Goal: Check status: Check status

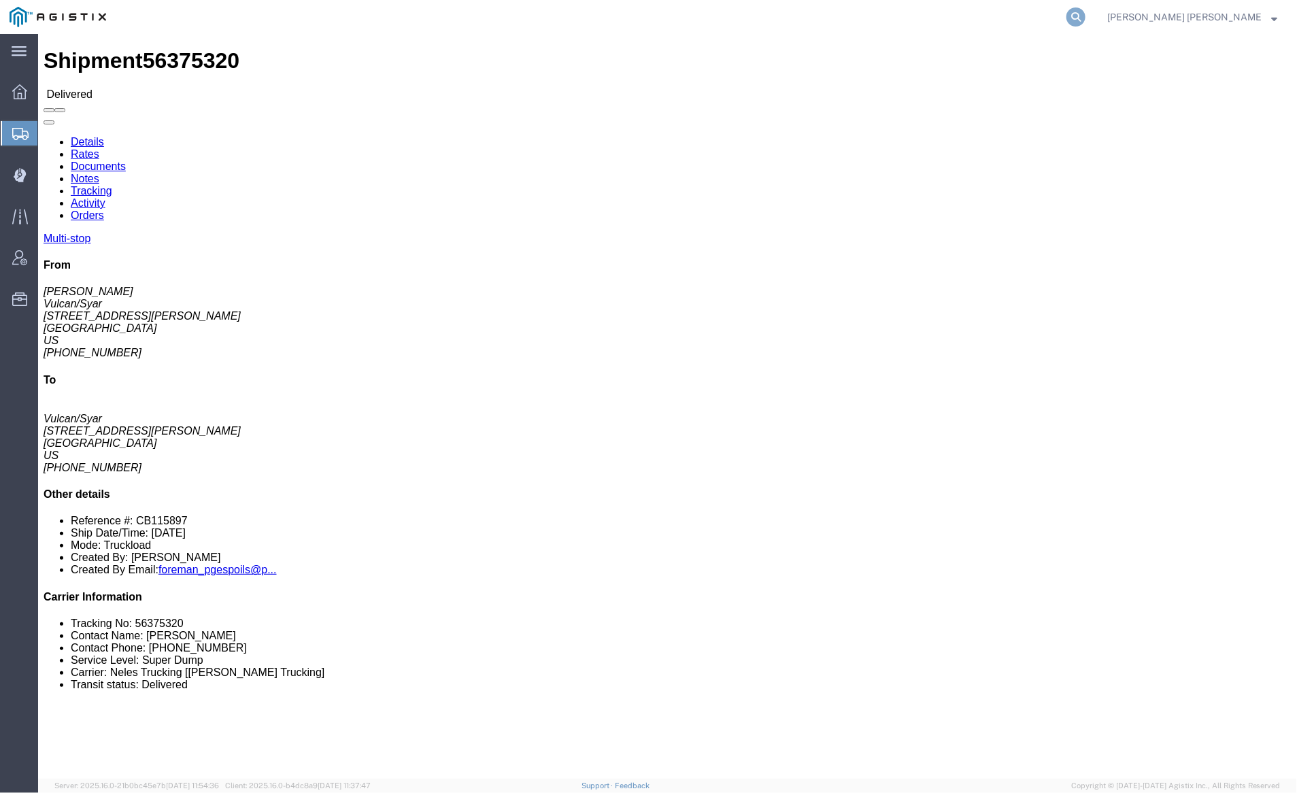
click at [1086, 12] on icon at bounding box center [1076, 16] width 19 height 19
click at [819, 18] on input "search" at bounding box center [860, 17] width 414 height 33
paste input "56407581"
click at [1086, 15] on icon at bounding box center [1076, 16] width 19 height 19
click div "Shipment 56375320 Delivered"
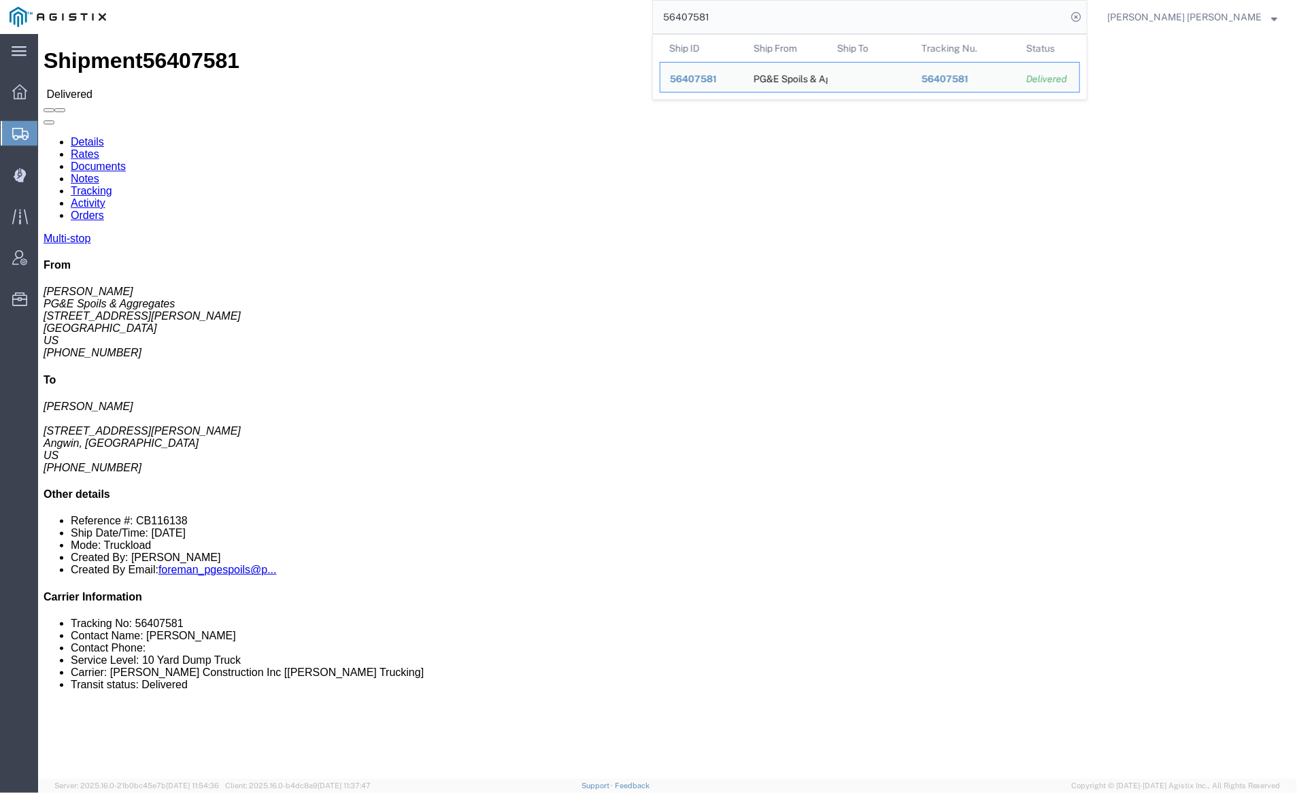
click link "Documents"
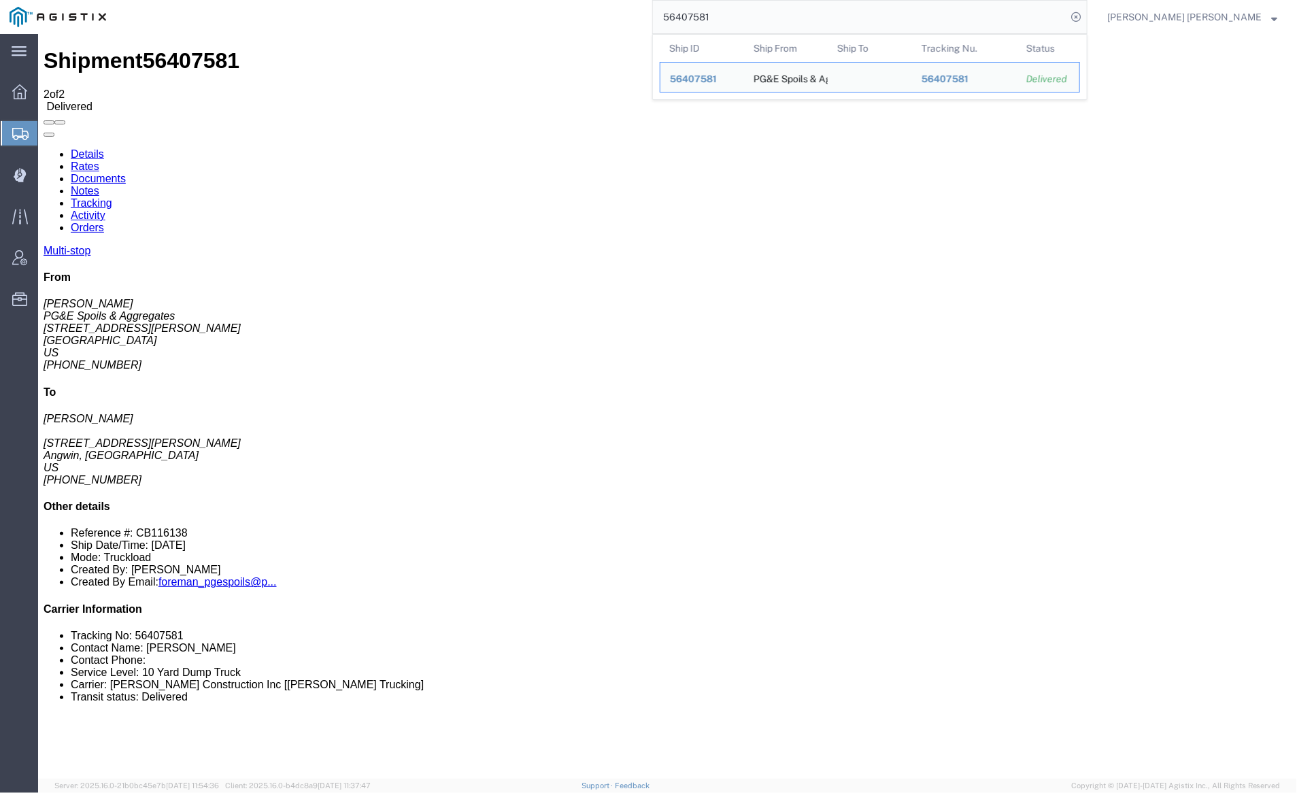
click at [745, 16] on input "56407581" at bounding box center [860, 17] width 414 height 33
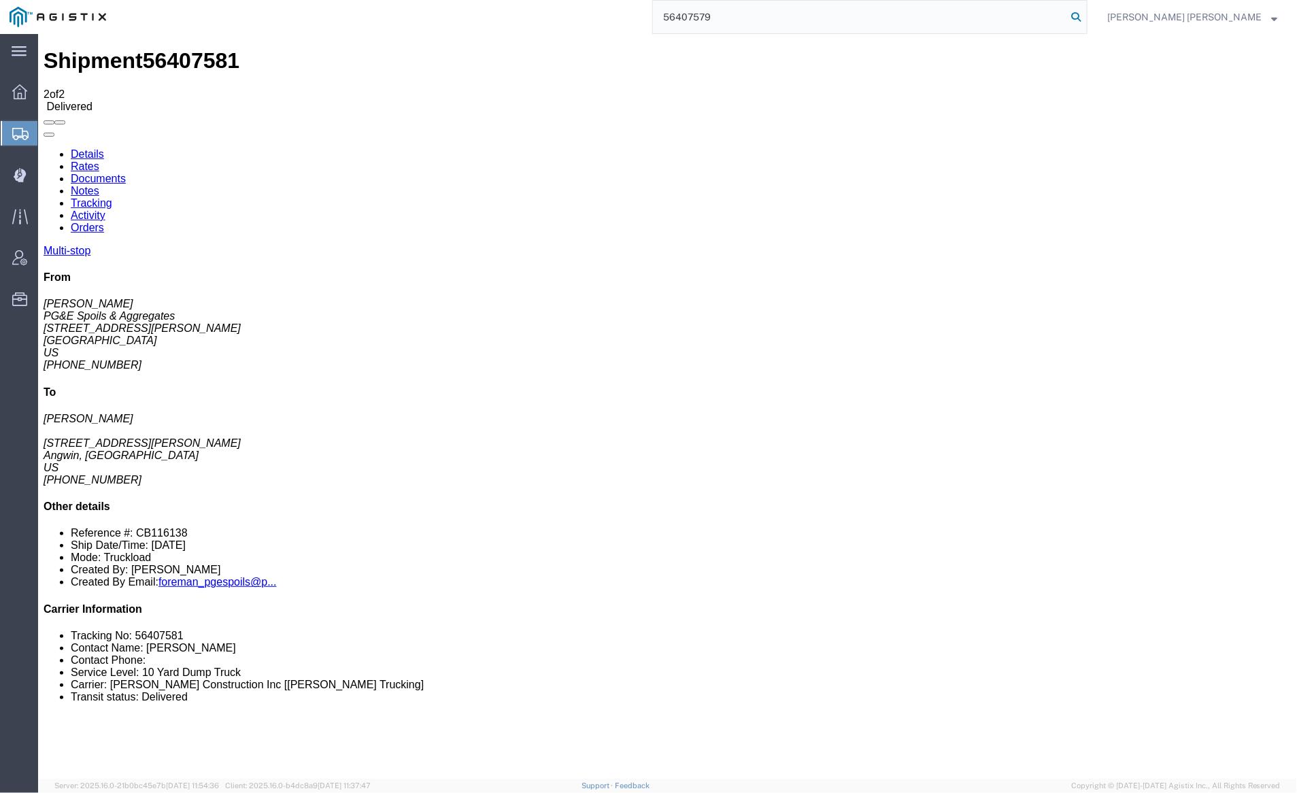
click at [1086, 14] on icon at bounding box center [1076, 16] width 19 height 19
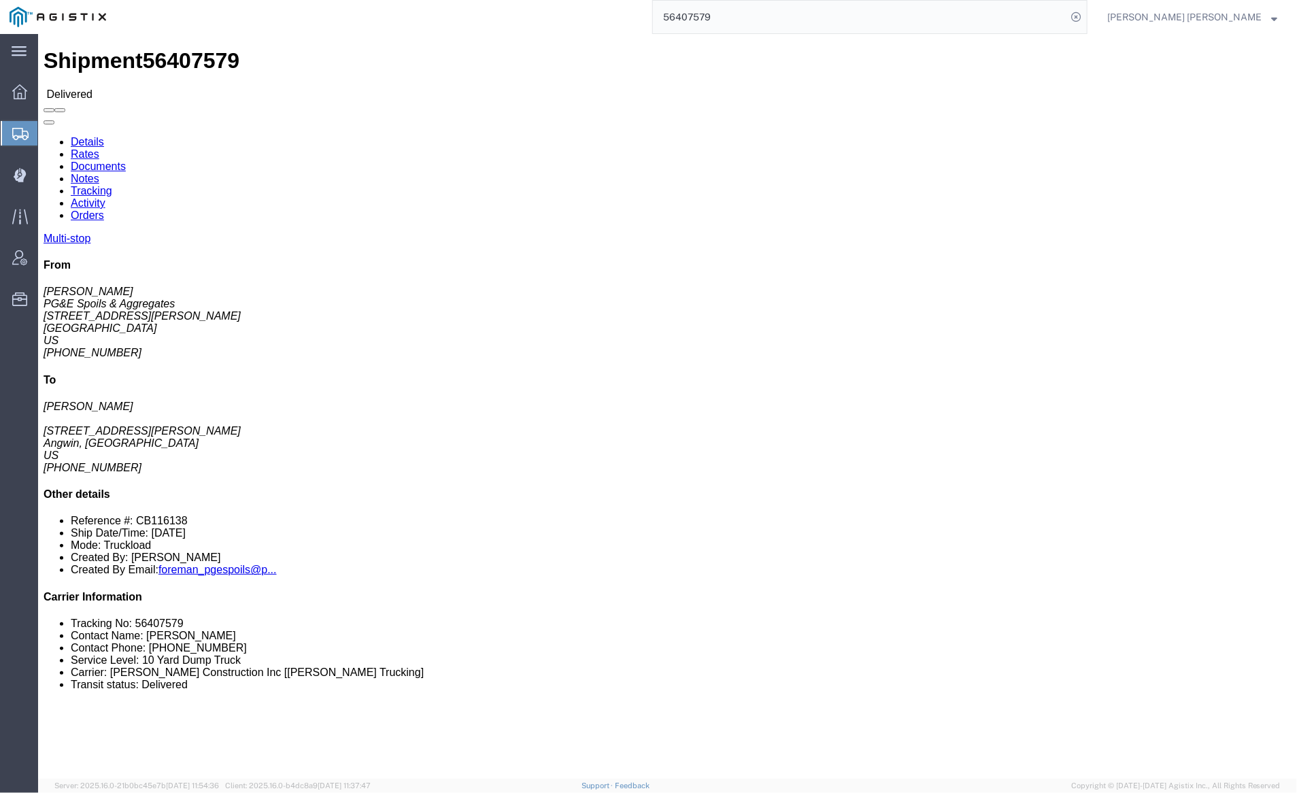
click link "Documents"
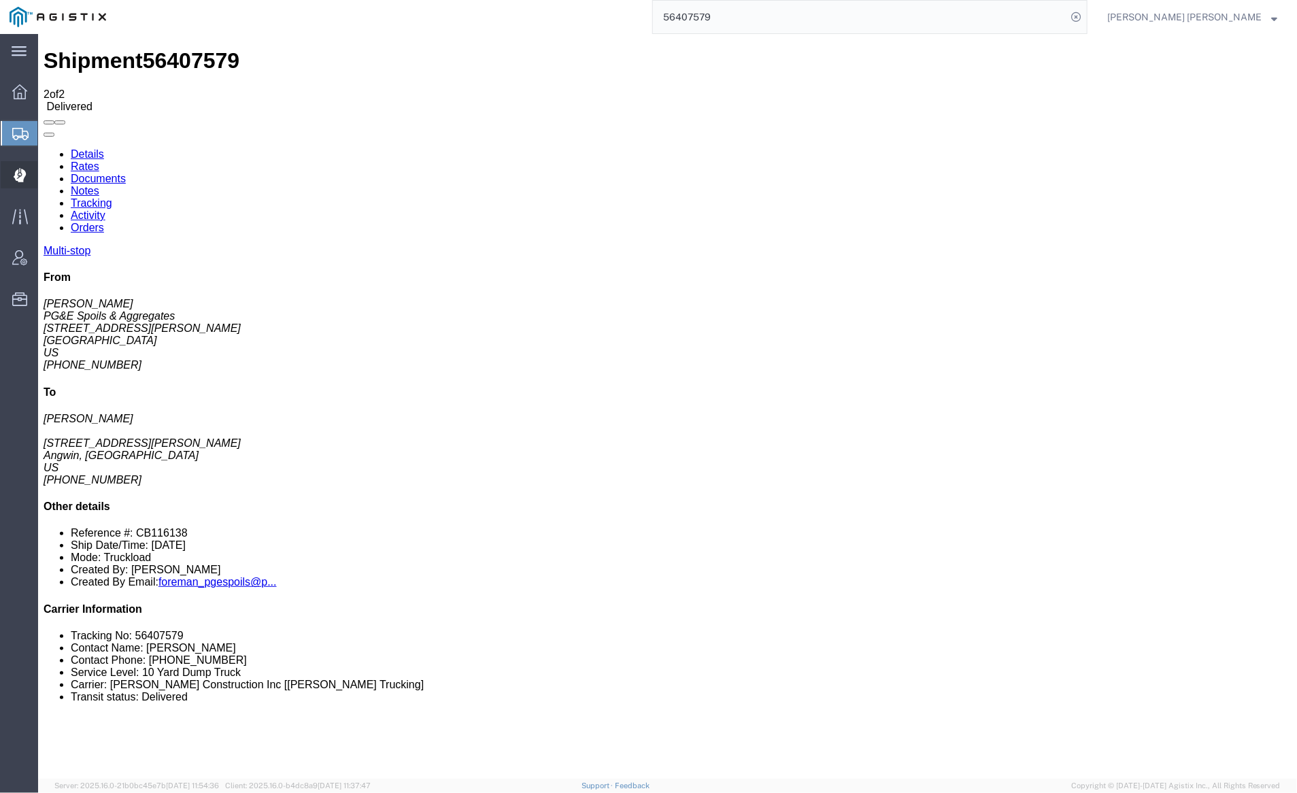
click at [47, 178] on span "Dispatch Manager" at bounding box center [42, 174] width 10 height 27
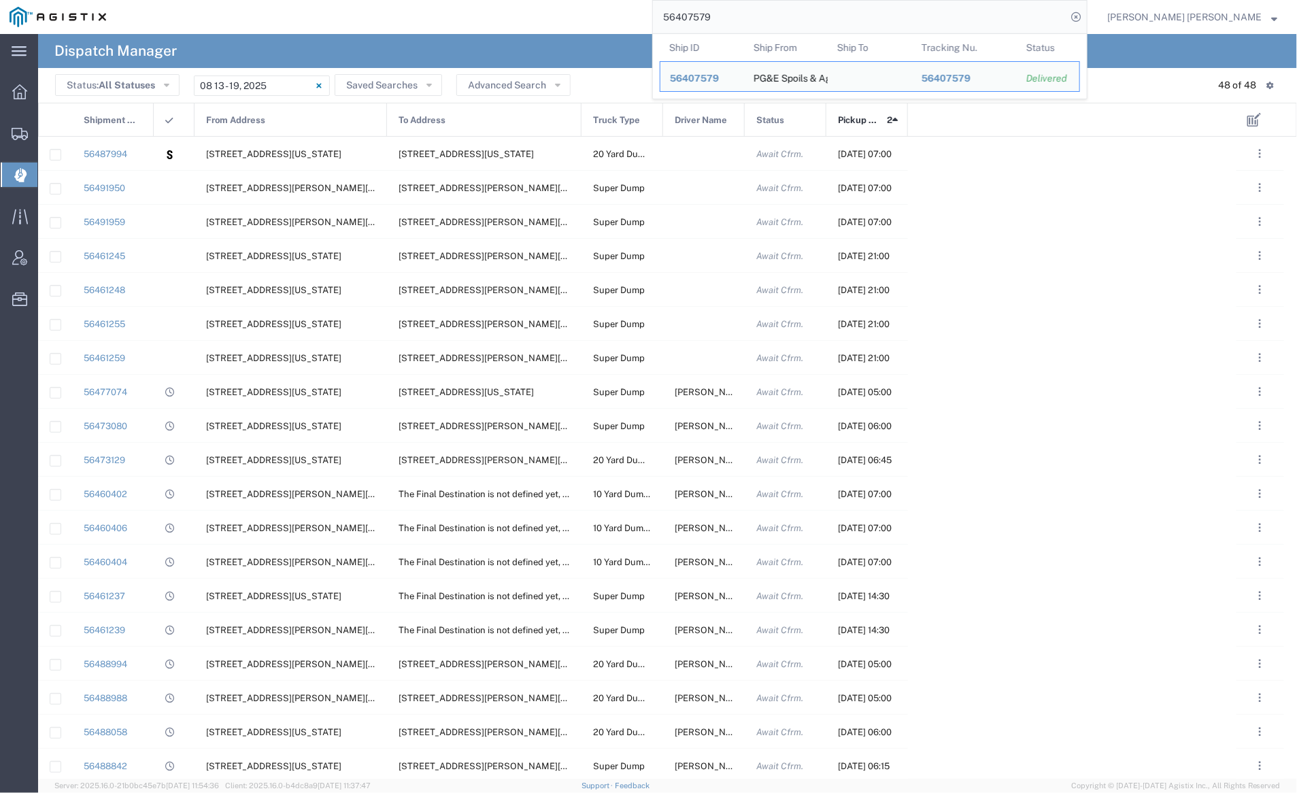
click at [750, 25] on input "56407579" at bounding box center [860, 17] width 414 height 33
paste input "17137"
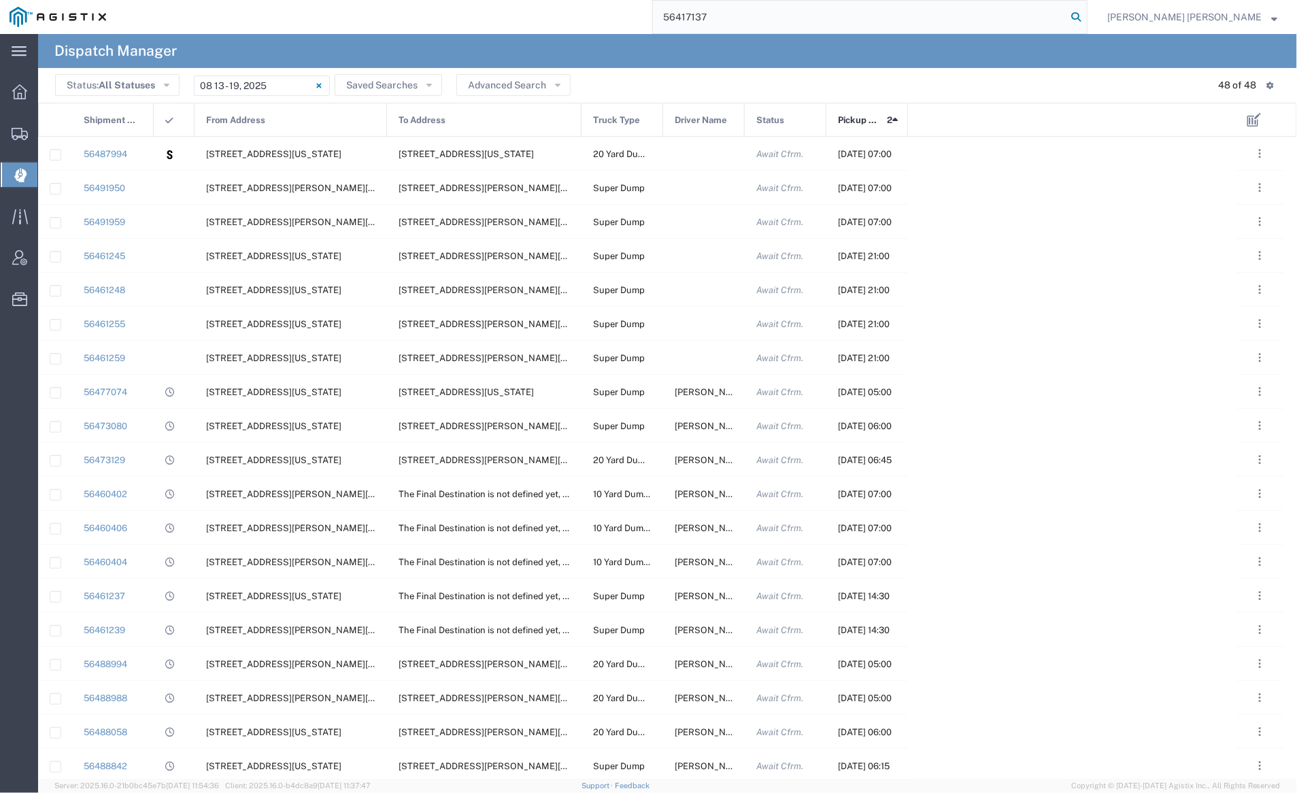
type input "56417137"
click at [1086, 20] on icon at bounding box center [1076, 16] width 19 height 19
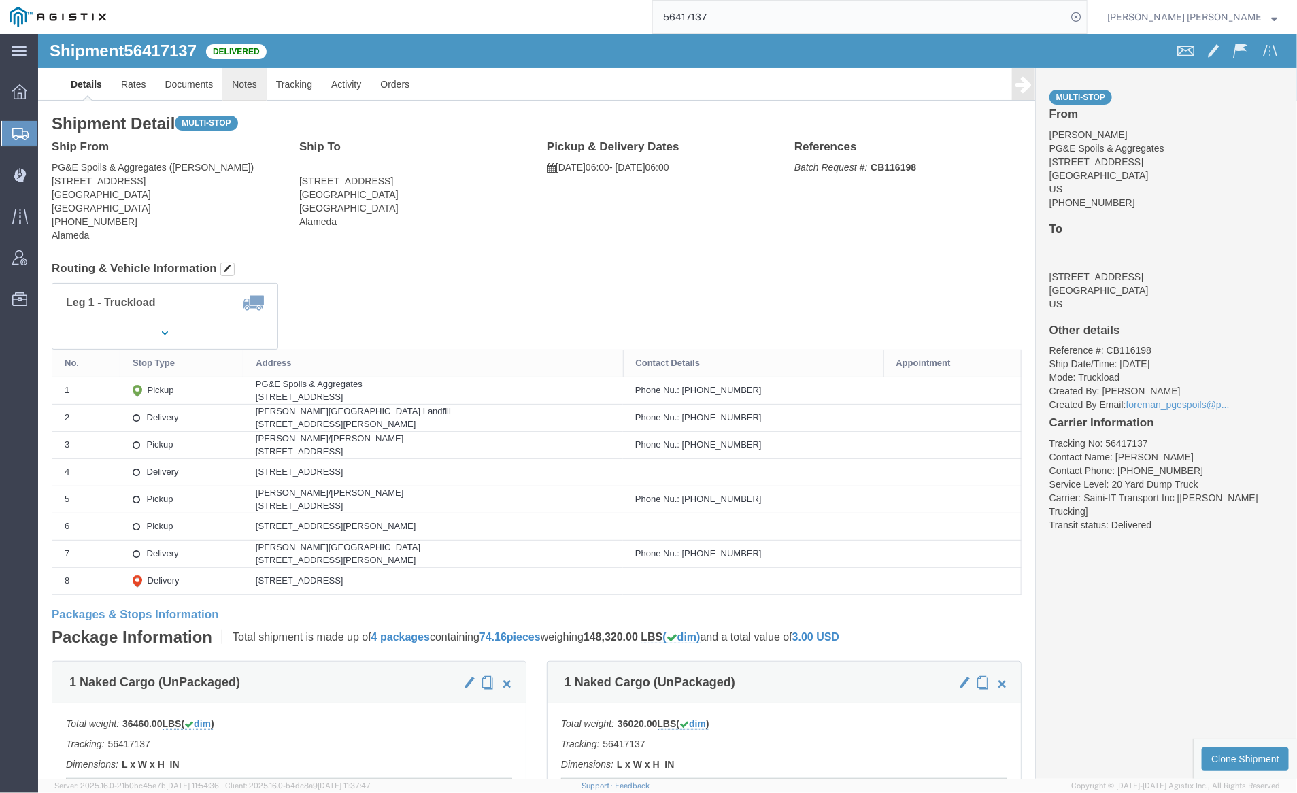
click link "Notes"
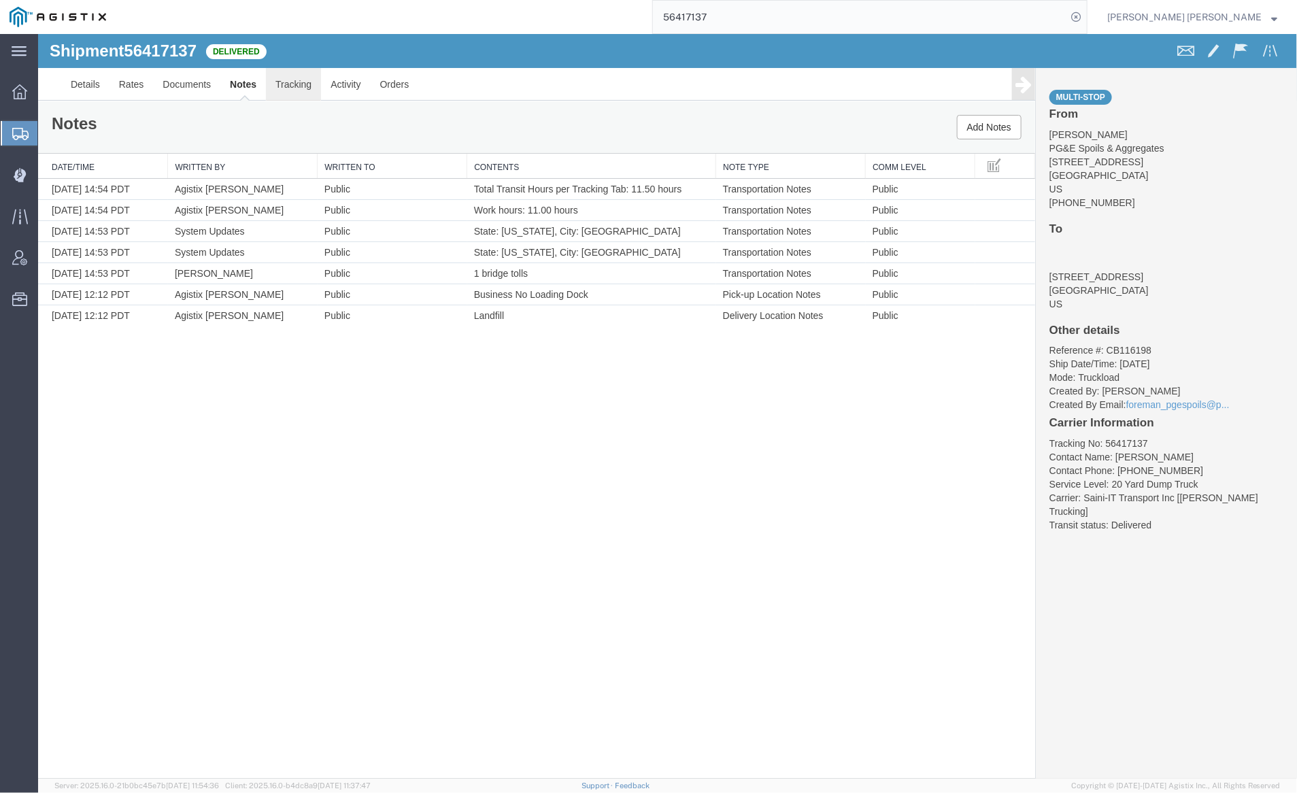
click at [297, 81] on link "Tracking" at bounding box center [292, 83] width 55 height 33
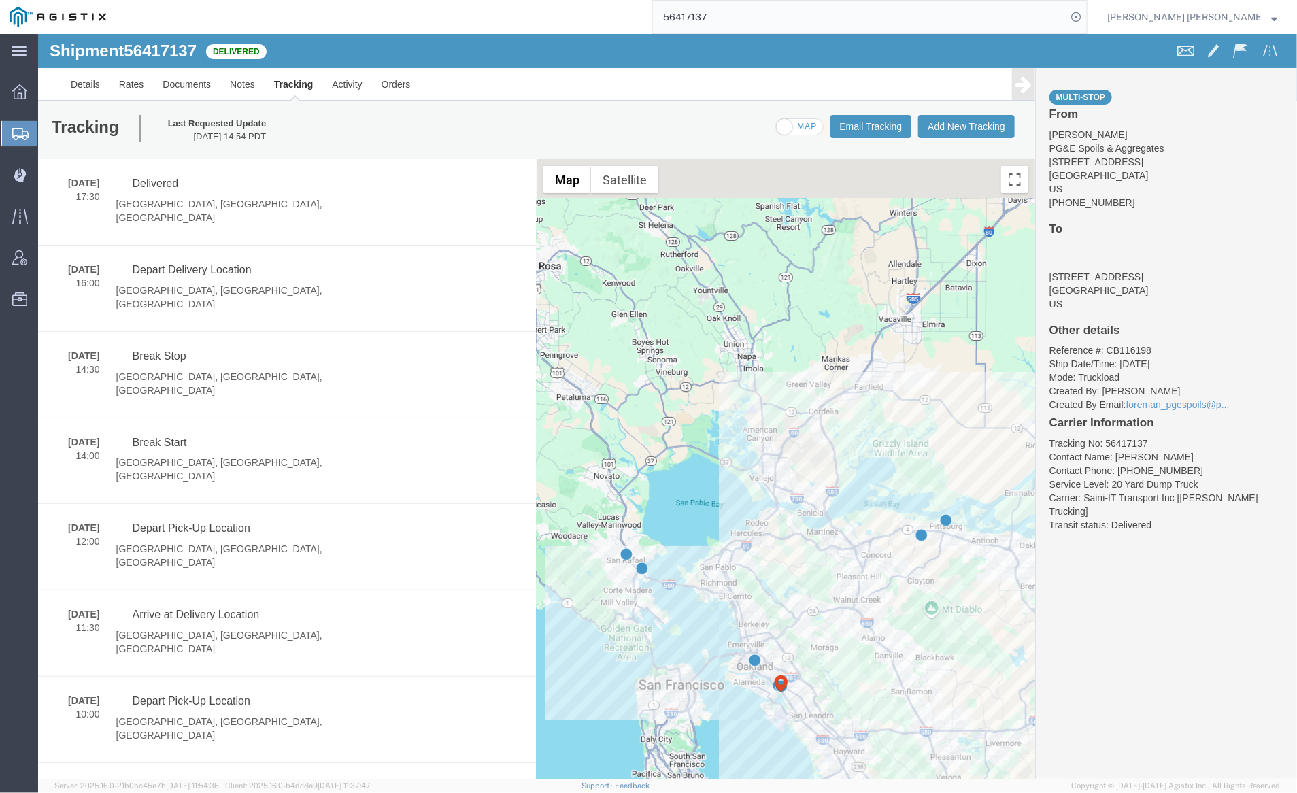
click at [784, 124] on span at bounding box center [784, 126] width 17 height 17
checkbox input "true"
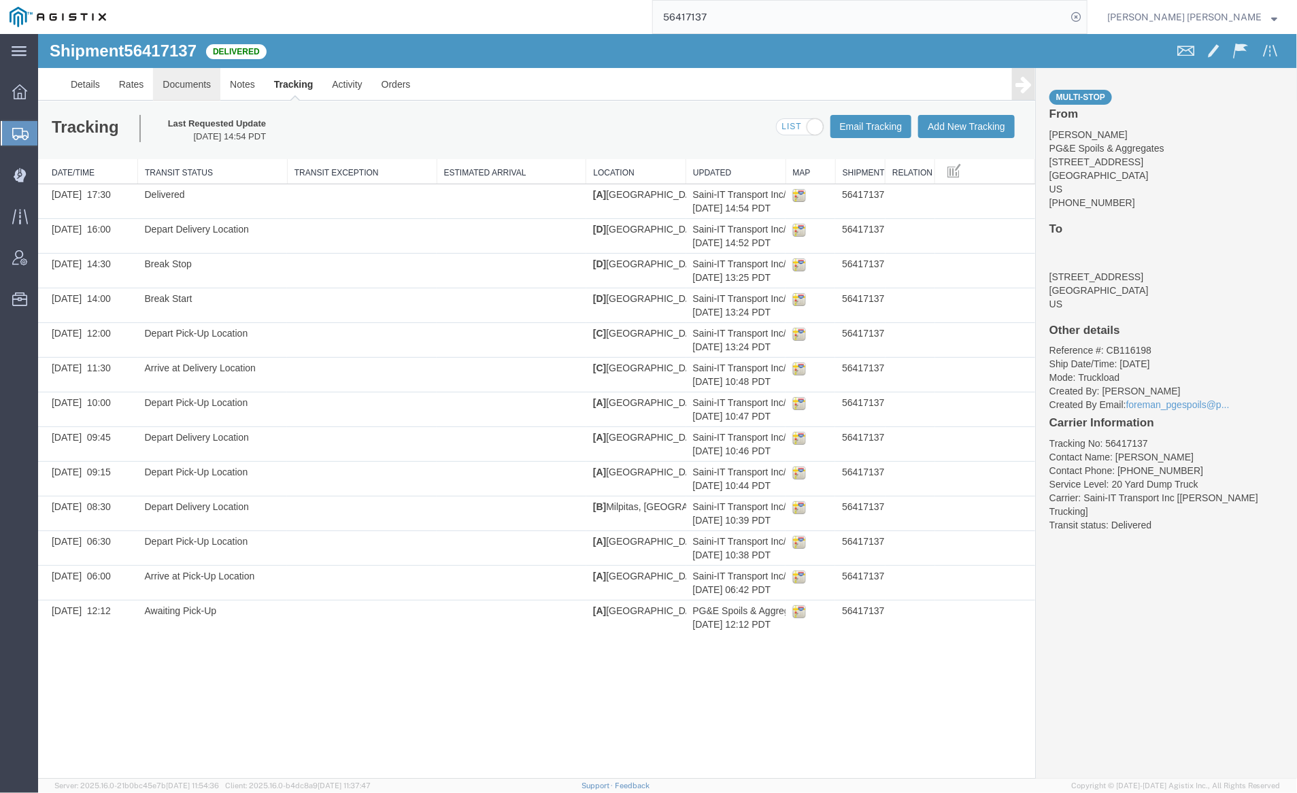
click at [183, 81] on link "Documents" at bounding box center [185, 83] width 67 height 33
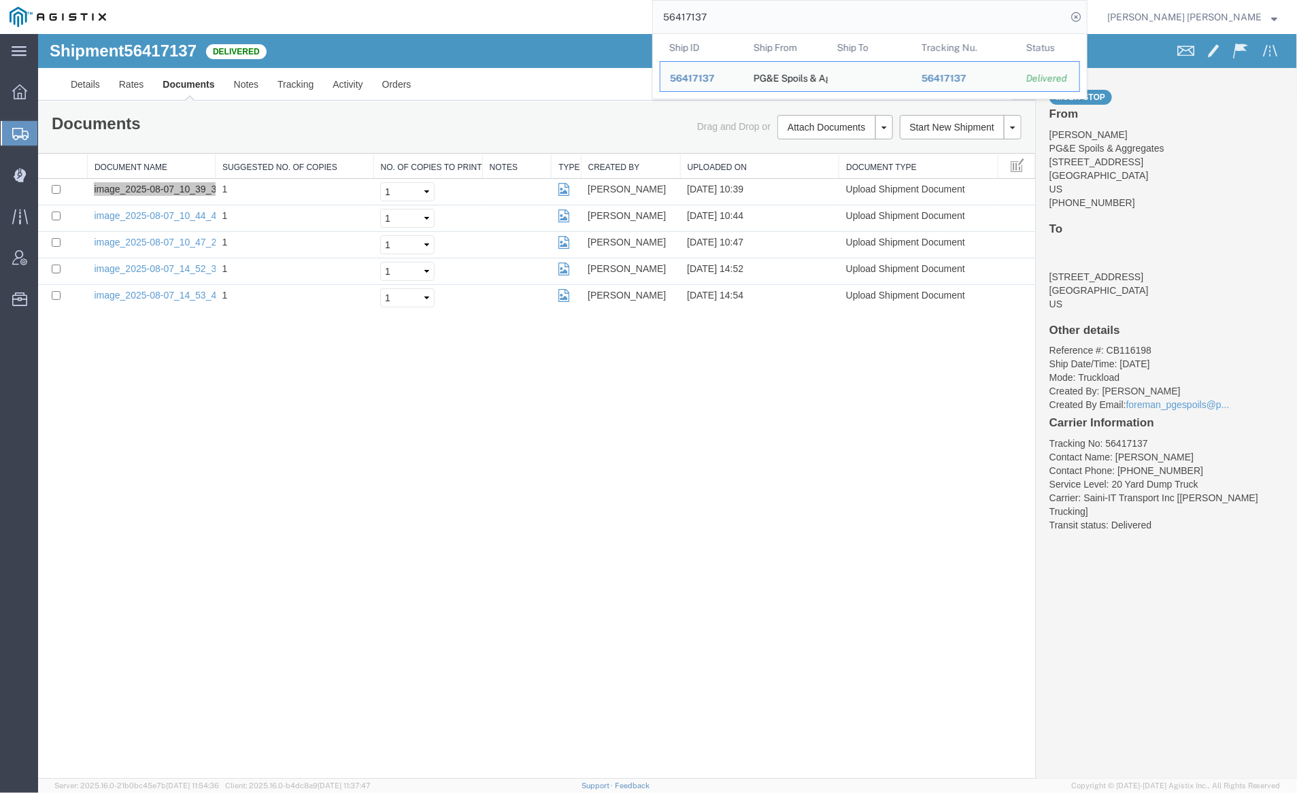
click at [747, 11] on input "56417137" at bounding box center [860, 17] width 414 height 33
paste input "41"
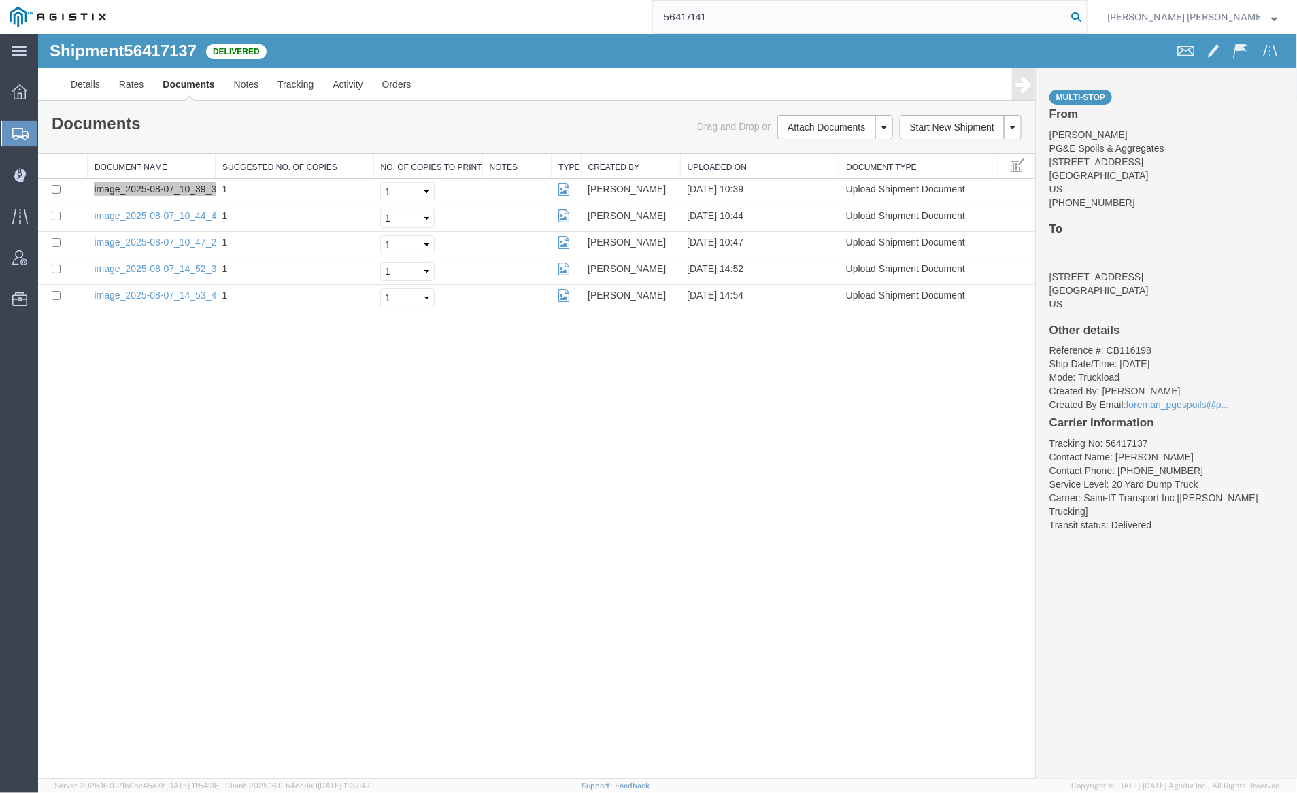
click at [1086, 14] on icon at bounding box center [1076, 16] width 19 height 19
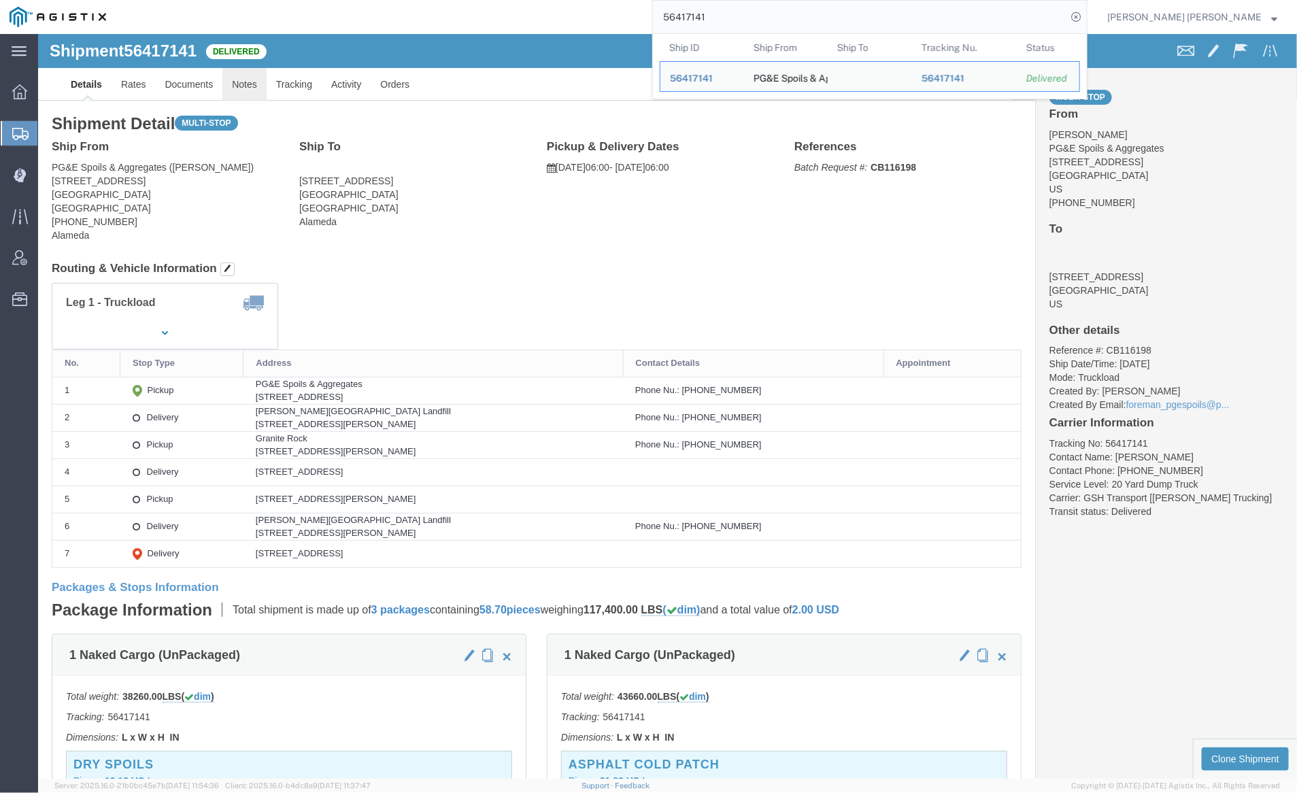
click link "Notes"
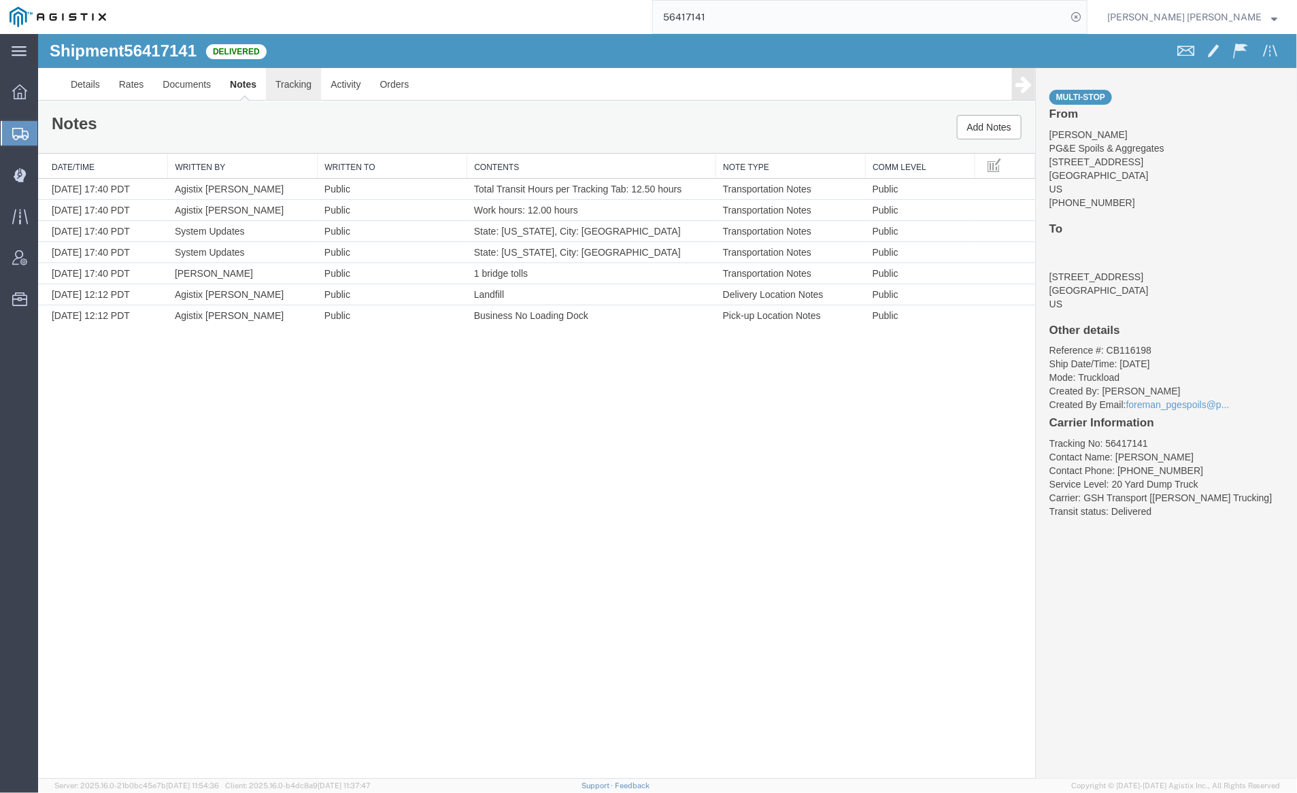
click at [290, 83] on link "Tracking" at bounding box center [292, 83] width 55 height 33
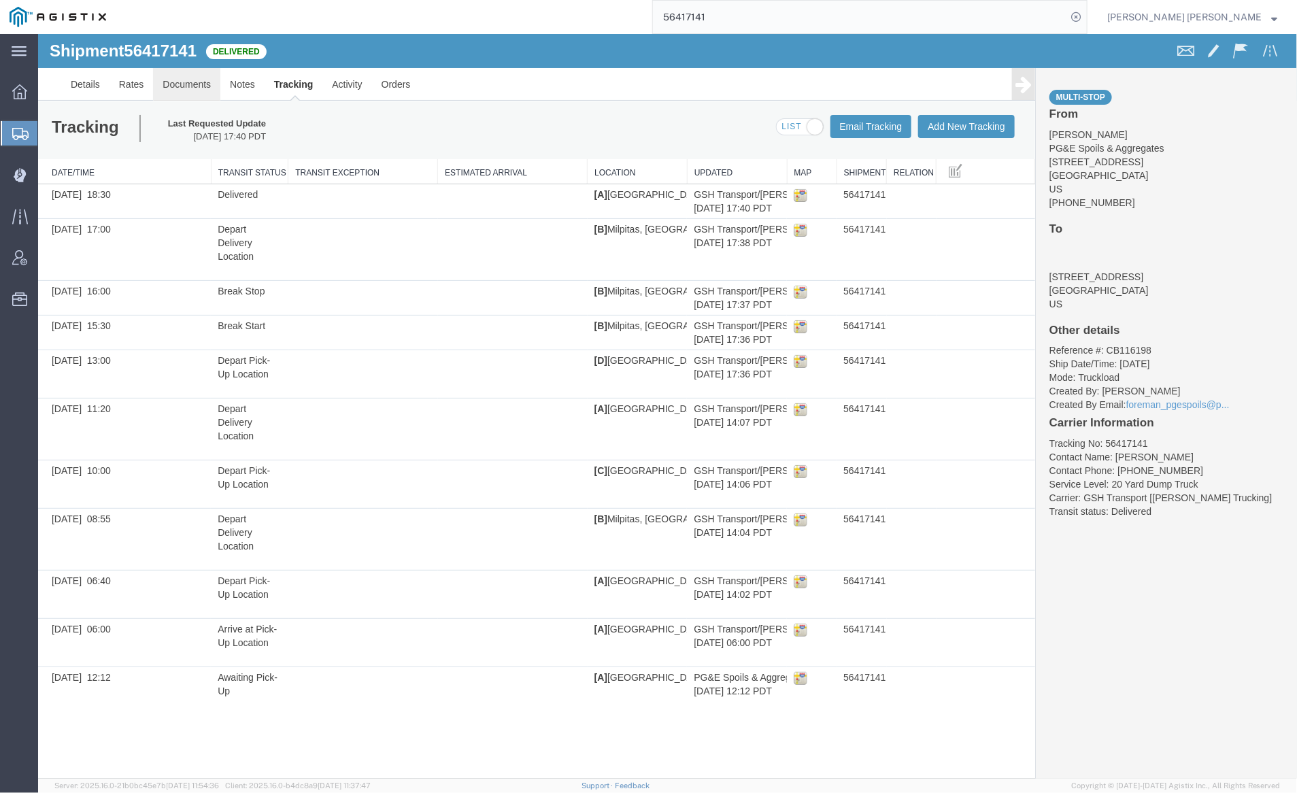
click at [172, 78] on link "Documents" at bounding box center [185, 83] width 67 height 33
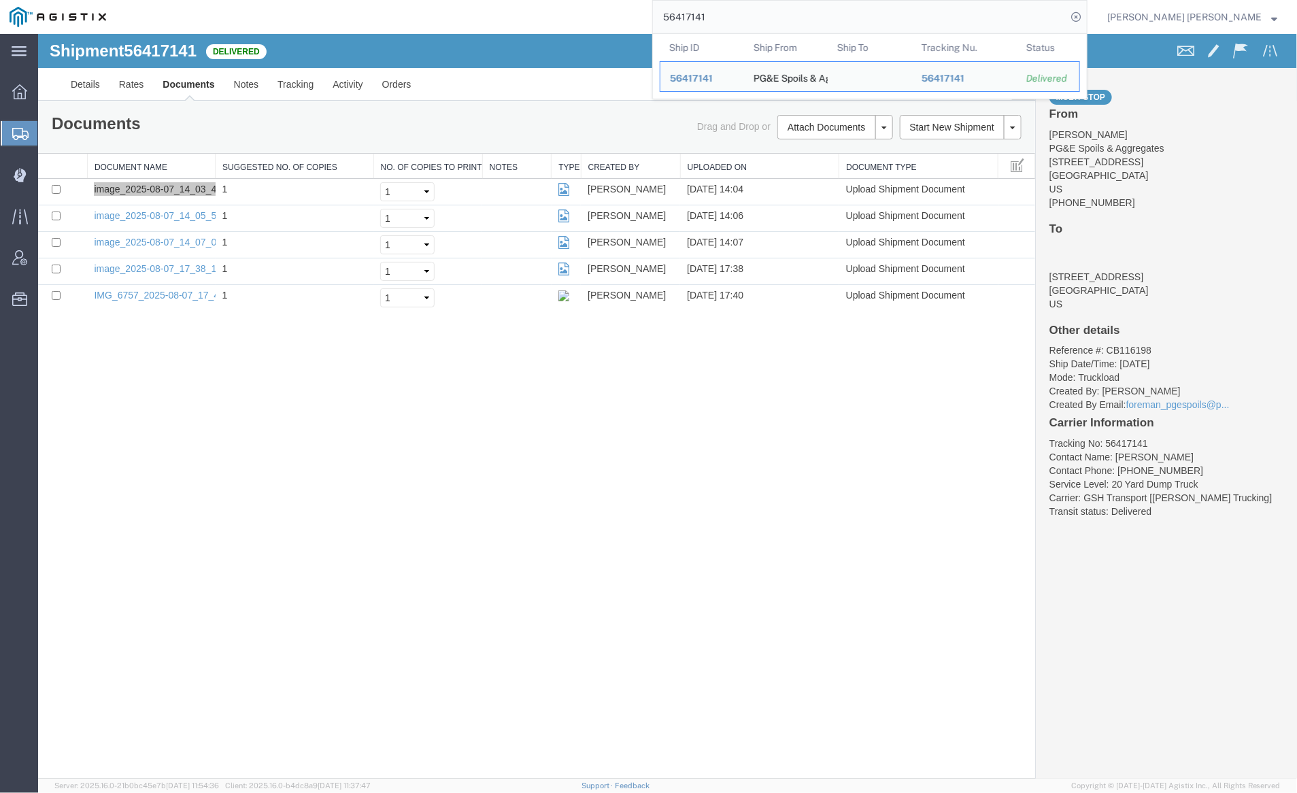
click at [744, 18] on input "56417141" at bounding box center [860, 17] width 414 height 33
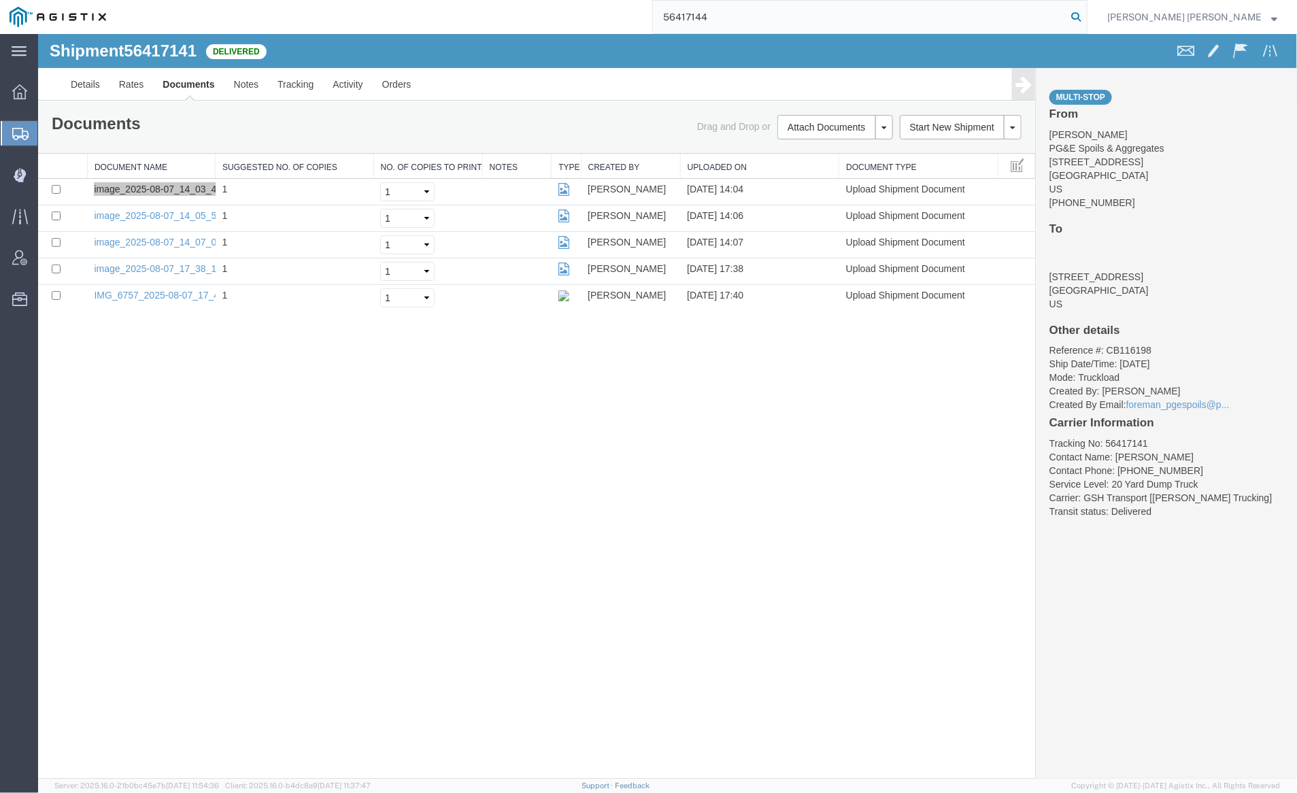
click at [1086, 16] on icon at bounding box center [1076, 16] width 19 height 19
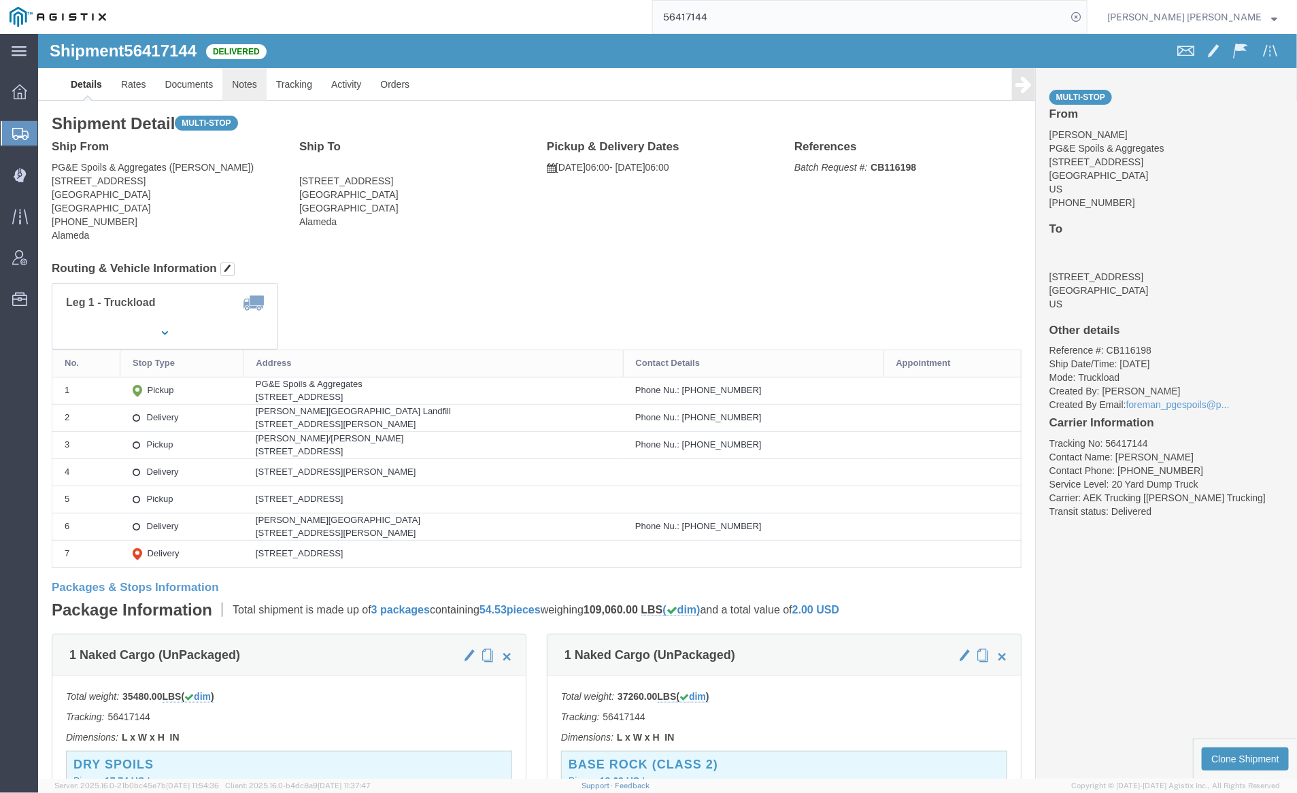
click link "Notes"
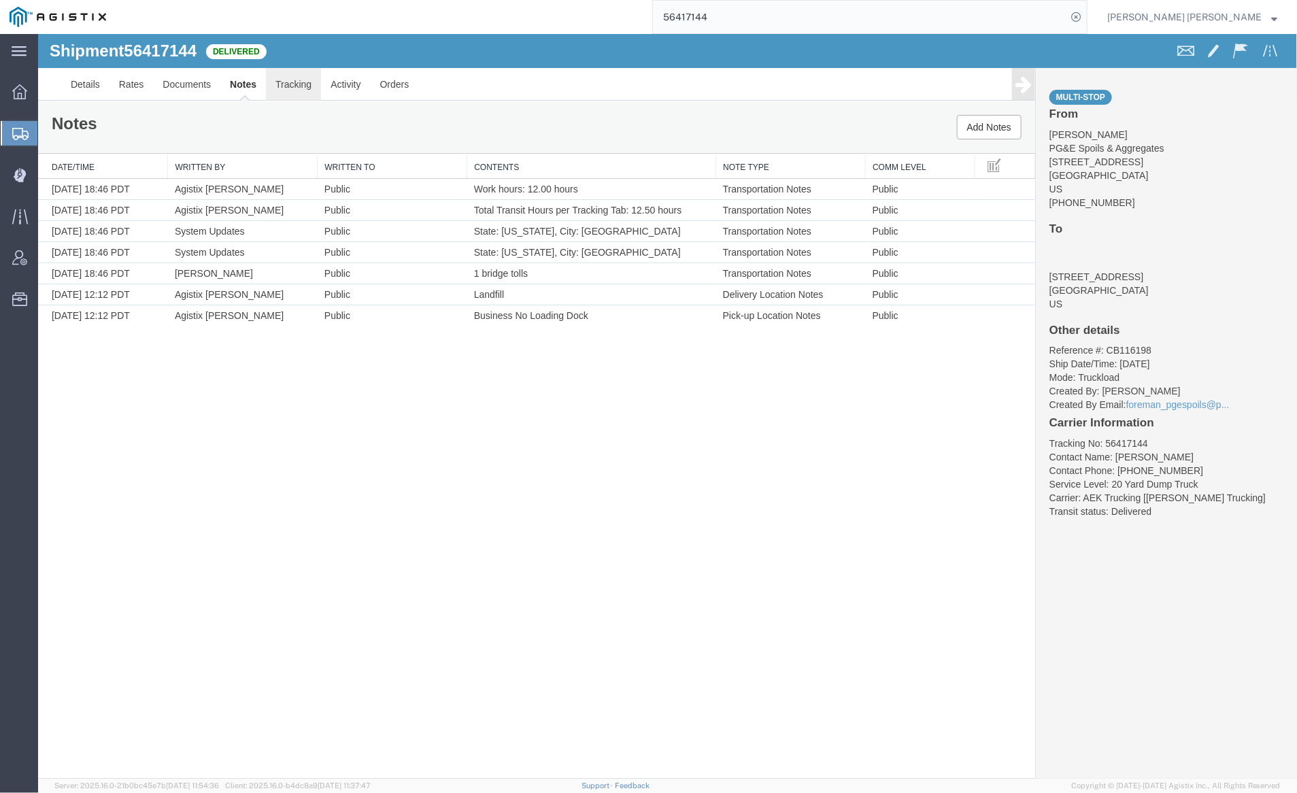
click at [293, 83] on link "Tracking" at bounding box center [292, 83] width 55 height 33
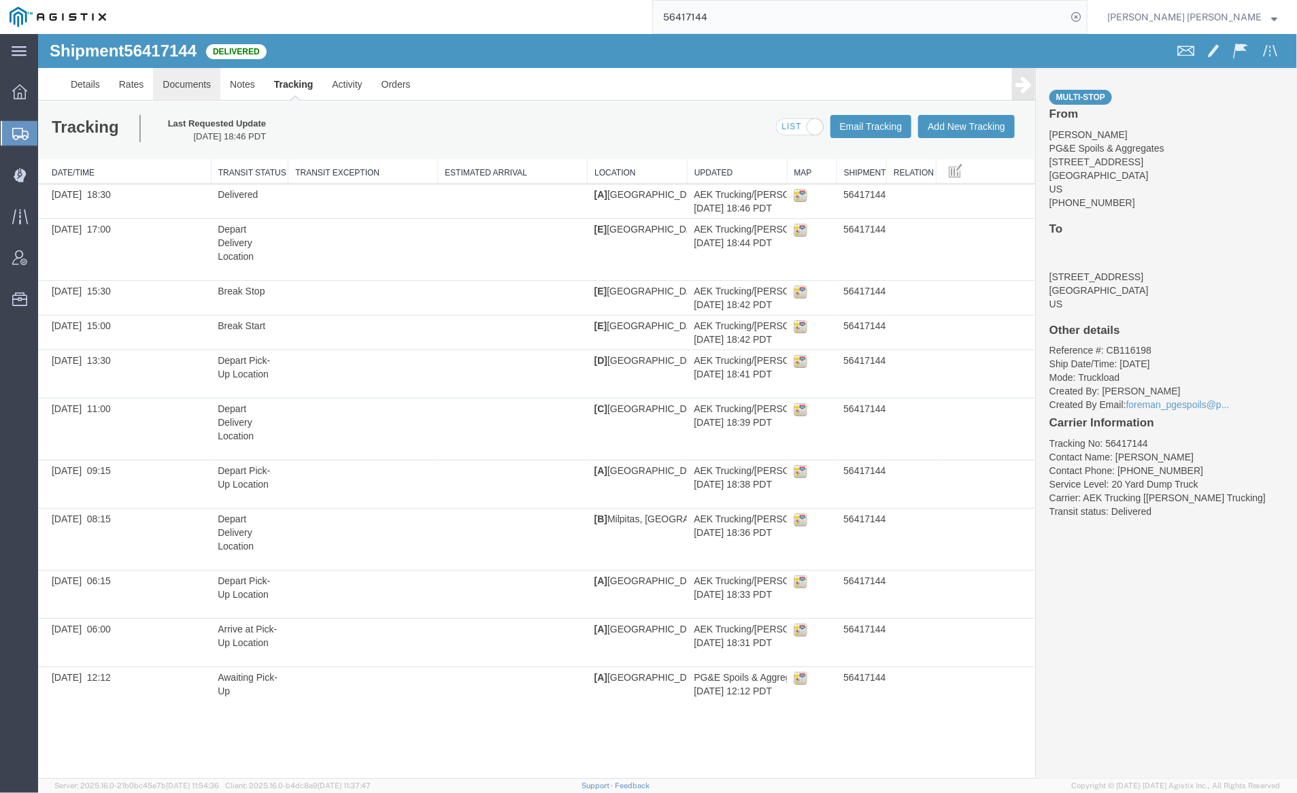
click at [169, 79] on link "Documents" at bounding box center [185, 83] width 67 height 33
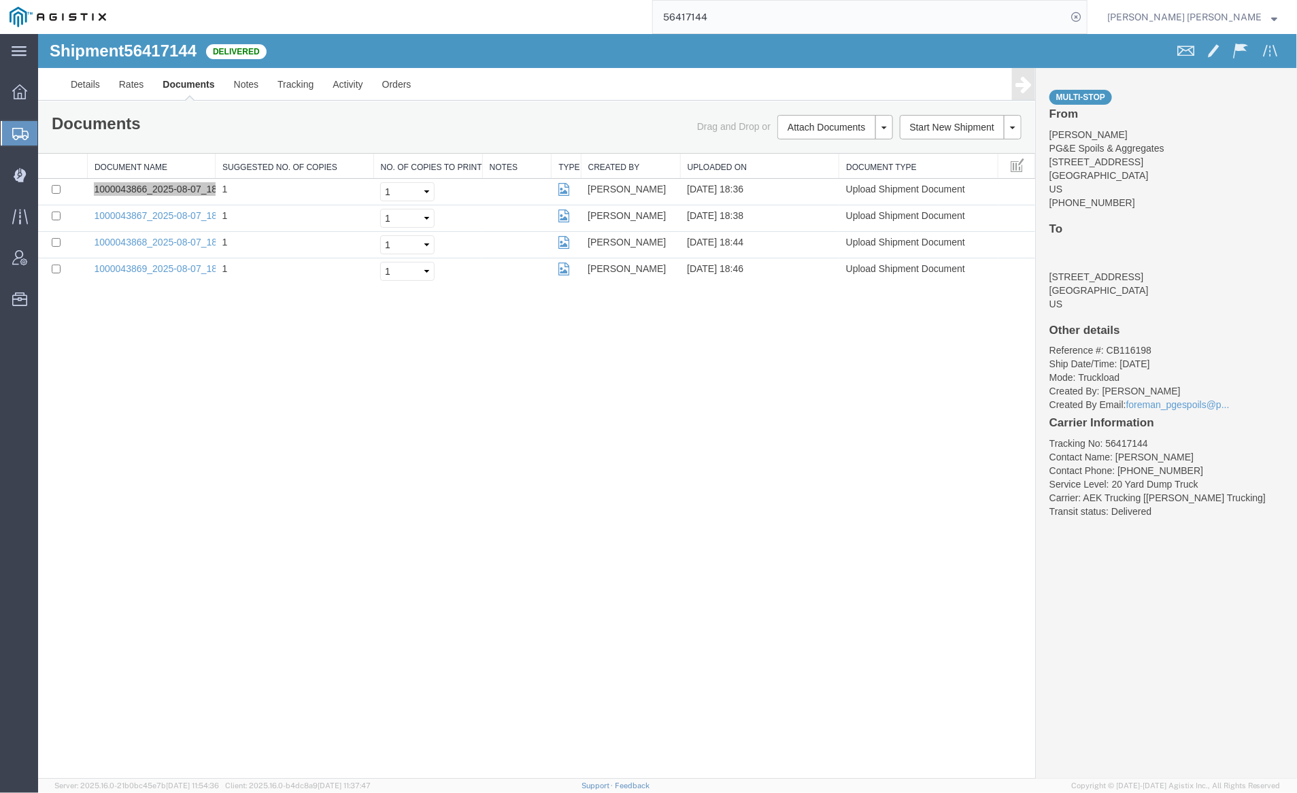
click at [754, 13] on input "56417144" at bounding box center [860, 17] width 414 height 33
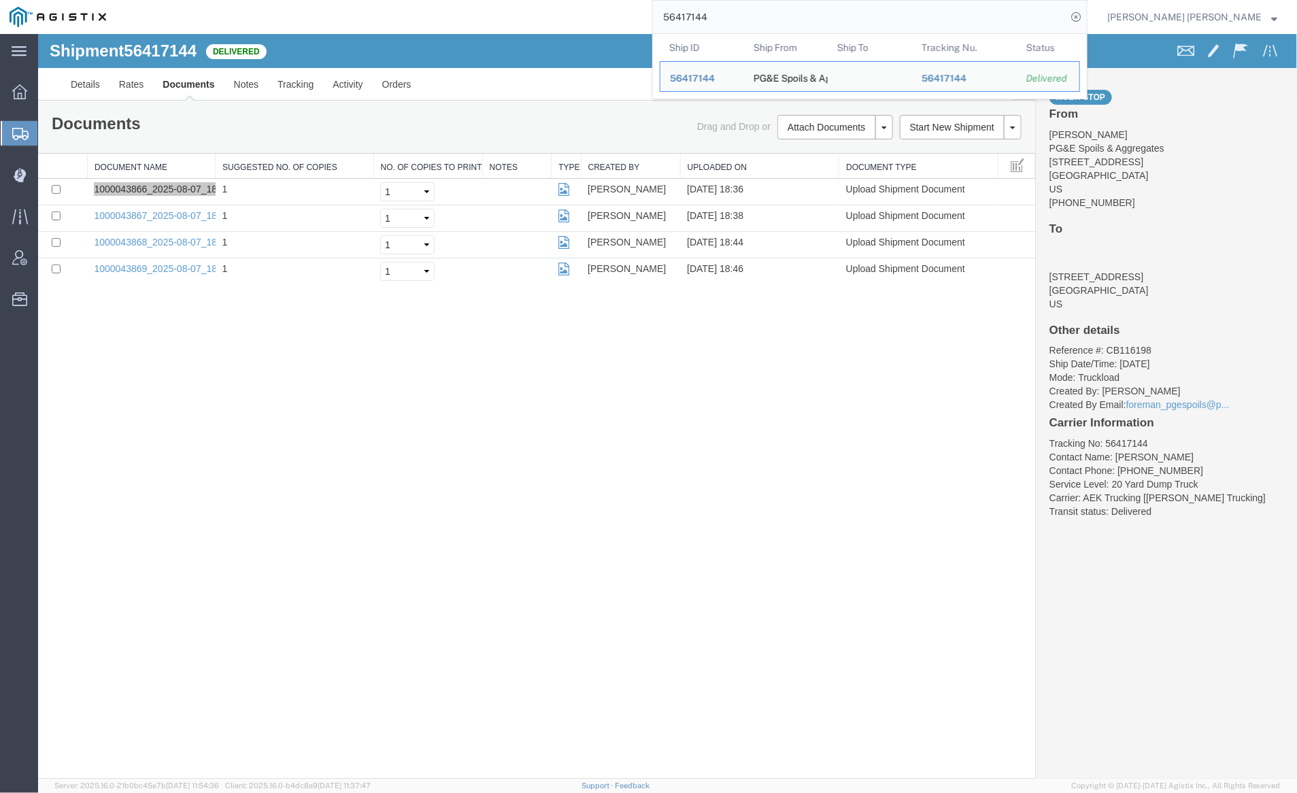
click at [754, 13] on input "56417144" at bounding box center [860, 17] width 414 height 33
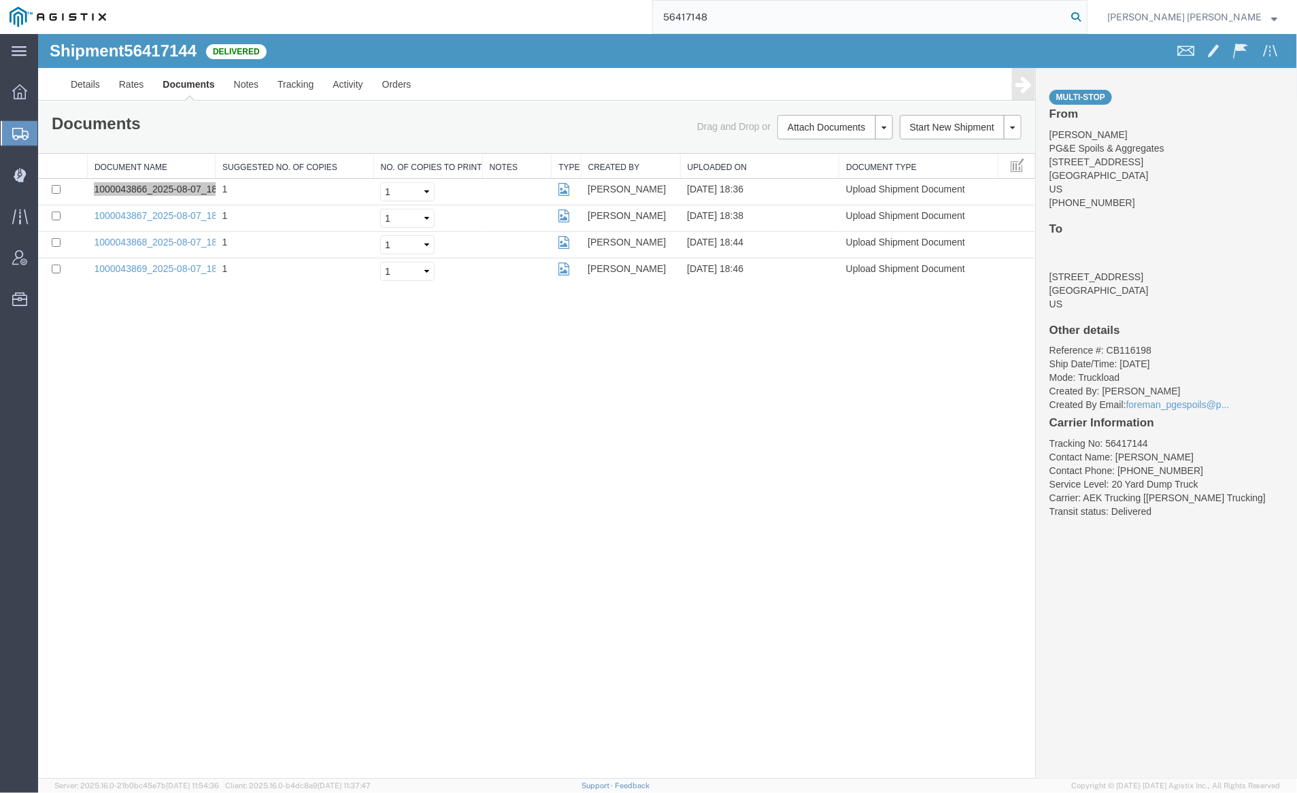
click at [1086, 15] on icon at bounding box center [1076, 16] width 19 height 19
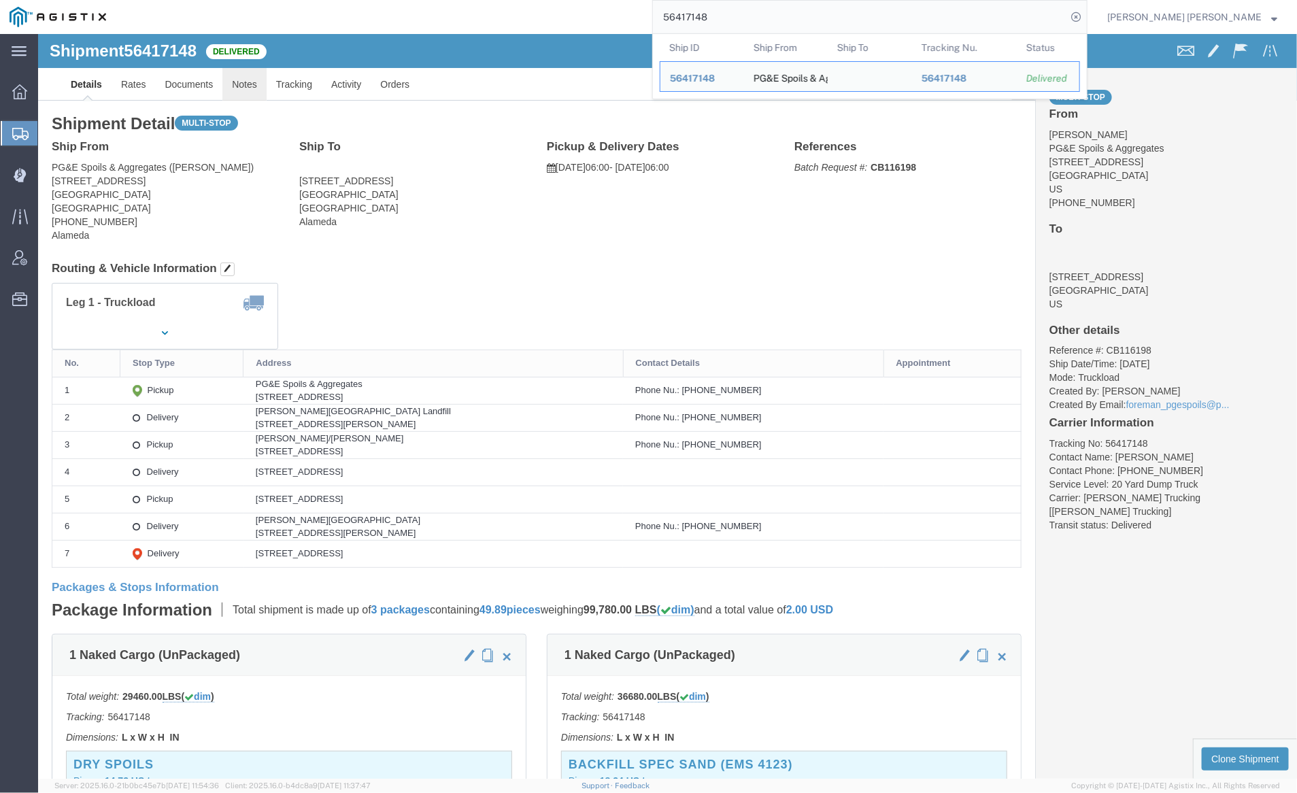
click link "Notes"
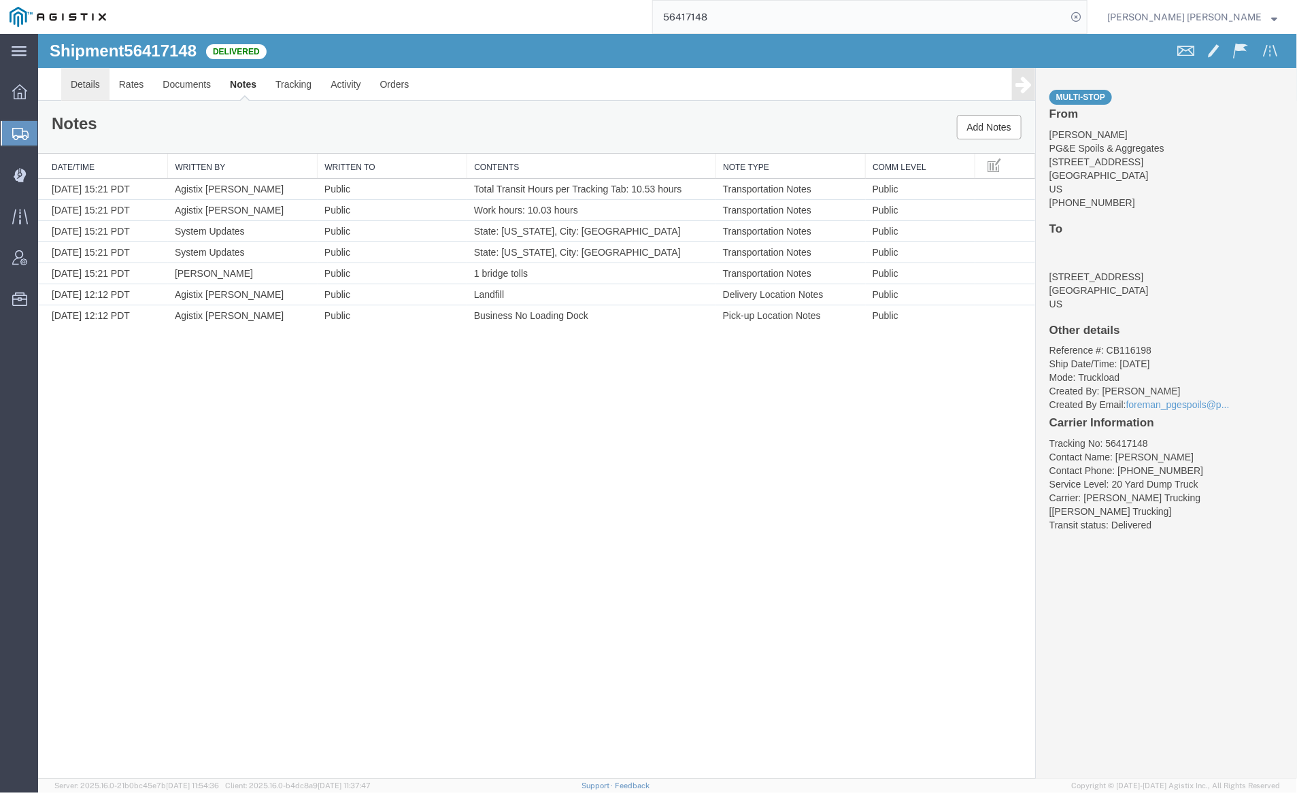
click at [78, 79] on link "Details" at bounding box center [85, 83] width 48 height 33
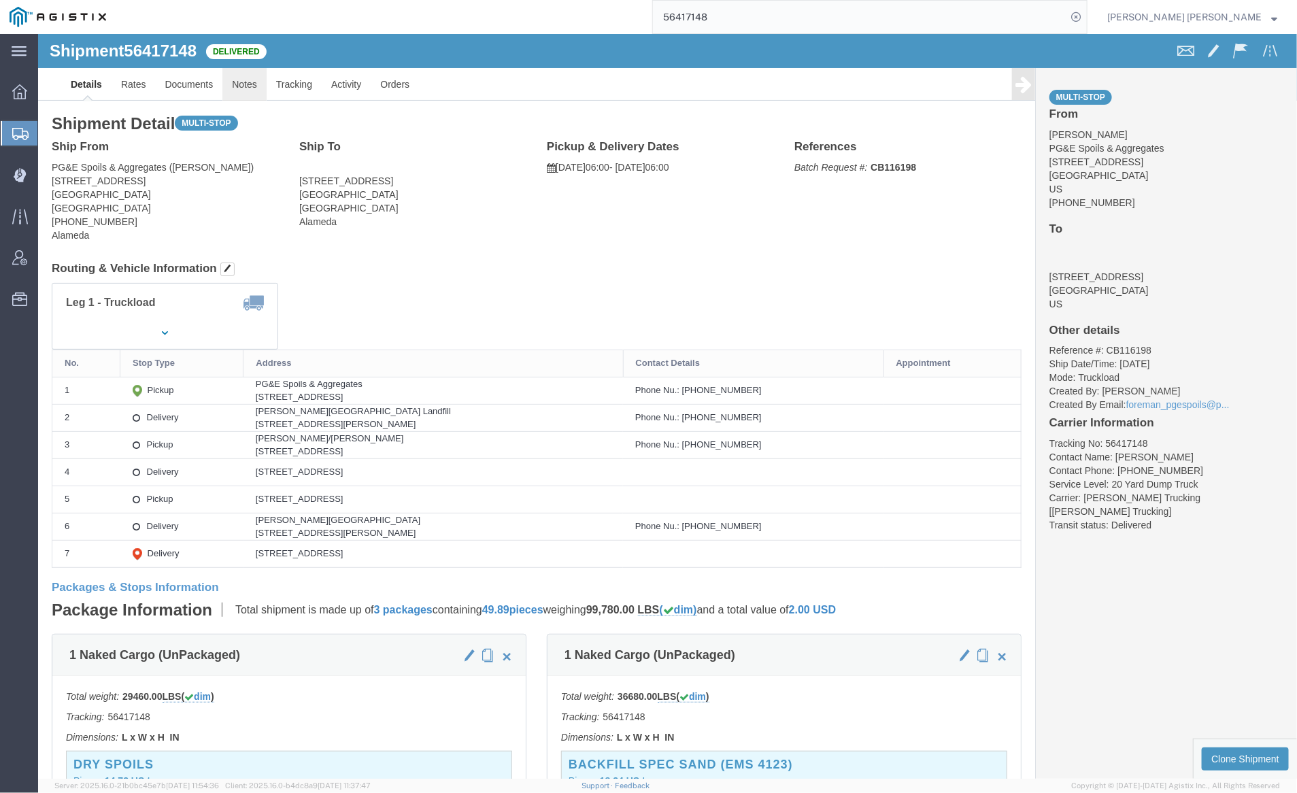
click link "Notes"
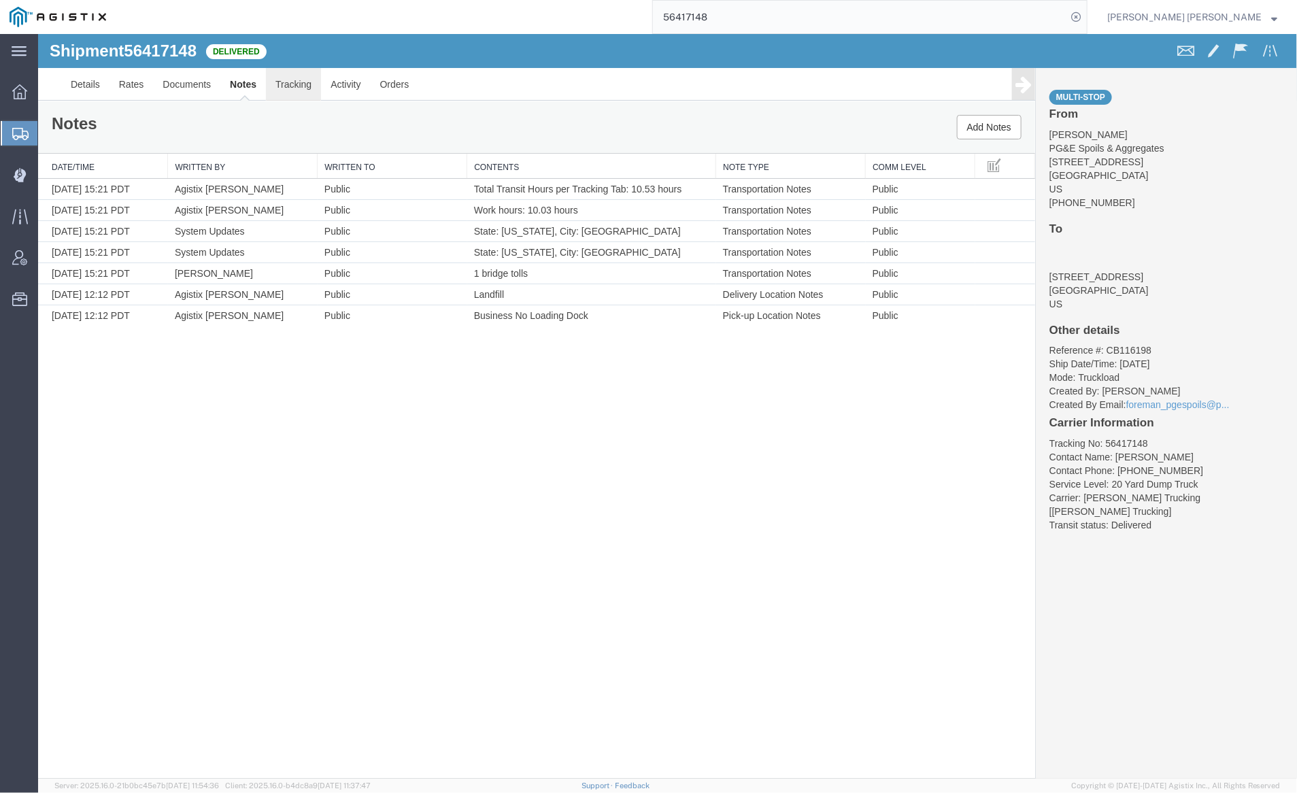
click at [290, 82] on link "Tracking" at bounding box center [292, 83] width 55 height 33
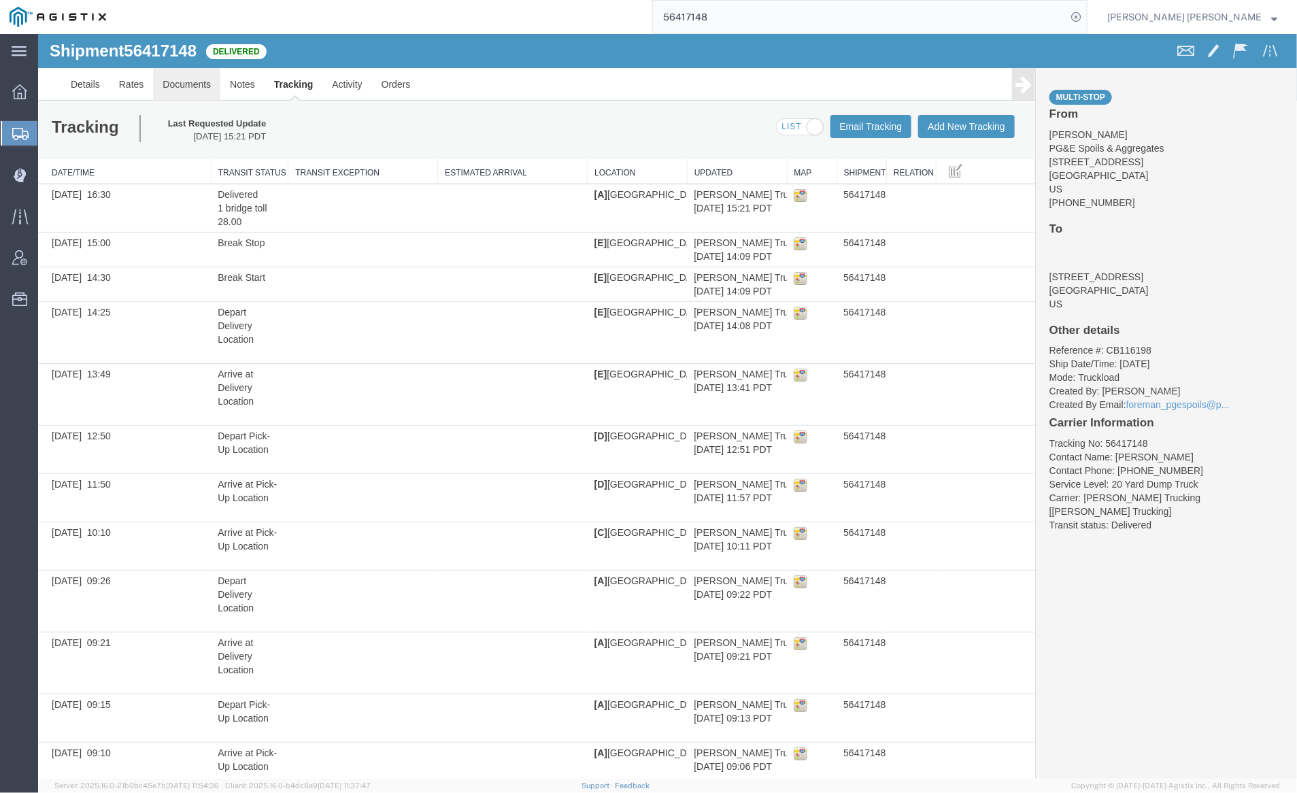
click at [186, 73] on link "Documents" at bounding box center [185, 83] width 67 height 33
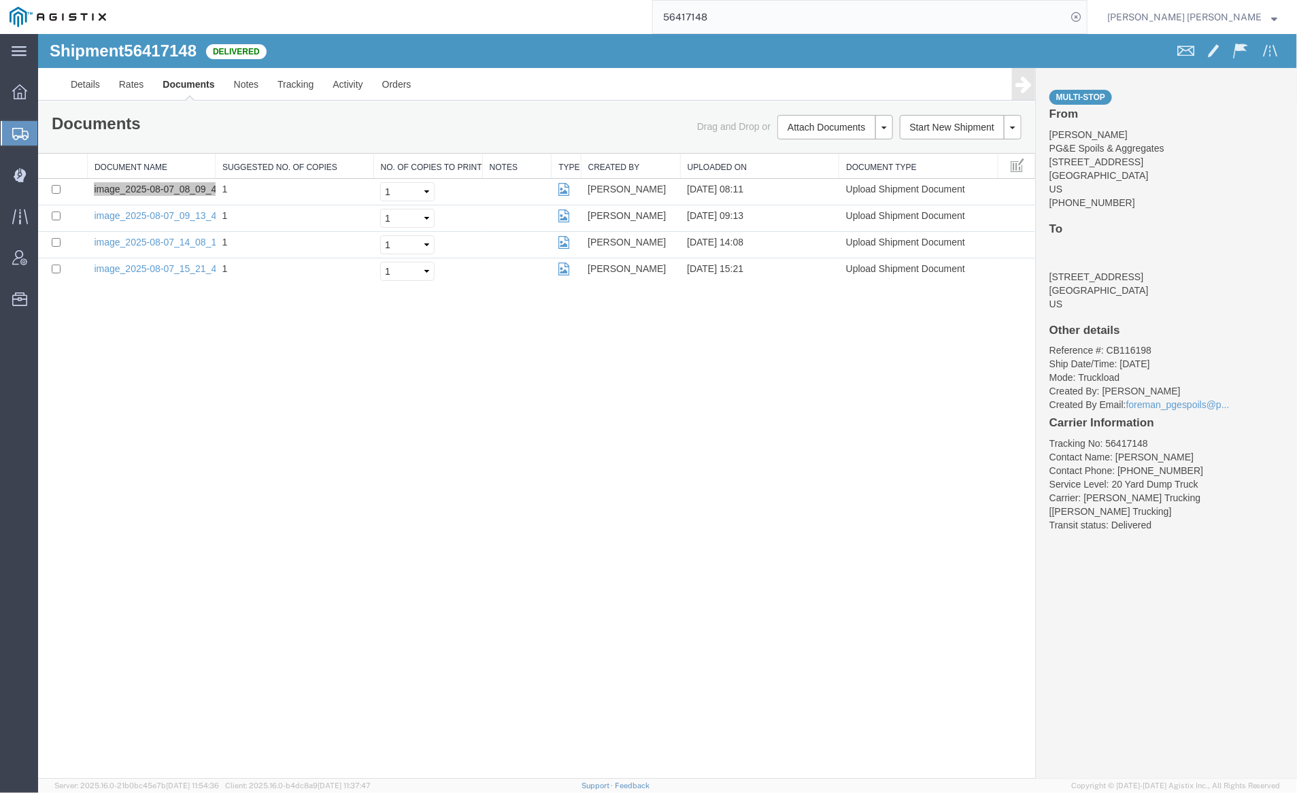
click at [752, 22] on input "56417148" at bounding box center [860, 17] width 414 height 33
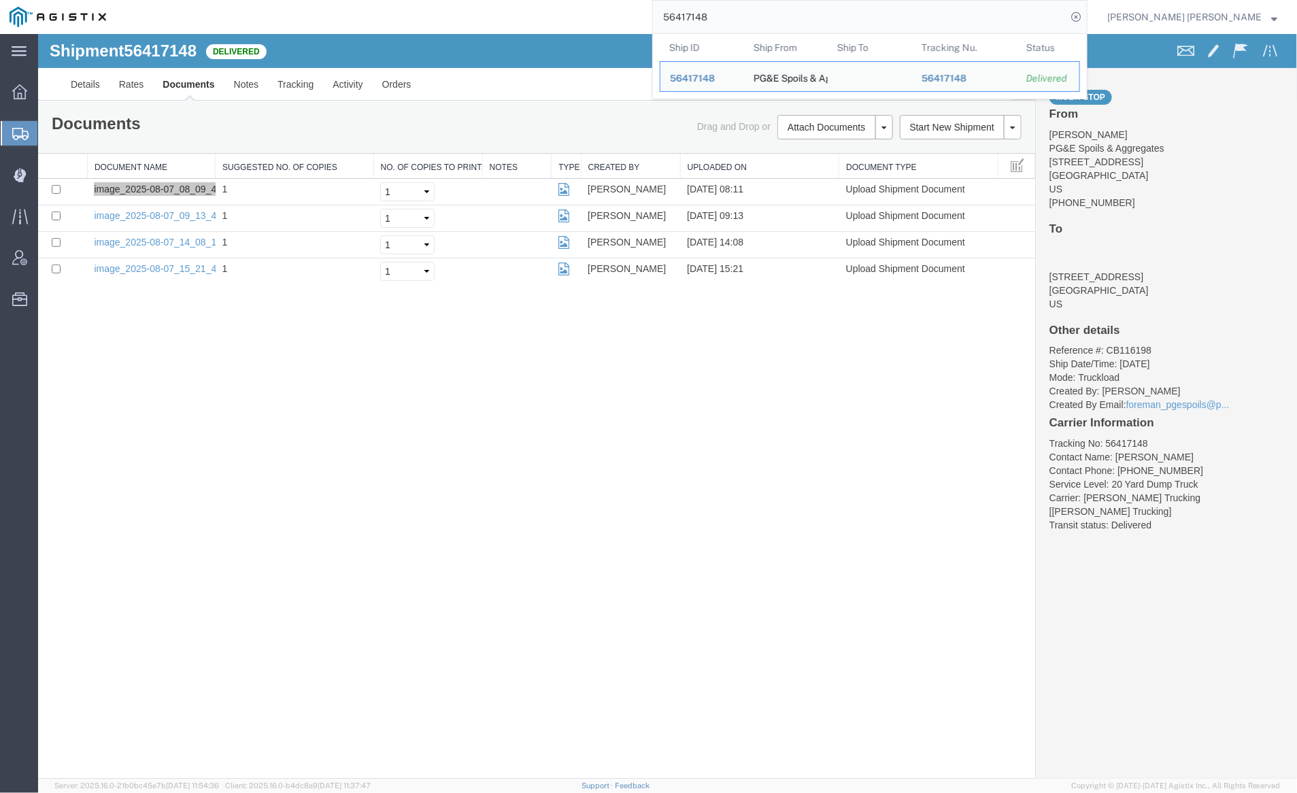
click at [752, 22] on input "56417148" at bounding box center [860, 17] width 414 height 33
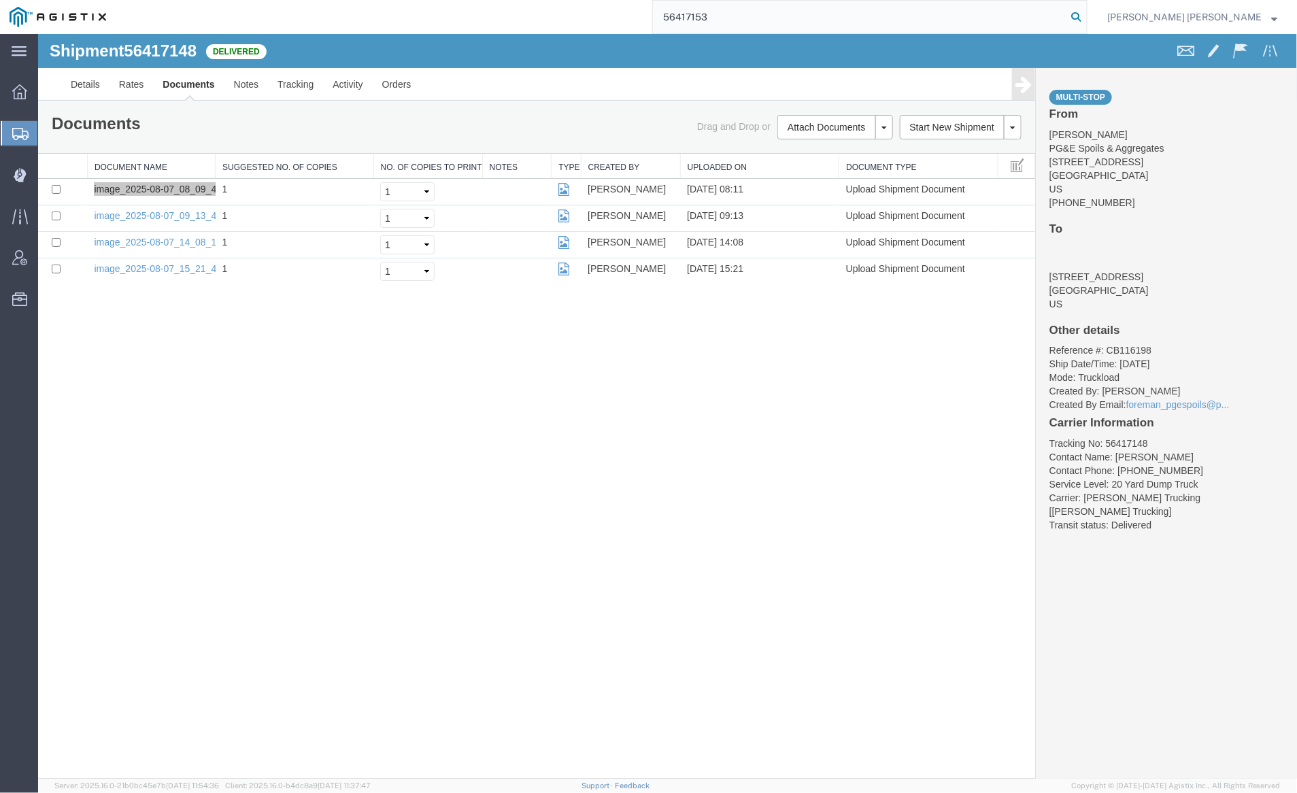
type input "56417153"
click at [1086, 16] on icon at bounding box center [1076, 16] width 19 height 19
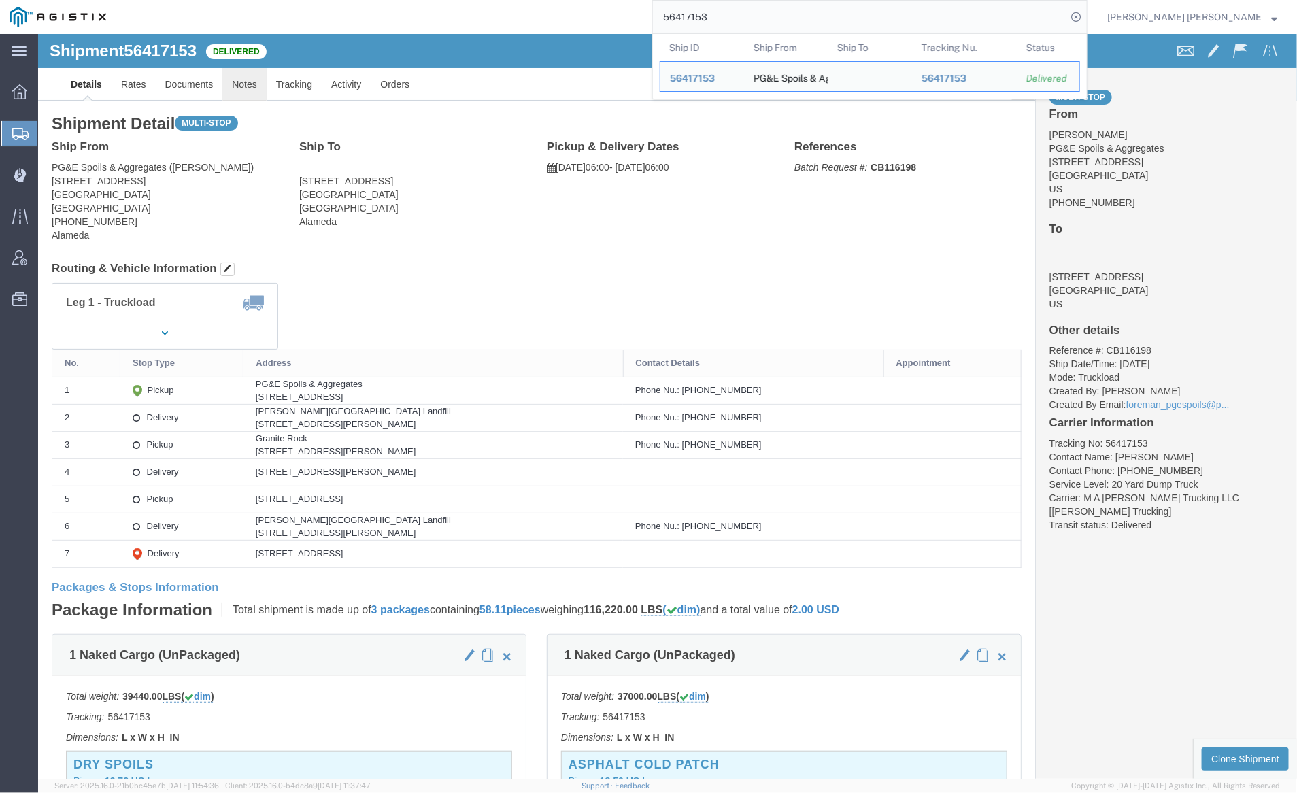
click link "Notes"
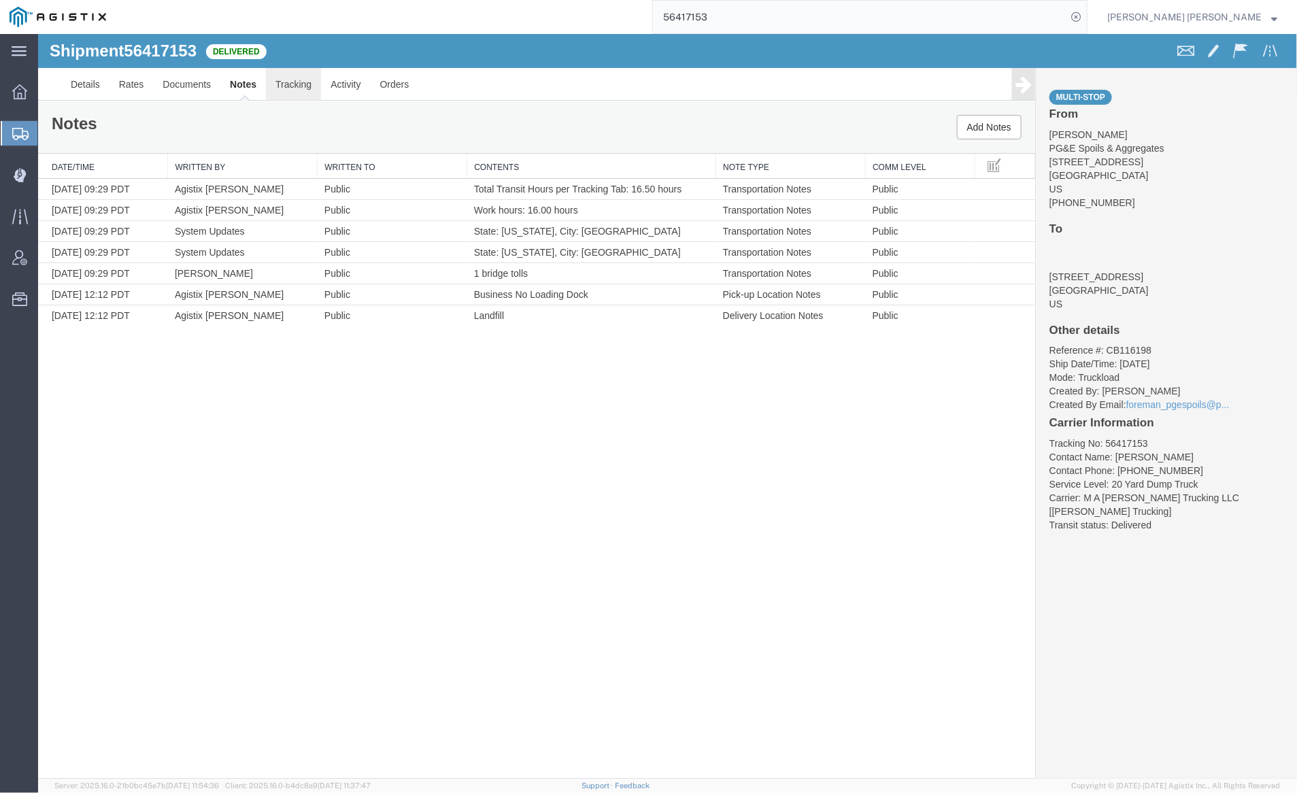
click at [293, 88] on link "Tracking" at bounding box center [292, 83] width 55 height 33
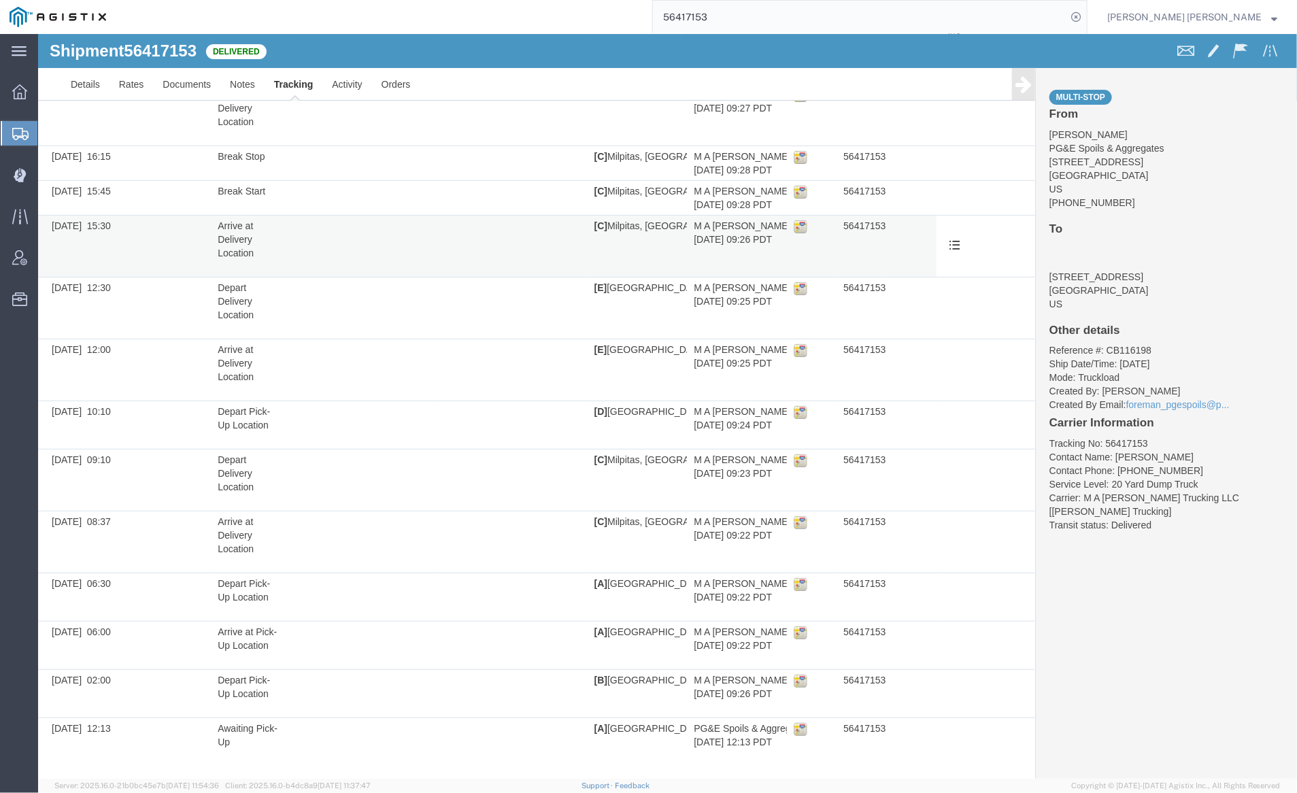
scroll to position [138, 0]
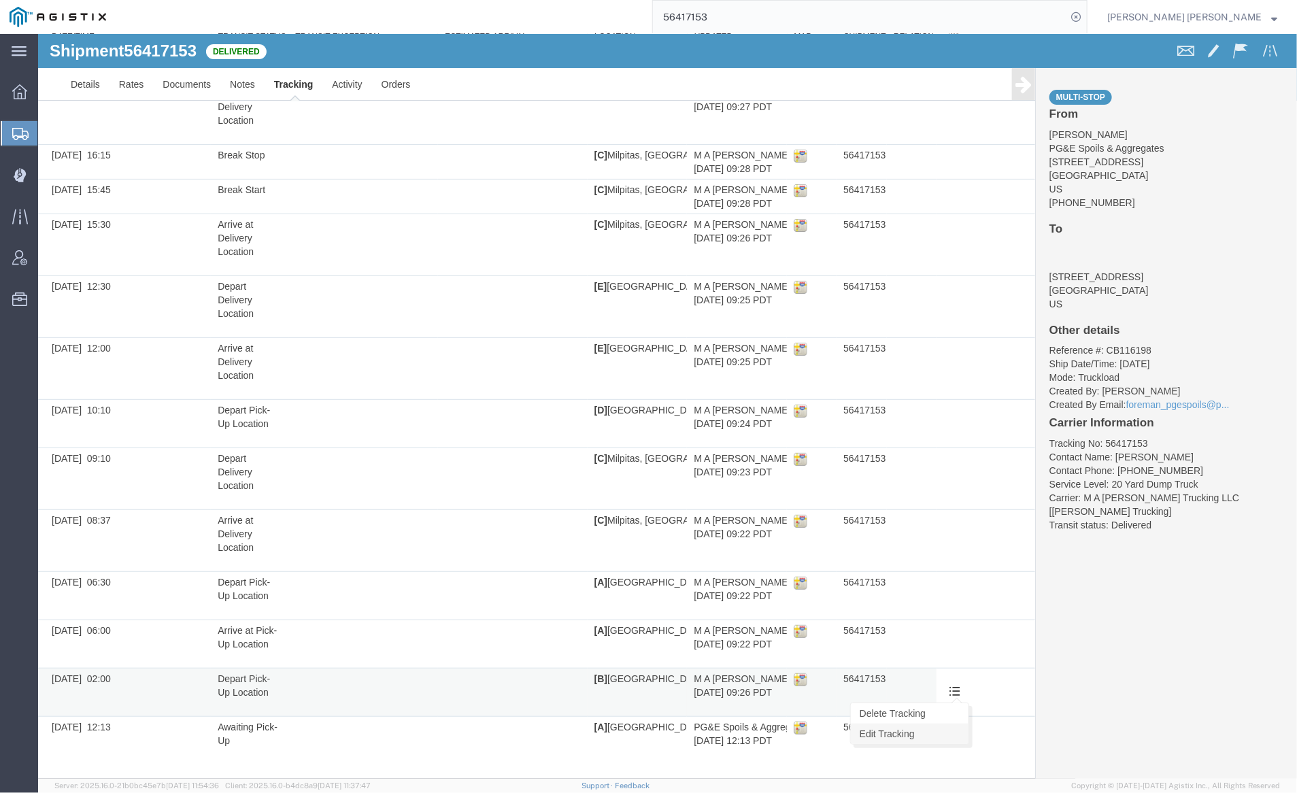
click at [931, 730] on link "Edit Tracking" at bounding box center [909, 733] width 118 height 20
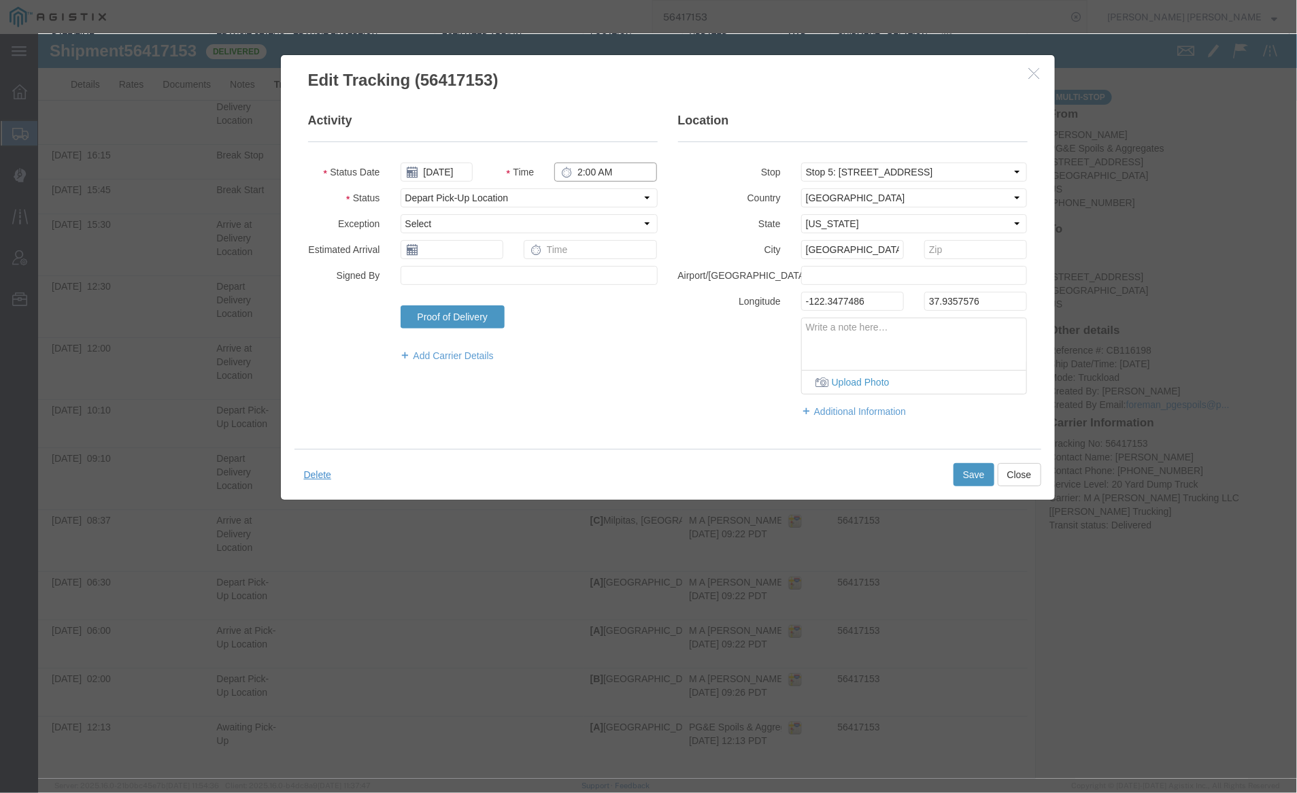
click at [610, 174] on input "2:00 AM" at bounding box center [605, 171] width 103 height 19
click at [605, 172] on input "2:00 AM" at bounding box center [605, 171] width 103 height 19
type input "2:00 PM"
click at [961, 473] on button "Save" at bounding box center [973, 474] width 41 height 23
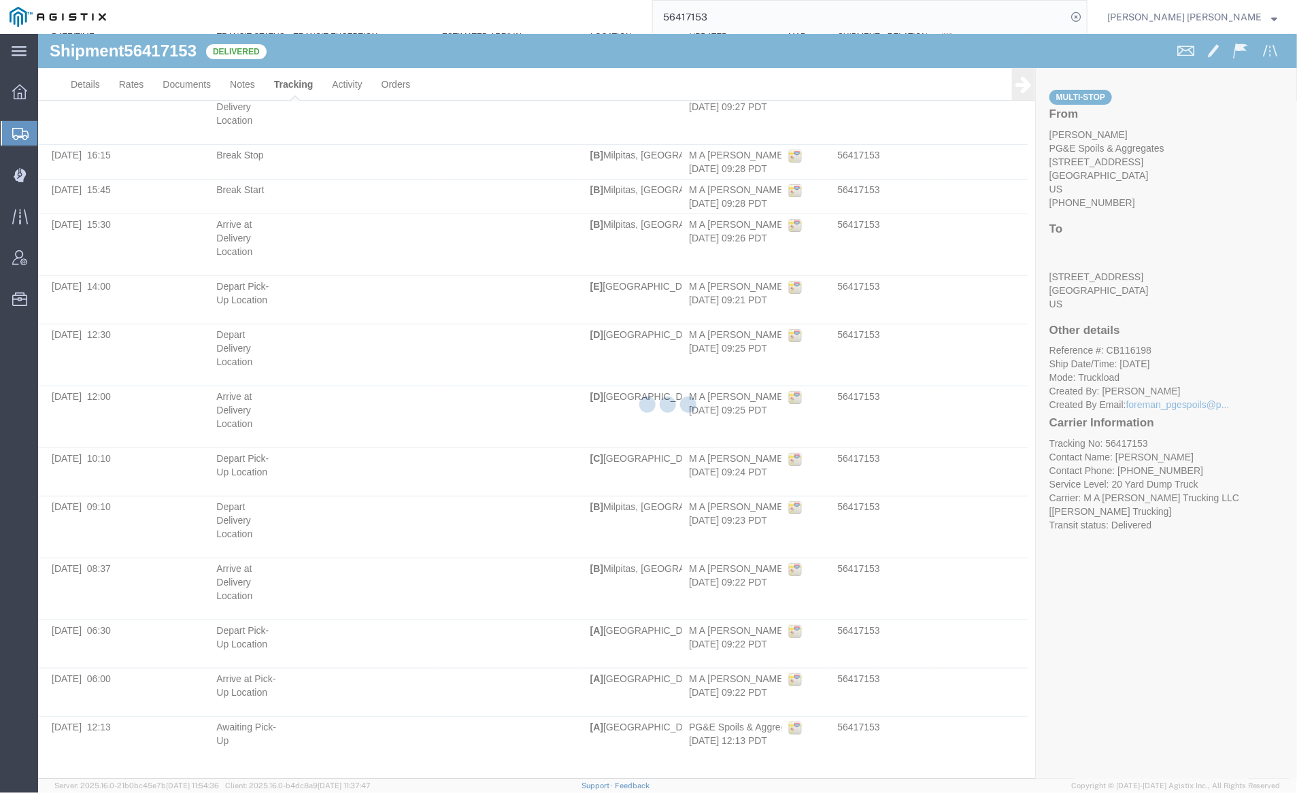
scroll to position [0, 0]
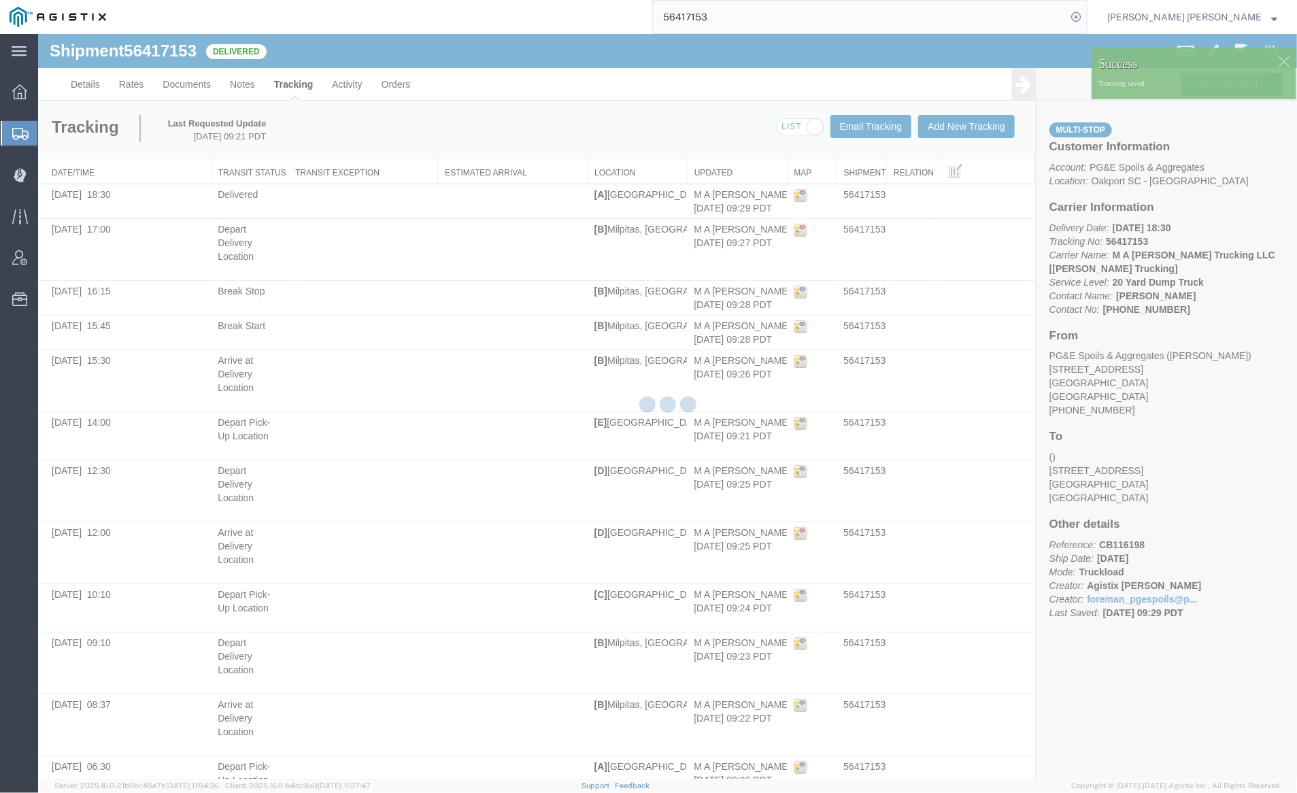
click at [250, 80] on div at bounding box center [667, 406] width 1259 height 745
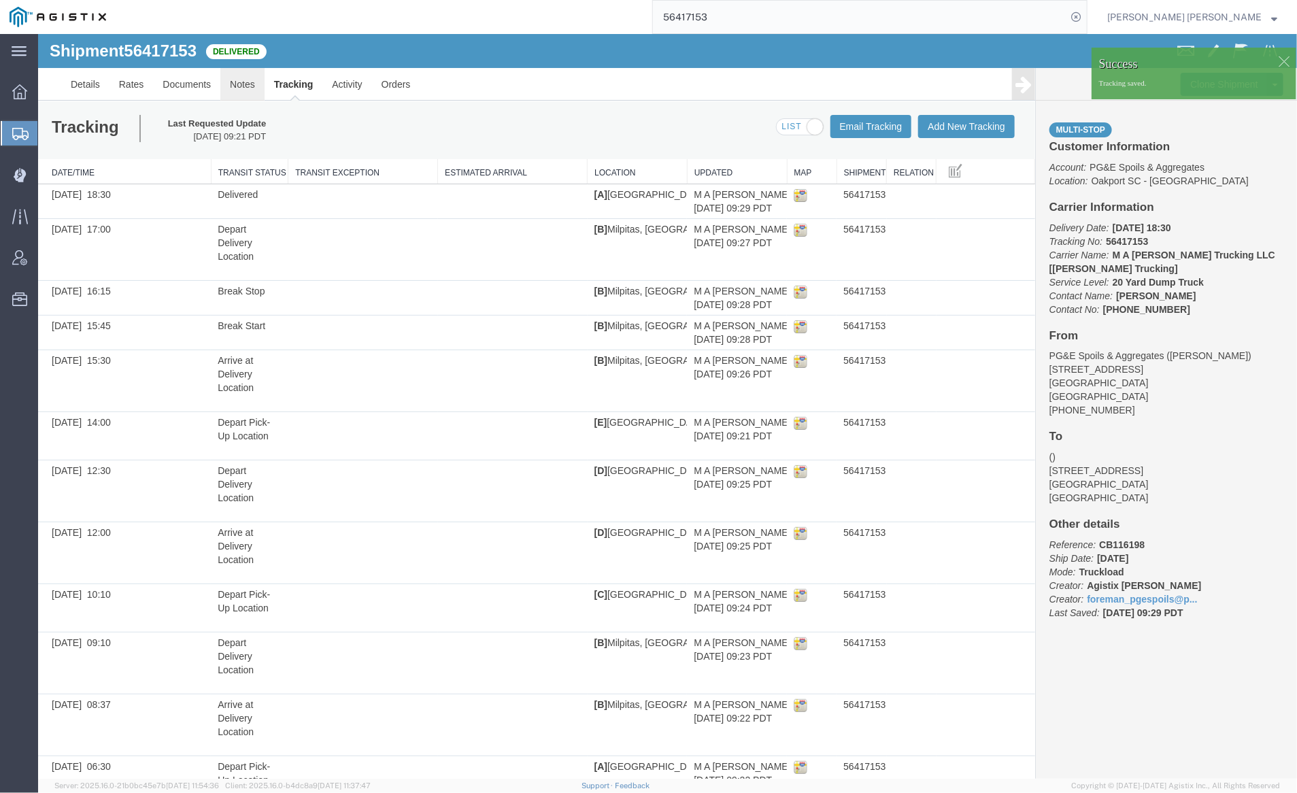
click at [248, 84] on link "Notes" at bounding box center [242, 83] width 44 height 33
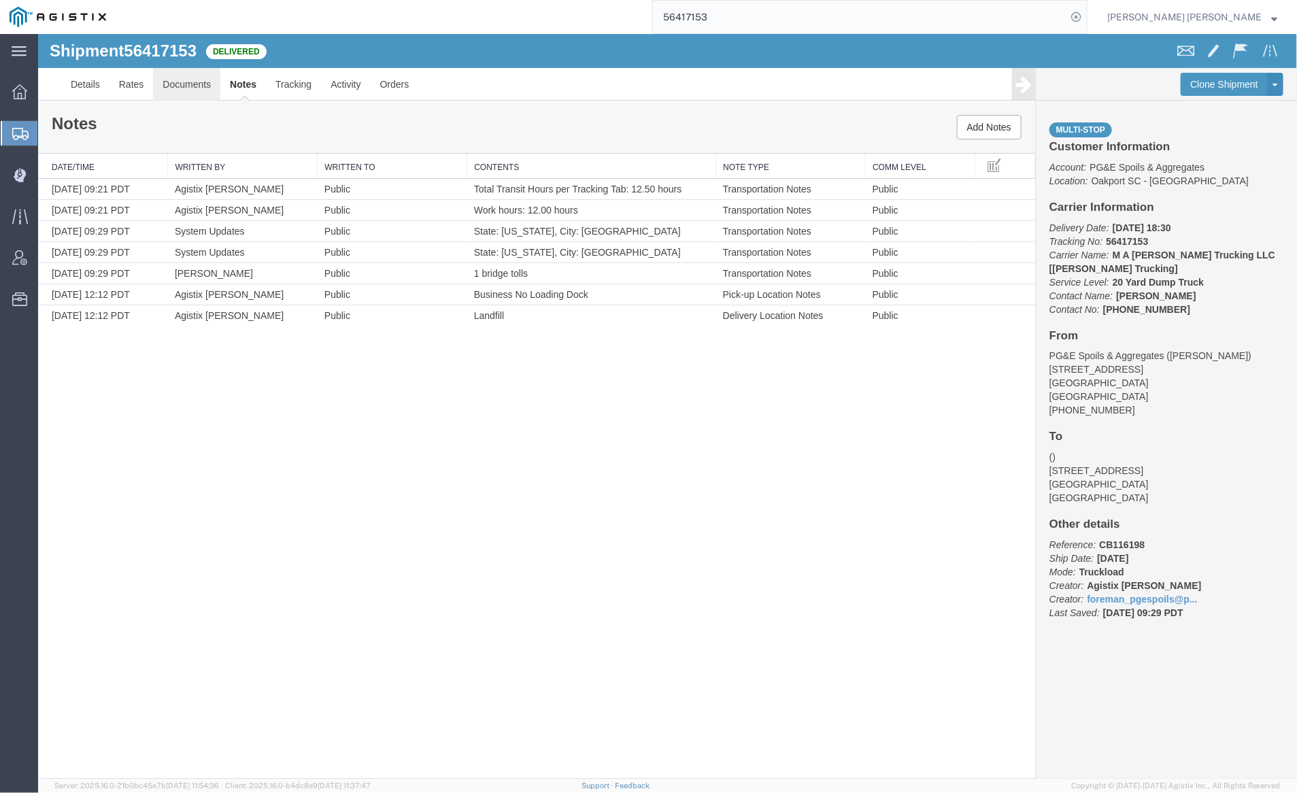
click at [188, 86] on link "Documents" at bounding box center [185, 83] width 67 height 33
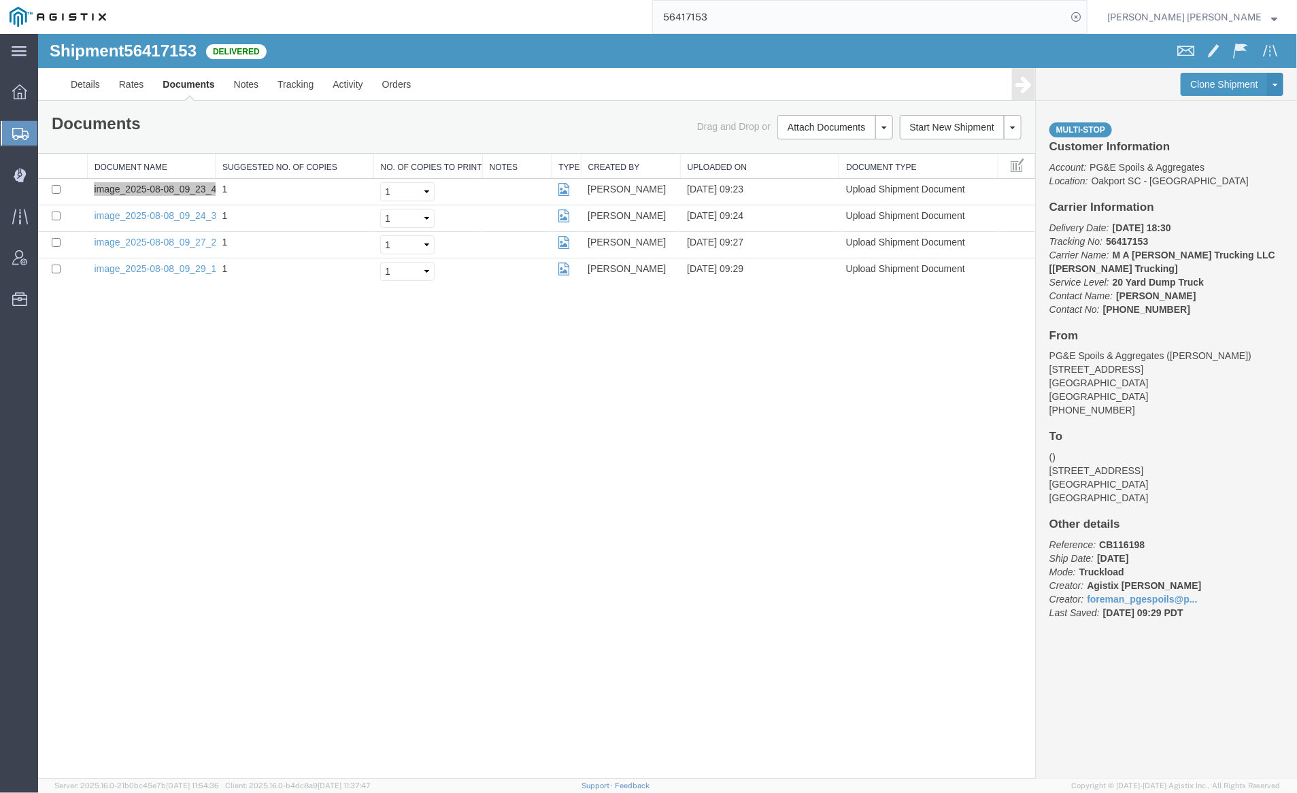
click at [761, 21] on input "56417153" at bounding box center [860, 17] width 414 height 33
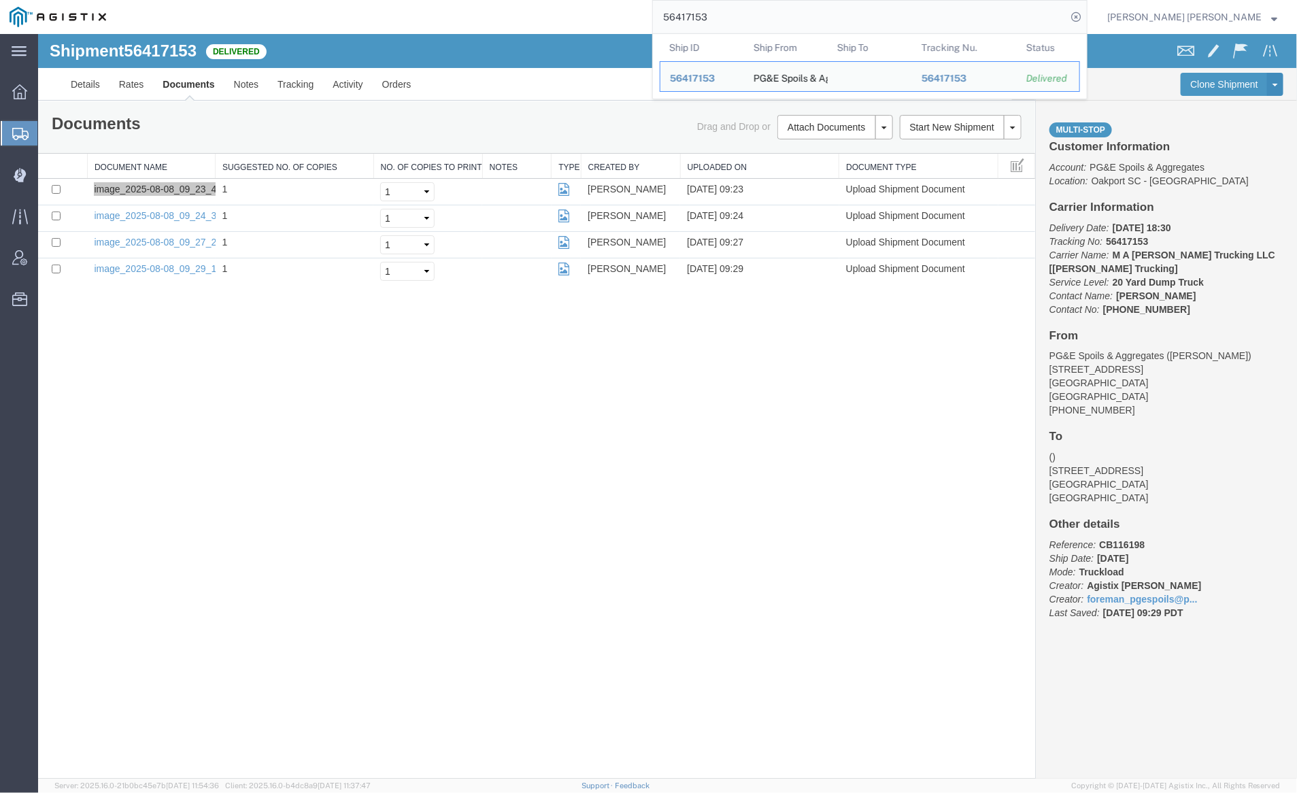
click at [761, 21] on input "56417153" at bounding box center [860, 17] width 414 height 33
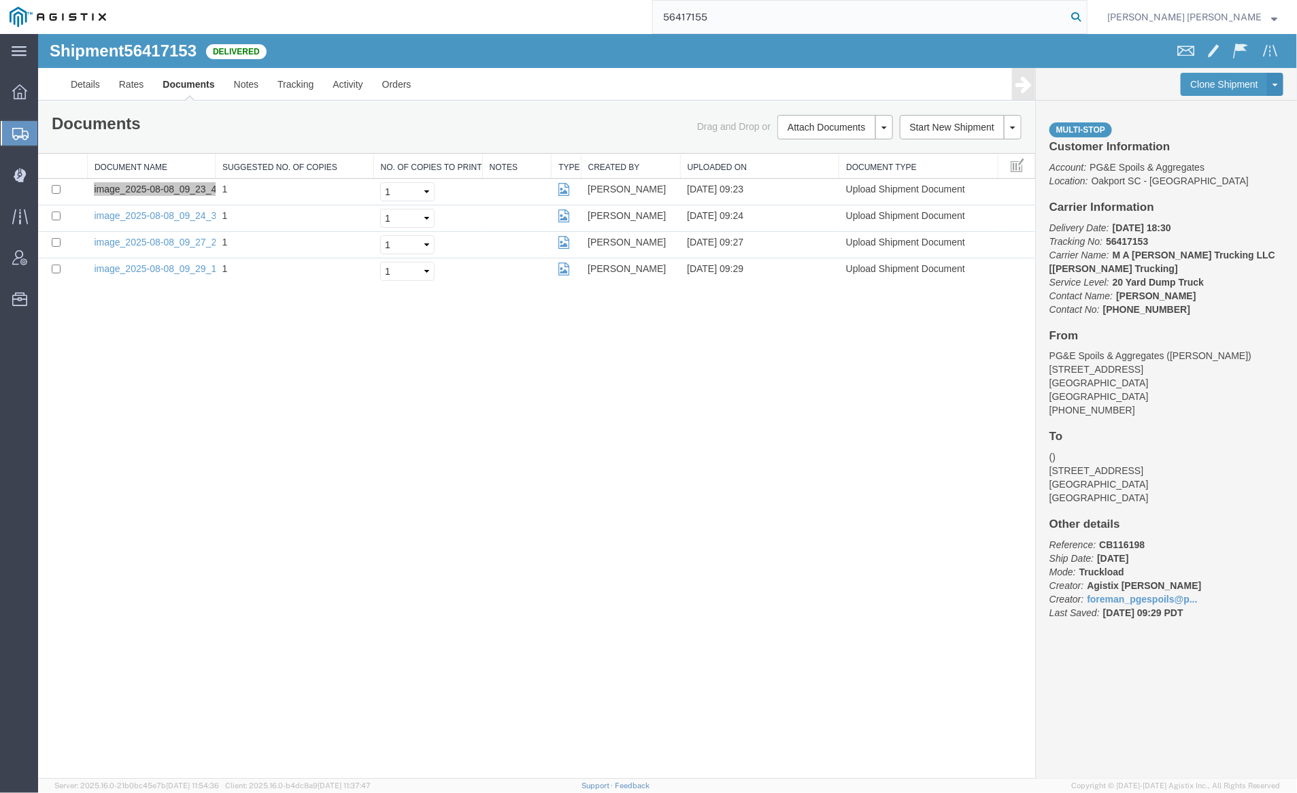
click at [1086, 18] on icon at bounding box center [1076, 16] width 19 height 19
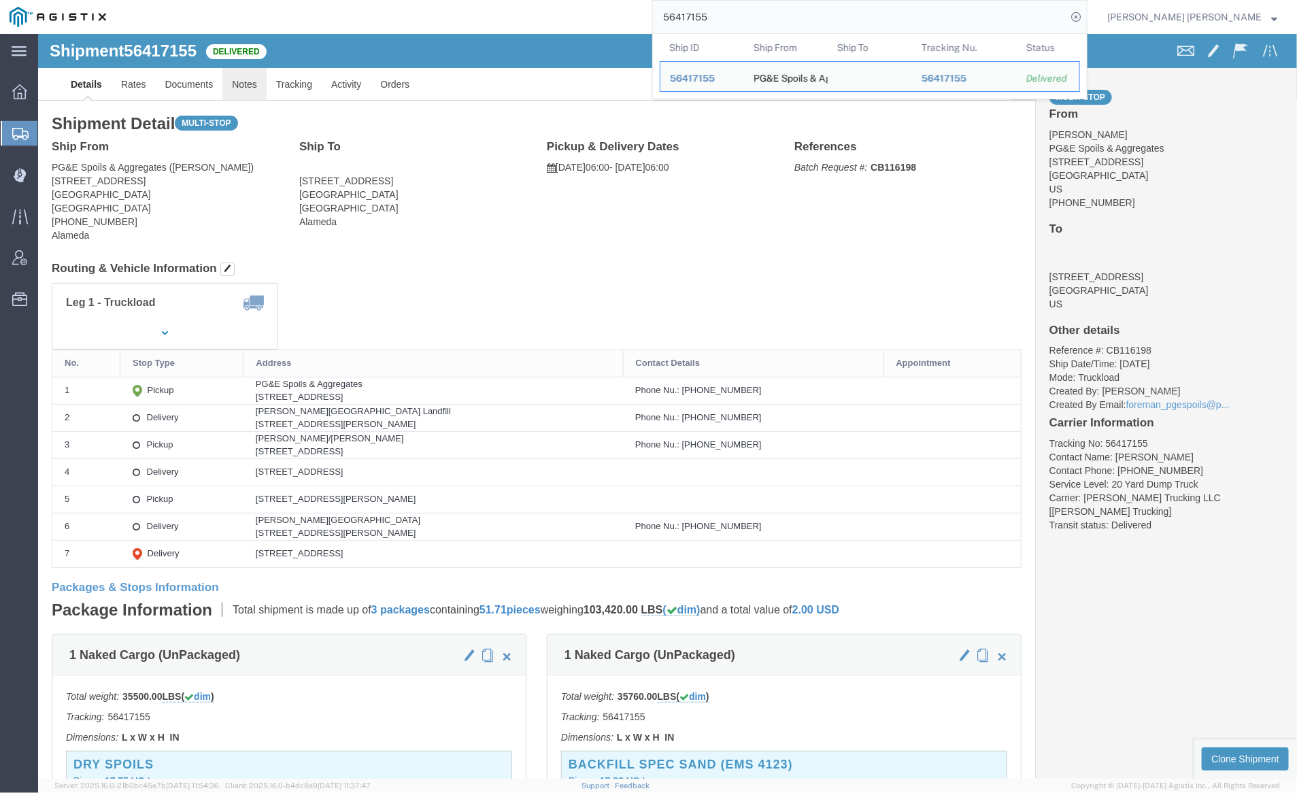
click link "Notes"
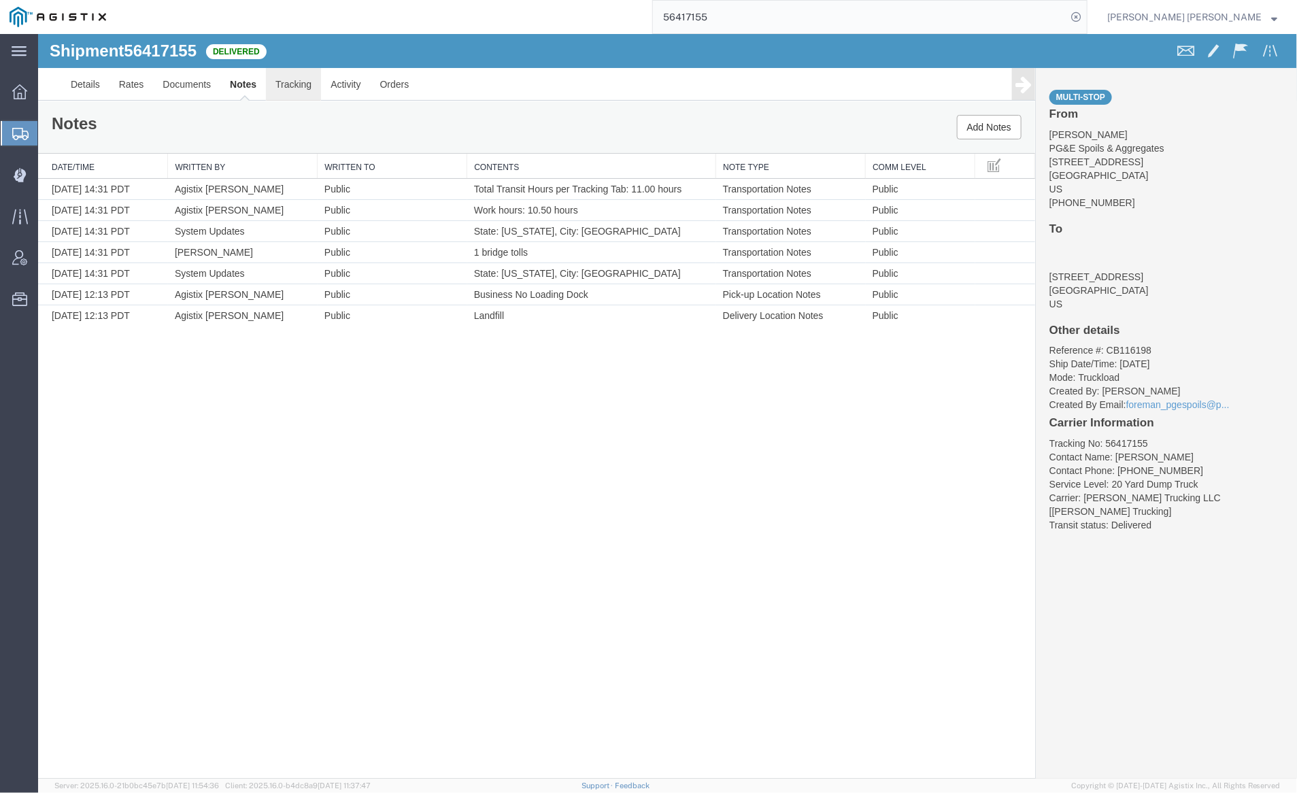
click at [307, 86] on link "Tracking" at bounding box center [292, 83] width 55 height 33
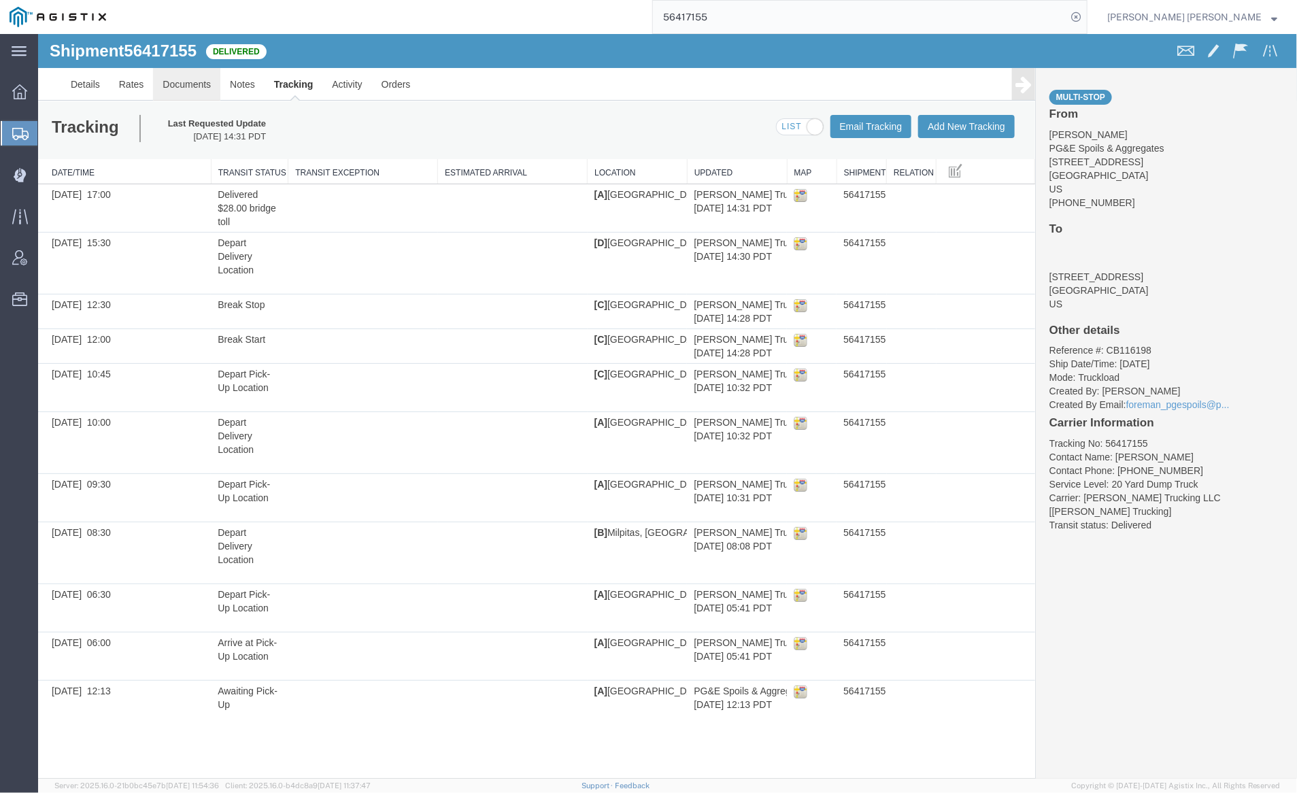
click at [190, 80] on link "Documents" at bounding box center [185, 83] width 67 height 33
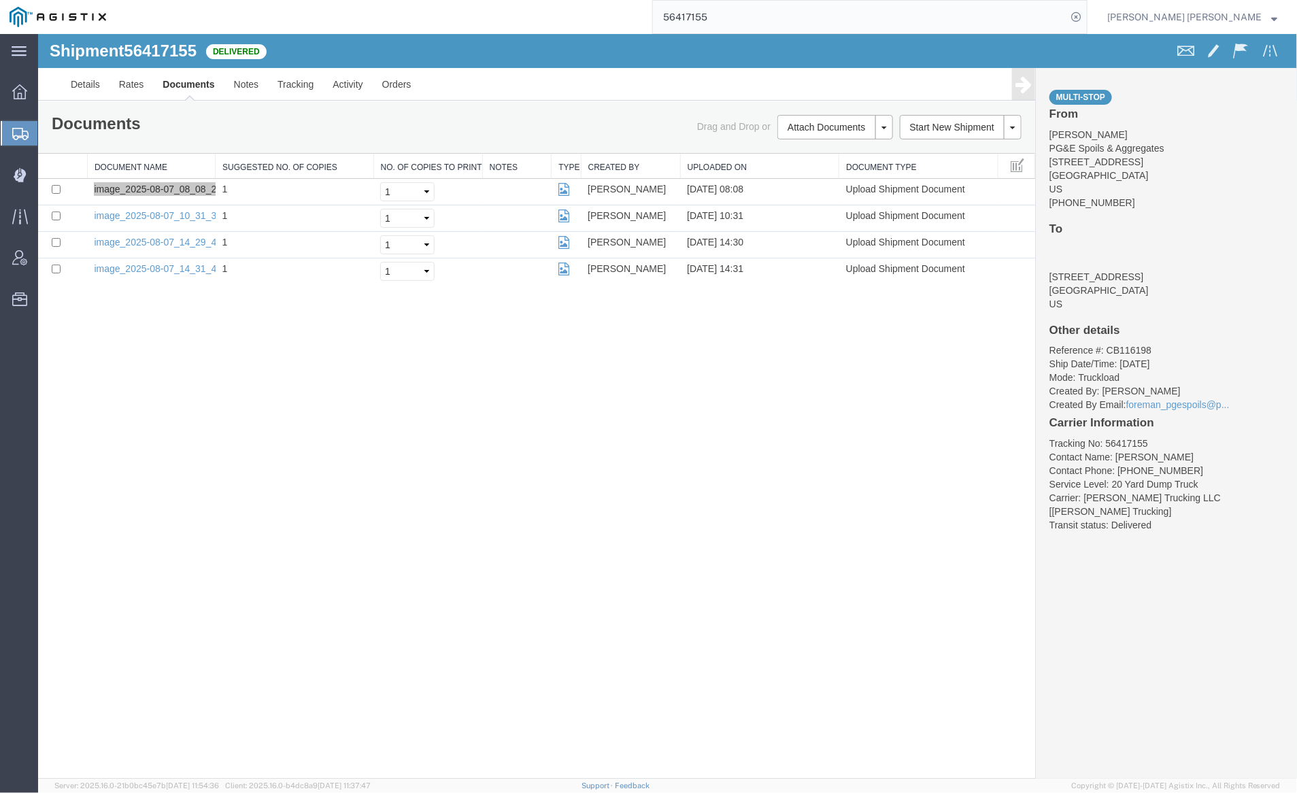
click at [758, 12] on input "56417155" at bounding box center [860, 17] width 414 height 33
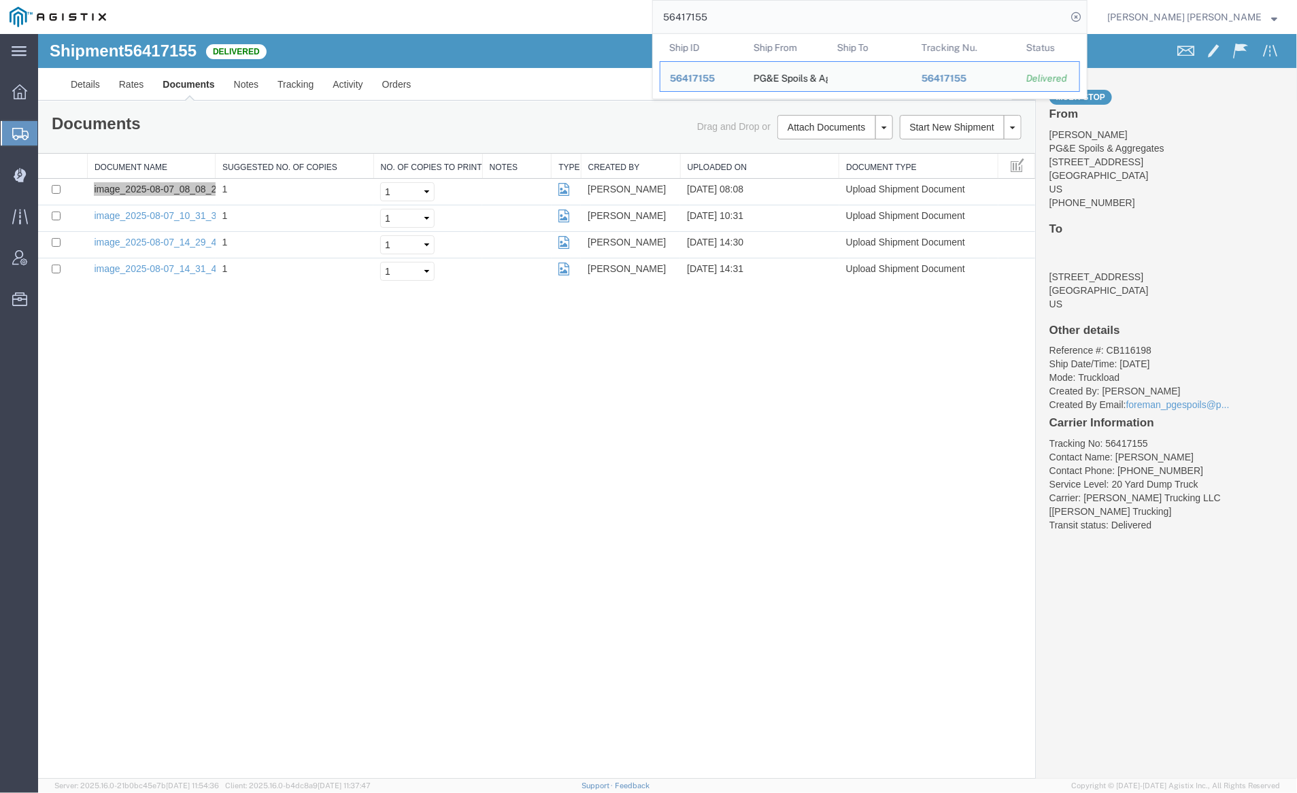
click at [758, 12] on input "56417155" at bounding box center [860, 17] width 414 height 33
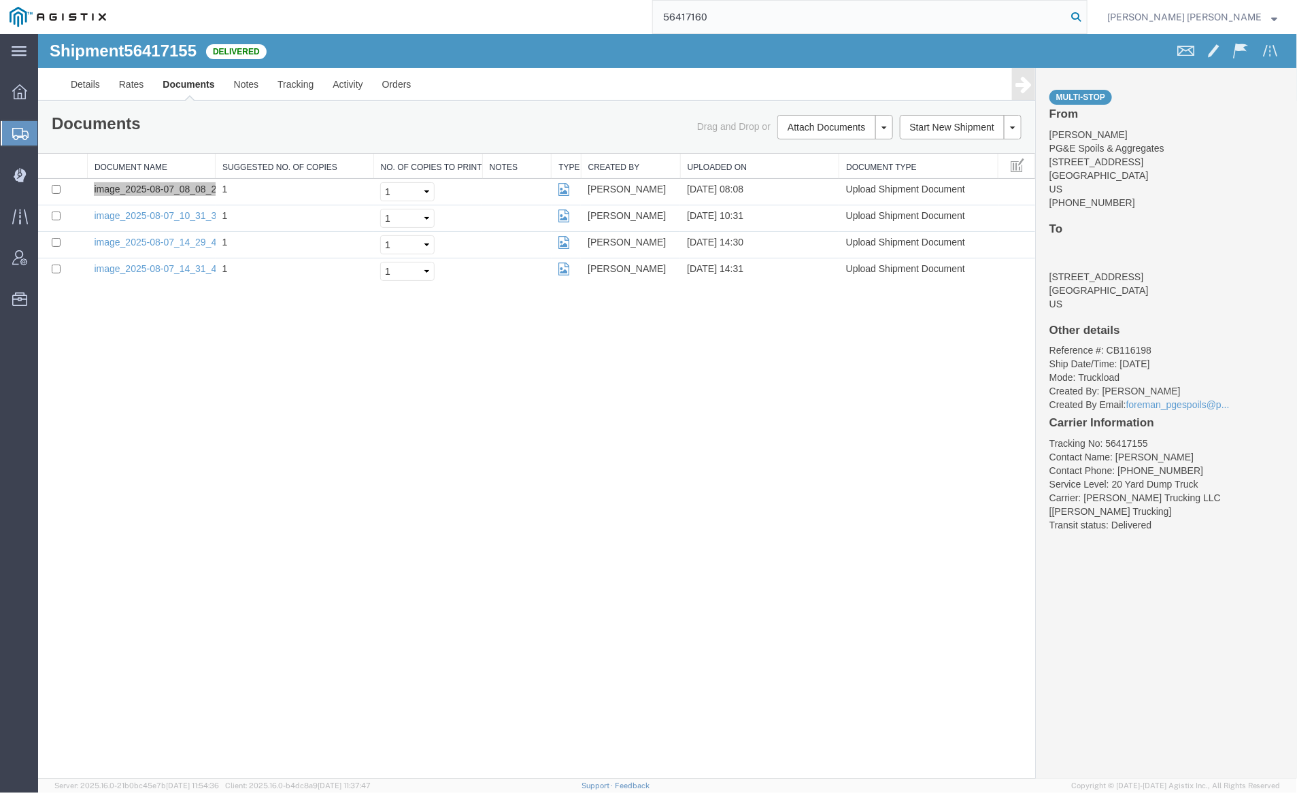
click at [1086, 14] on icon at bounding box center [1076, 16] width 19 height 19
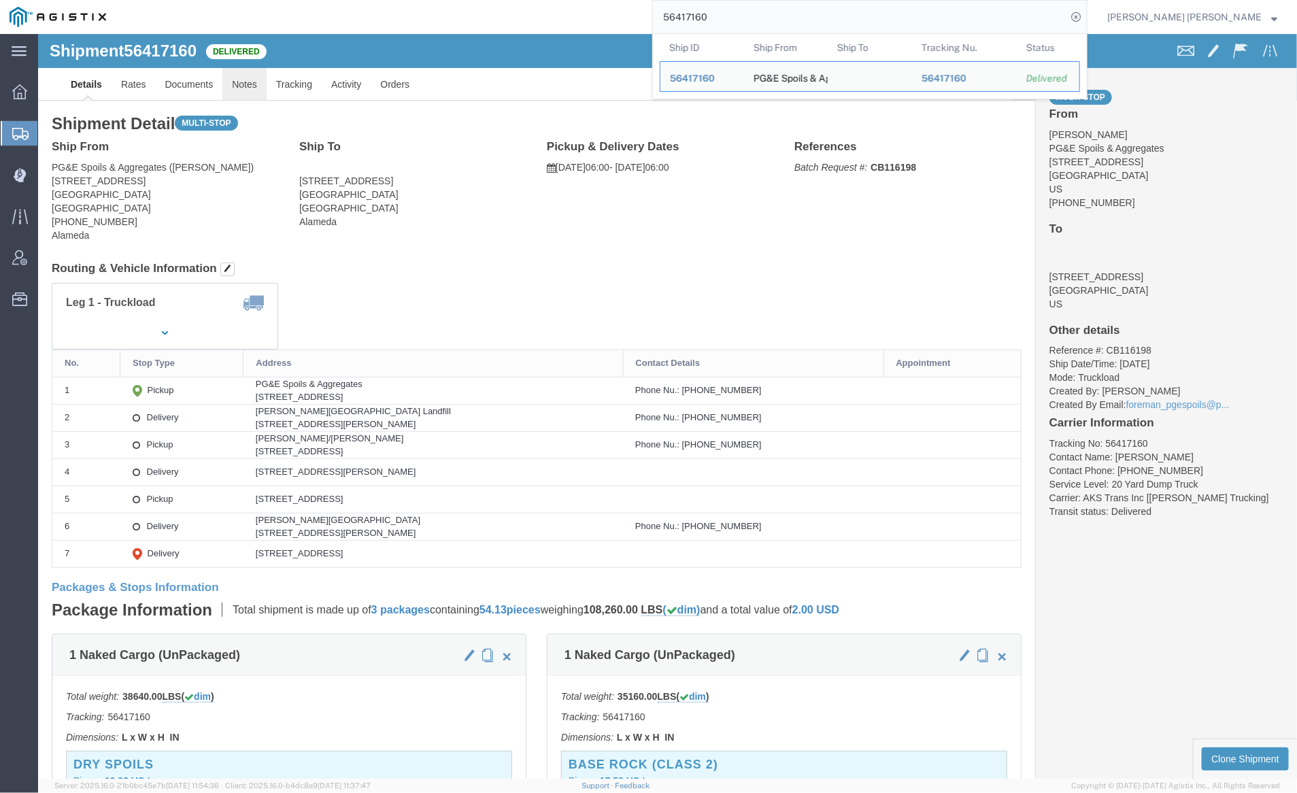
click link "Notes"
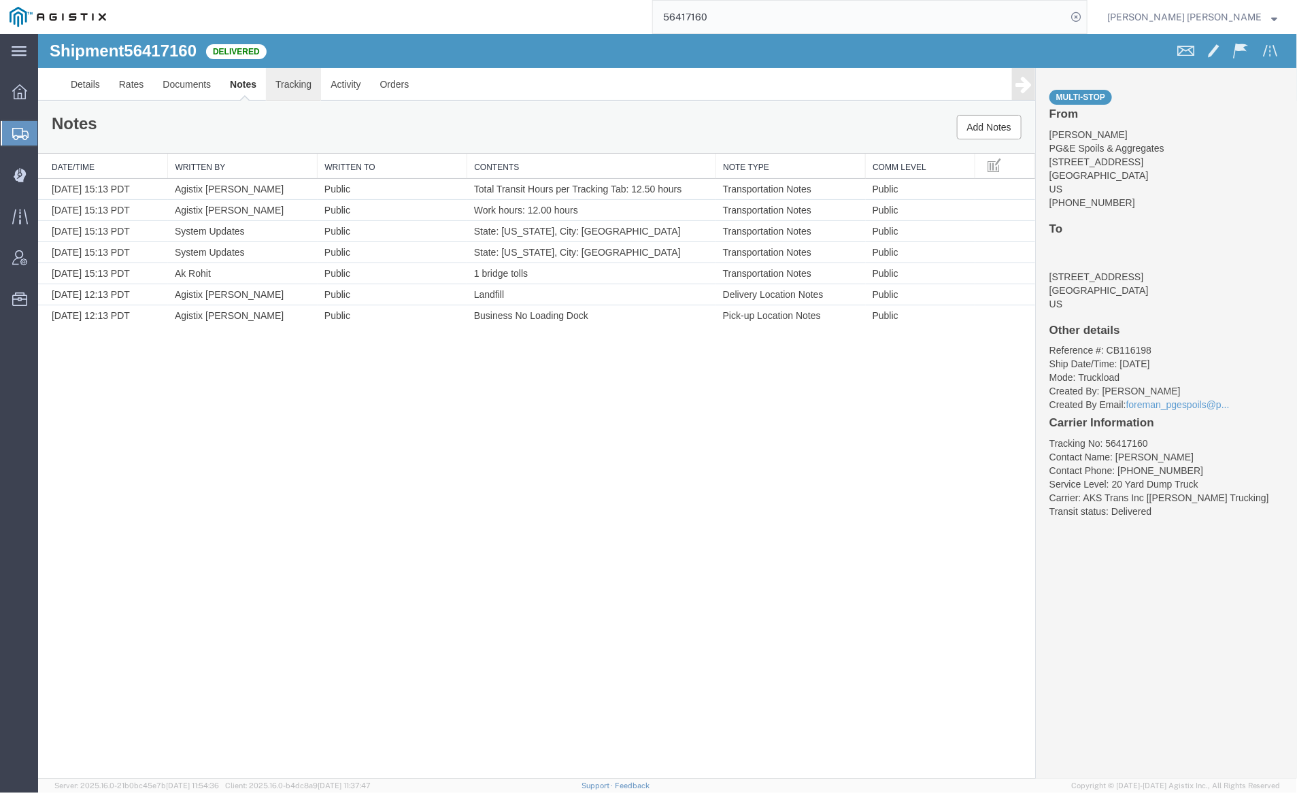
click at [279, 82] on link "Tracking" at bounding box center [292, 83] width 55 height 33
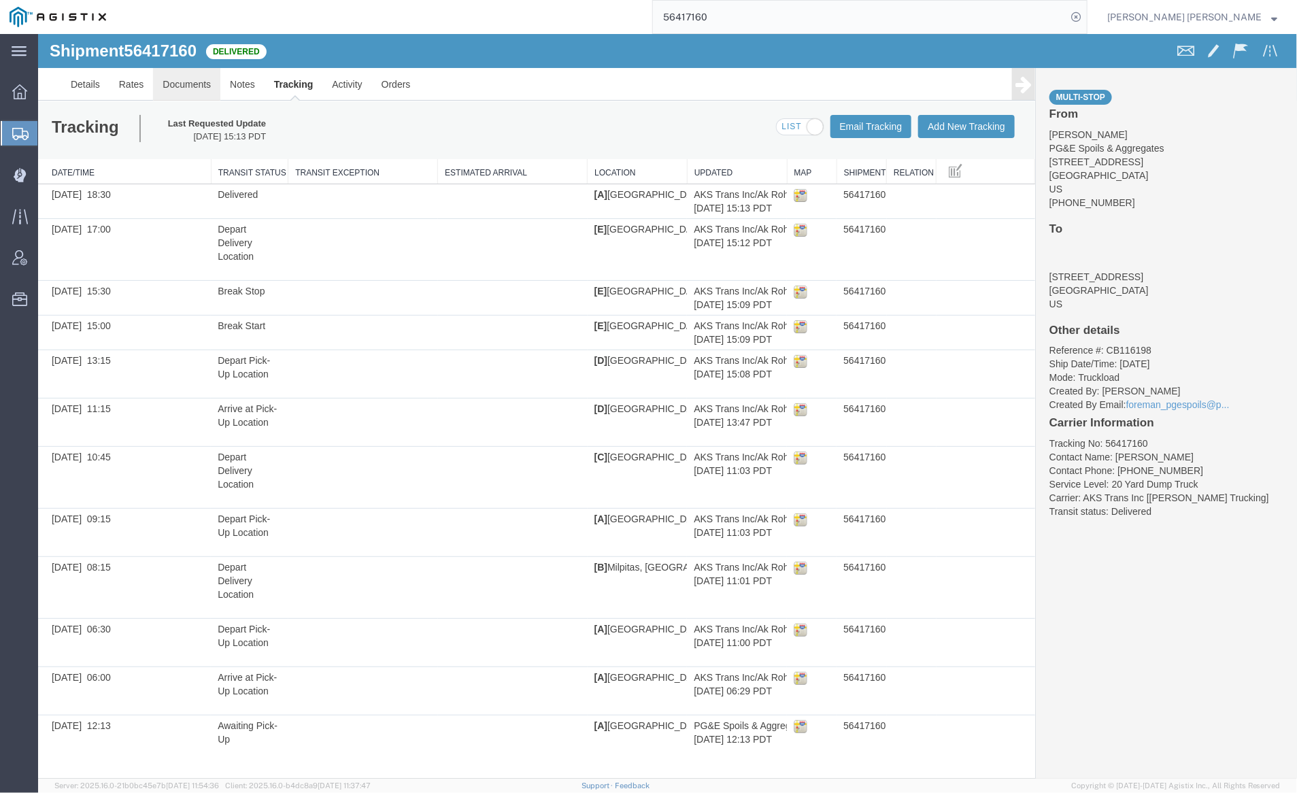
click at [197, 82] on link "Documents" at bounding box center [185, 83] width 67 height 33
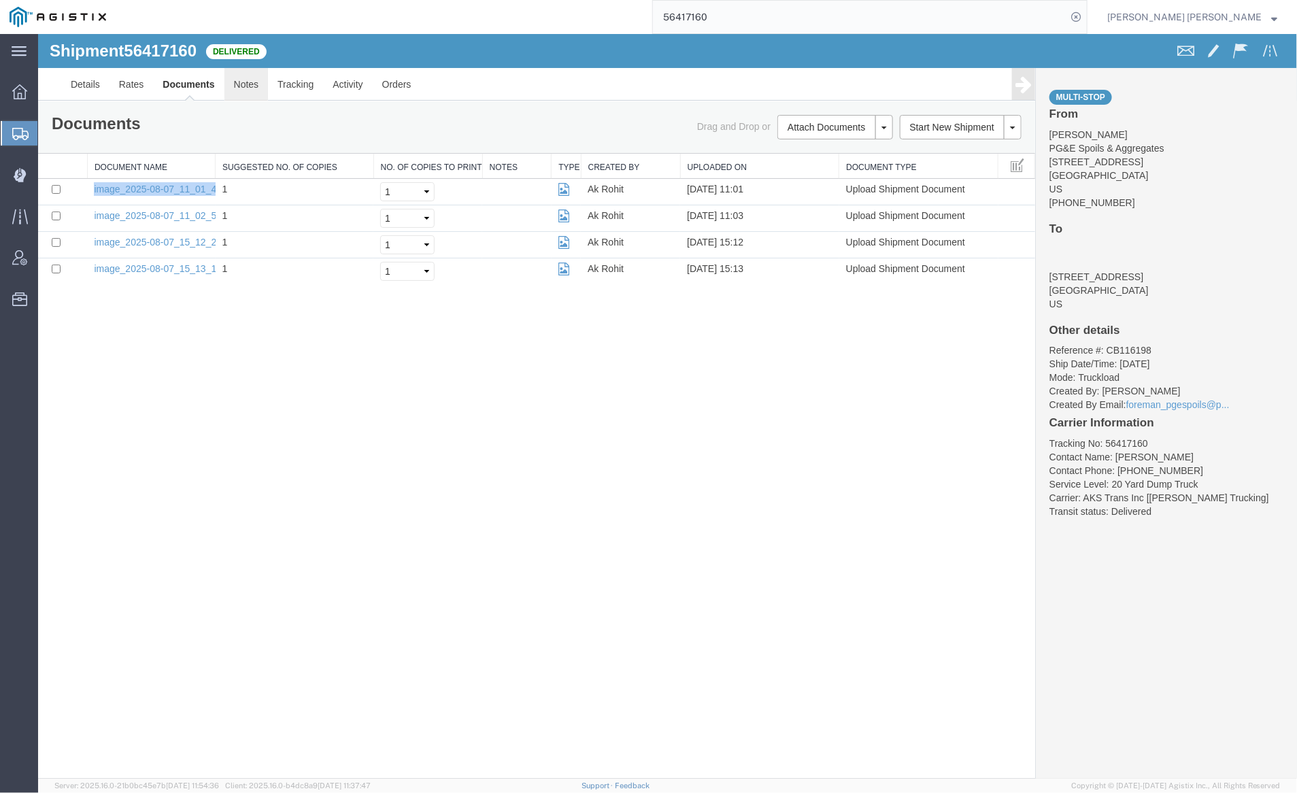
click at [250, 84] on link "Notes" at bounding box center [246, 83] width 44 height 33
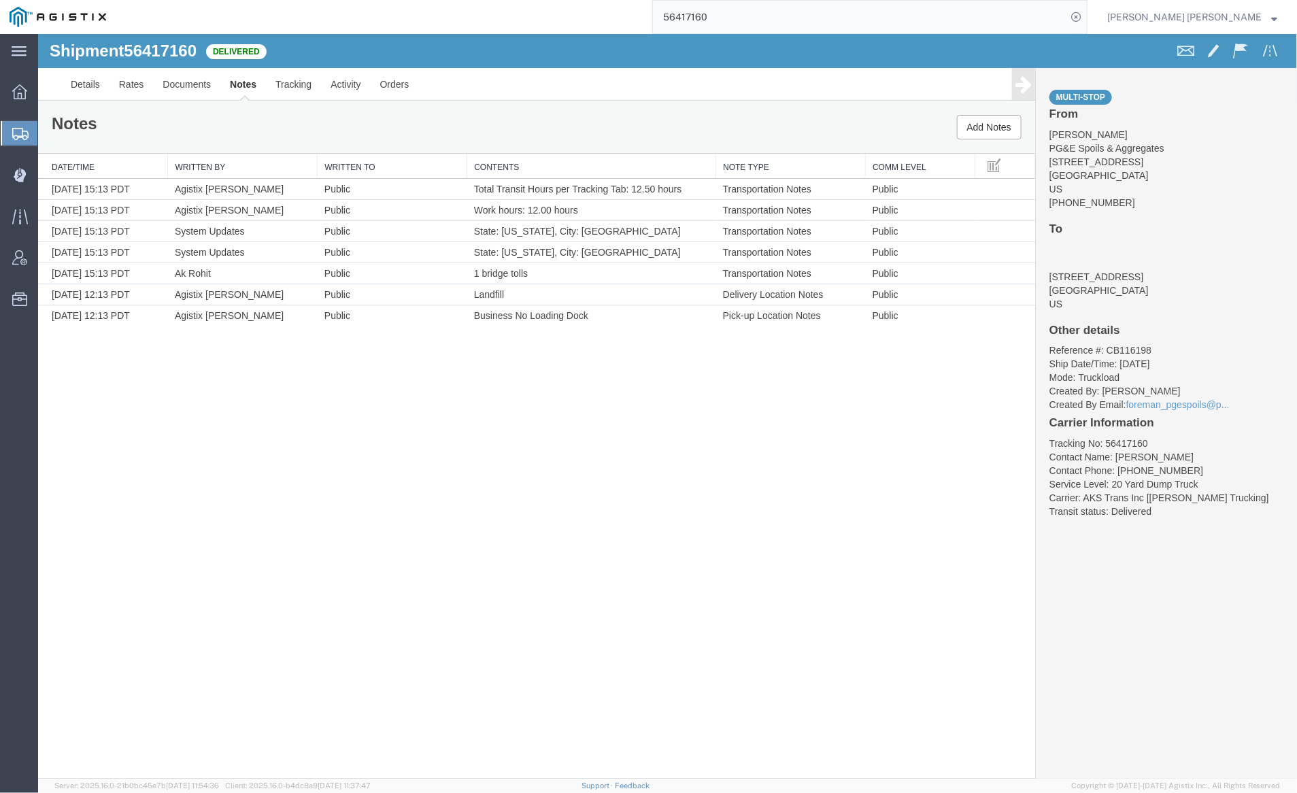
click at [775, 14] on input "56417160" at bounding box center [860, 17] width 414 height 33
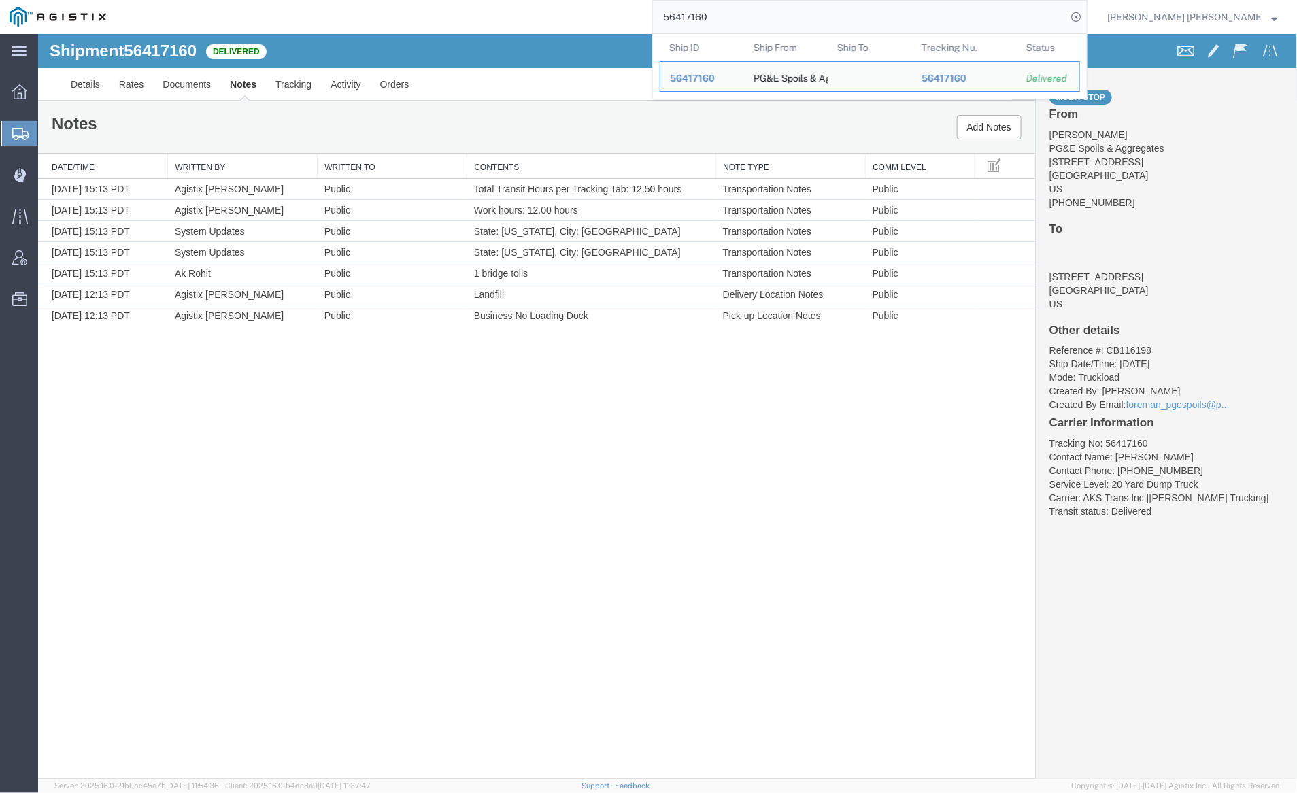
click at [775, 14] on input "56417160" at bounding box center [860, 17] width 414 height 33
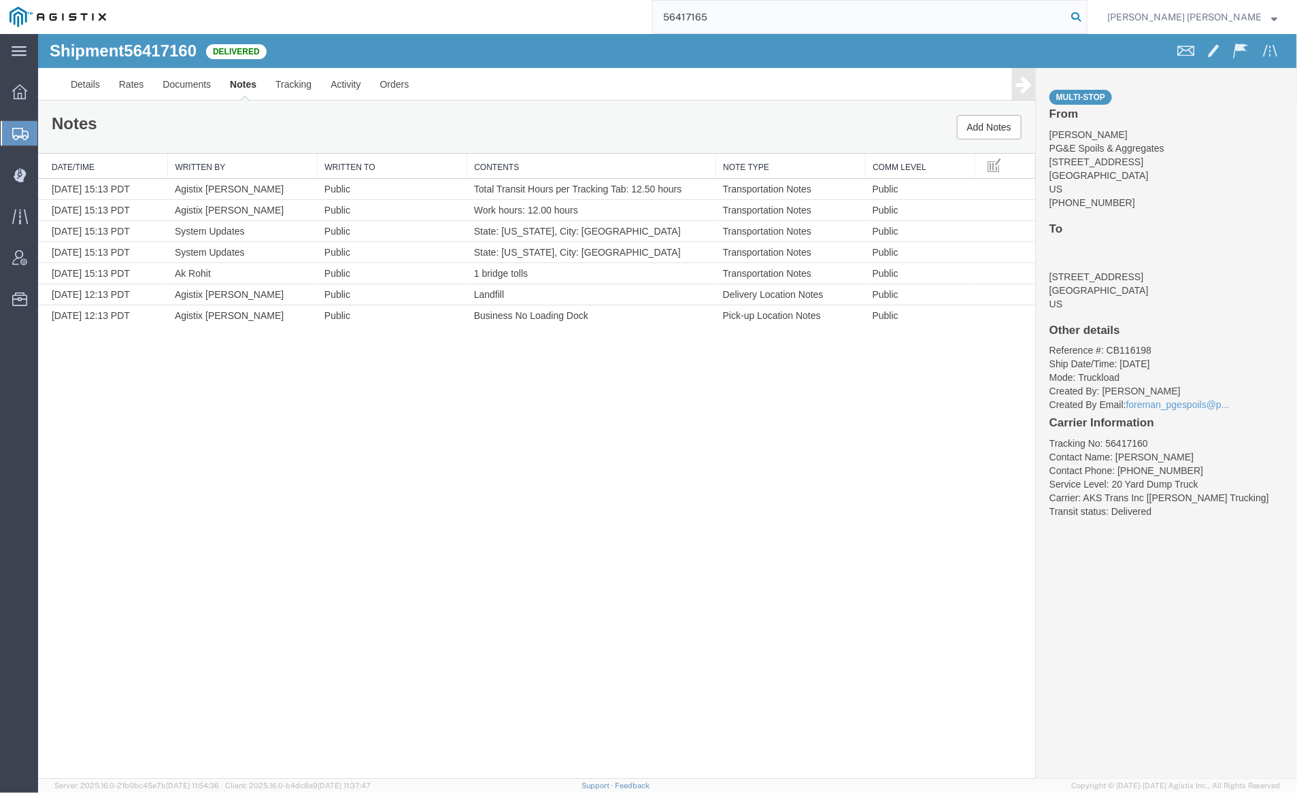
click at [1086, 15] on icon at bounding box center [1076, 16] width 19 height 19
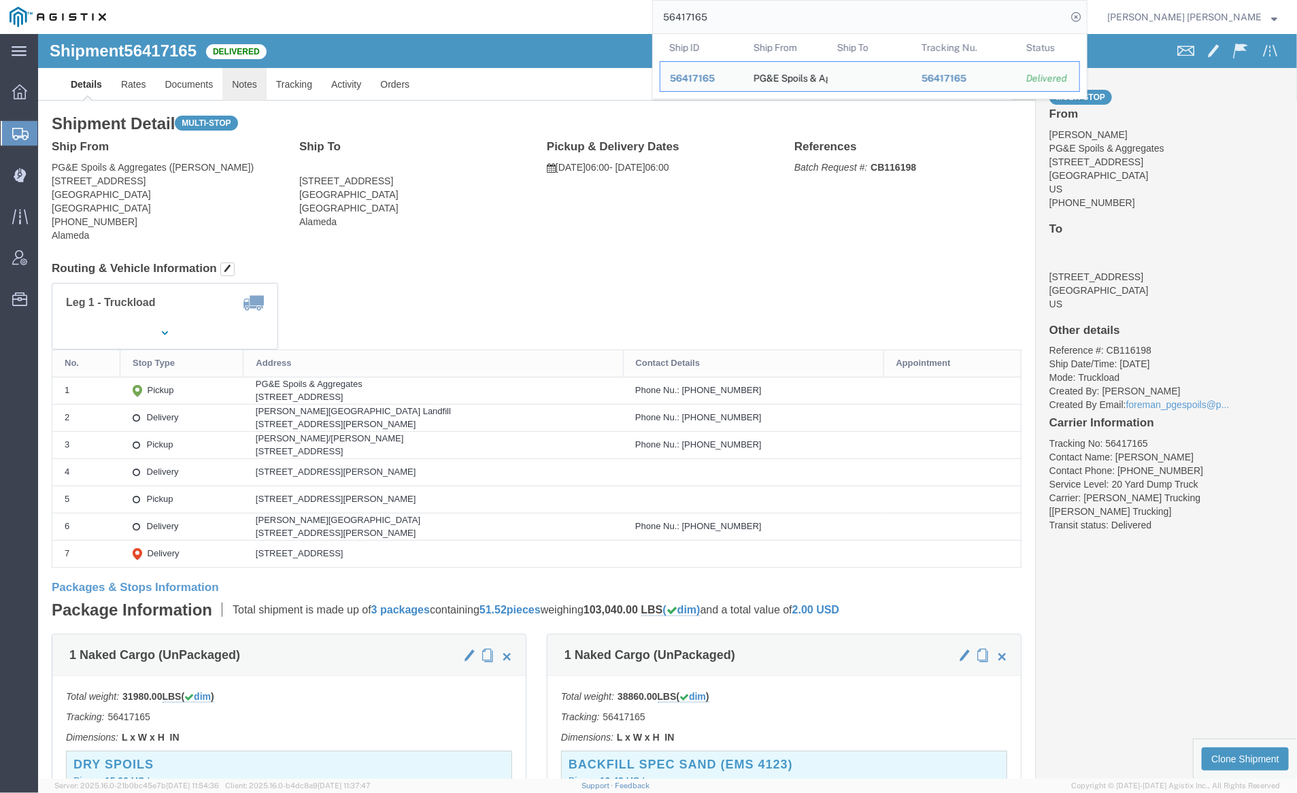
click link "Notes"
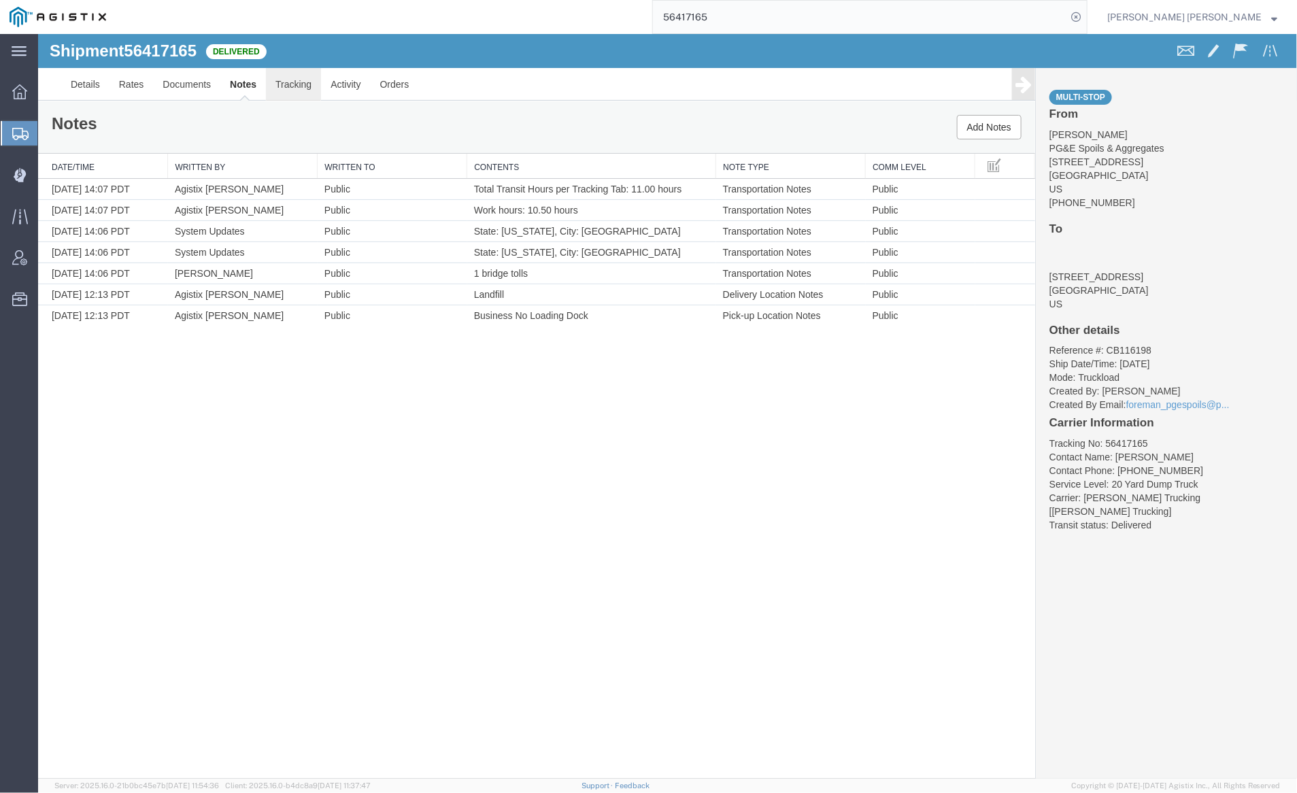
click at [275, 84] on link "Tracking" at bounding box center [292, 83] width 55 height 33
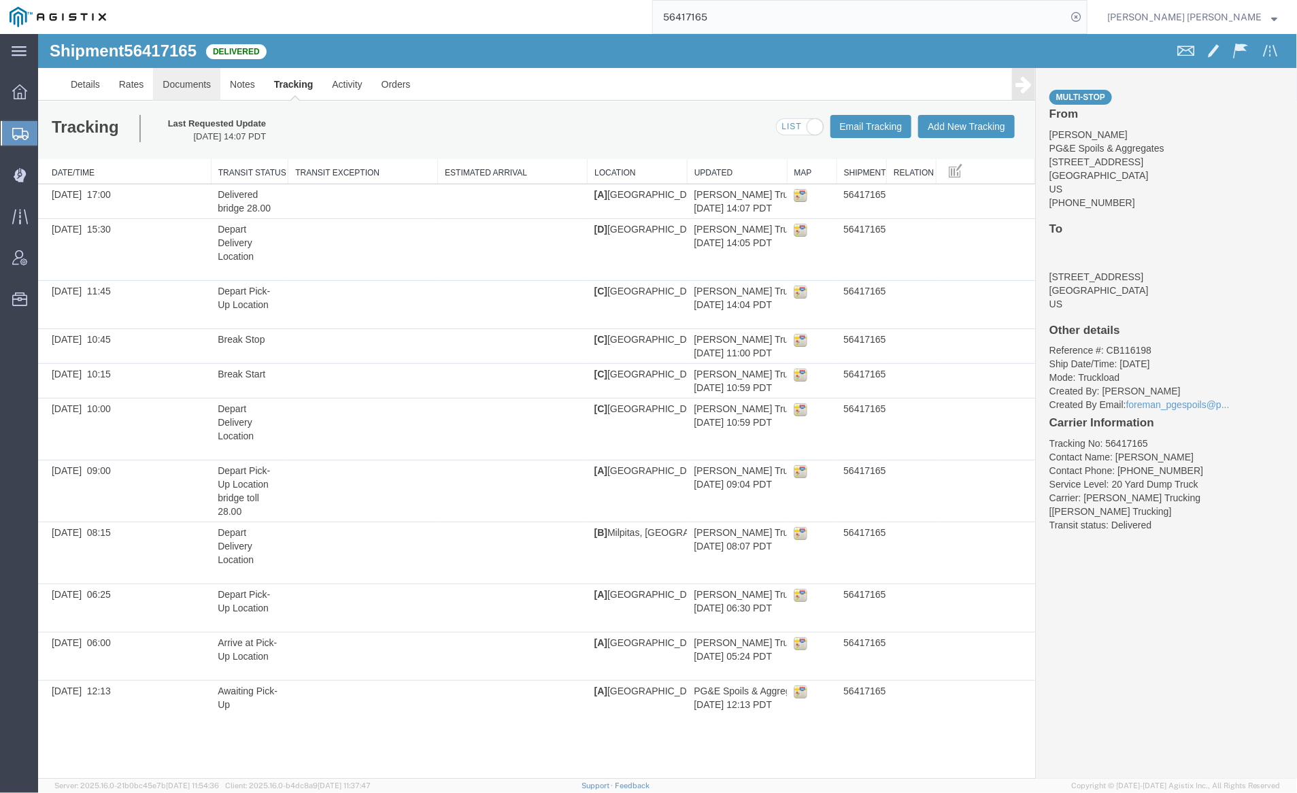
click at [174, 88] on link "Documents" at bounding box center [185, 83] width 67 height 33
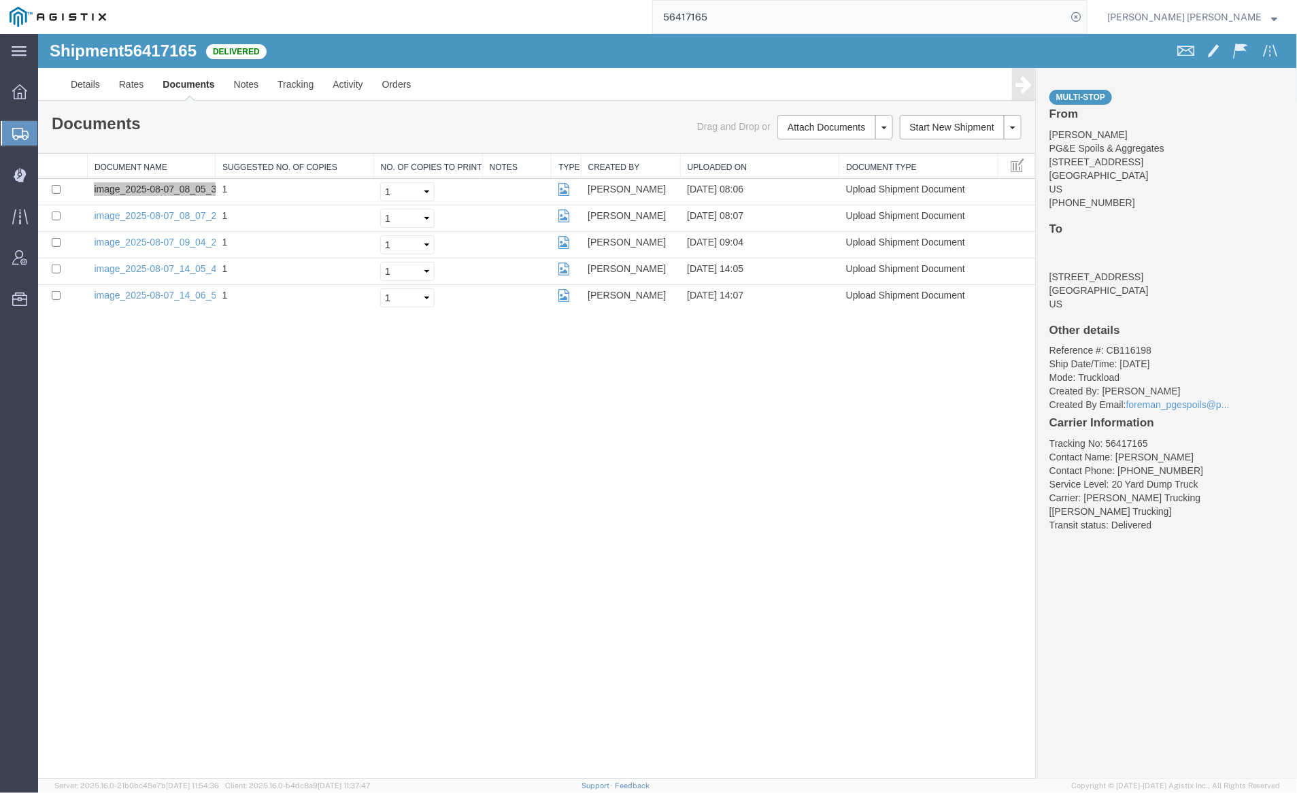
click at [755, 21] on input "56417165" at bounding box center [860, 17] width 414 height 33
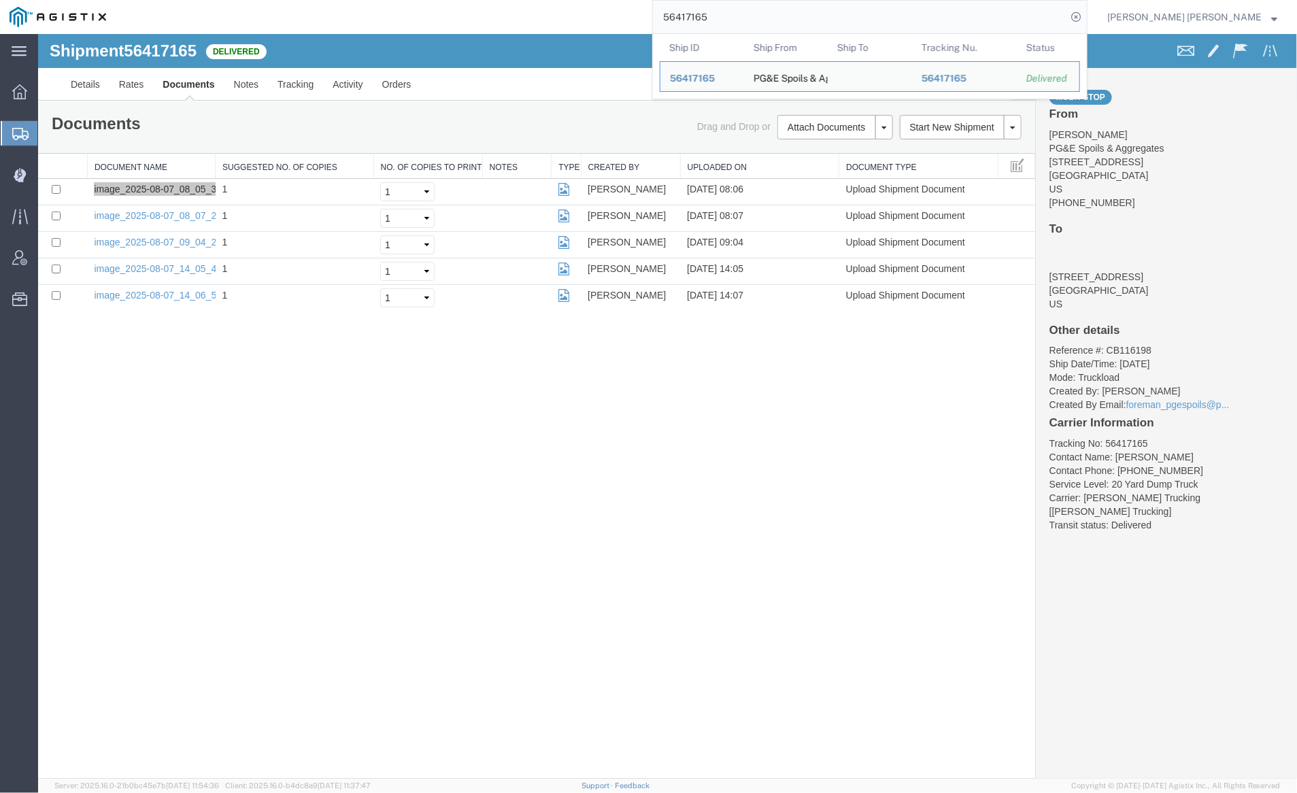
click at [755, 21] on input "56417165" at bounding box center [860, 17] width 414 height 33
paste input "8339"
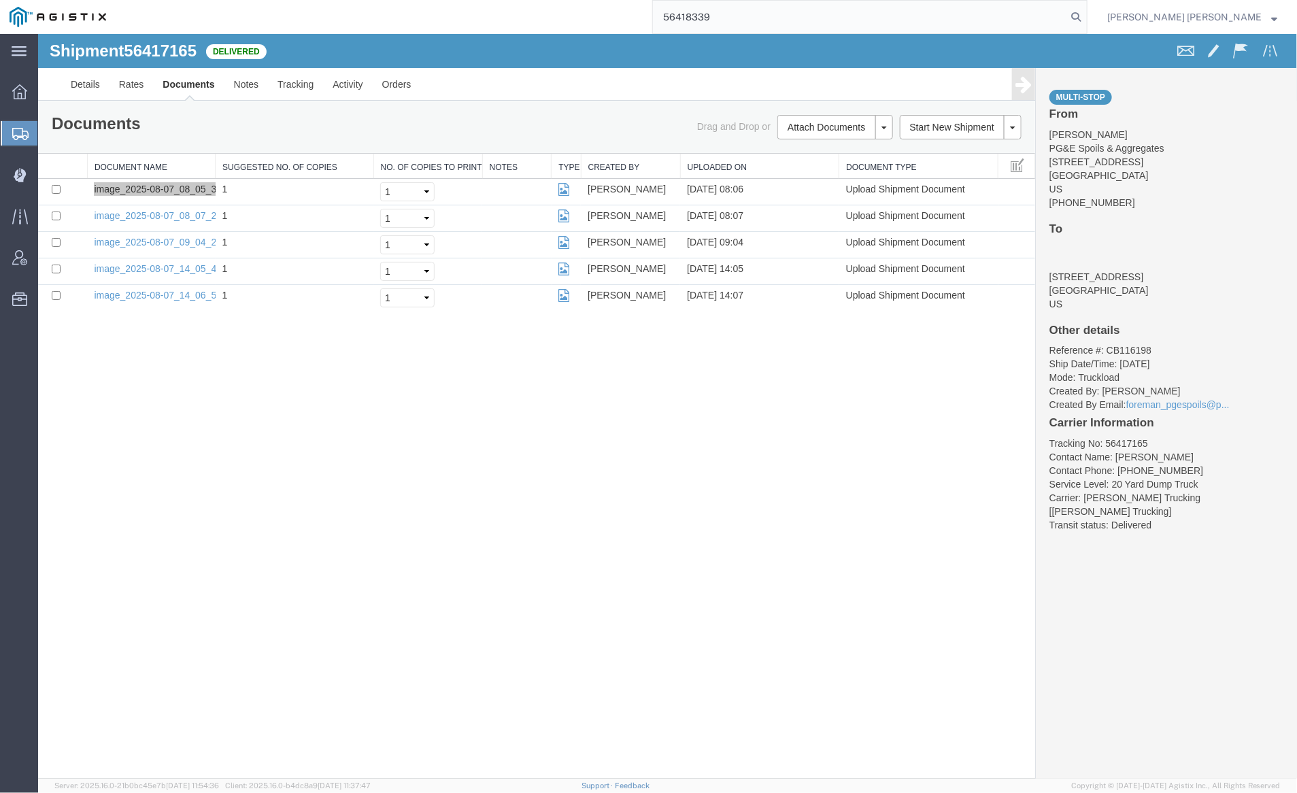
drag, startPoint x: 1157, startPoint y: 18, endPoint x: 1140, endPoint y: 16, distance: 17.8
click at [1086, 18] on icon at bounding box center [1076, 16] width 19 height 19
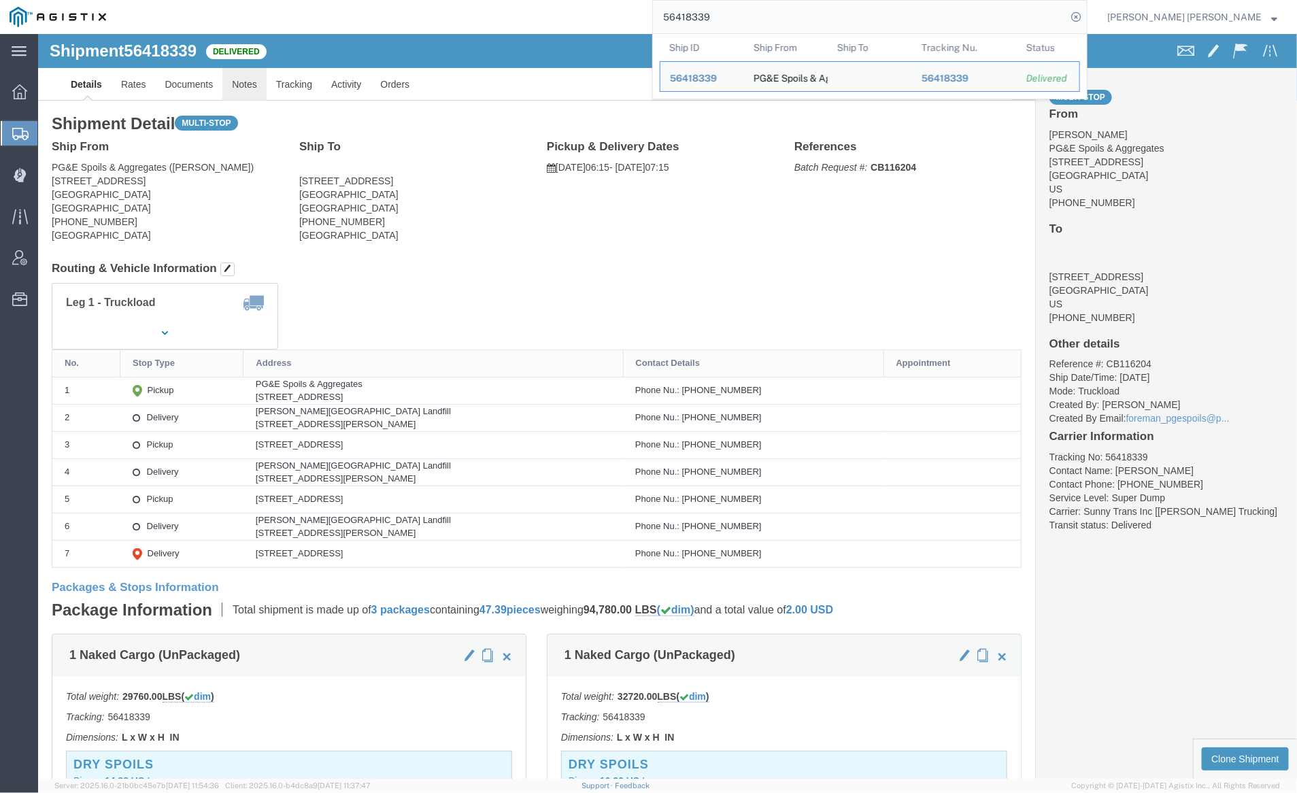
click link "Notes"
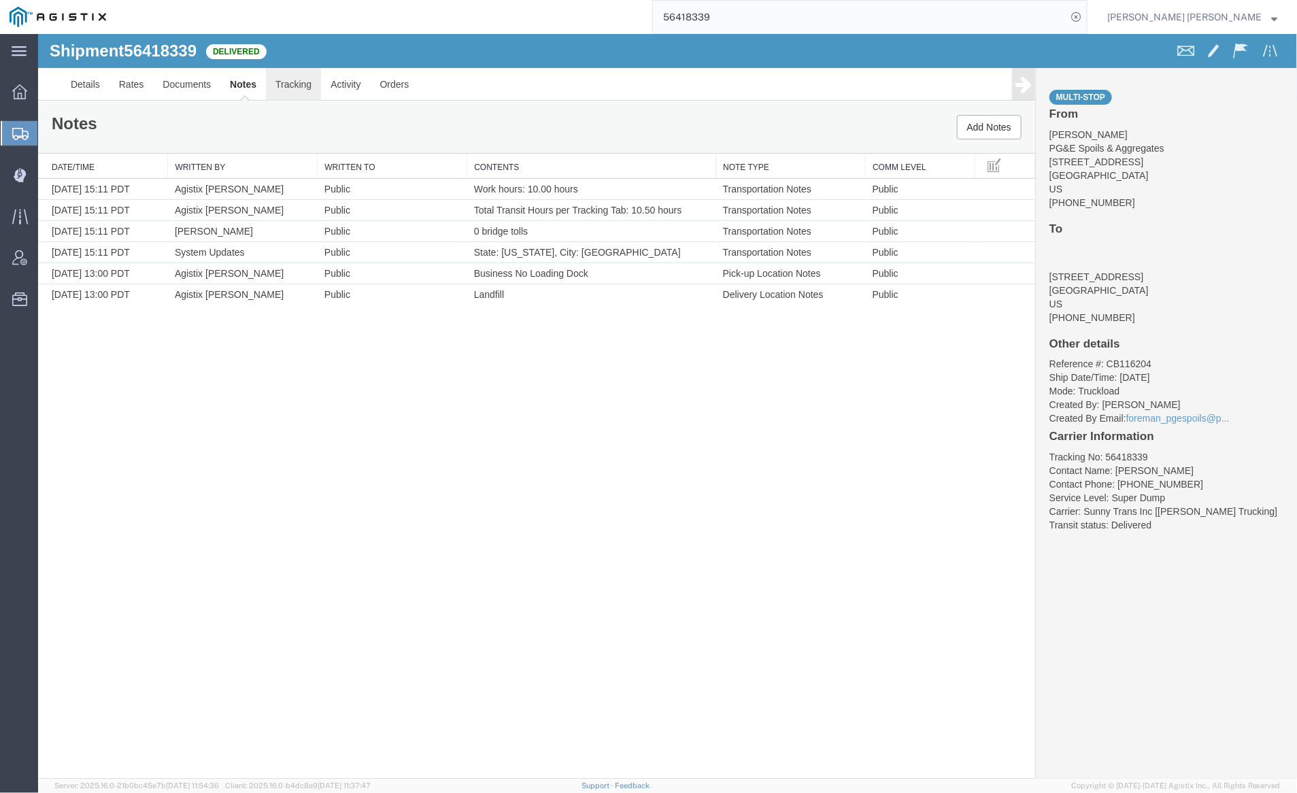
click at [296, 80] on link "Tracking" at bounding box center [292, 83] width 55 height 33
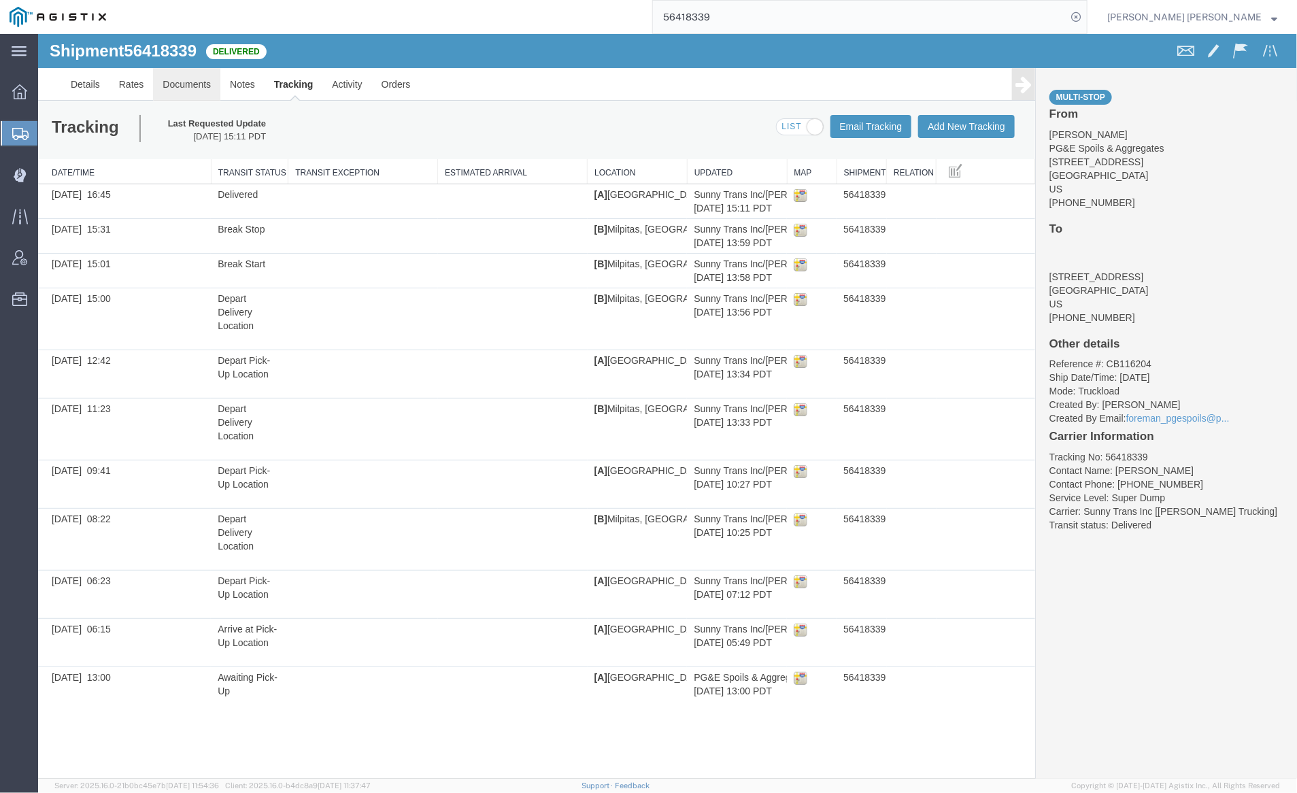
click at [193, 84] on link "Documents" at bounding box center [185, 83] width 67 height 33
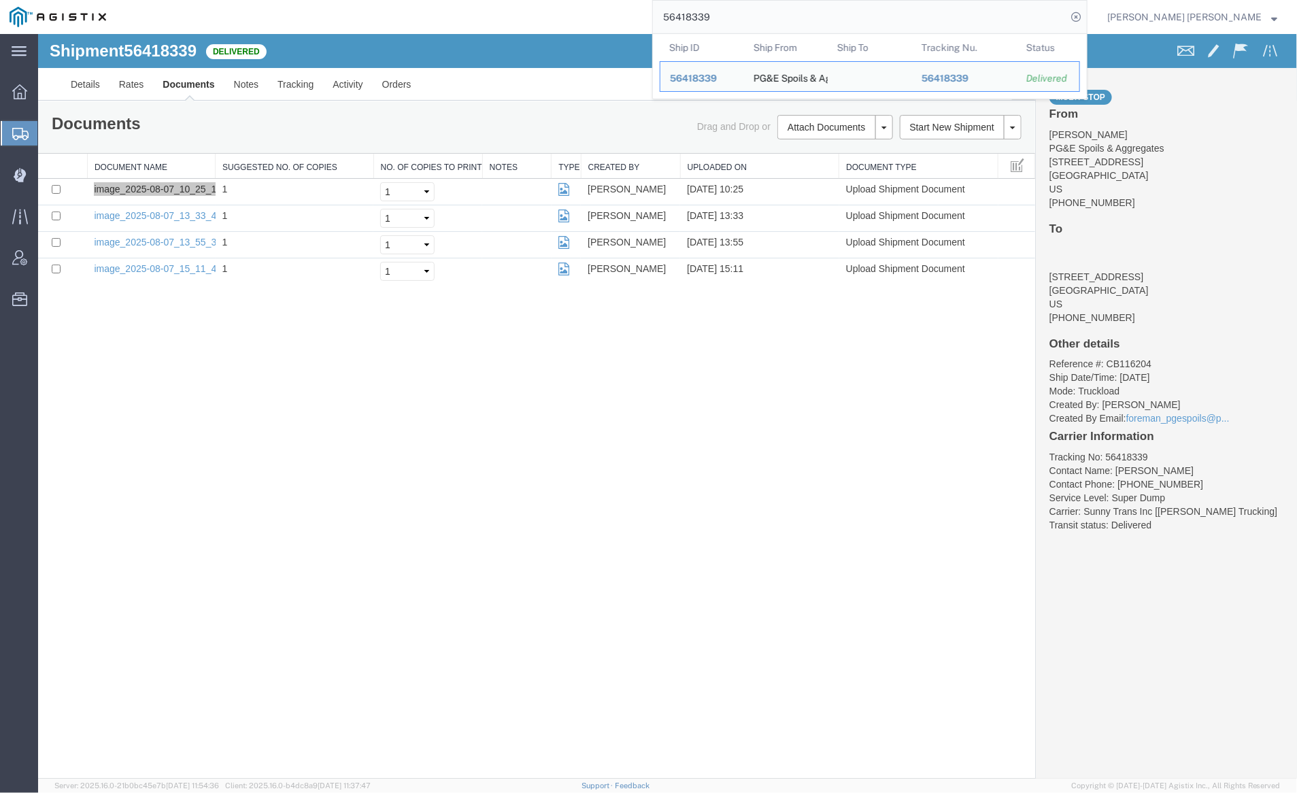
click at [761, 14] on input "56418339" at bounding box center [860, 17] width 414 height 33
paste input "41"
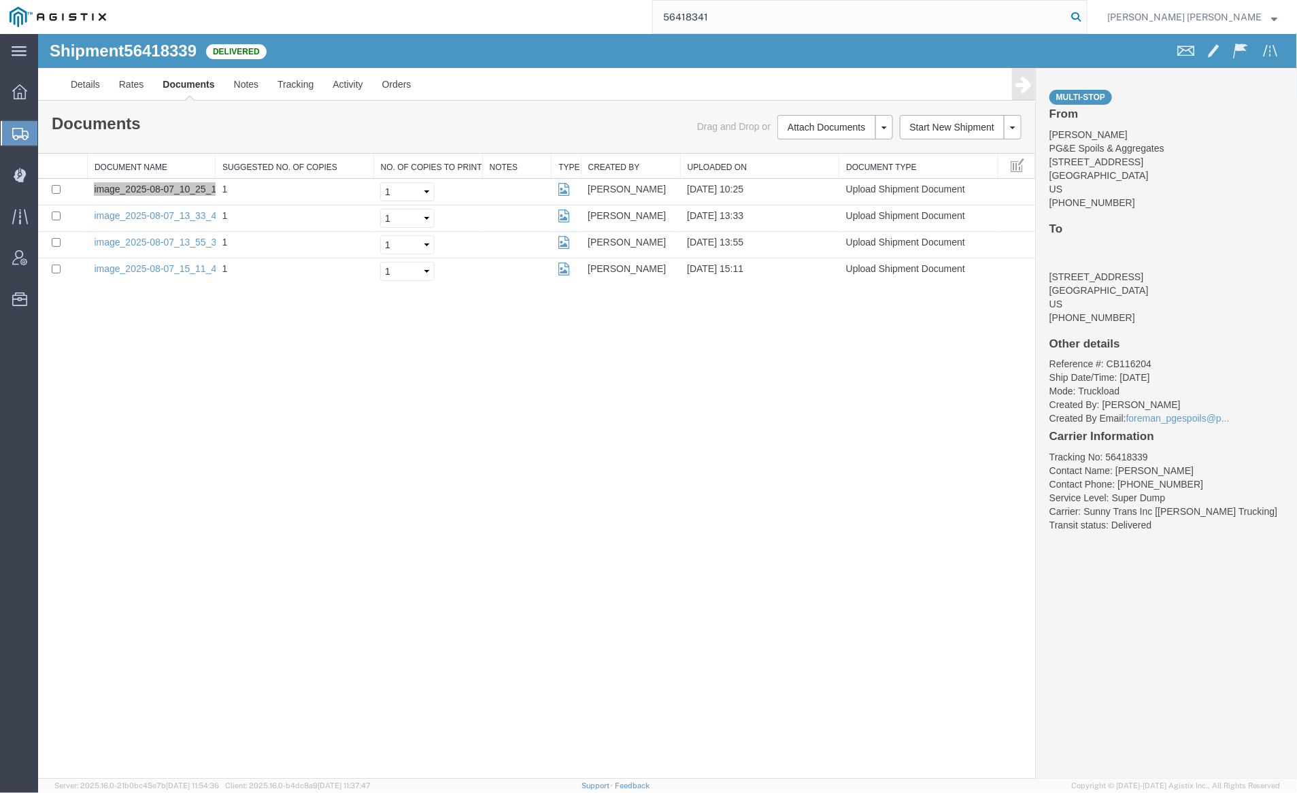
click at [1086, 16] on icon at bounding box center [1076, 16] width 19 height 19
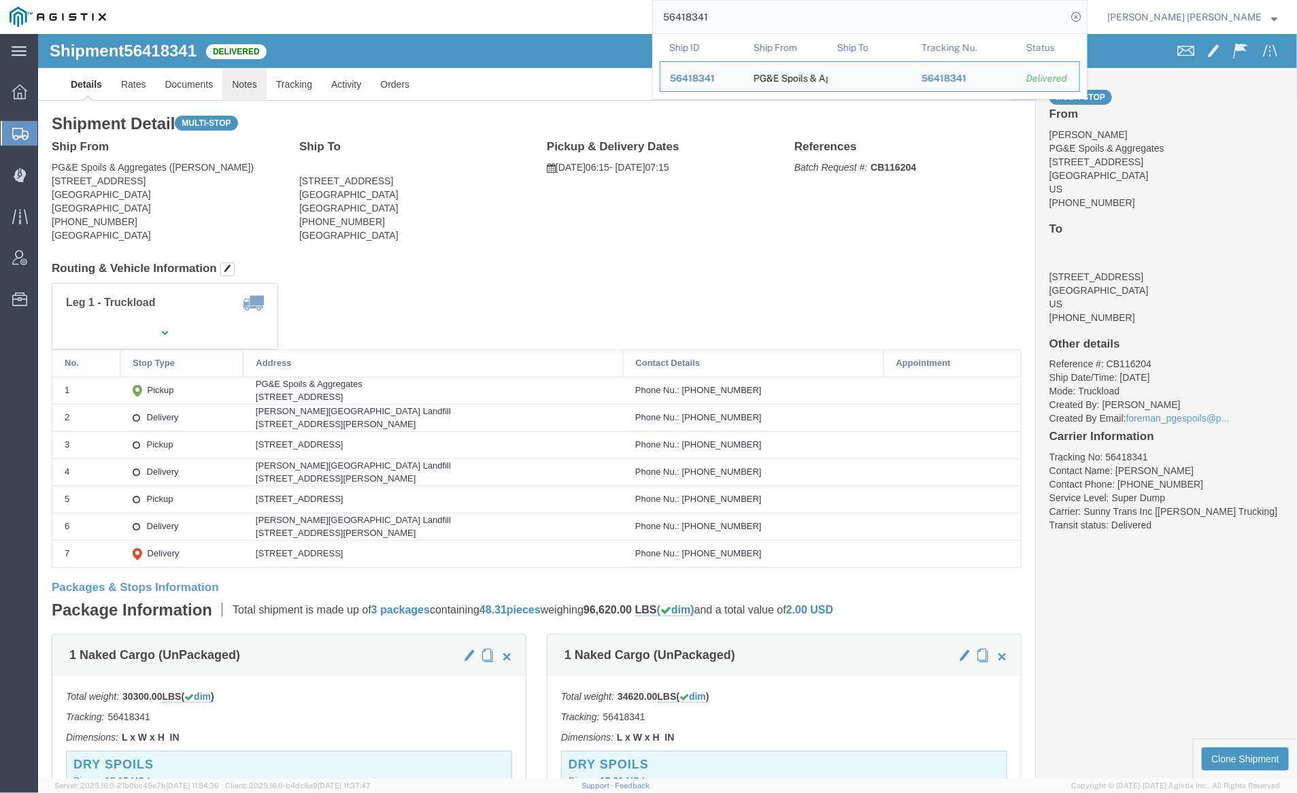
click link "Notes"
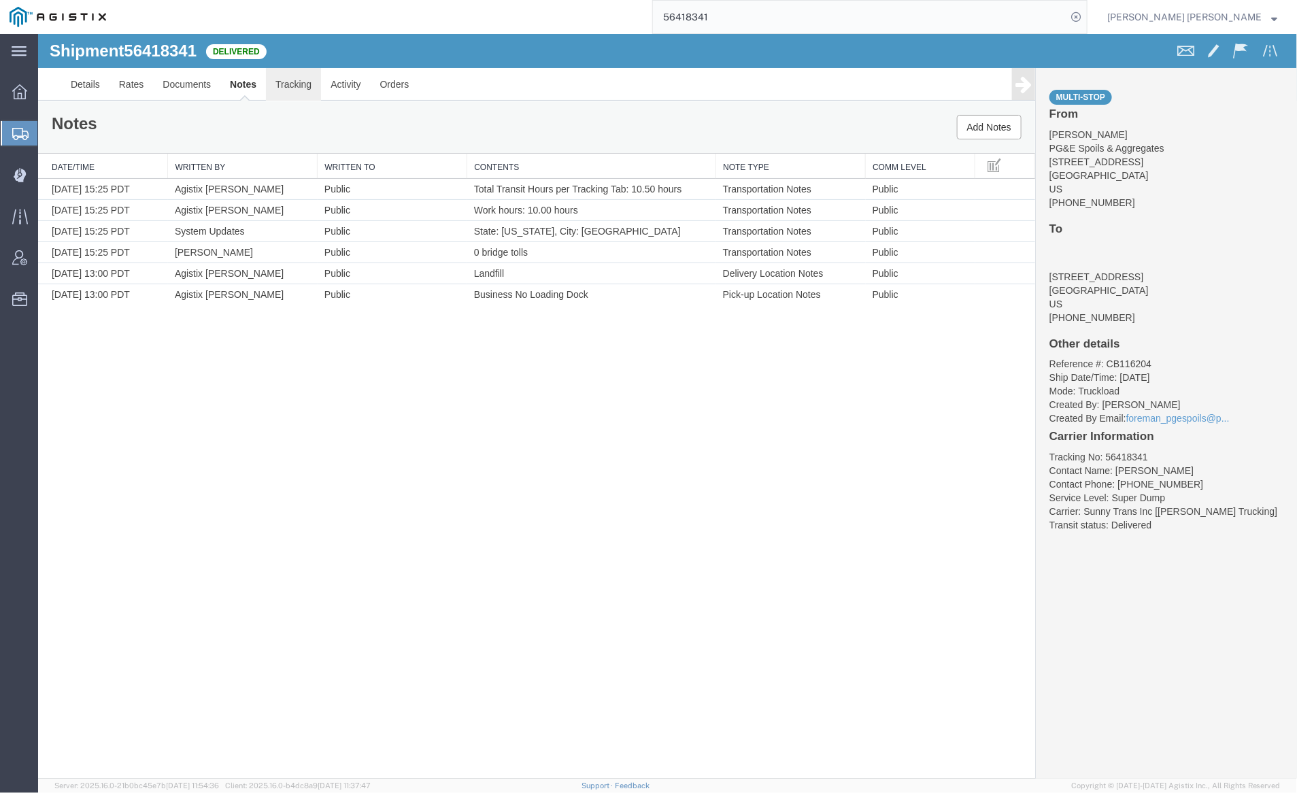
click at [304, 80] on link "Tracking" at bounding box center [292, 83] width 55 height 33
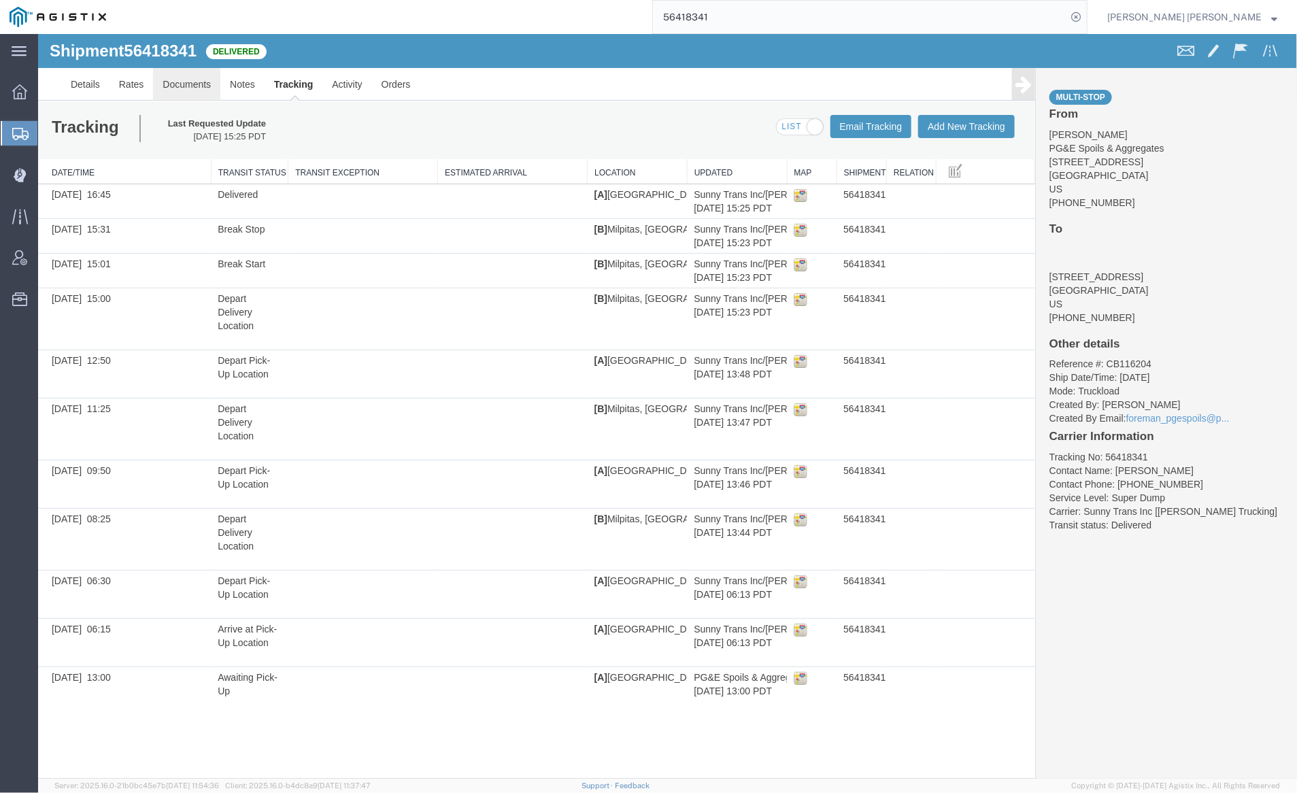
click at [180, 90] on link "Documents" at bounding box center [185, 83] width 67 height 33
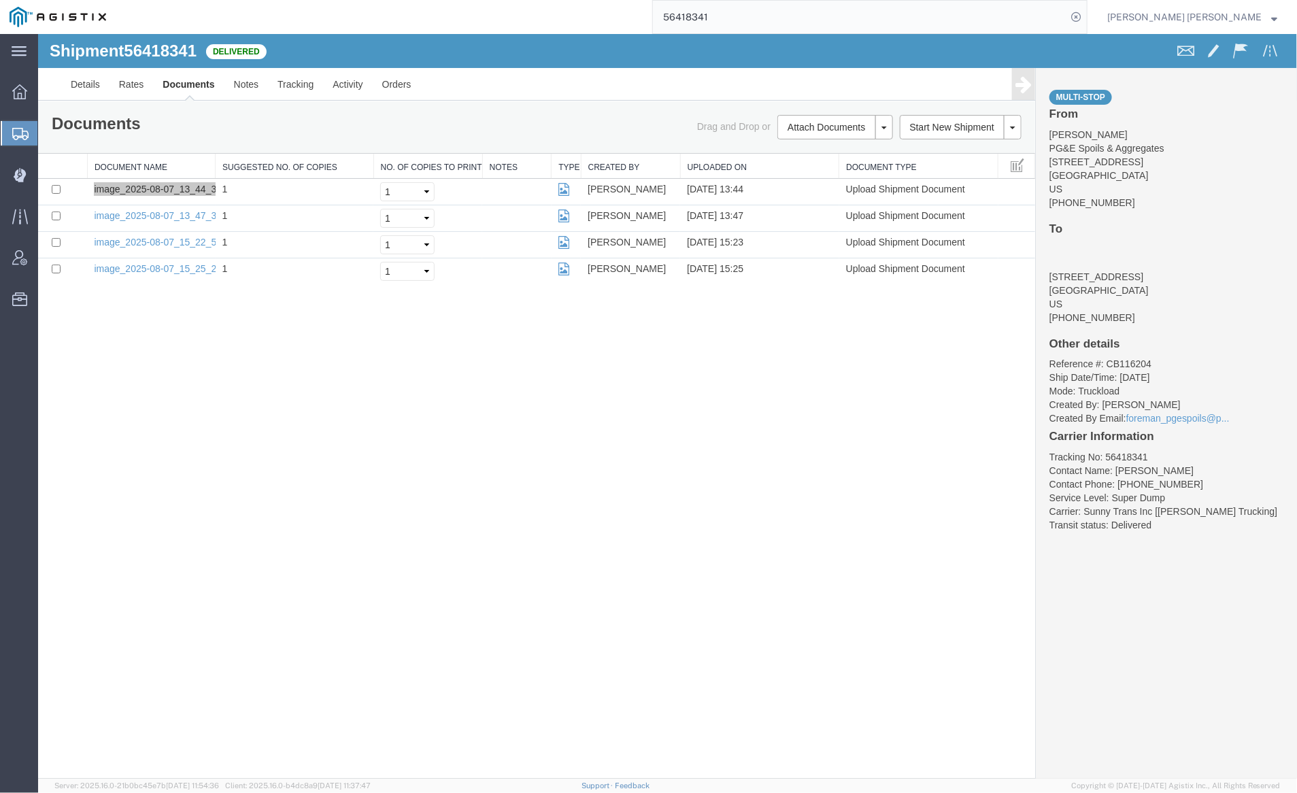
click at [756, 16] on input "56418341" at bounding box center [860, 17] width 414 height 33
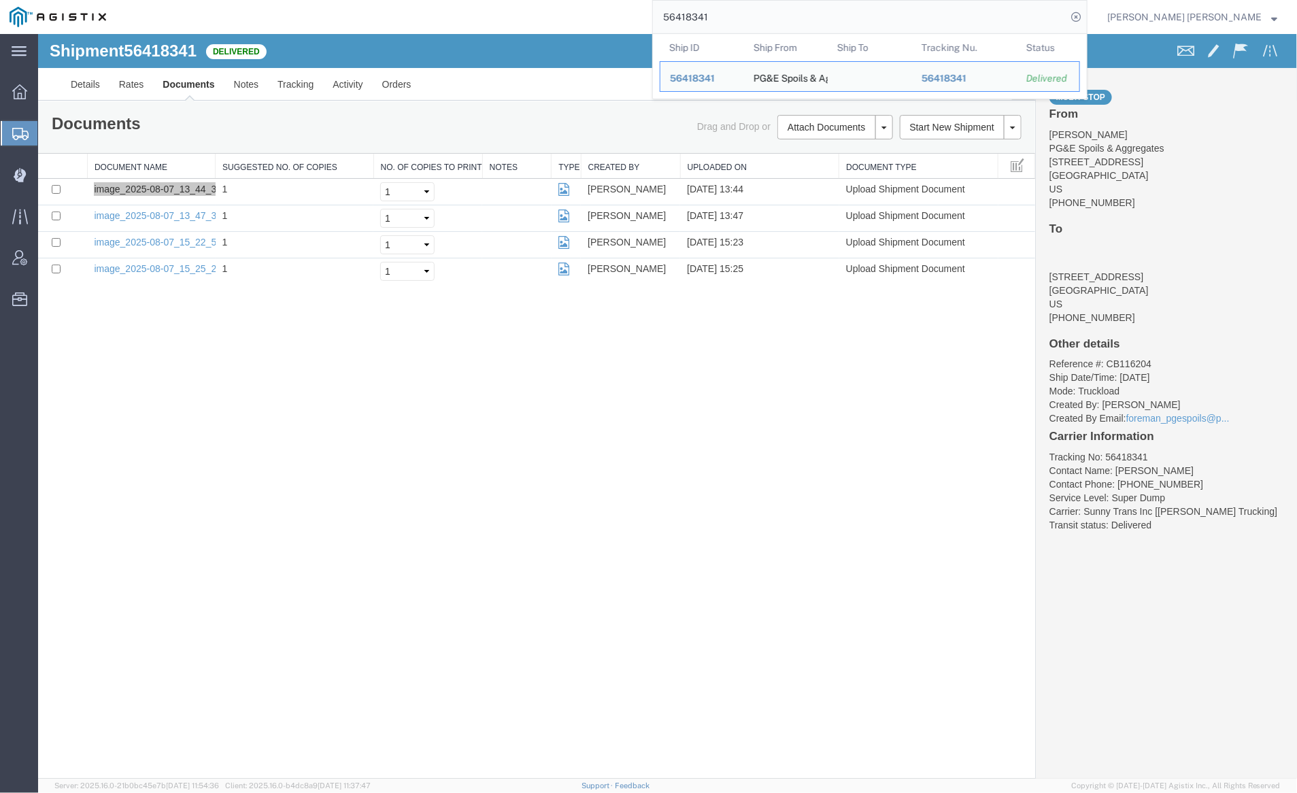
click at [756, 16] on input "56418341" at bounding box center [860, 17] width 414 height 33
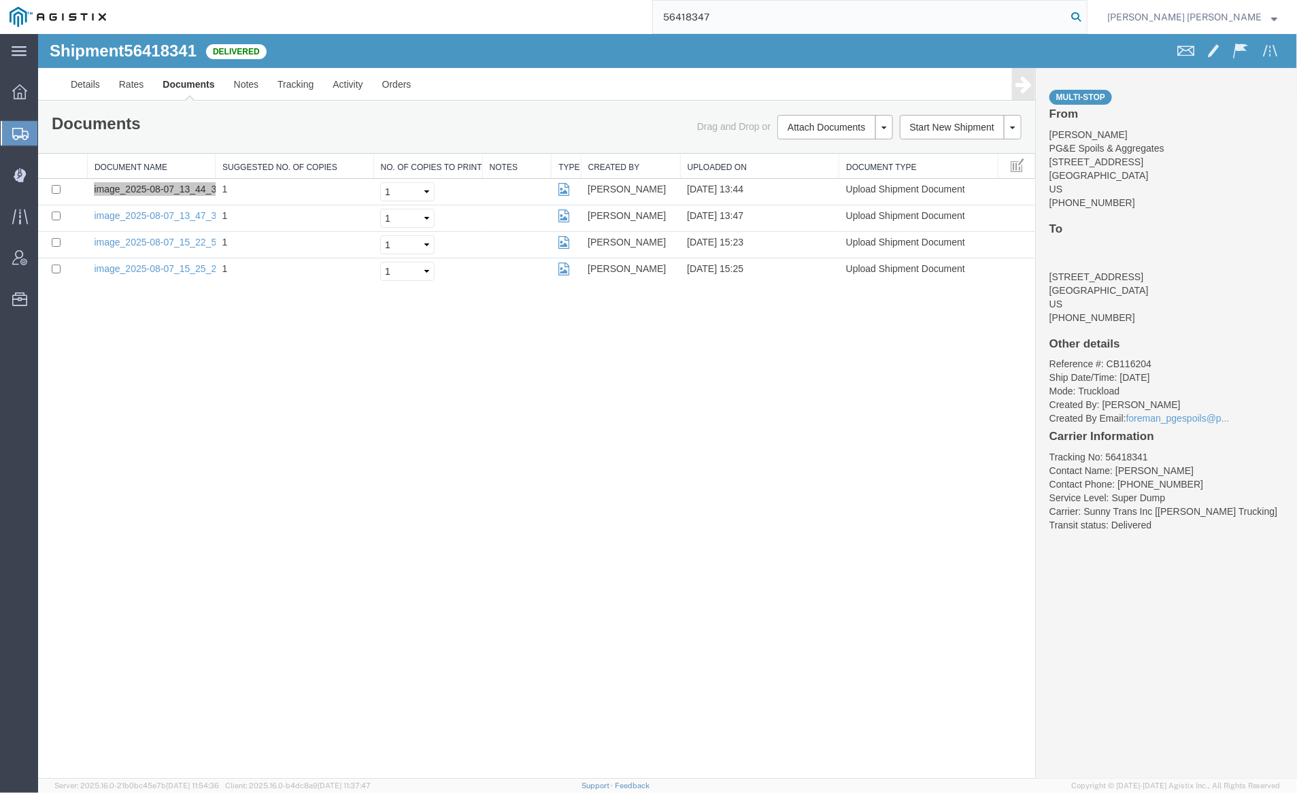
click at [1086, 14] on icon at bounding box center [1076, 16] width 19 height 19
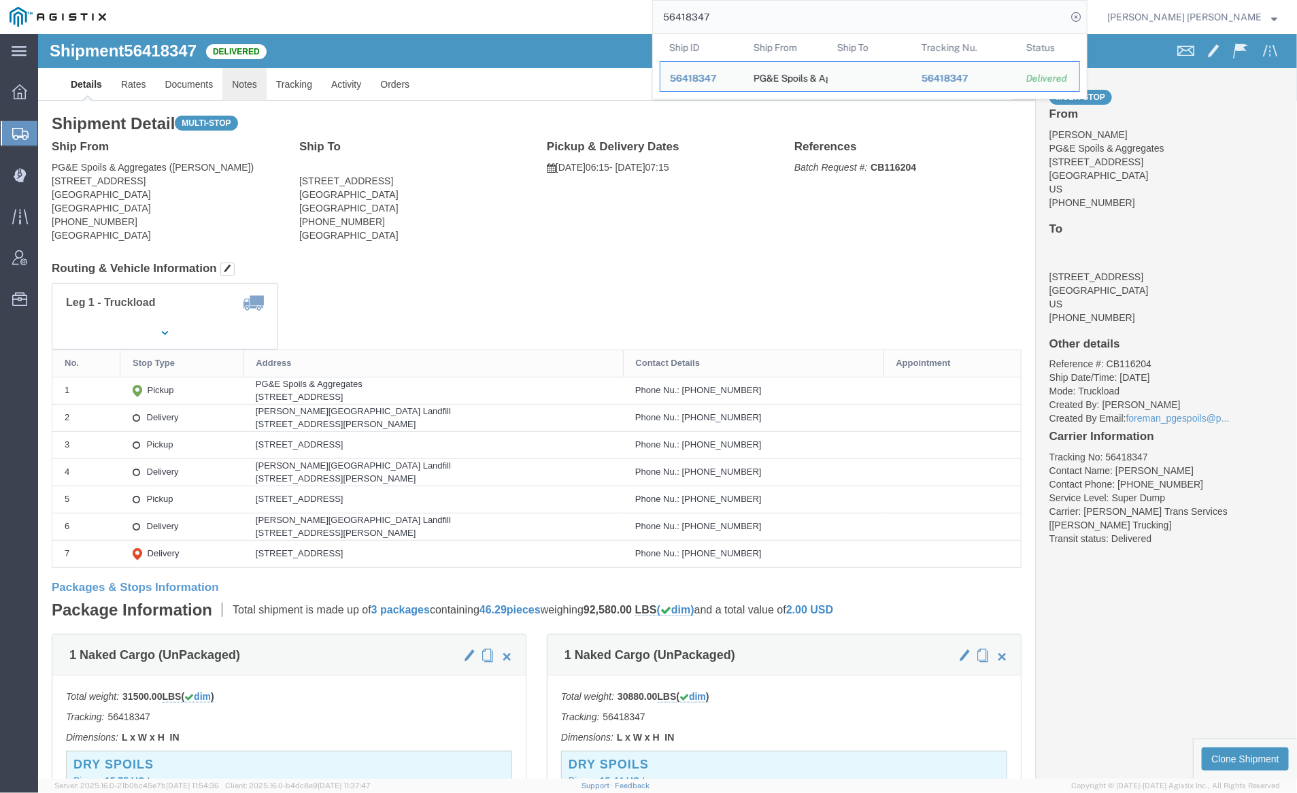
click link "Notes"
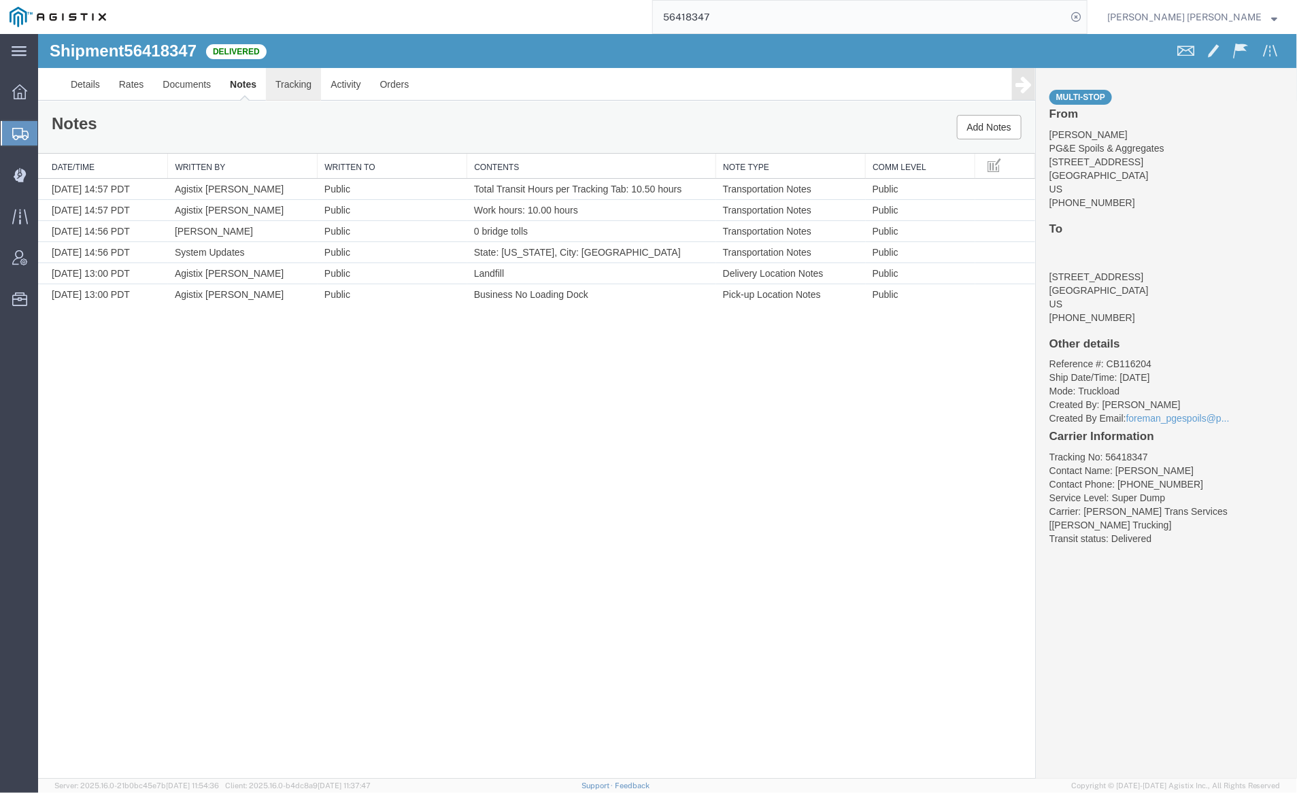
click at [297, 87] on link "Tracking" at bounding box center [292, 83] width 55 height 33
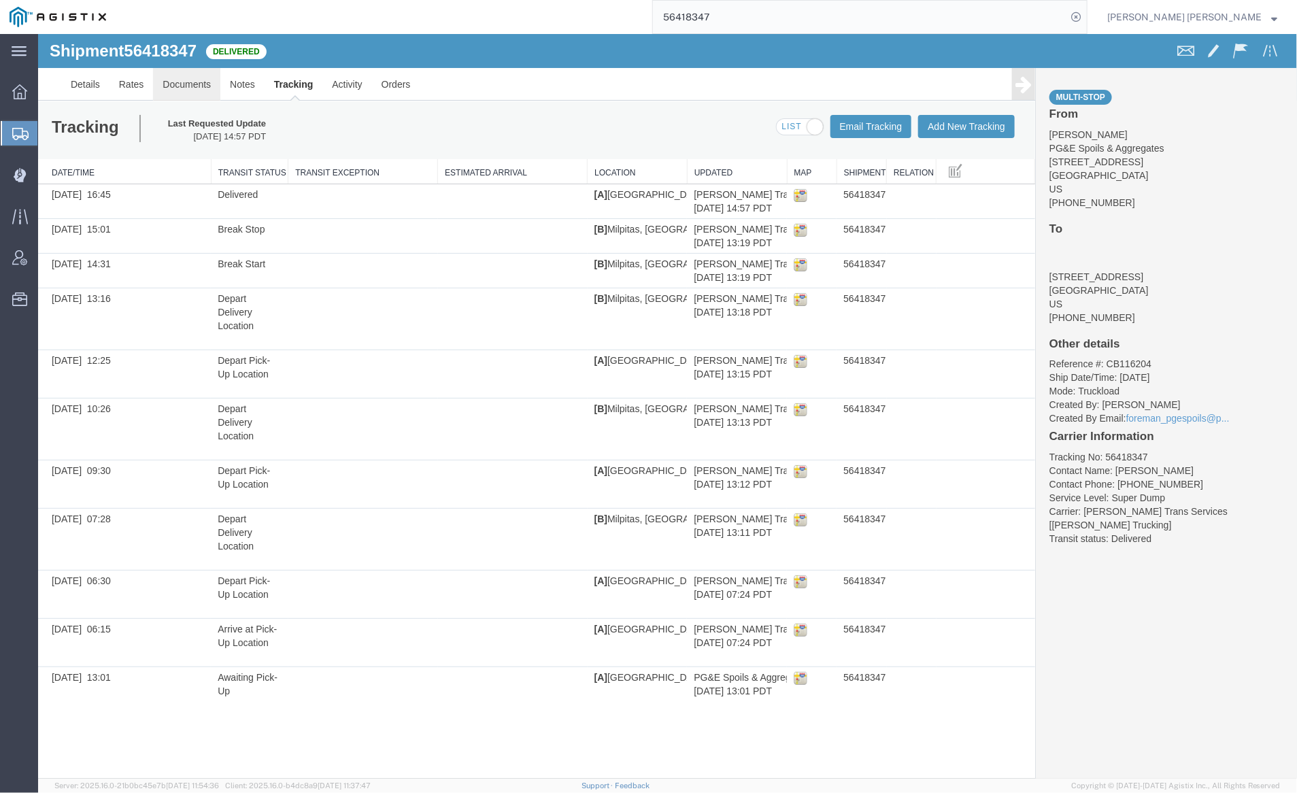
click at [182, 79] on link "Documents" at bounding box center [185, 83] width 67 height 33
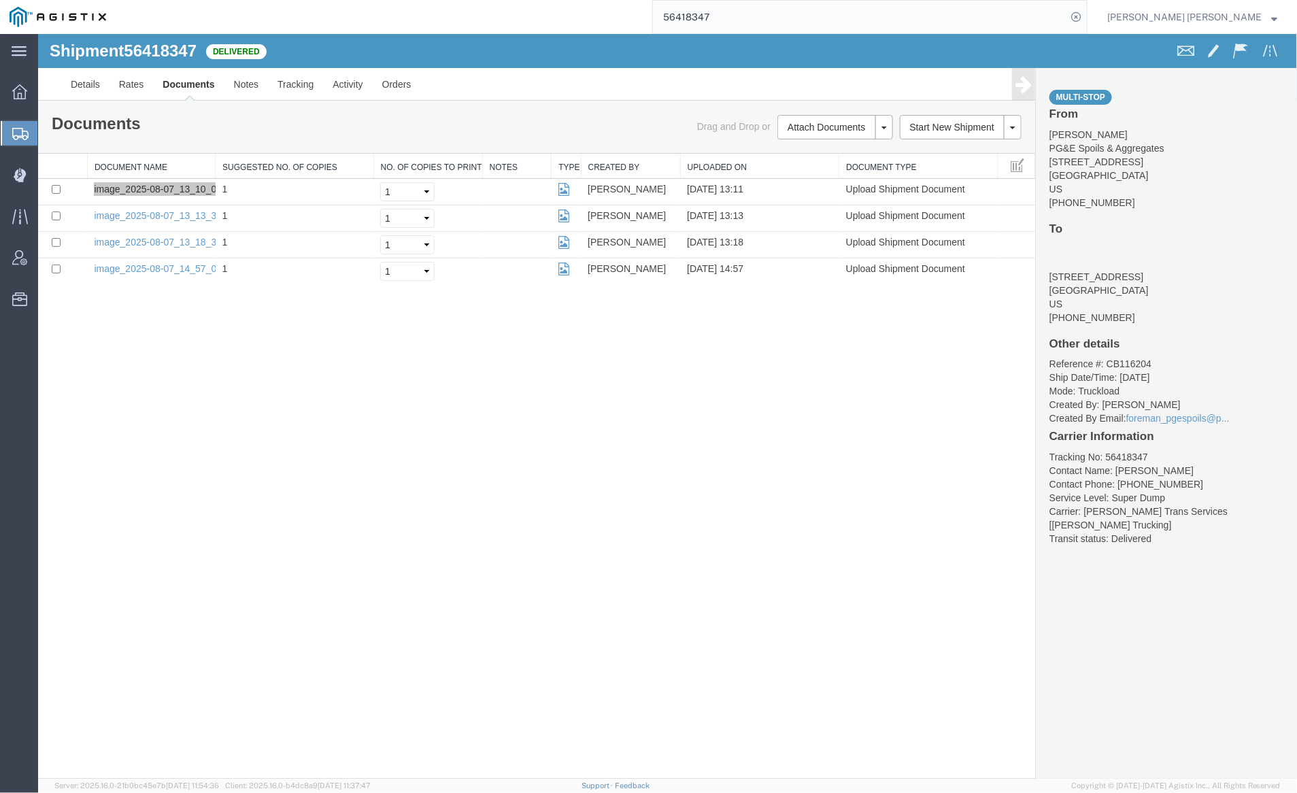
click at [770, 18] on input "56418347" at bounding box center [860, 17] width 414 height 33
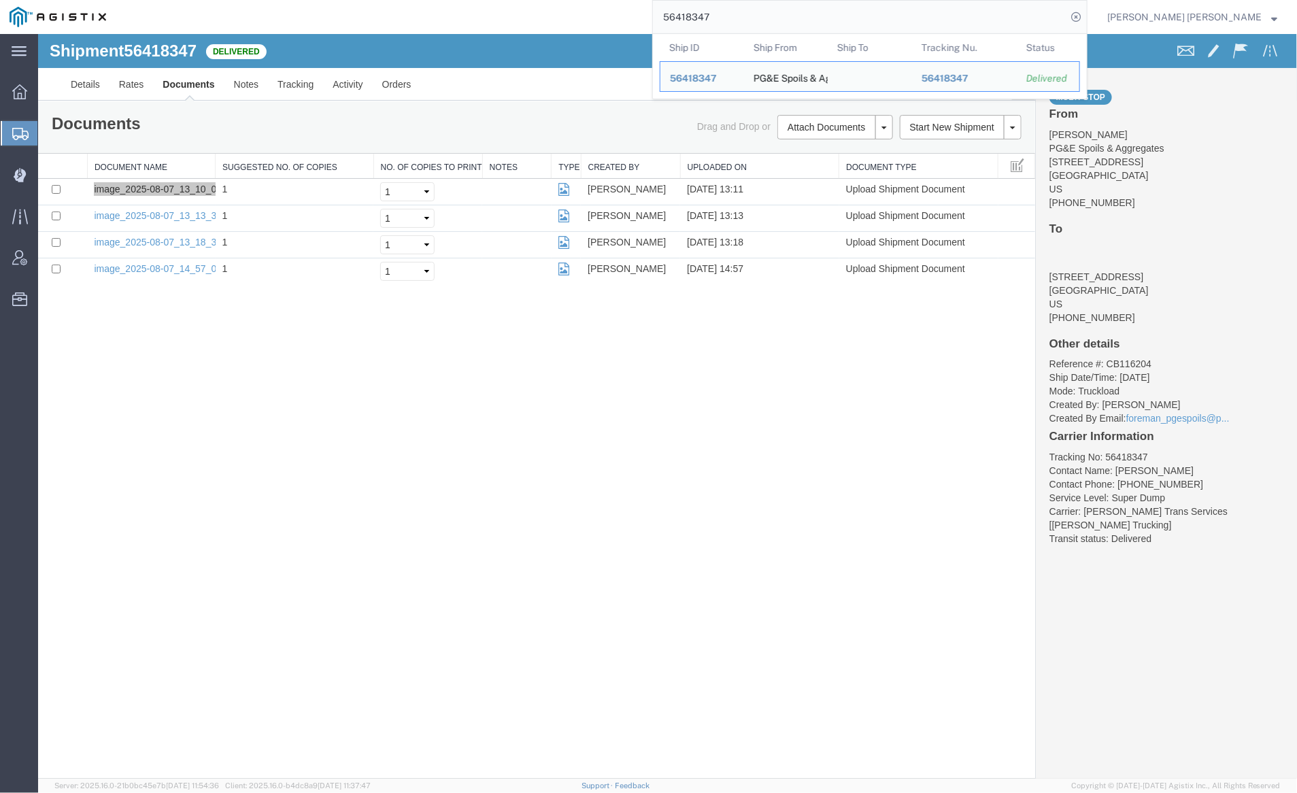
click at [770, 18] on input "56418347" at bounding box center [860, 17] width 414 height 33
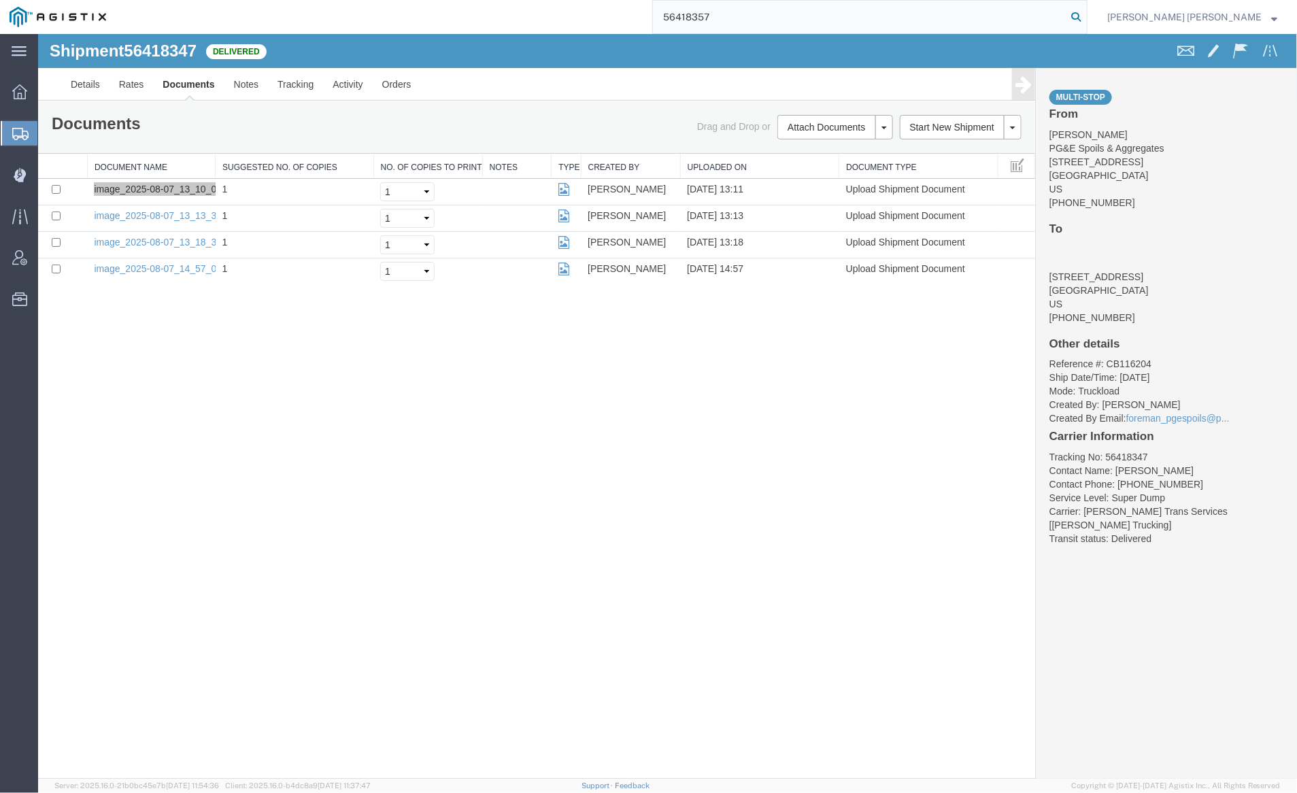
click at [1086, 17] on icon at bounding box center [1076, 16] width 19 height 19
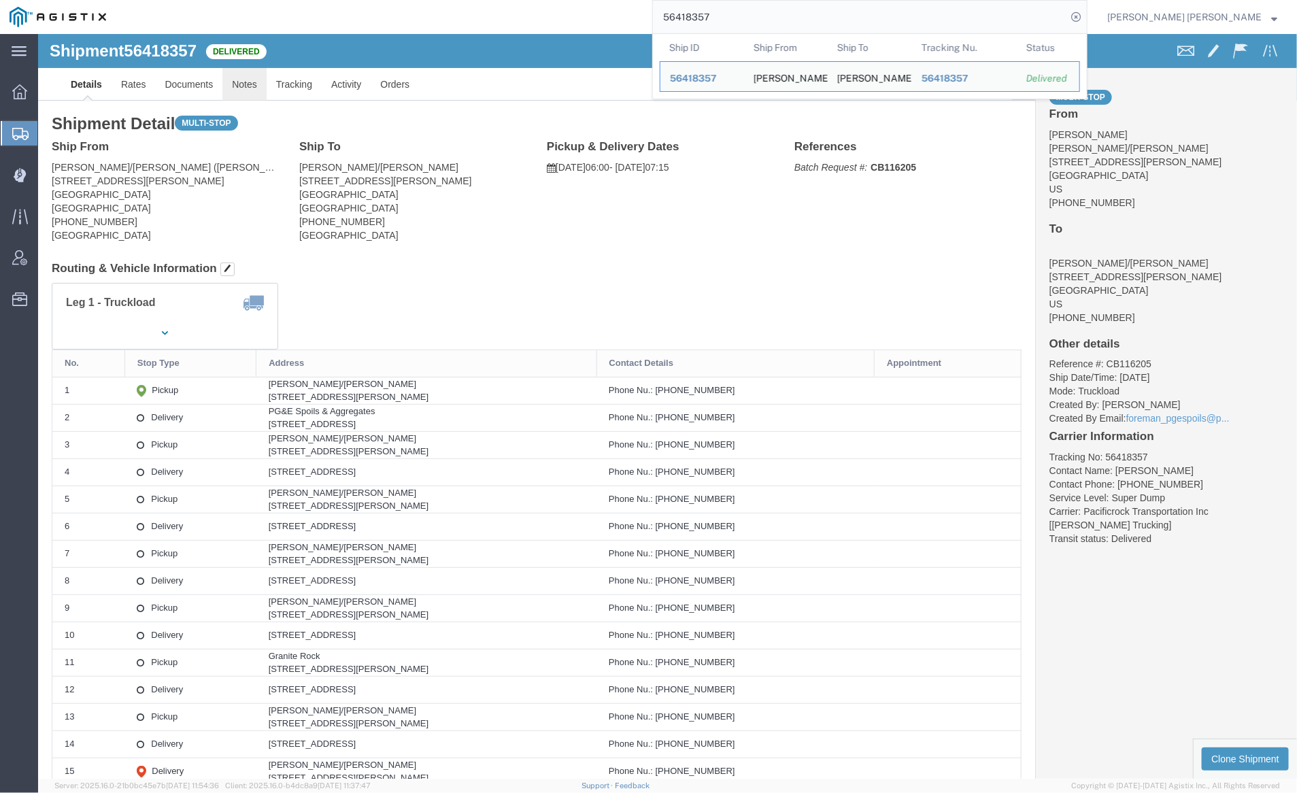
click link "Notes"
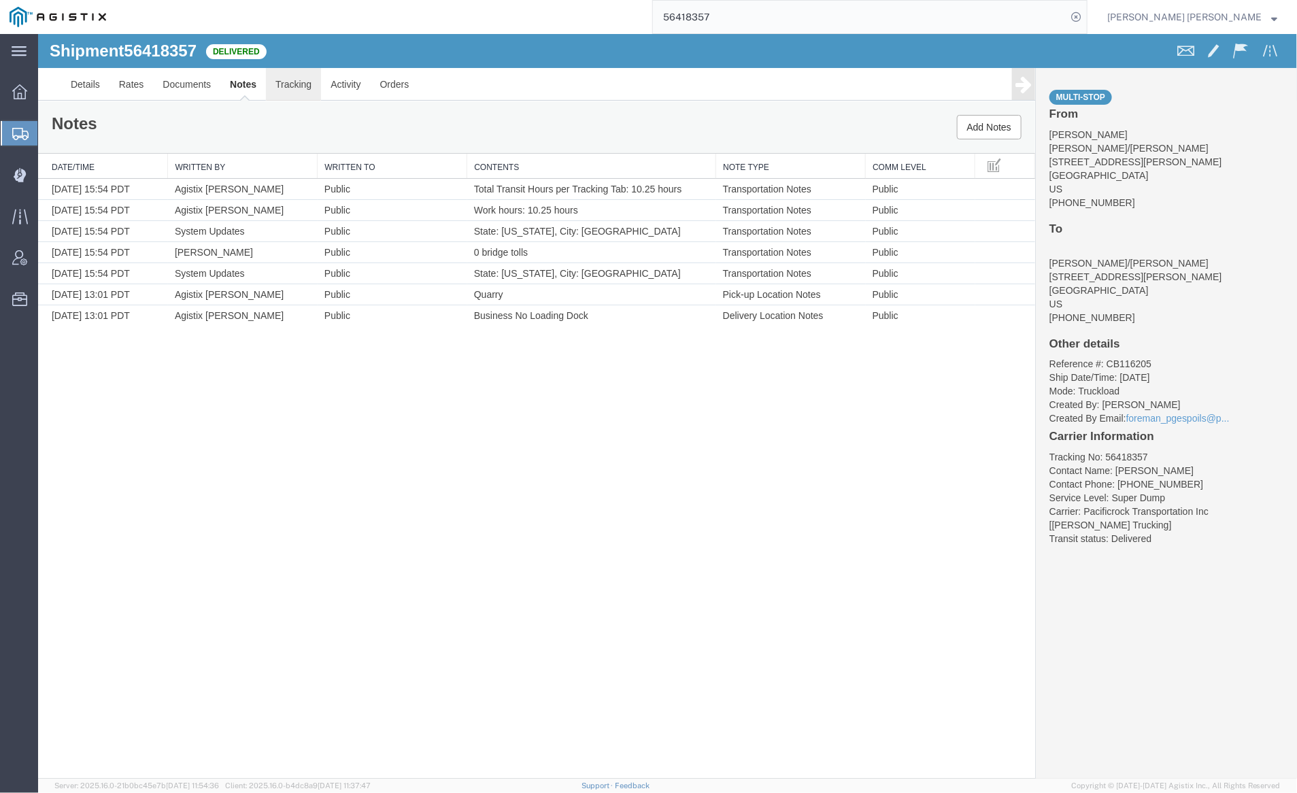
click at [284, 86] on link "Tracking" at bounding box center [292, 83] width 55 height 33
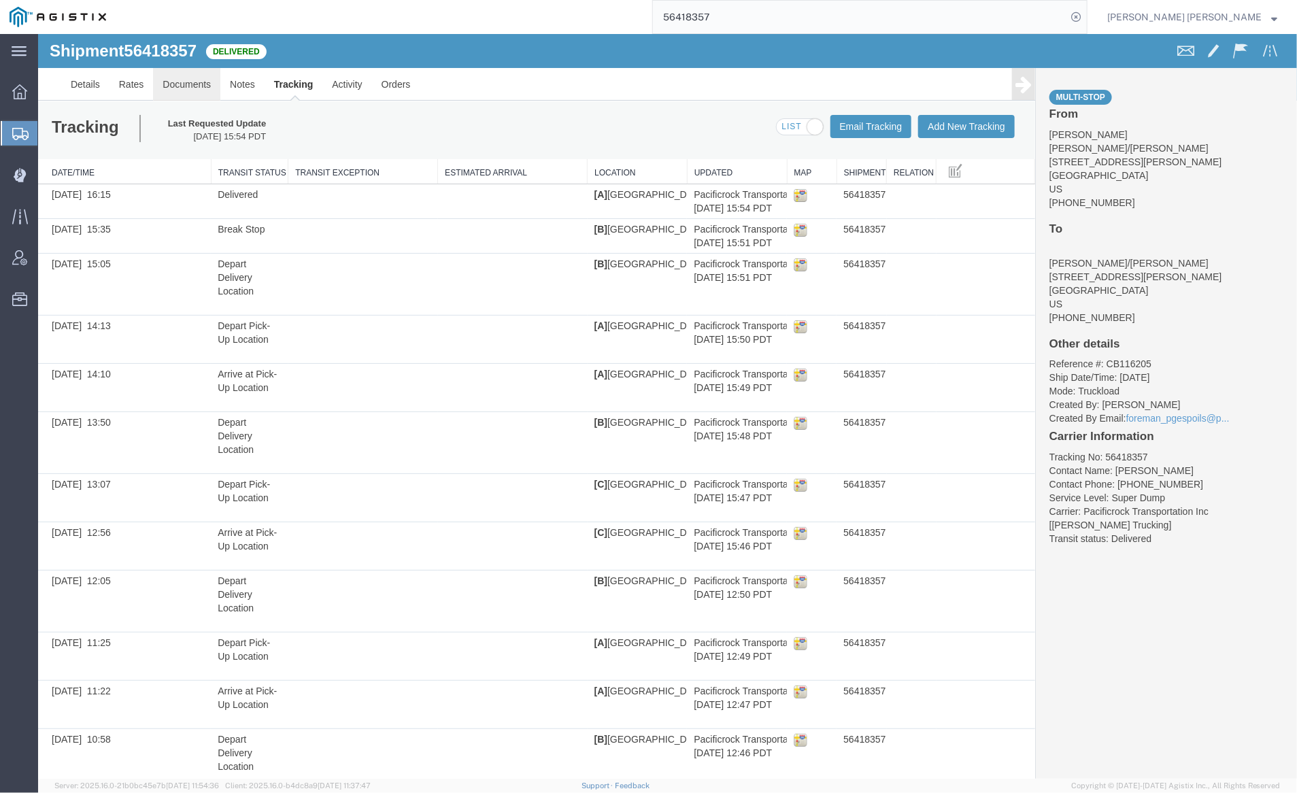
click at [166, 84] on link "Documents" at bounding box center [185, 83] width 67 height 33
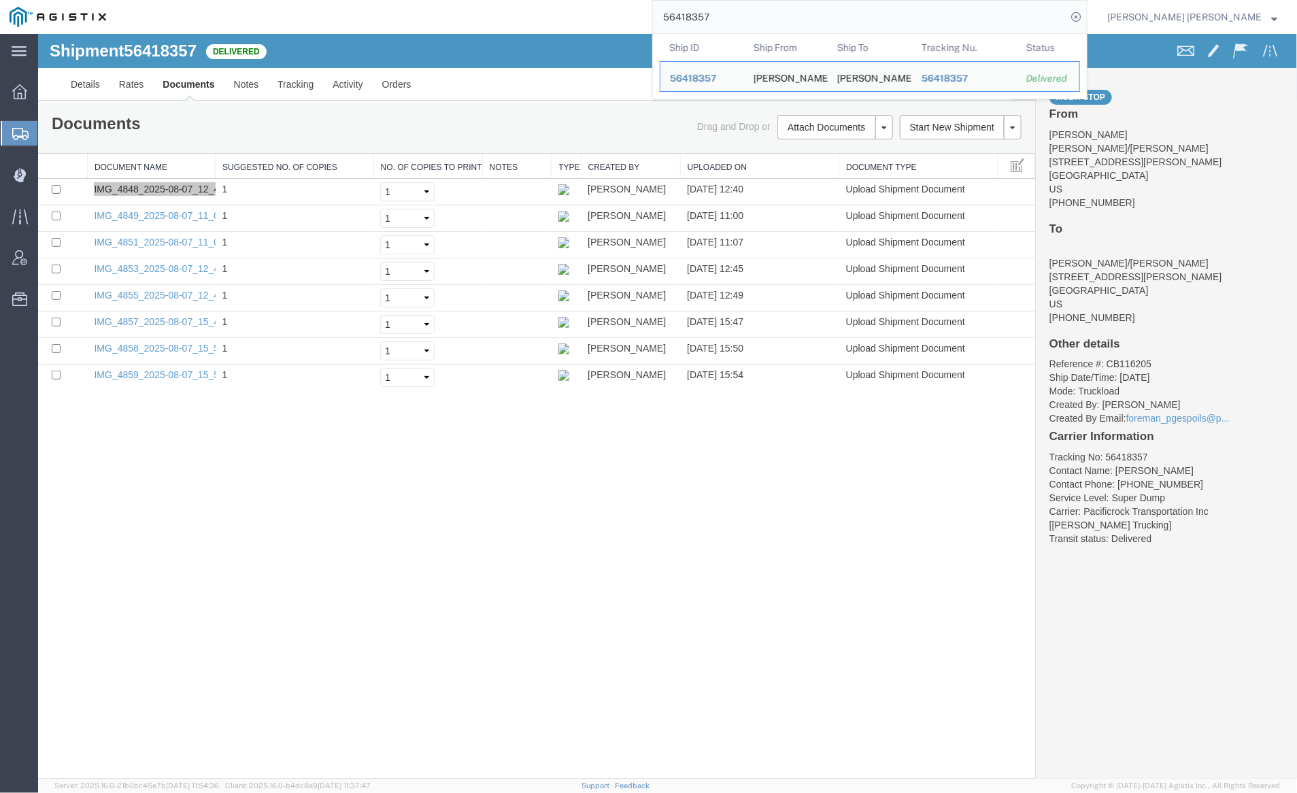
click at [782, 14] on input "56418357" at bounding box center [860, 17] width 414 height 33
paste input "492"
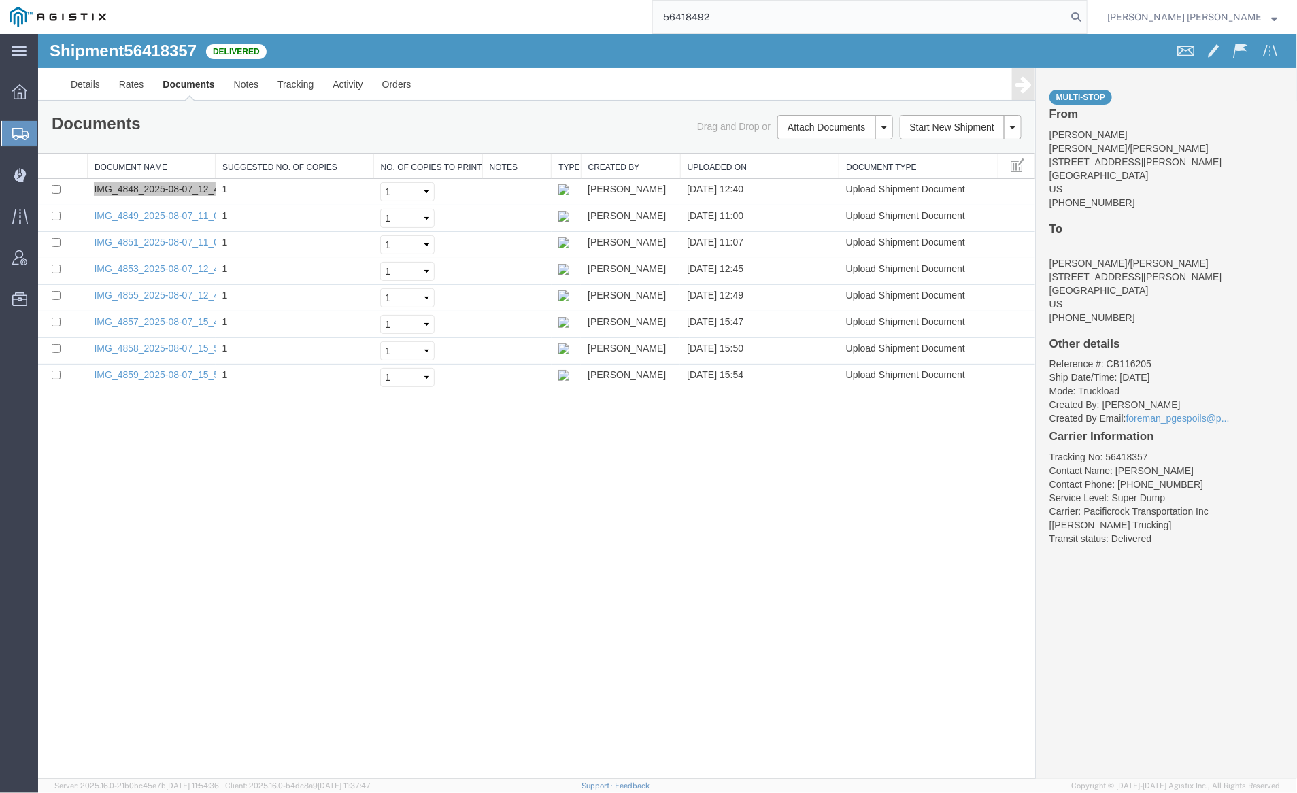
drag, startPoint x: 1152, startPoint y: 15, endPoint x: 1126, endPoint y: 14, distance: 25.9
click at [1086, 15] on icon at bounding box center [1076, 16] width 19 height 19
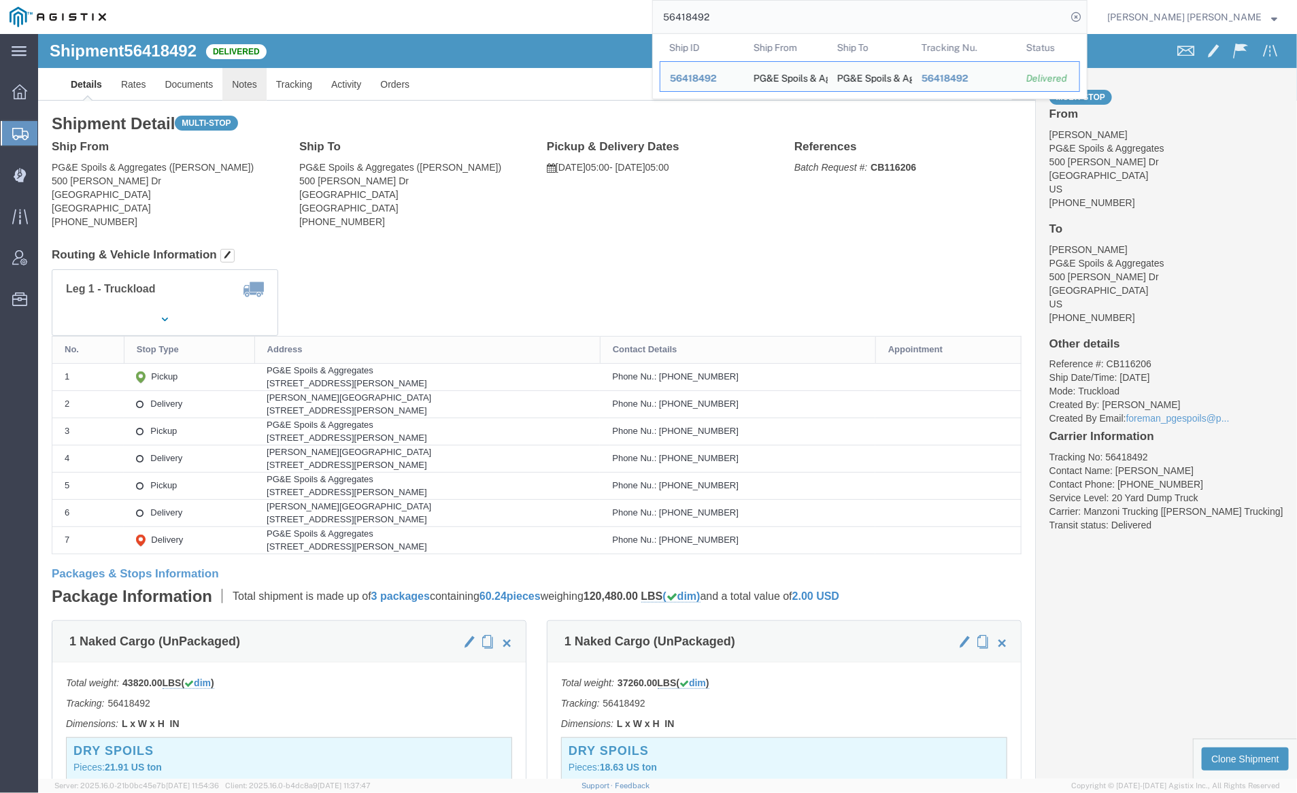
click link "Notes"
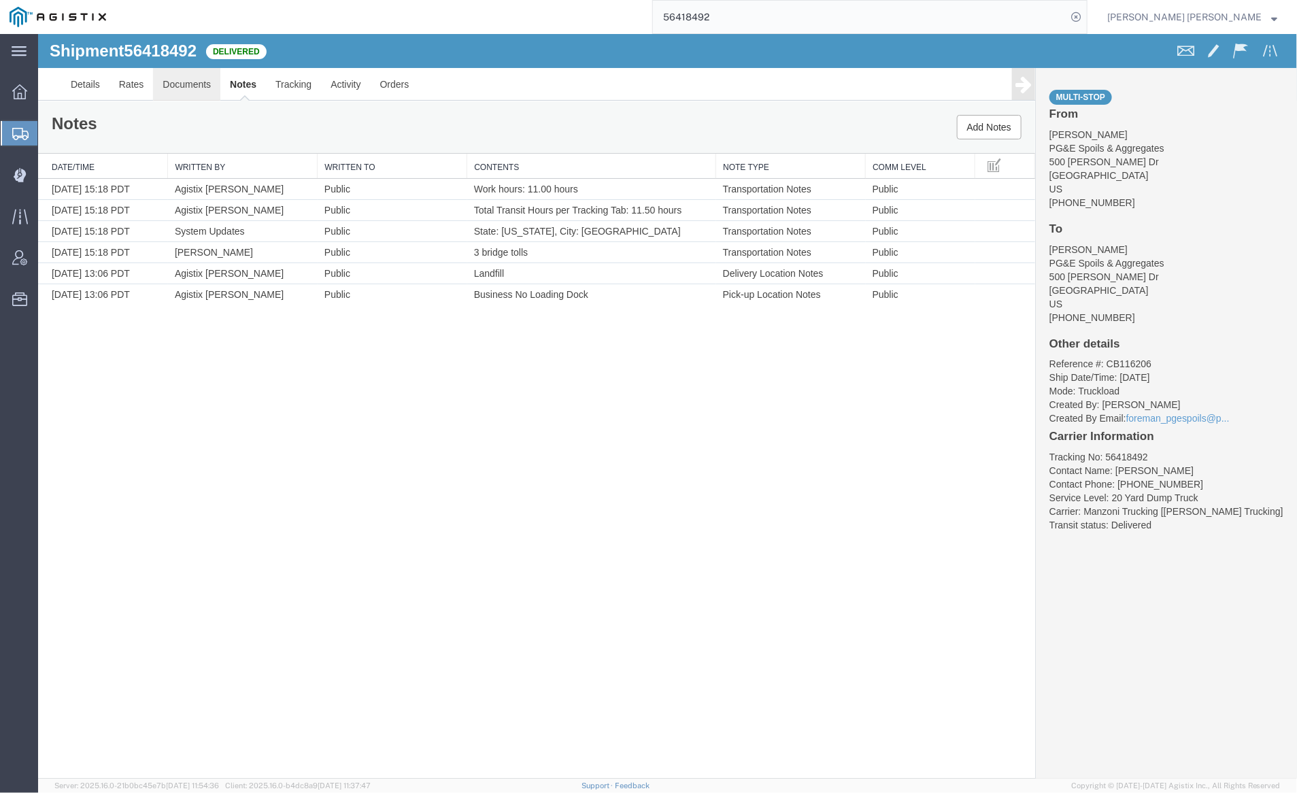
click at [201, 79] on link "Documents" at bounding box center [185, 83] width 67 height 33
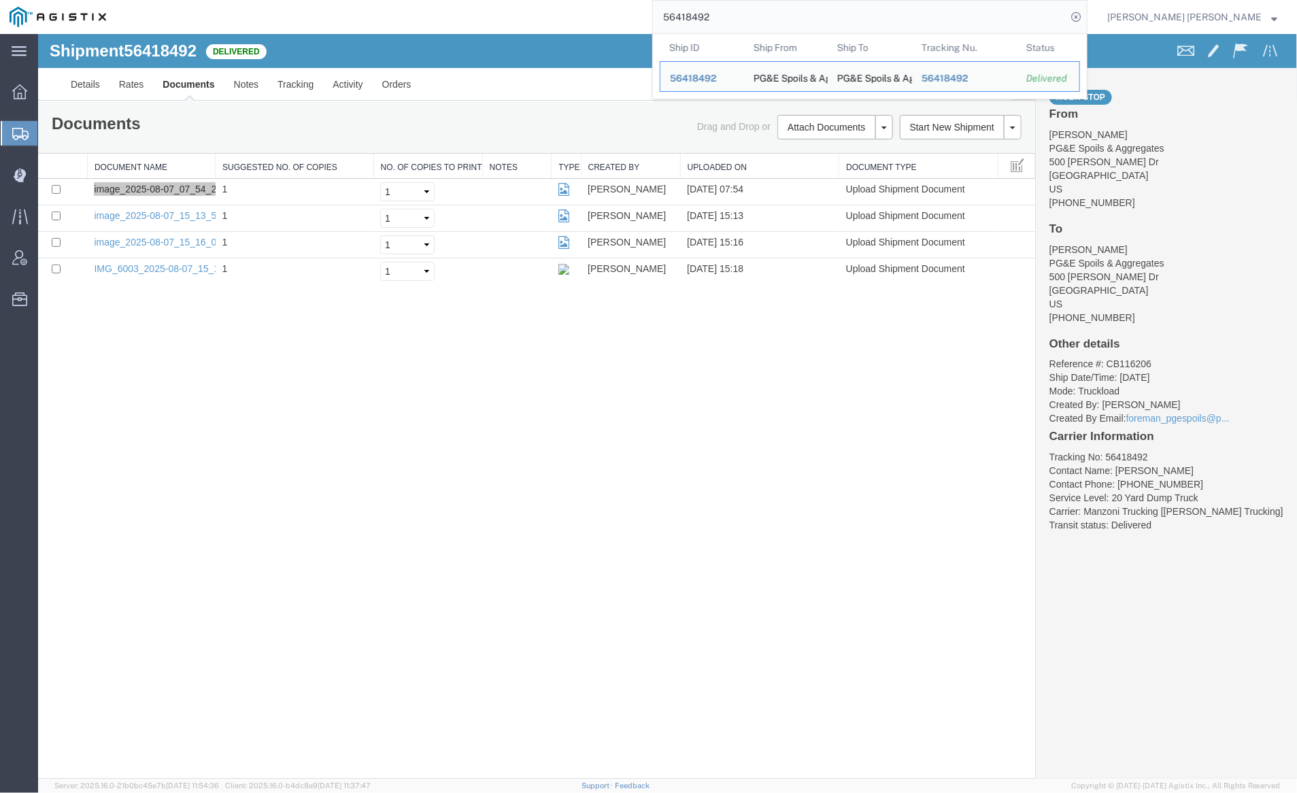
click at [754, 18] on input "56418492" at bounding box center [860, 17] width 414 height 33
paste input "50"
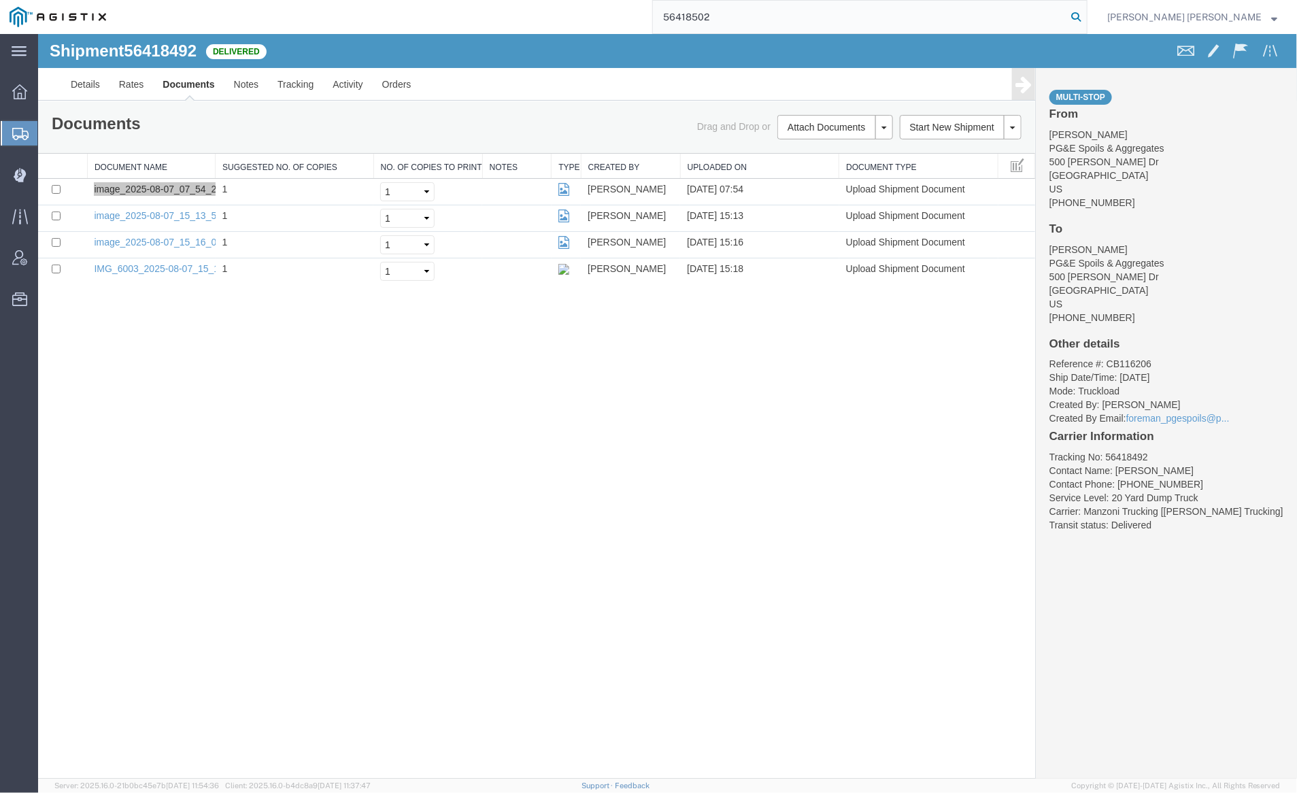
click at [1086, 16] on icon at bounding box center [1076, 16] width 19 height 19
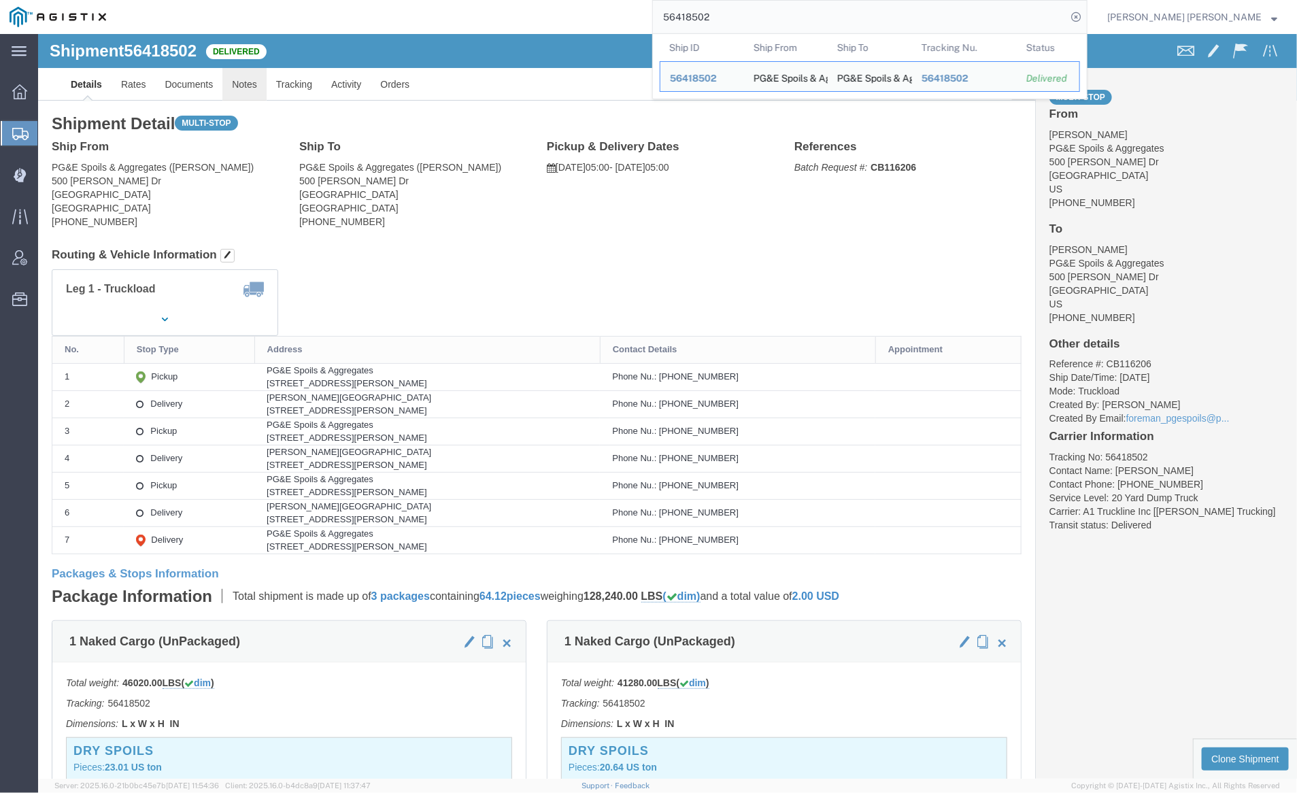
click link "Notes"
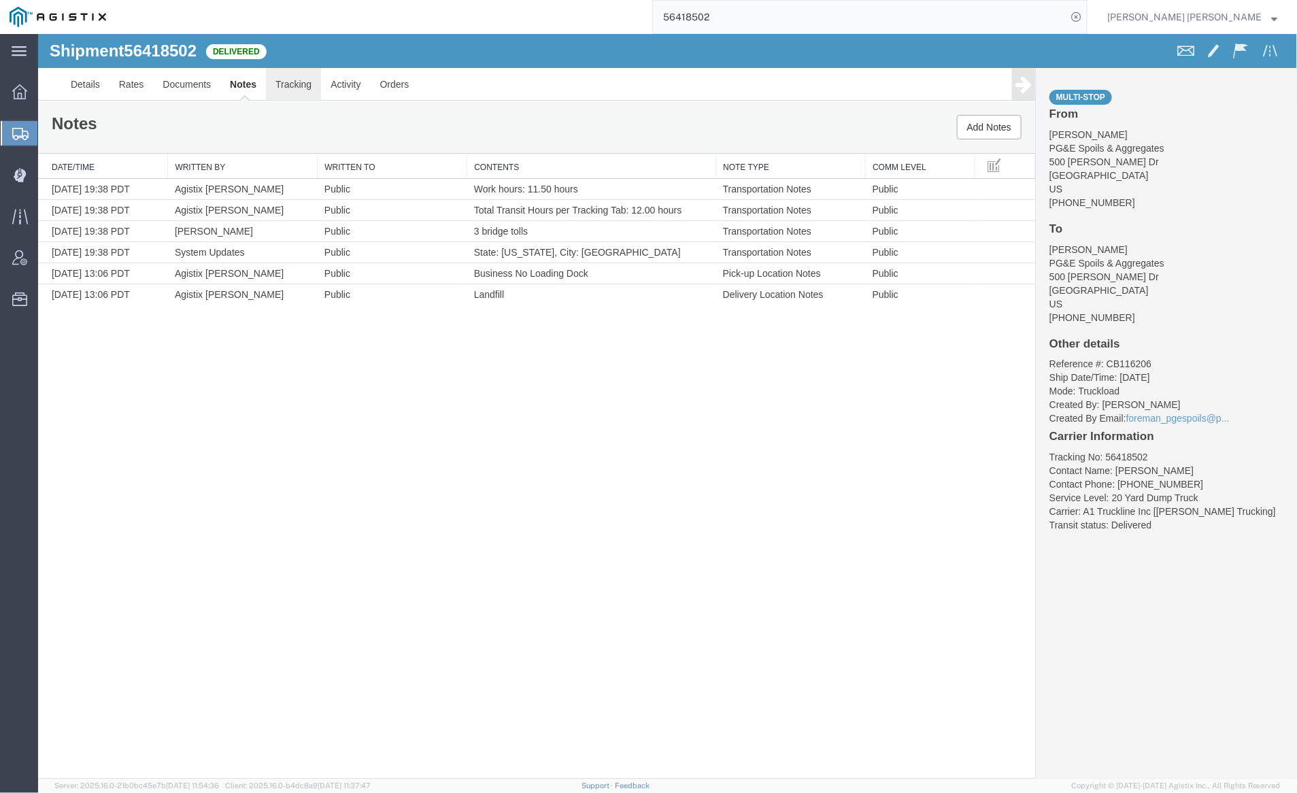
click at [292, 84] on link "Tracking" at bounding box center [292, 83] width 55 height 33
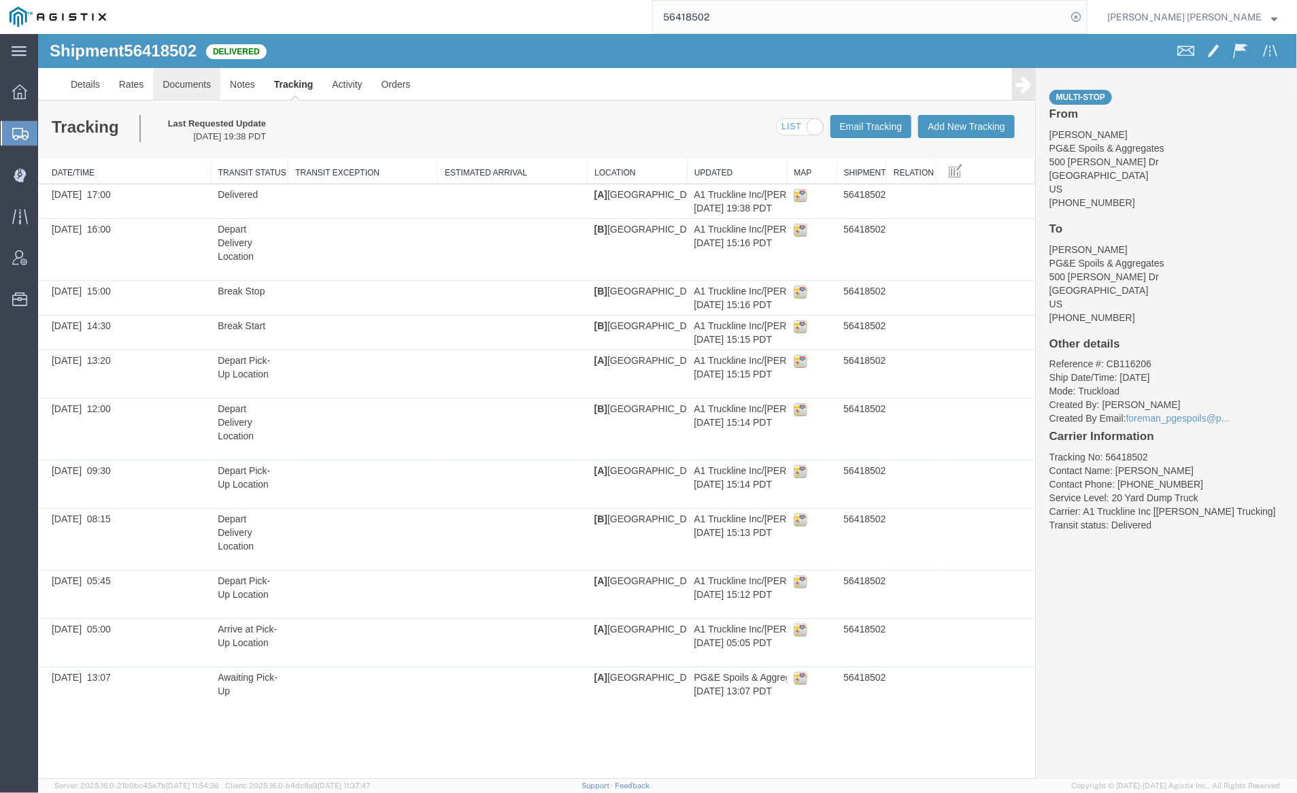
click at [195, 77] on link "Documents" at bounding box center [185, 83] width 67 height 33
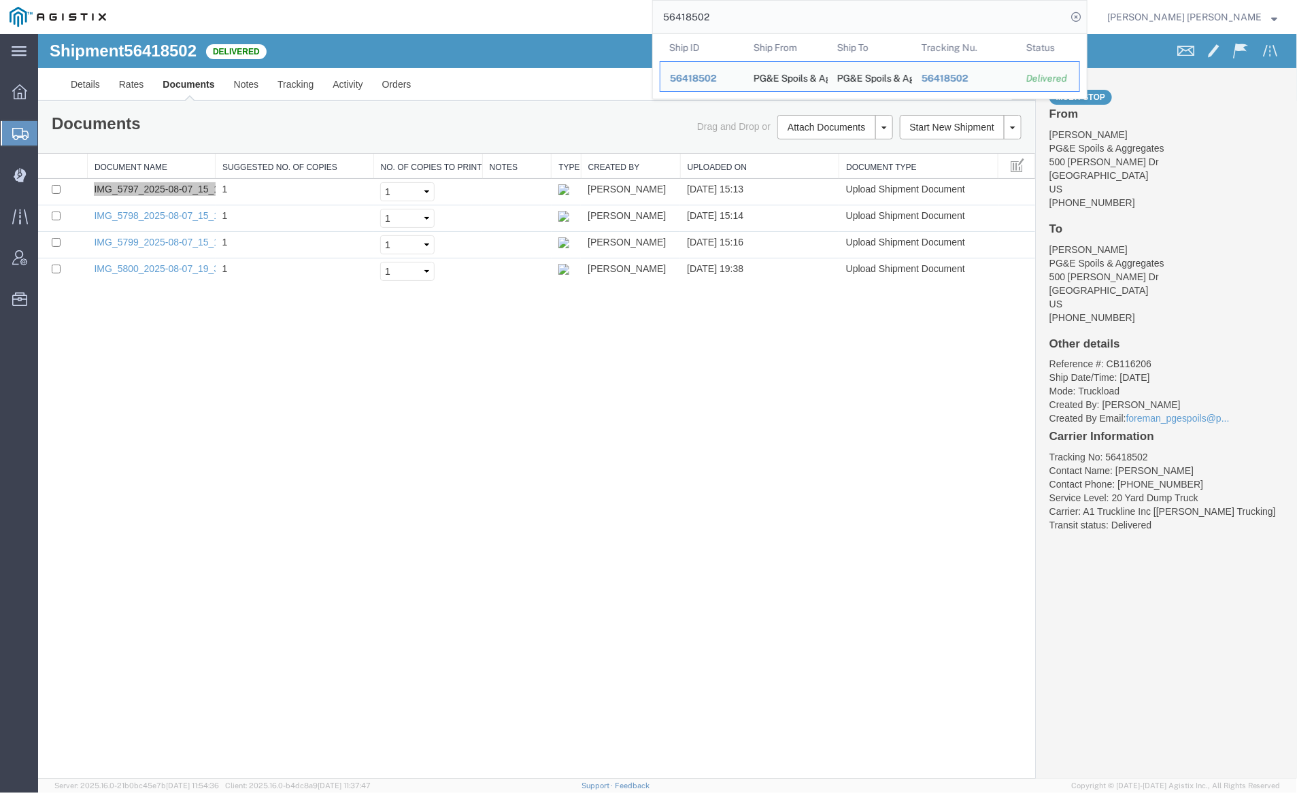
click at [757, 17] on input "56418502" at bounding box center [860, 17] width 414 height 33
paste input "6"
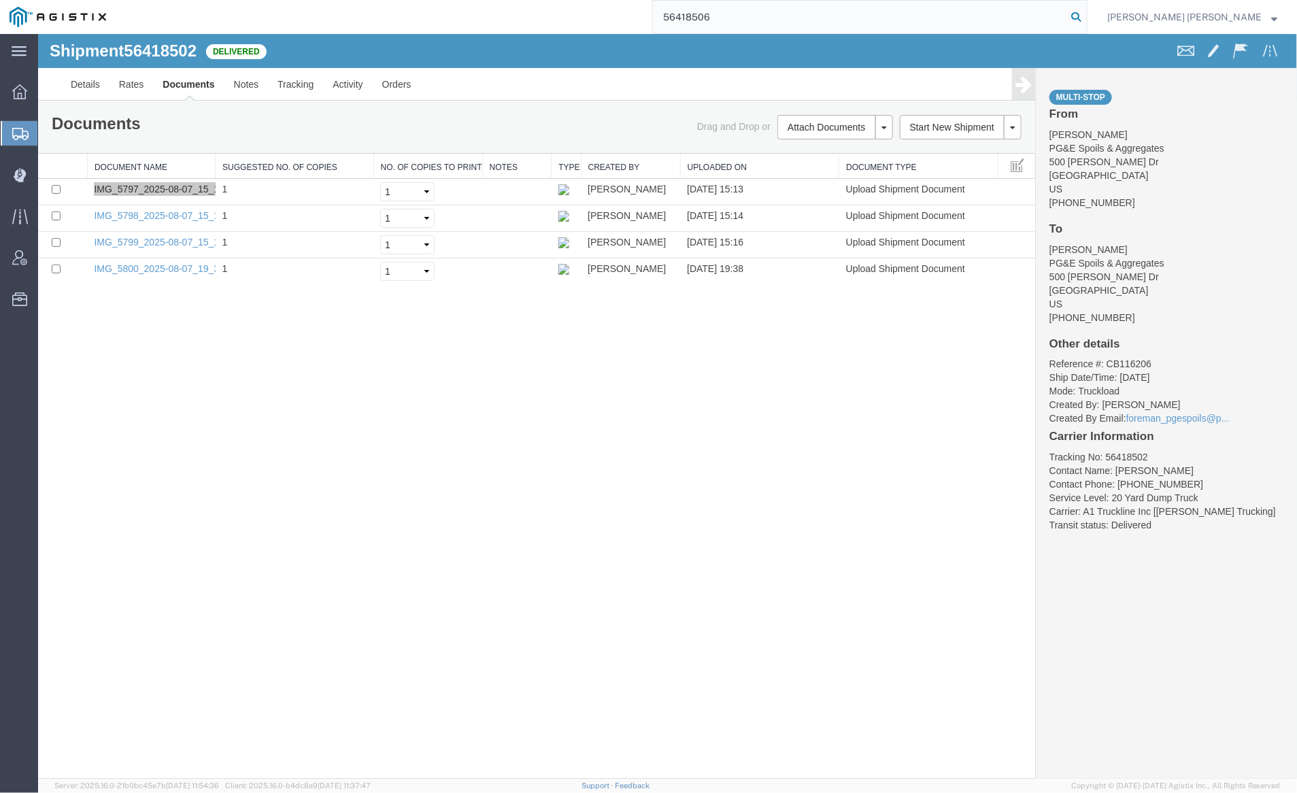
click at [1086, 14] on icon at bounding box center [1076, 16] width 19 height 19
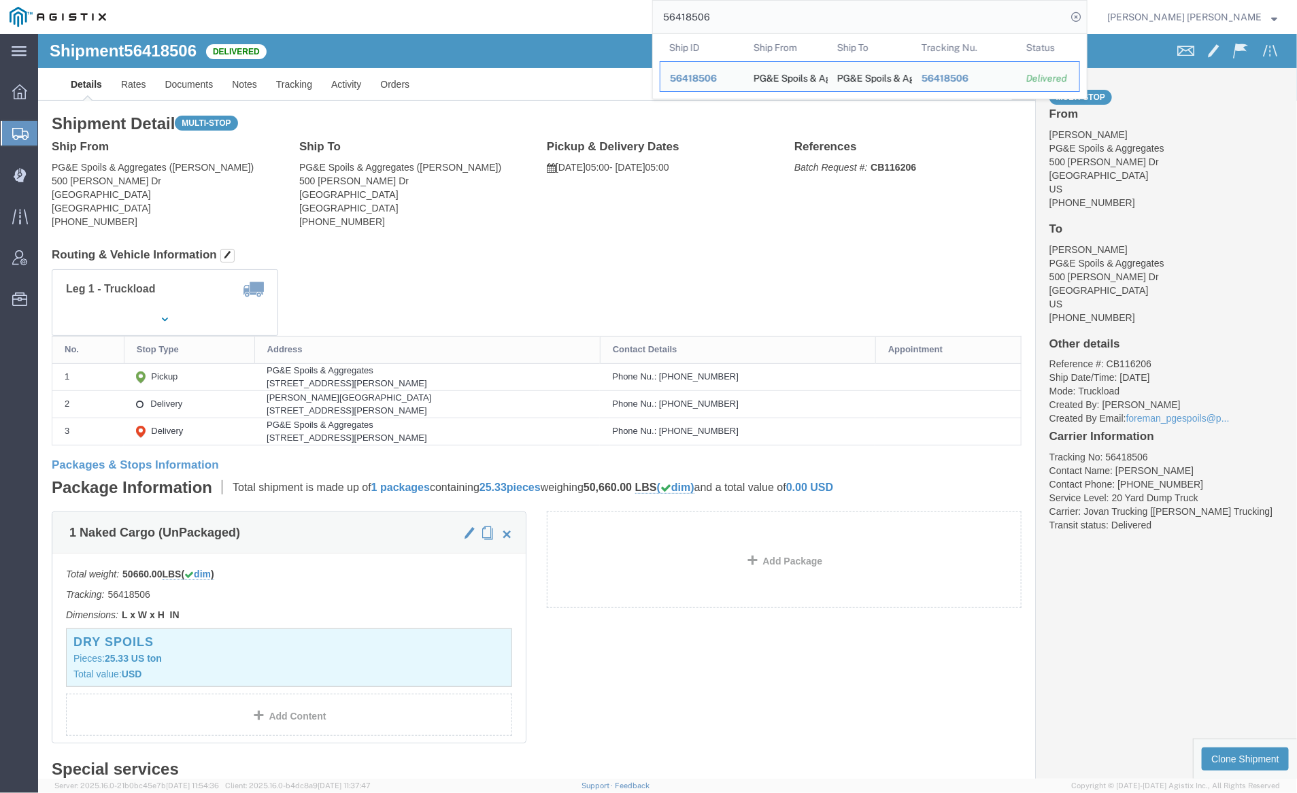
click div "Shipment 56418506 Delivered"
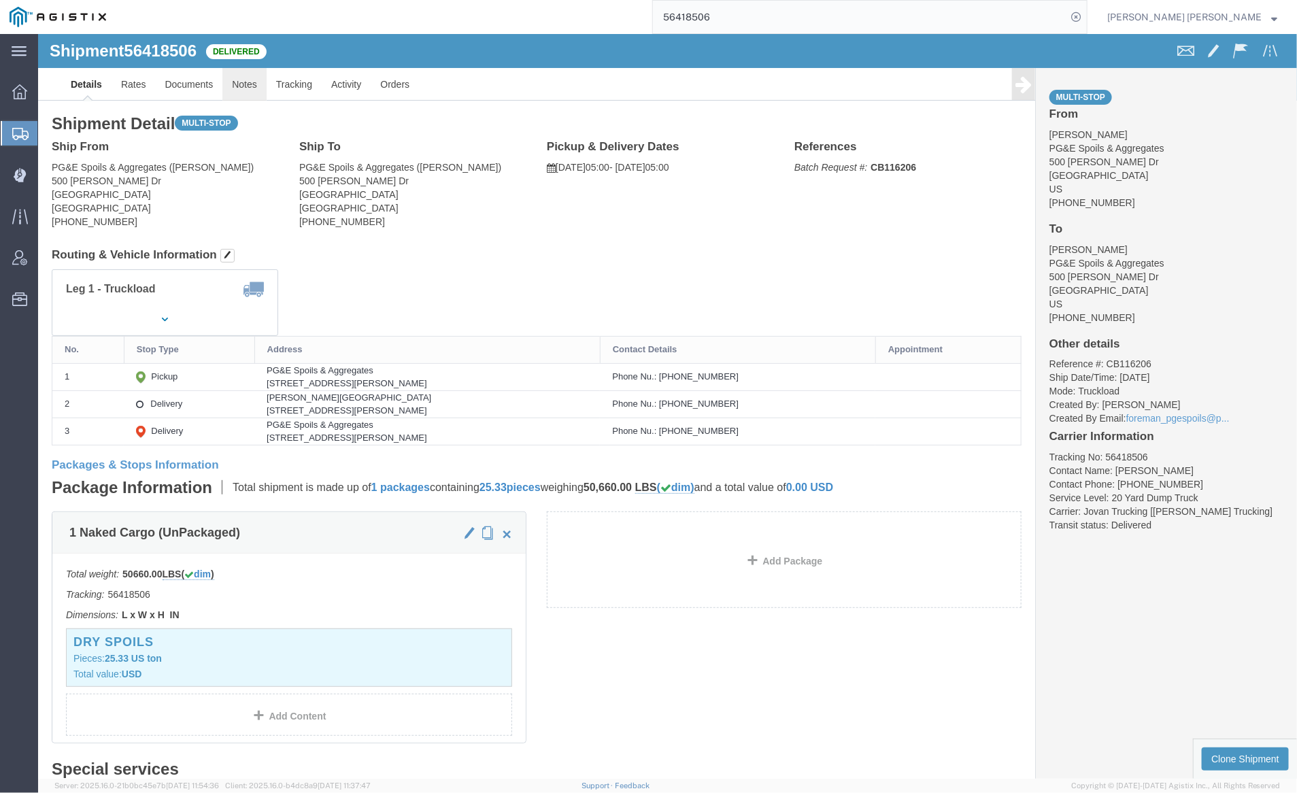
click link "Notes"
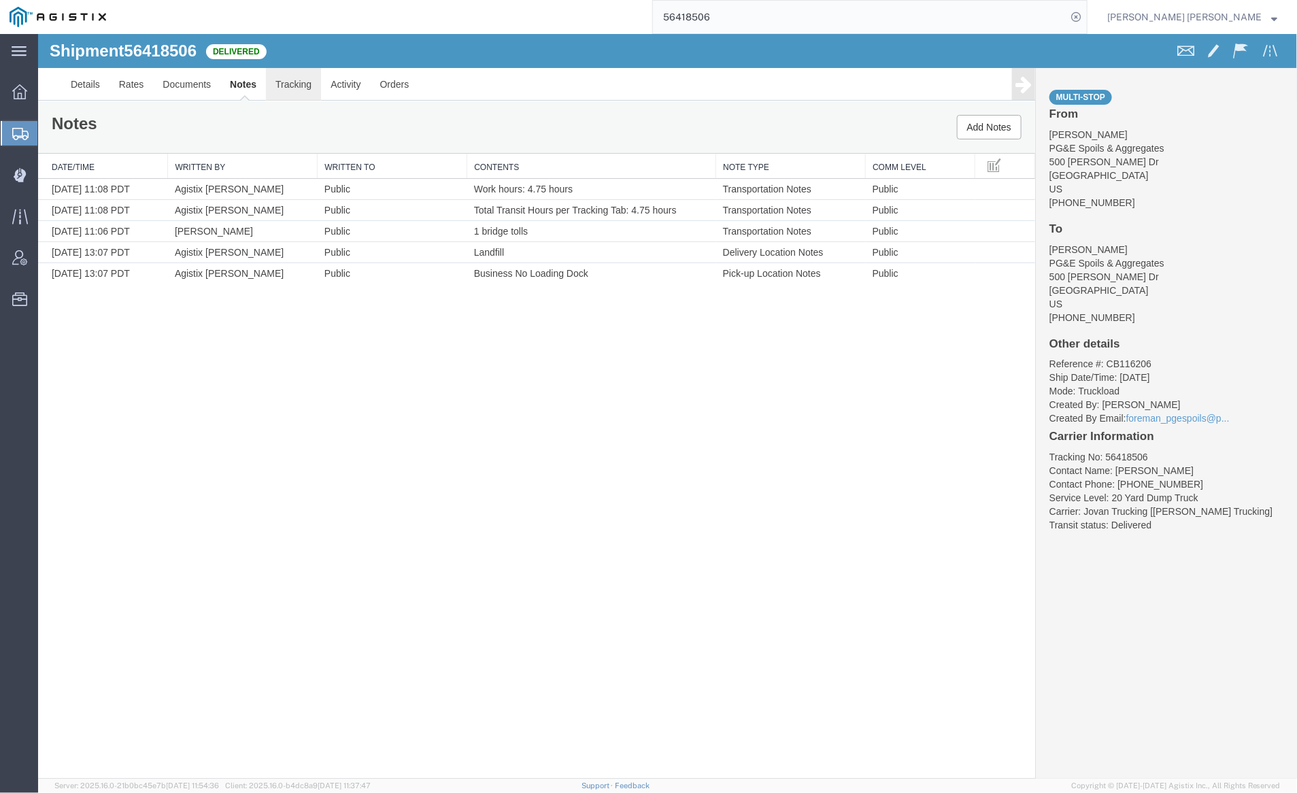
click at [284, 81] on link "Tracking" at bounding box center [292, 83] width 55 height 33
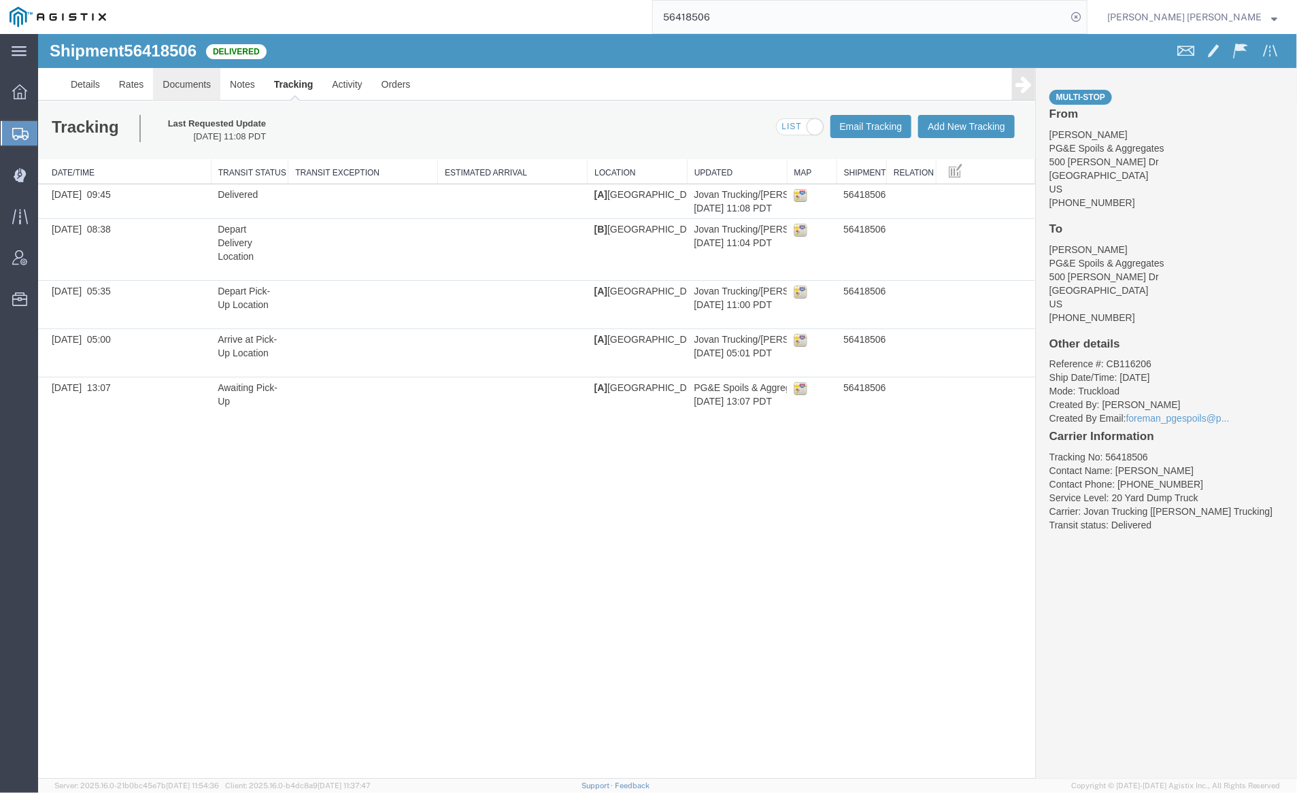
click at [173, 84] on link "Documents" at bounding box center [185, 83] width 67 height 33
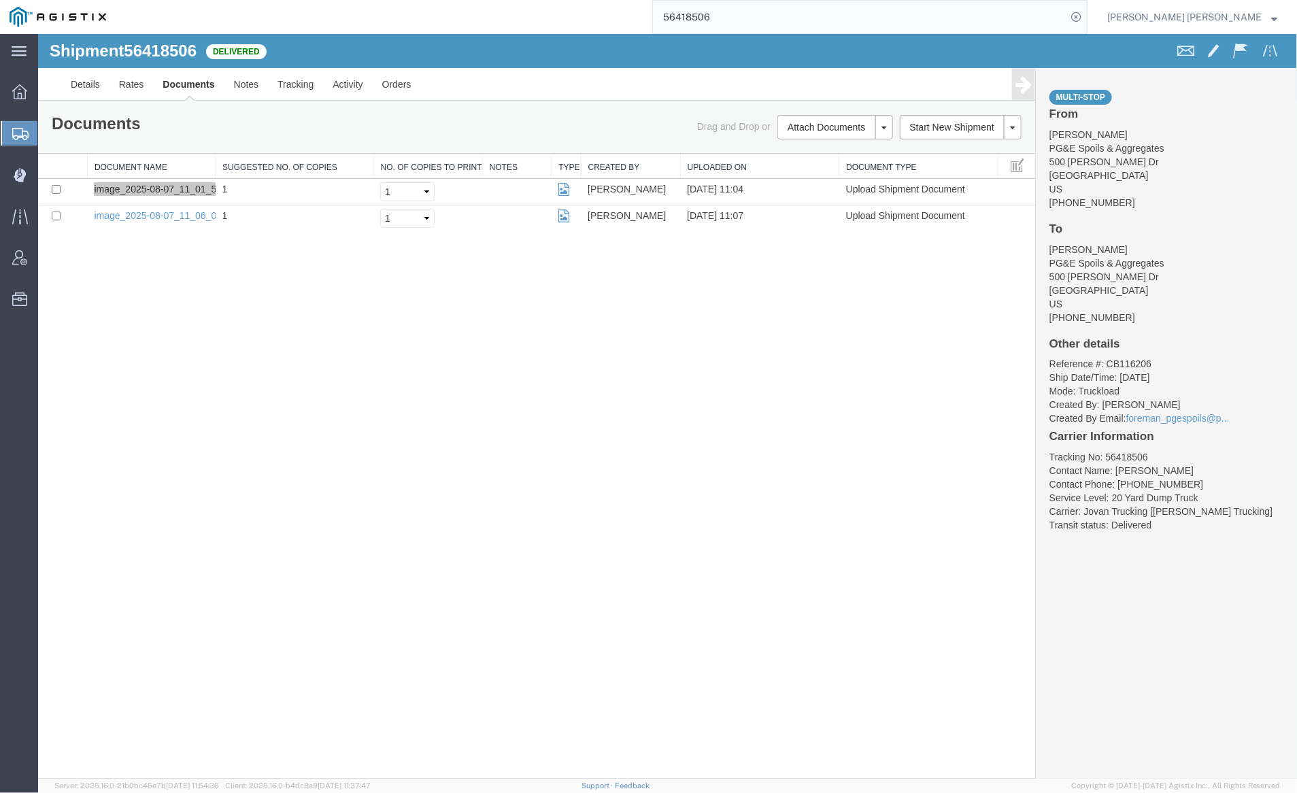
click at [755, 13] on input "56418506" at bounding box center [860, 17] width 414 height 33
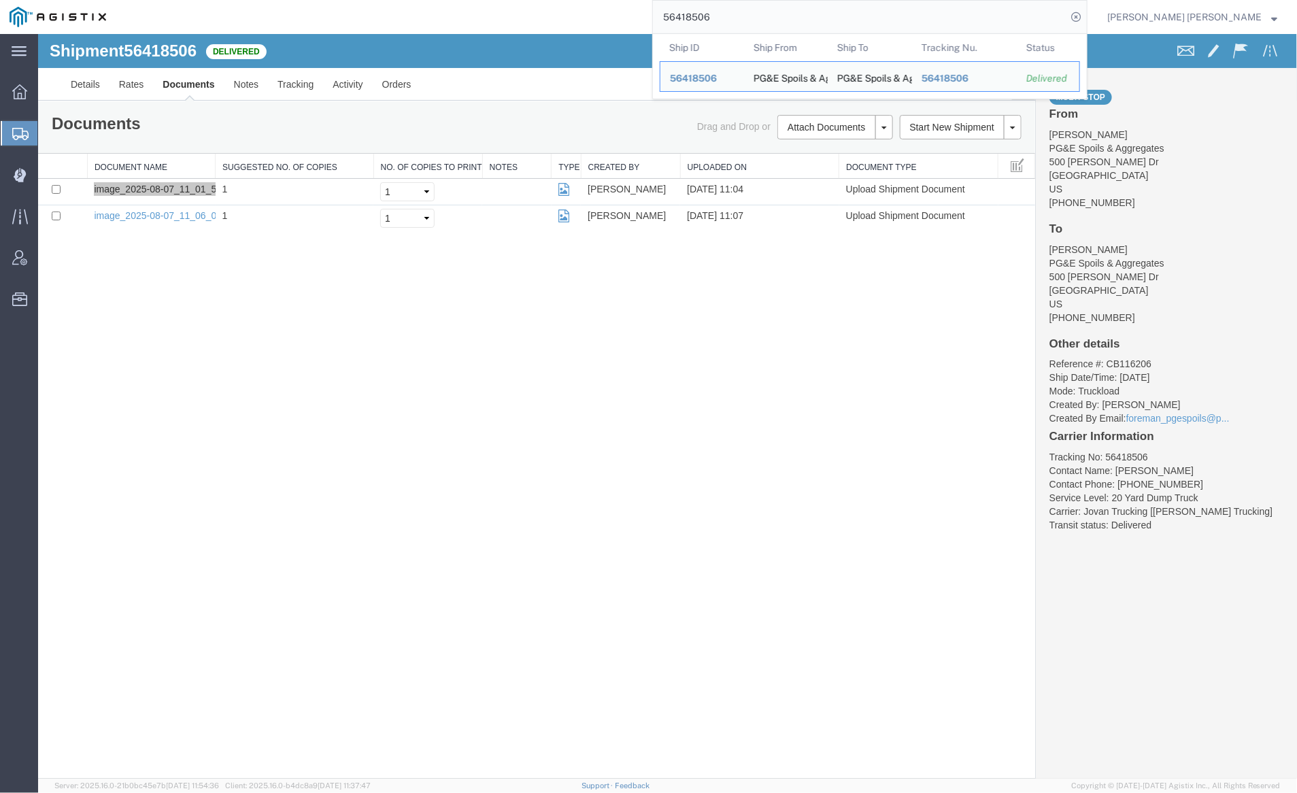
click at [755, 13] on input "56418506" at bounding box center [860, 17] width 414 height 33
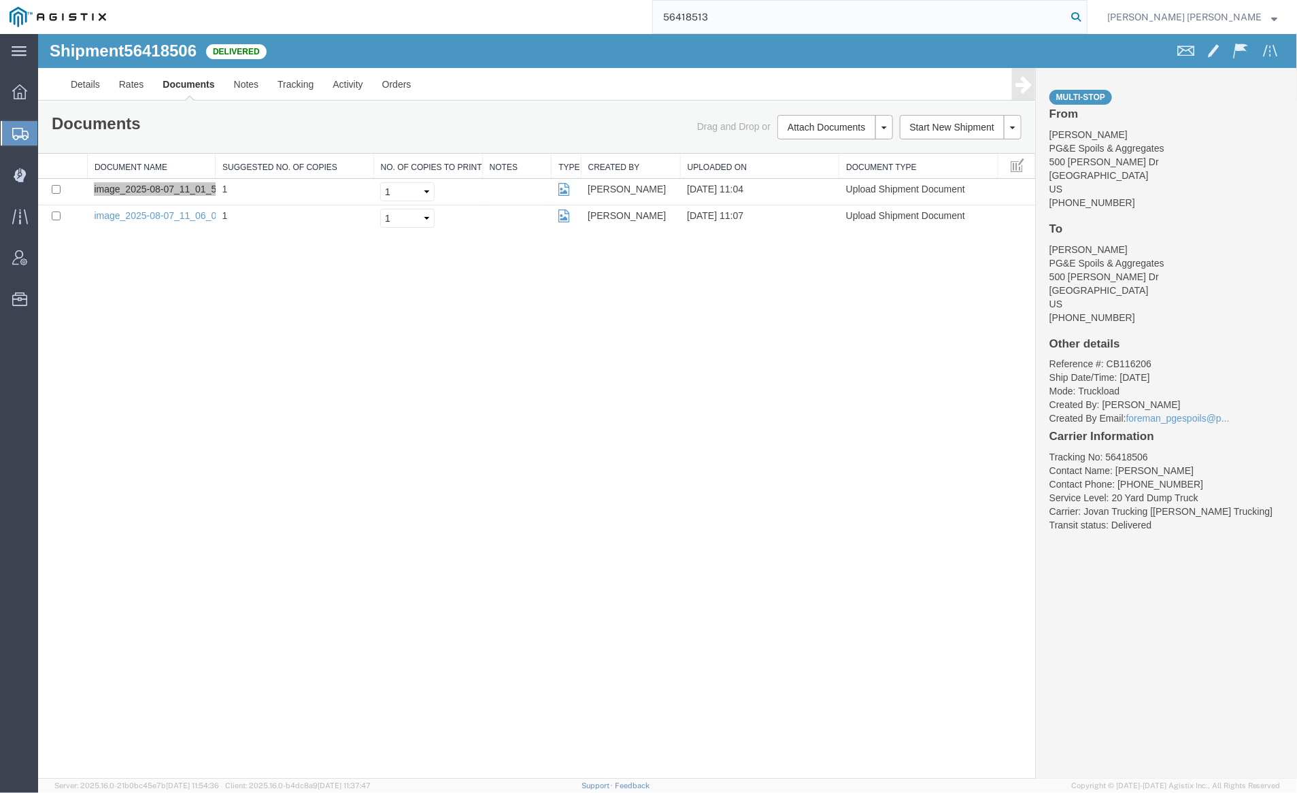
click at [1086, 16] on icon at bounding box center [1076, 16] width 19 height 19
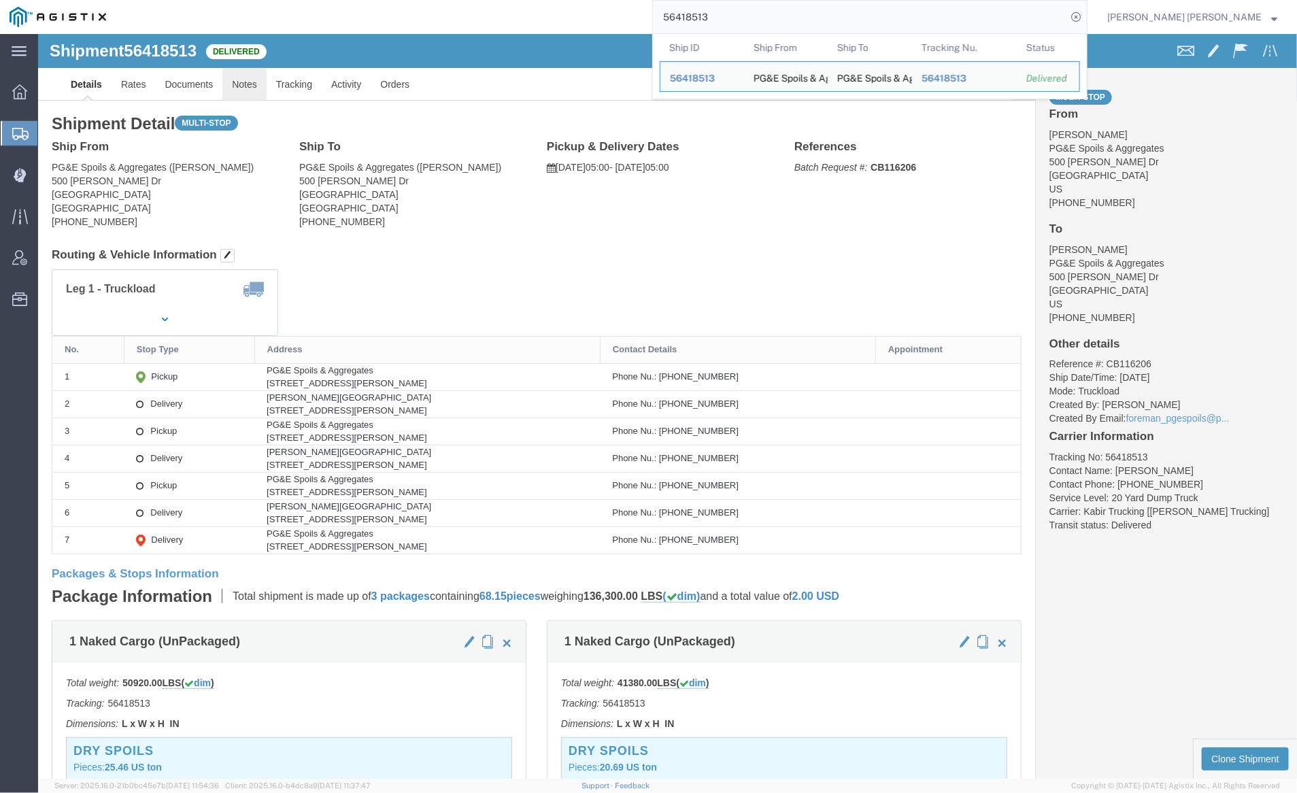
click link "Notes"
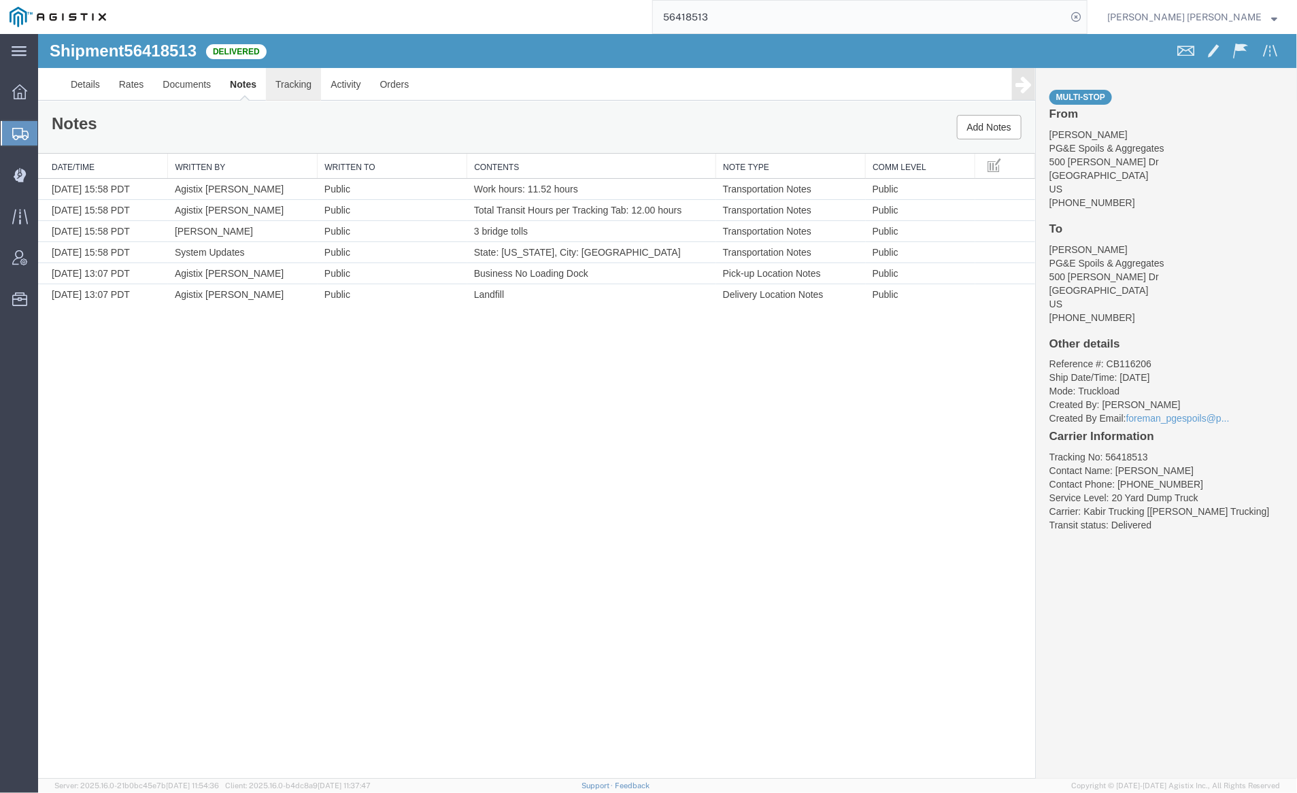
click at [284, 80] on link "Tracking" at bounding box center [292, 83] width 55 height 33
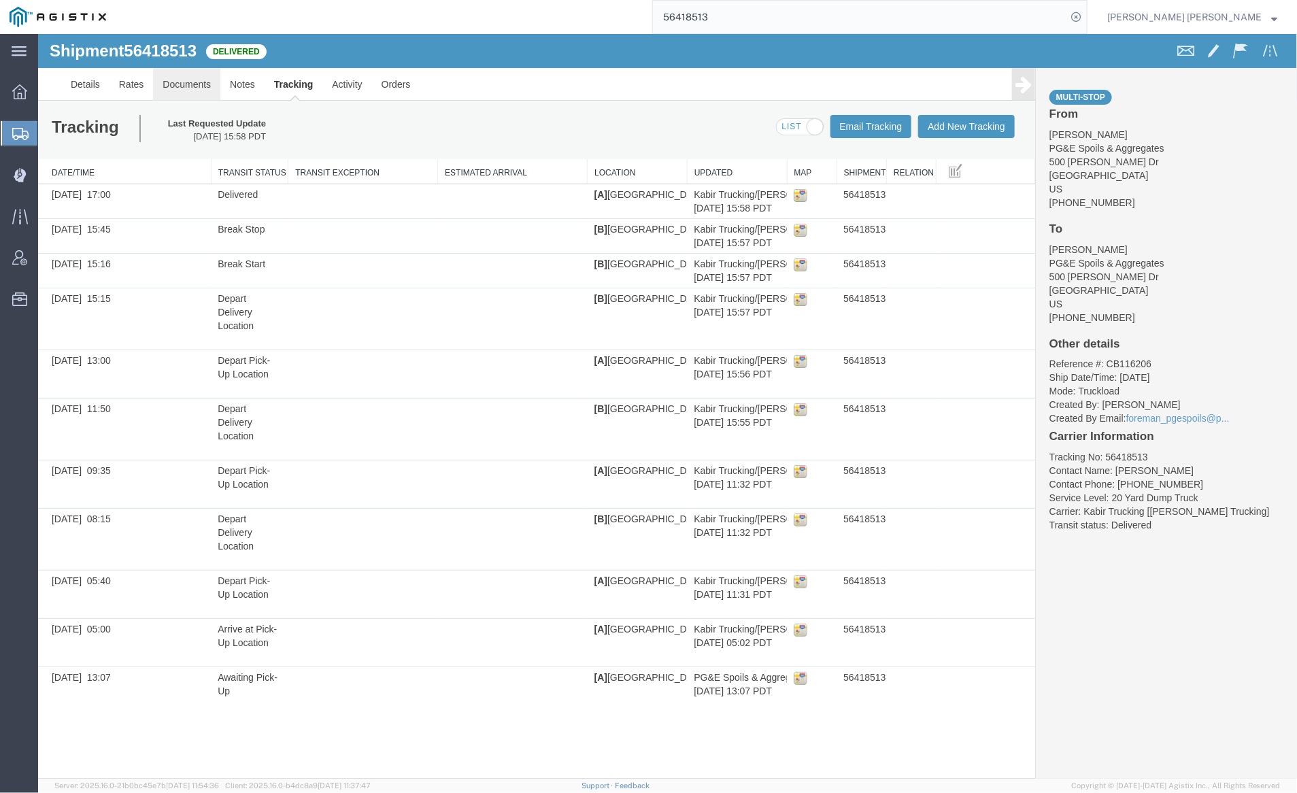
click at [186, 78] on link "Documents" at bounding box center [185, 83] width 67 height 33
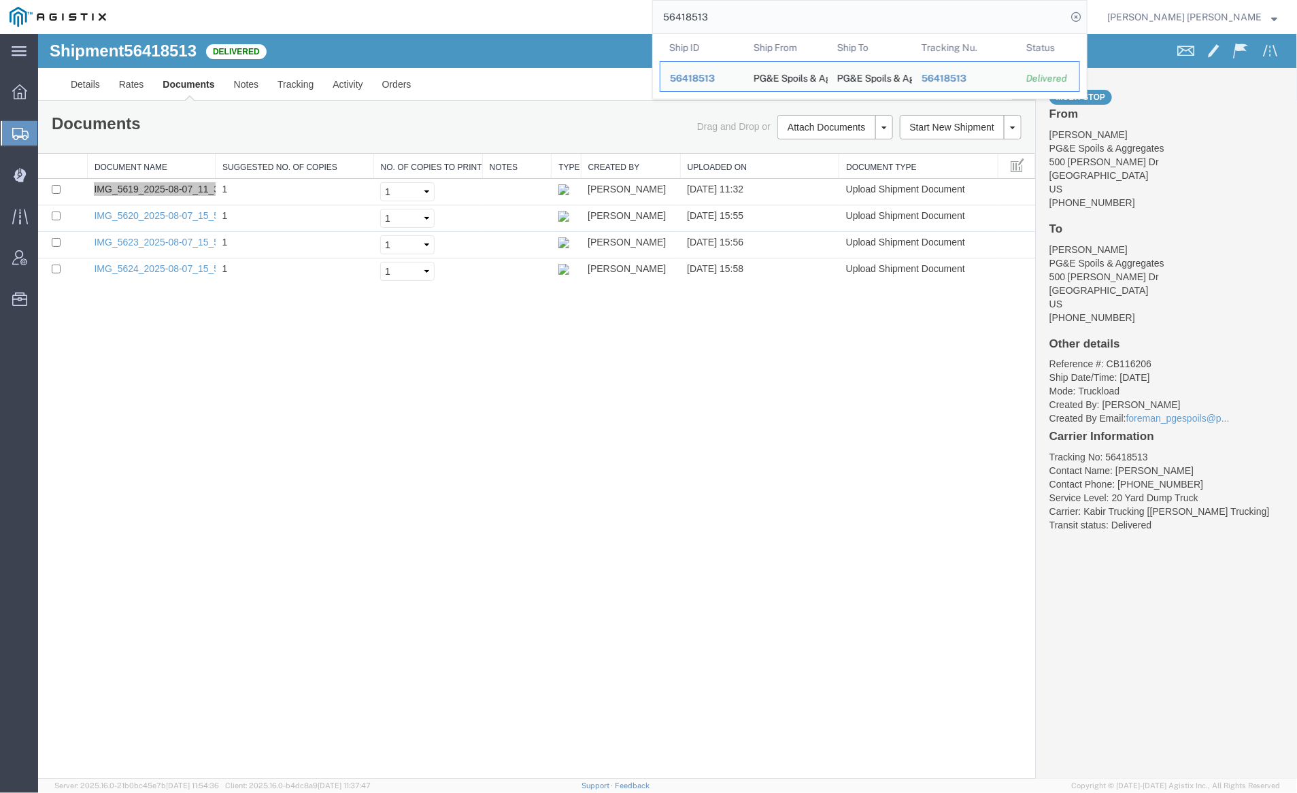
click at [767, 16] on input "56418513" at bounding box center [860, 17] width 414 height 33
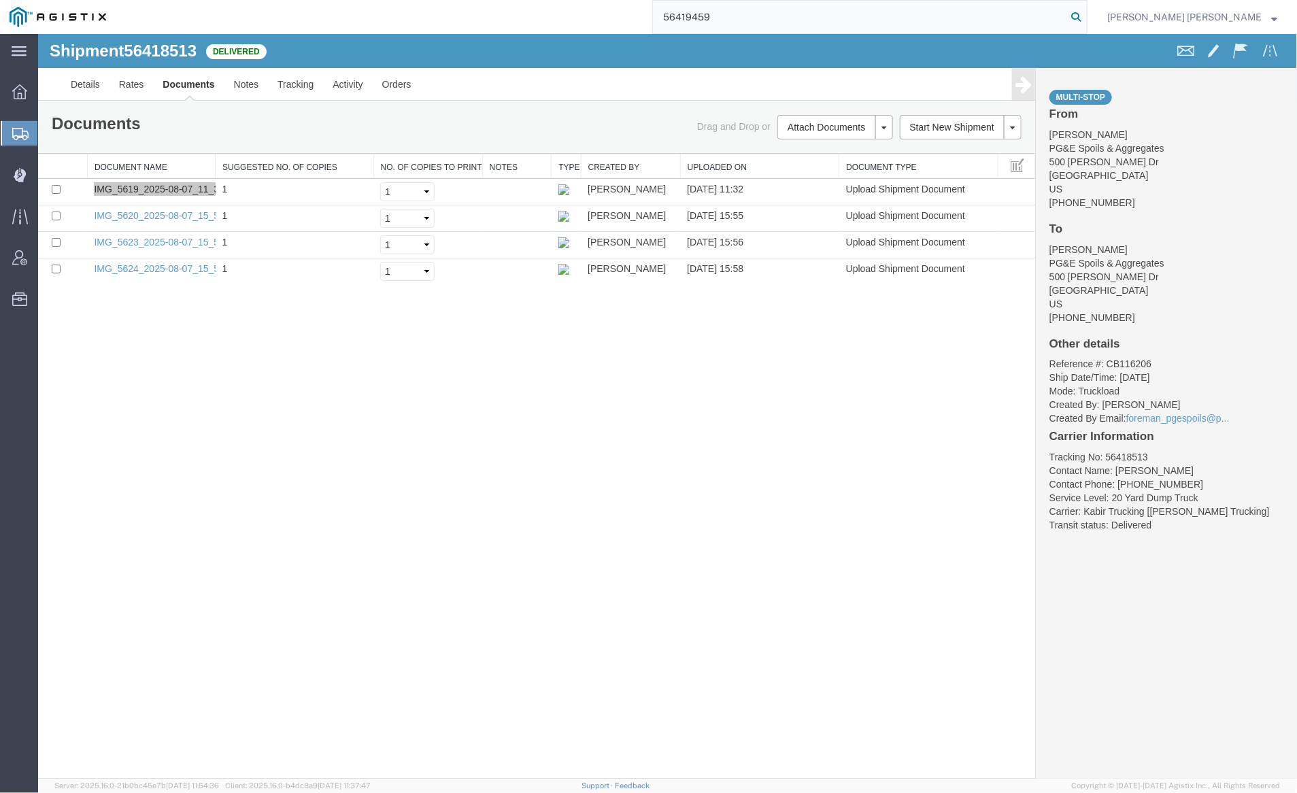
click at [1086, 18] on icon at bounding box center [1076, 16] width 19 height 19
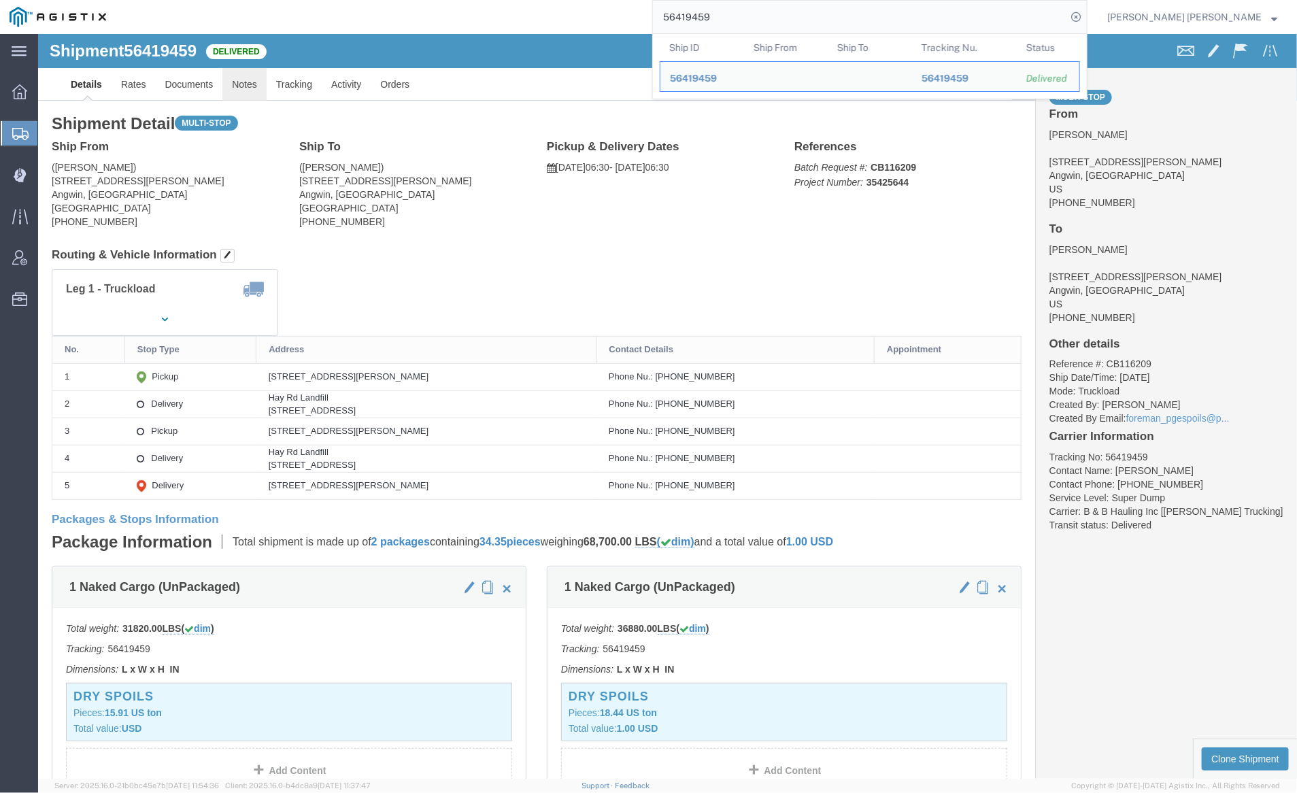
click link "Notes"
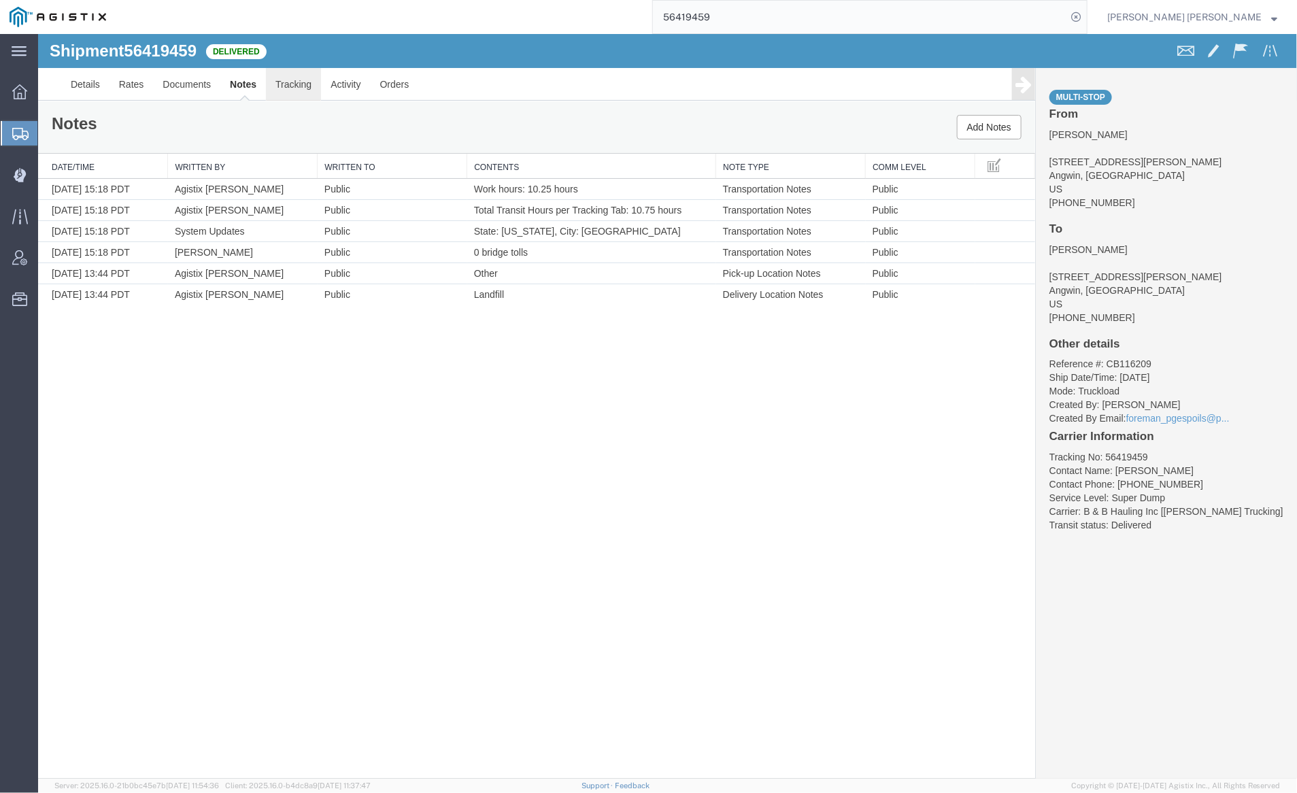
click at [282, 82] on link "Tracking" at bounding box center [292, 83] width 55 height 33
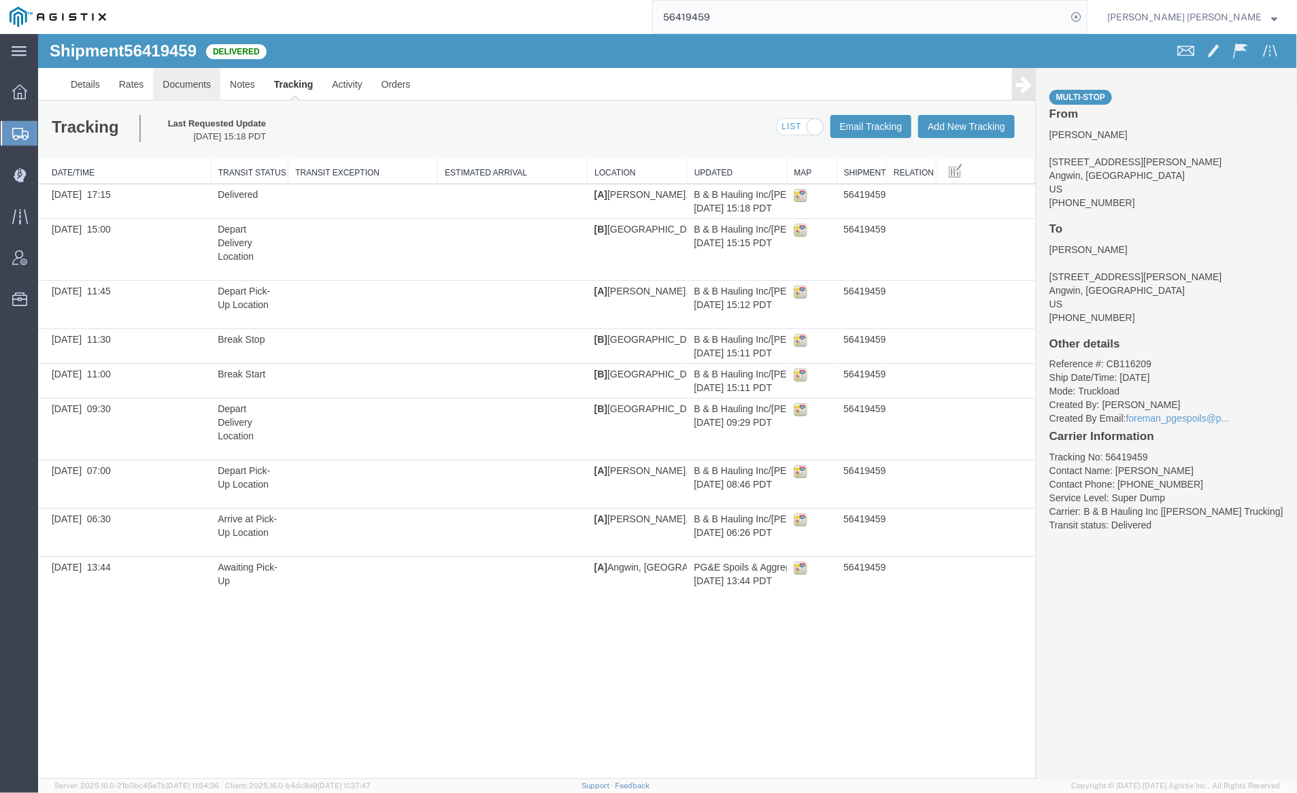
click at [193, 81] on link "Documents" at bounding box center [185, 83] width 67 height 33
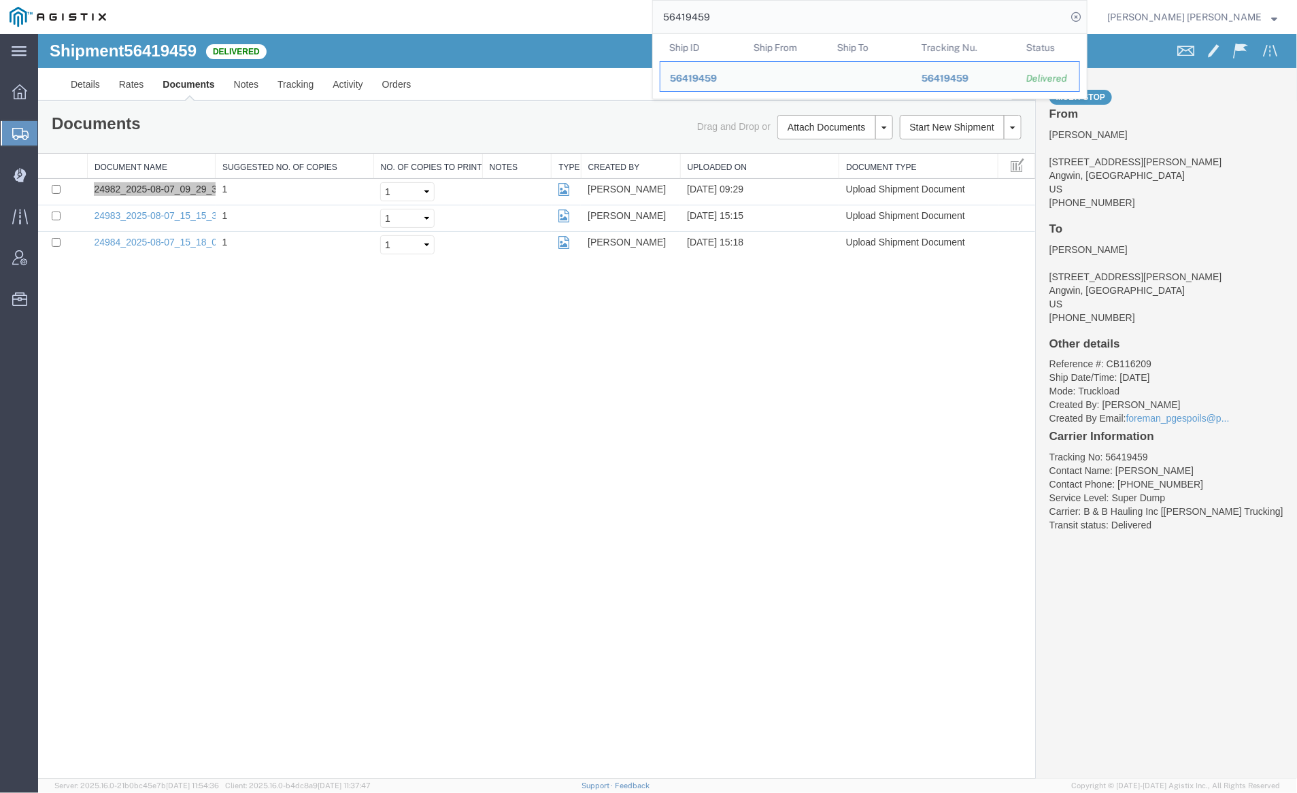
click at [750, 12] on input "56419459" at bounding box center [860, 17] width 414 height 33
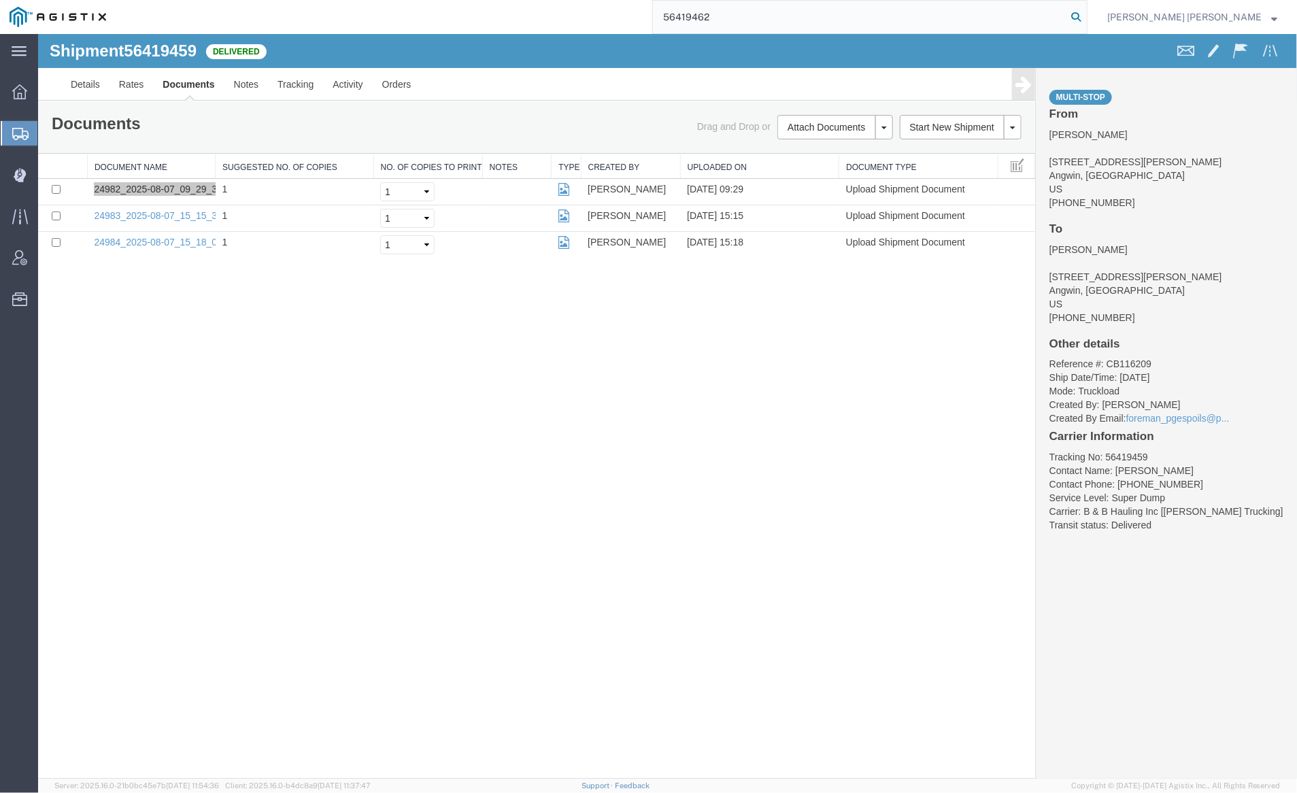
click at [1086, 13] on icon at bounding box center [1076, 16] width 19 height 19
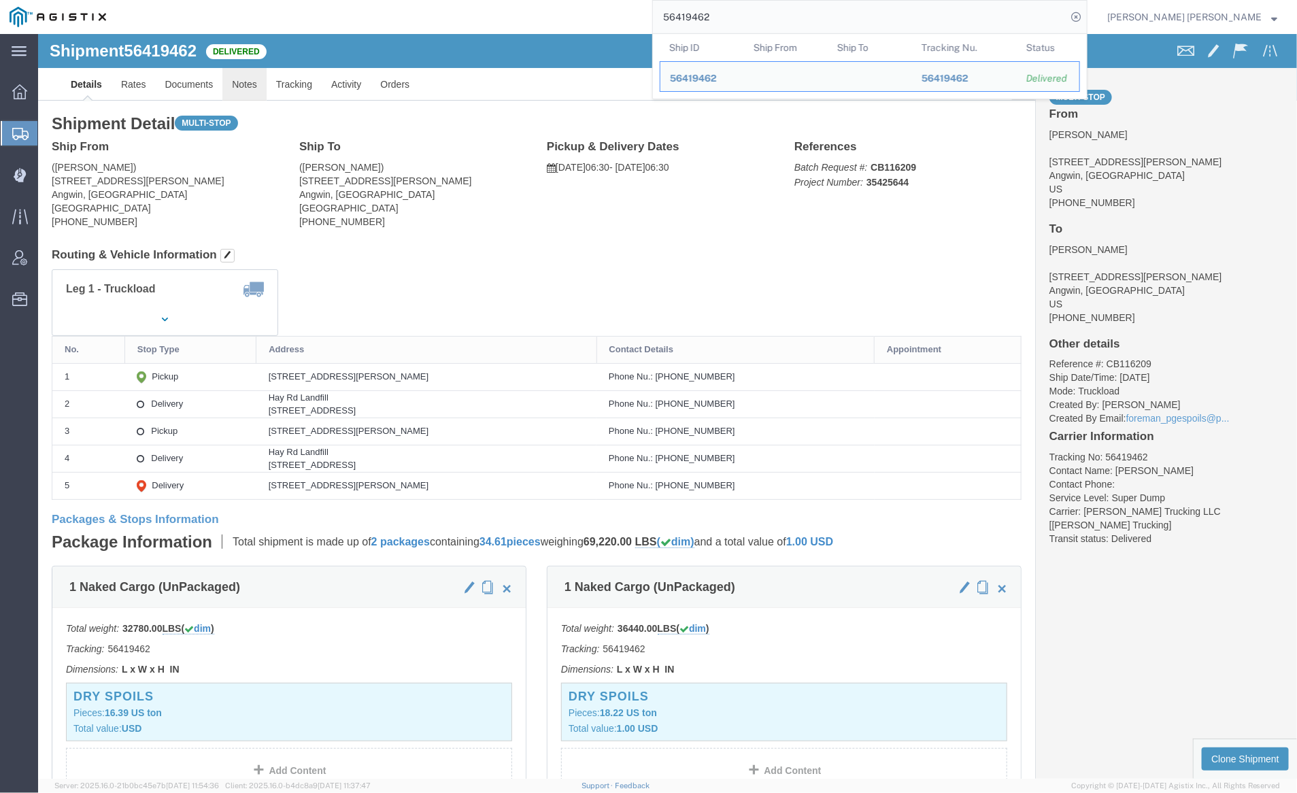
click link "Notes"
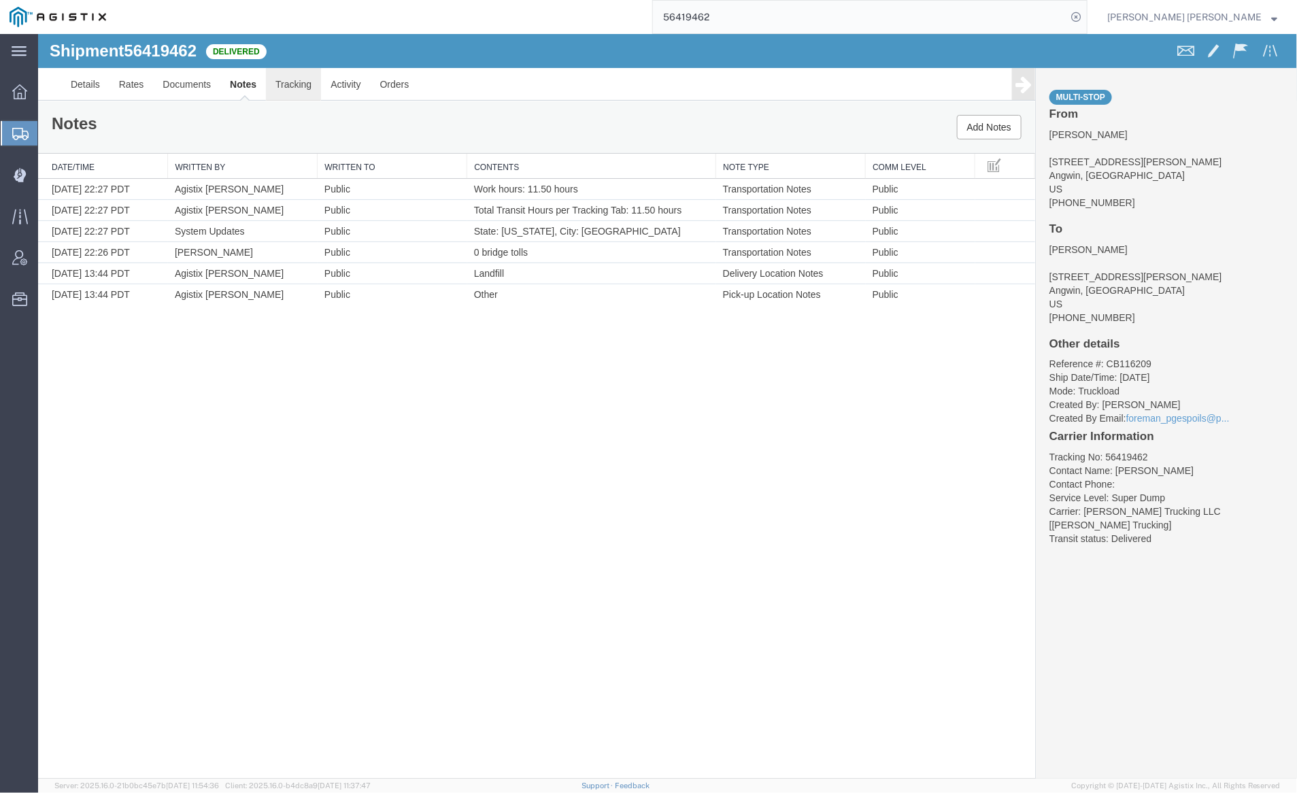
click at [298, 78] on link "Tracking" at bounding box center [292, 83] width 55 height 33
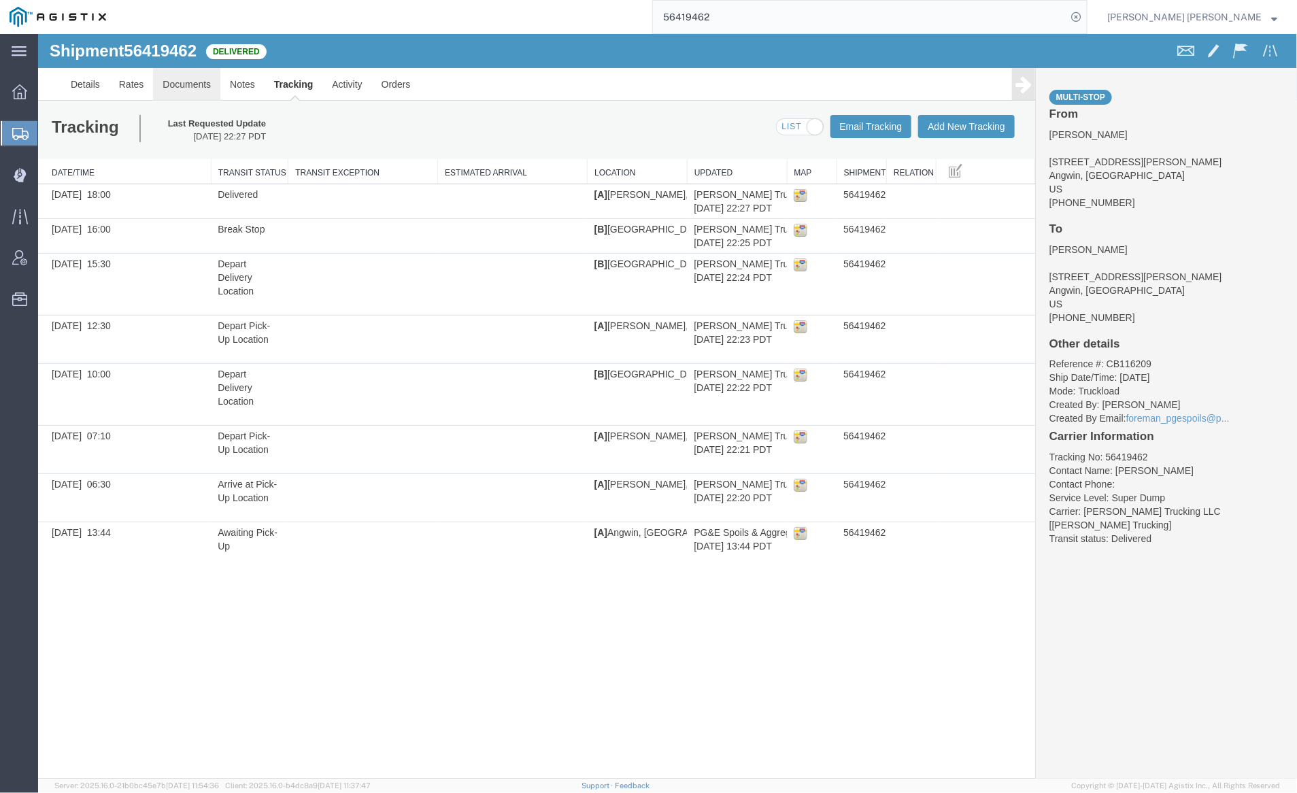
click at [185, 78] on link "Documents" at bounding box center [185, 83] width 67 height 33
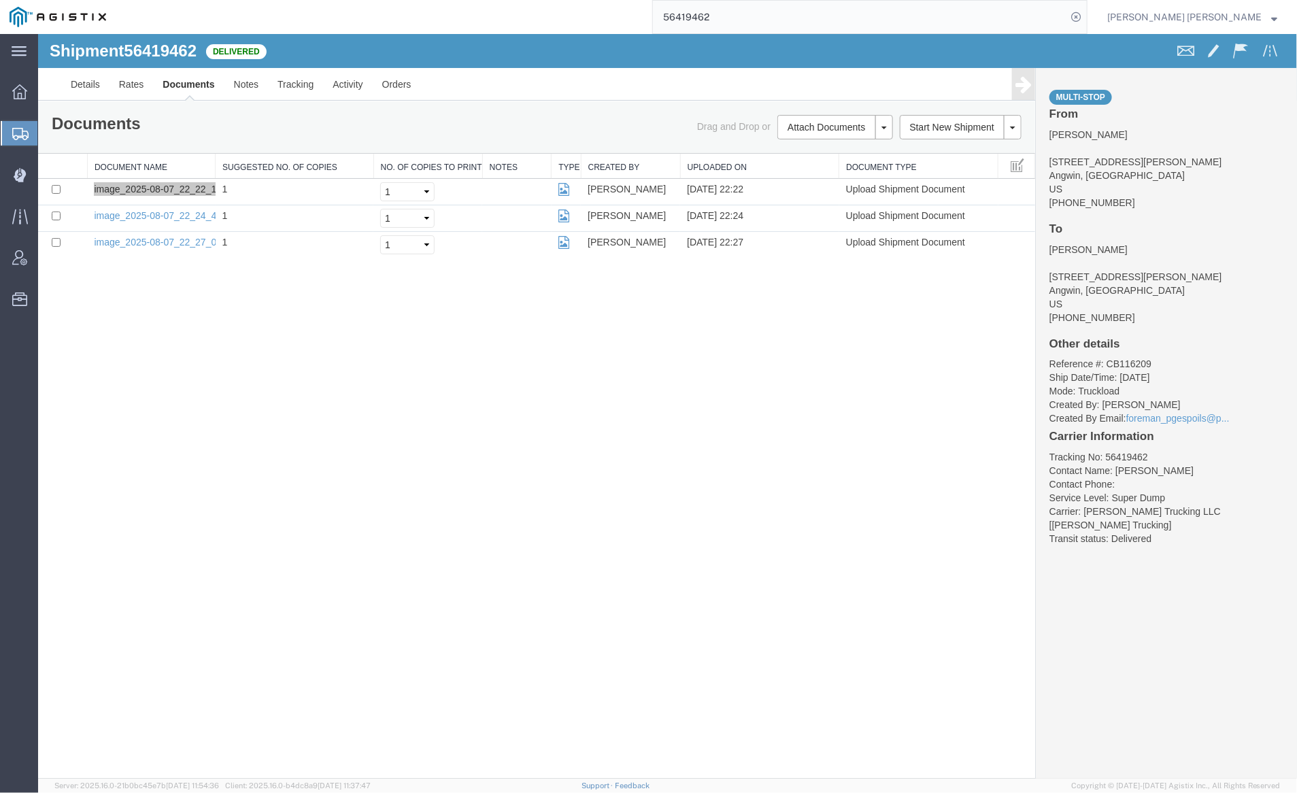
click at [763, 10] on input "56419462" at bounding box center [860, 17] width 414 height 33
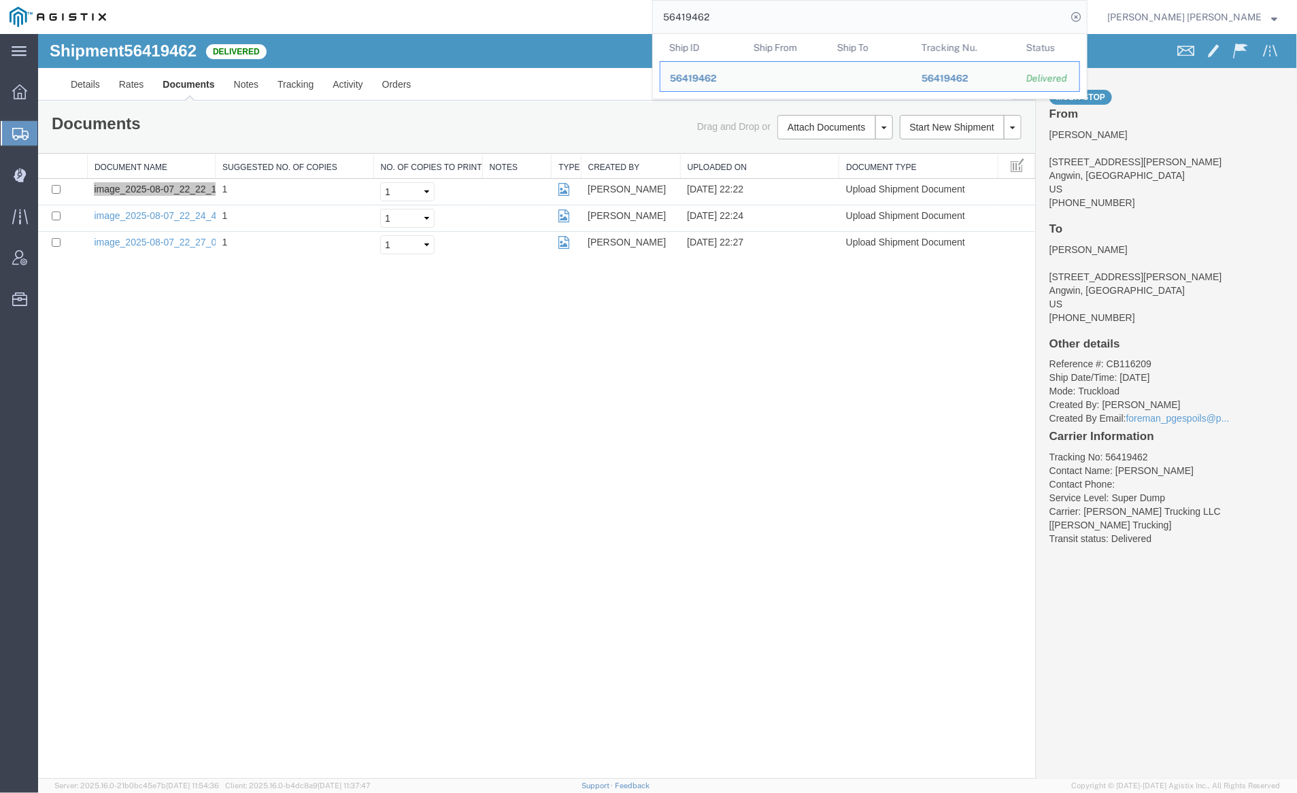
click at [763, 10] on input "56419462" at bounding box center [860, 17] width 414 height 33
paste input "7"
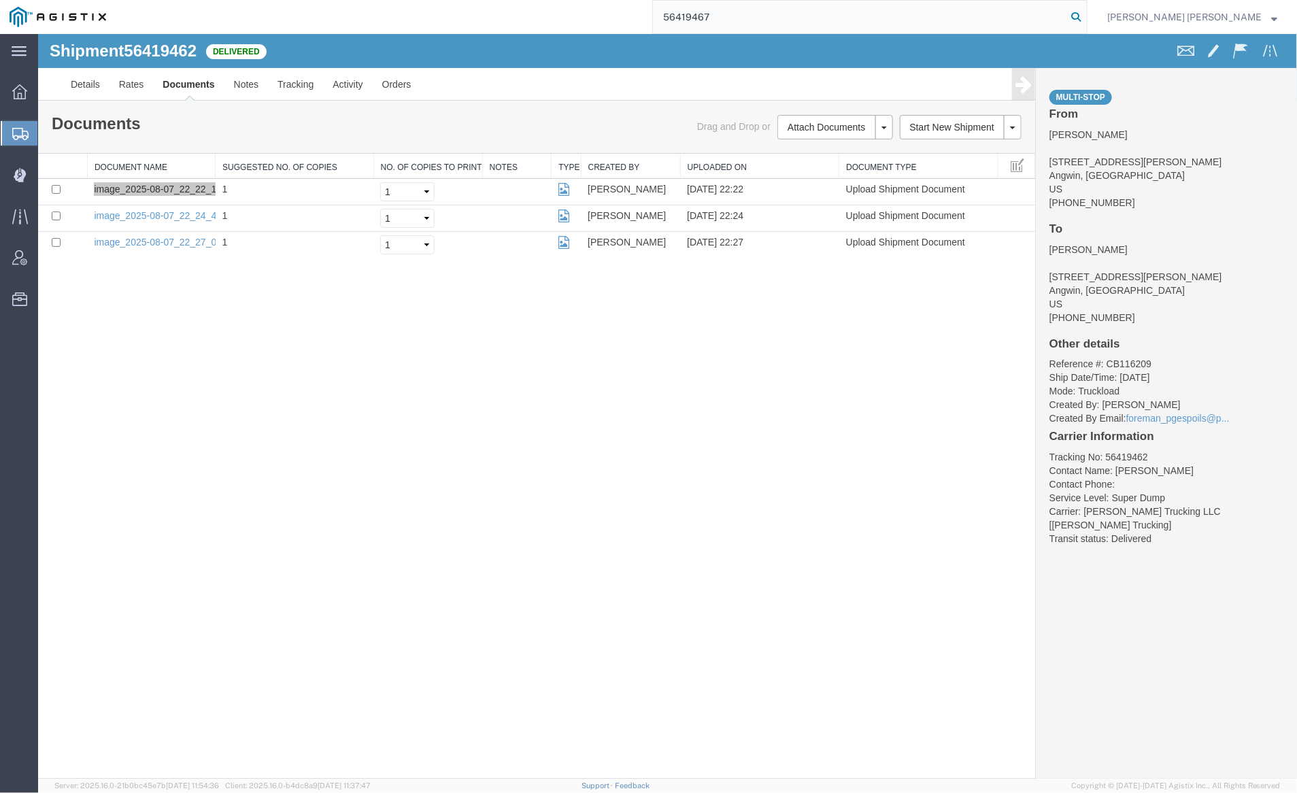
click at [1086, 12] on icon at bounding box center [1076, 16] width 19 height 19
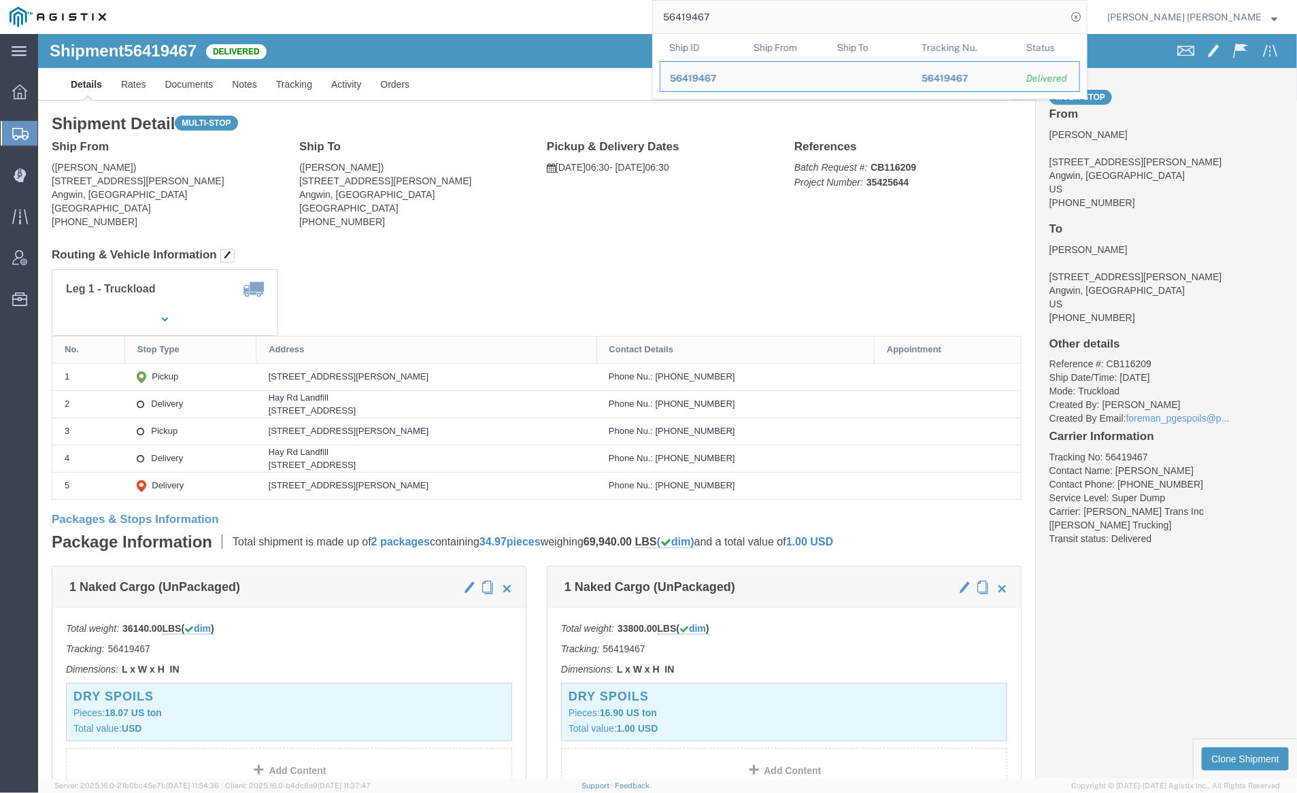
click link "Notes"
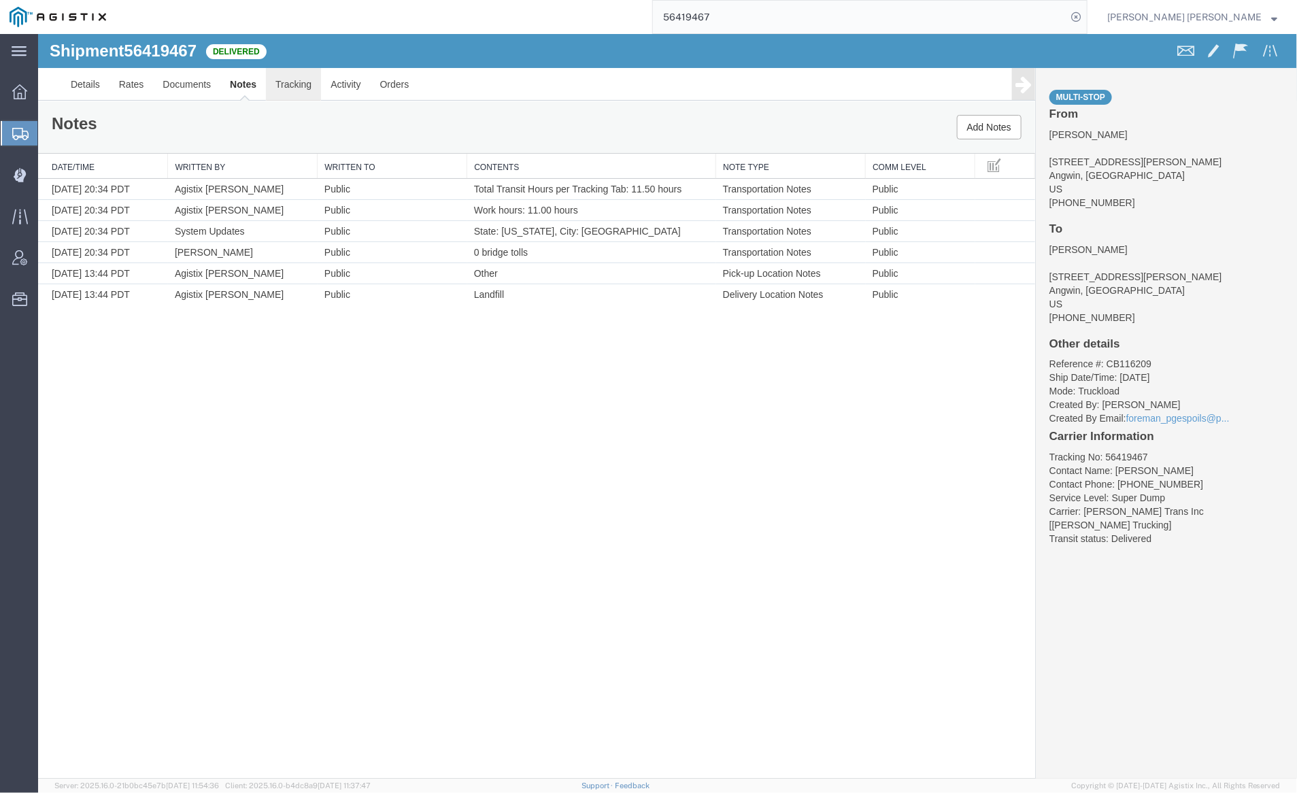
click at [297, 82] on link "Tracking" at bounding box center [292, 83] width 55 height 33
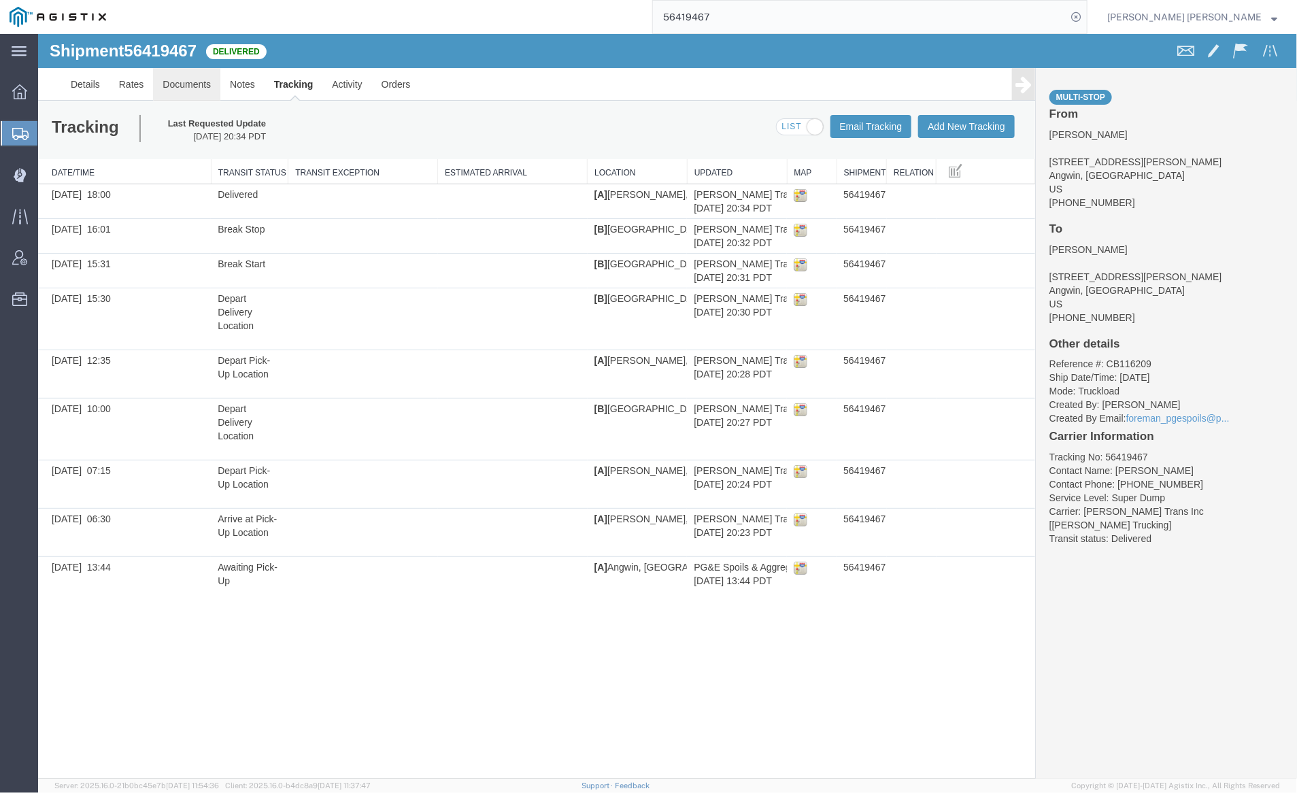
click at [188, 82] on link "Documents" at bounding box center [185, 83] width 67 height 33
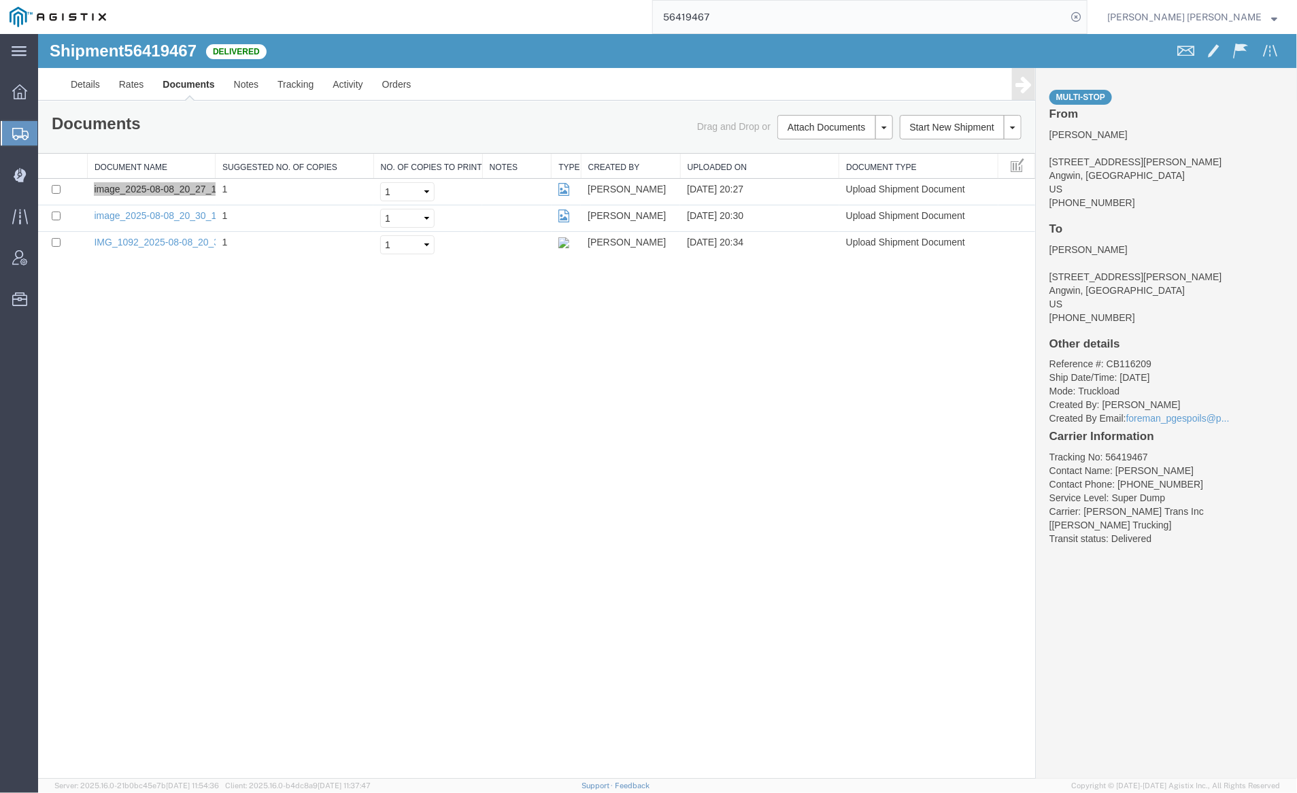
click at [772, 15] on input "56419467" at bounding box center [860, 17] width 414 height 33
click at [1086, 15] on icon at bounding box center [1076, 16] width 19 height 19
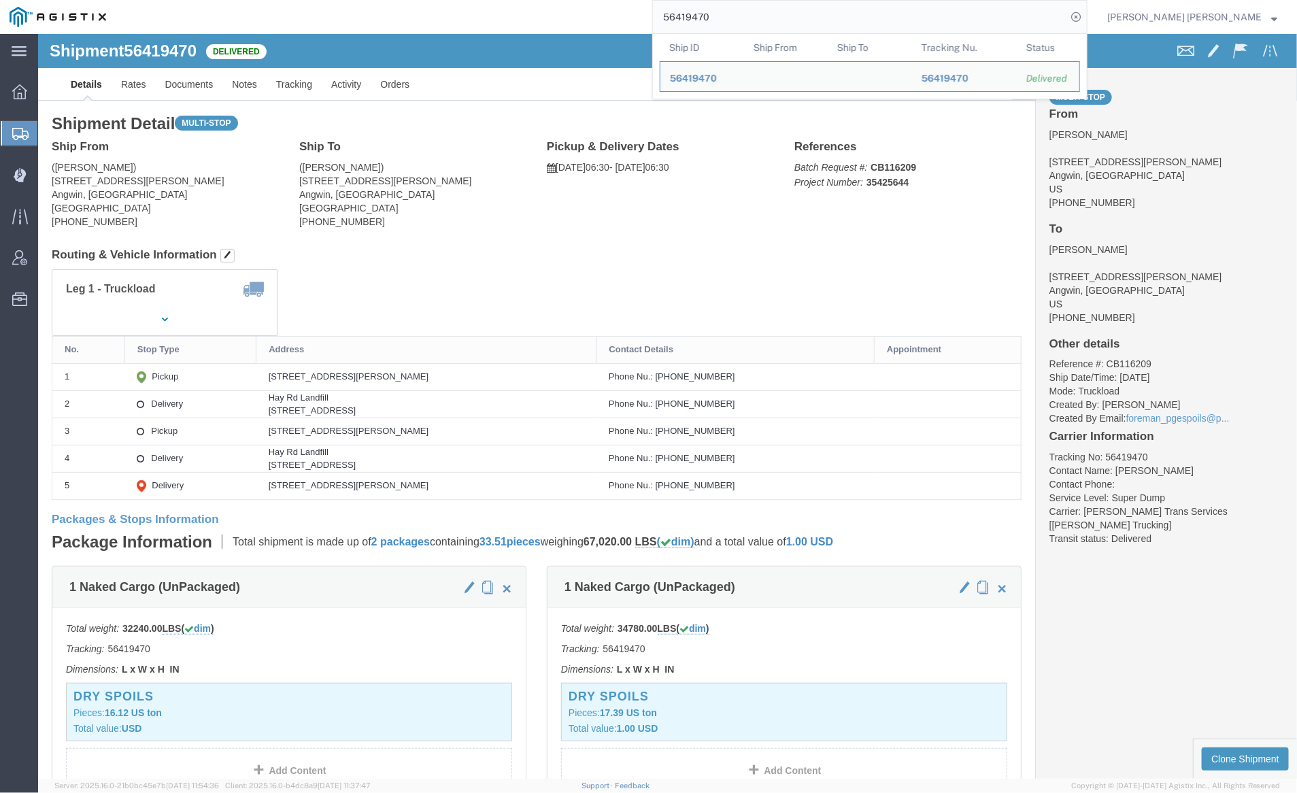
click div "Leg 1 - Truckload Vehicle 1: Super Dump Number of trucks: 1"
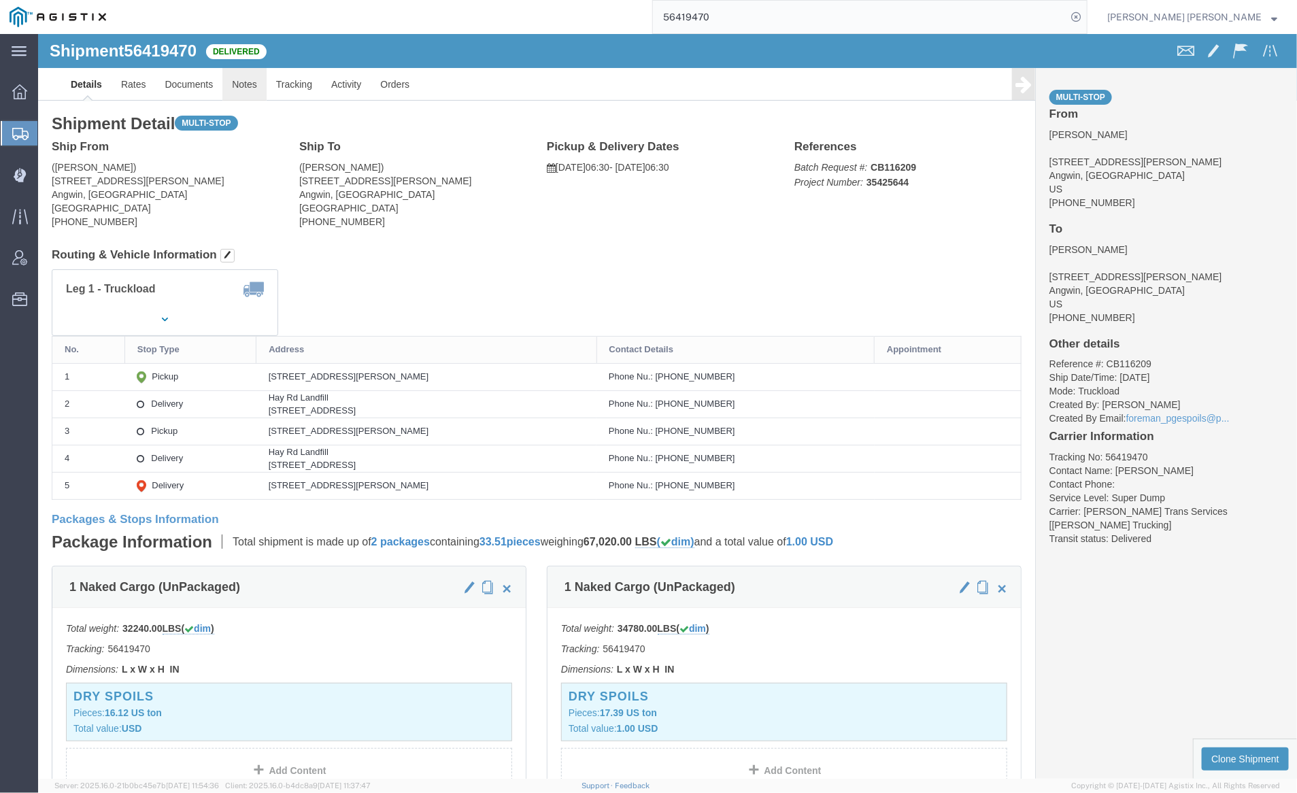
click link "Notes"
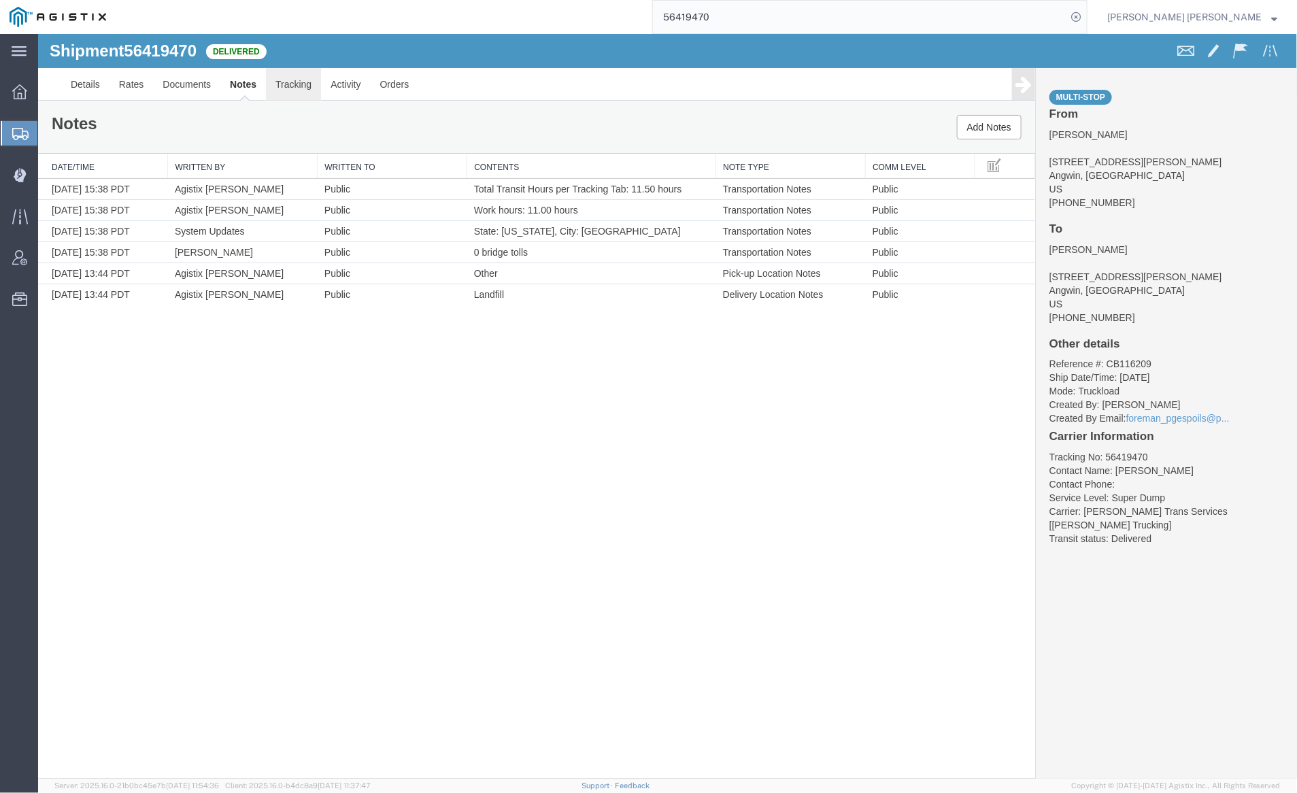
click at [290, 82] on link "Tracking" at bounding box center [292, 83] width 55 height 33
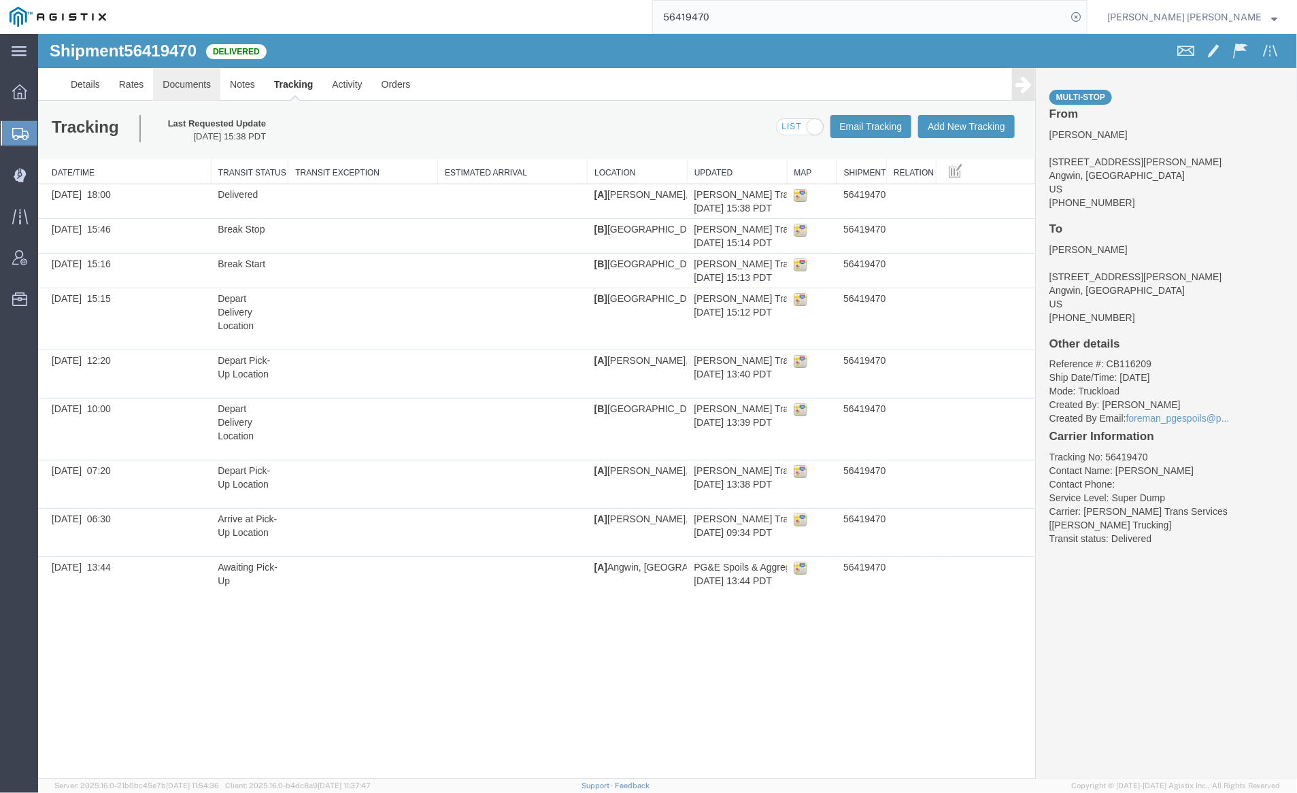
click at [182, 79] on link "Documents" at bounding box center [185, 83] width 67 height 33
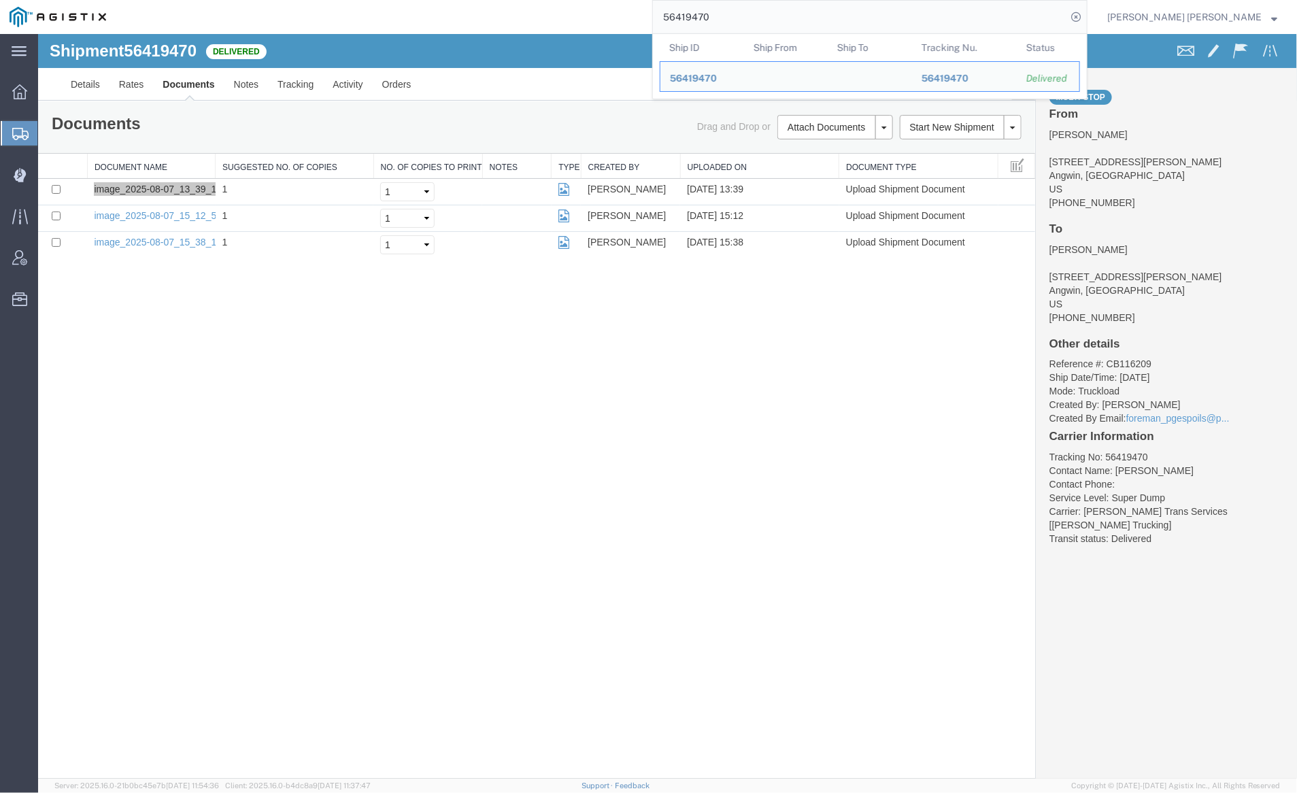
click at [774, 16] on input "56419470" at bounding box center [860, 17] width 414 height 33
paste input "1"
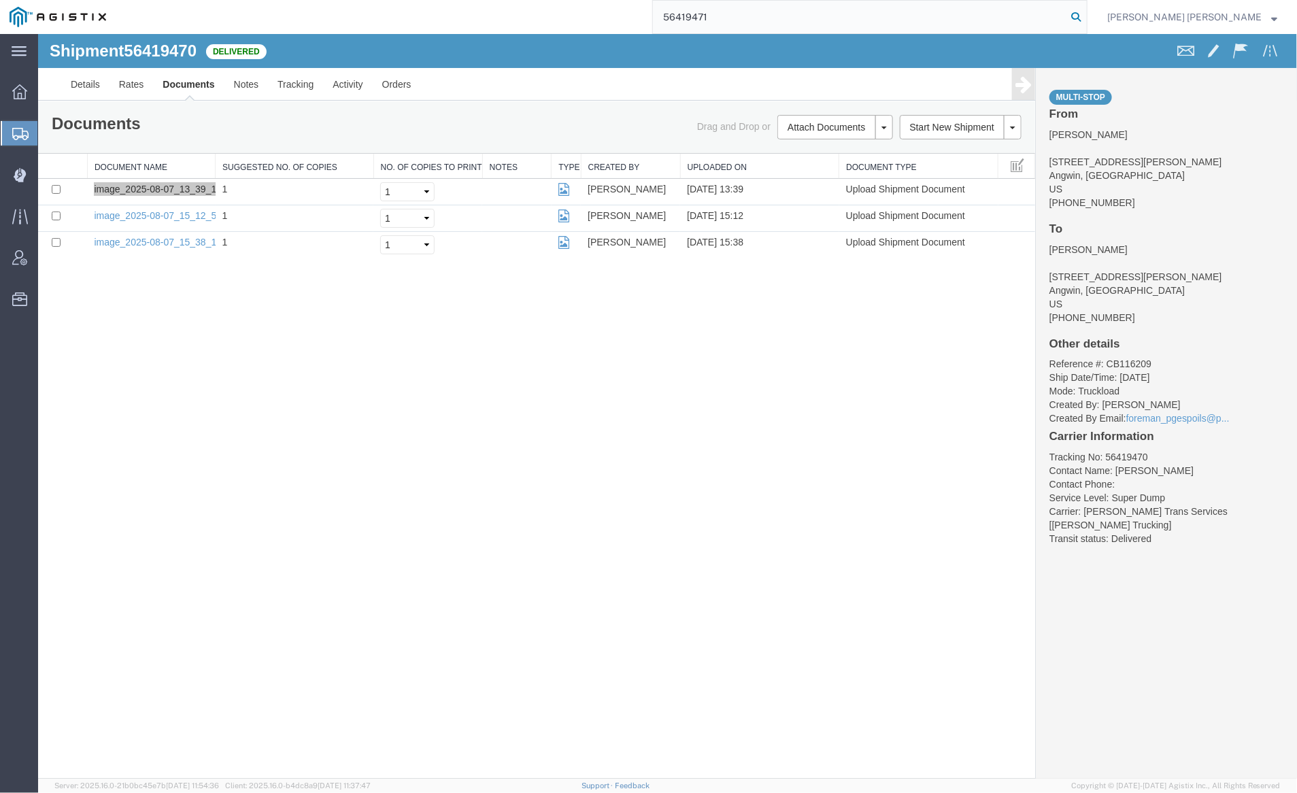
click at [1086, 17] on icon at bounding box center [1076, 16] width 19 height 19
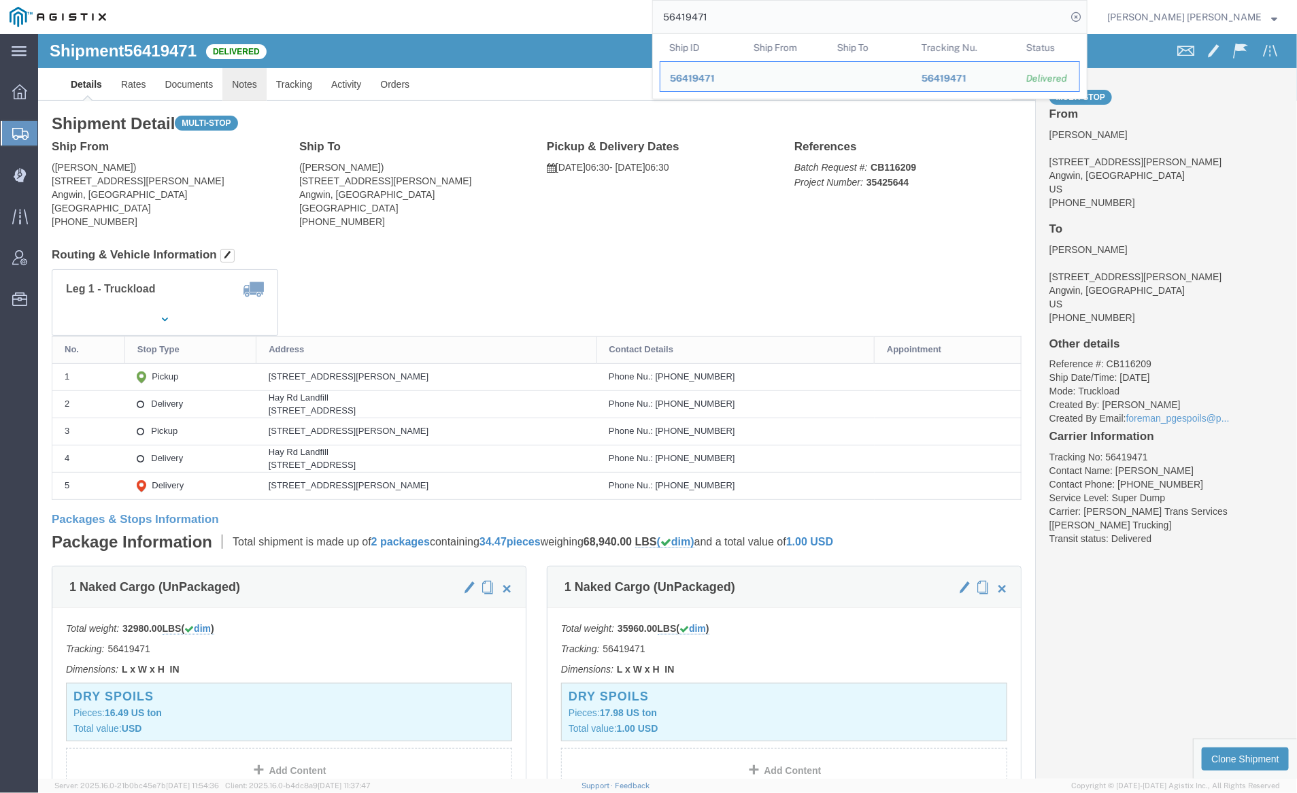
click link "Notes"
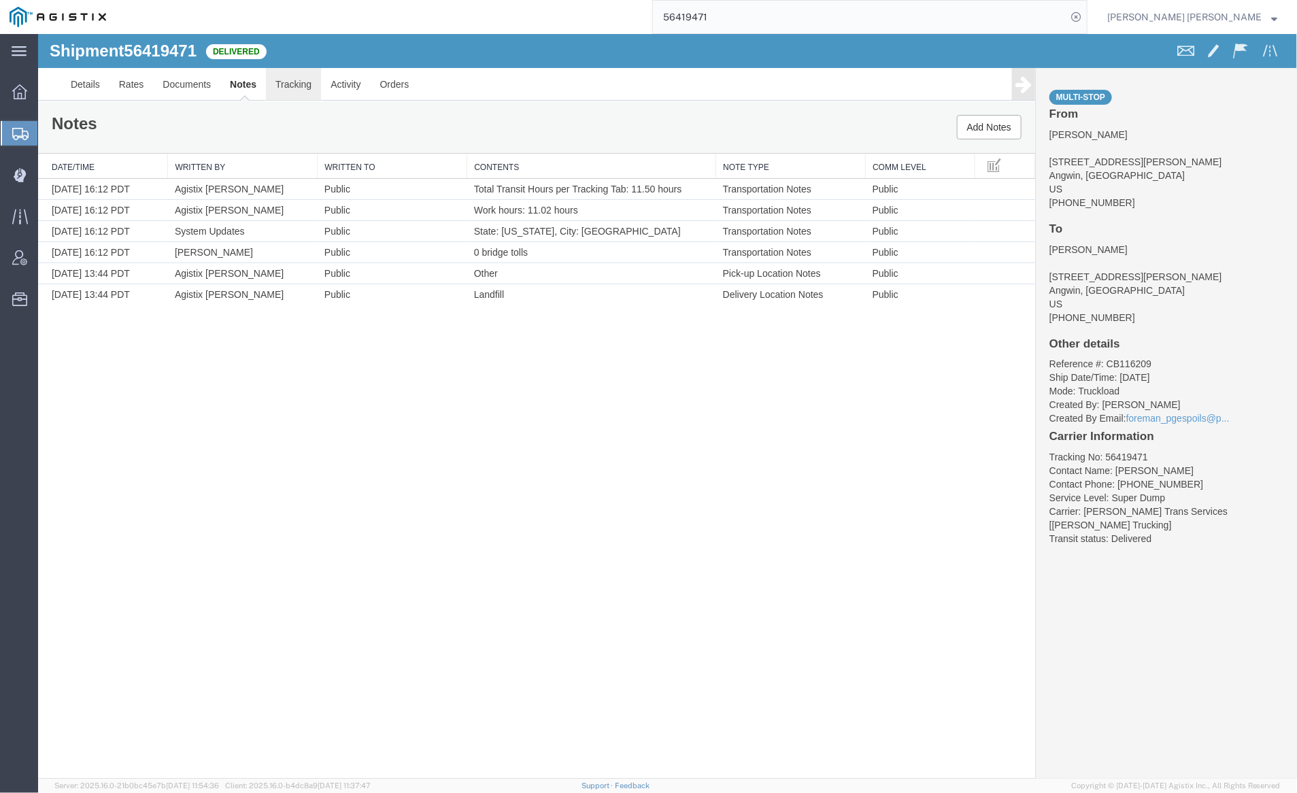
click at [299, 83] on link "Tracking" at bounding box center [292, 83] width 55 height 33
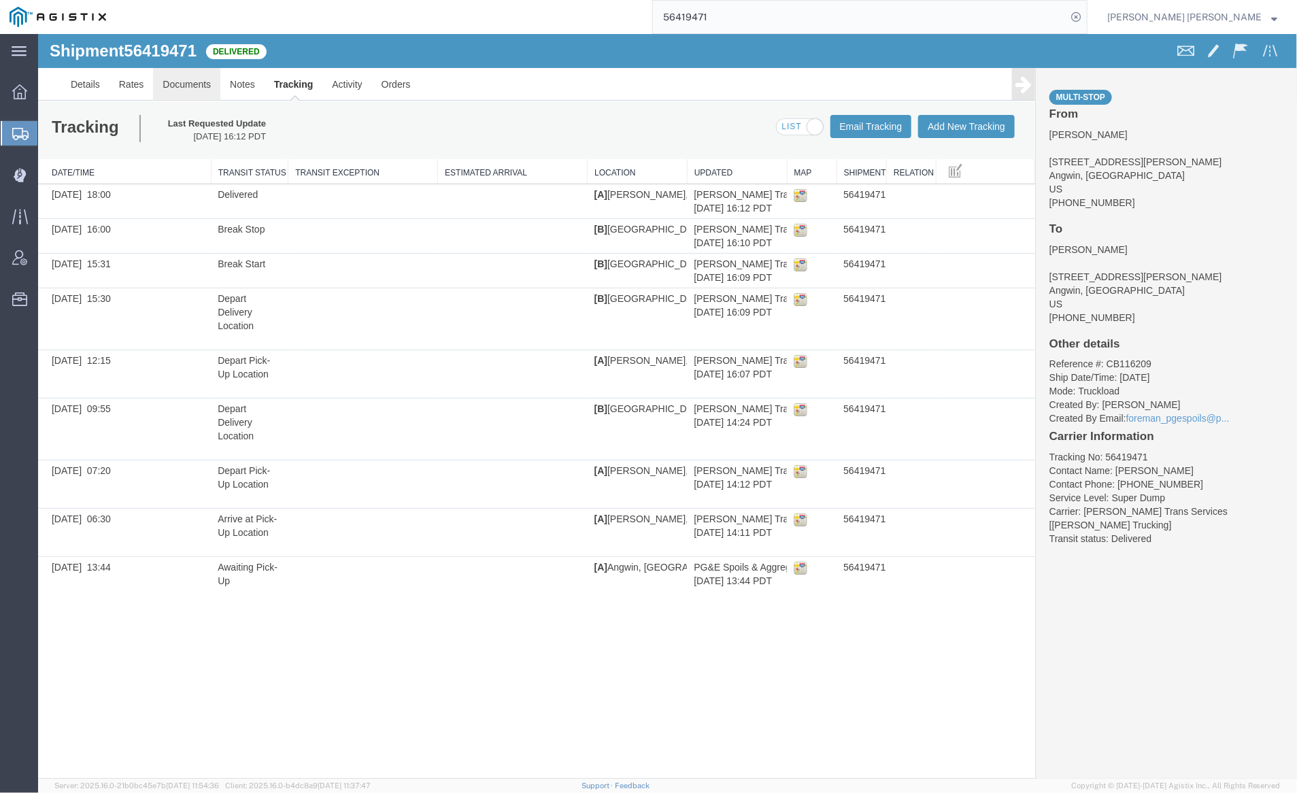
click at [182, 90] on link "Documents" at bounding box center [185, 83] width 67 height 33
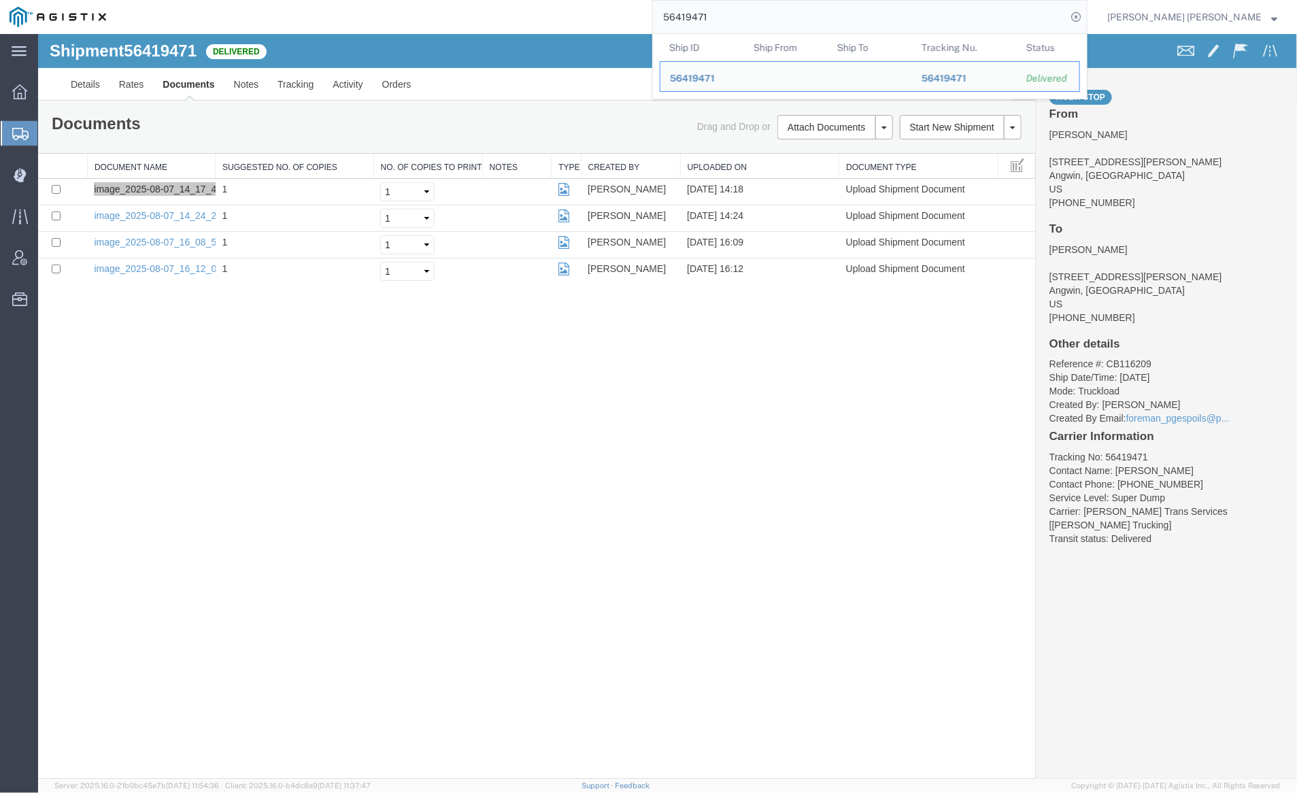
click at [768, 10] on input "56419471" at bounding box center [860, 17] width 414 height 33
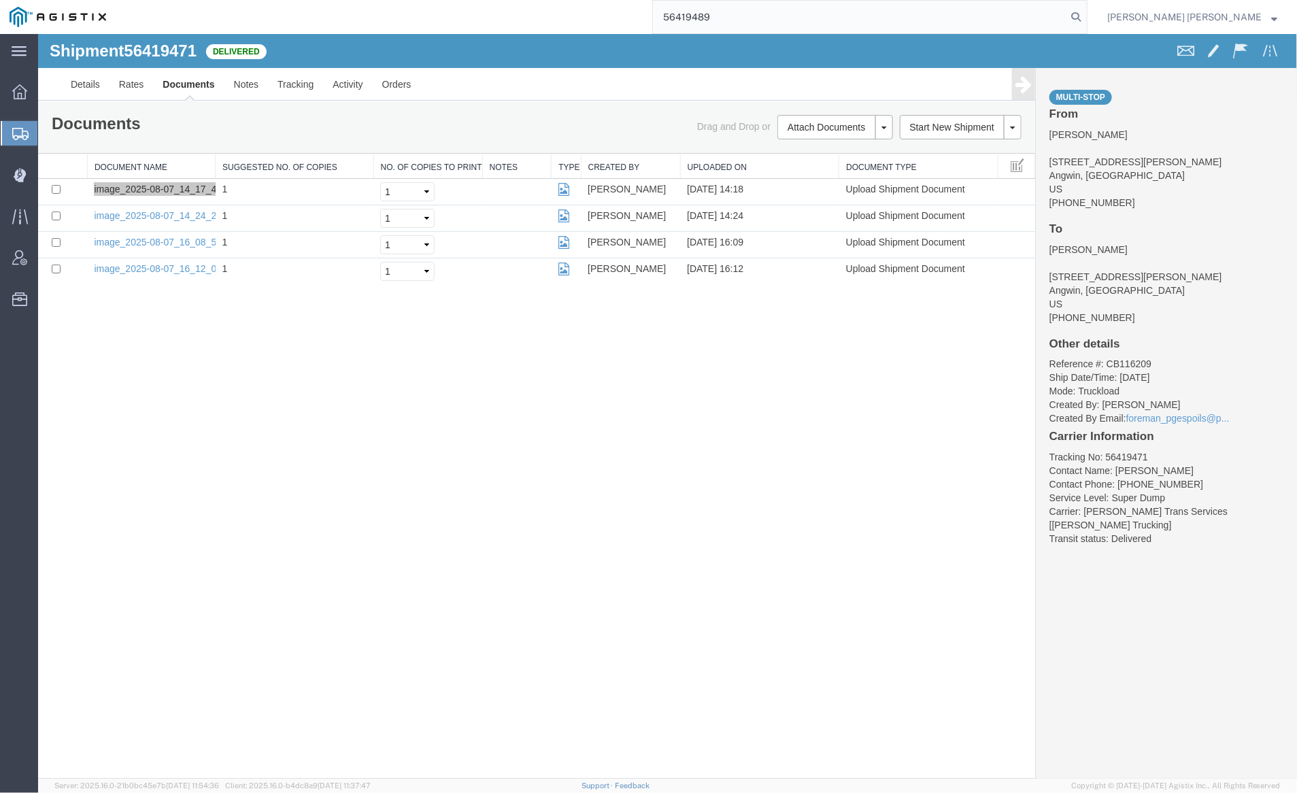
drag, startPoint x: 1151, startPoint y: 16, endPoint x: 1056, endPoint y: 0, distance: 96.5
click at [1086, 16] on icon at bounding box center [1076, 16] width 19 height 19
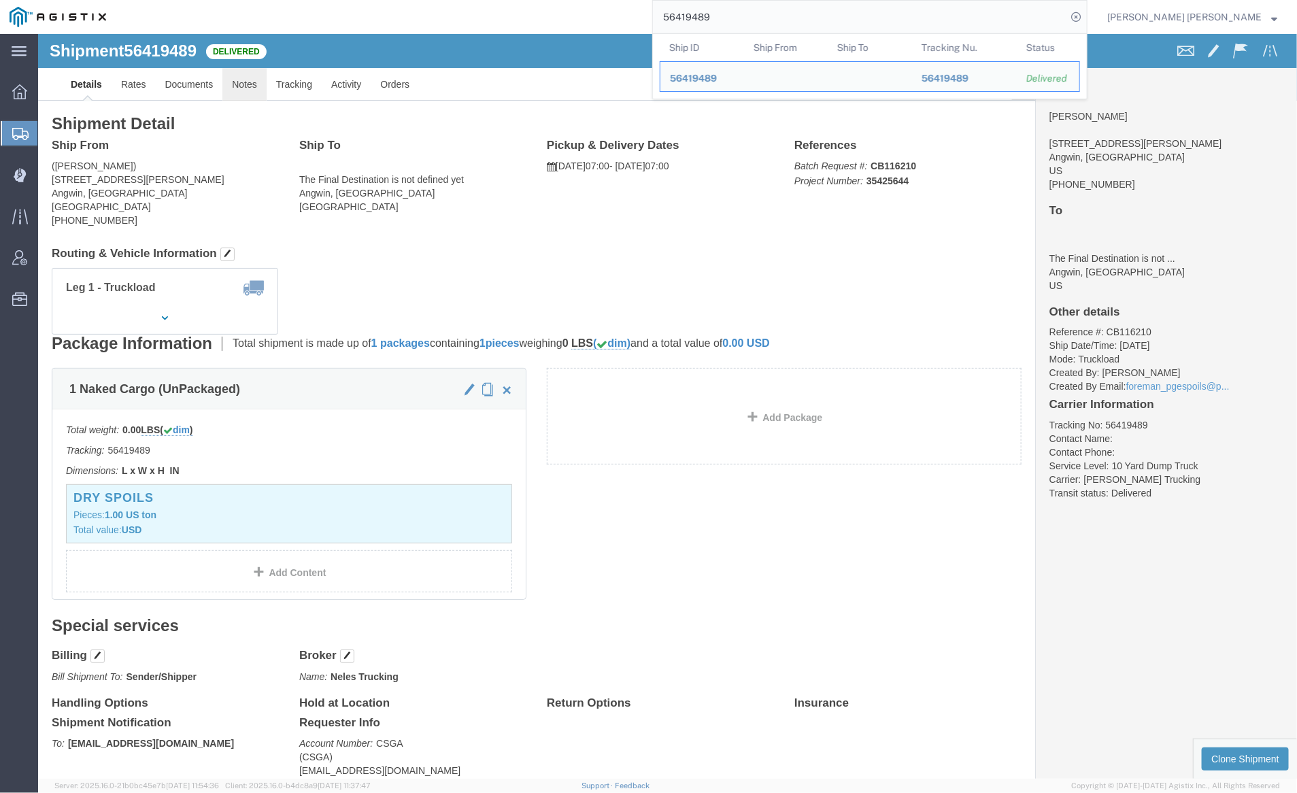
click link "Notes"
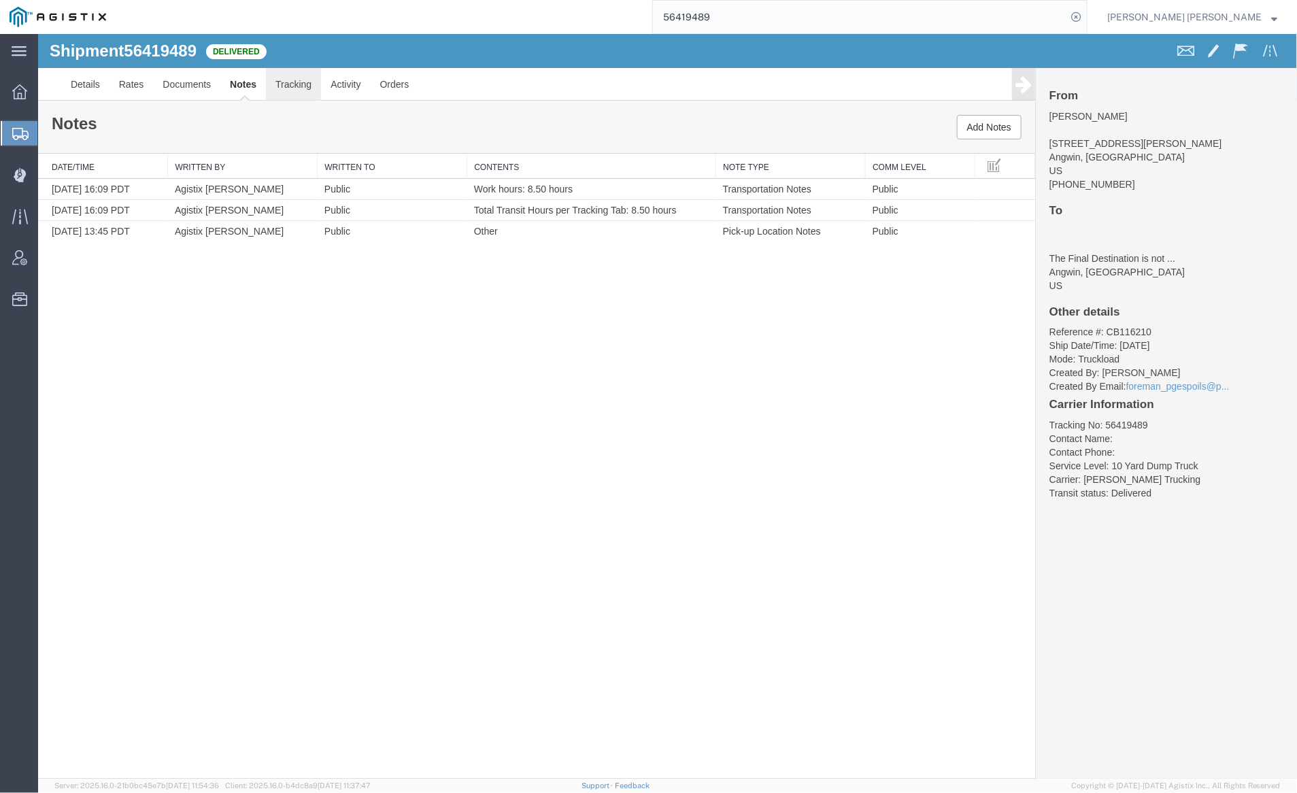
click at [292, 90] on link "Tracking" at bounding box center [292, 83] width 55 height 33
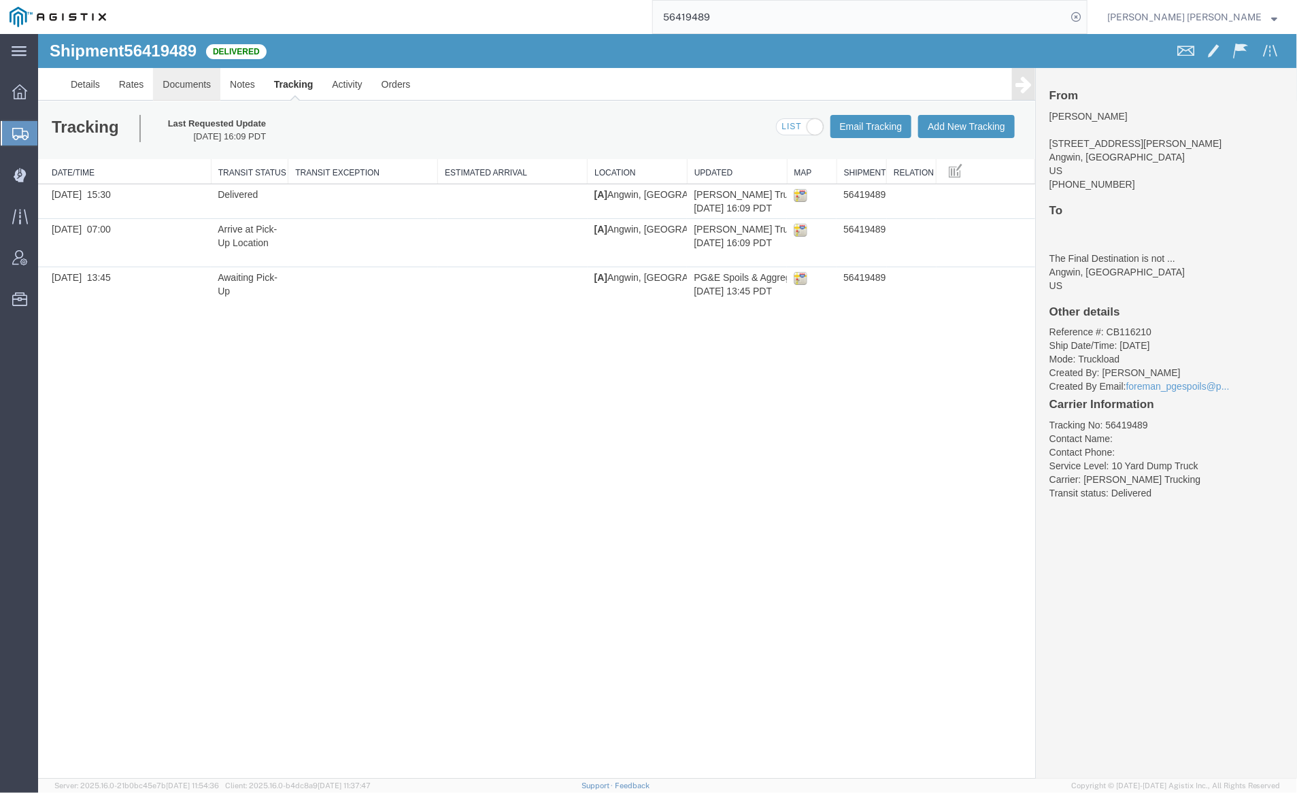
click at [180, 80] on link "Documents" at bounding box center [185, 83] width 67 height 33
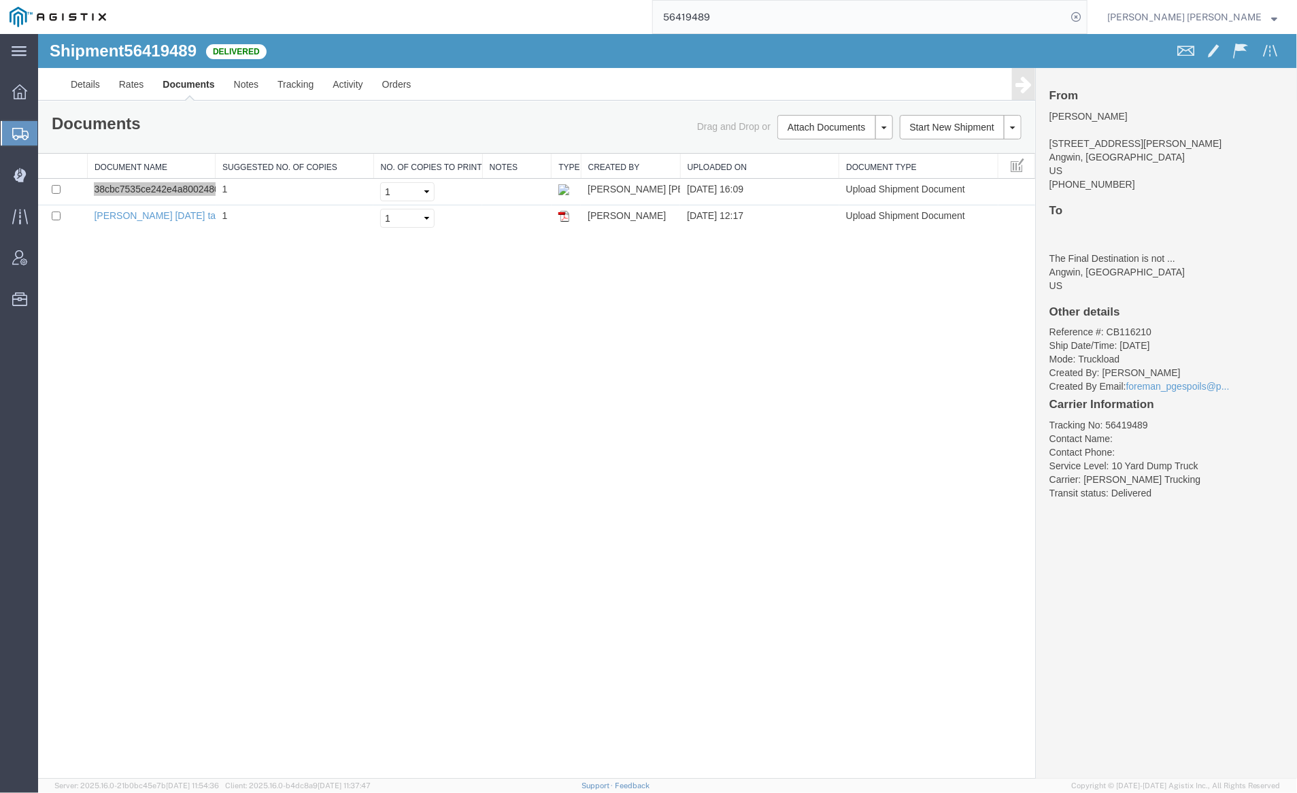
click at [769, 16] on input "56419489" at bounding box center [860, 17] width 414 height 33
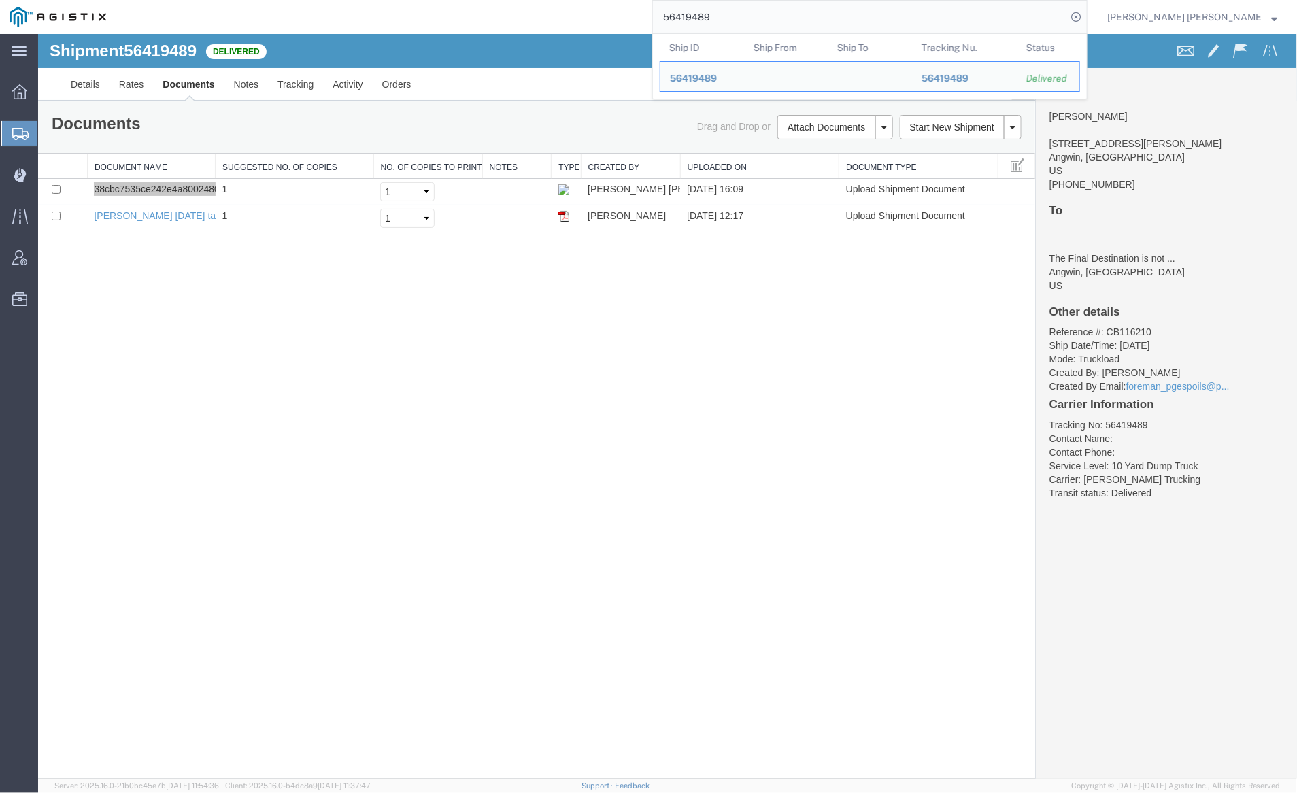
click at [769, 16] on input "56419489" at bounding box center [860, 17] width 414 height 33
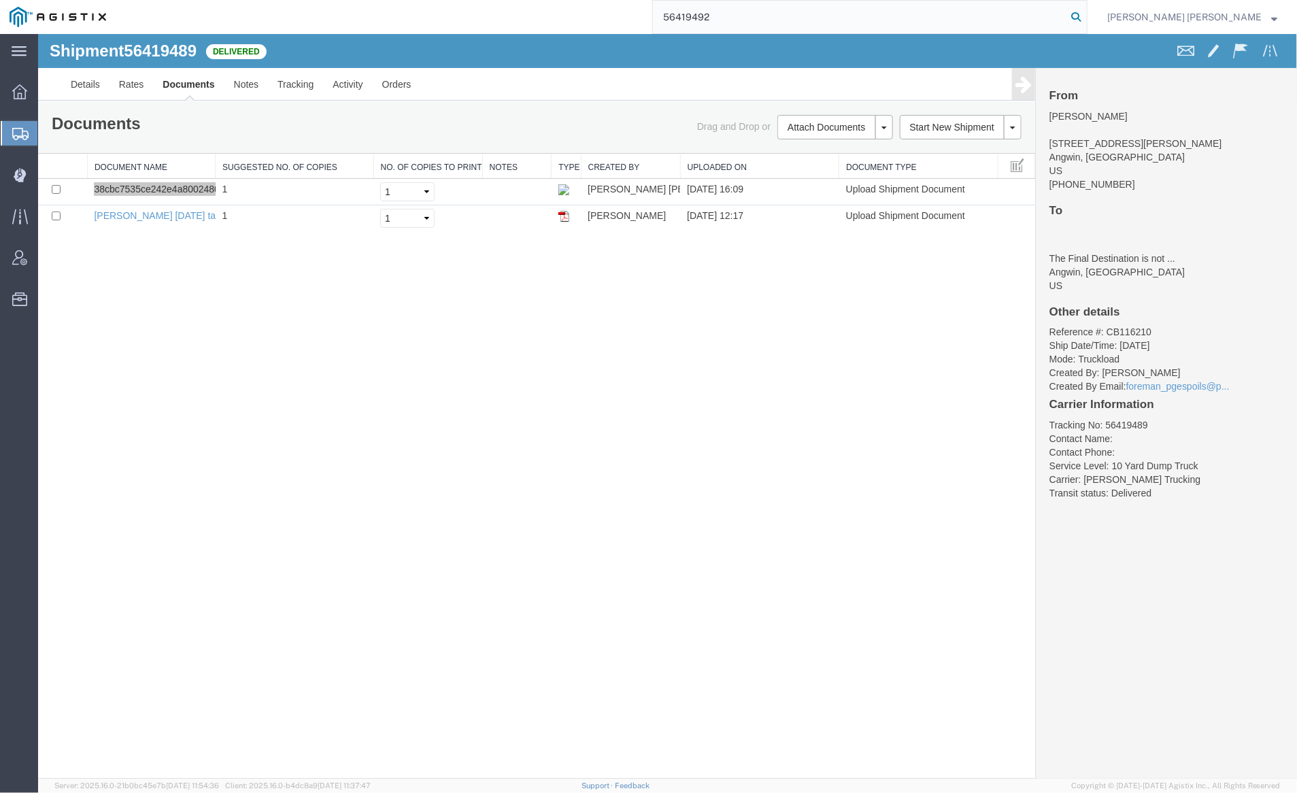
click at [1086, 14] on icon at bounding box center [1076, 16] width 19 height 19
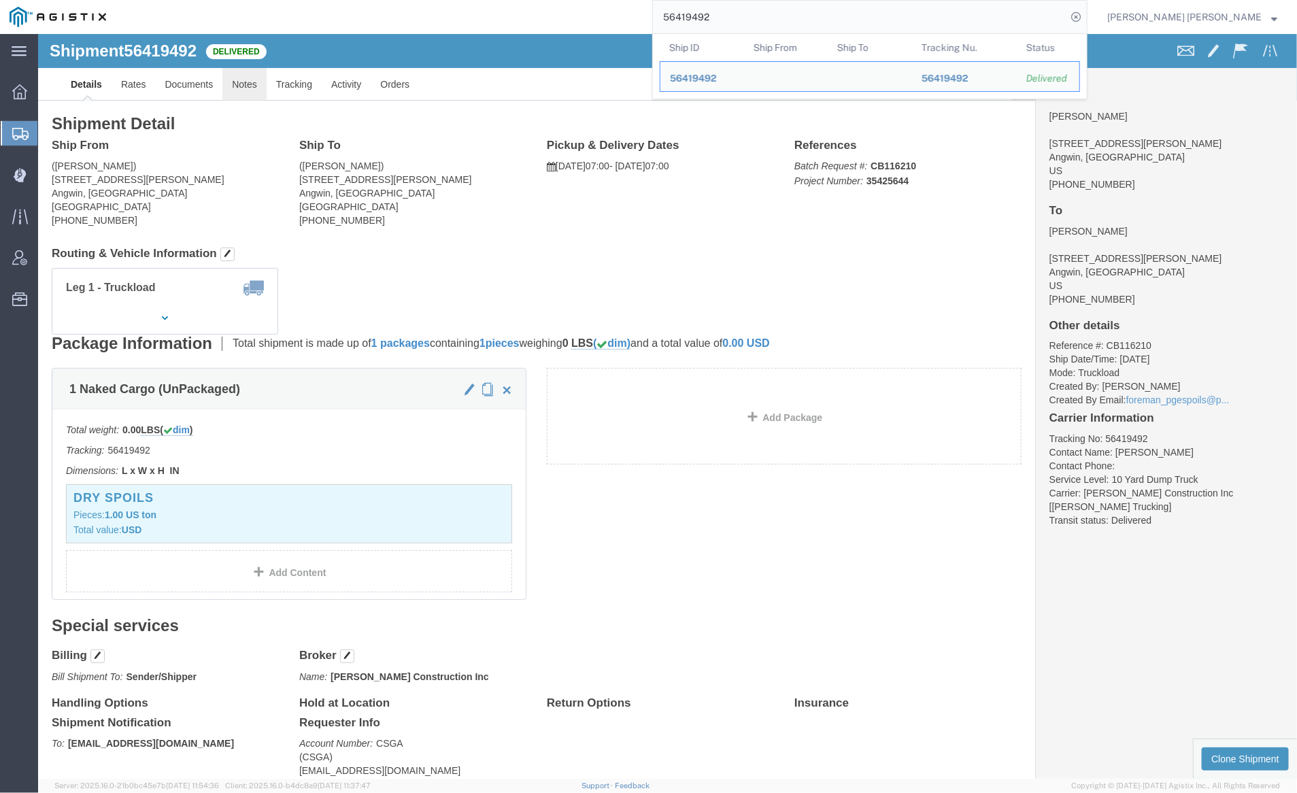
click link "Notes"
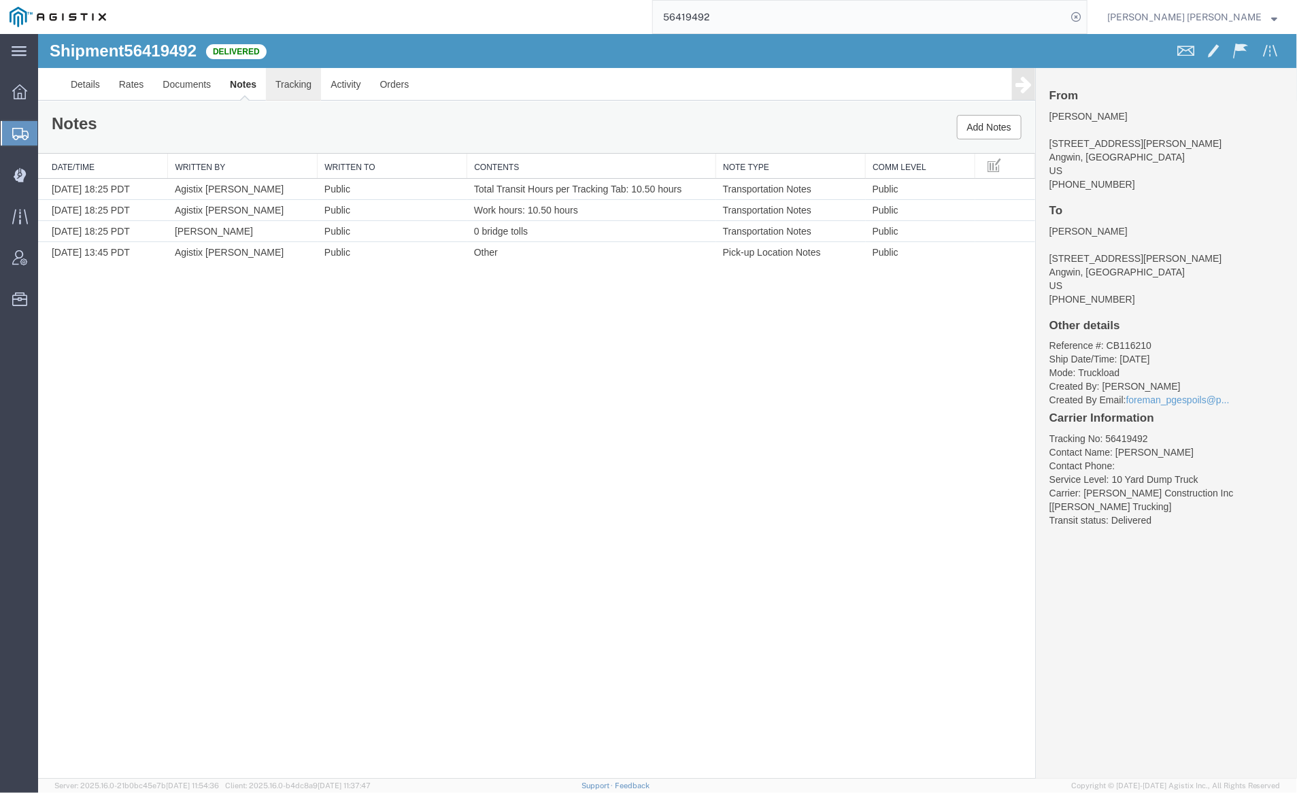
click at [297, 80] on link "Tracking" at bounding box center [292, 83] width 55 height 33
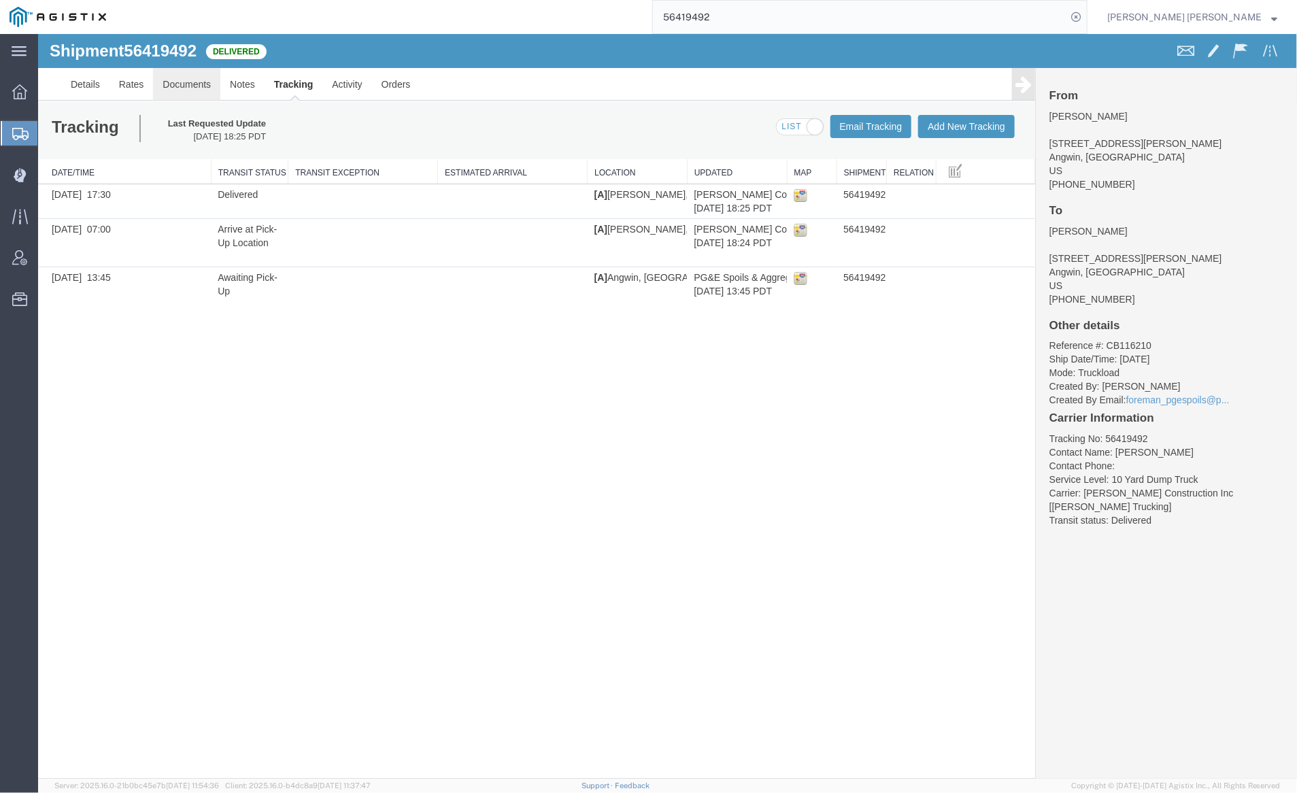
click at [189, 84] on link "Documents" at bounding box center [185, 83] width 67 height 33
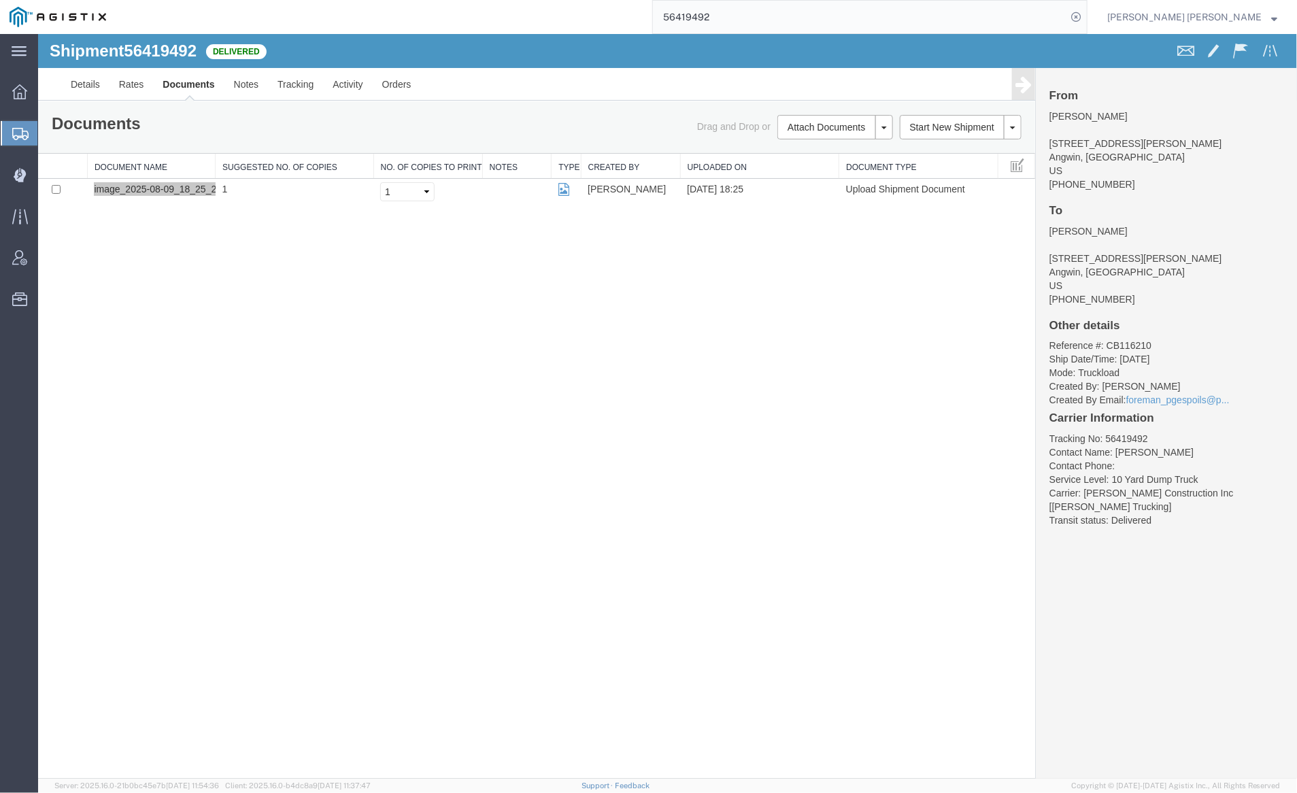
click at [755, 13] on input "56419492" at bounding box center [860, 17] width 414 height 33
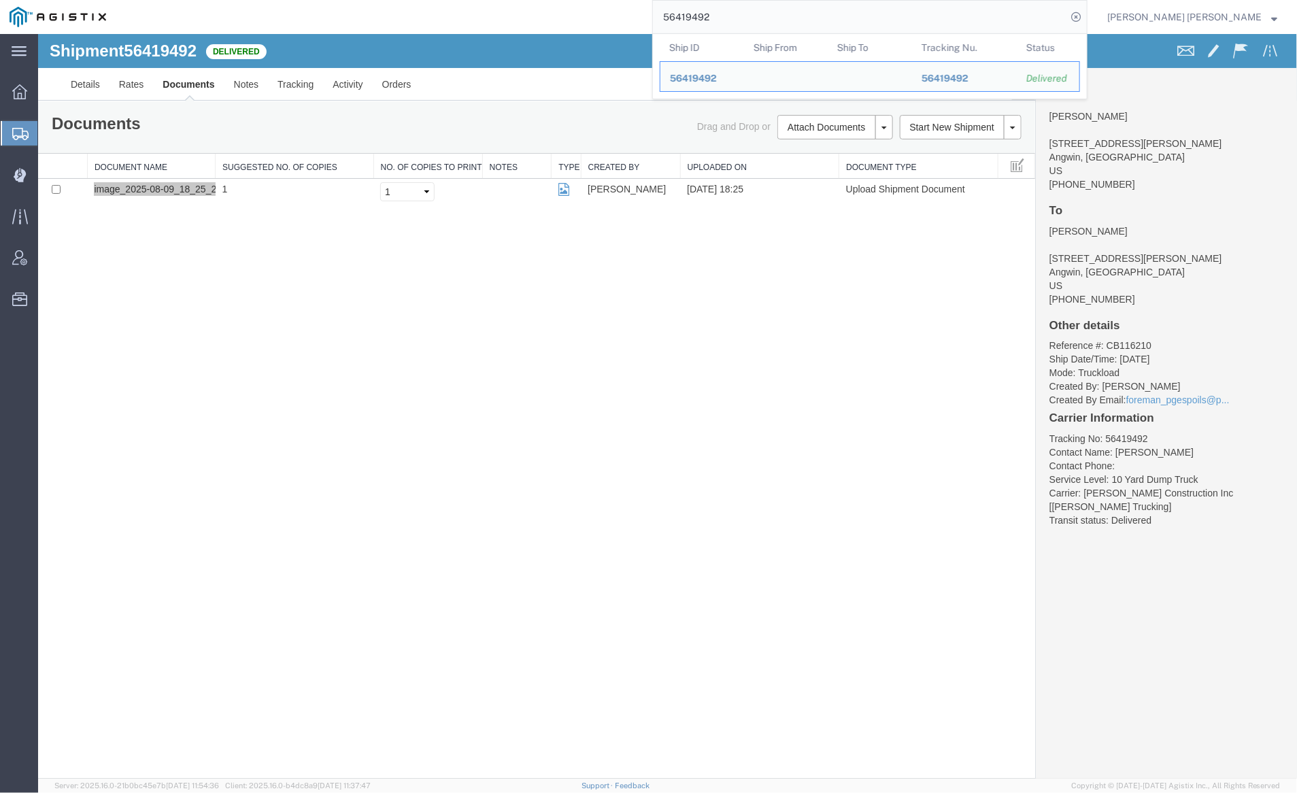
click at [755, 13] on input "56419492" at bounding box center [860, 17] width 414 height 33
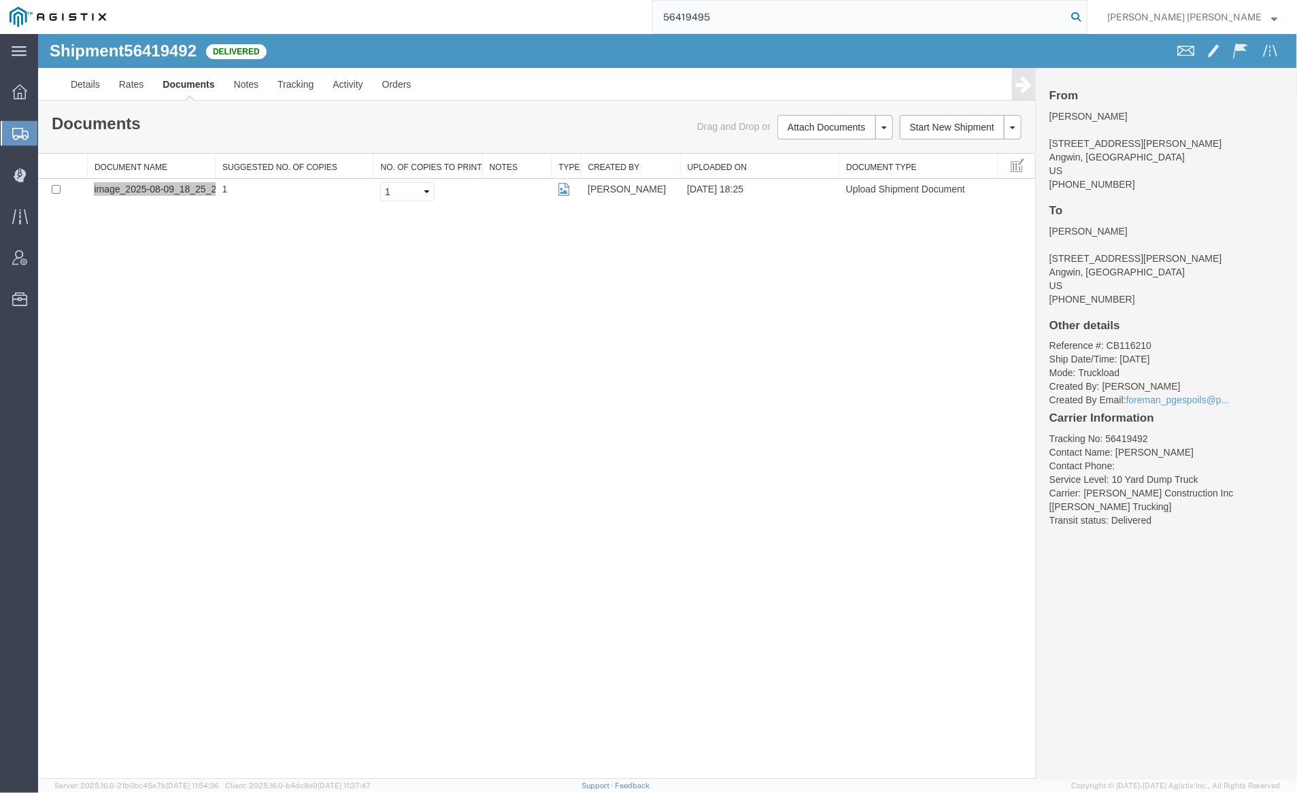
click at [1086, 15] on icon at bounding box center [1076, 16] width 19 height 19
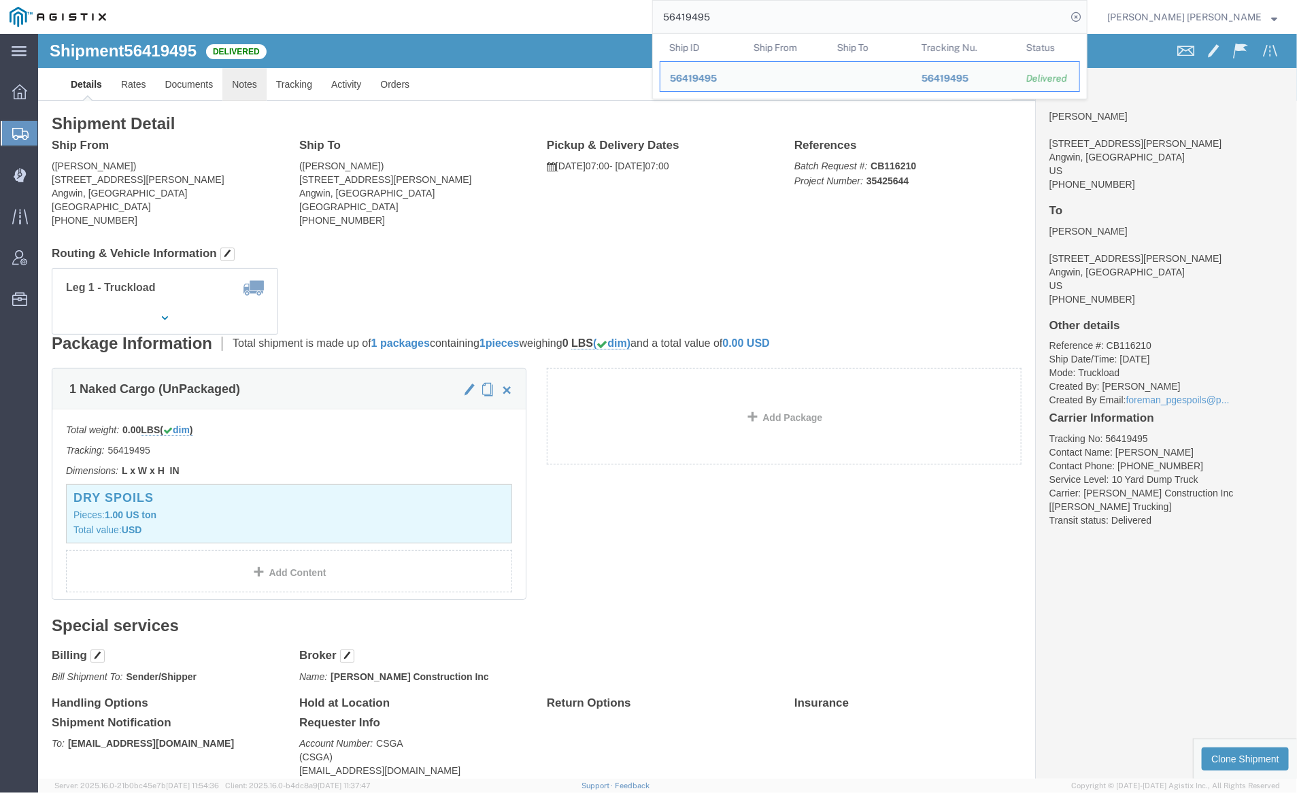
click link "Notes"
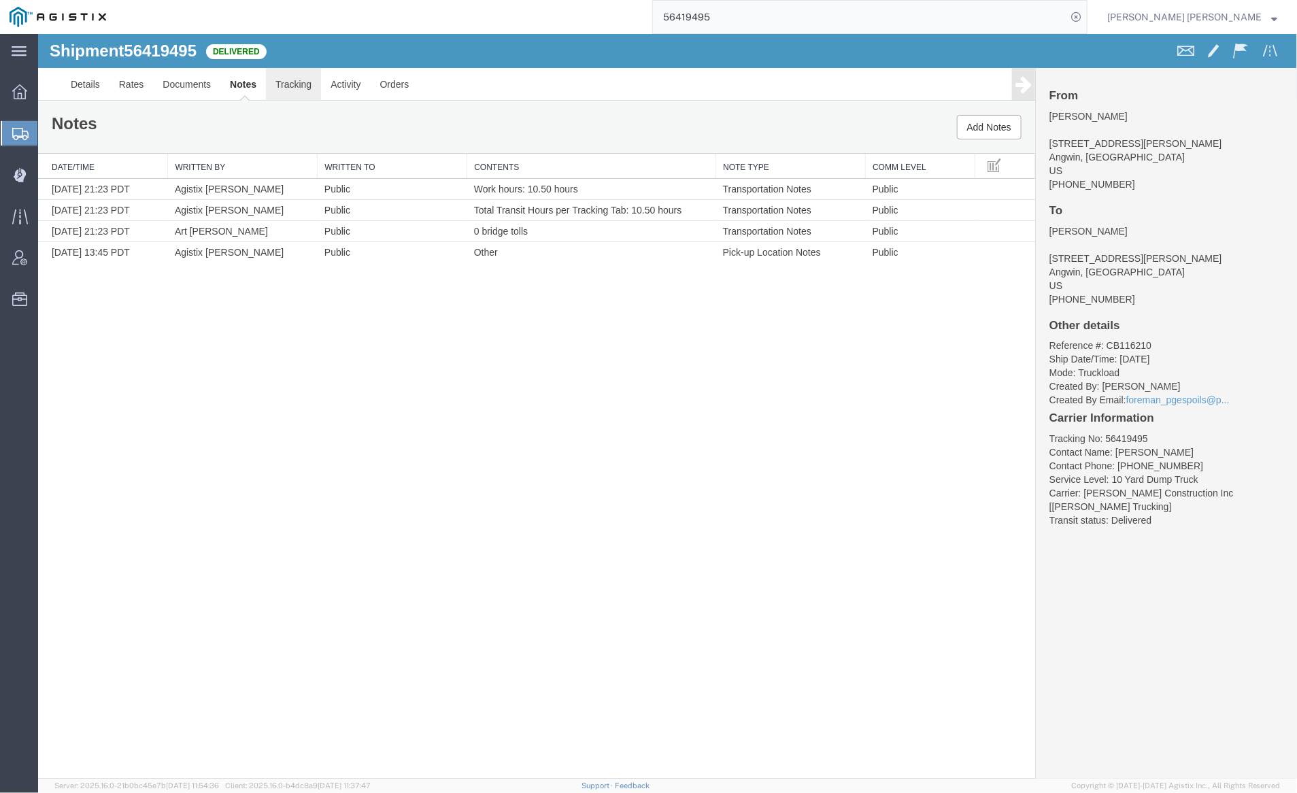
click at [291, 78] on link "Tracking" at bounding box center [292, 83] width 55 height 33
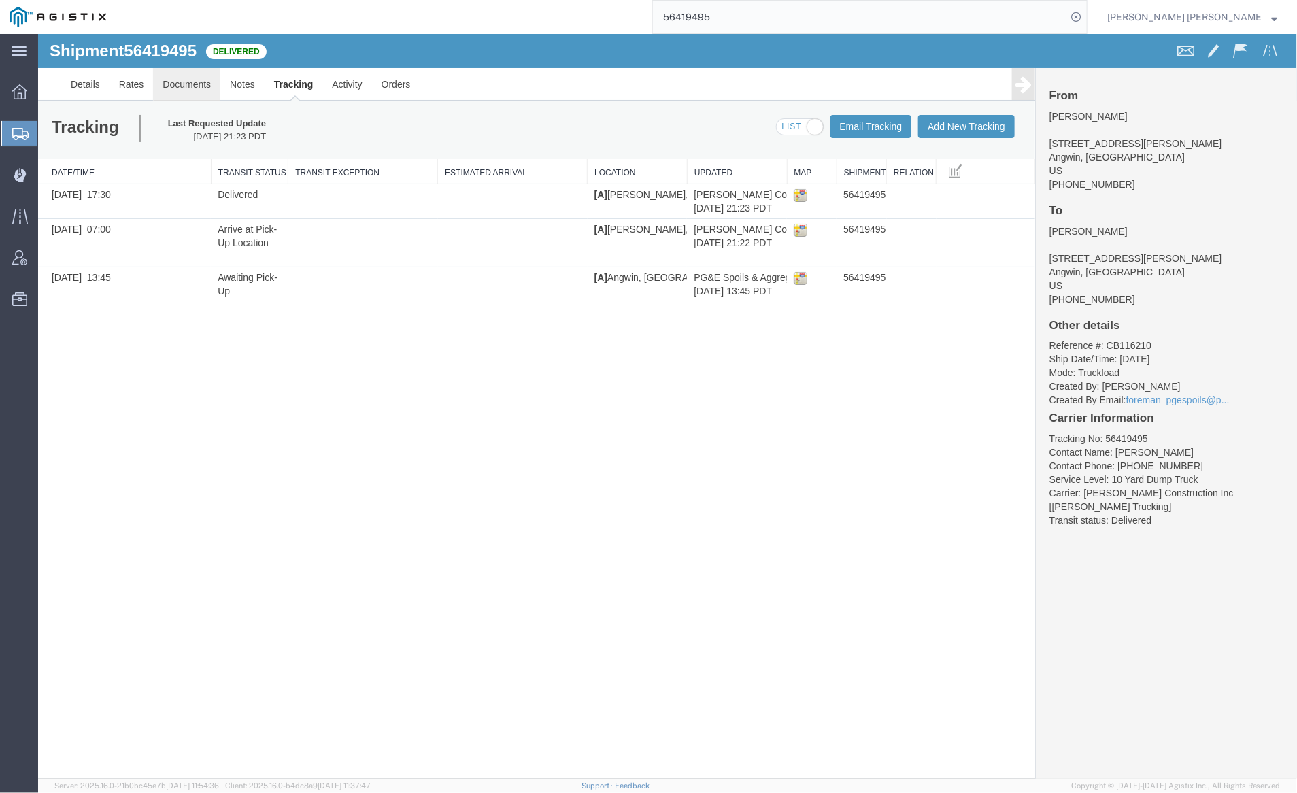
click at [181, 82] on link "Documents" at bounding box center [185, 83] width 67 height 33
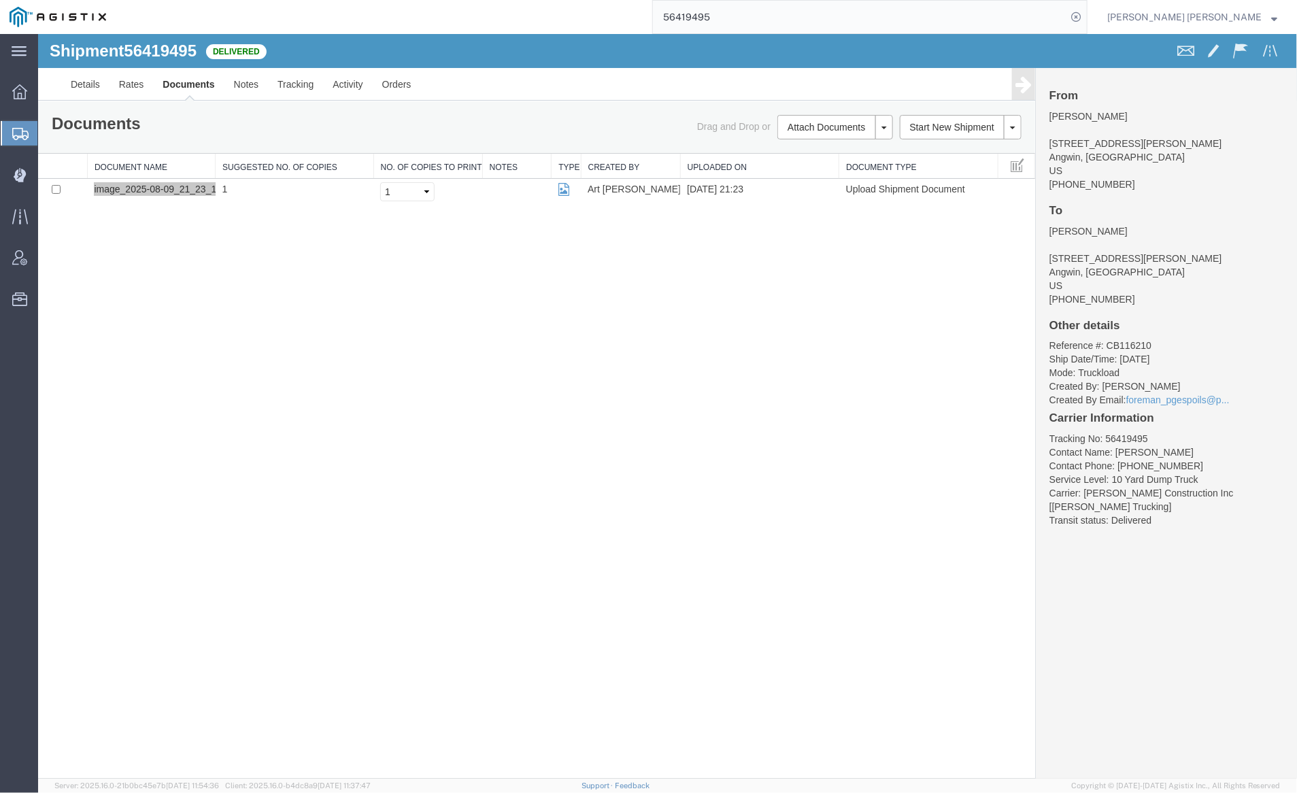
click at [750, 18] on input "56419495" at bounding box center [860, 17] width 414 height 33
click at [1086, 15] on icon at bounding box center [1076, 16] width 19 height 19
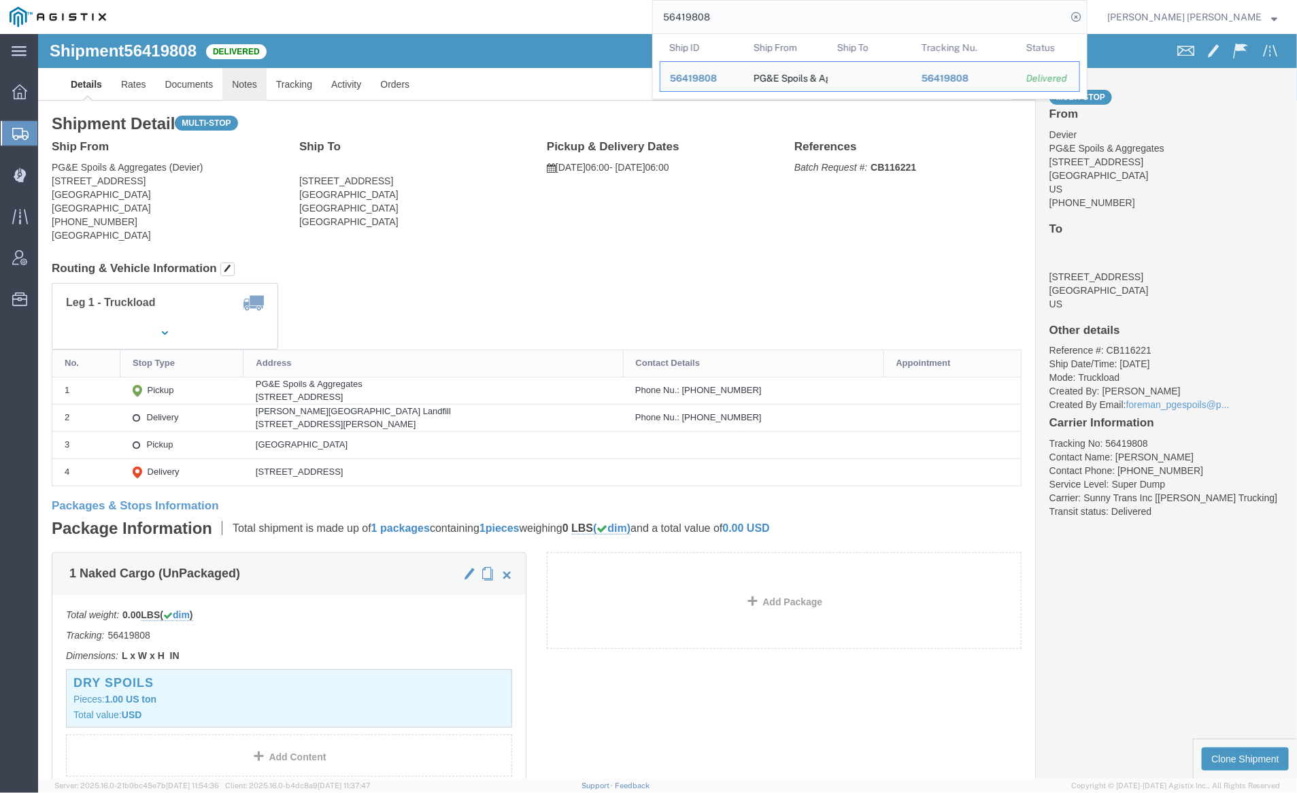
click link "Notes"
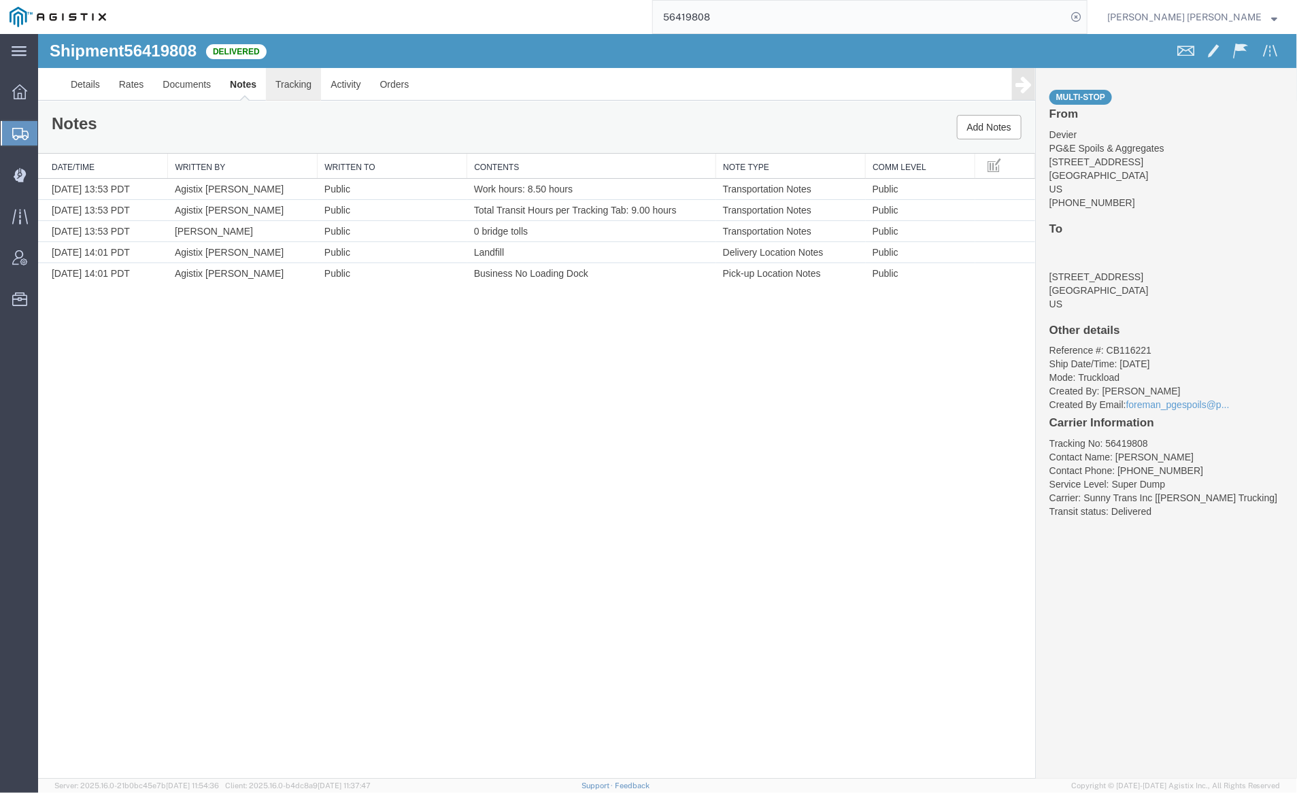
click at [299, 82] on link "Tracking" at bounding box center [292, 83] width 55 height 33
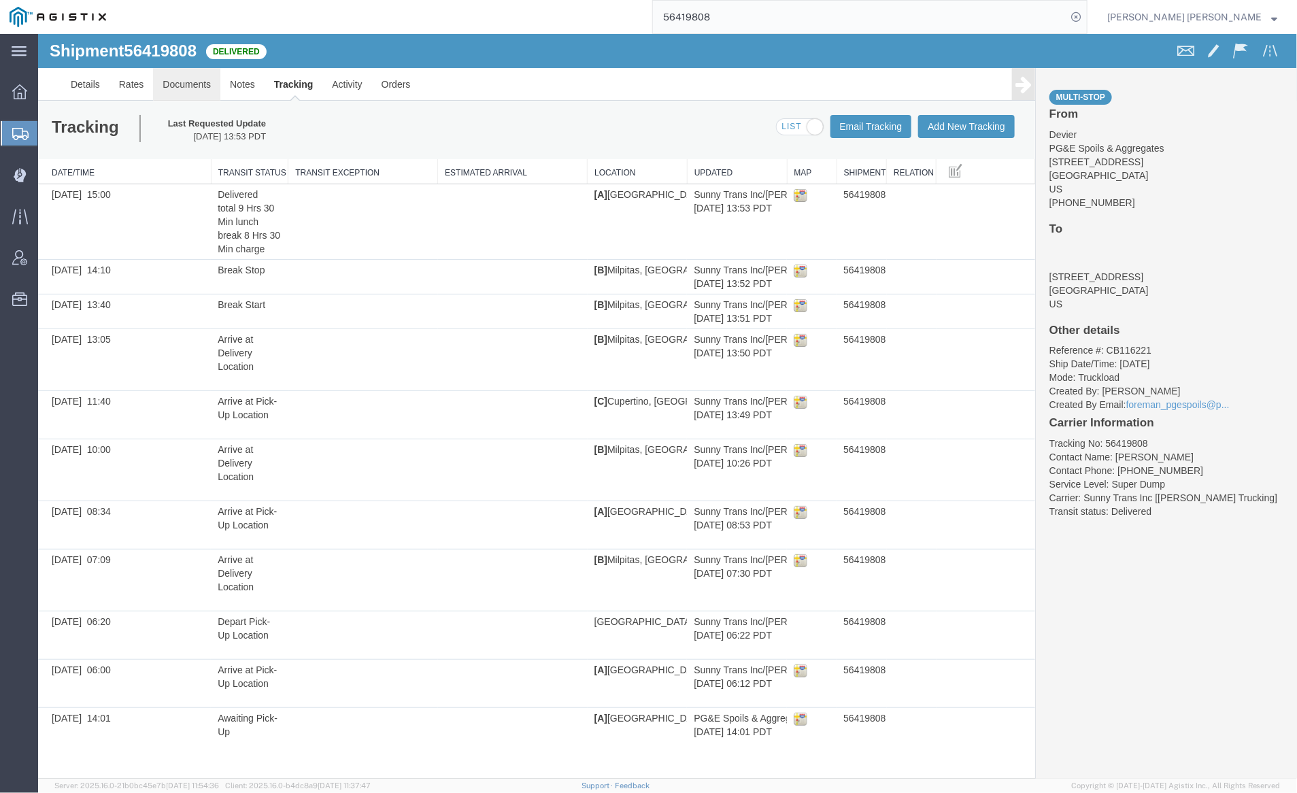
click at [170, 73] on link "Documents" at bounding box center [185, 83] width 67 height 33
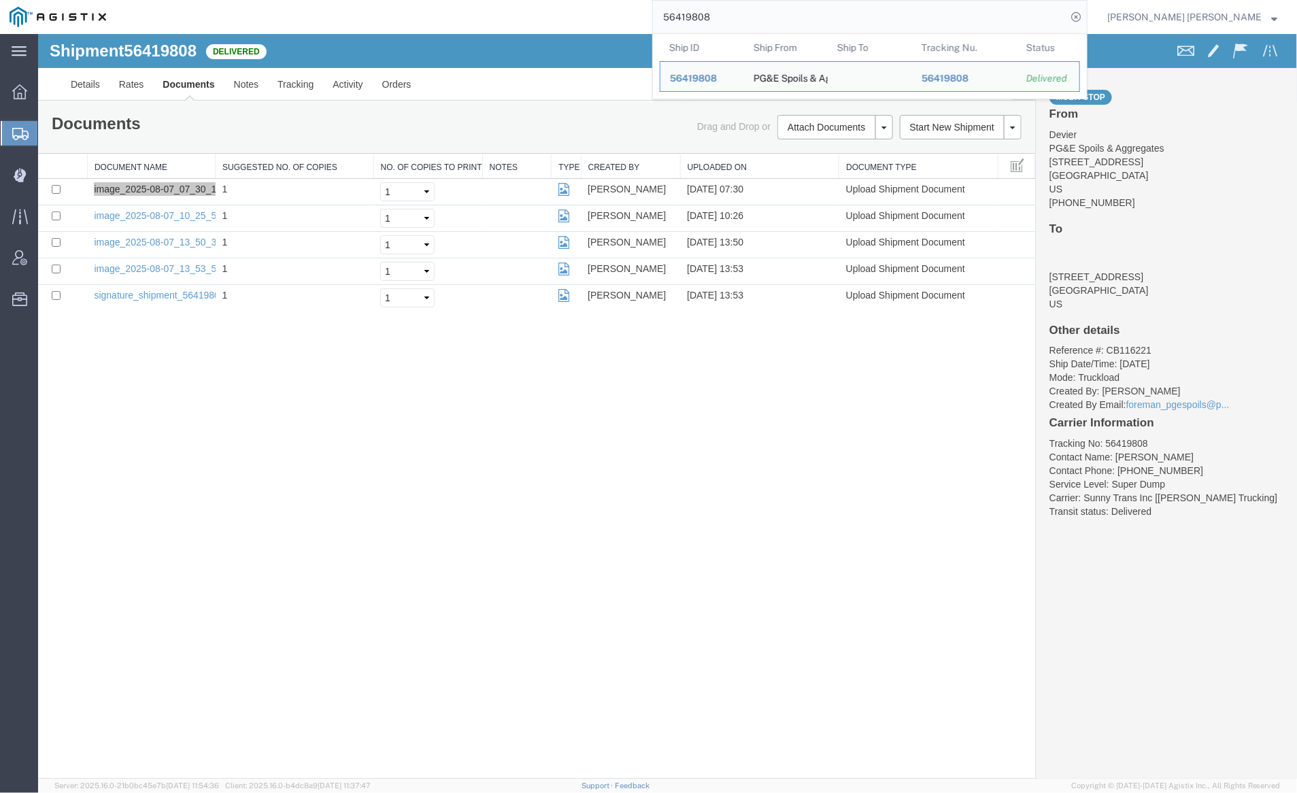
click at [751, 12] on input "56419808" at bounding box center [860, 17] width 414 height 33
paste input "9"
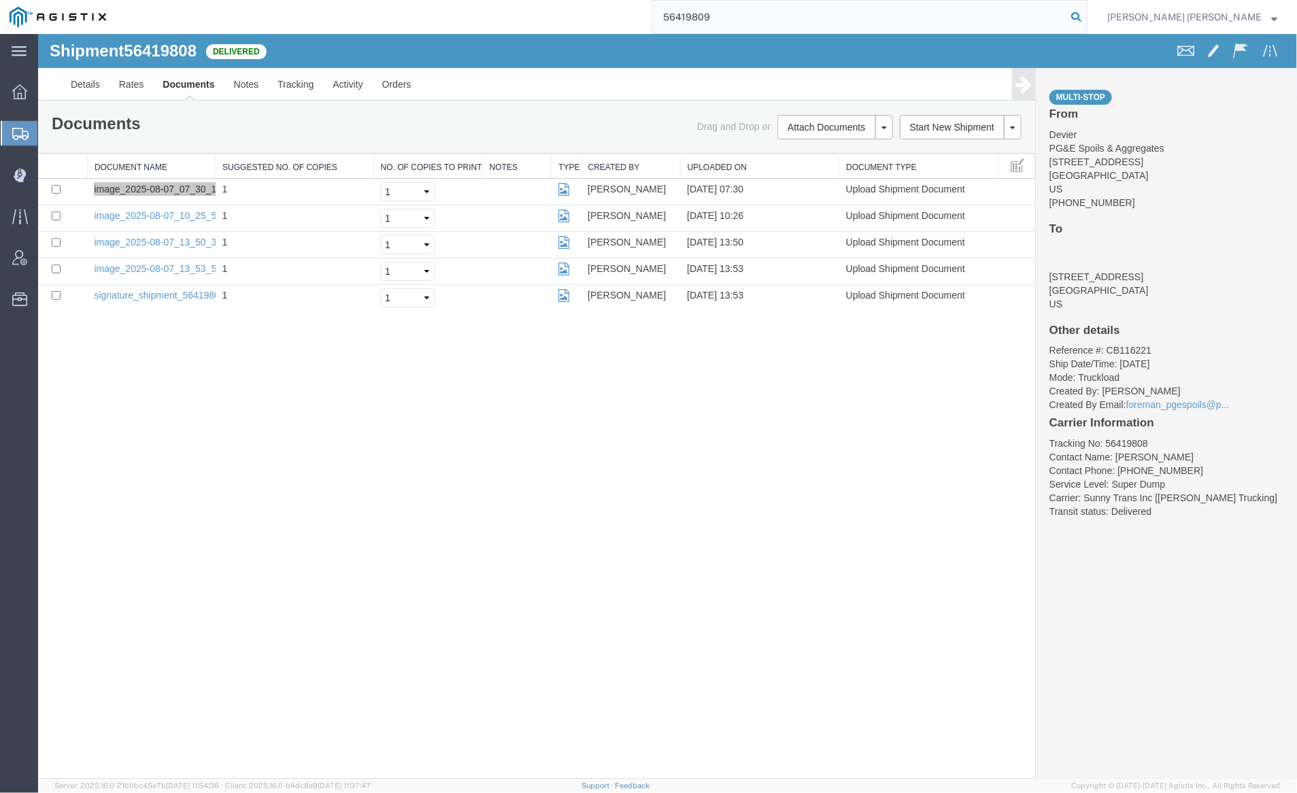
click at [1086, 16] on icon at bounding box center [1076, 16] width 19 height 19
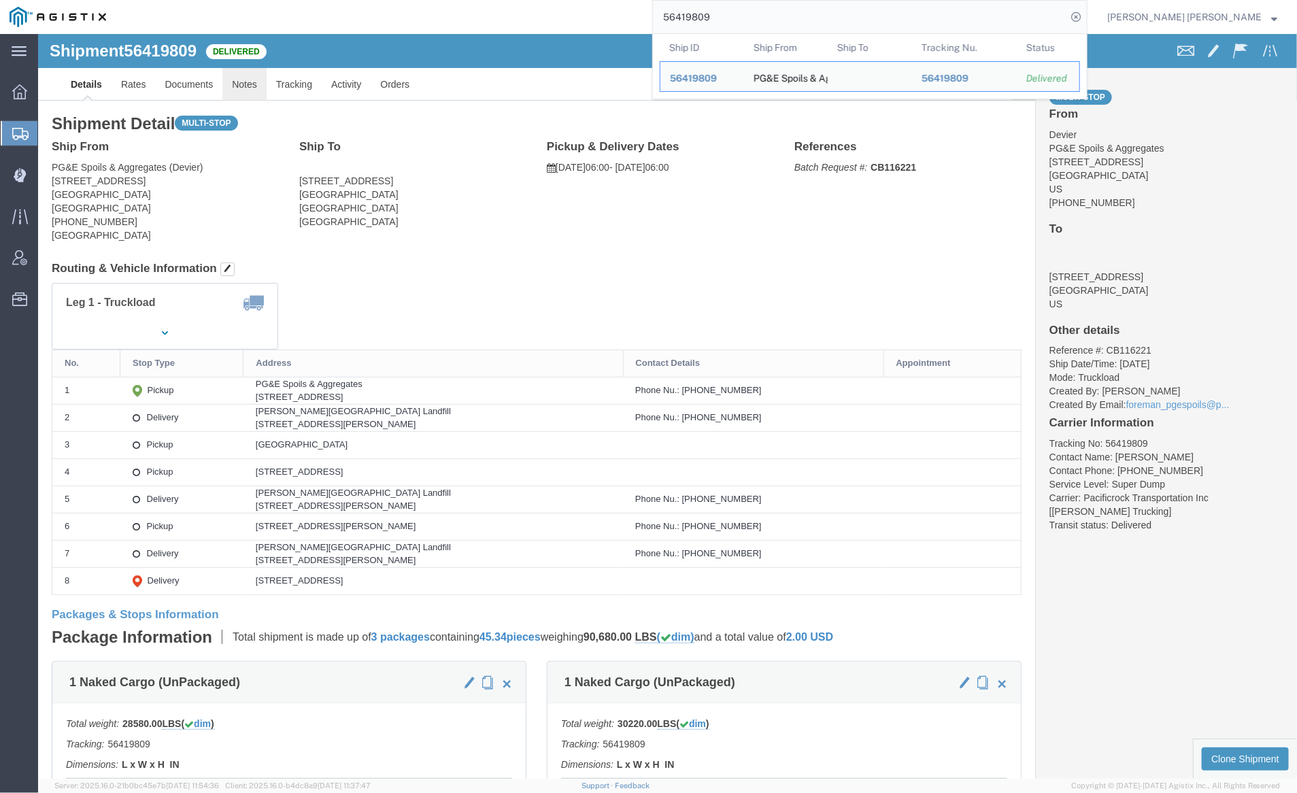
click link "Notes"
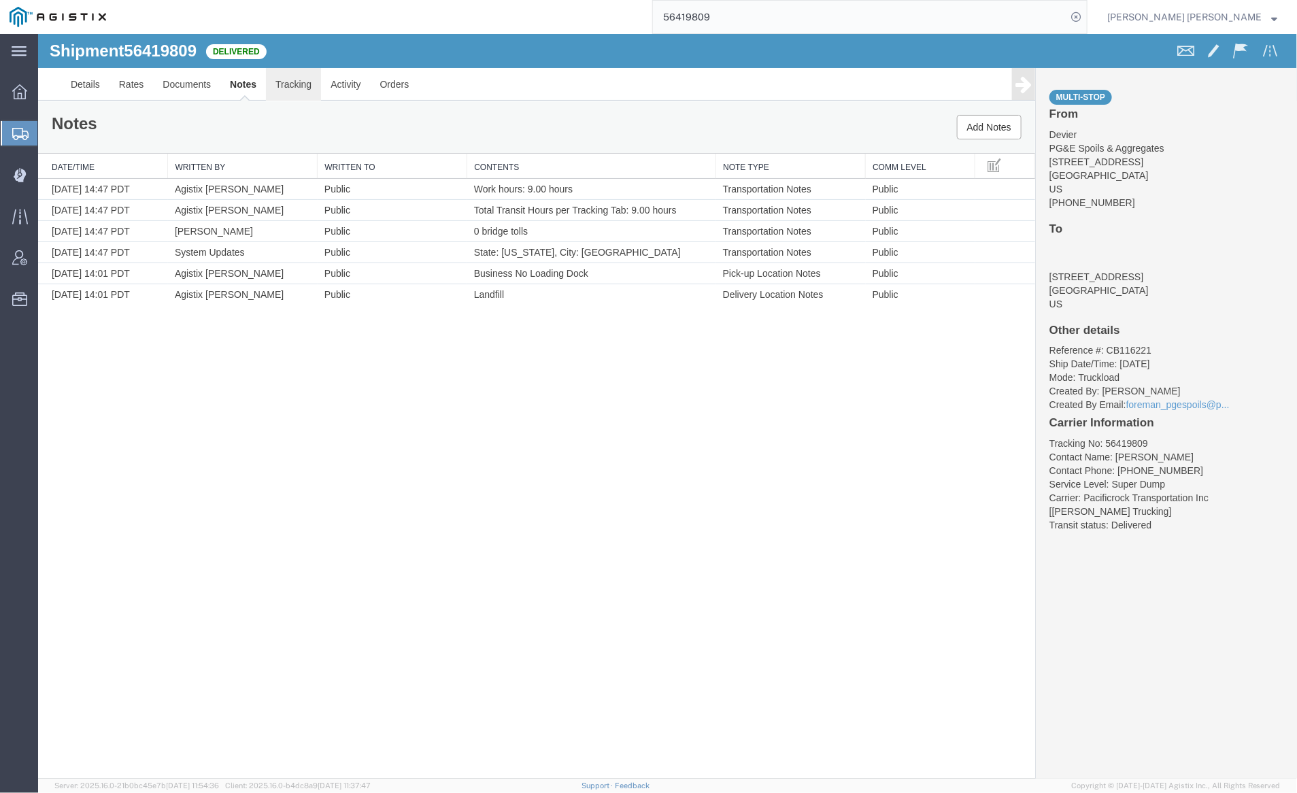
click at [282, 82] on link "Tracking" at bounding box center [292, 83] width 55 height 33
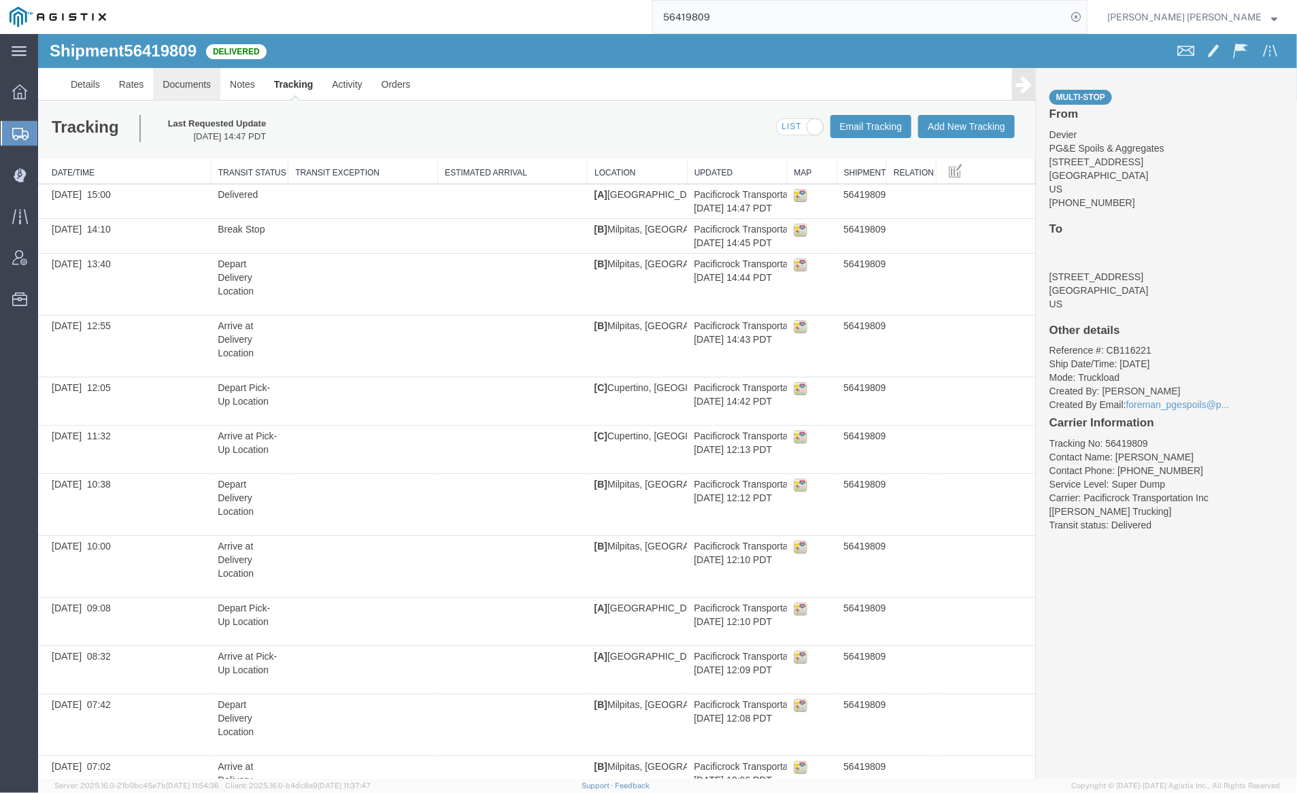
click at [172, 88] on link "Documents" at bounding box center [185, 83] width 67 height 33
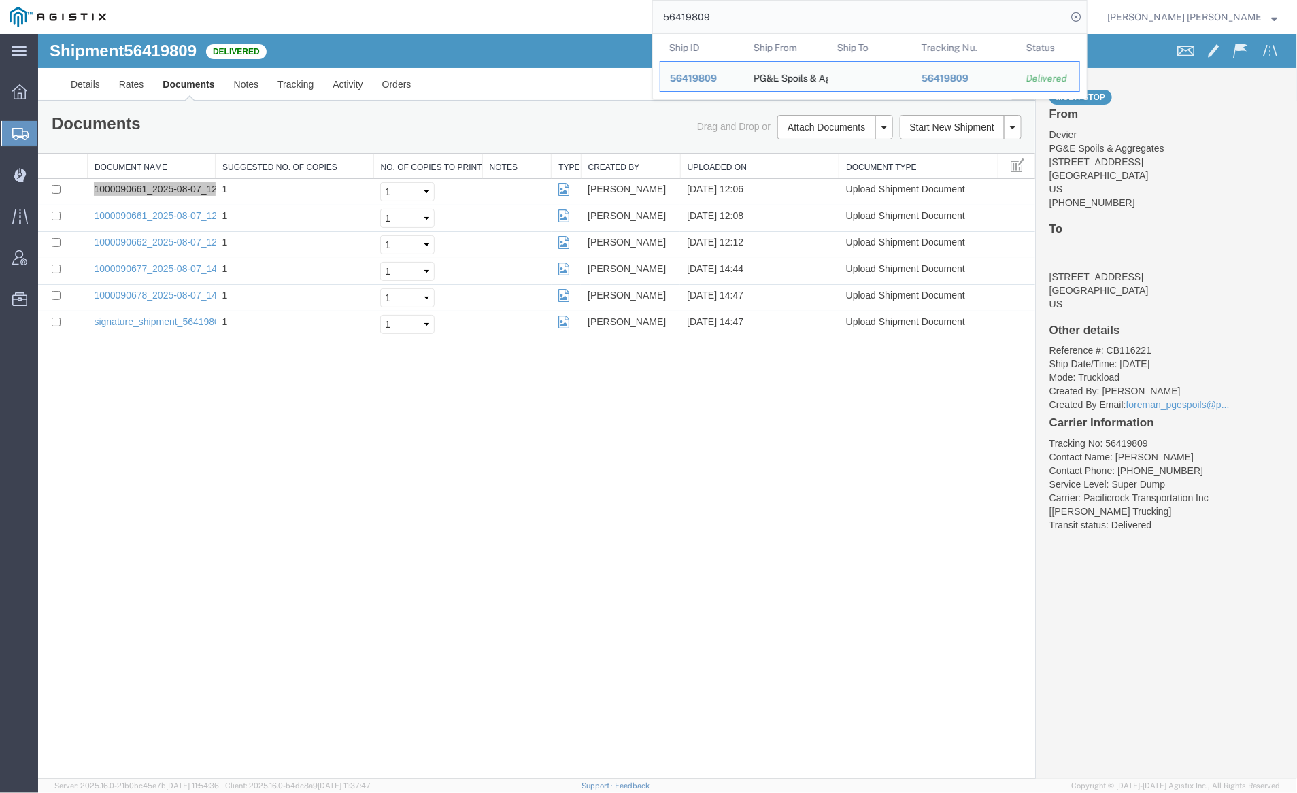
click at [736, 8] on input "56419809" at bounding box center [860, 17] width 414 height 33
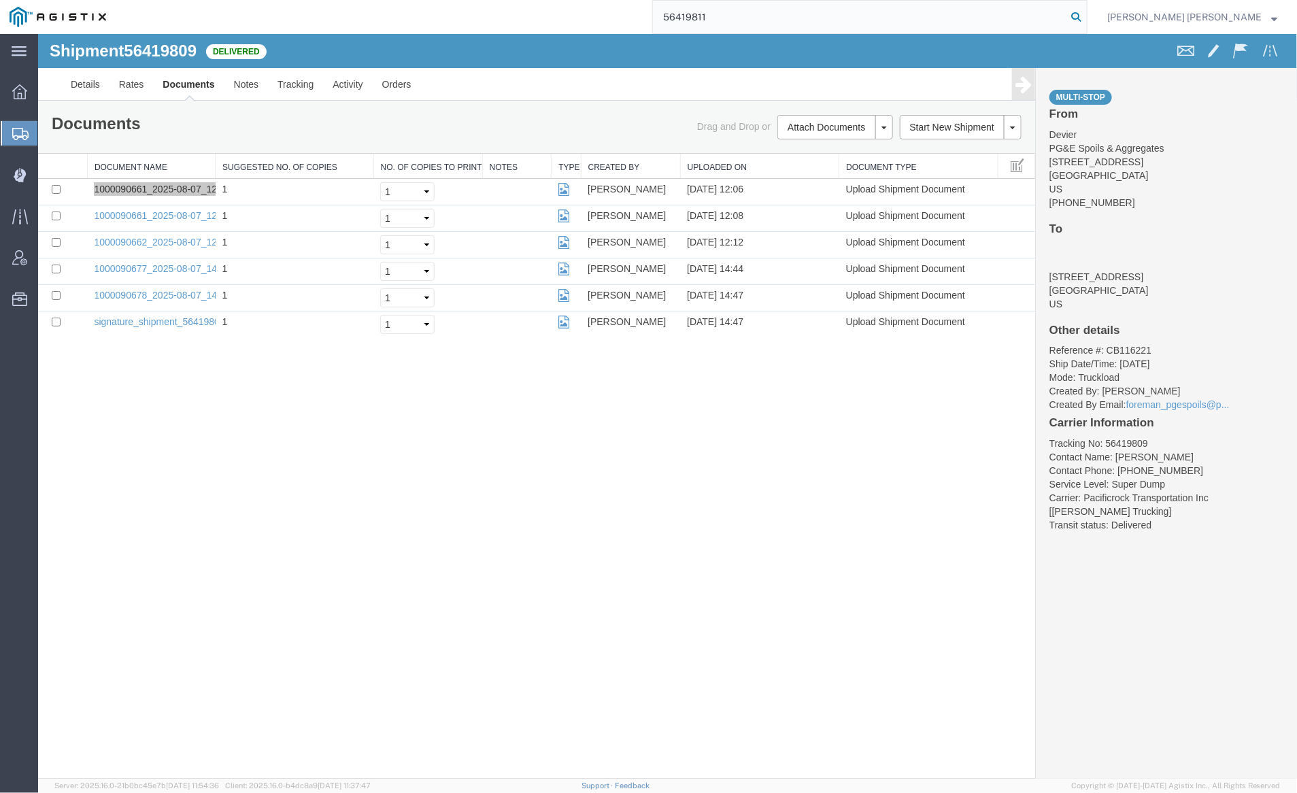
click at [1086, 12] on icon at bounding box center [1076, 16] width 19 height 19
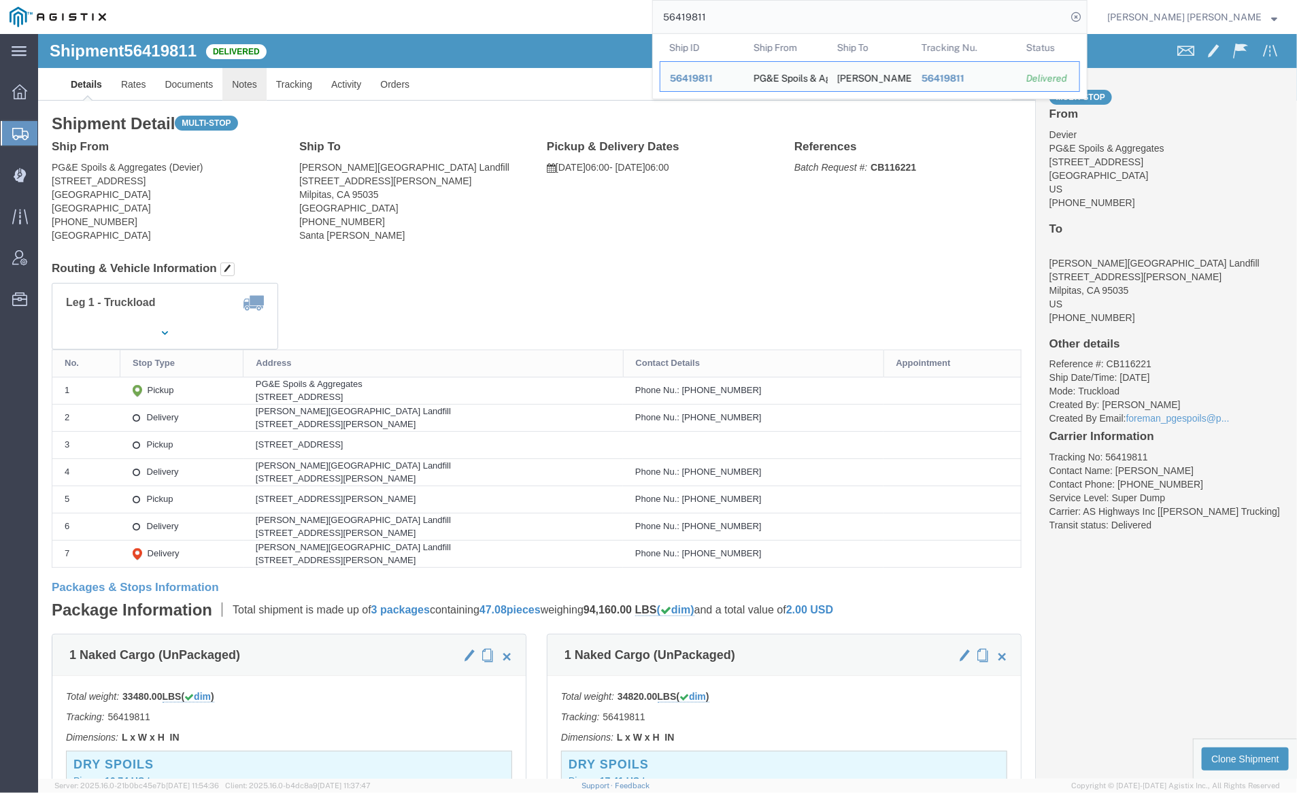
click link "Notes"
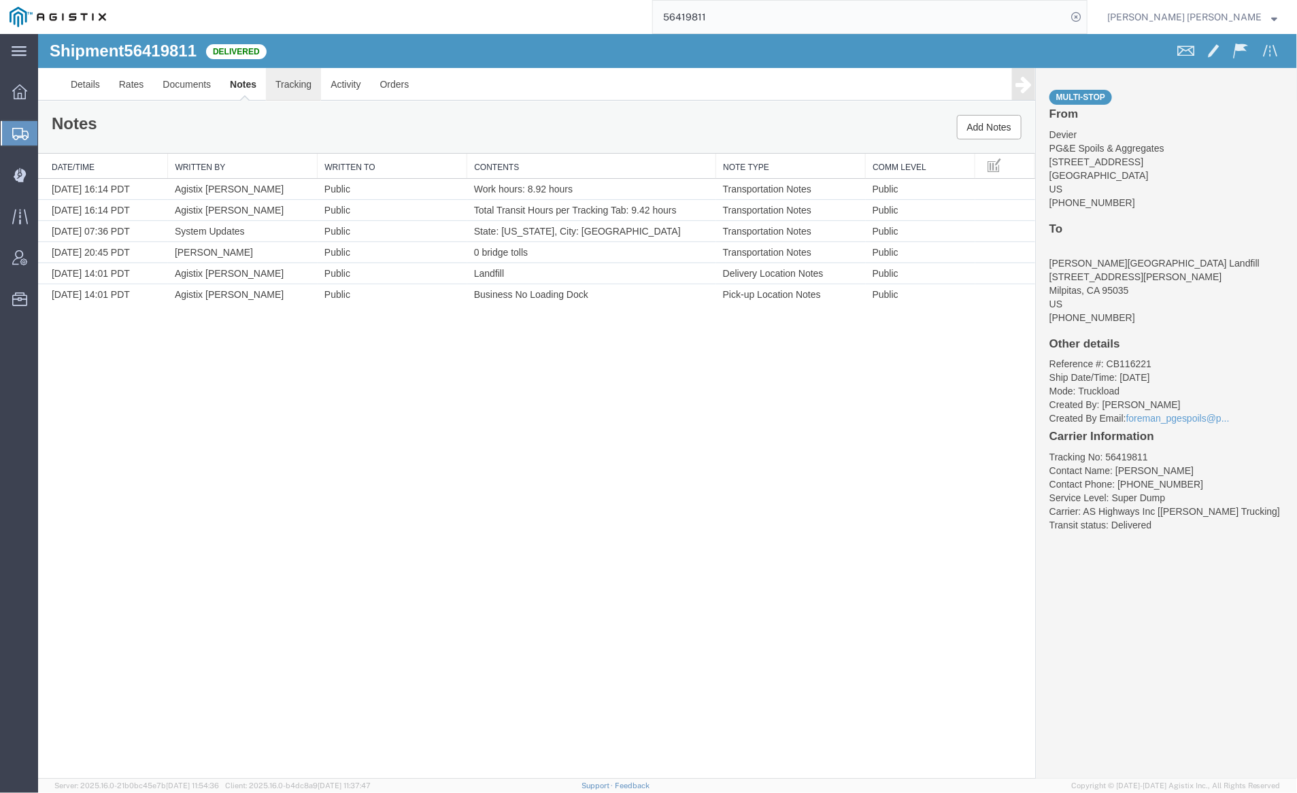
click at [298, 78] on link "Tracking" at bounding box center [292, 83] width 55 height 33
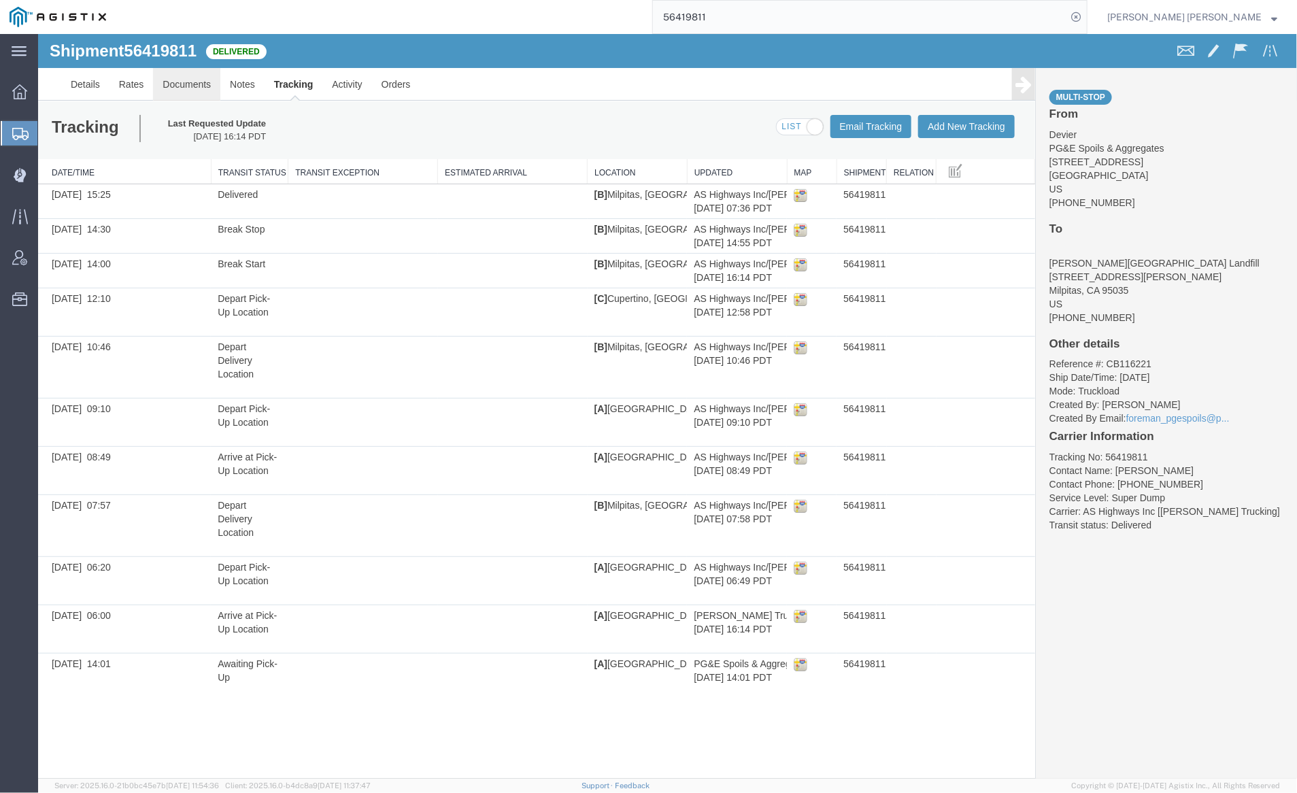
click at [180, 78] on link "Documents" at bounding box center [185, 83] width 67 height 33
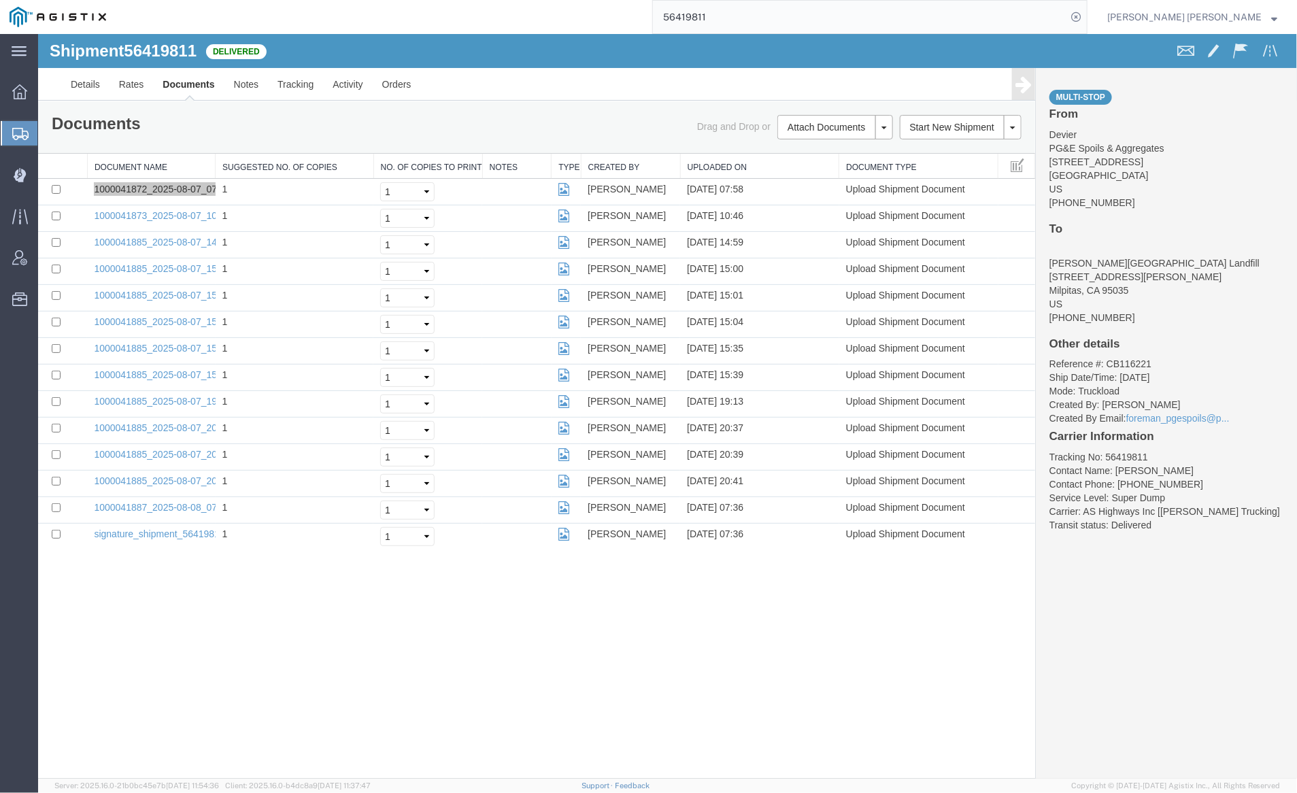
click at [767, 17] on input "56419811" at bounding box center [860, 17] width 414 height 33
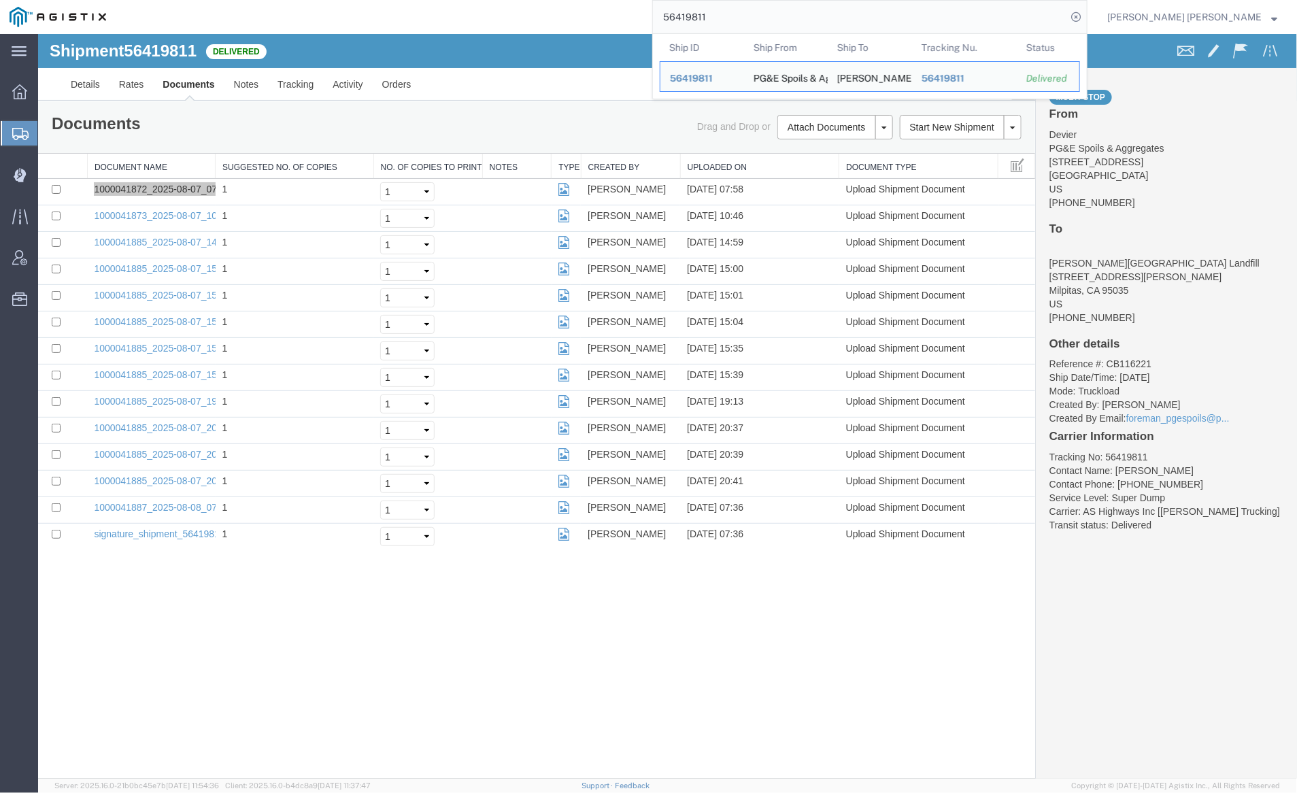
click at [767, 17] on input "56419811" at bounding box center [860, 17] width 414 height 33
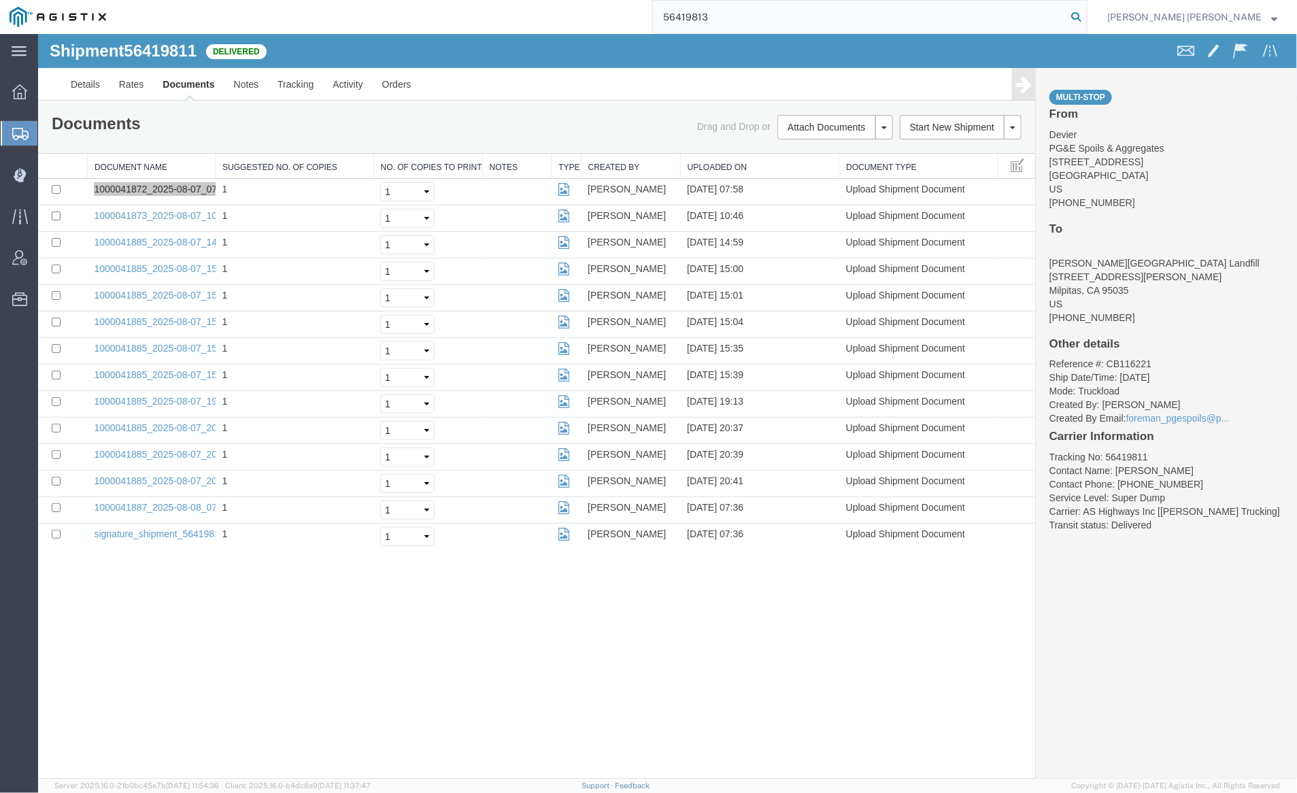
click at [1086, 16] on icon at bounding box center [1076, 16] width 19 height 19
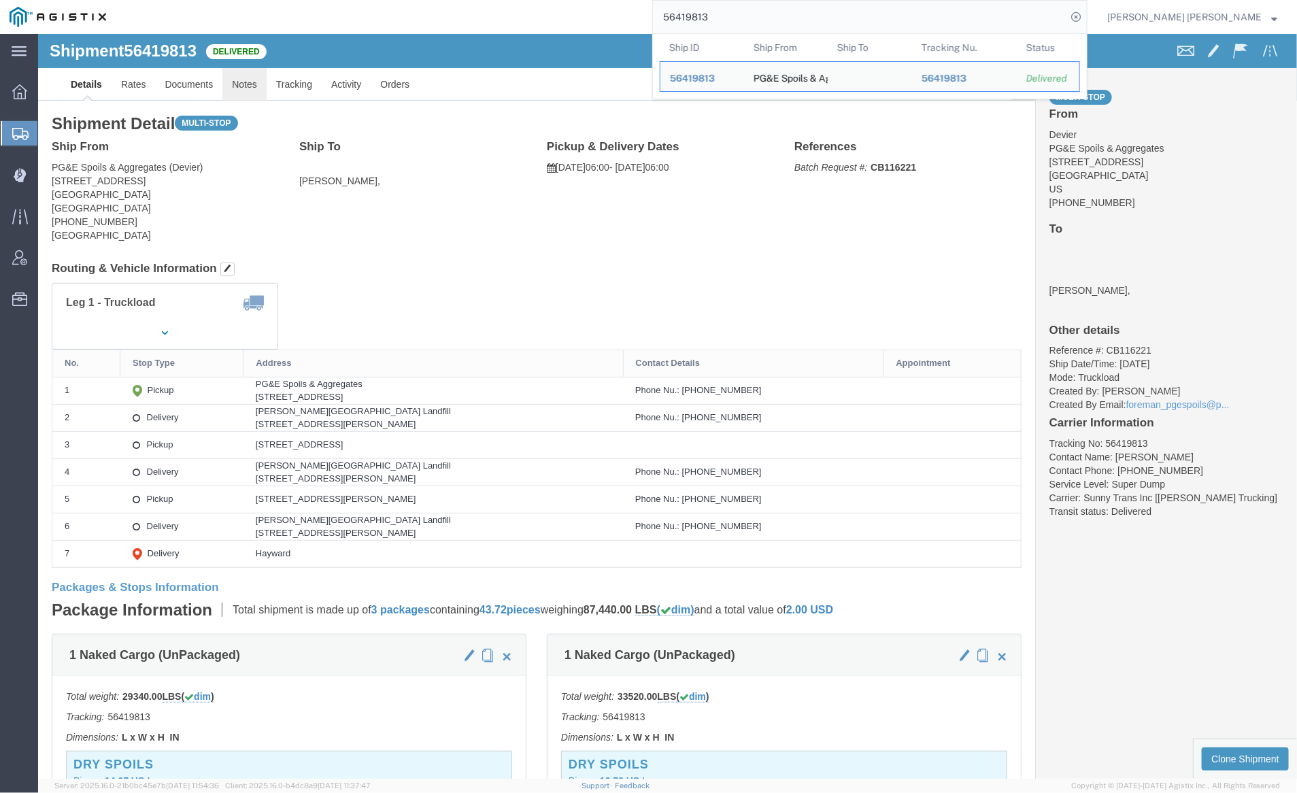
click link "Notes"
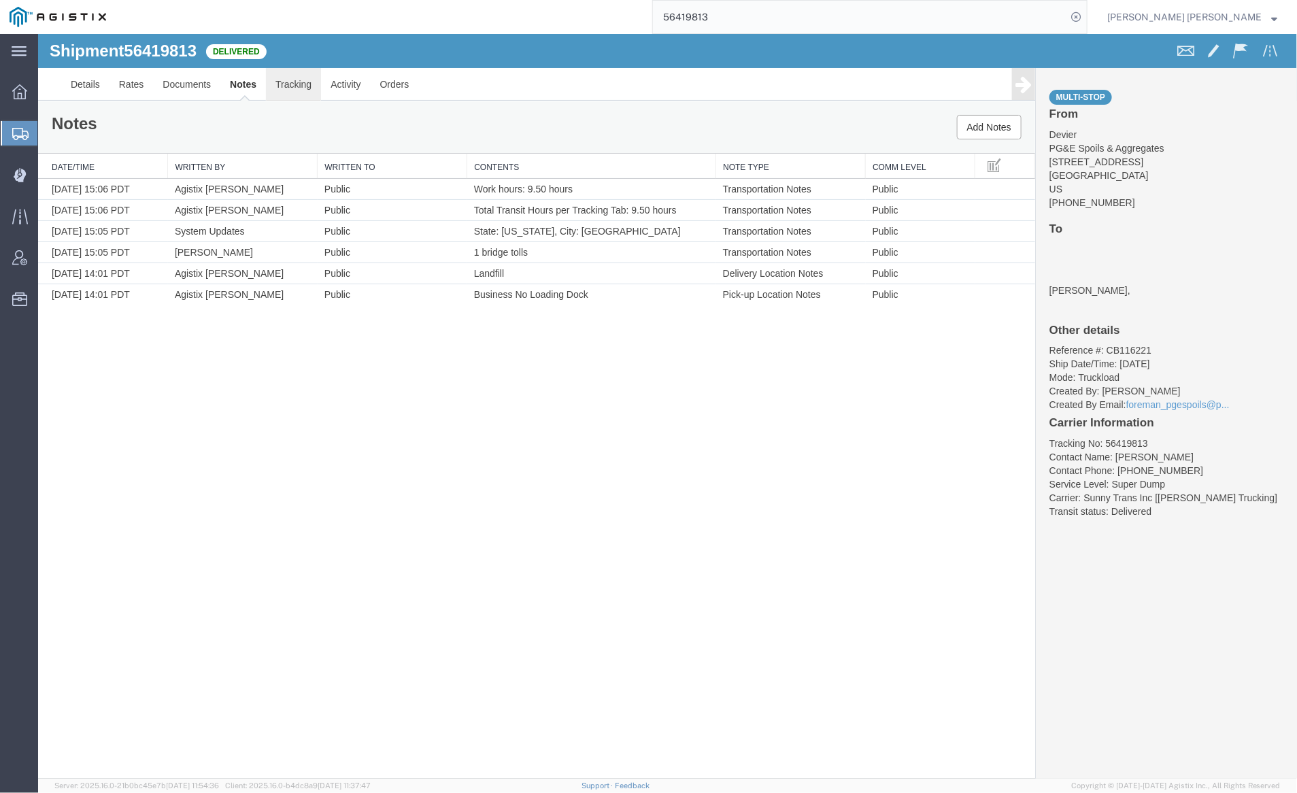
click at [278, 78] on link "Tracking" at bounding box center [292, 83] width 55 height 33
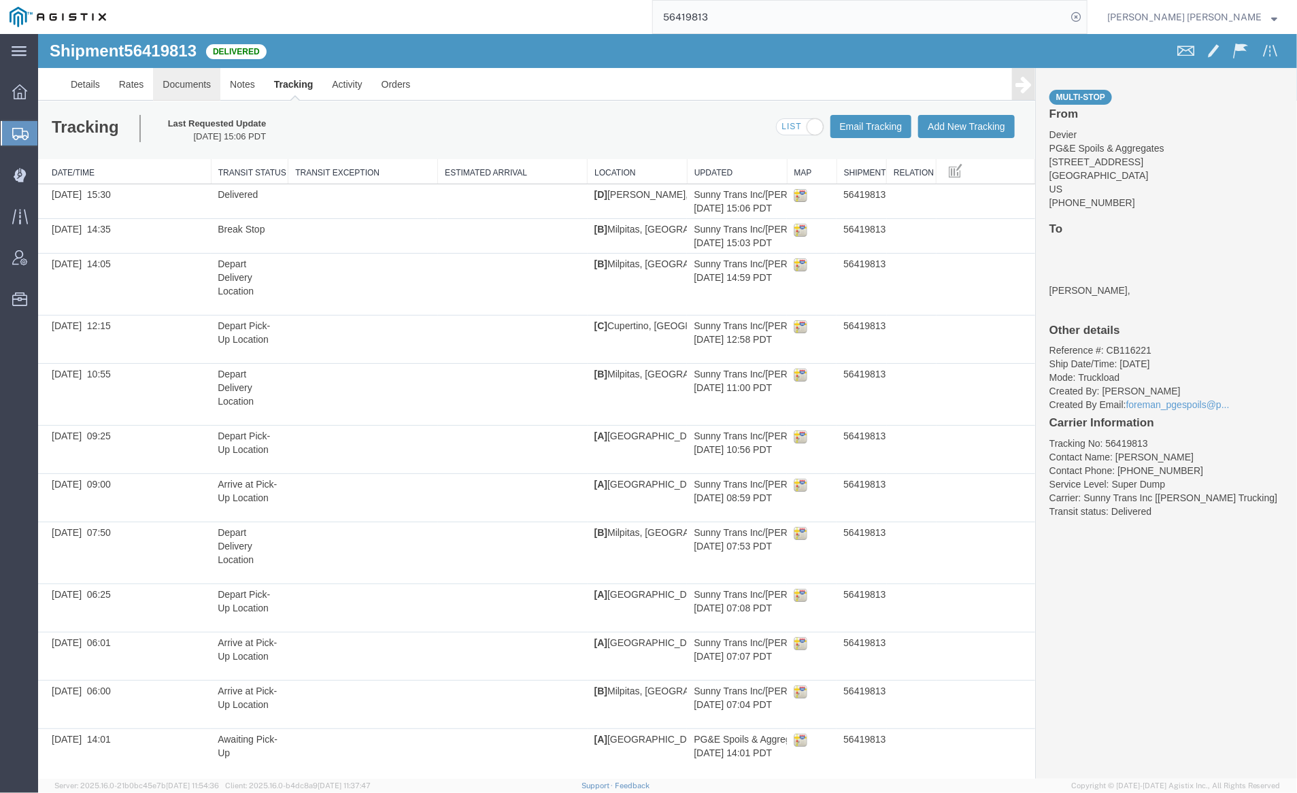
click at [191, 82] on link "Documents" at bounding box center [185, 83] width 67 height 33
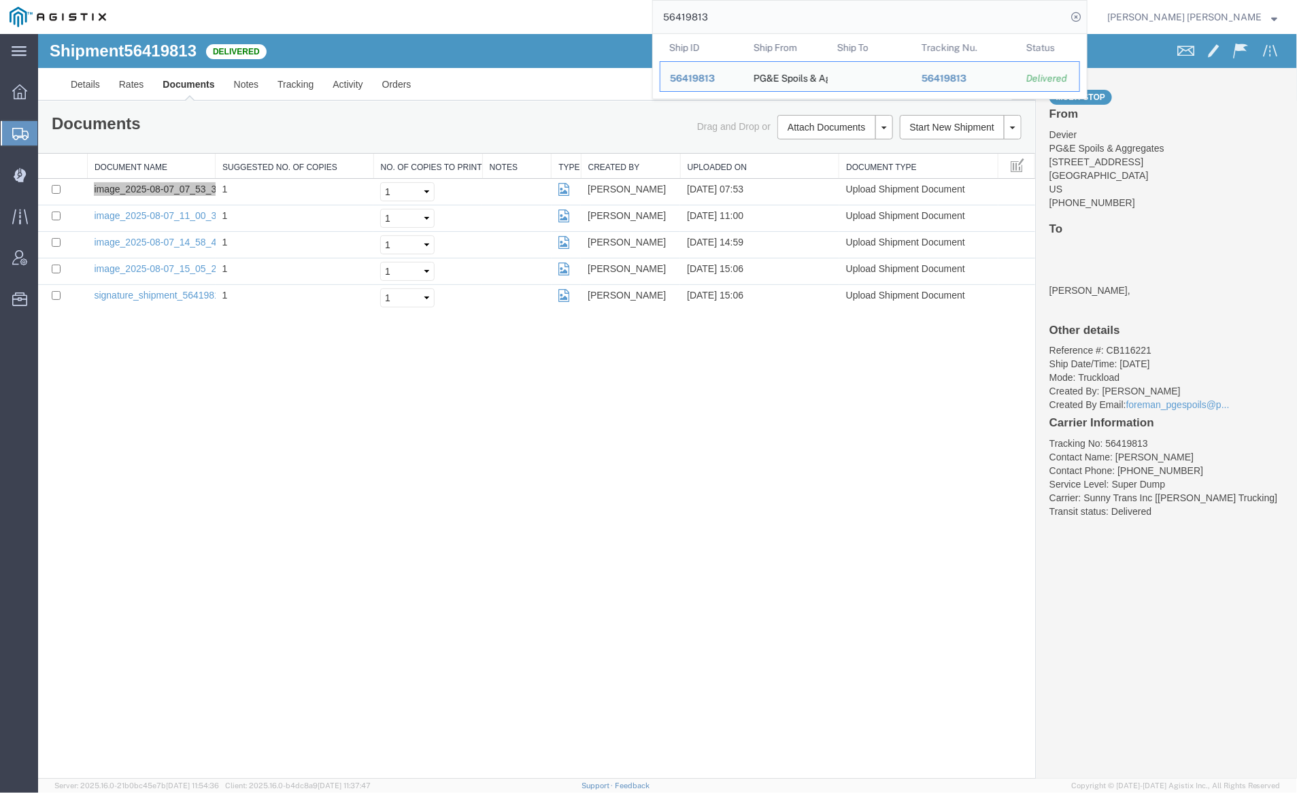
click at [765, 14] on input "56419813" at bounding box center [860, 17] width 414 height 33
paste input "5"
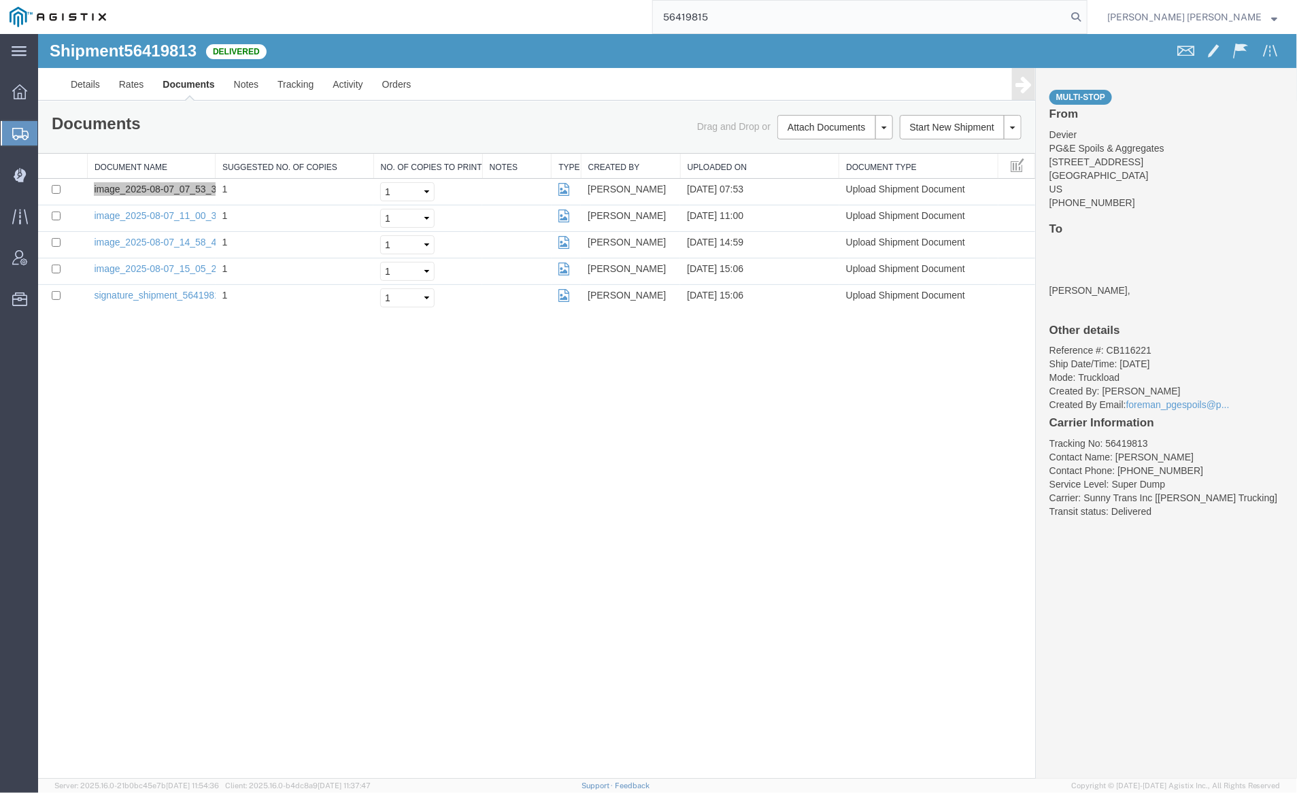
drag, startPoint x: 1152, startPoint y: 16, endPoint x: 1113, endPoint y: 11, distance: 39.1
click at [1086, 16] on icon at bounding box center [1076, 16] width 19 height 19
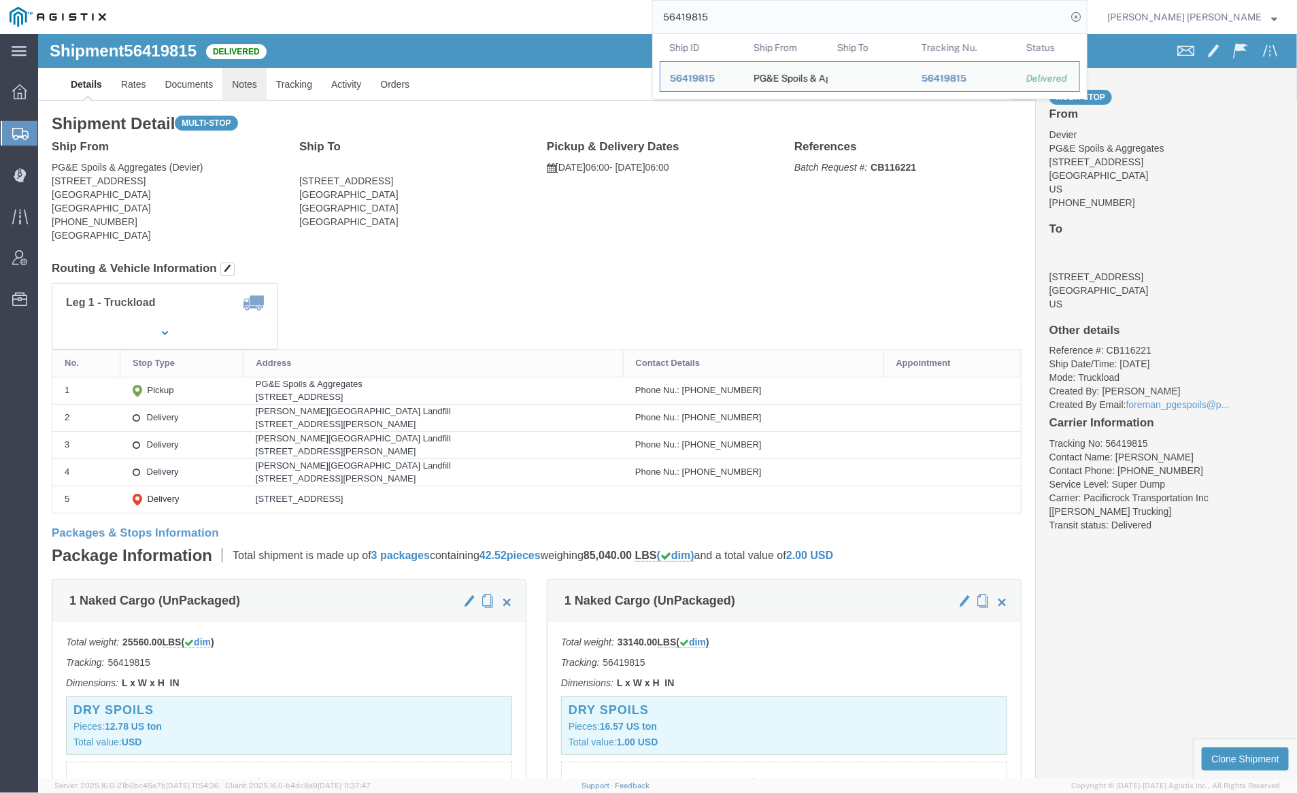
click link "Notes"
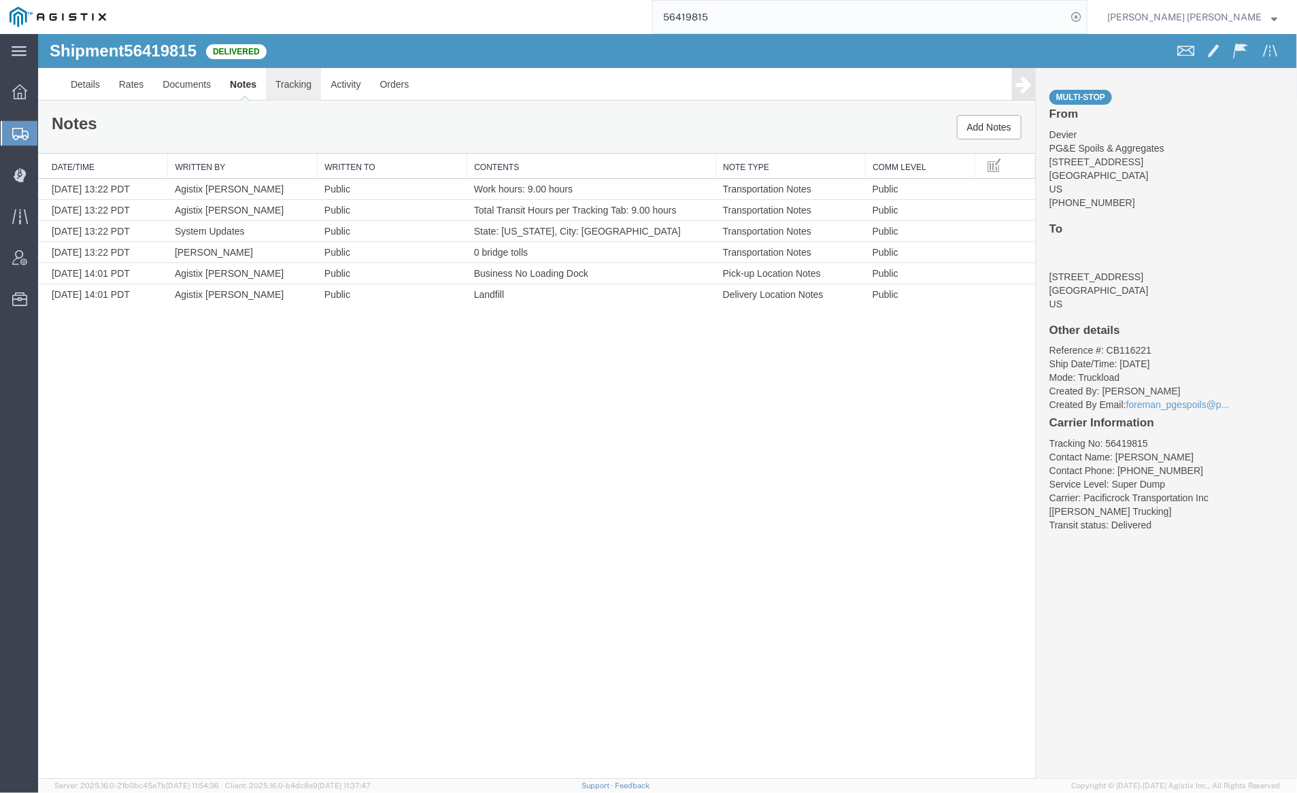
click at [300, 78] on link "Tracking" at bounding box center [292, 83] width 55 height 33
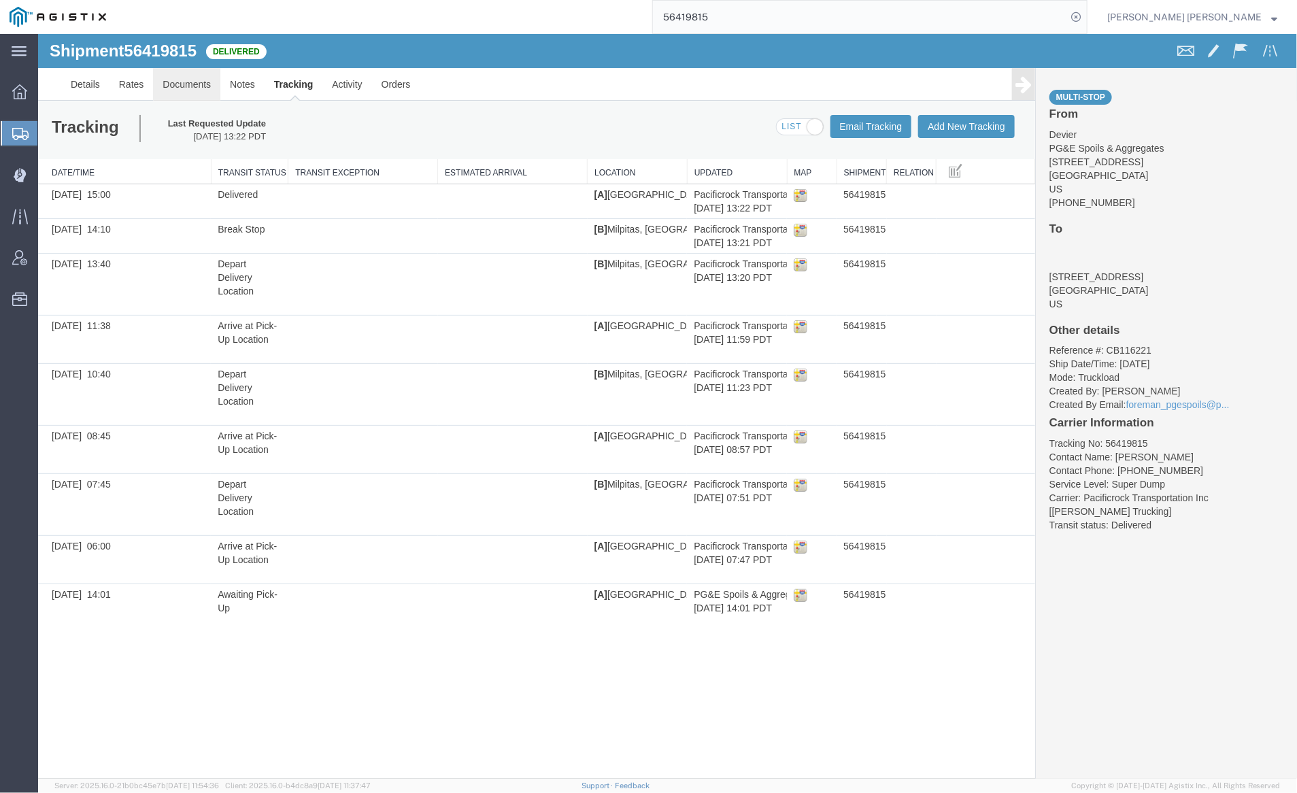
click at [180, 87] on link "Documents" at bounding box center [185, 83] width 67 height 33
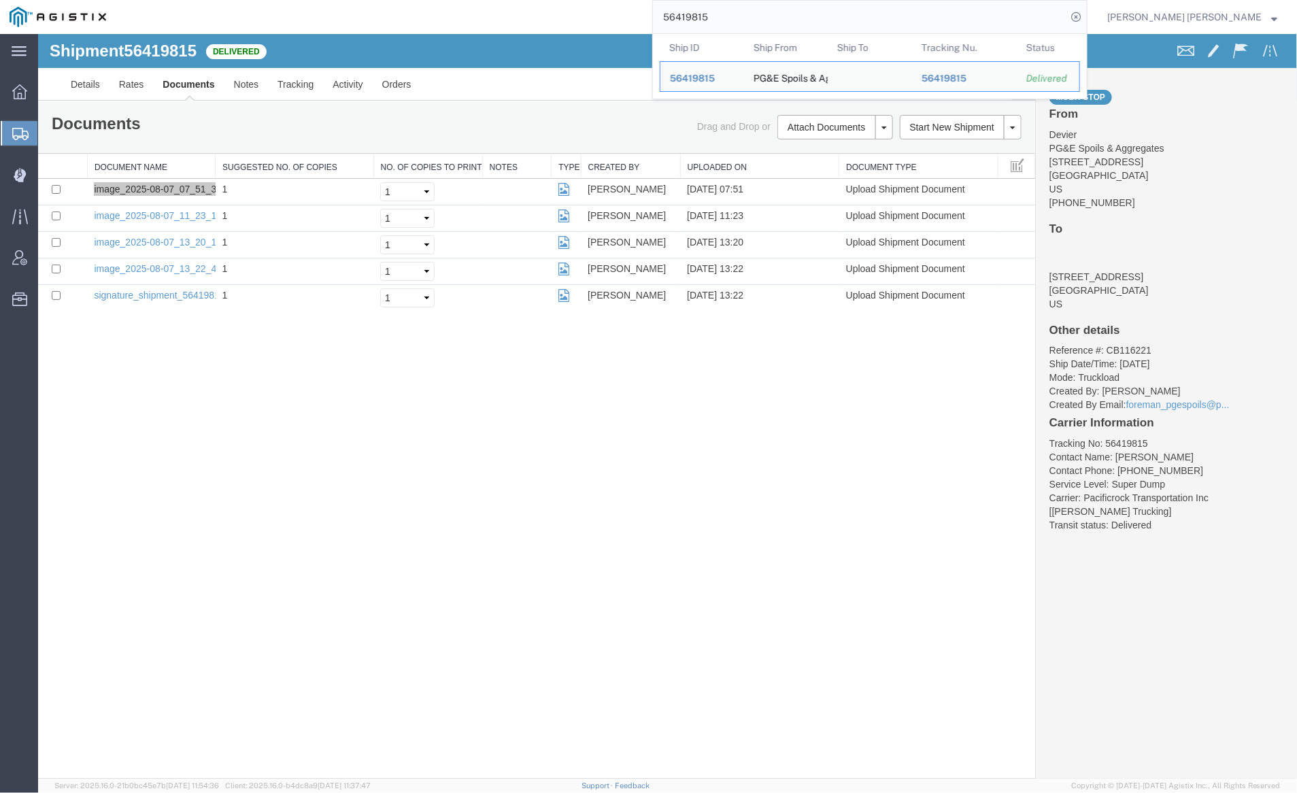
click at [776, 22] on input "56419815" at bounding box center [860, 17] width 414 height 33
click at [755, 11] on input "56419815" at bounding box center [860, 17] width 414 height 33
click at [758, 13] on input "56419815" at bounding box center [860, 17] width 414 height 33
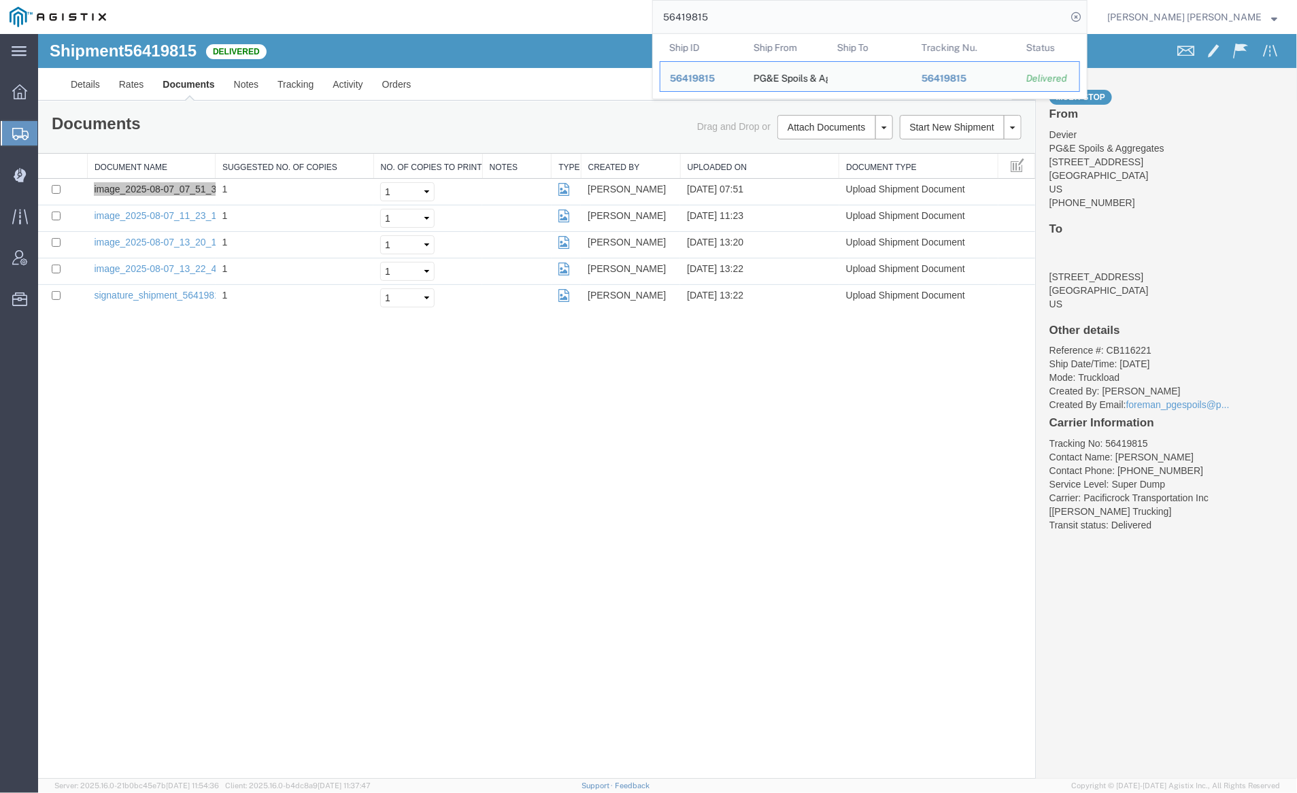
paste input "24508"
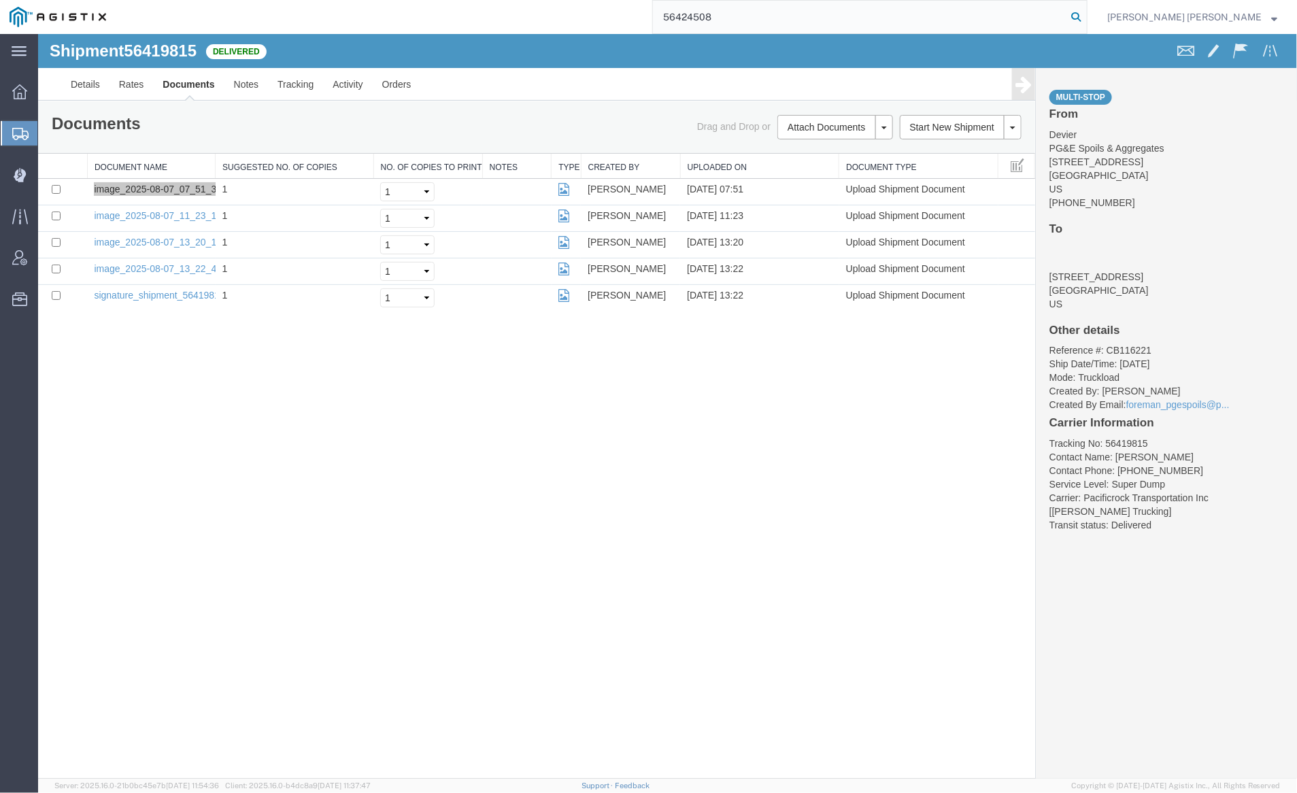
click at [1086, 14] on icon at bounding box center [1076, 16] width 19 height 19
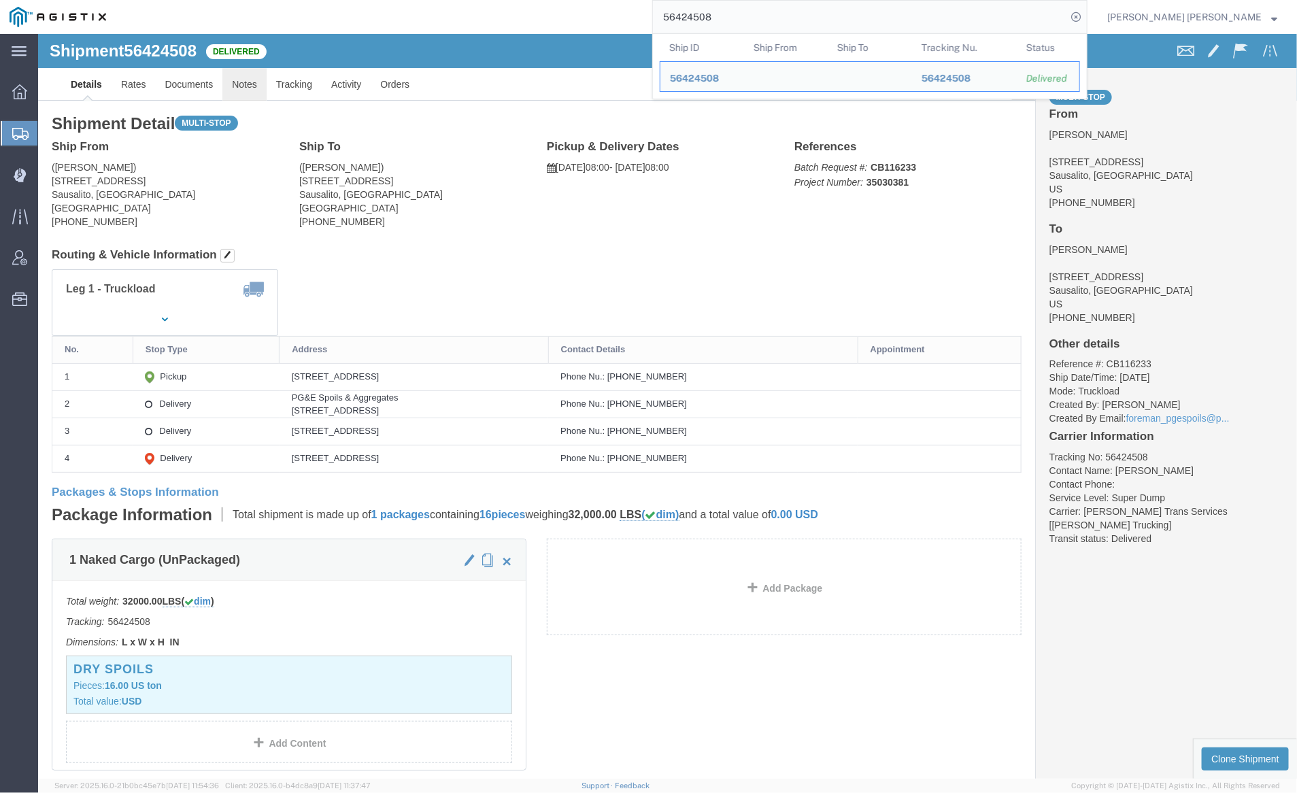
click link "Notes"
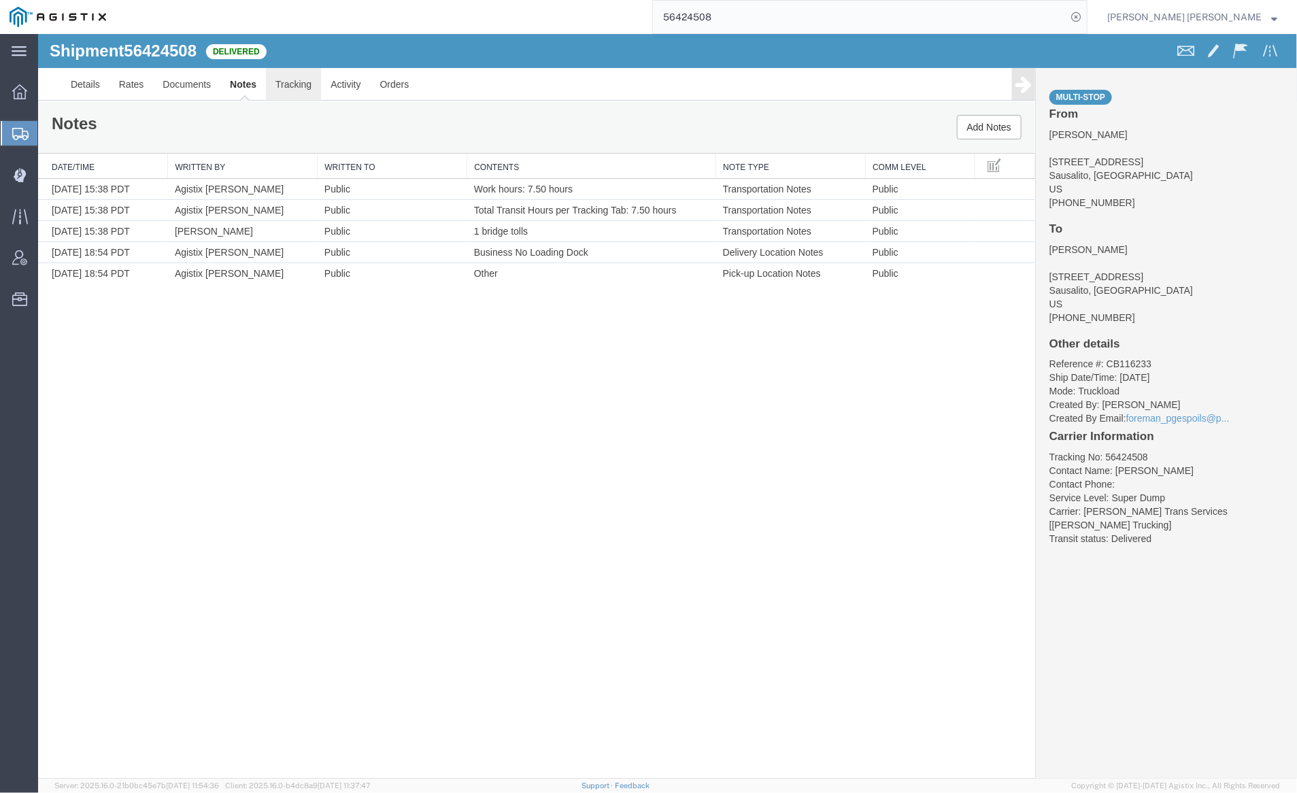
click at [296, 88] on link "Tracking" at bounding box center [292, 83] width 55 height 33
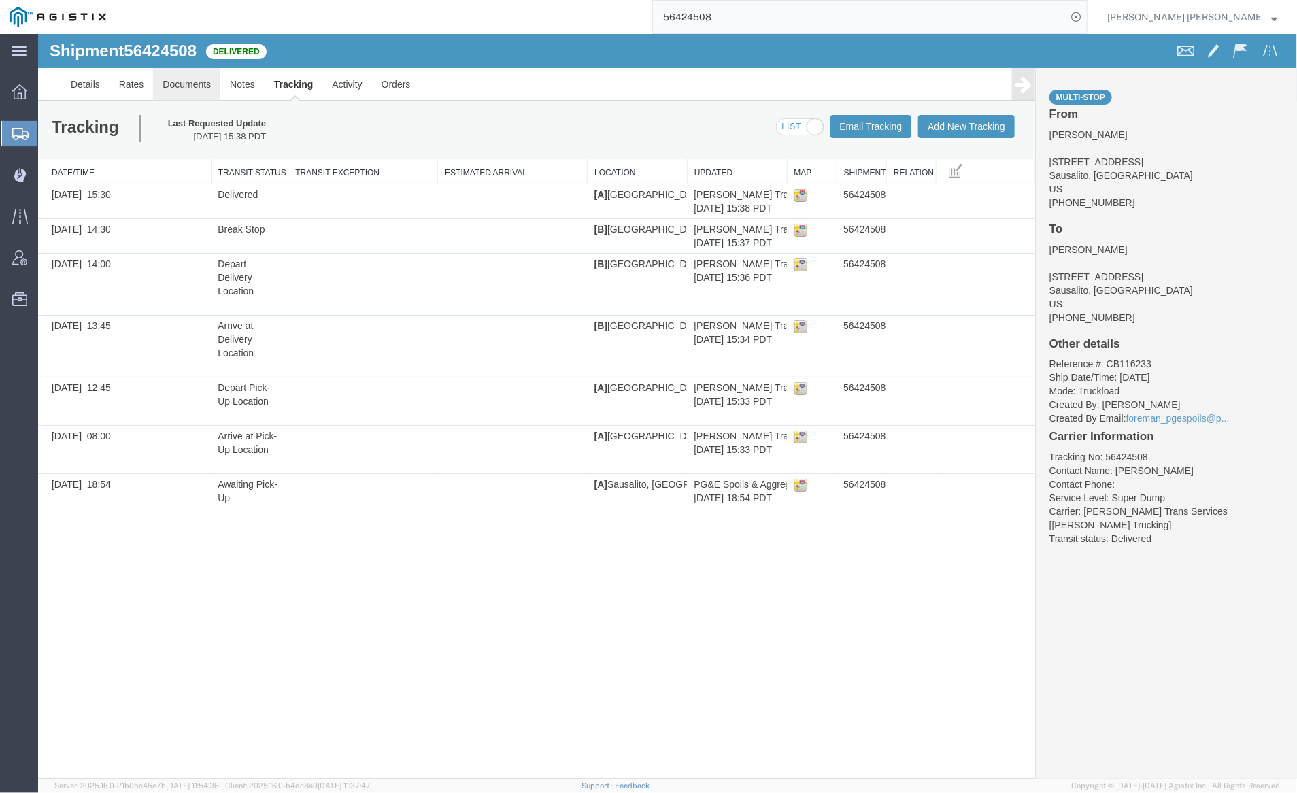
click at [195, 87] on link "Documents" at bounding box center [185, 83] width 67 height 33
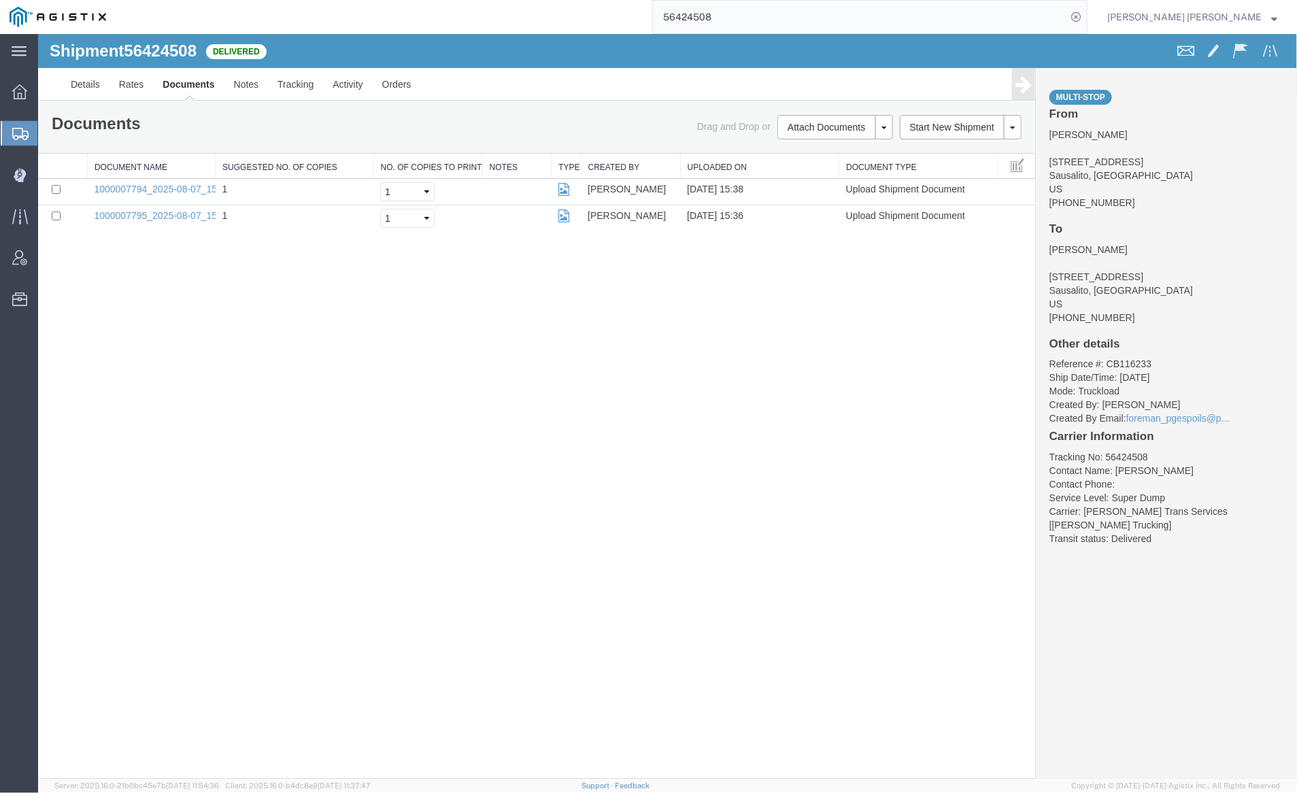
click at [165, 88] on link "Documents" at bounding box center [187, 83] width 71 height 33
click at [741, 18] on input "56424508" at bounding box center [860, 17] width 414 height 33
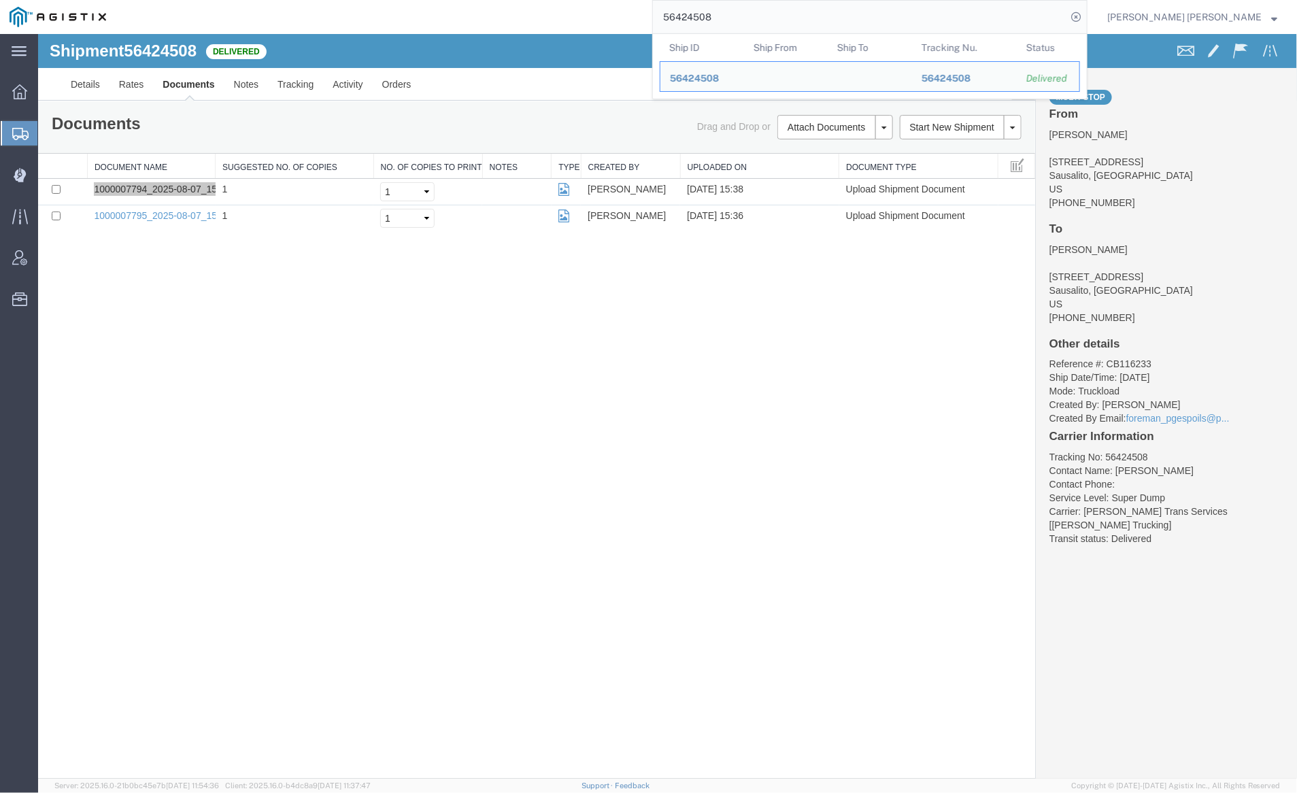
click at [741, 18] on input "56424508" at bounding box center [860, 17] width 414 height 33
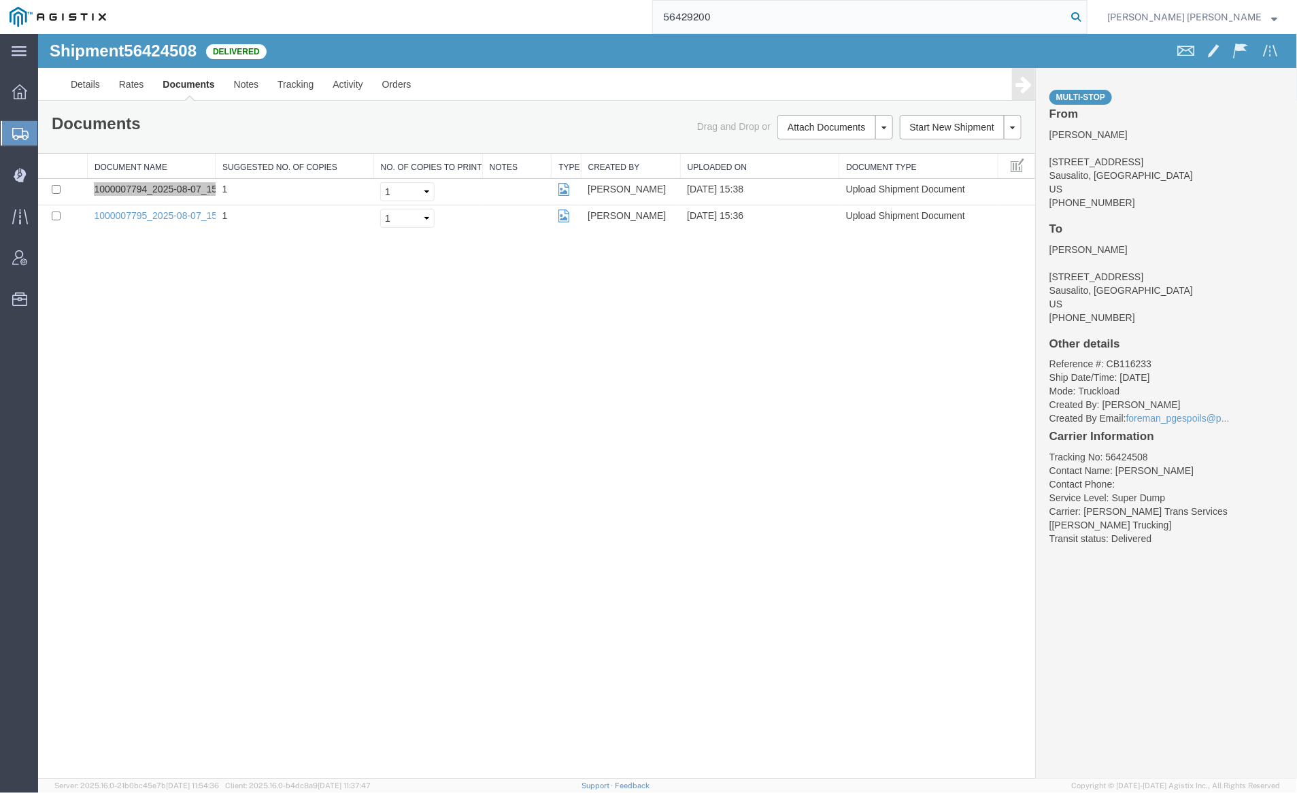
click at [1086, 14] on icon at bounding box center [1076, 16] width 19 height 19
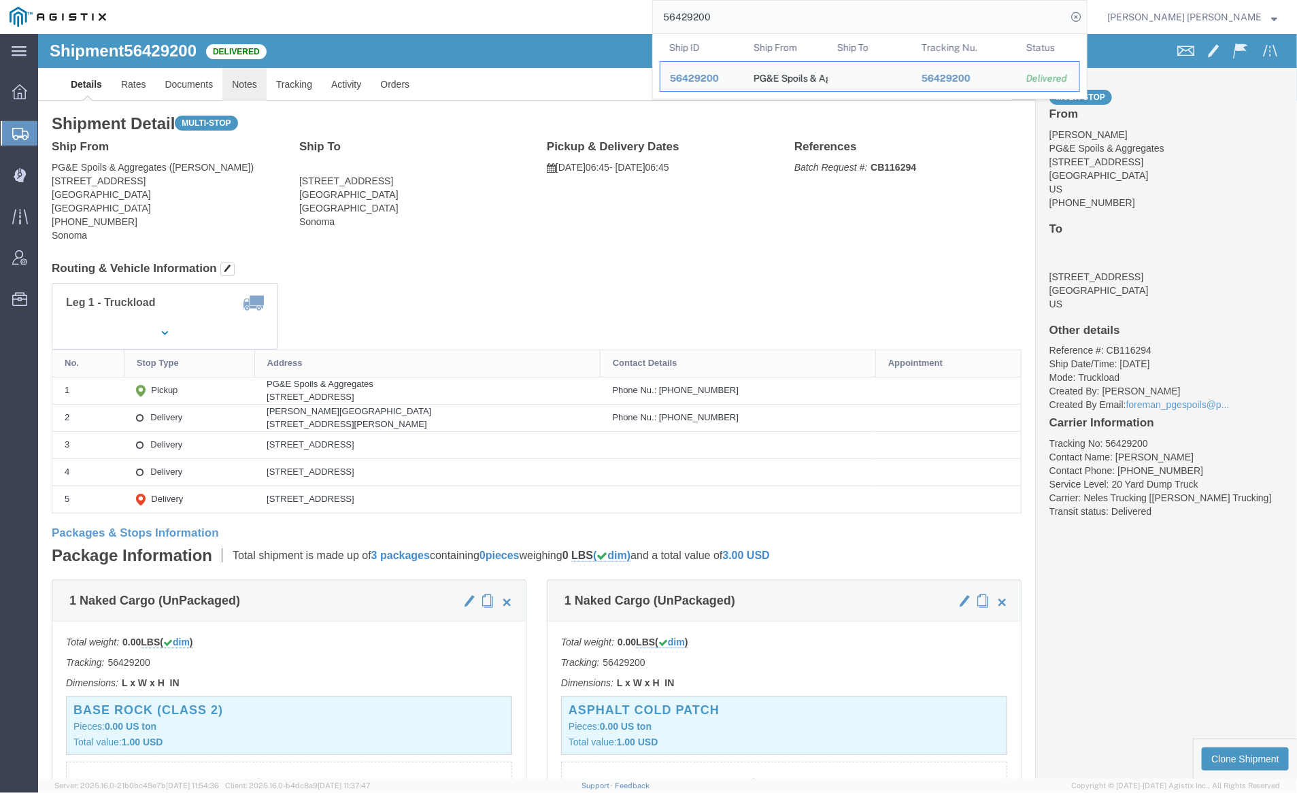
click link "Notes"
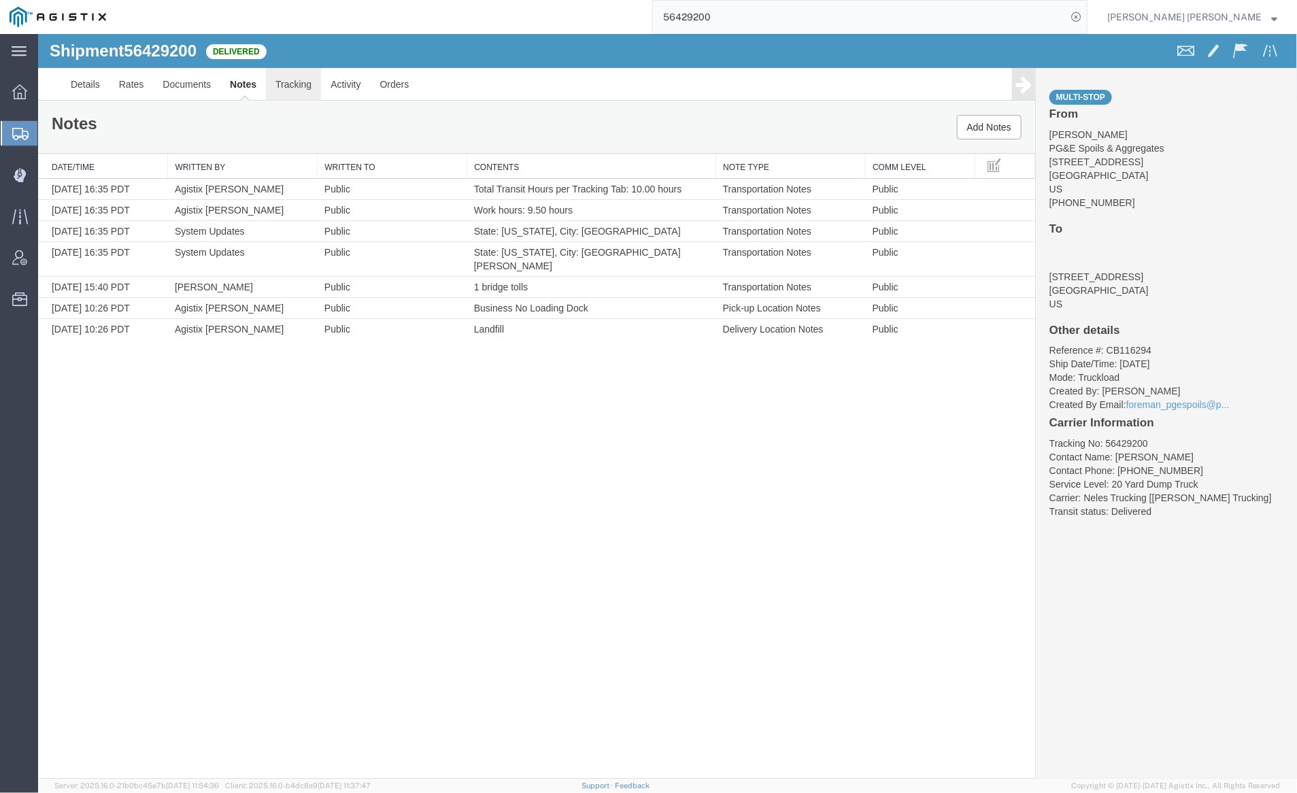
click at [291, 81] on link "Tracking" at bounding box center [292, 83] width 55 height 33
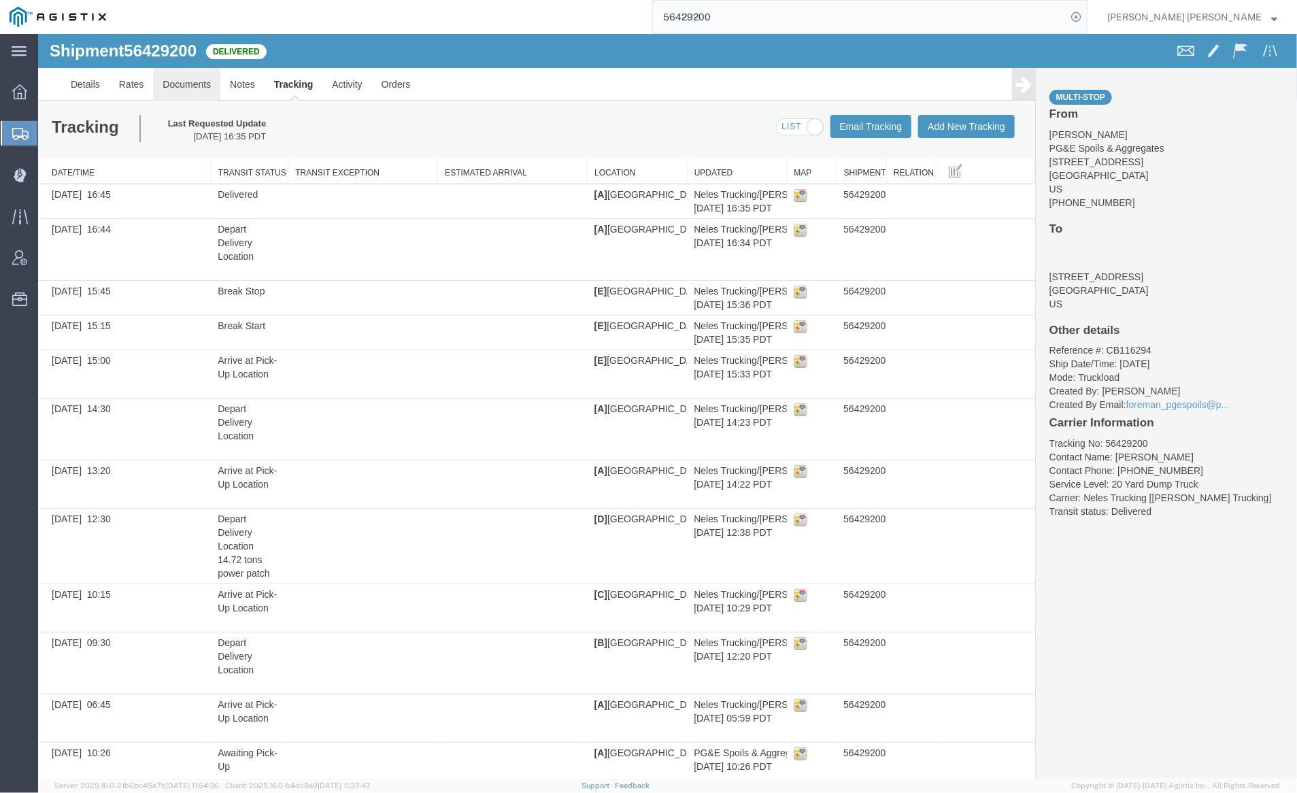
click at [196, 77] on link "Documents" at bounding box center [185, 83] width 67 height 33
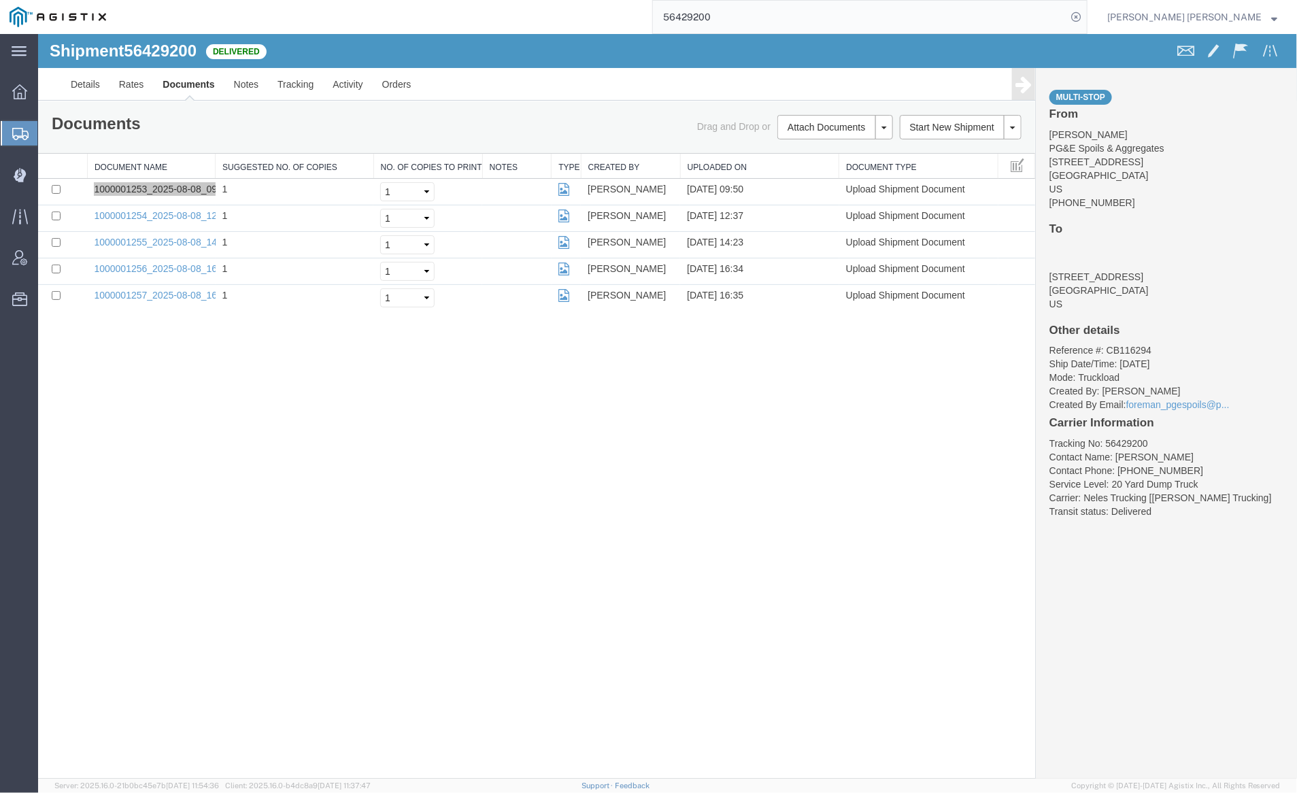
click at [737, 2] on input "56429200" at bounding box center [860, 17] width 414 height 33
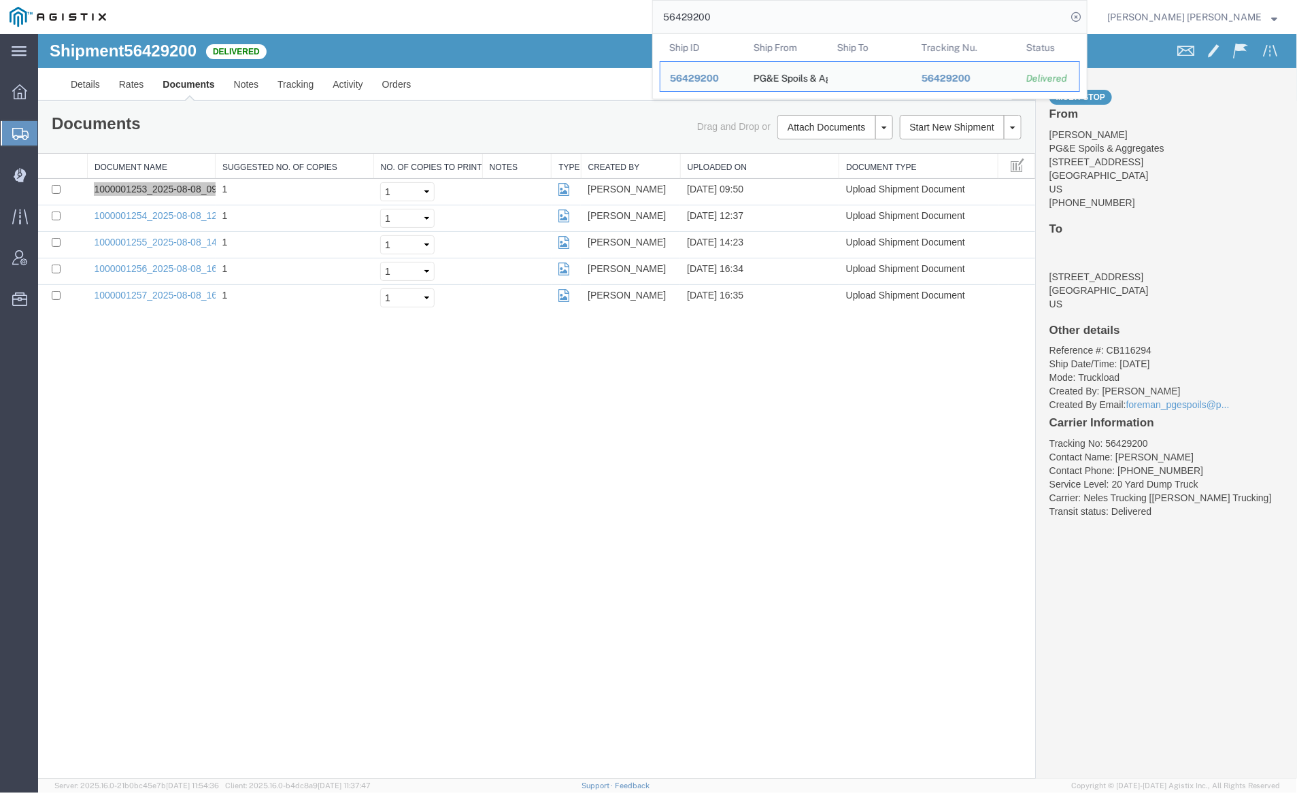
click at [752, 12] on input "56429200" at bounding box center [860, 17] width 414 height 33
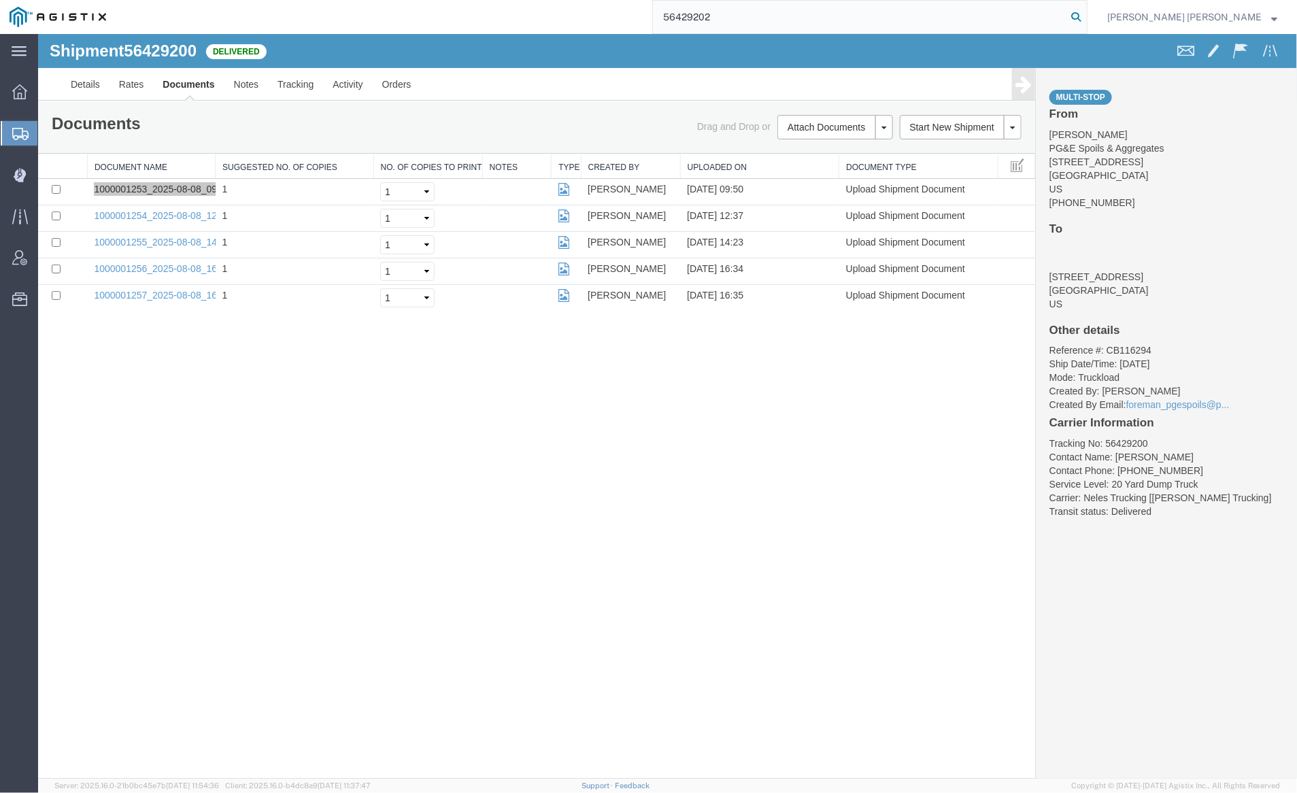
click at [1086, 14] on icon at bounding box center [1076, 16] width 19 height 19
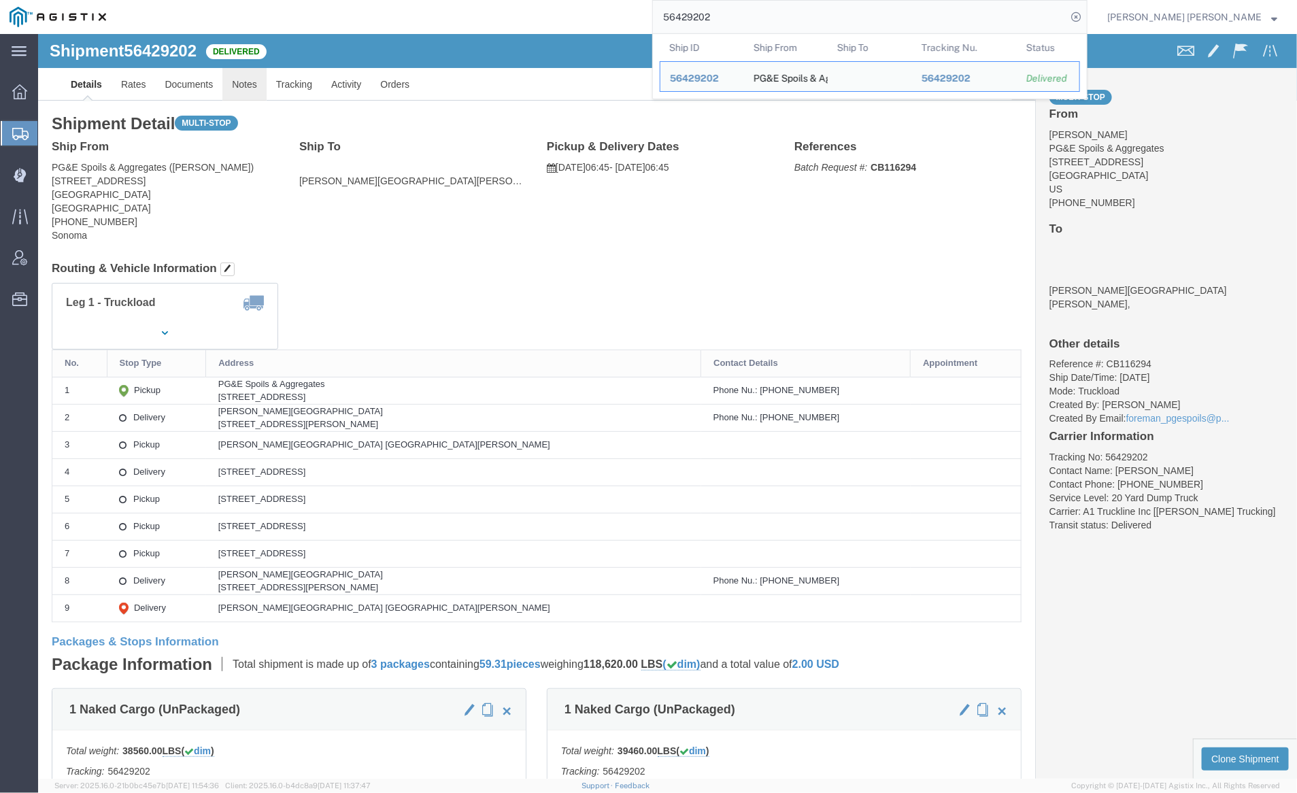
click link "Notes"
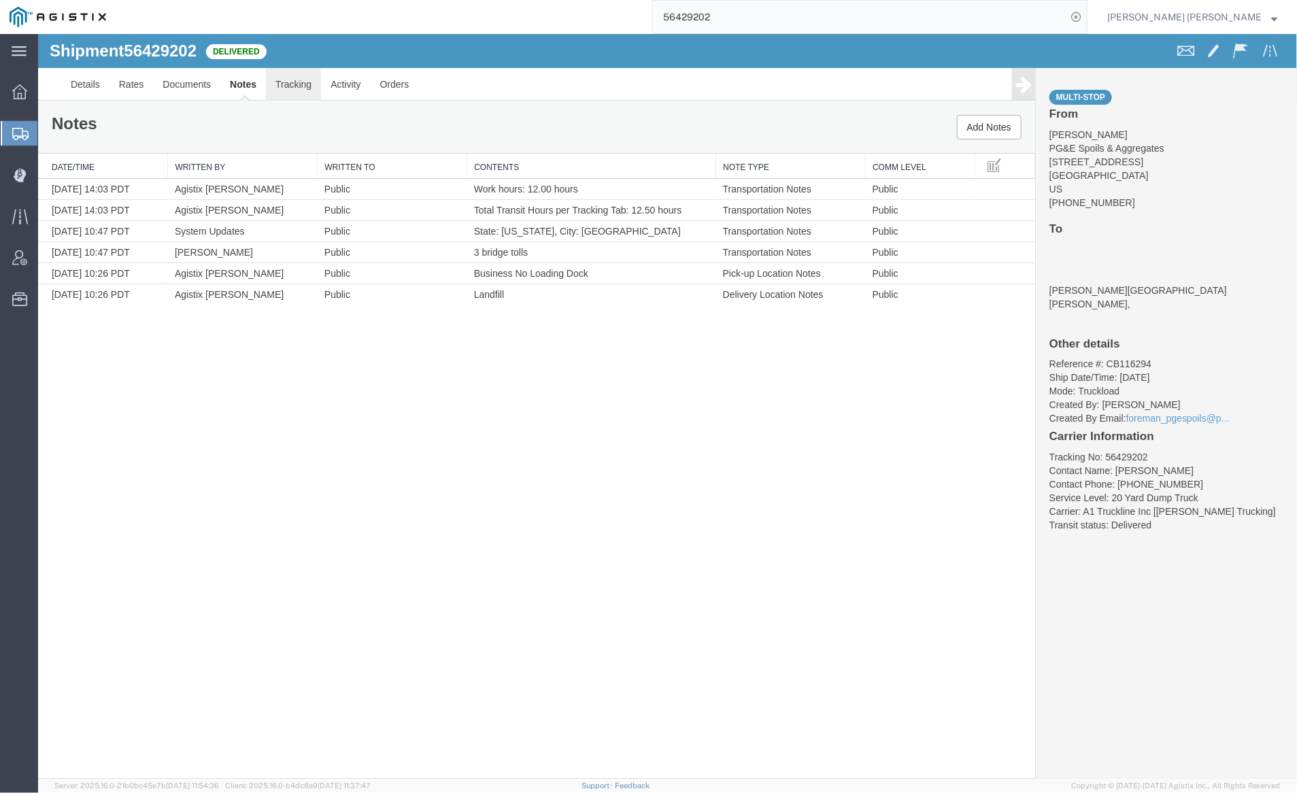
click at [308, 84] on link "Tracking" at bounding box center [292, 83] width 55 height 33
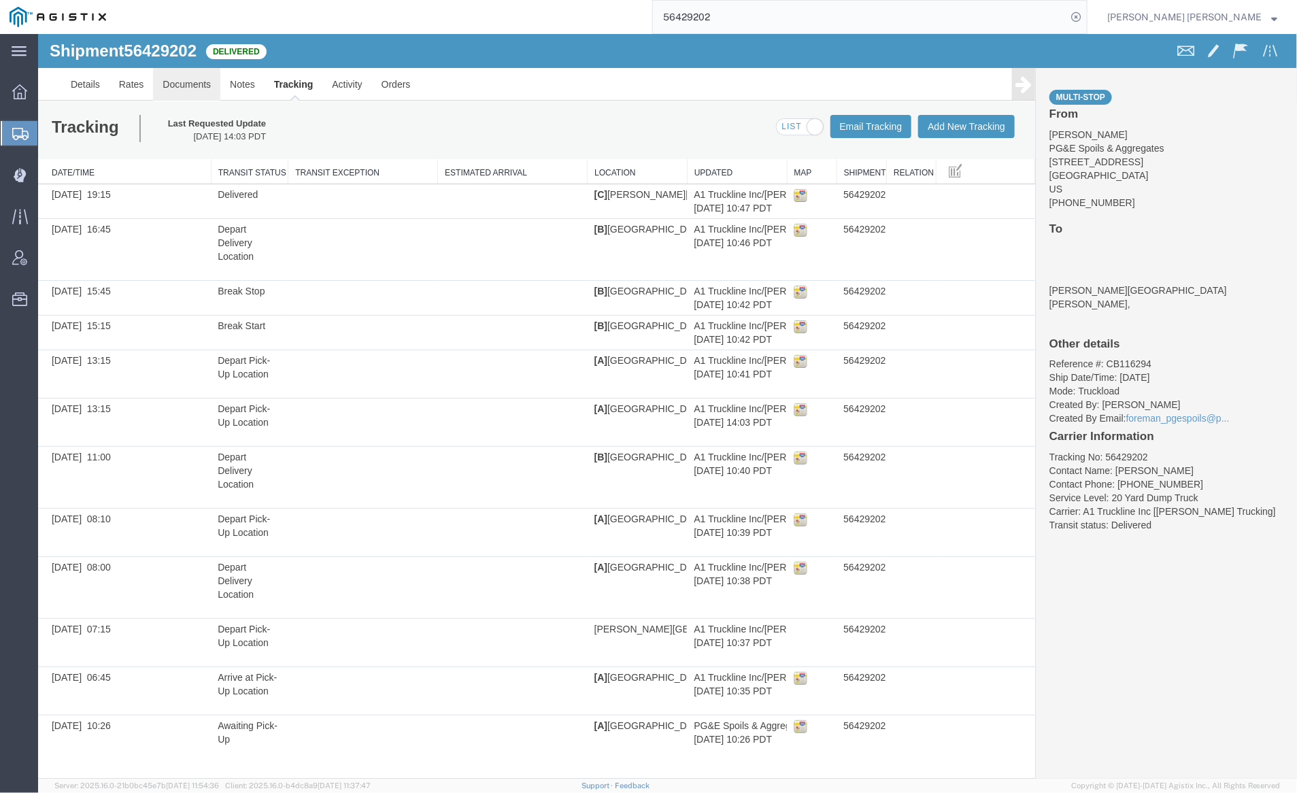
click at [157, 85] on link "Documents" at bounding box center [185, 83] width 67 height 33
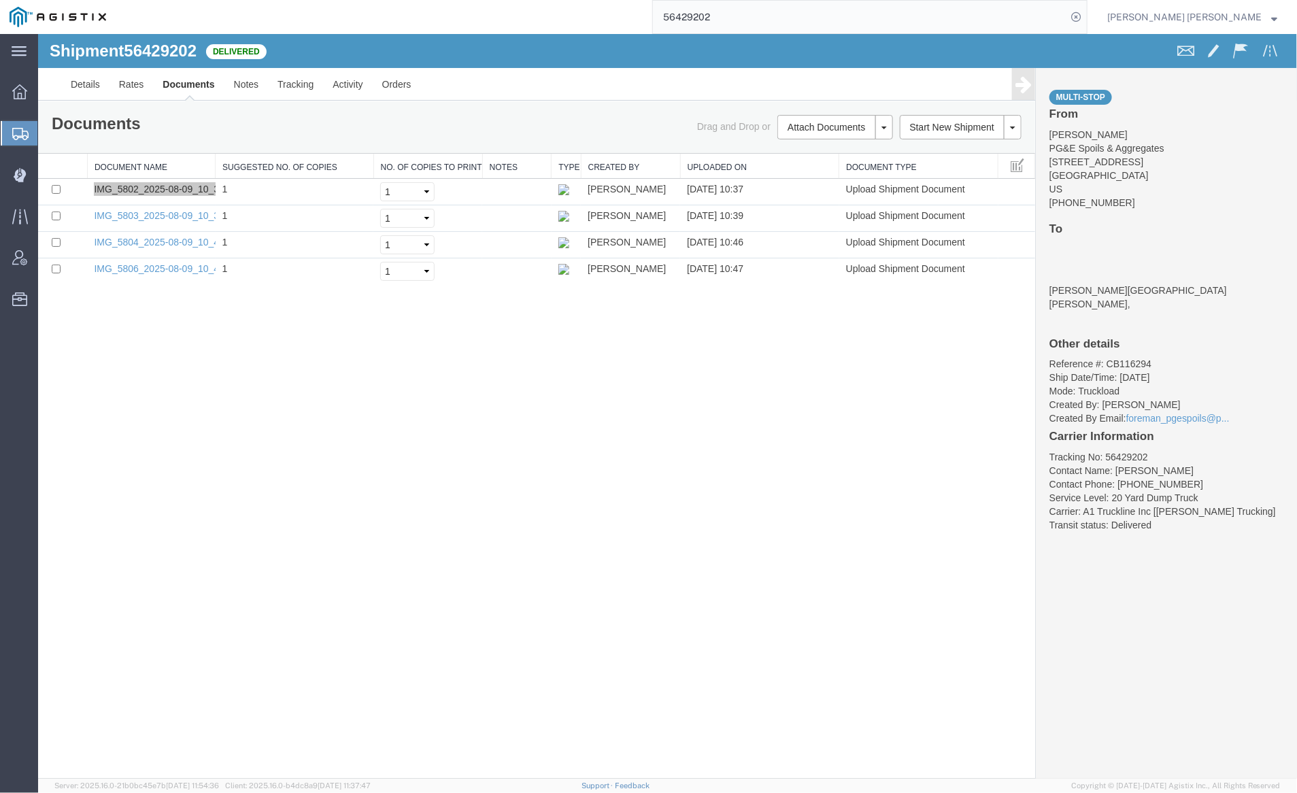
click at [756, 8] on input "56429202" at bounding box center [860, 17] width 414 height 33
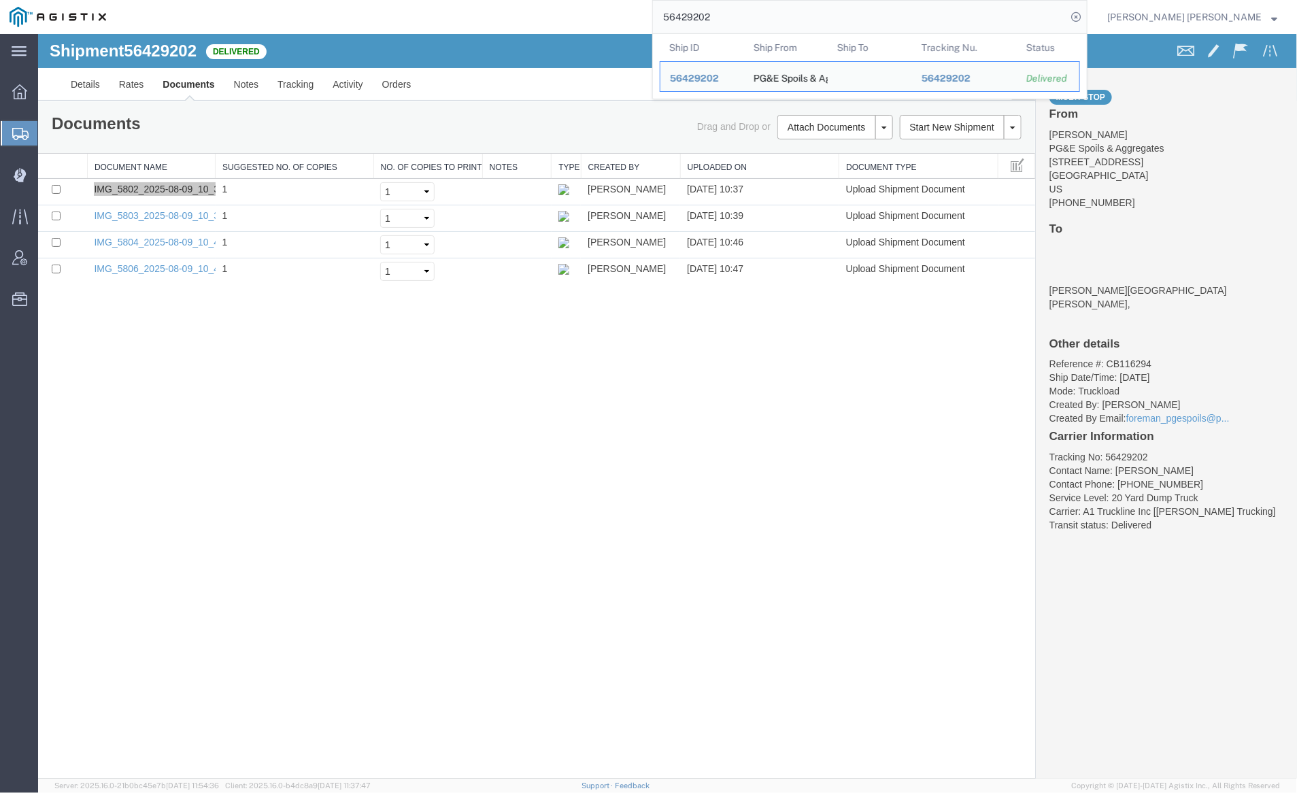
click at [756, 8] on input "56429202" at bounding box center [860, 17] width 414 height 33
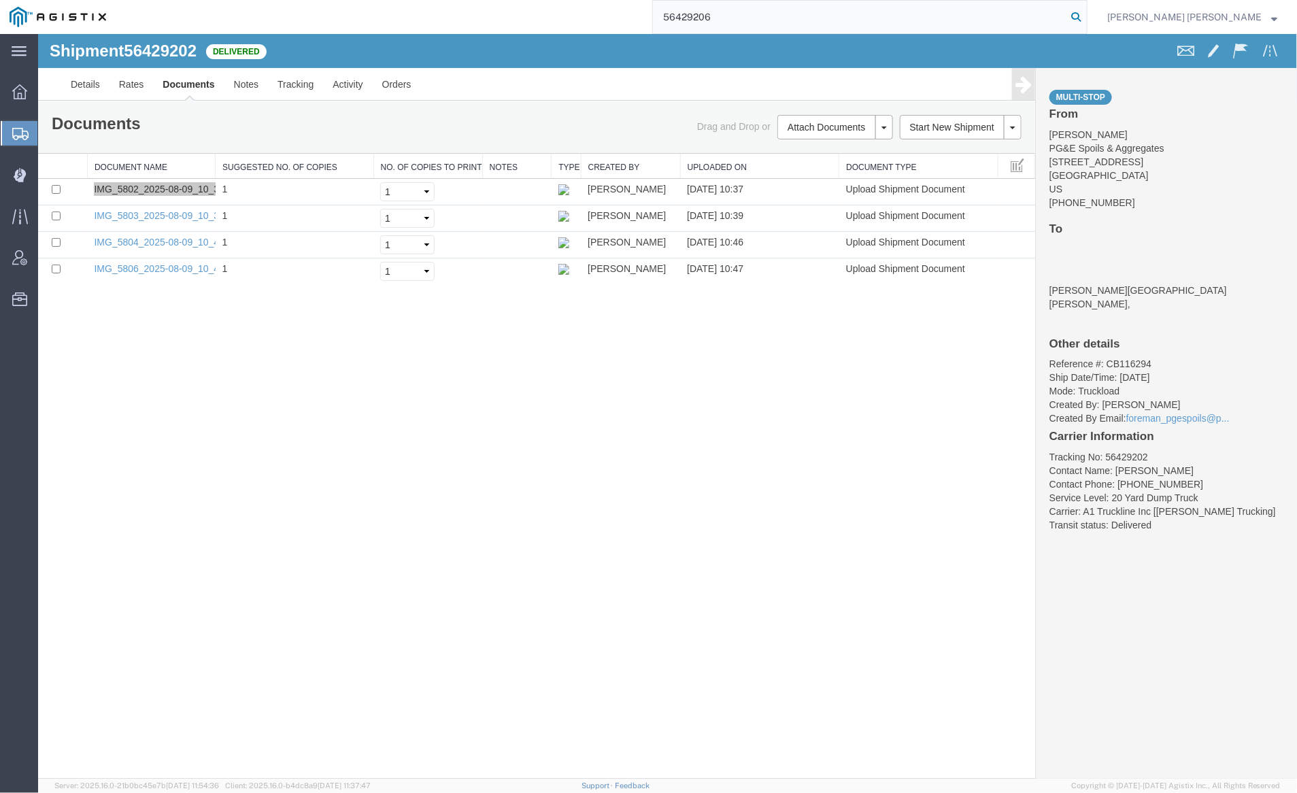
click at [1086, 18] on icon at bounding box center [1076, 16] width 19 height 19
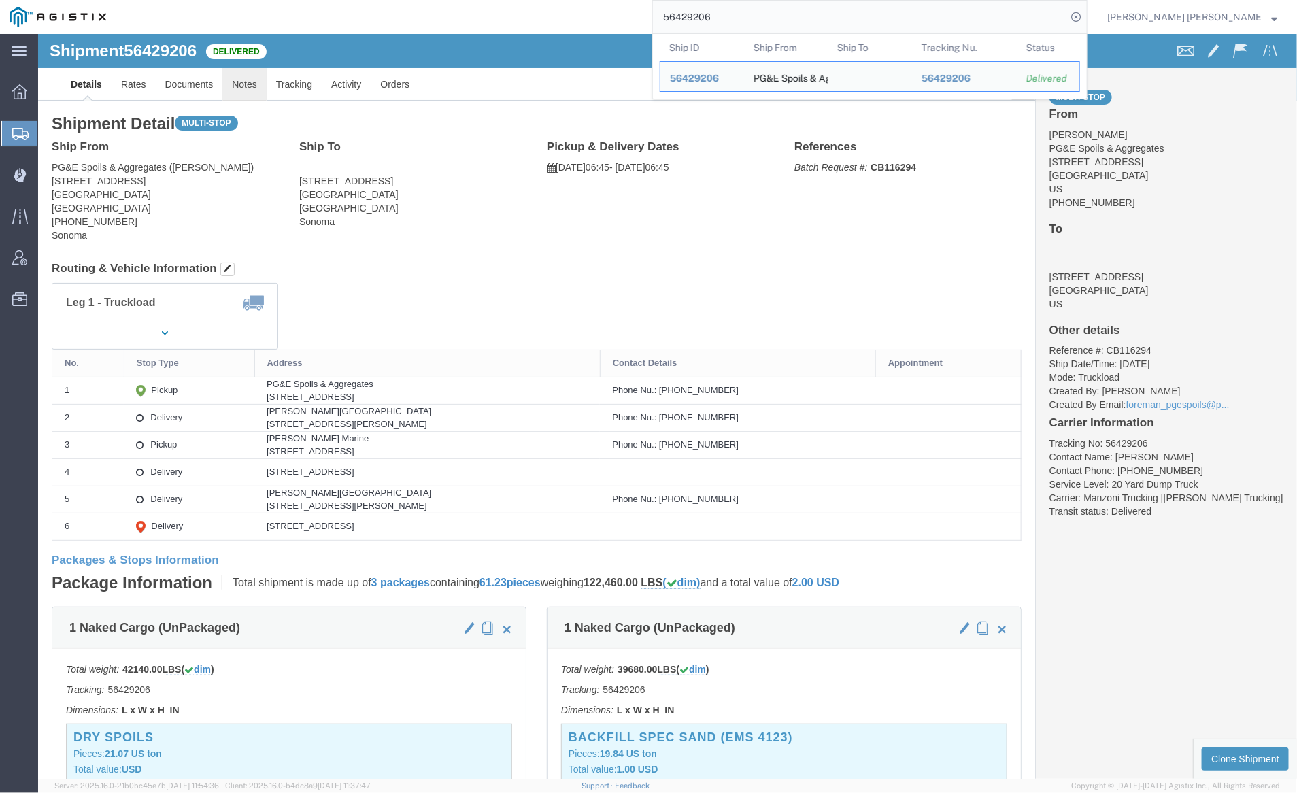
click link "Notes"
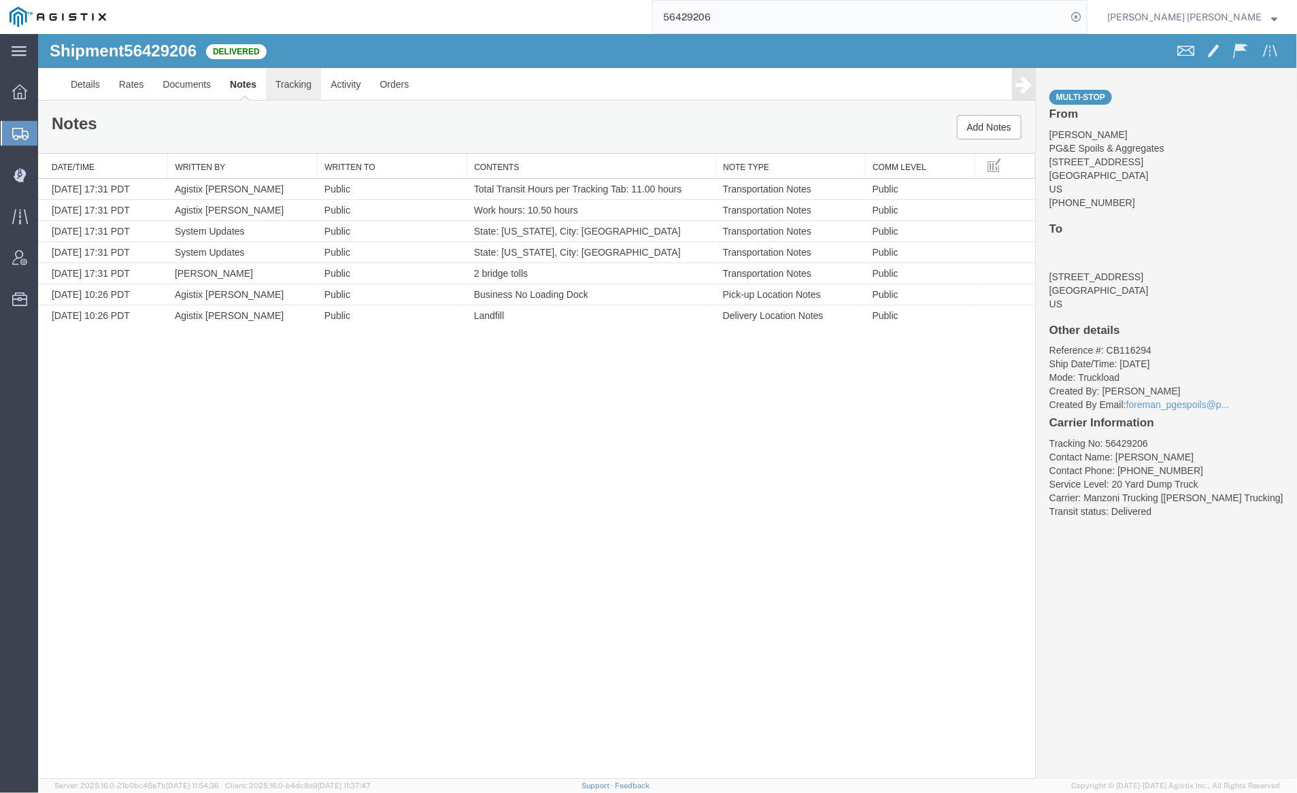
click at [294, 81] on link "Tracking" at bounding box center [292, 83] width 55 height 33
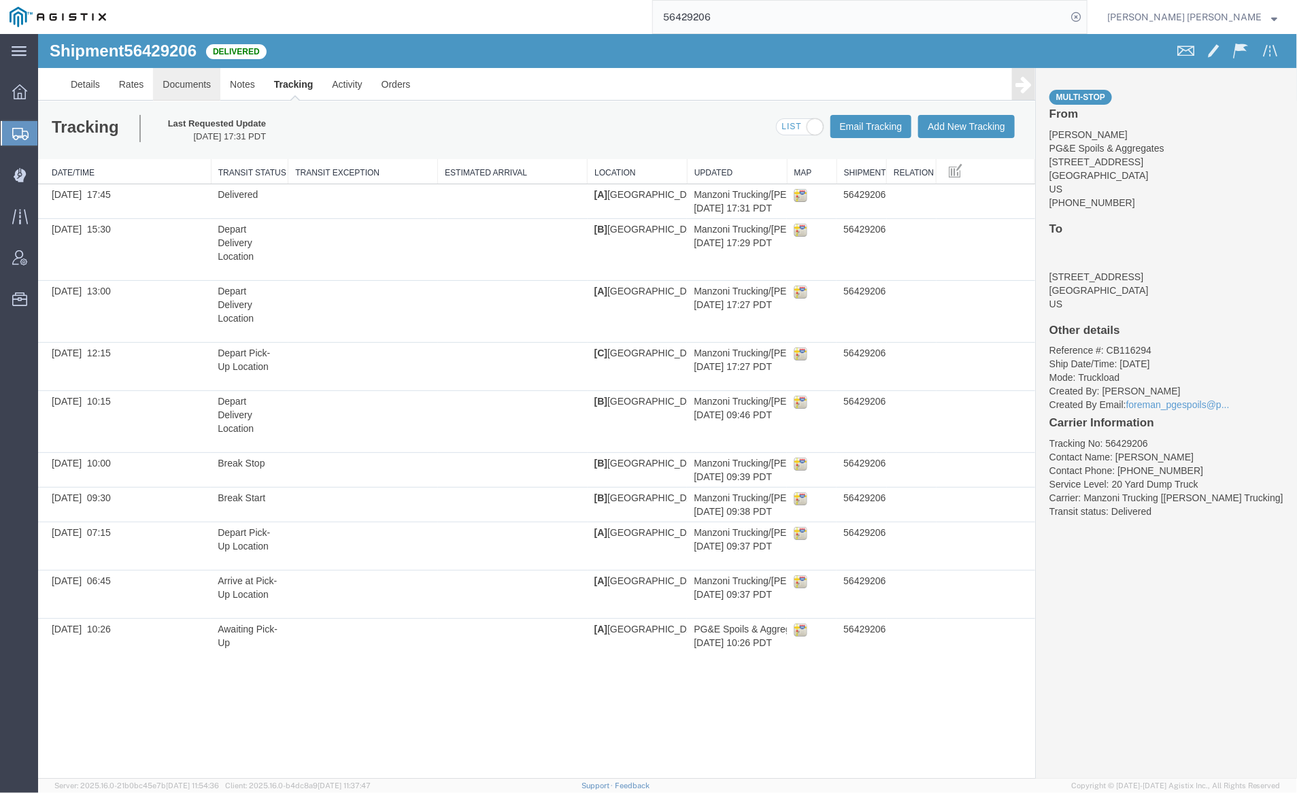
click at [191, 75] on link "Documents" at bounding box center [185, 83] width 67 height 33
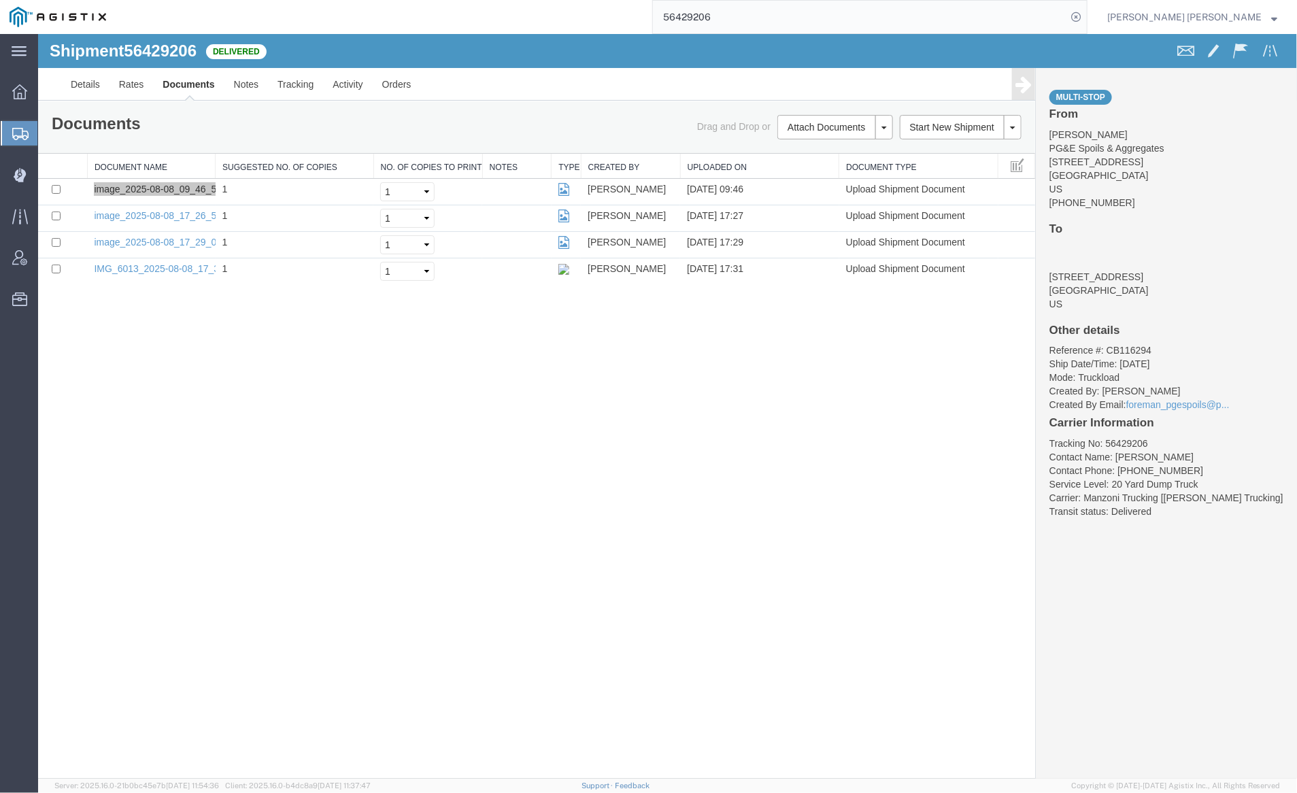
click at [753, 16] on input "56429206" at bounding box center [860, 17] width 414 height 33
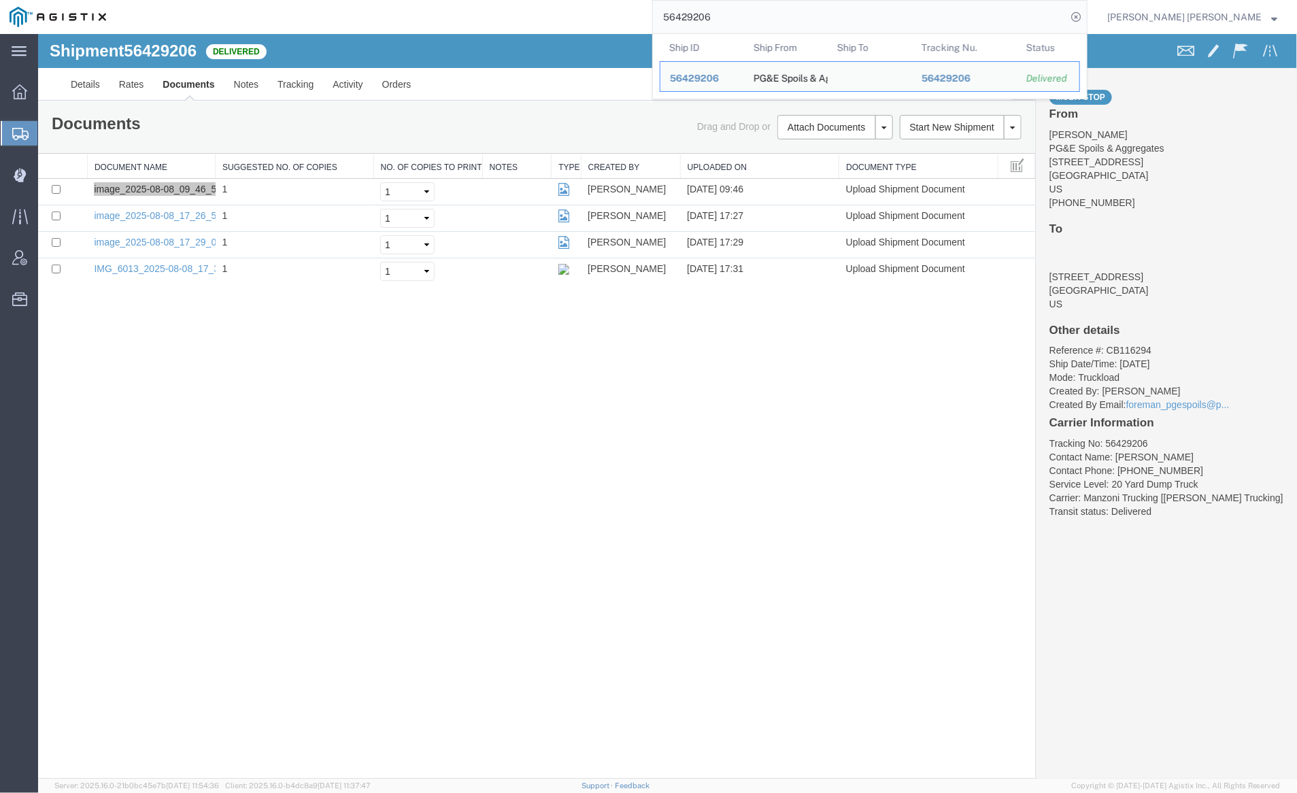
click at [753, 16] on input "56429206" at bounding box center [860, 17] width 414 height 33
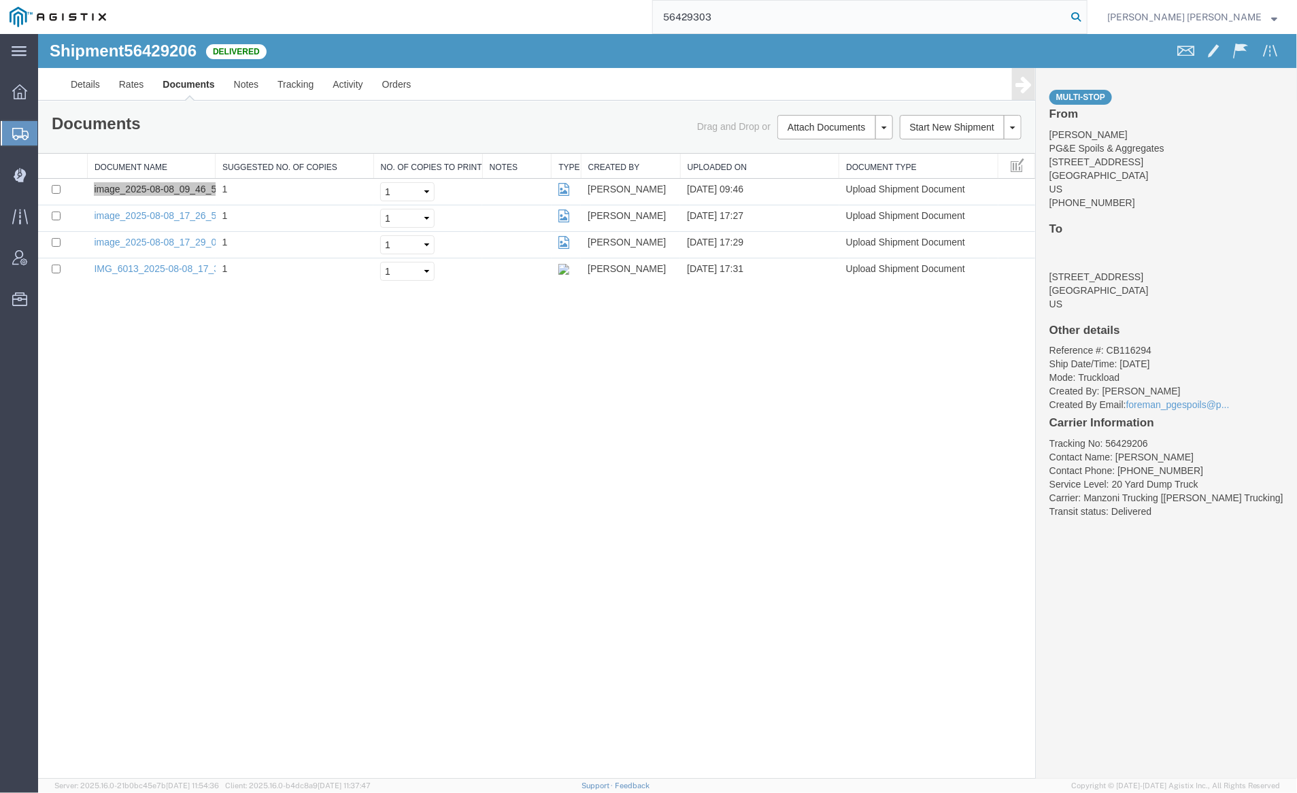
click at [1086, 15] on icon at bounding box center [1076, 16] width 19 height 19
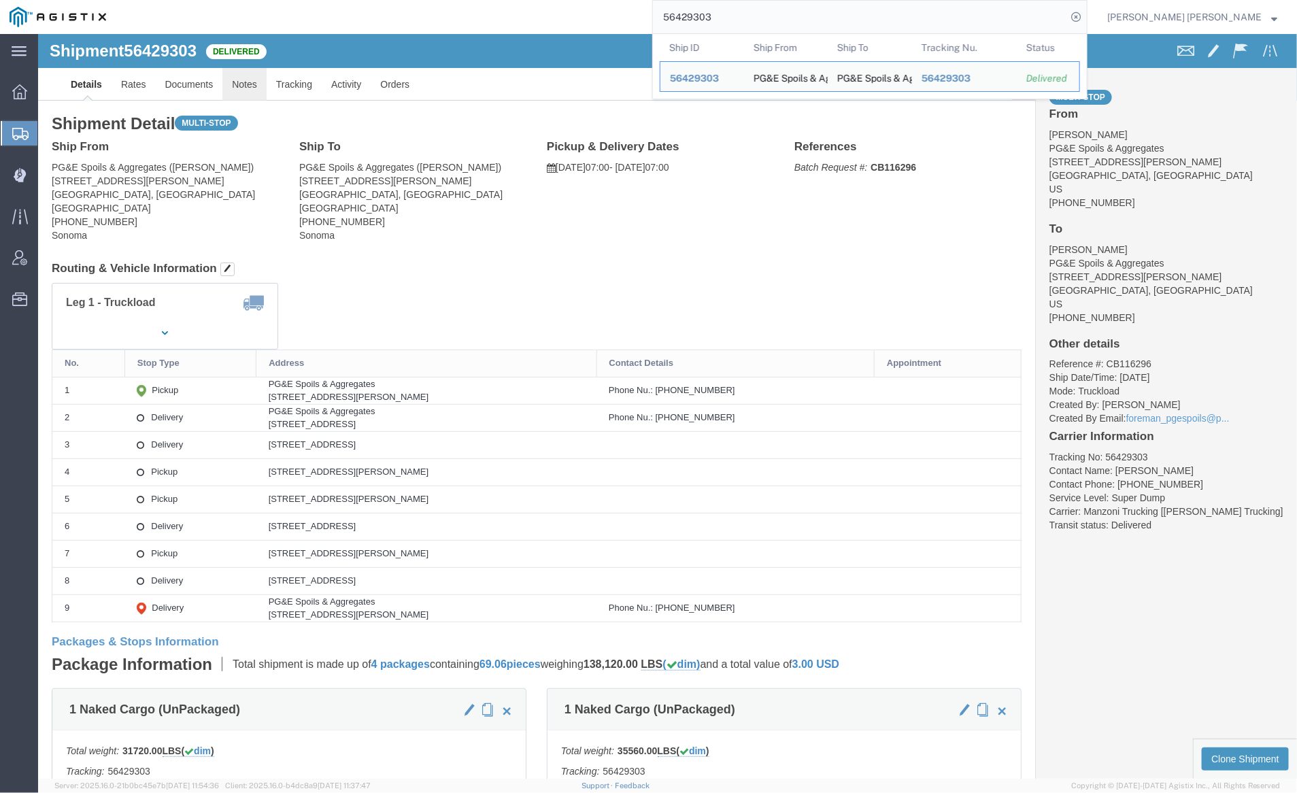
click link "Notes"
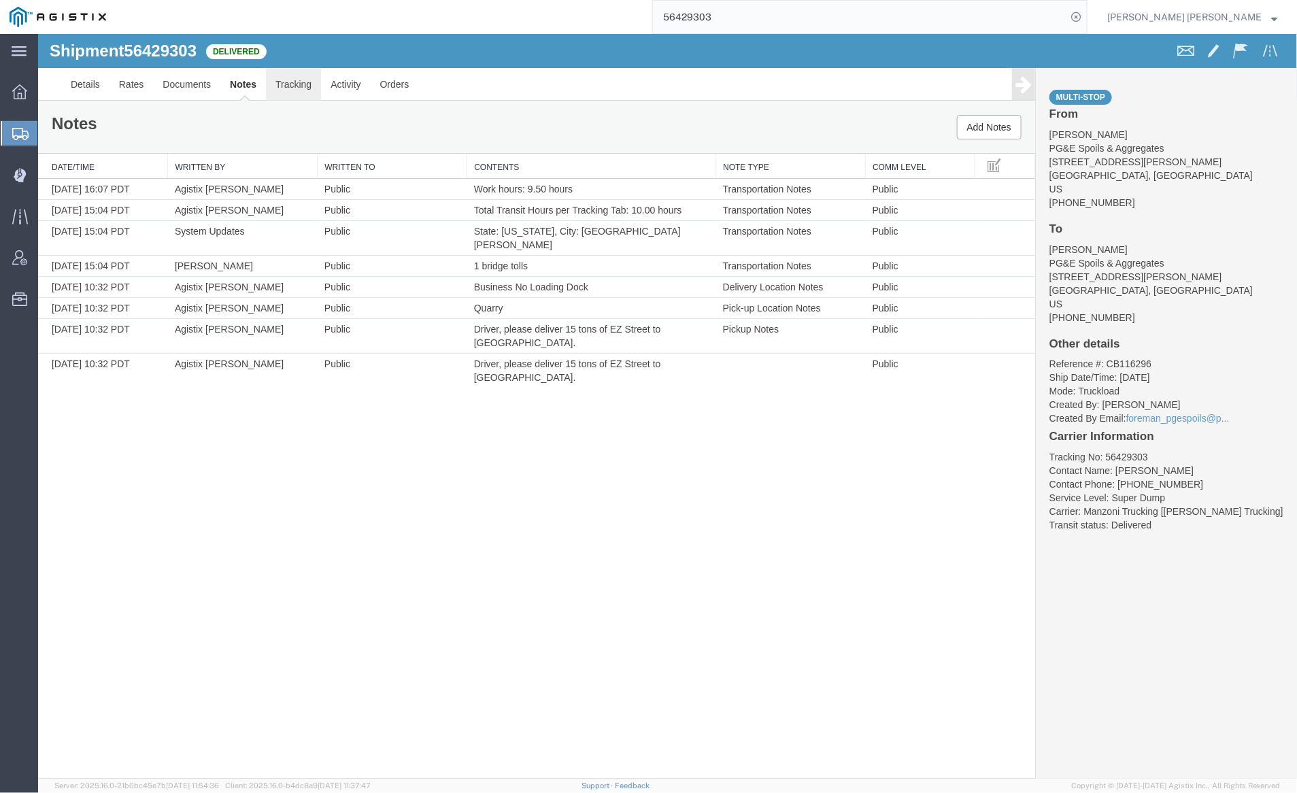
click at [306, 80] on link "Tracking" at bounding box center [292, 83] width 55 height 33
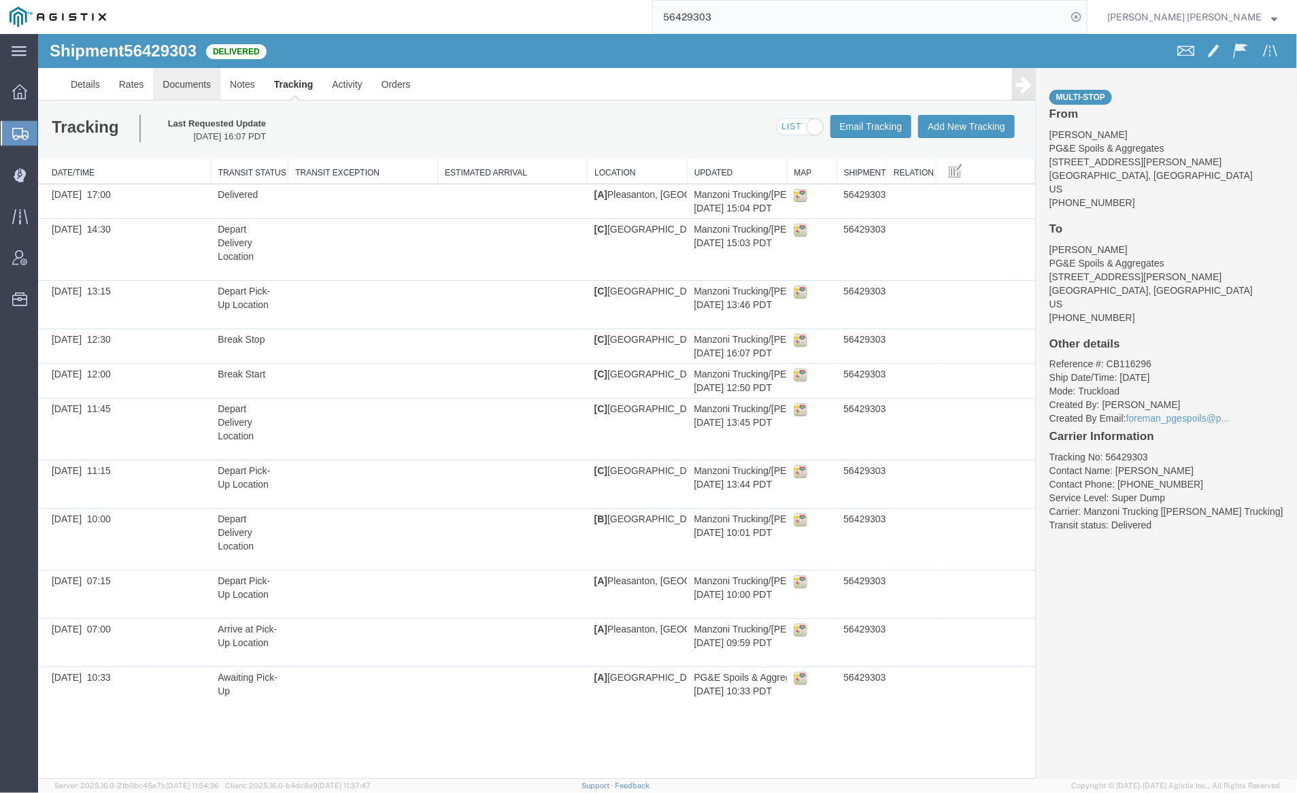
click at [176, 82] on link "Documents" at bounding box center [185, 83] width 67 height 33
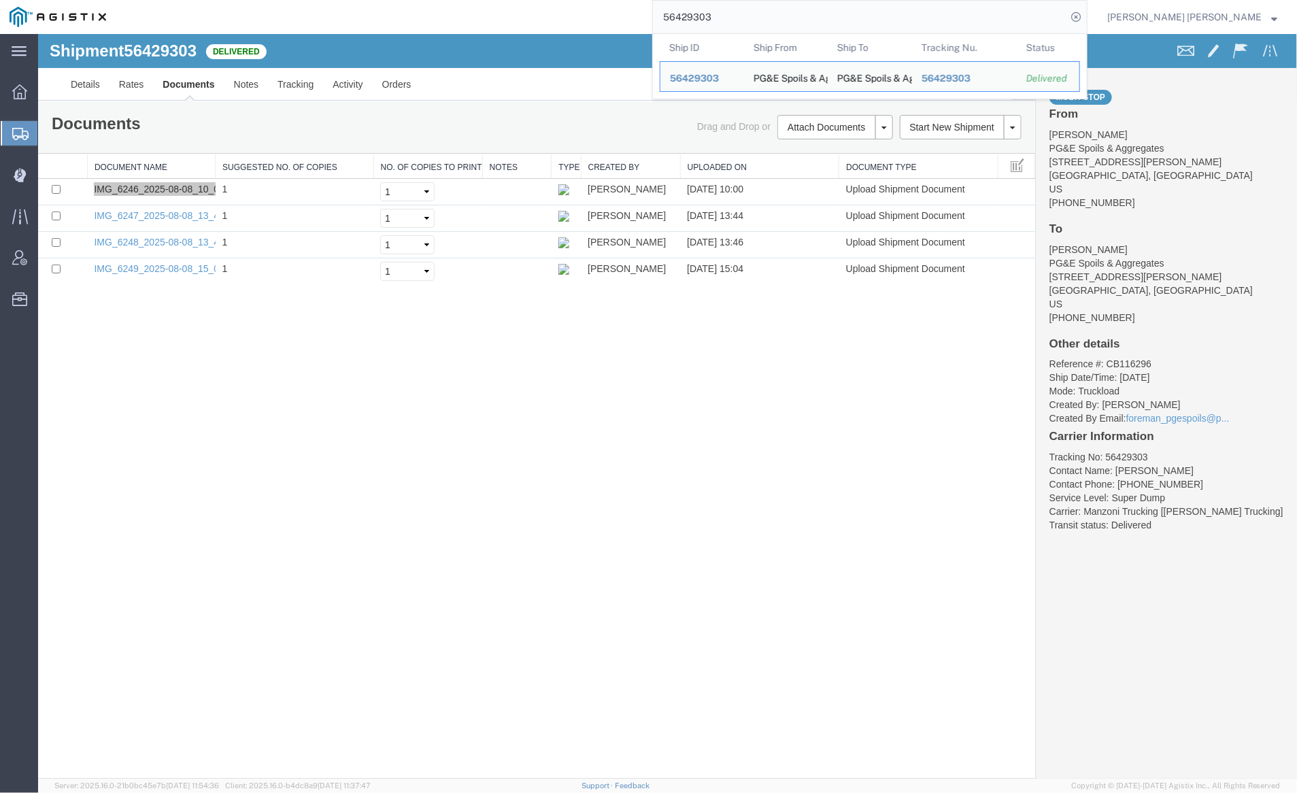
click at [757, 10] on input "56429303" at bounding box center [860, 17] width 414 height 33
paste input "32420"
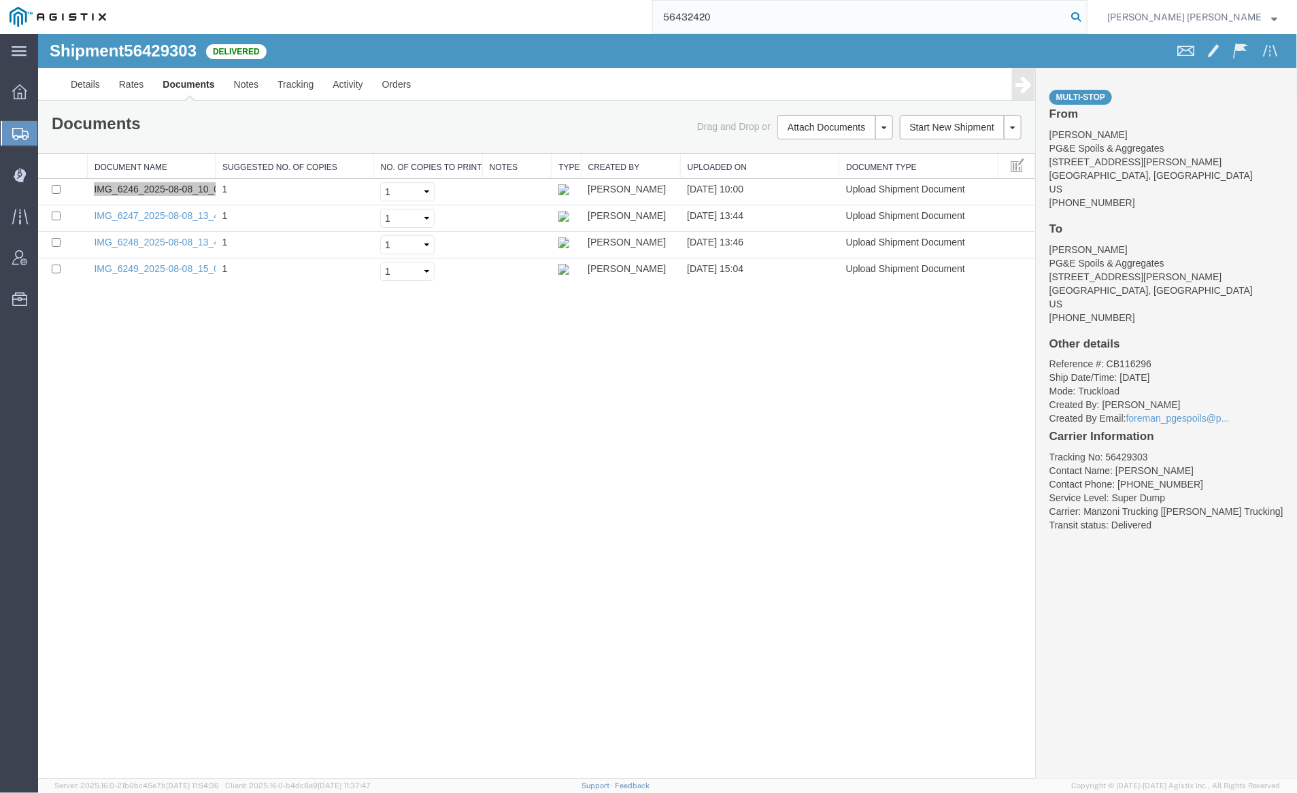
type input "56432420"
click at [1086, 17] on icon at bounding box center [1076, 16] width 19 height 19
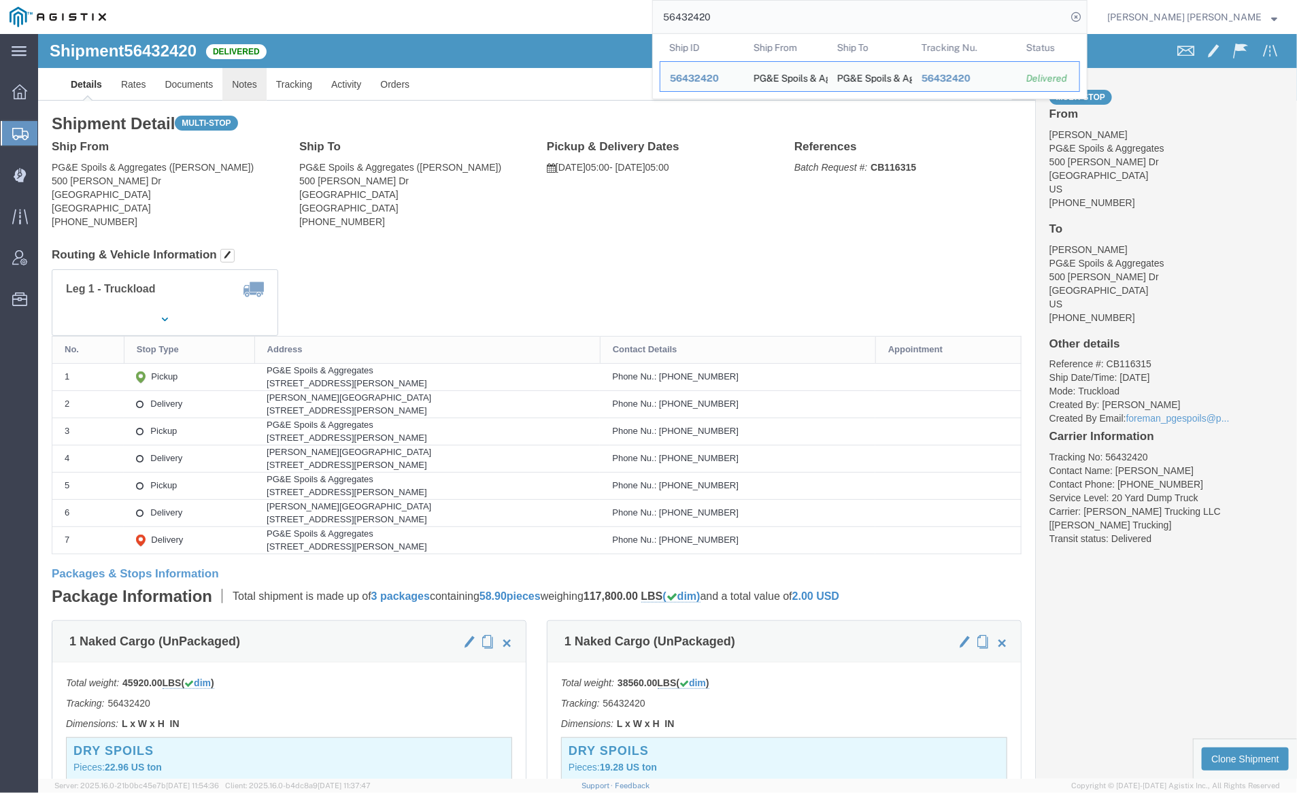
click link "Notes"
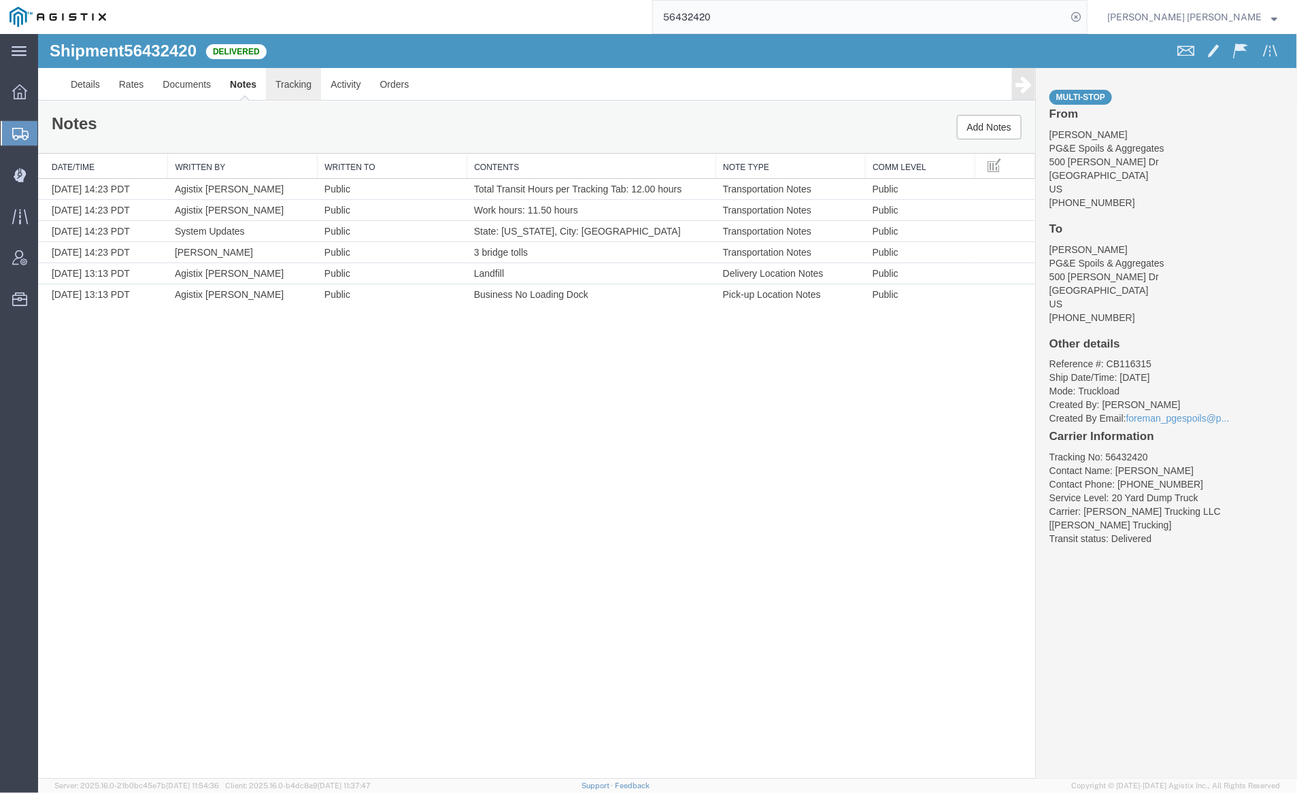
click at [285, 84] on link "Tracking" at bounding box center [292, 83] width 55 height 33
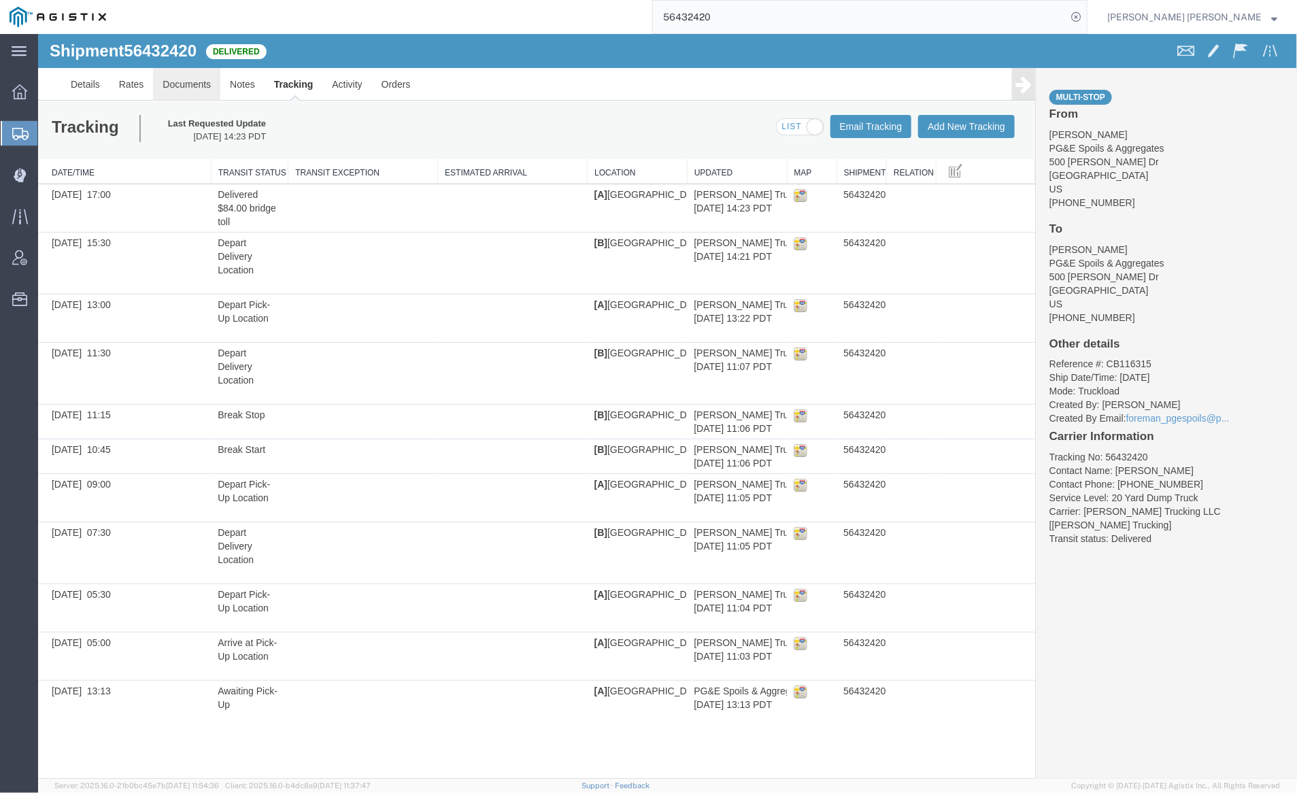
click at [195, 92] on link "Documents" at bounding box center [185, 83] width 67 height 33
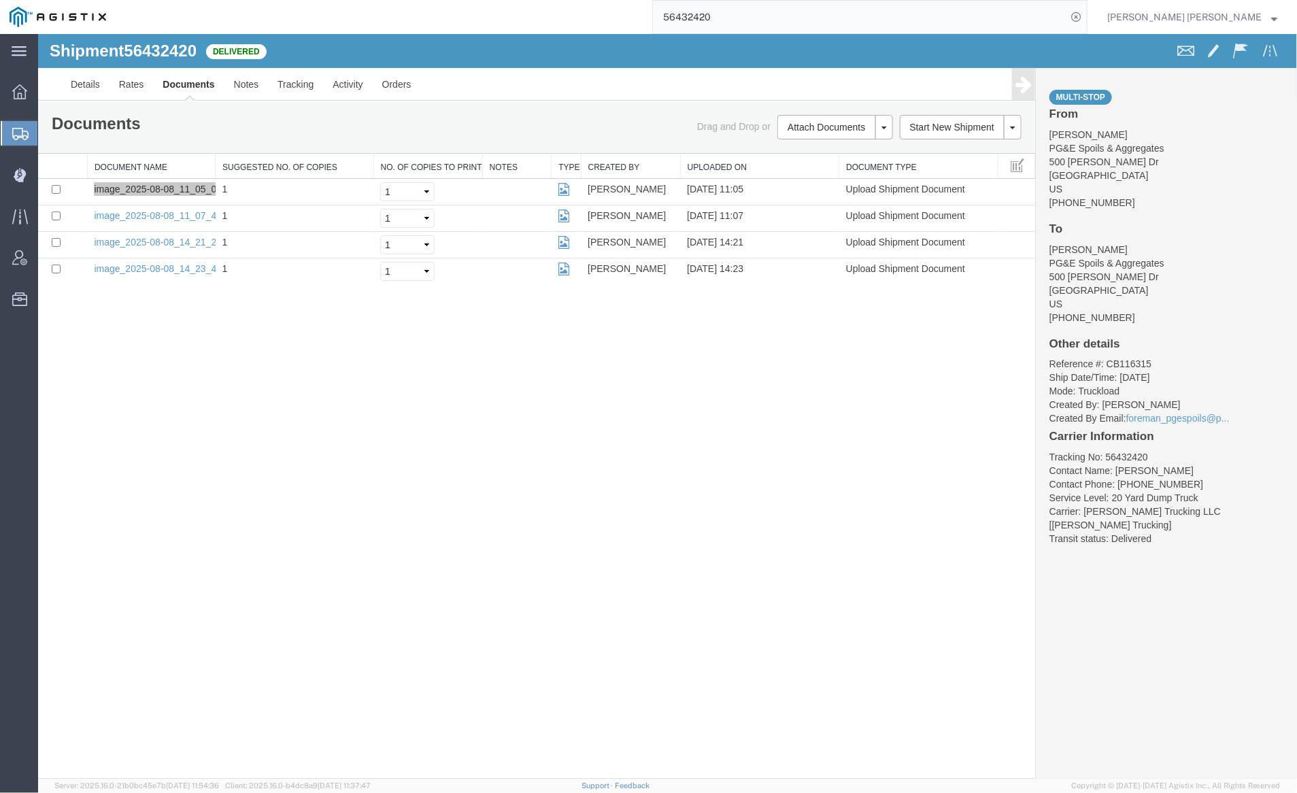
click at [763, 14] on input "56432420" at bounding box center [860, 17] width 414 height 33
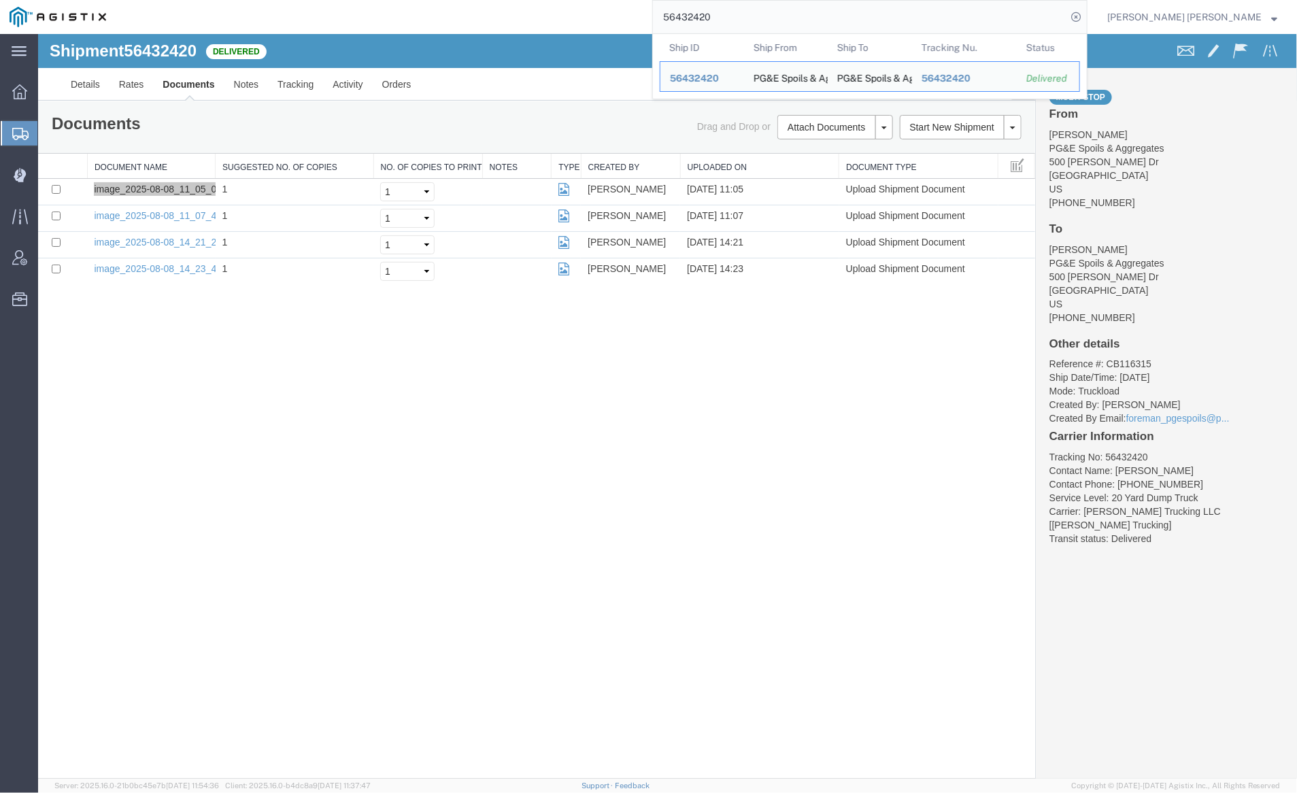
click at [763, 14] on input "56432420" at bounding box center [860, 17] width 414 height 33
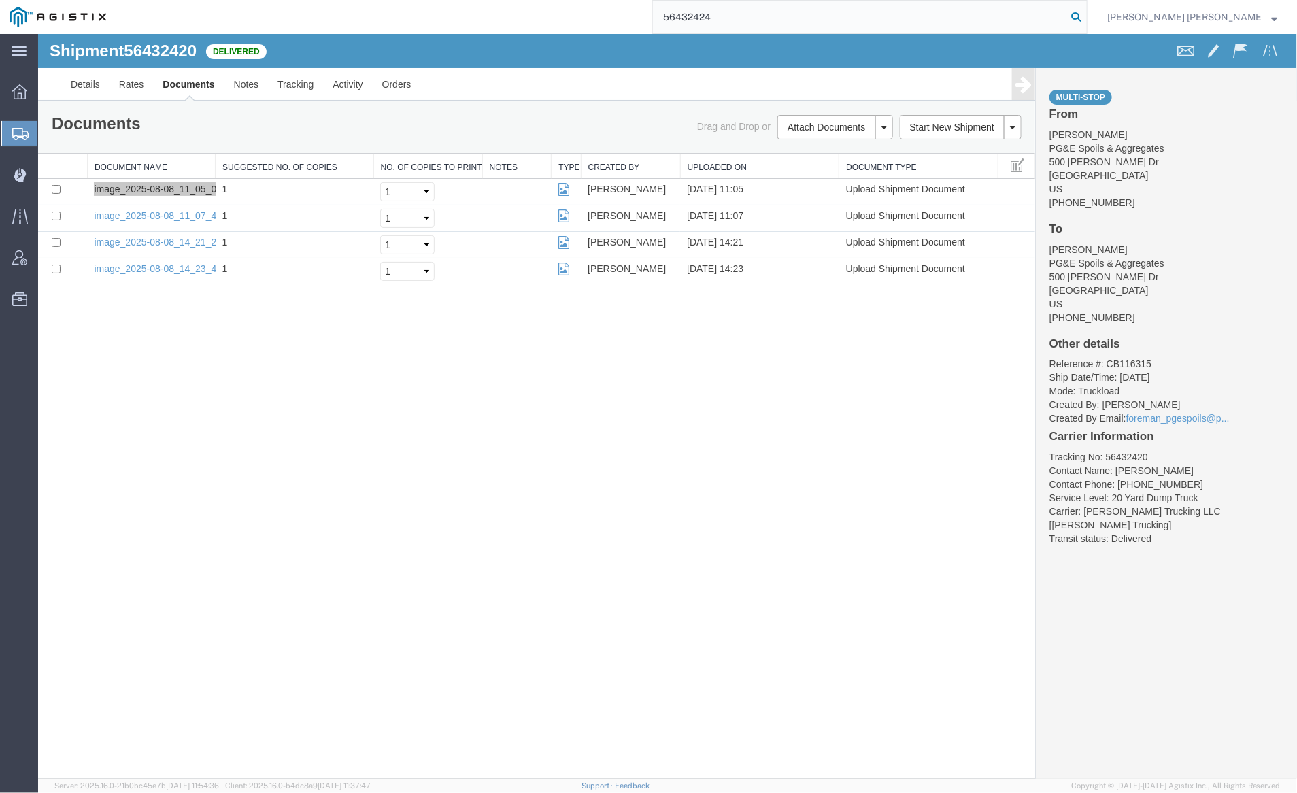
click at [1086, 16] on icon at bounding box center [1076, 16] width 19 height 19
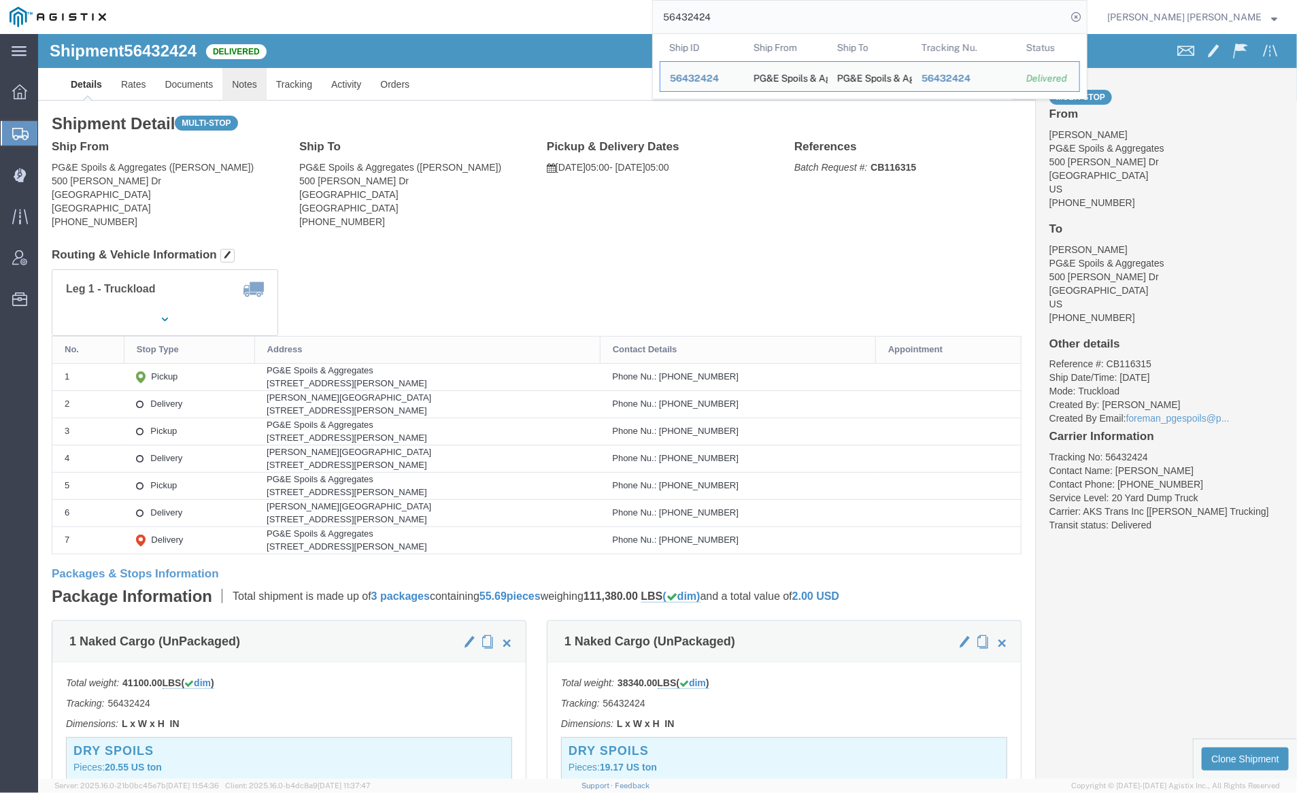
click link "Notes"
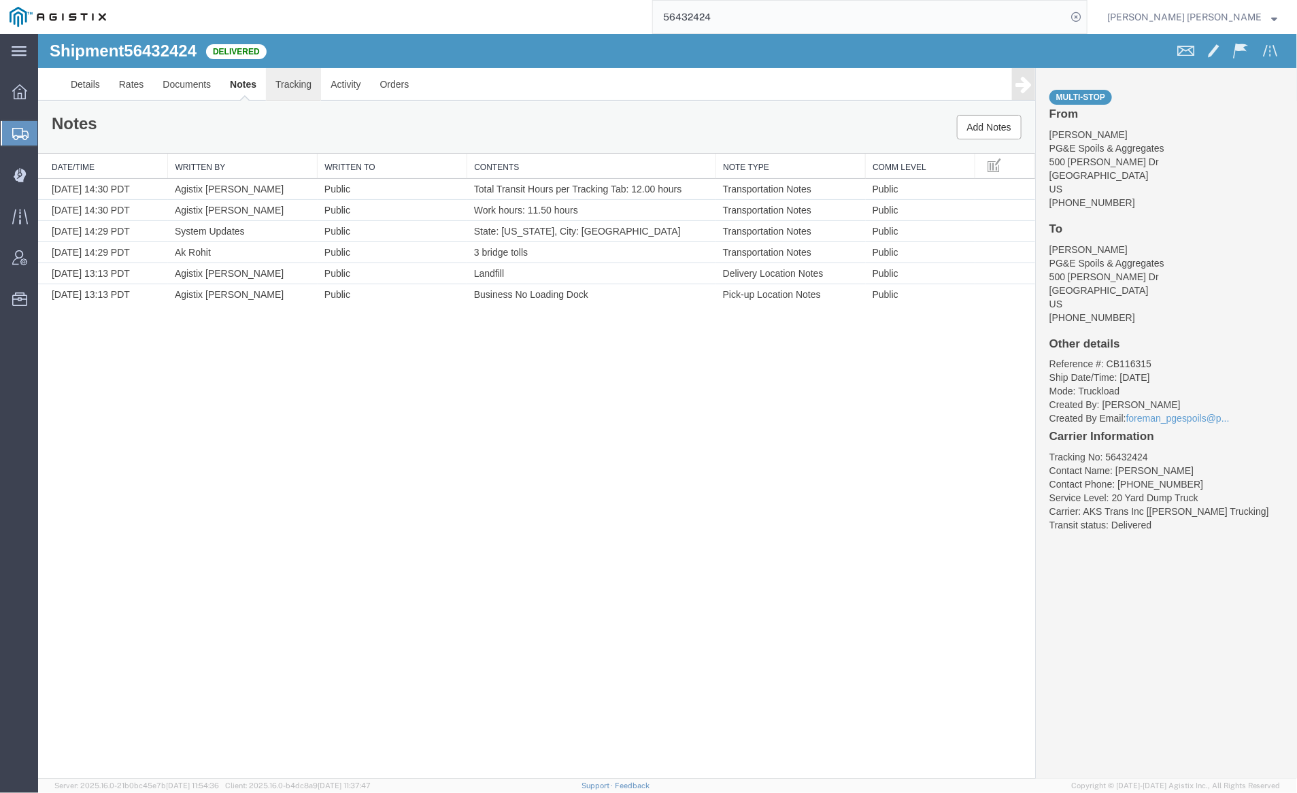
click at [295, 81] on link "Tracking" at bounding box center [292, 83] width 55 height 33
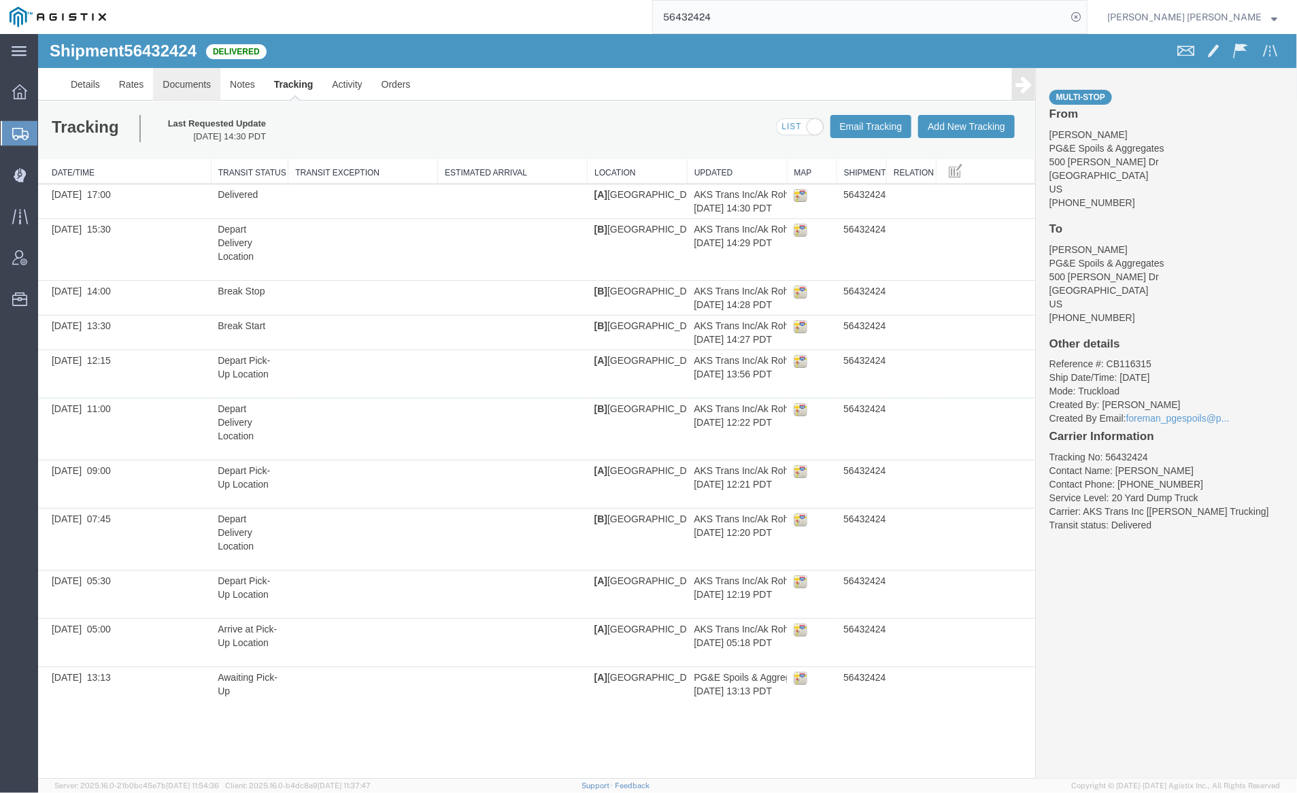
click at [203, 82] on link "Documents" at bounding box center [185, 83] width 67 height 33
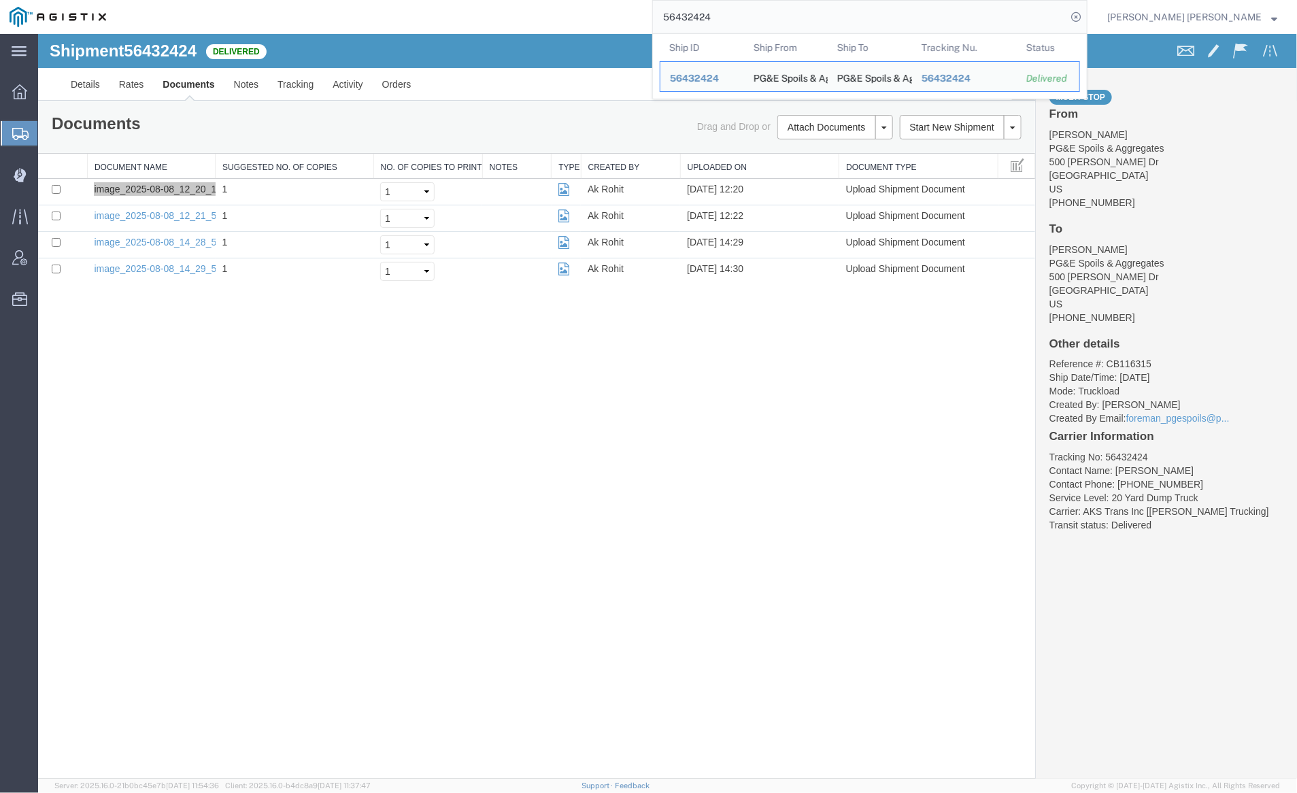
click at [771, 17] on input "56432424" at bounding box center [860, 17] width 414 height 33
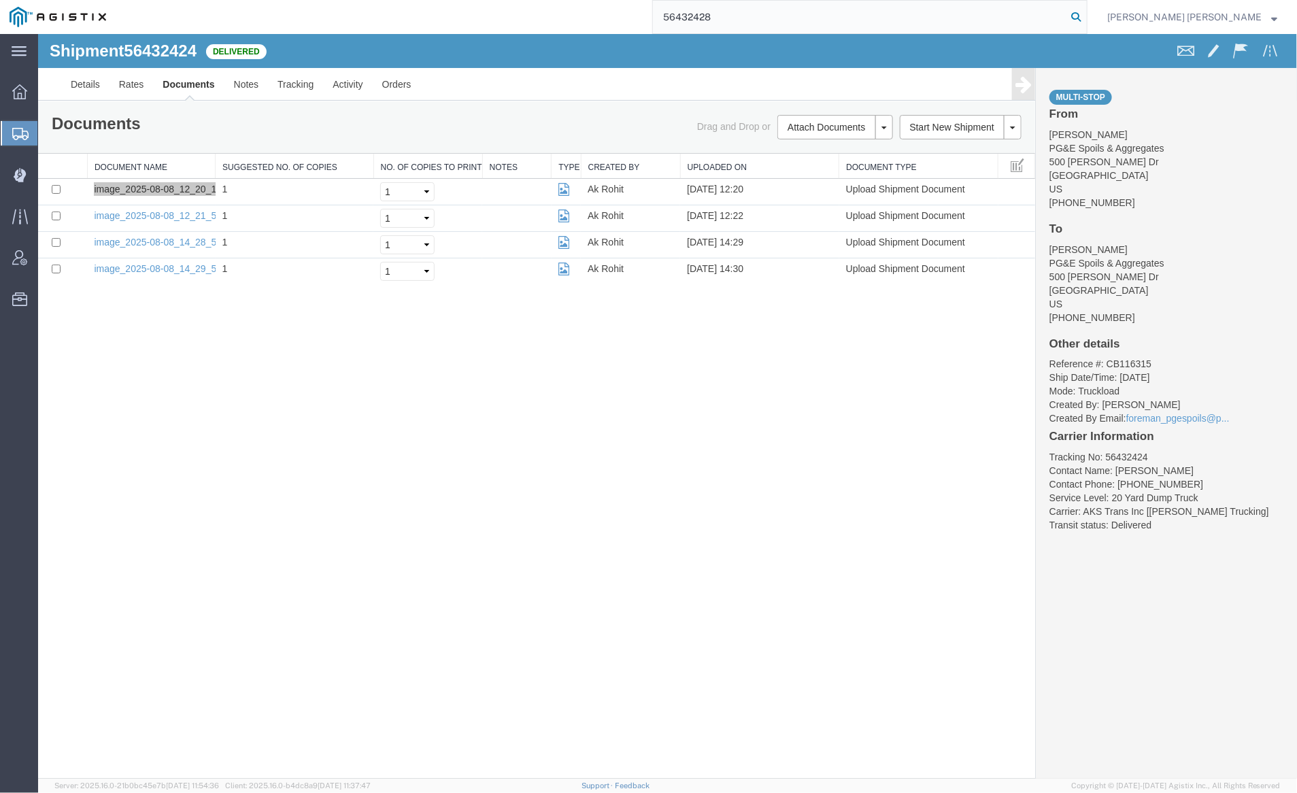
click at [1086, 16] on icon at bounding box center [1076, 16] width 19 height 19
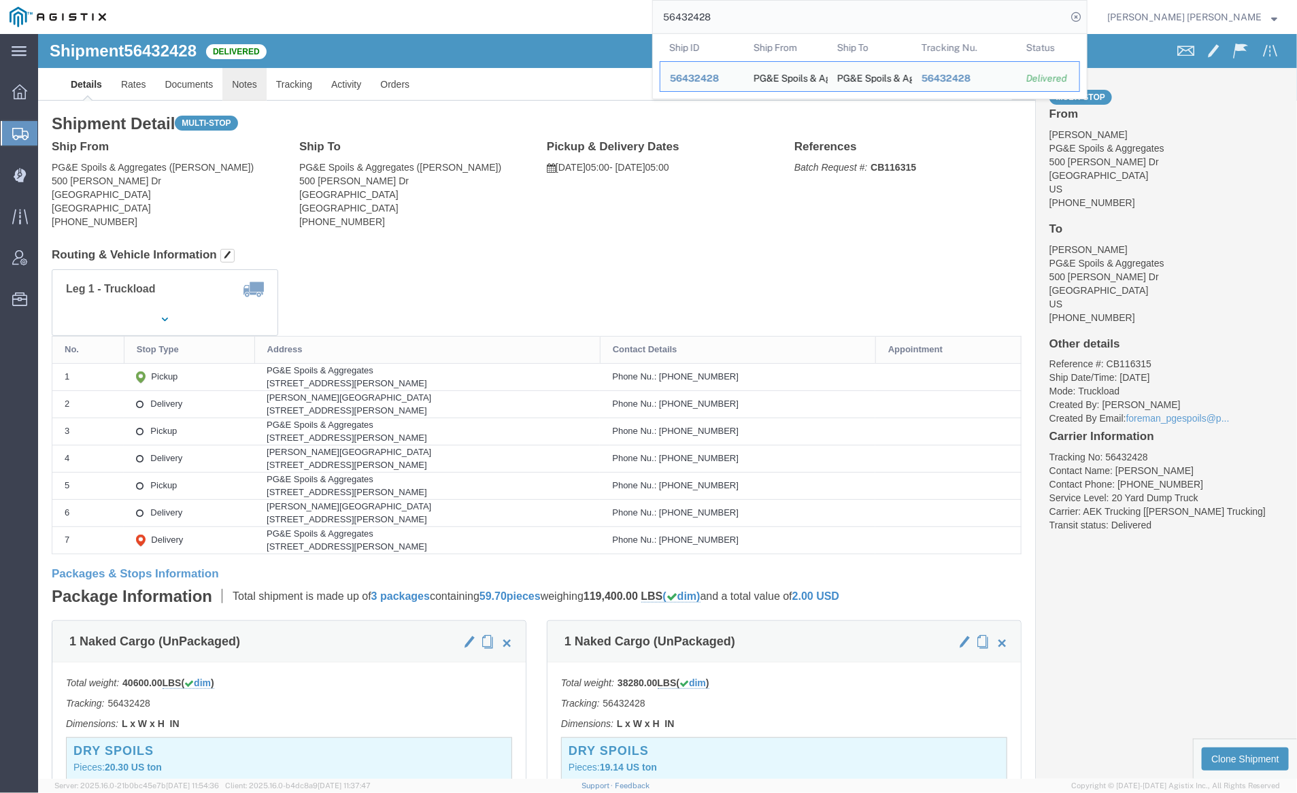
click link "Notes"
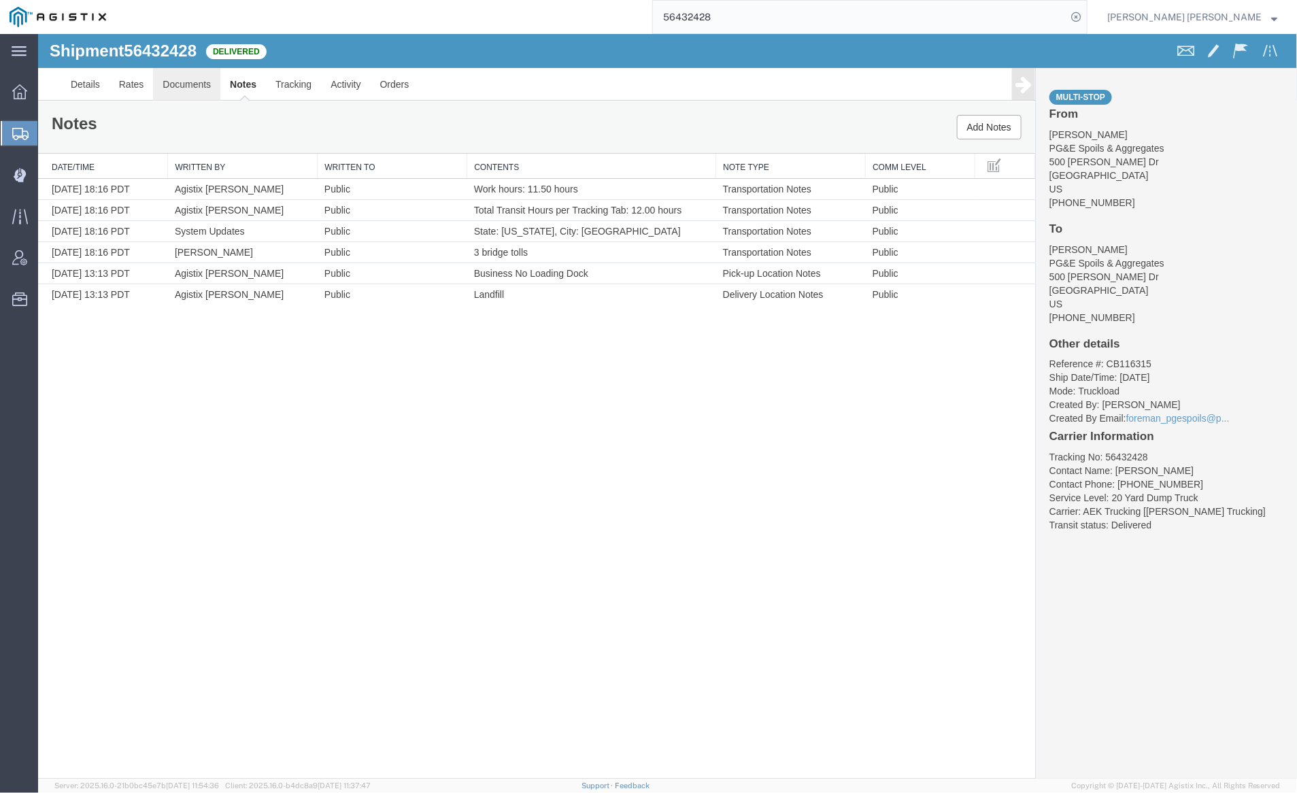
click at [189, 82] on link "Documents" at bounding box center [185, 83] width 67 height 33
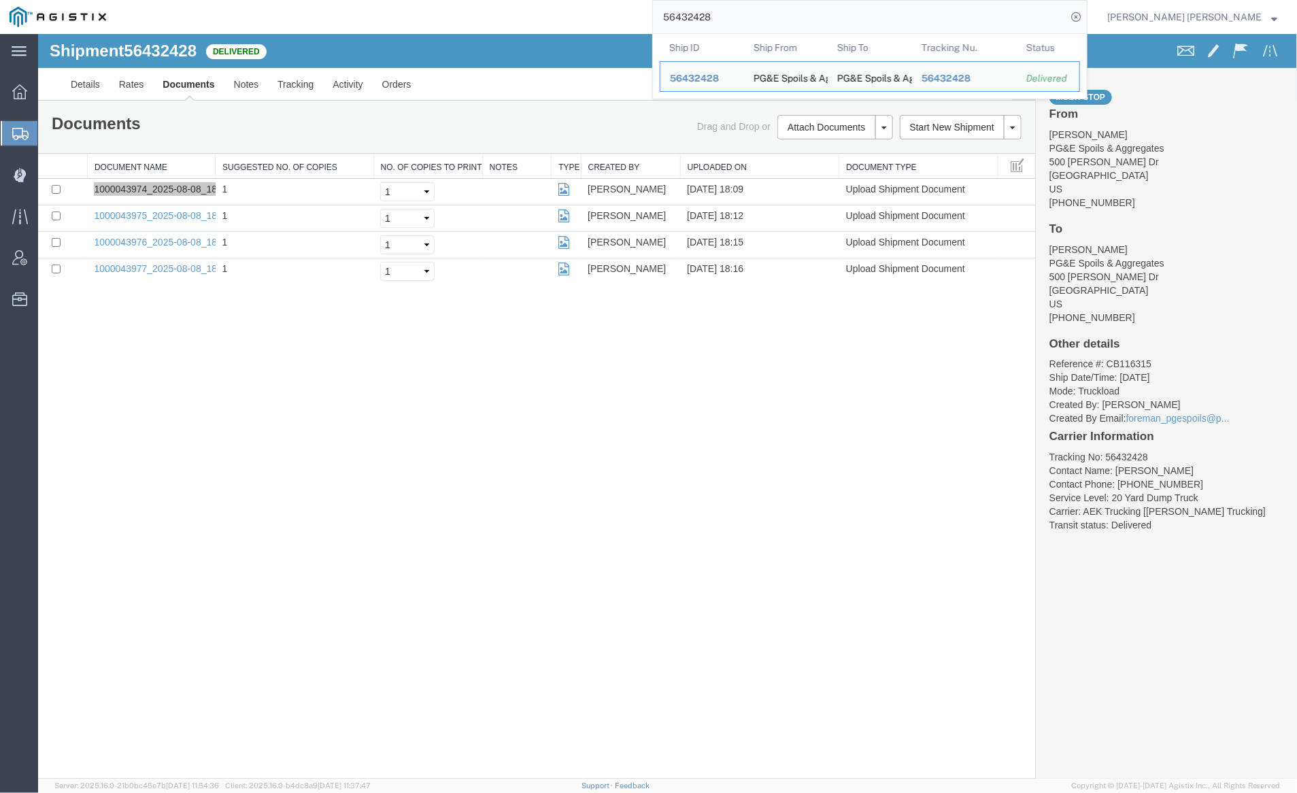
click at [742, 20] on input "56432428" at bounding box center [860, 17] width 414 height 33
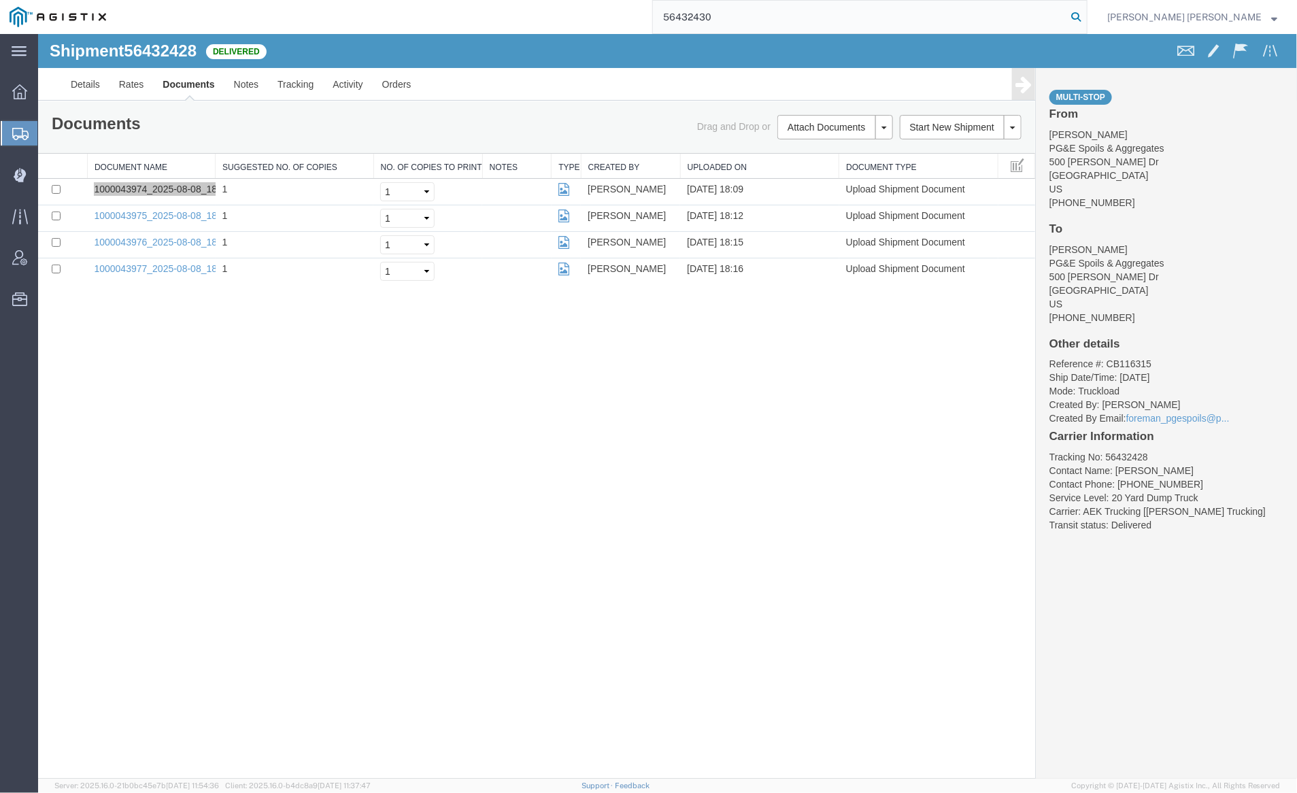
click at [1086, 13] on icon at bounding box center [1076, 16] width 19 height 19
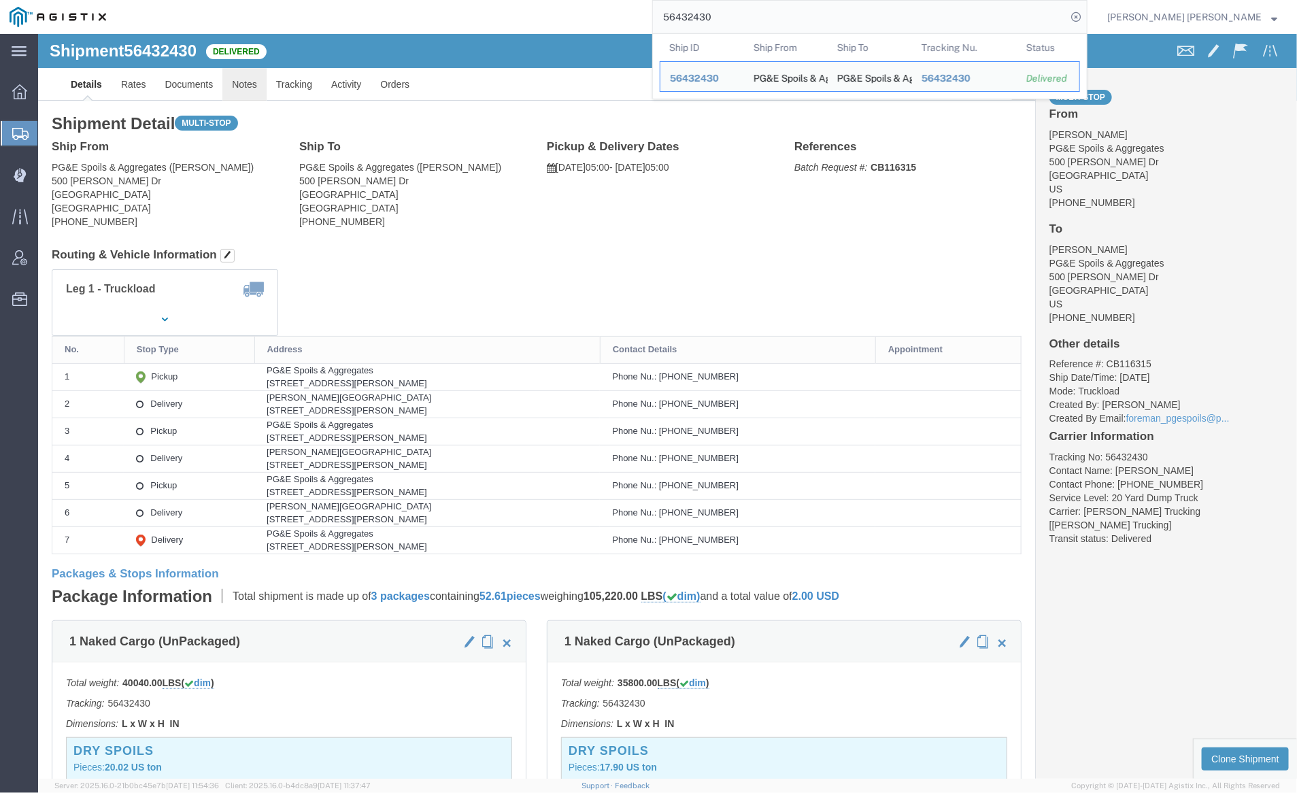
click link "Notes"
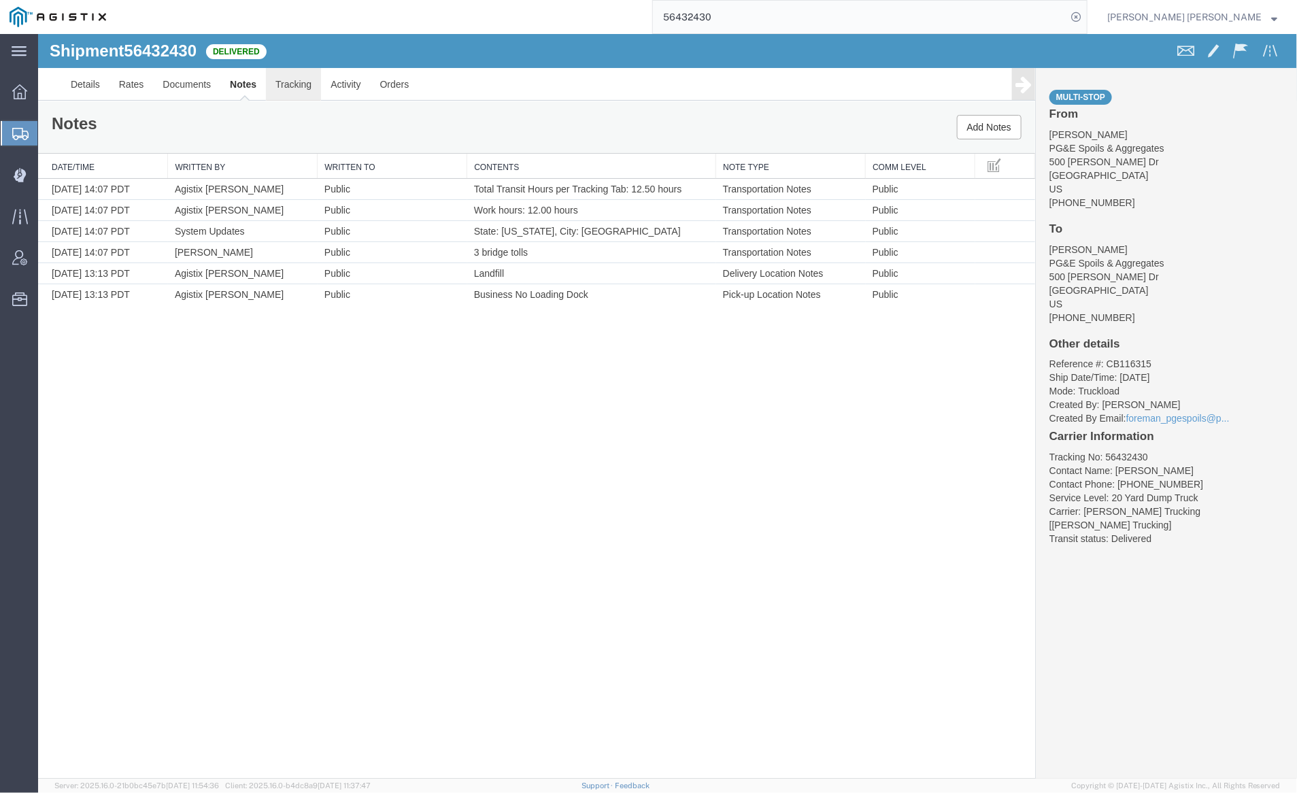
click at [299, 77] on link "Tracking" at bounding box center [292, 83] width 55 height 33
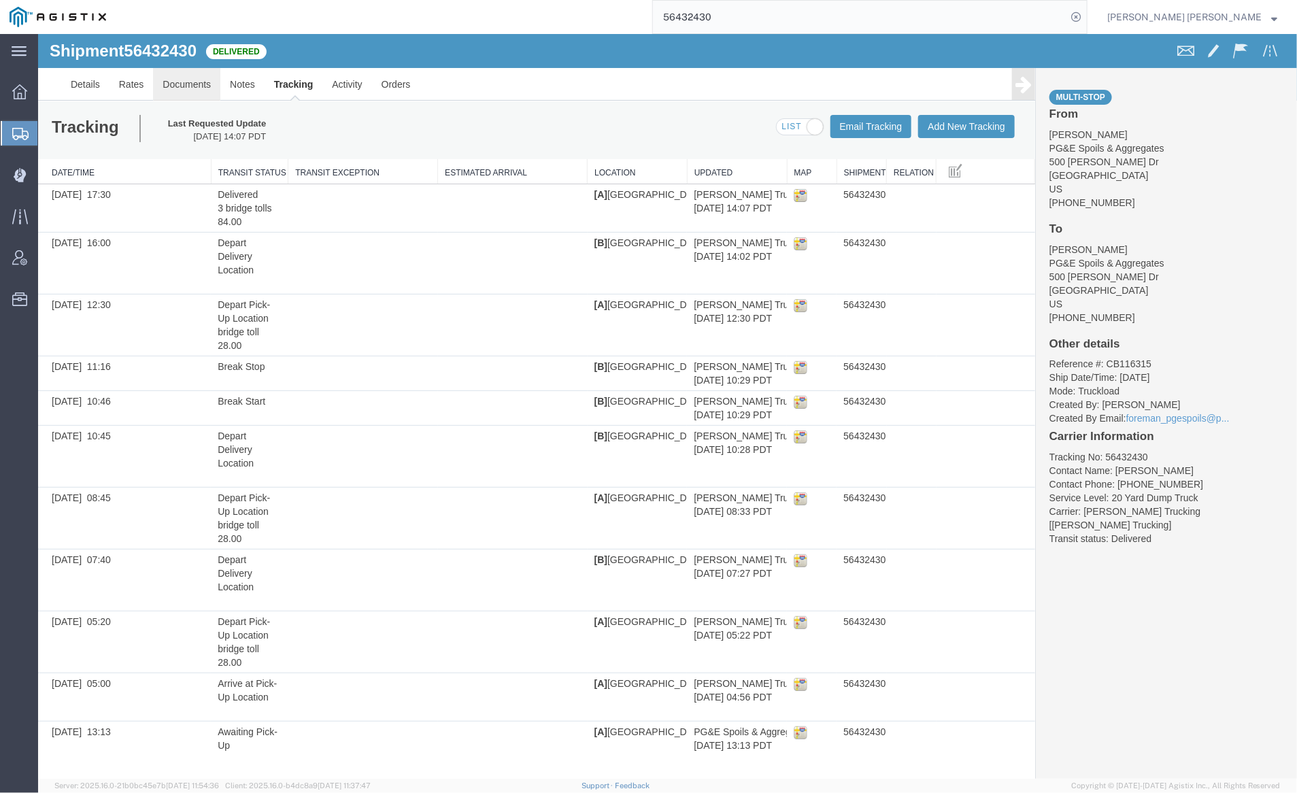
click at [180, 75] on link "Documents" at bounding box center [185, 83] width 67 height 33
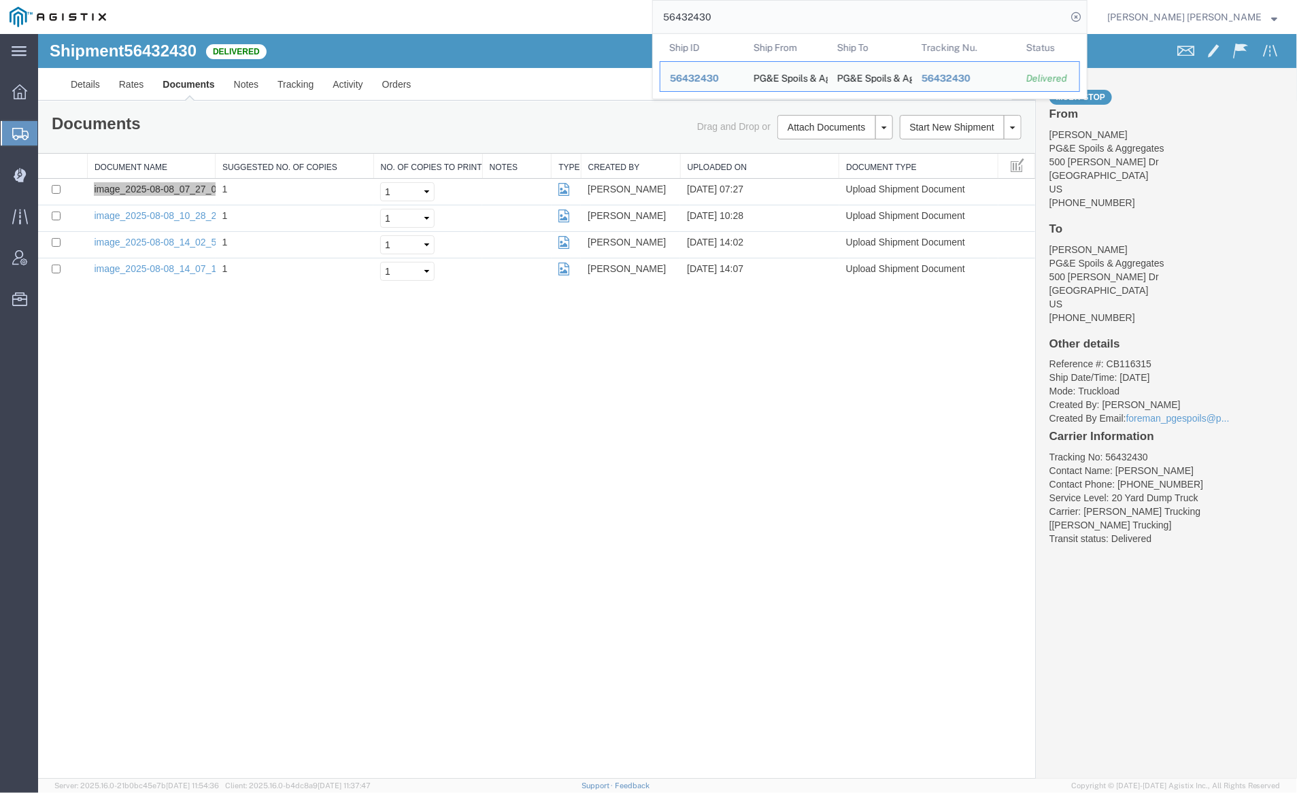
click at [735, 7] on input "56432430" at bounding box center [860, 17] width 414 height 33
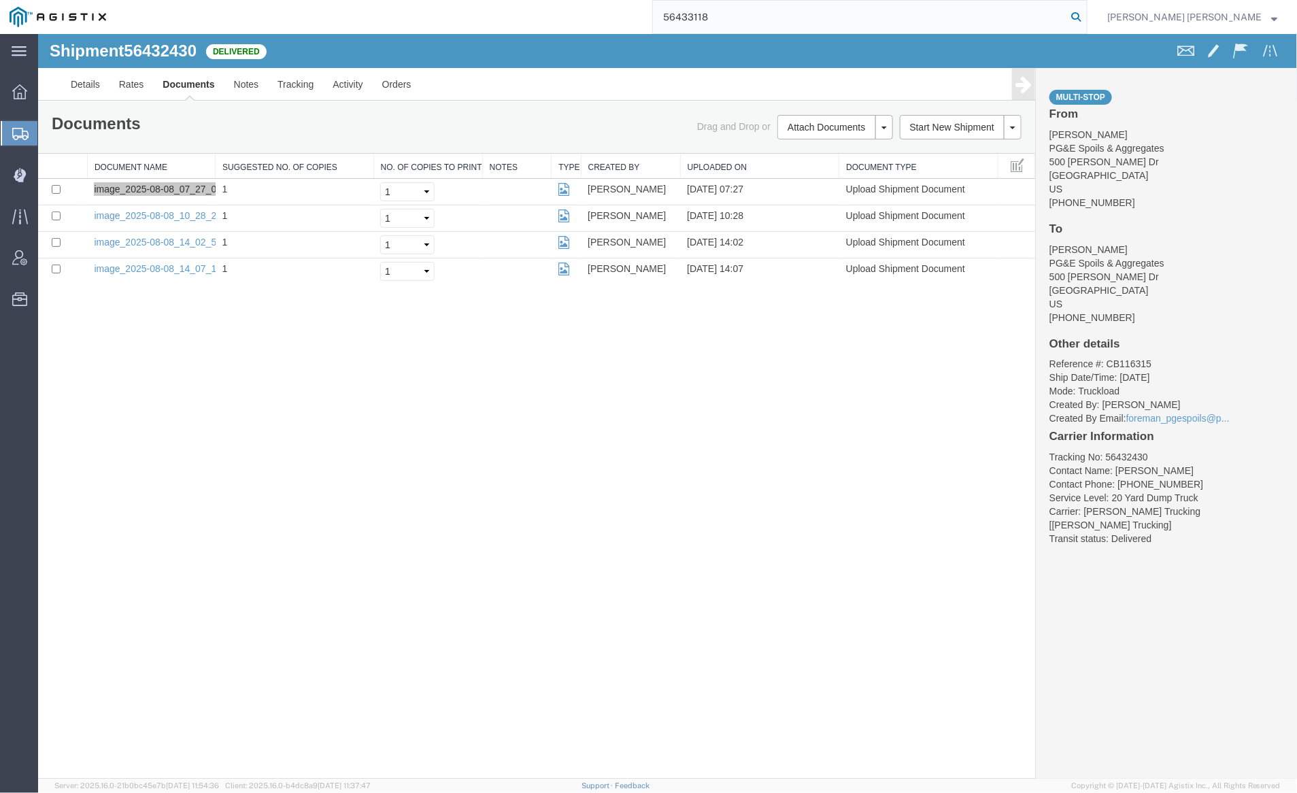
click at [1086, 14] on icon at bounding box center [1076, 16] width 19 height 19
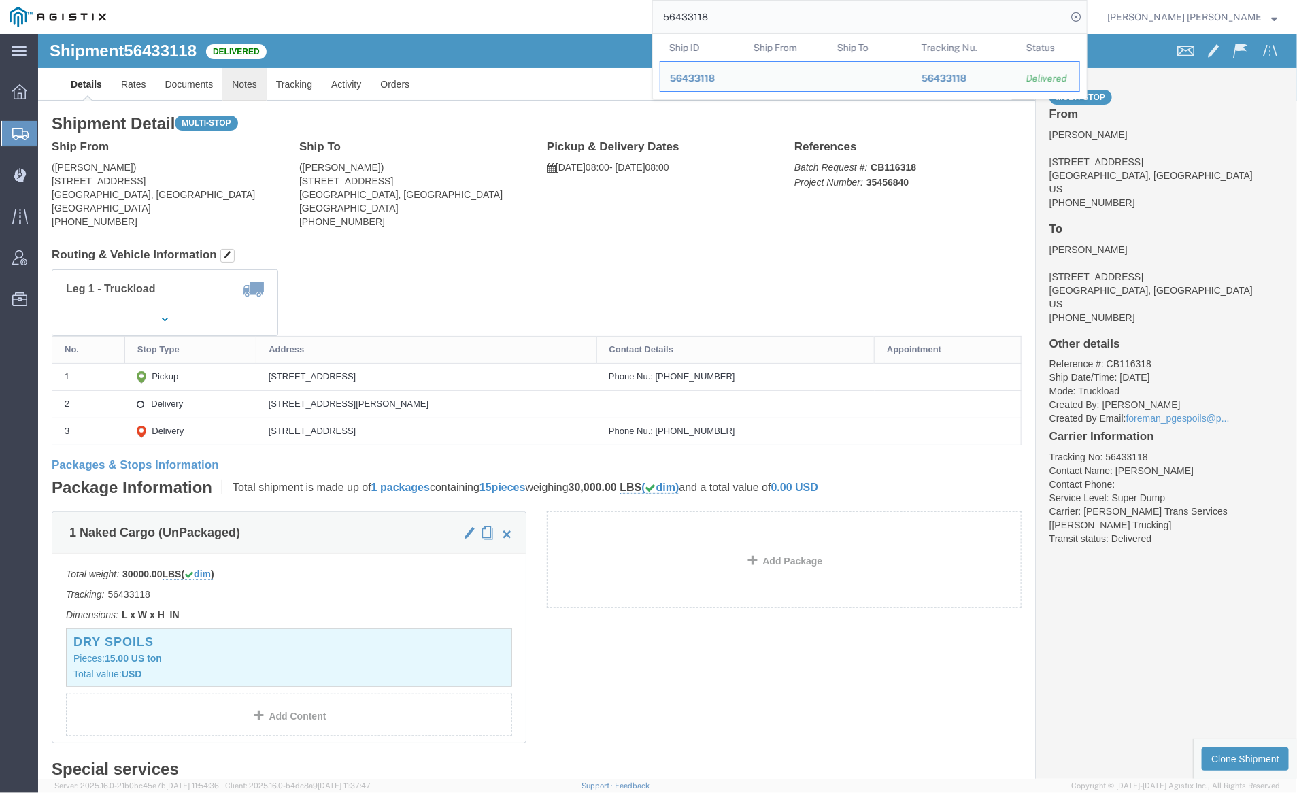
click link "Notes"
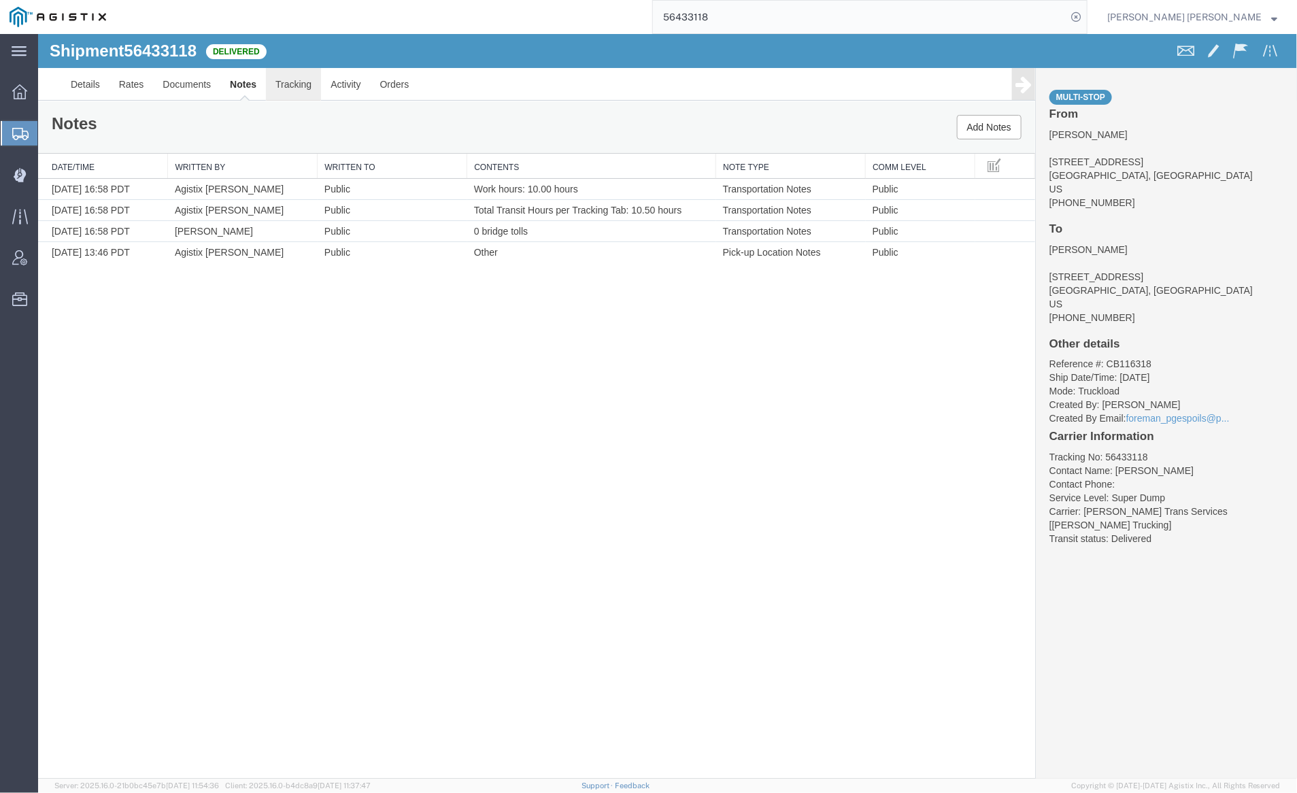
click at [281, 88] on link "Tracking" at bounding box center [292, 83] width 55 height 33
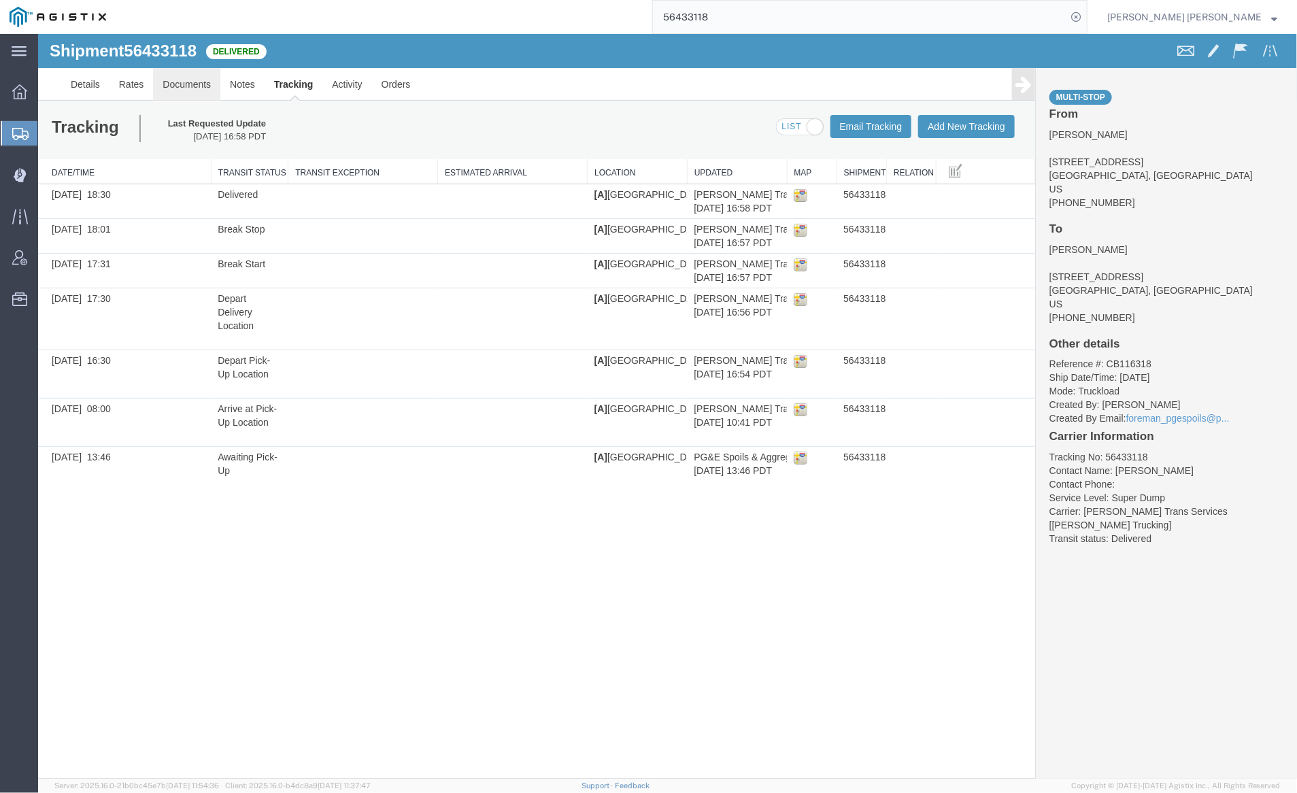
click at [181, 88] on link "Documents" at bounding box center [185, 83] width 67 height 33
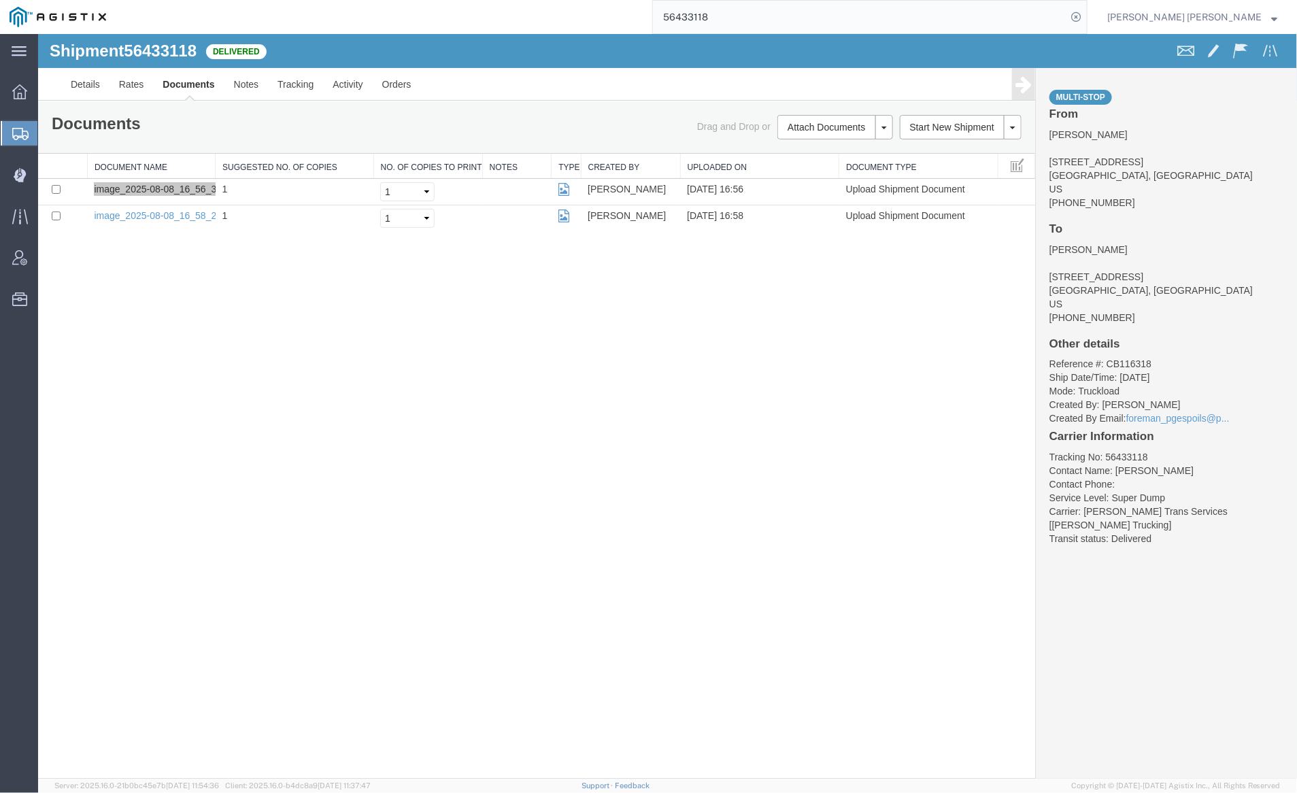
click at [767, 16] on input "56433118" at bounding box center [860, 17] width 414 height 33
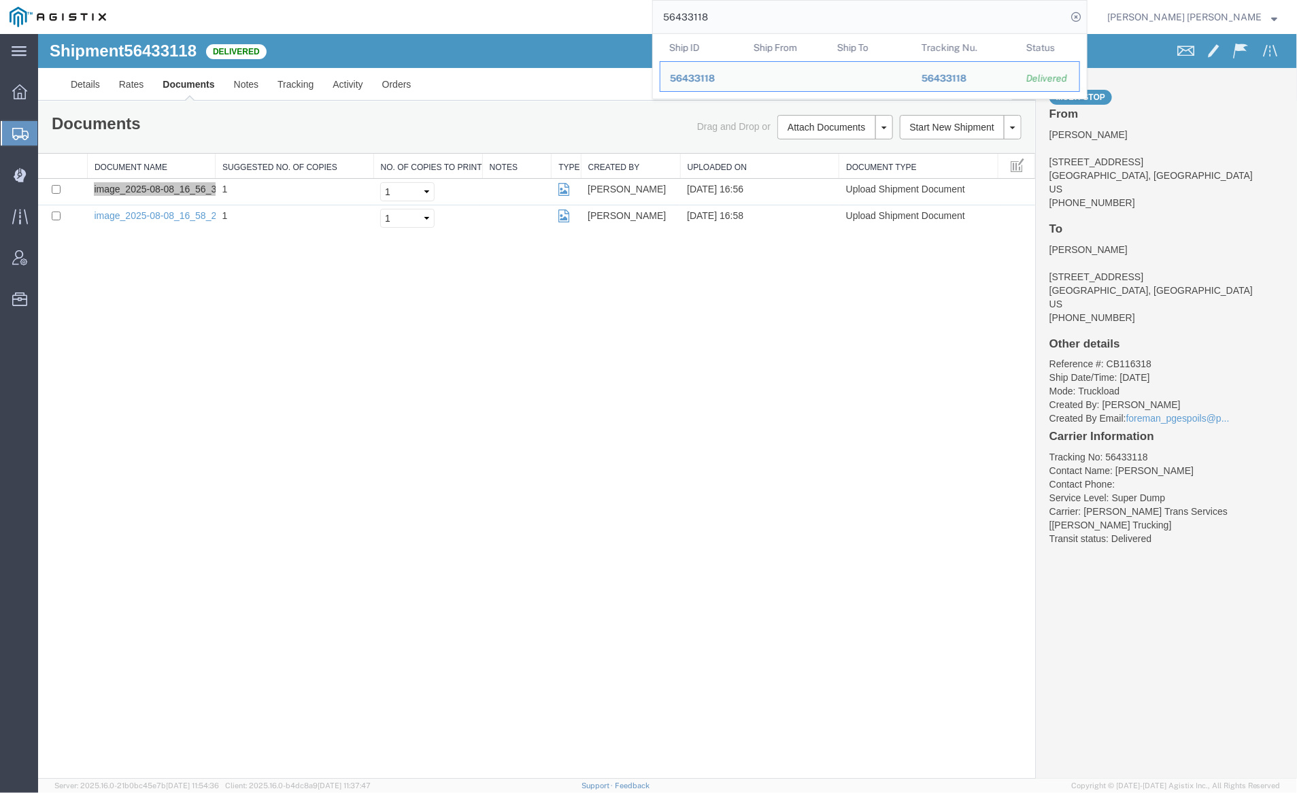
click at [767, 16] on input "56433118" at bounding box center [860, 17] width 414 height 33
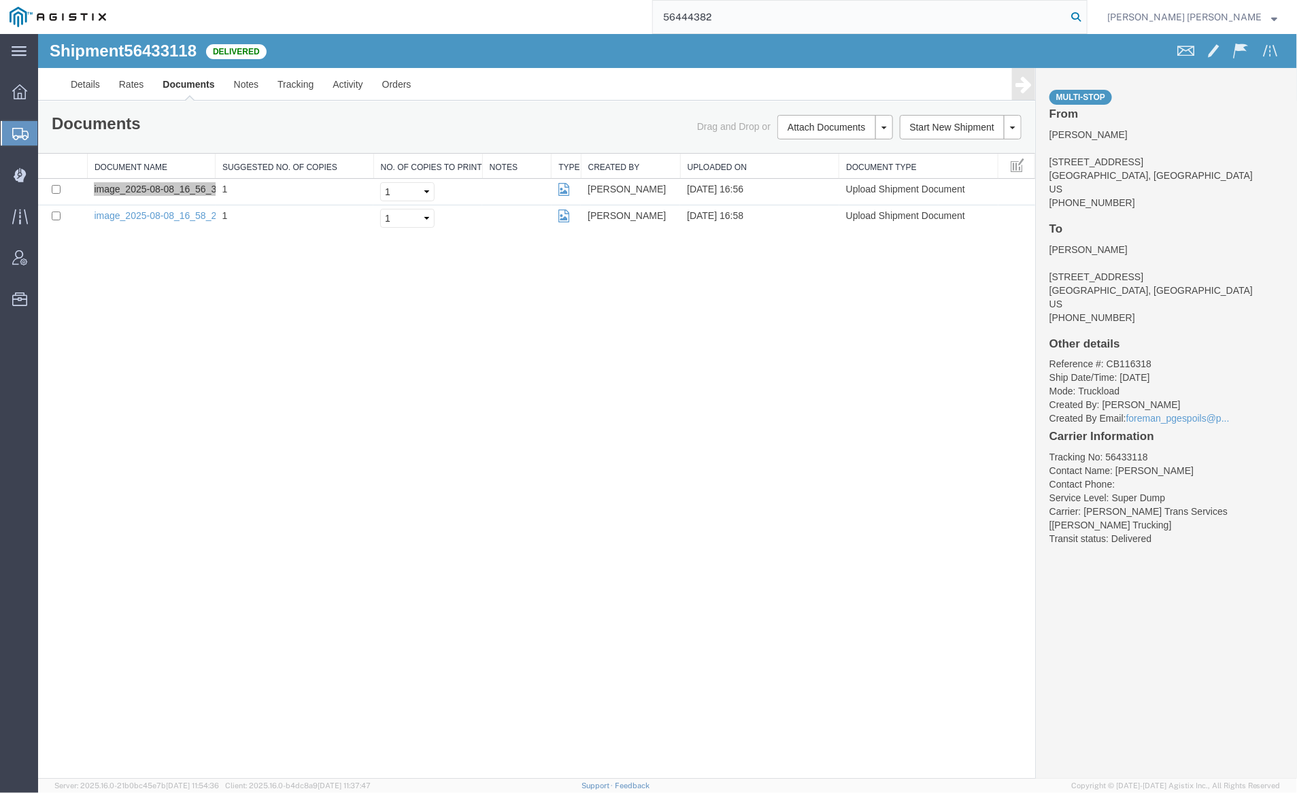
click at [1086, 16] on icon at bounding box center [1076, 16] width 19 height 19
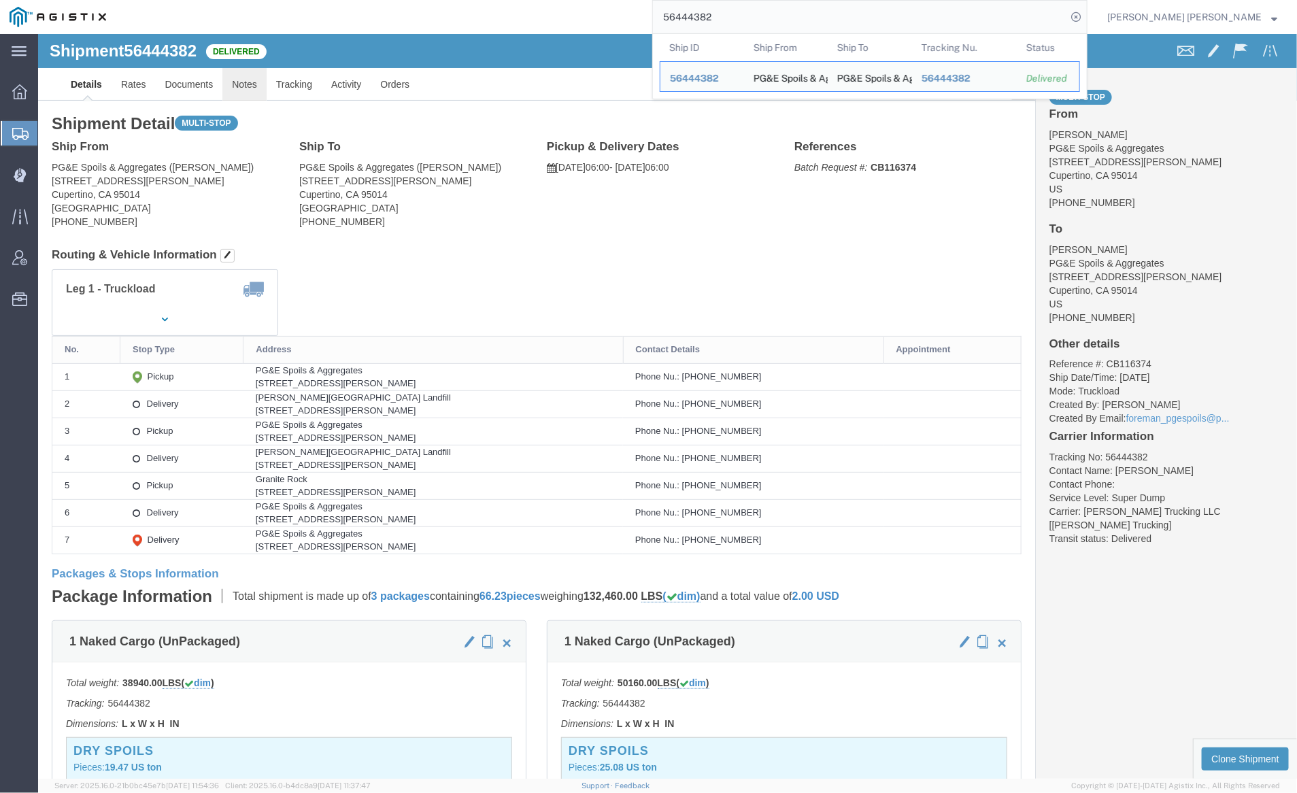
click link "Notes"
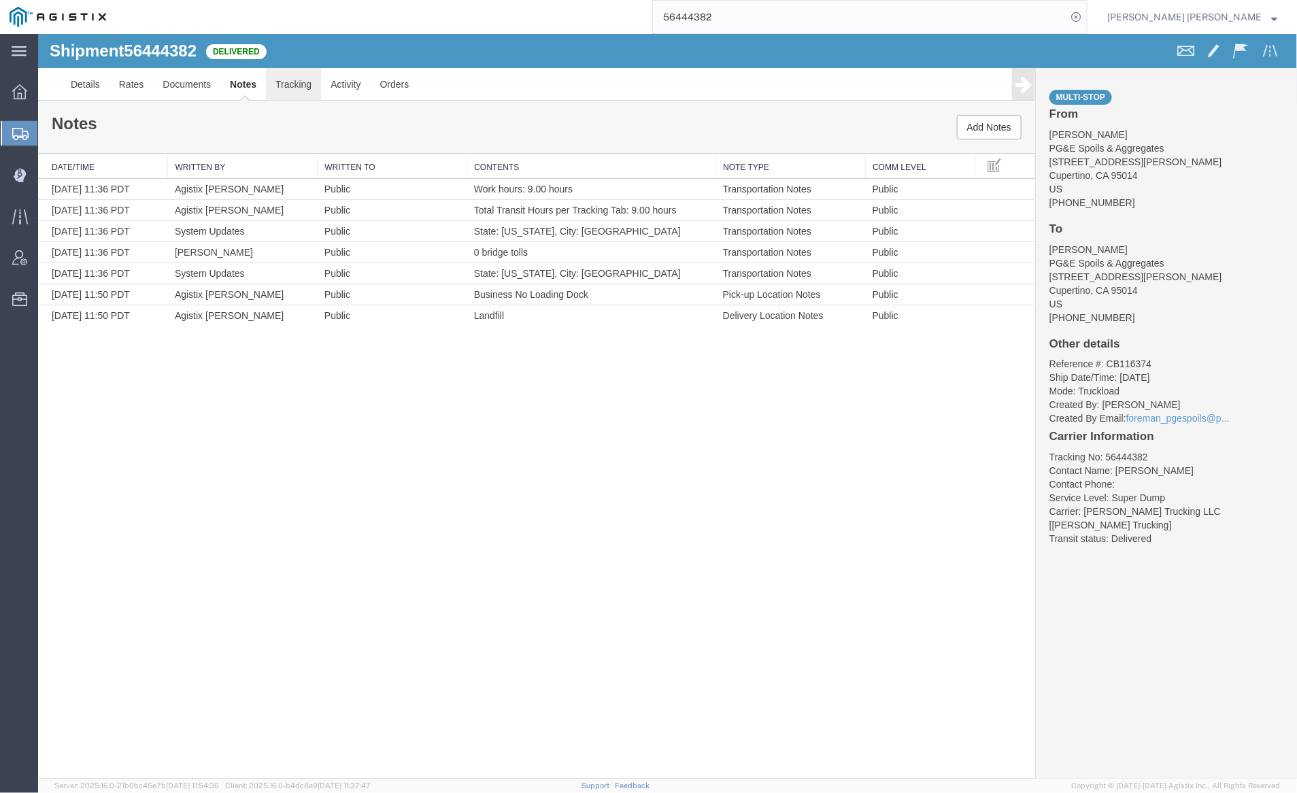
click at [287, 82] on link "Tracking" at bounding box center [292, 83] width 55 height 33
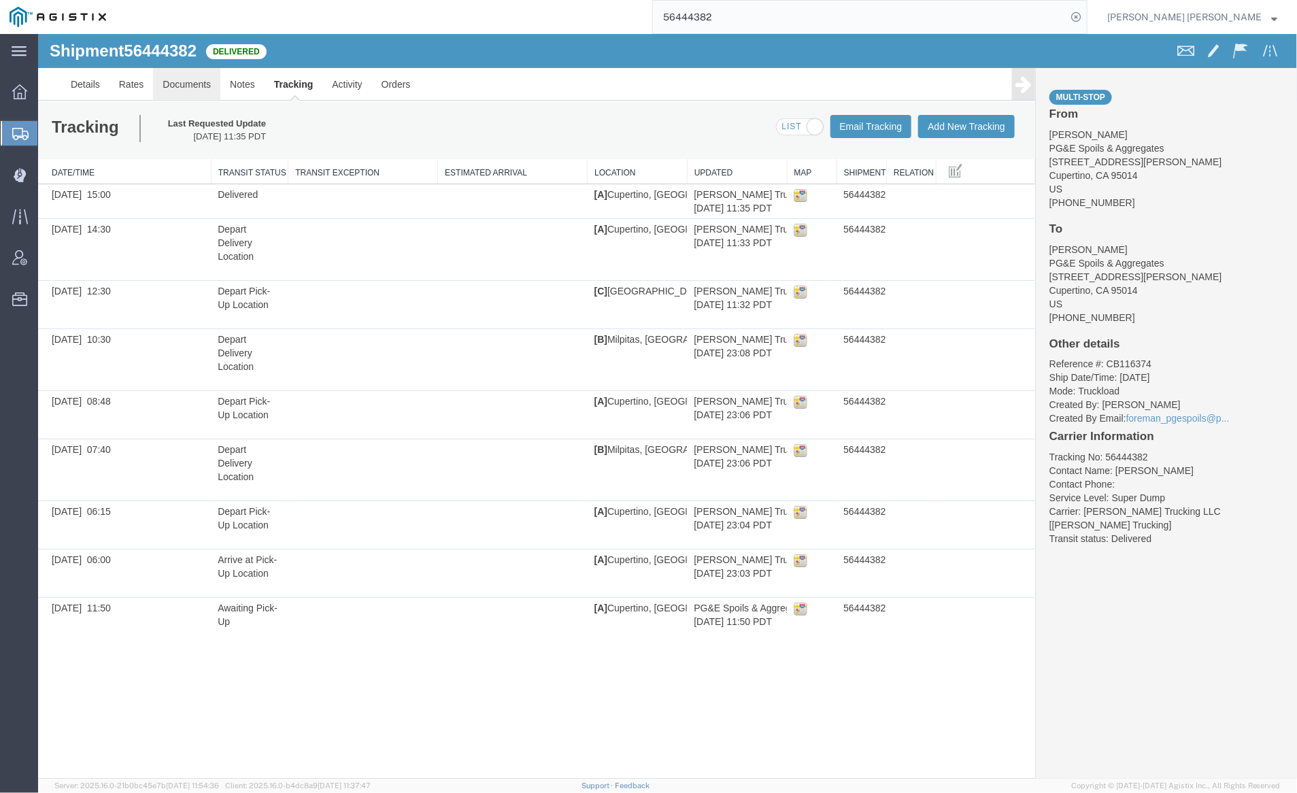
click at [186, 77] on link "Documents" at bounding box center [185, 83] width 67 height 33
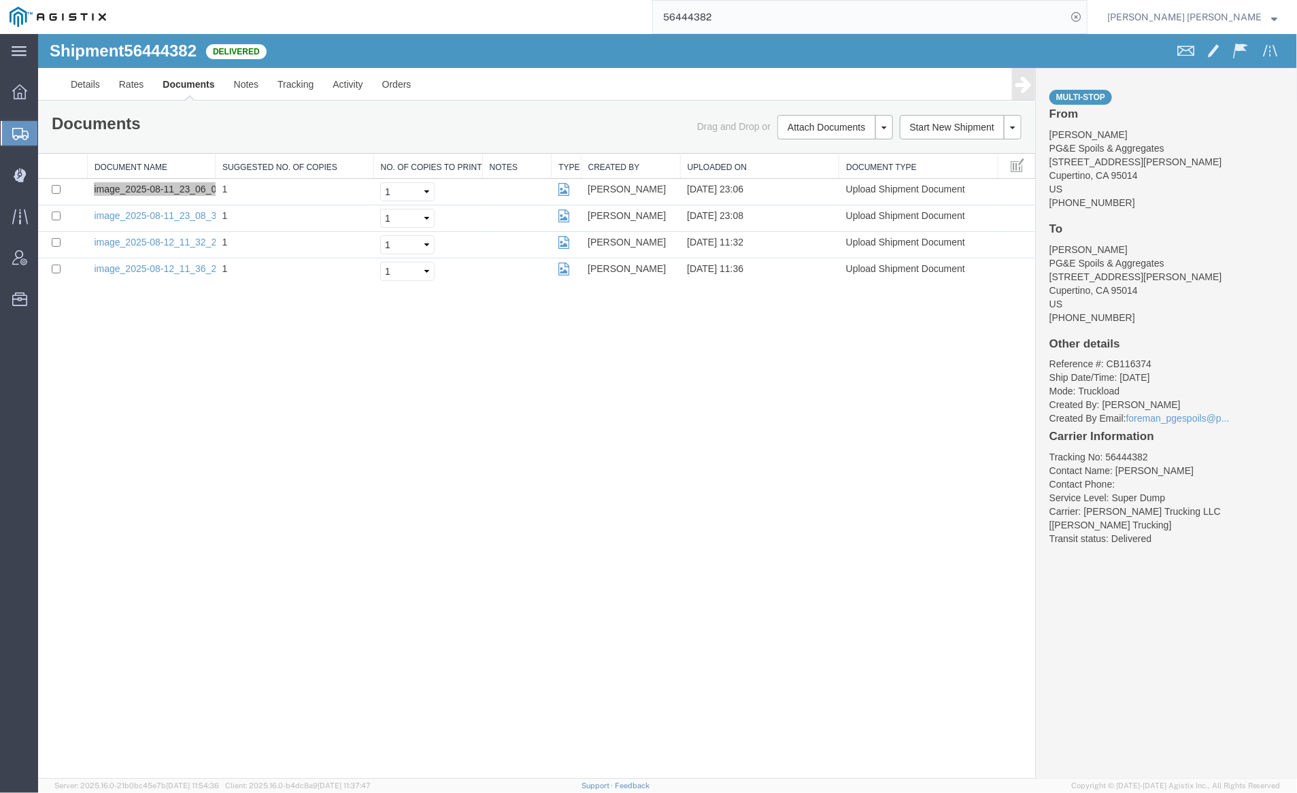
click at [750, 22] on input "56444382" at bounding box center [860, 17] width 414 height 33
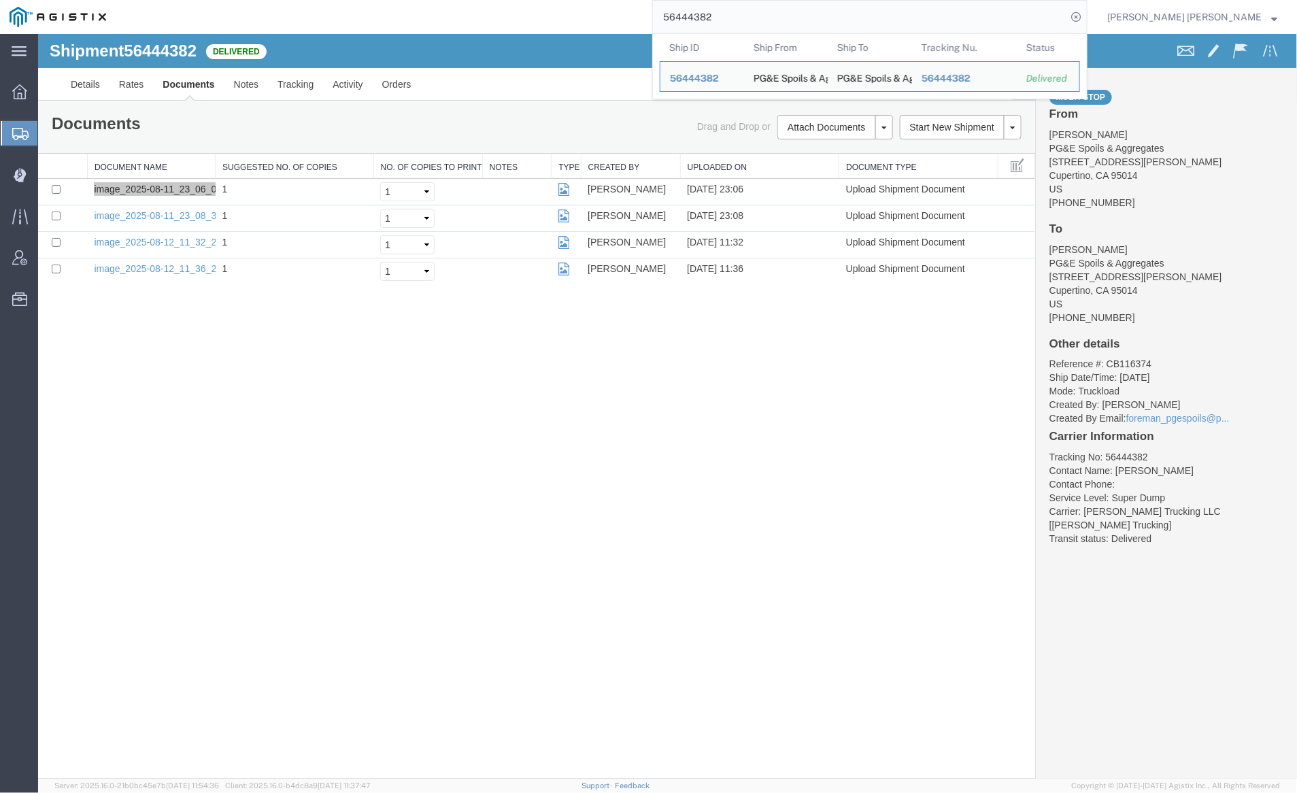
click at [750, 22] on input "56444382" at bounding box center [860, 17] width 414 height 33
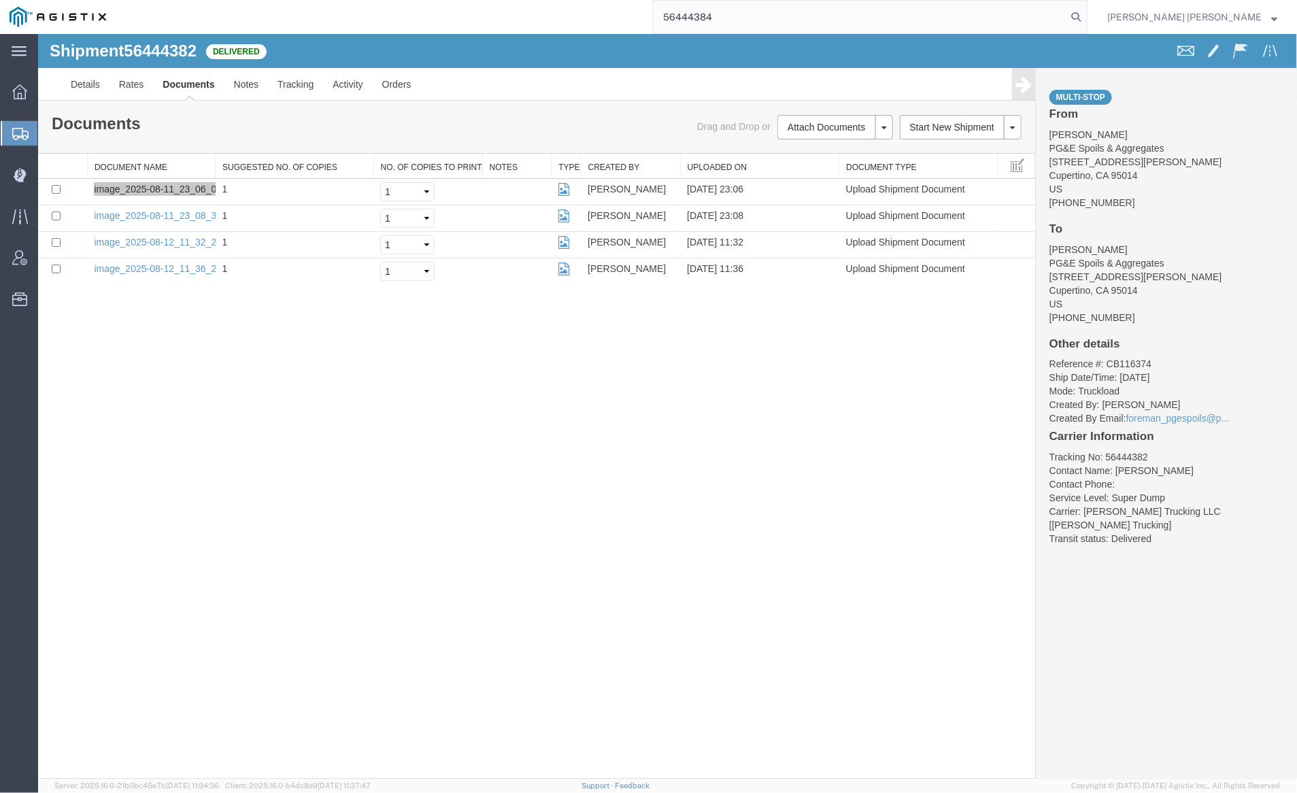
drag, startPoint x: 1150, startPoint y: 14, endPoint x: 1115, endPoint y: 3, distance: 36.8
click at [1086, 14] on icon at bounding box center [1076, 16] width 19 height 19
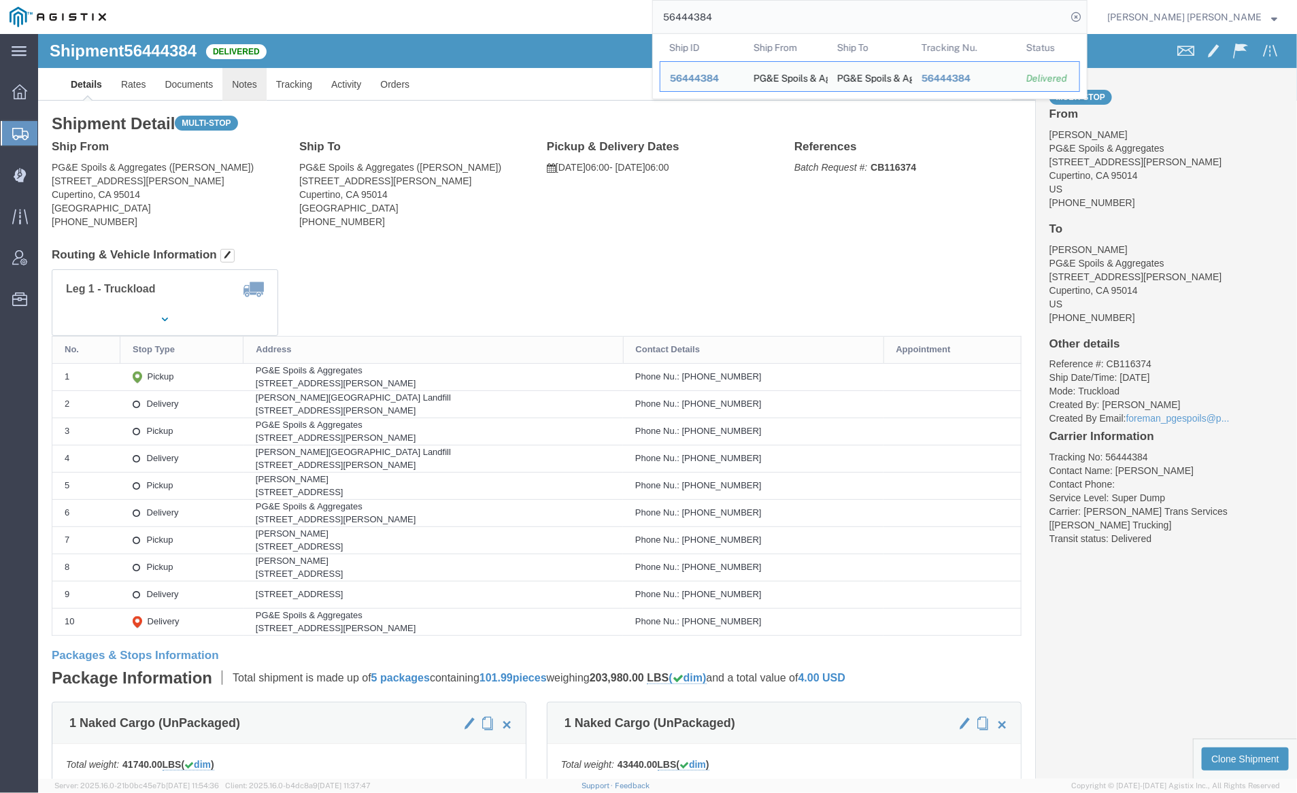
click link "Notes"
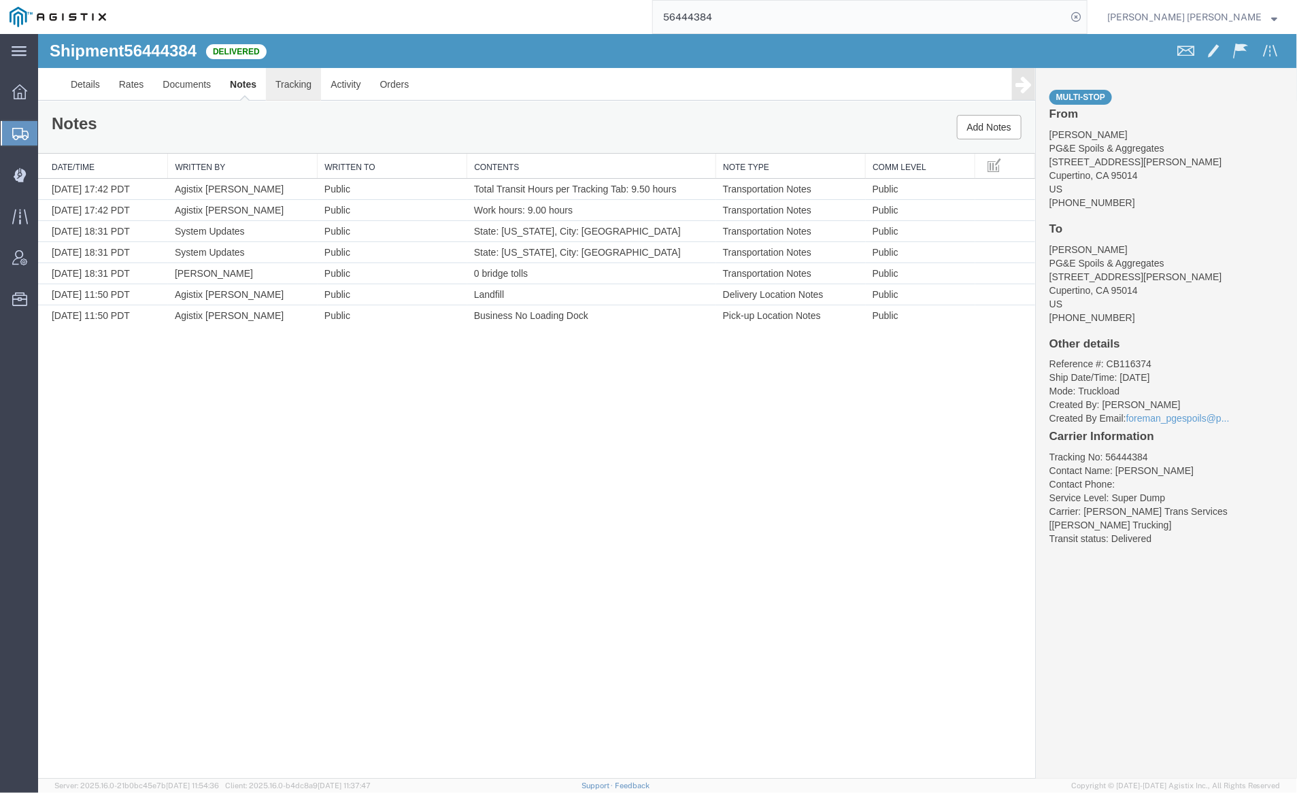
click at [292, 82] on link "Tracking" at bounding box center [292, 83] width 55 height 33
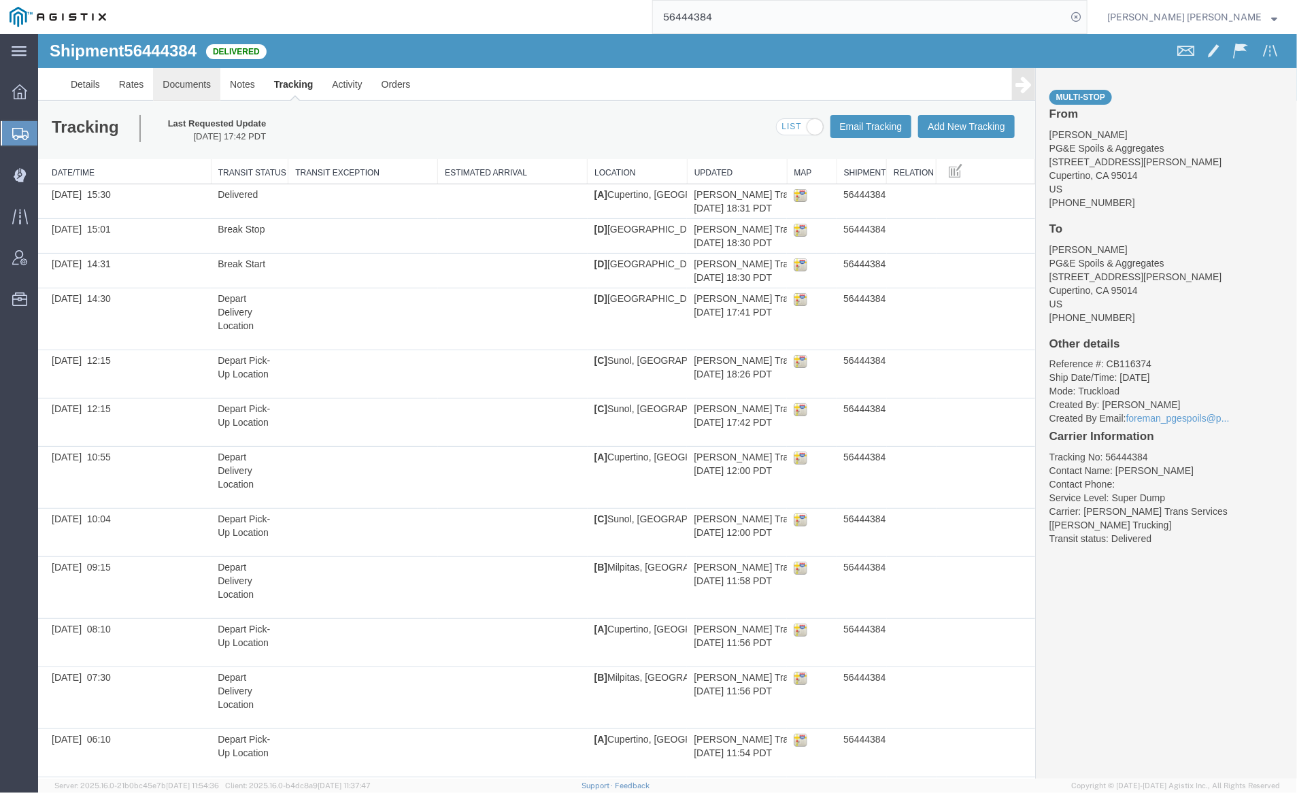
click at [196, 79] on link "Documents" at bounding box center [185, 83] width 67 height 33
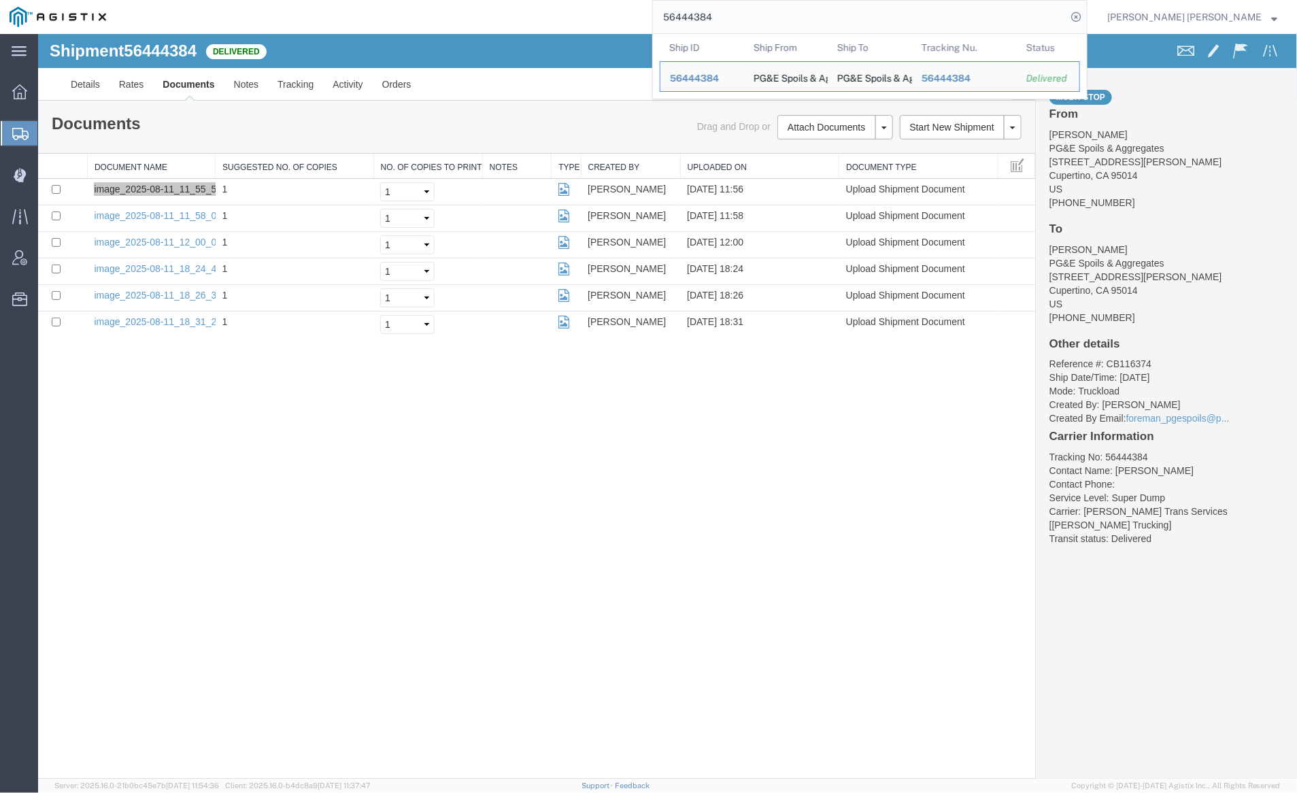
click at [743, 17] on input "56444384" at bounding box center [860, 17] width 414 height 33
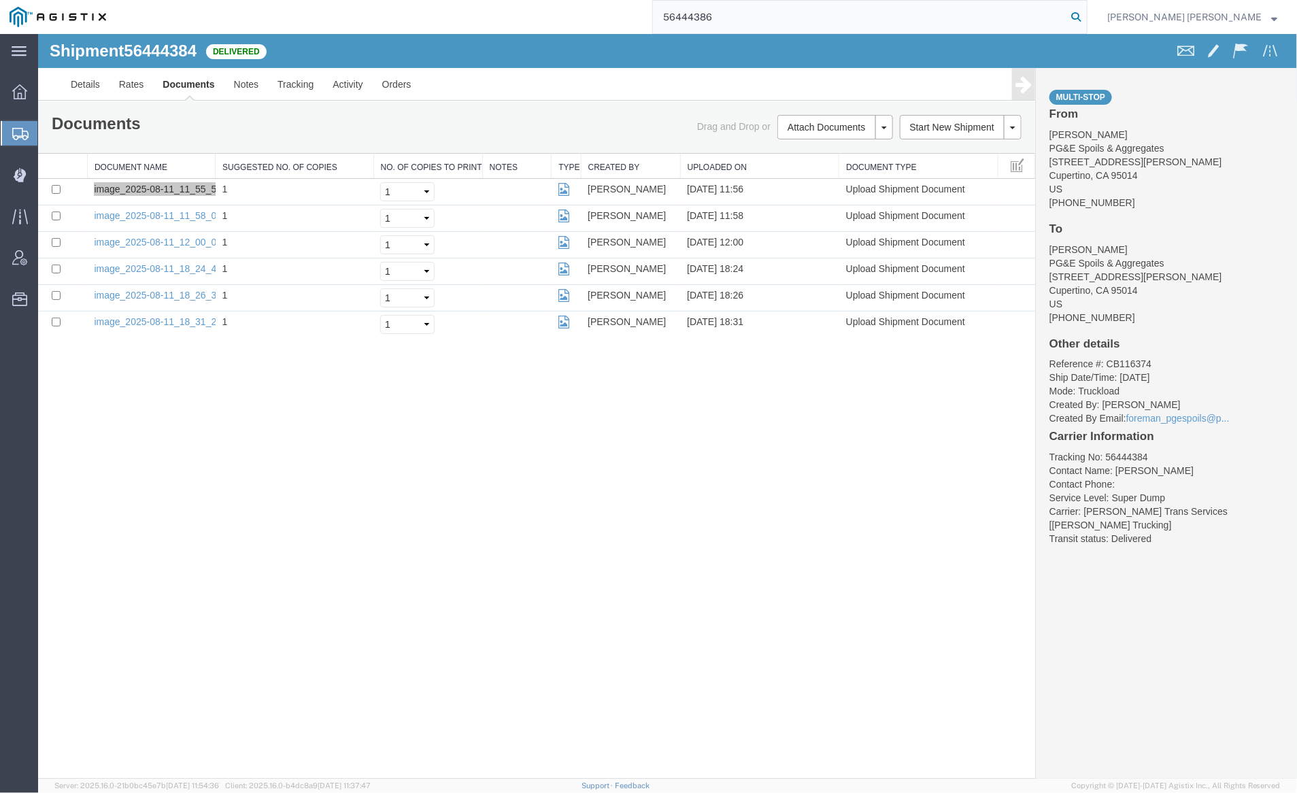
click at [1086, 10] on icon at bounding box center [1076, 16] width 19 height 19
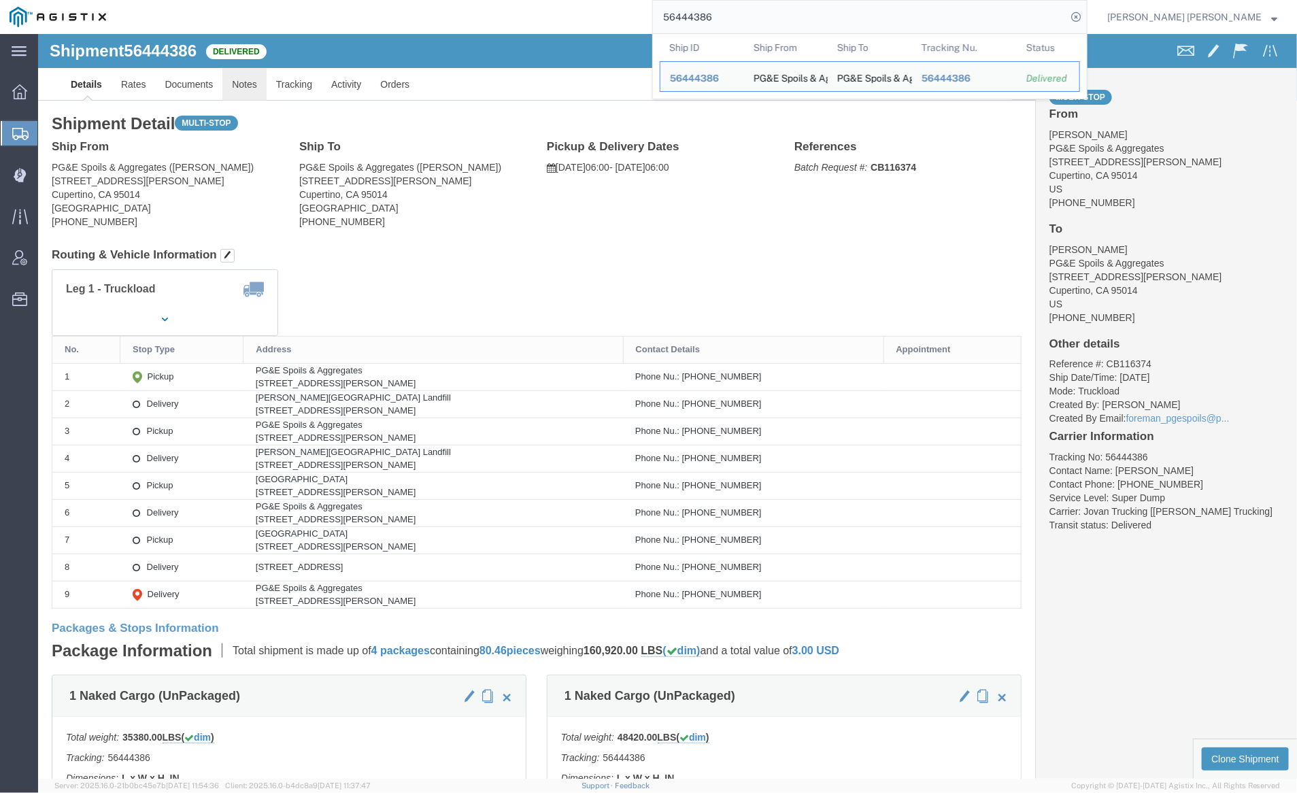
click link "Notes"
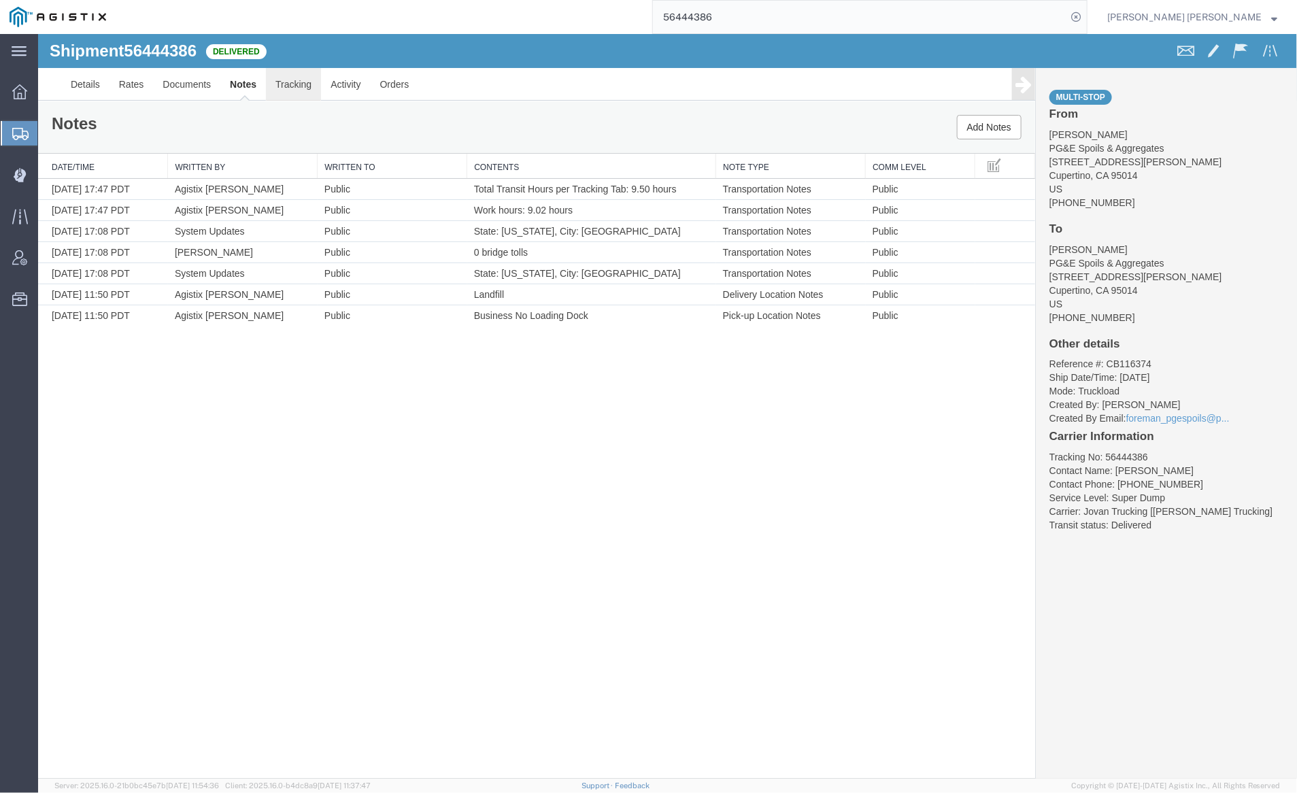
click at [284, 84] on link "Tracking" at bounding box center [292, 83] width 55 height 33
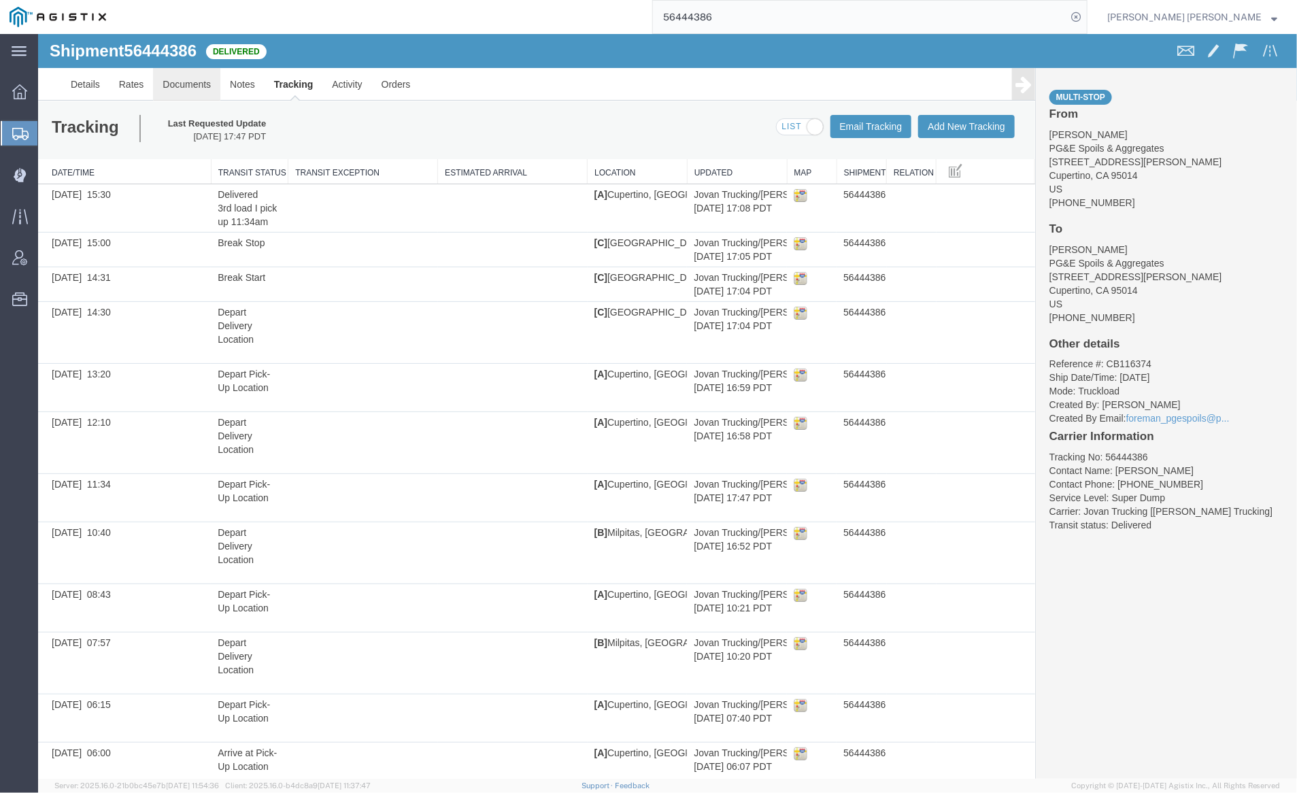
click at [182, 83] on link "Documents" at bounding box center [185, 83] width 67 height 33
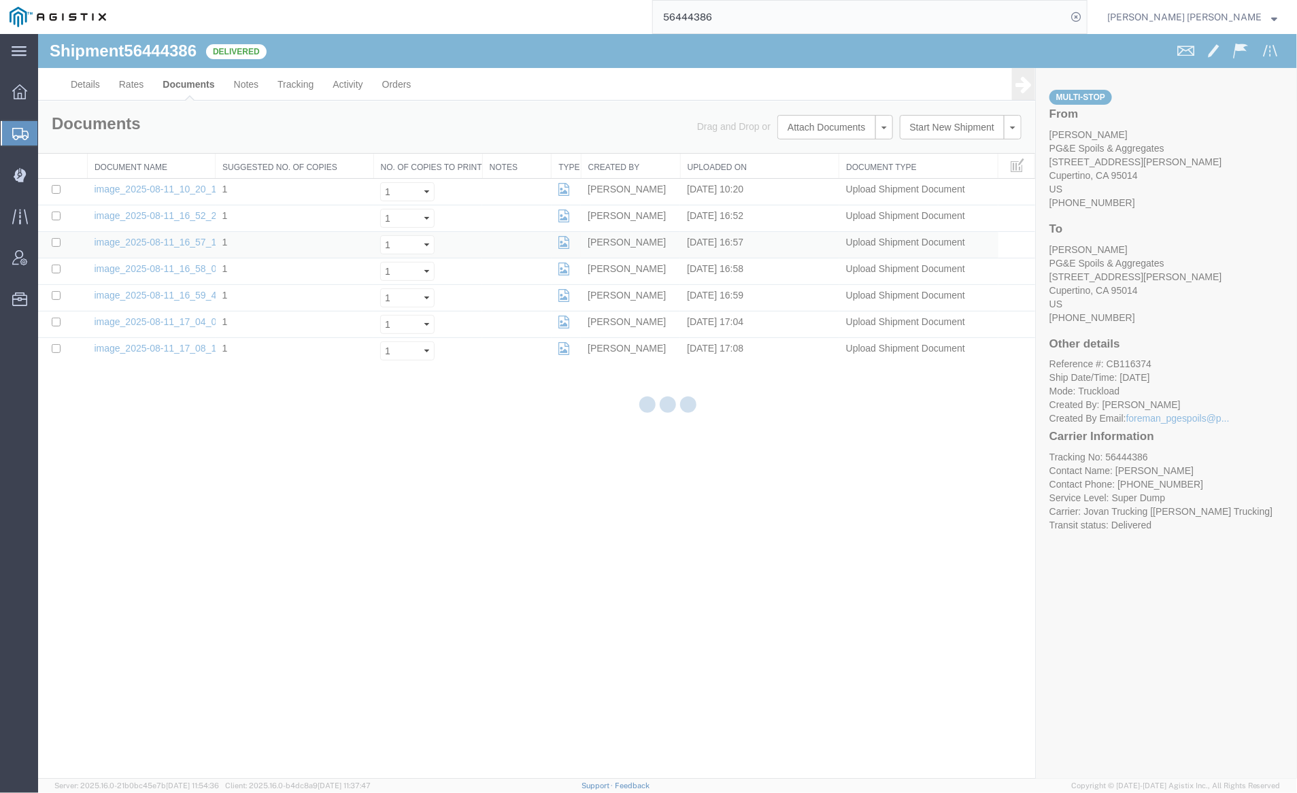
click at [37, 33] on html "Shipment 56444386 7 of 7 Delivered Details Rates Documents Notes Tracking Activ…" at bounding box center [666, 405] width 1259 height 745
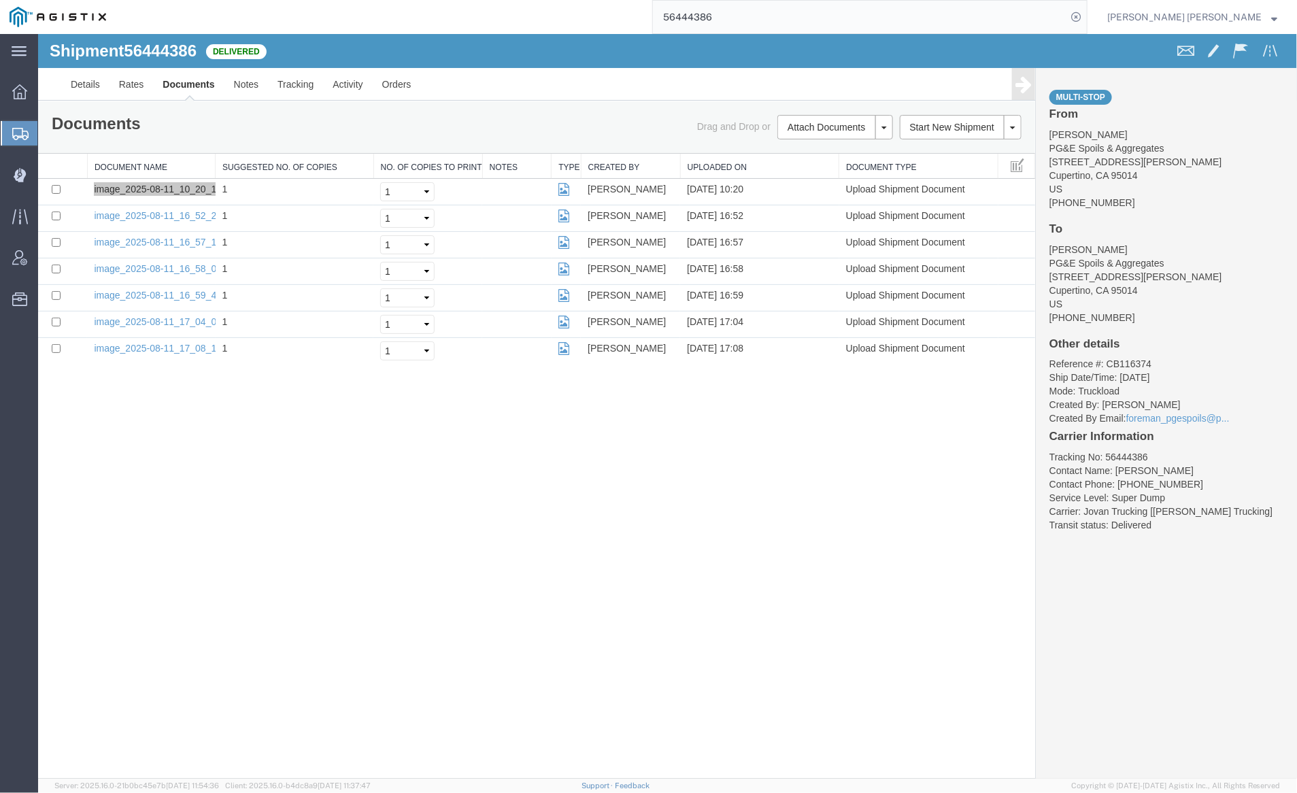
click at [770, 9] on input "56444386" at bounding box center [860, 17] width 414 height 33
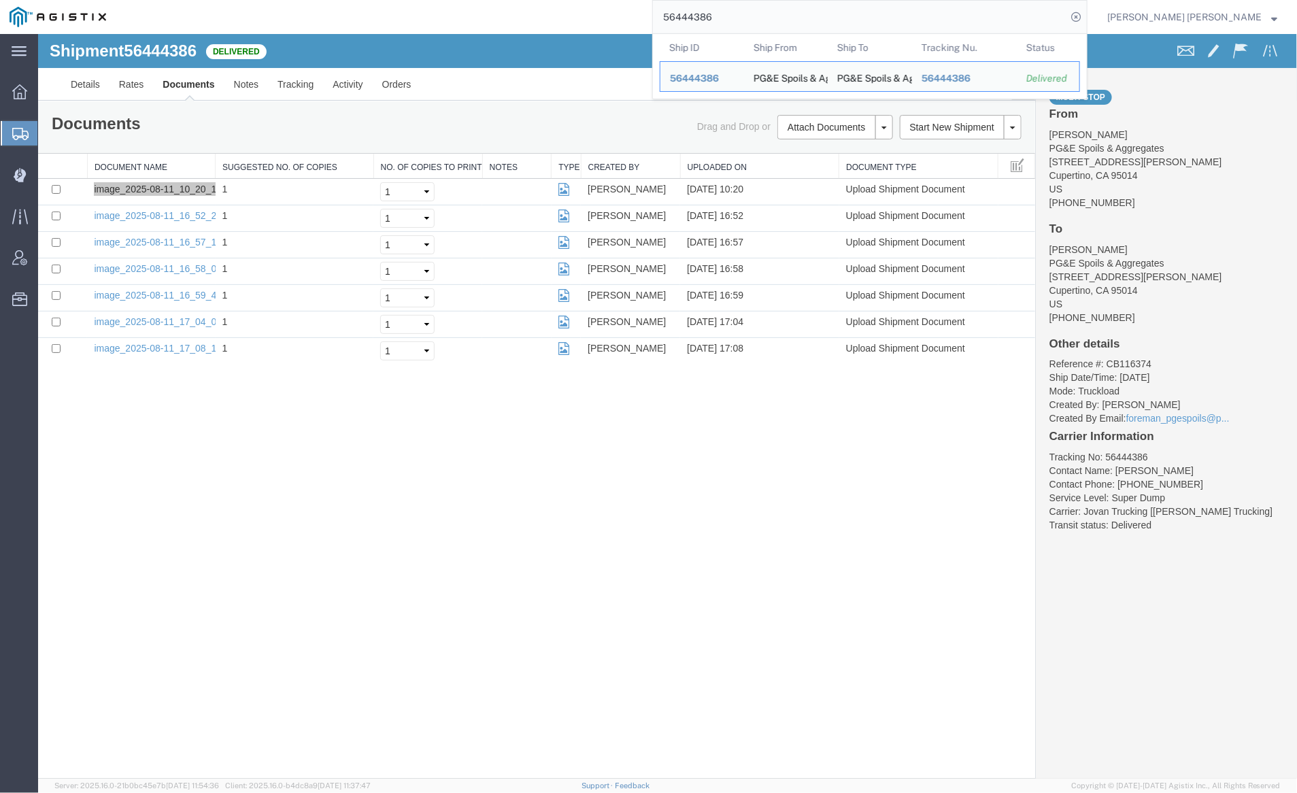
click at [770, 9] on input "56444386" at bounding box center [860, 17] width 414 height 33
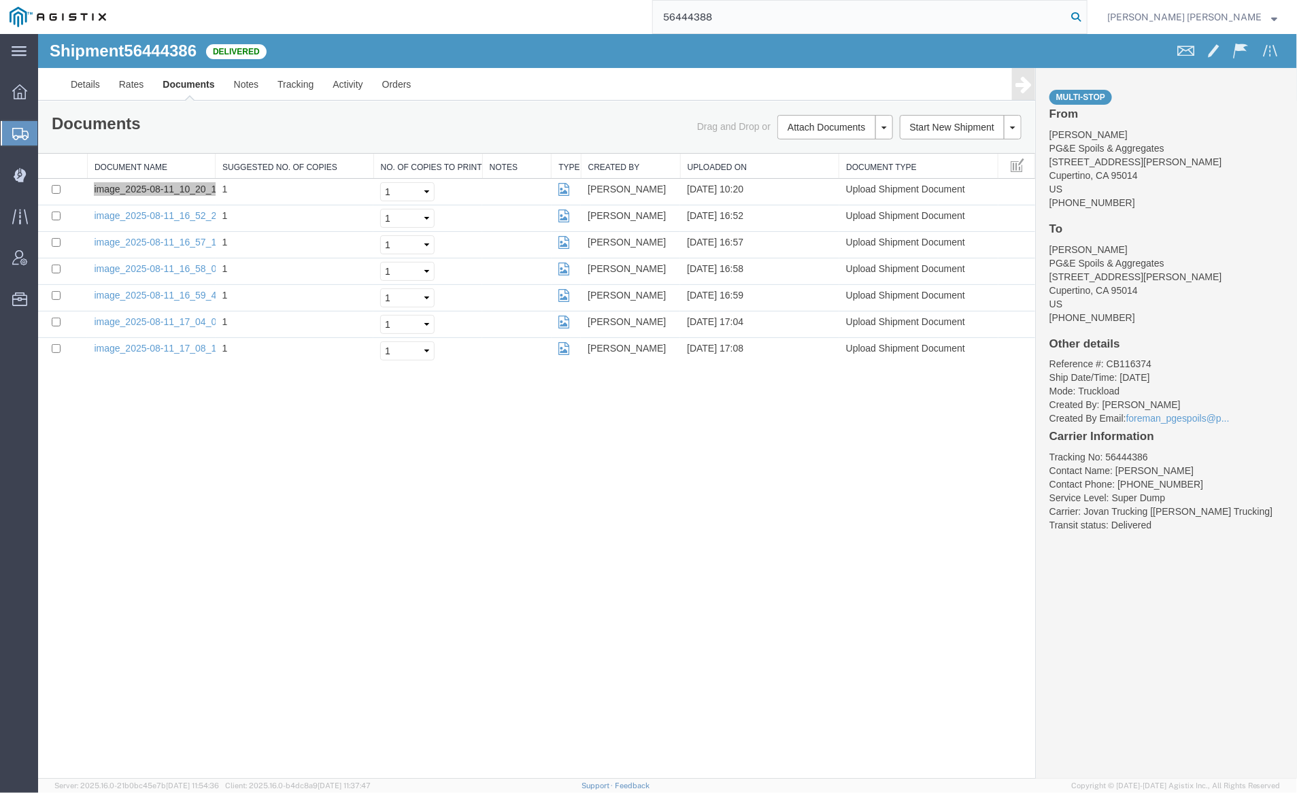
click at [1086, 14] on icon at bounding box center [1076, 16] width 19 height 19
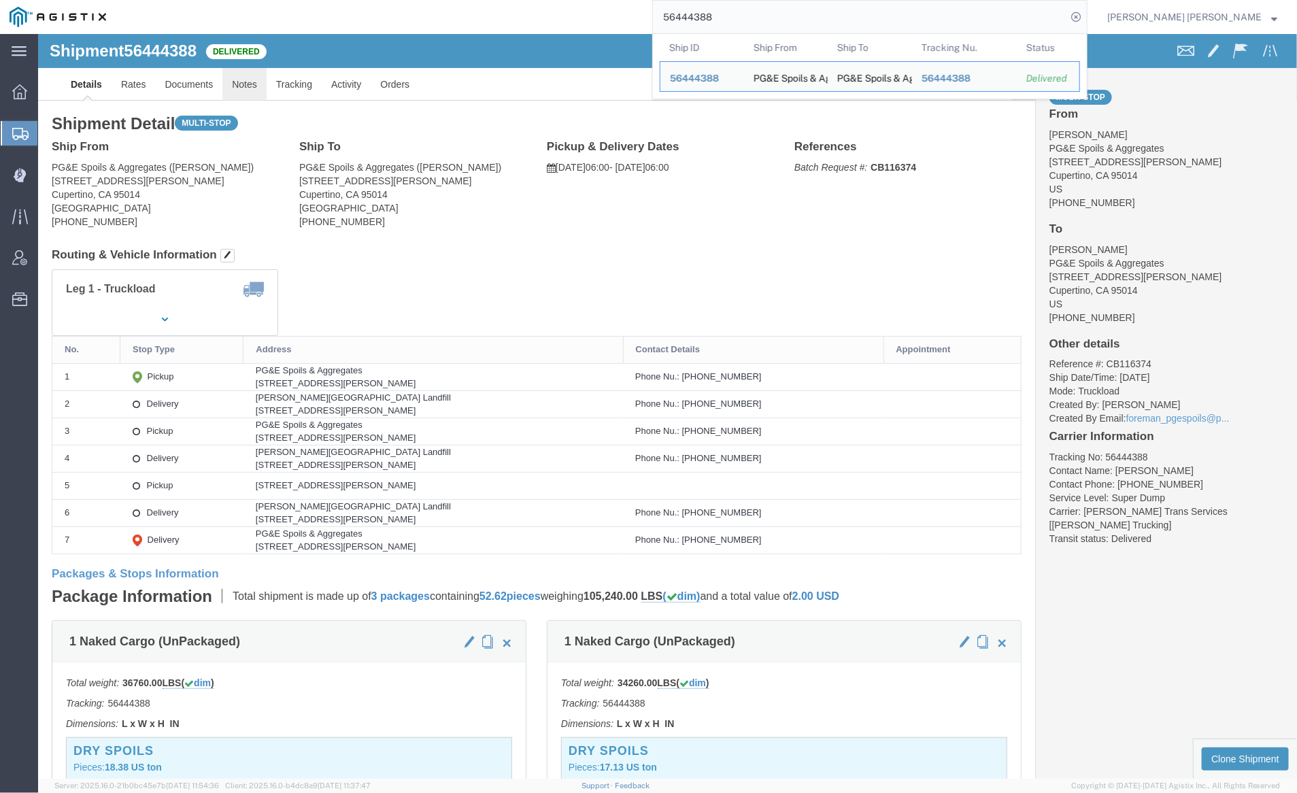
click link "Notes"
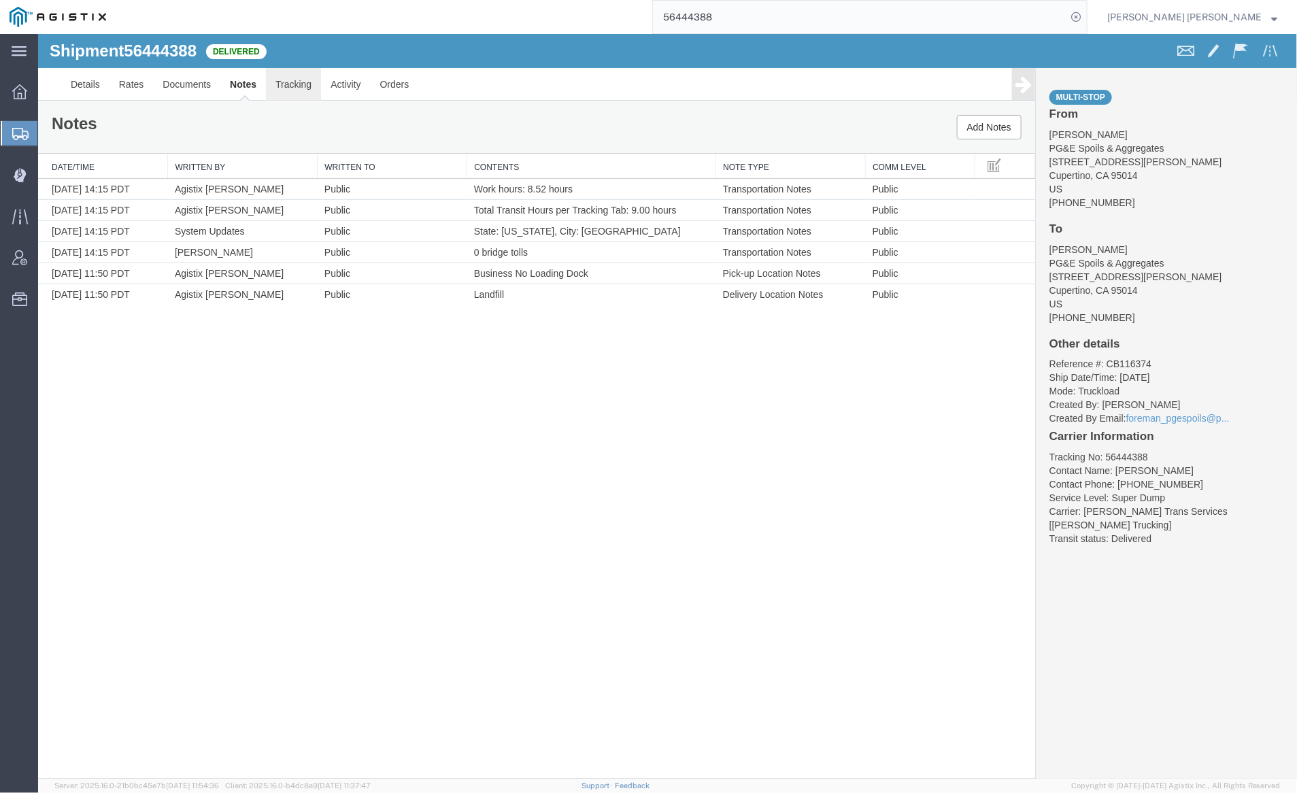
click at [293, 78] on link "Tracking" at bounding box center [292, 83] width 55 height 33
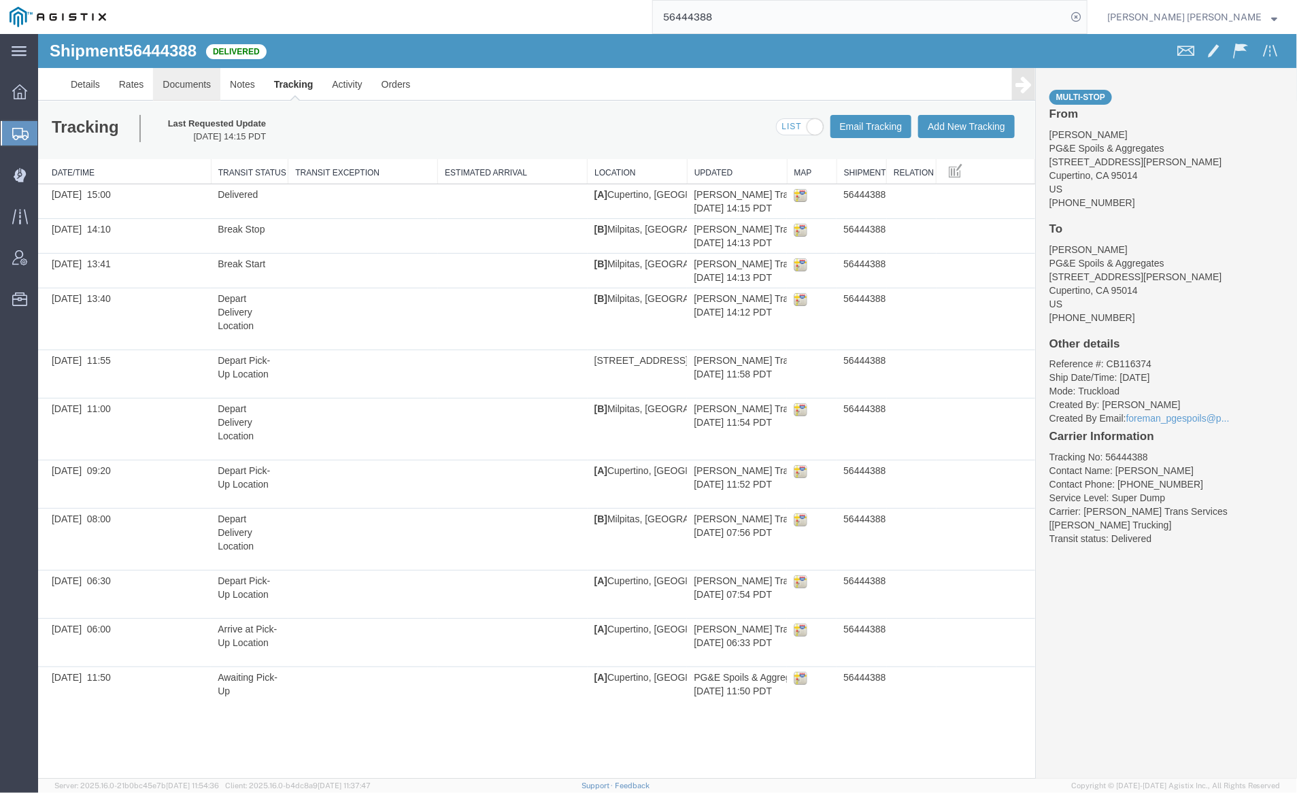
click at [192, 88] on link "Documents" at bounding box center [185, 83] width 67 height 33
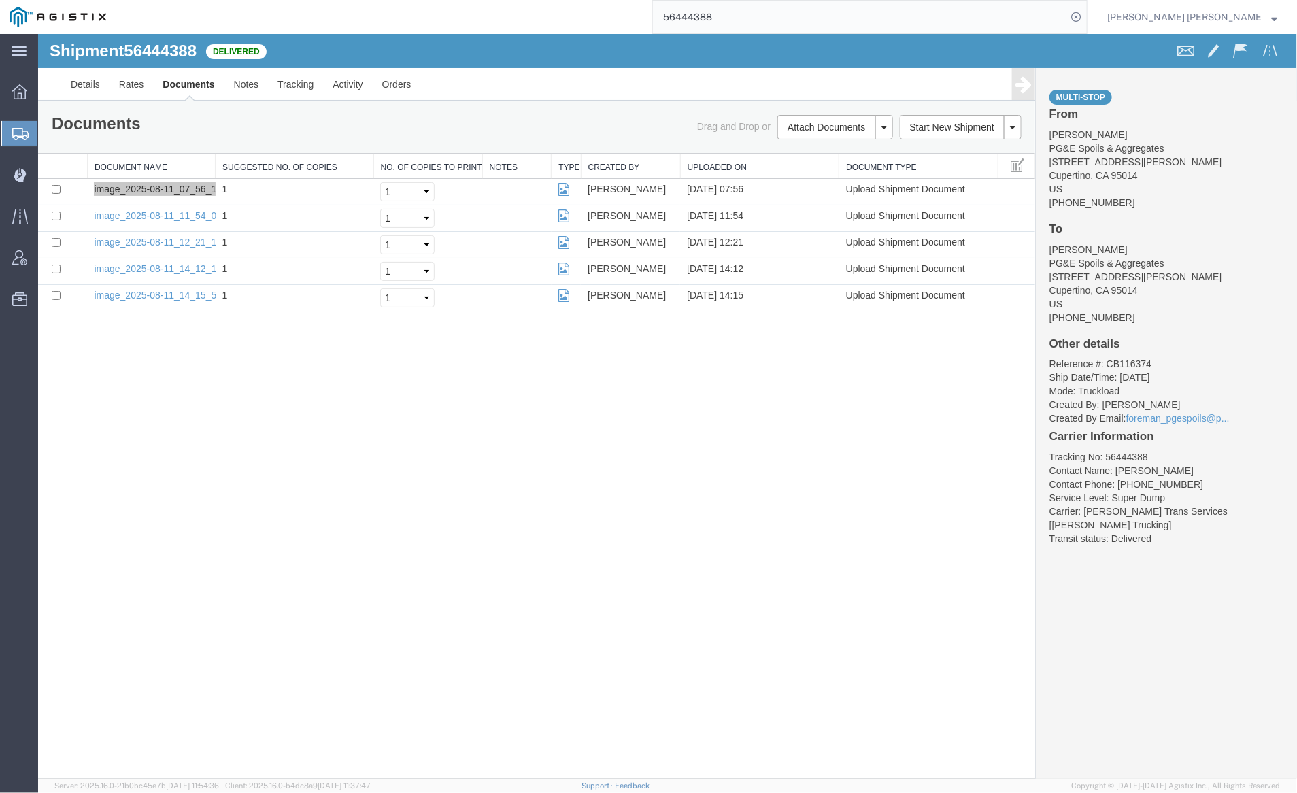
click at [772, 16] on input "56444388" at bounding box center [860, 17] width 414 height 33
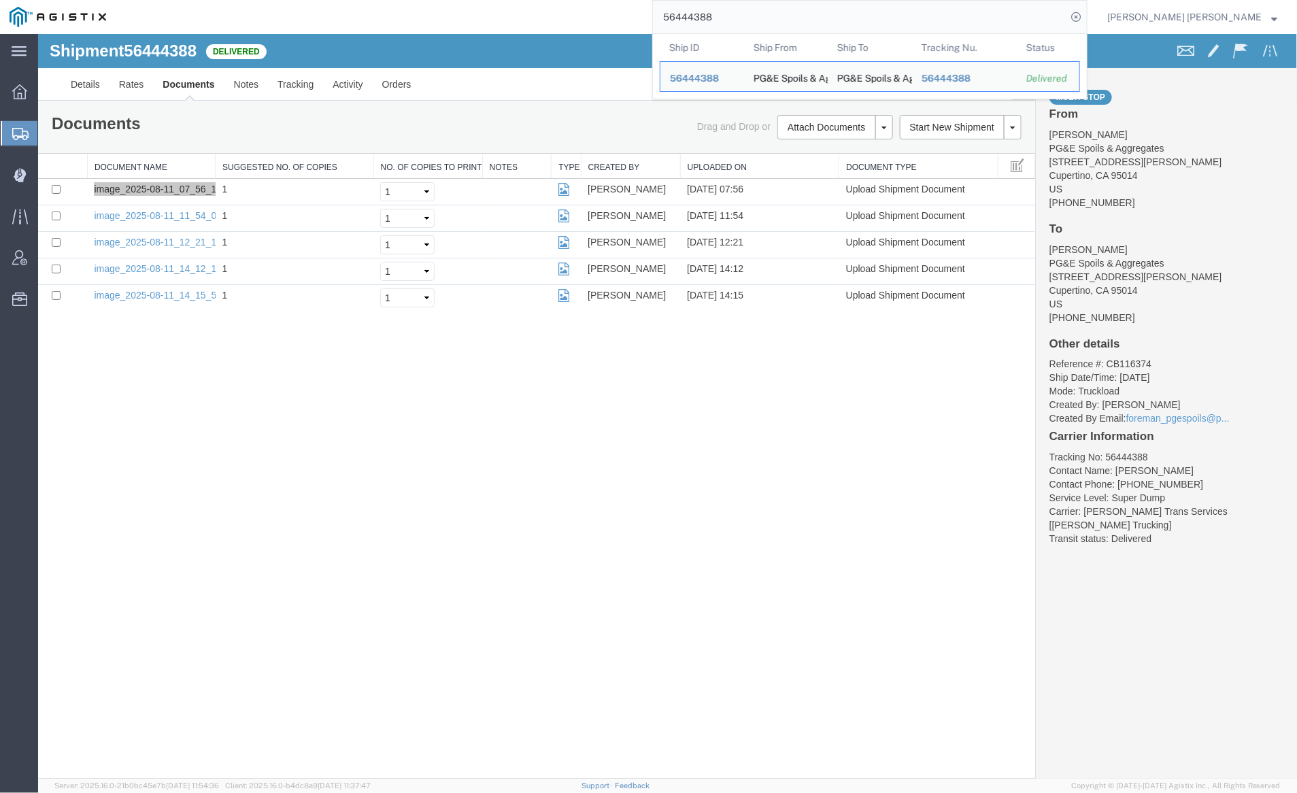
click at [772, 16] on input "56444388" at bounding box center [860, 17] width 414 height 33
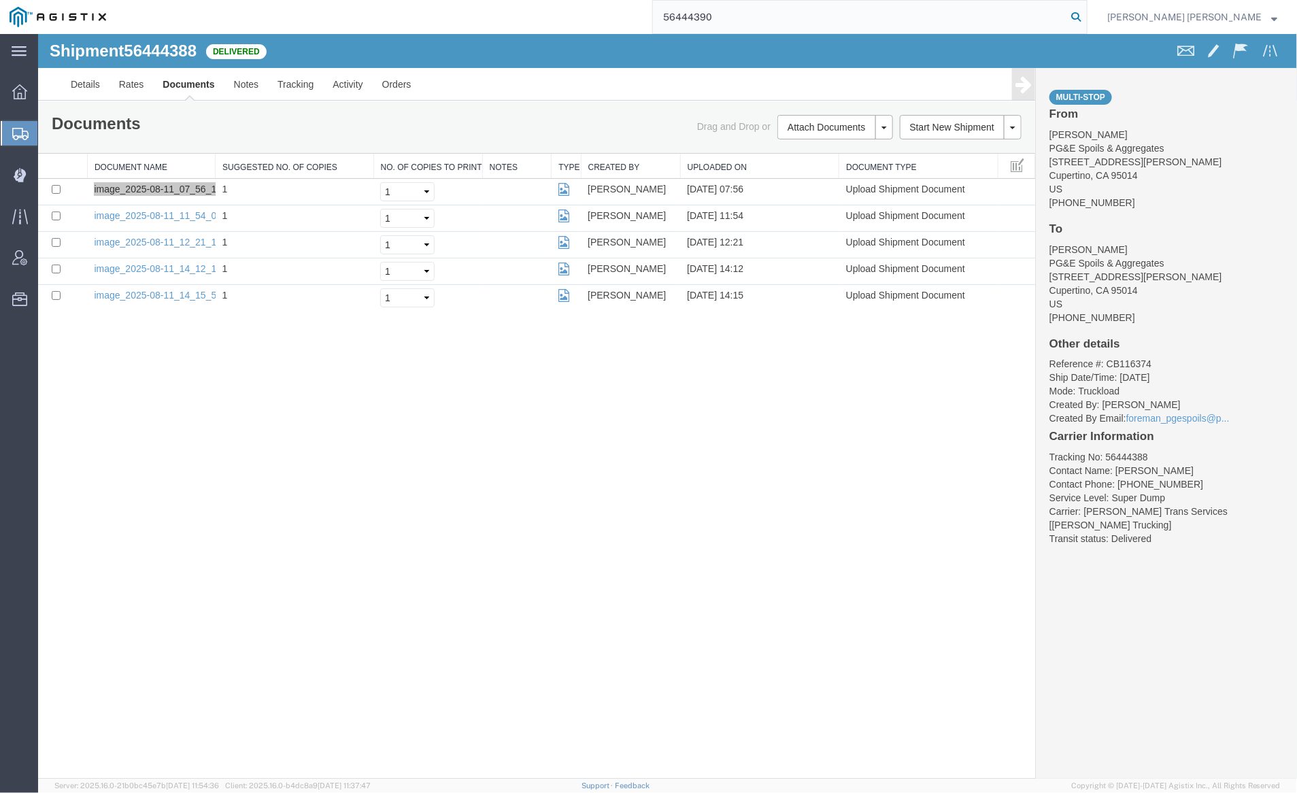
click at [1086, 16] on icon at bounding box center [1076, 16] width 19 height 19
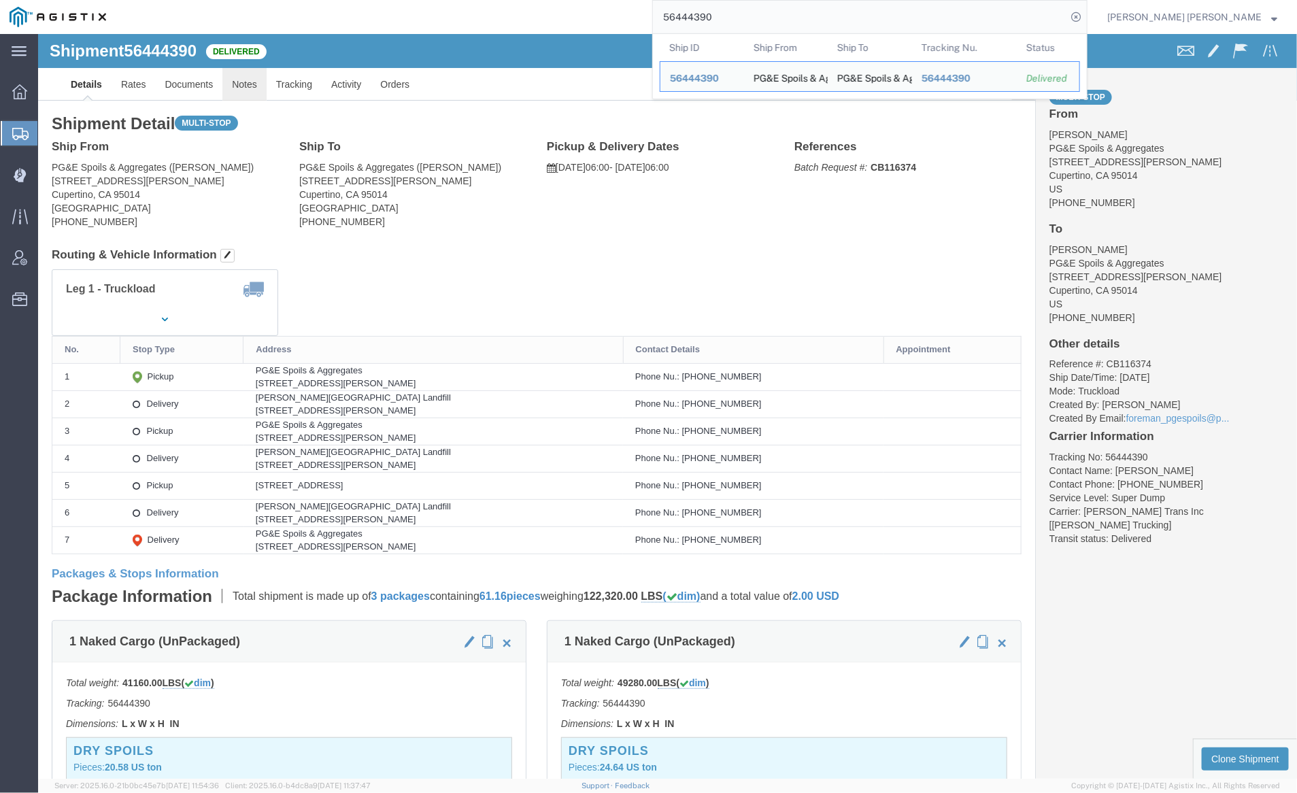
click link "Notes"
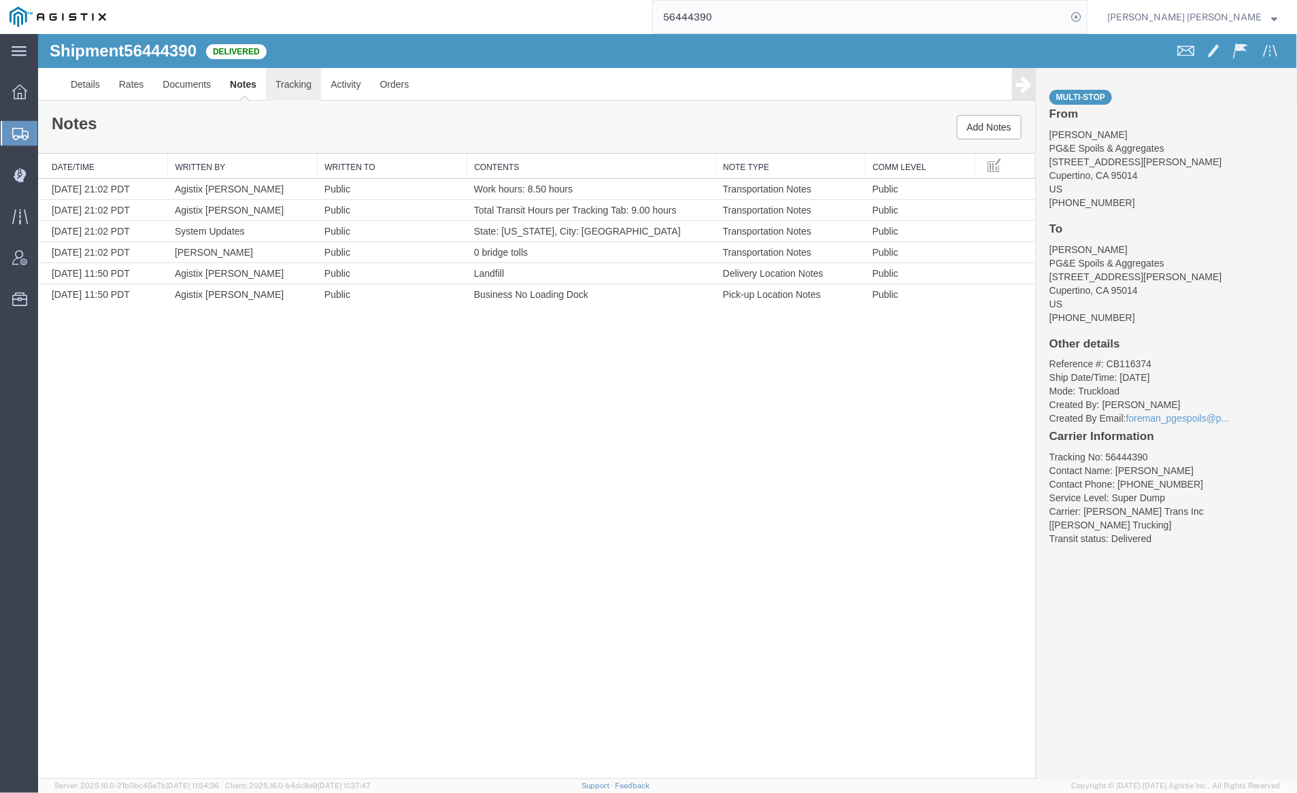
click at [293, 78] on link "Tracking" at bounding box center [292, 83] width 55 height 33
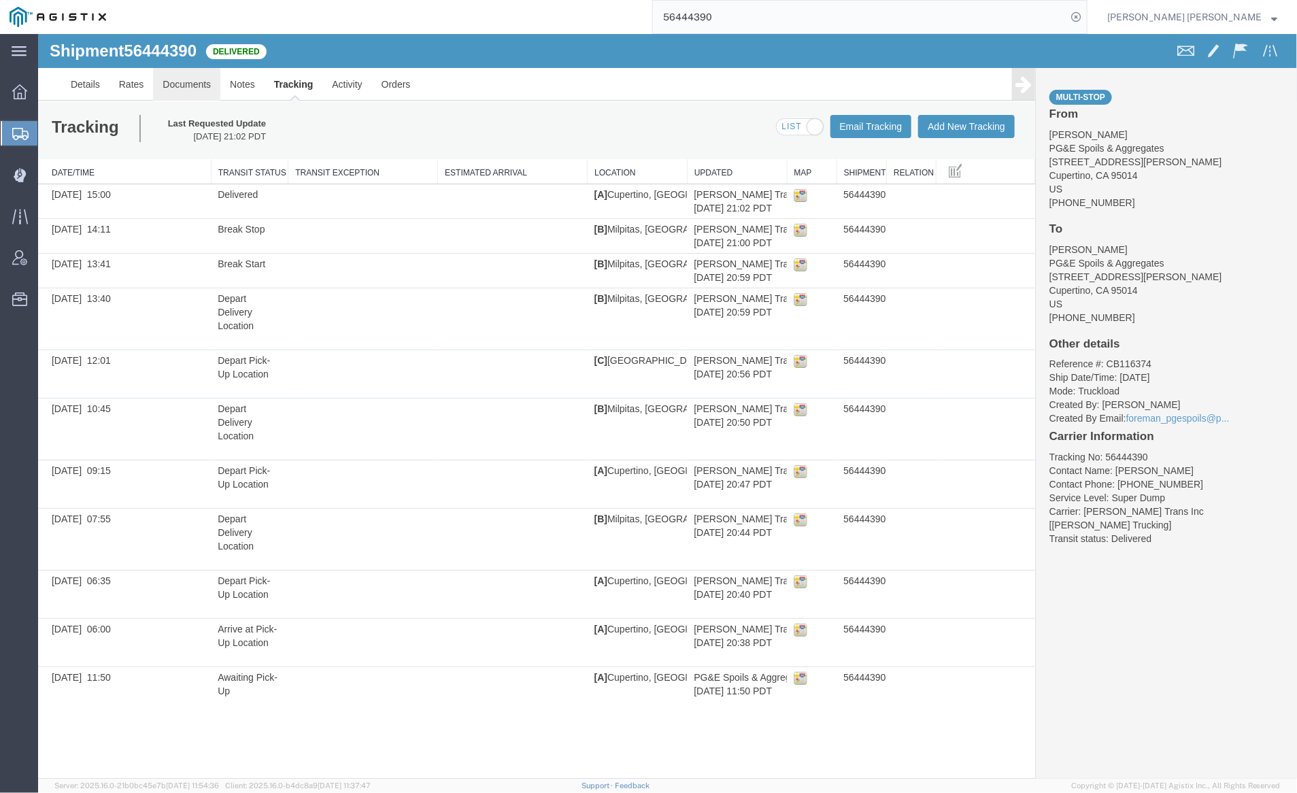
click at [202, 75] on link "Documents" at bounding box center [185, 83] width 67 height 33
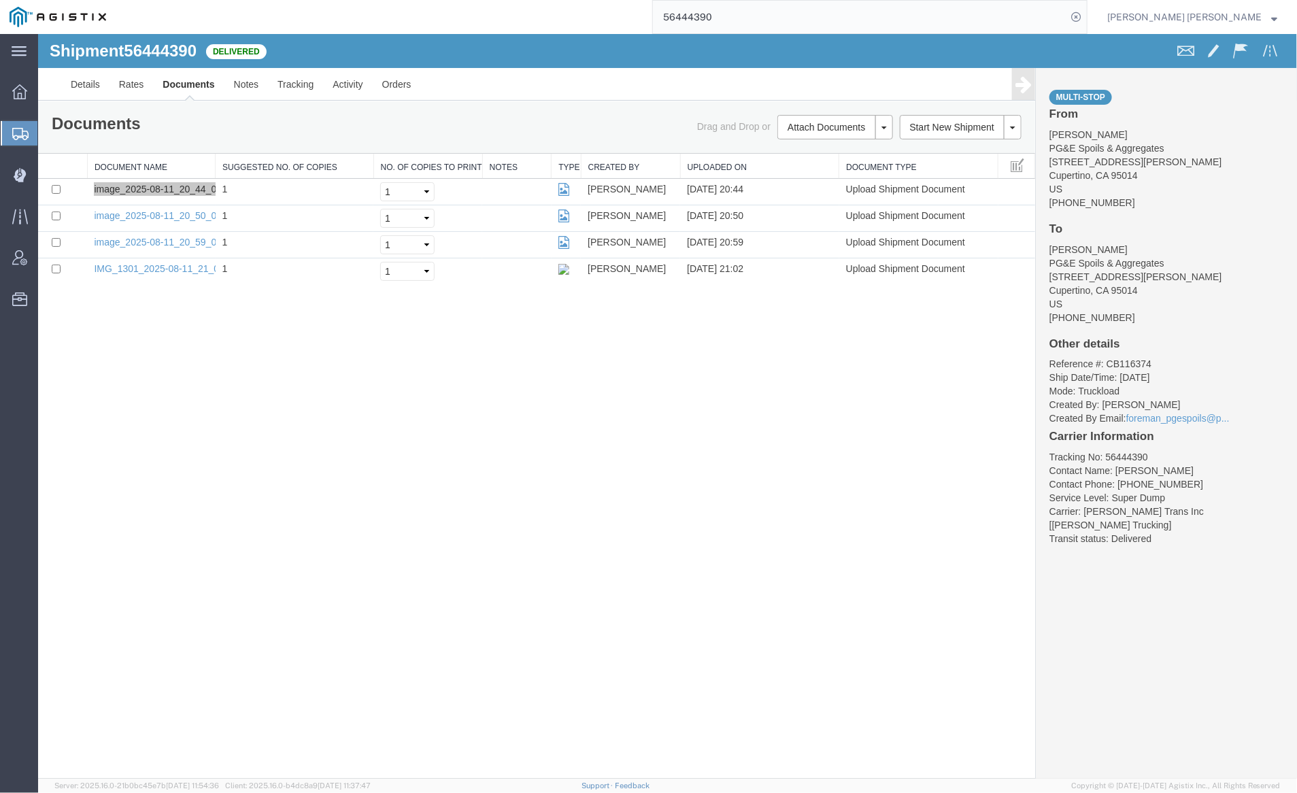
click at [743, 20] on input "56444390" at bounding box center [860, 17] width 414 height 33
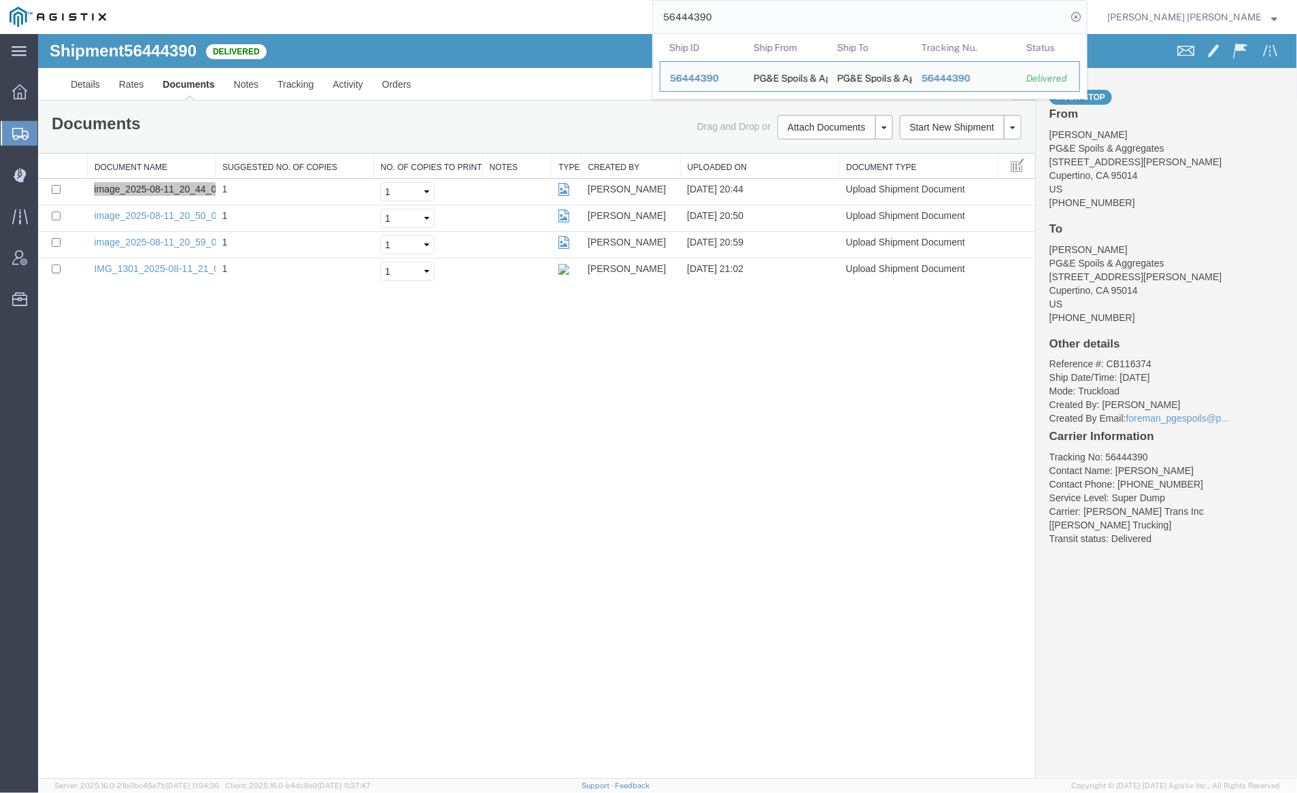
click at [743, 20] on input "56444390" at bounding box center [860, 17] width 414 height 33
paste input "1"
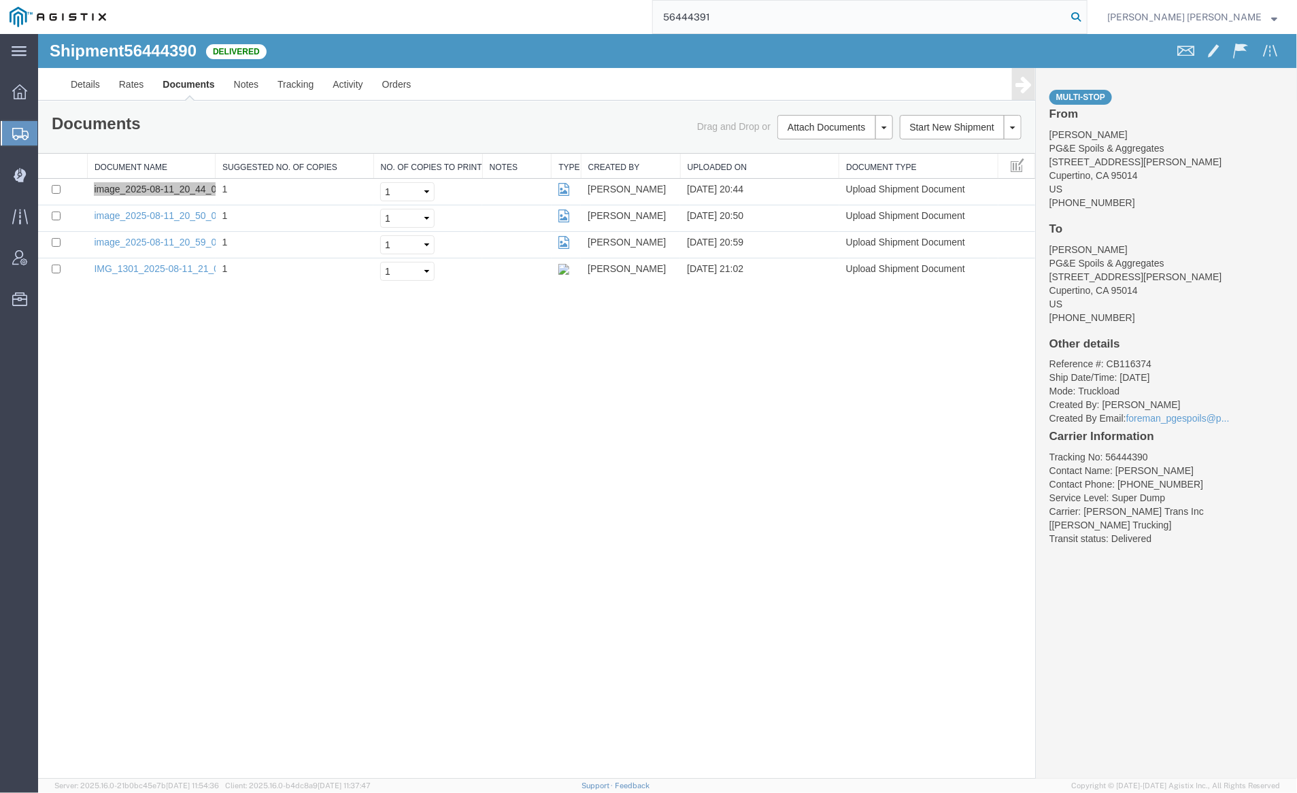
click at [1086, 16] on icon at bounding box center [1076, 16] width 19 height 19
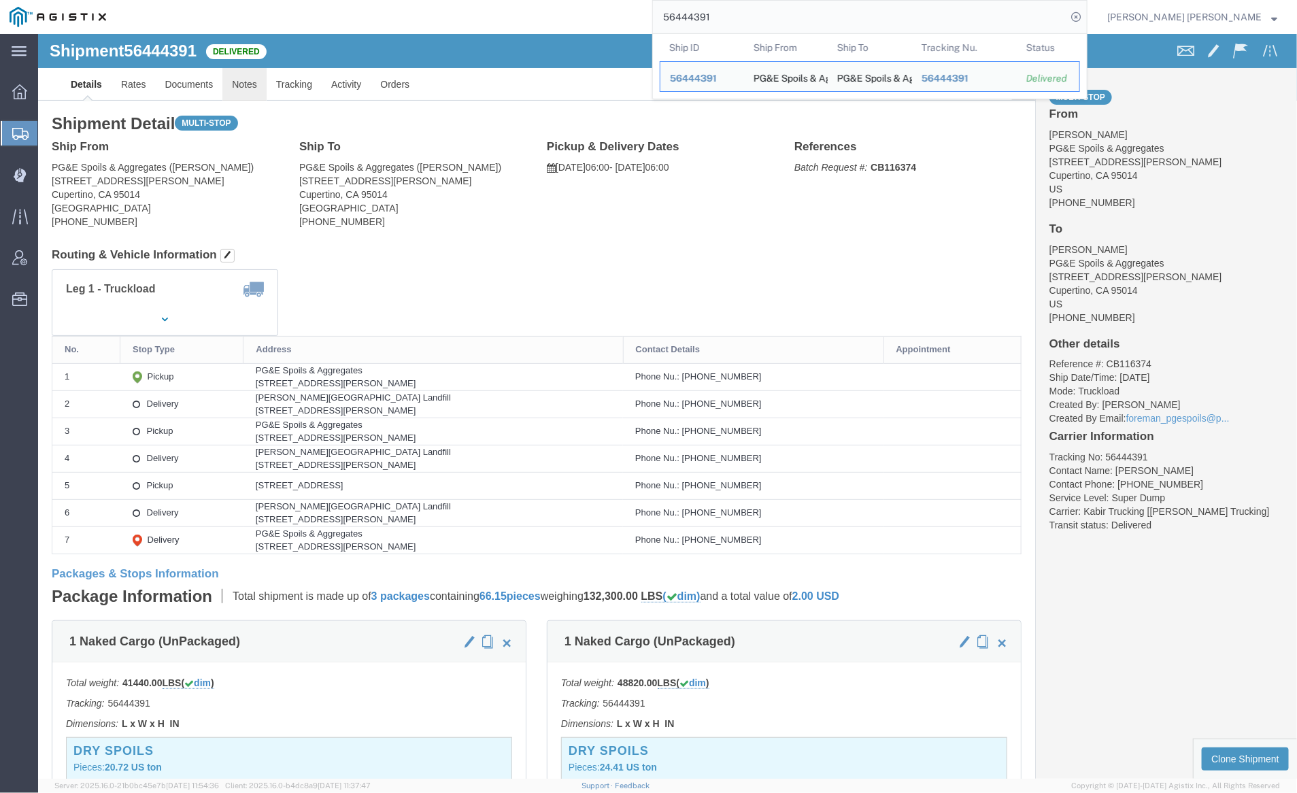
click link "Notes"
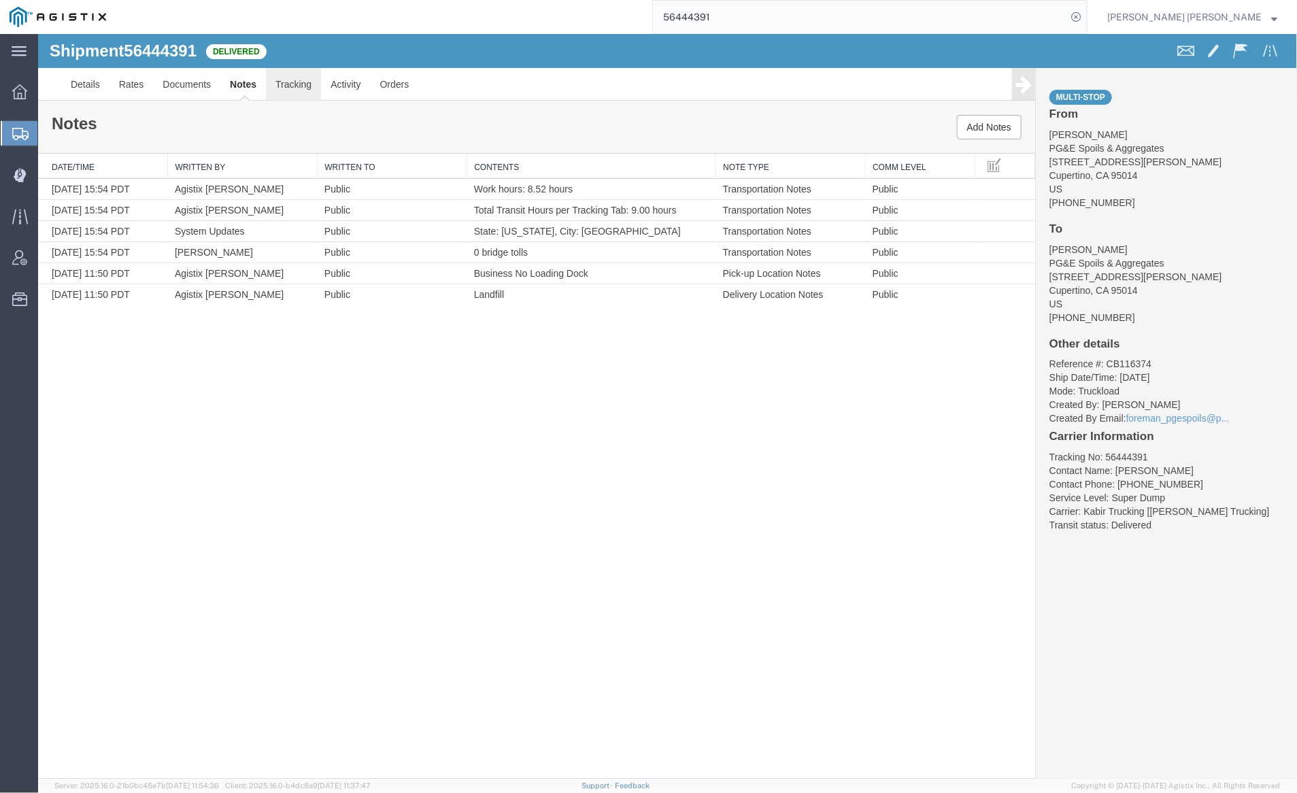
click at [298, 85] on link "Tracking" at bounding box center [292, 83] width 55 height 33
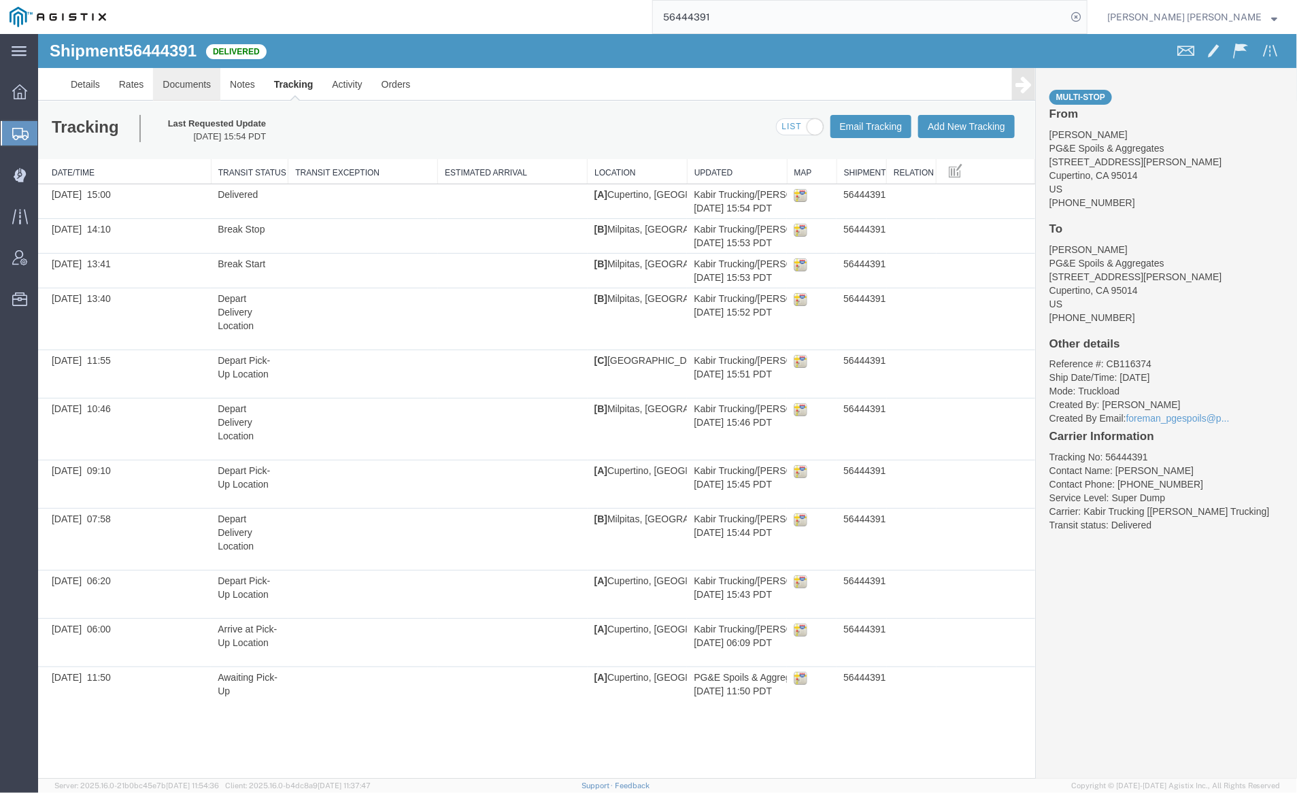
click at [173, 83] on link "Documents" at bounding box center [185, 83] width 67 height 33
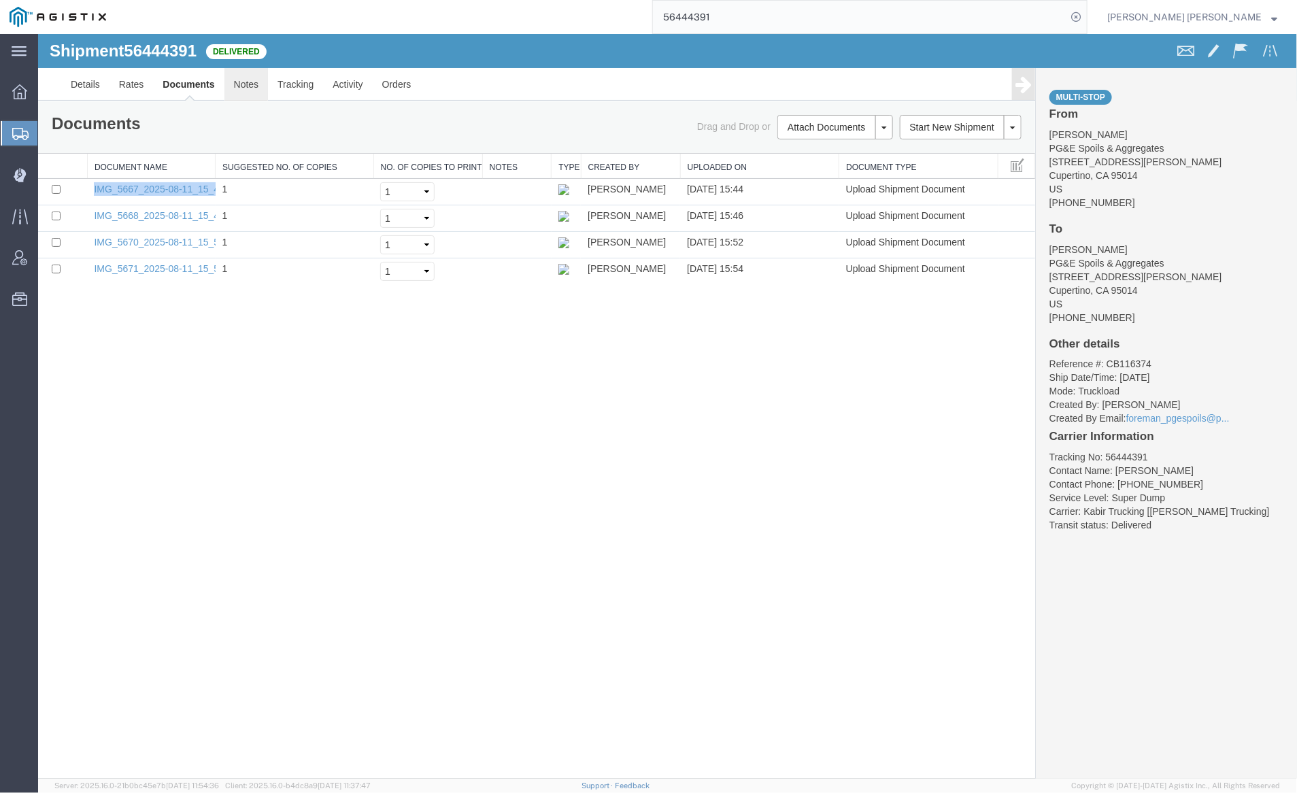
click at [242, 86] on link "Notes" at bounding box center [246, 83] width 44 height 33
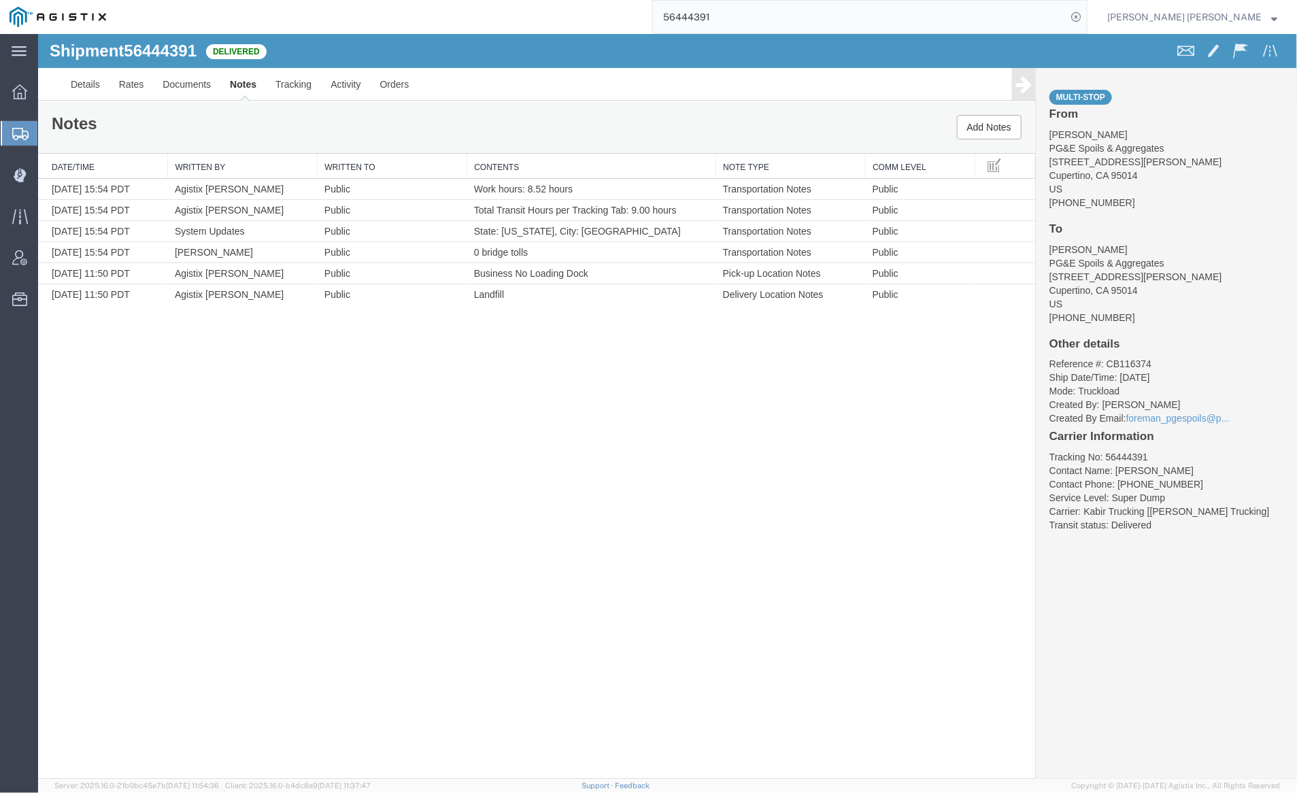
click at [778, 12] on input "56444391" at bounding box center [860, 17] width 414 height 33
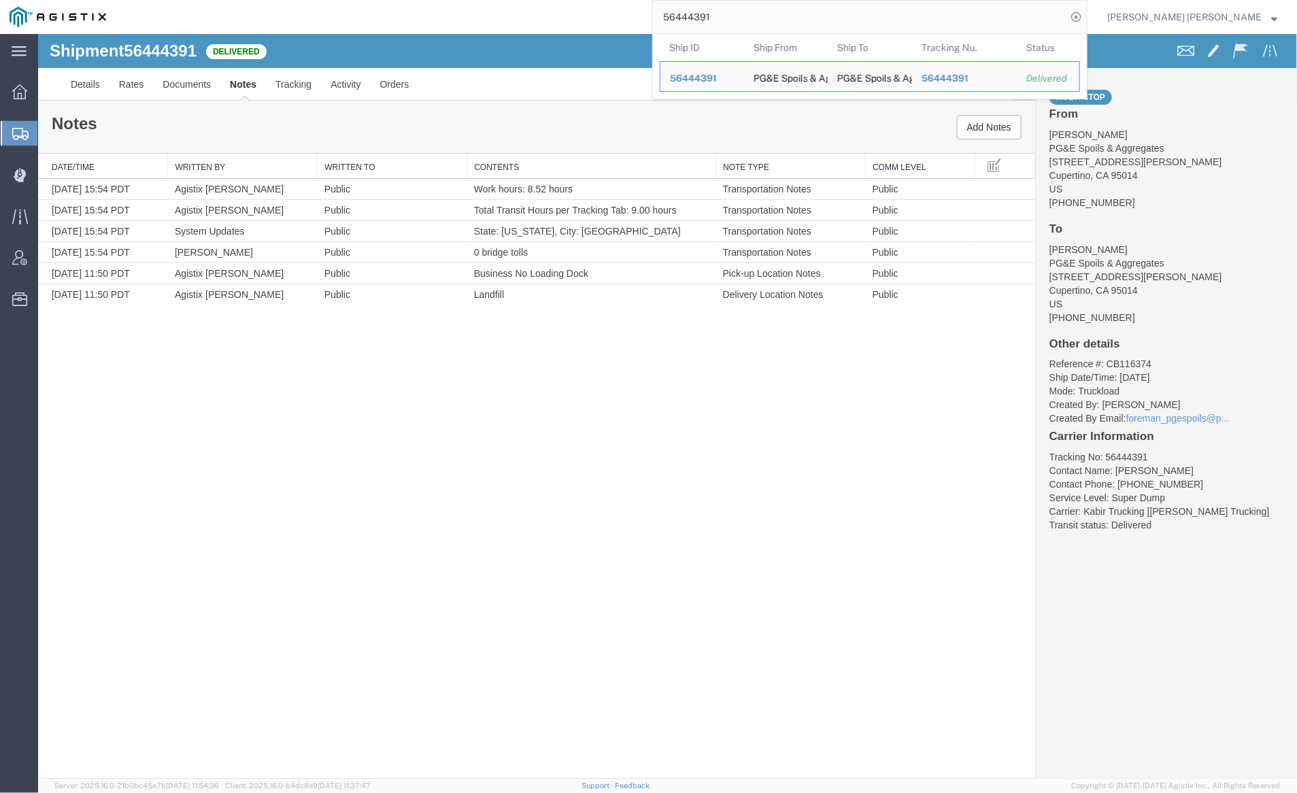
paste input "5166"
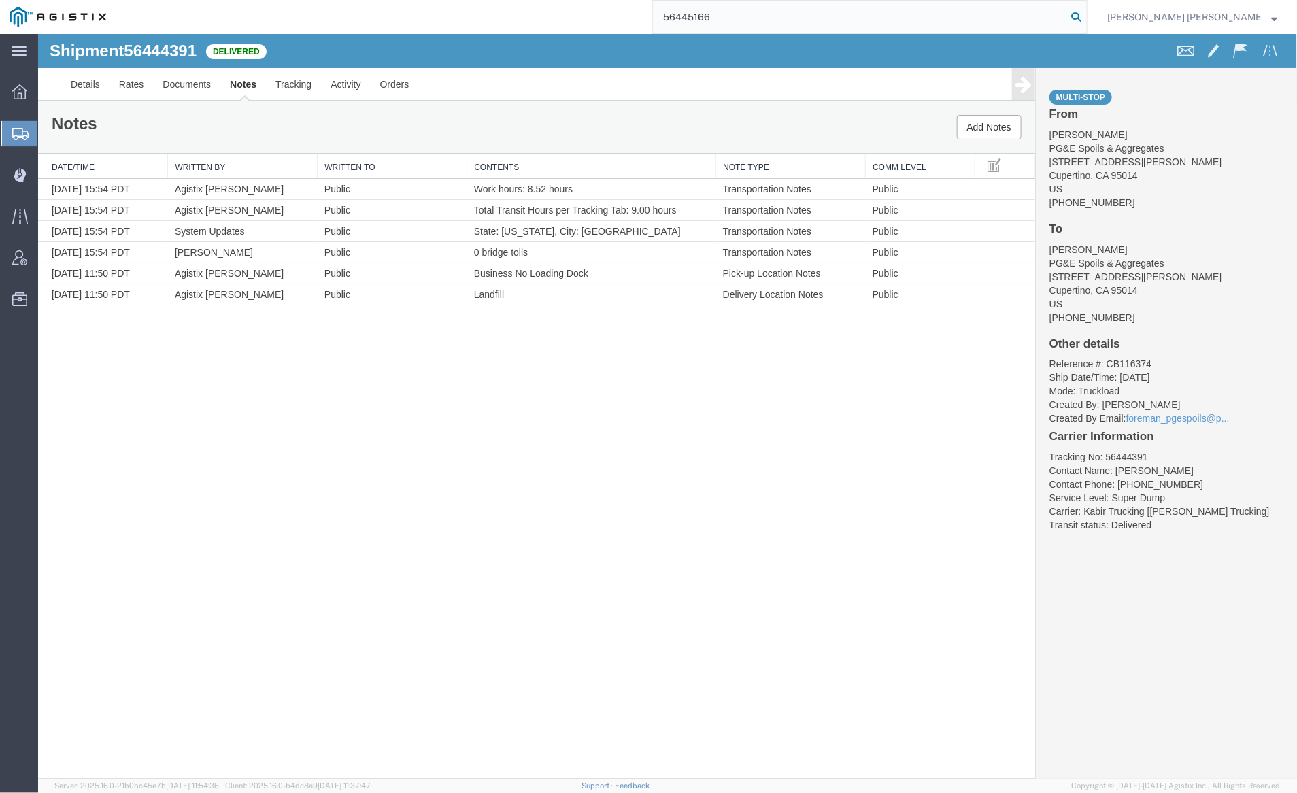
click at [1086, 15] on icon at bounding box center [1076, 16] width 19 height 19
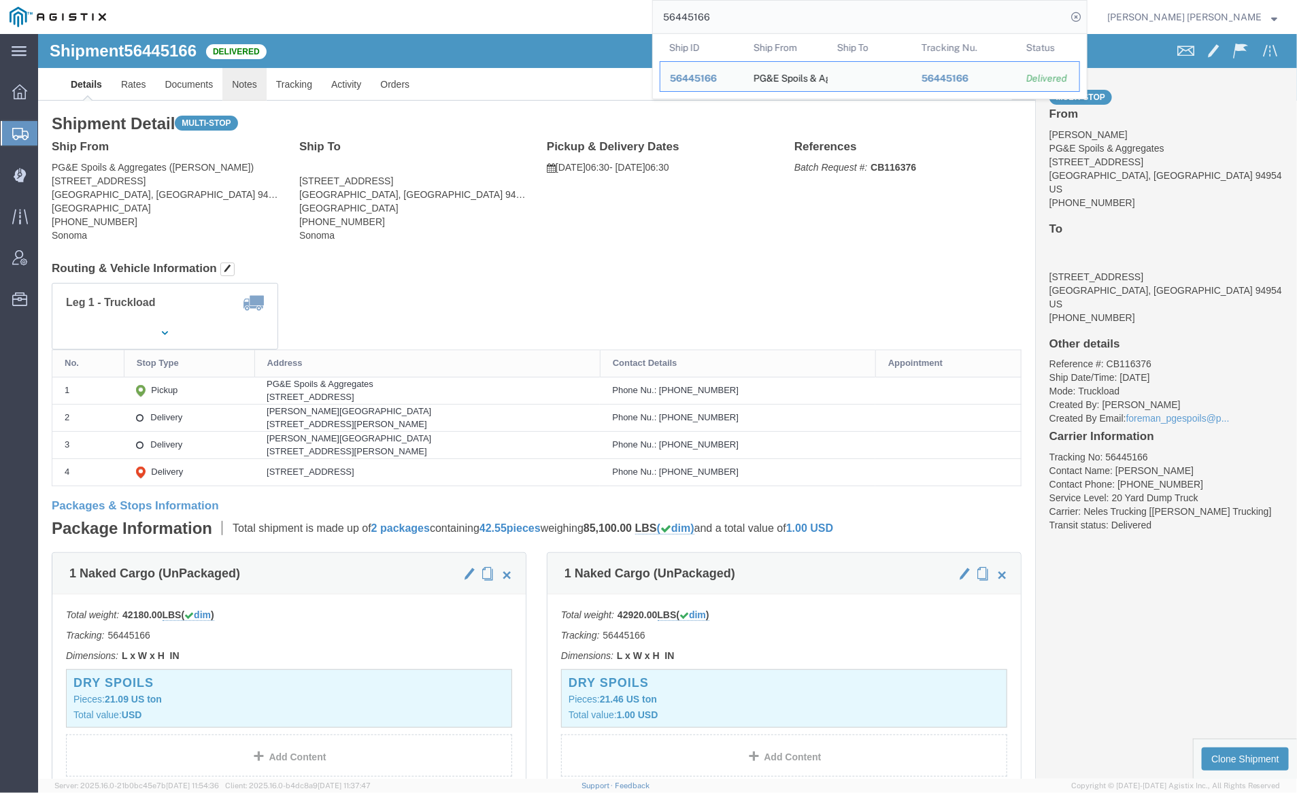
click link "Notes"
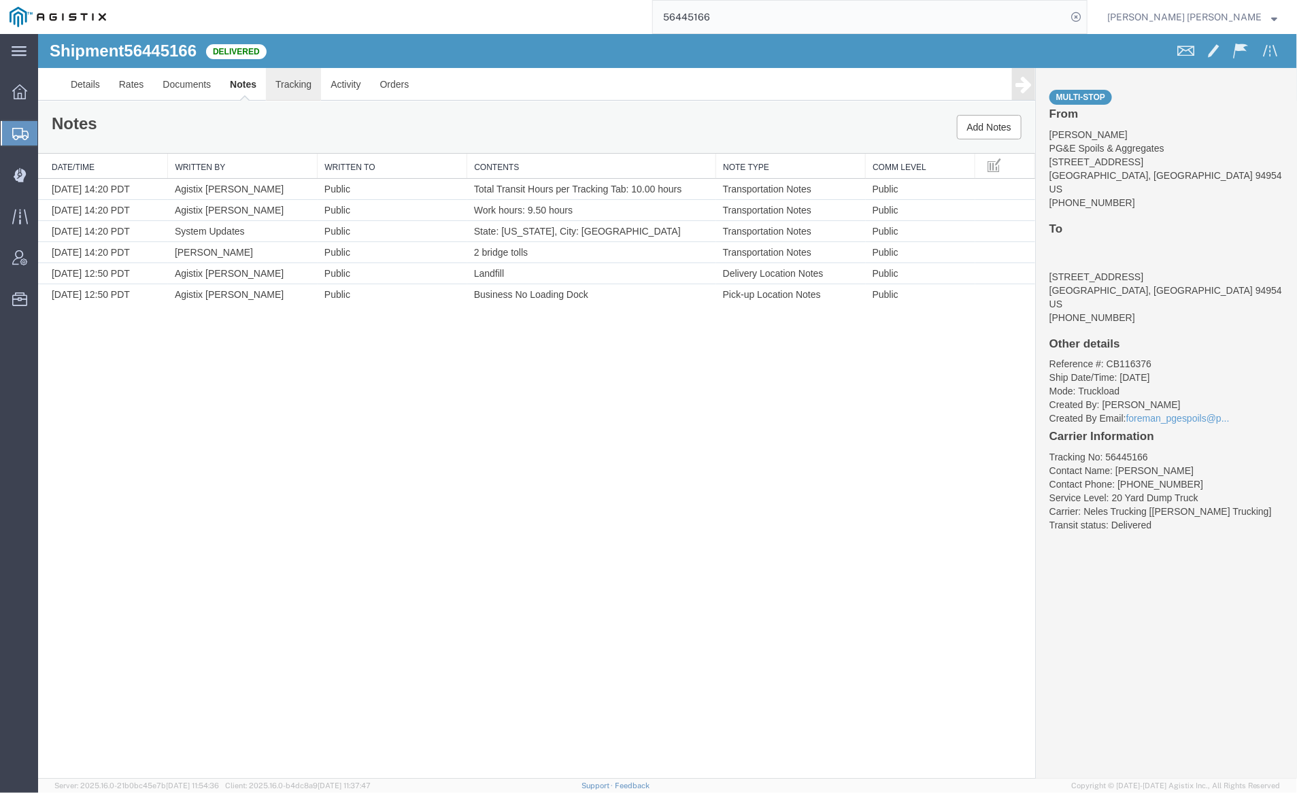
click at [276, 86] on link "Tracking" at bounding box center [292, 83] width 55 height 33
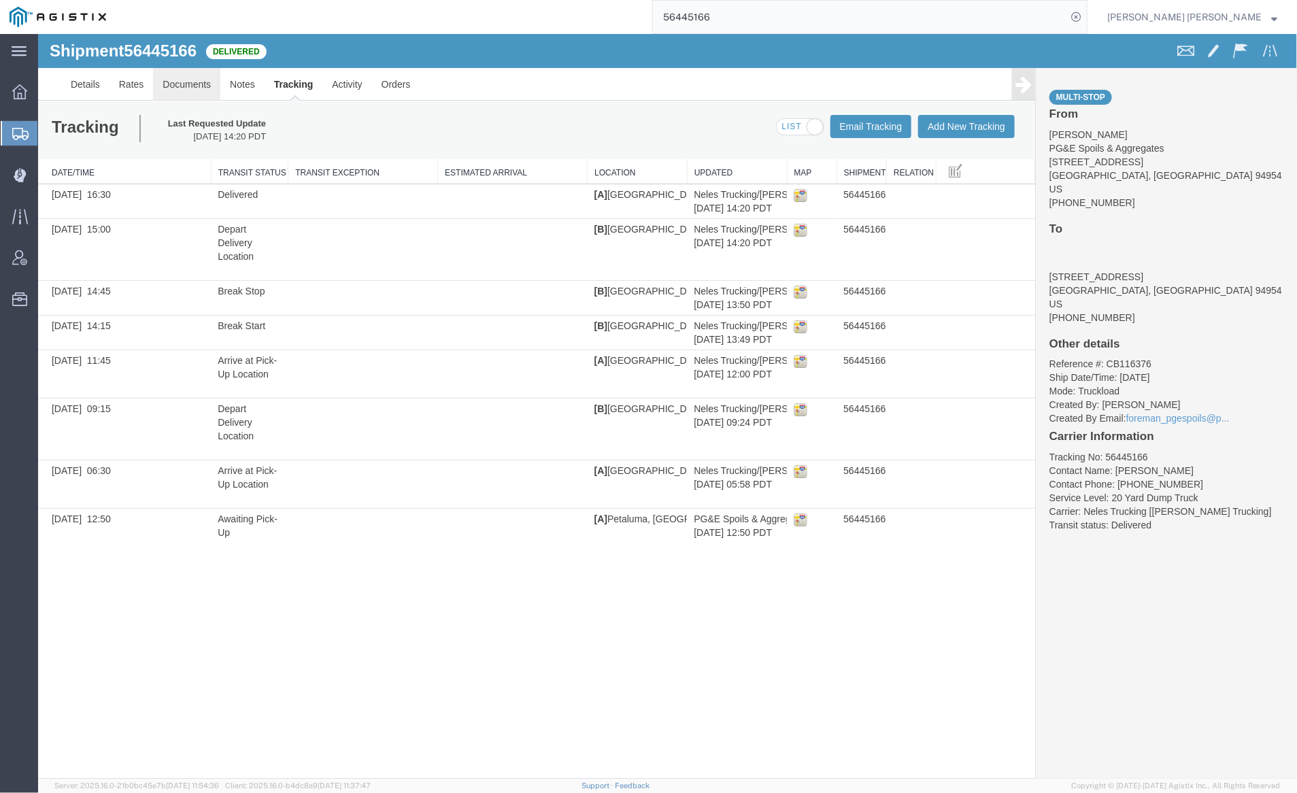
click at [175, 72] on link "Documents" at bounding box center [185, 83] width 67 height 33
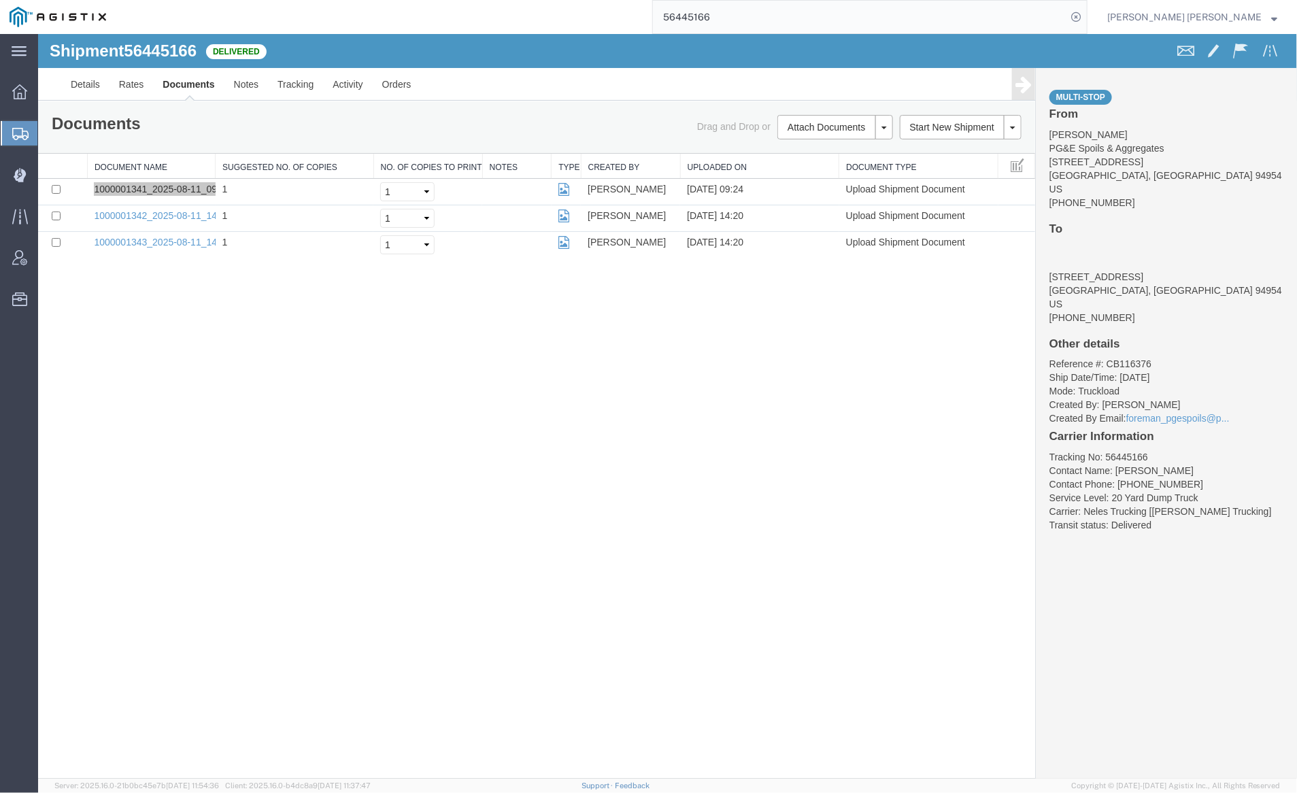
click at [755, 24] on input "56445166" at bounding box center [860, 17] width 414 height 33
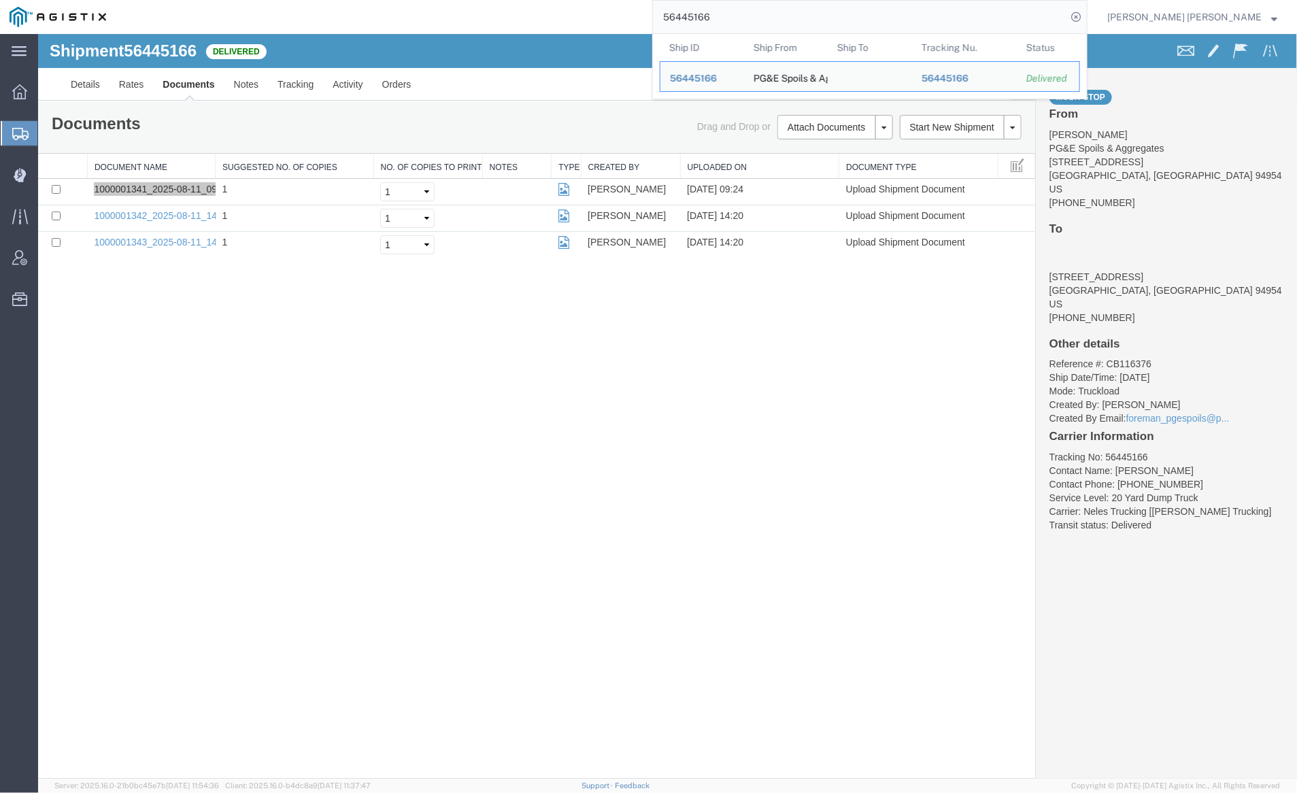
click at [755, 24] on input "56445166" at bounding box center [860, 17] width 414 height 33
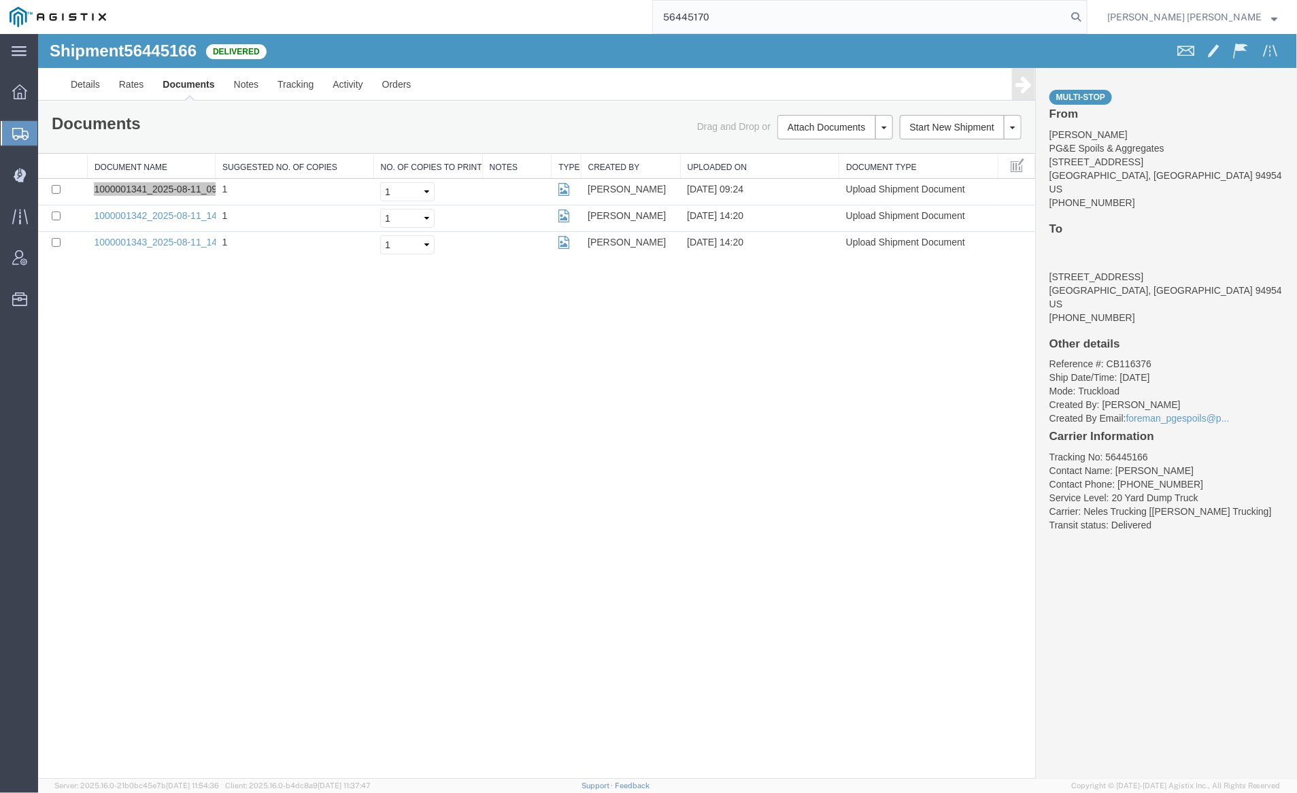
drag, startPoint x: 1152, startPoint y: 14, endPoint x: 1136, endPoint y: 14, distance: 16.3
click at [1086, 14] on icon at bounding box center [1076, 16] width 19 height 19
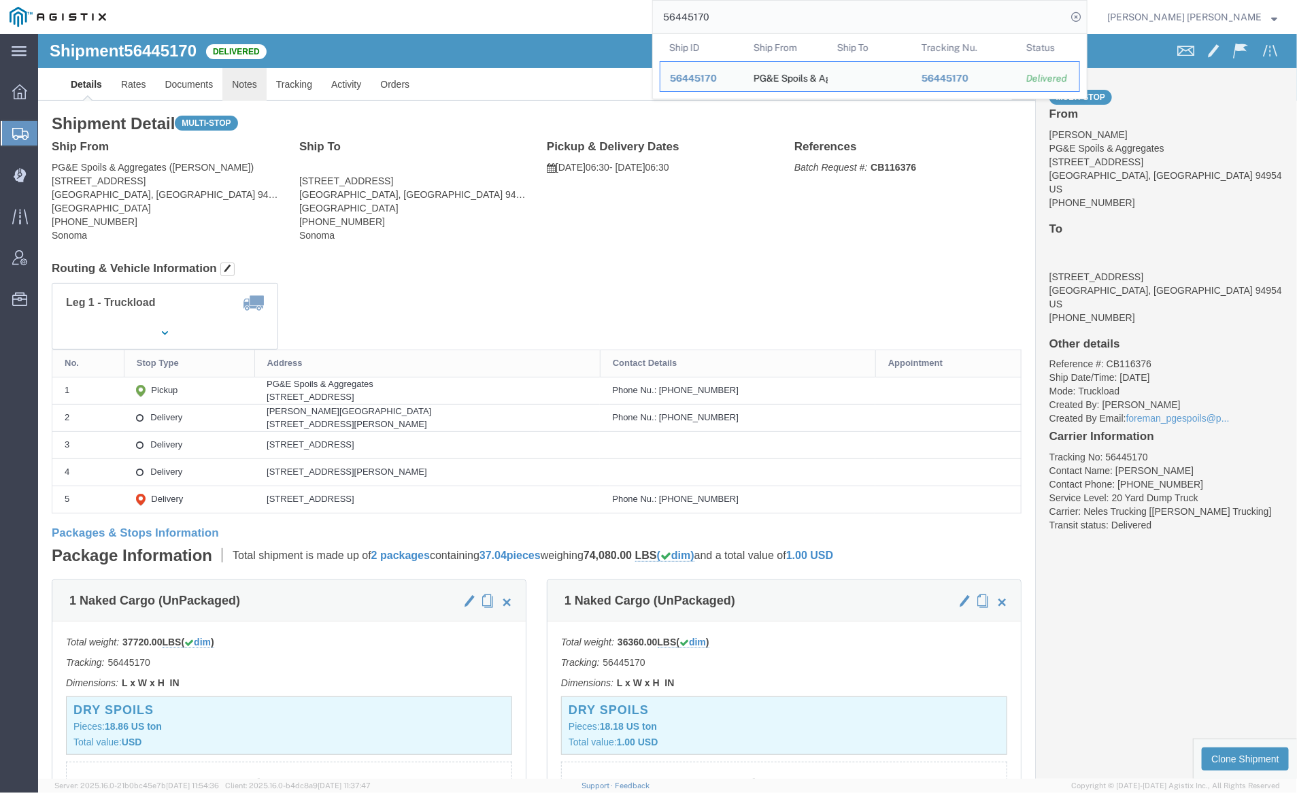
click link "Notes"
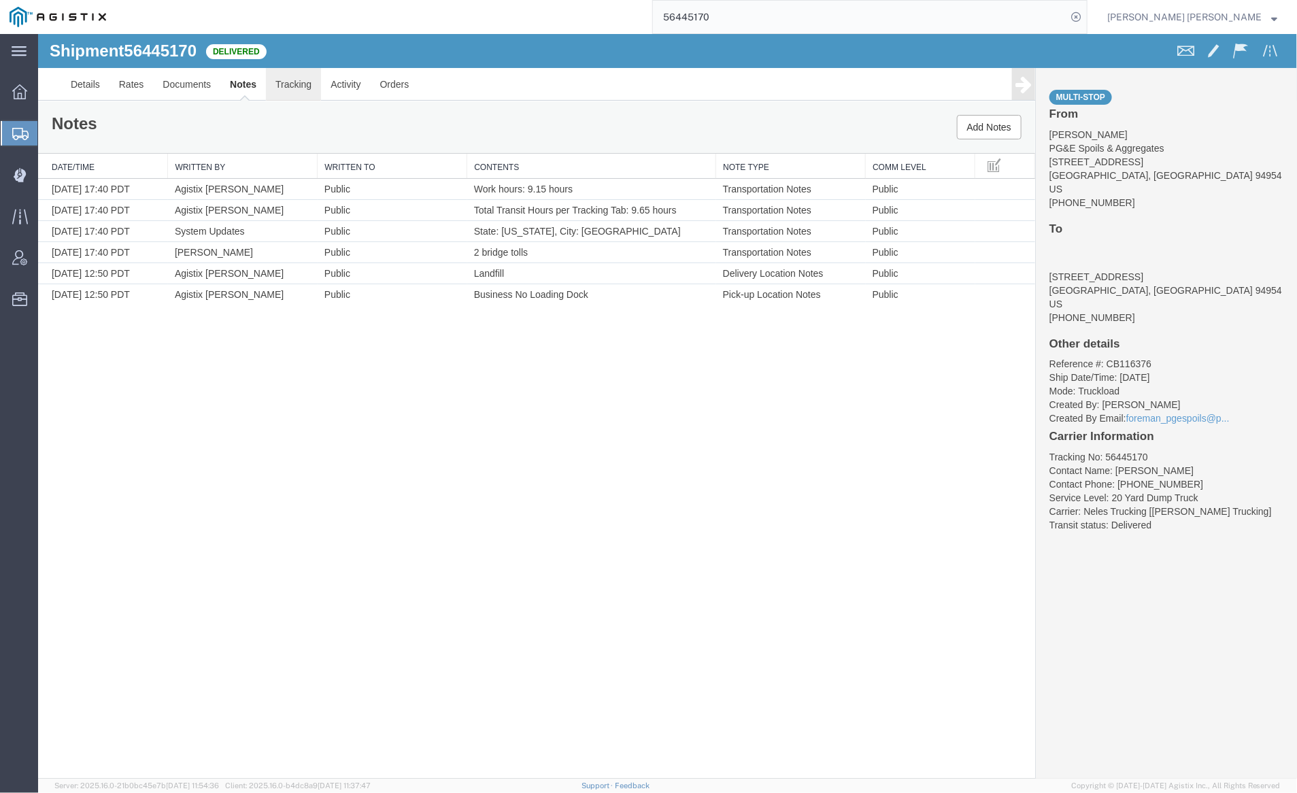
click at [294, 79] on link "Tracking" at bounding box center [292, 83] width 55 height 33
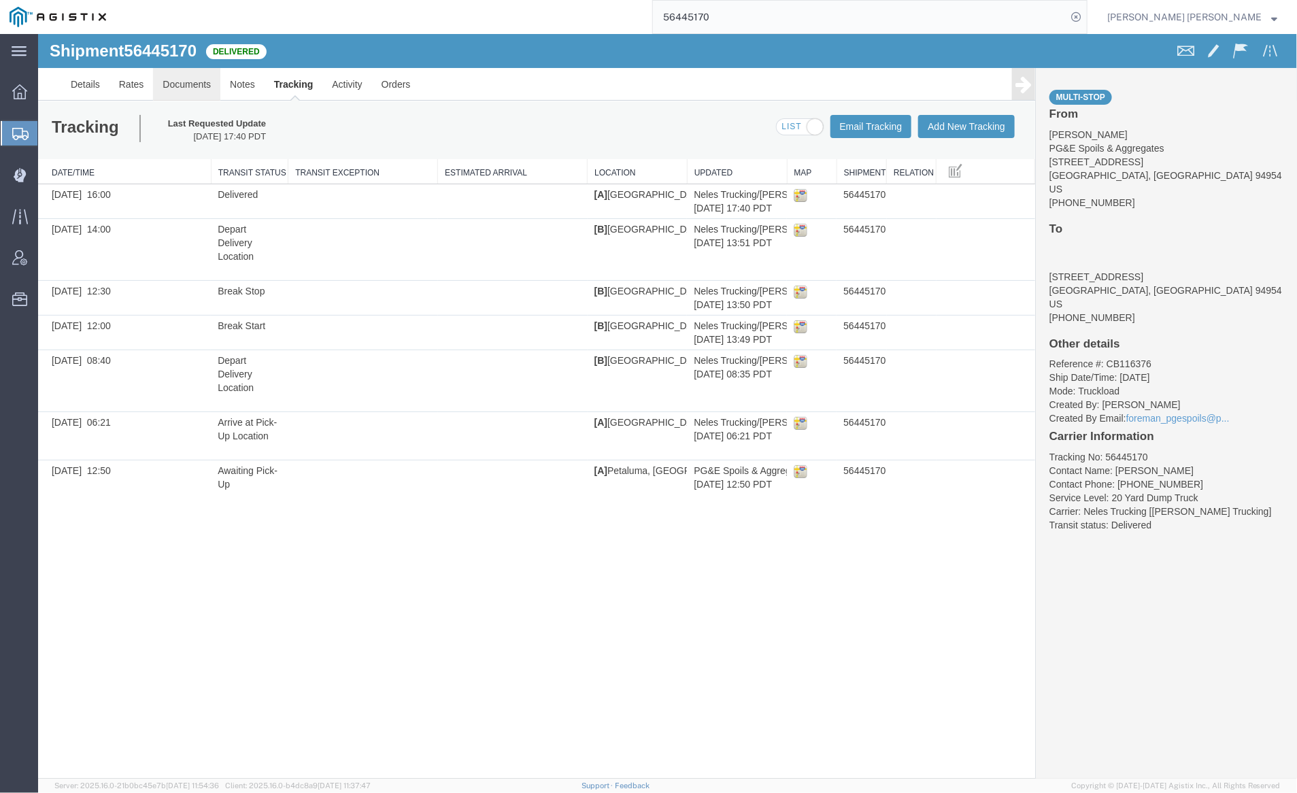
click at [201, 82] on link "Documents" at bounding box center [185, 83] width 67 height 33
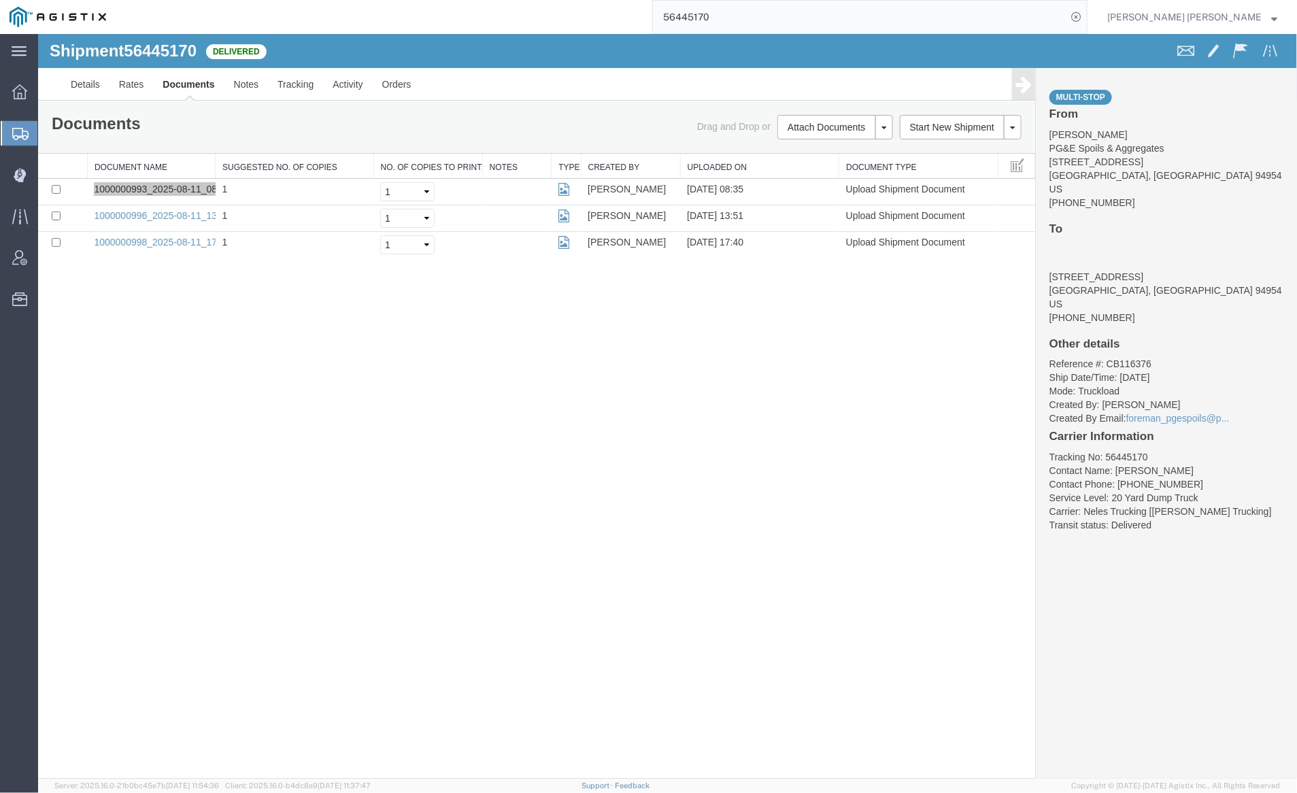
click at [760, 17] on input "56445170" at bounding box center [860, 17] width 414 height 33
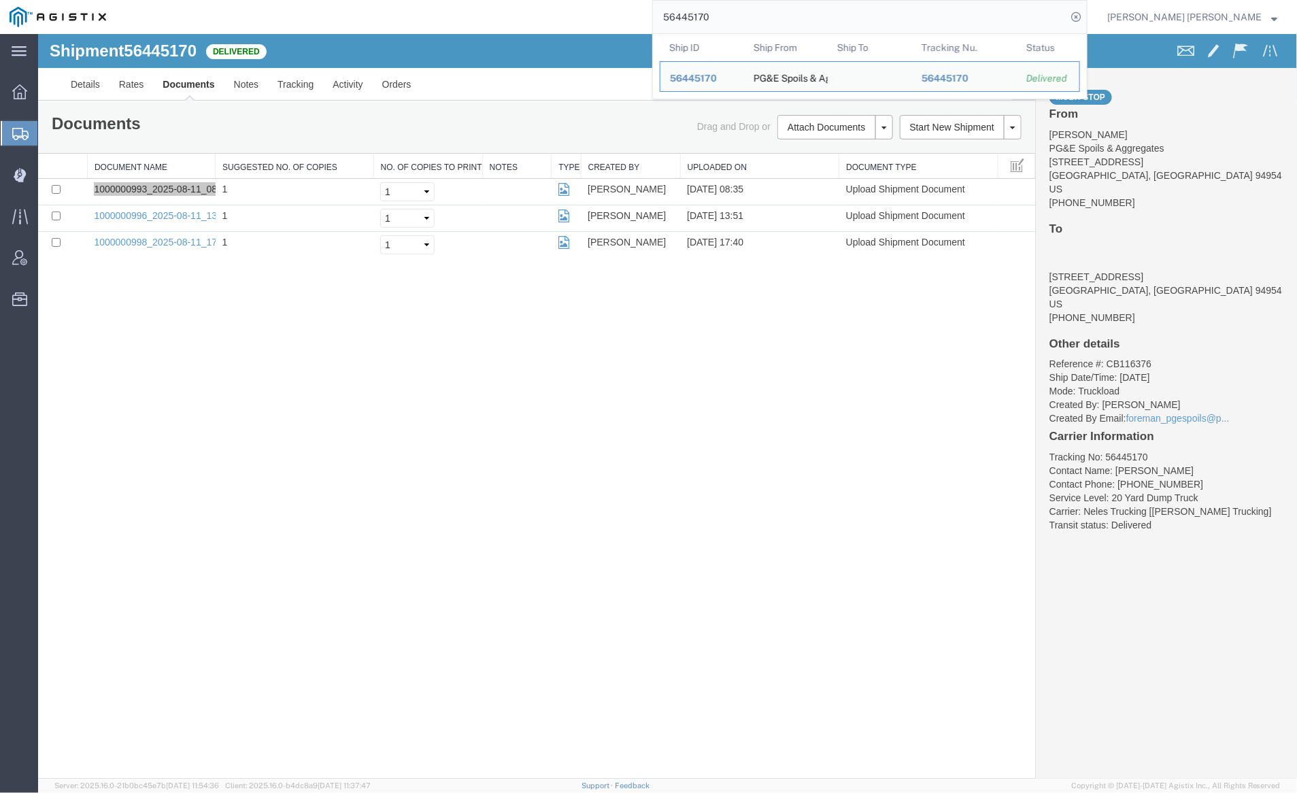
click at [760, 17] on input "56445170" at bounding box center [860, 17] width 414 height 33
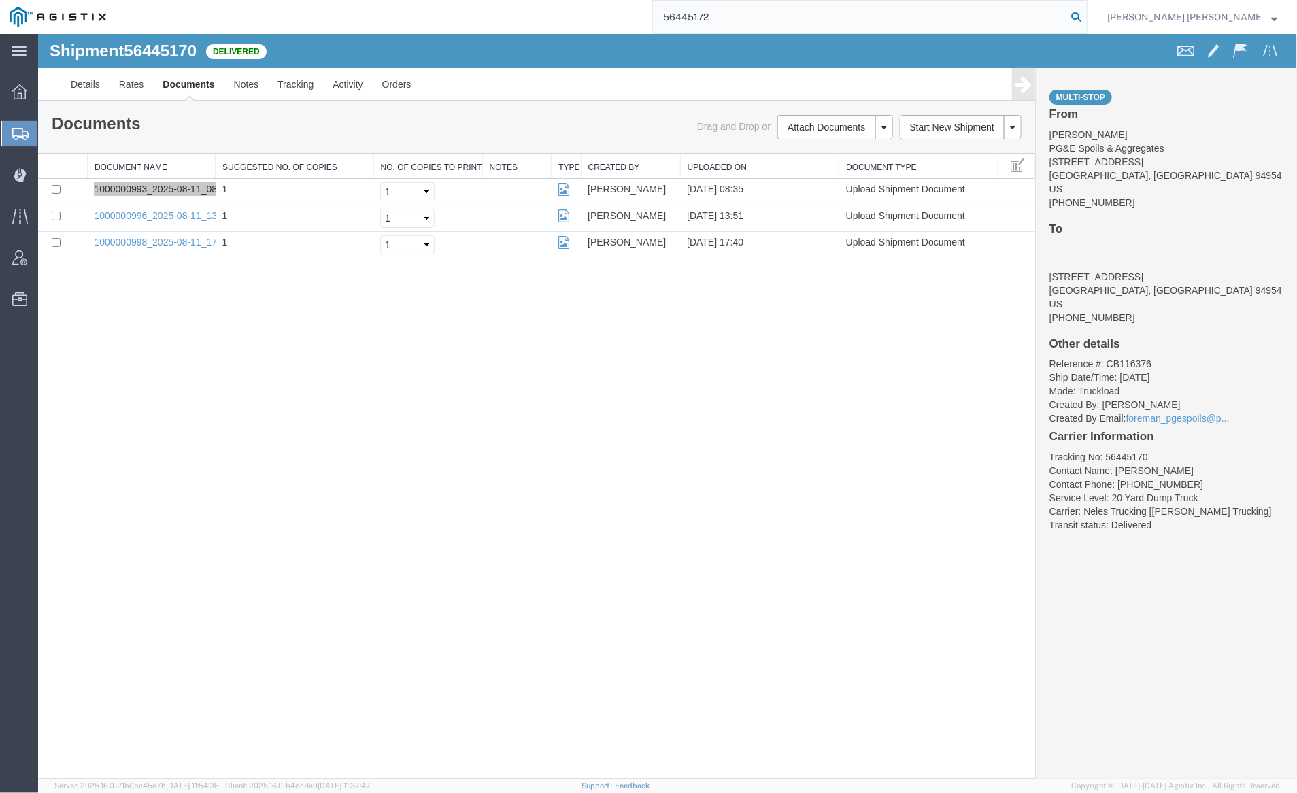
click at [1086, 16] on icon at bounding box center [1076, 16] width 19 height 19
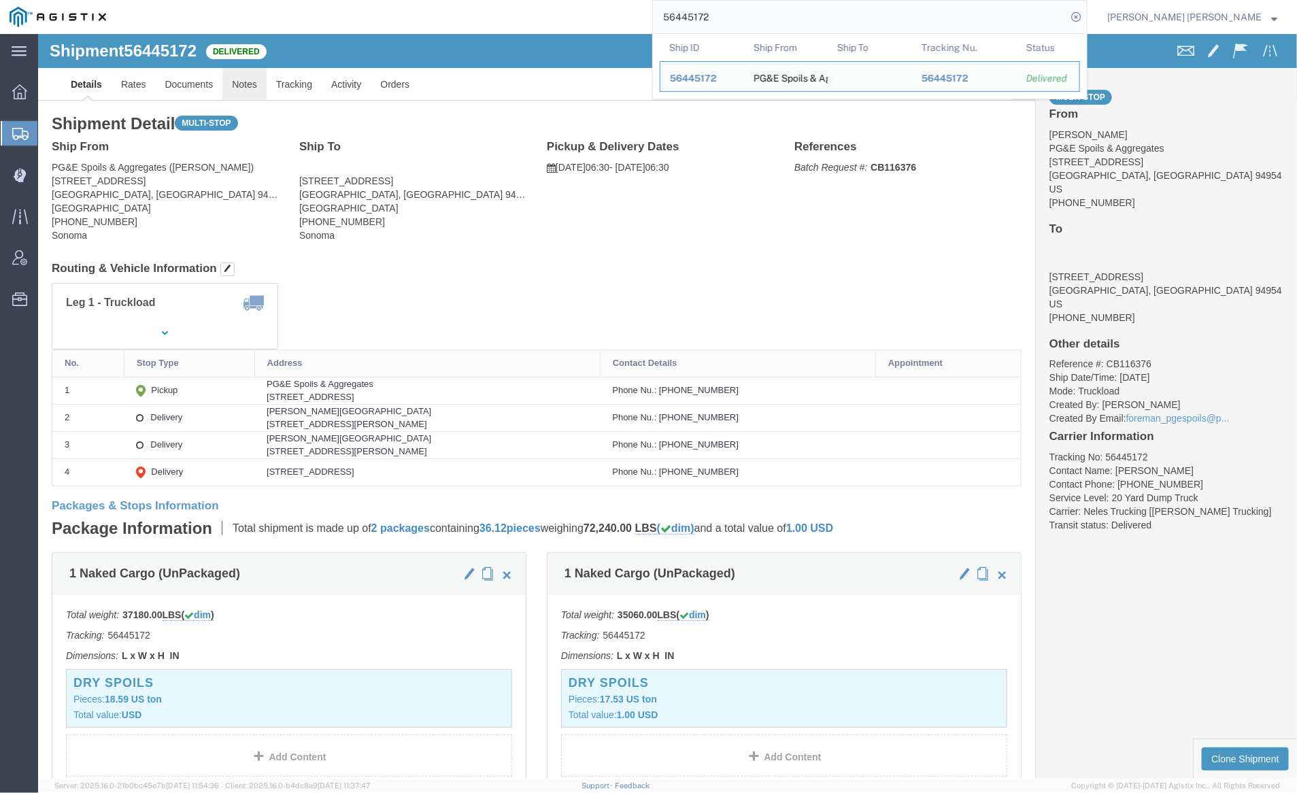
click link "Notes"
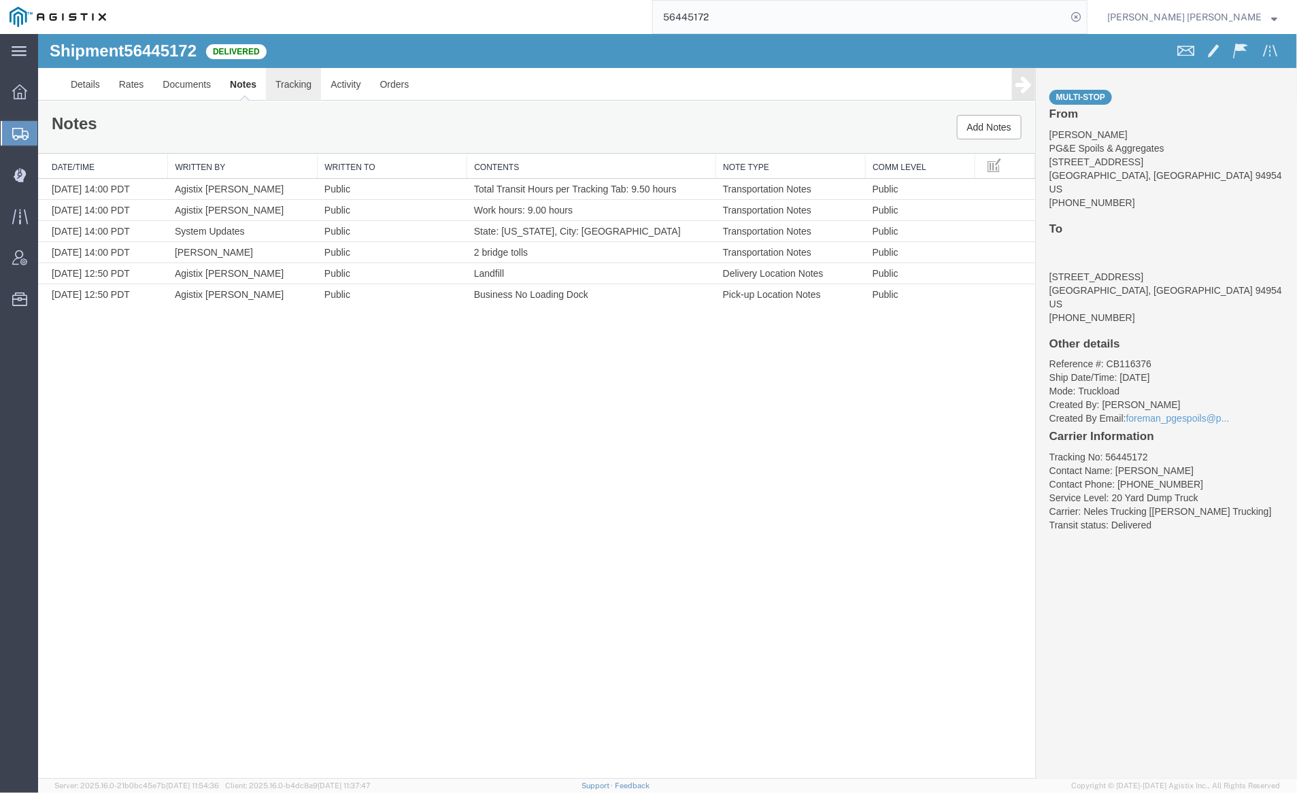
click at [293, 82] on link "Tracking" at bounding box center [292, 83] width 55 height 33
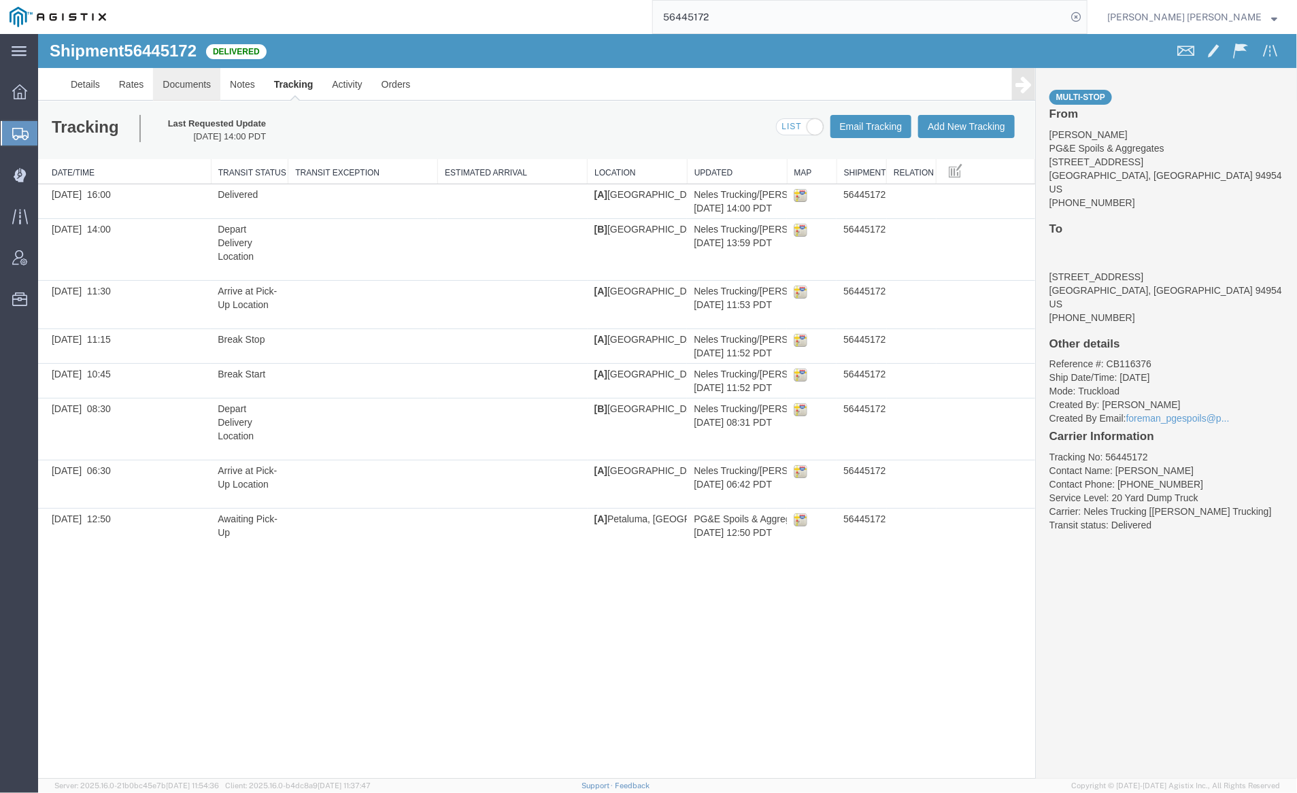
click at [188, 81] on link "Documents" at bounding box center [185, 83] width 67 height 33
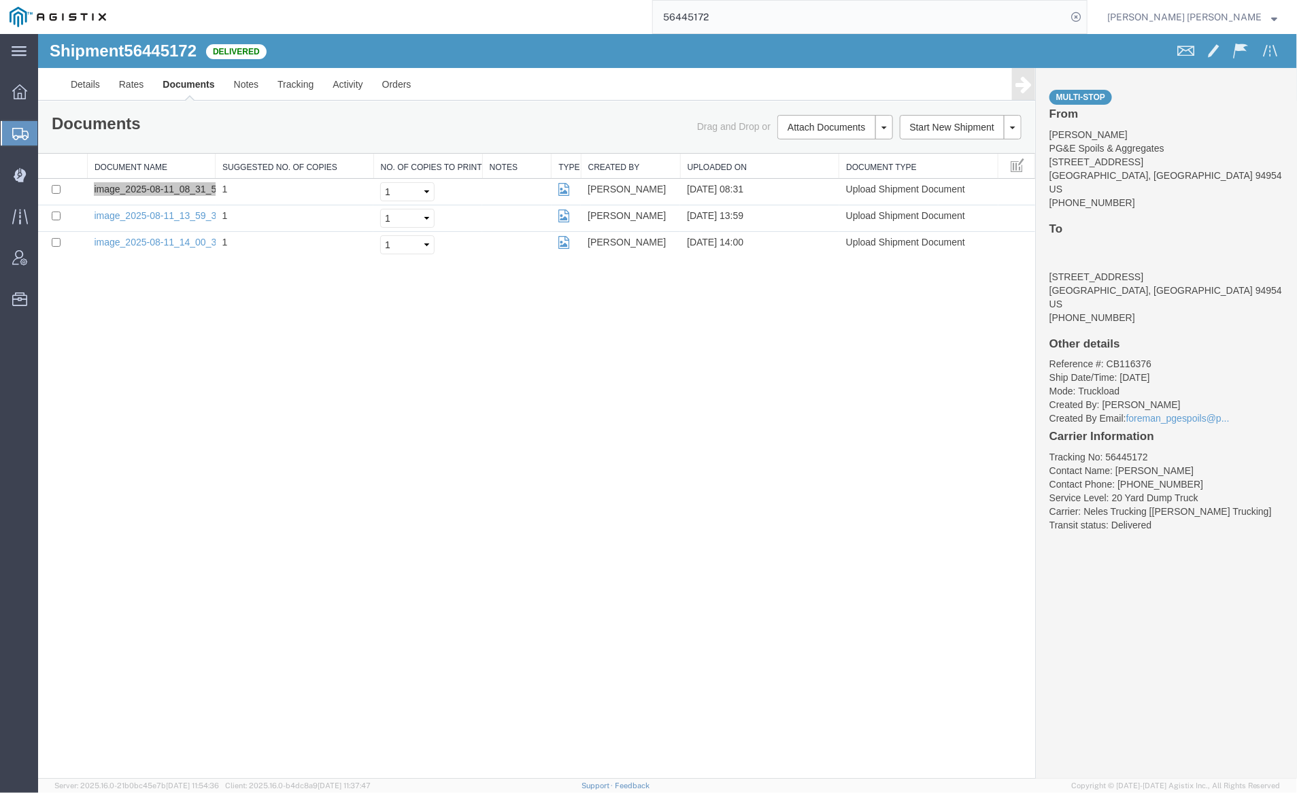
click at [778, 17] on input "56445172" at bounding box center [860, 17] width 414 height 33
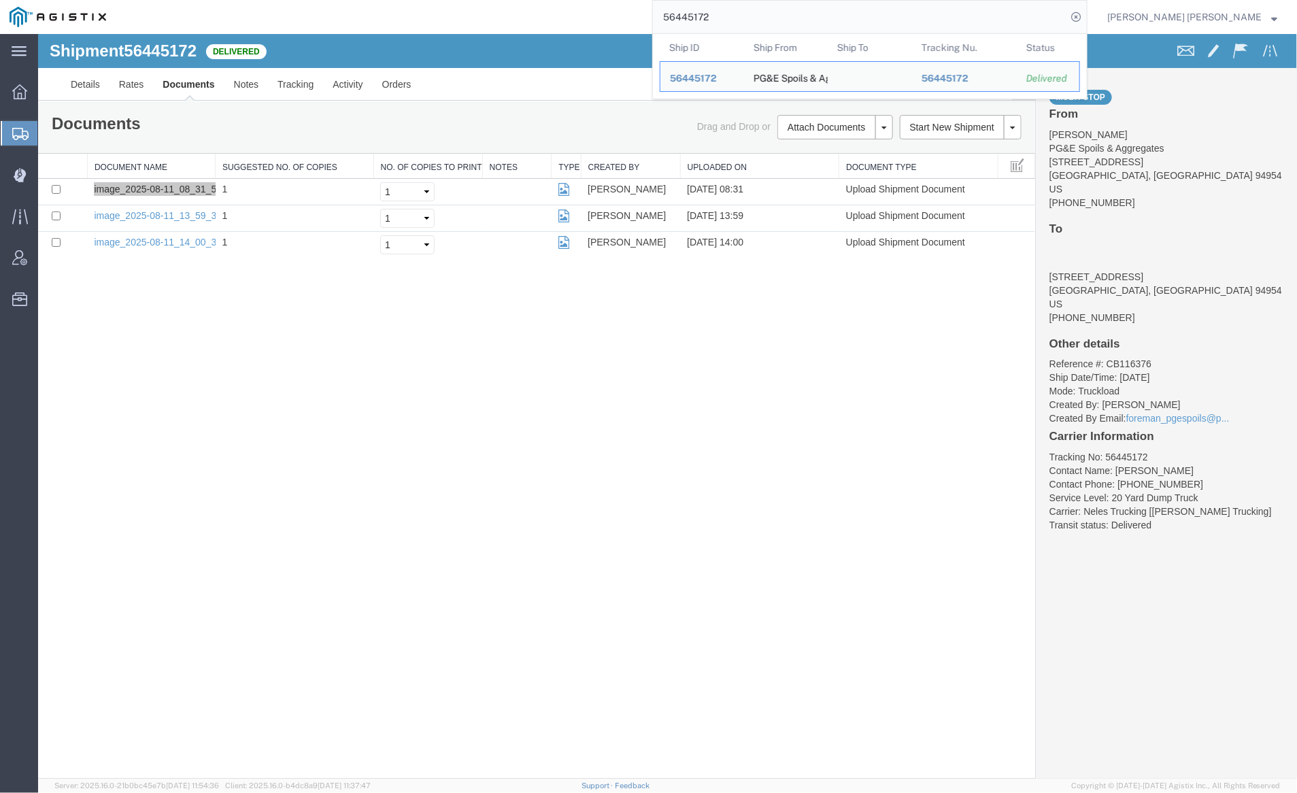
click at [778, 17] on input "56445172" at bounding box center [860, 17] width 414 height 33
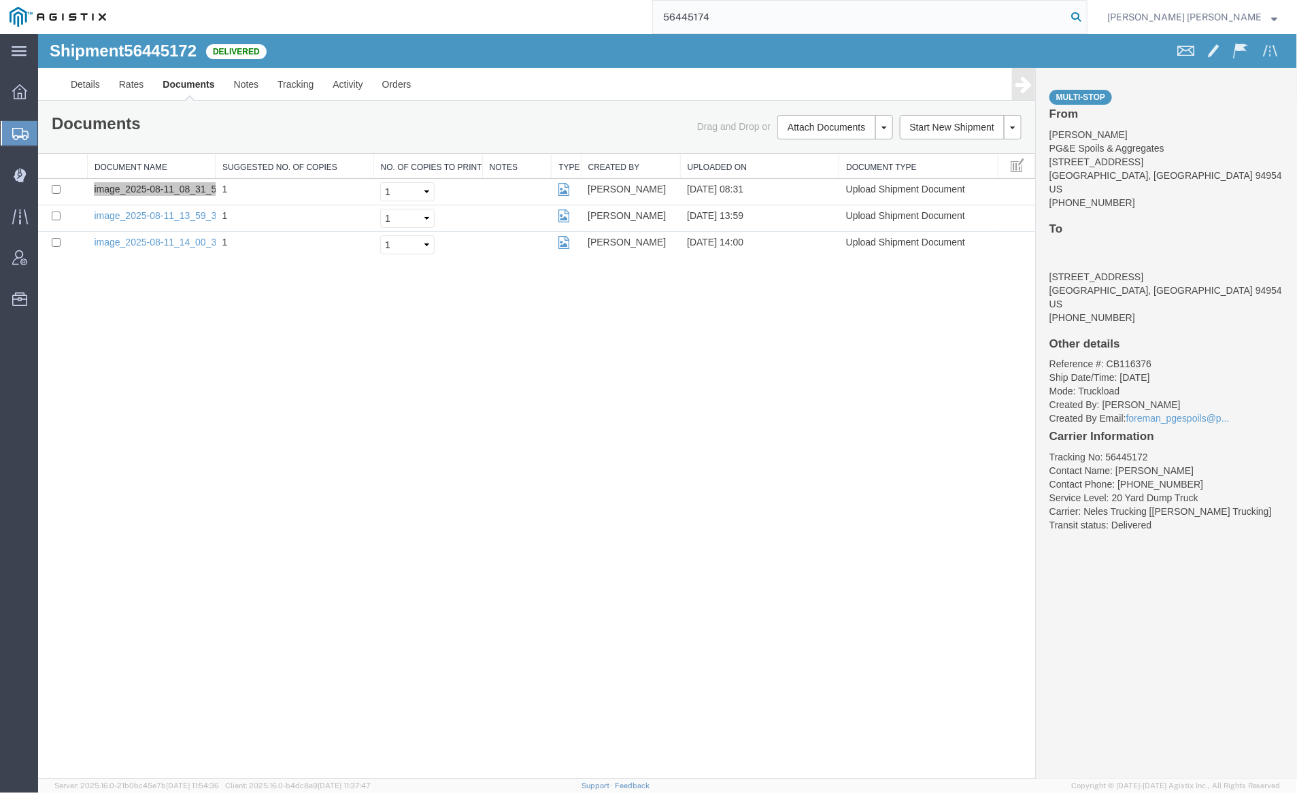
click at [1086, 14] on icon at bounding box center [1076, 16] width 19 height 19
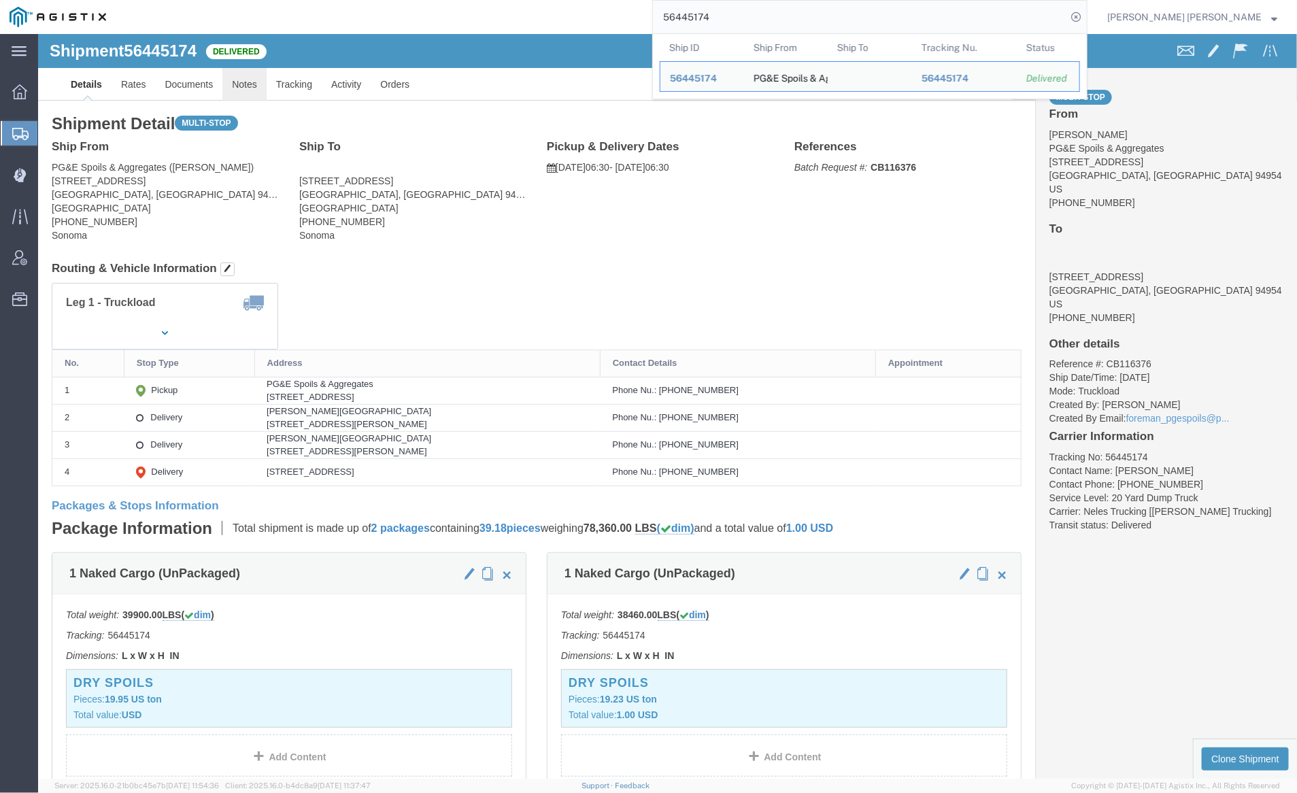
click link "Notes"
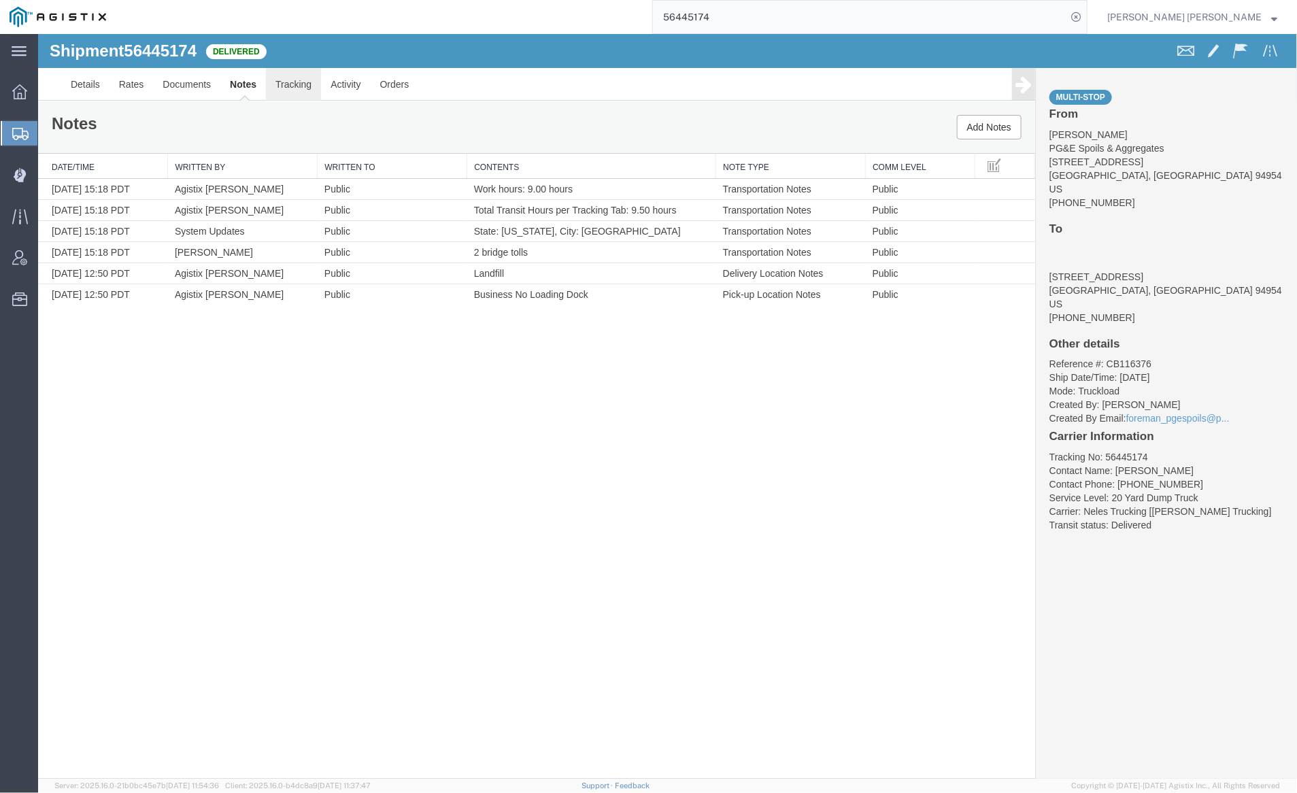
click at [288, 84] on link "Tracking" at bounding box center [292, 83] width 55 height 33
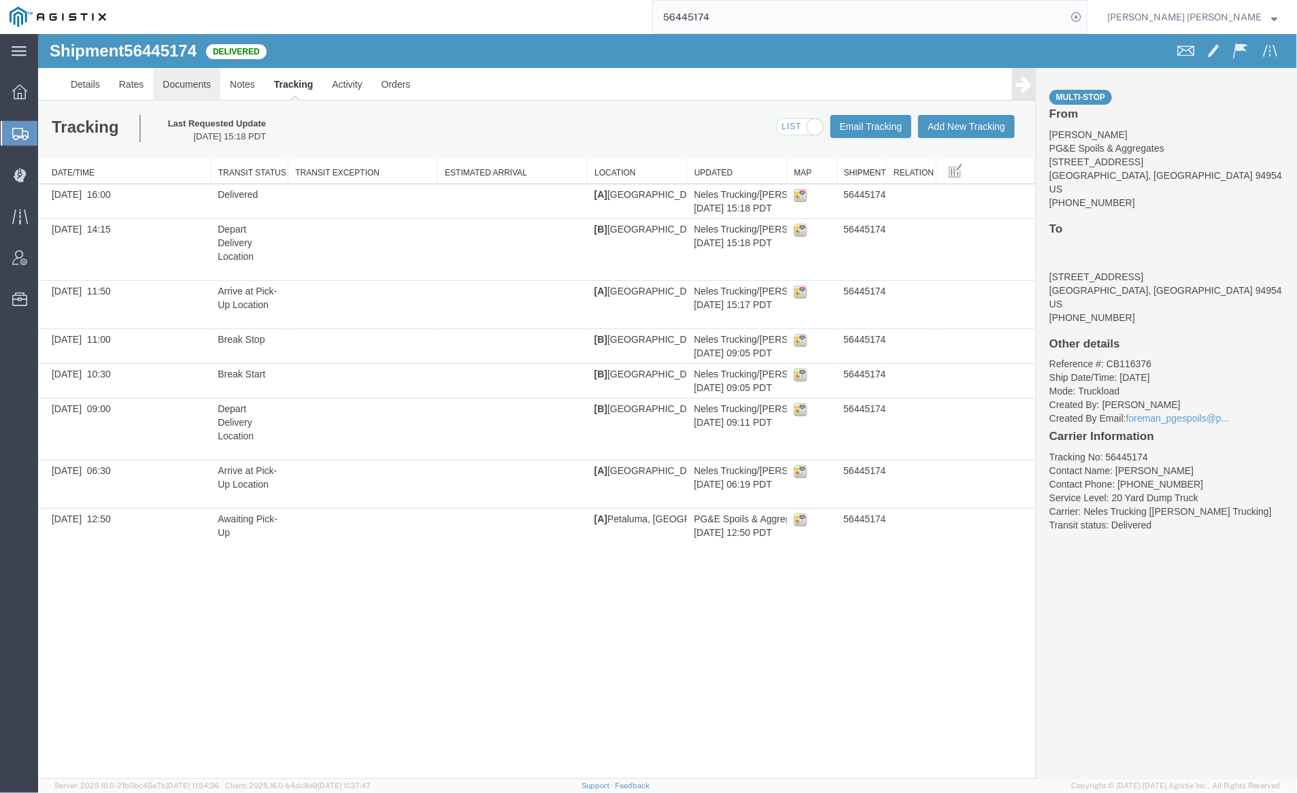
click at [168, 73] on link "Documents" at bounding box center [185, 83] width 67 height 33
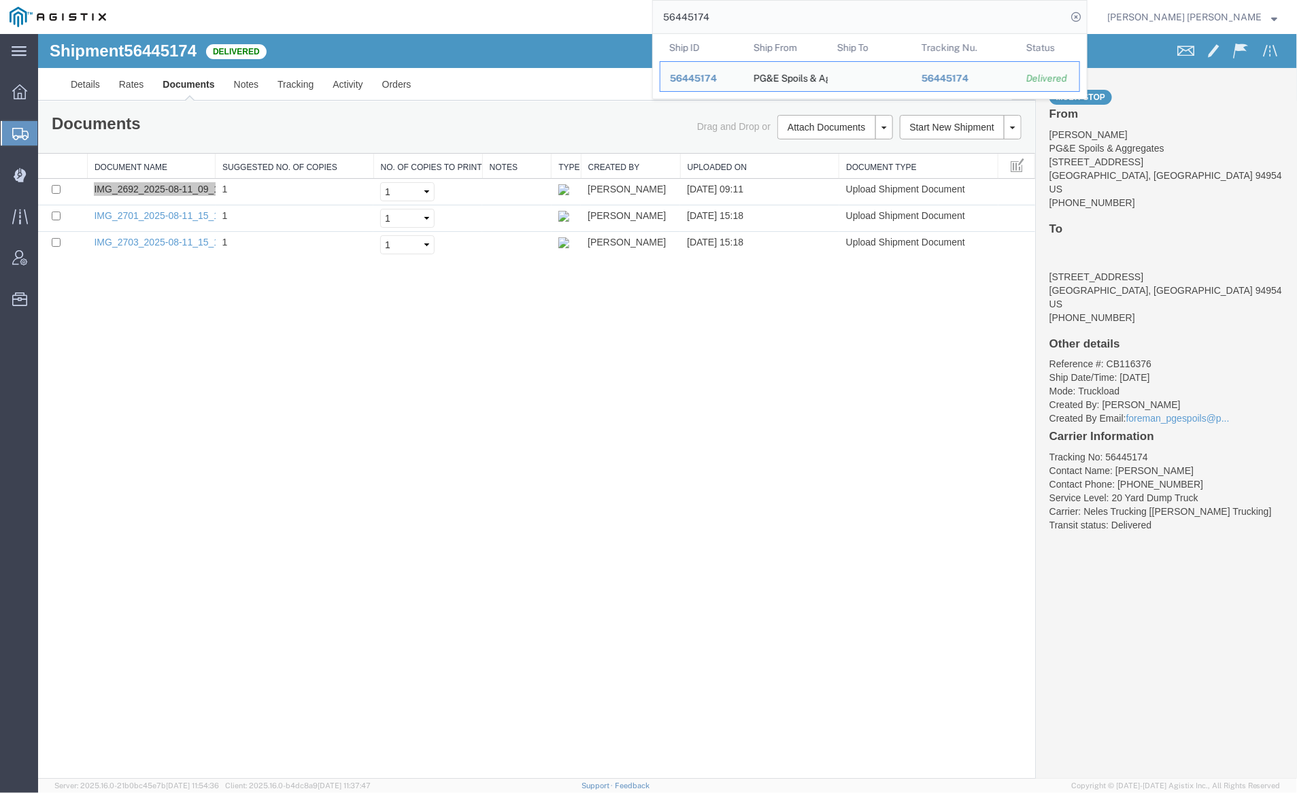
click at [762, 18] on input "56445174" at bounding box center [860, 17] width 414 height 33
click at [763, 18] on input "56445174" at bounding box center [860, 17] width 414 height 33
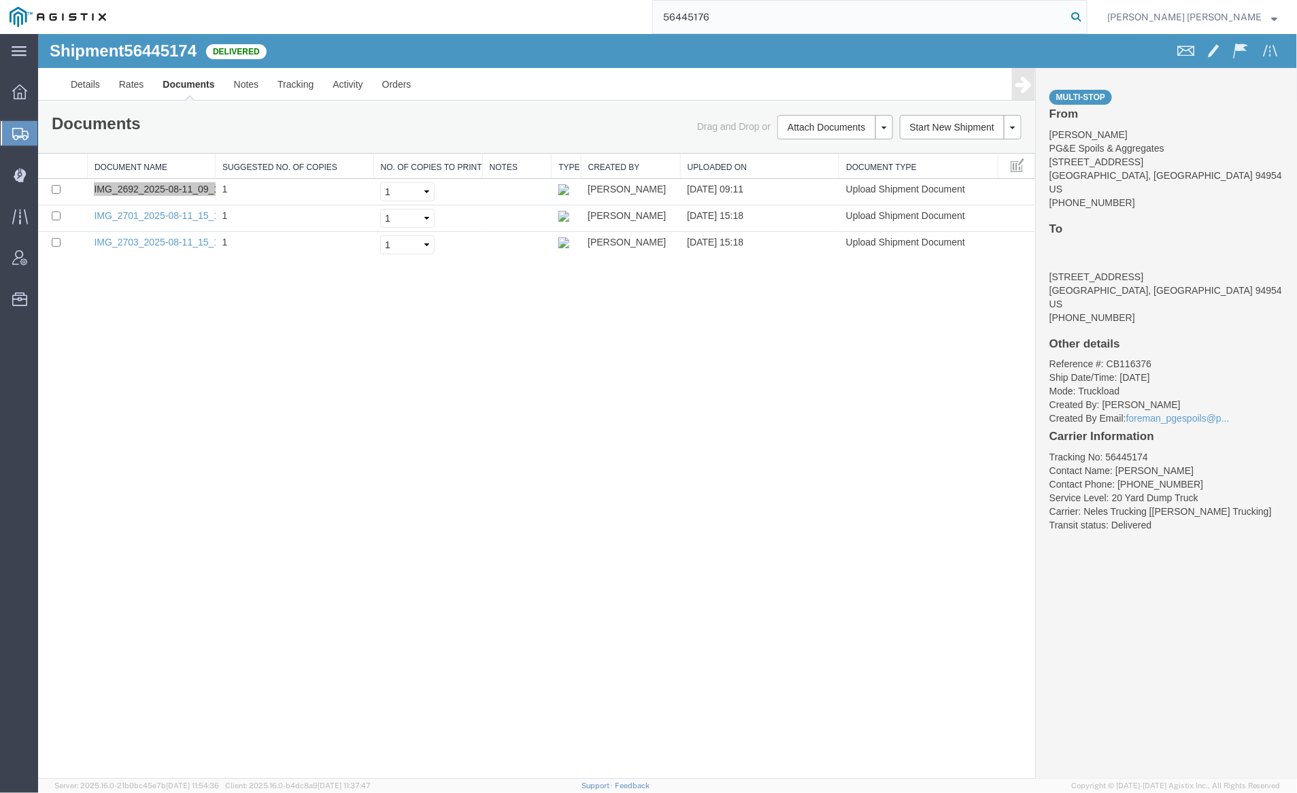
click at [1086, 16] on icon at bounding box center [1076, 16] width 19 height 19
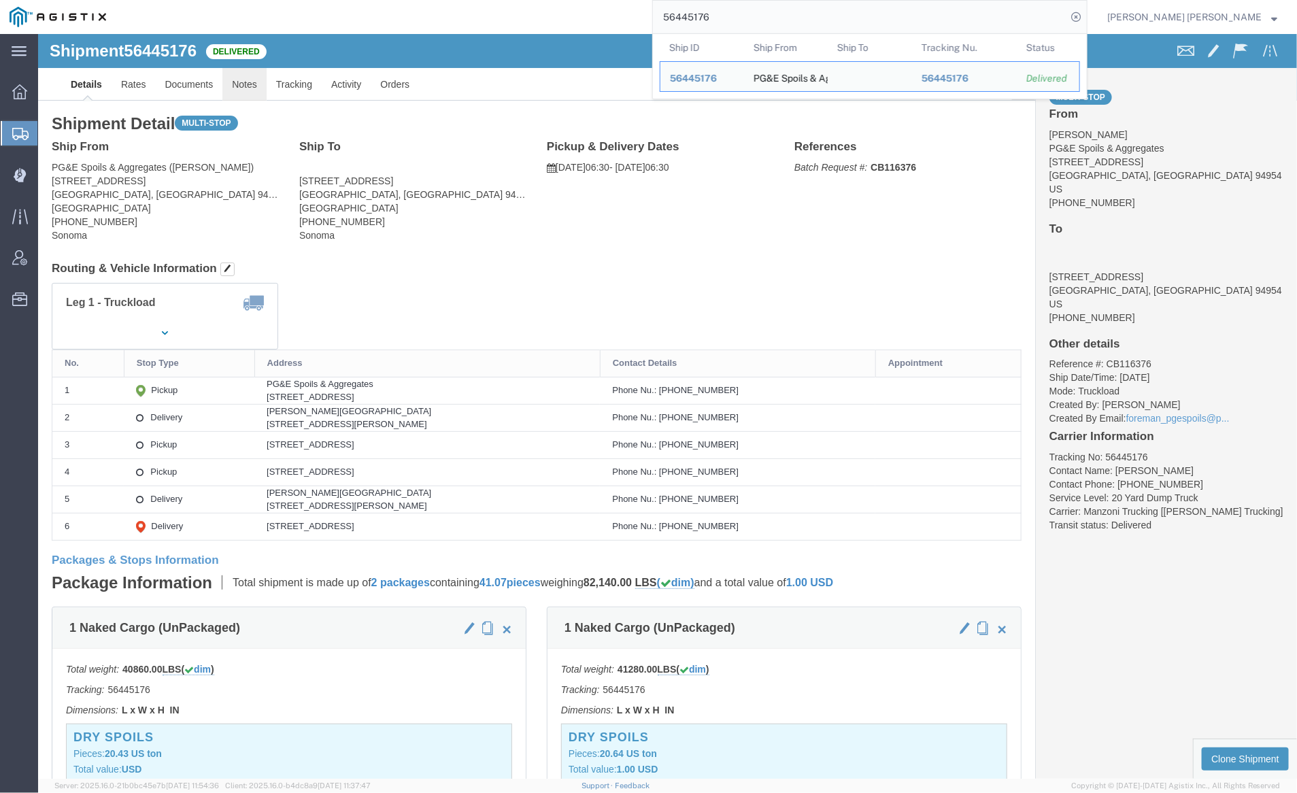
click link "Notes"
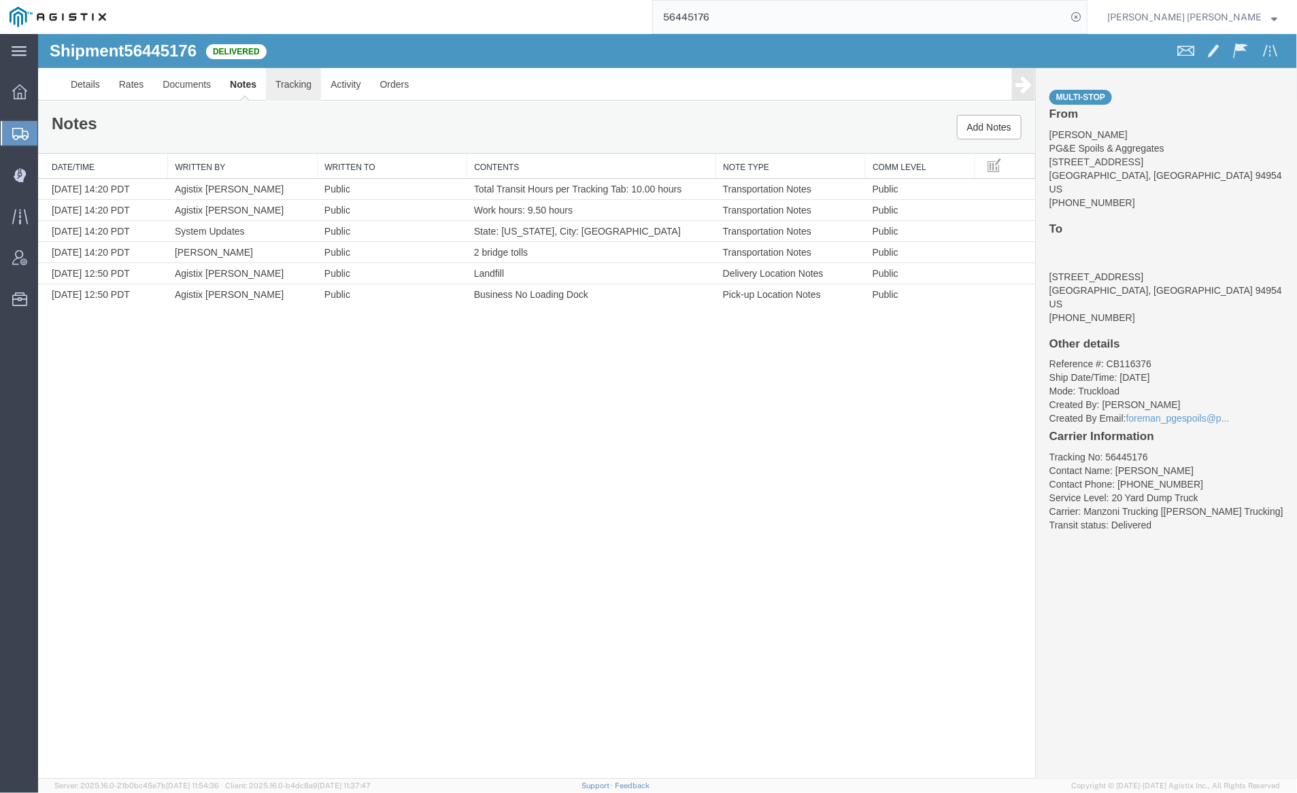
click at [308, 83] on link "Tracking" at bounding box center [292, 83] width 55 height 33
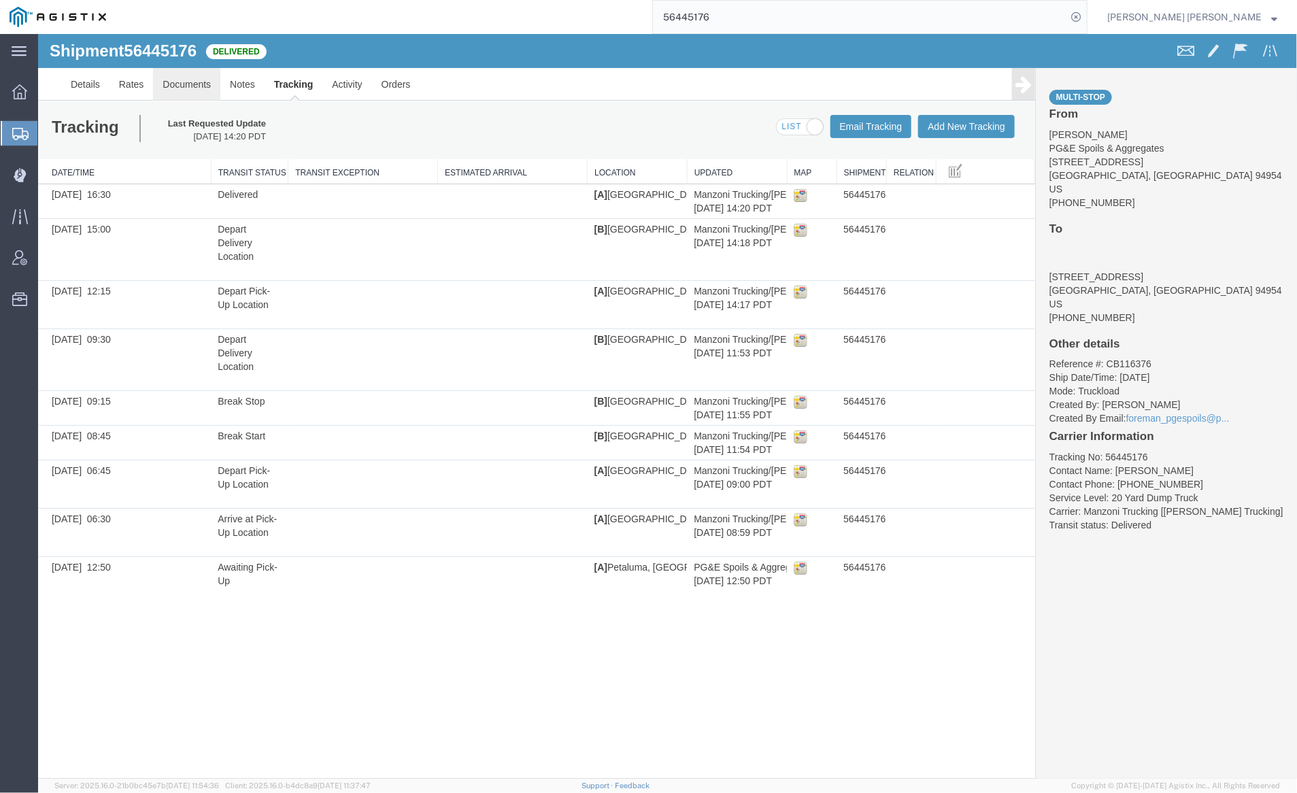
click at [159, 81] on link "Documents" at bounding box center [185, 83] width 67 height 33
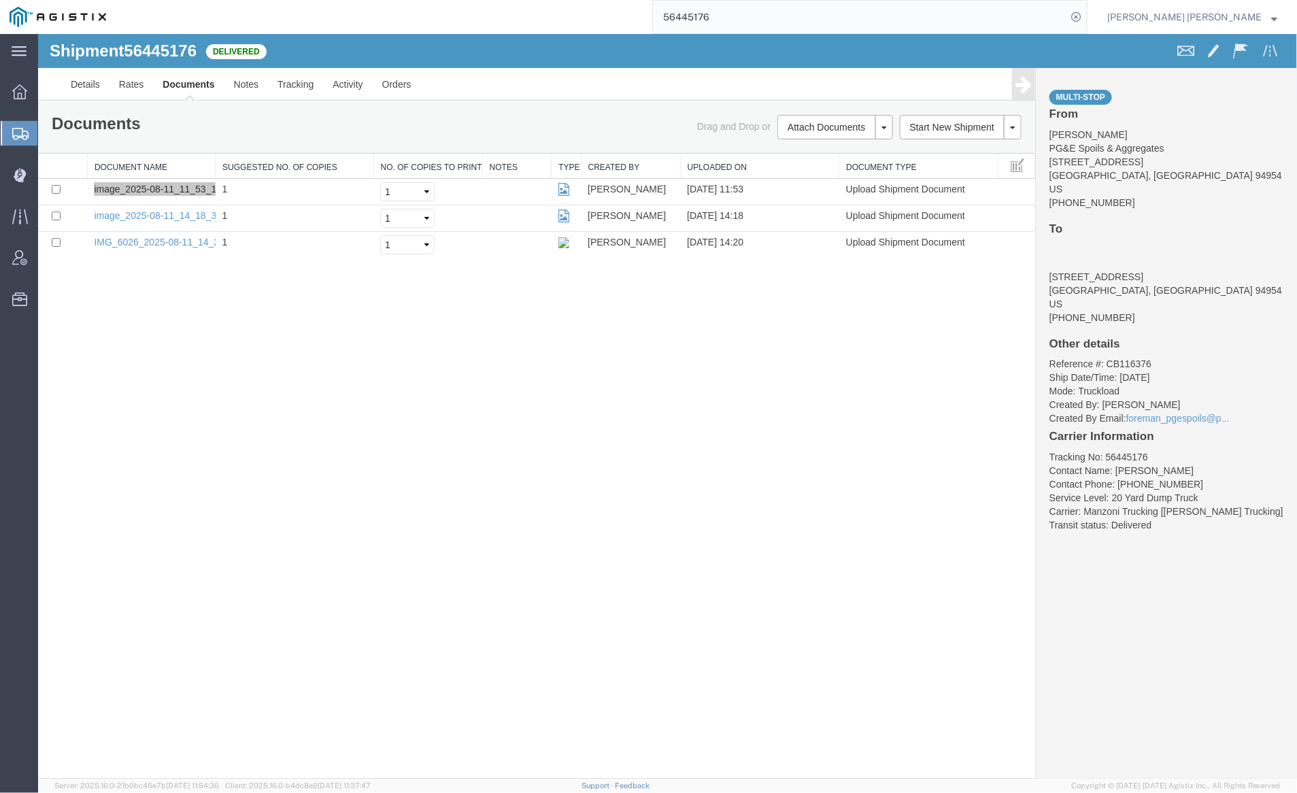
click at [774, 12] on input "56445176" at bounding box center [860, 17] width 414 height 33
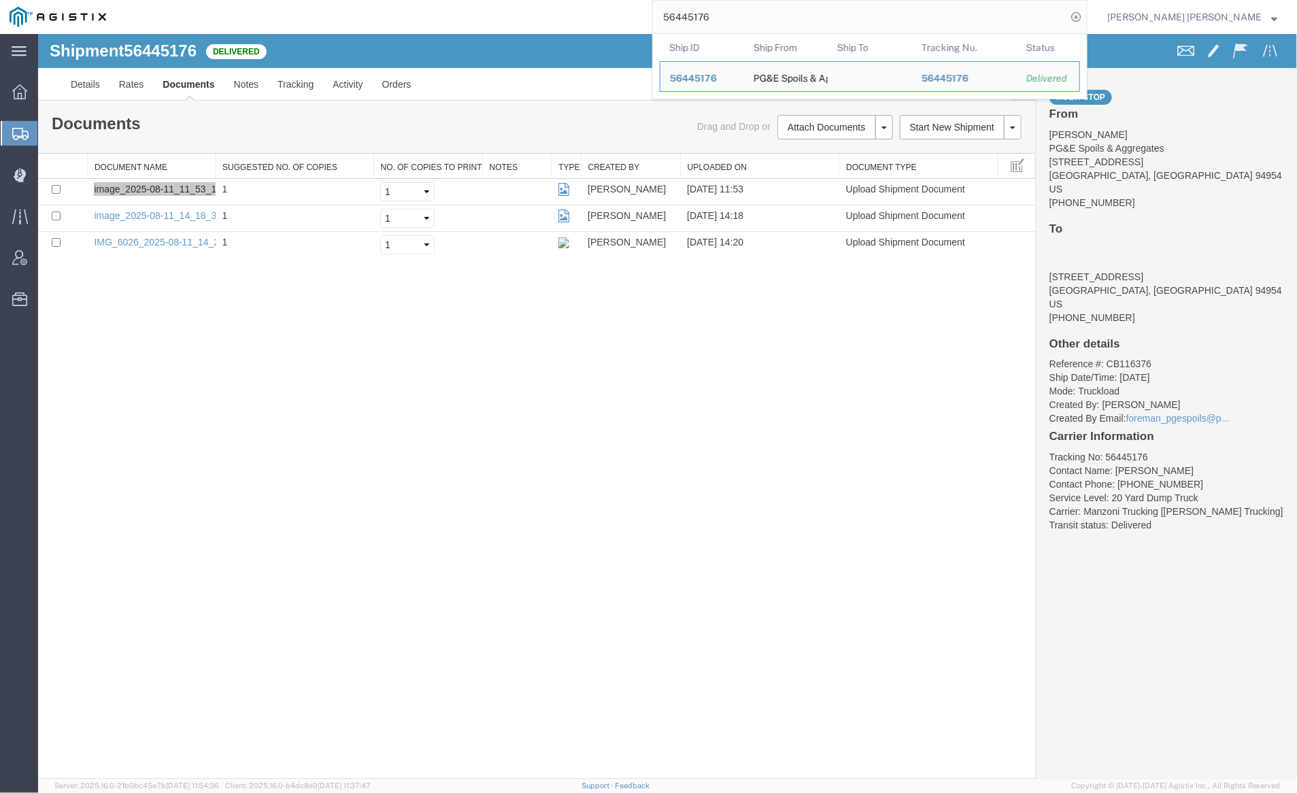
click at [774, 12] on input "56445176" at bounding box center [860, 17] width 414 height 33
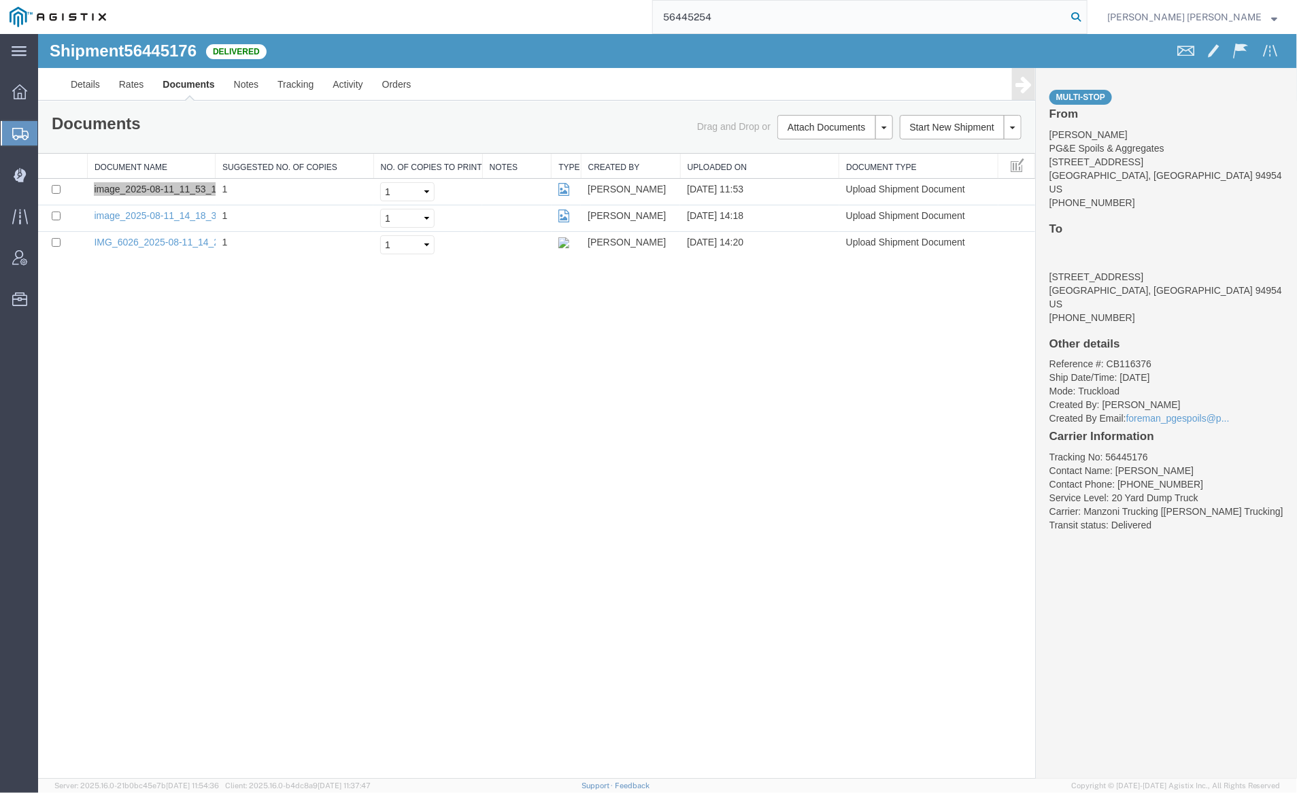
click at [1086, 16] on icon at bounding box center [1076, 16] width 19 height 19
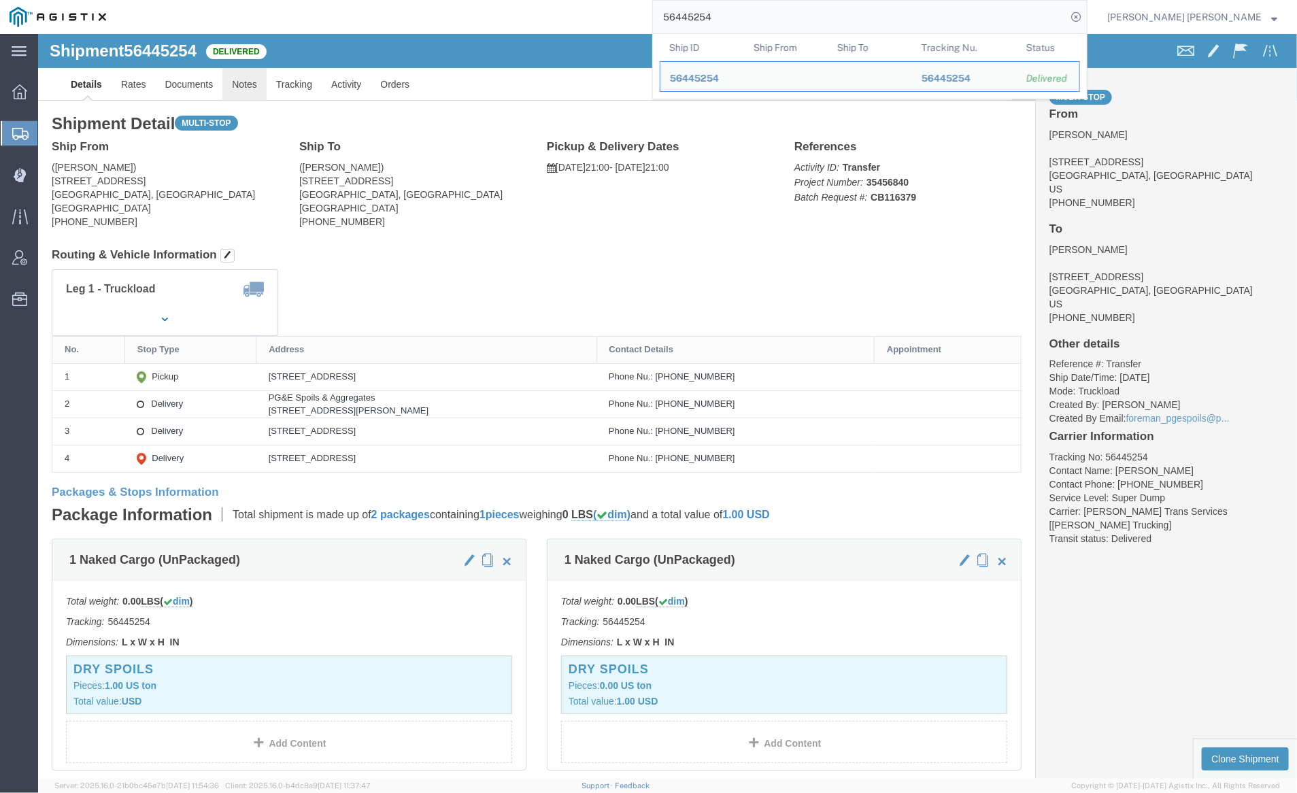
click link "Notes"
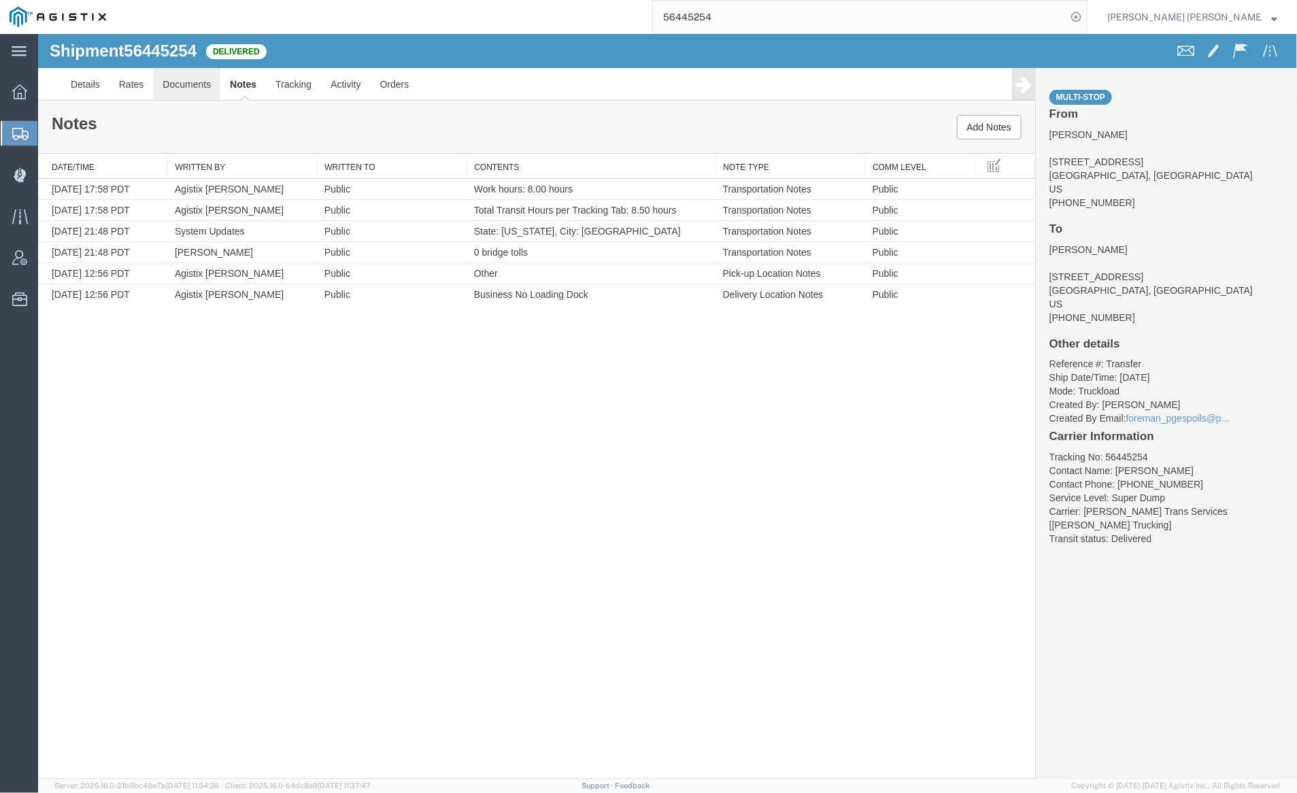
click at [184, 83] on link "Documents" at bounding box center [185, 83] width 67 height 33
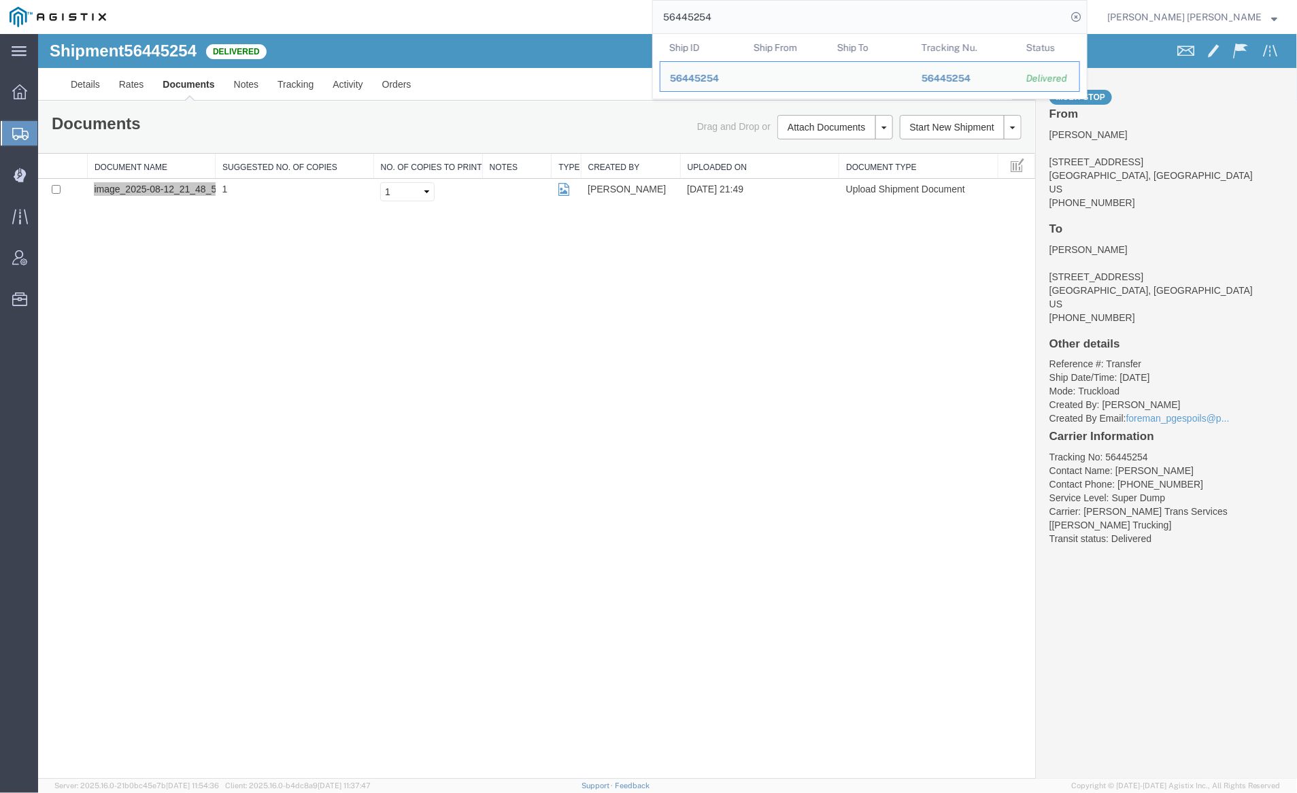
click at [746, 16] on input "56445254" at bounding box center [860, 17] width 414 height 33
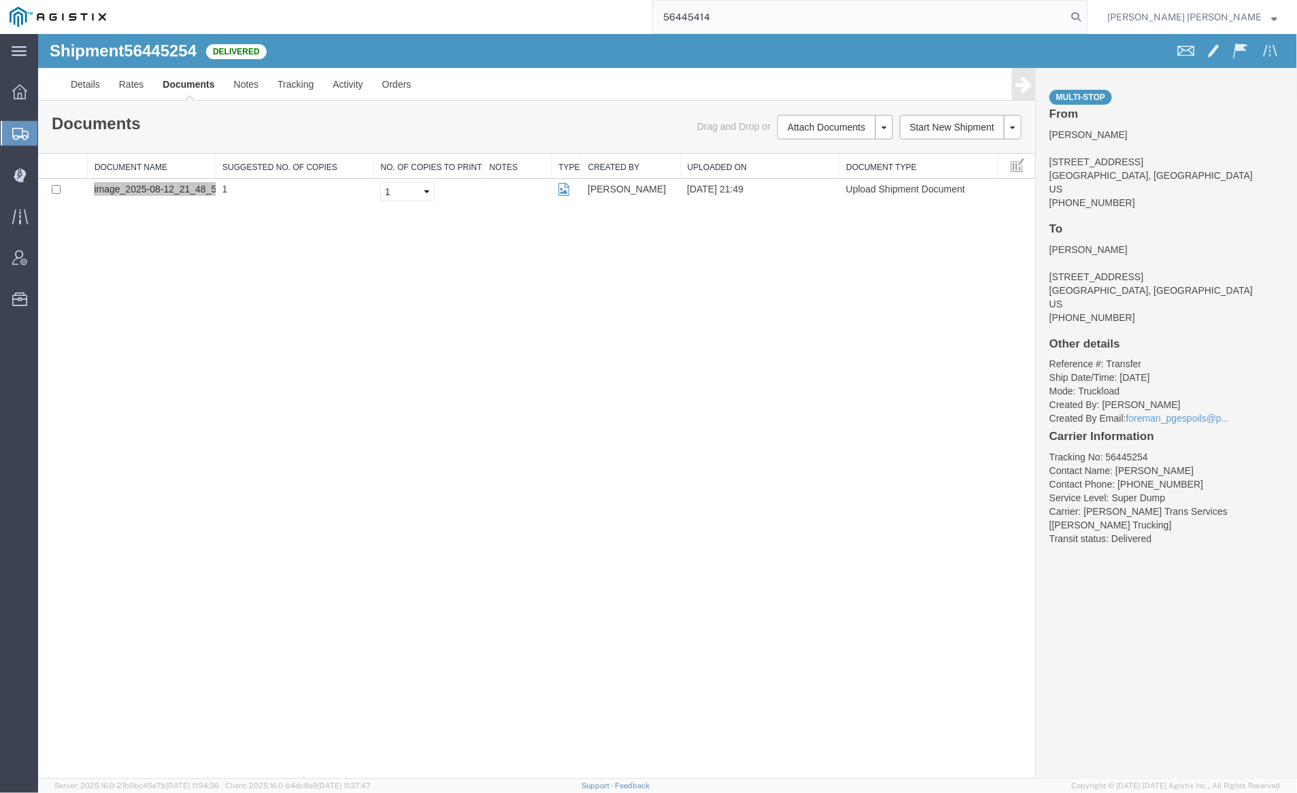
drag, startPoint x: 1152, startPoint y: 16, endPoint x: 1099, endPoint y: 10, distance: 54.0
click at [1086, 16] on icon at bounding box center [1076, 16] width 19 height 19
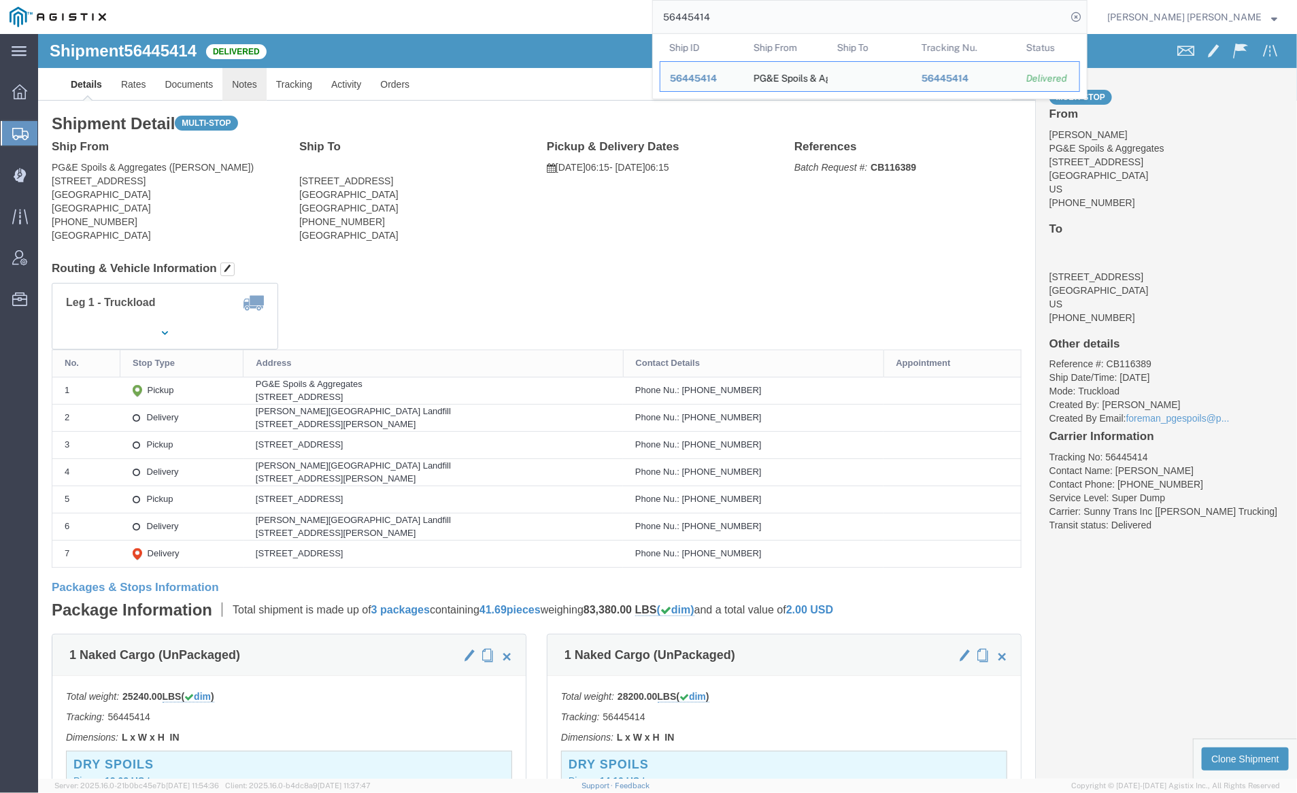
click link "Notes"
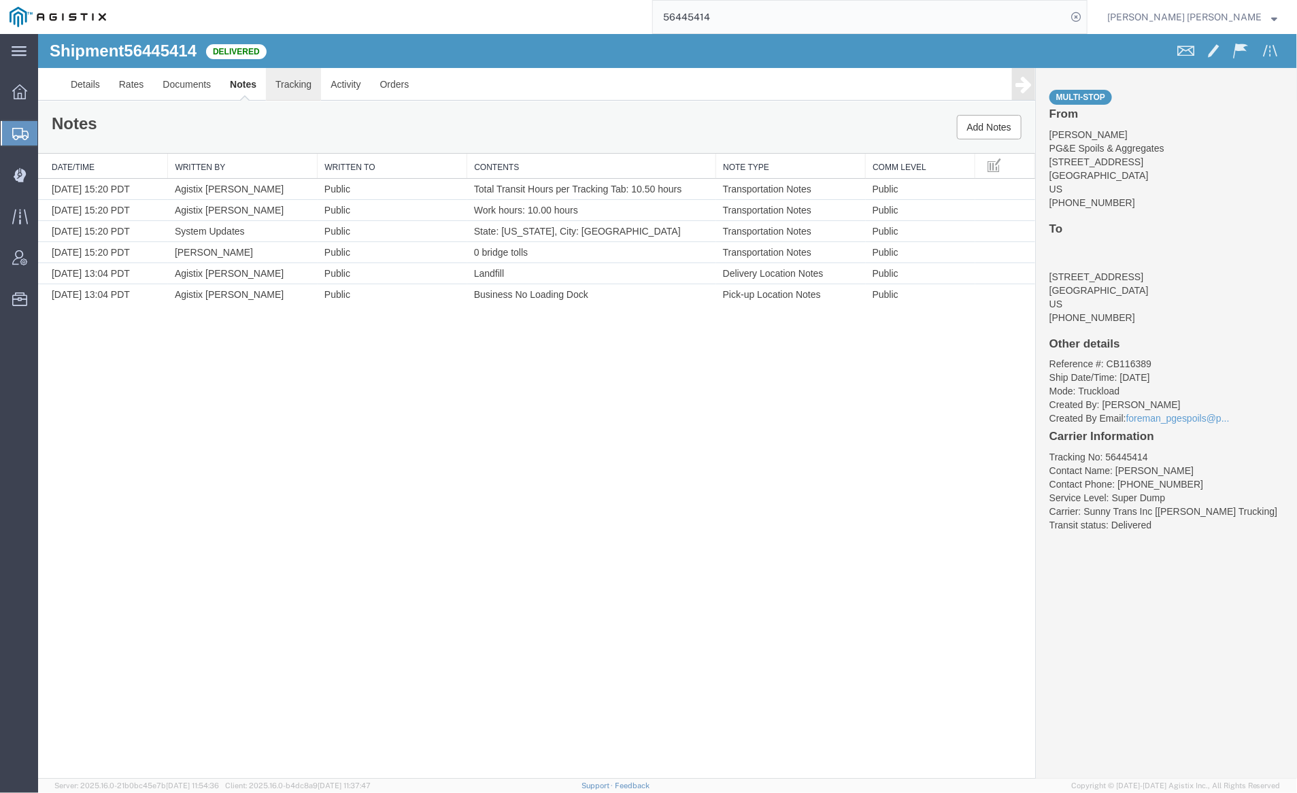
click at [295, 84] on link "Tracking" at bounding box center [292, 83] width 55 height 33
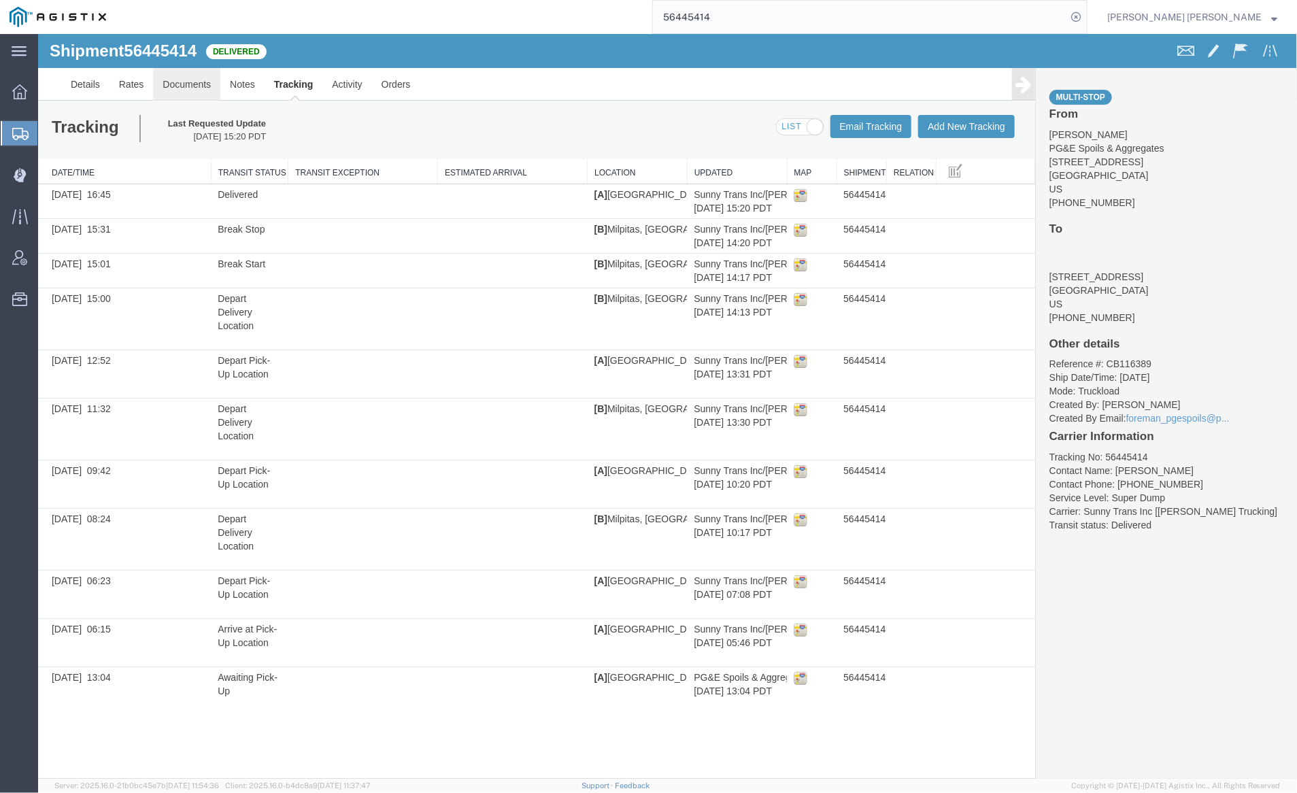
click at [178, 80] on link "Documents" at bounding box center [185, 83] width 67 height 33
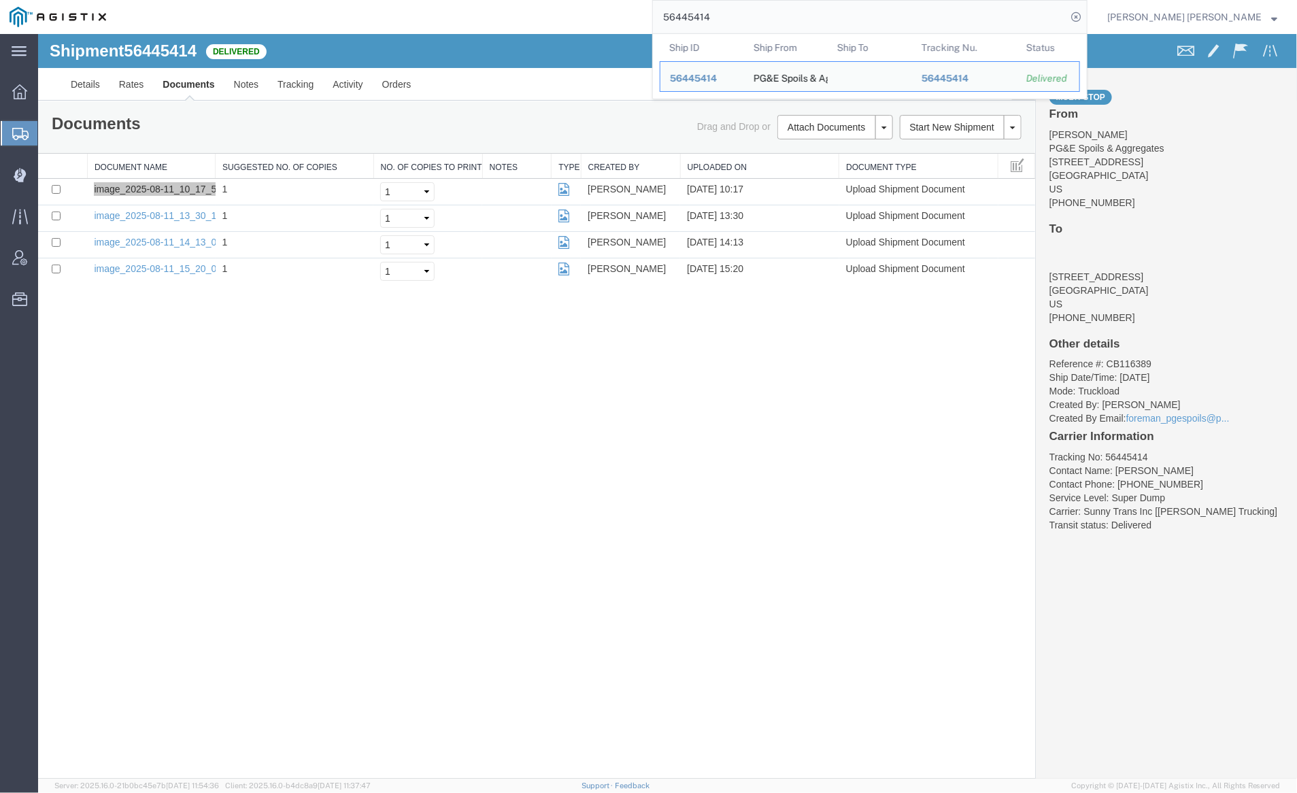
click at [761, 12] on input "56445414" at bounding box center [860, 17] width 414 height 33
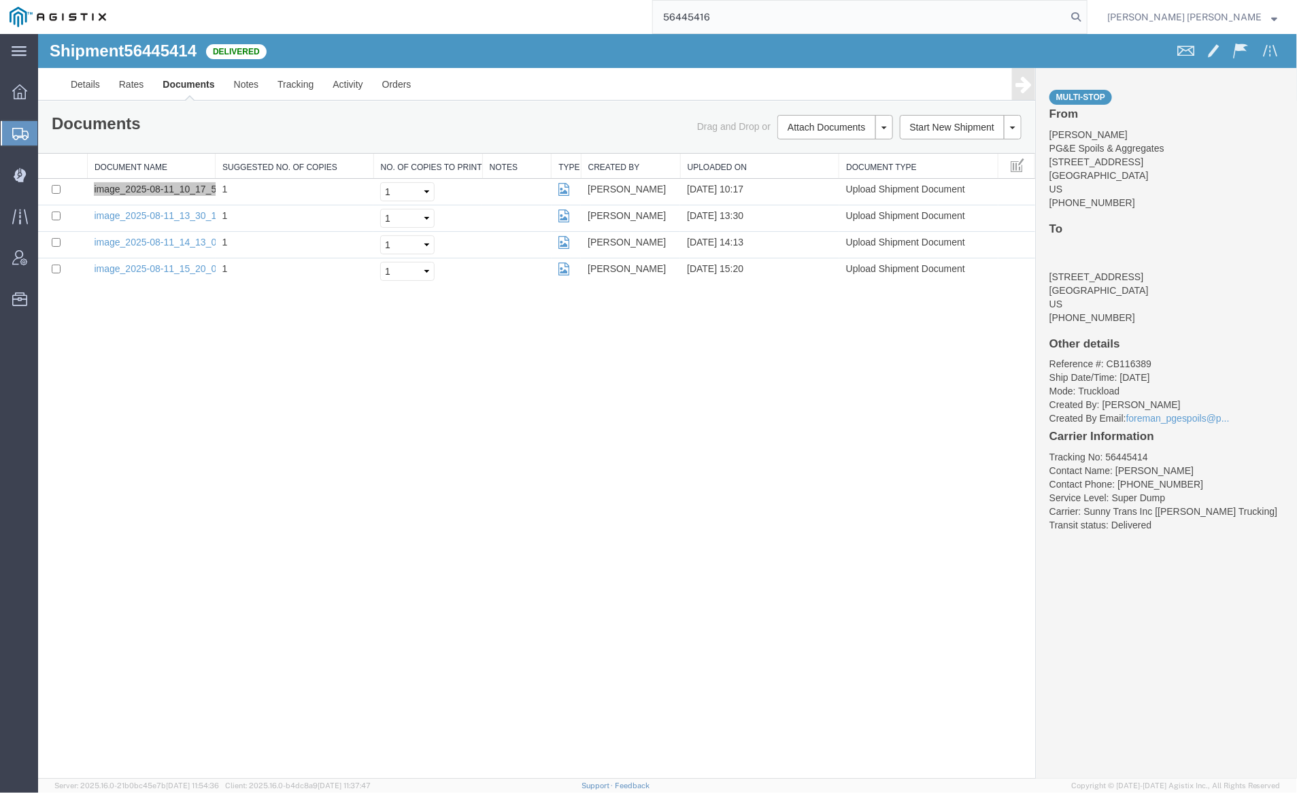
drag, startPoint x: 1154, startPoint y: 14, endPoint x: 1056, endPoint y: 0, distance: 99.0
click at [1086, 14] on icon at bounding box center [1076, 16] width 19 height 19
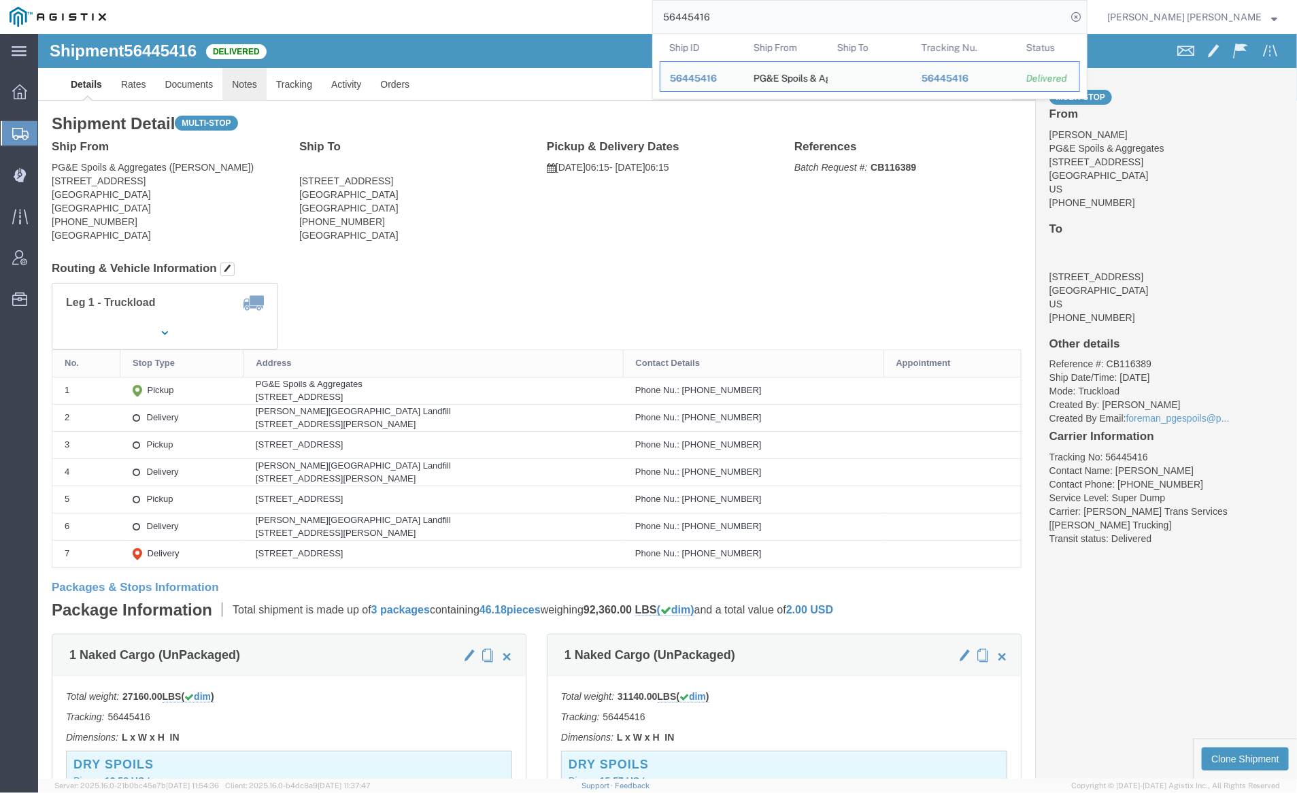
click link "Notes"
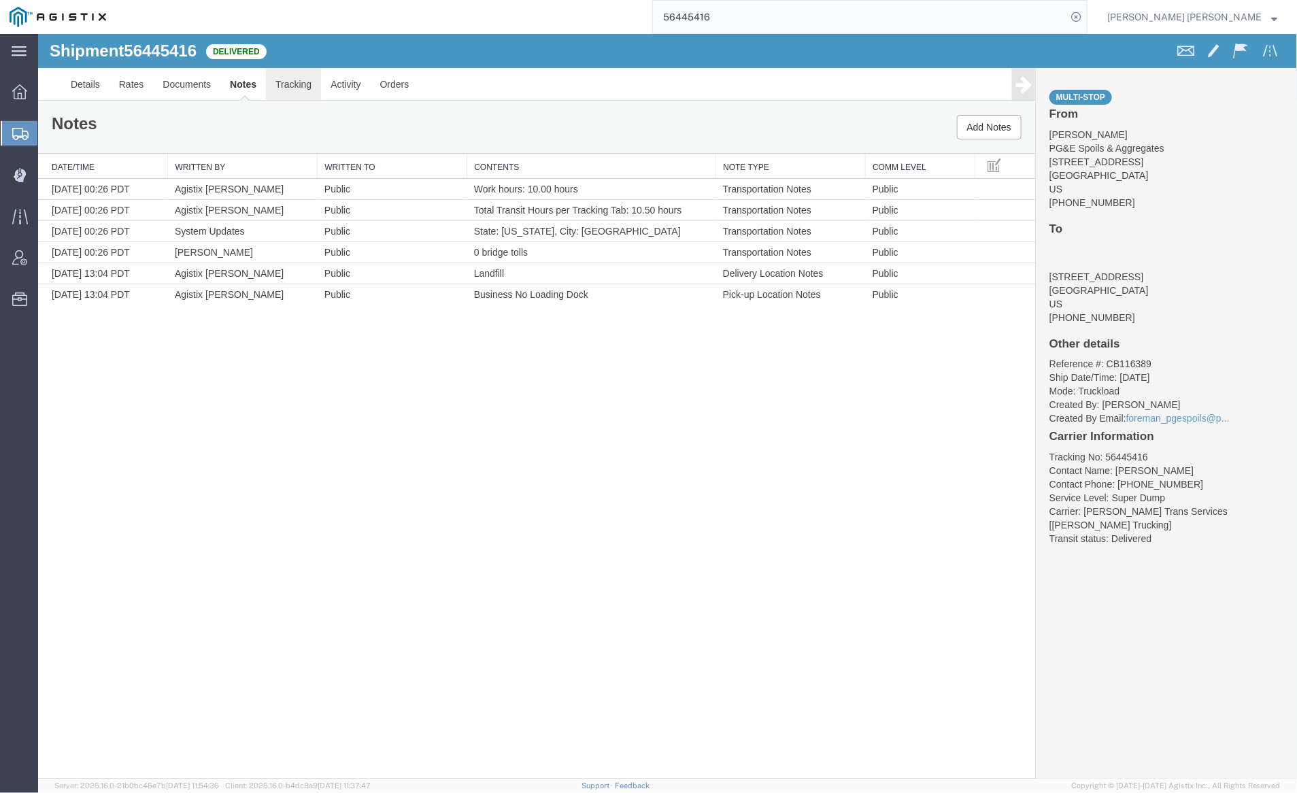
click at [297, 84] on link "Tracking" at bounding box center [292, 83] width 55 height 33
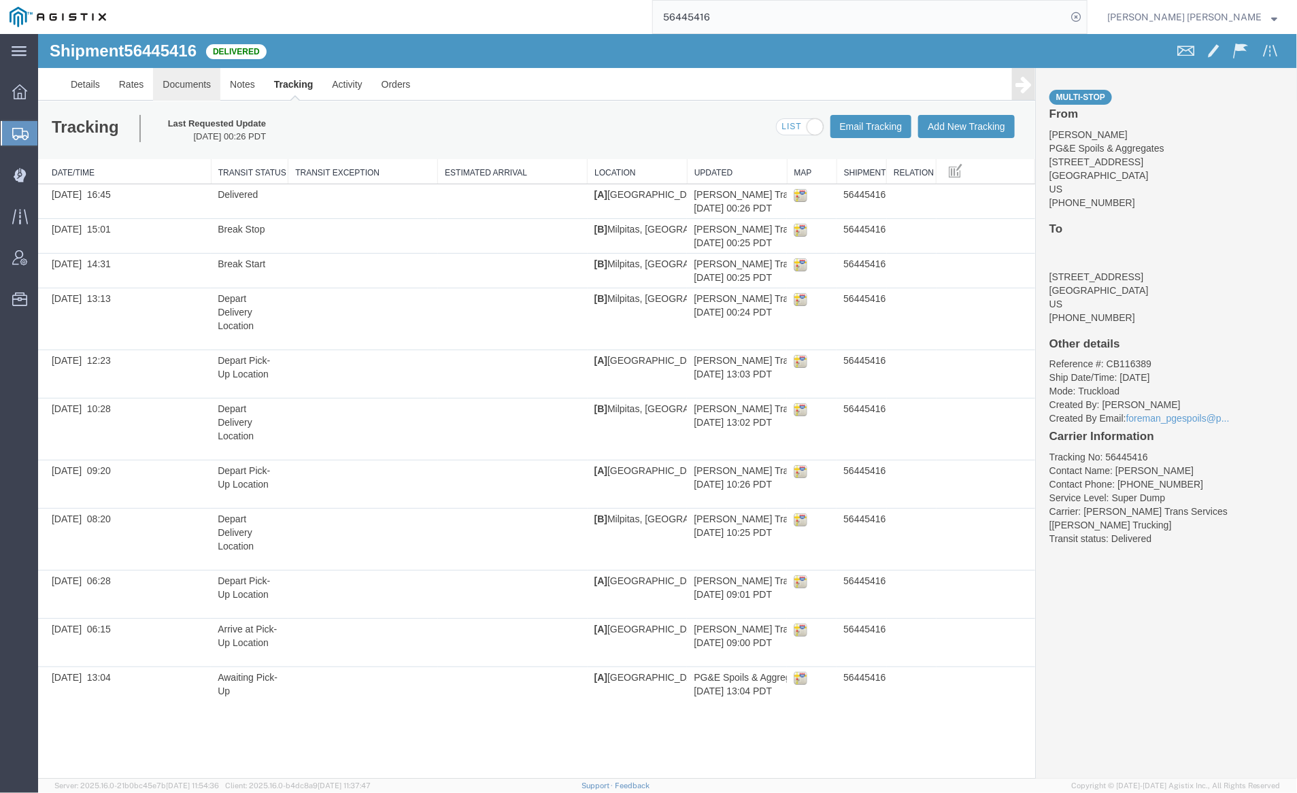
click at [186, 84] on link "Documents" at bounding box center [185, 83] width 67 height 33
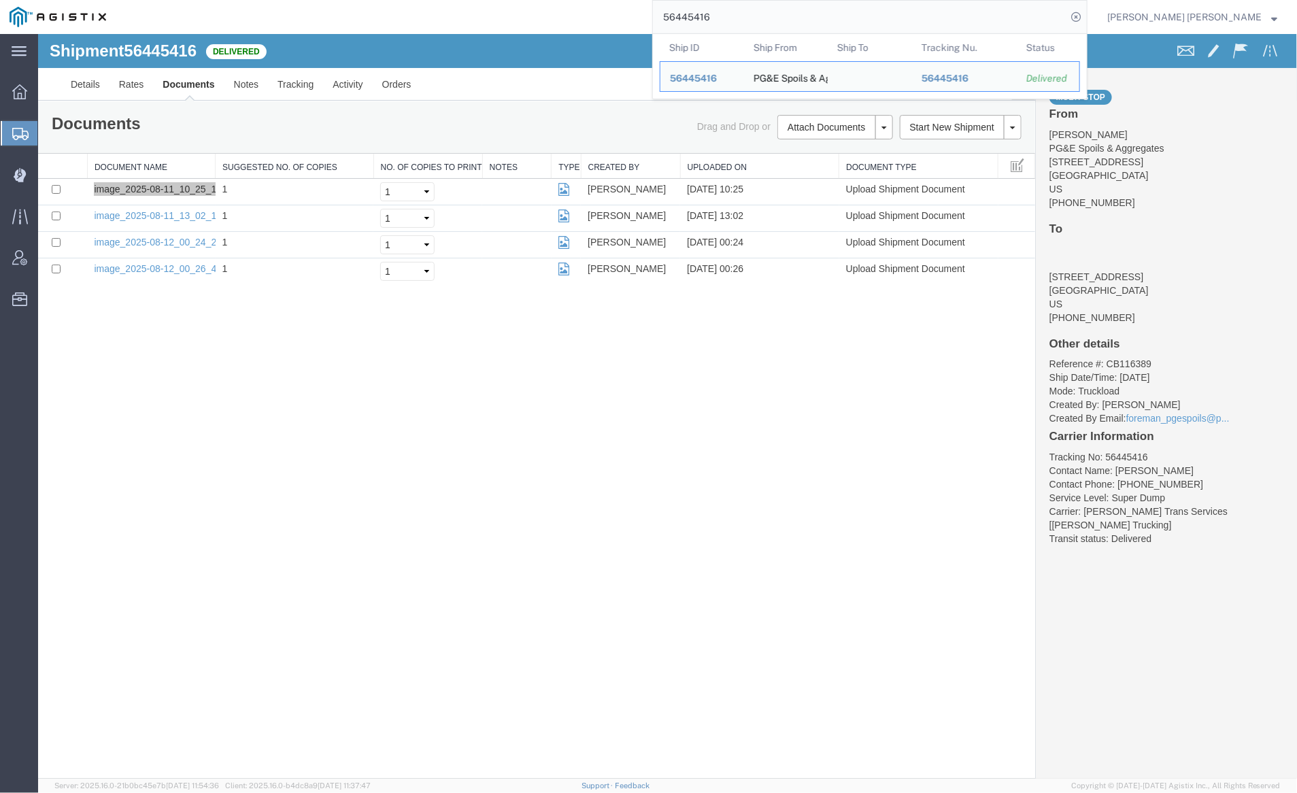
click at [761, 20] on input "56445416" at bounding box center [860, 17] width 414 height 33
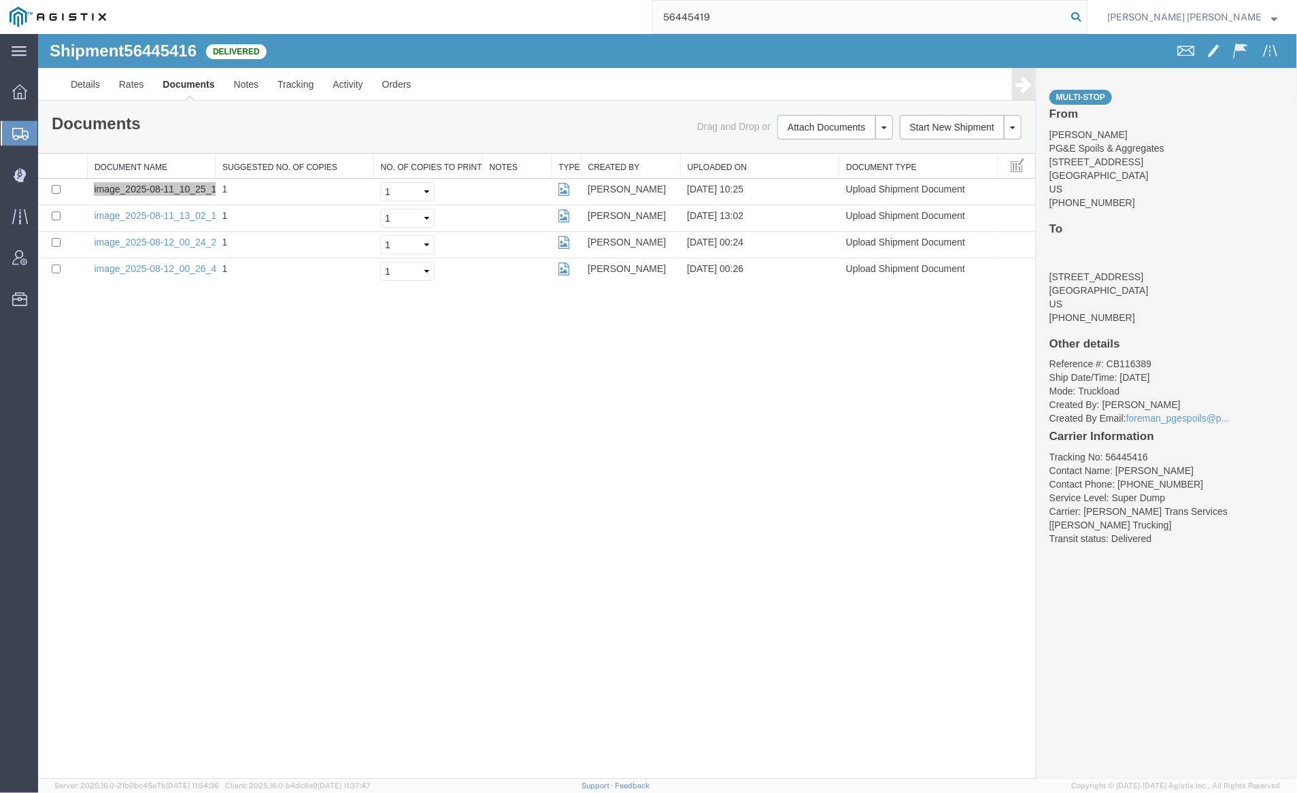
click at [1086, 12] on icon at bounding box center [1076, 16] width 19 height 19
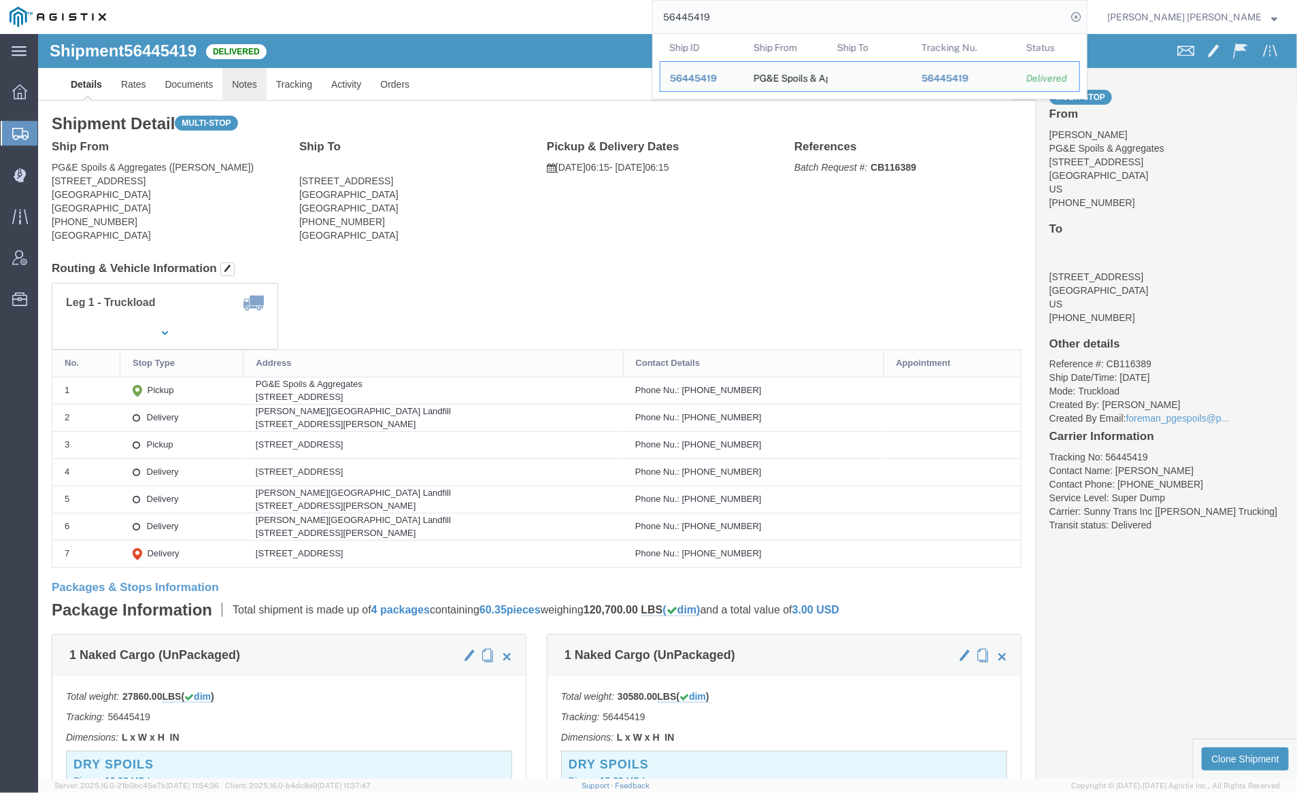
click link "Notes"
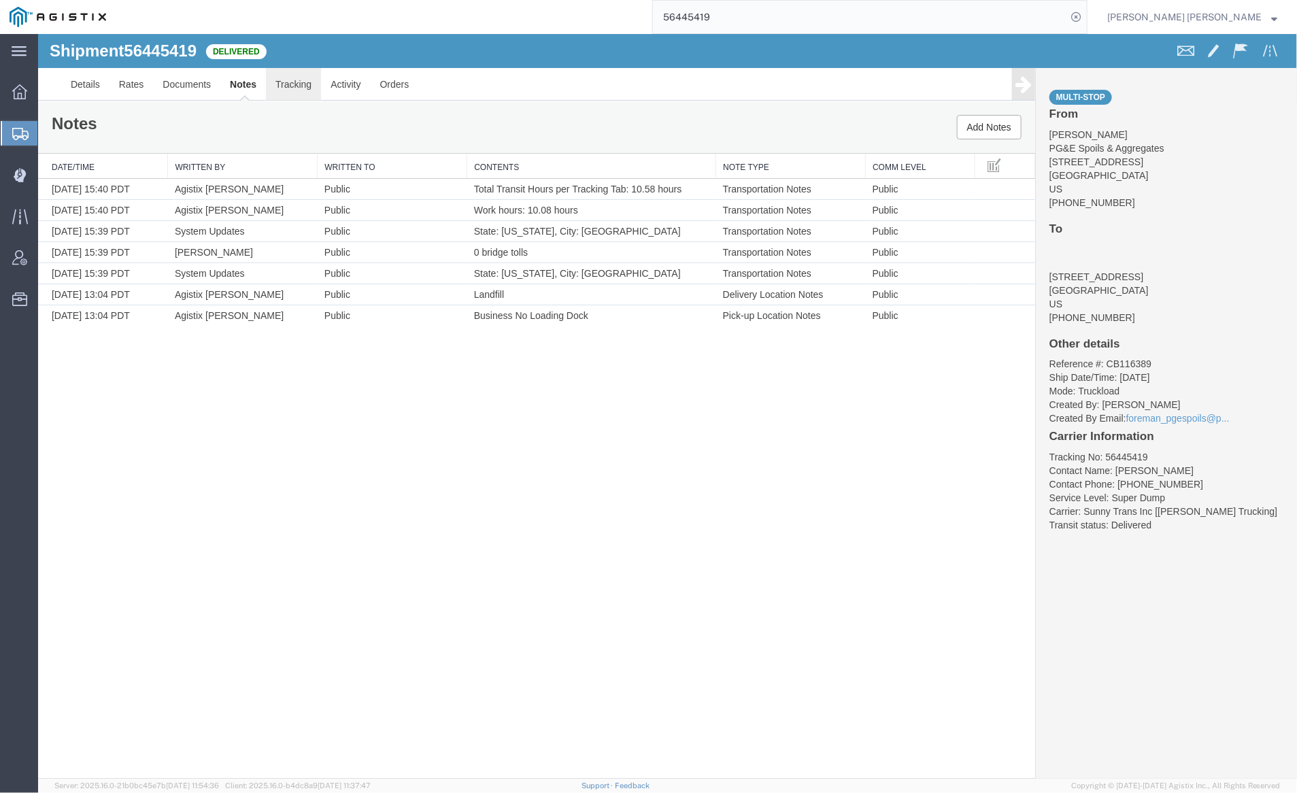
click at [299, 78] on link "Tracking" at bounding box center [292, 83] width 55 height 33
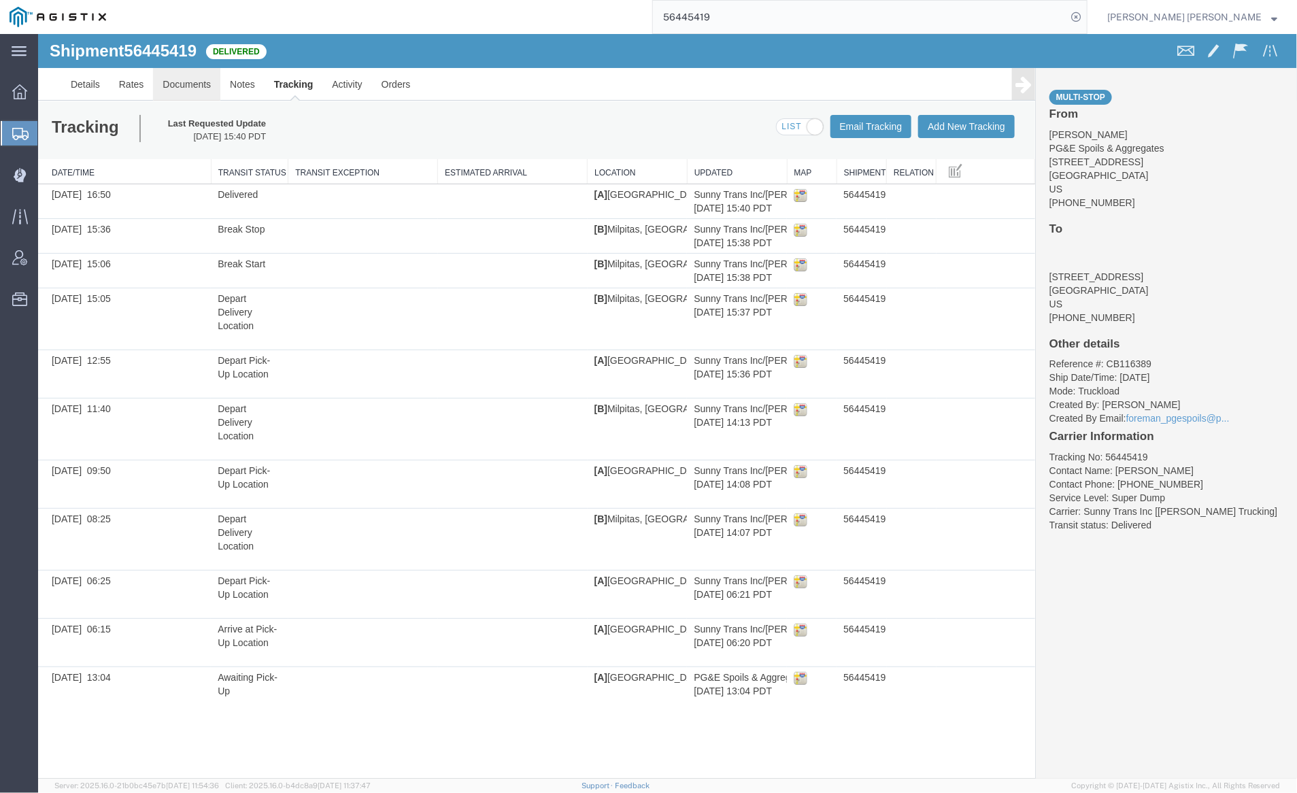
click at [184, 73] on link "Documents" at bounding box center [185, 83] width 67 height 33
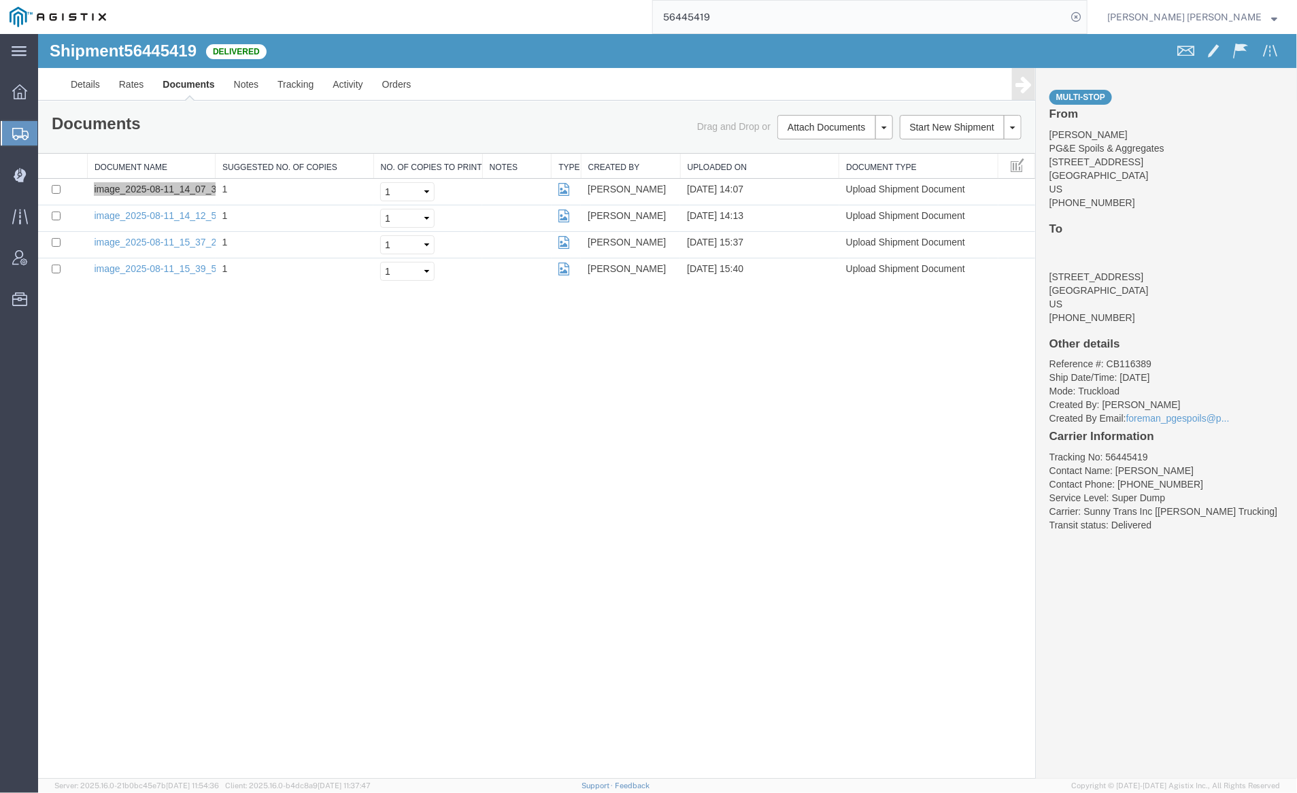
click at [774, 22] on input "56445419" at bounding box center [860, 17] width 414 height 33
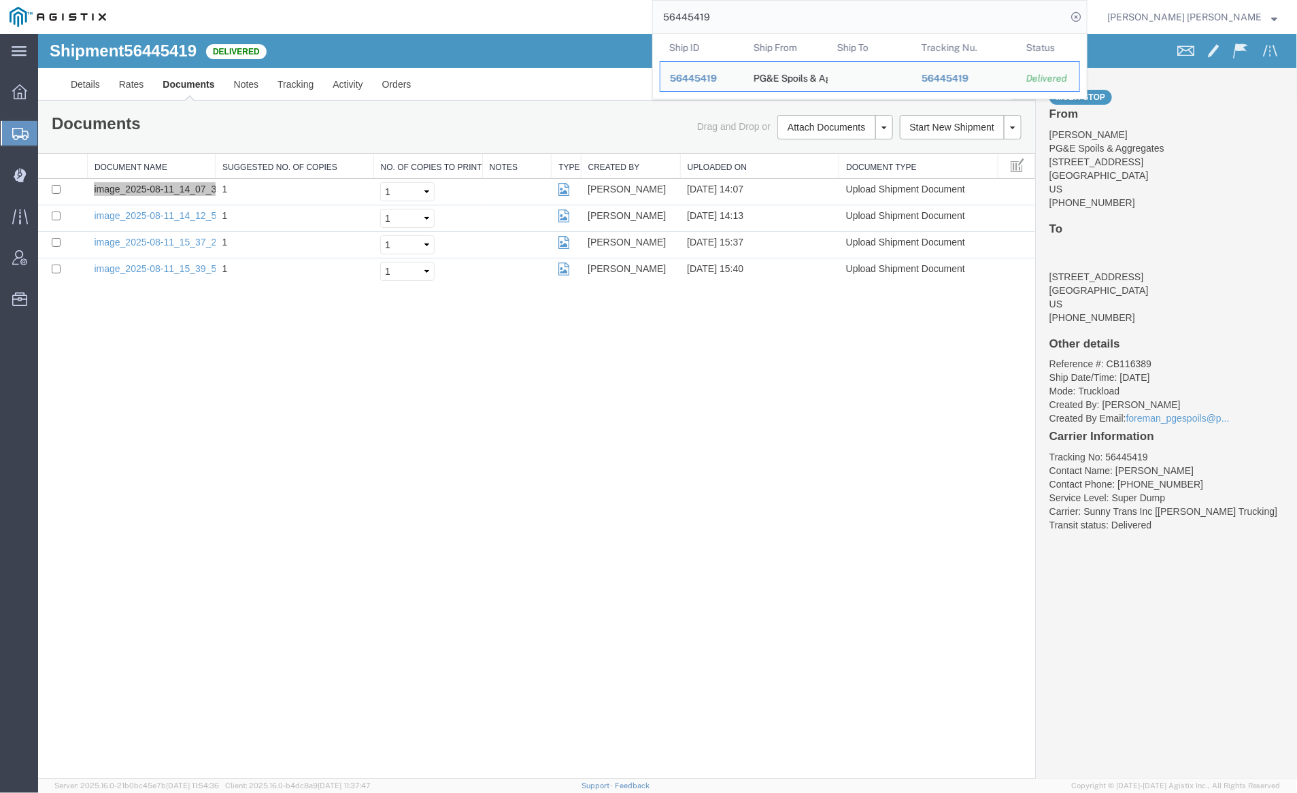
click at [774, 22] on input "56445419" at bounding box center [860, 17] width 414 height 33
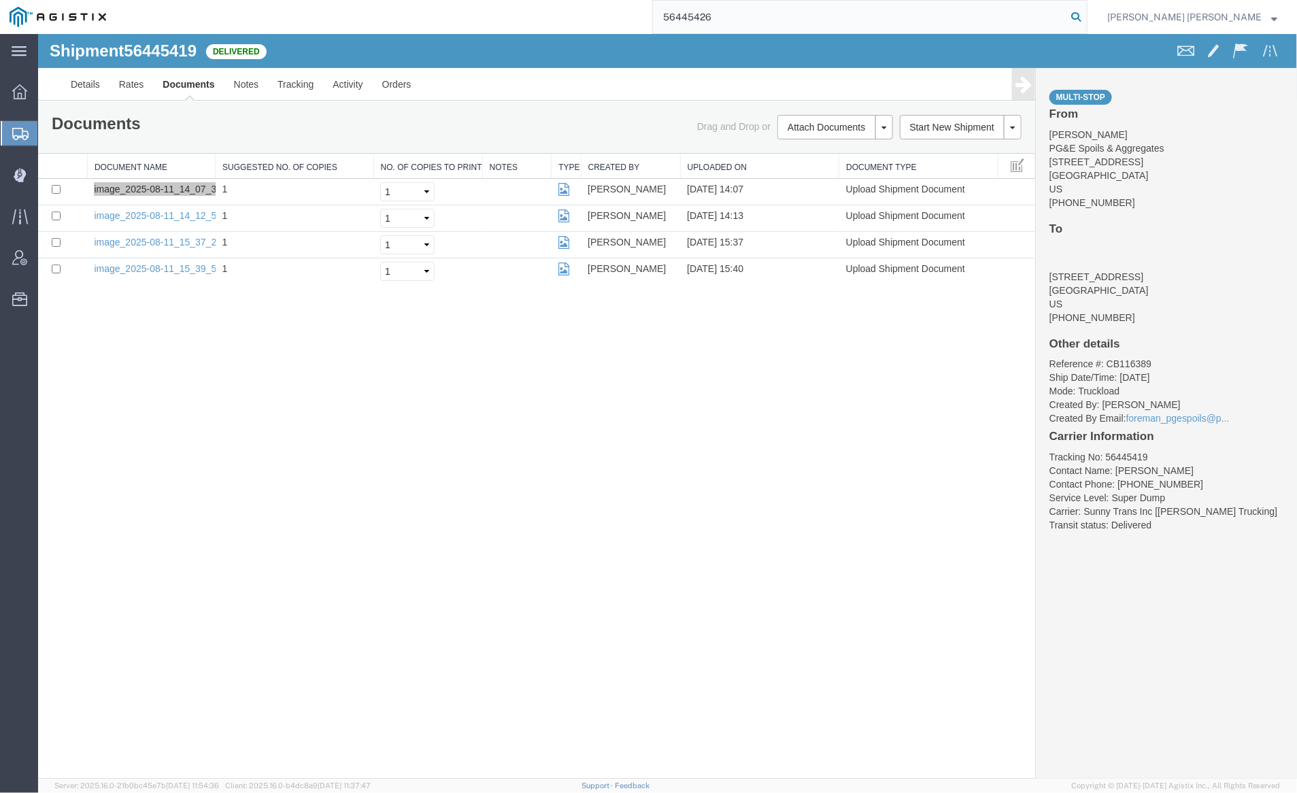
click at [1086, 16] on icon at bounding box center [1076, 16] width 19 height 19
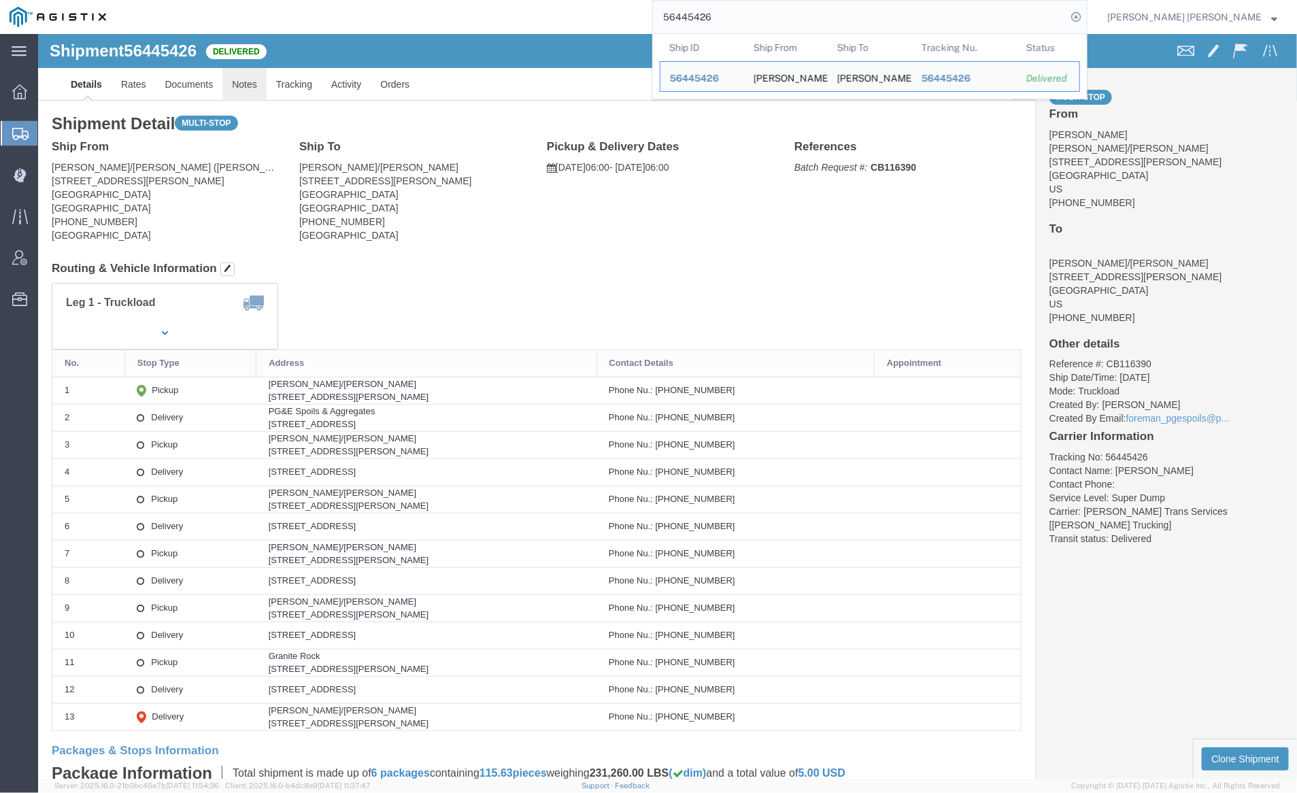
click link "Notes"
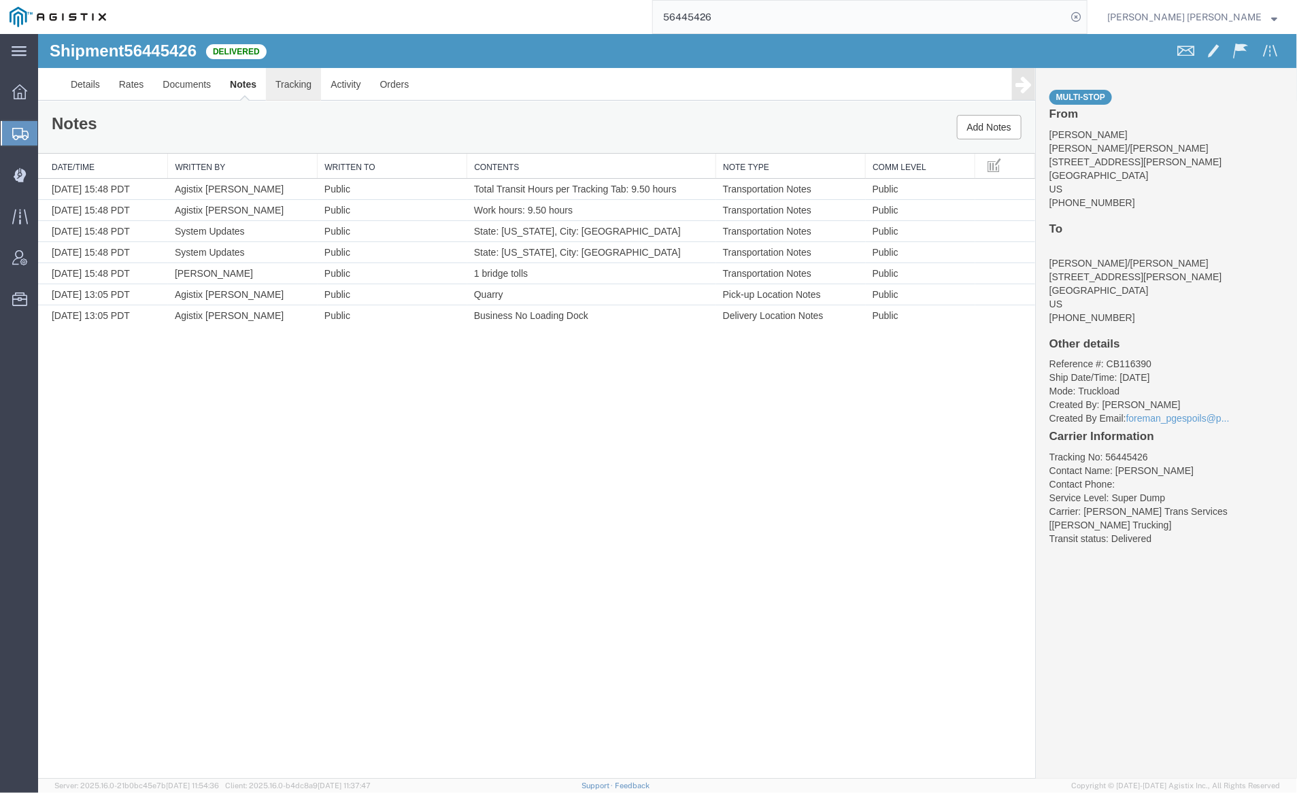
click at [295, 83] on link "Tracking" at bounding box center [292, 83] width 55 height 33
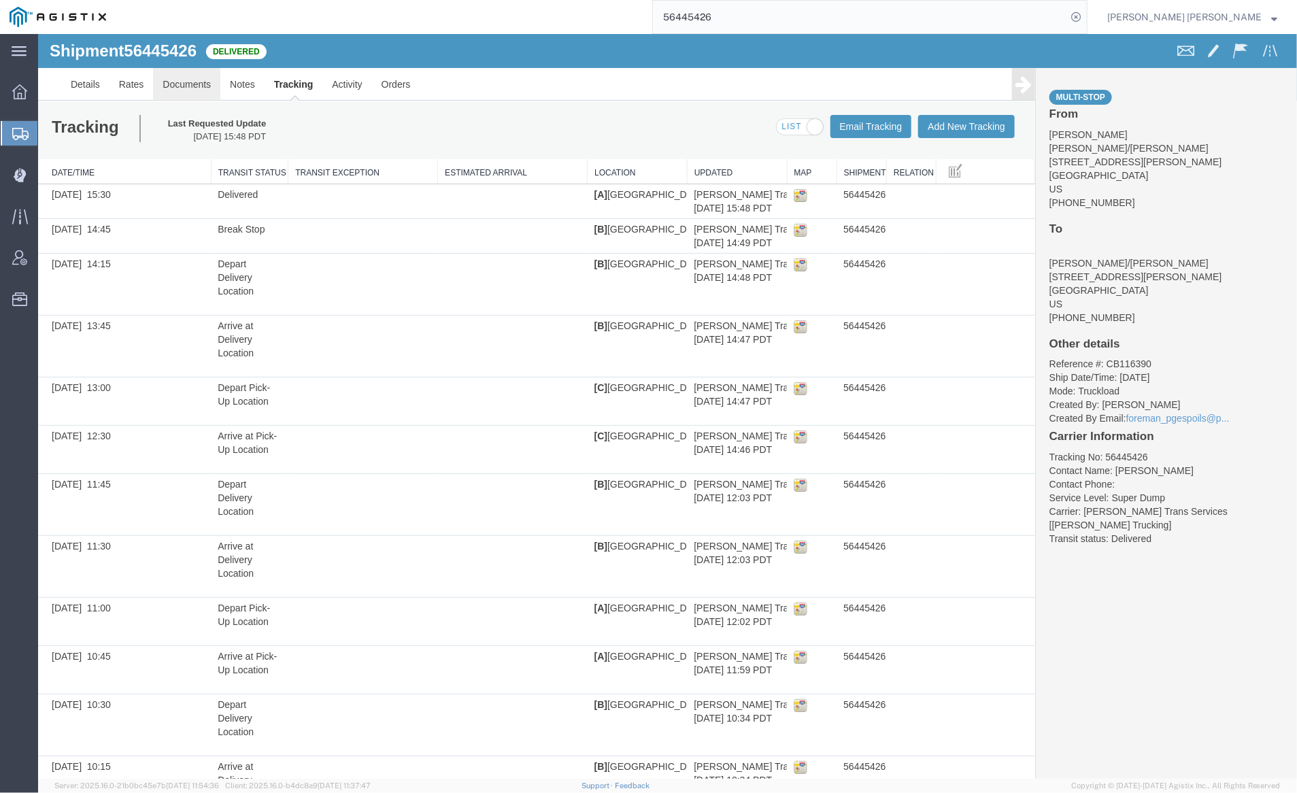
click at [195, 78] on link "Documents" at bounding box center [185, 83] width 67 height 33
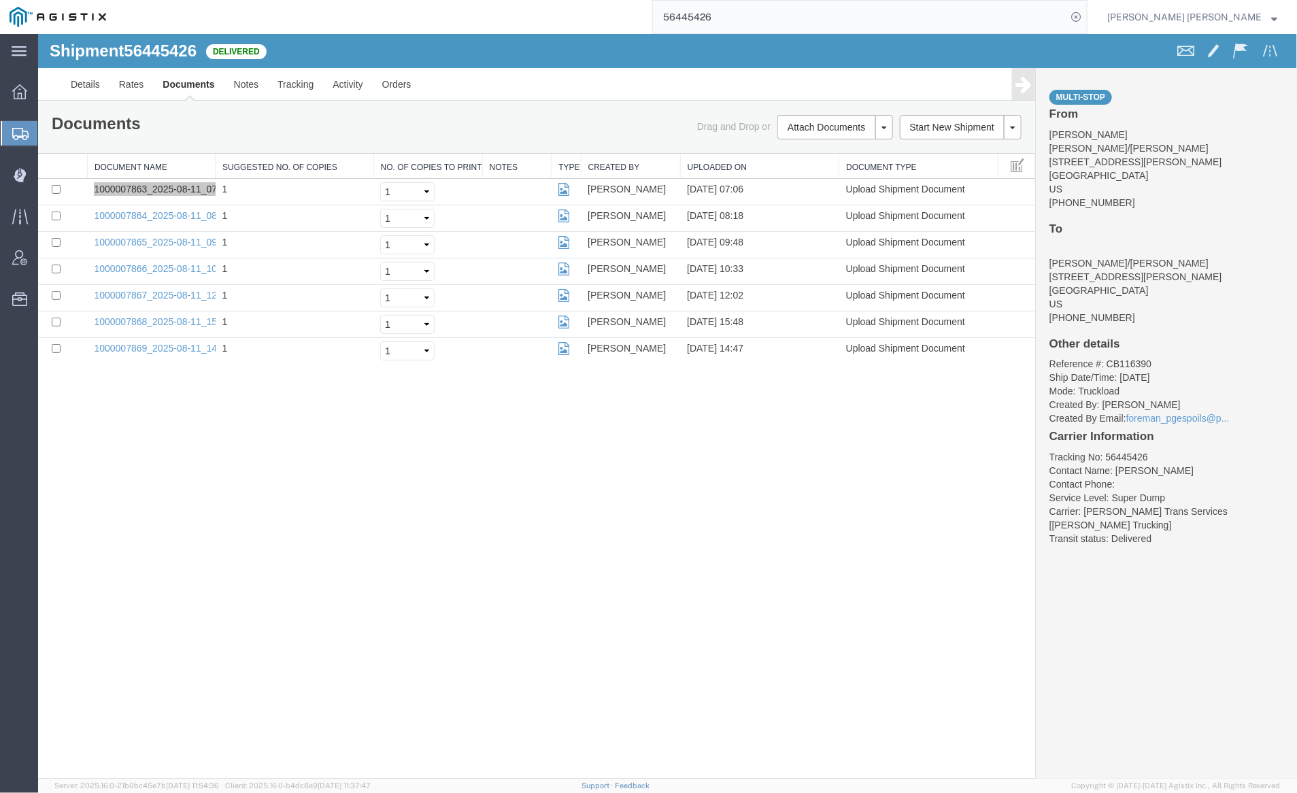
click at [748, 12] on input "56445426" at bounding box center [860, 17] width 414 height 33
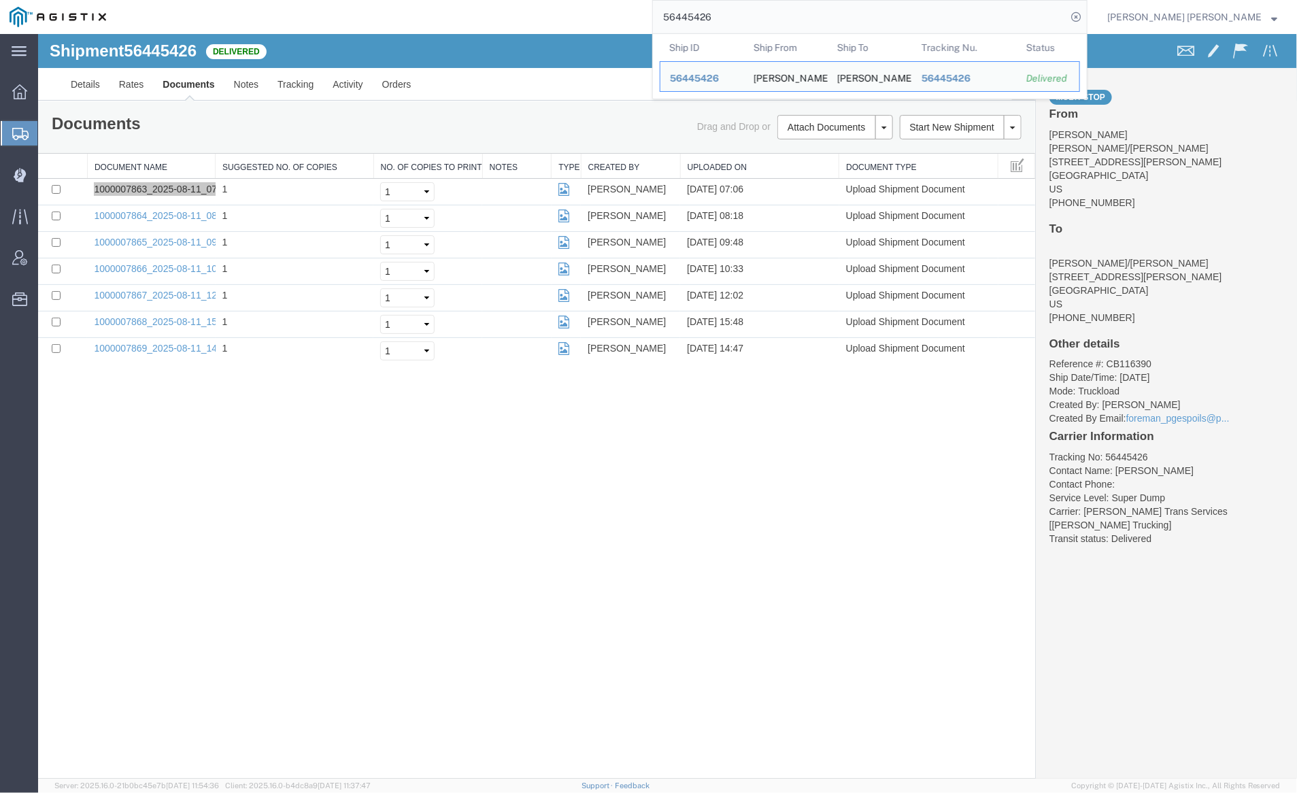
click at [748, 12] on input "56445426" at bounding box center [860, 17] width 414 height 33
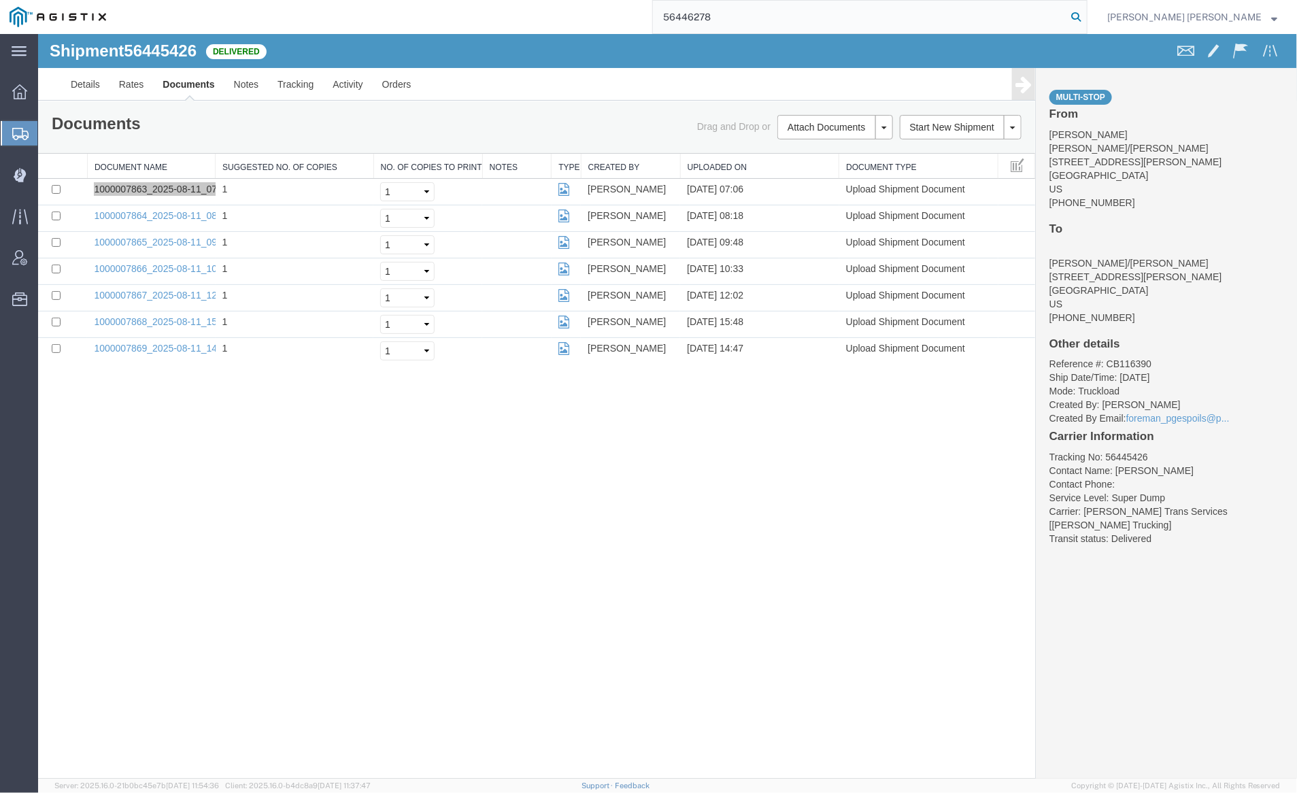
click at [1086, 17] on icon at bounding box center [1076, 16] width 19 height 19
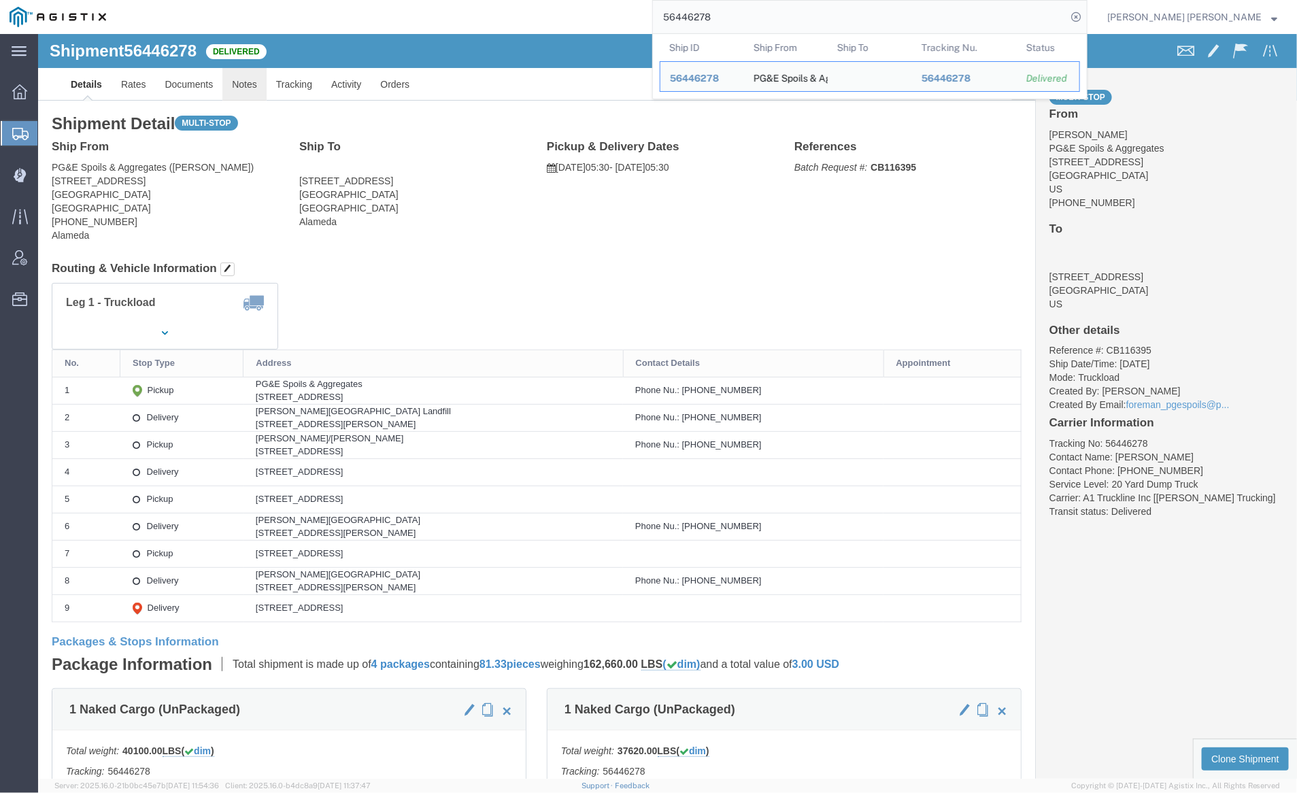
click link "Notes"
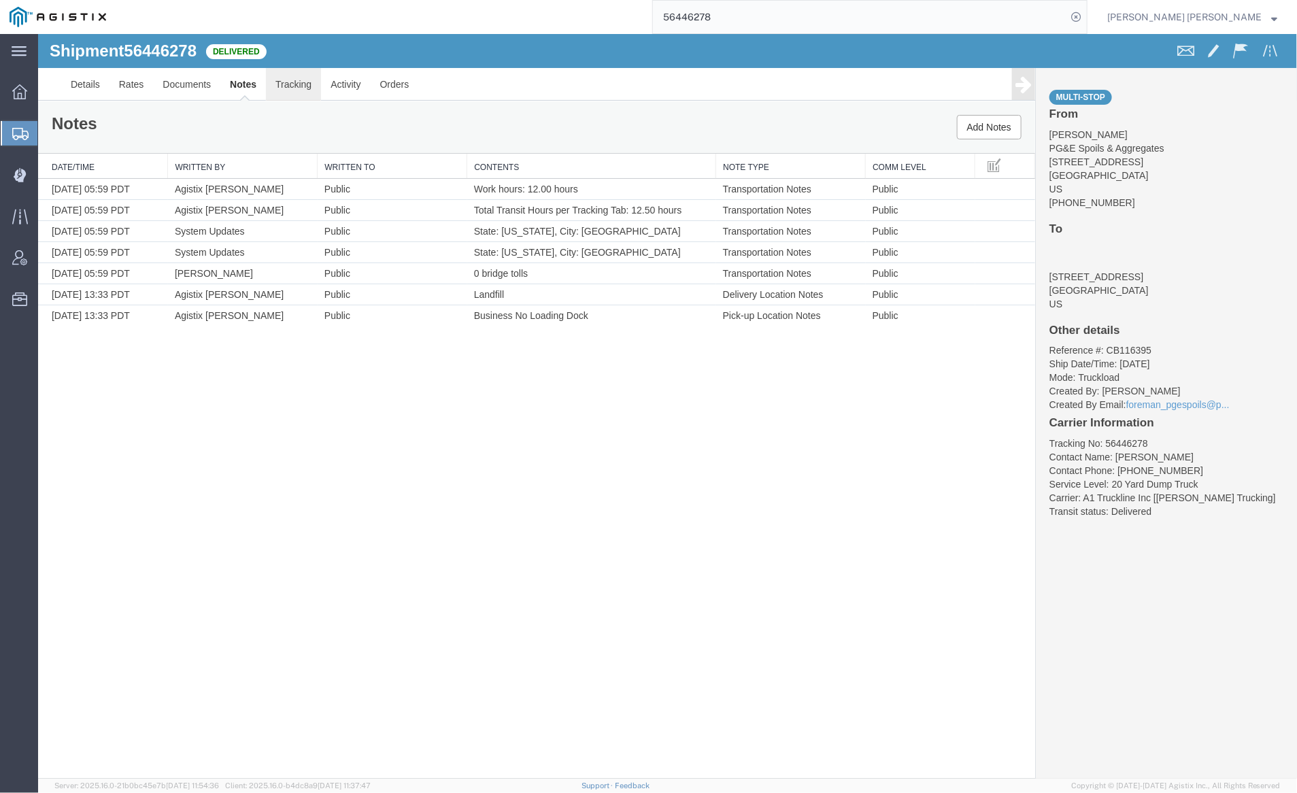
click at [288, 81] on link "Tracking" at bounding box center [292, 83] width 55 height 33
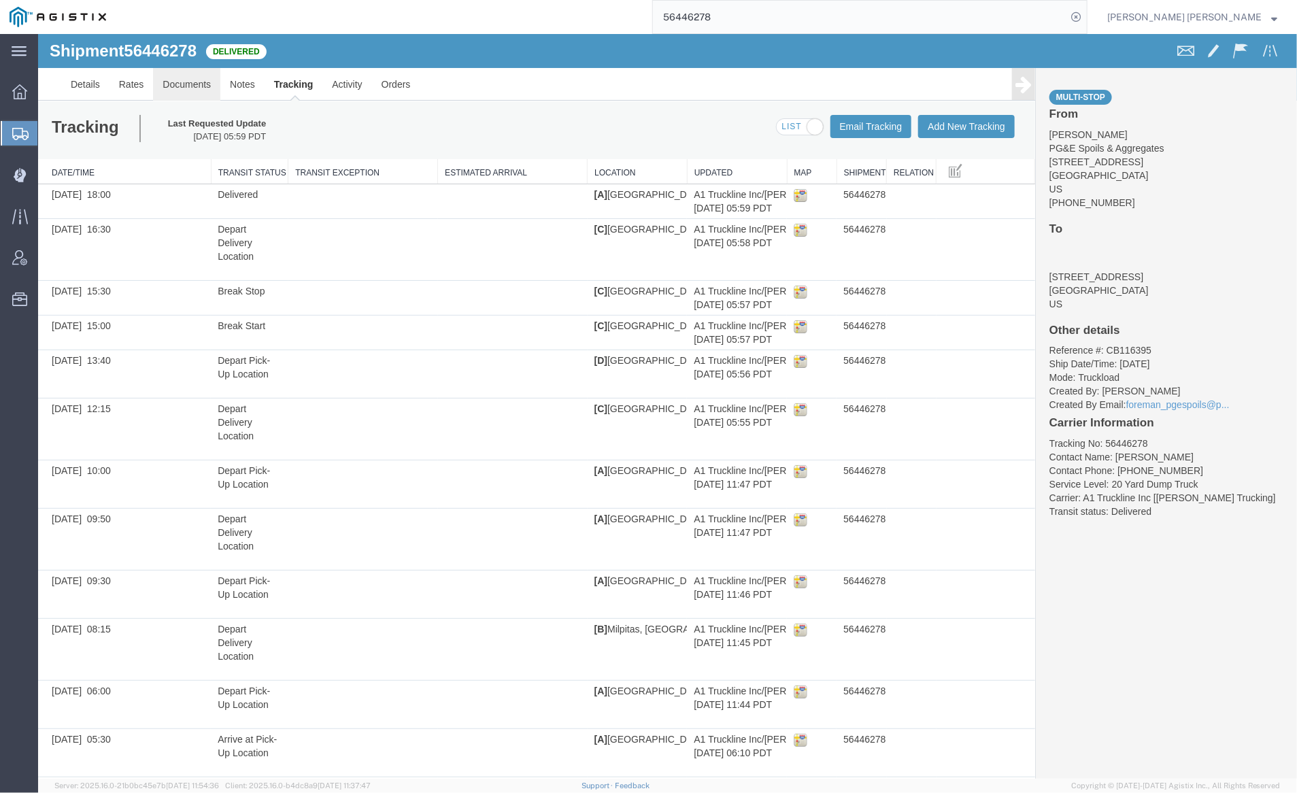
click at [178, 80] on link "Documents" at bounding box center [185, 83] width 67 height 33
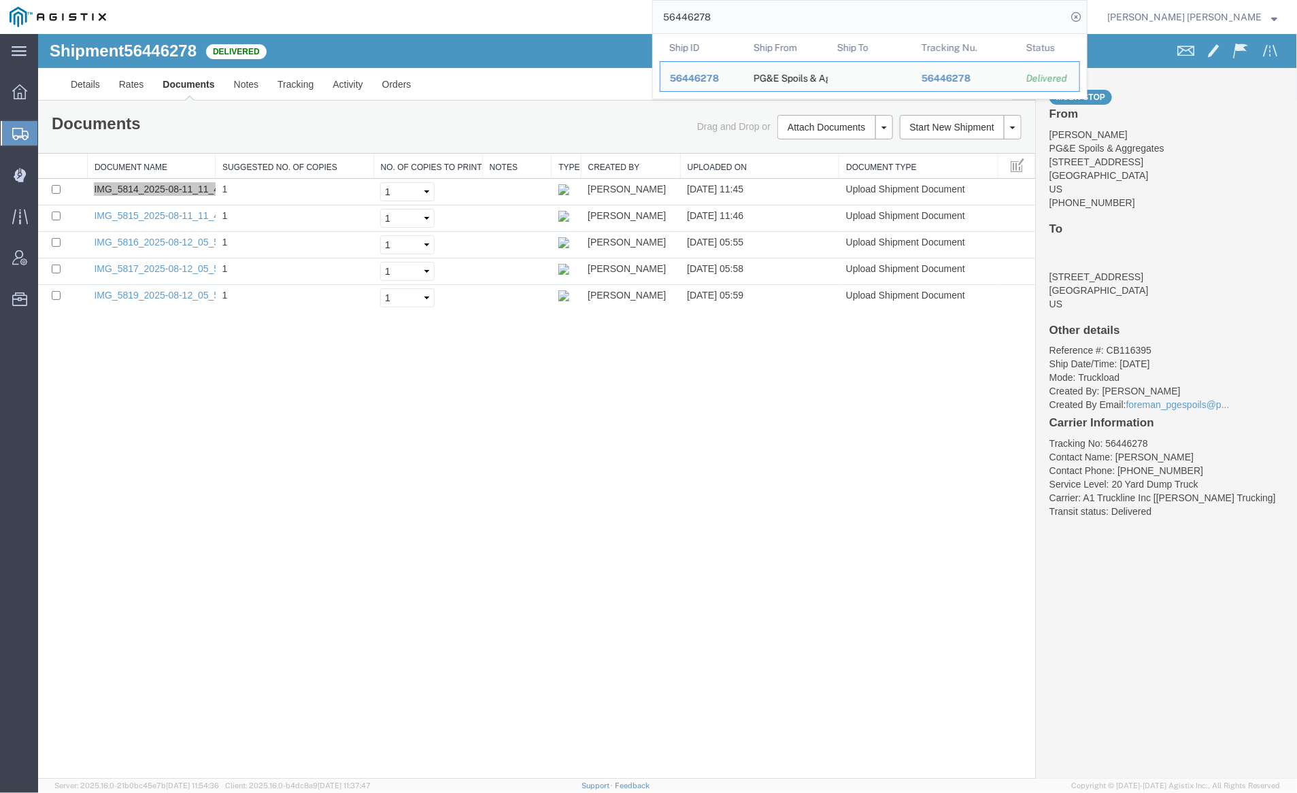
click at [767, 13] on input "56446278" at bounding box center [860, 17] width 414 height 33
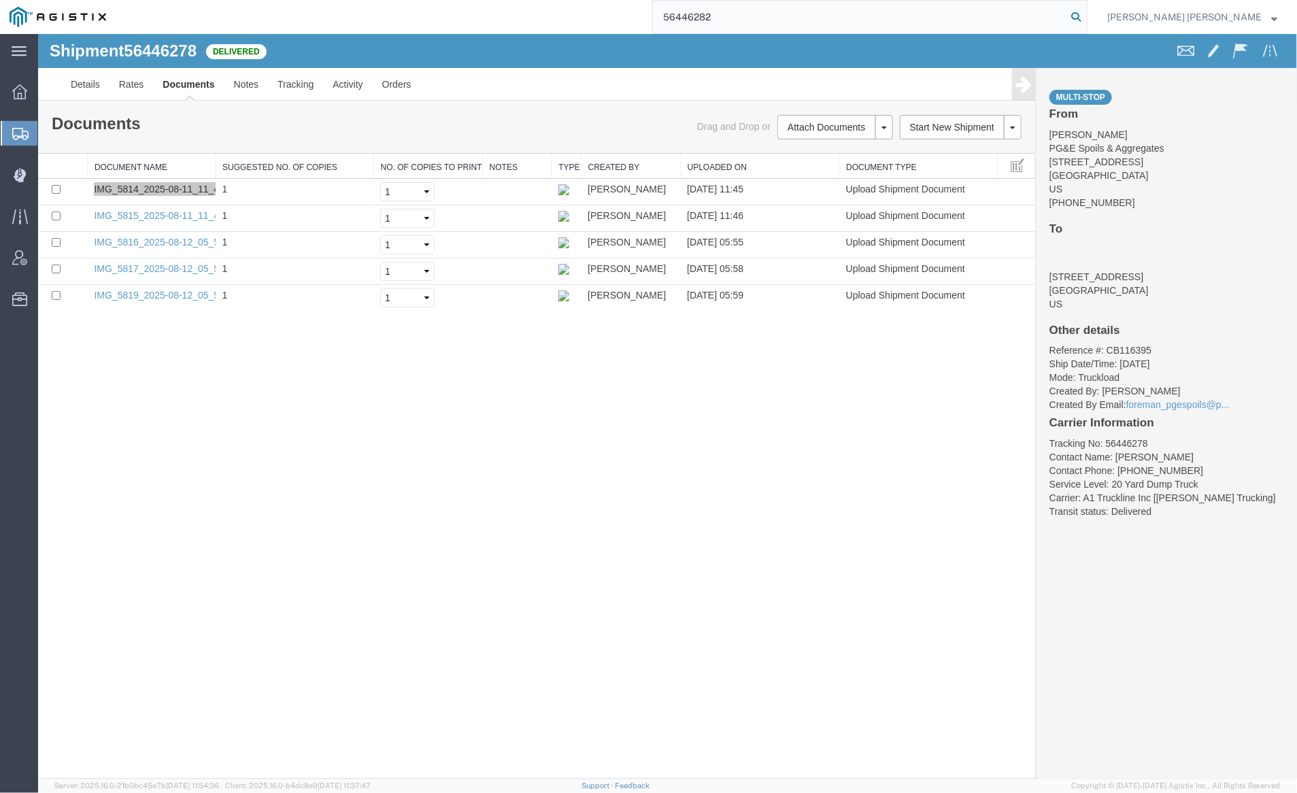
click at [1086, 17] on icon at bounding box center [1076, 16] width 19 height 19
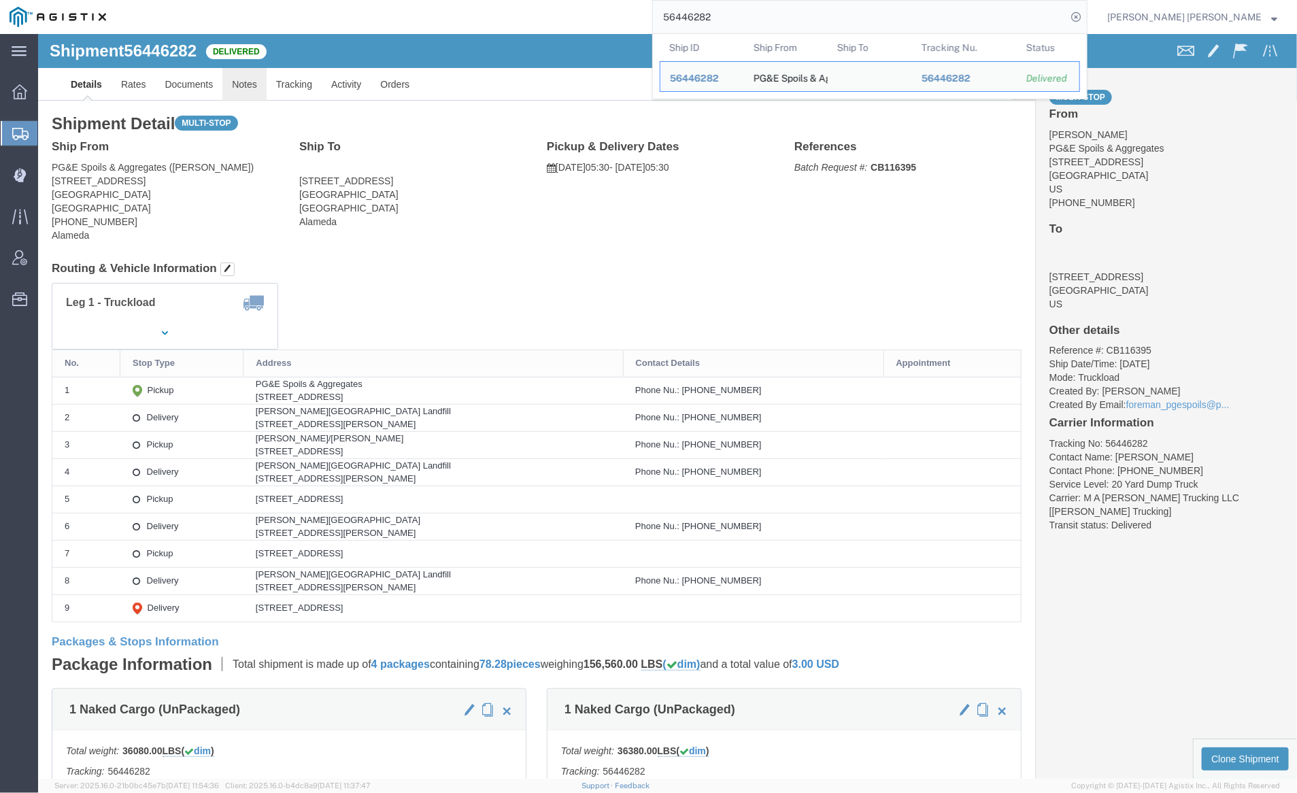
click link "Notes"
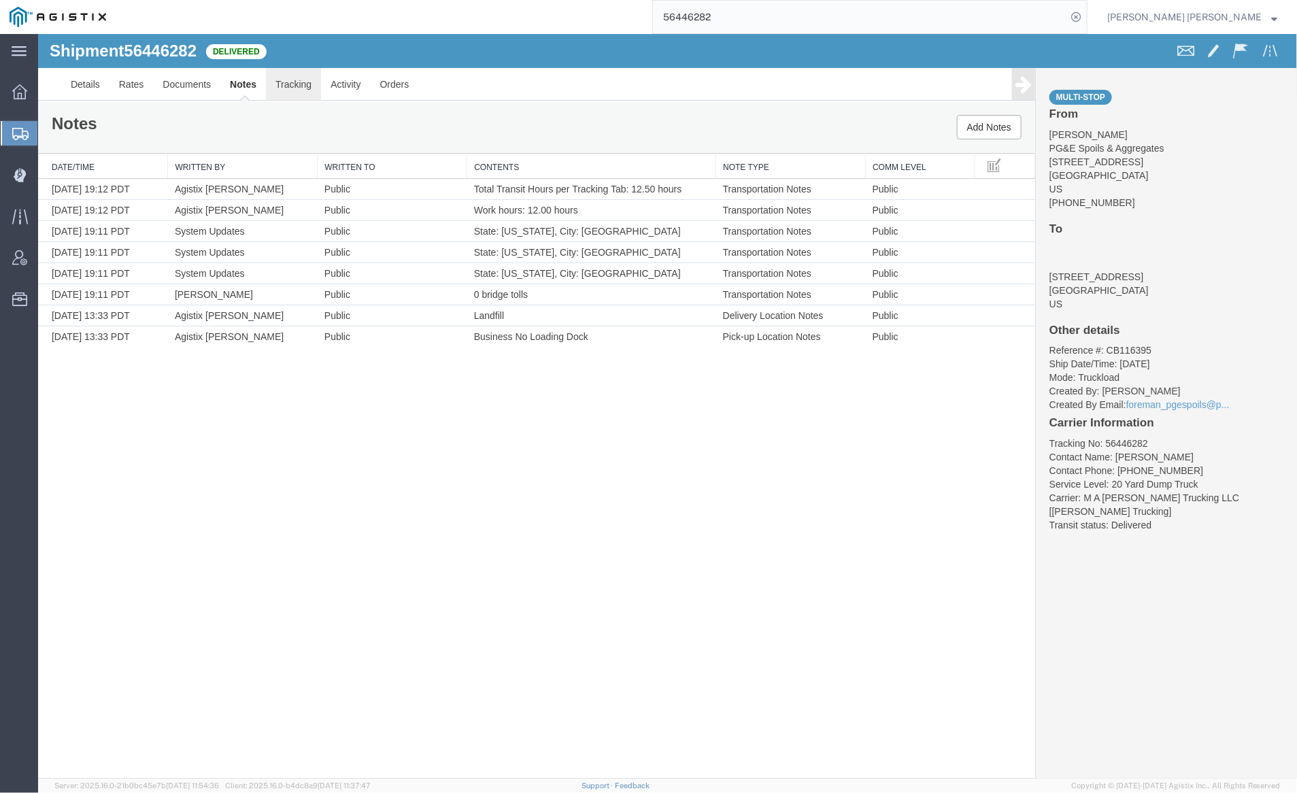
click at [282, 80] on link "Tracking" at bounding box center [292, 83] width 55 height 33
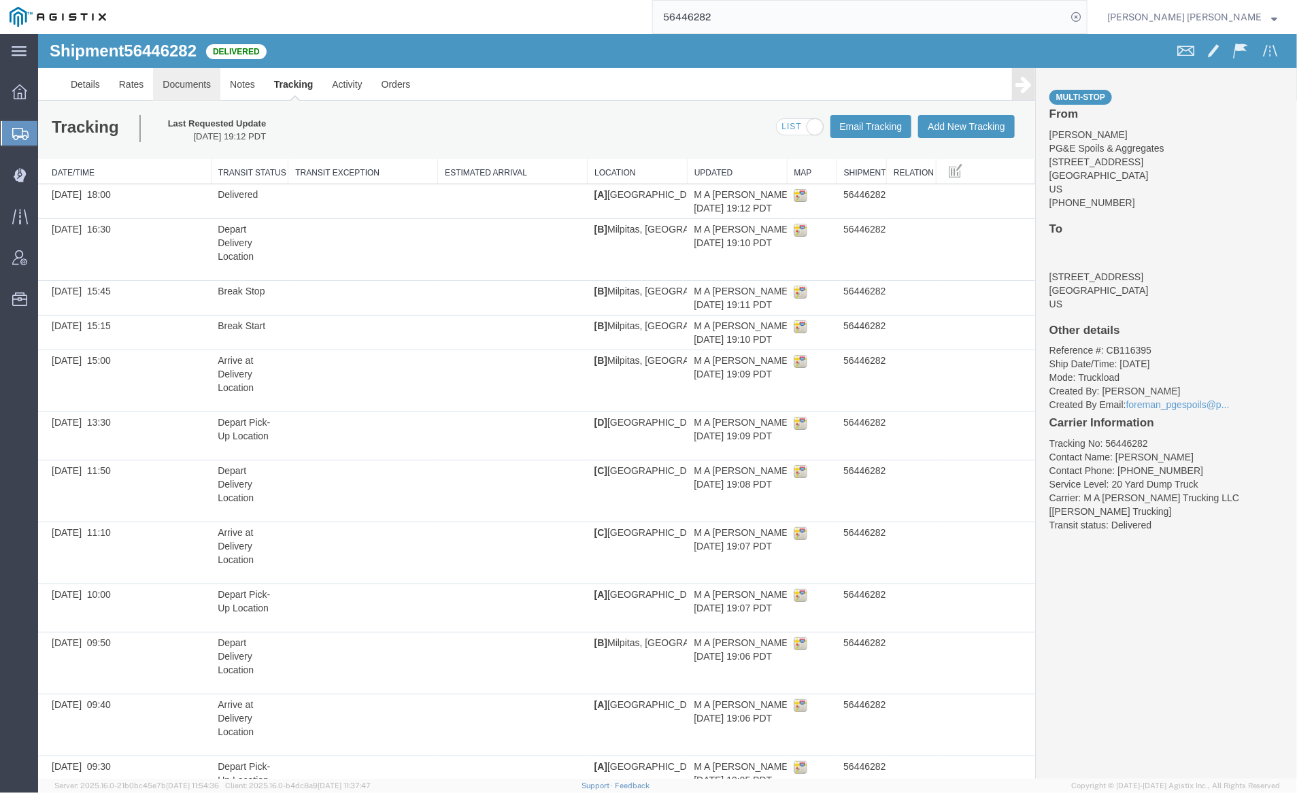
click at [177, 82] on link "Documents" at bounding box center [185, 83] width 67 height 33
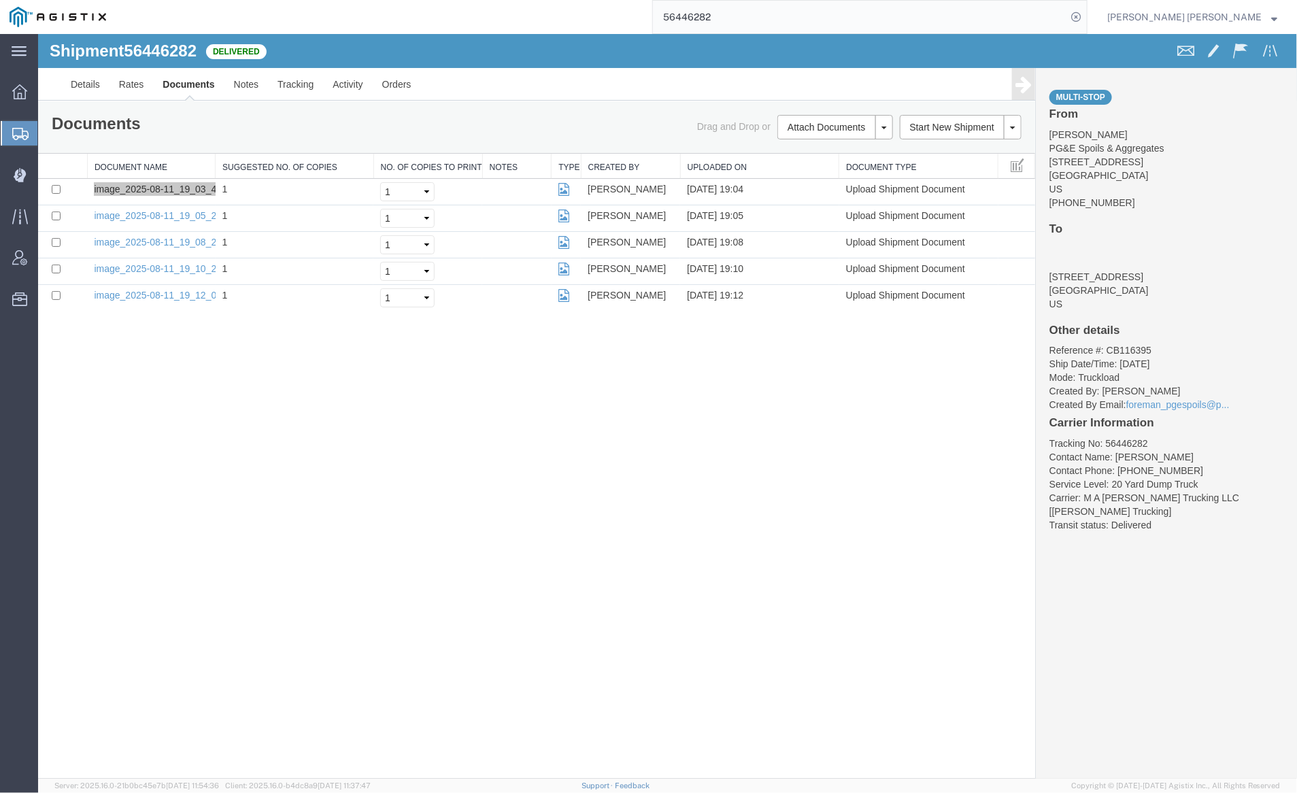
click at [775, 21] on input "56446282" at bounding box center [860, 17] width 414 height 33
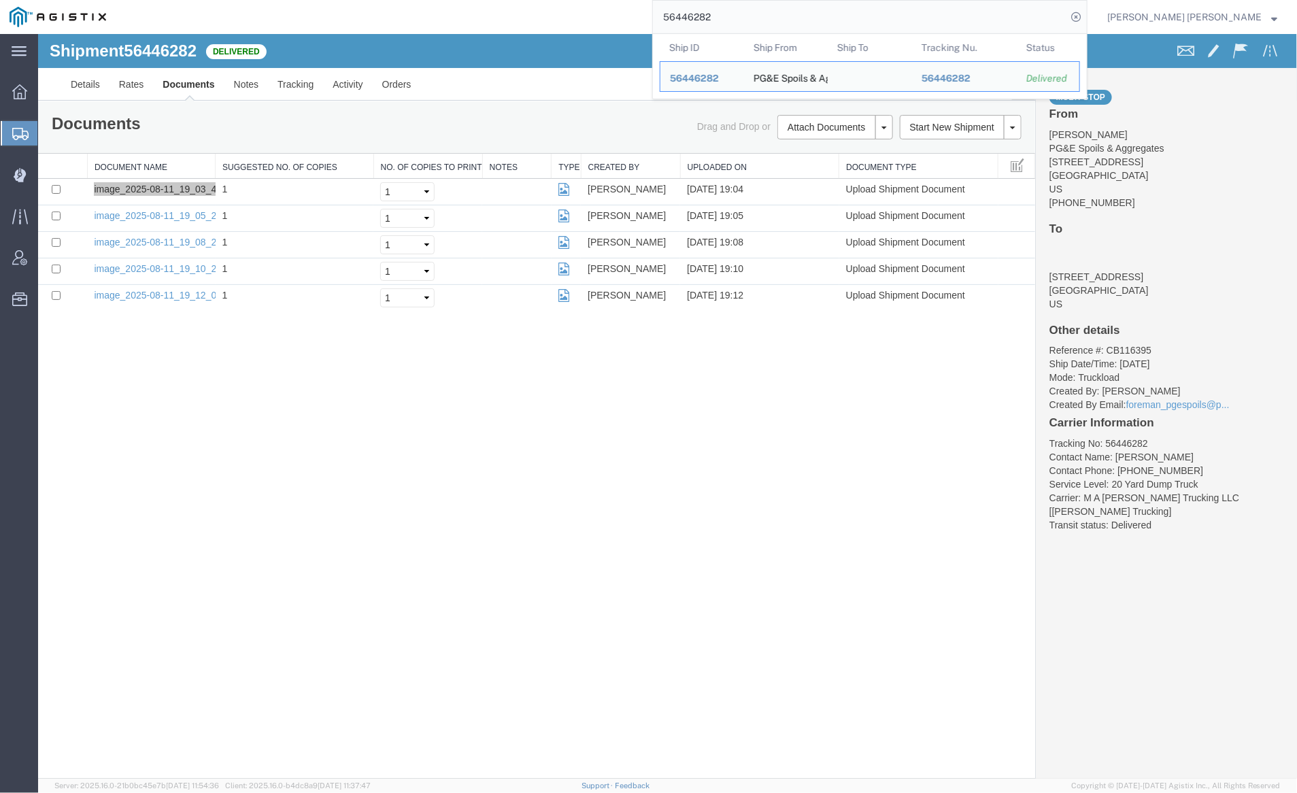
click at [774, 21] on input "56446282" at bounding box center [860, 17] width 414 height 33
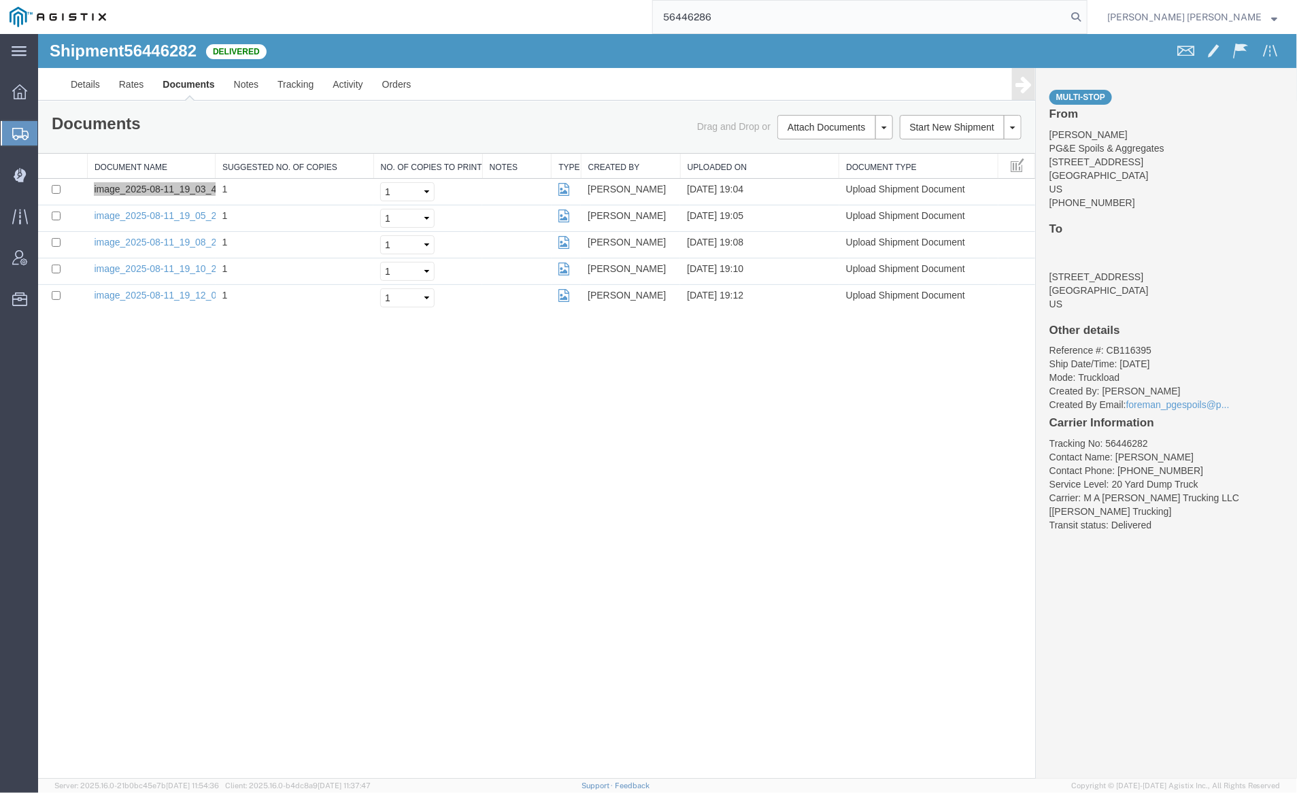
drag, startPoint x: 1150, startPoint y: 16, endPoint x: 1041, endPoint y: 3, distance: 110.2
click at [1086, 16] on icon at bounding box center [1076, 16] width 19 height 19
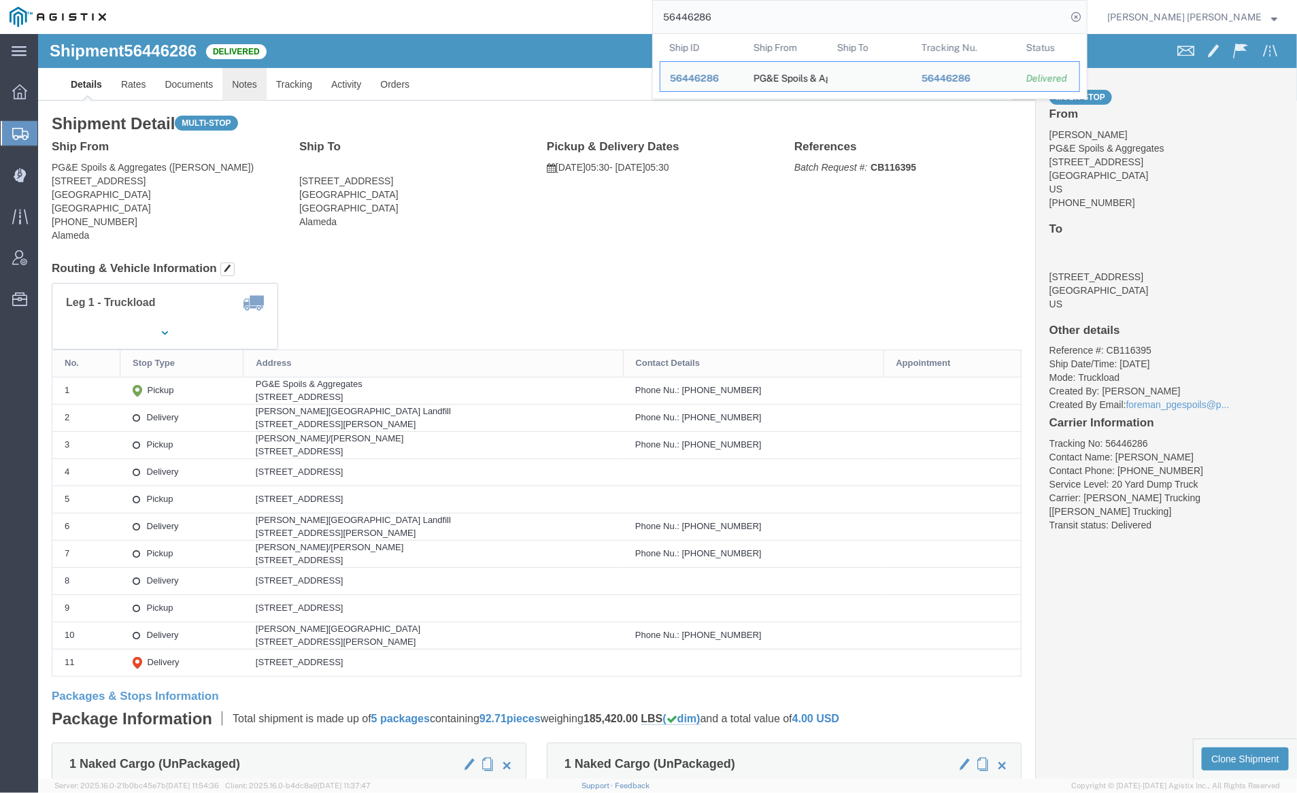
click link "Notes"
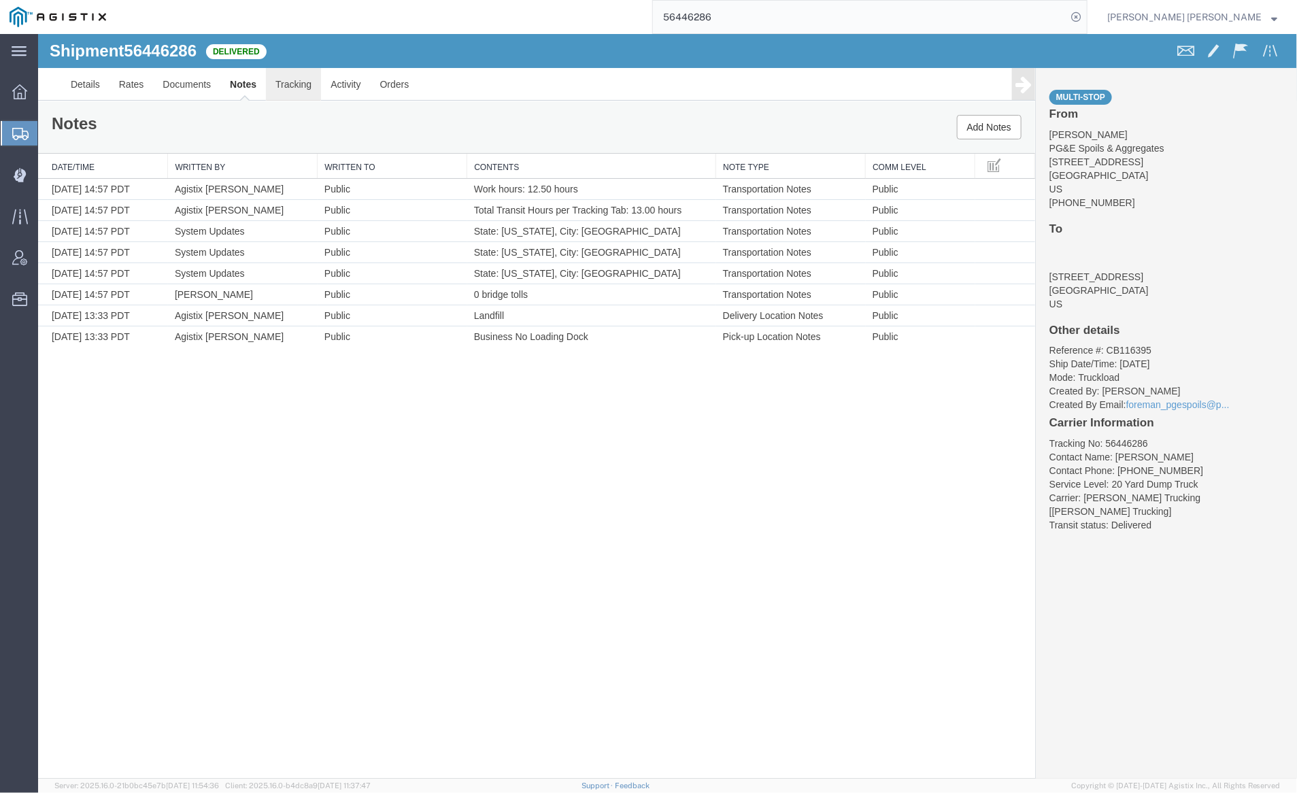
click at [290, 82] on link "Tracking" at bounding box center [292, 83] width 55 height 33
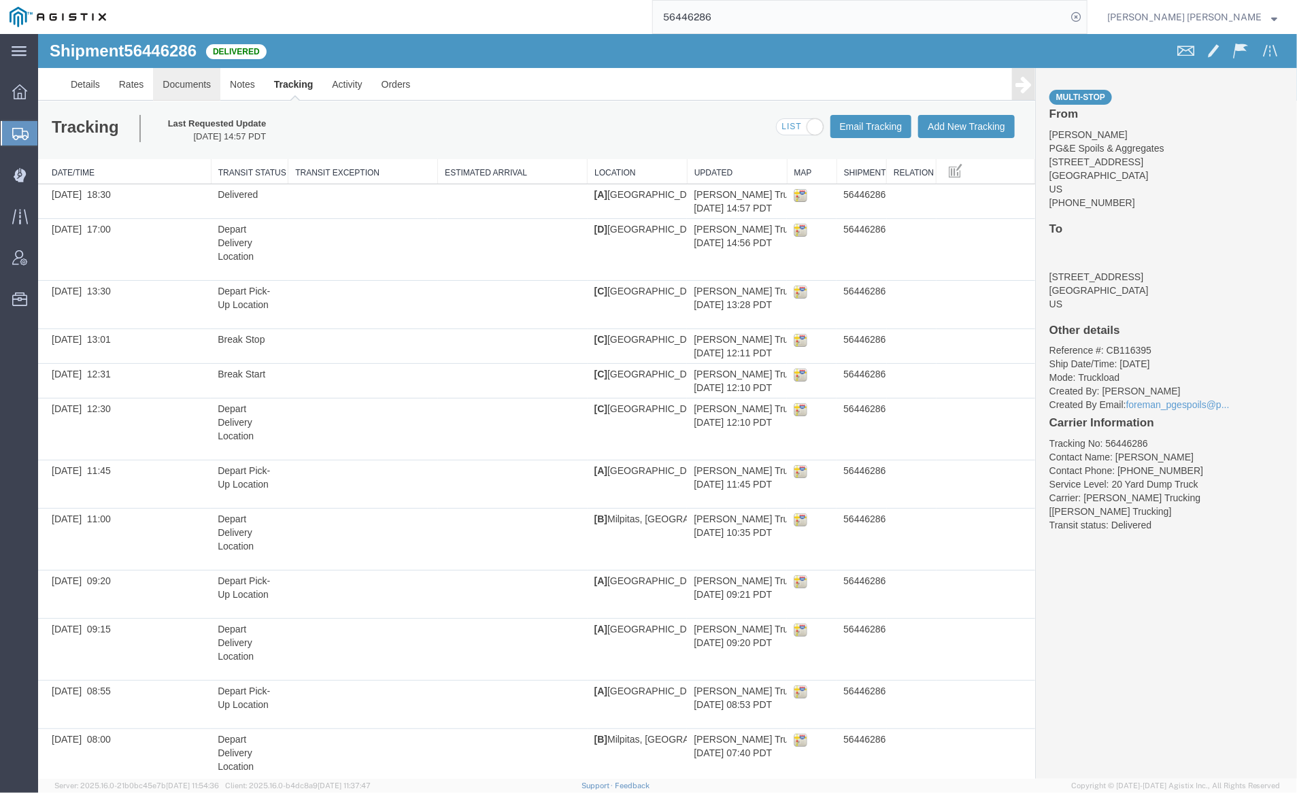
click at [184, 84] on link "Documents" at bounding box center [185, 83] width 67 height 33
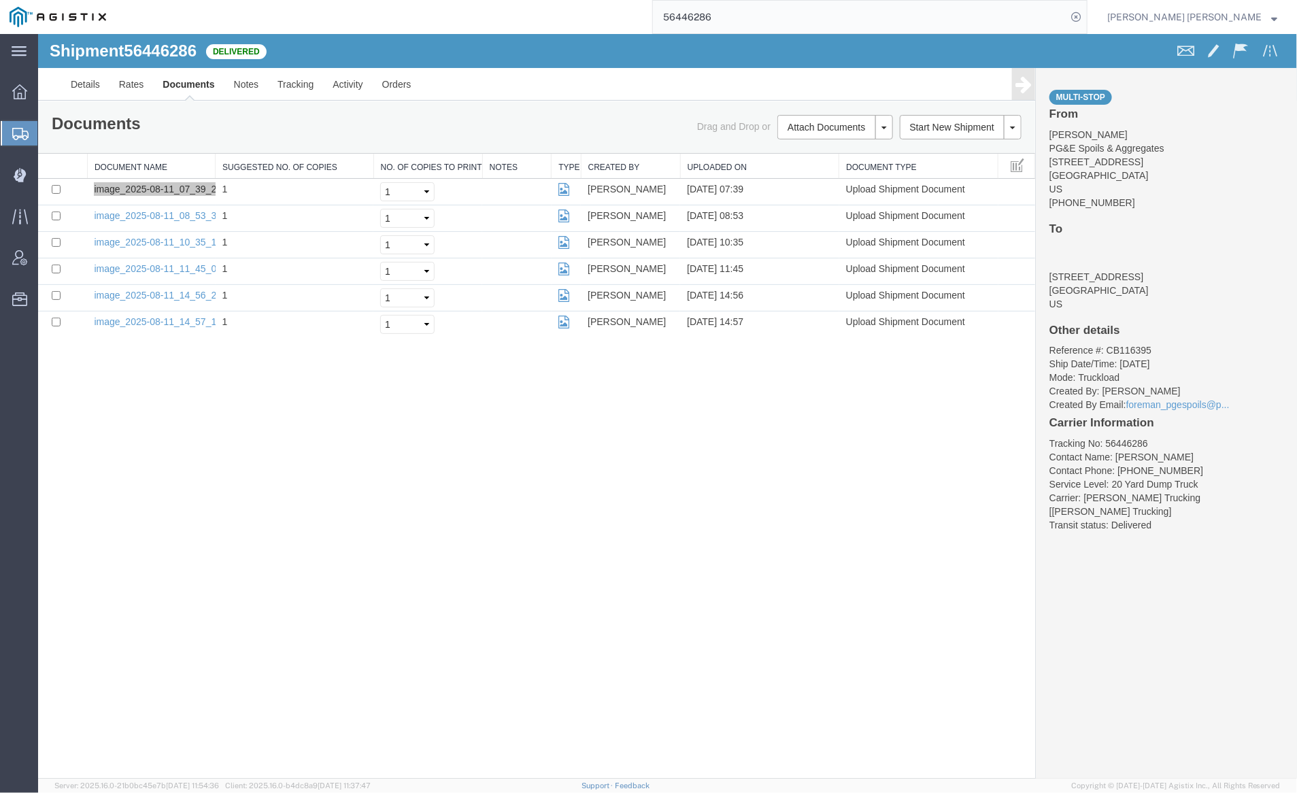
click at [761, 18] on input "56446286" at bounding box center [860, 17] width 414 height 33
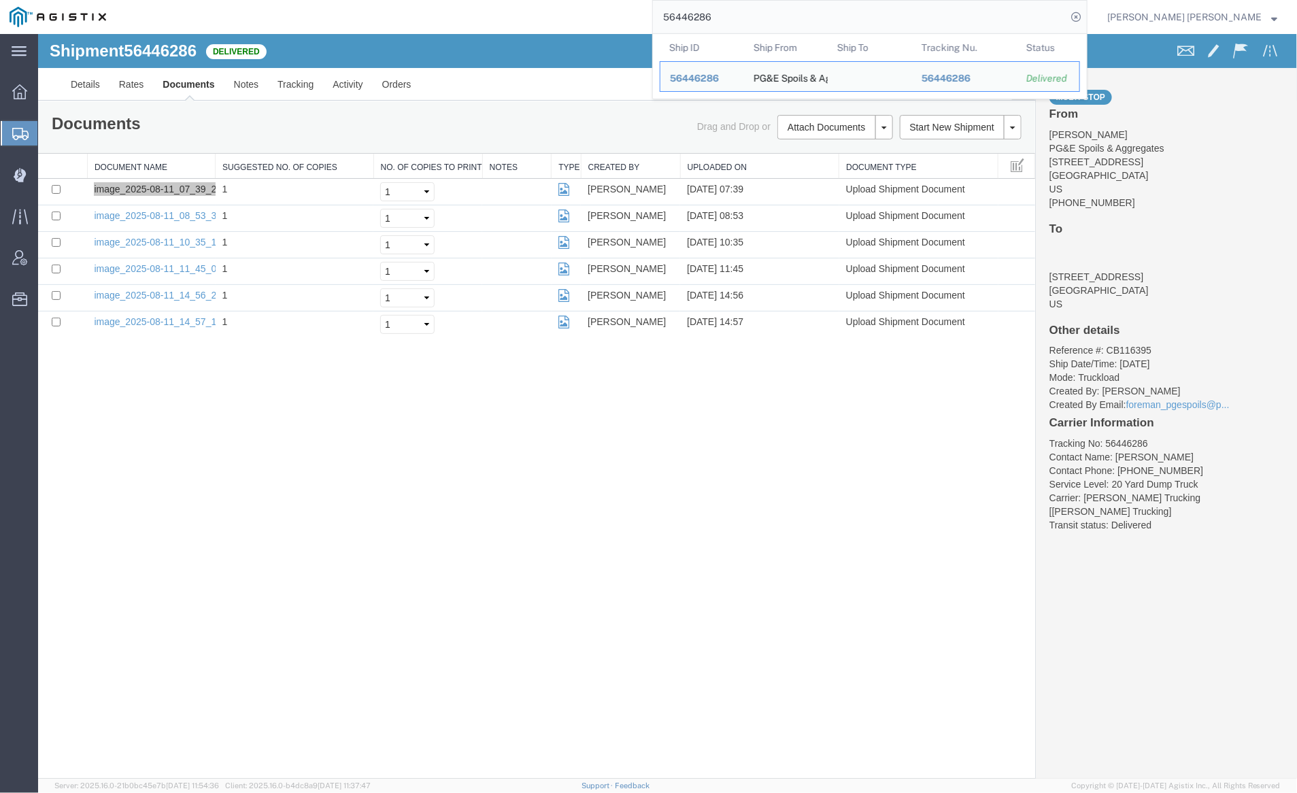
click at [761, 18] on input "56446286" at bounding box center [860, 17] width 414 height 33
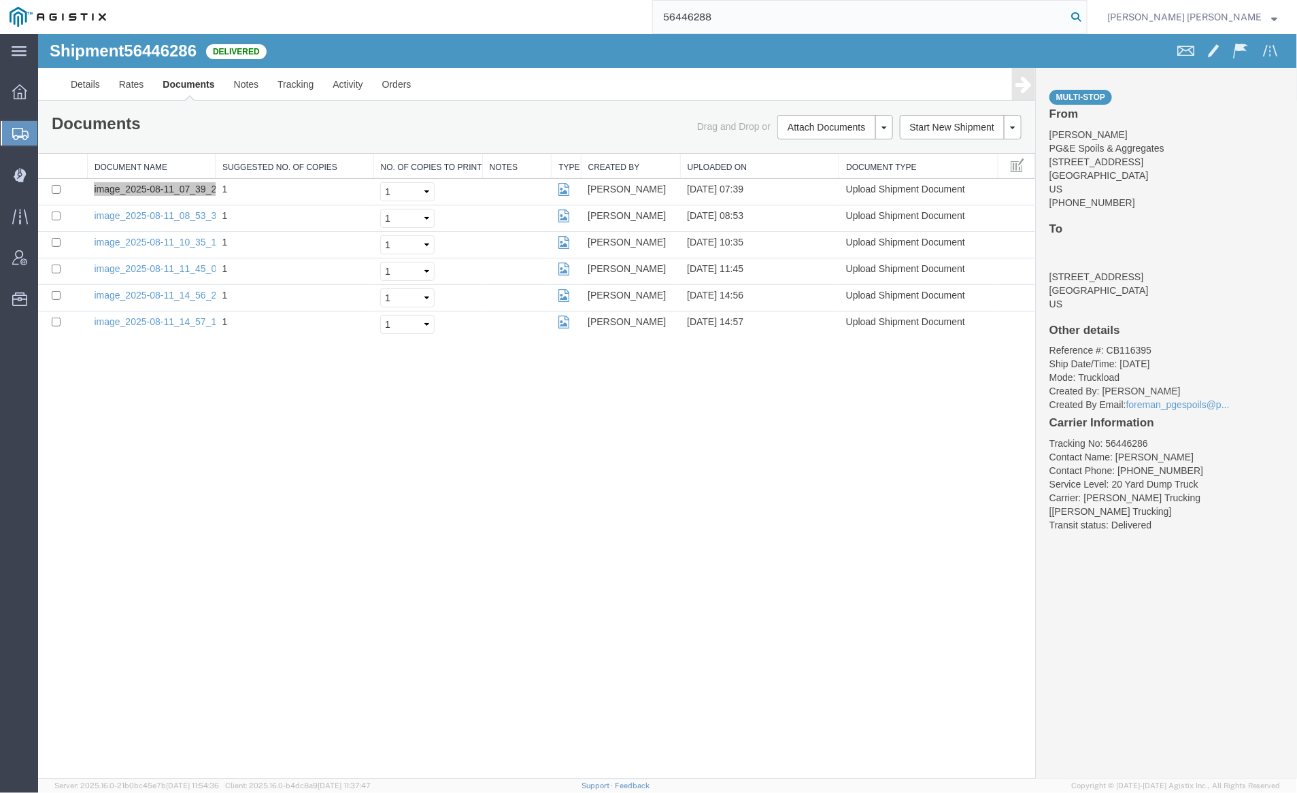
click at [1086, 14] on icon at bounding box center [1076, 16] width 19 height 19
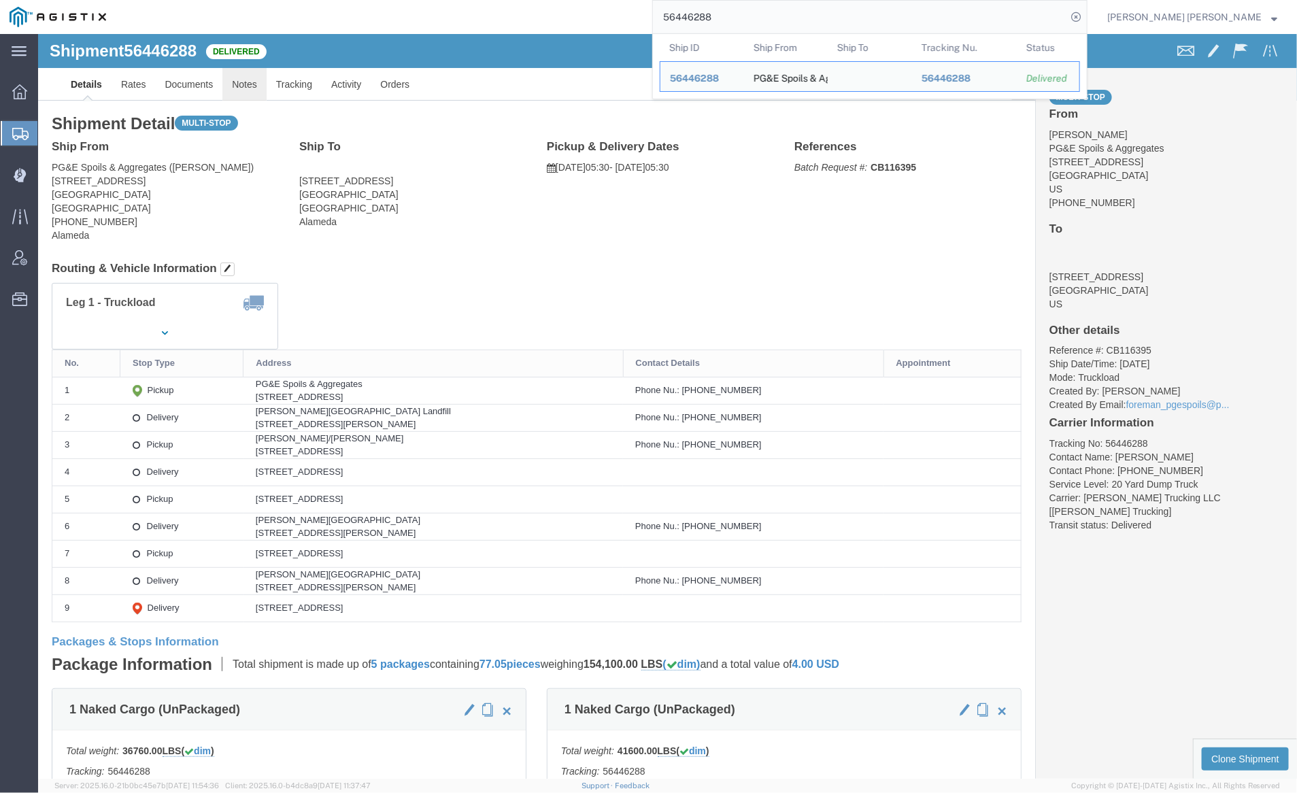
click link "Notes"
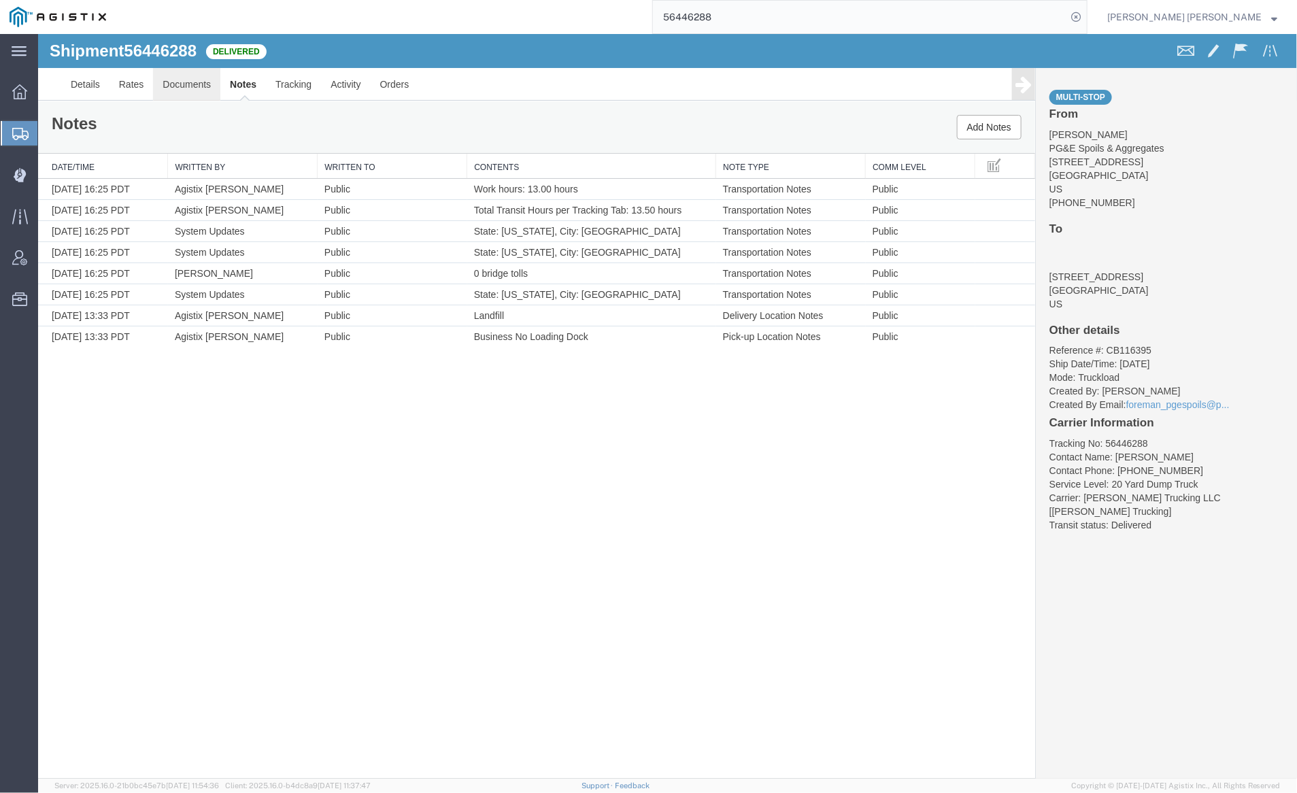
click at [193, 84] on link "Documents" at bounding box center [185, 83] width 67 height 33
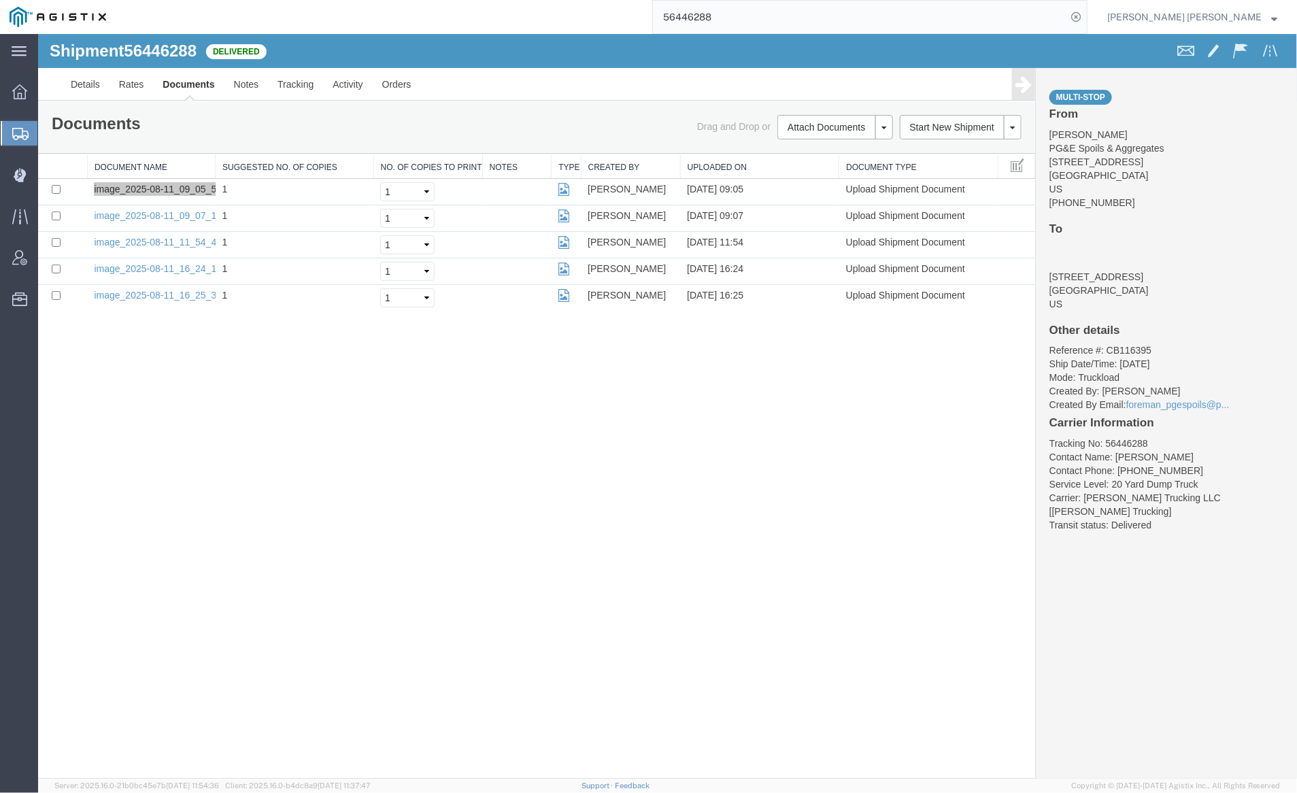
click at [742, 12] on input "56446288" at bounding box center [860, 17] width 414 height 33
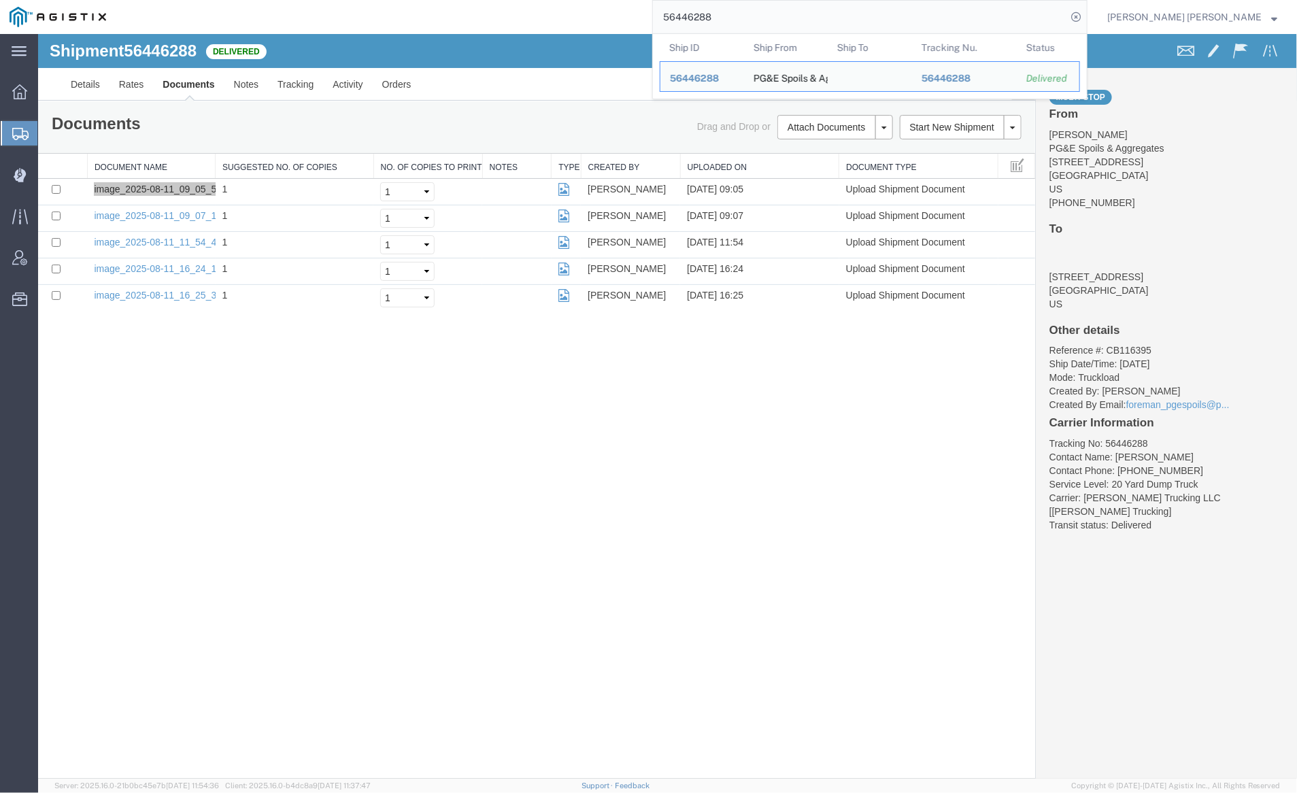
click at [742, 12] on input "56446288" at bounding box center [860, 17] width 414 height 33
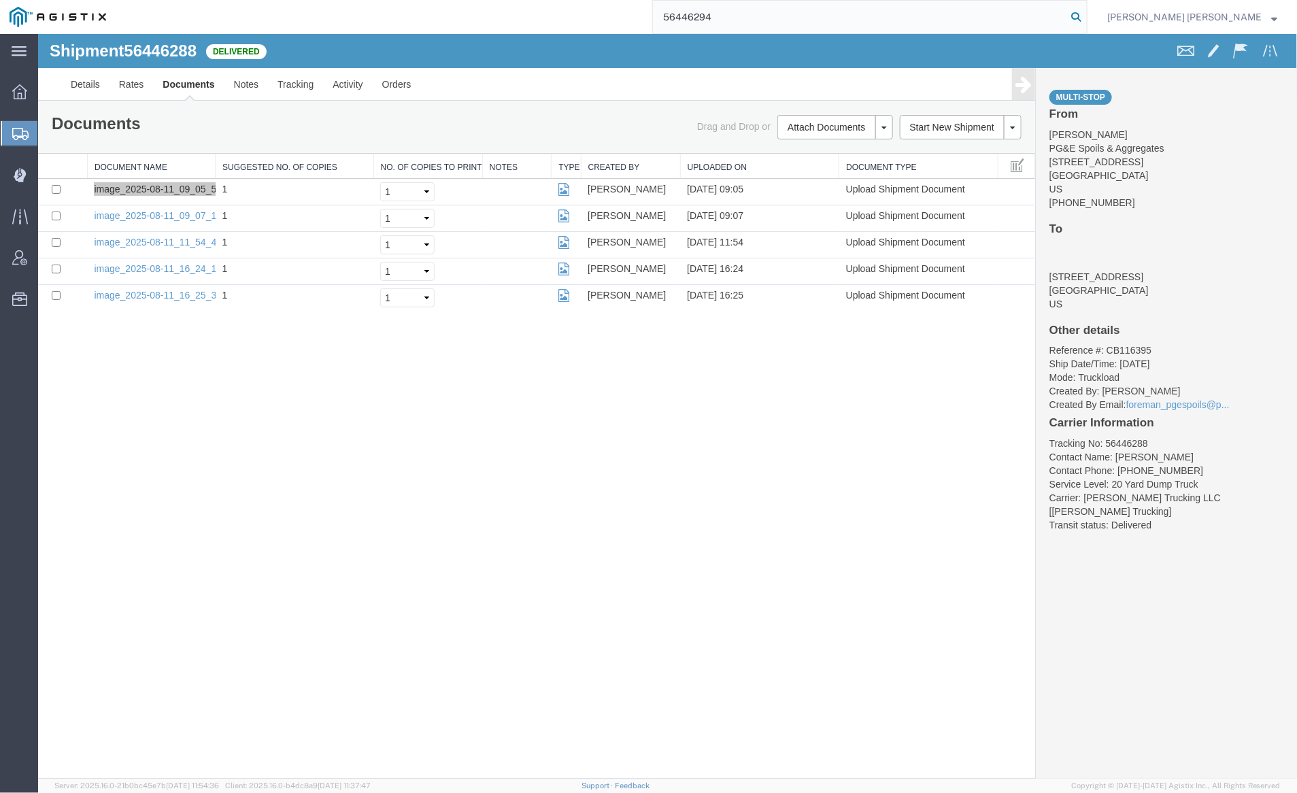
click at [1086, 14] on icon at bounding box center [1076, 16] width 19 height 19
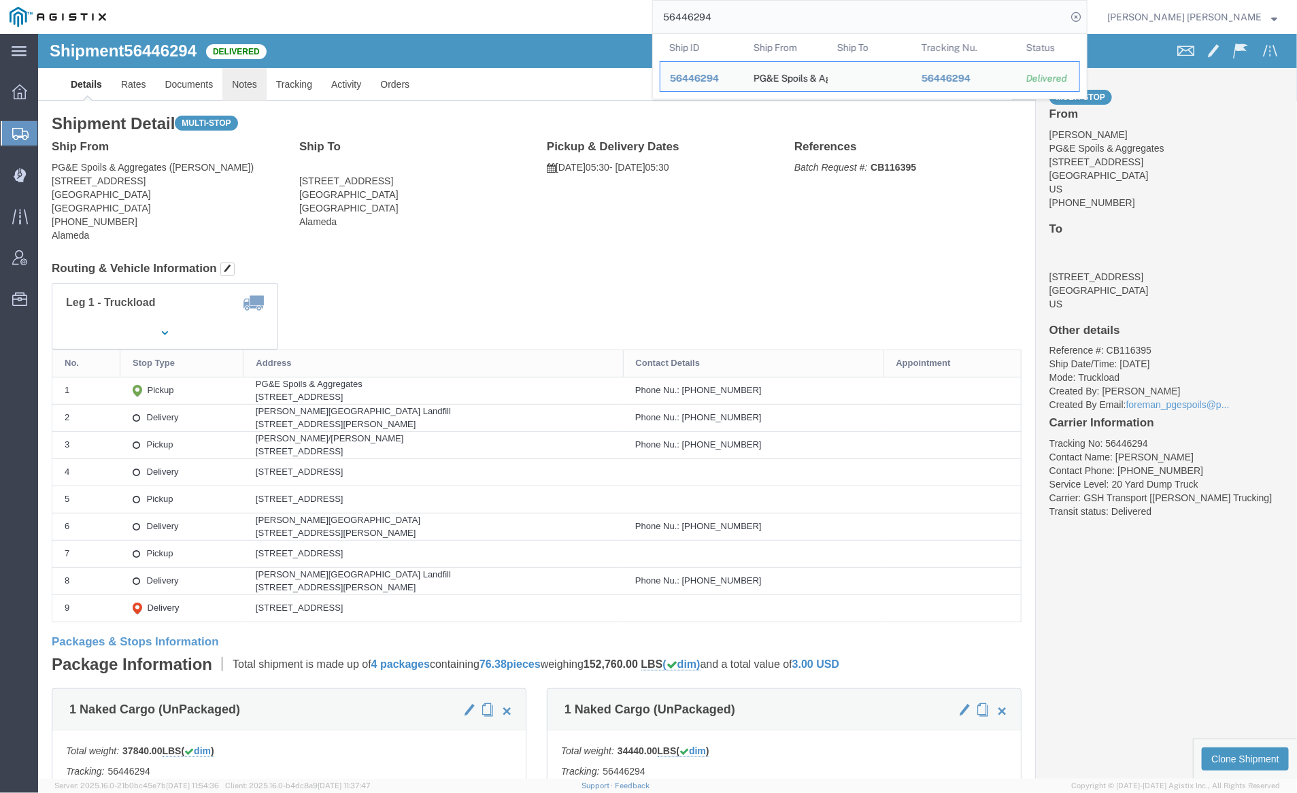
click link "Notes"
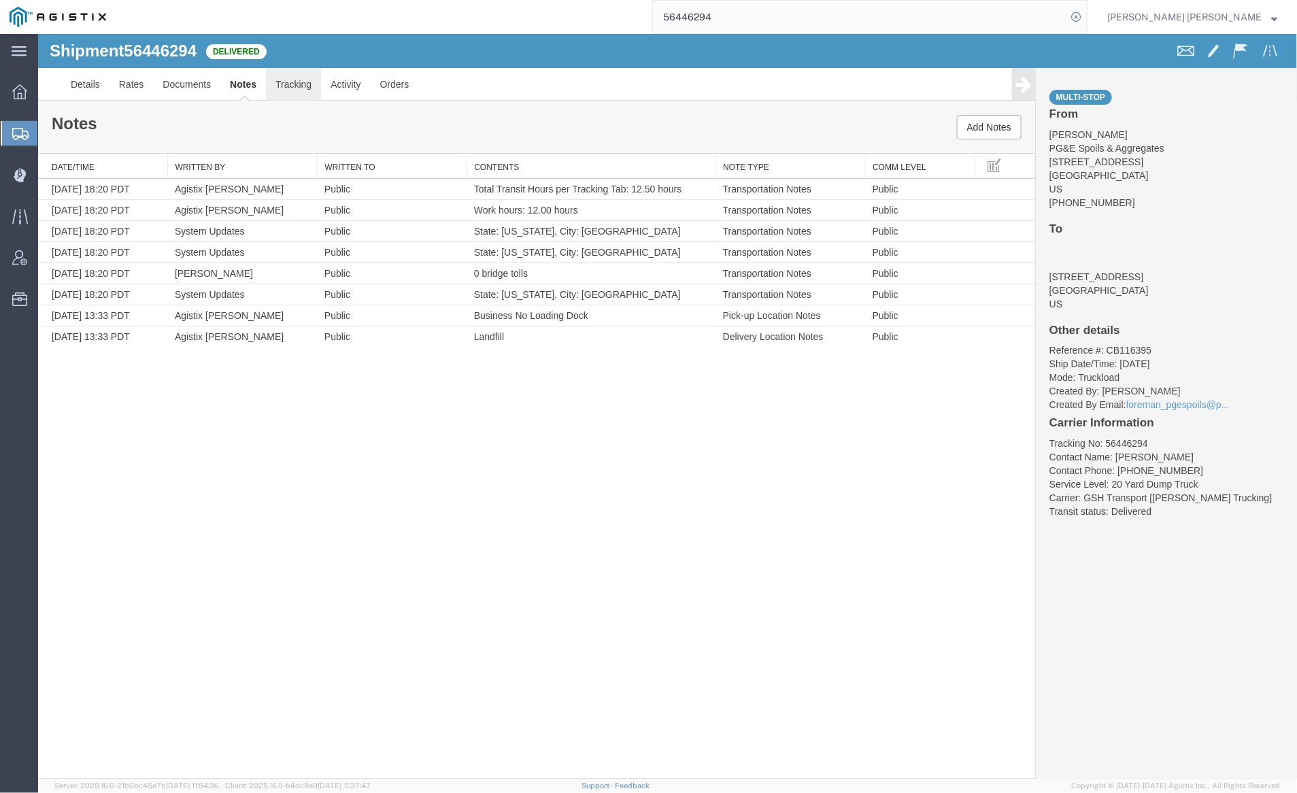
click at [288, 81] on link "Tracking" at bounding box center [292, 83] width 55 height 33
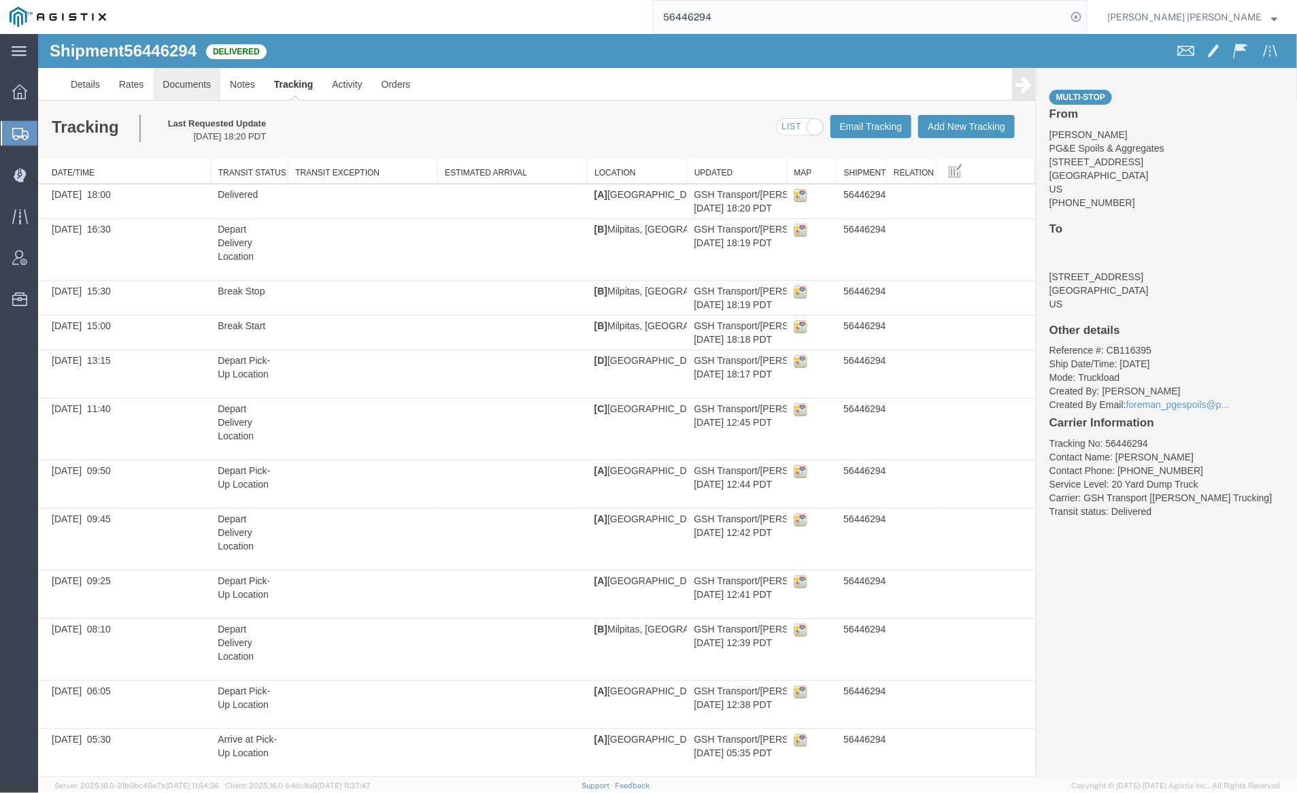
click at [180, 79] on link "Documents" at bounding box center [185, 83] width 67 height 33
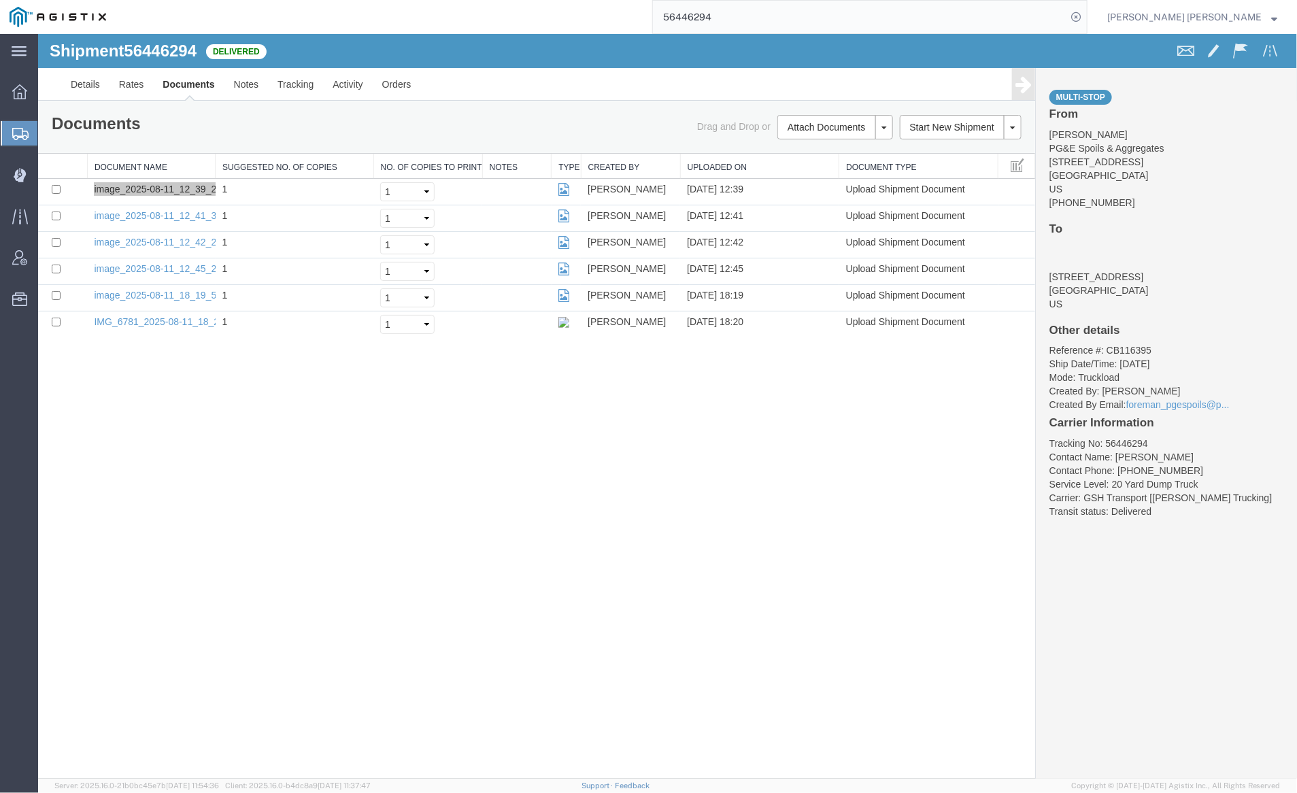
click at [750, 14] on input "56446294" at bounding box center [860, 17] width 414 height 33
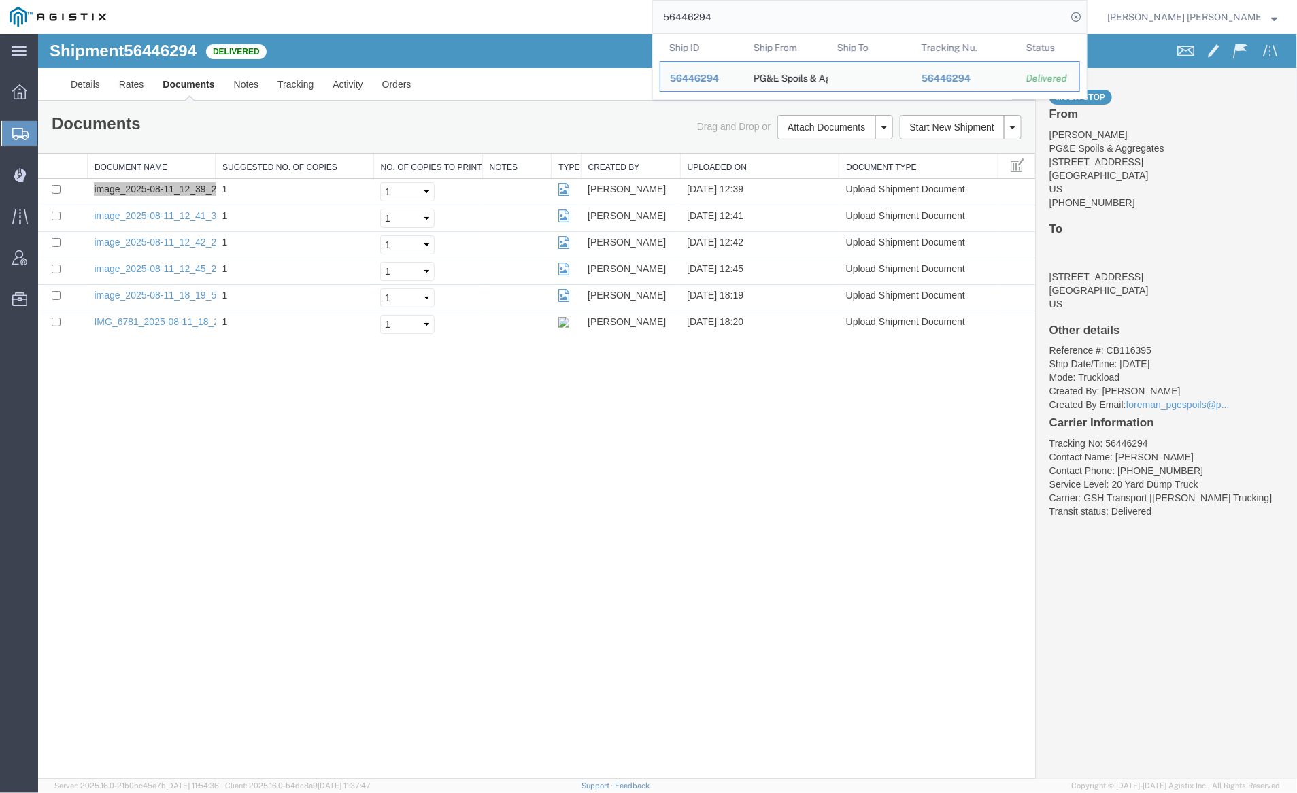
paste input "325"
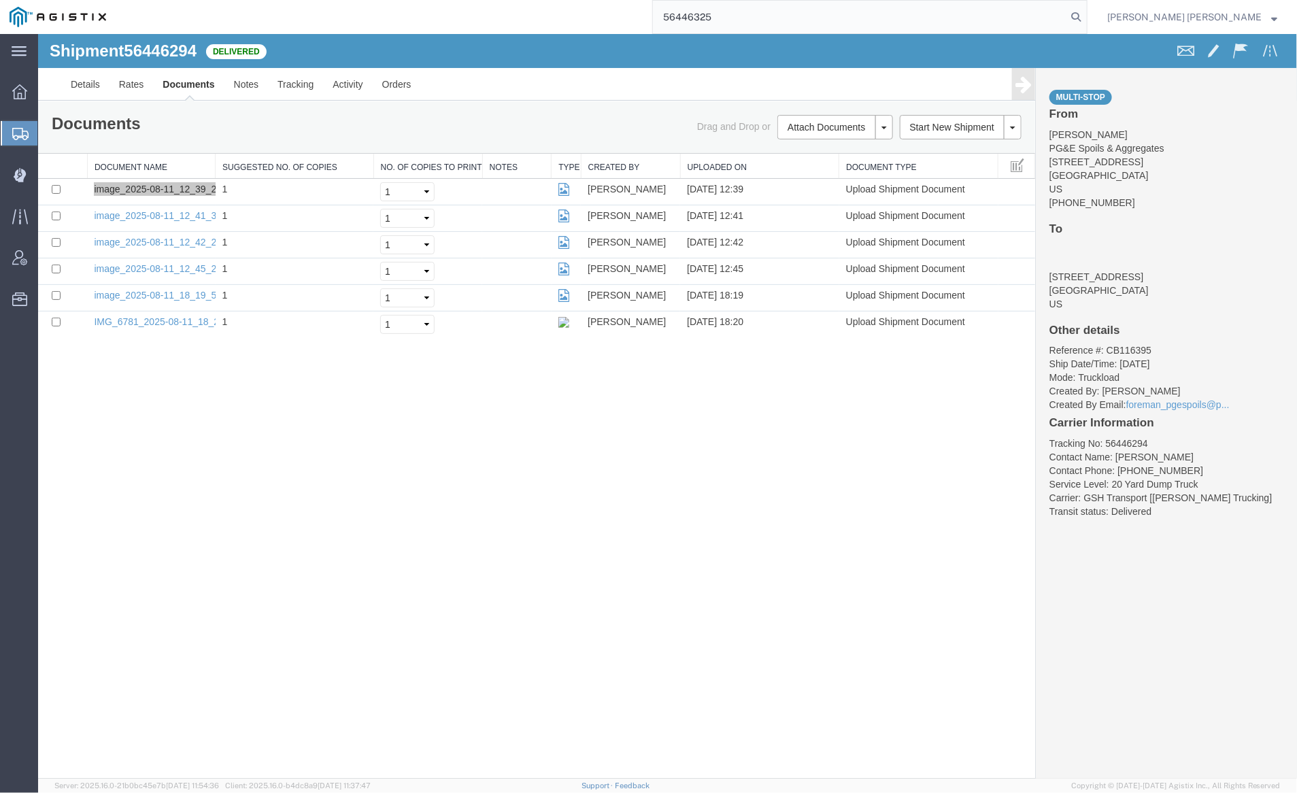
drag, startPoint x: 1148, startPoint y: 12, endPoint x: 1121, endPoint y: 10, distance: 27.3
click at [1086, 12] on icon at bounding box center [1076, 16] width 19 height 19
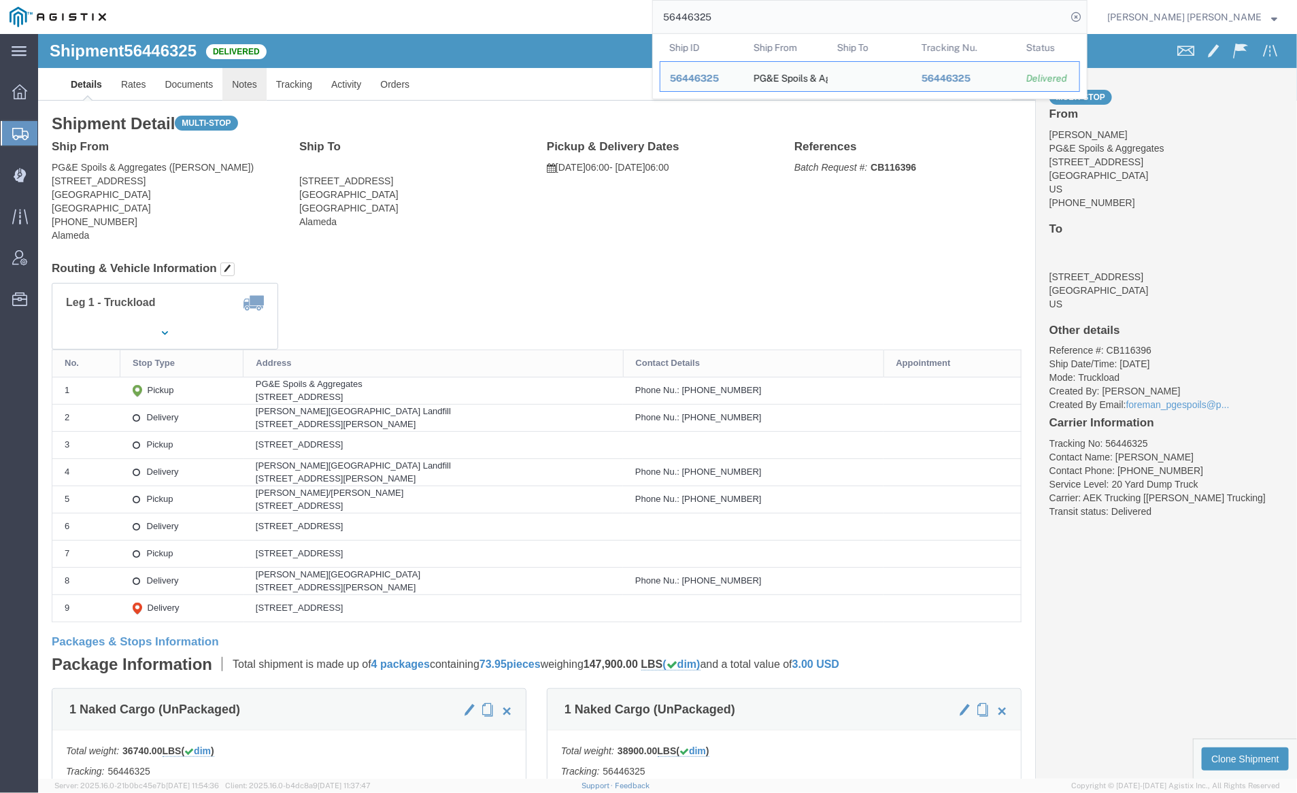
click link "Notes"
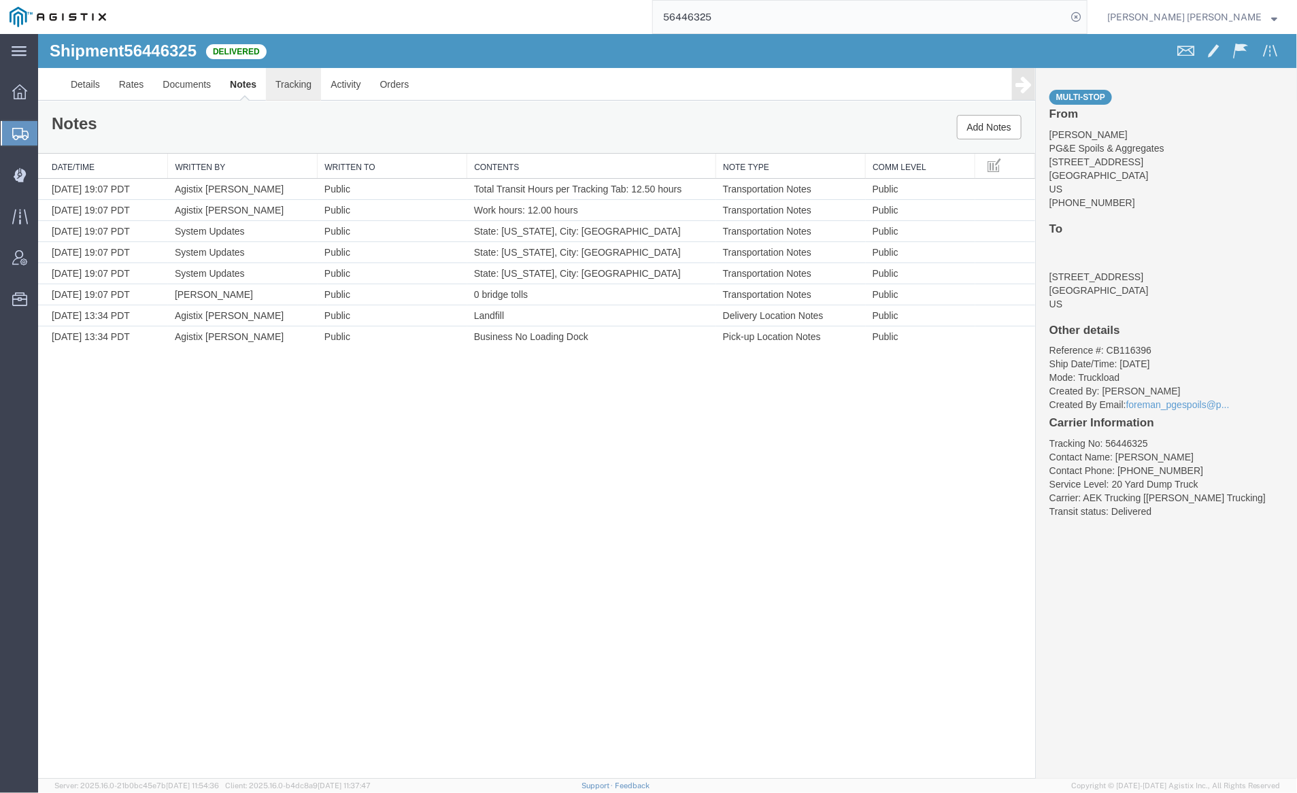
click at [290, 82] on link "Tracking" at bounding box center [292, 83] width 55 height 33
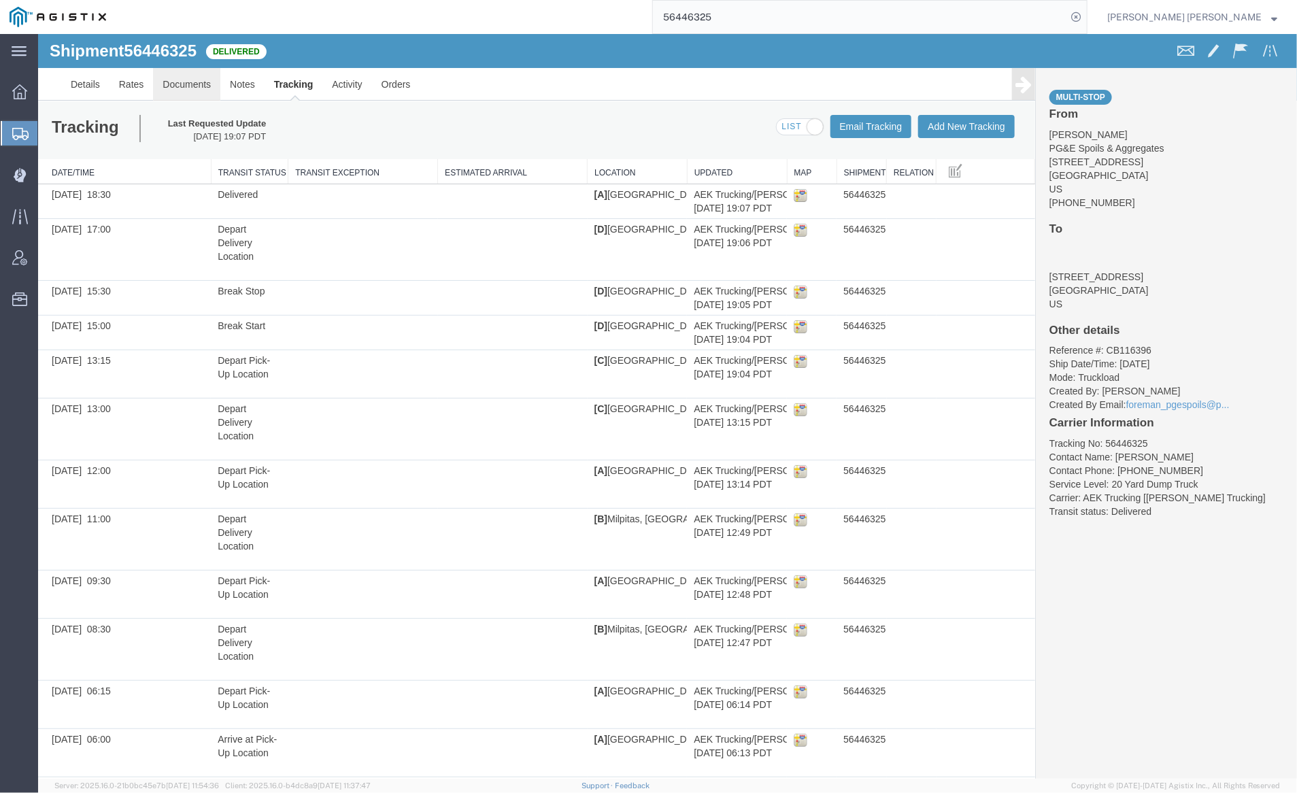
click at [182, 84] on link "Documents" at bounding box center [185, 83] width 67 height 33
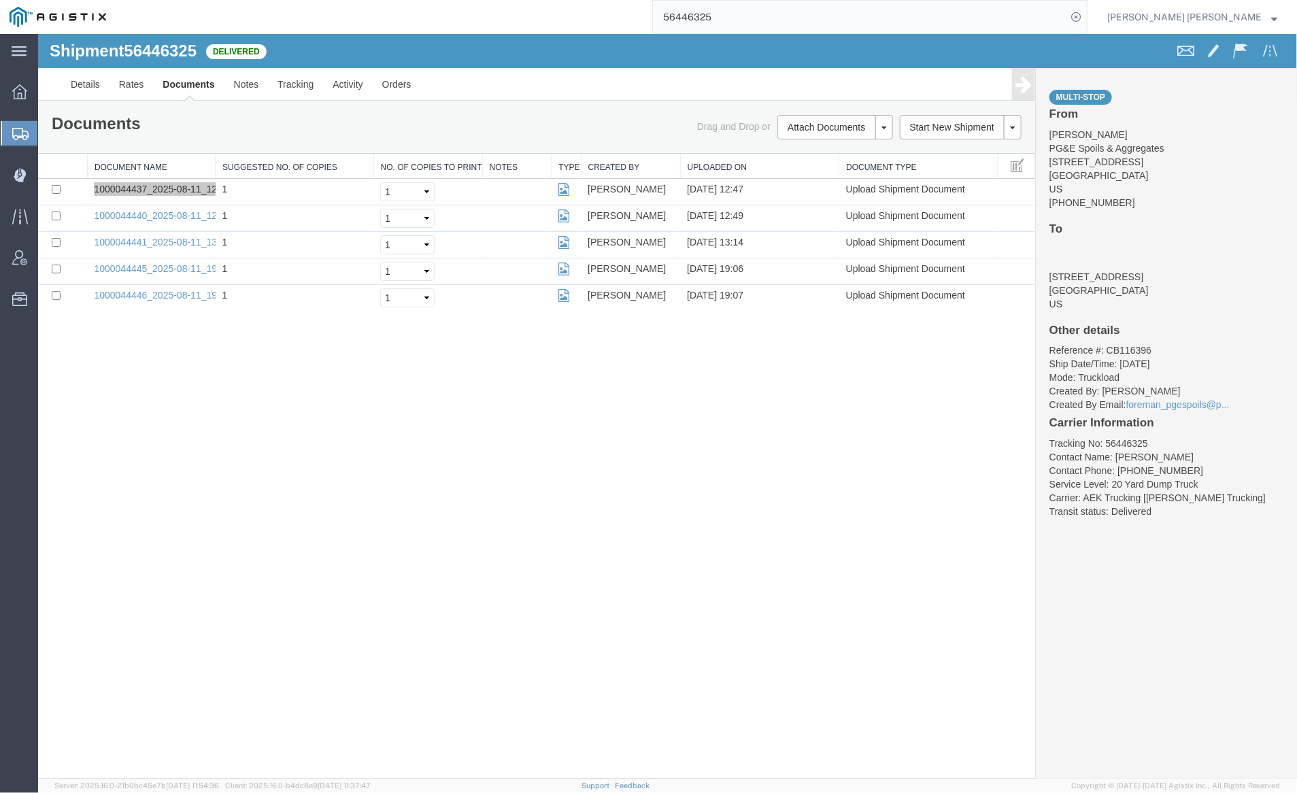
click at [748, 21] on input "56446325" at bounding box center [860, 17] width 414 height 33
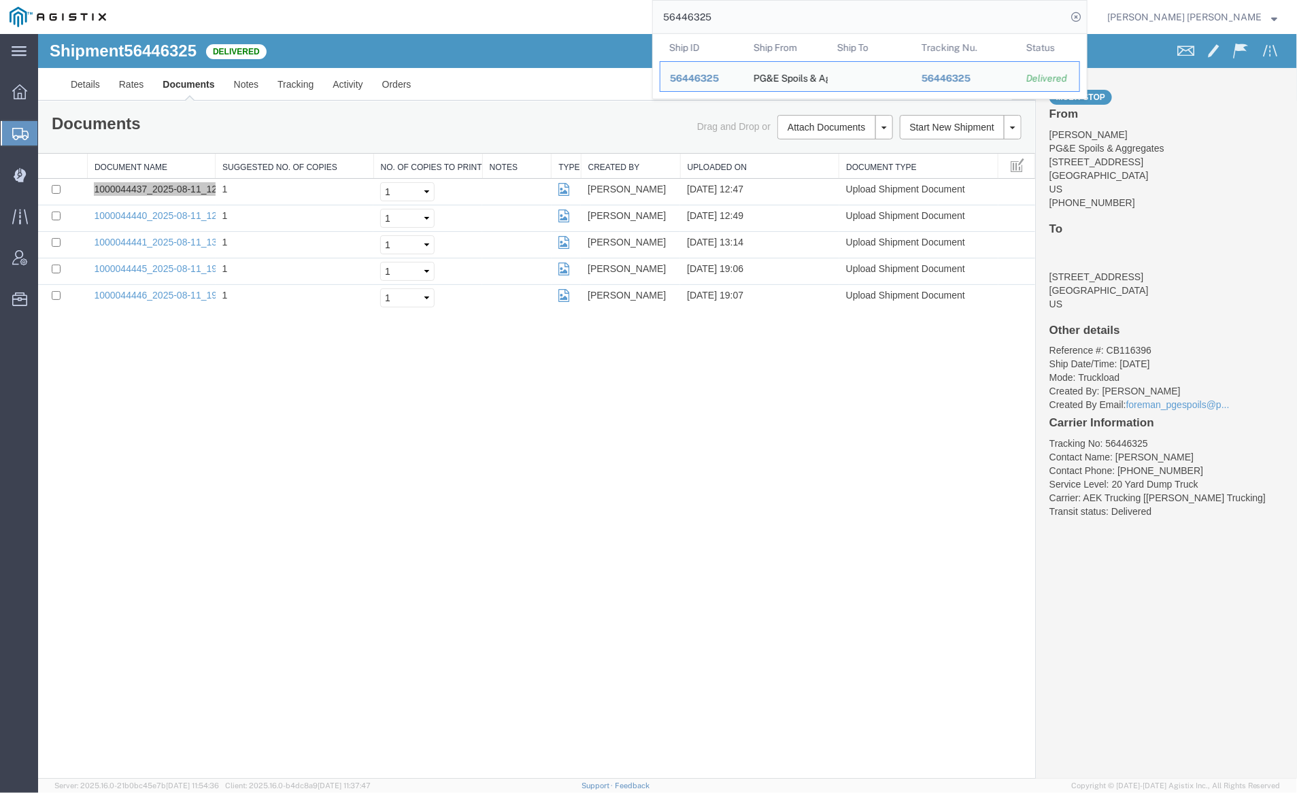
click at [748, 21] on input "56446325" at bounding box center [860, 17] width 414 height 33
paste input "9"
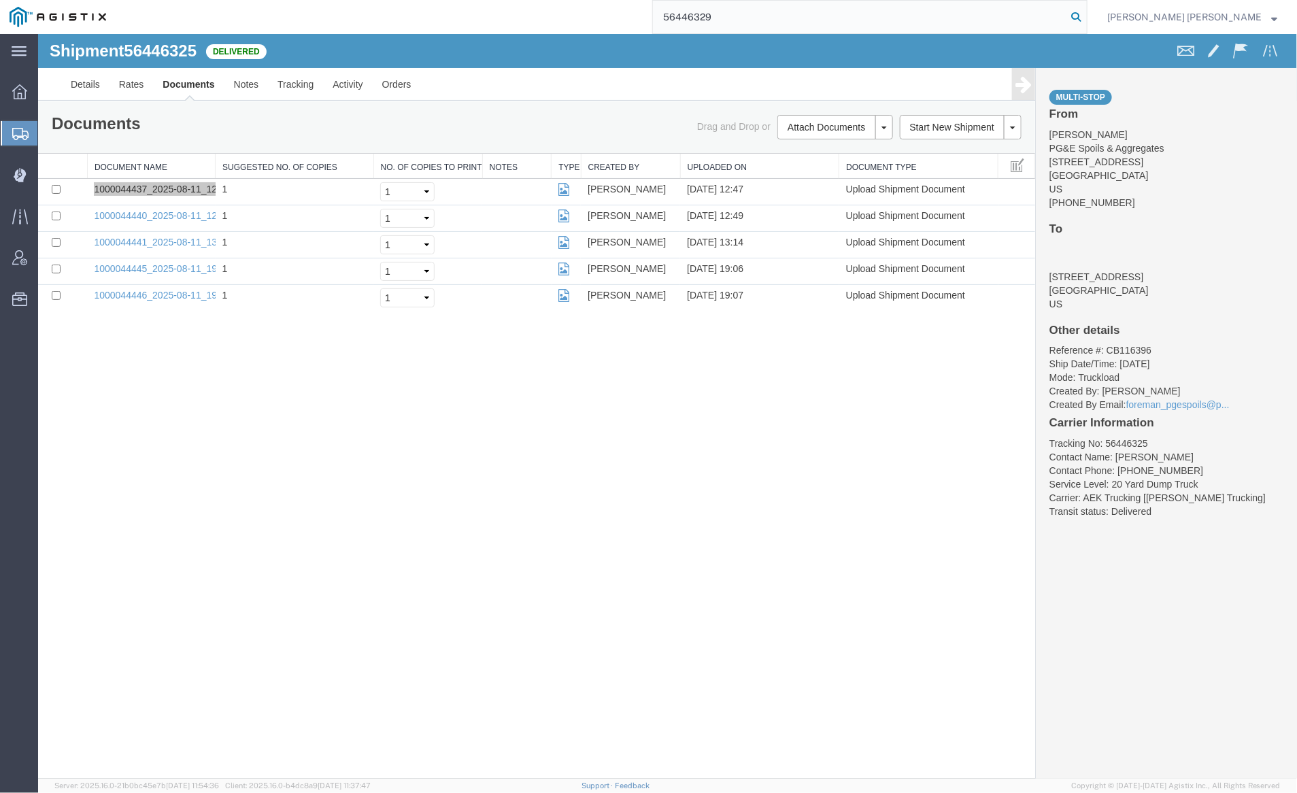
click at [1086, 16] on icon at bounding box center [1076, 16] width 19 height 19
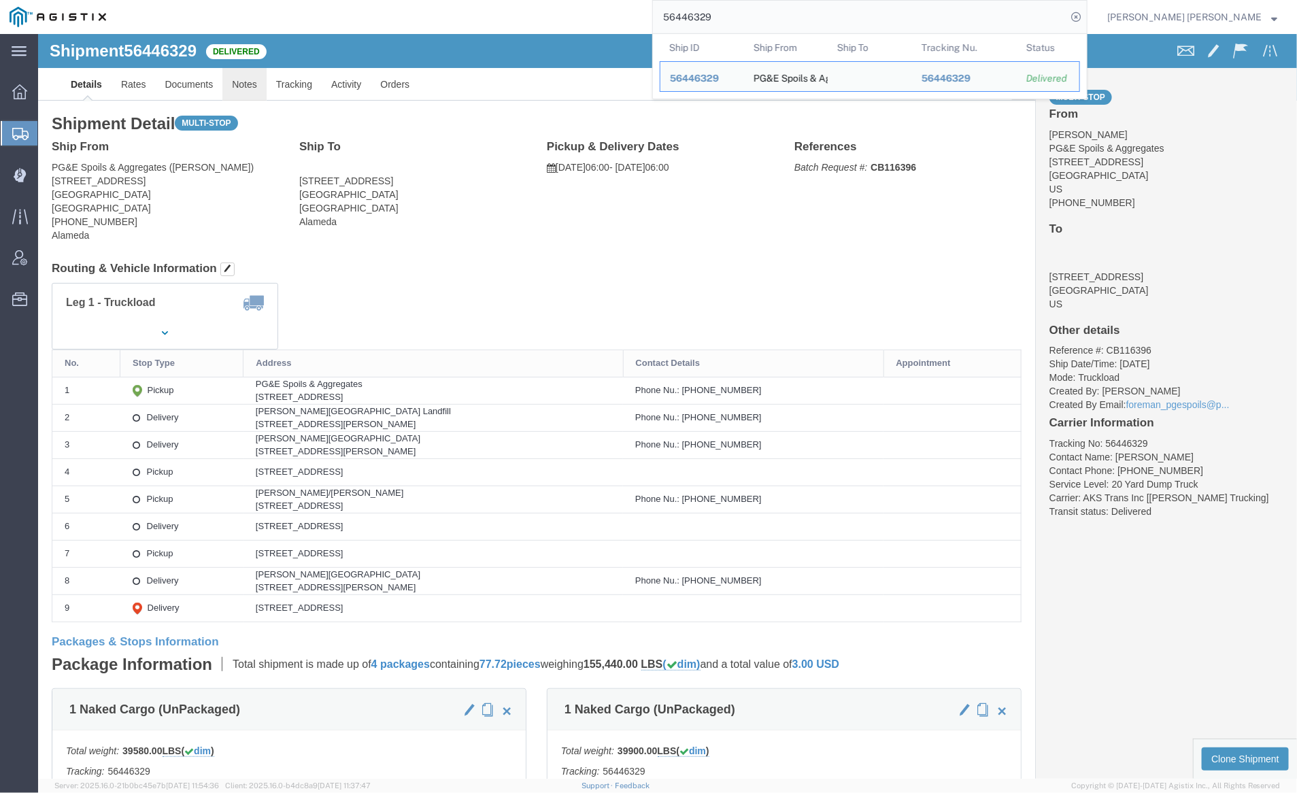
click link "Notes"
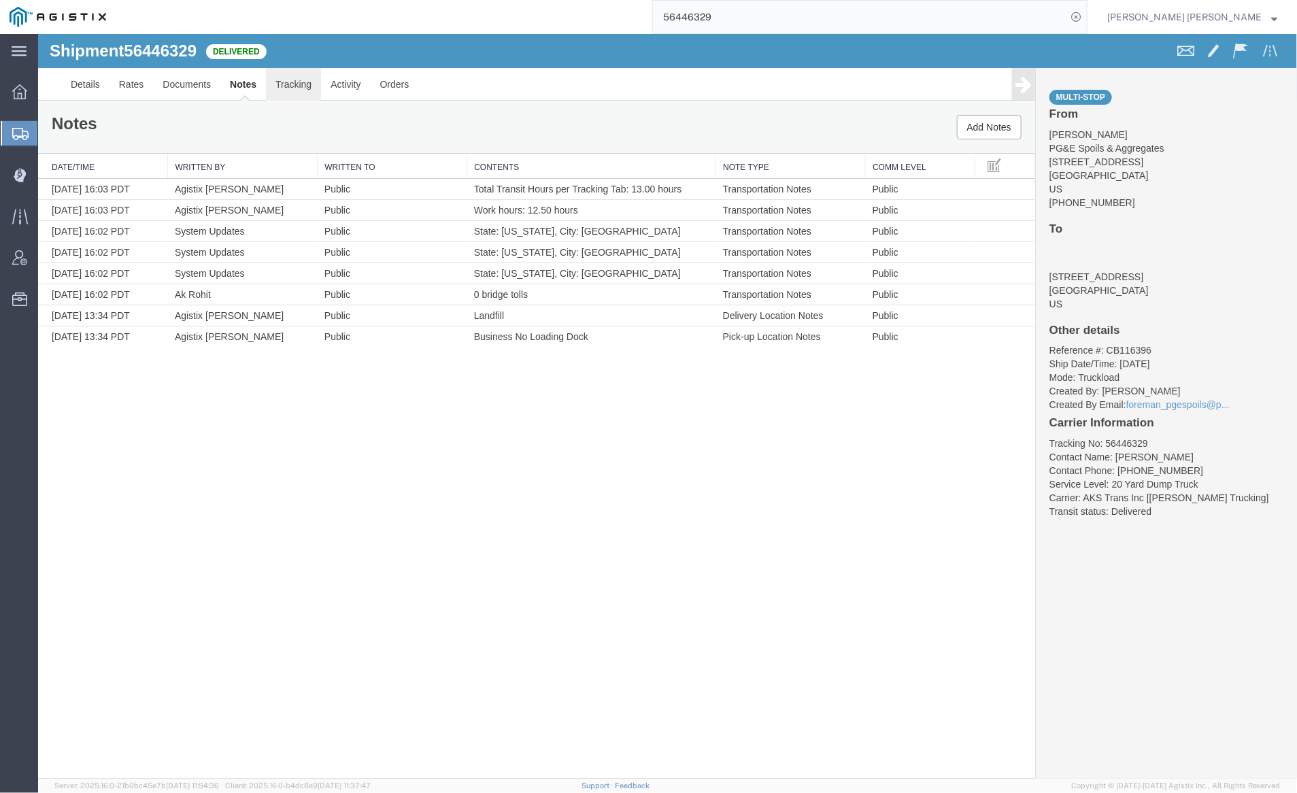
click at [293, 84] on link "Tracking" at bounding box center [292, 83] width 55 height 33
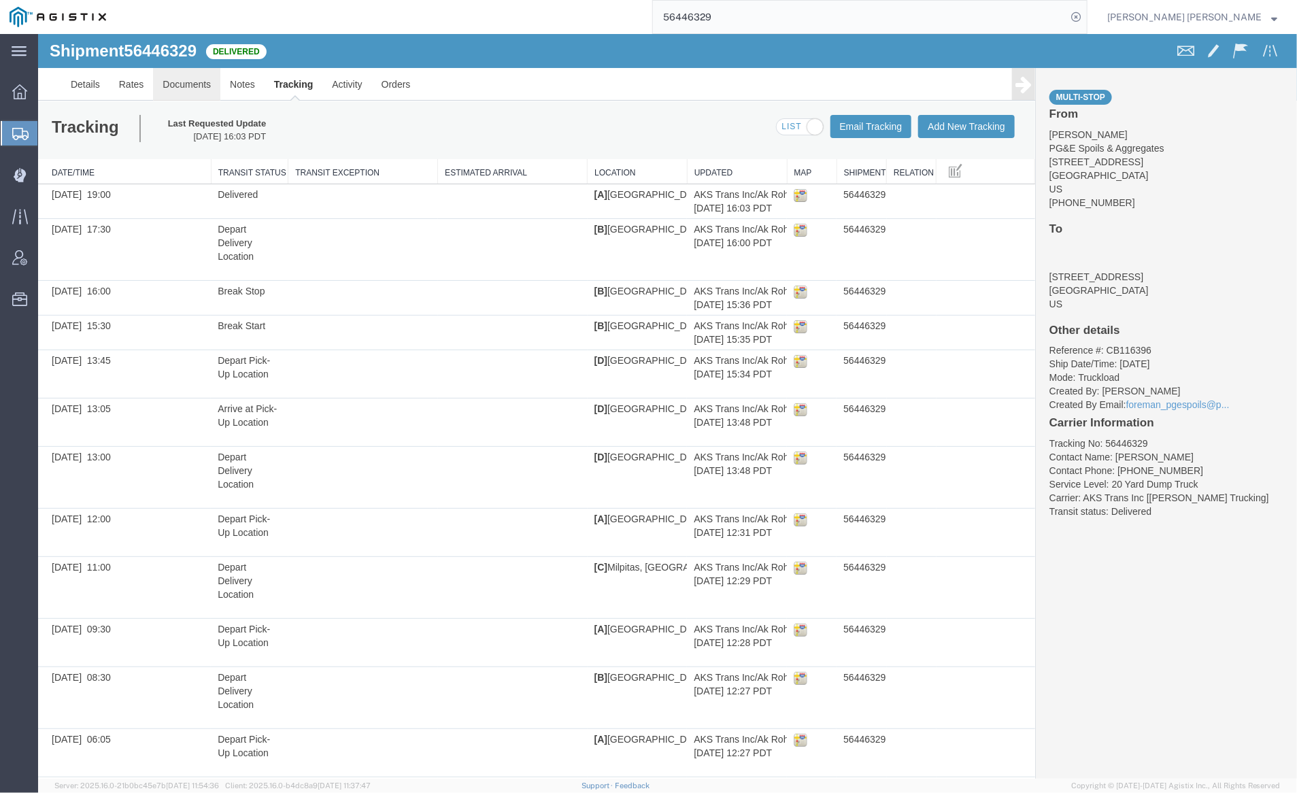
click at [161, 80] on link "Documents" at bounding box center [185, 83] width 67 height 33
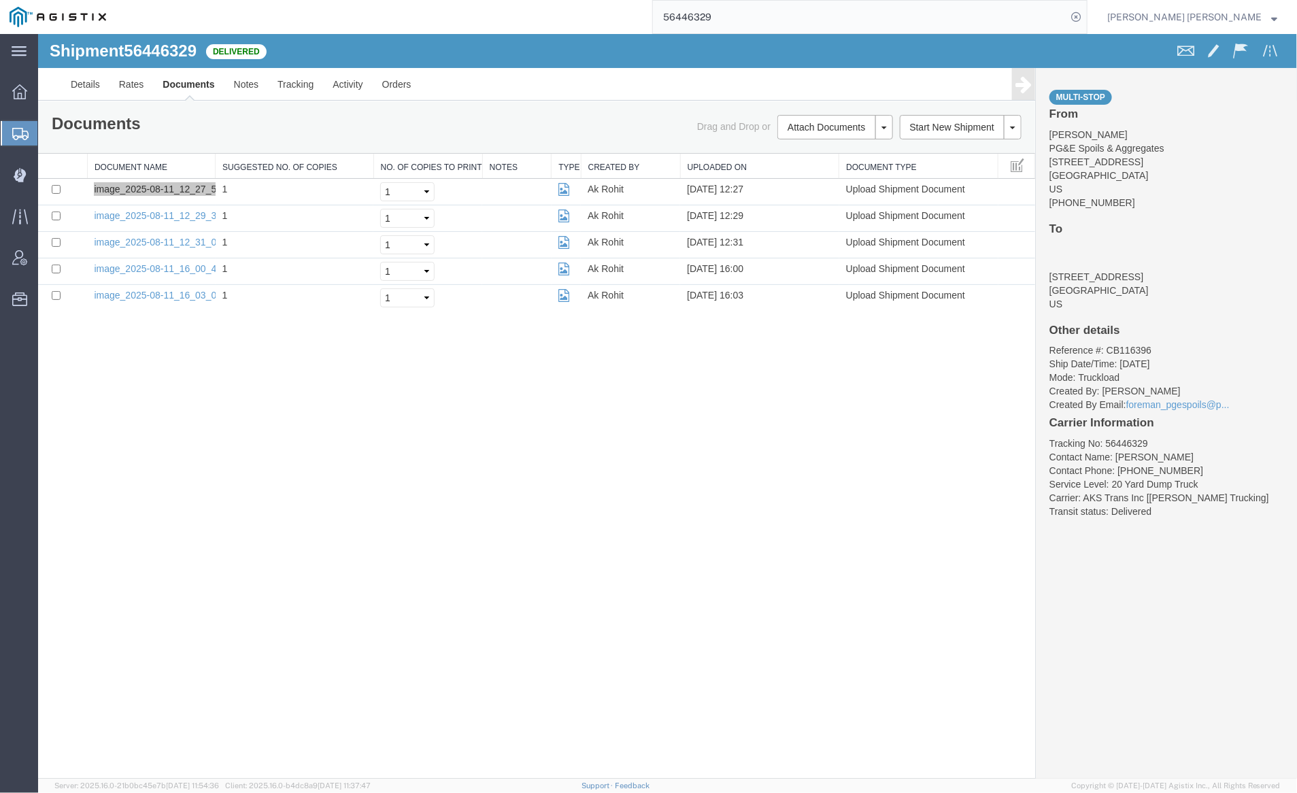
click at [762, 17] on input "56446329" at bounding box center [860, 17] width 414 height 33
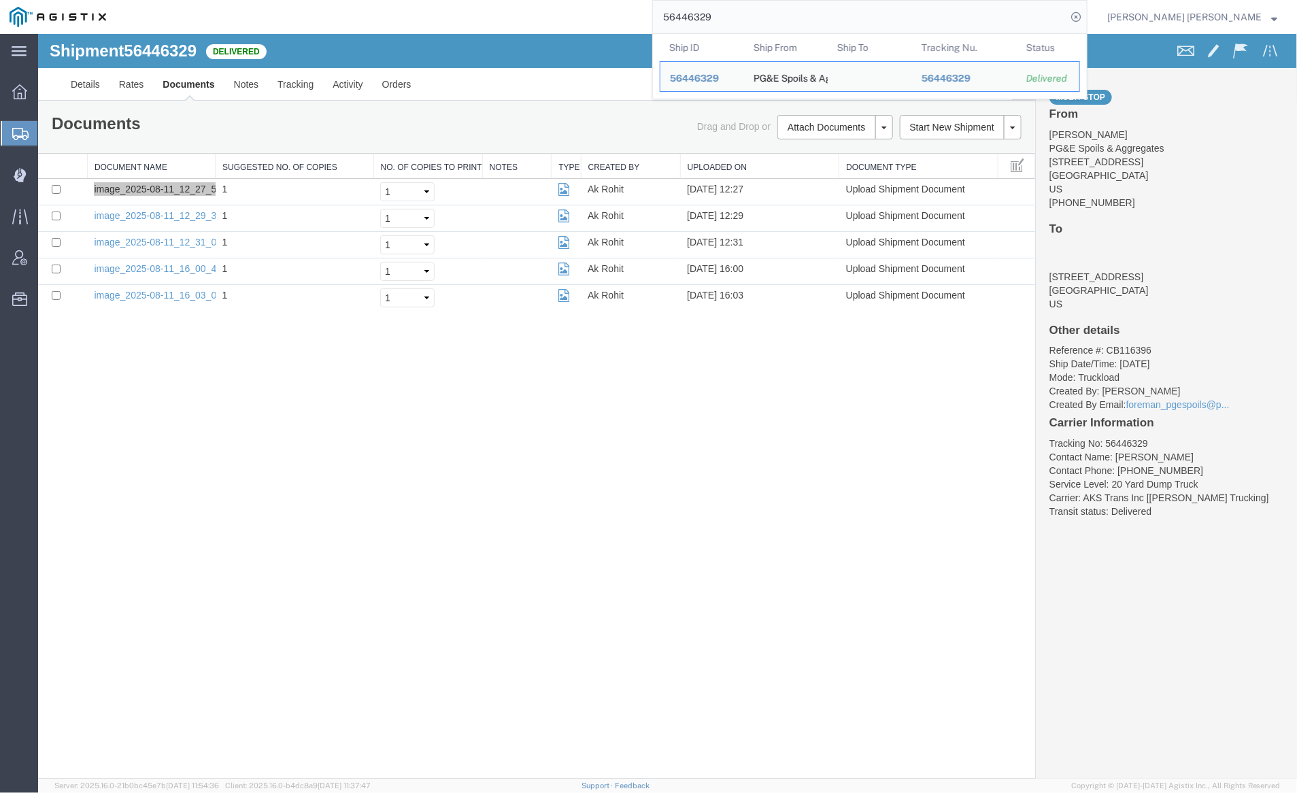
click at [762, 17] on input "56446329" at bounding box center [860, 17] width 414 height 33
paste input "35"
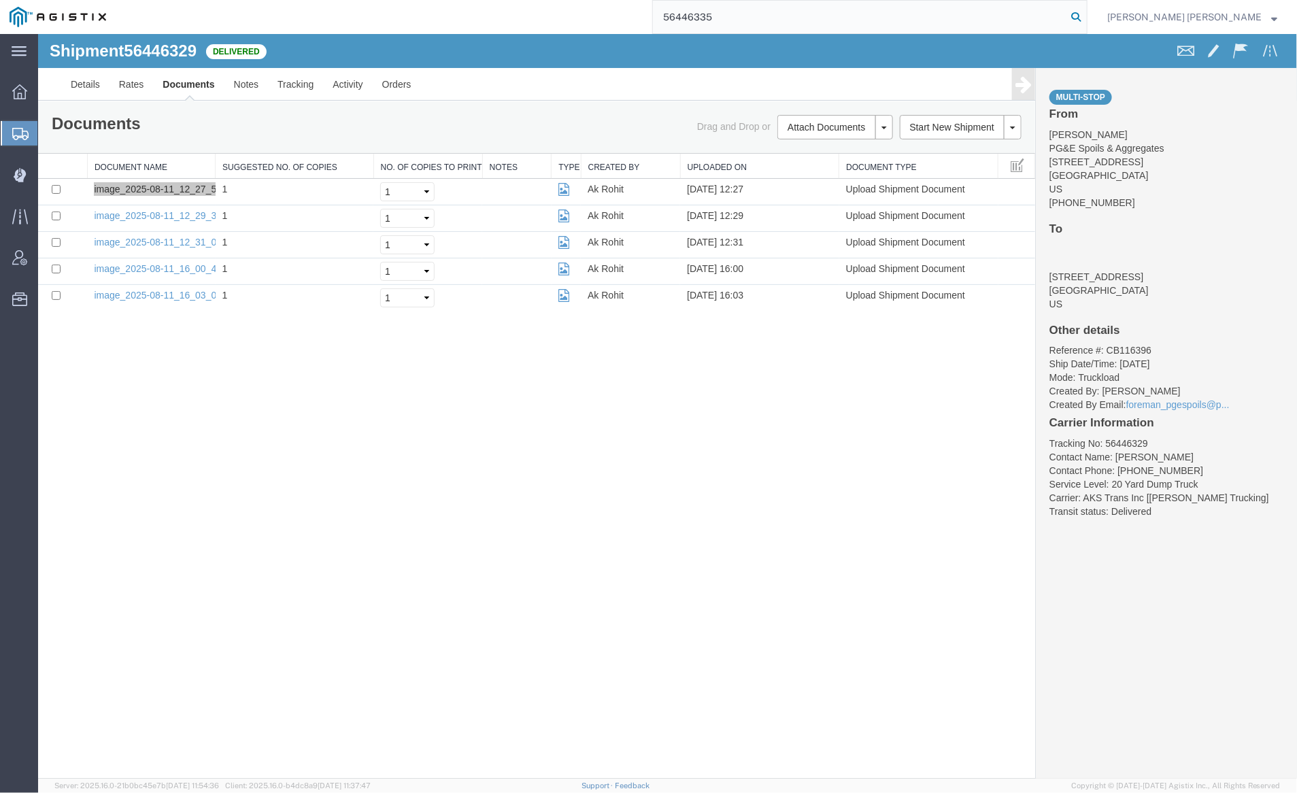
click at [1086, 16] on icon at bounding box center [1076, 16] width 19 height 19
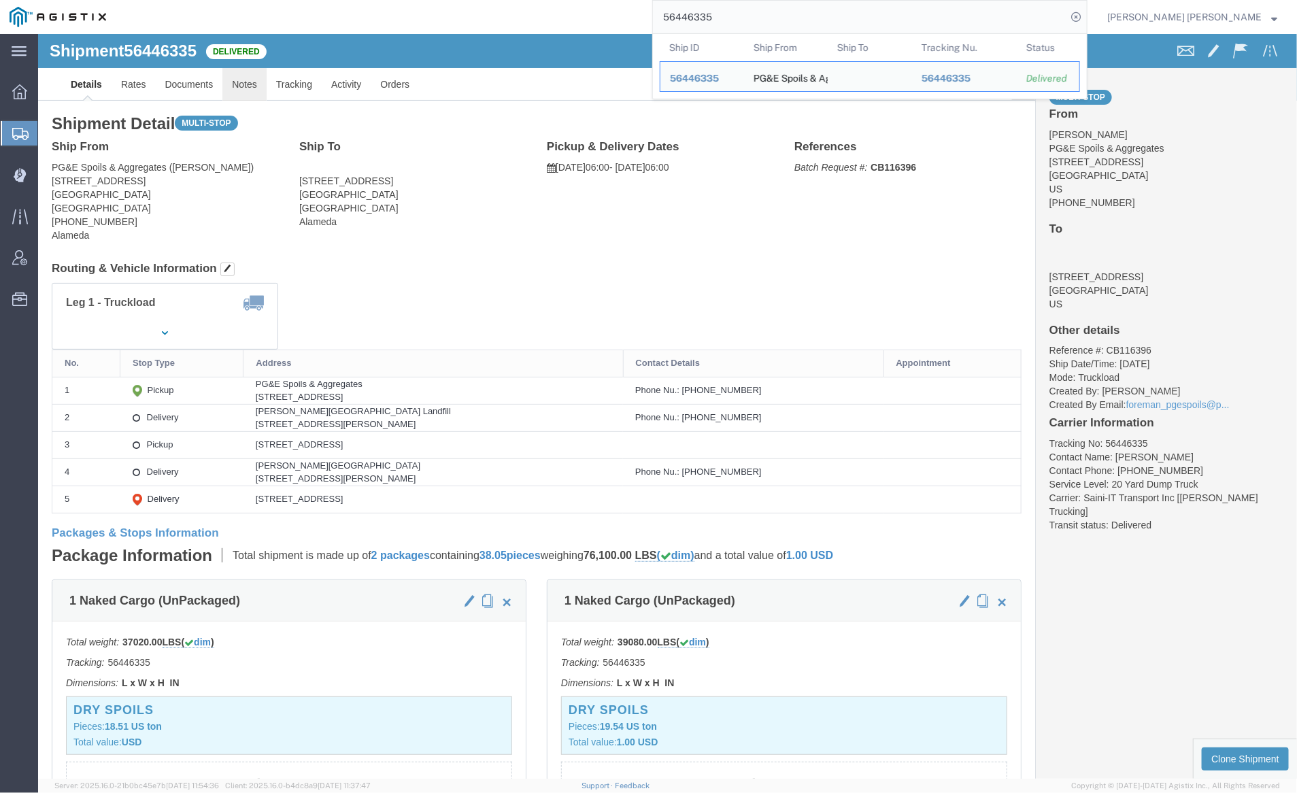
click link "Notes"
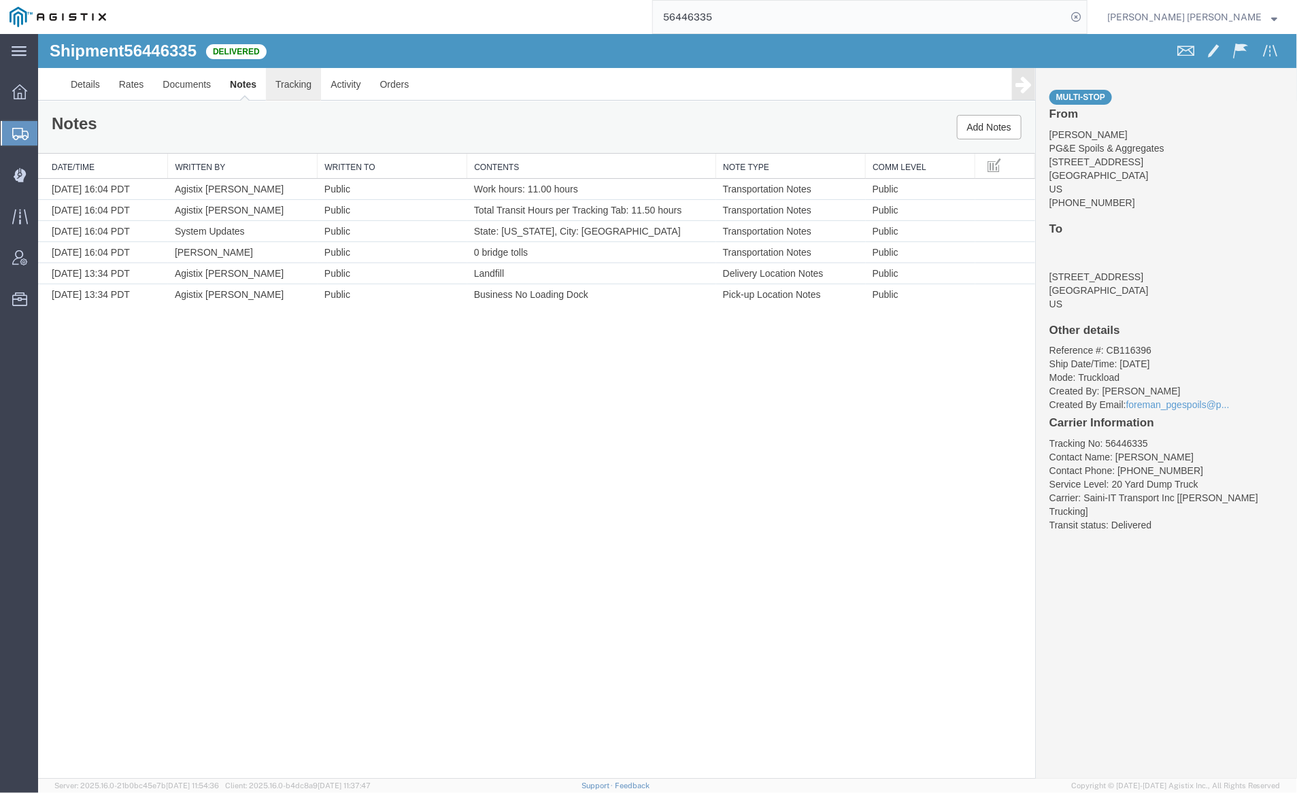
click at [305, 76] on link "Tracking" at bounding box center [292, 83] width 55 height 33
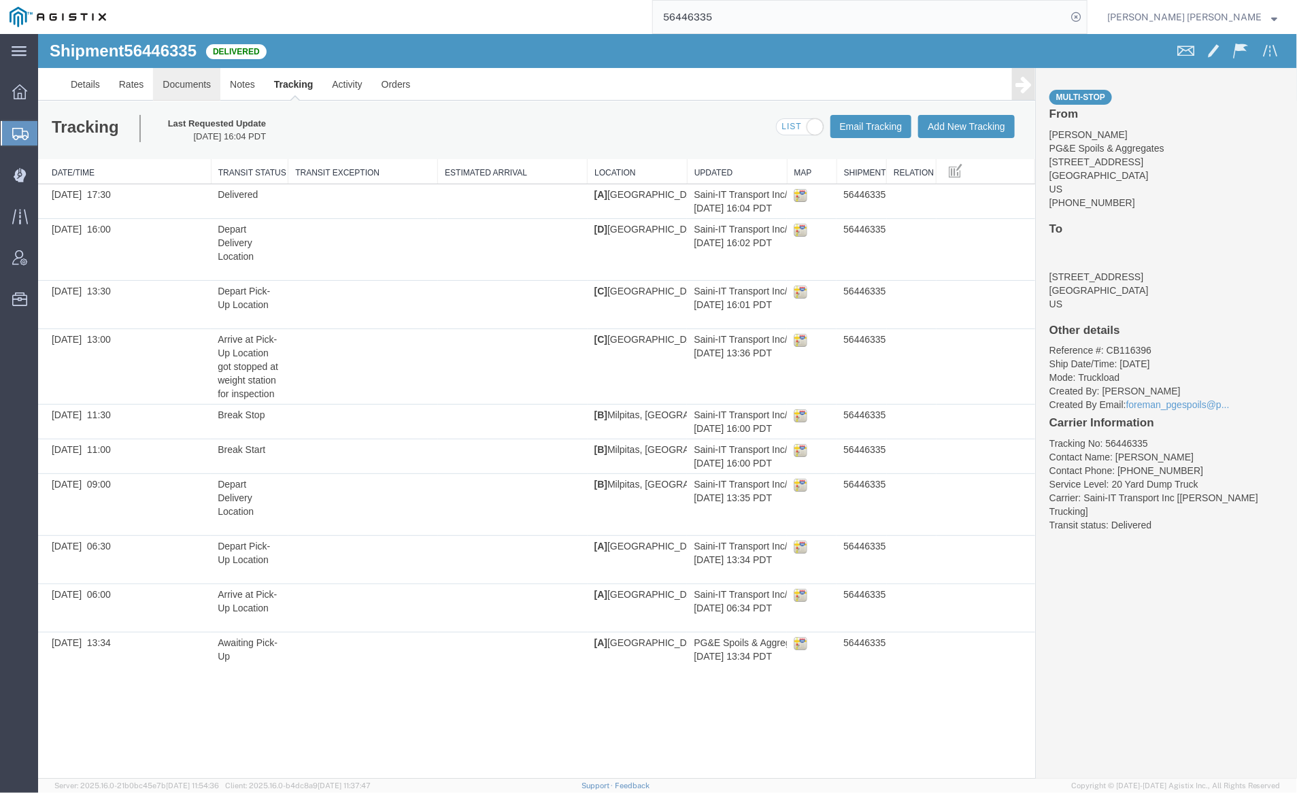
click at [183, 80] on link "Documents" at bounding box center [185, 83] width 67 height 33
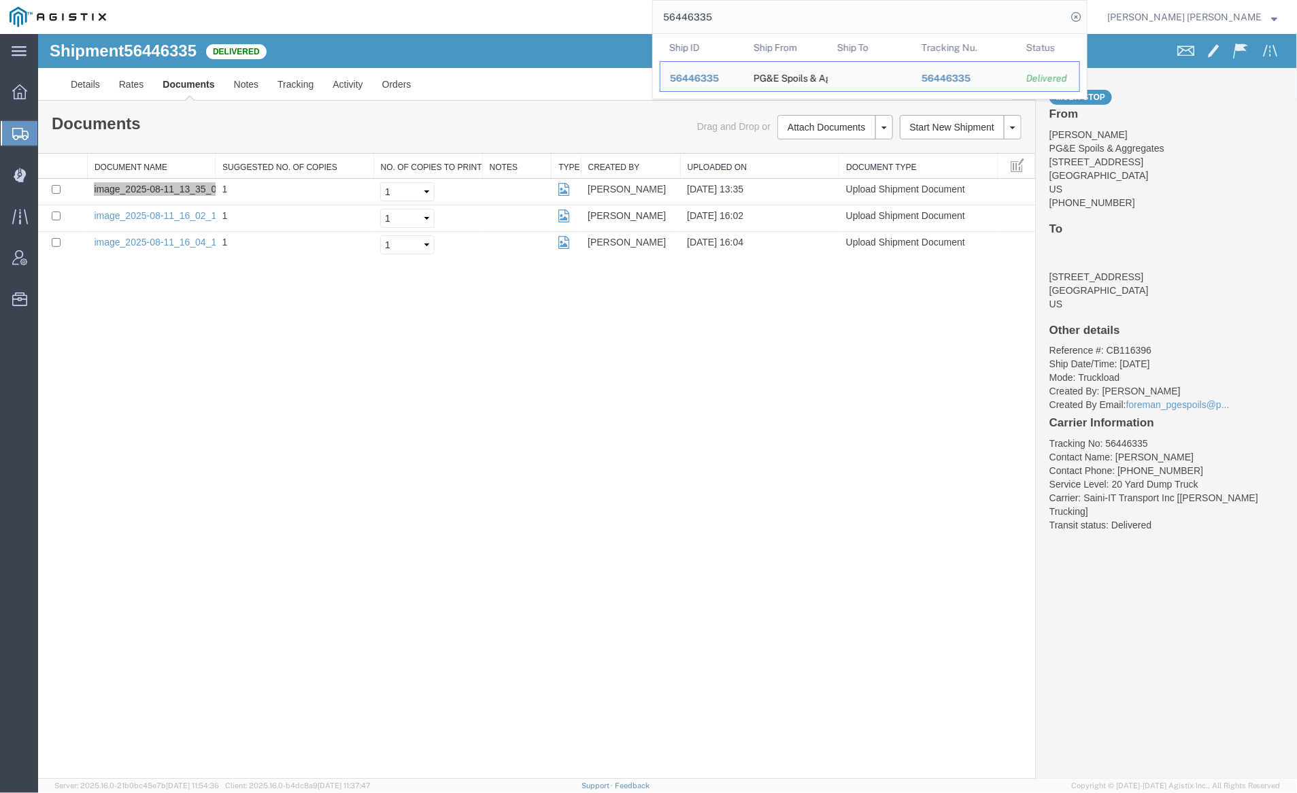
click at [757, 22] on input "56446335" at bounding box center [860, 17] width 414 height 33
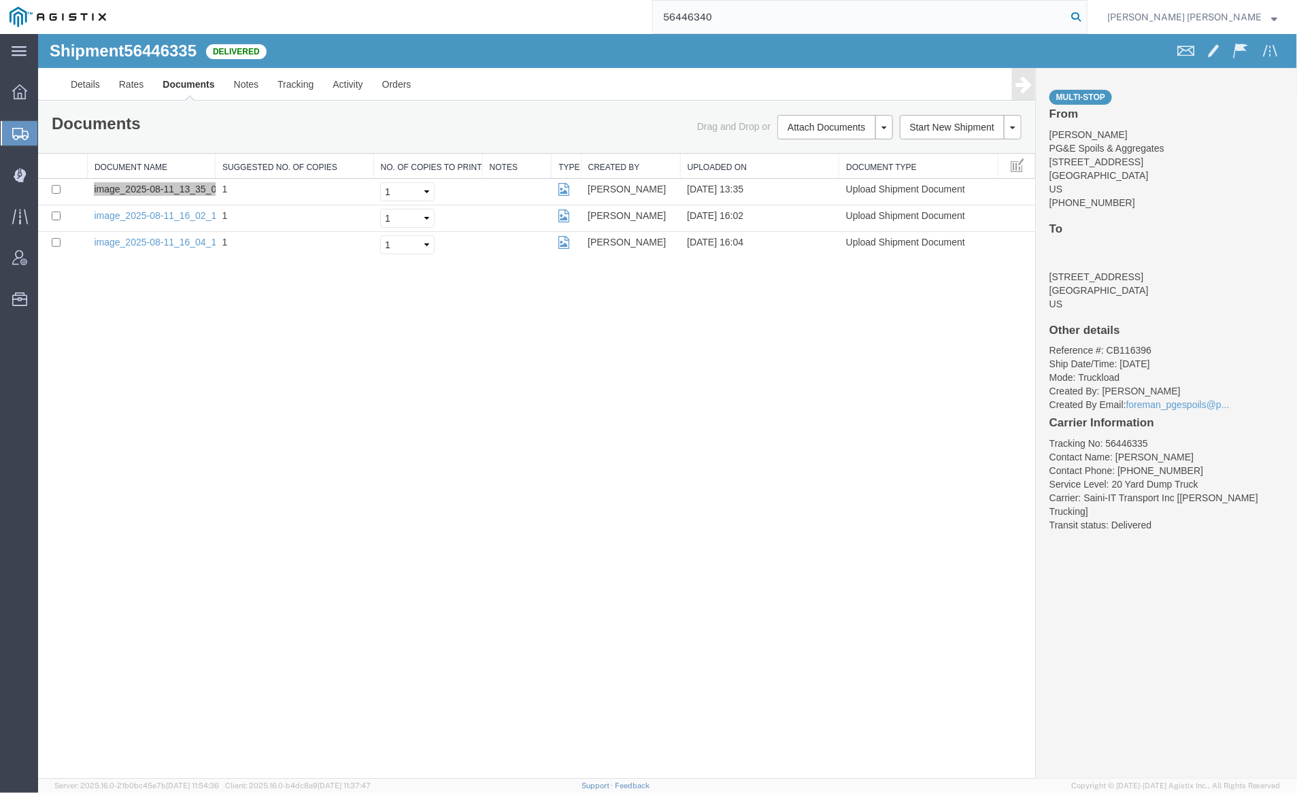
click at [1086, 11] on icon at bounding box center [1076, 16] width 19 height 19
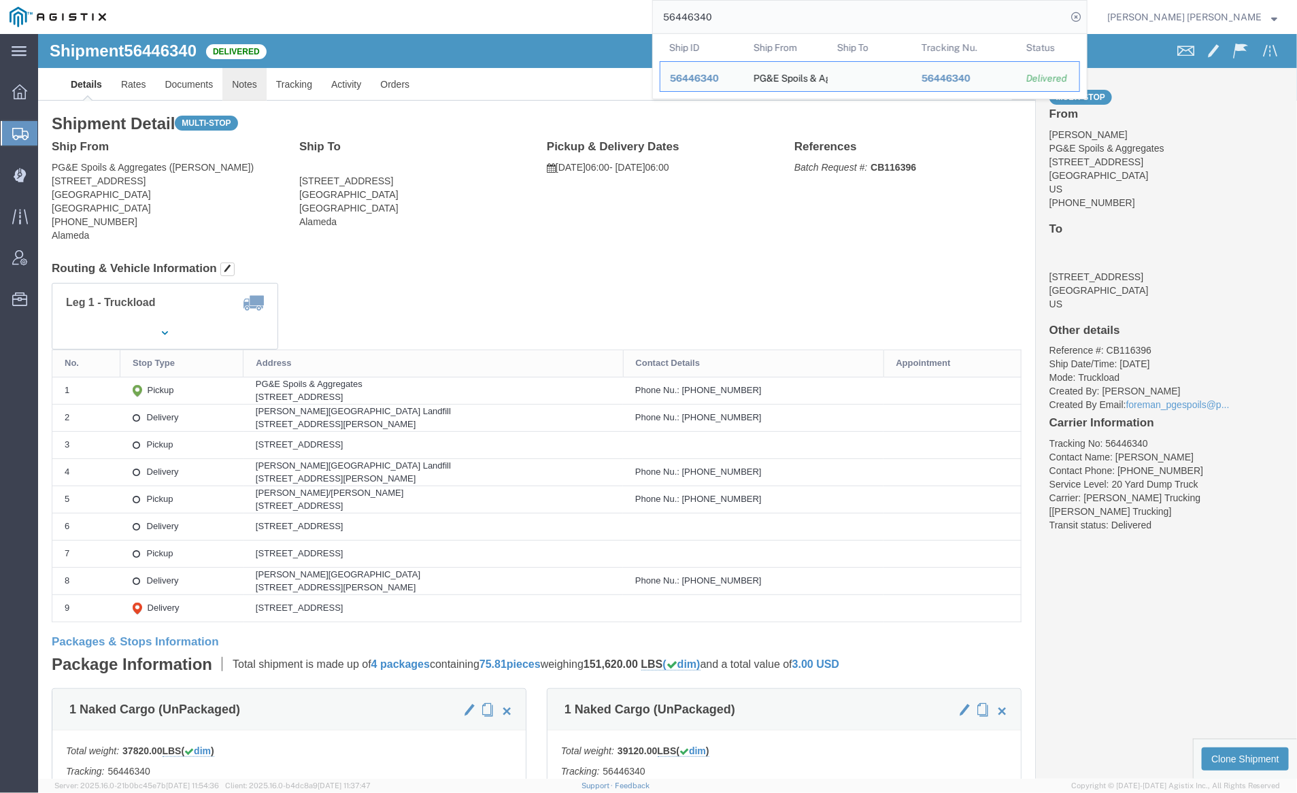
click link "Notes"
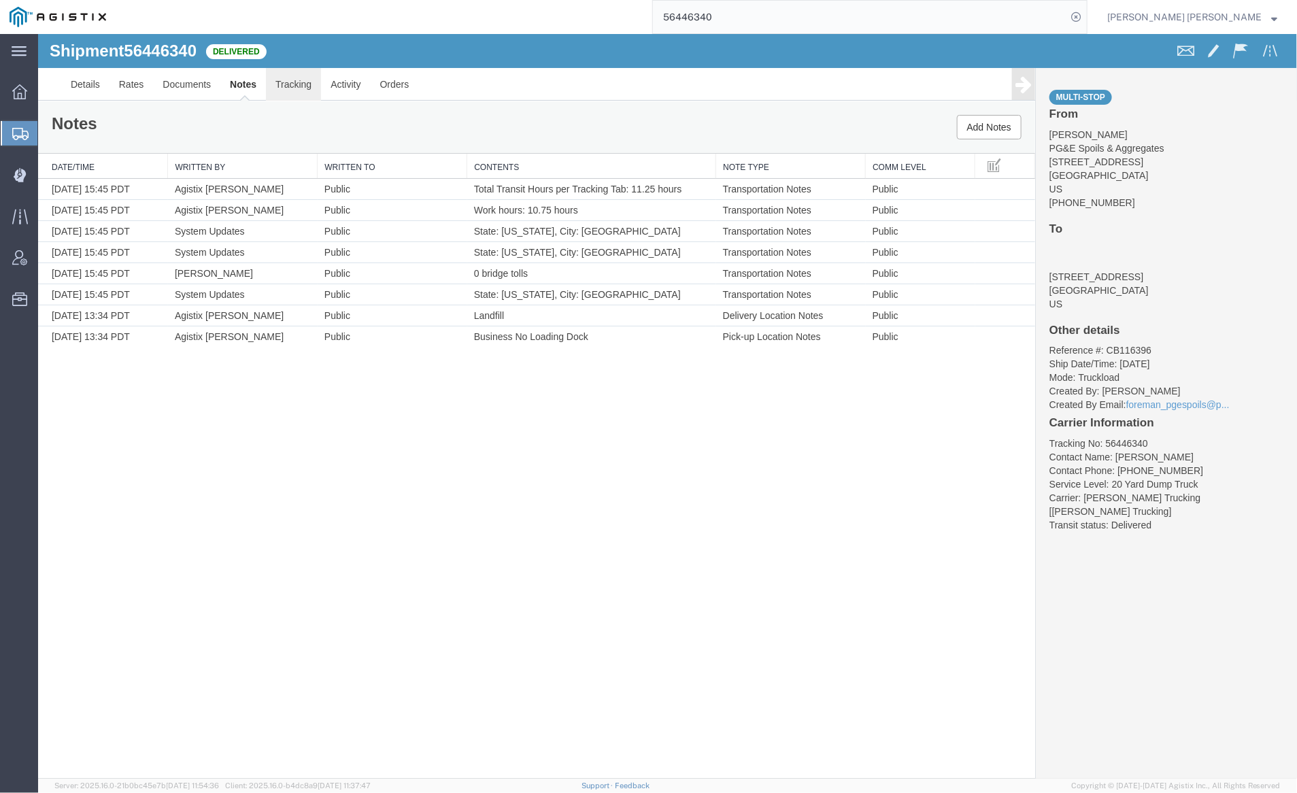
click at [291, 84] on link "Tracking" at bounding box center [292, 83] width 55 height 33
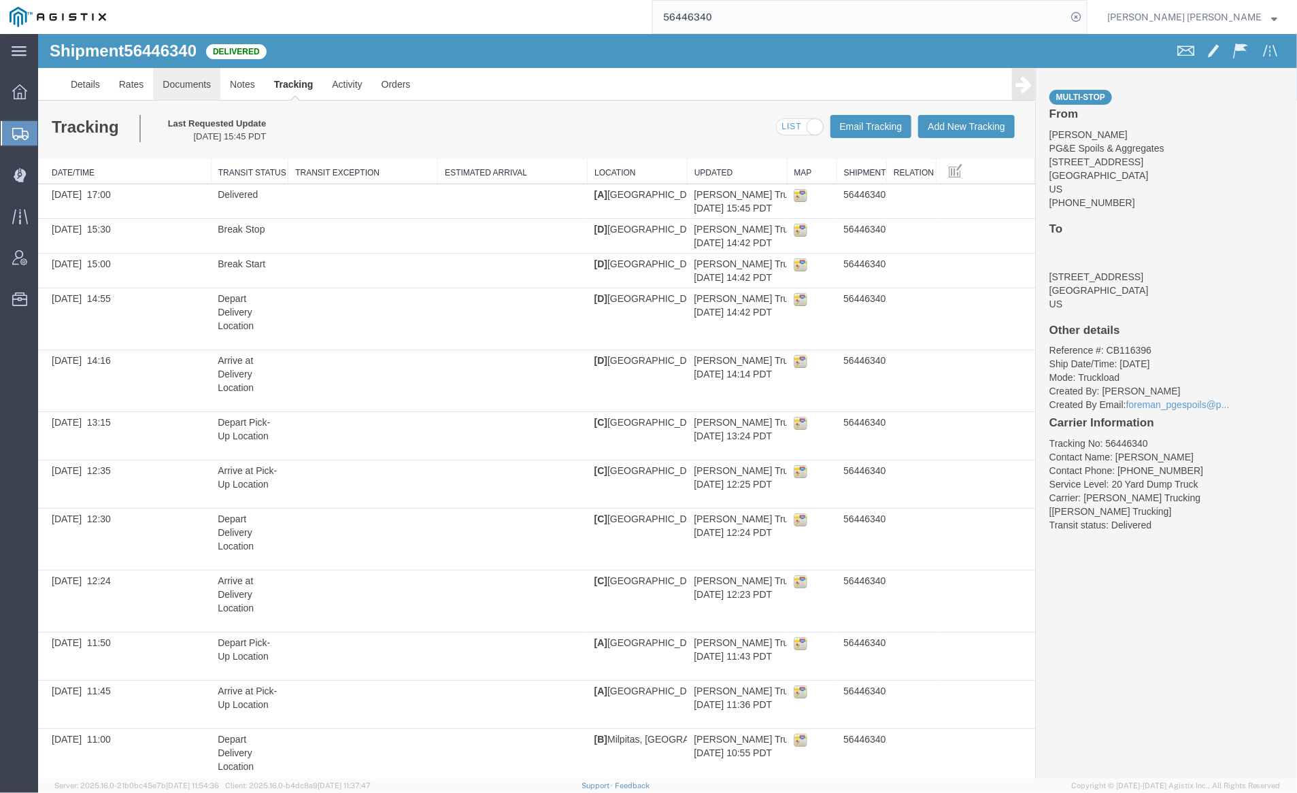
click at [169, 78] on link "Documents" at bounding box center [185, 83] width 67 height 33
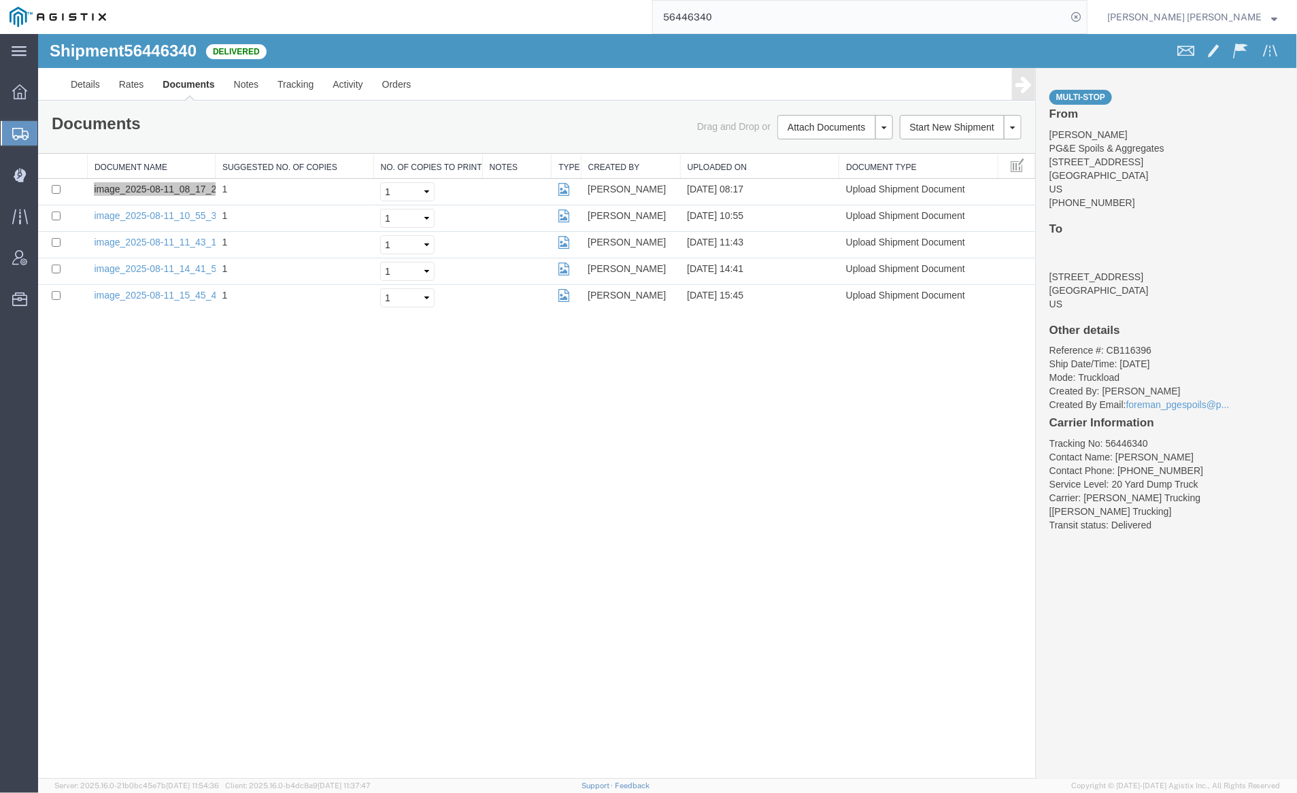
click at [754, 16] on input "56446340" at bounding box center [860, 17] width 414 height 33
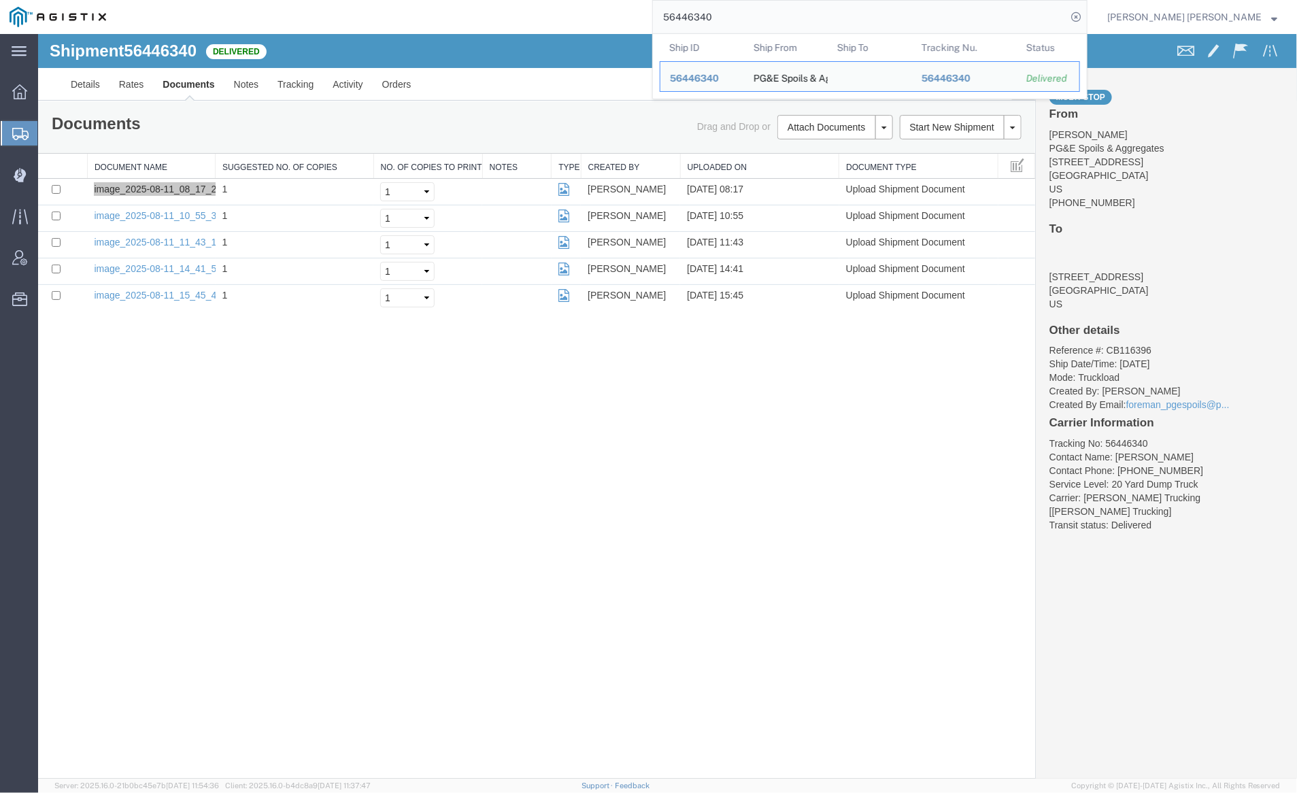
click at [754, 16] on input "56446340" at bounding box center [860, 17] width 414 height 33
paste input "59189"
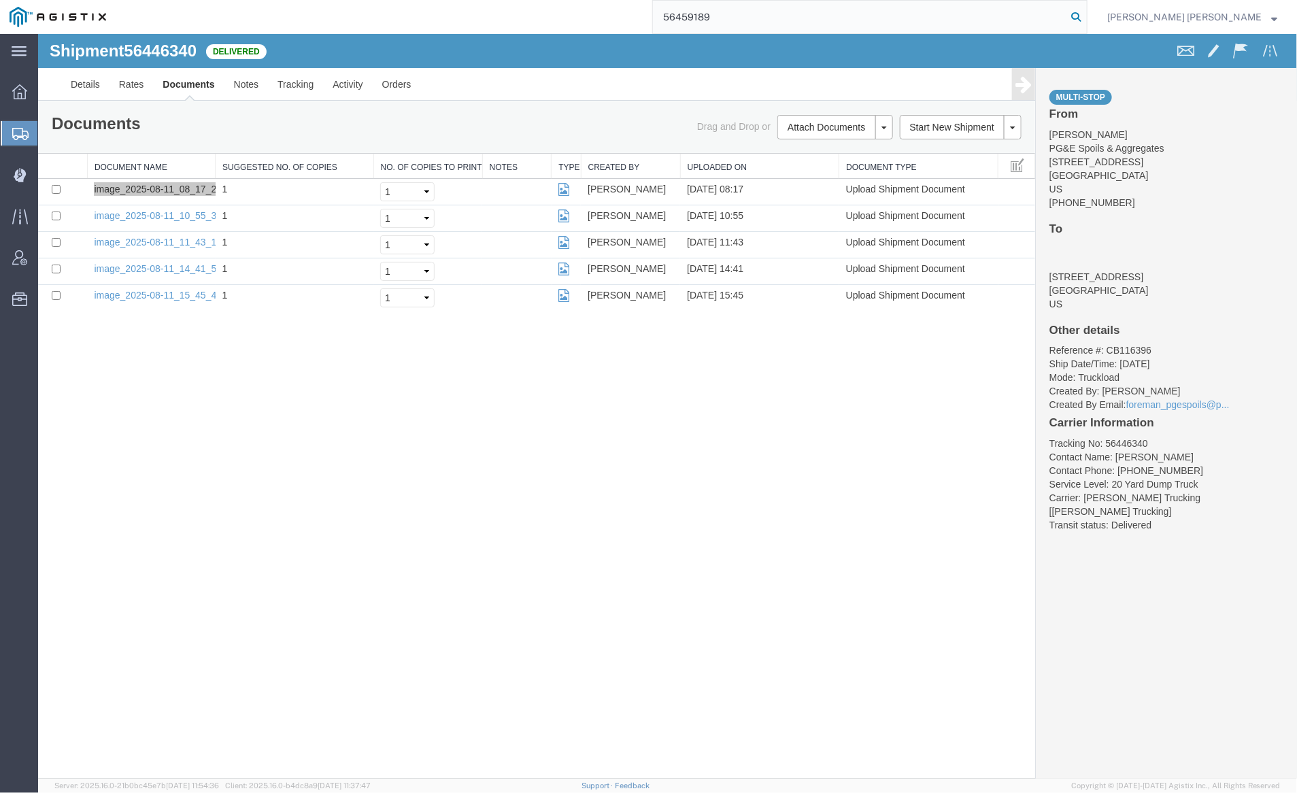
click at [1086, 14] on icon at bounding box center [1076, 16] width 19 height 19
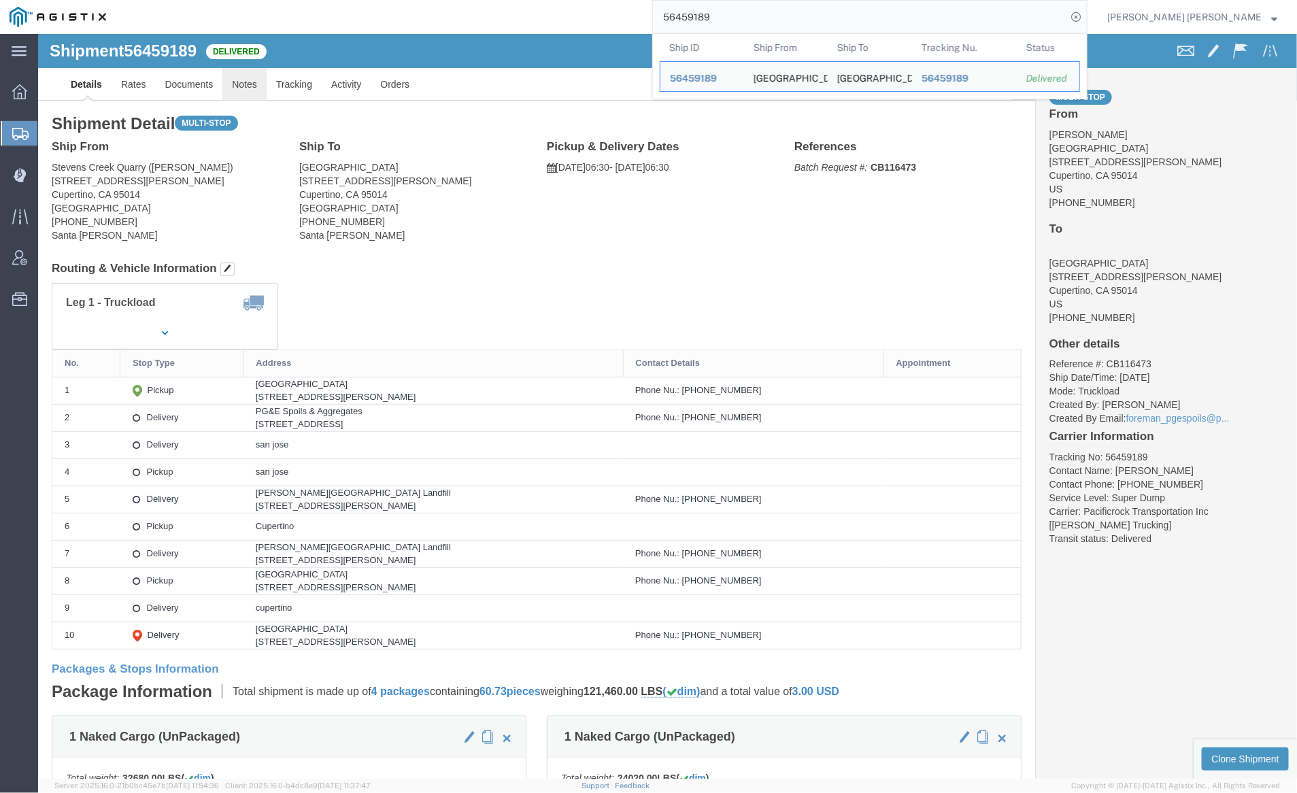
click link "Notes"
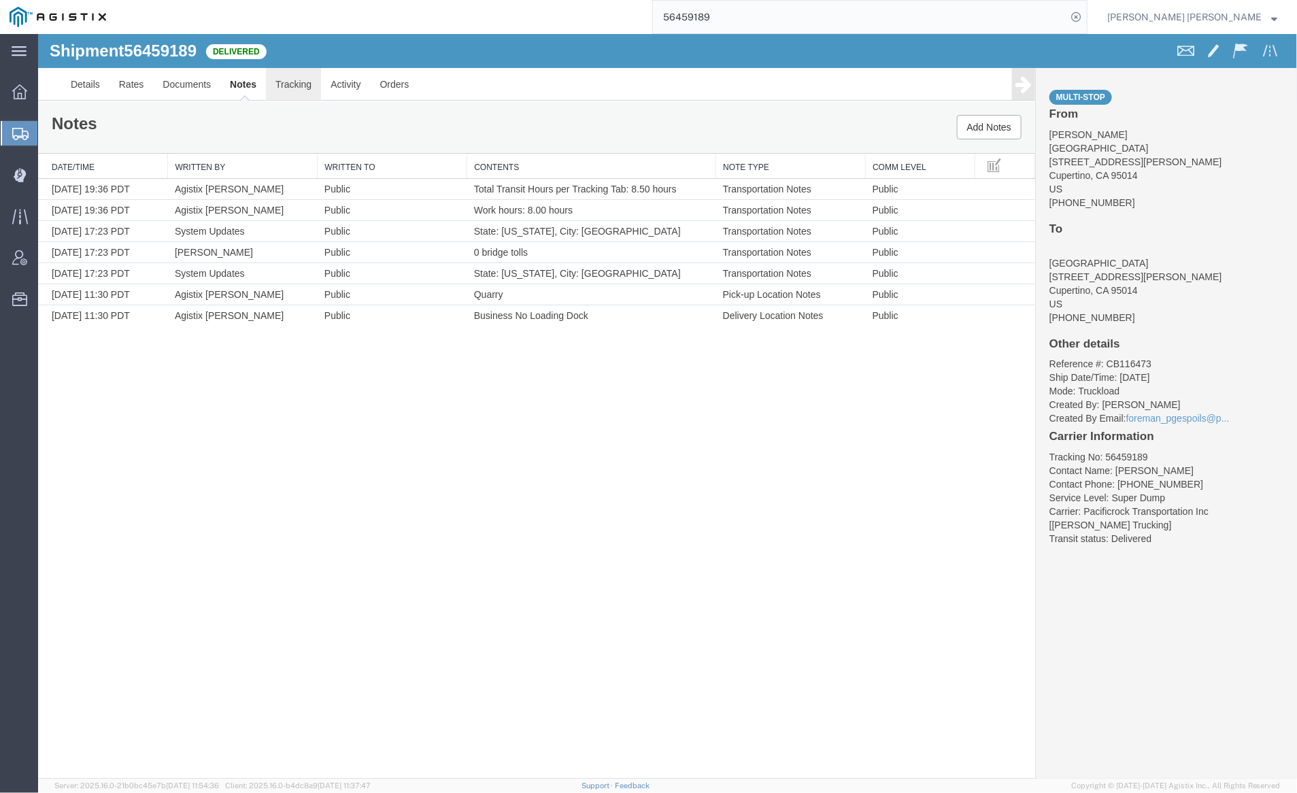
click at [286, 79] on link "Tracking" at bounding box center [292, 83] width 55 height 33
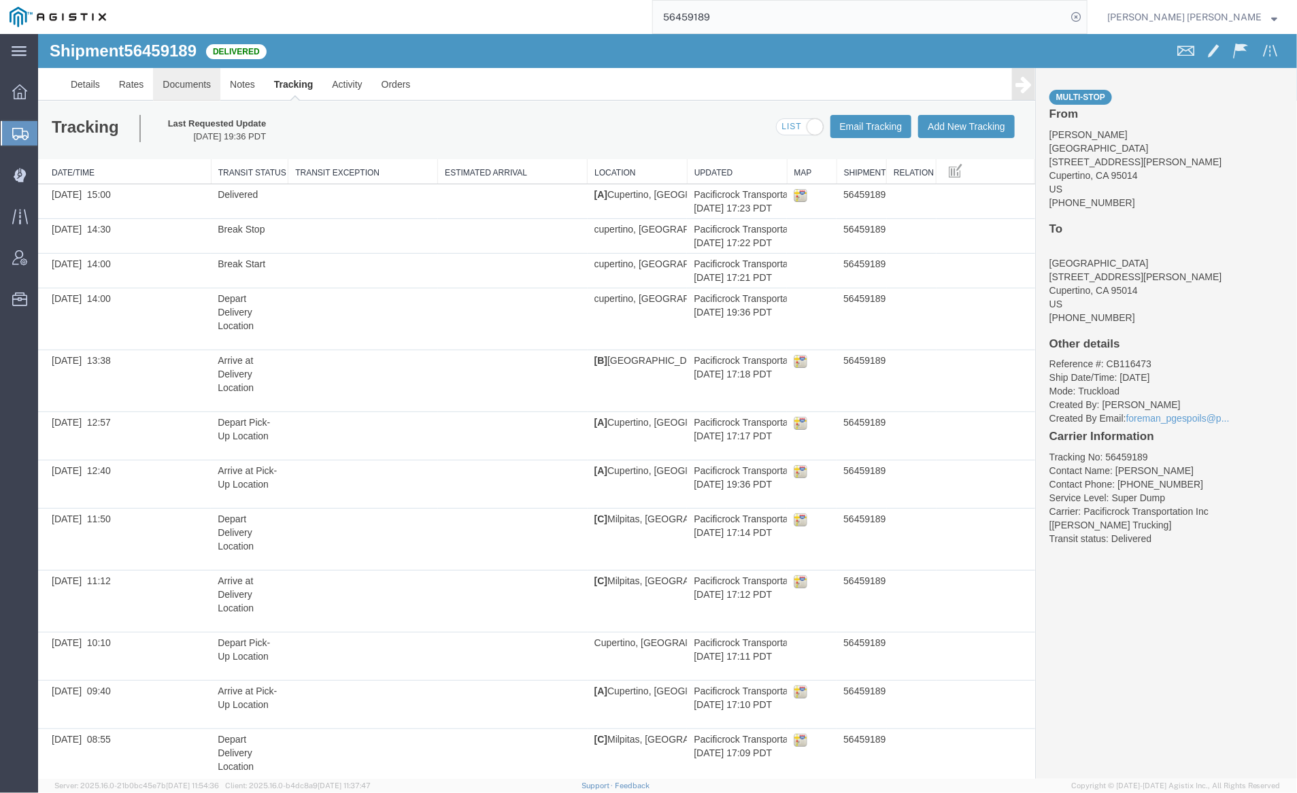
click at [180, 84] on link "Documents" at bounding box center [185, 83] width 67 height 33
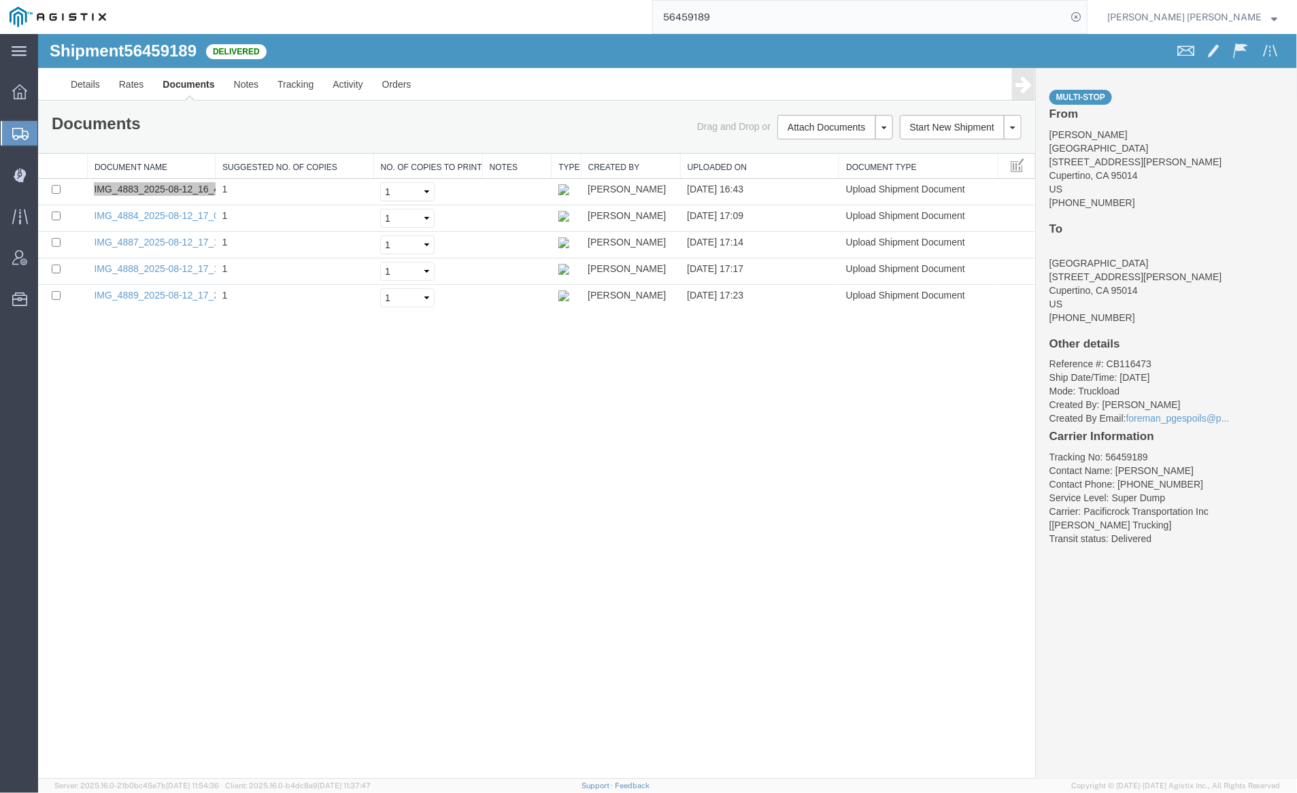
click at [752, 10] on input "56459189" at bounding box center [860, 17] width 414 height 33
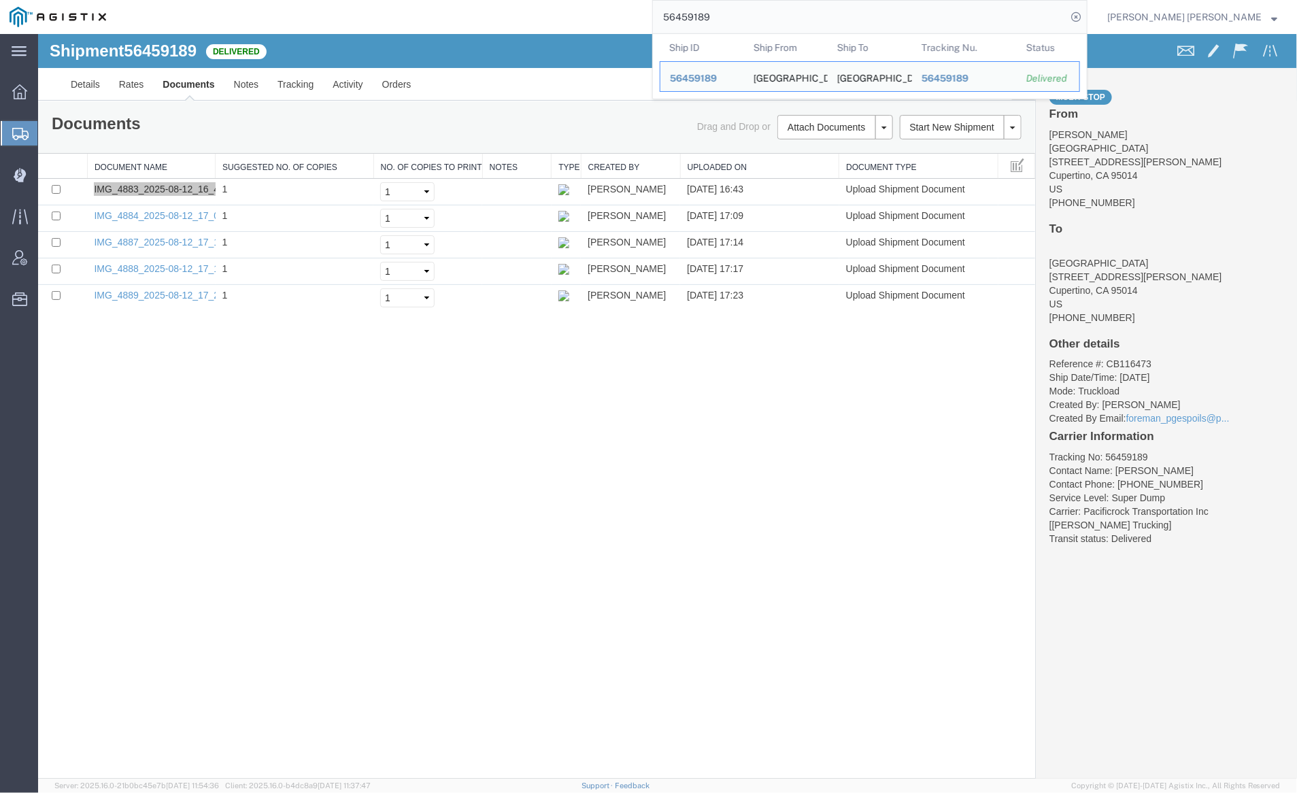
click at [752, 10] on input "56459189" at bounding box center [860, 17] width 414 height 33
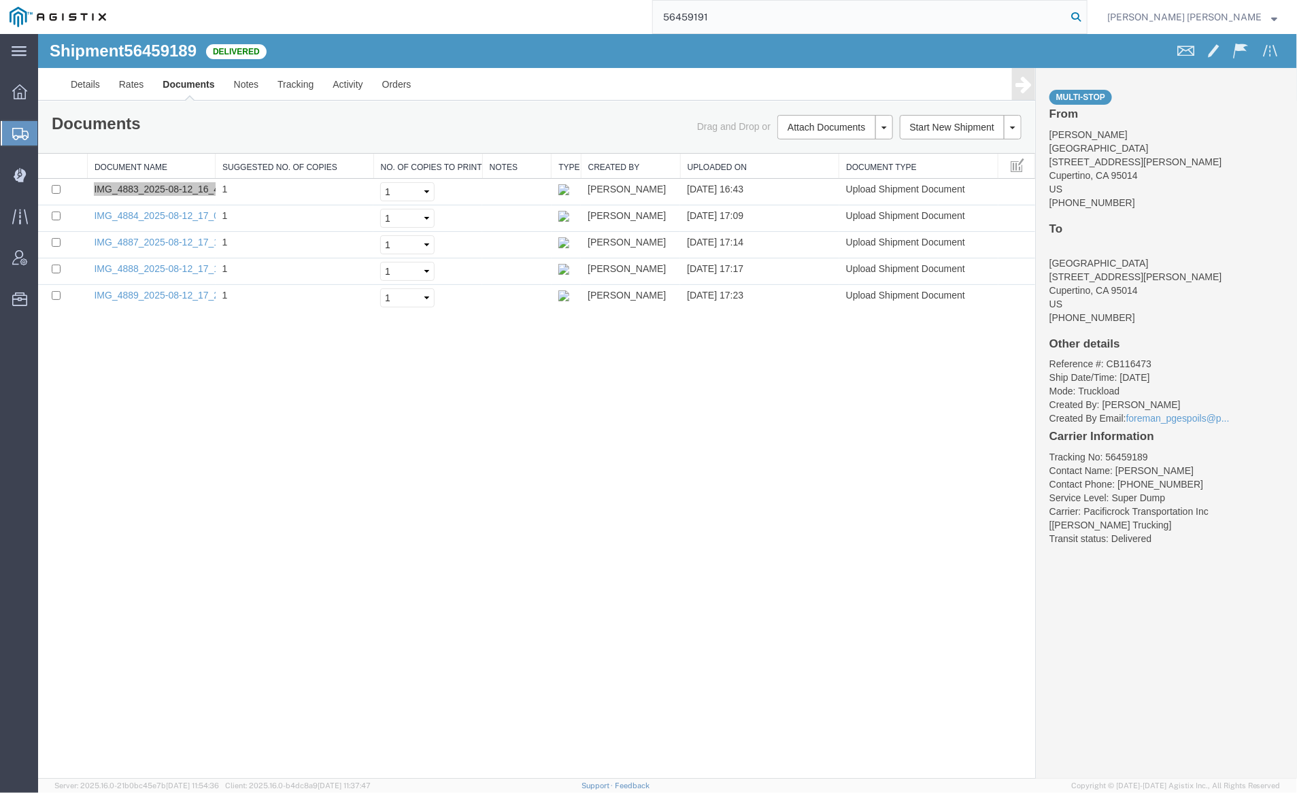
click at [1086, 15] on icon at bounding box center [1076, 16] width 19 height 19
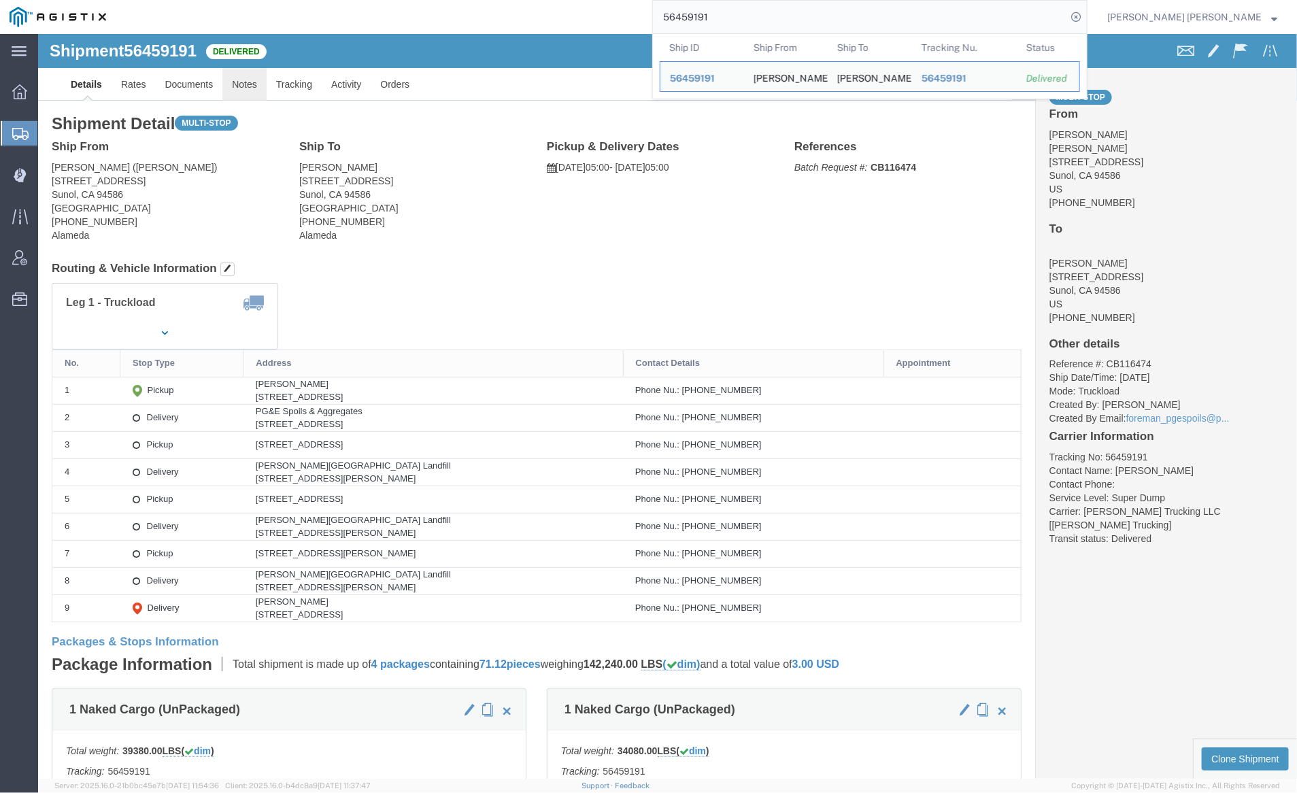
click link "Notes"
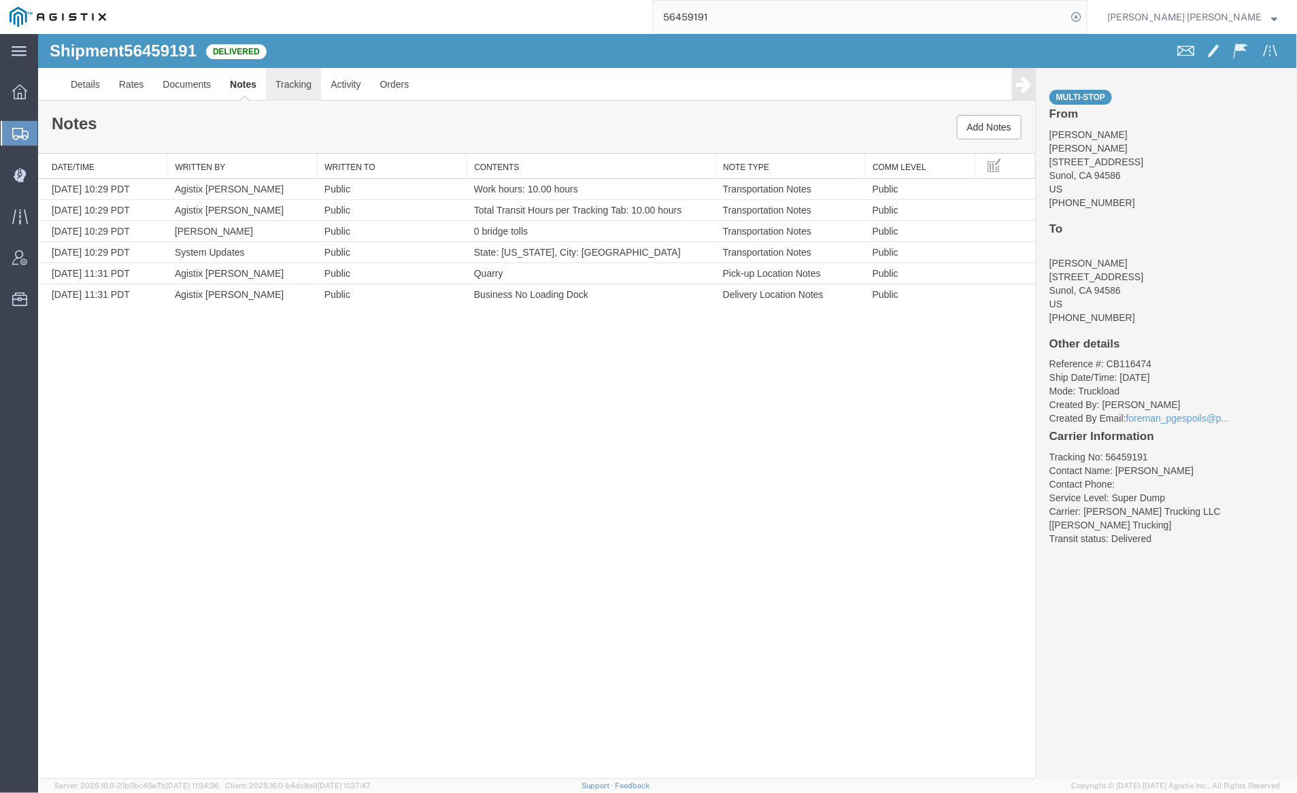
click at [294, 78] on link "Tracking" at bounding box center [292, 83] width 55 height 33
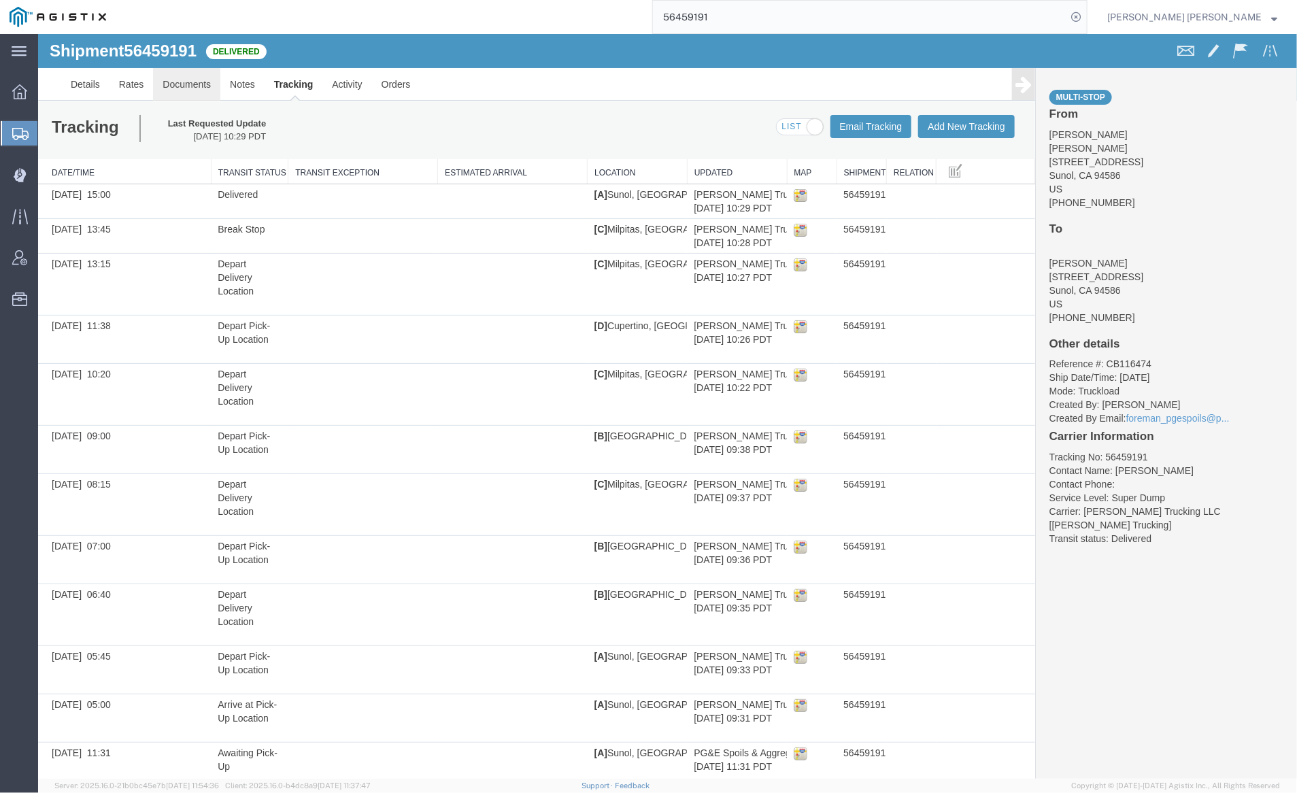
click at [195, 76] on link "Documents" at bounding box center [185, 83] width 67 height 33
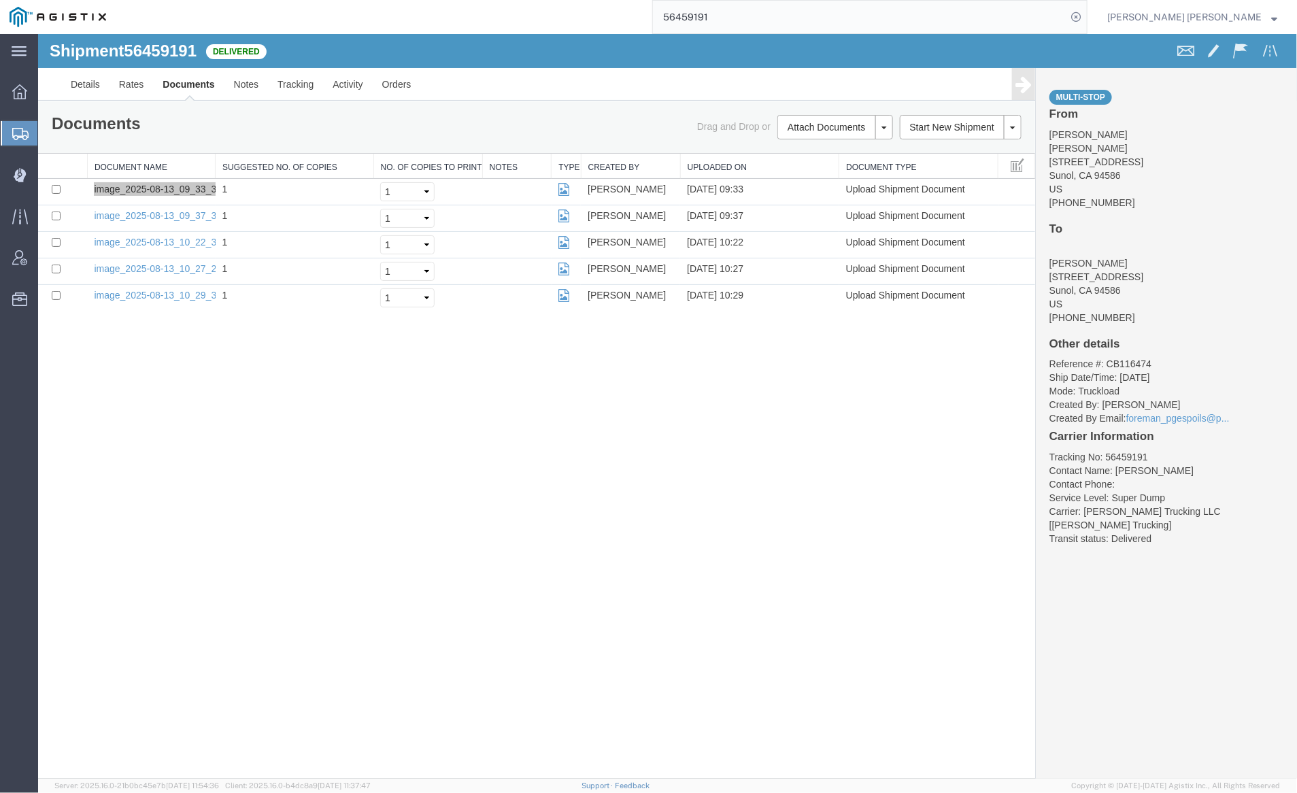
click at [765, 17] on input "56459191" at bounding box center [860, 17] width 414 height 33
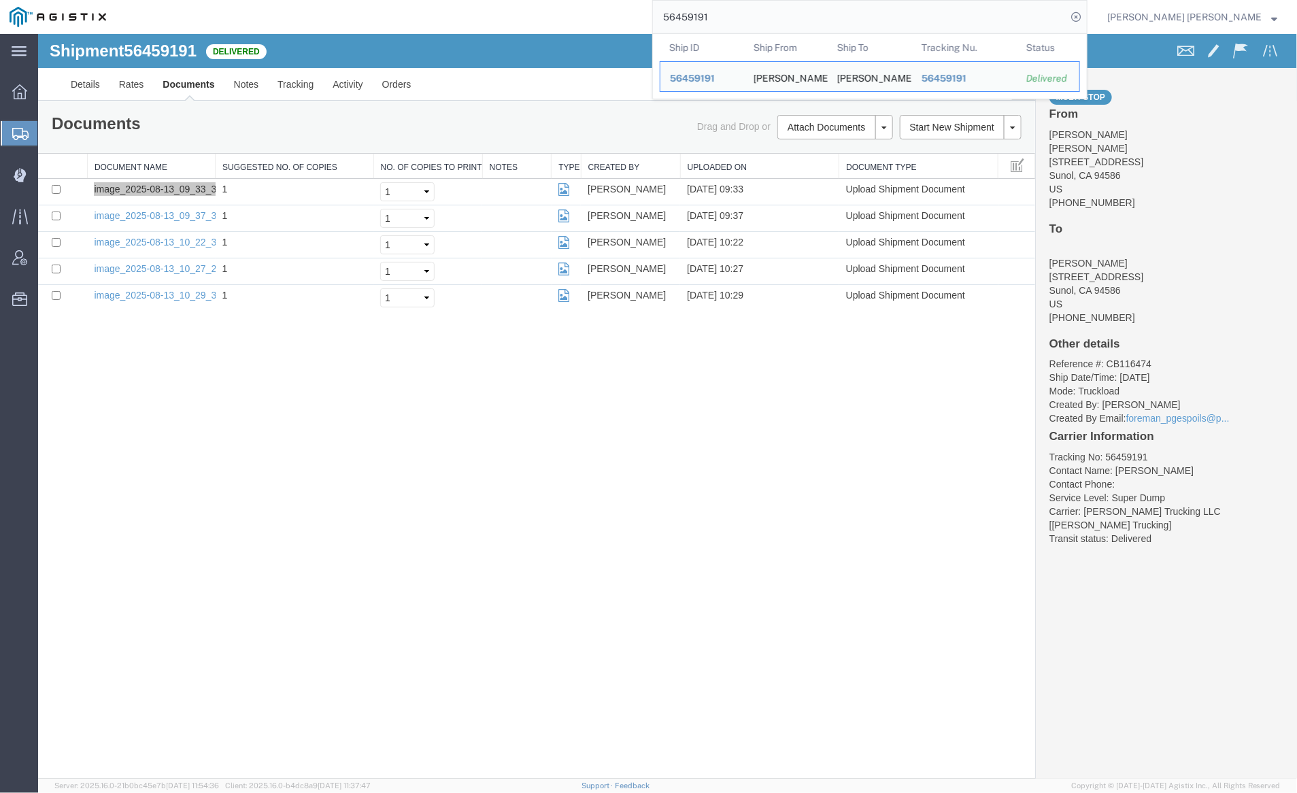
click at [765, 17] on input "56459191" at bounding box center [860, 17] width 414 height 33
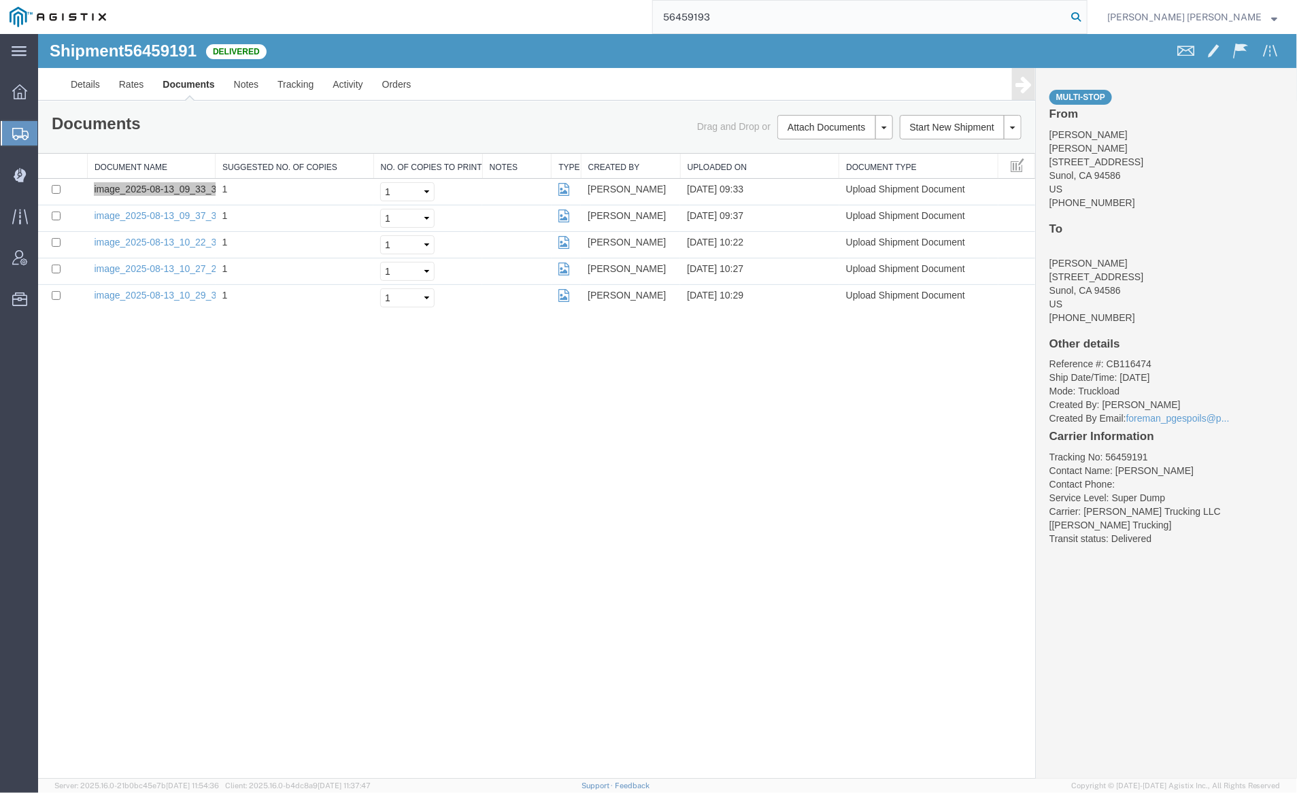
click at [1086, 14] on icon at bounding box center [1076, 16] width 19 height 19
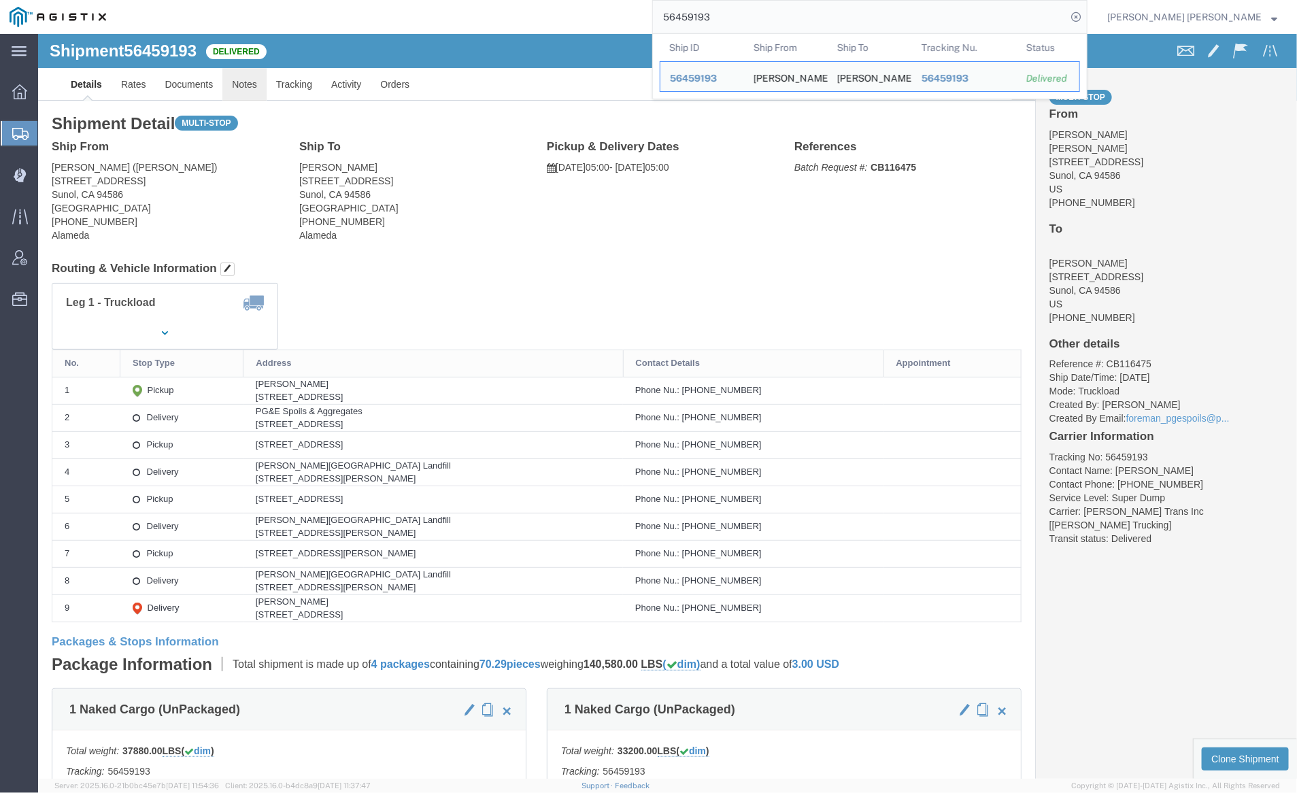
click link "Notes"
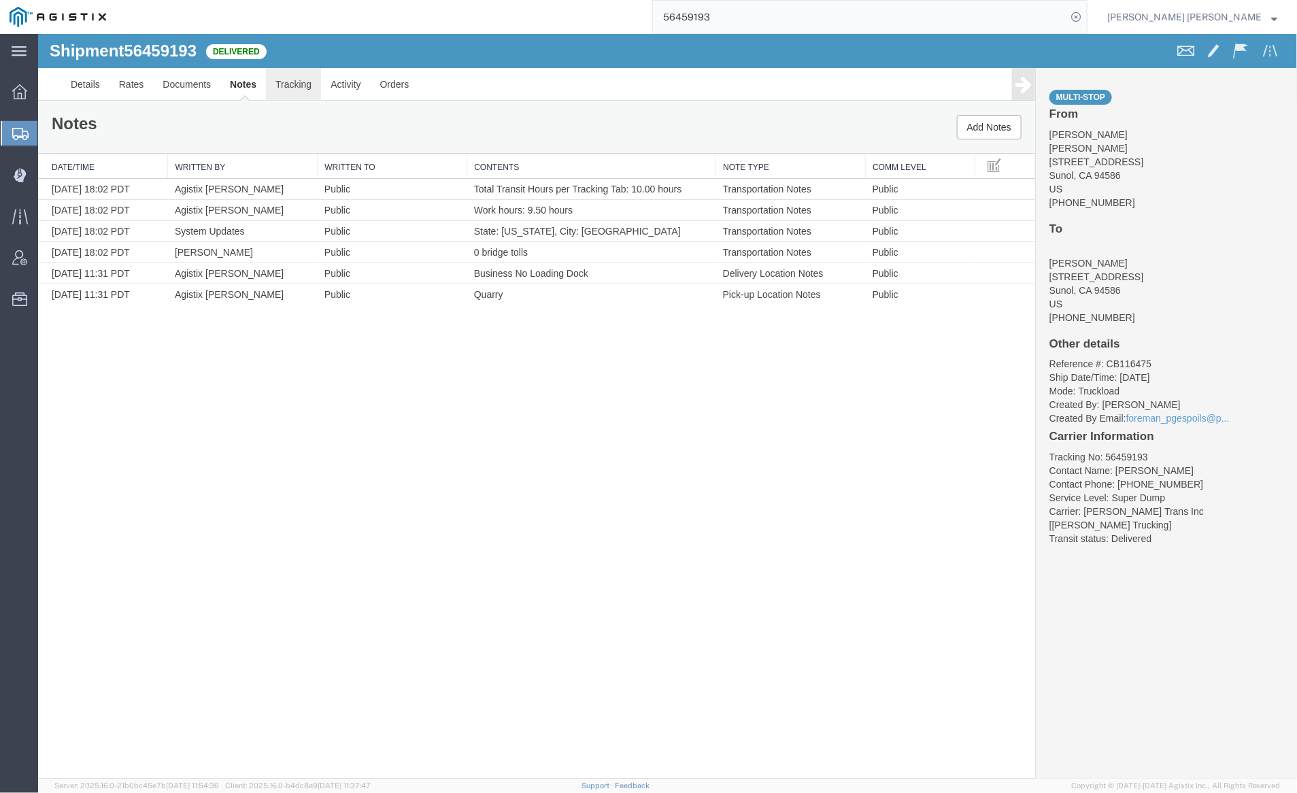
click at [310, 82] on link "Tracking" at bounding box center [292, 83] width 55 height 33
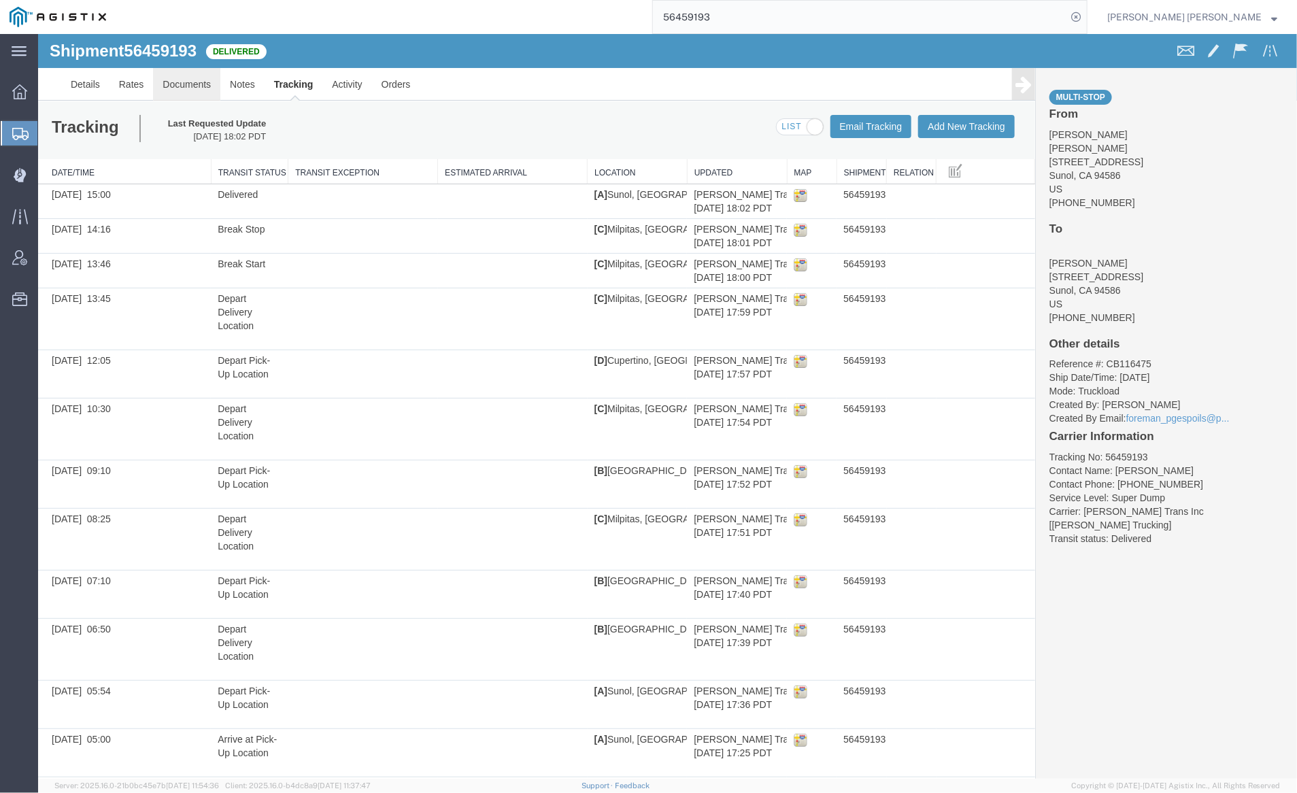
click at [193, 73] on link "Documents" at bounding box center [185, 83] width 67 height 33
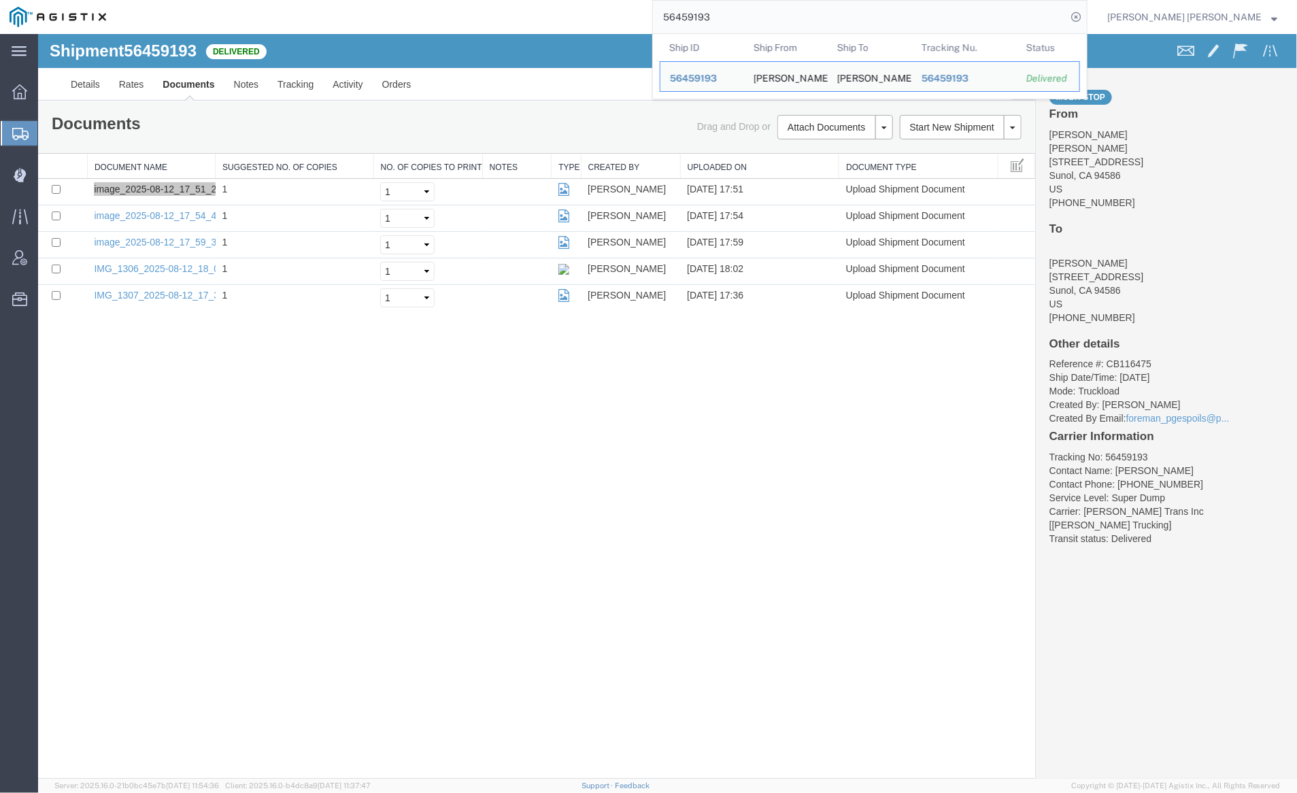
click at [757, 10] on input "56459193" at bounding box center [860, 17] width 414 height 33
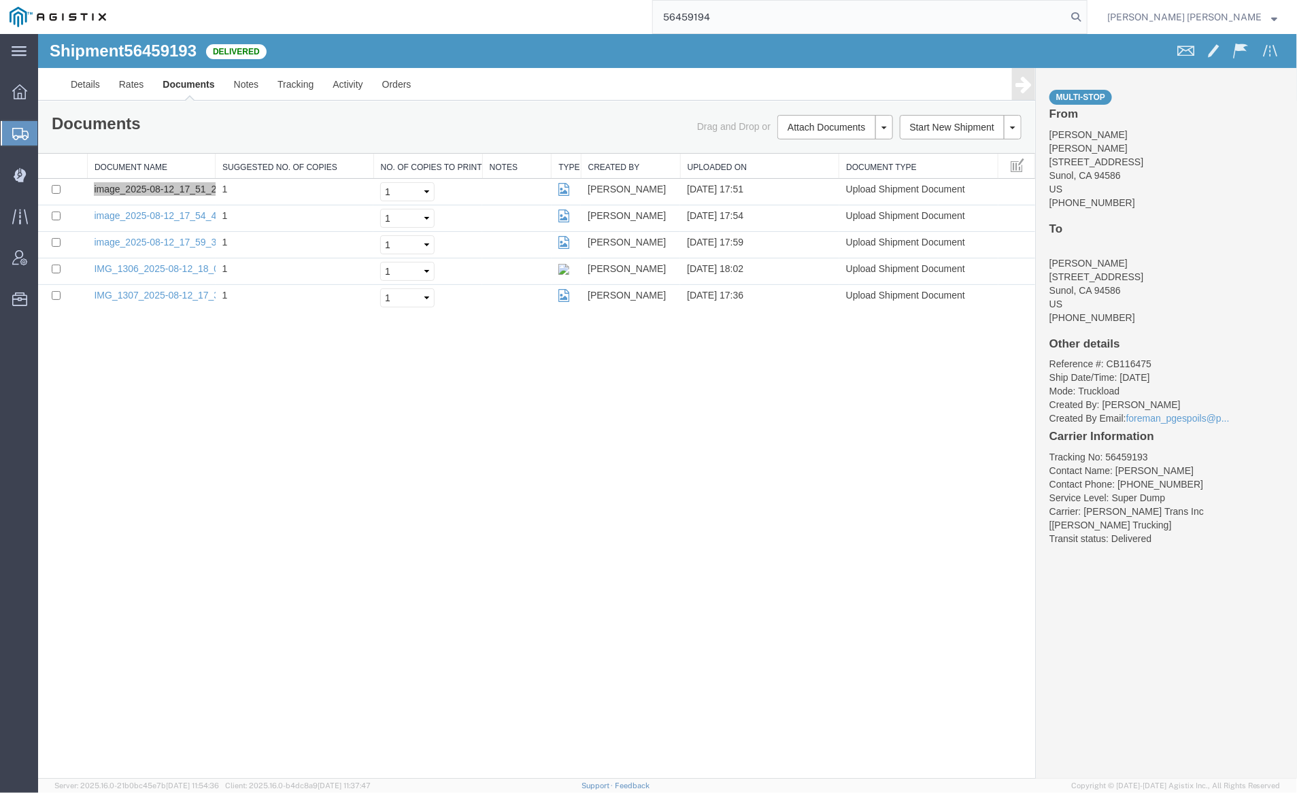
drag, startPoint x: 1155, startPoint y: 13, endPoint x: 1110, endPoint y: 13, distance: 45.6
click at [1086, 14] on icon at bounding box center [1076, 16] width 19 height 19
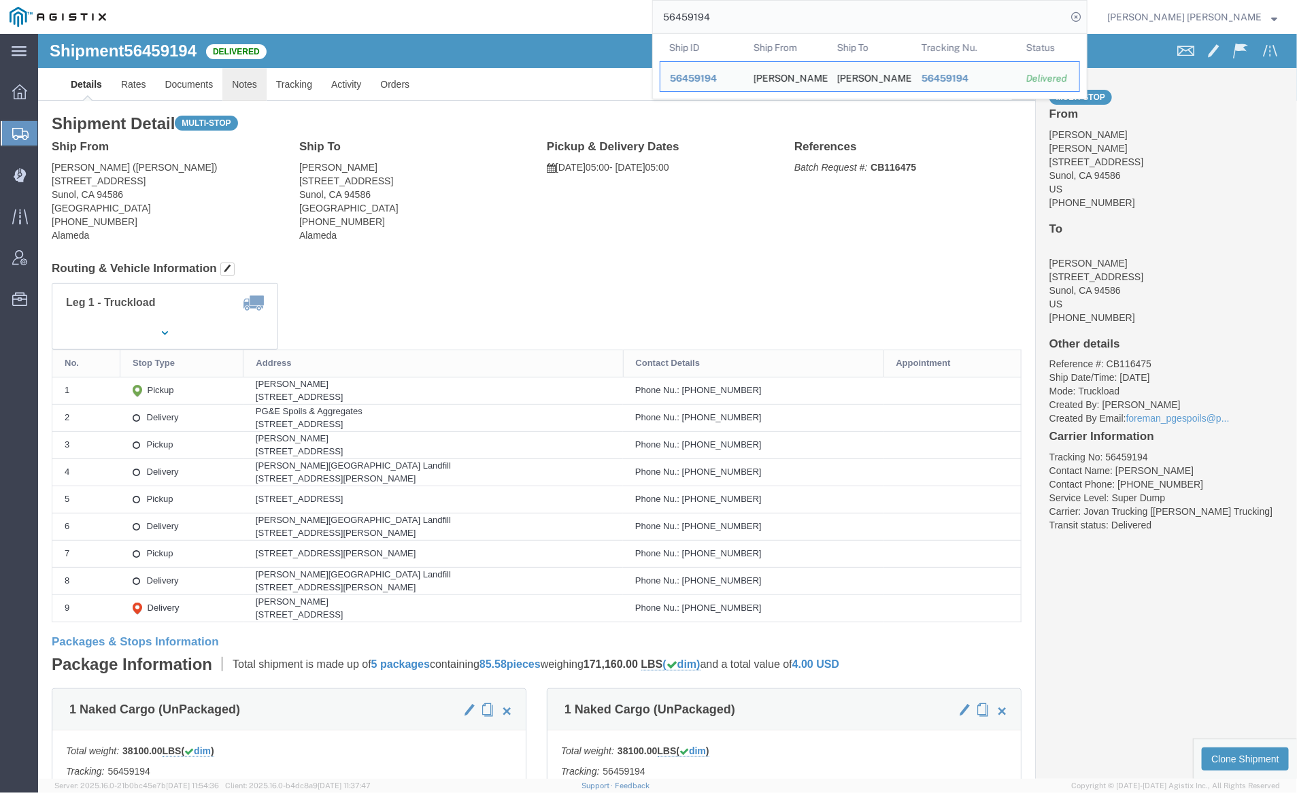
click link "Notes"
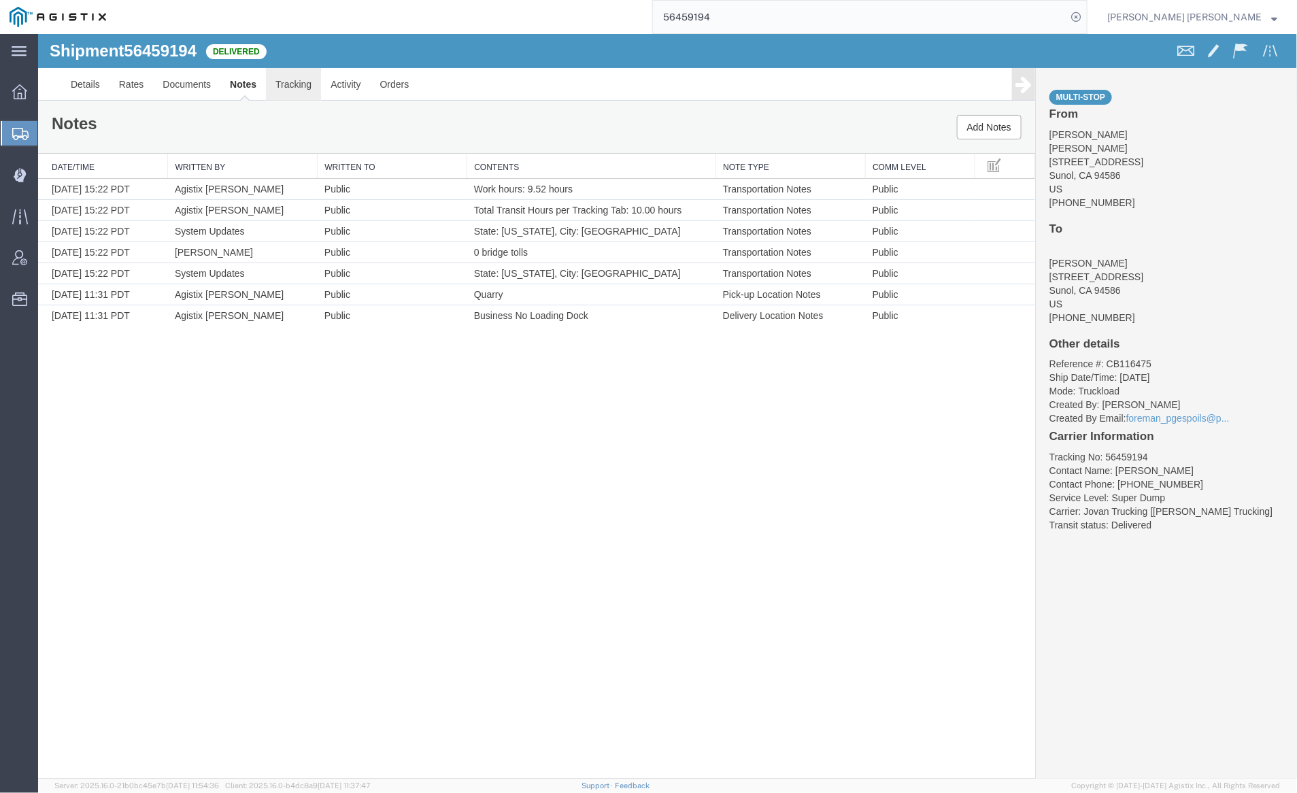
click at [286, 81] on link "Tracking" at bounding box center [292, 83] width 55 height 33
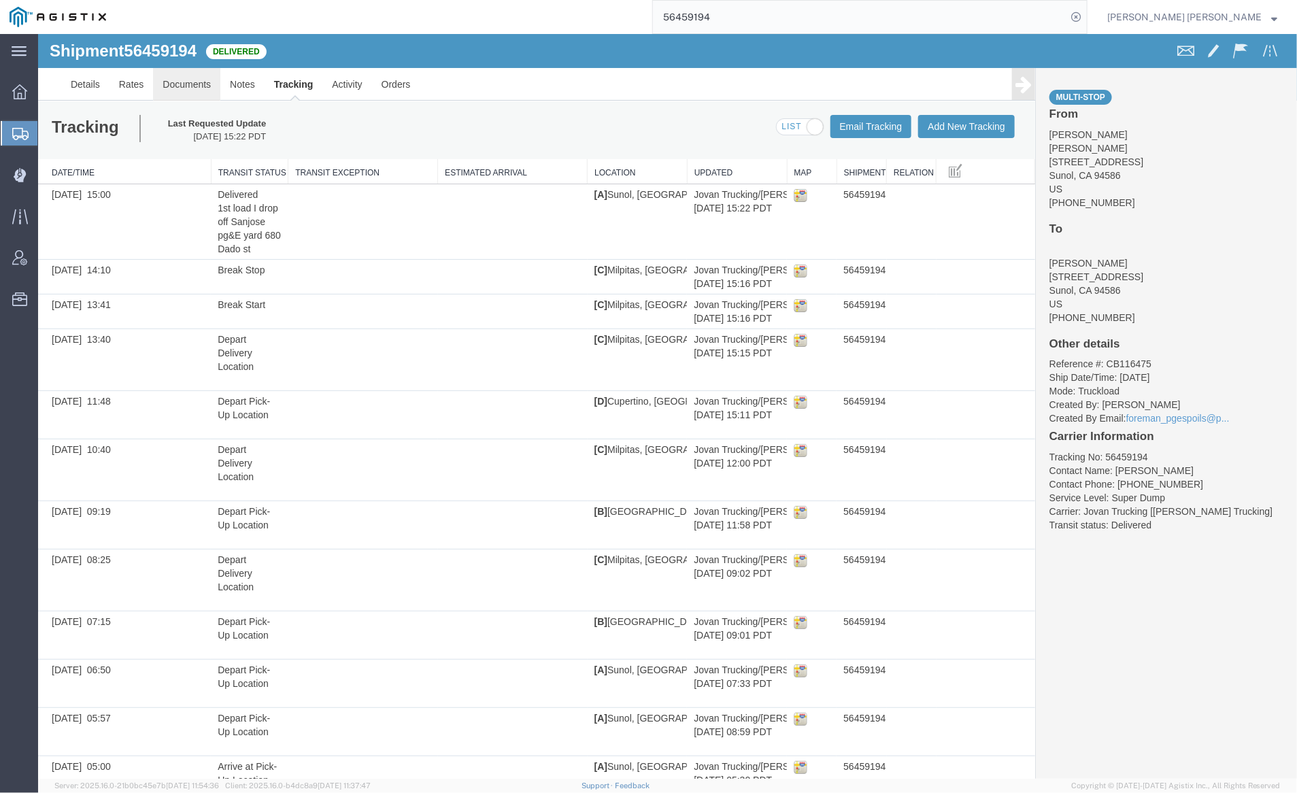
click at [190, 72] on link "Documents" at bounding box center [185, 83] width 67 height 33
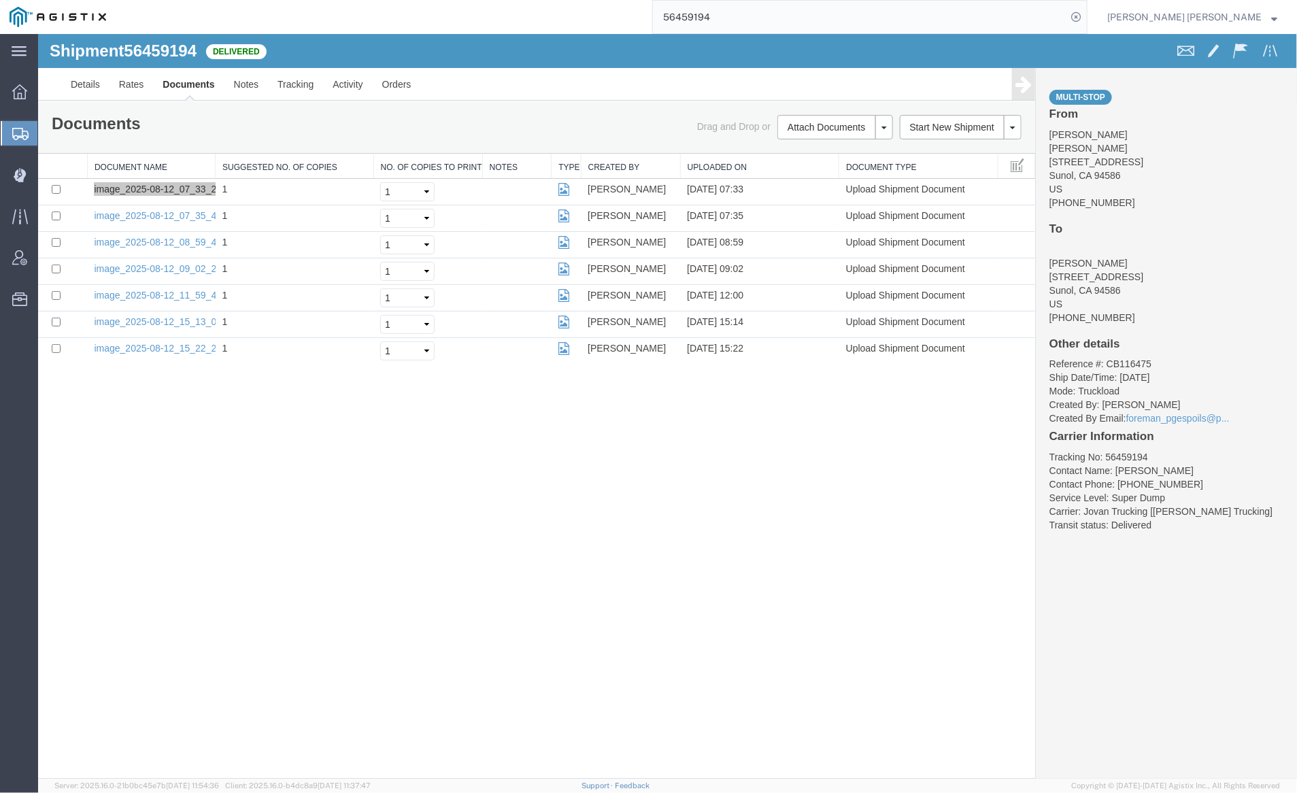
click at [748, 12] on input "56459194" at bounding box center [860, 17] width 414 height 33
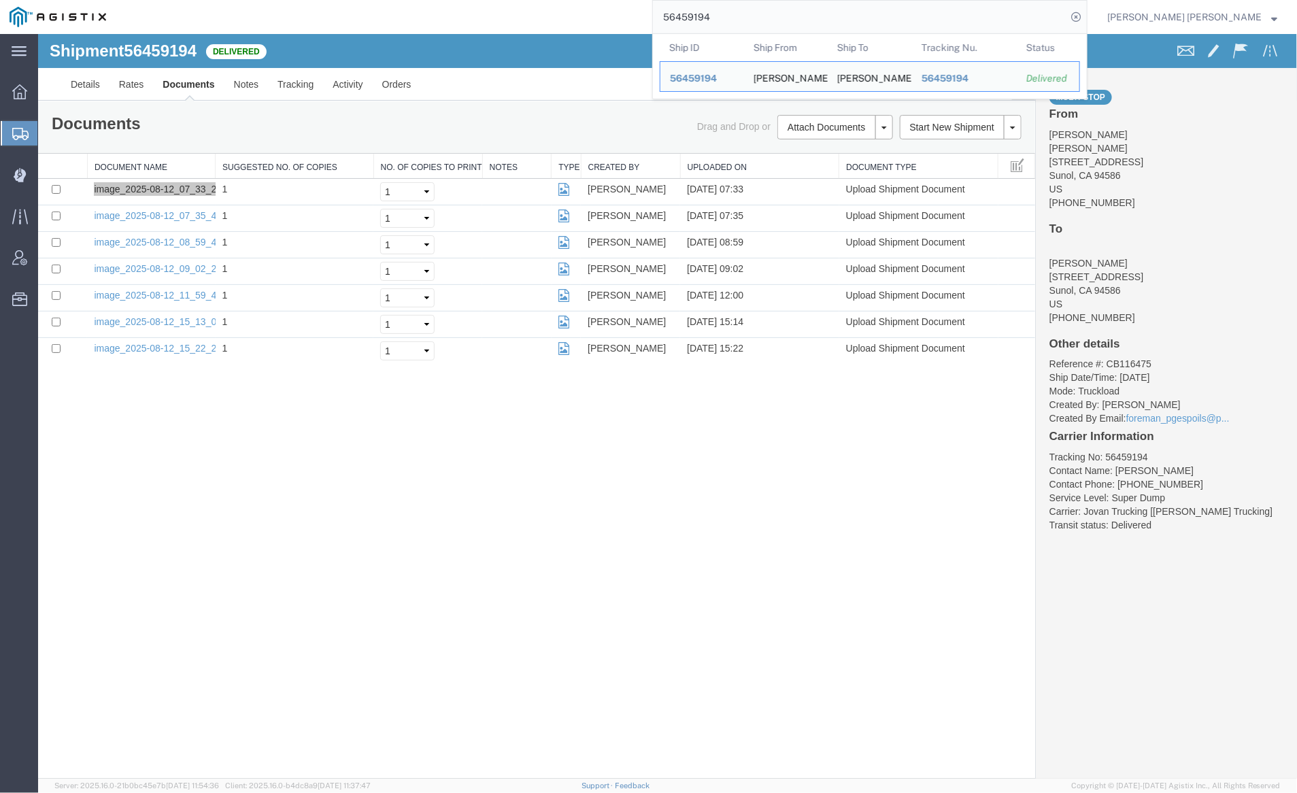
click at [748, 12] on input "56459194" at bounding box center [860, 17] width 414 height 33
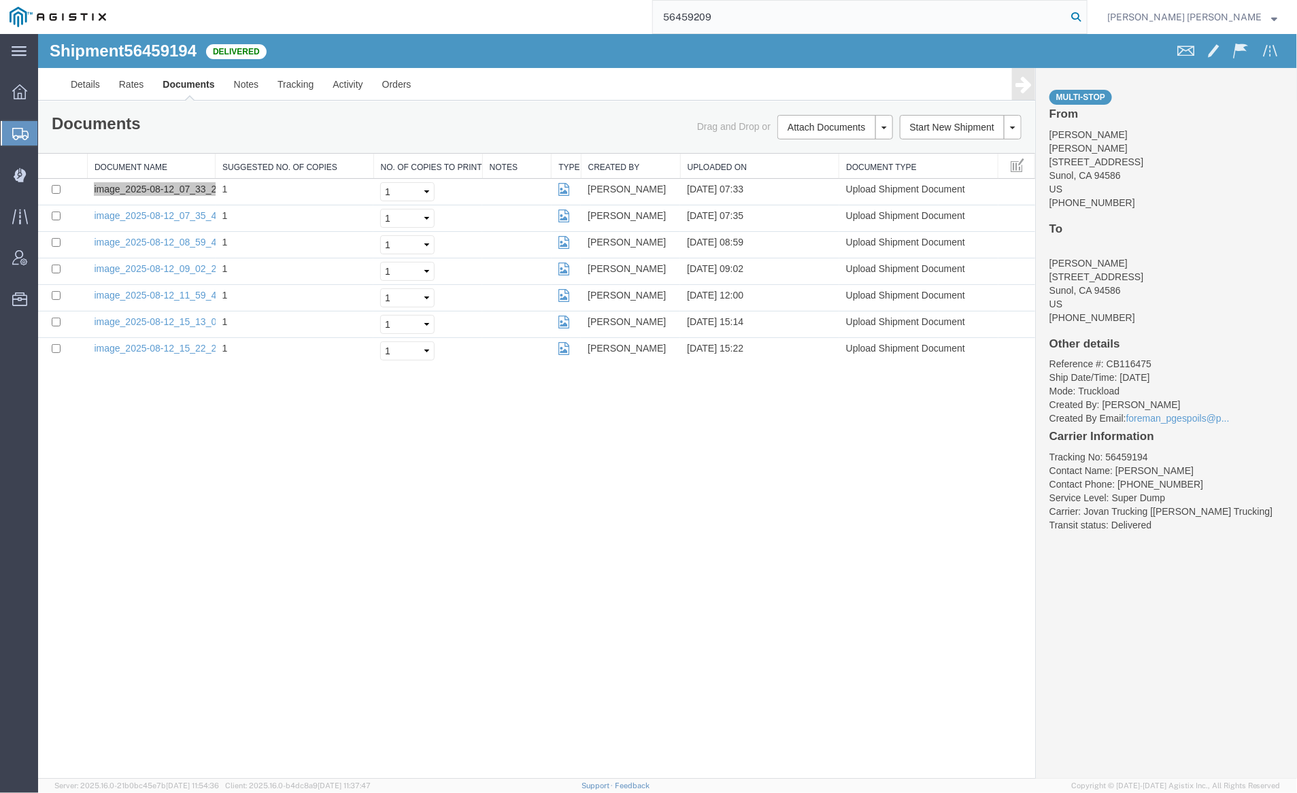
click at [1086, 10] on icon at bounding box center [1076, 16] width 19 height 19
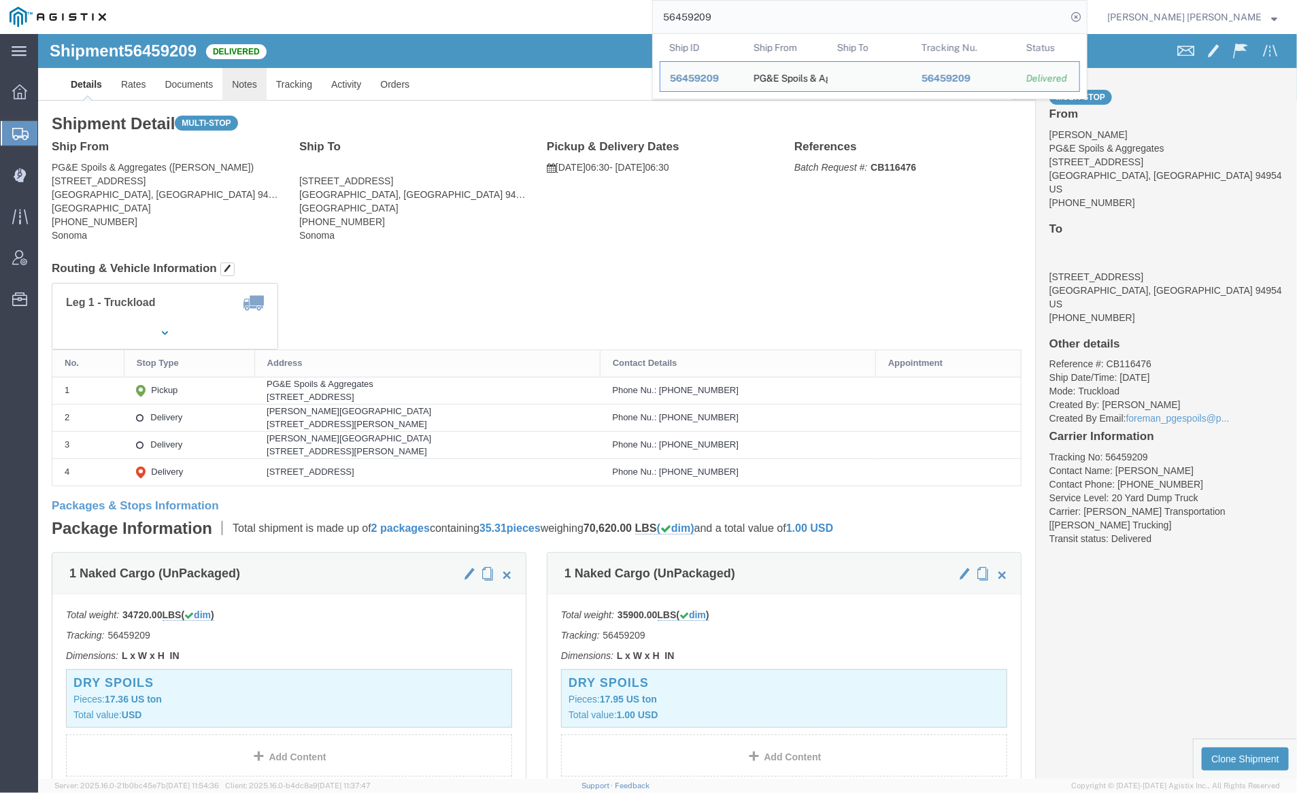
click link "Notes"
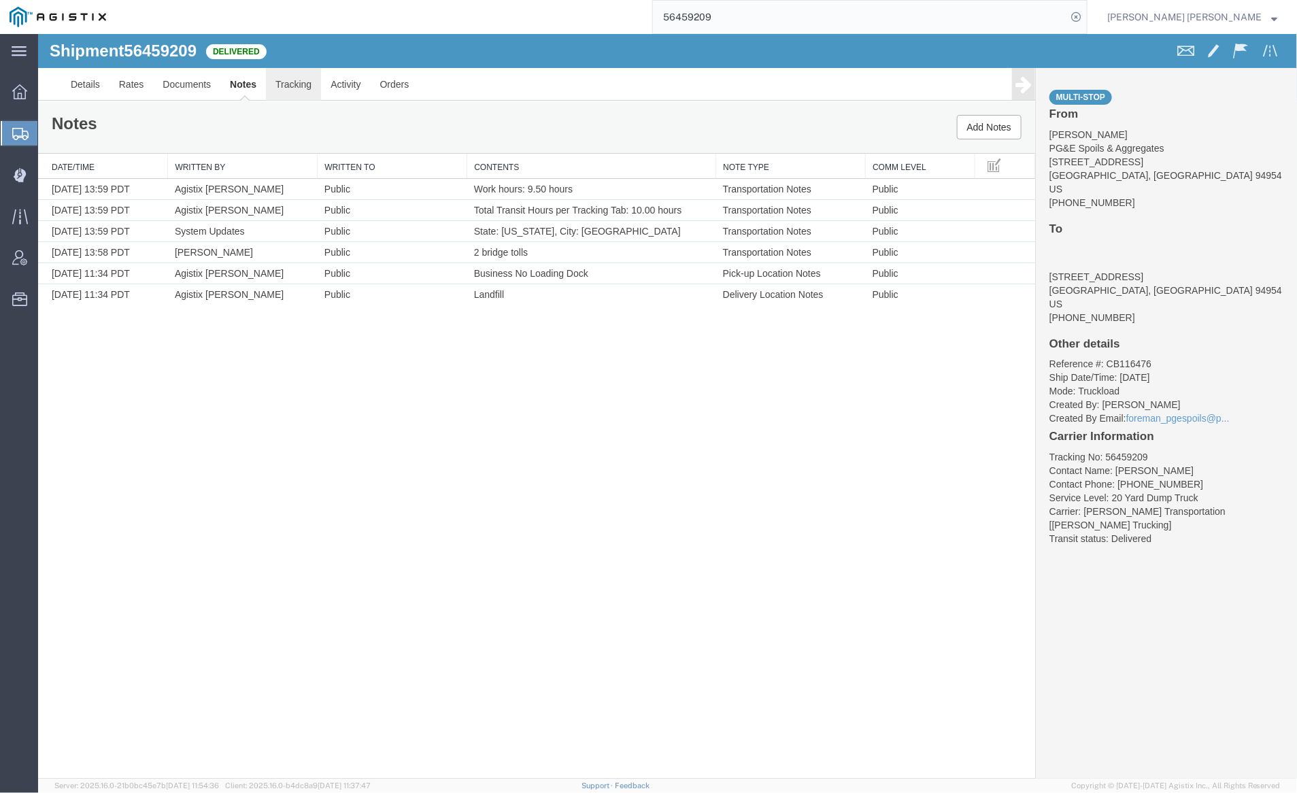
click at [307, 80] on link "Tracking" at bounding box center [292, 83] width 55 height 33
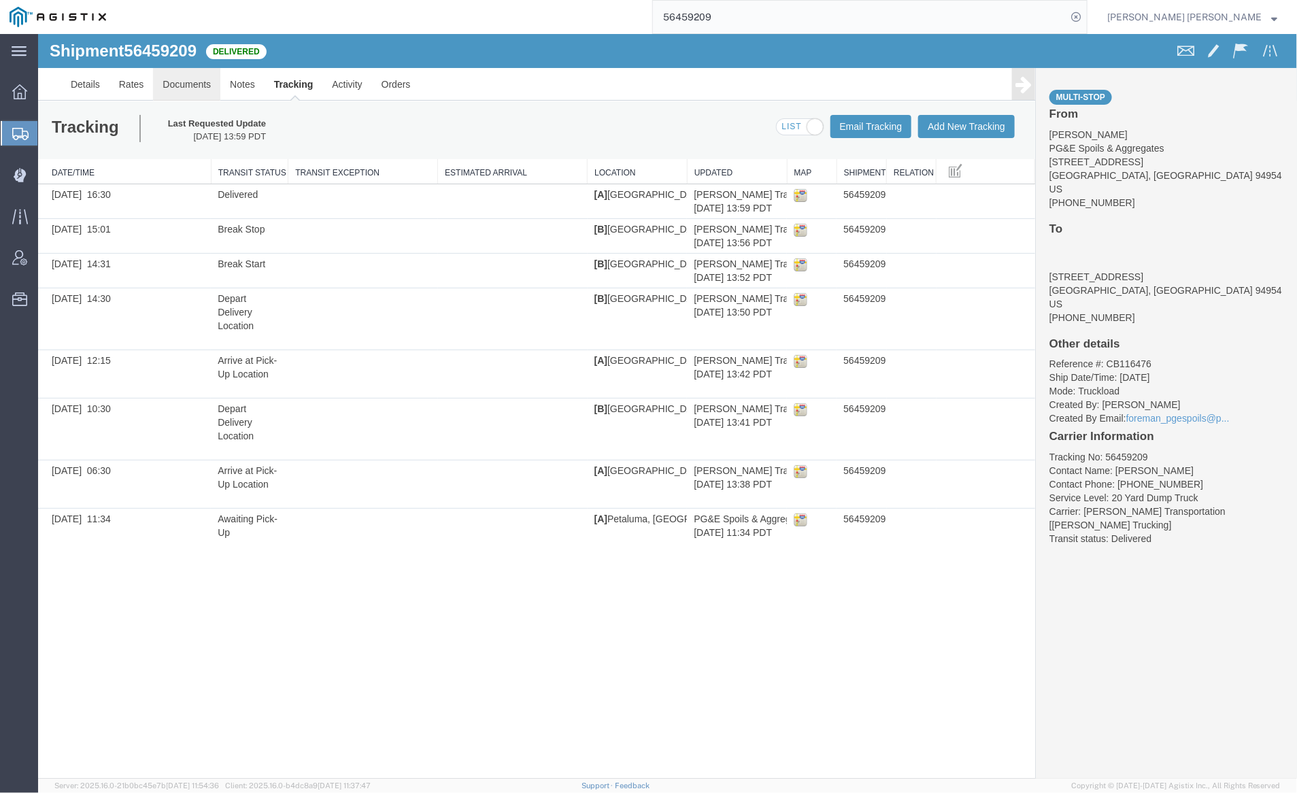
click at [172, 80] on link "Documents" at bounding box center [185, 83] width 67 height 33
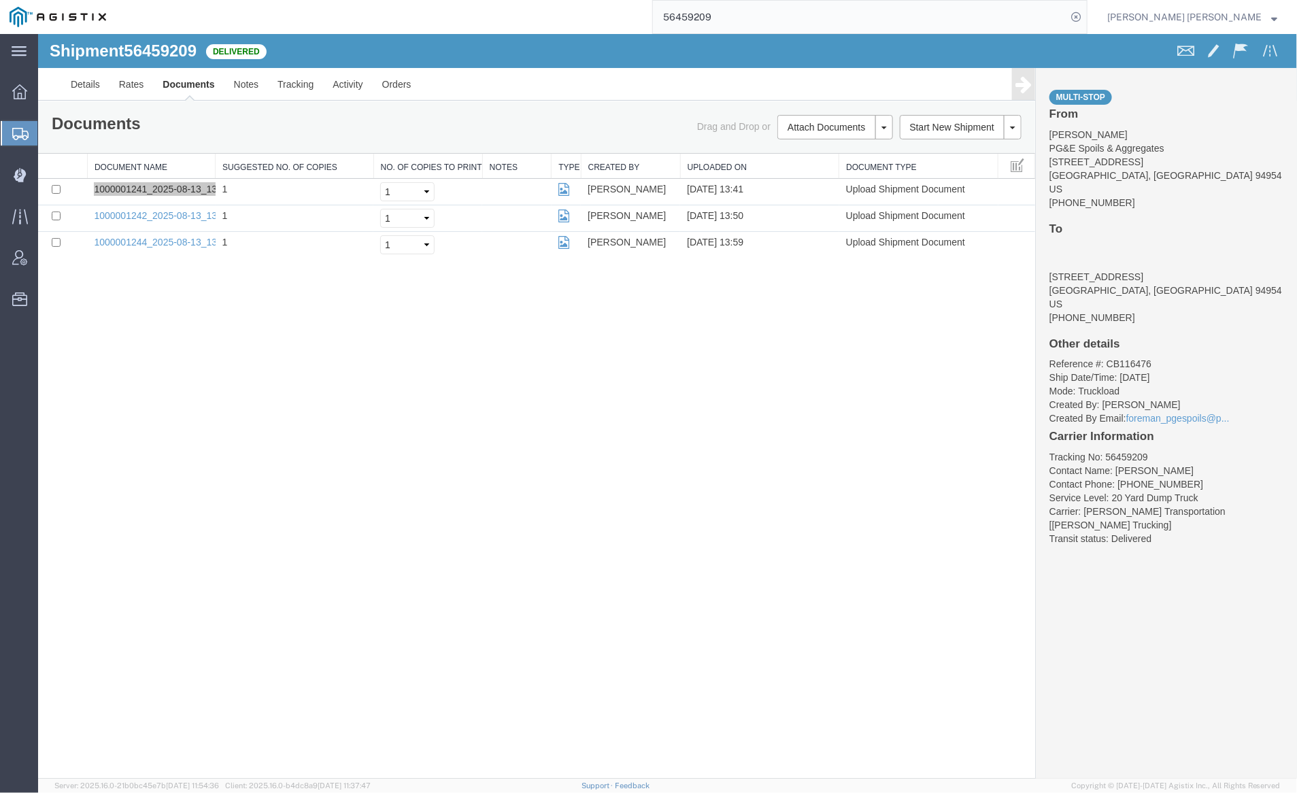
click at [752, 15] on input "56459209" at bounding box center [860, 17] width 414 height 33
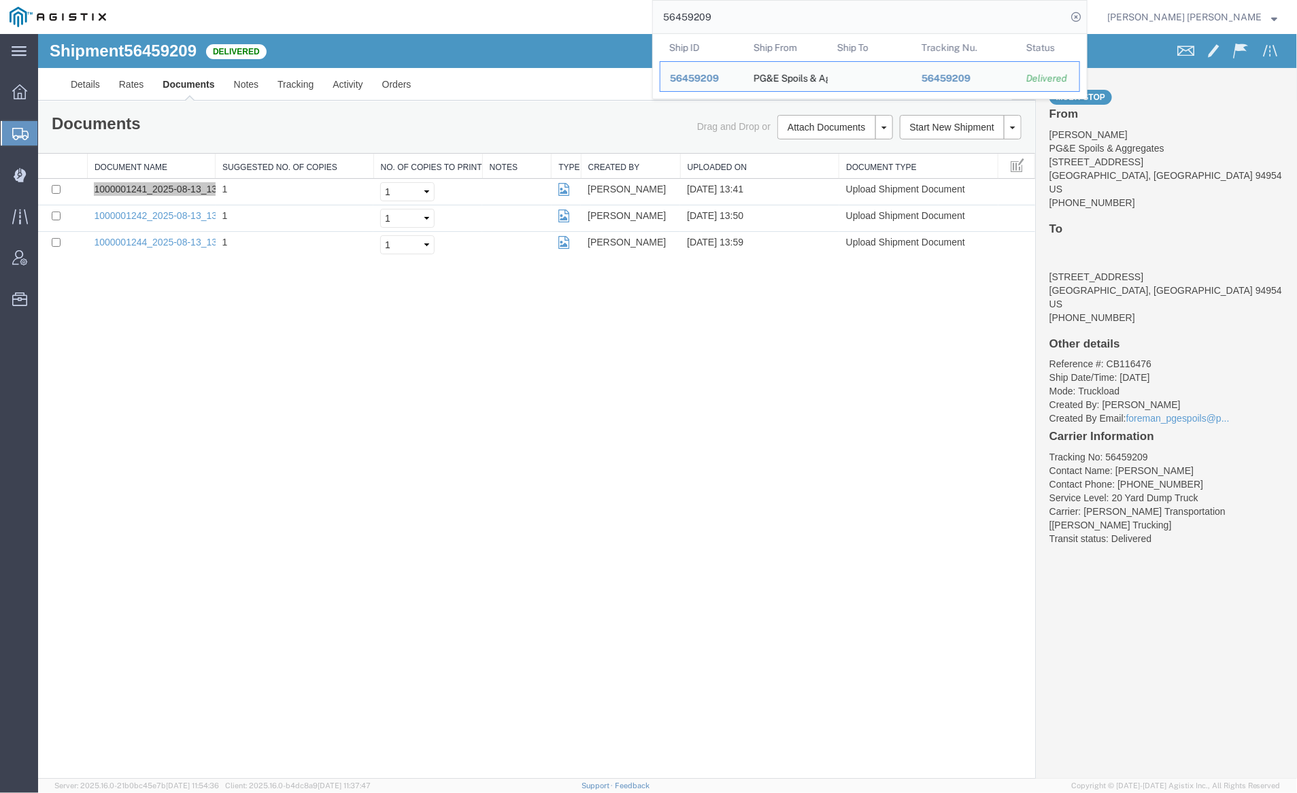
paste input "13"
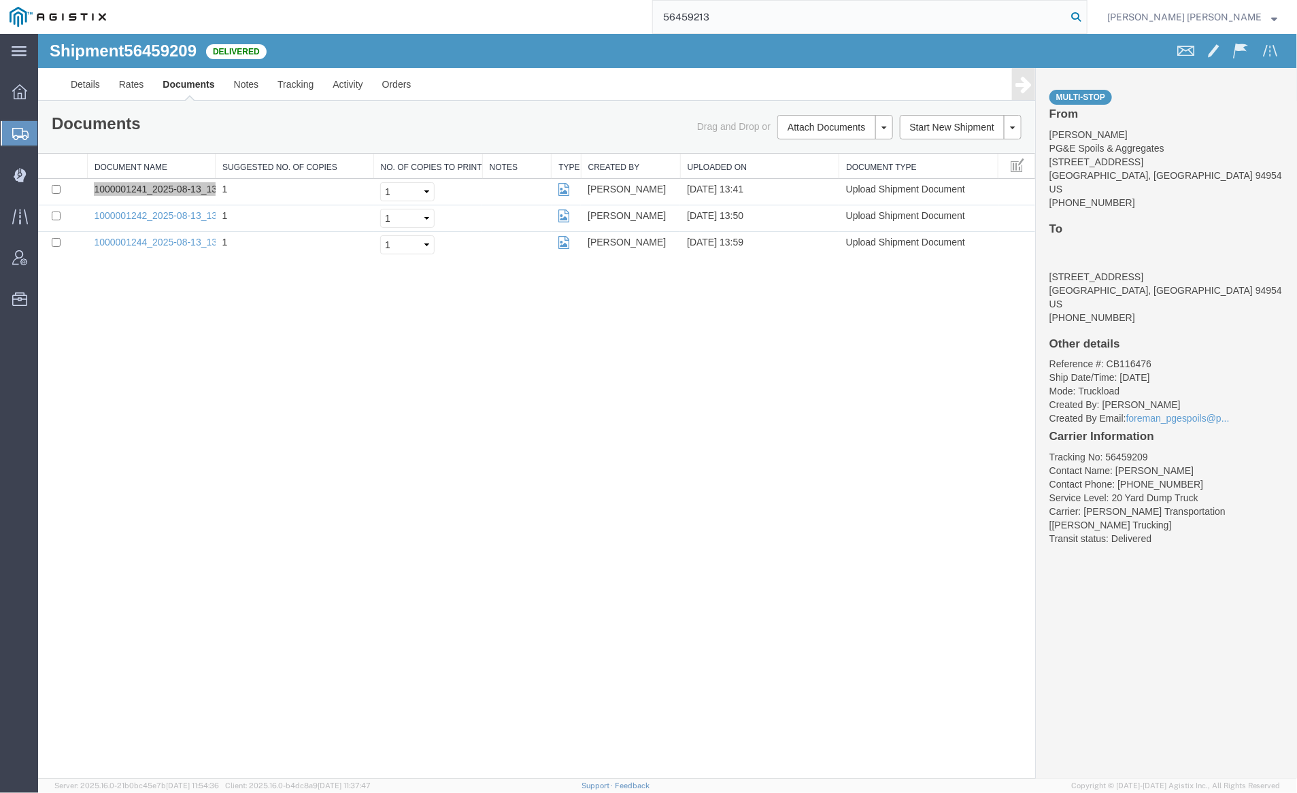
click at [1086, 17] on icon at bounding box center [1076, 16] width 19 height 19
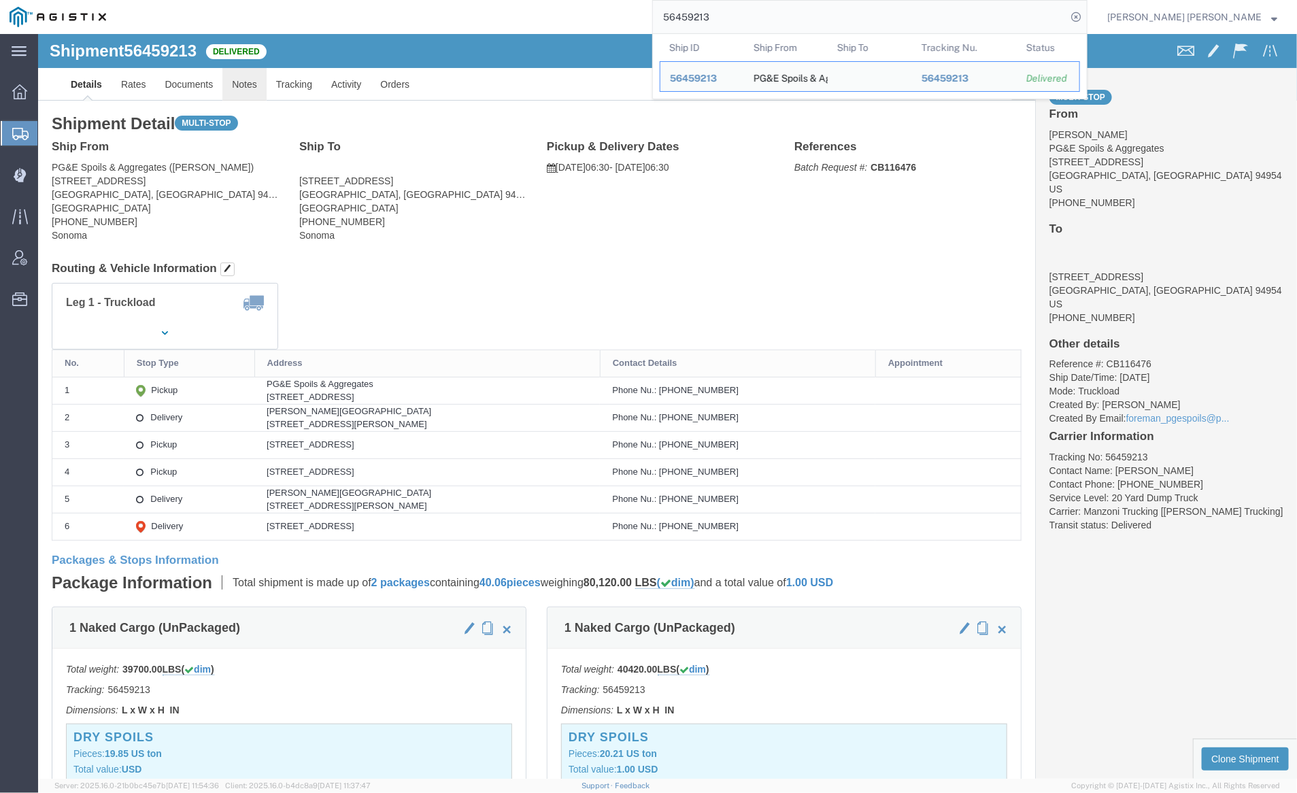
click link "Notes"
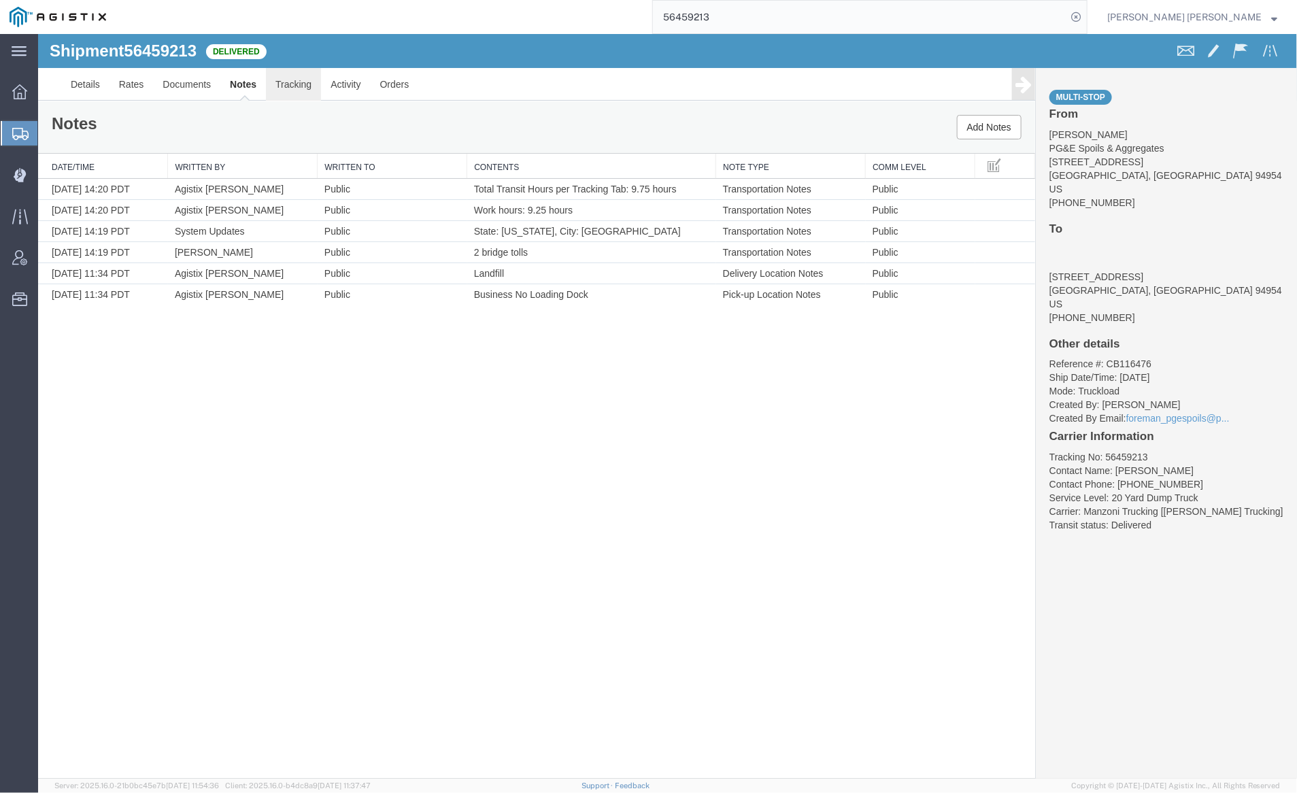
click at [308, 84] on link "Tracking" at bounding box center [292, 83] width 55 height 33
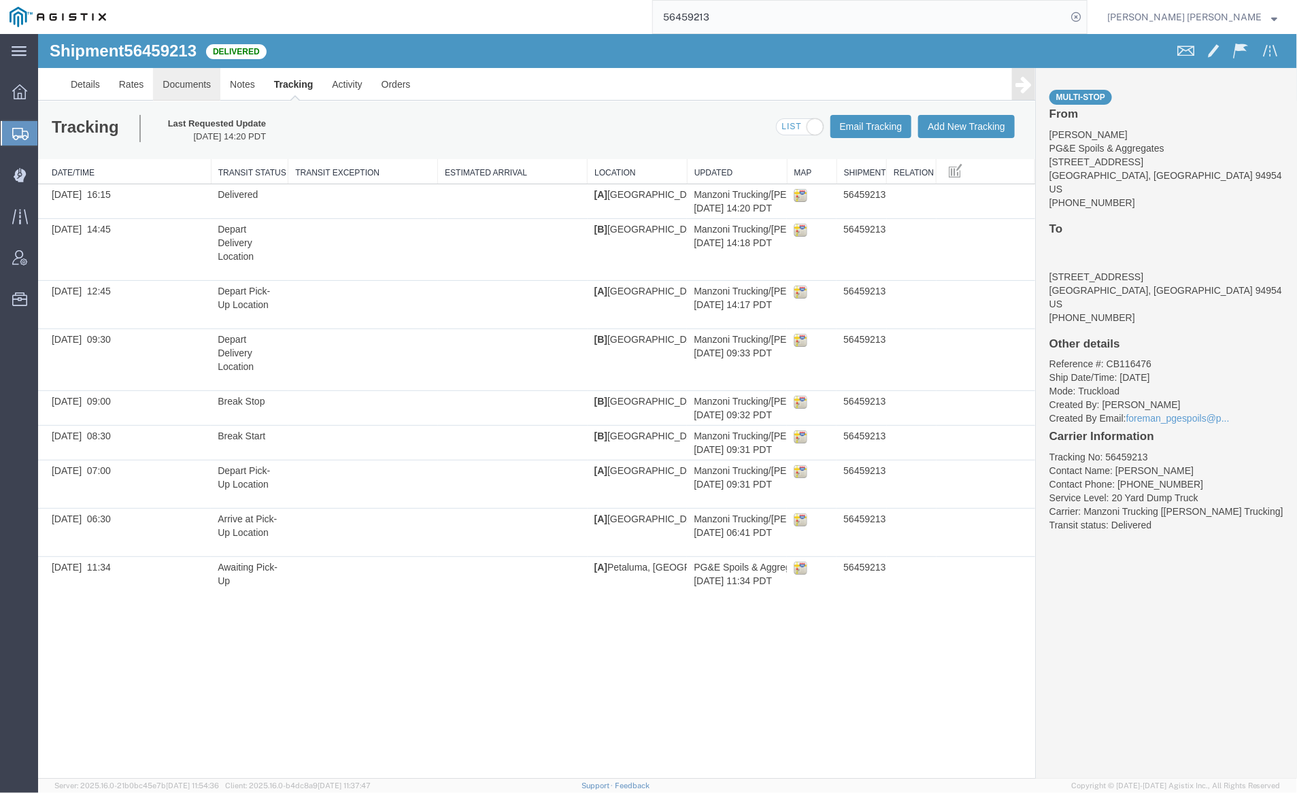
click at [168, 74] on link "Documents" at bounding box center [185, 83] width 67 height 33
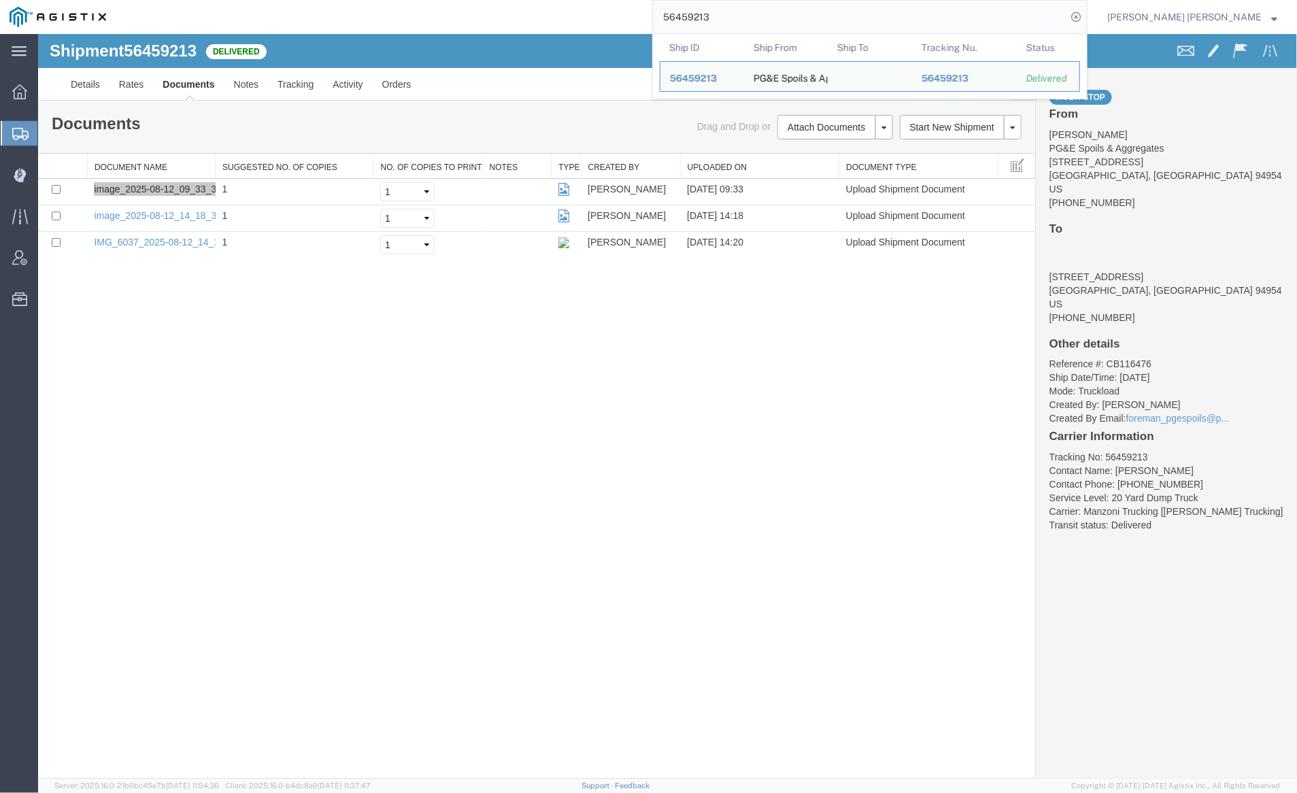
click at [779, 23] on input "56459213" at bounding box center [860, 17] width 414 height 33
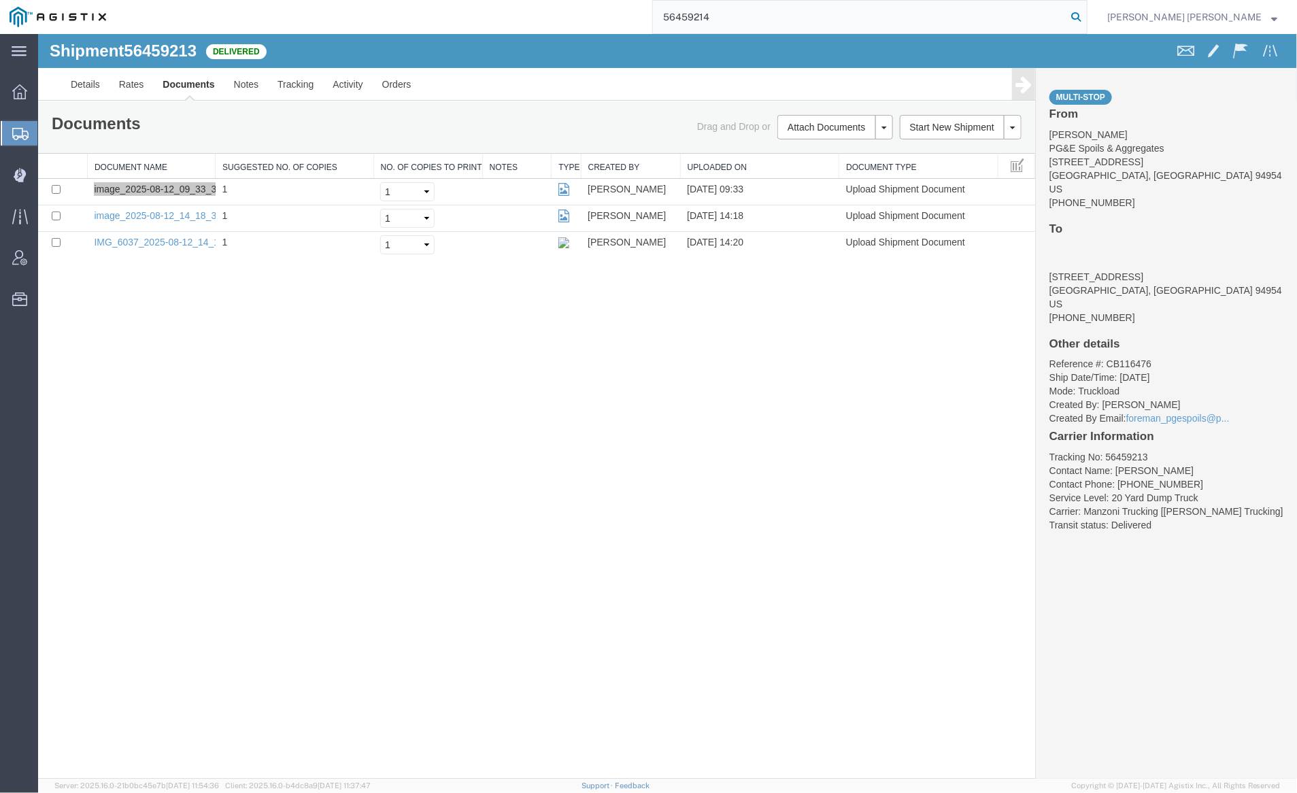
click at [1086, 15] on icon at bounding box center [1076, 16] width 19 height 19
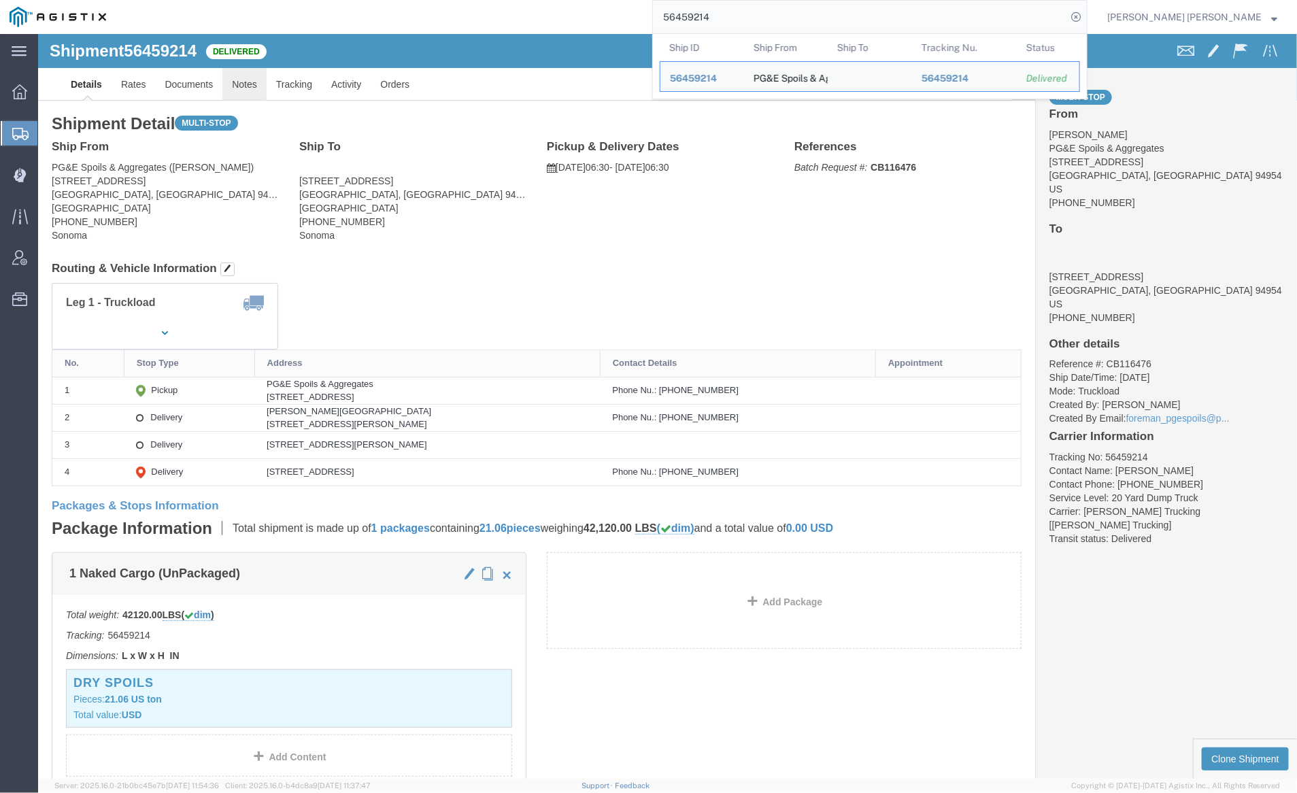
click link "Notes"
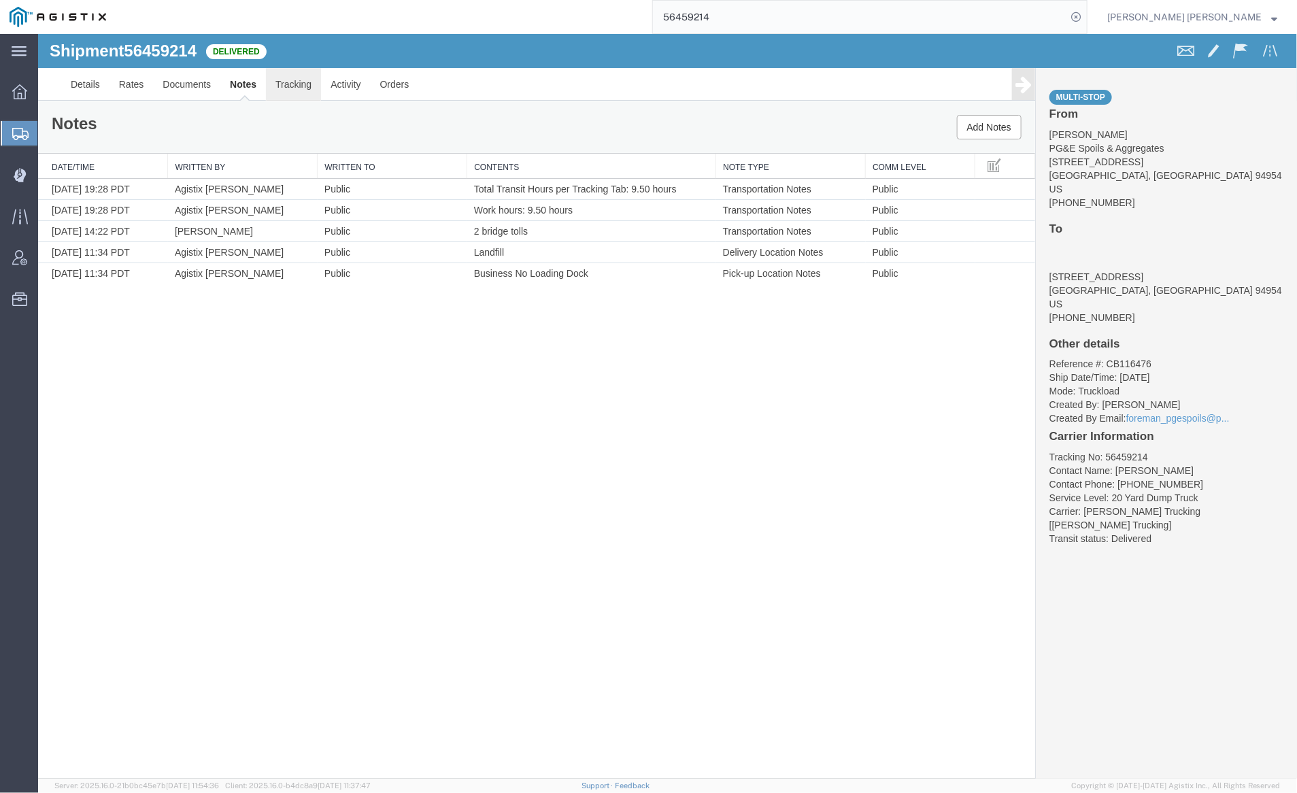
click at [300, 79] on link "Tracking" at bounding box center [292, 83] width 55 height 33
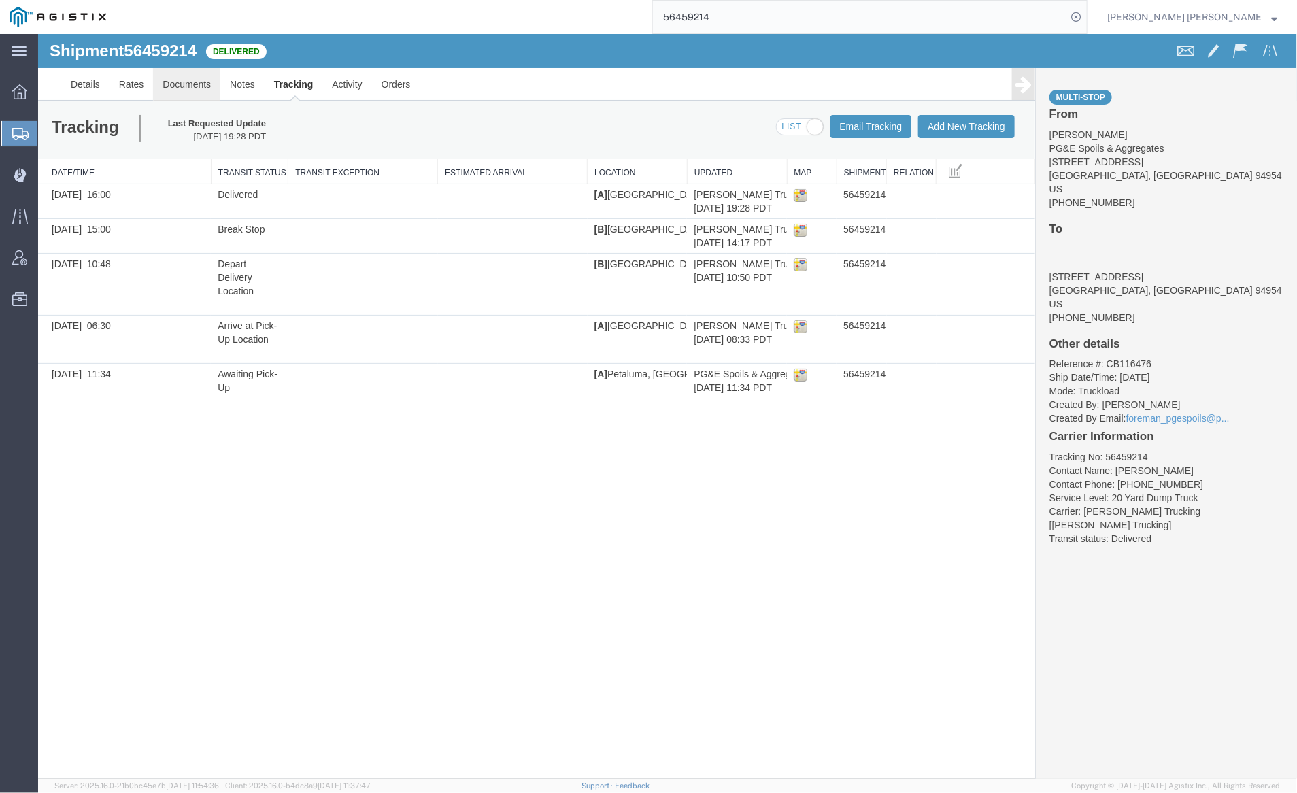
click at [182, 83] on link "Documents" at bounding box center [185, 83] width 67 height 33
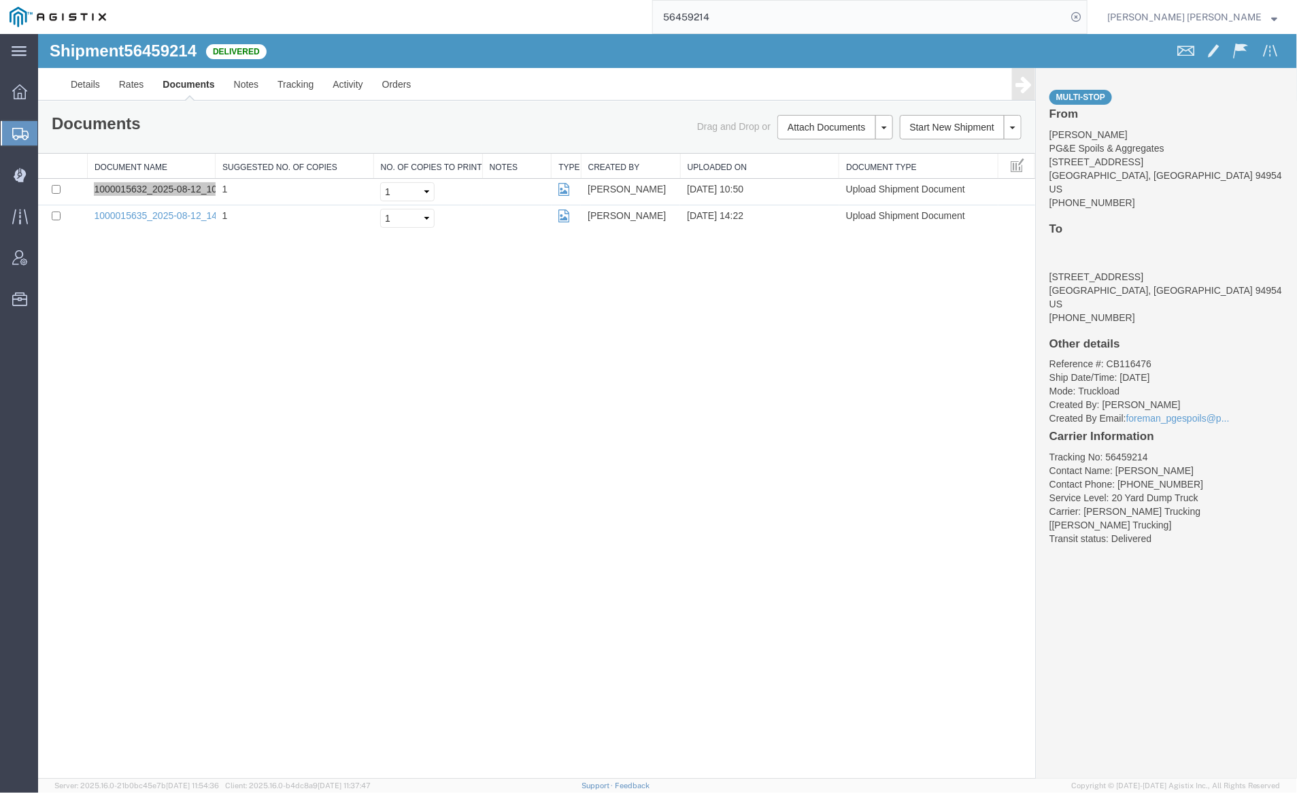
click at [757, 16] on input "56459214" at bounding box center [860, 17] width 414 height 33
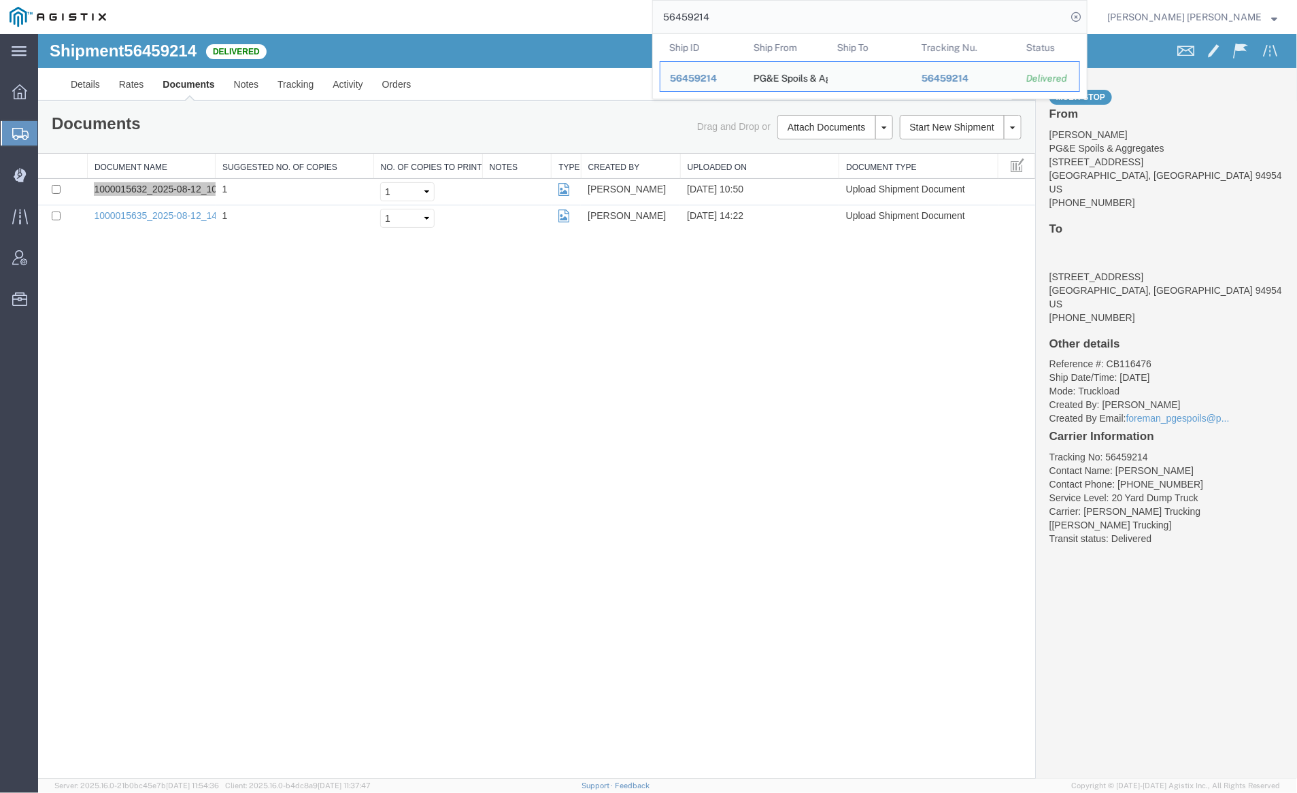
click at [757, 16] on input "56459214" at bounding box center [860, 17] width 414 height 33
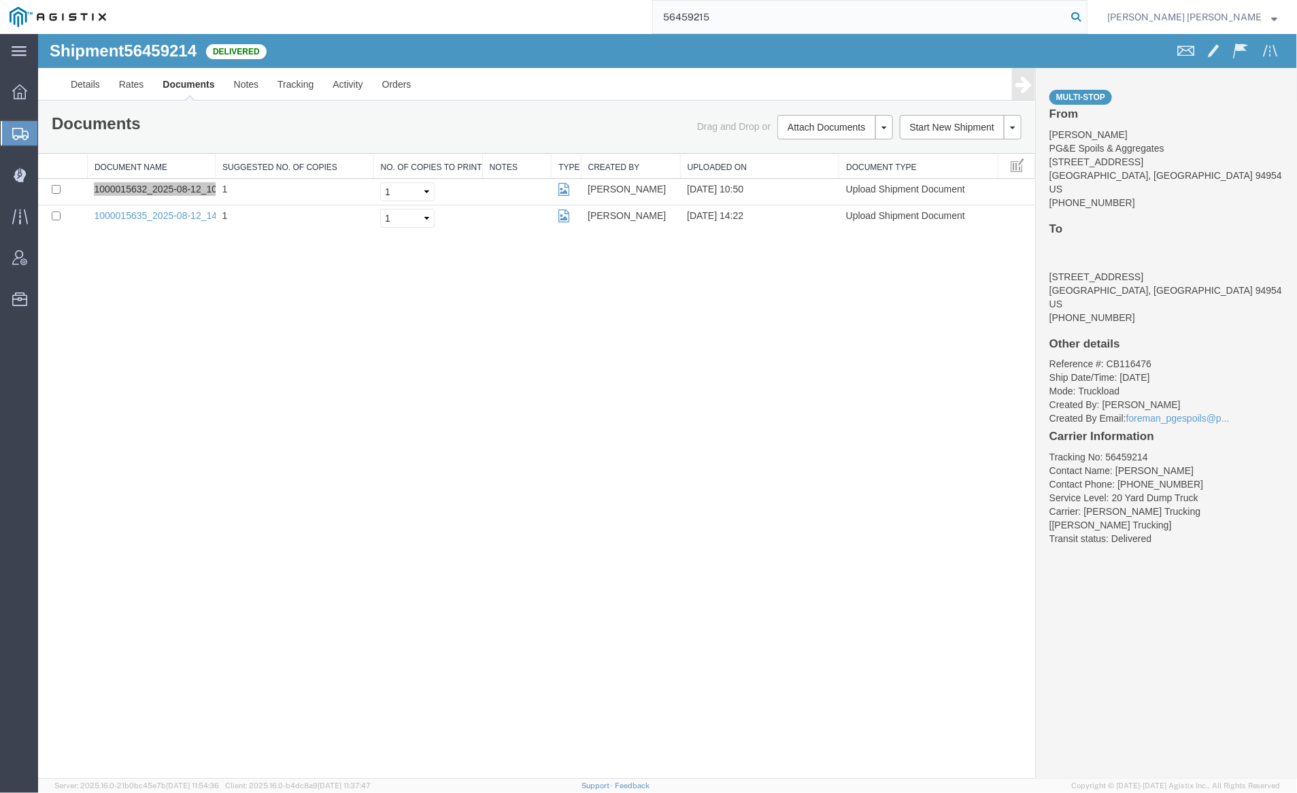
type input "56459215"
click at [1086, 19] on icon at bounding box center [1076, 16] width 19 height 19
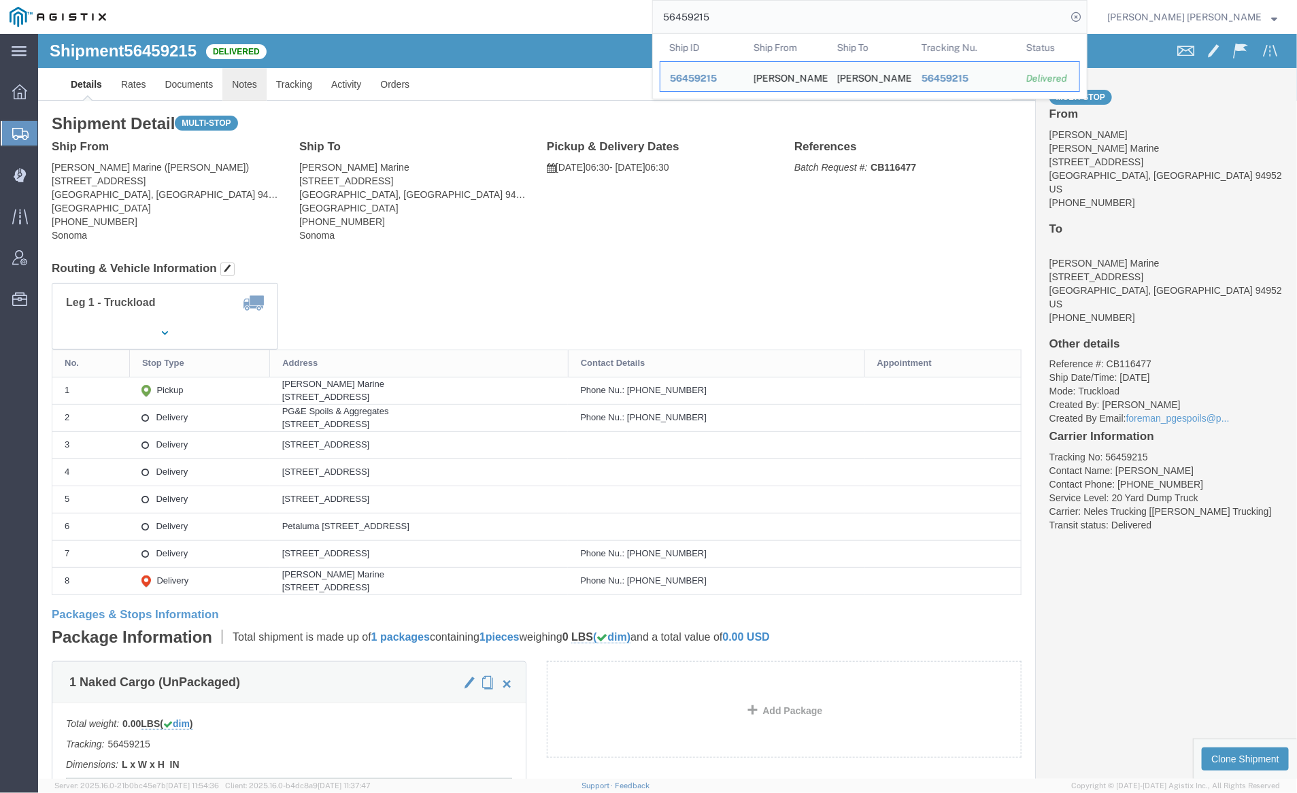
click link "Notes"
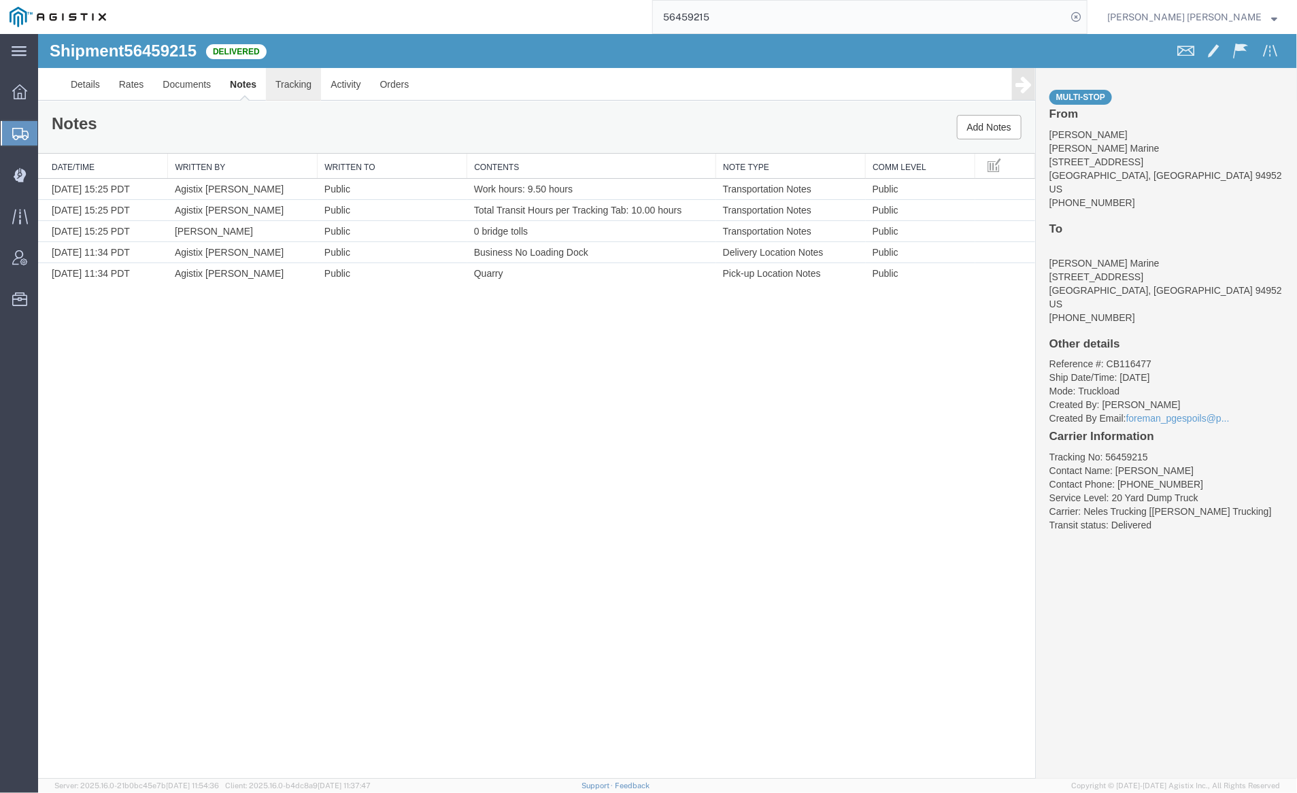
click at [295, 88] on link "Tracking" at bounding box center [292, 83] width 55 height 33
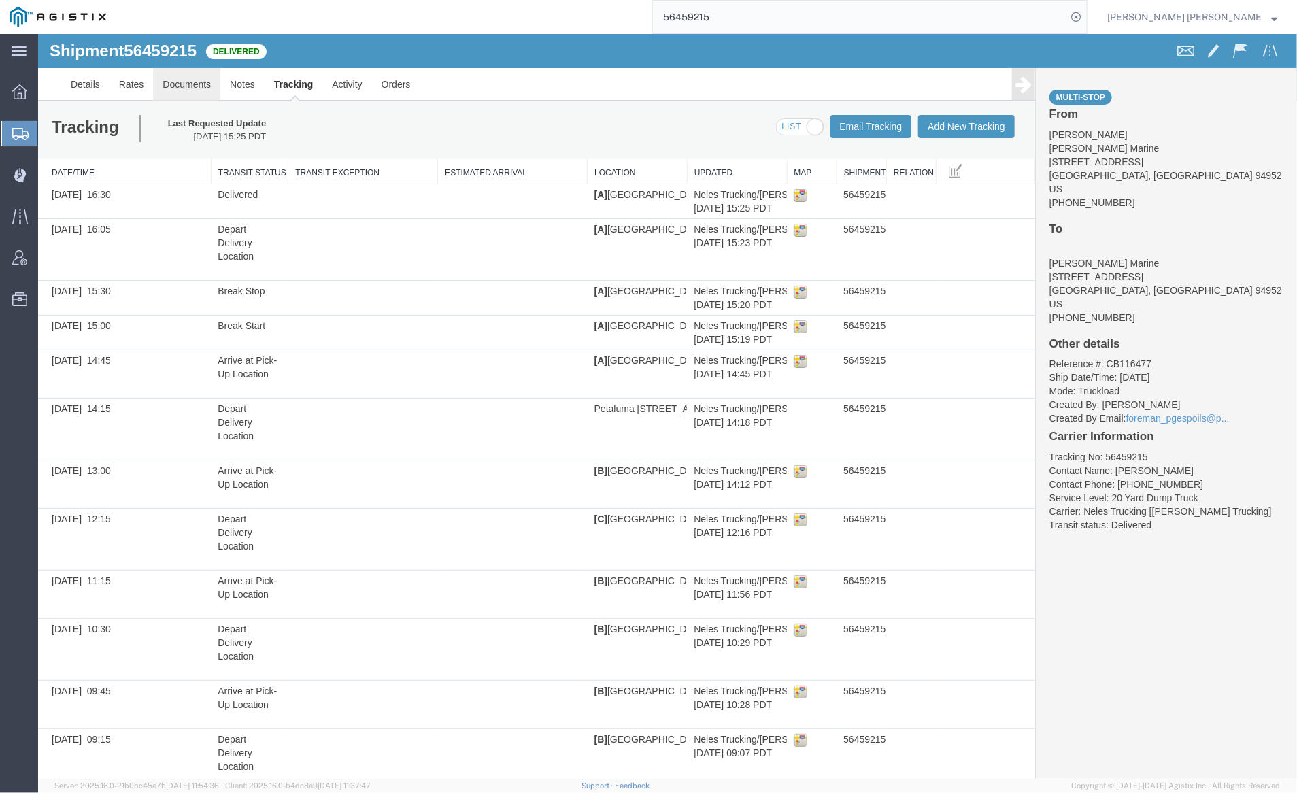
click at [186, 82] on link "Documents" at bounding box center [185, 83] width 67 height 33
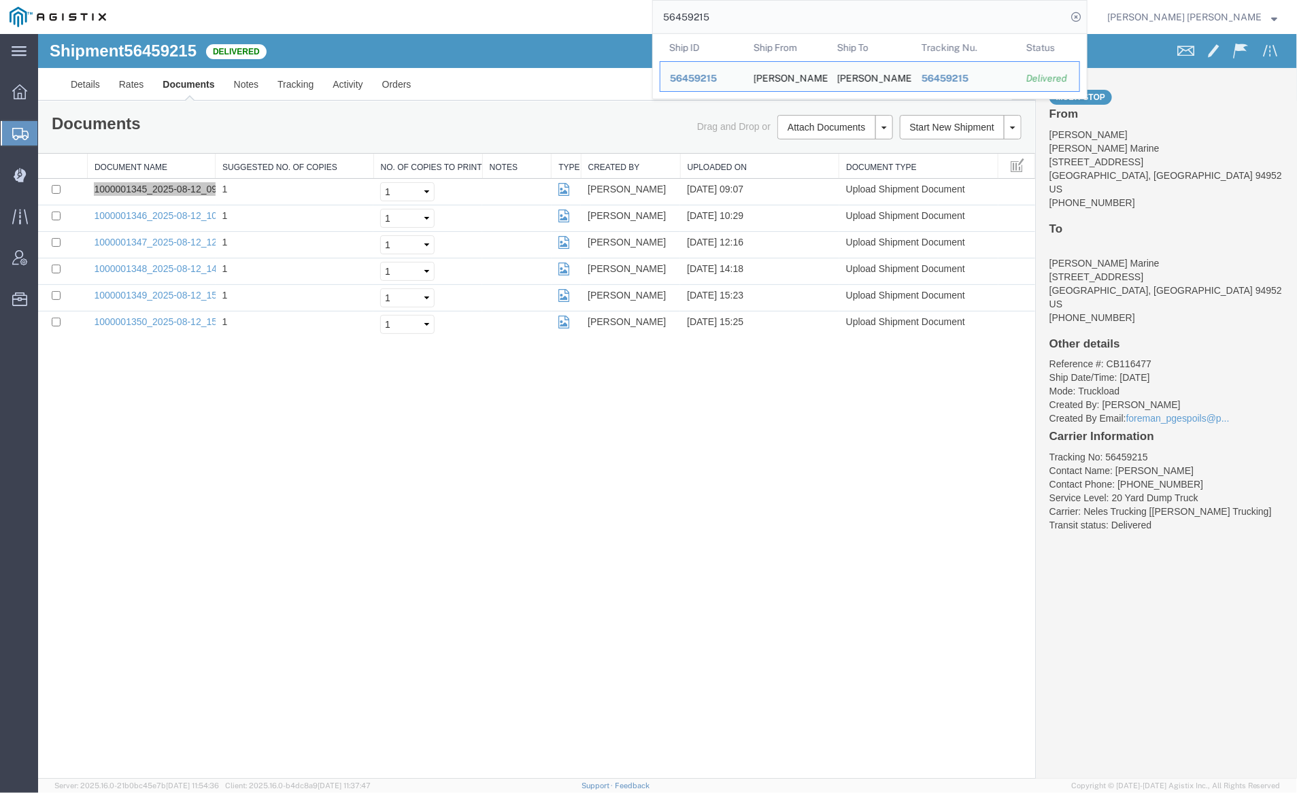
click at [745, 11] on input "56459215" at bounding box center [860, 17] width 414 height 33
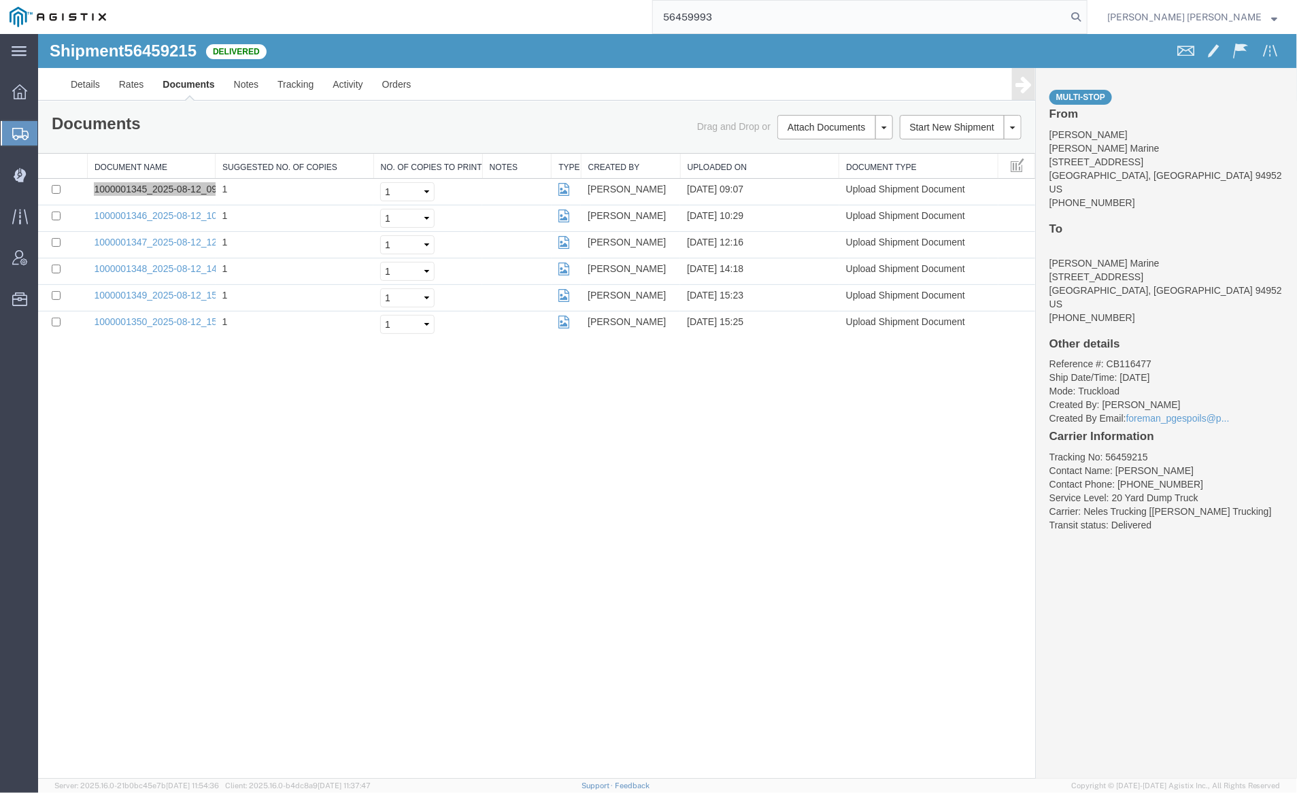
drag, startPoint x: 1156, startPoint y: 16, endPoint x: 1079, endPoint y: 3, distance: 78.0
click at [1086, 16] on icon at bounding box center [1076, 16] width 19 height 19
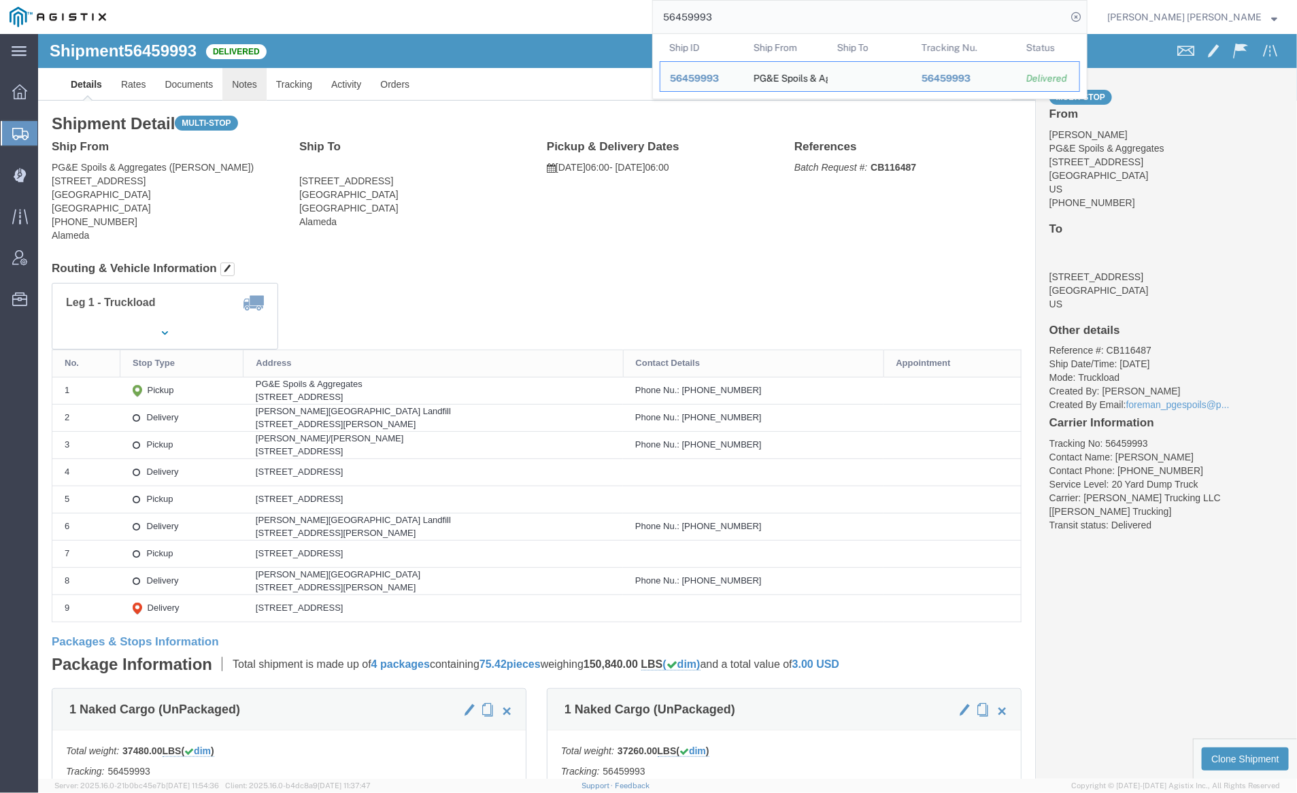
click link "Notes"
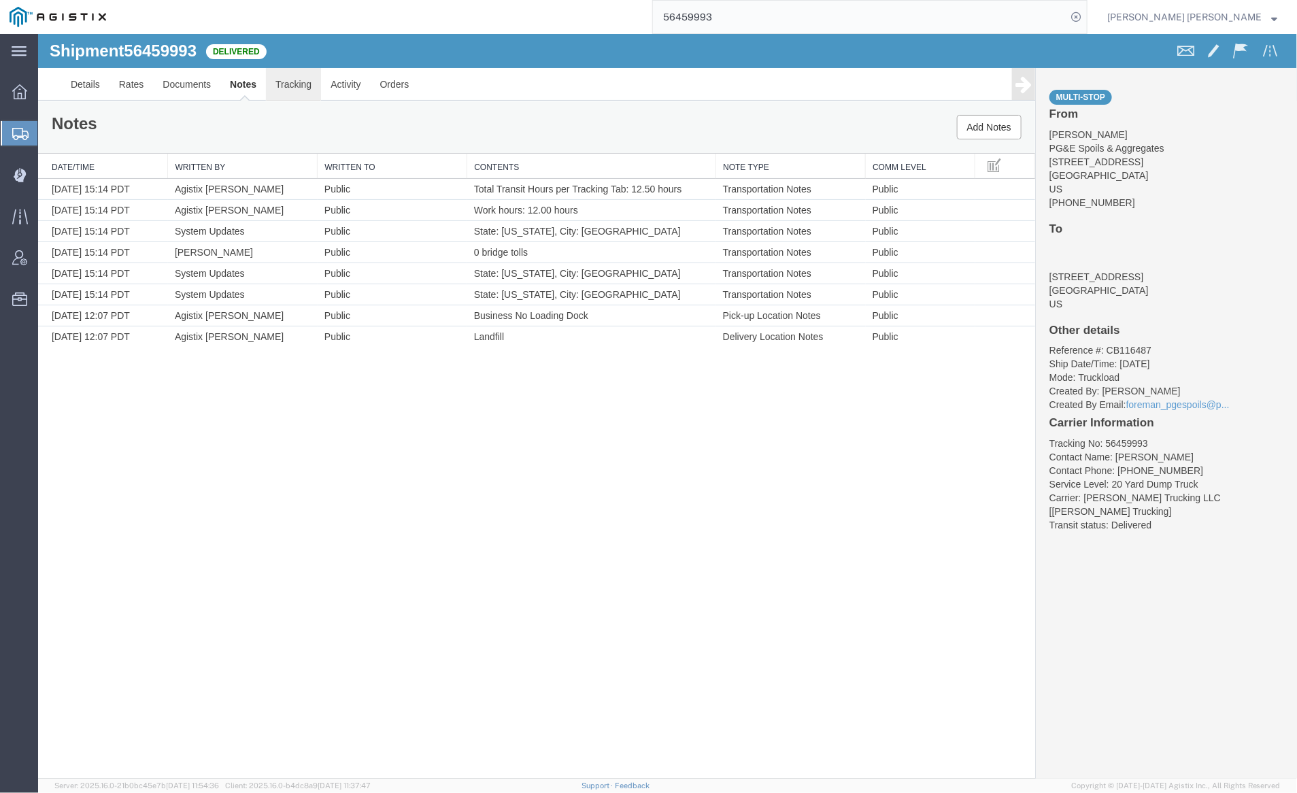
click at [294, 90] on link "Tracking" at bounding box center [292, 83] width 55 height 33
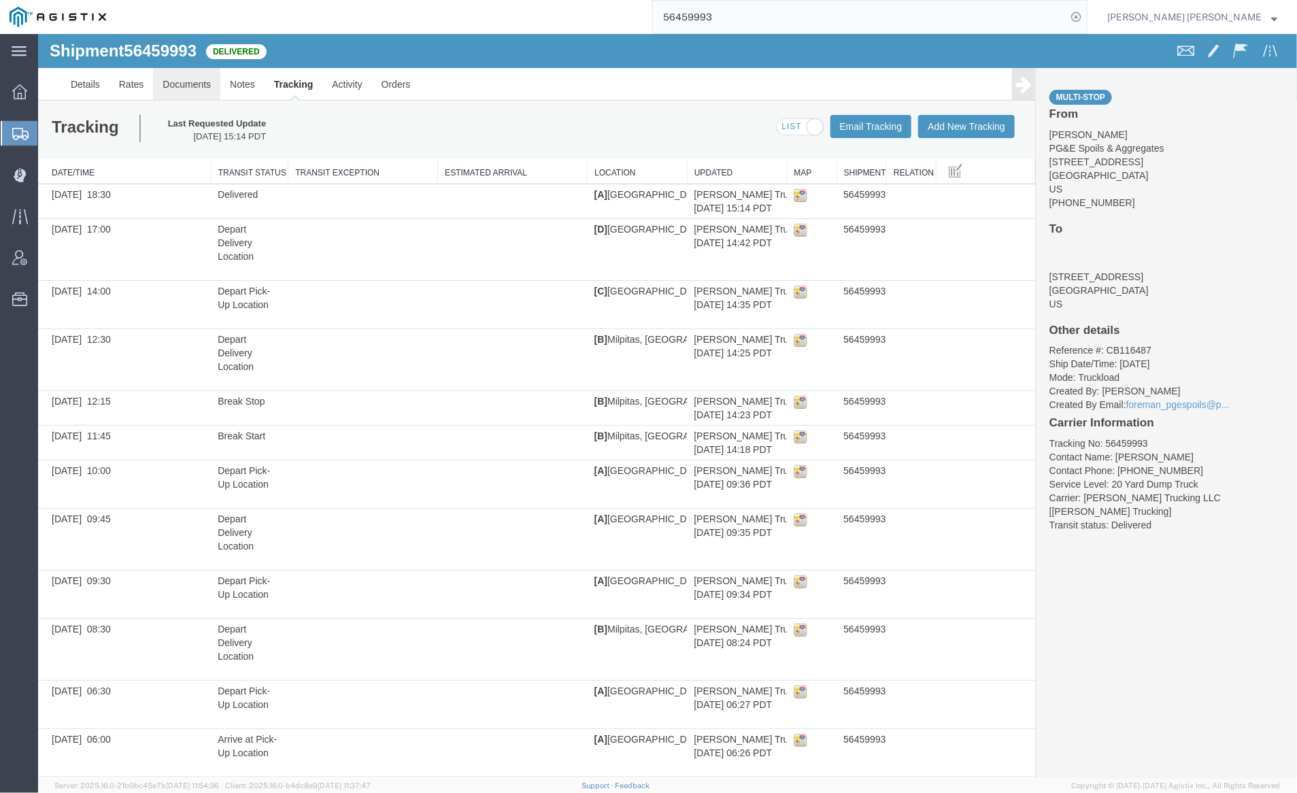
click at [180, 89] on link "Documents" at bounding box center [185, 83] width 67 height 33
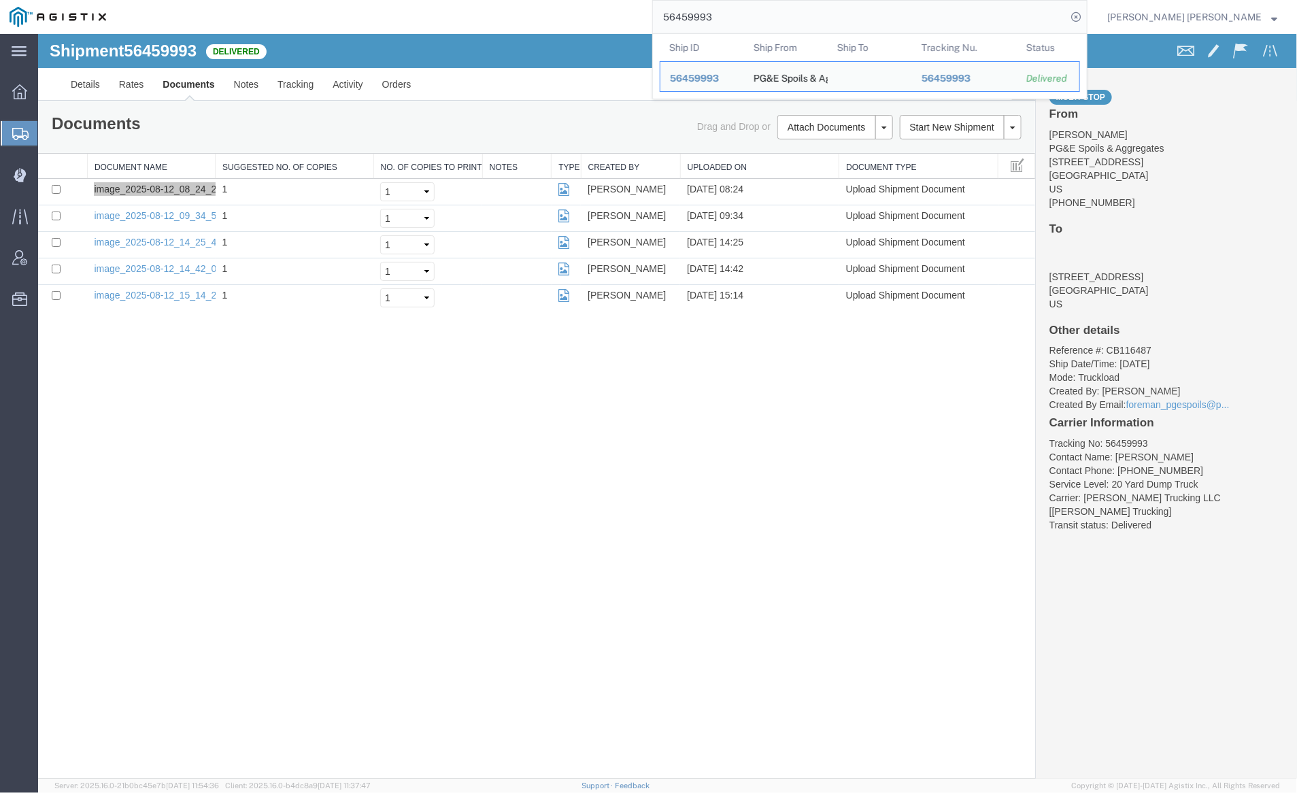
click at [746, 13] on input "56459993" at bounding box center [860, 17] width 414 height 33
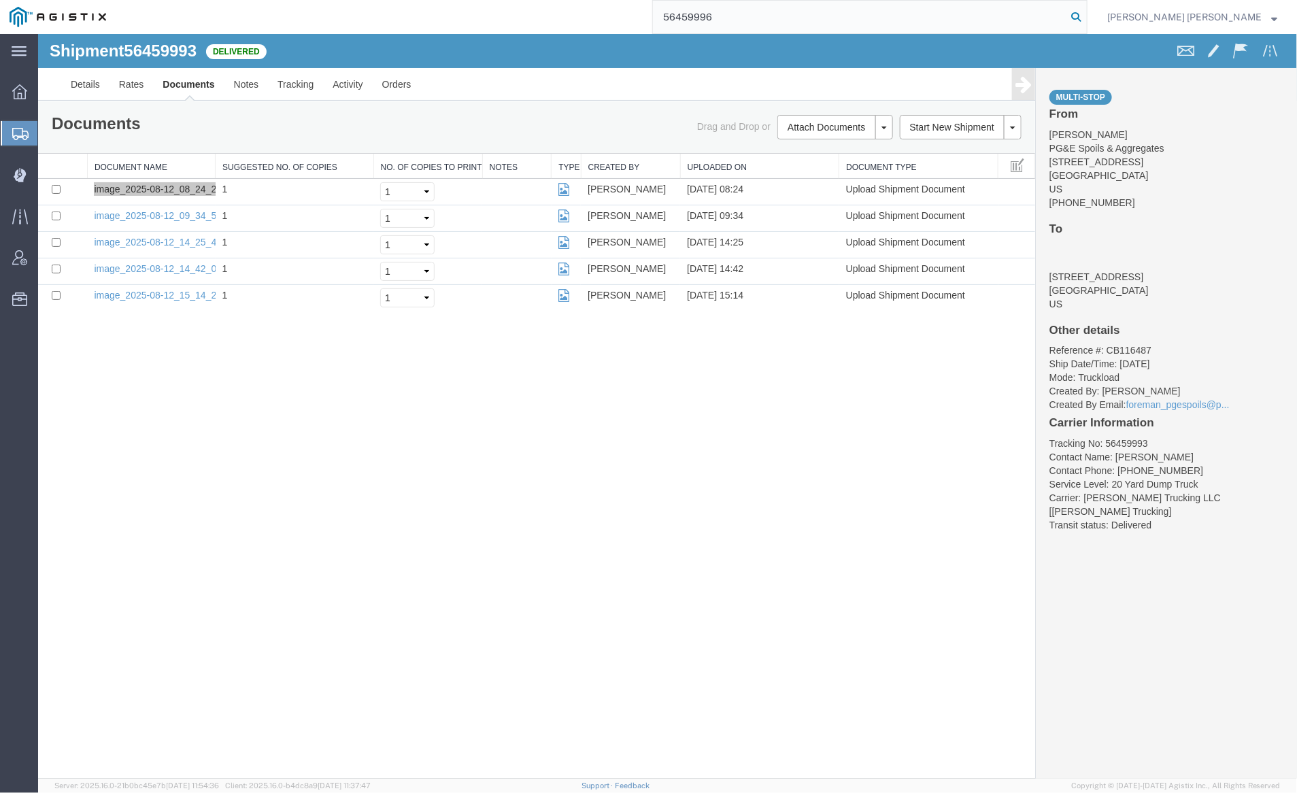
click at [1086, 17] on icon at bounding box center [1076, 16] width 19 height 19
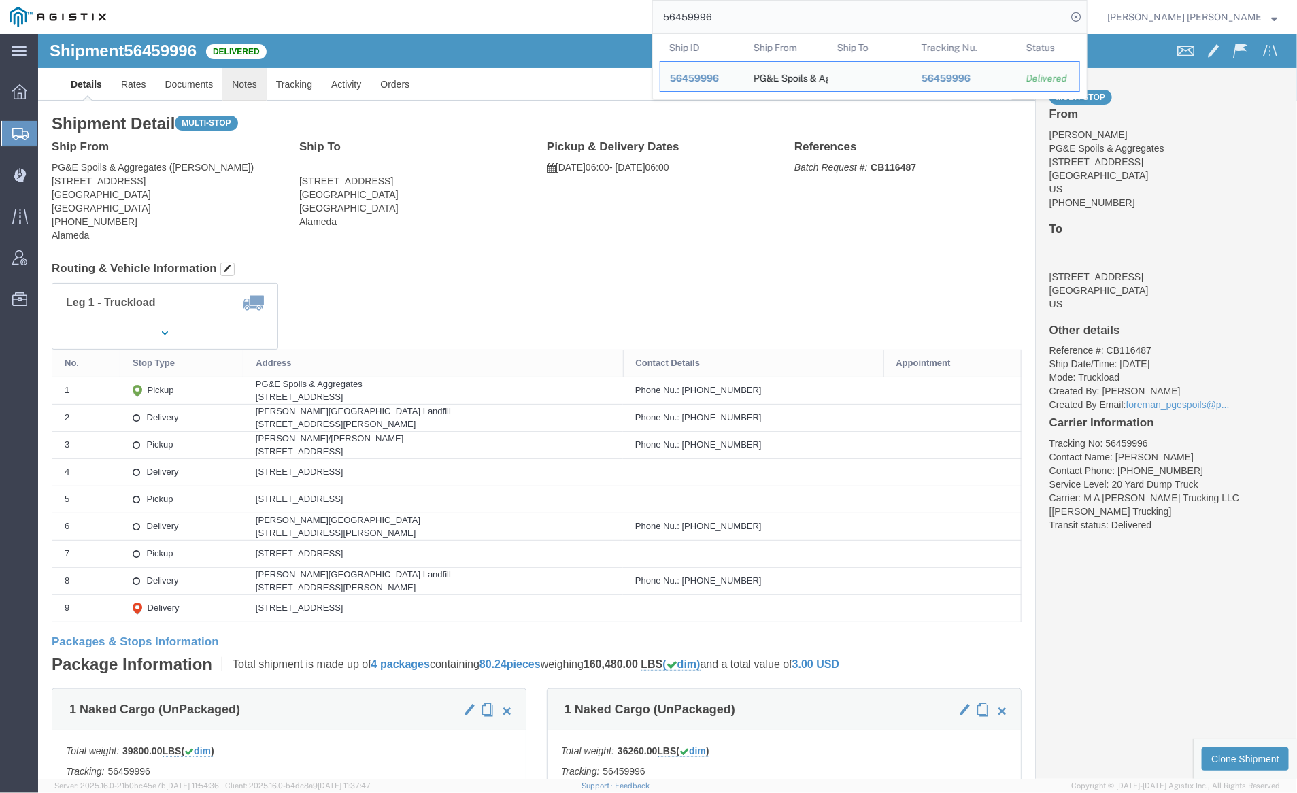
click link "Notes"
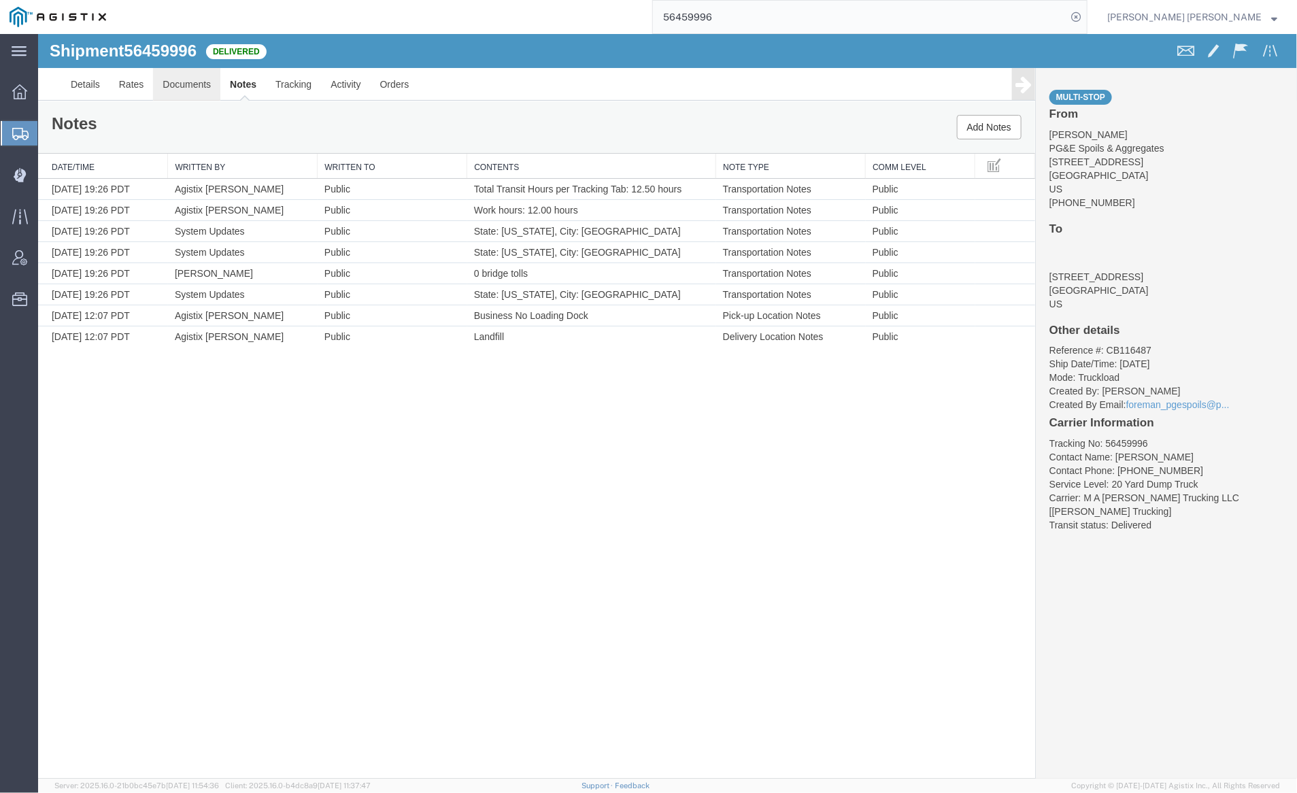
click at [183, 82] on link "Documents" at bounding box center [185, 83] width 67 height 33
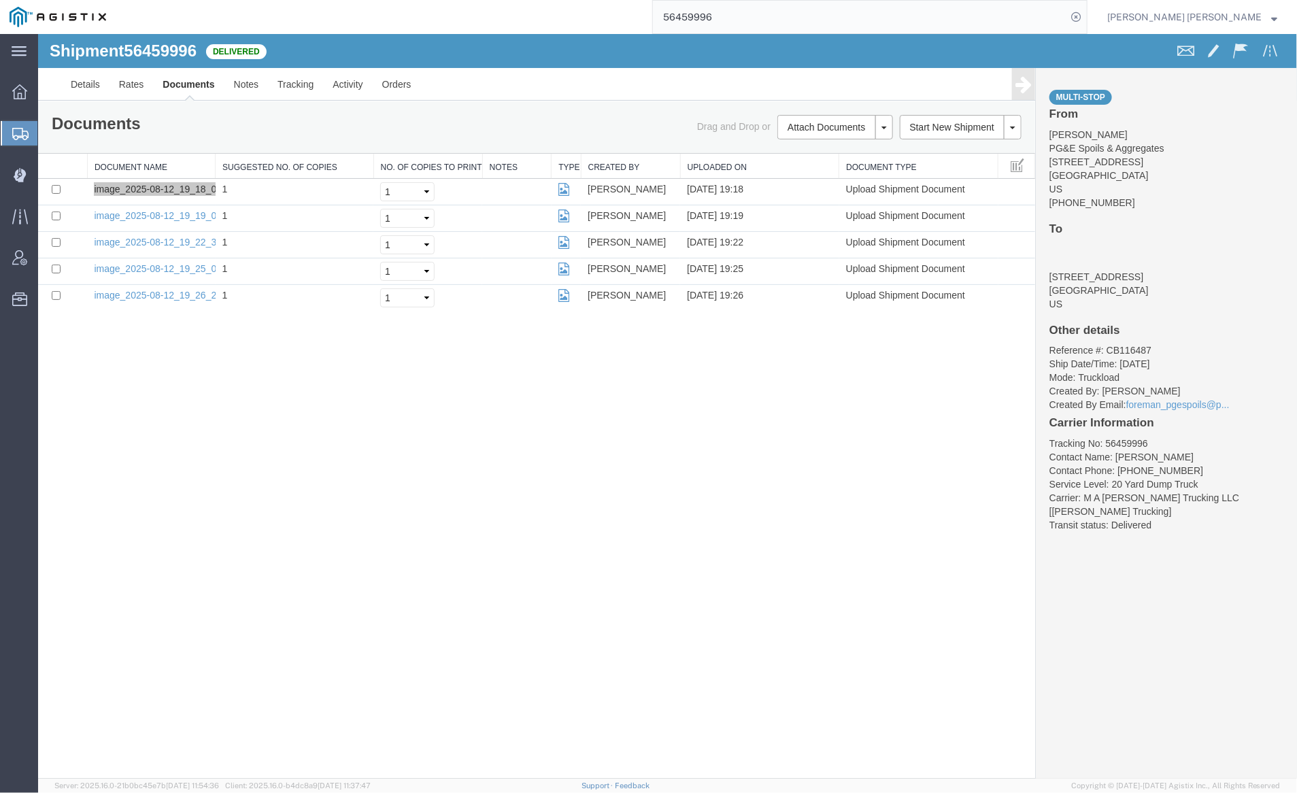
click at [751, 21] on input "56459996" at bounding box center [860, 17] width 414 height 33
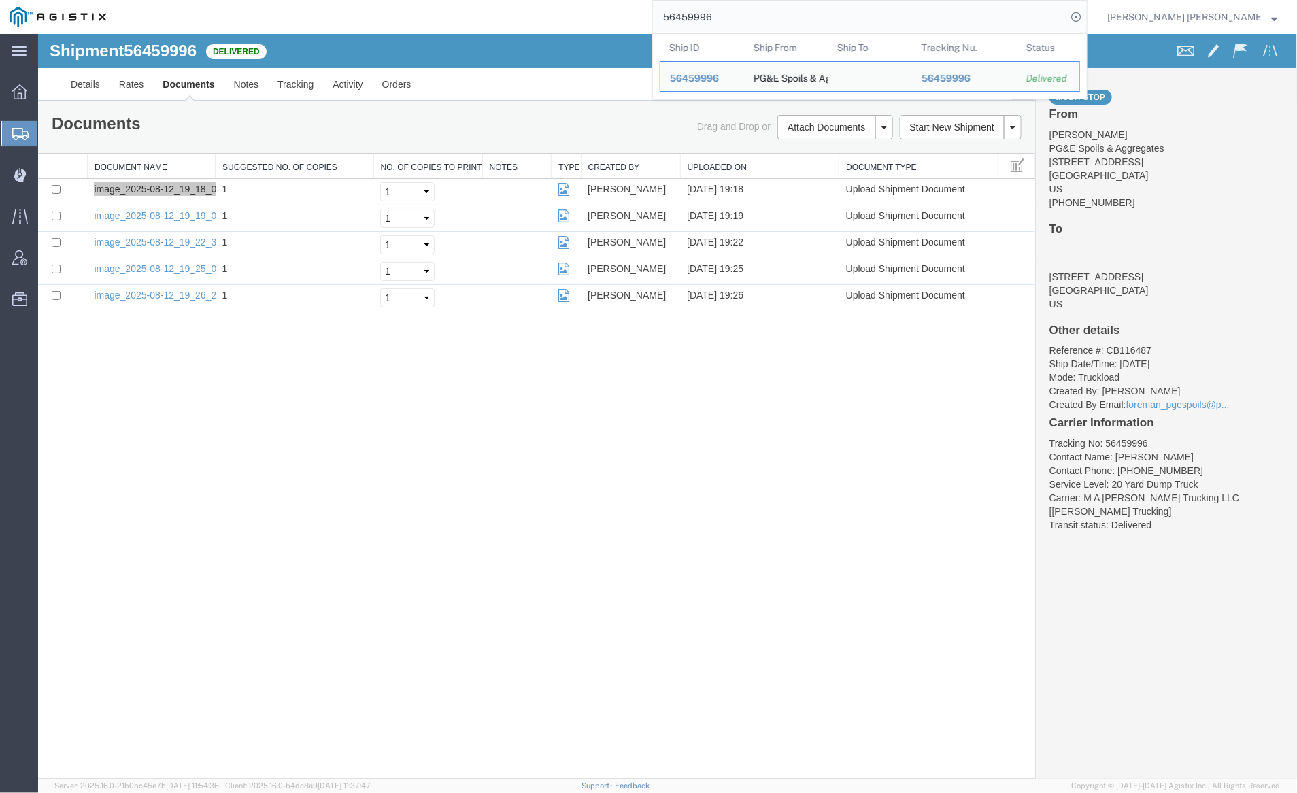
click at [751, 21] on input "56459996" at bounding box center [860, 17] width 414 height 33
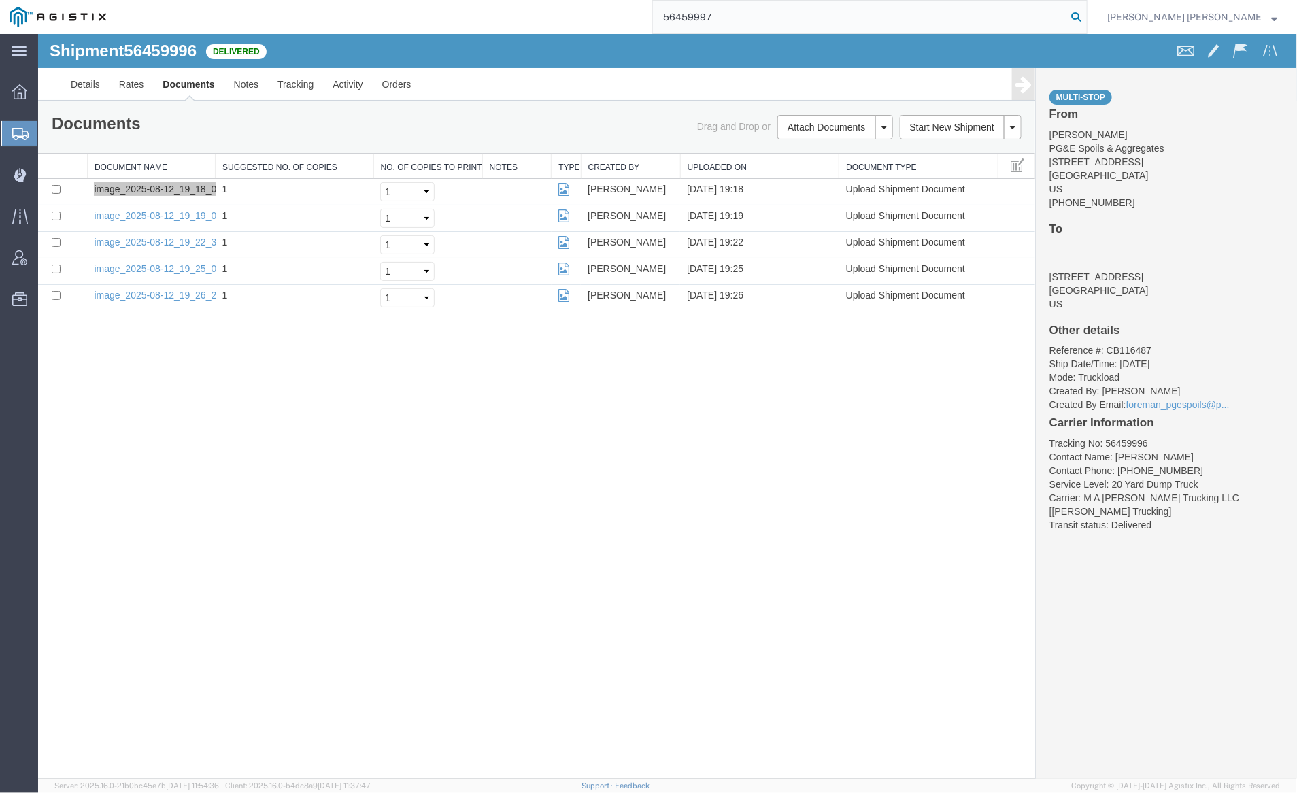
click at [1086, 16] on icon at bounding box center [1076, 16] width 19 height 19
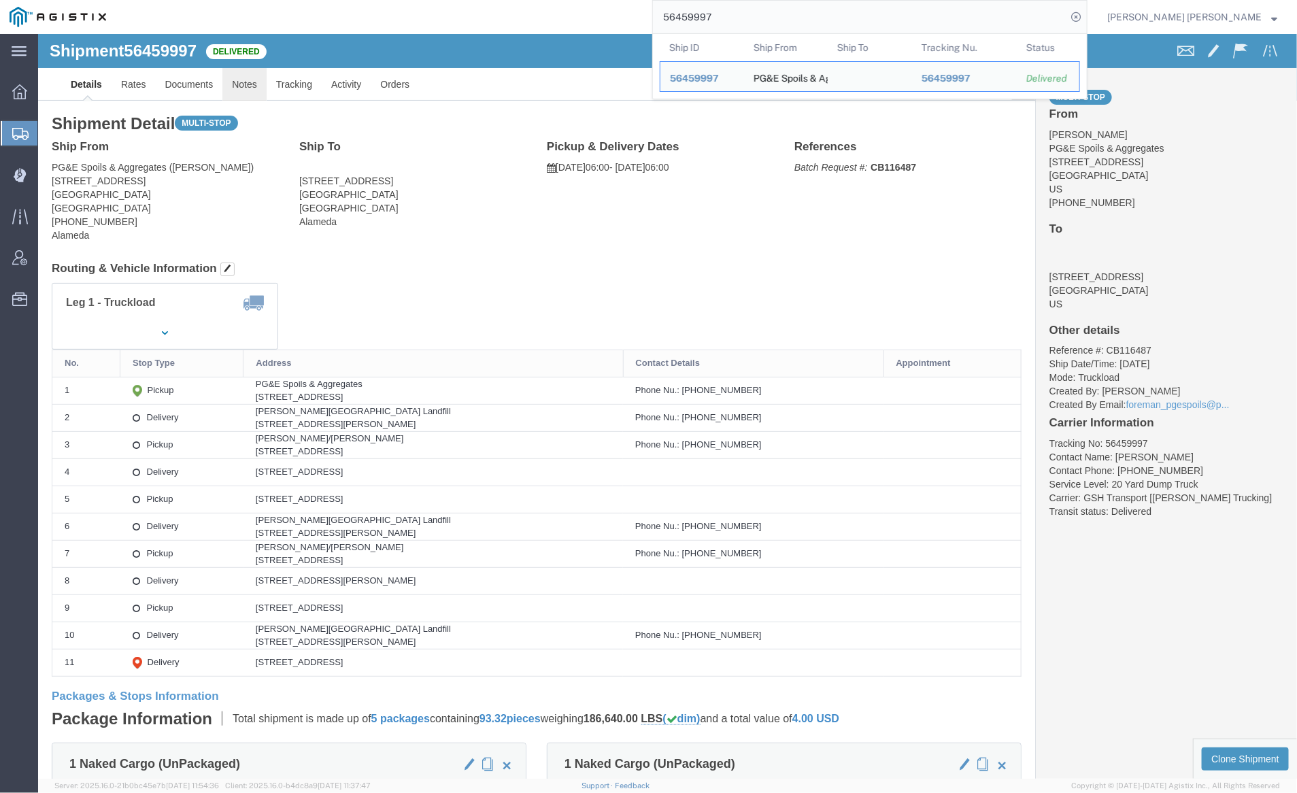
click link "Notes"
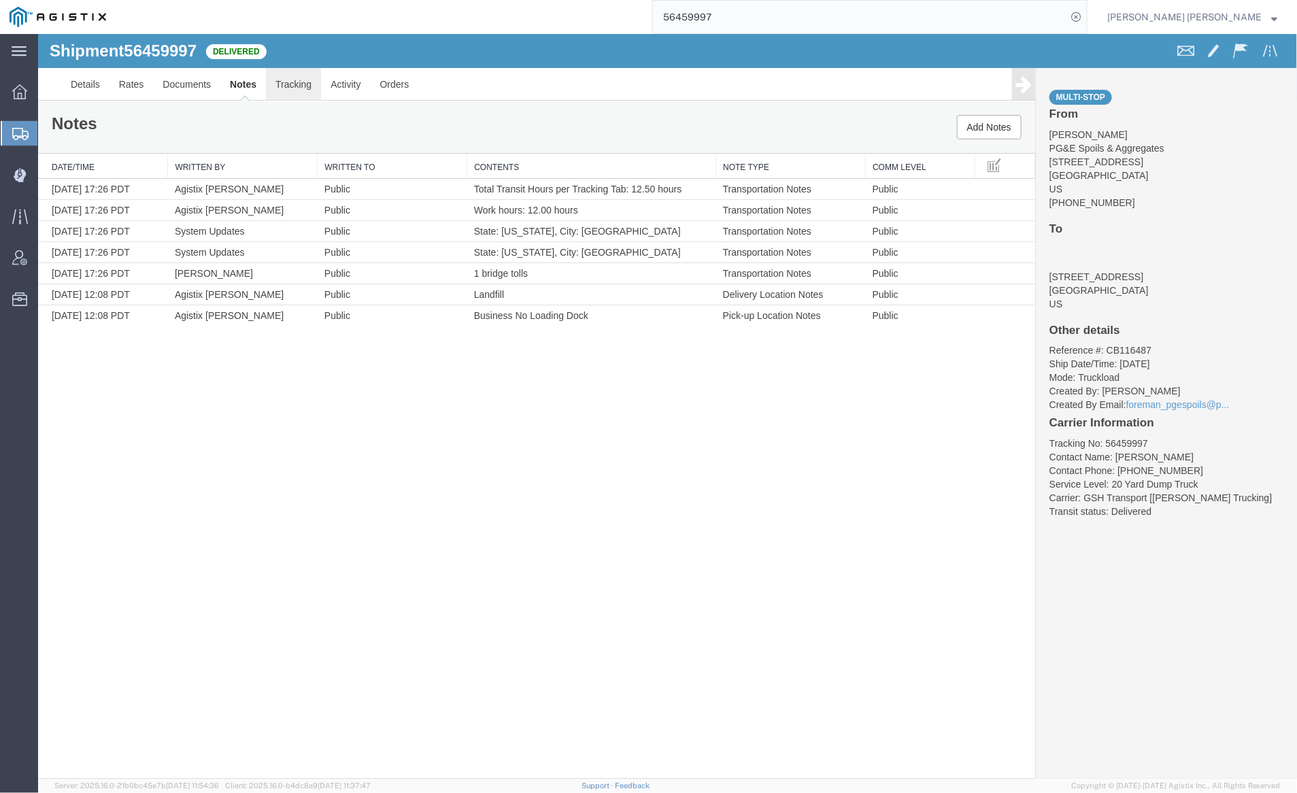
click at [286, 80] on link "Tracking" at bounding box center [292, 83] width 55 height 33
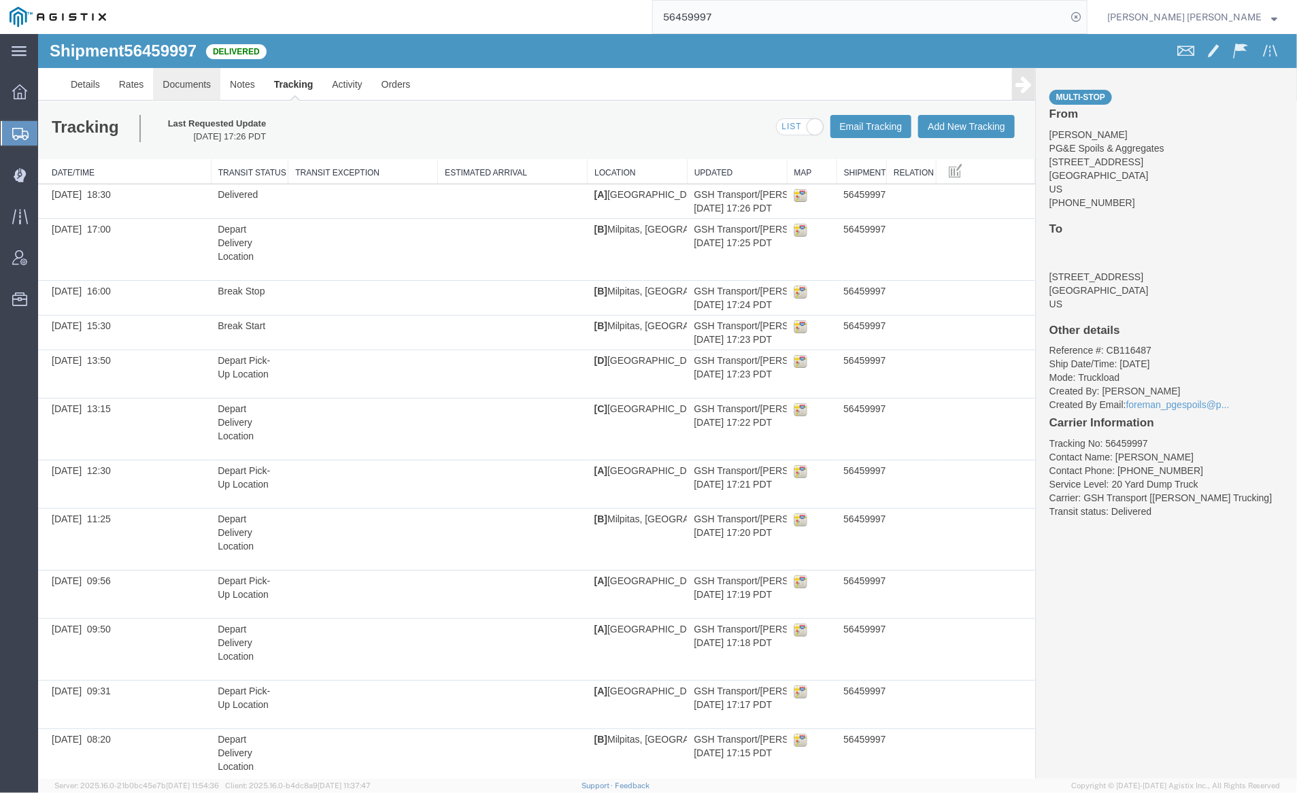
click at [193, 76] on link "Documents" at bounding box center [185, 83] width 67 height 33
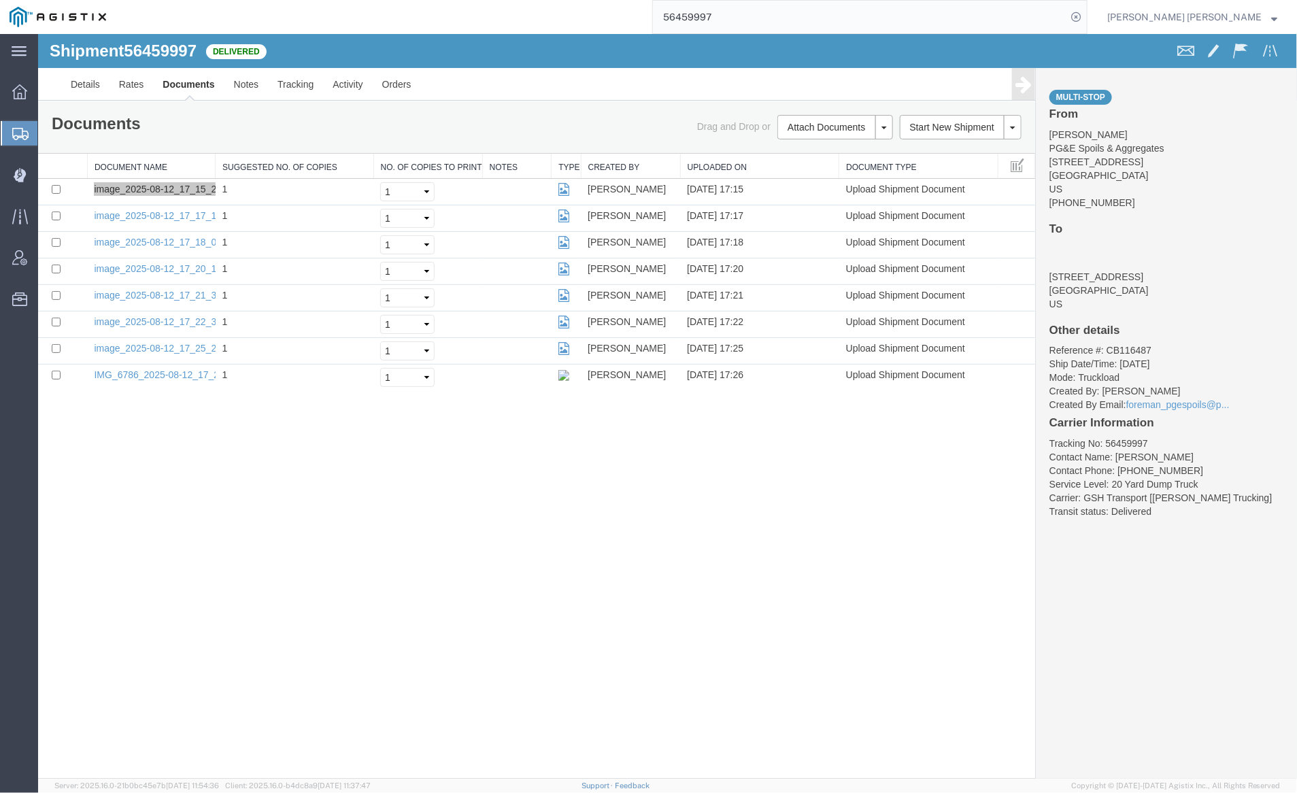
click at [758, 15] on input "56459997" at bounding box center [860, 17] width 414 height 33
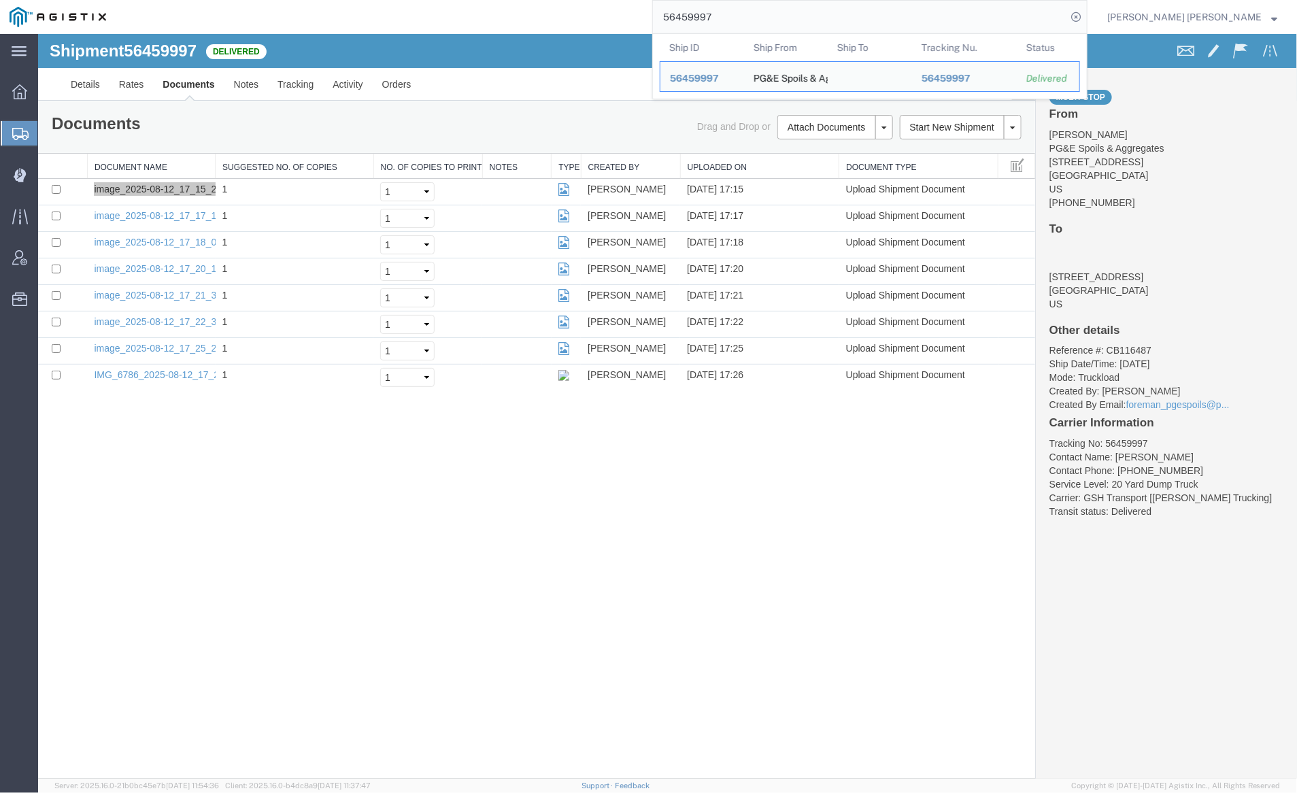
click at [760, 16] on input "56459997" at bounding box center [860, 17] width 414 height 33
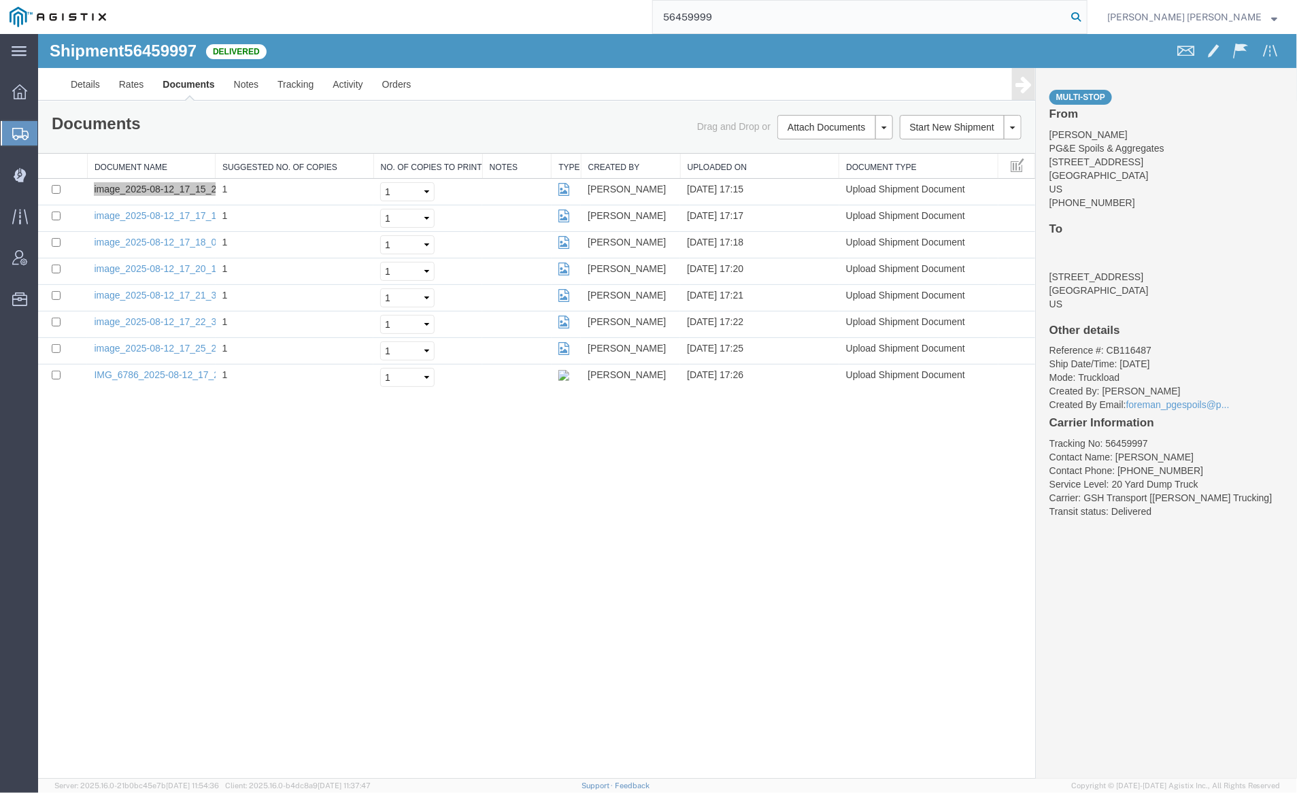
click at [1086, 16] on icon at bounding box center [1076, 16] width 19 height 19
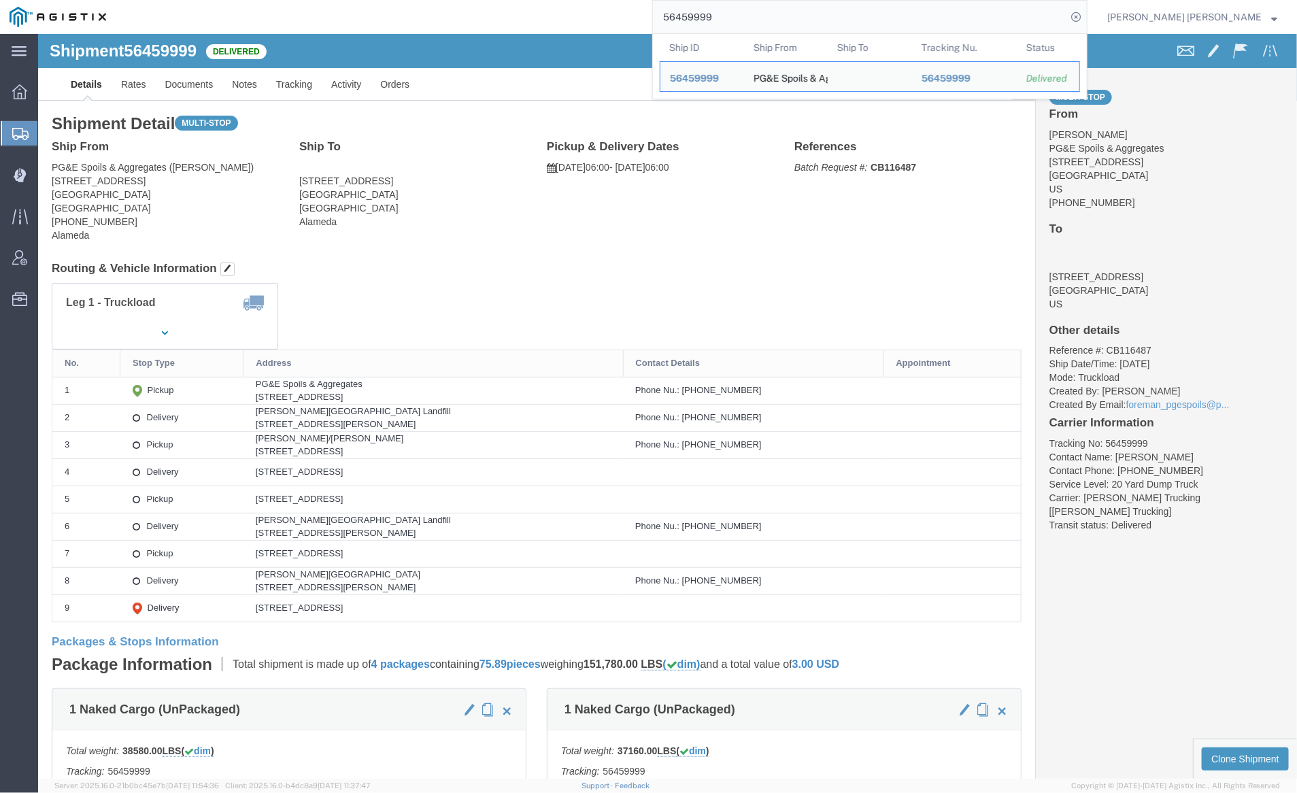
click span "56459999"
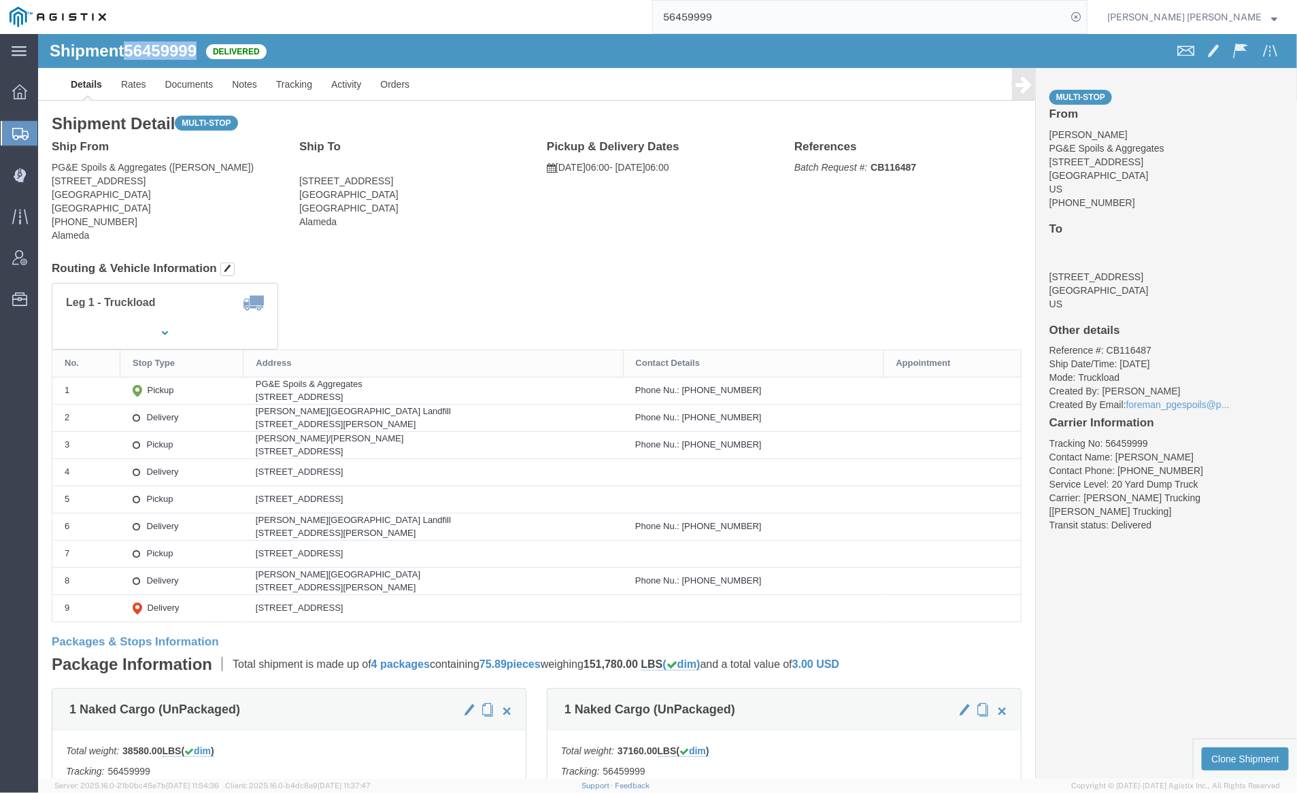
copy span "56459999"
click link "Notes"
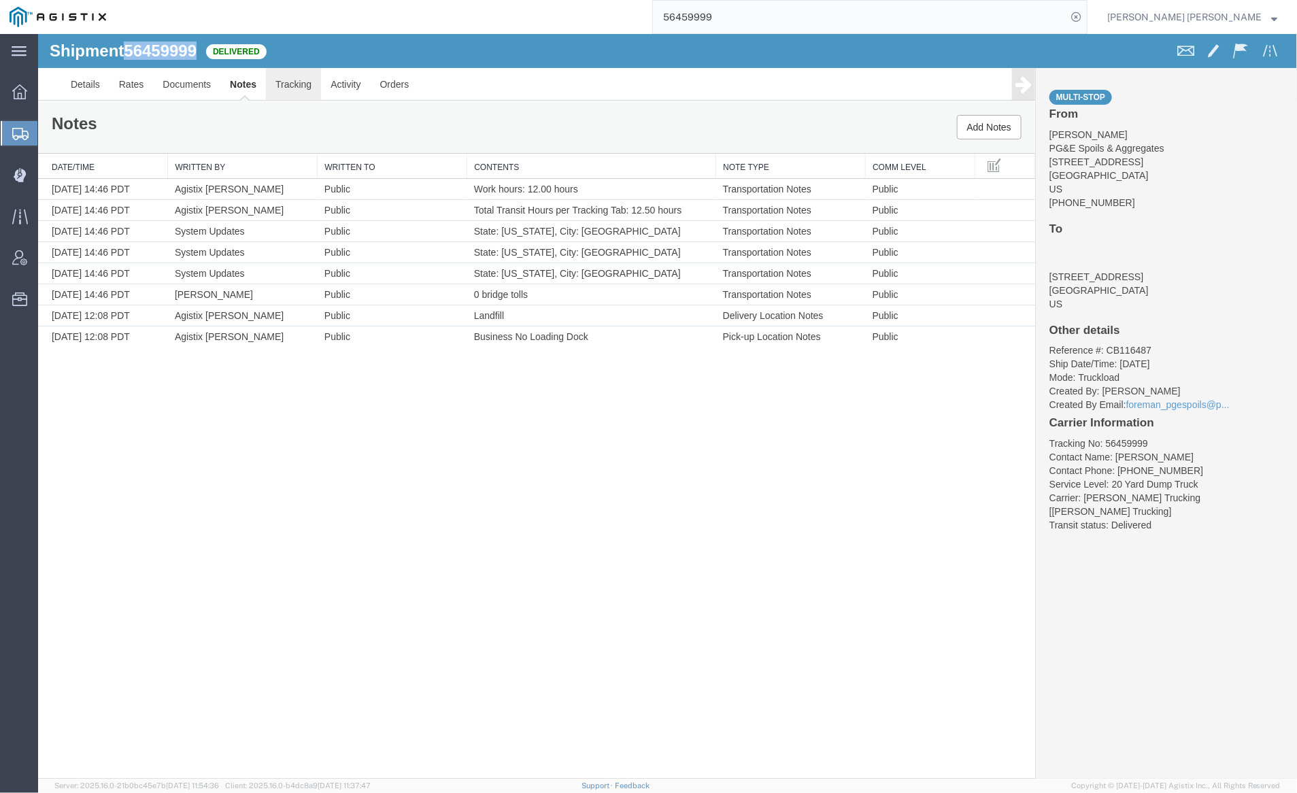
click at [297, 81] on link "Tracking" at bounding box center [292, 83] width 55 height 33
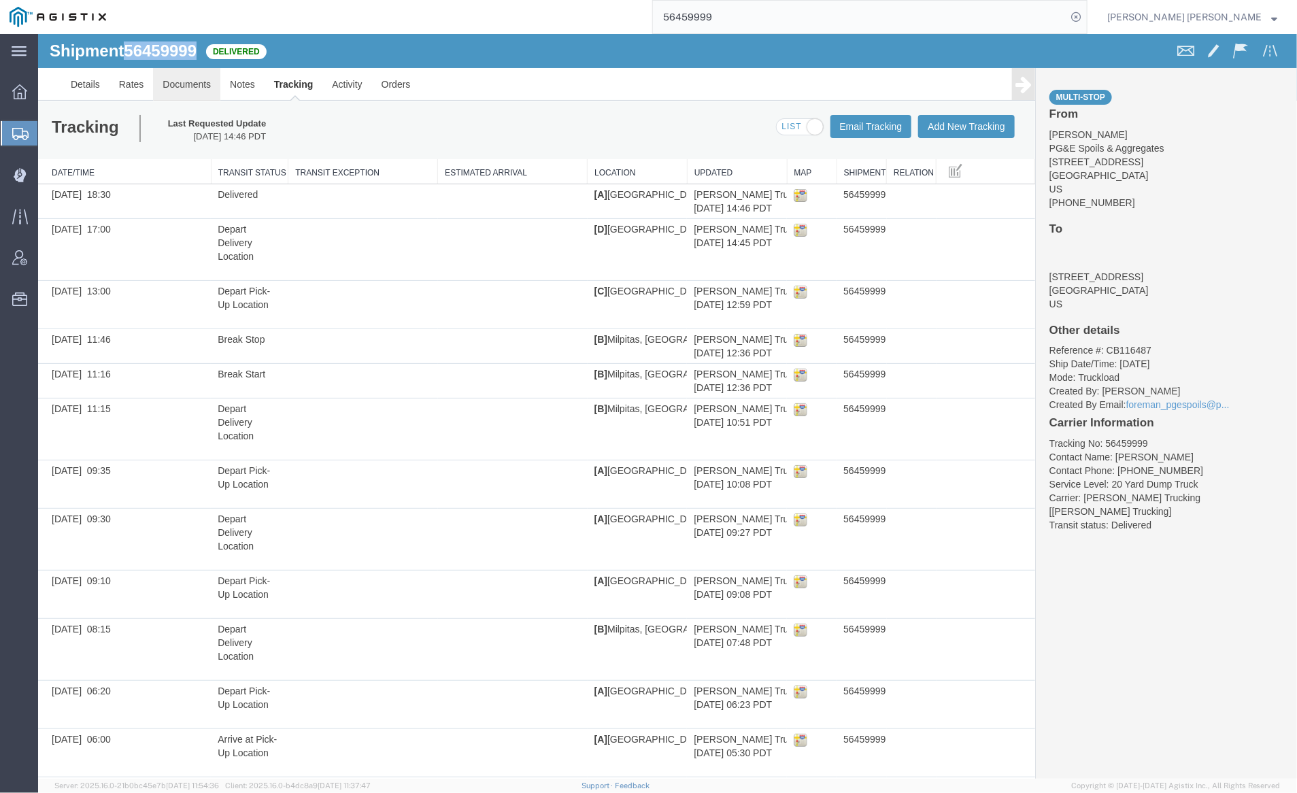
click at [179, 84] on link "Documents" at bounding box center [185, 83] width 67 height 33
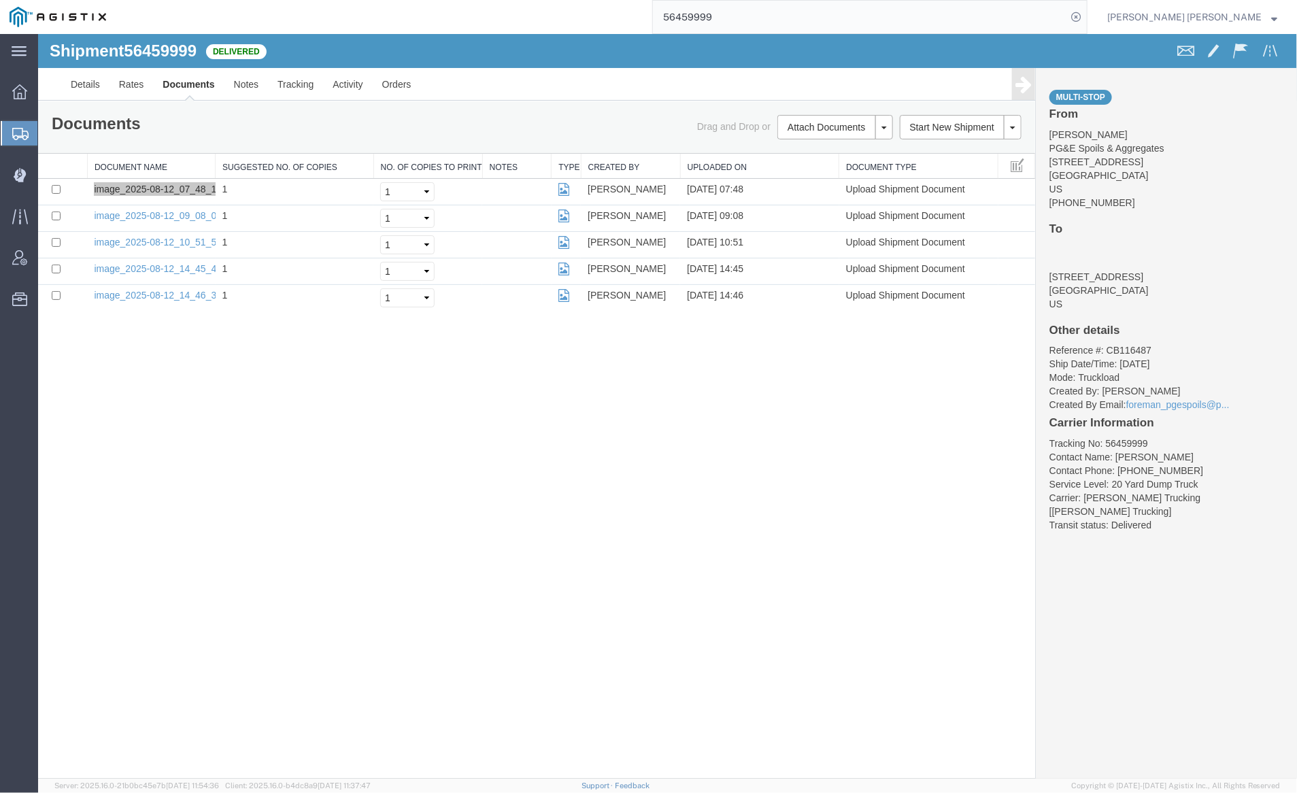
click at [767, 24] on input "56459999" at bounding box center [860, 17] width 414 height 33
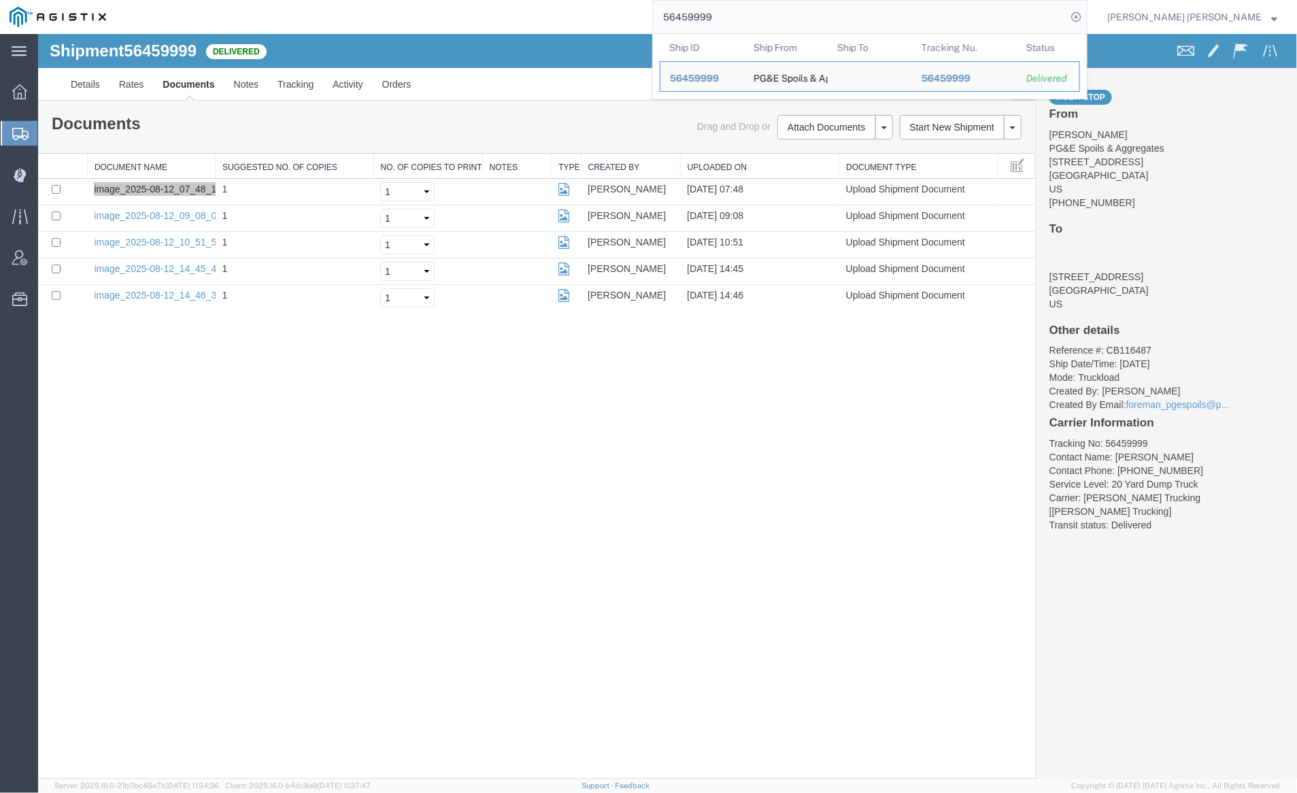
click at [767, 24] on input "56459999" at bounding box center [860, 17] width 414 height 33
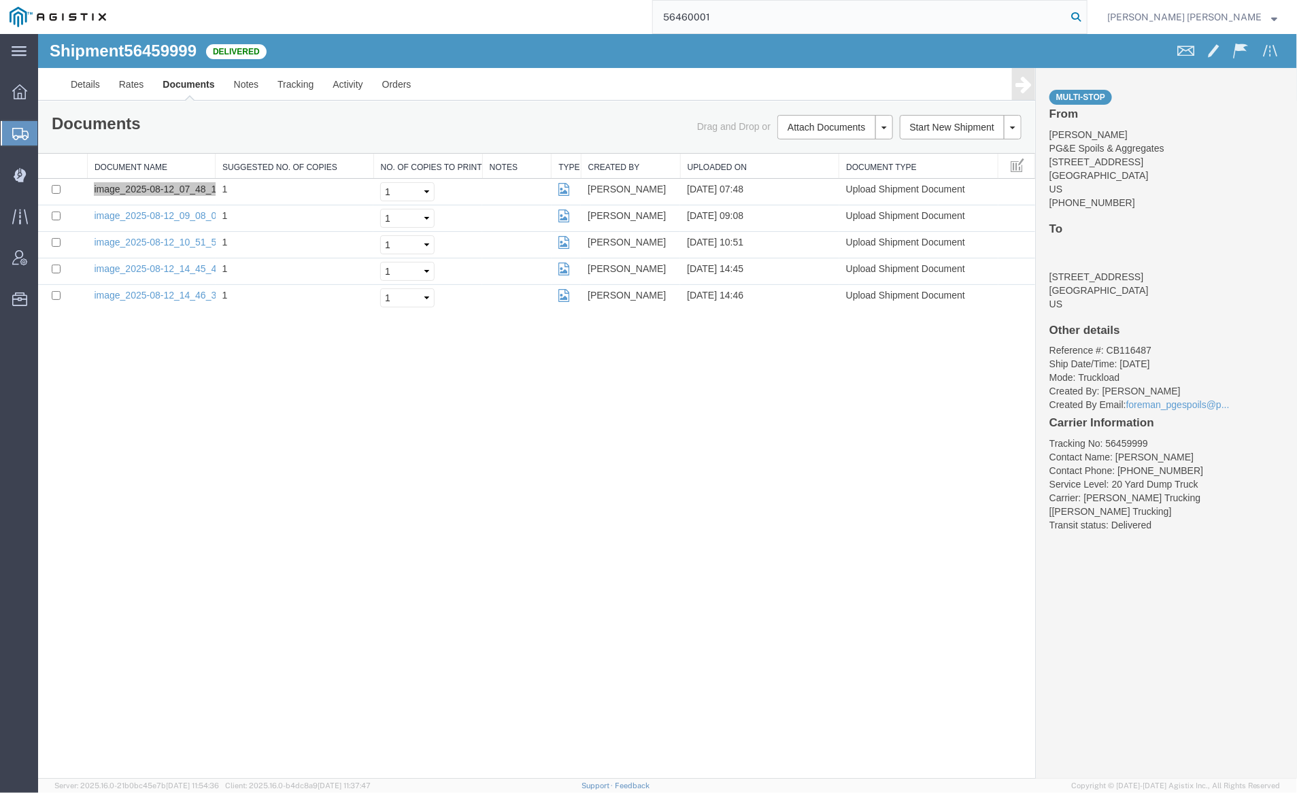
click at [1086, 15] on icon at bounding box center [1076, 16] width 19 height 19
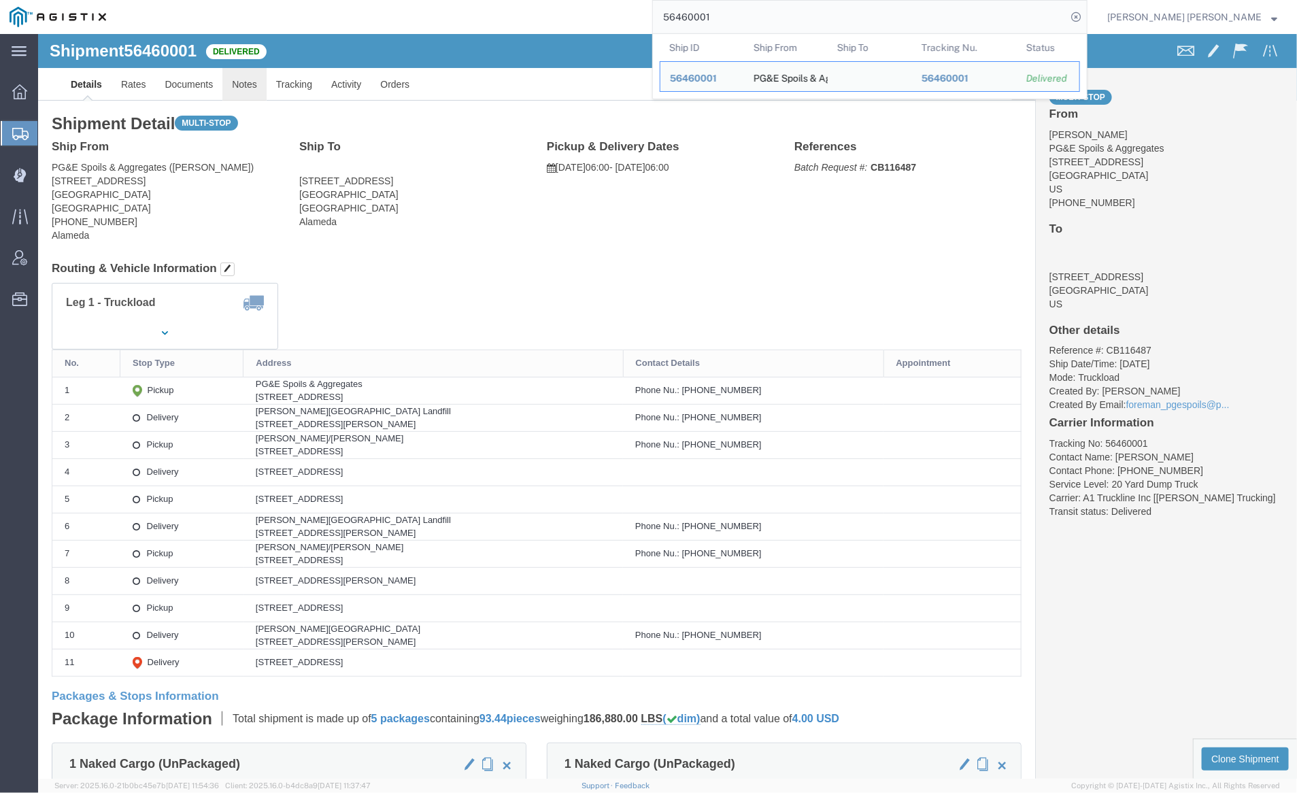
click link "Notes"
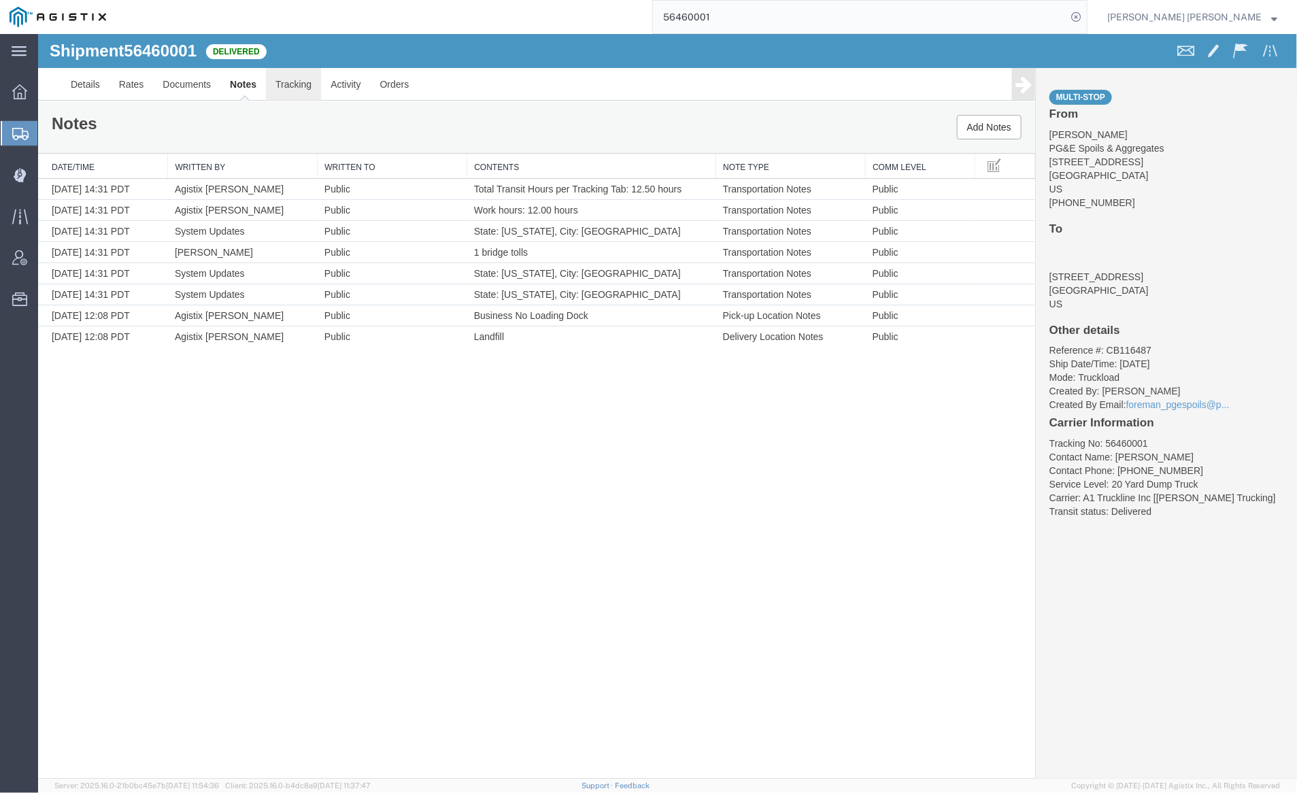
click at [293, 82] on link "Tracking" at bounding box center [292, 83] width 55 height 33
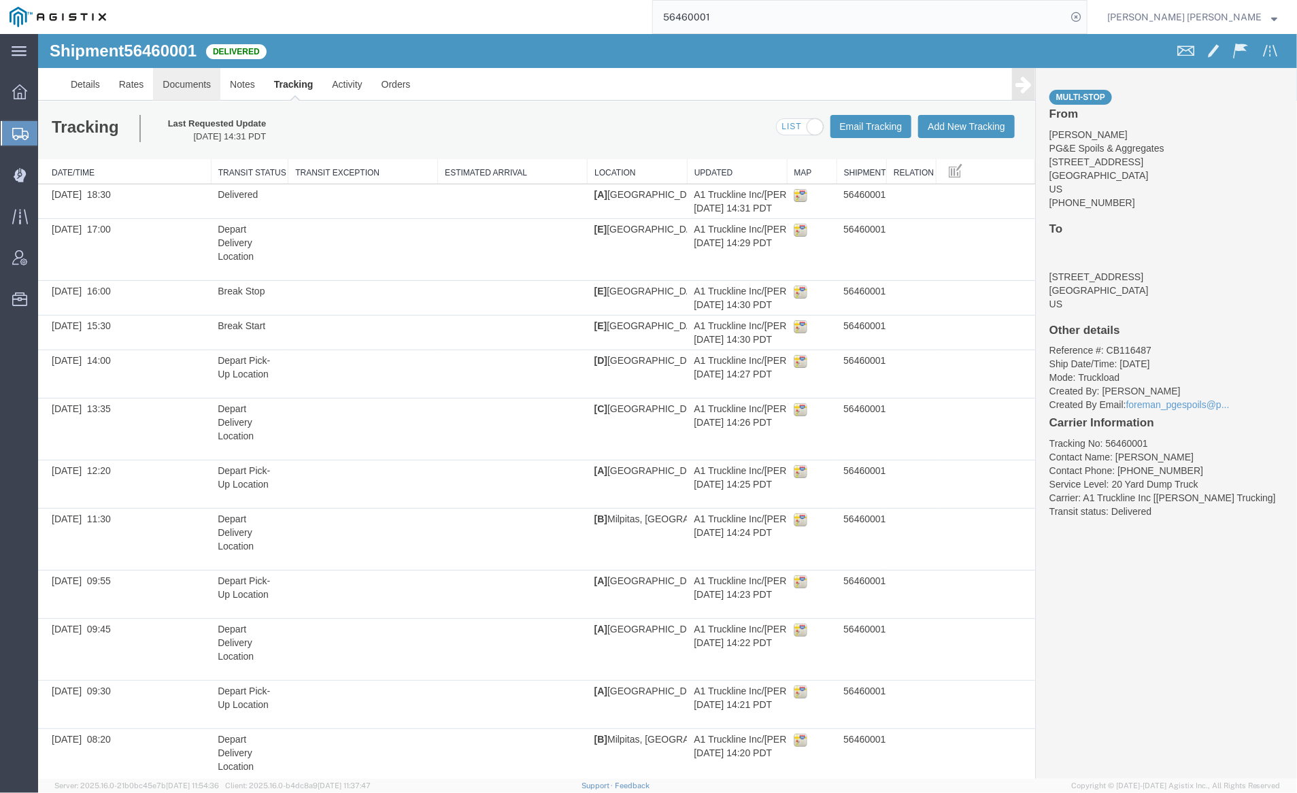
click at [188, 78] on link "Documents" at bounding box center [185, 83] width 67 height 33
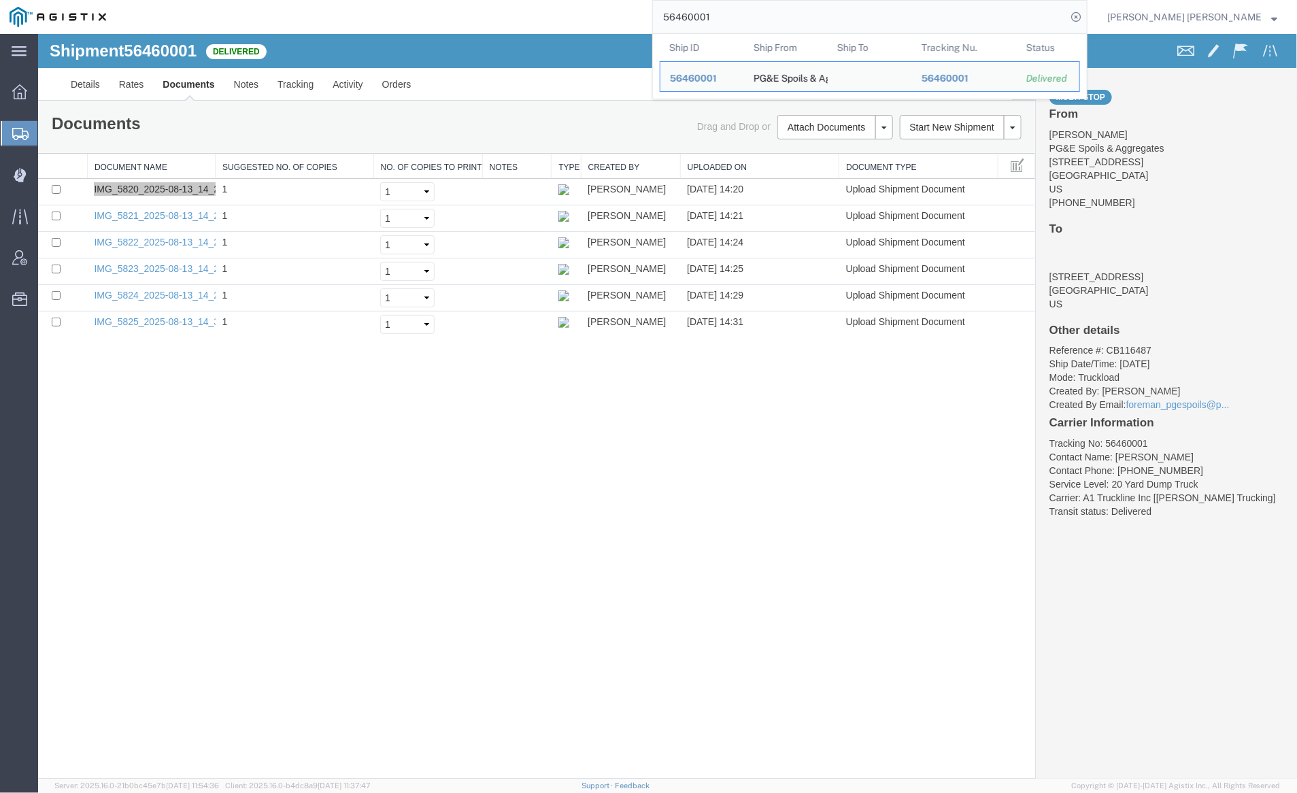
click at [752, 13] on input "56460001" at bounding box center [860, 17] width 414 height 33
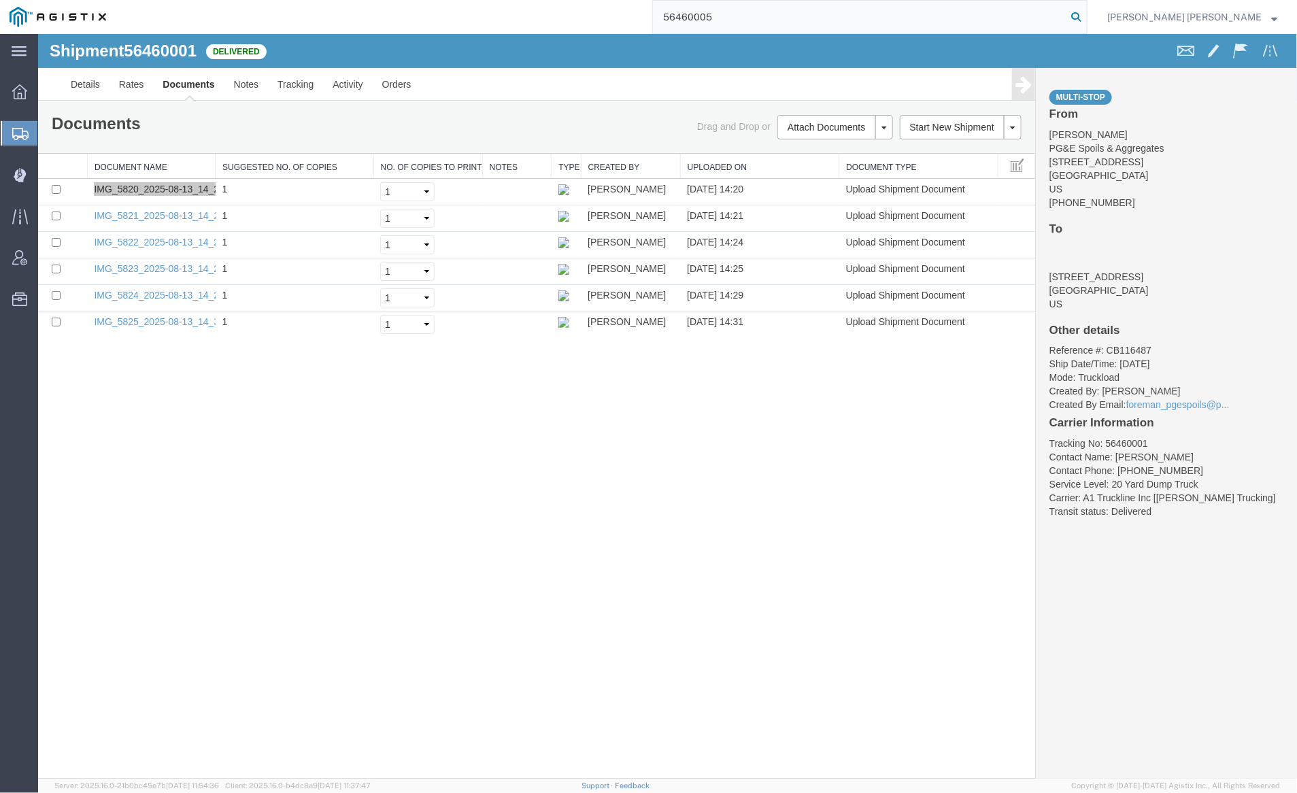
click at [1086, 18] on icon at bounding box center [1076, 16] width 19 height 19
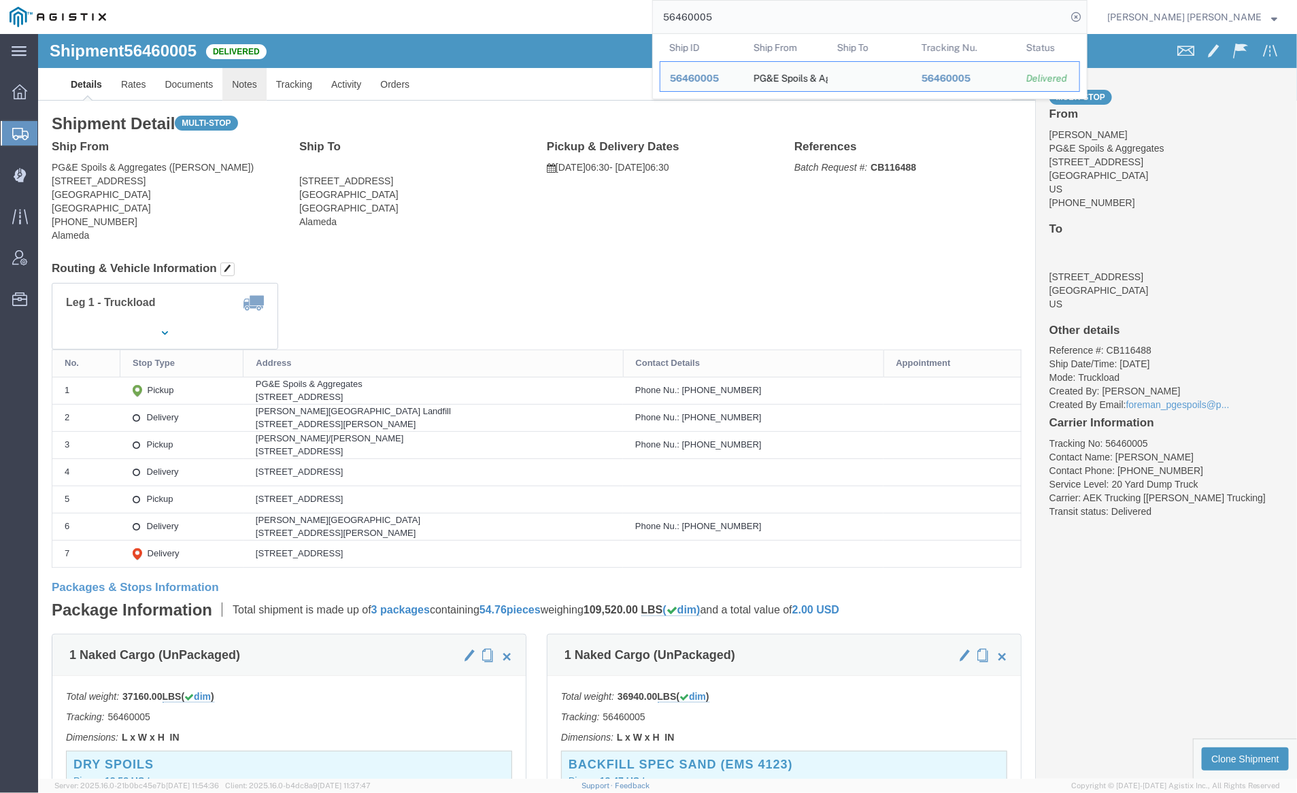
click link "Notes"
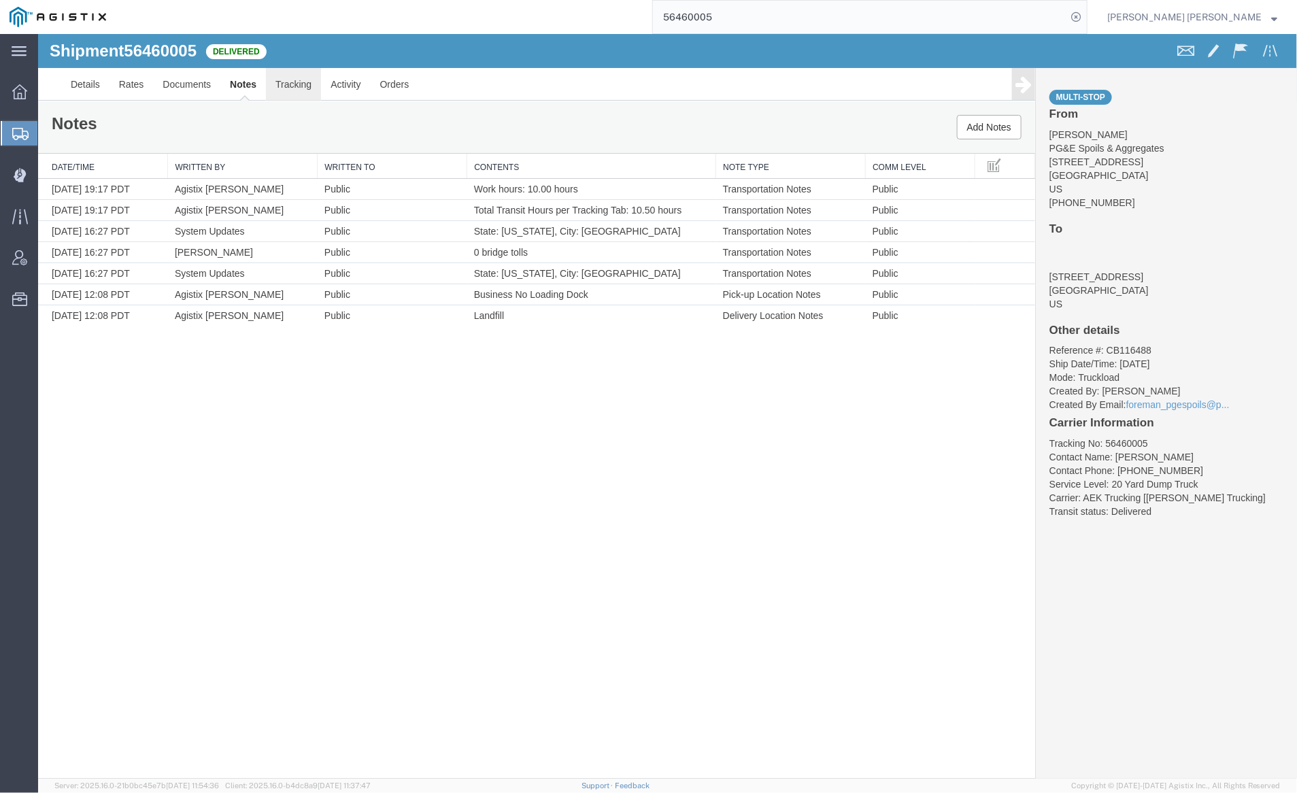
click at [285, 88] on link "Tracking" at bounding box center [292, 83] width 55 height 33
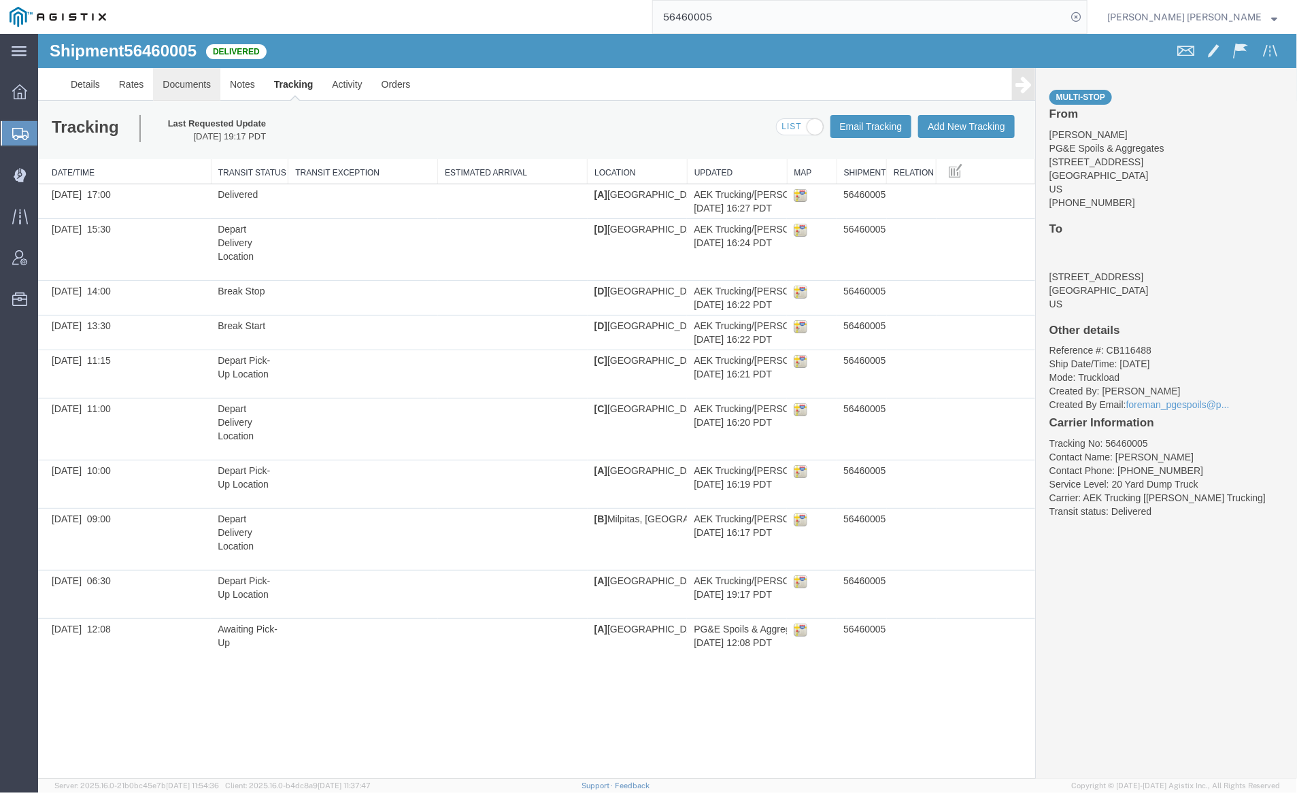
click at [182, 84] on link "Documents" at bounding box center [185, 83] width 67 height 33
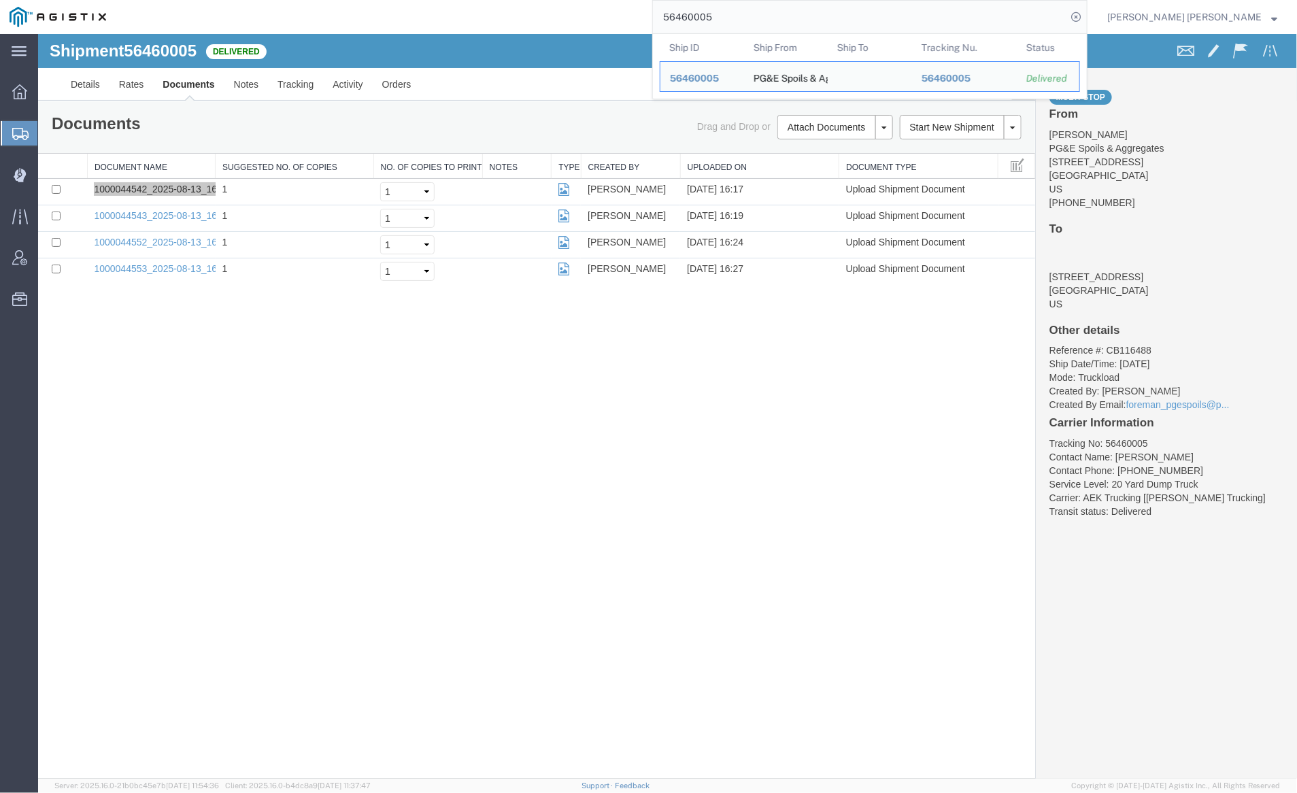
click at [741, 10] on input "56460005" at bounding box center [860, 17] width 414 height 33
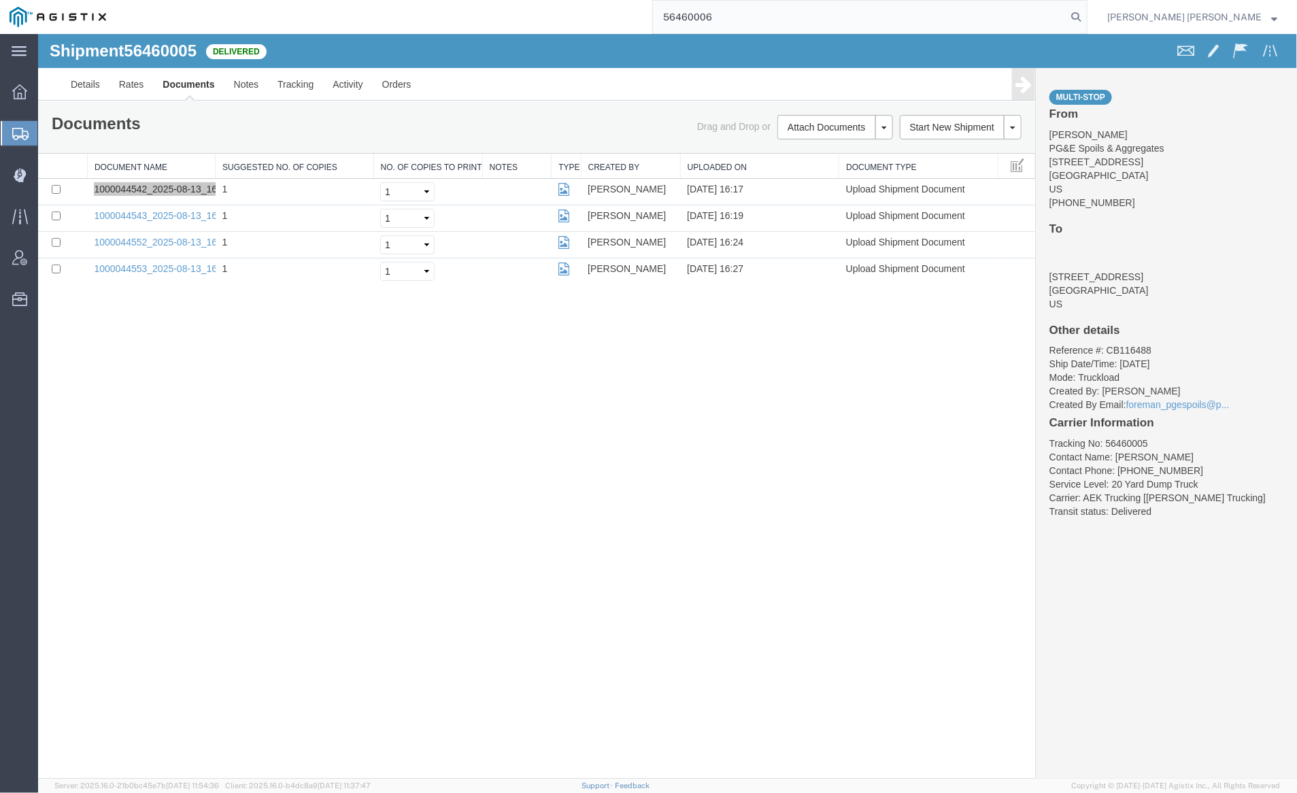
drag, startPoint x: 1153, startPoint y: 17, endPoint x: 1027, endPoint y: 2, distance: 126.7
click at [1086, 16] on icon at bounding box center [1076, 16] width 19 height 19
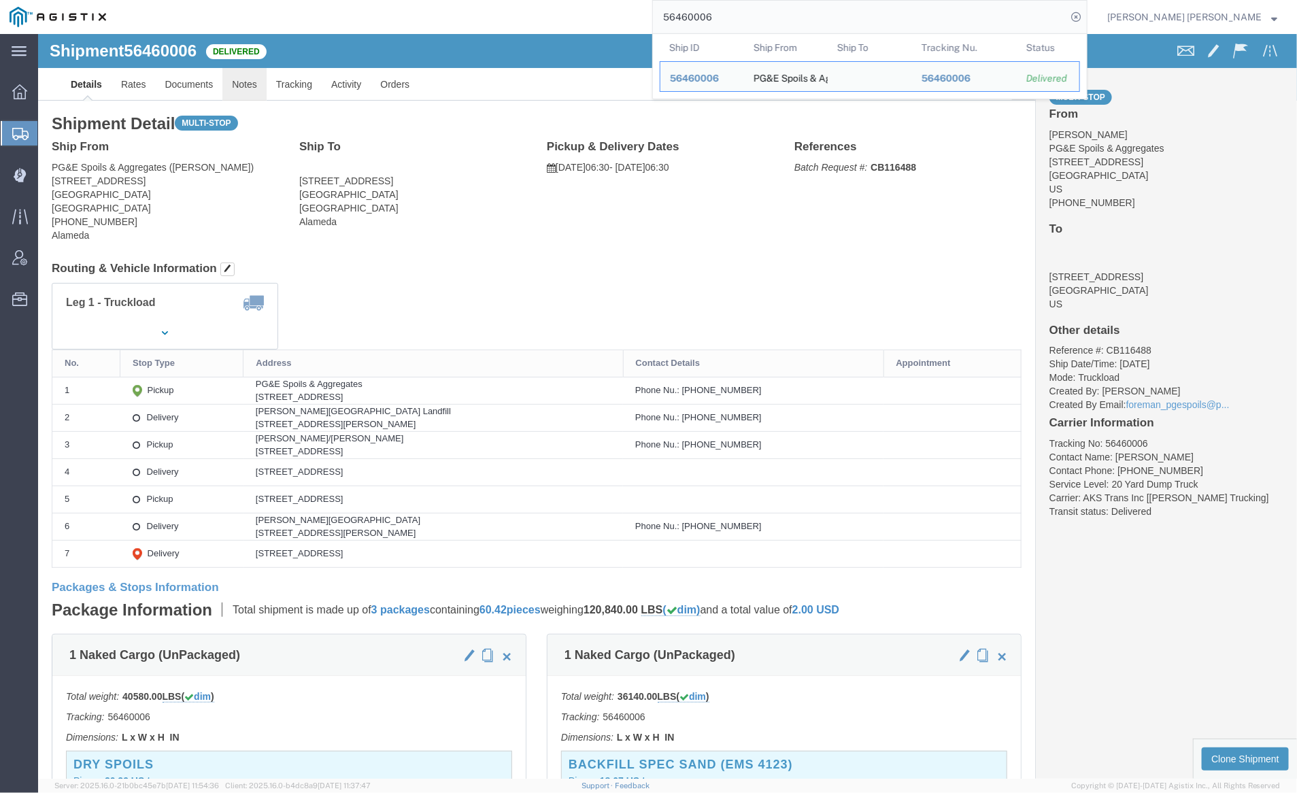
click link "Notes"
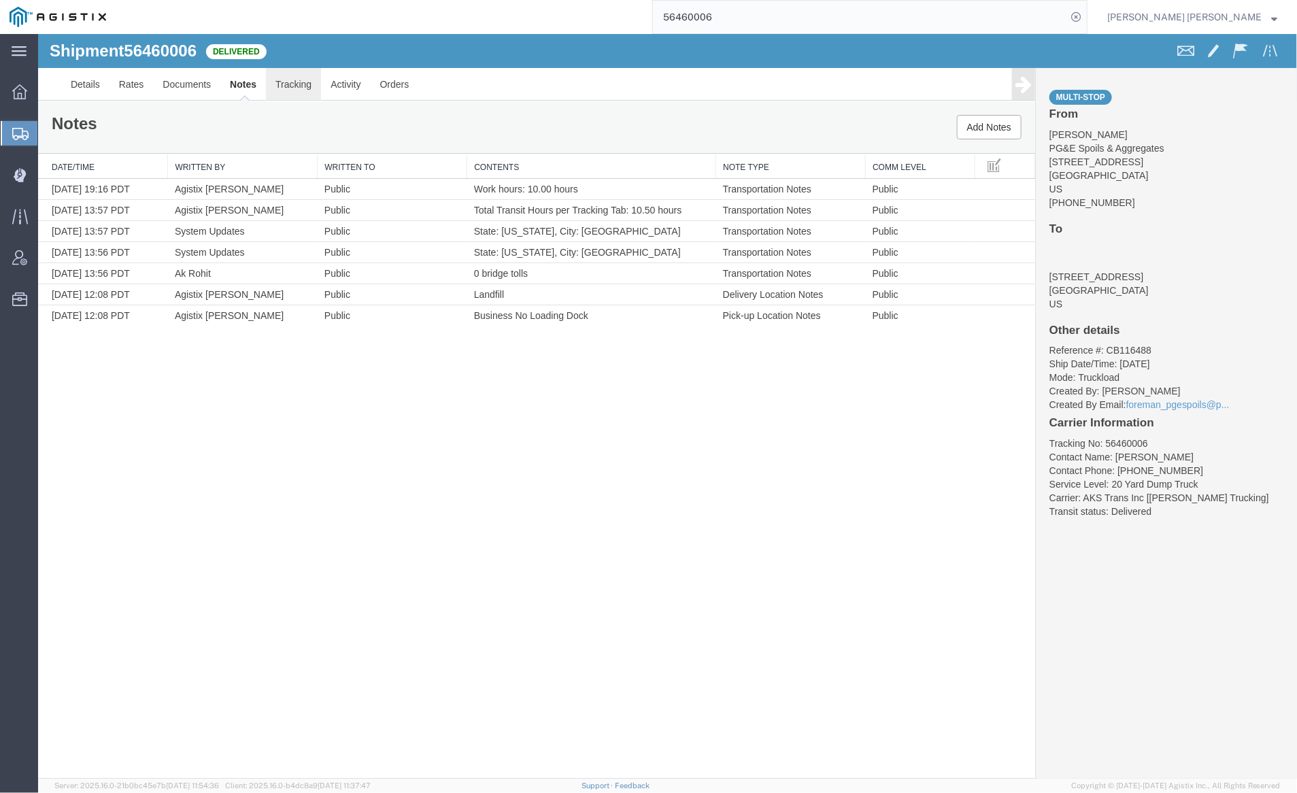
click at [283, 86] on link "Tracking" at bounding box center [292, 83] width 55 height 33
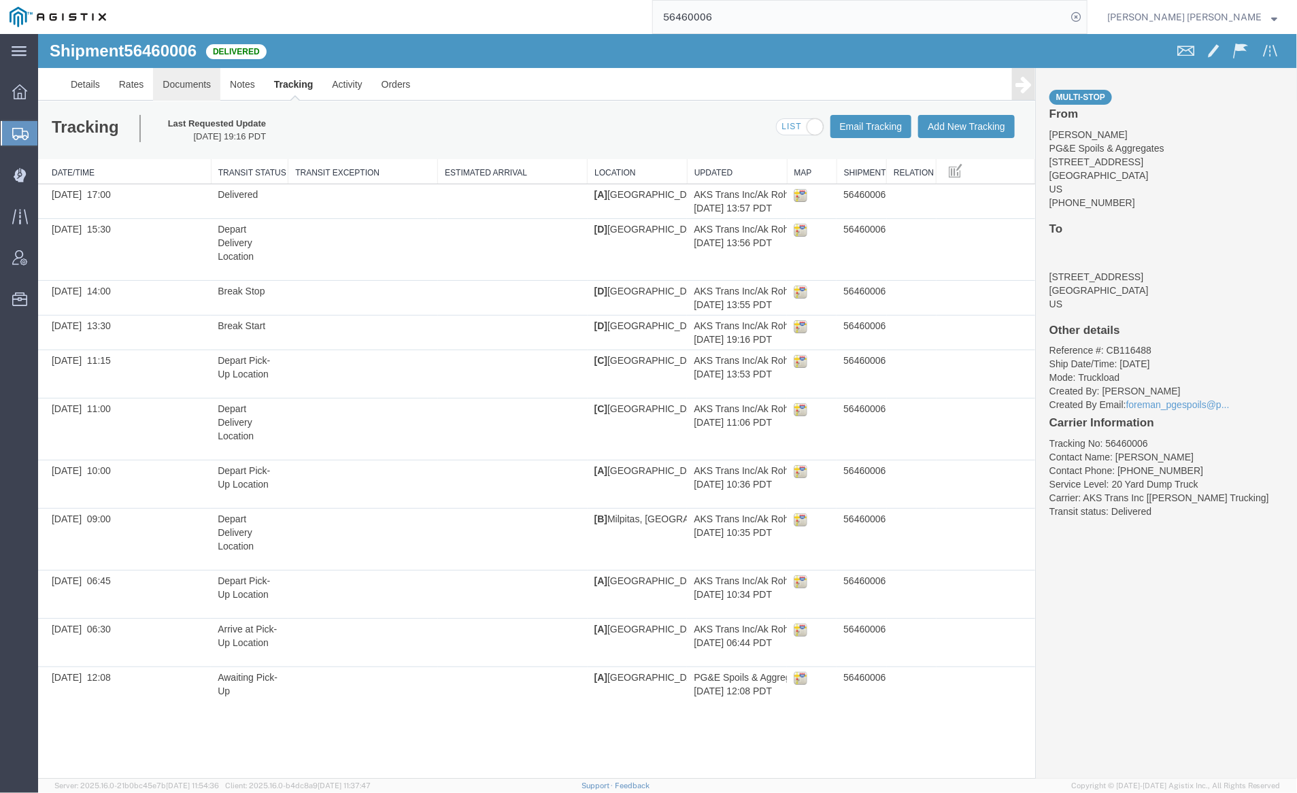
click at [187, 81] on link "Documents" at bounding box center [185, 83] width 67 height 33
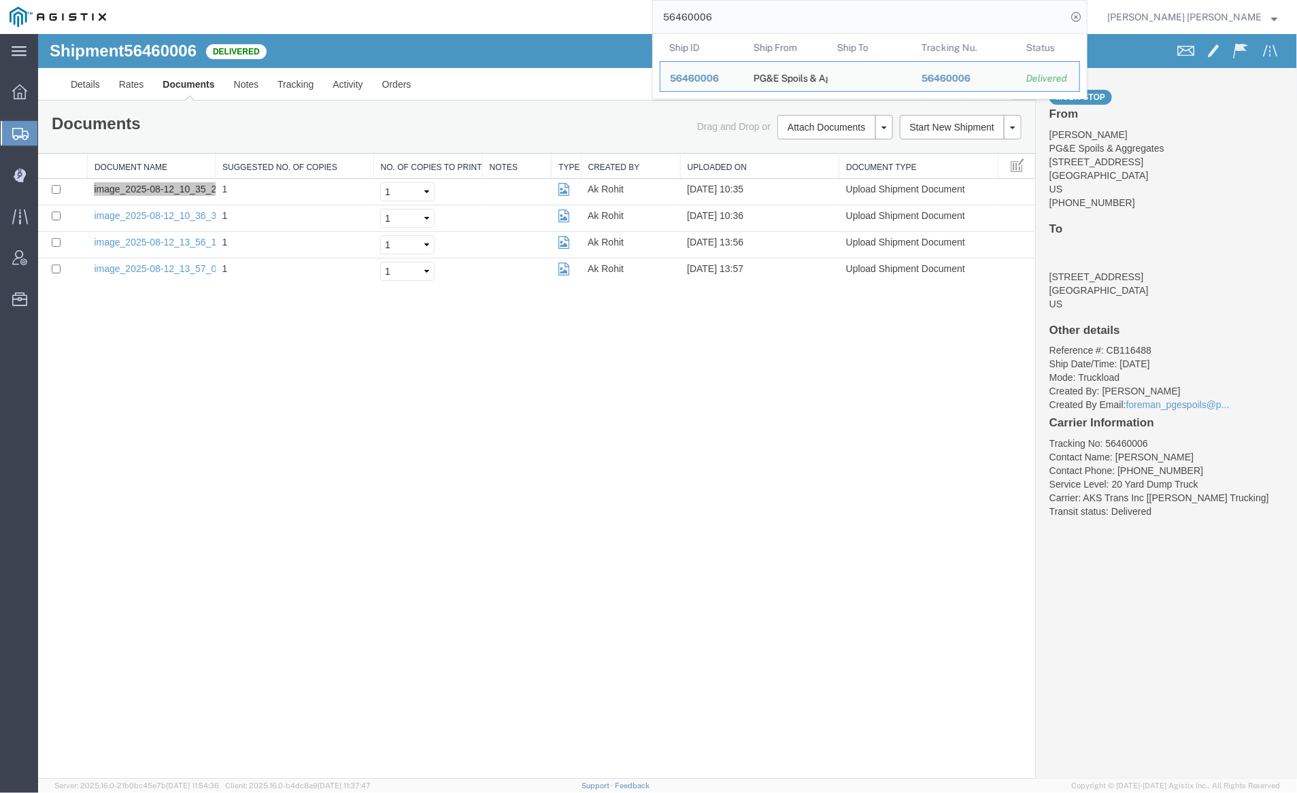
click at [769, 22] on input "56460006" at bounding box center [860, 17] width 414 height 33
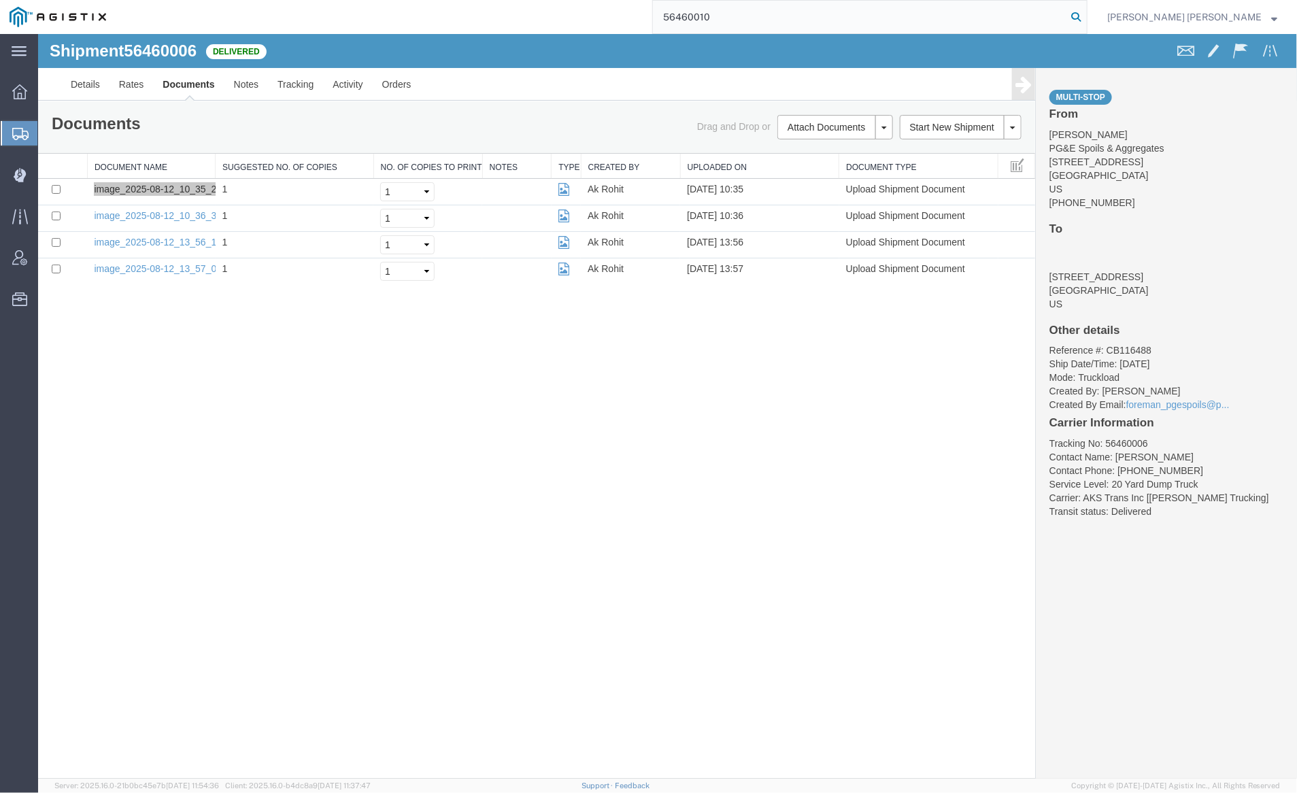
click at [1086, 14] on icon at bounding box center [1076, 16] width 19 height 19
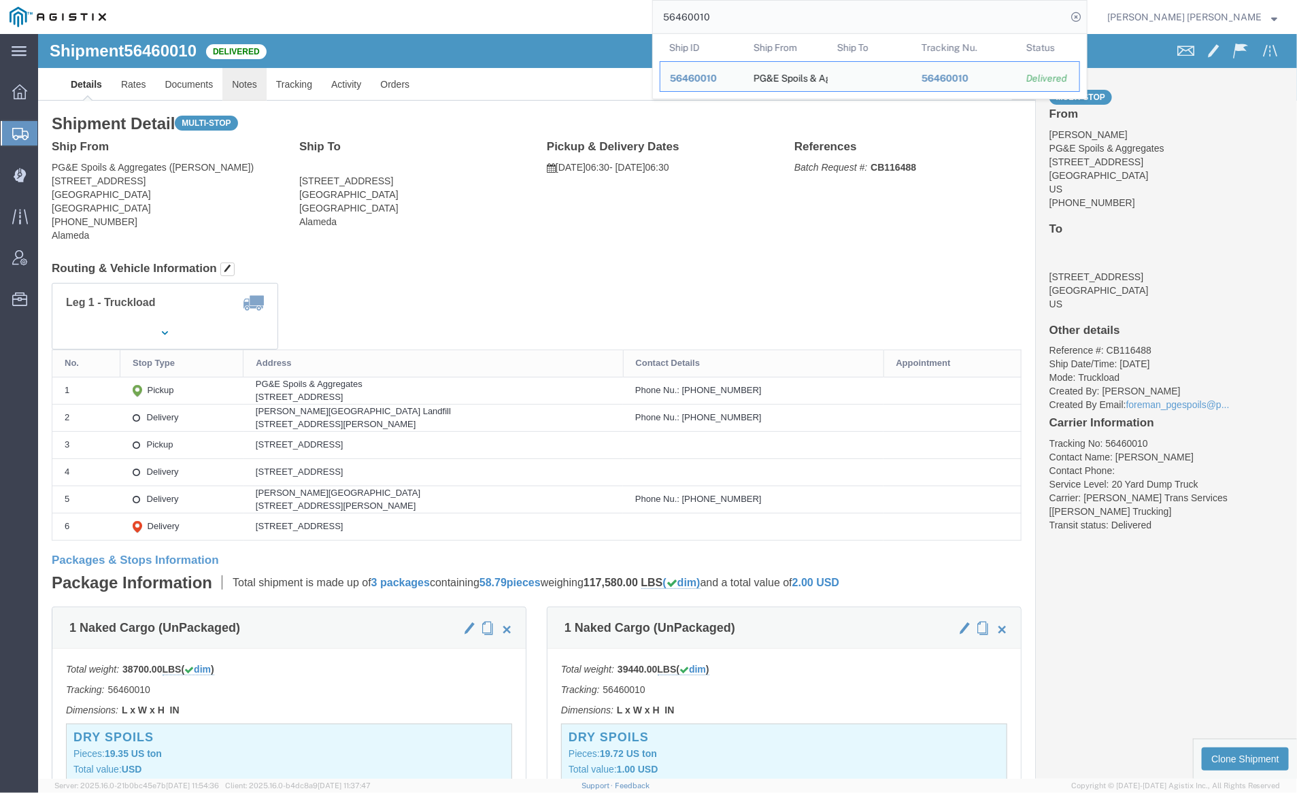
click link "Notes"
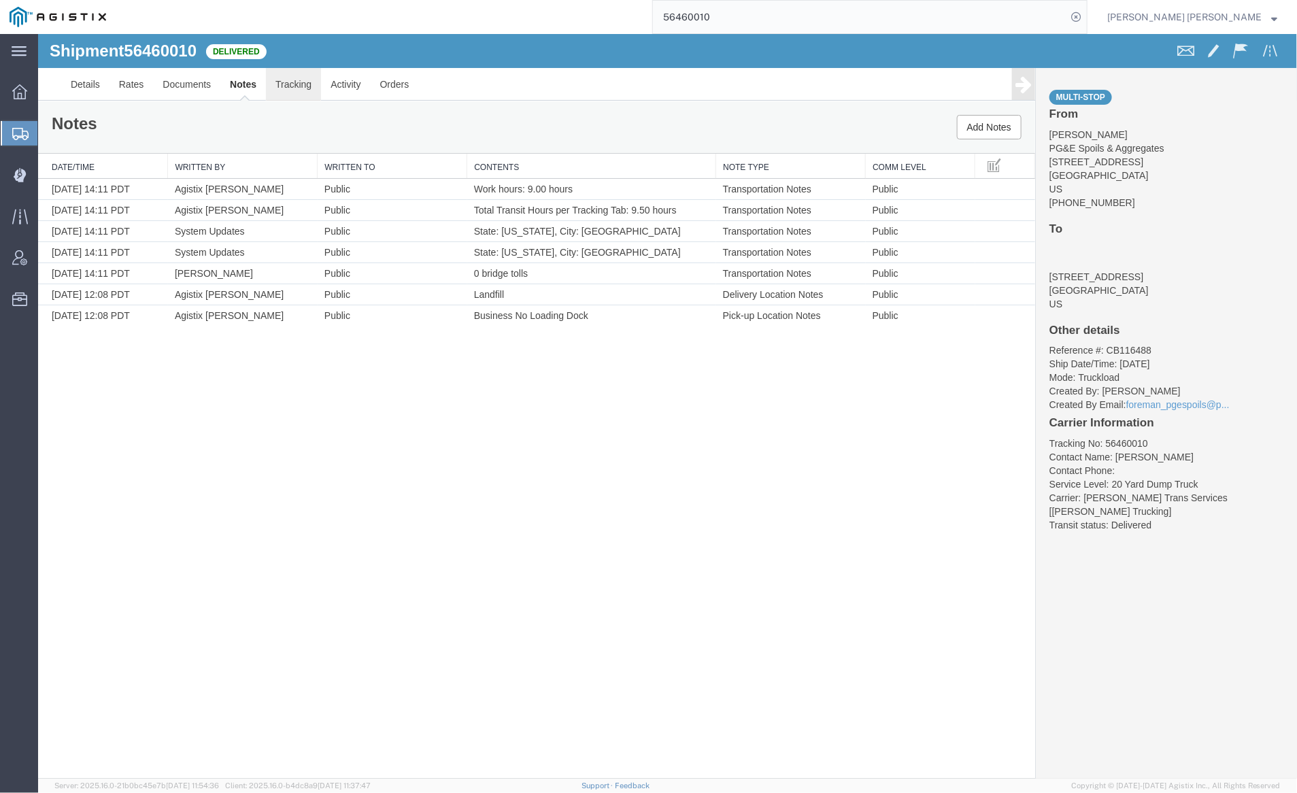
click at [302, 86] on link "Tracking" at bounding box center [292, 83] width 55 height 33
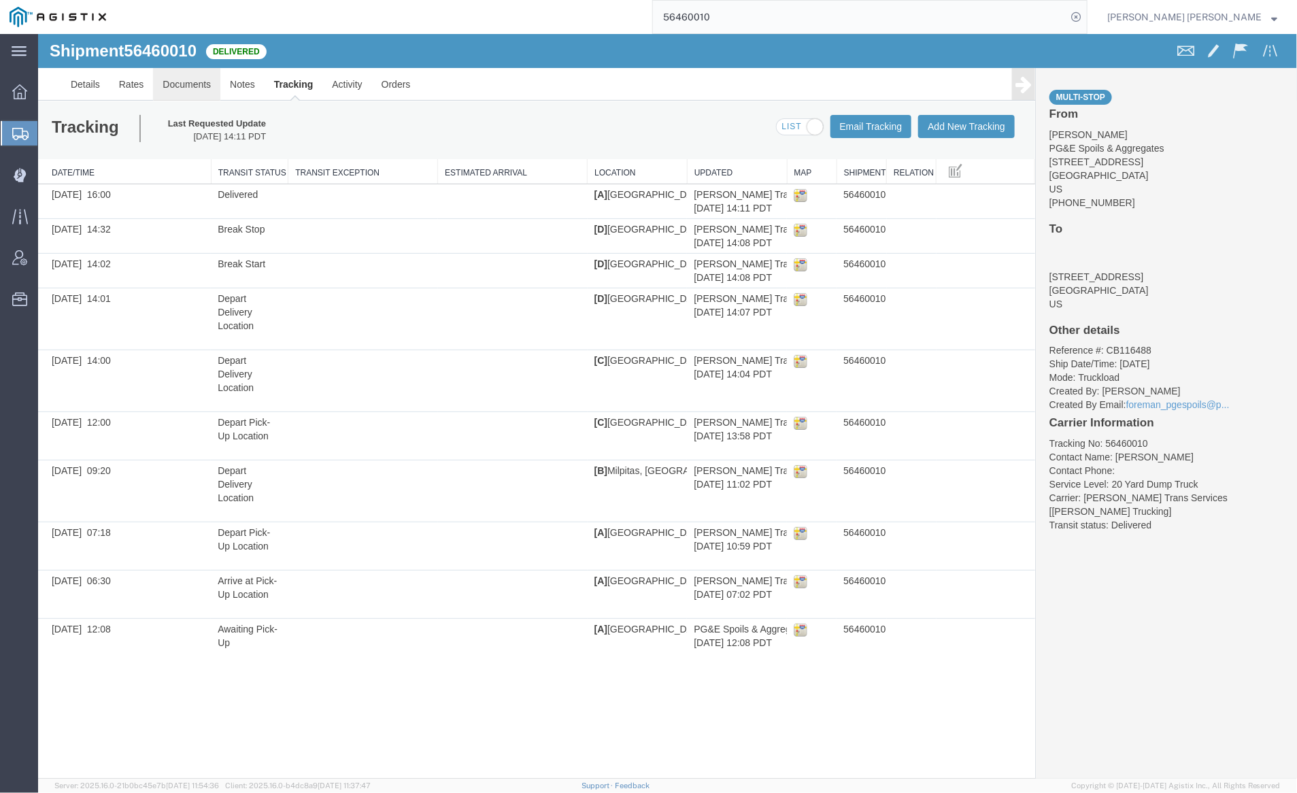
click at [180, 83] on link "Documents" at bounding box center [185, 83] width 67 height 33
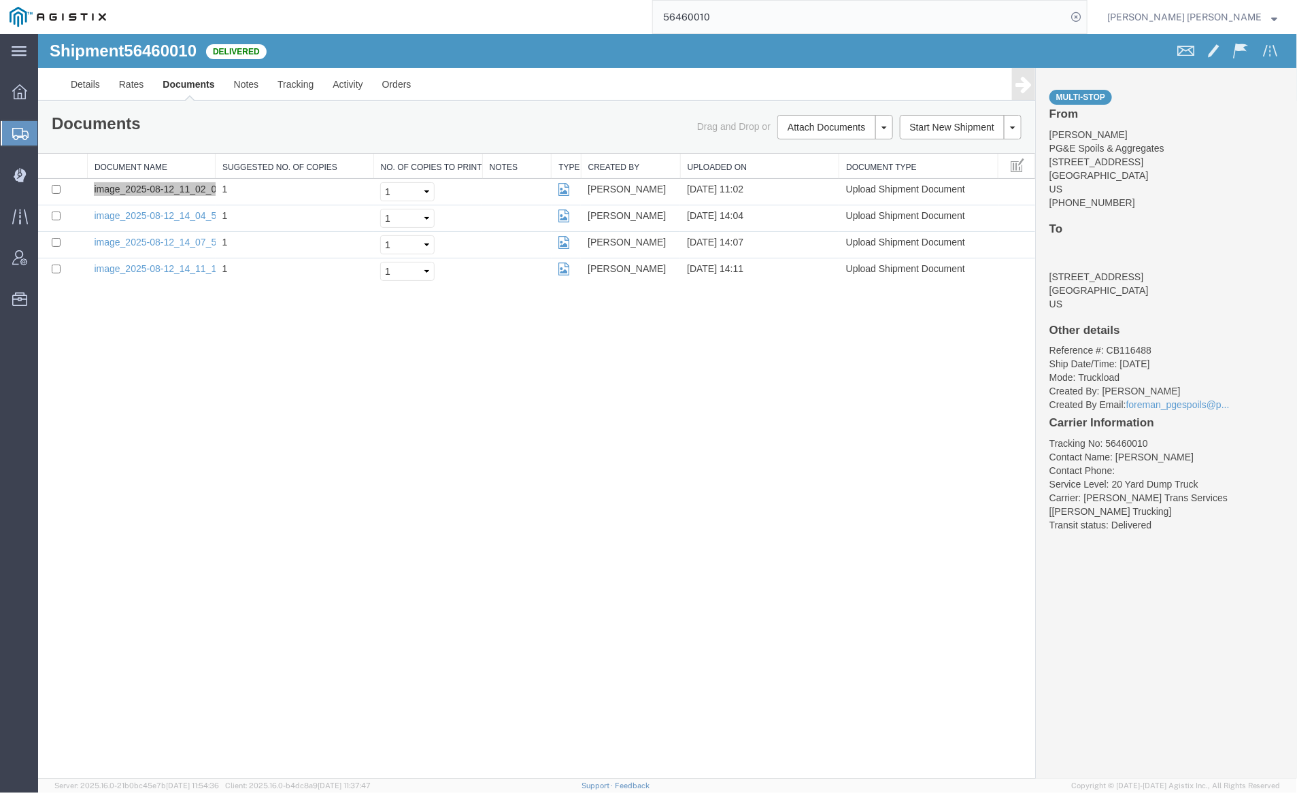
click at [754, 12] on input "56460010" at bounding box center [860, 17] width 414 height 33
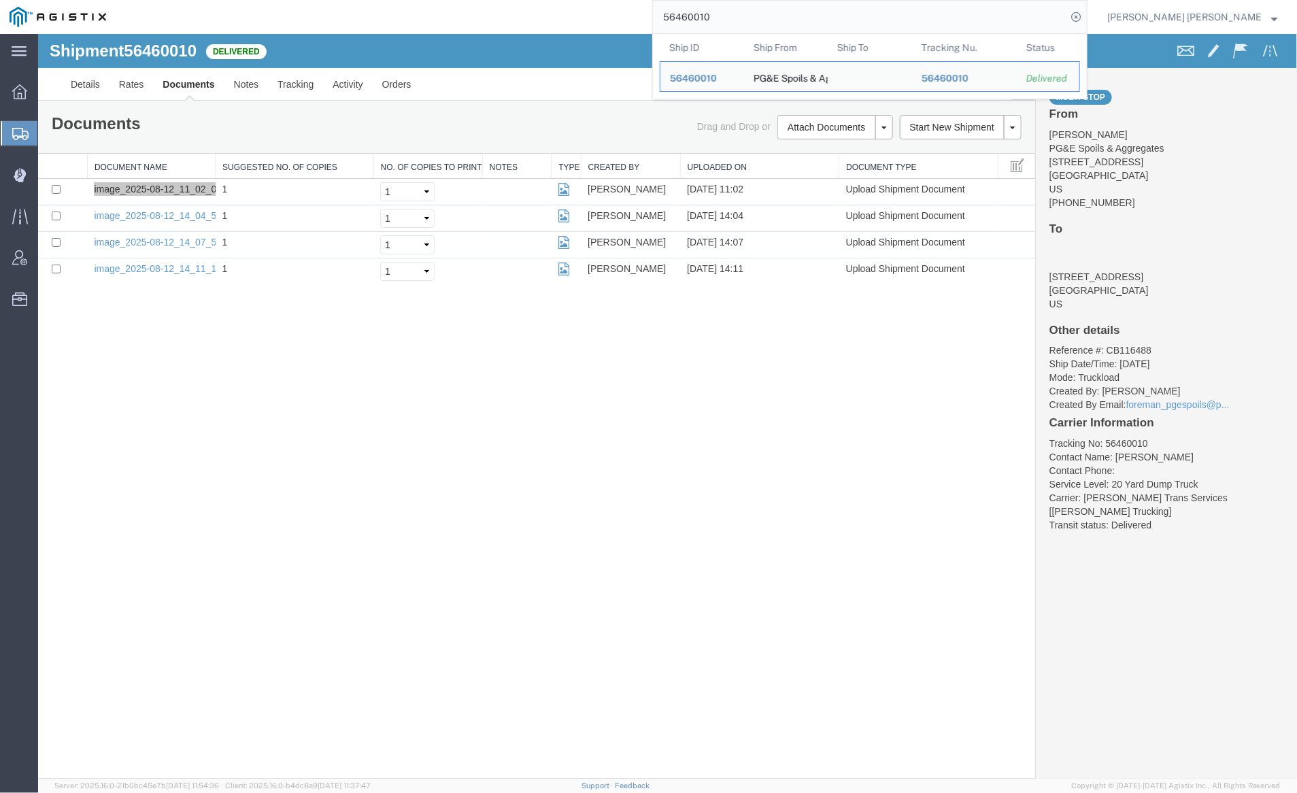
click at [754, 12] on input "56460010" at bounding box center [860, 17] width 414 height 33
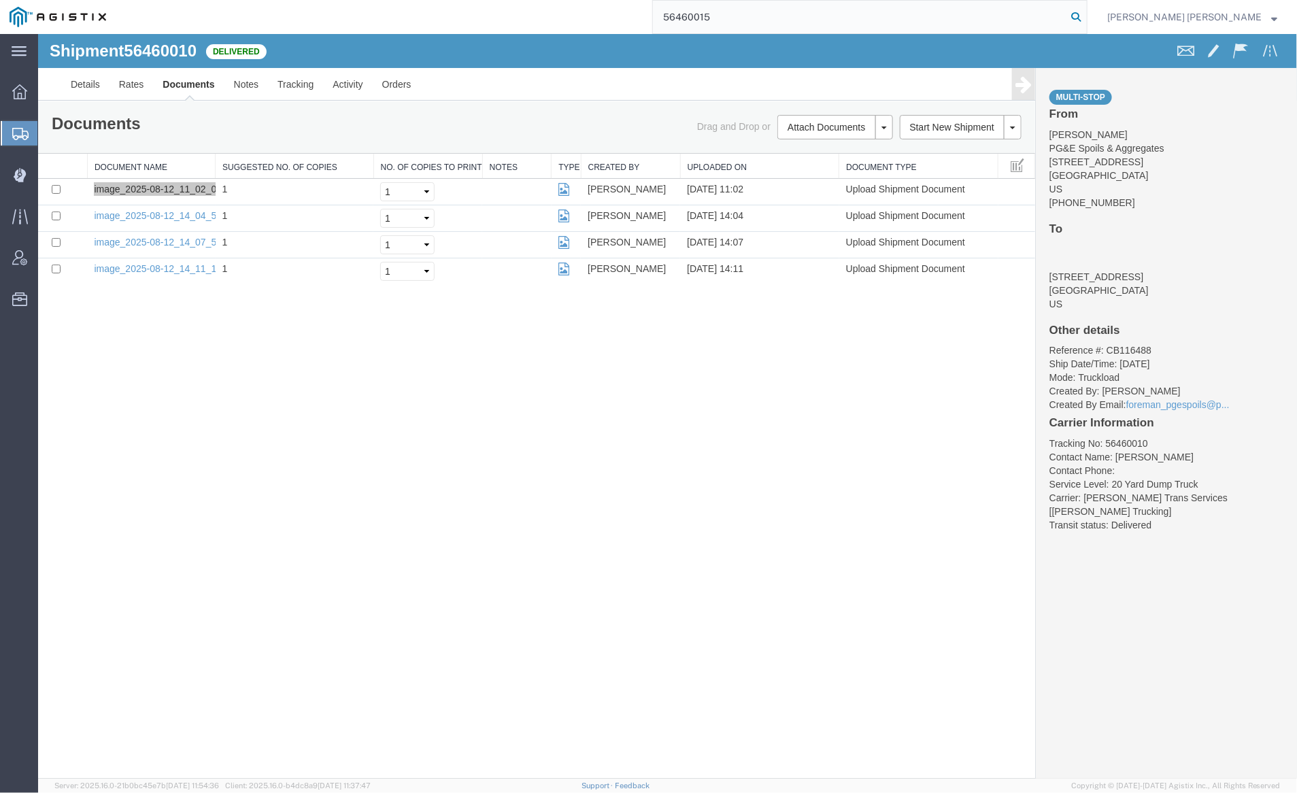
click at [1086, 17] on icon at bounding box center [1076, 16] width 19 height 19
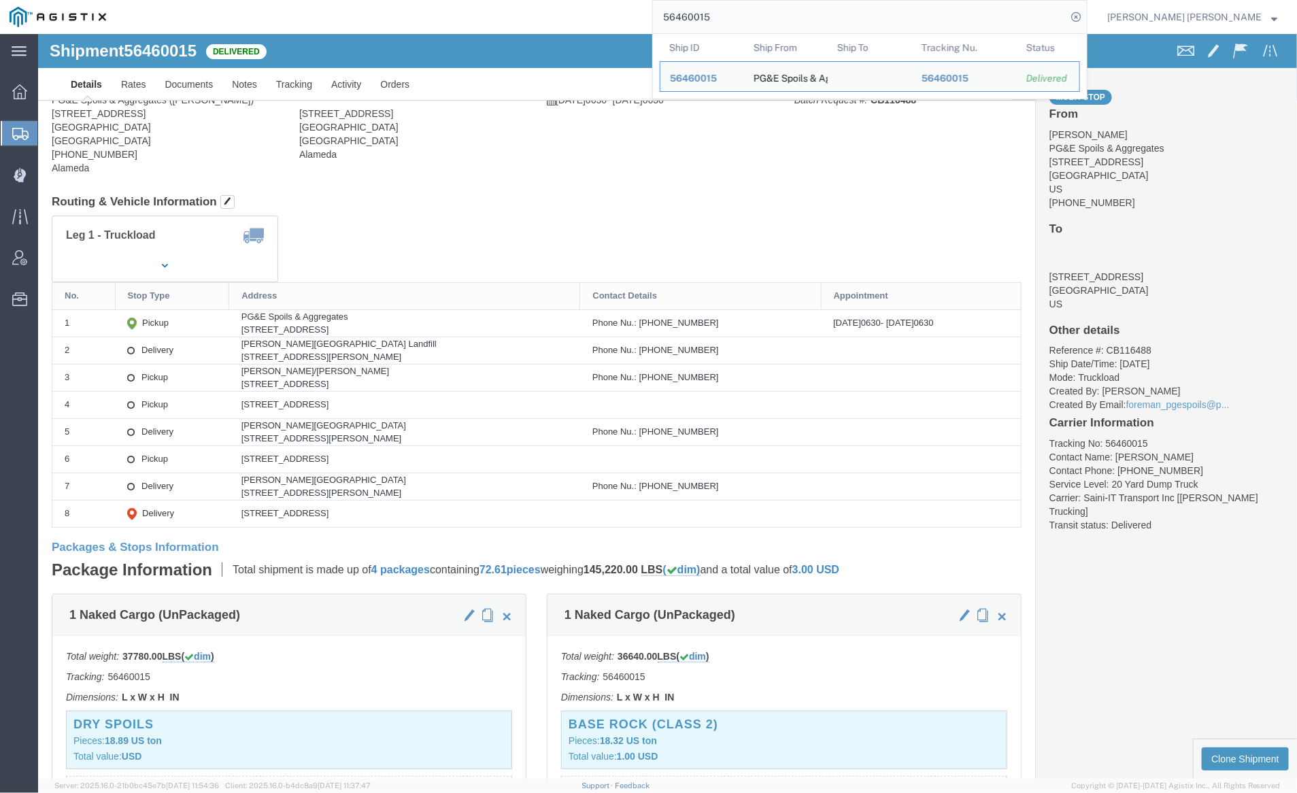
click link "Notes"
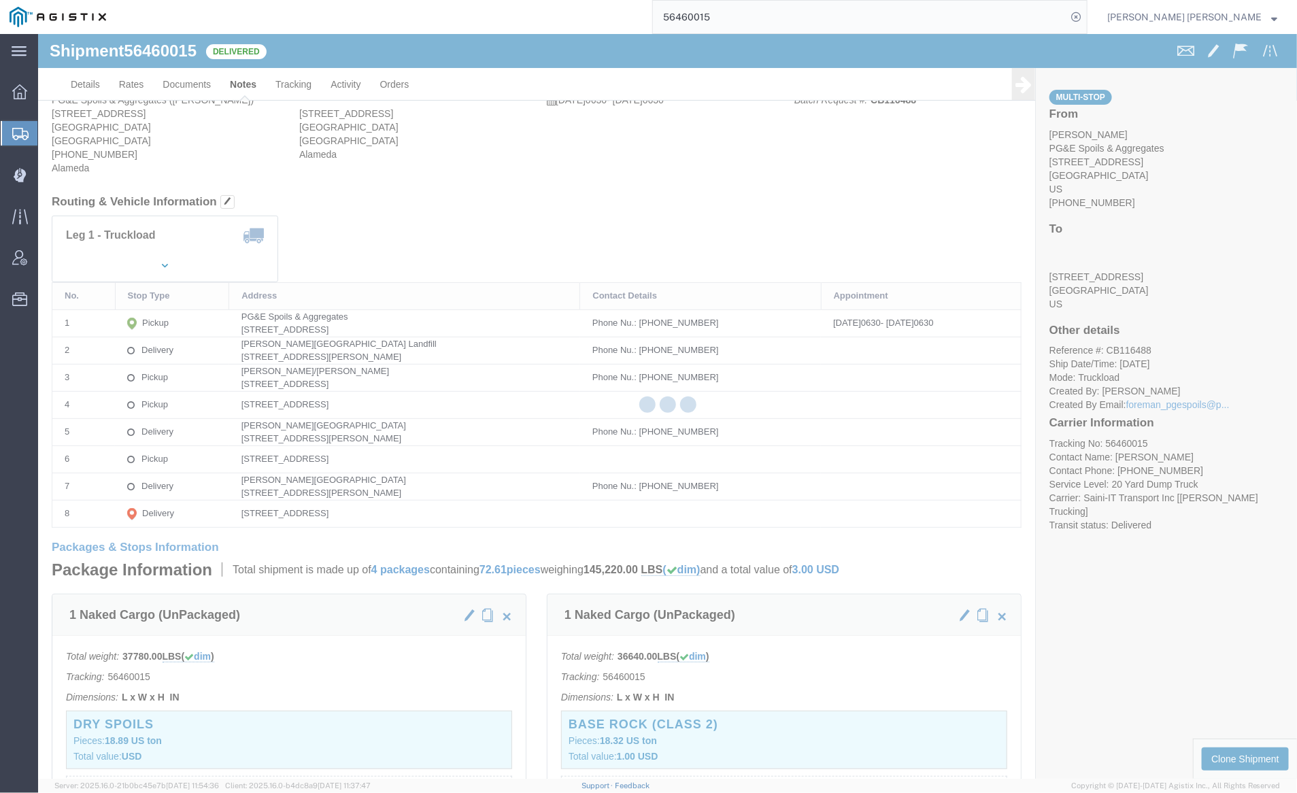
click at [244, 82] on div at bounding box center [667, 406] width 1259 height 745
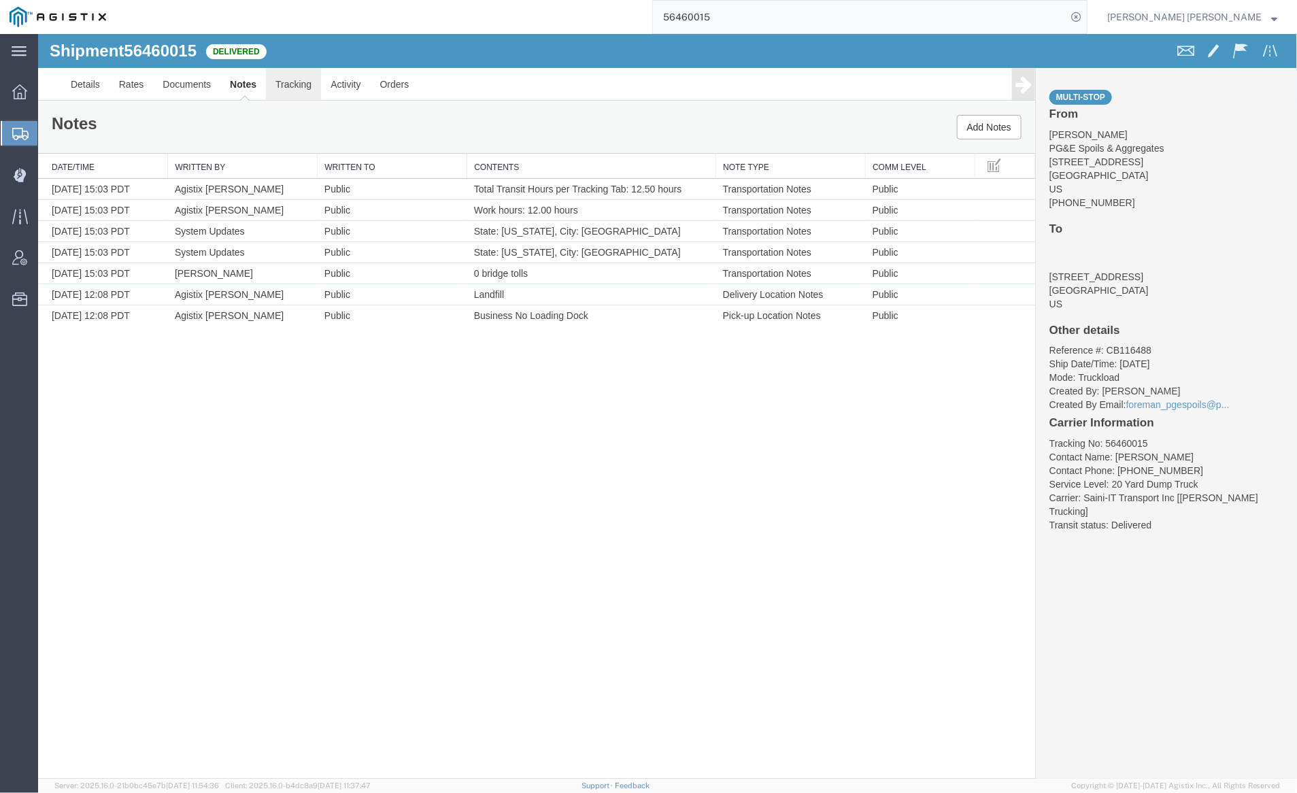
click at [288, 79] on link "Tracking" at bounding box center [292, 83] width 55 height 33
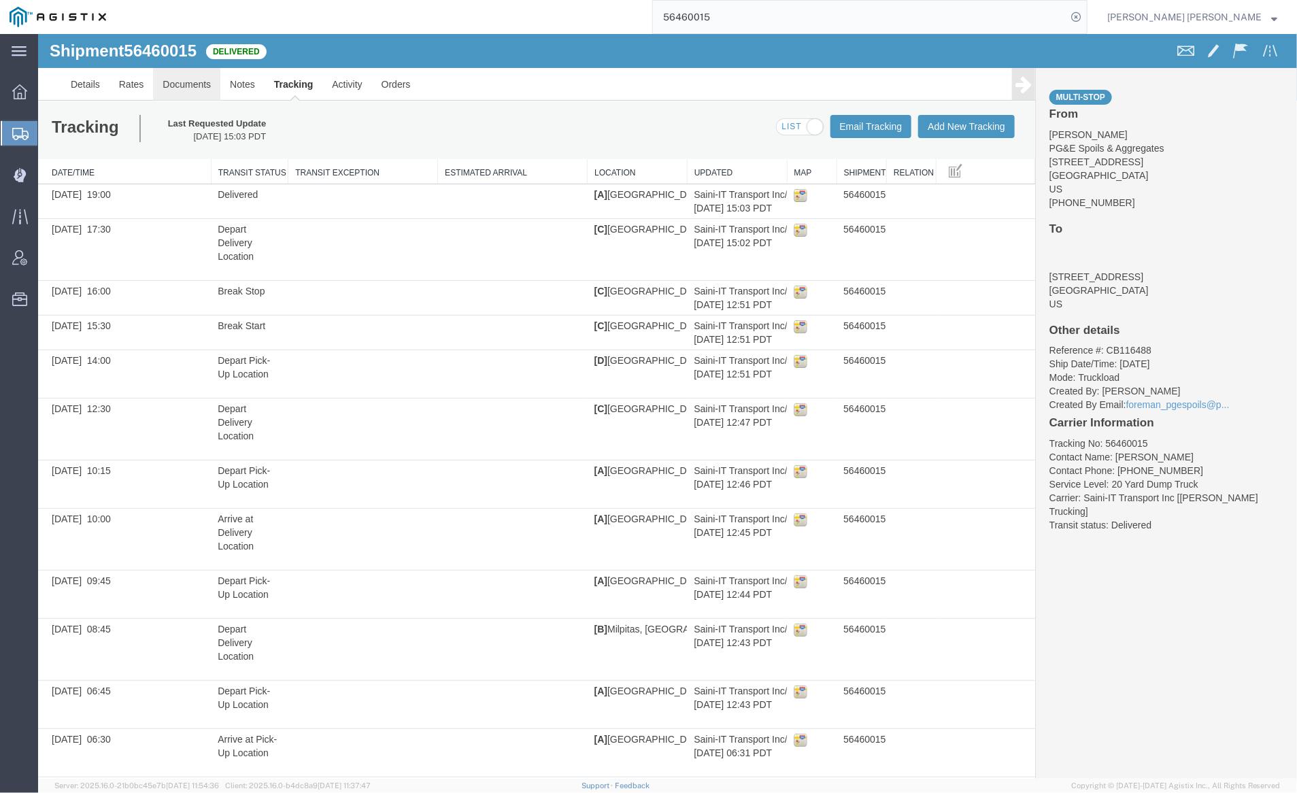
click at [182, 80] on link "Documents" at bounding box center [185, 83] width 67 height 33
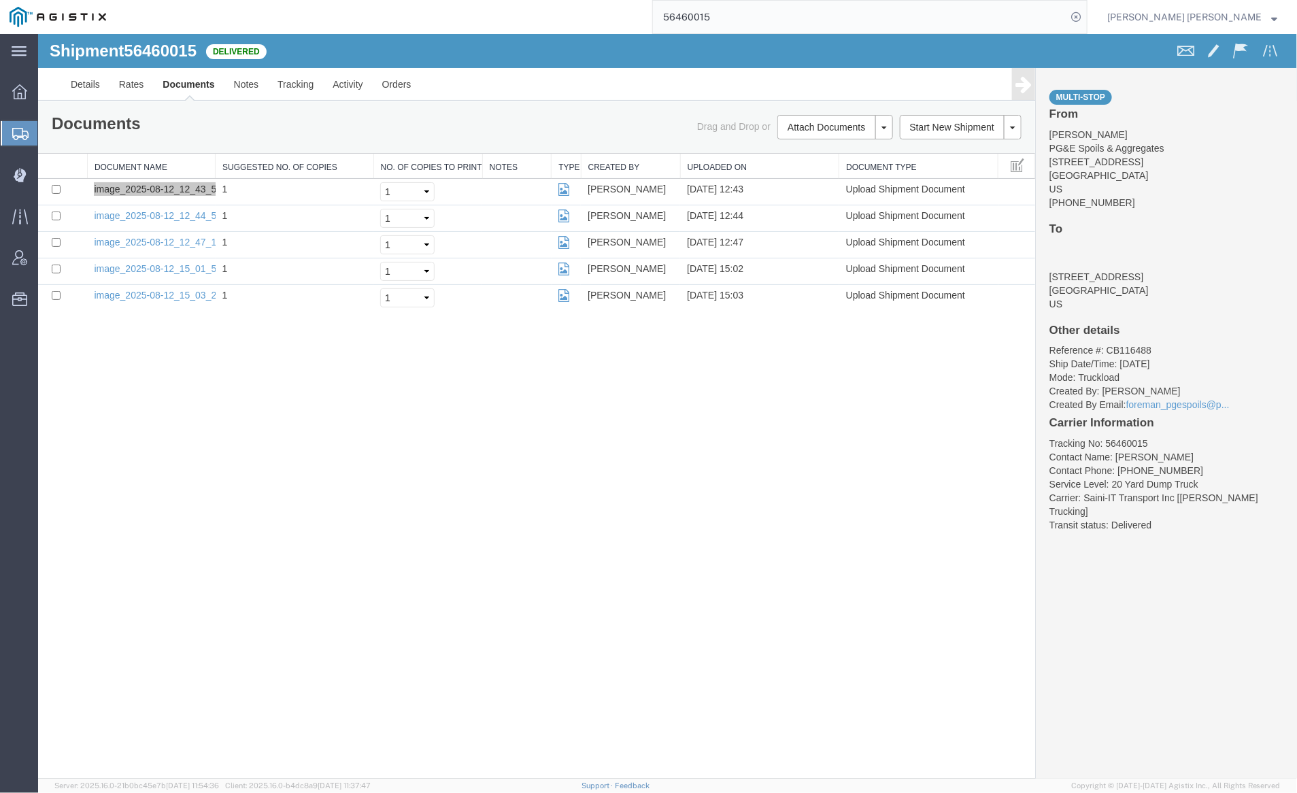
click at [760, 24] on input "56460015" at bounding box center [860, 17] width 414 height 33
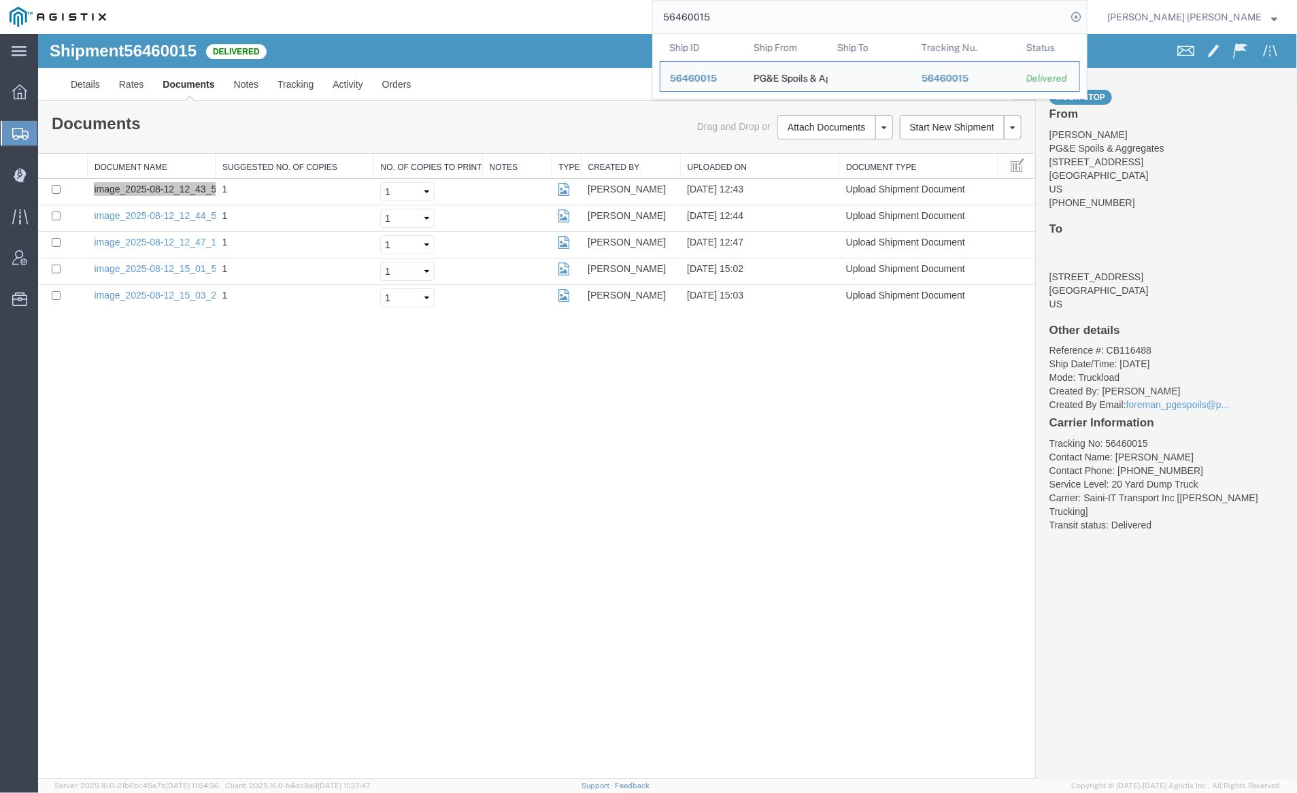
click at [760, 24] on input "56460015" at bounding box center [860, 17] width 414 height 33
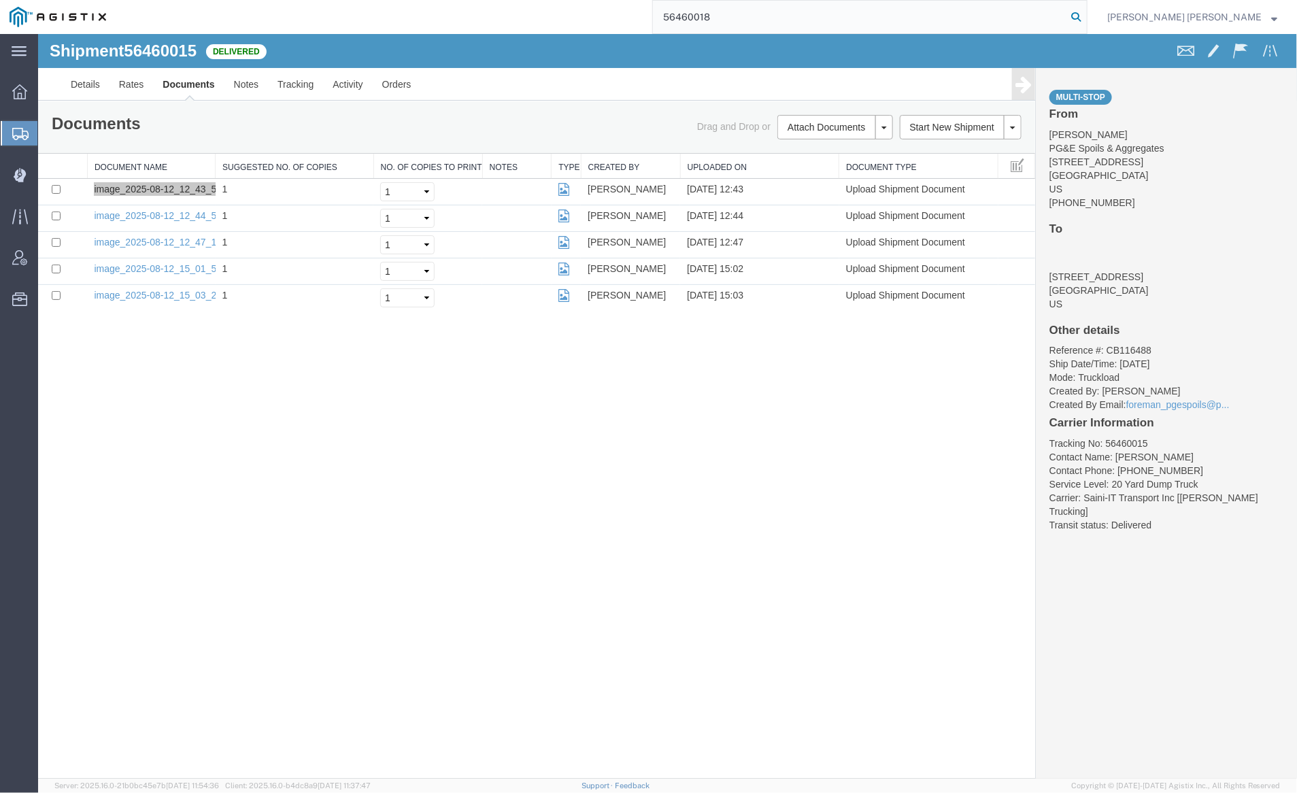
click at [1086, 14] on icon at bounding box center [1076, 16] width 19 height 19
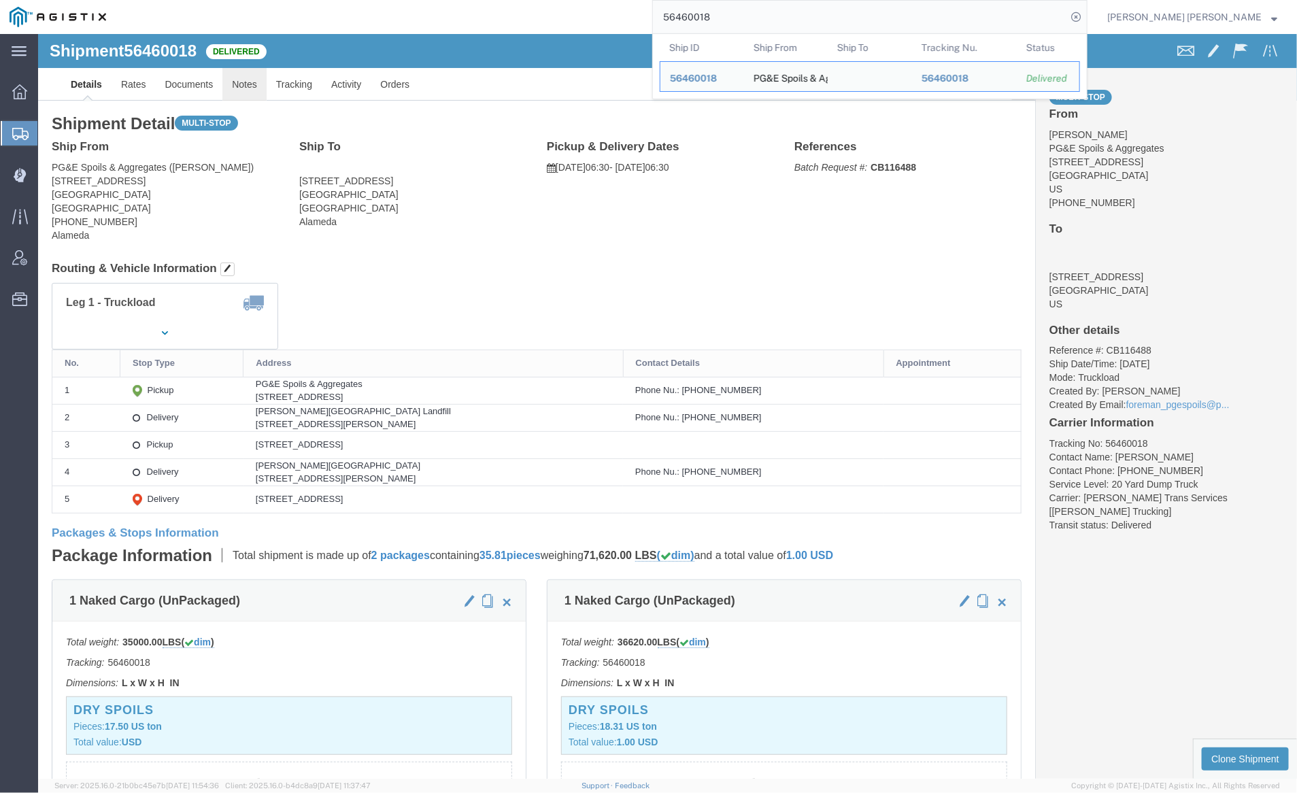
click link "Notes"
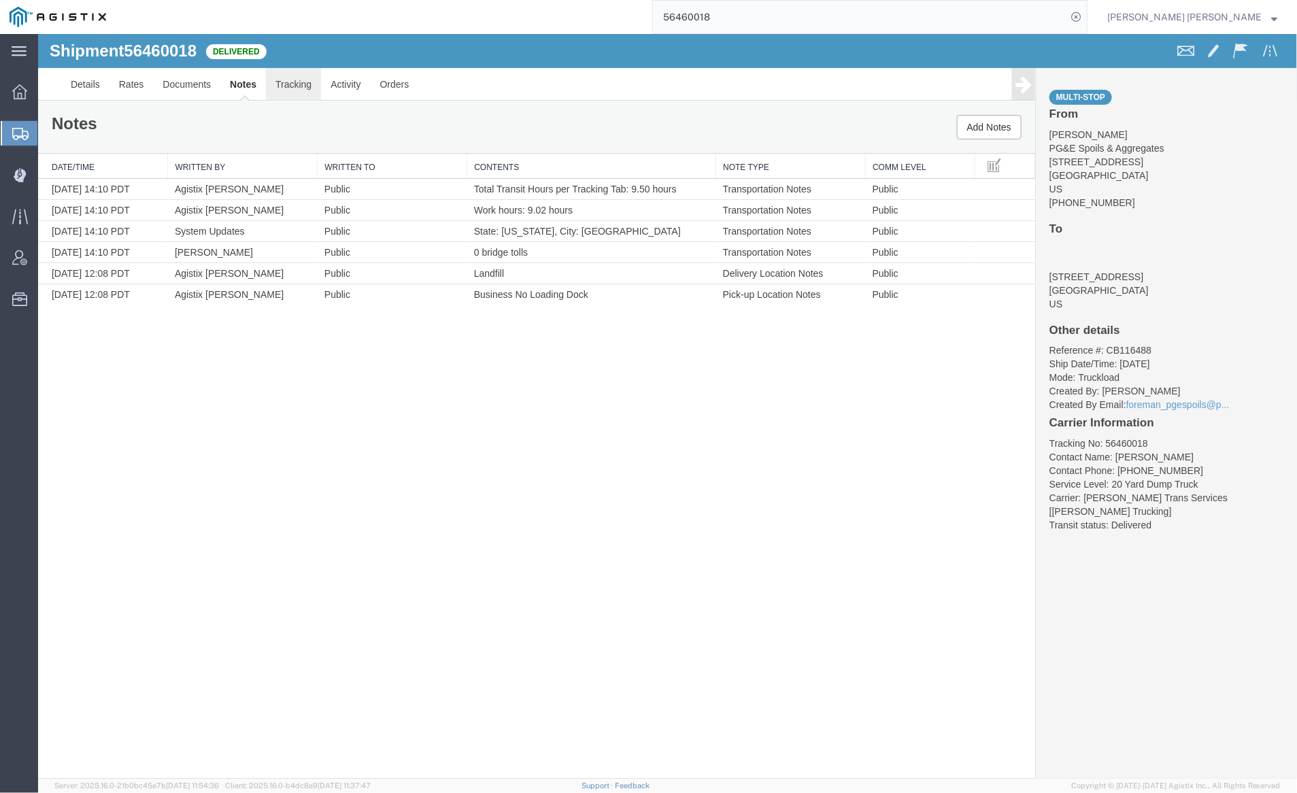
click at [298, 82] on link "Tracking" at bounding box center [292, 83] width 55 height 33
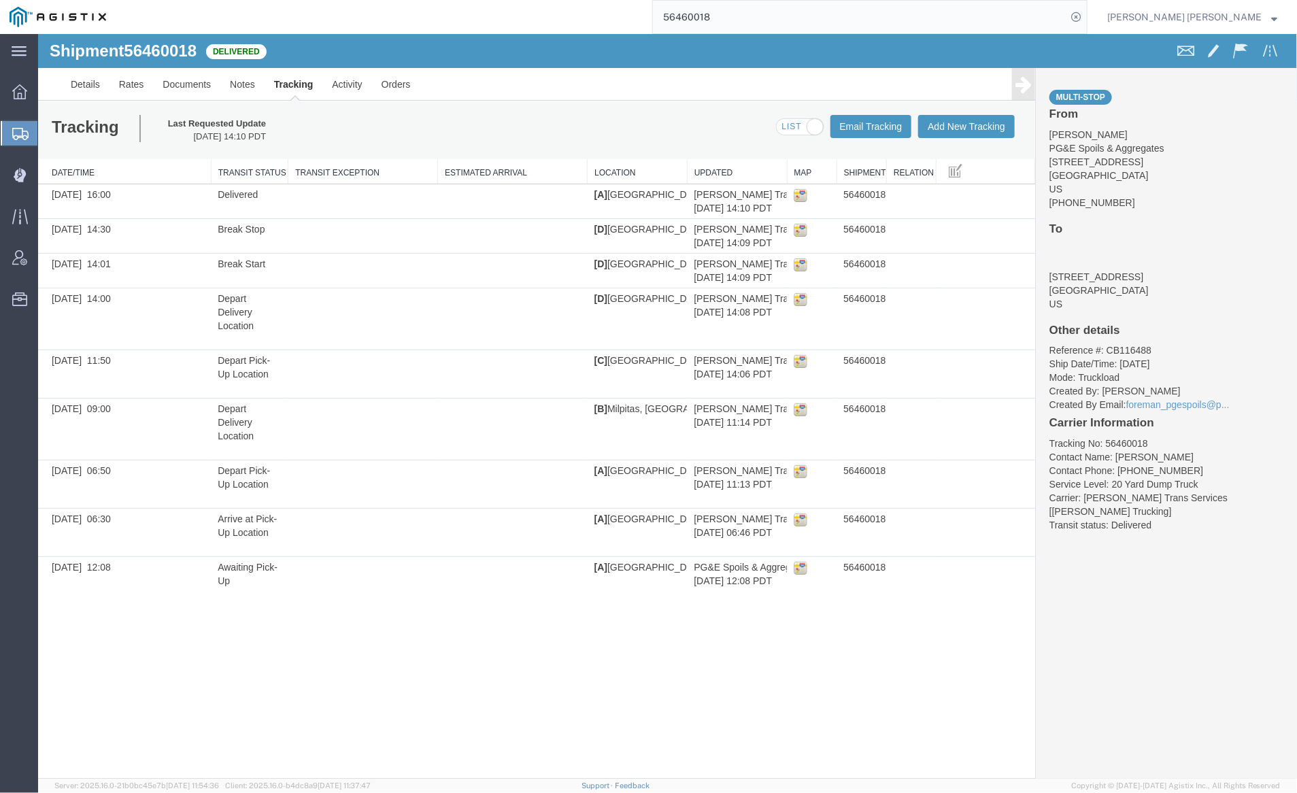
click at [752, 19] on input "56460018" at bounding box center [860, 17] width 414 height 33
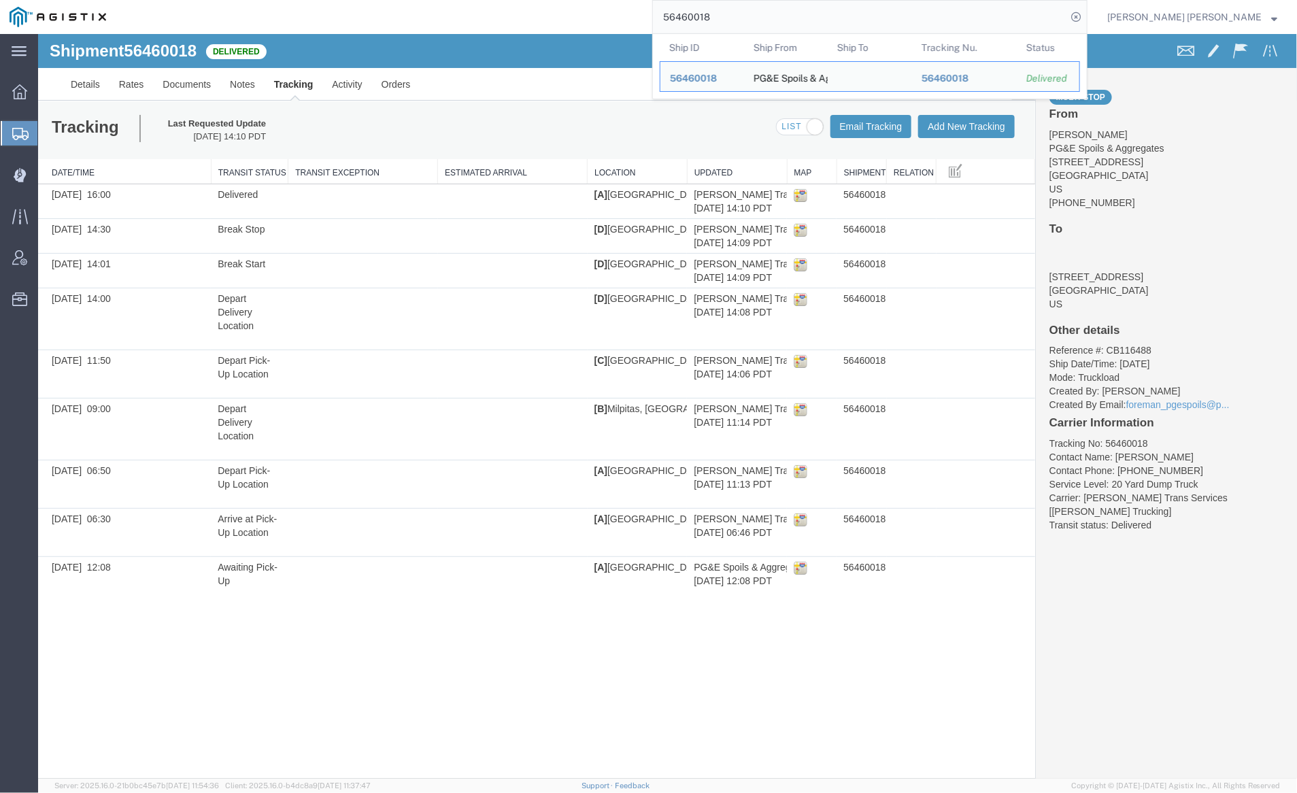
click at [752, 19] on input "56460018" at bounding box center [860, 17] width 414 height 33
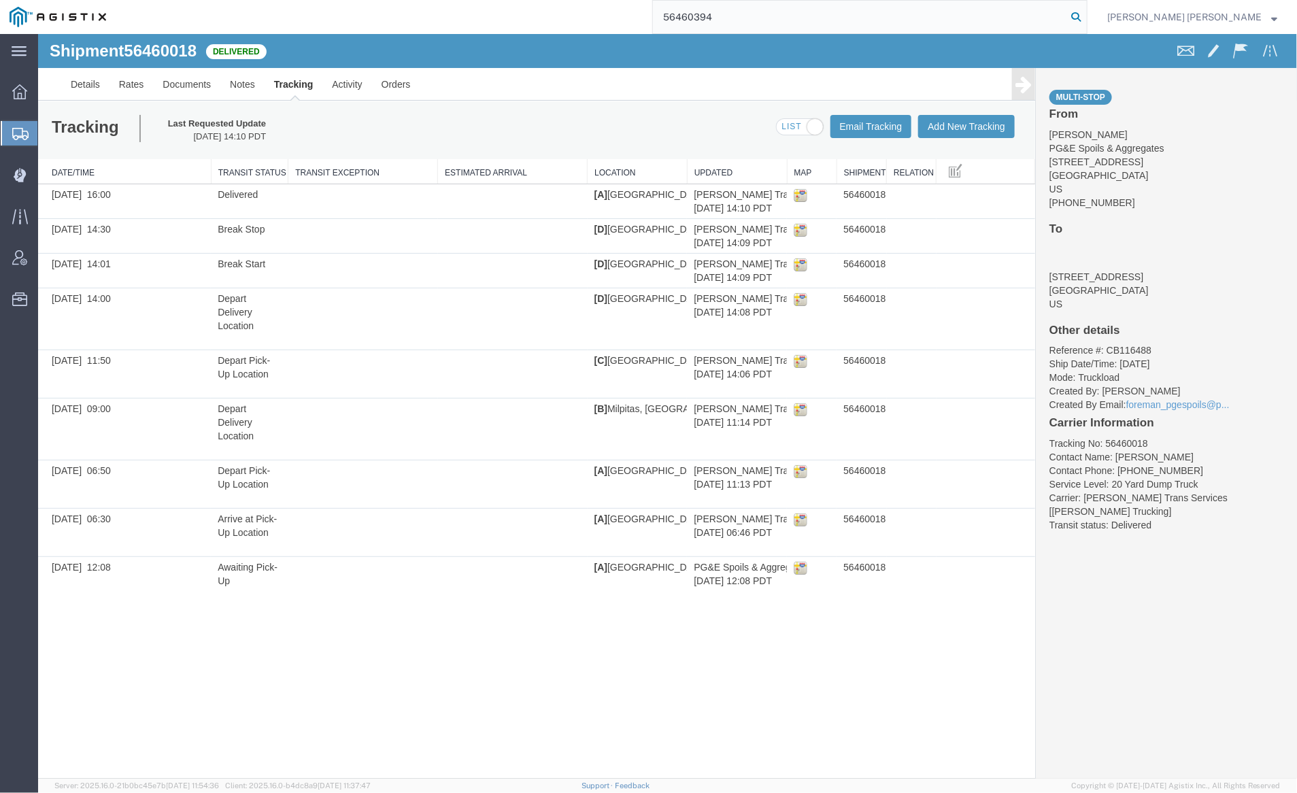
click at [1086, 15] on icon at bounding box center [1076, 16] width 19 height 19
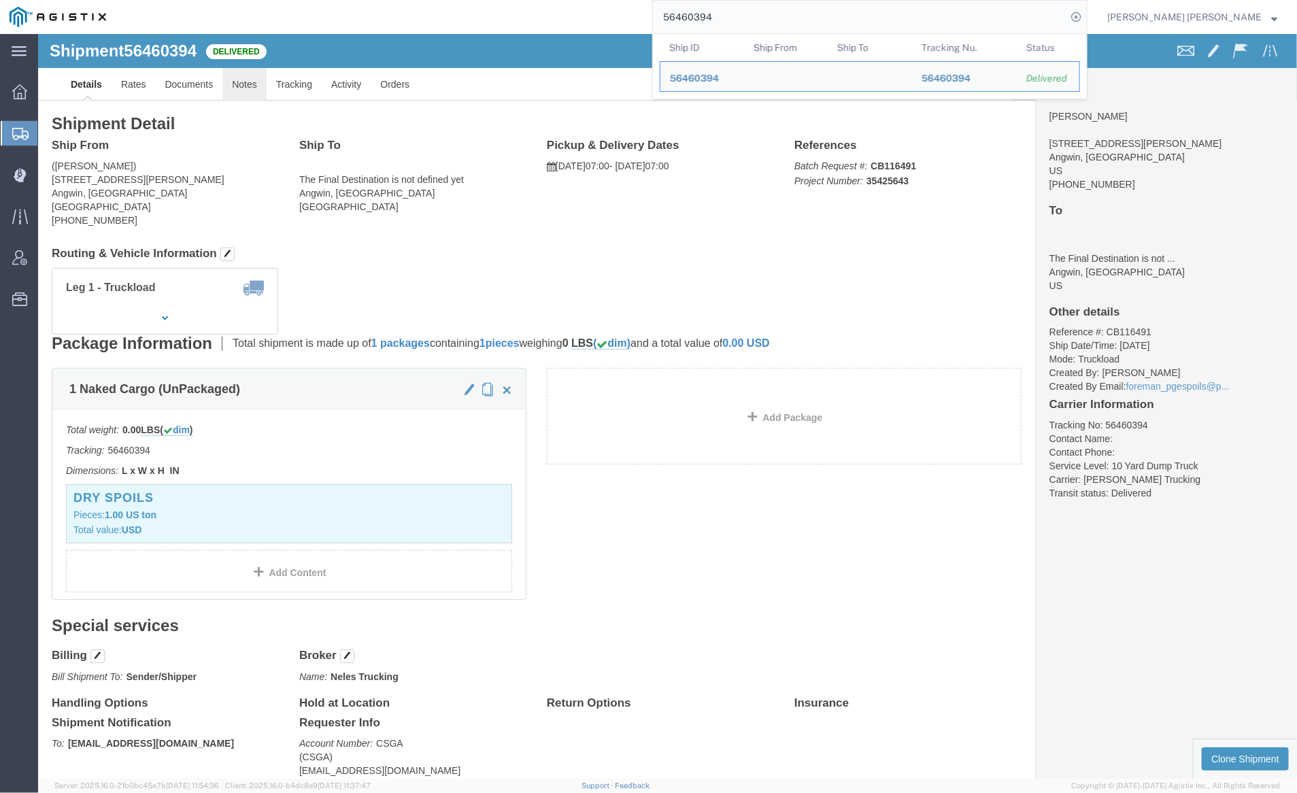
click link "Notes"
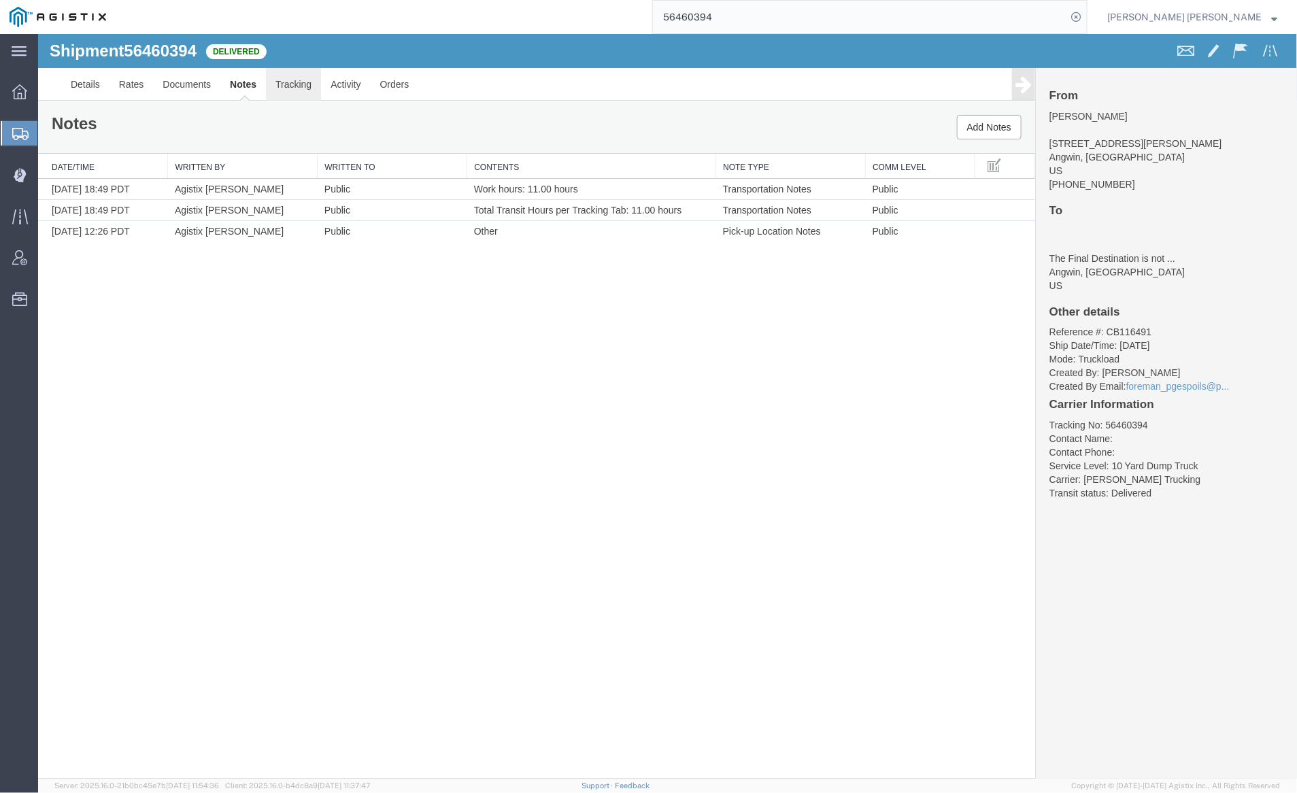
click at [288, 73] on link "Tracking" at bounding box center [292, 83] width 55 height 33
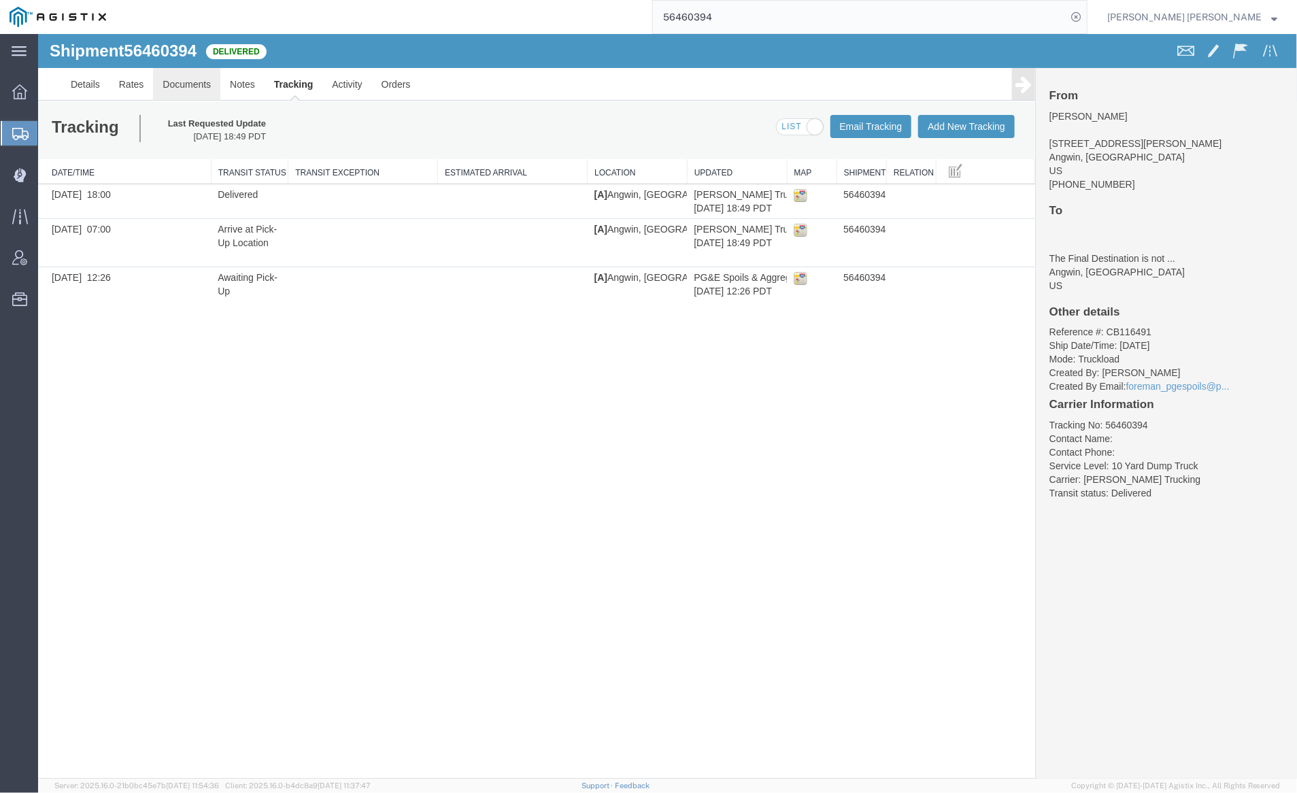
click at [183, 82] on link "Documents" at bounding box center [185, 83] width 67 height 33
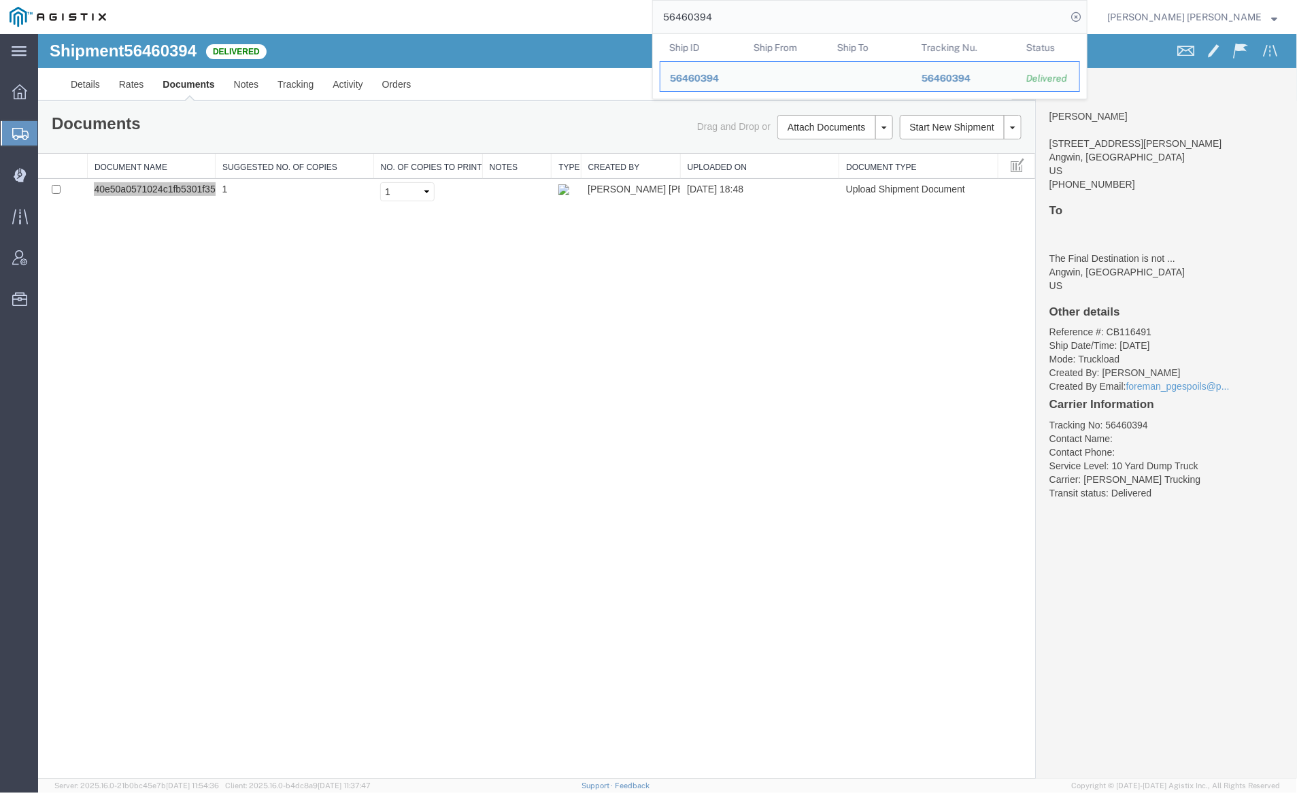
click at [752, 19] on input "56460394" at bounding box center [860, 17] width 414 height 33
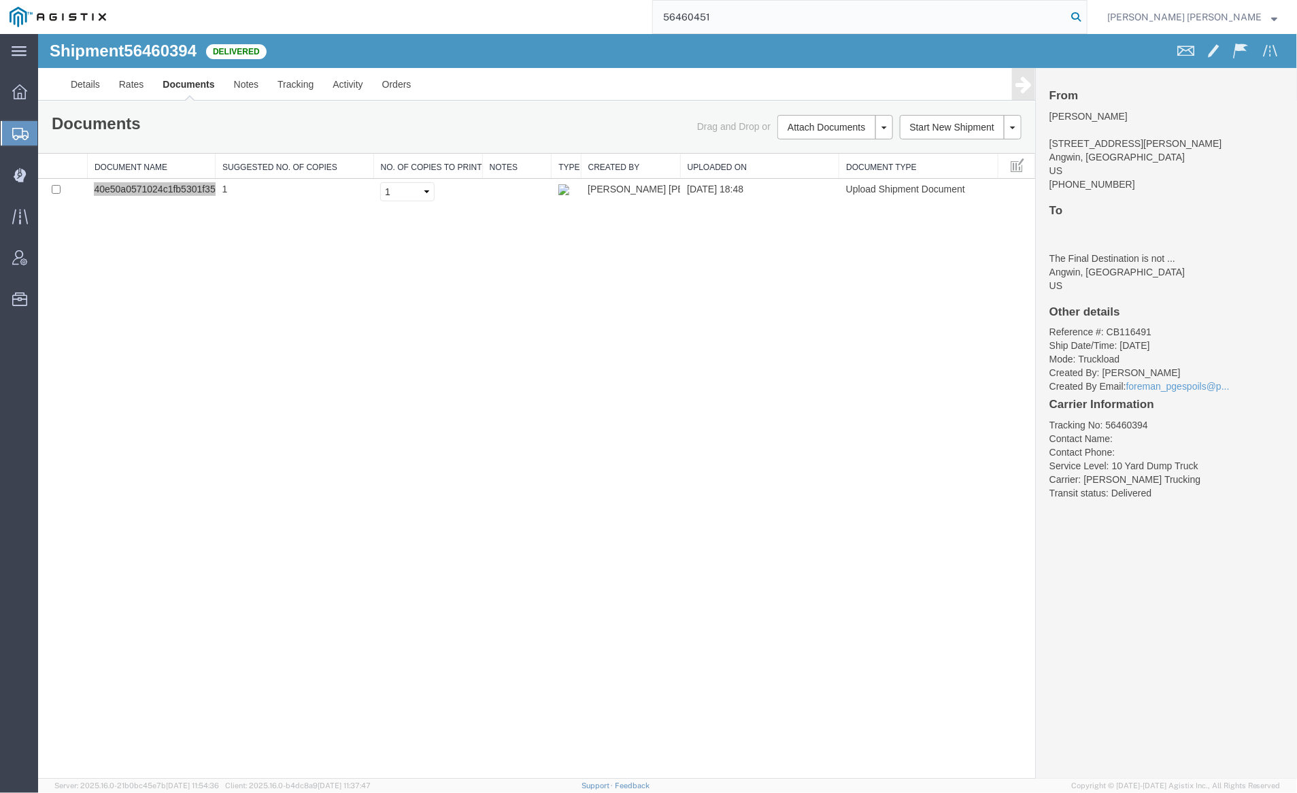
click at [1086, 12] on icon at bounding box center [1076, 16] width 19 height 19
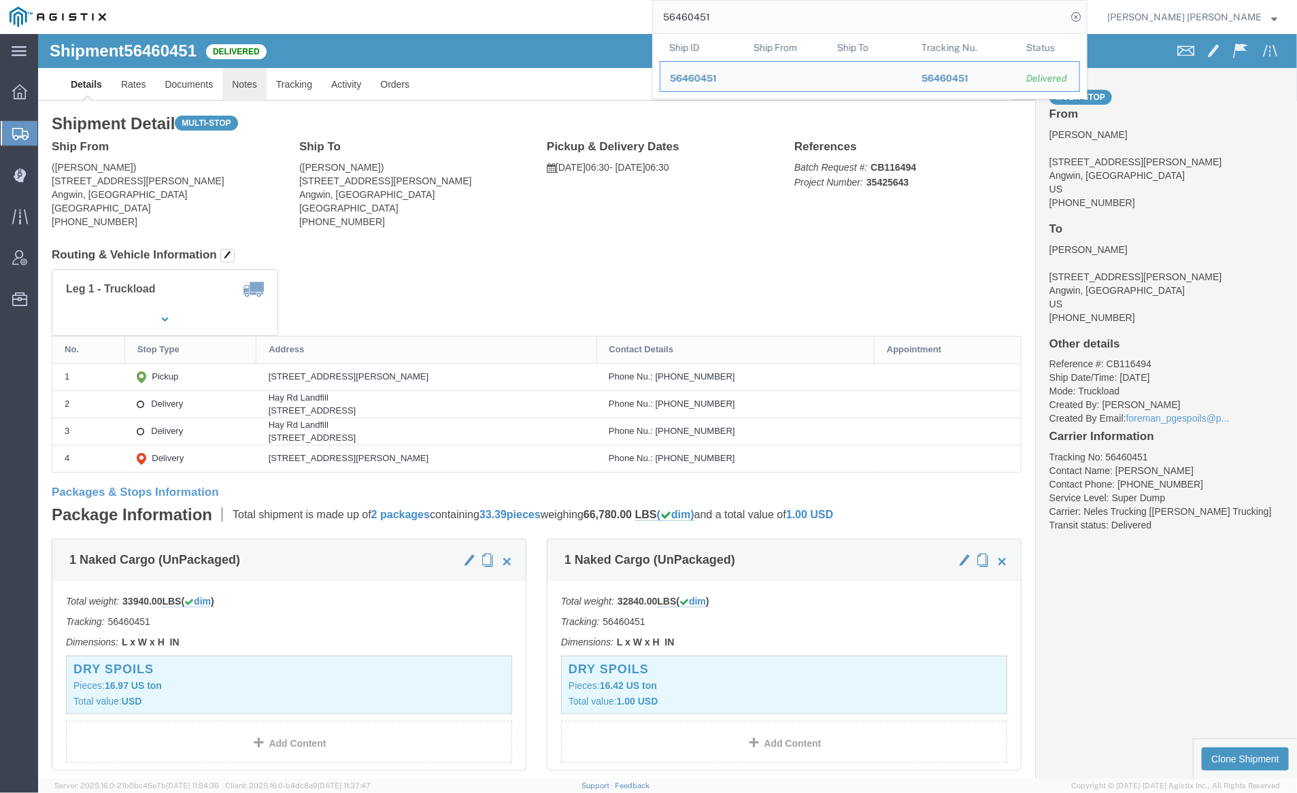
click link "Notes"
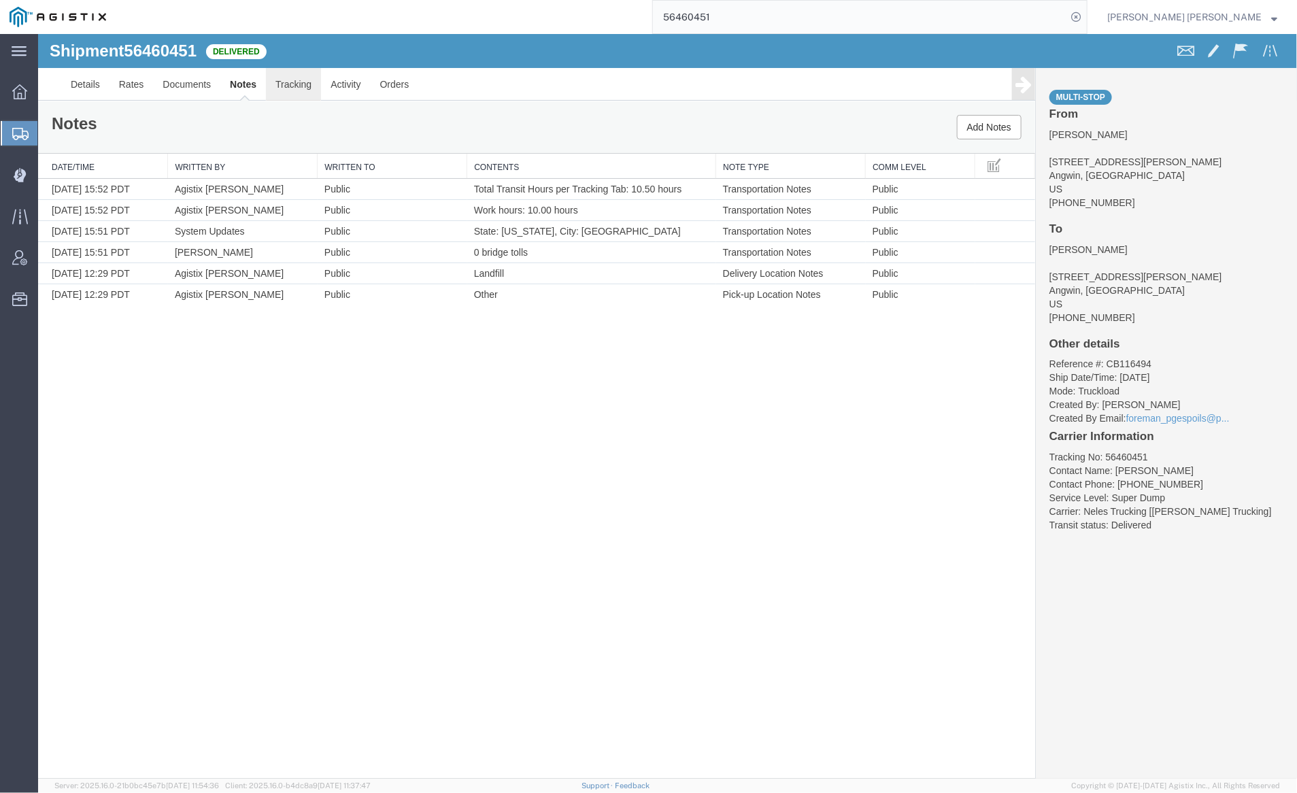
click at [280, 79] on link "Tracking" at bounding box center [292, 83] width 55 height 33
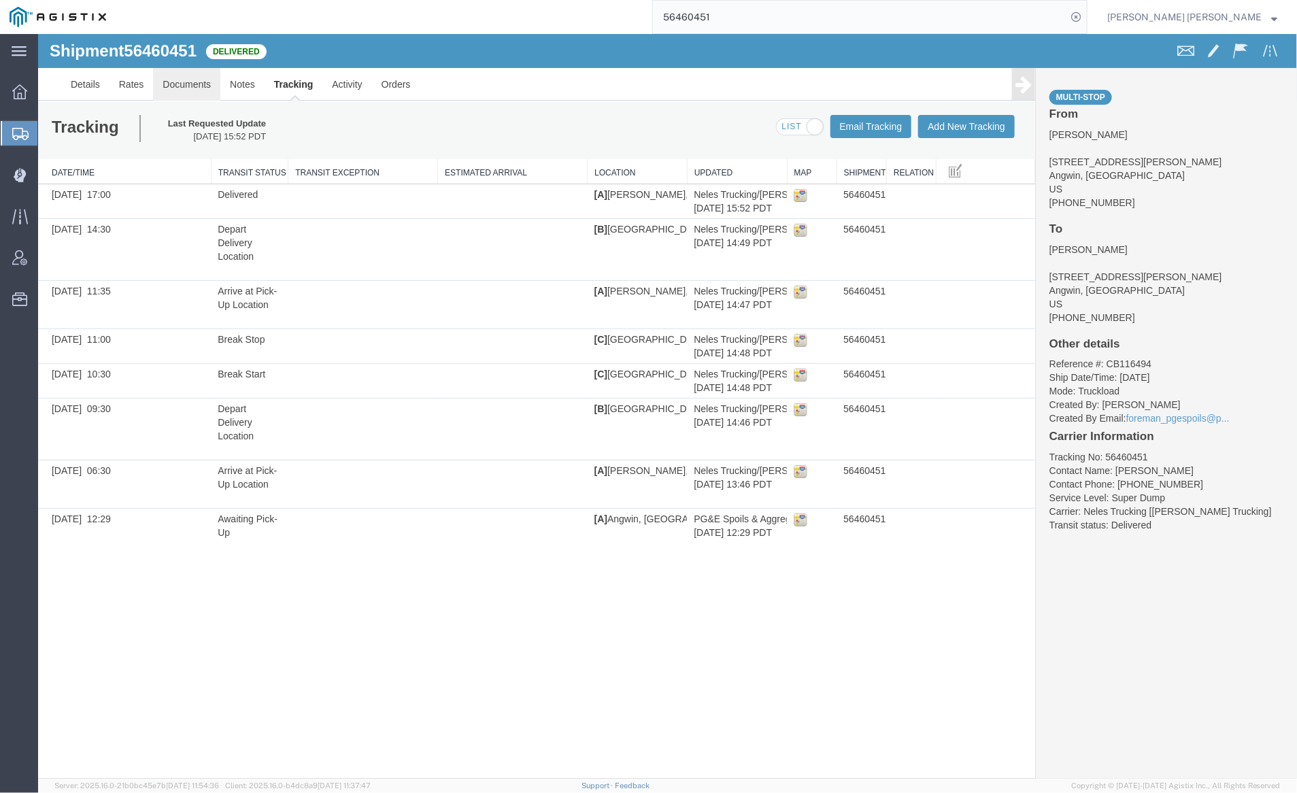
click at [193, 83] on link "Documents" at bounding box center [185, 83] width 67 height 33
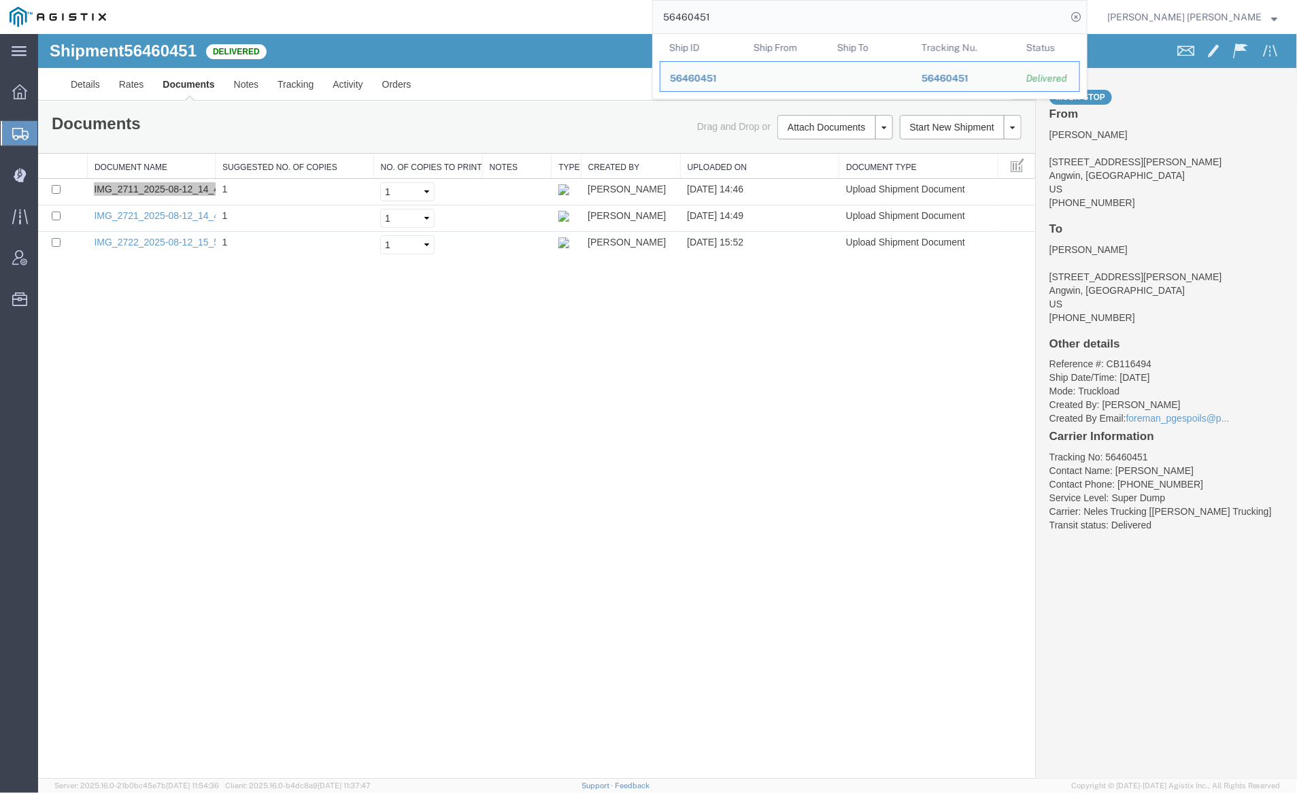
click at [752, 18] on input "56460451" at bounding box center [860, 17] width 414 height 33
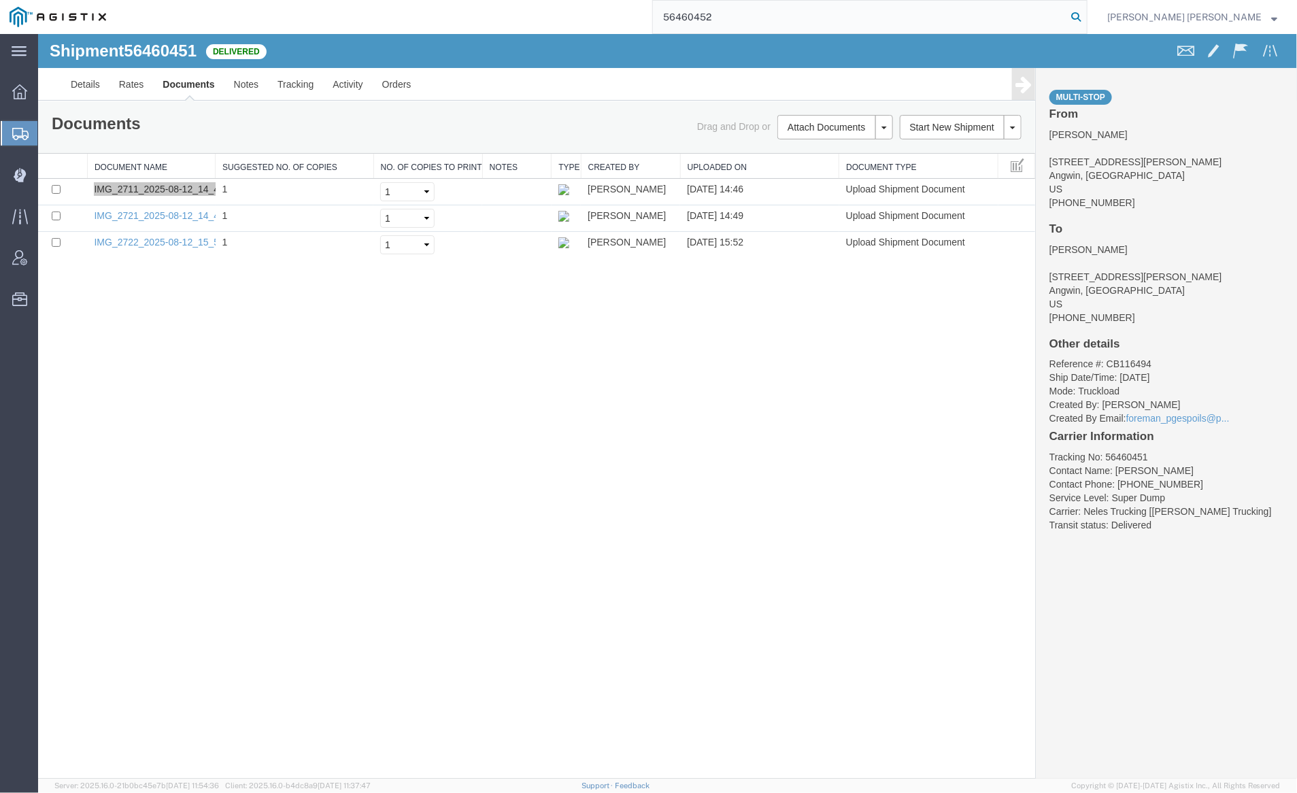
click at [1086, 16] on icon at bounding box center [1076, 16] width 19 height 19
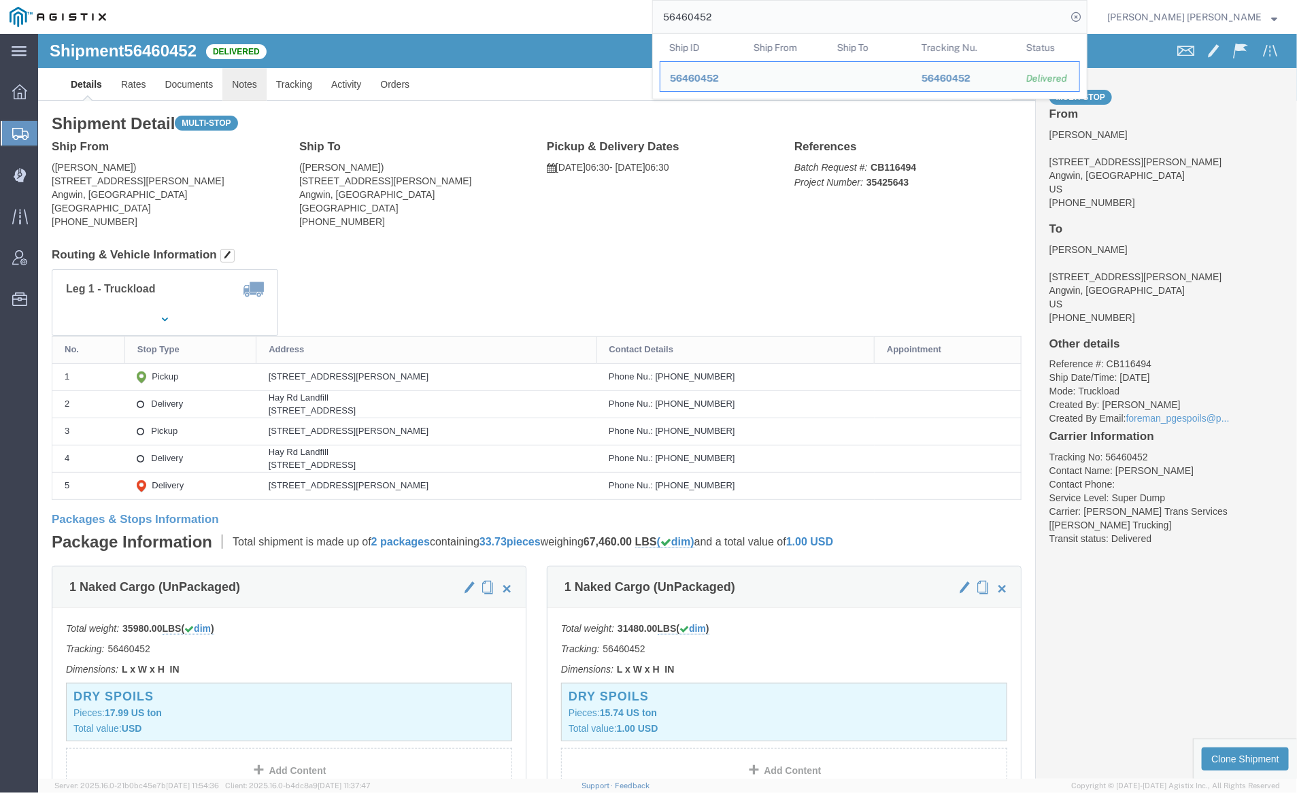
click link "Notes"
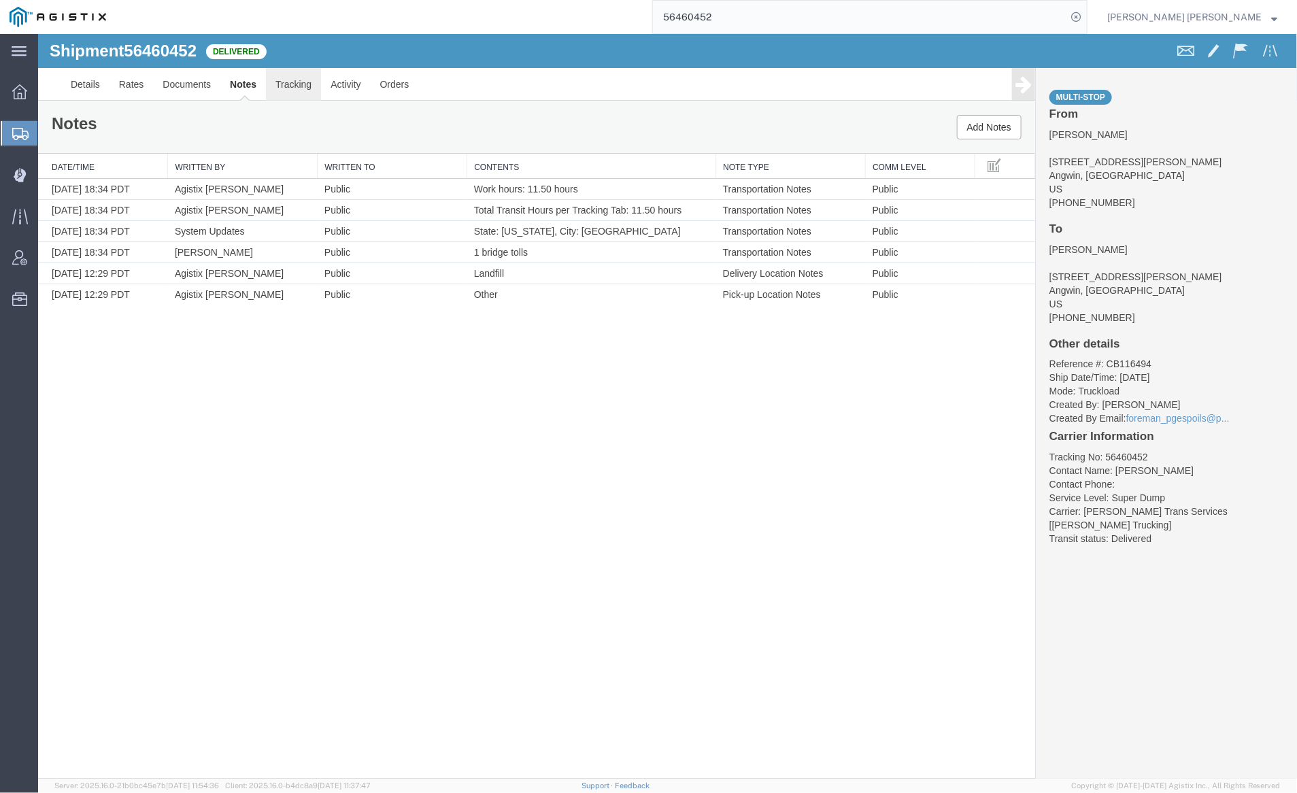
click at [283, 84] on link "Tracking" at bounding box center [292, 83] width 55 height 33
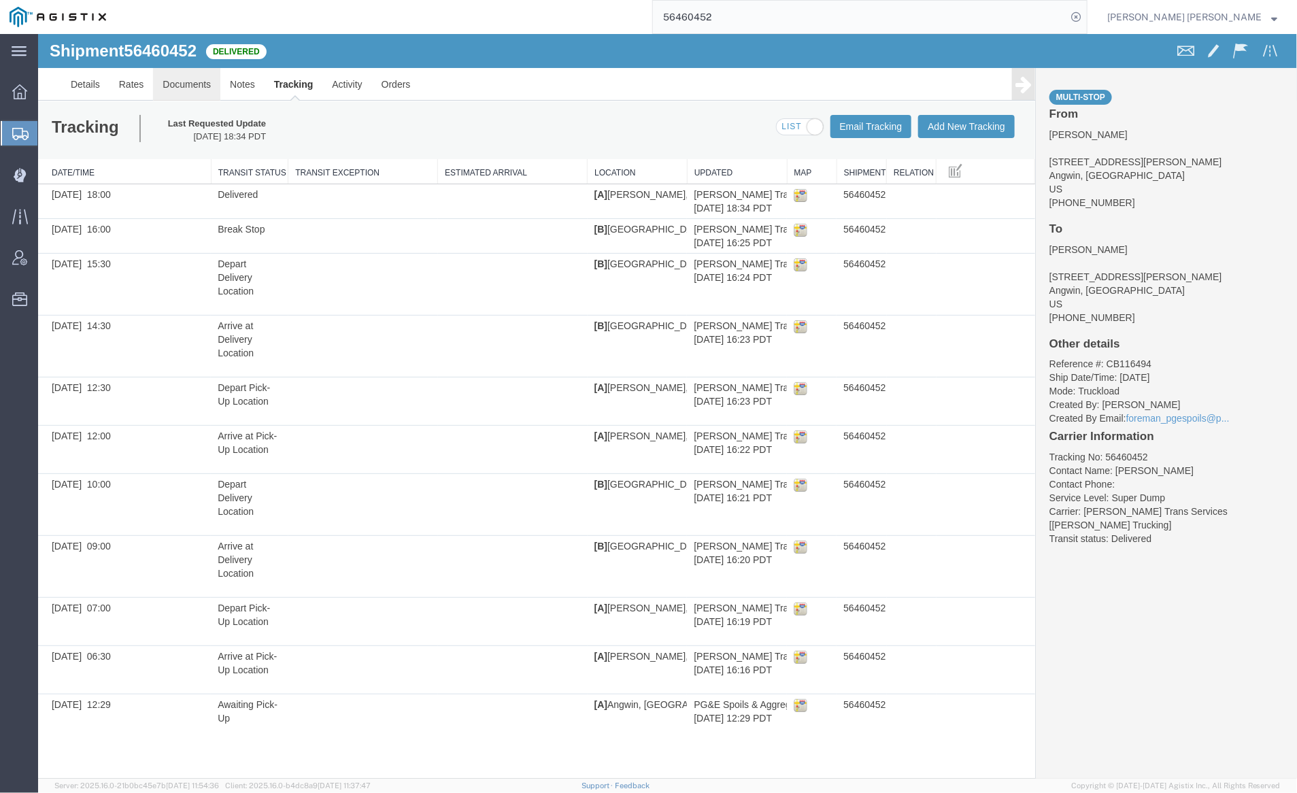
click at [191, 82] on link "Documents" at bounding box center [185, 83] width 67 height 33
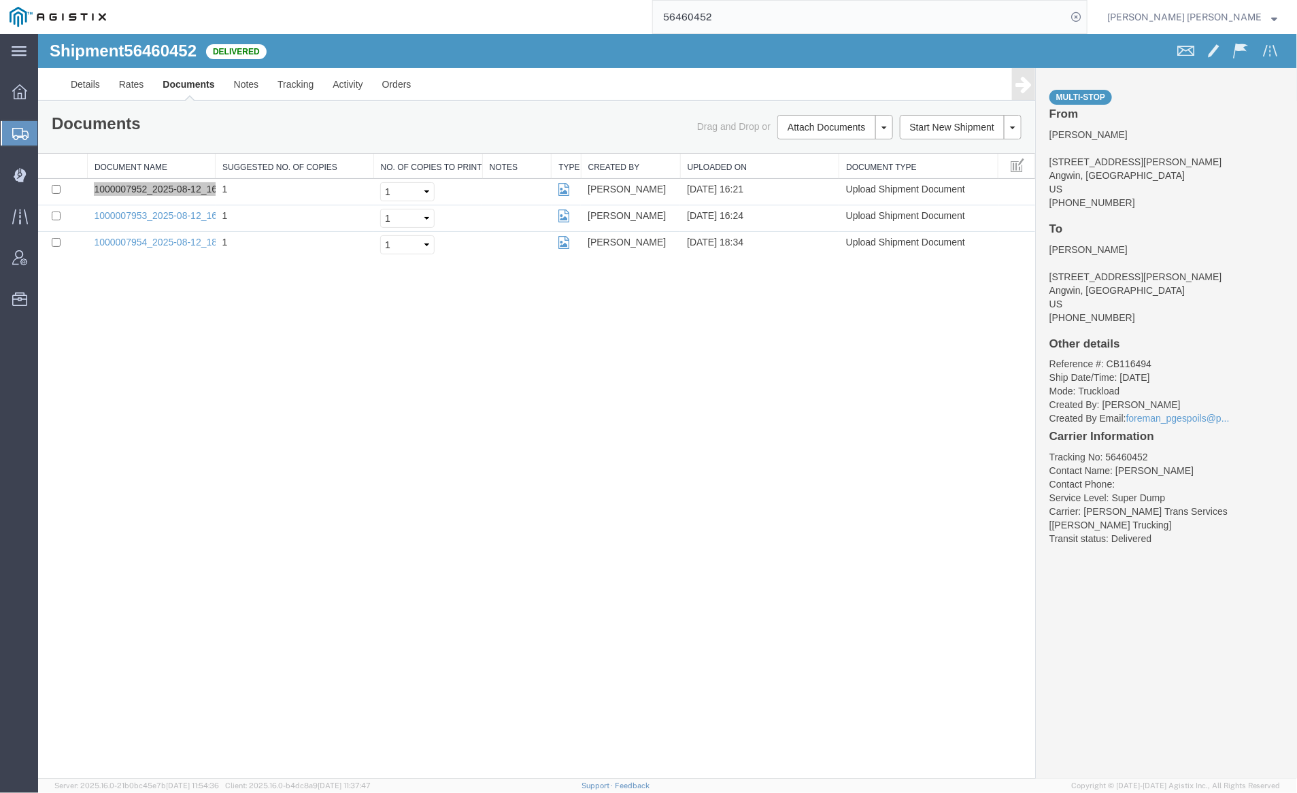
click at [755, 10] on input "56460452" at bounding box center [860, 17] width 414 height 33
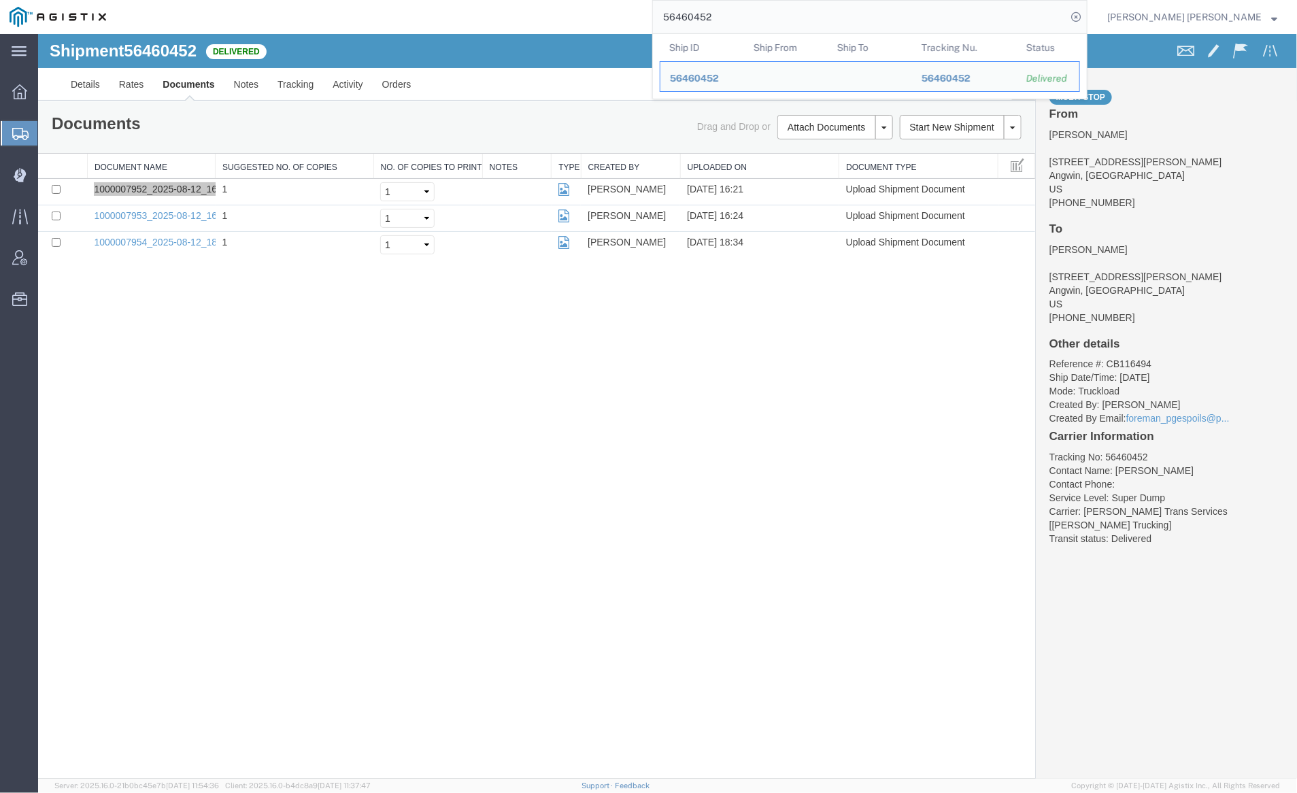
click at [755, 10] on input "56460452" at bounding box center [860, 17] width 414 height 33
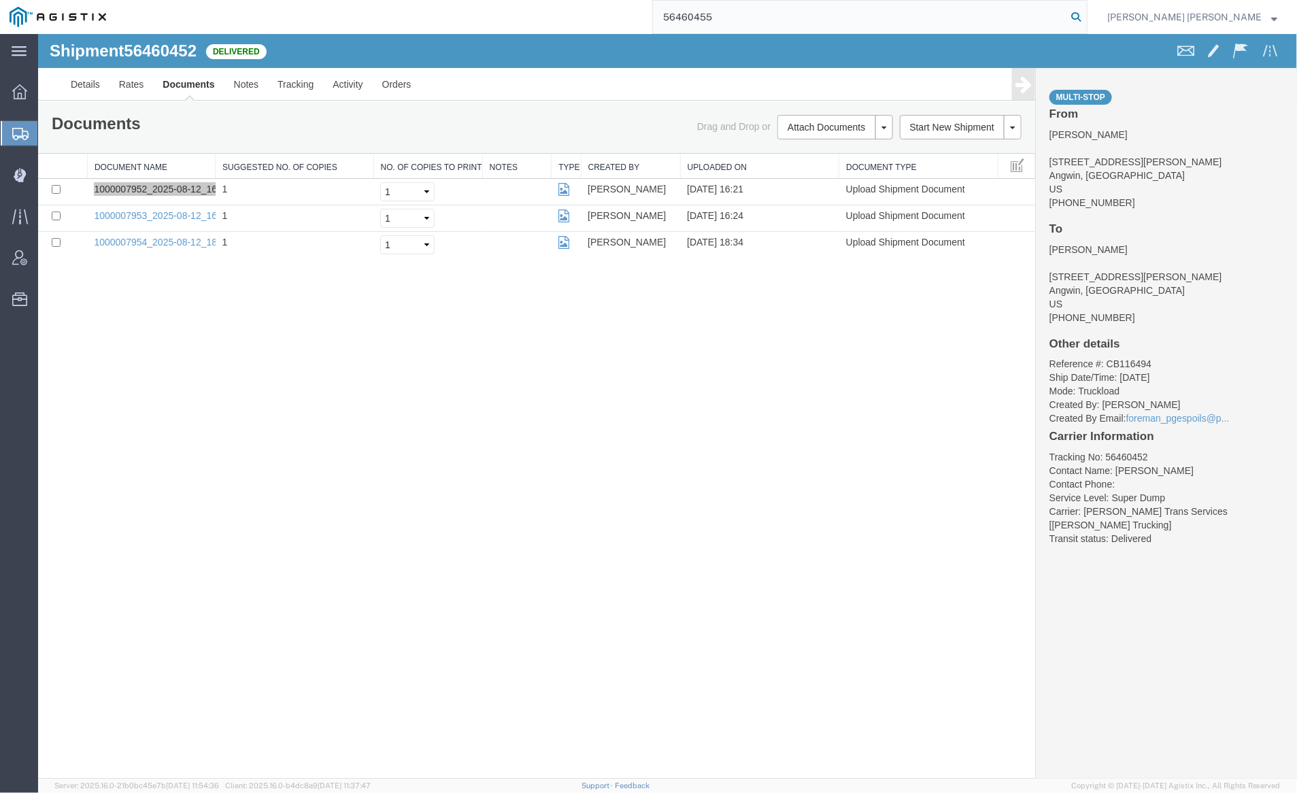
click at [1086, 14] on icon at bounding box center [1076, 16] width 19 height 19
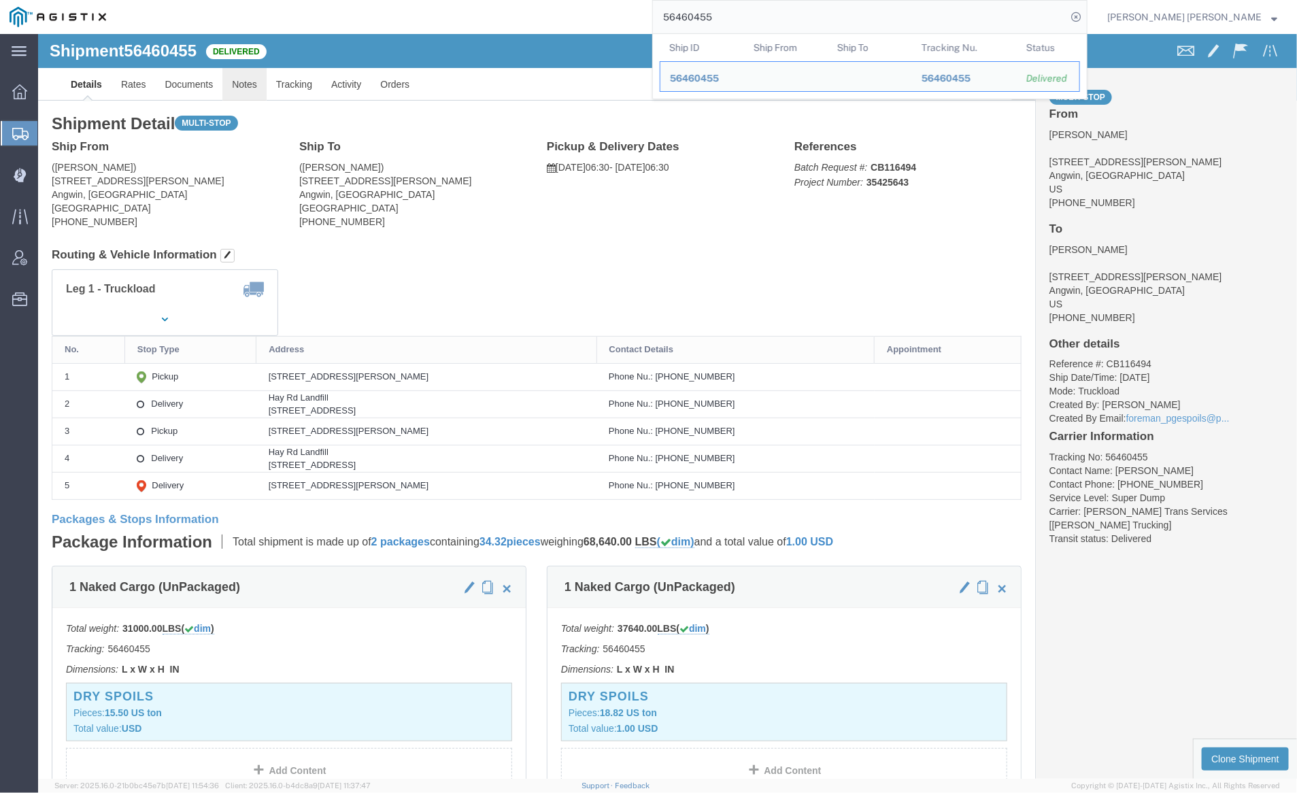
click link "Notes"
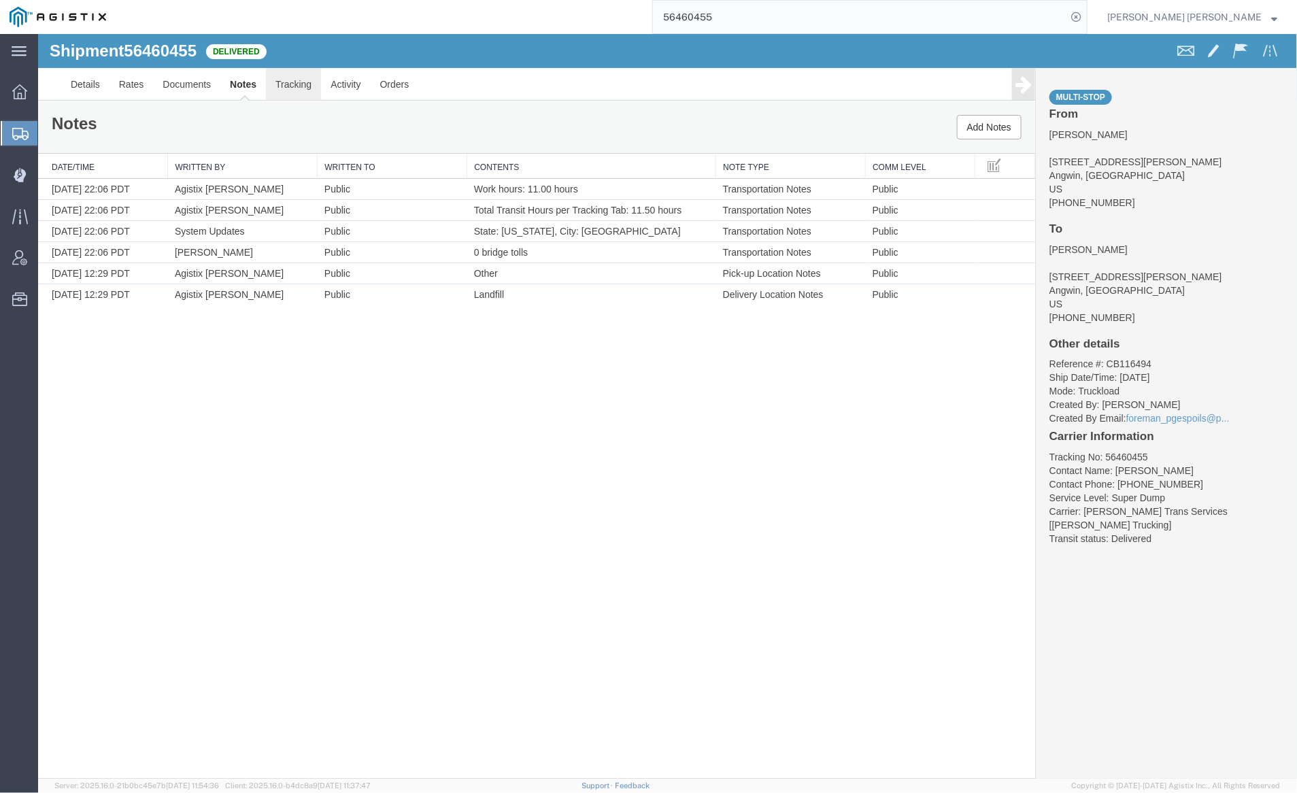
click at [293, 78] on link "Tracking" at bounding box center [292, 83] width 55 height 33
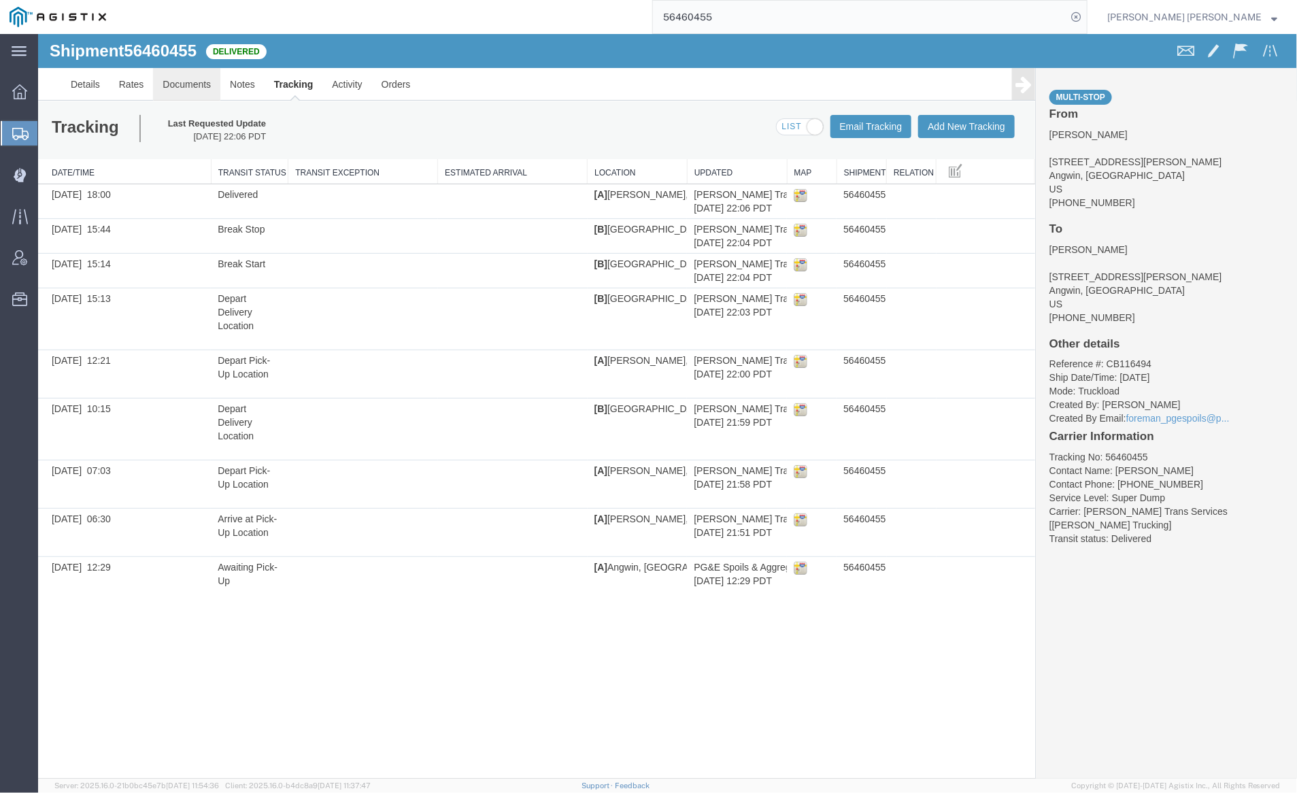
click at [176, 76] on link "Documents" at bounding box center [185, 83] width 67 height 33
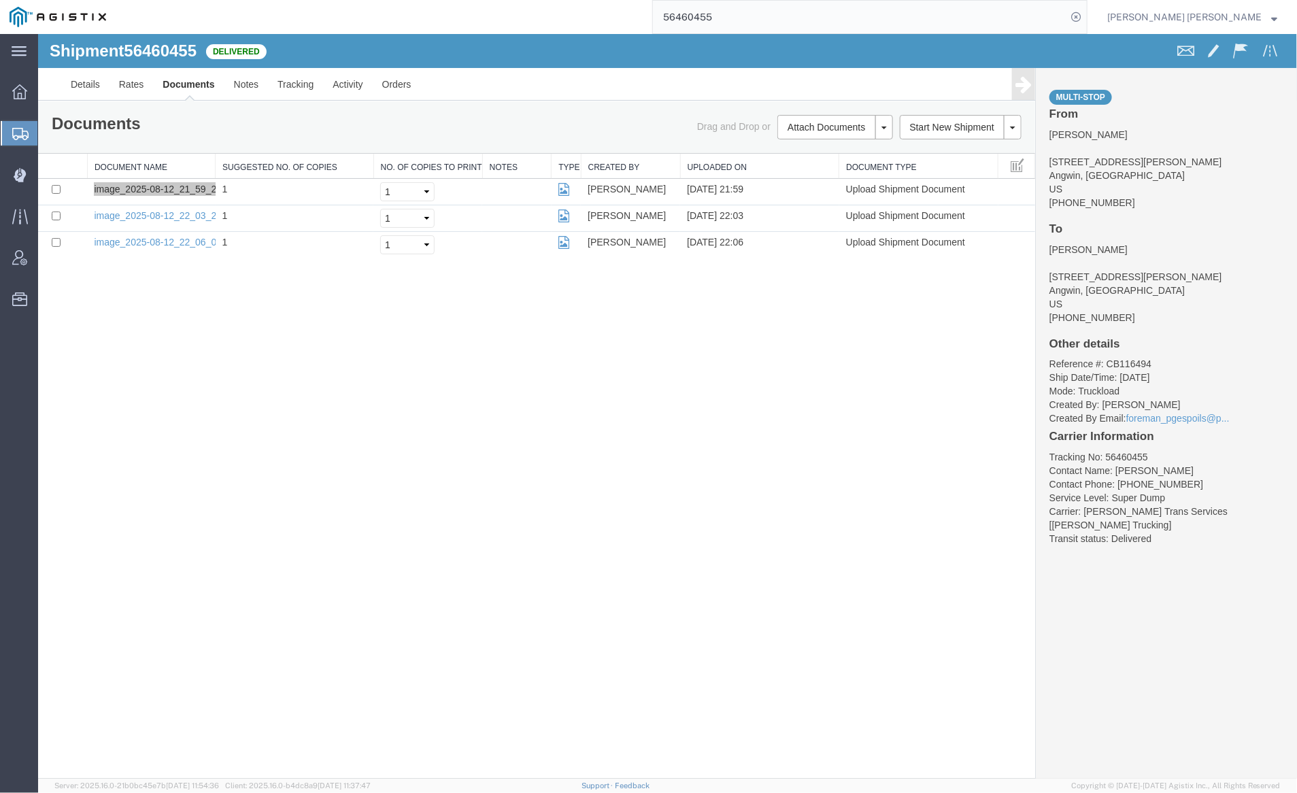
click at [745, 22] on input "56460455" at bounding box center [860, 17] width 414 height 33
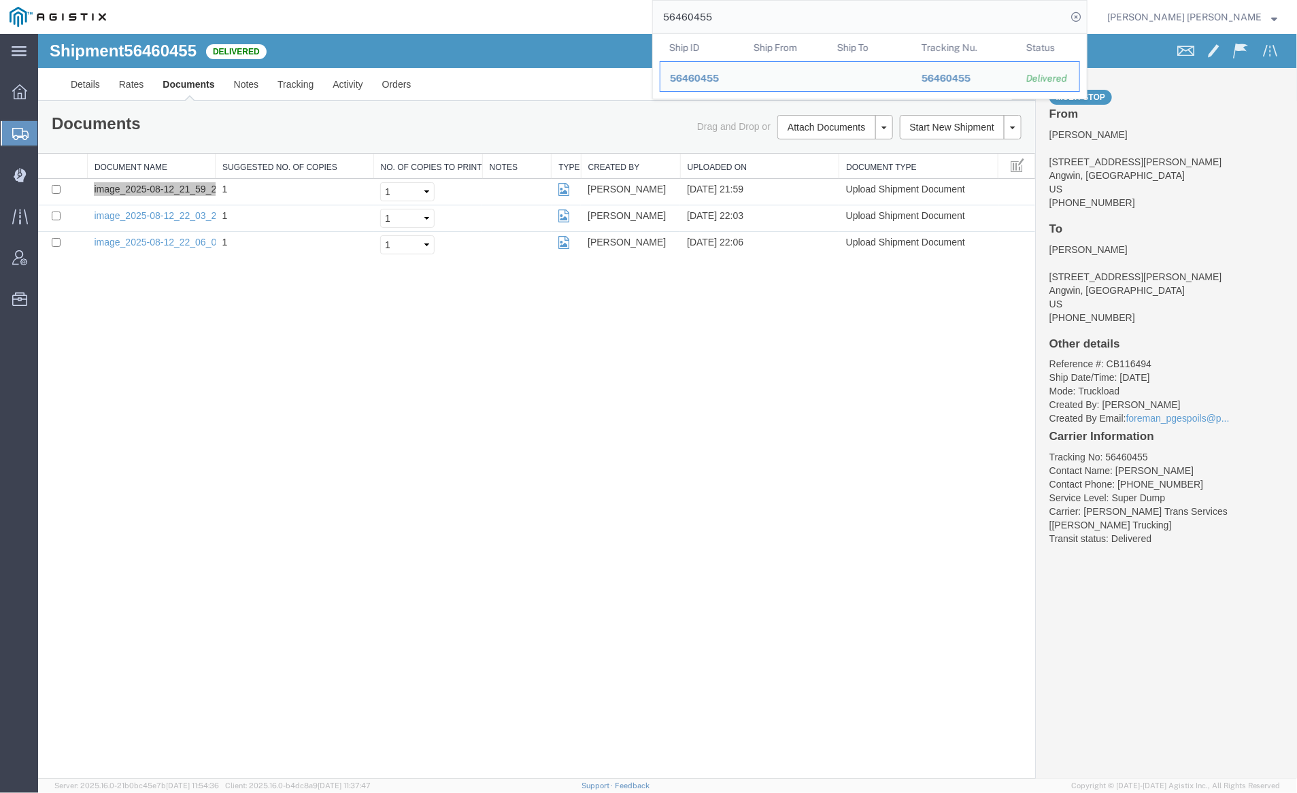
click at [745, 22] on input "56460455" at bounding box center [860, 17] width 414 height 33
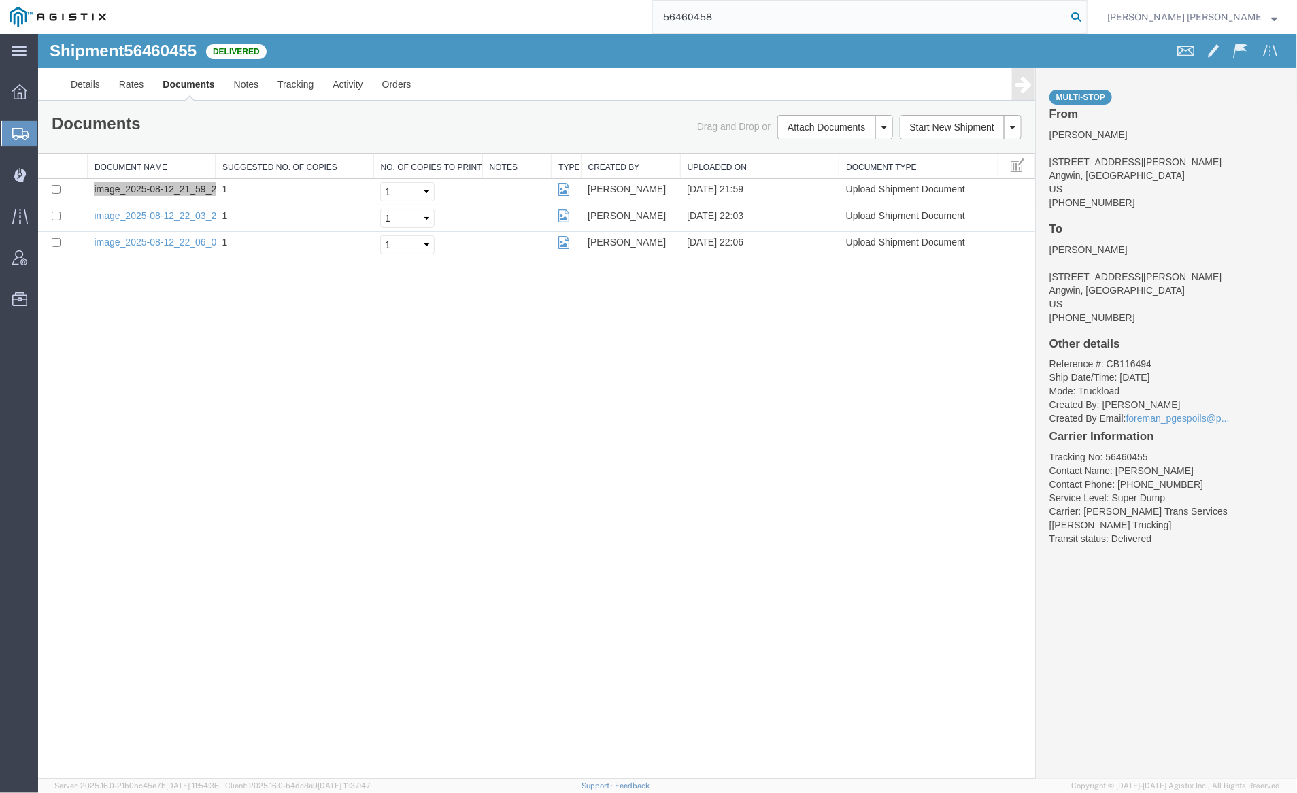
click at [1086, 15] on icon at bounding box center [1076, 16] width 19 height 19
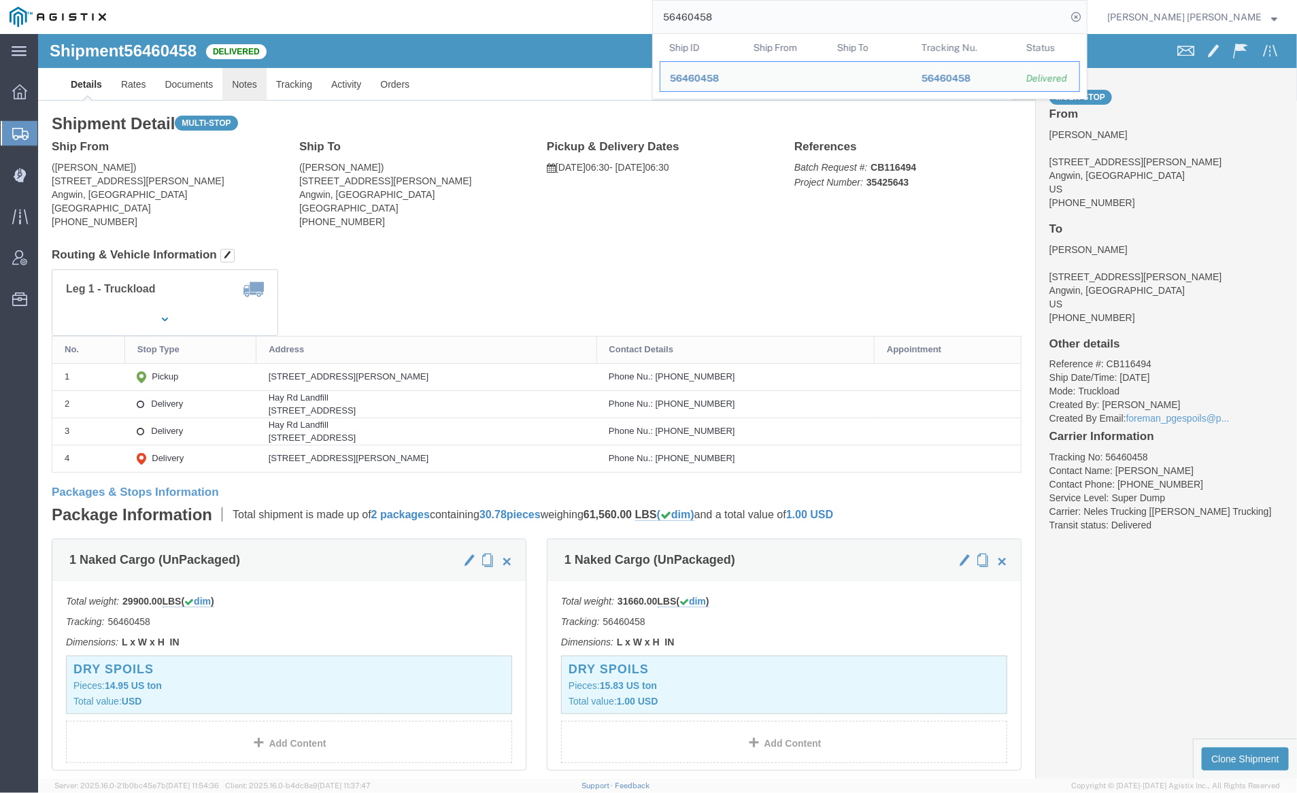
click link "Notes"
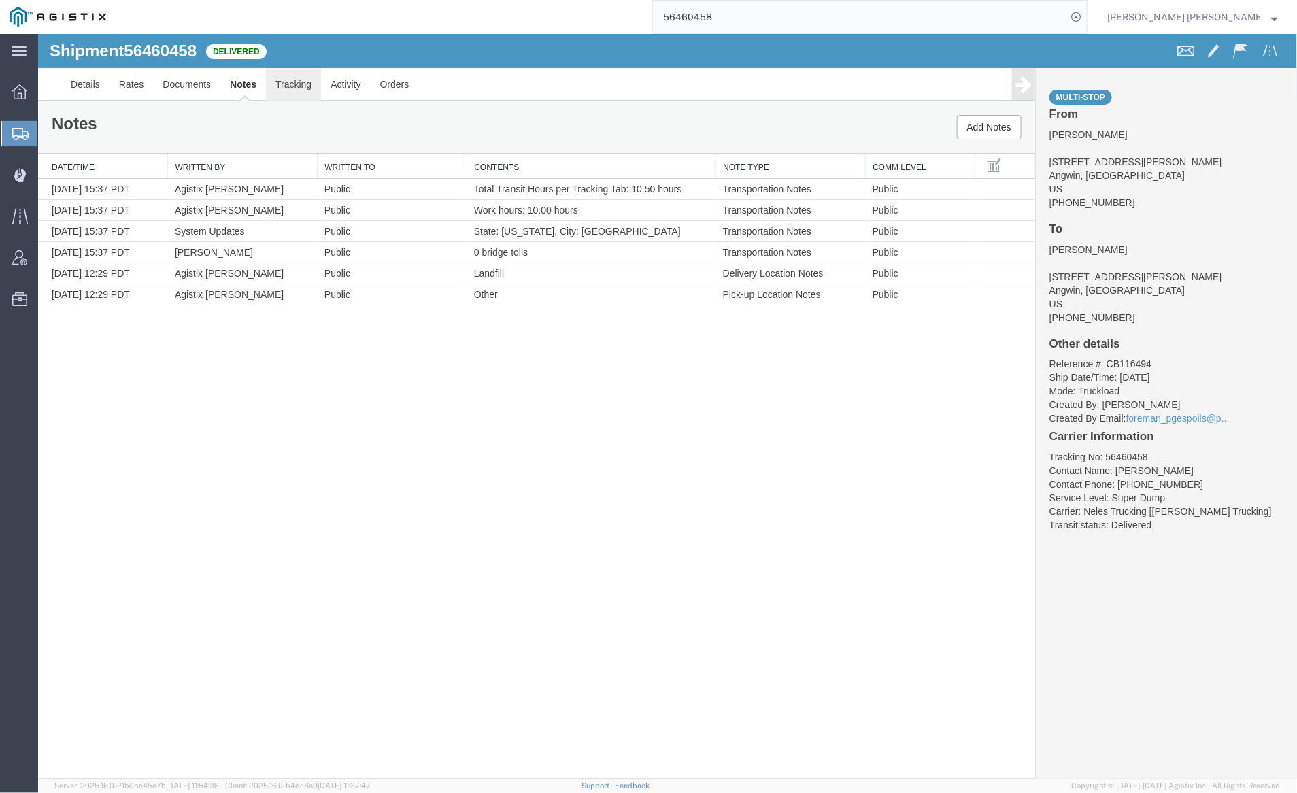
click at [302, 79] on link "Tracking" at bounding box center [292, 83] width 55 height 33
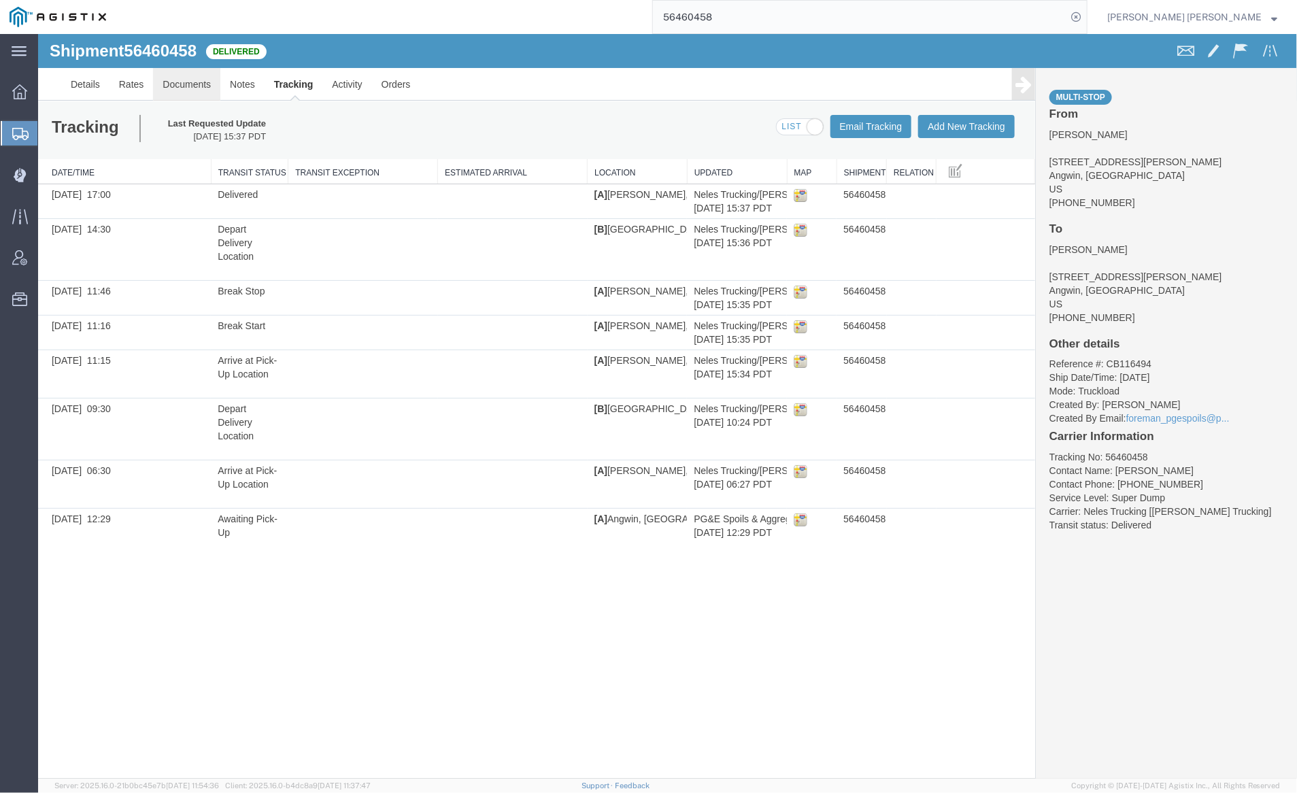
click at [182, 76] on link "Documents" at bounding box center [185, 83] width 67 height 33
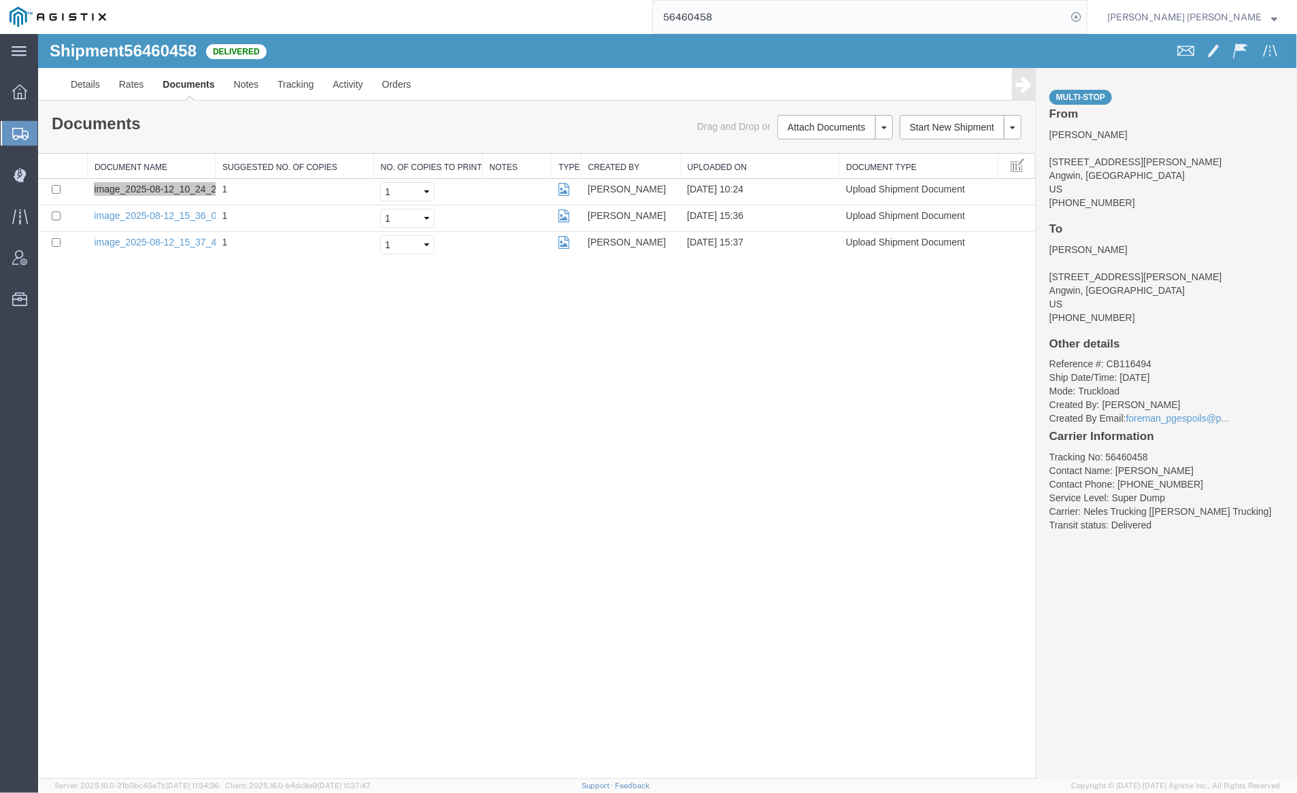
click at [765, 12] on input "56460458" at bounding box center [860, 17] width 414 height 33
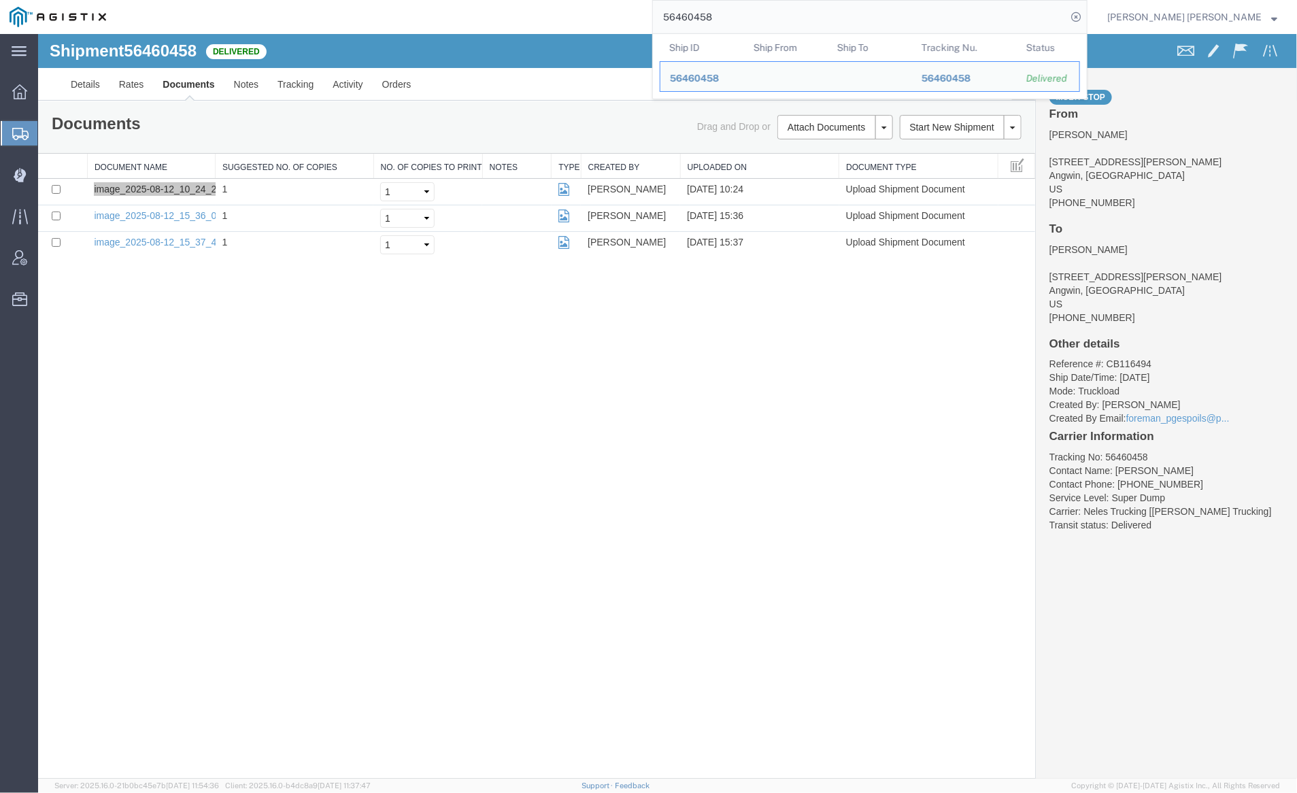
click at [765, 12] on input "56460458" at bounding box center [860, 17] width 414 height 33
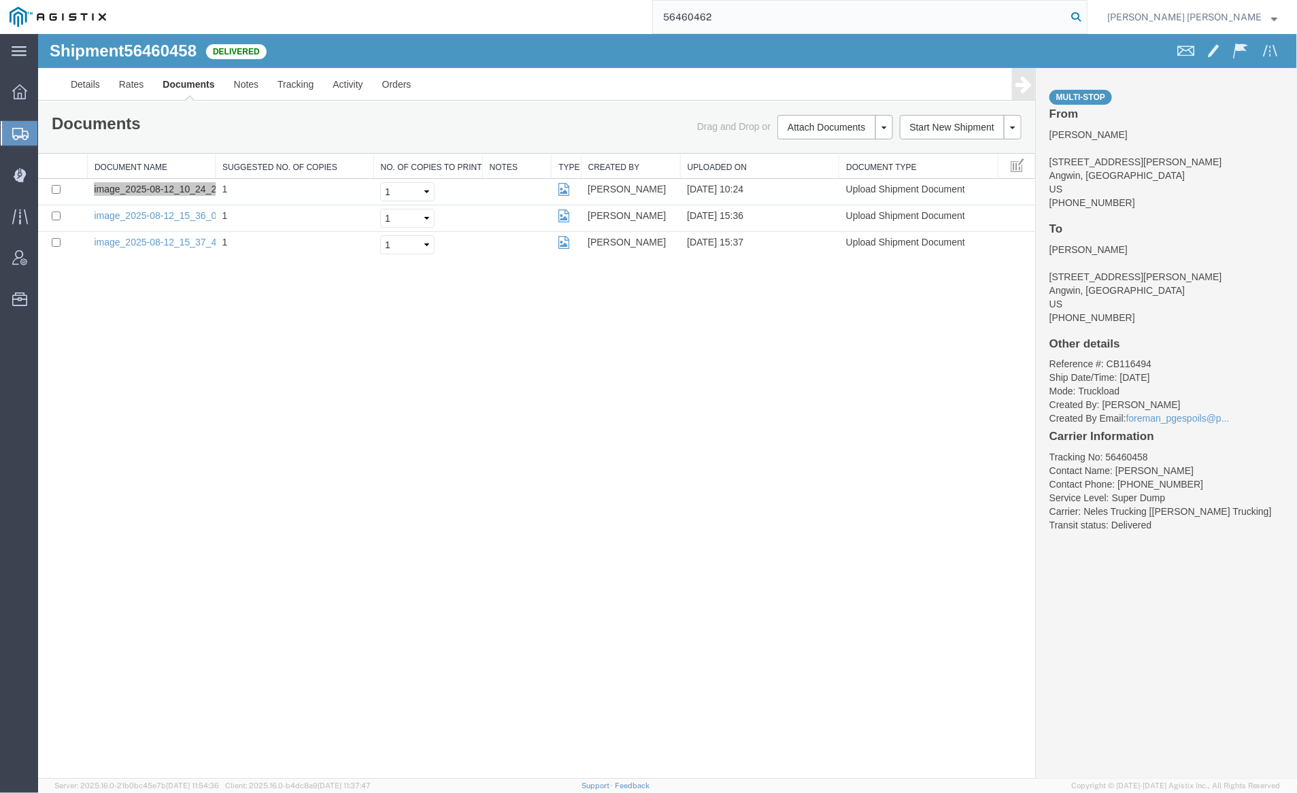
click at [1086, 14] on icon at bounding box center [1076, 16] width 19 height 19
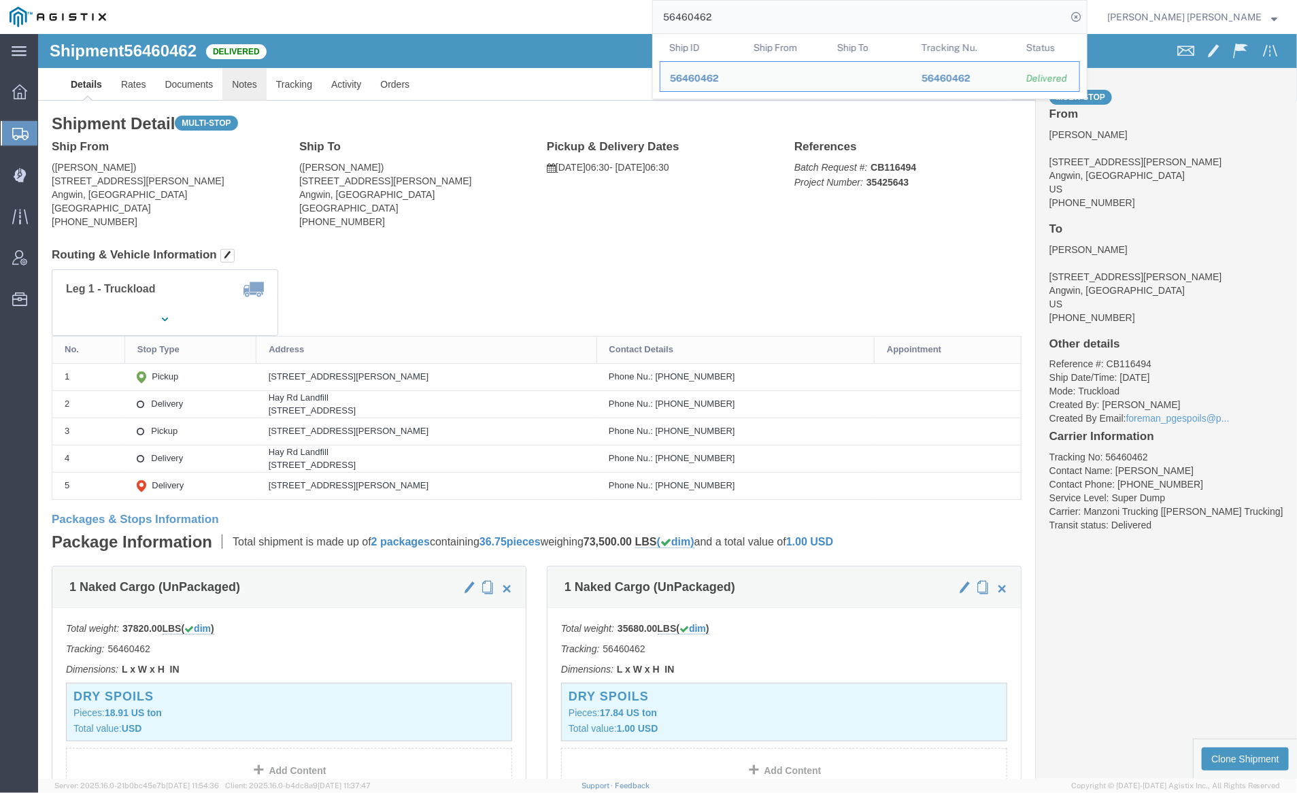
click link "Notes"
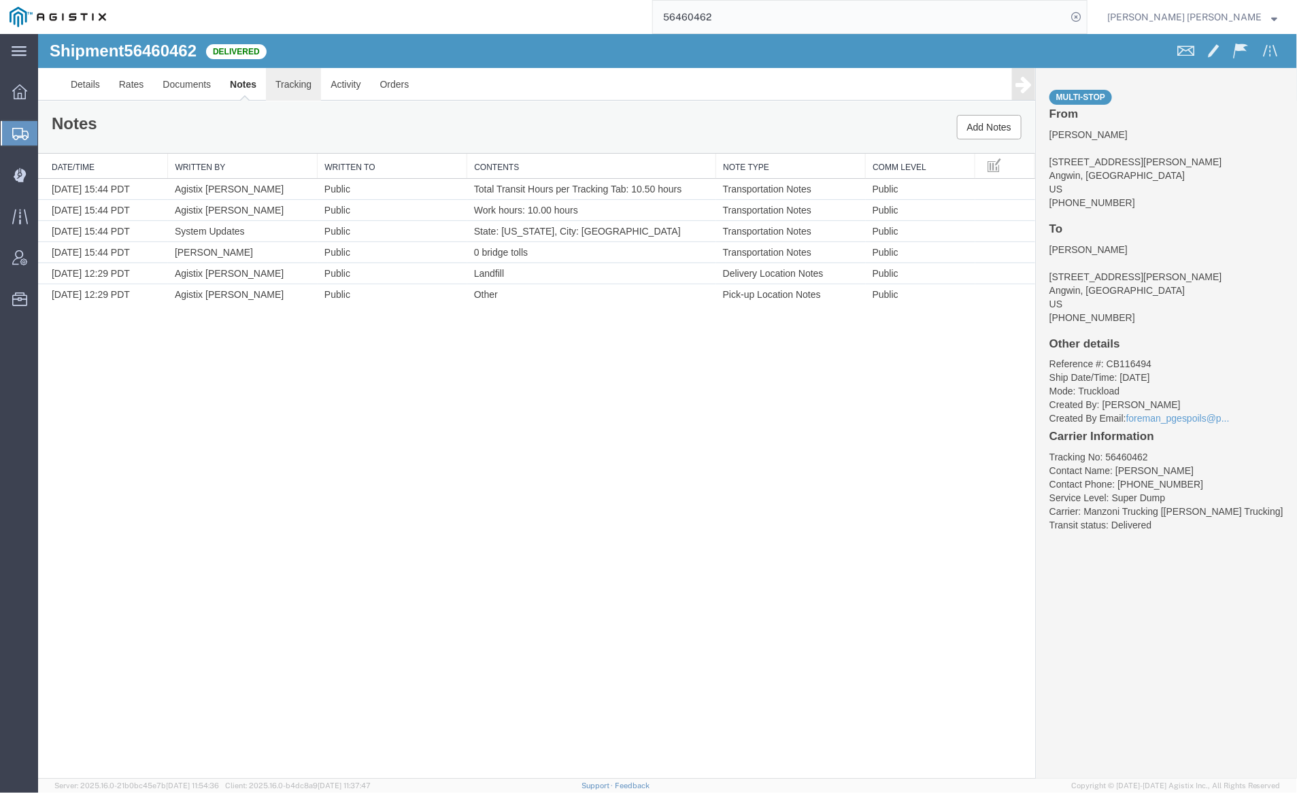
click at [288, 80] on link "Tracking" at bounding box center [292, 83] width 55 height 33
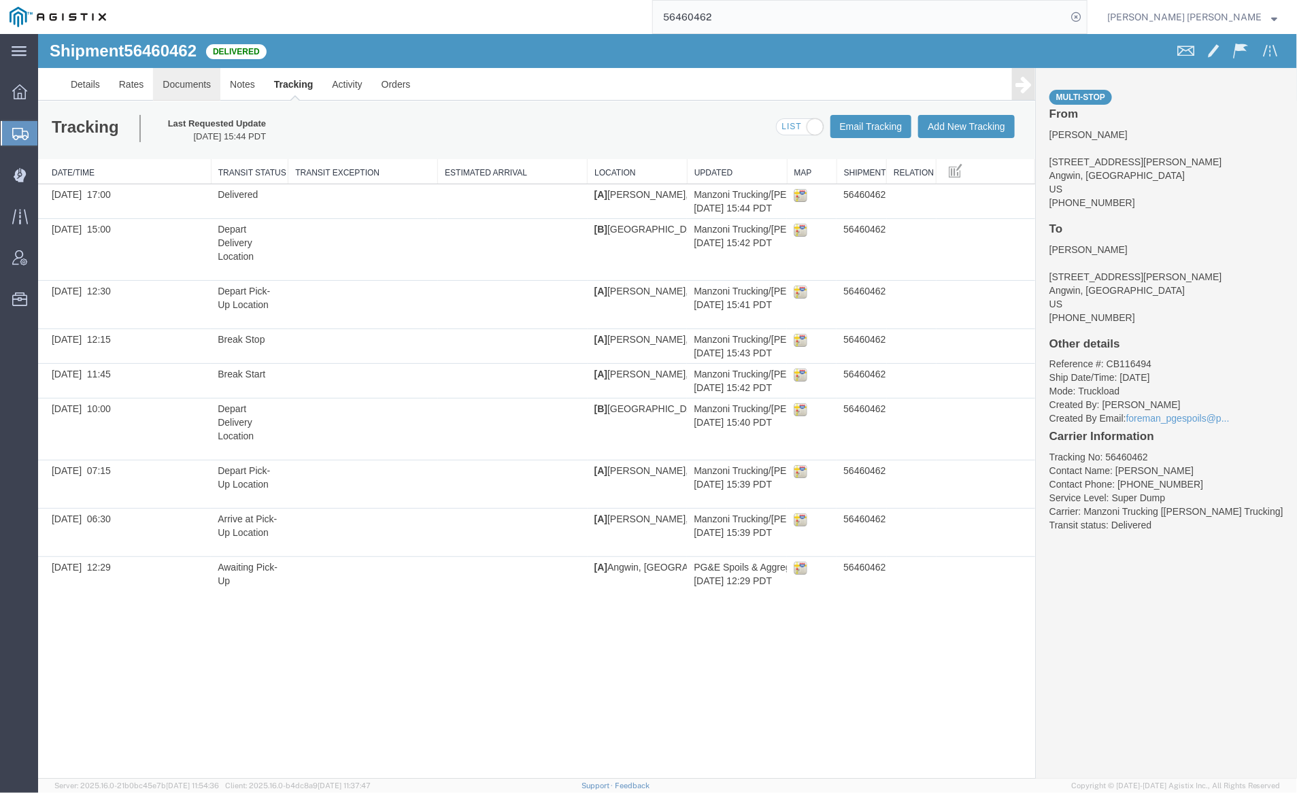
click at [186, 75] on link "Documents" at bounding box center [185, 83] width 67 height 33
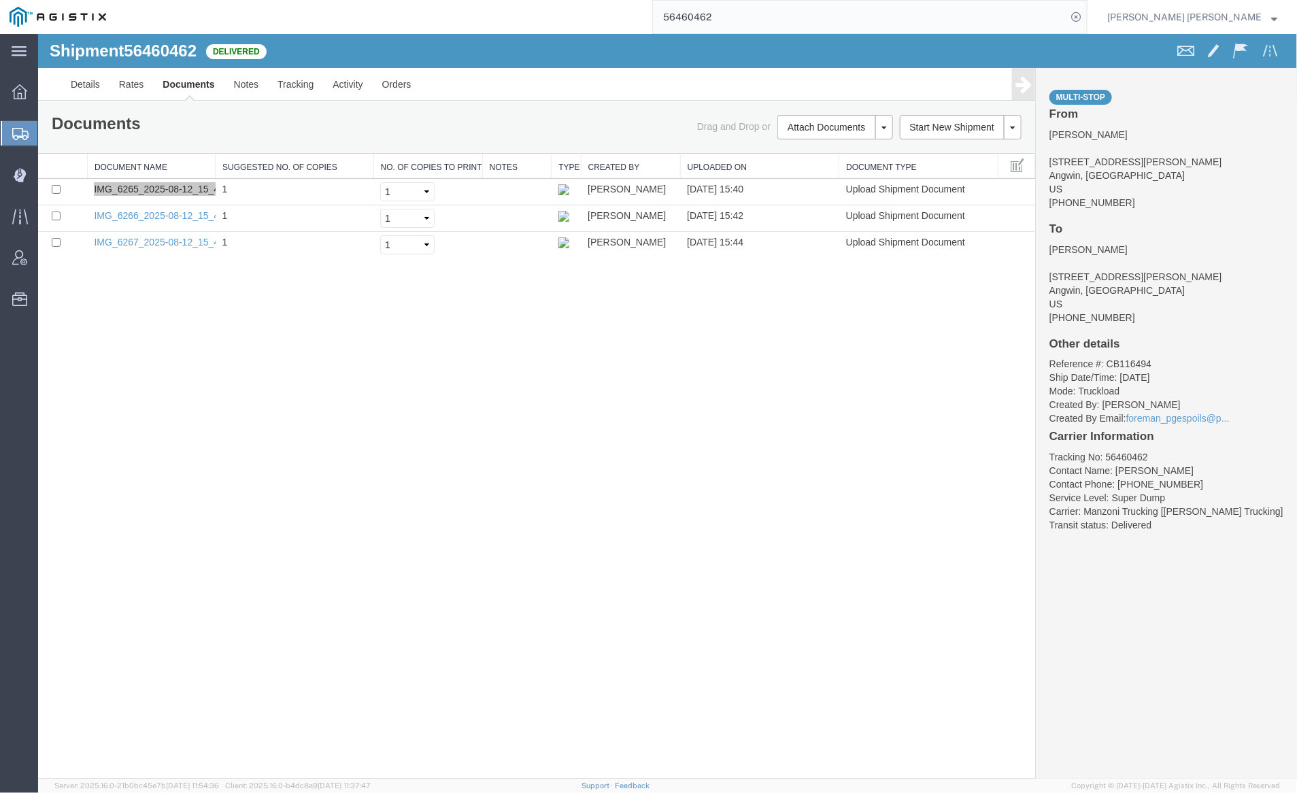
click at [744, 21] on input "56460462" at bounding box center [860, 17] width 414 height 33
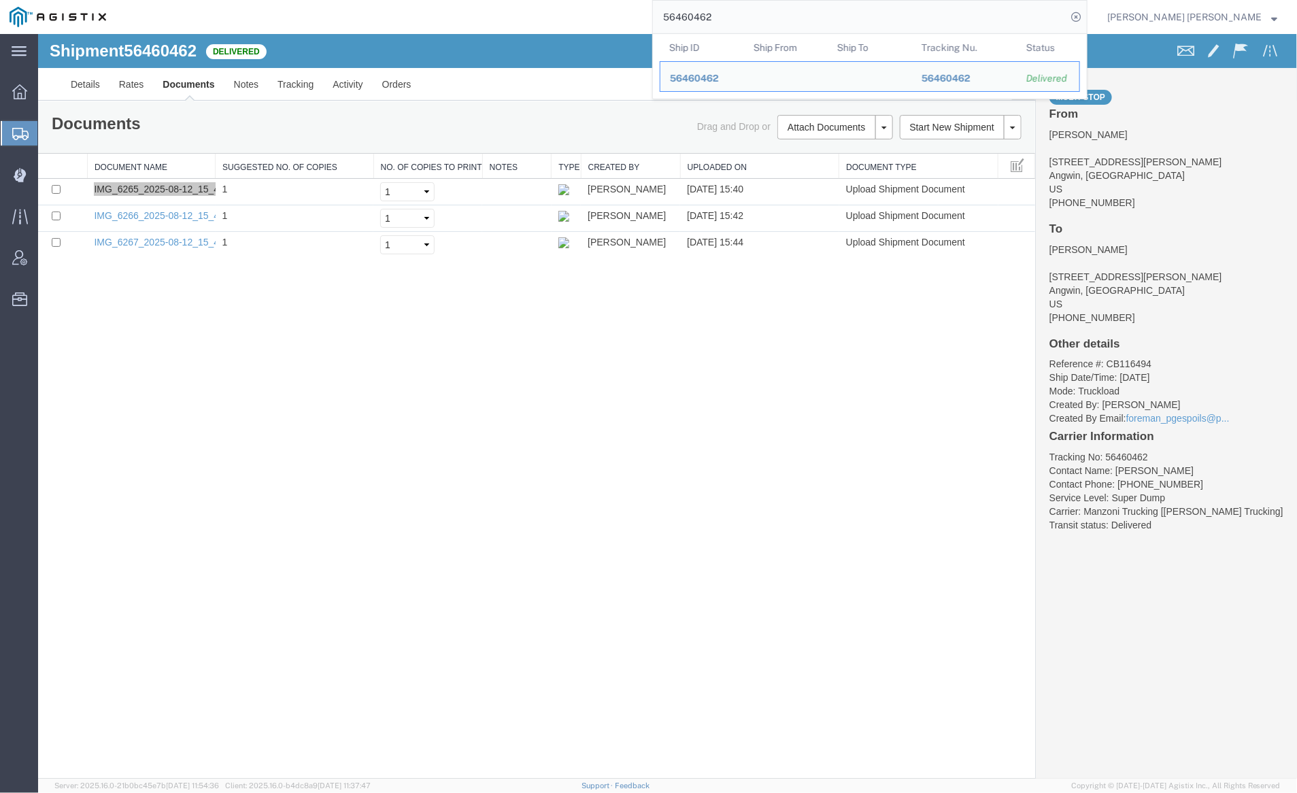
click at [744, 21] on input "56460462" at bounding box center [860, 17] width 414 height 33
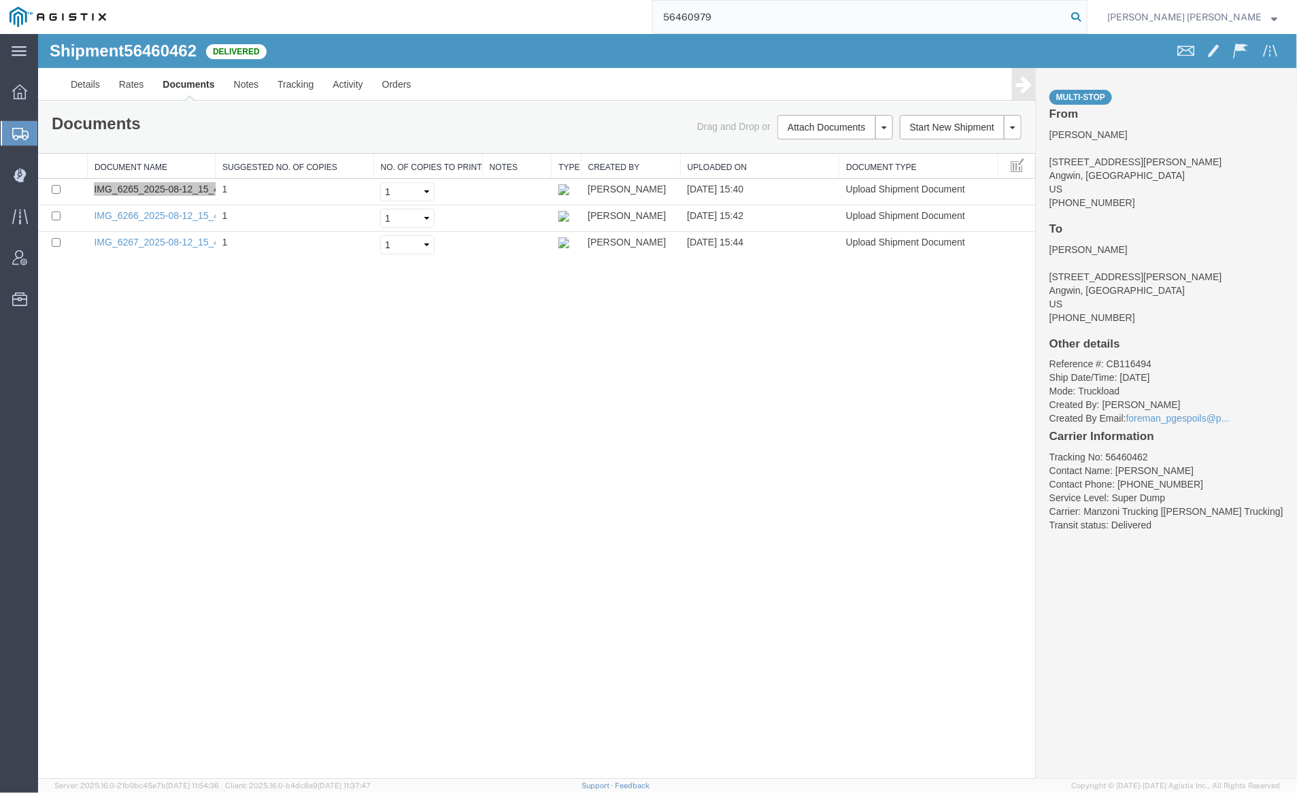
click at [1086, 15] on icon at bounding box center [1076, 16] width 19 height 19
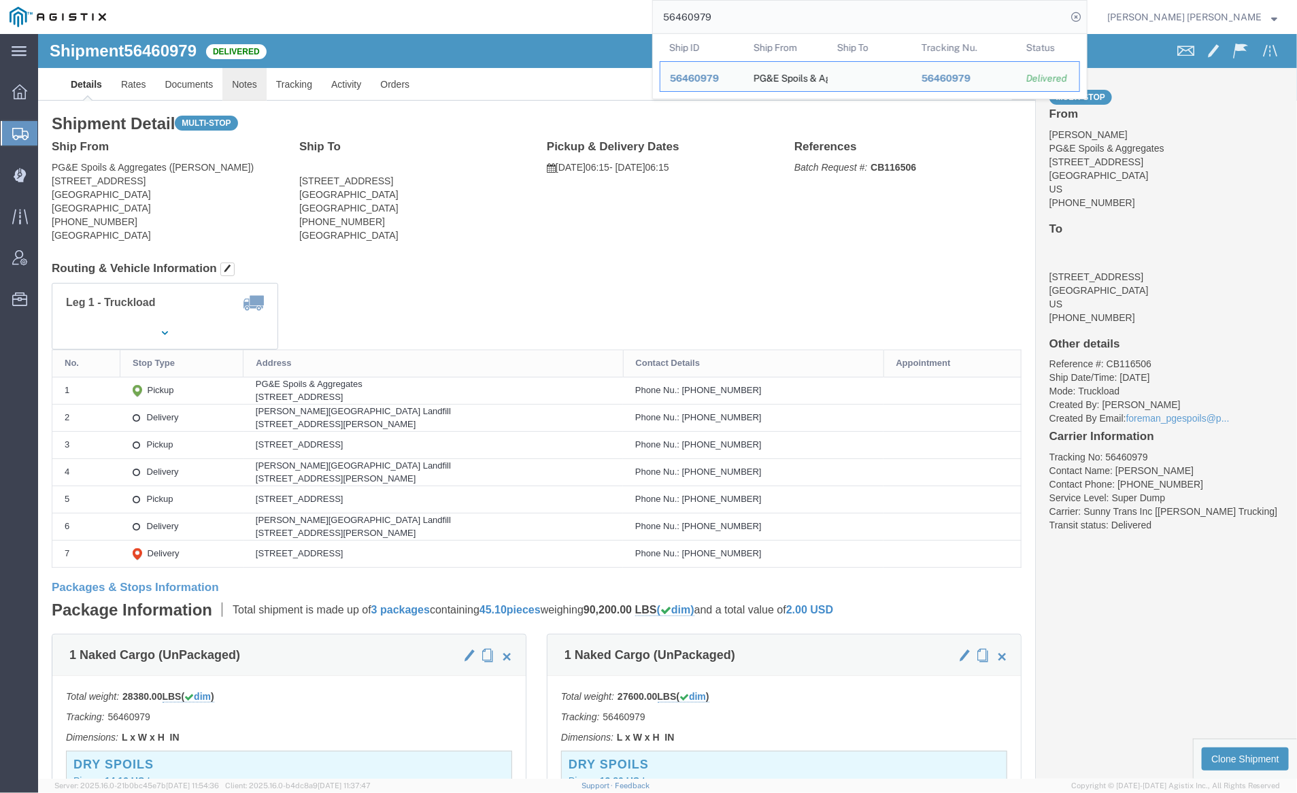
click link "Notes"
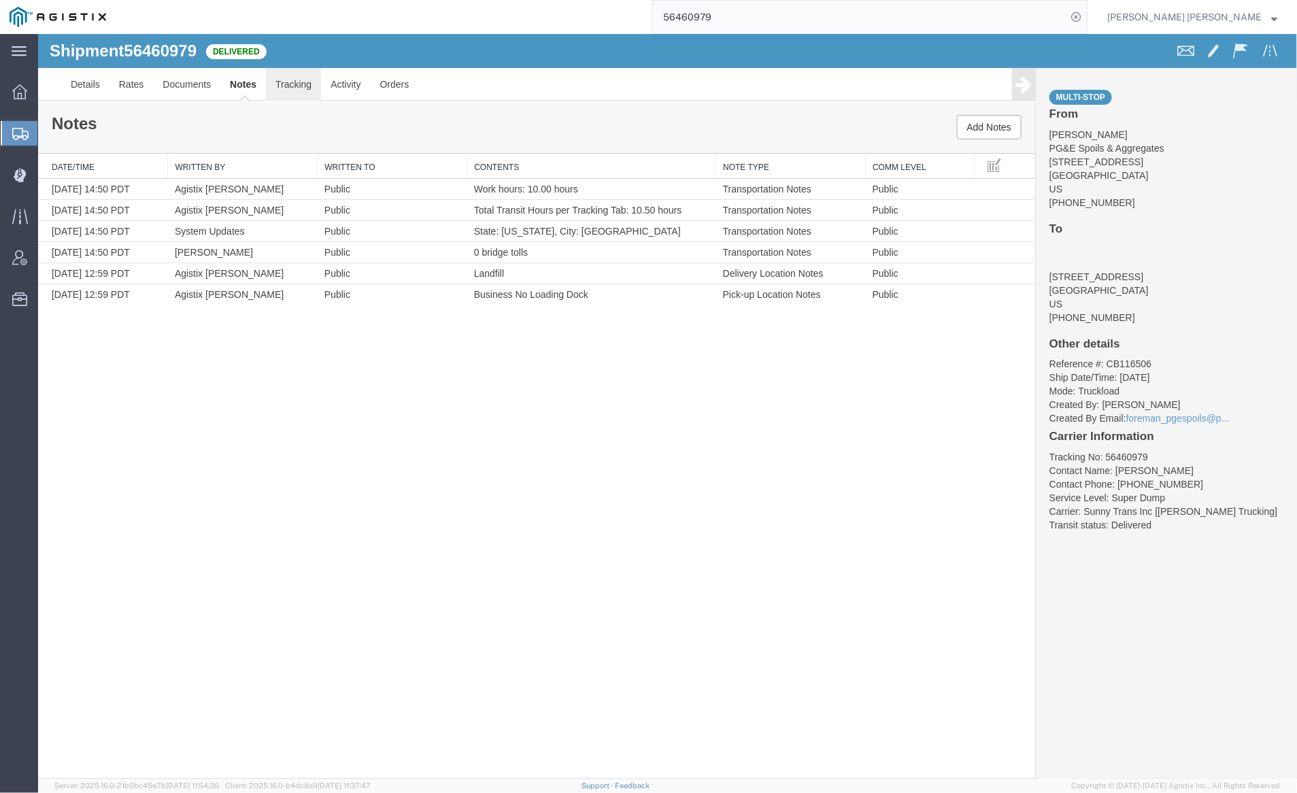
click at [288, 76] on link "Tracking" at bounding box center [292, 83] width 55 height 33
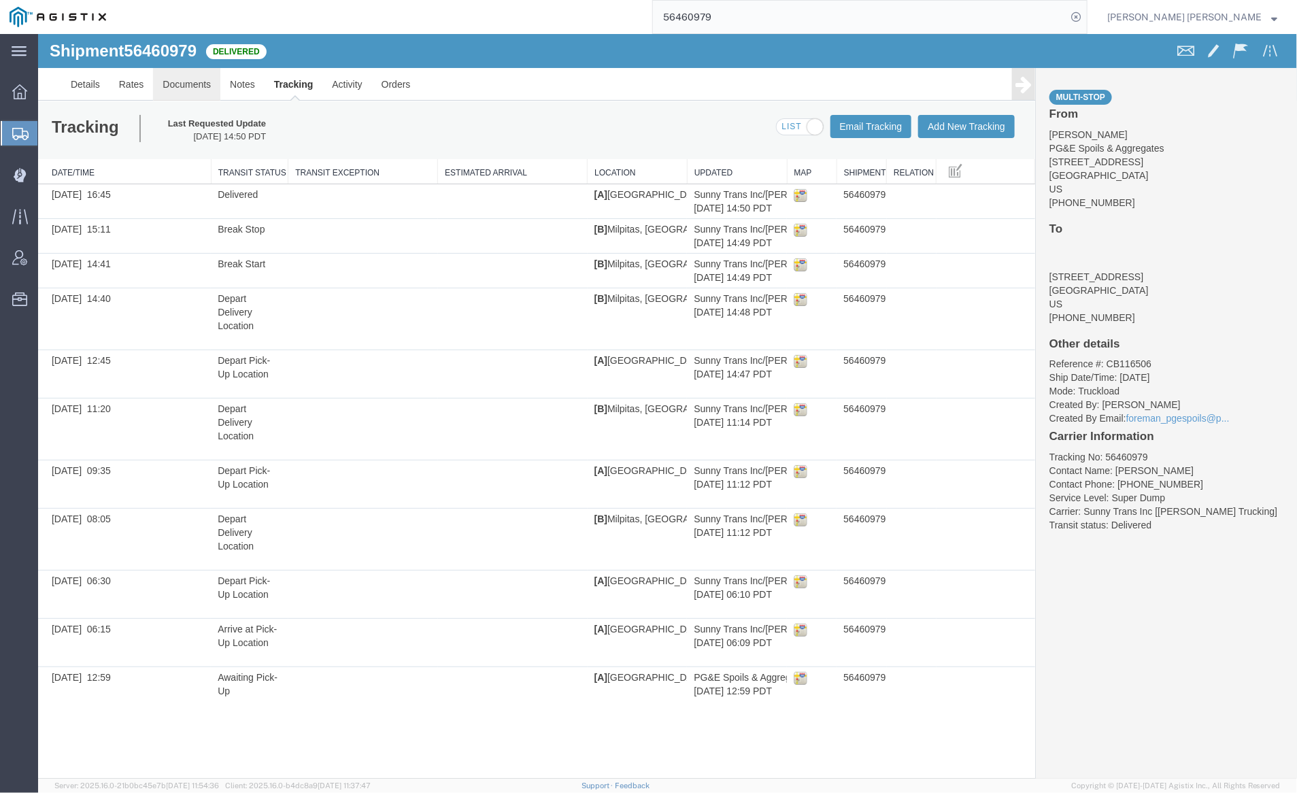
click at [186, 79] on link "Documents" at bounding box center [185, 83] width 67 height 33
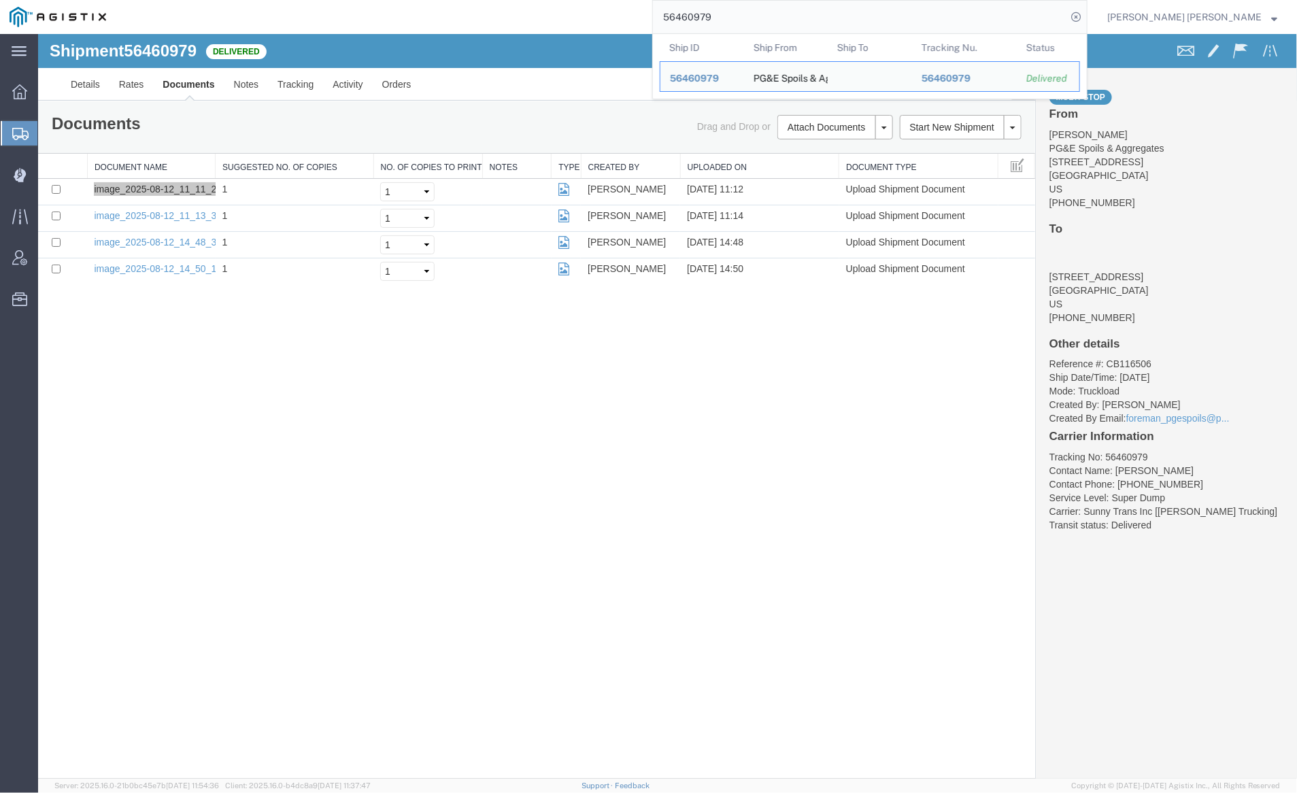
click at [766, 27] on input "56460979" at bounding box center [860, 17] width 414 height 33
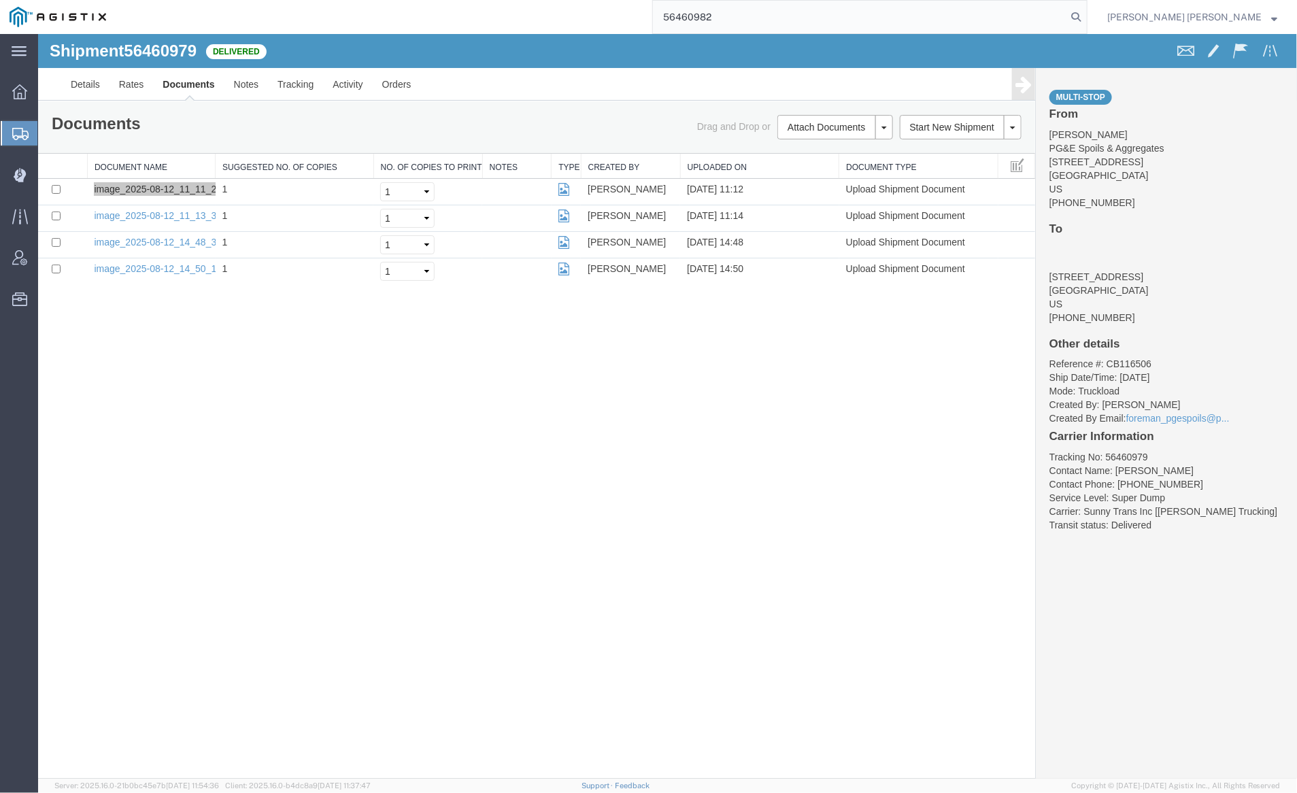
drag, startPoint x: 1153, startPoint y: 15, endPoint x: 1075, endPoint y: 10, distance: 78.4
click at [1086, 15] on icon at bounding box center [1076, 16] width 19 height 19
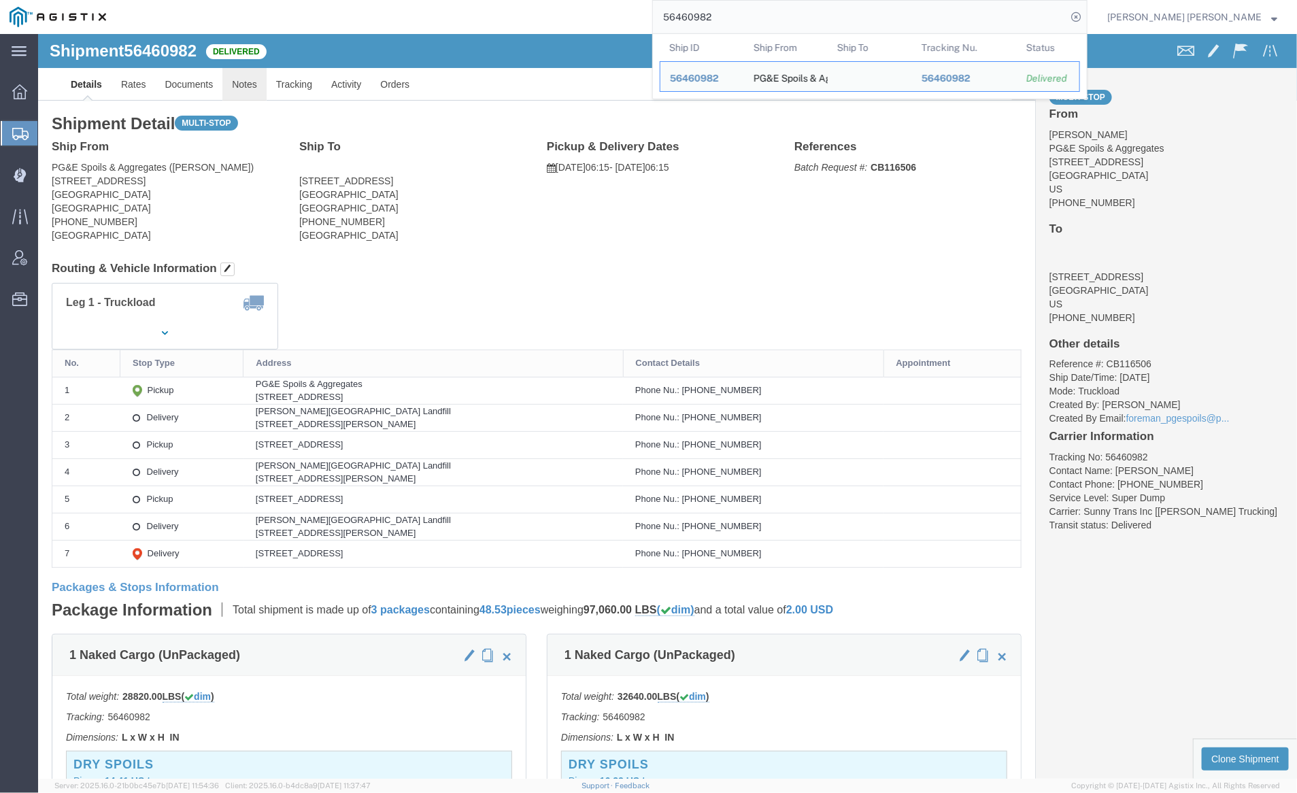
click link "Notes"
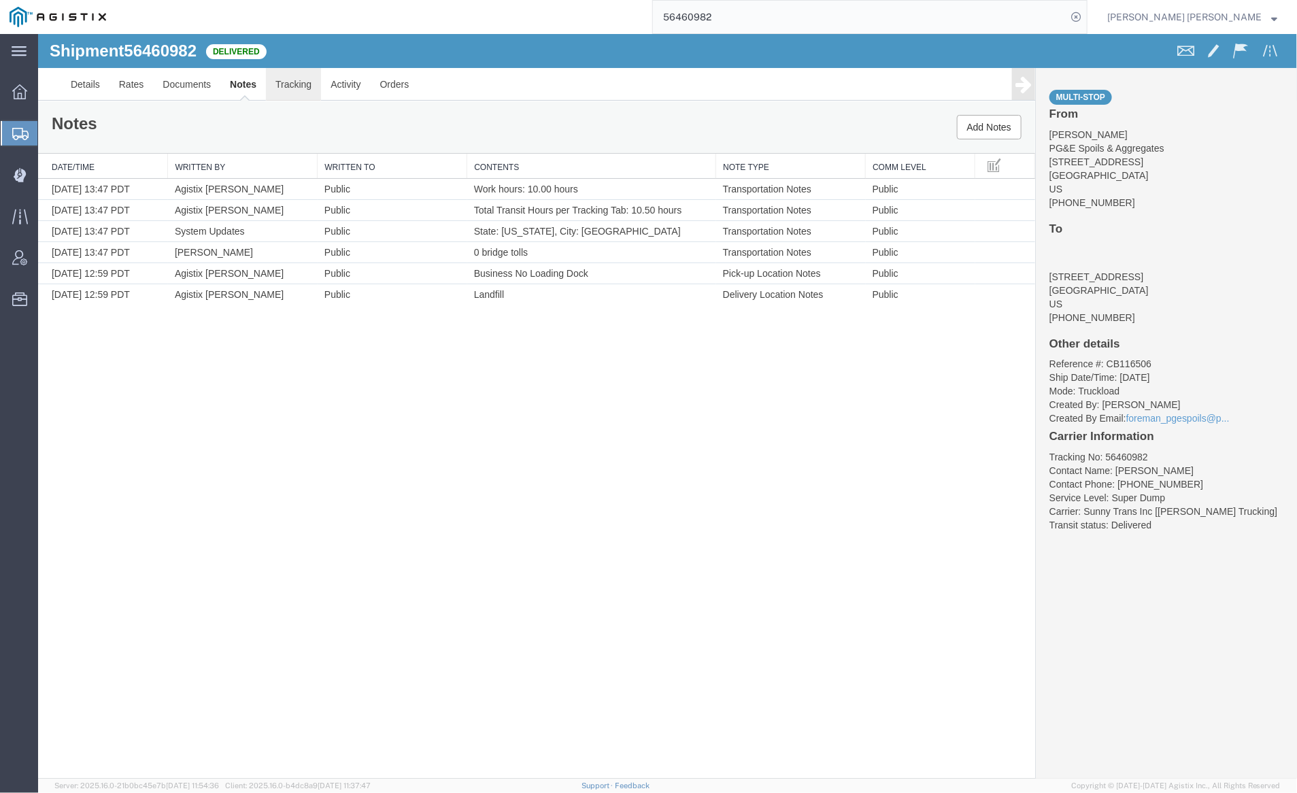
click at [304, 84] on link "Tracking" at bounding box center [292, 83] width 55 height 33
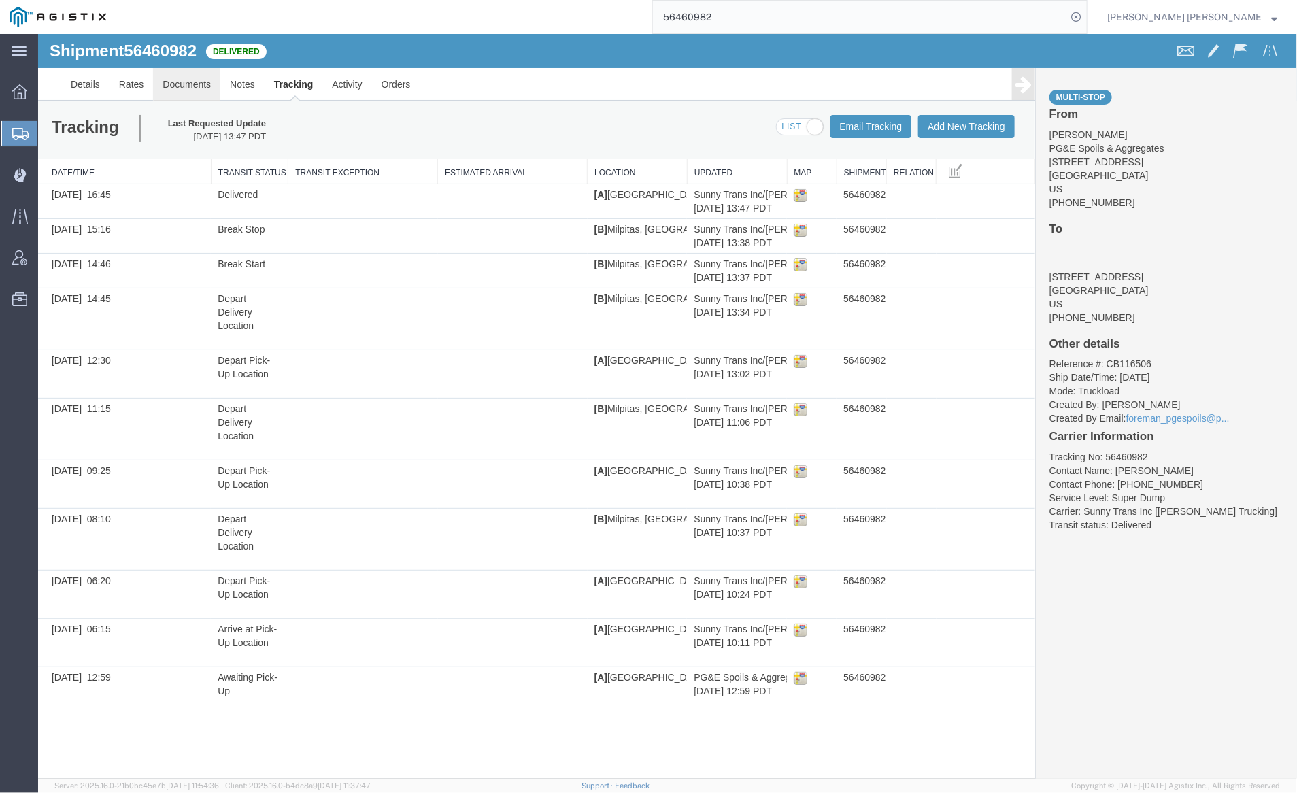
click at [184, 76] on link "Documents" at bounding box center [185, 83] width 67 height 33
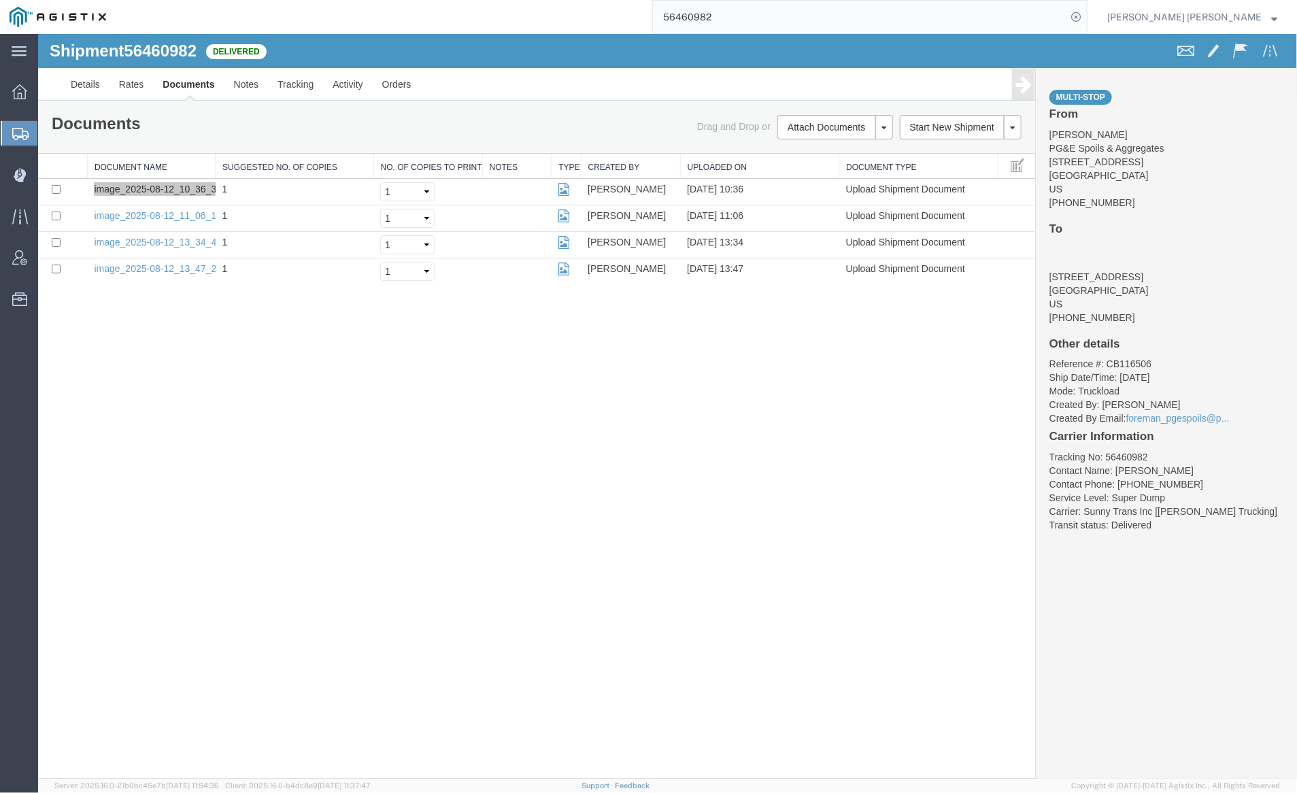
click at [771, 12] on input "56460982" at bounding box center [860, 17] width 414 height 33
click at [1086, 17] on icon at bounding box center [1076, 16] width 19 height 19
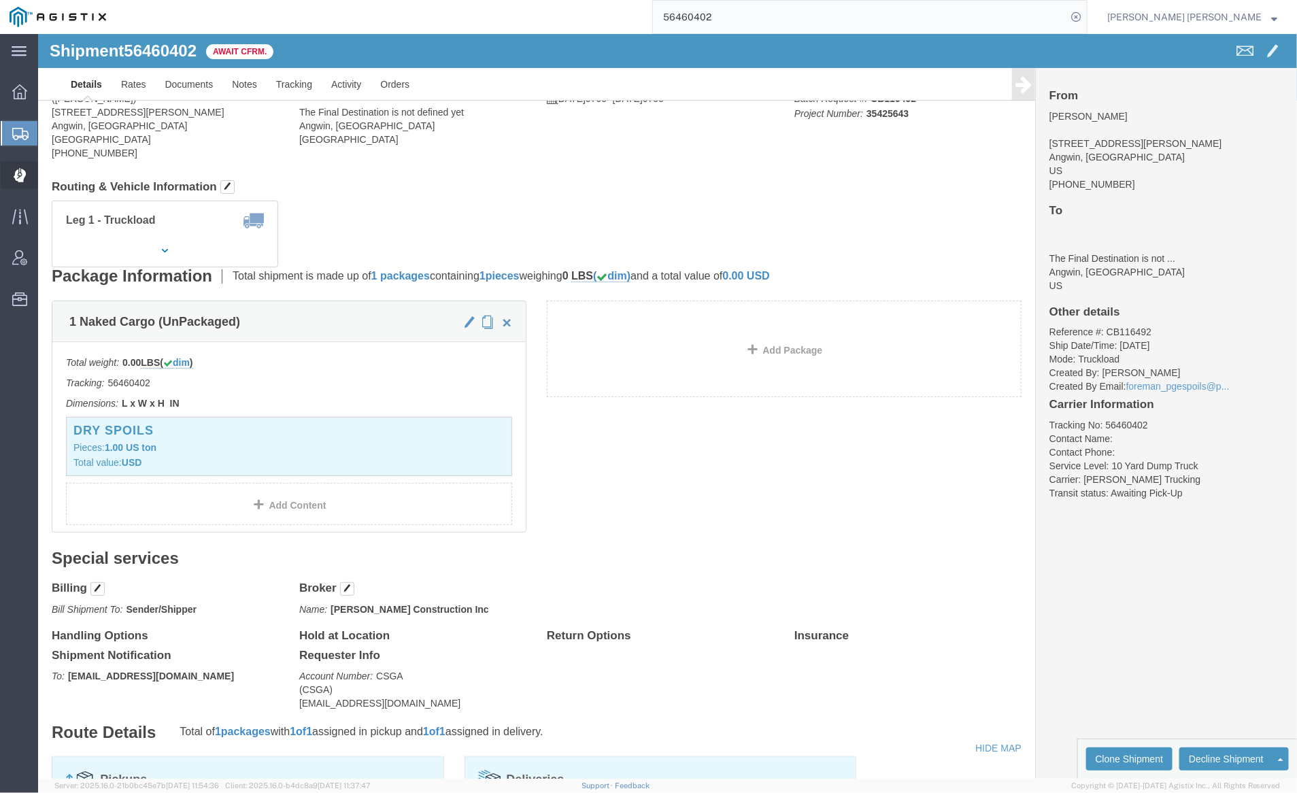
click at [778, 19] on input "56460402" at bounding box center [860, 17] width 414 height 33
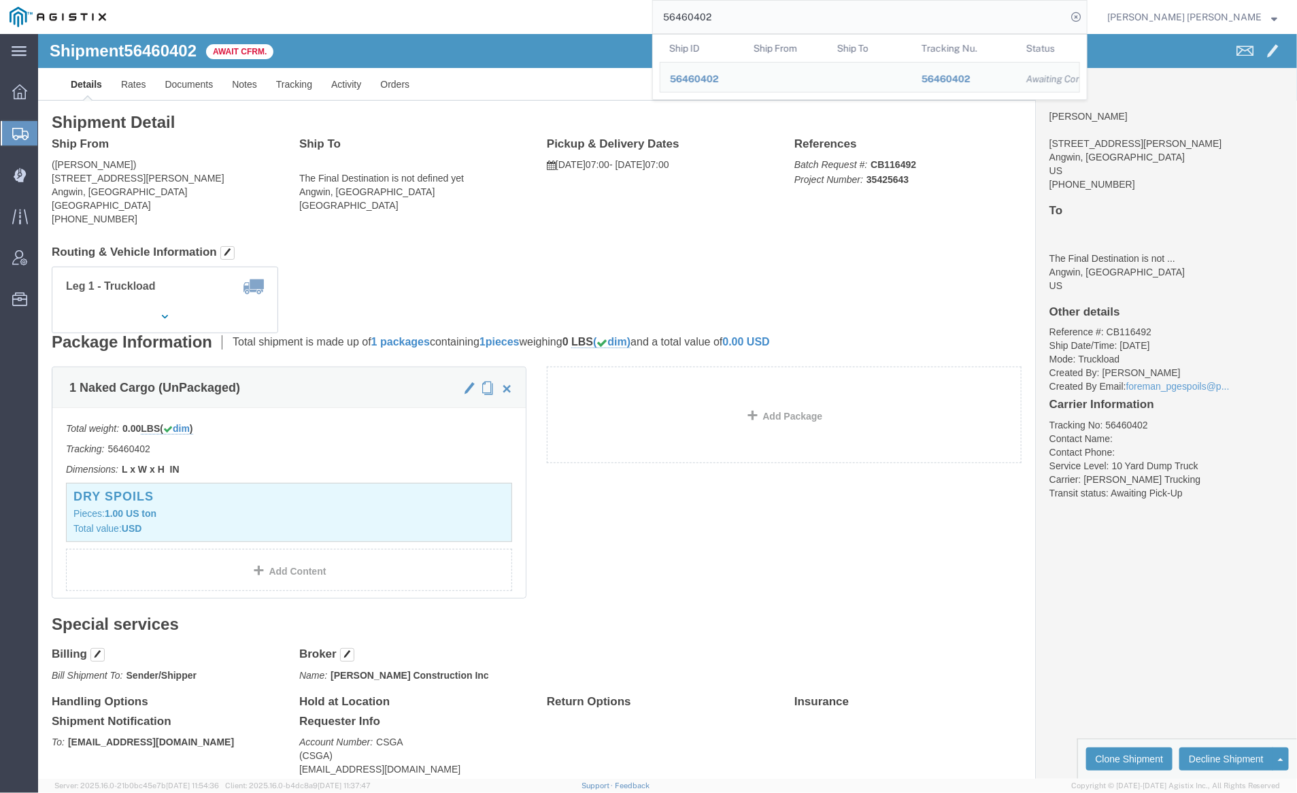
click at [778, 19] on input "56460402" at bounding box center [860, 17] width 414 height 33
paste input "6"
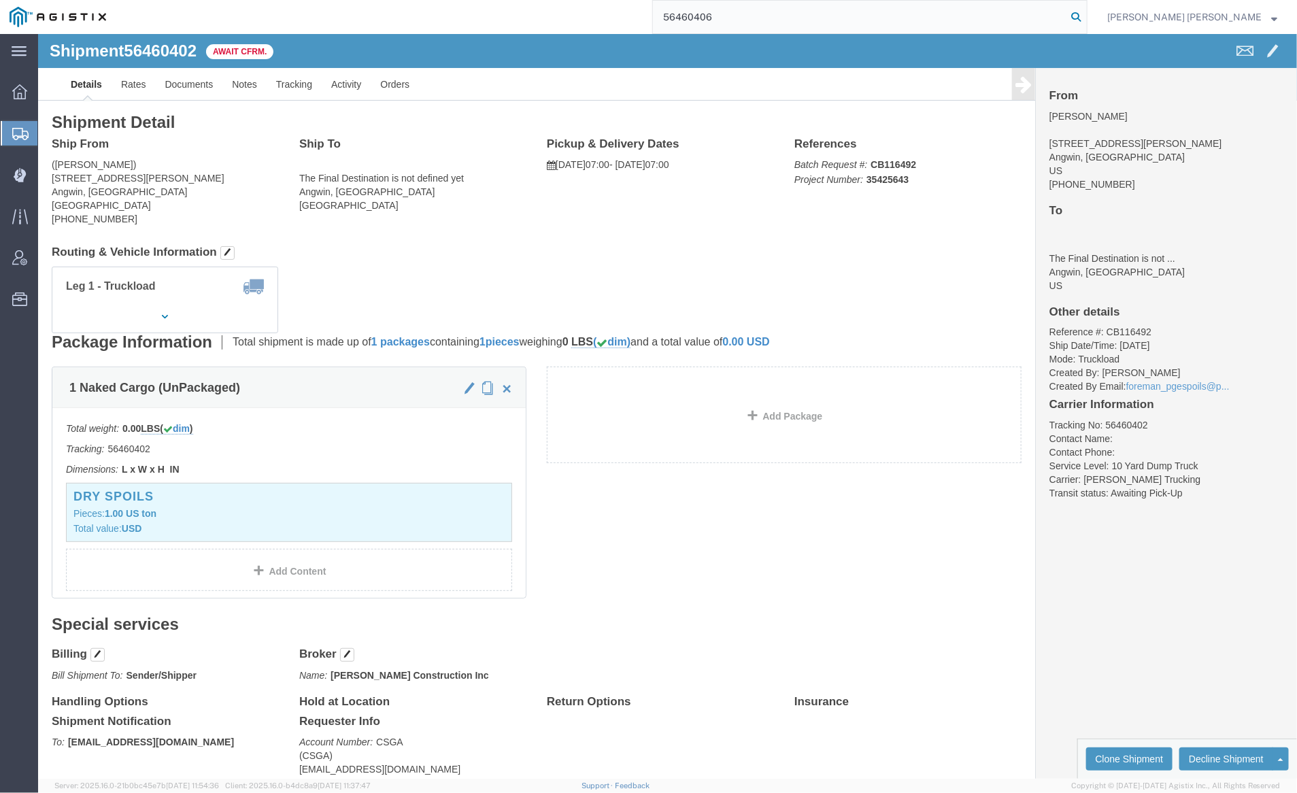
click at [1086, 13] on icon at bounding box center [1076, 16] width 19 height 19
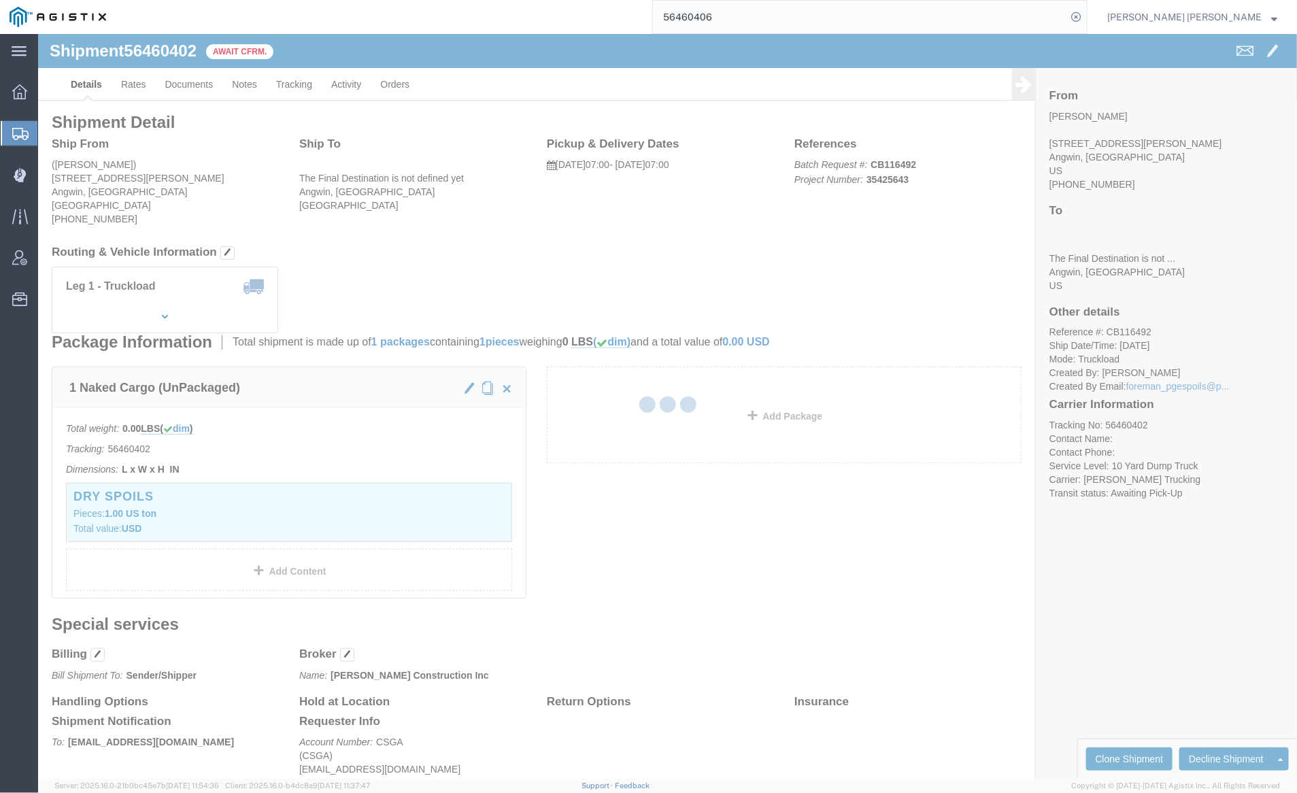
click at [750, 16] on input "56460406" at bounding box center [860, 17] width 414 height 33
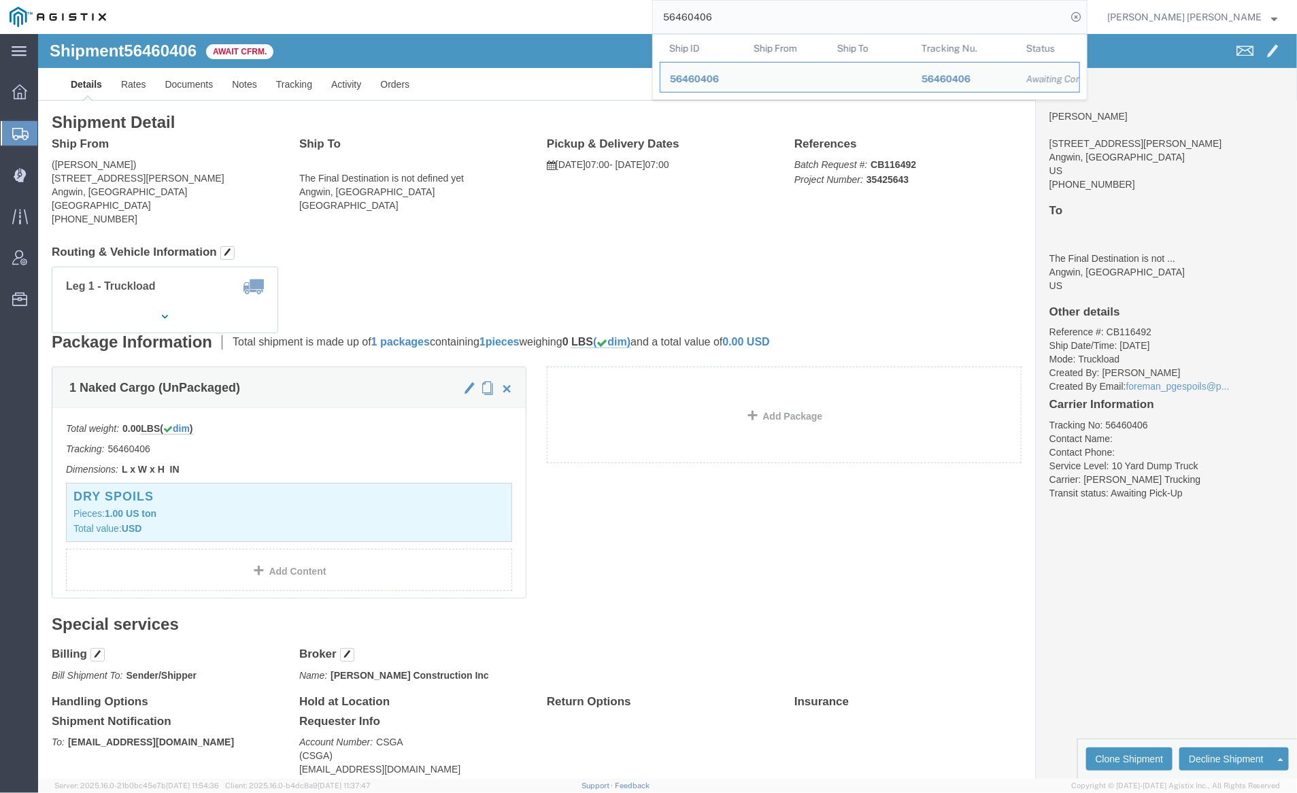
paste input "73080"
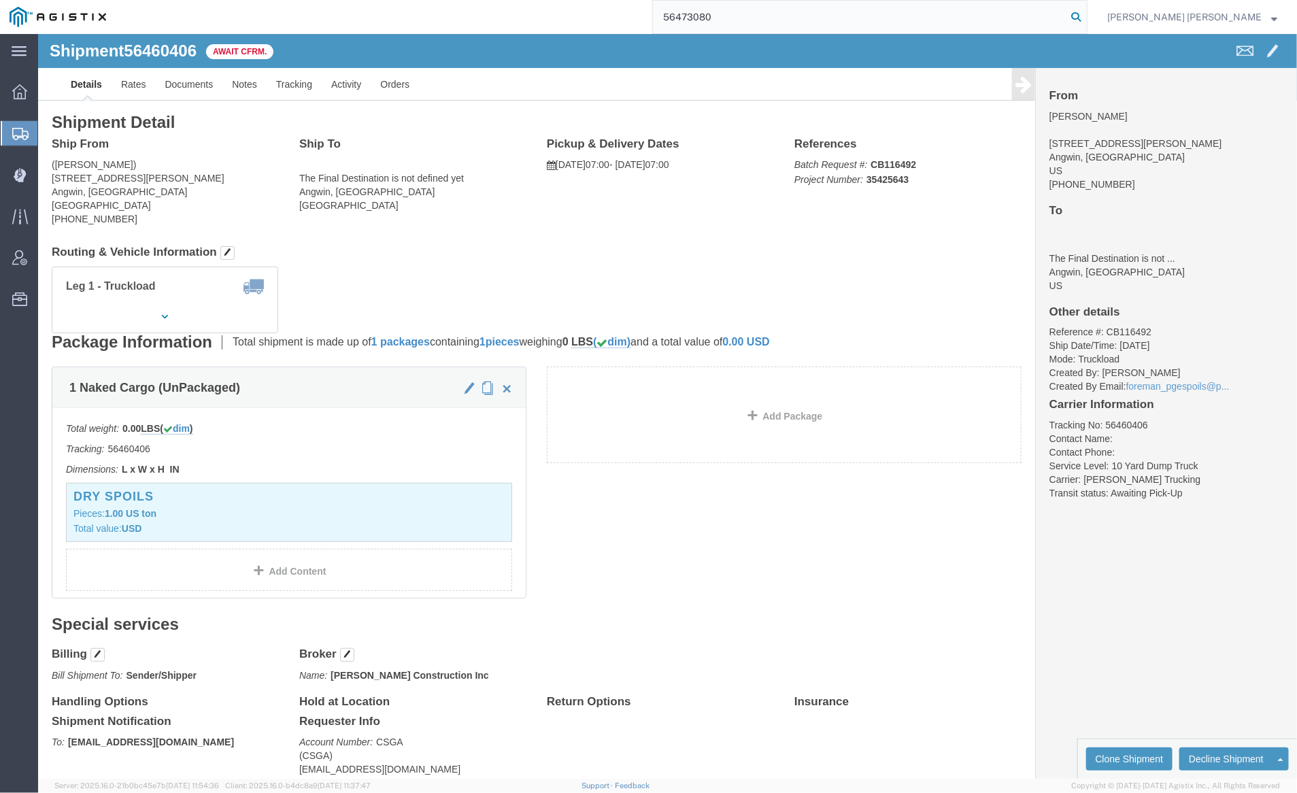
click at [1086, 12] on icon at bounding box center [1076, 16] width 19 height 19
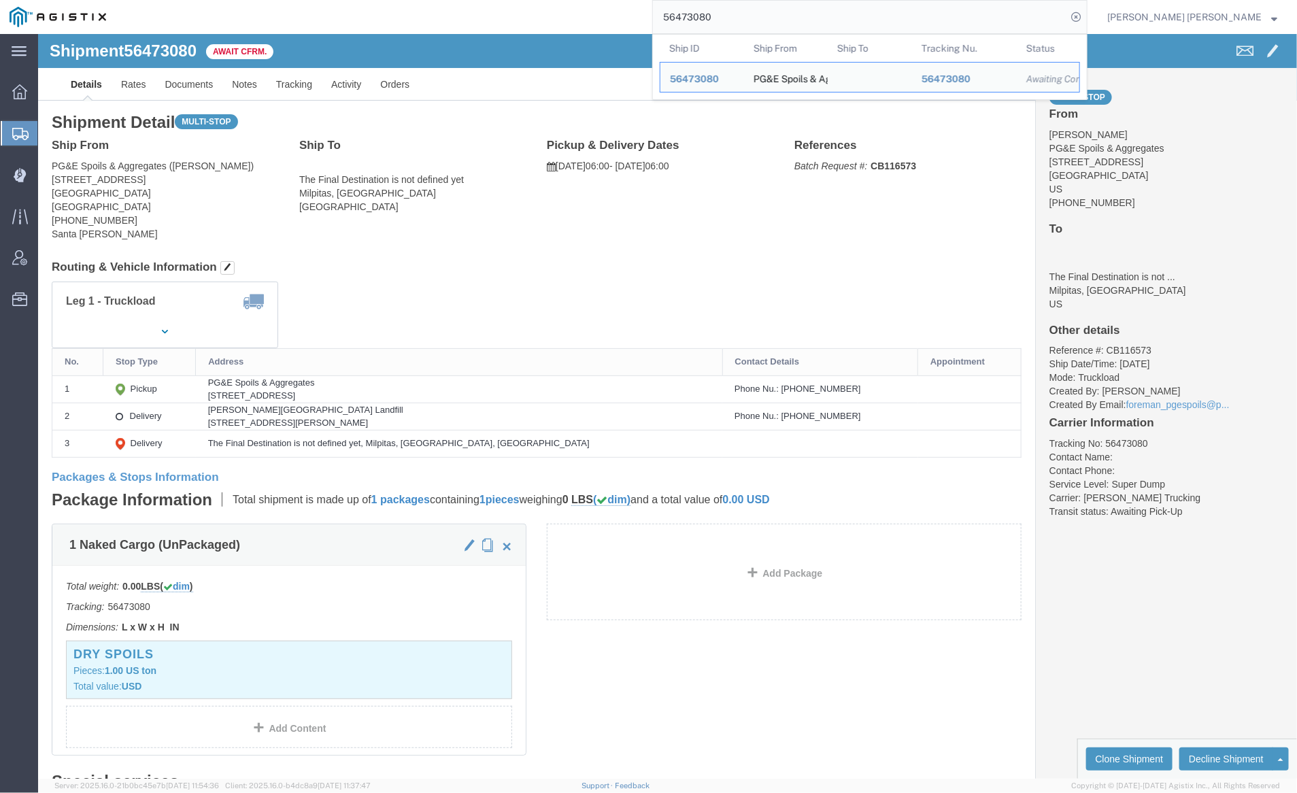
click at [762, 27] on input "56473080" at bounding box center [860, 17] width 414 height 33
paste input "7072"
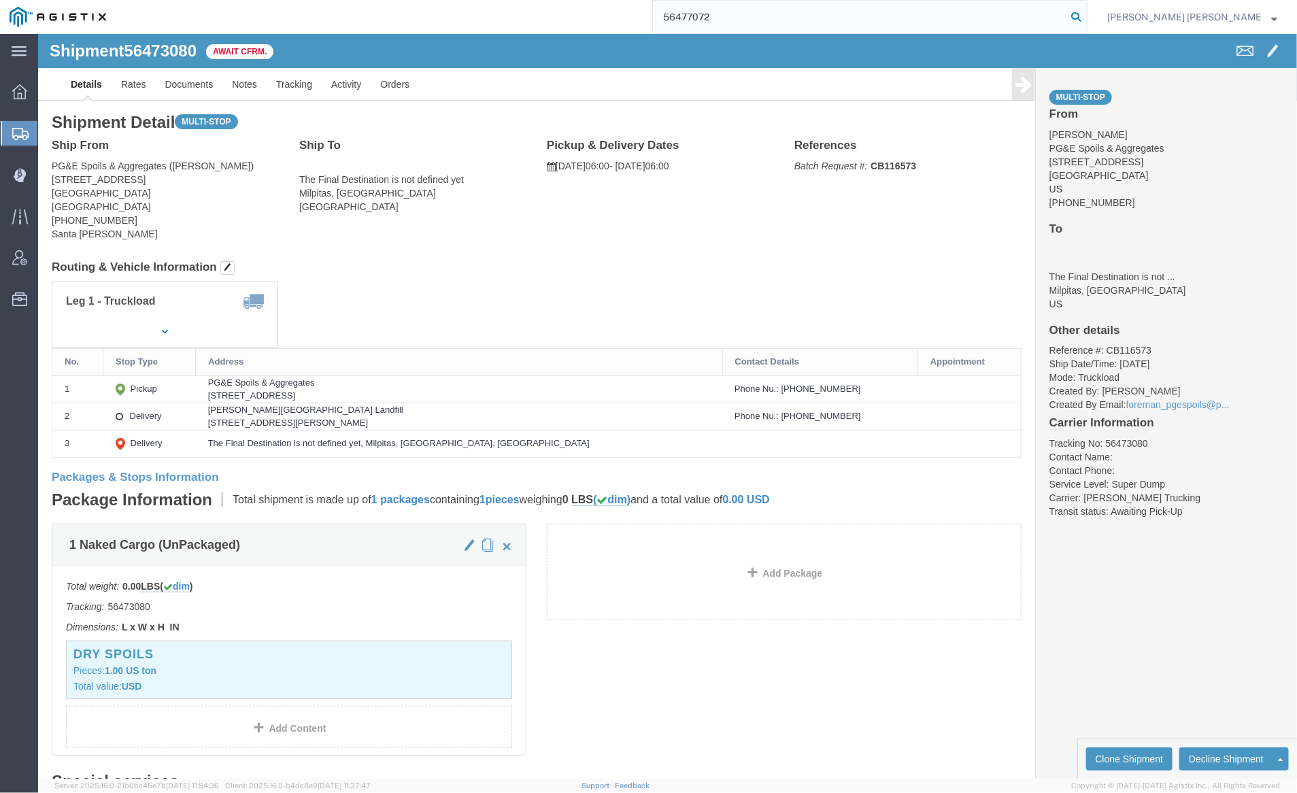
click at [1086, 12] on icon at bounding box center [1076, 16] width 19 height 19
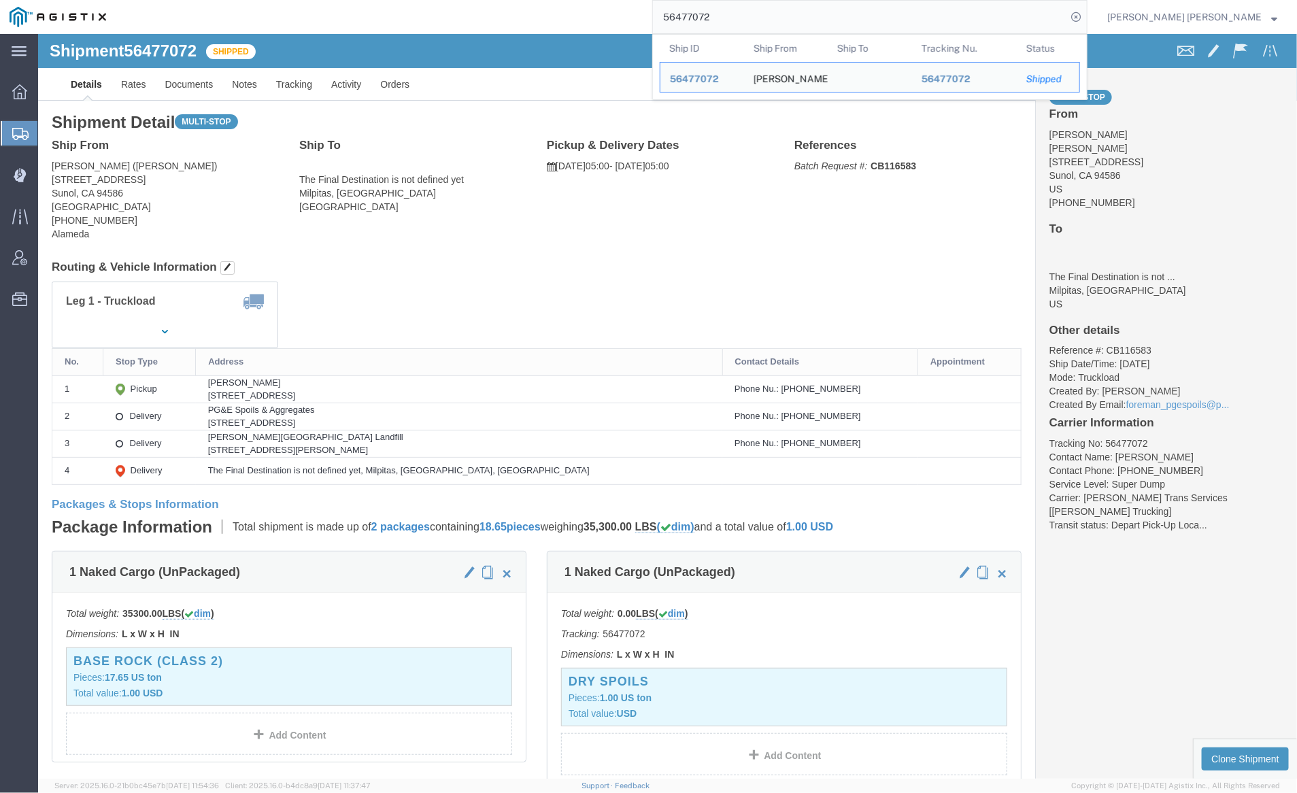
click at [763, 16] on input "56477072" at bounding box center [860, 17] width 414 height 33
click link "Documents"
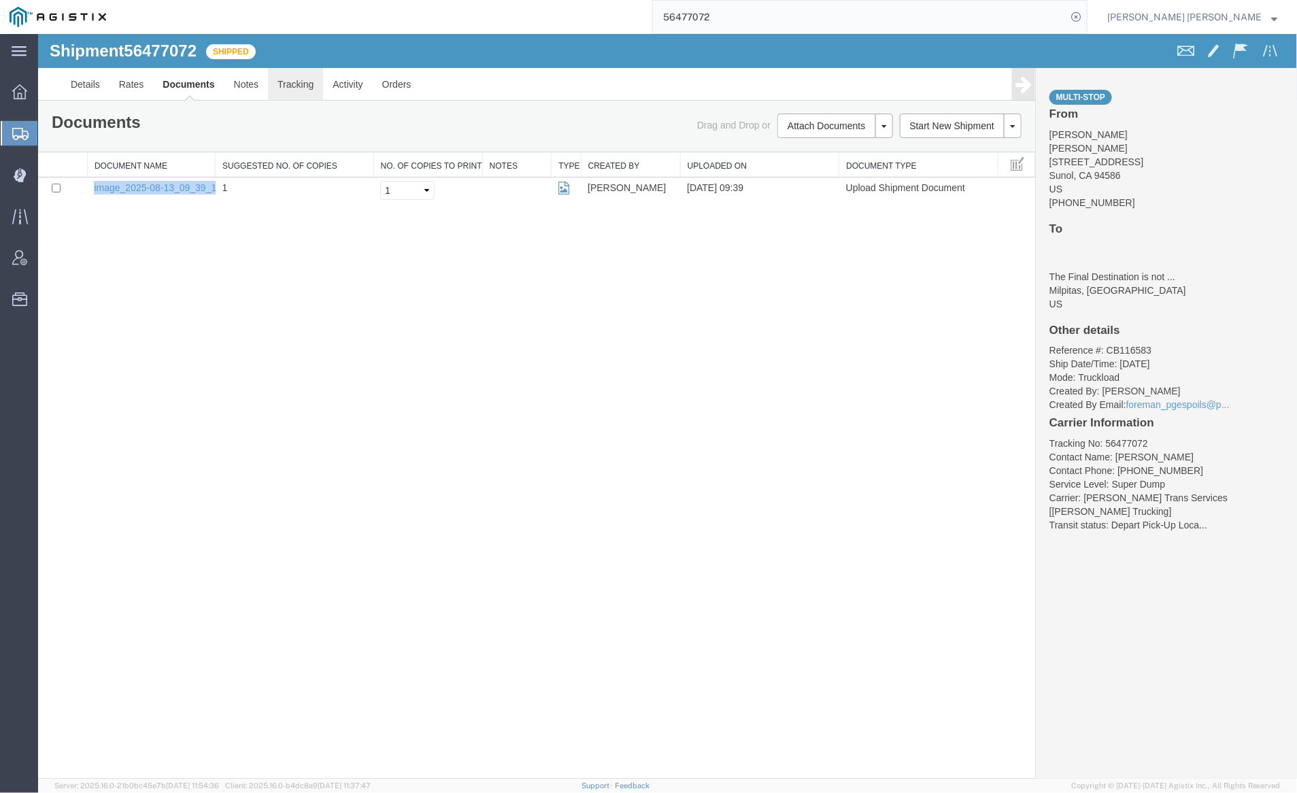
click at [297, 84] on link "Tracking" at bounding box center [294, 83] width 55 height 33
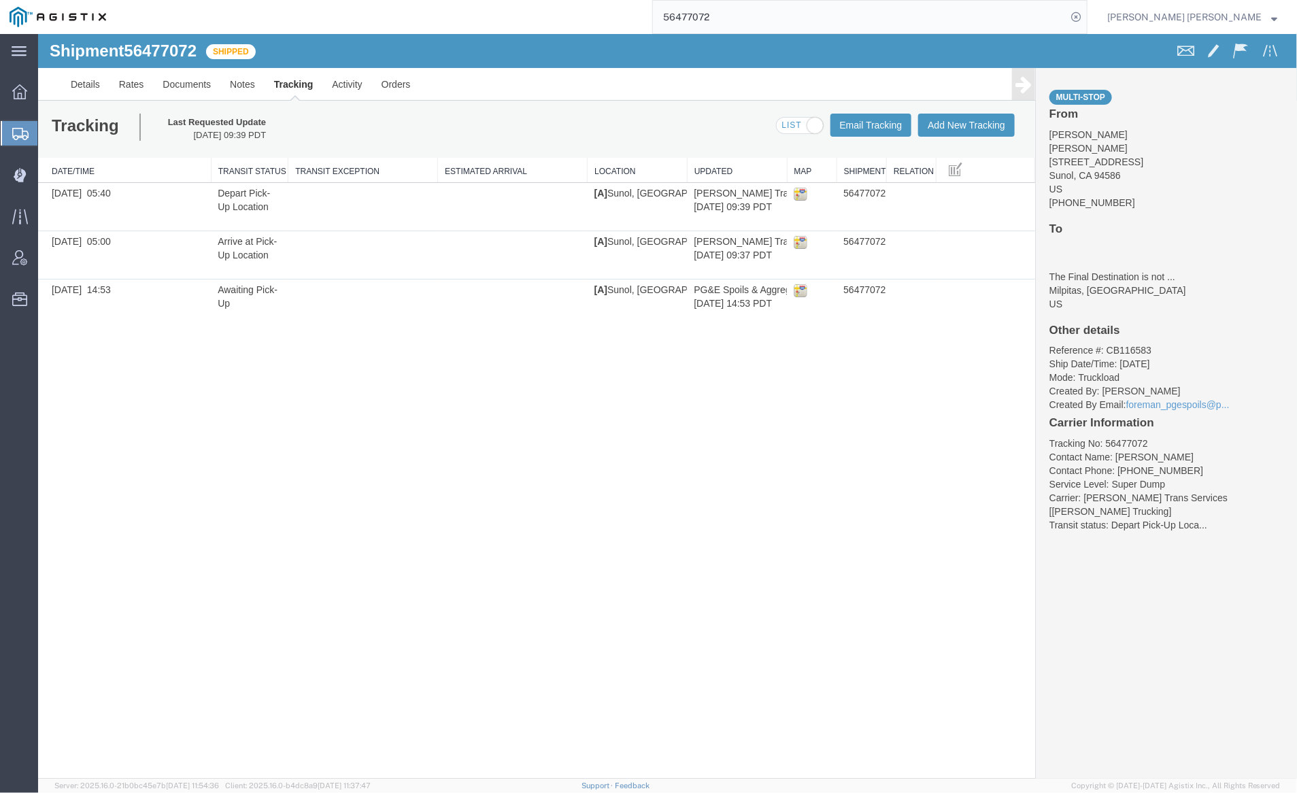
click at [767, 28] on input "56477072" at bounding box center [860, 17] width 414 height 33
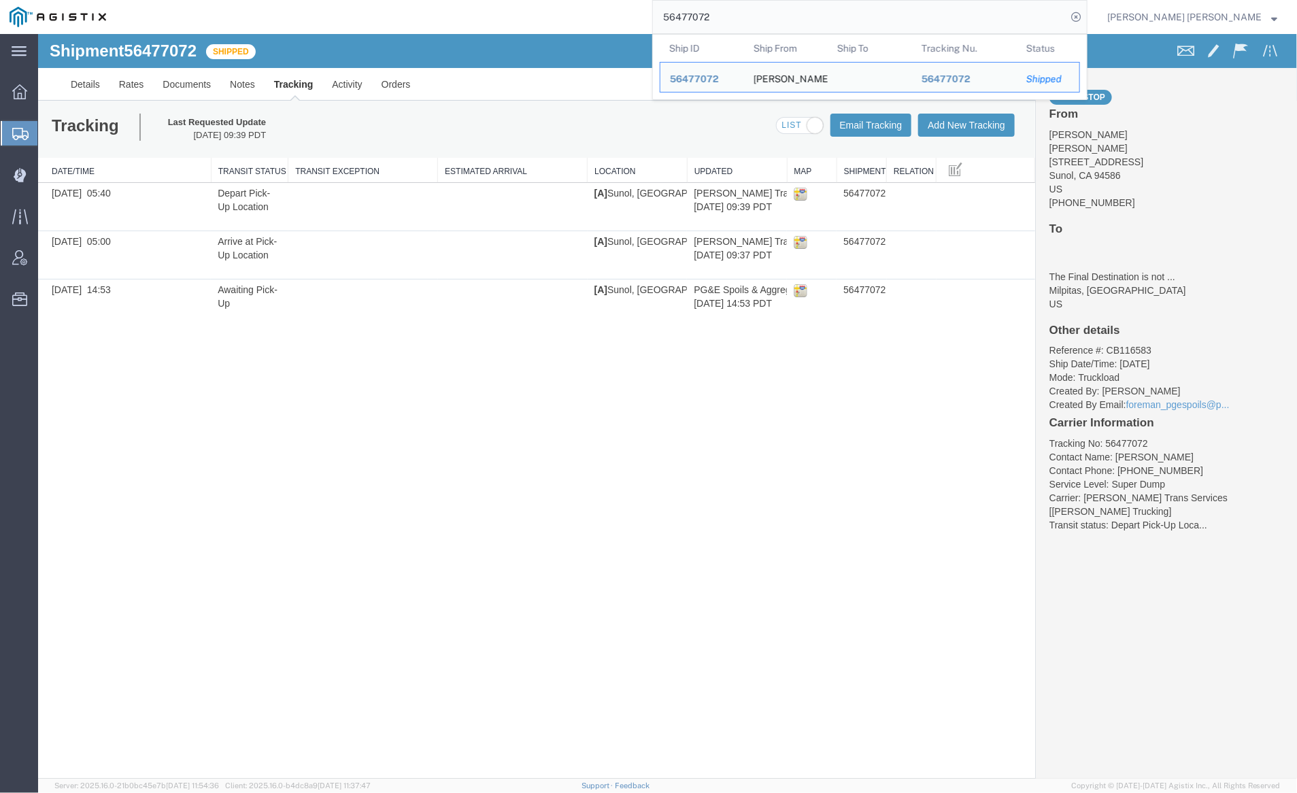
click at [767, 28] on input "56477072" at bounding box center [860, 17] width 414 height 33
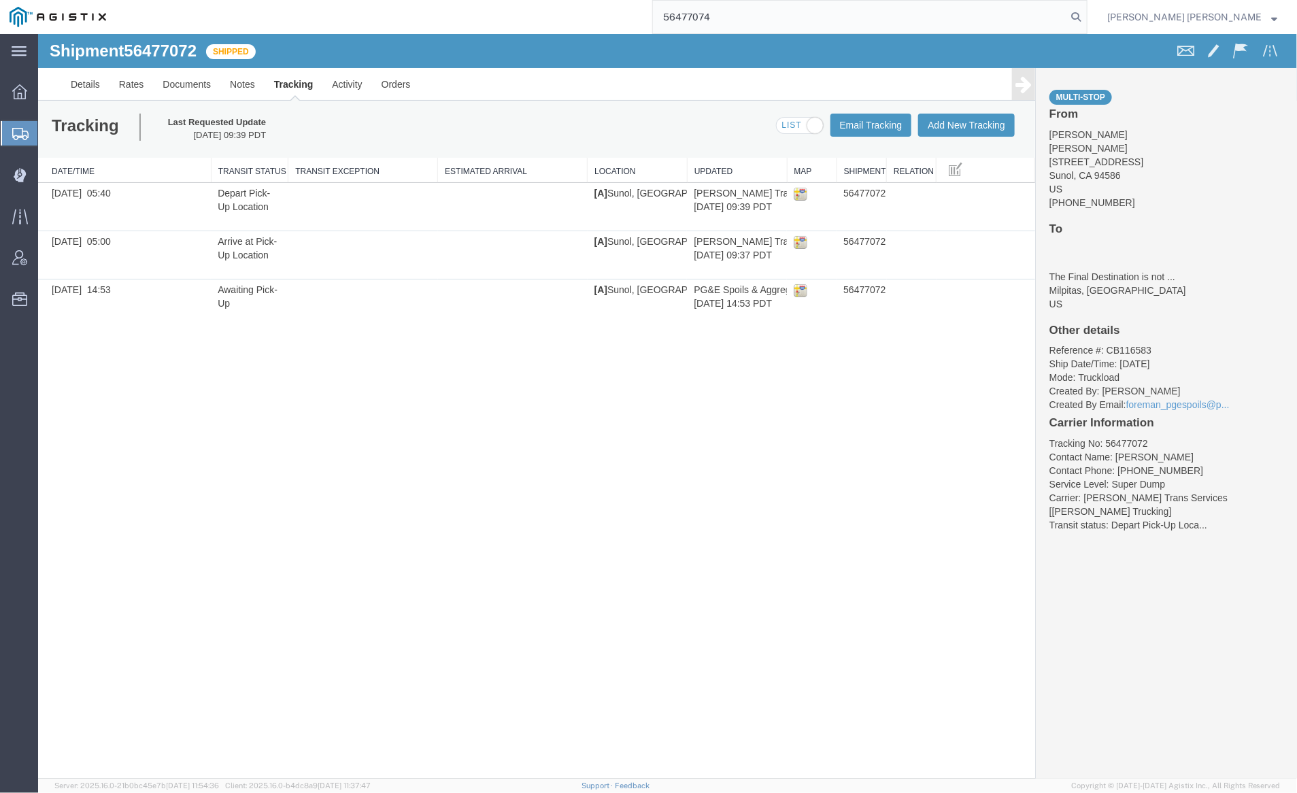
drag, startPoint x: 1156, startPoint y: 14, endPoint x: 1065, endPoint y: 0, distance: 92.2
click at [1086, 14] on icon at bounding box center [1076, 16] width 19 height 19
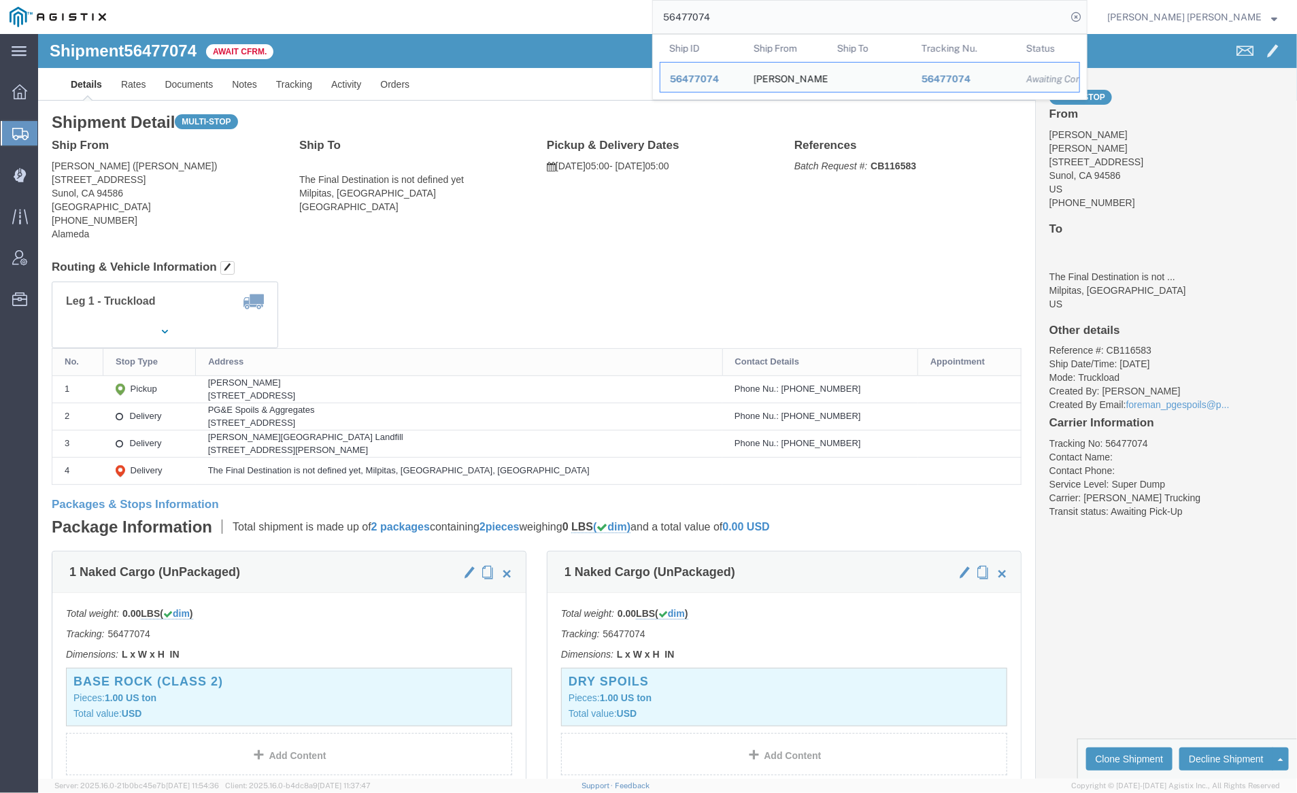
click at [753, 10] on input "56477074" at bounding box center [860, 17] width 414 height 33
paste input "3075"
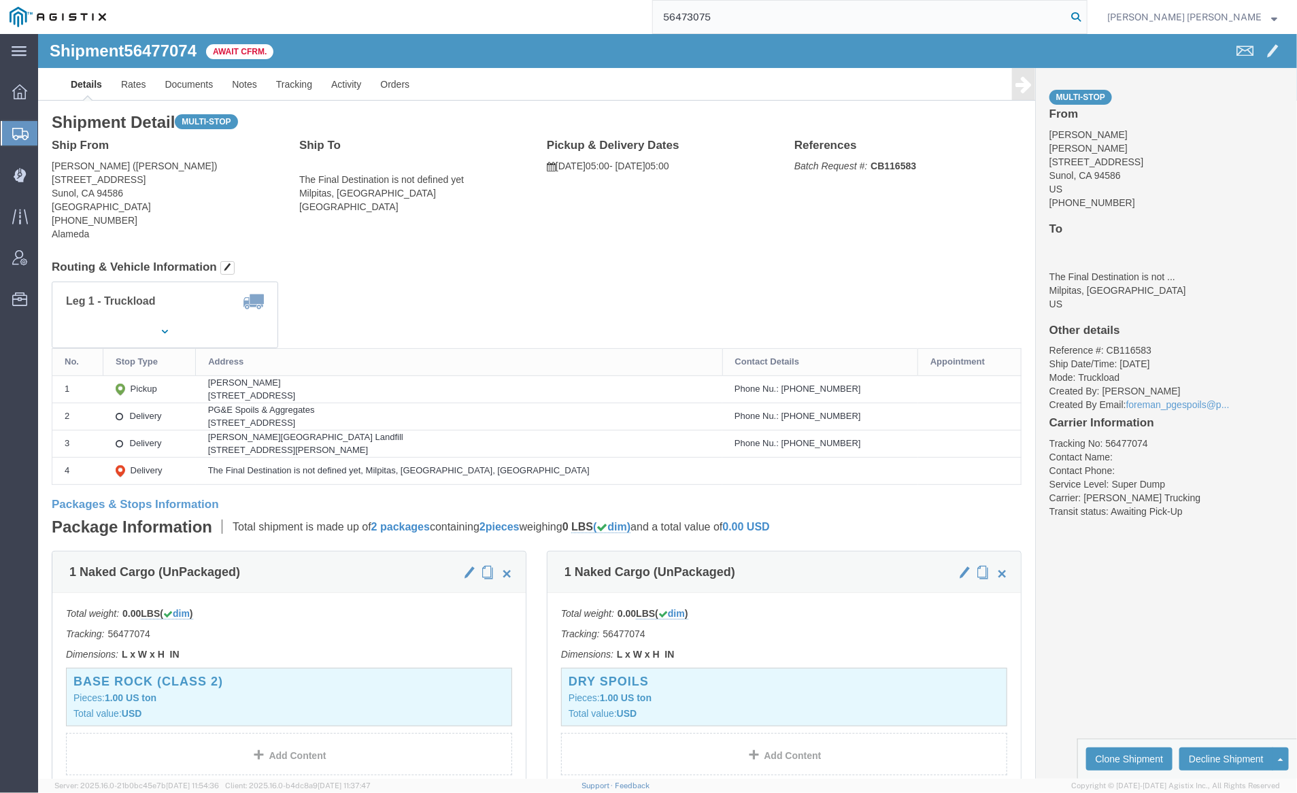
click at [1086, 10] on icon at bounding box center [1076, 16] width 19 height 19
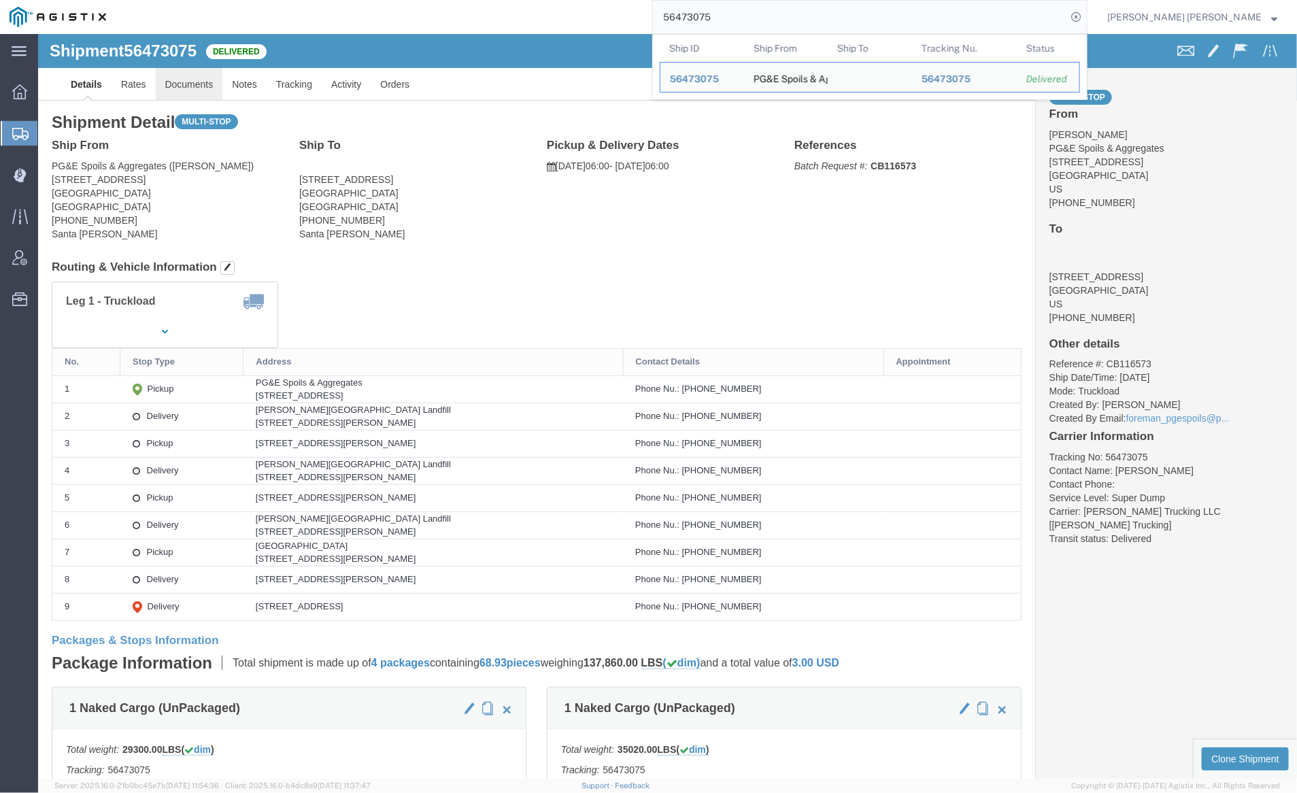
click link "Documents"
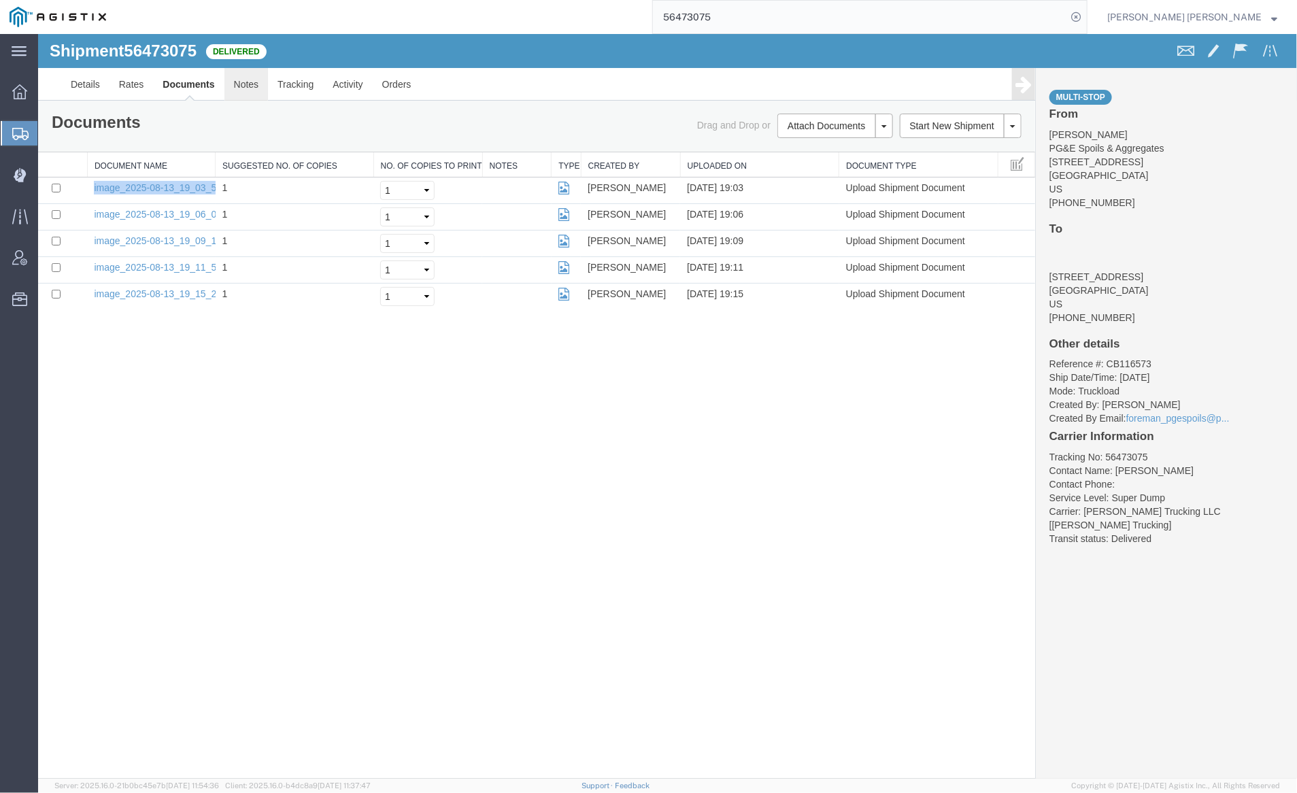
click at [245, 78] on link "Notes" at bounding box center [246, 83] width 44 height 33
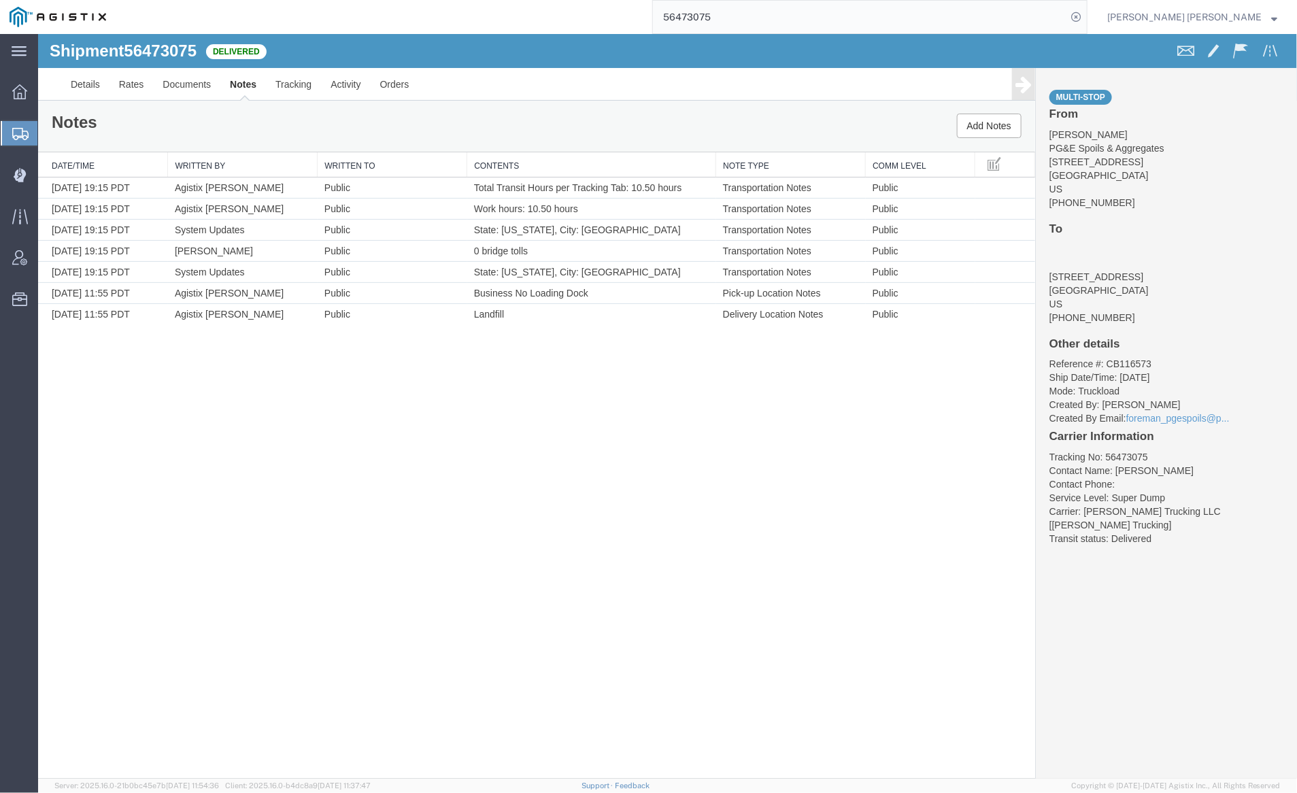
click at [752, 16] on input "56473075" at bounding box center [860, 17] width 414 height 33
click at [1086, 10] on icon at bounding box center [1076, 16] width 19 height 19
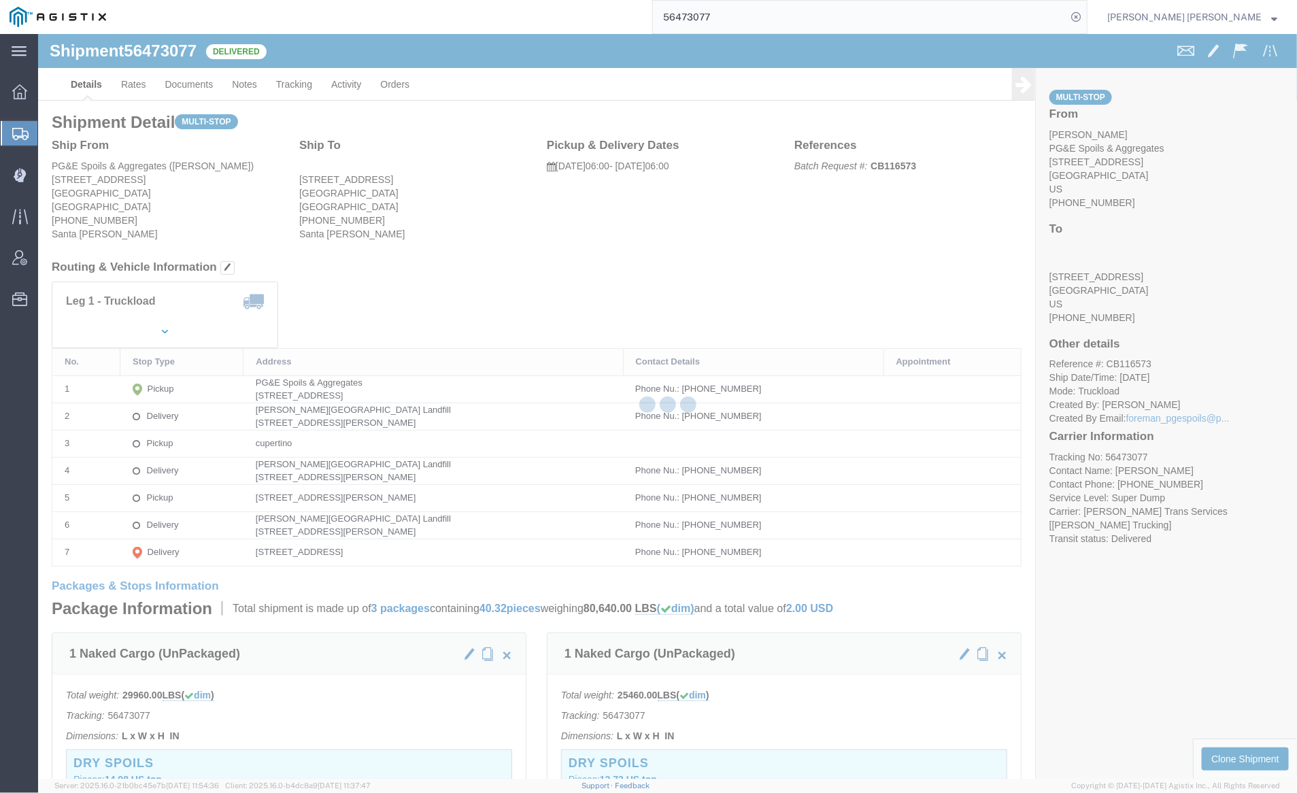
click at [193, 82] on div at bounding box center [667, 406] width 1259 height 745
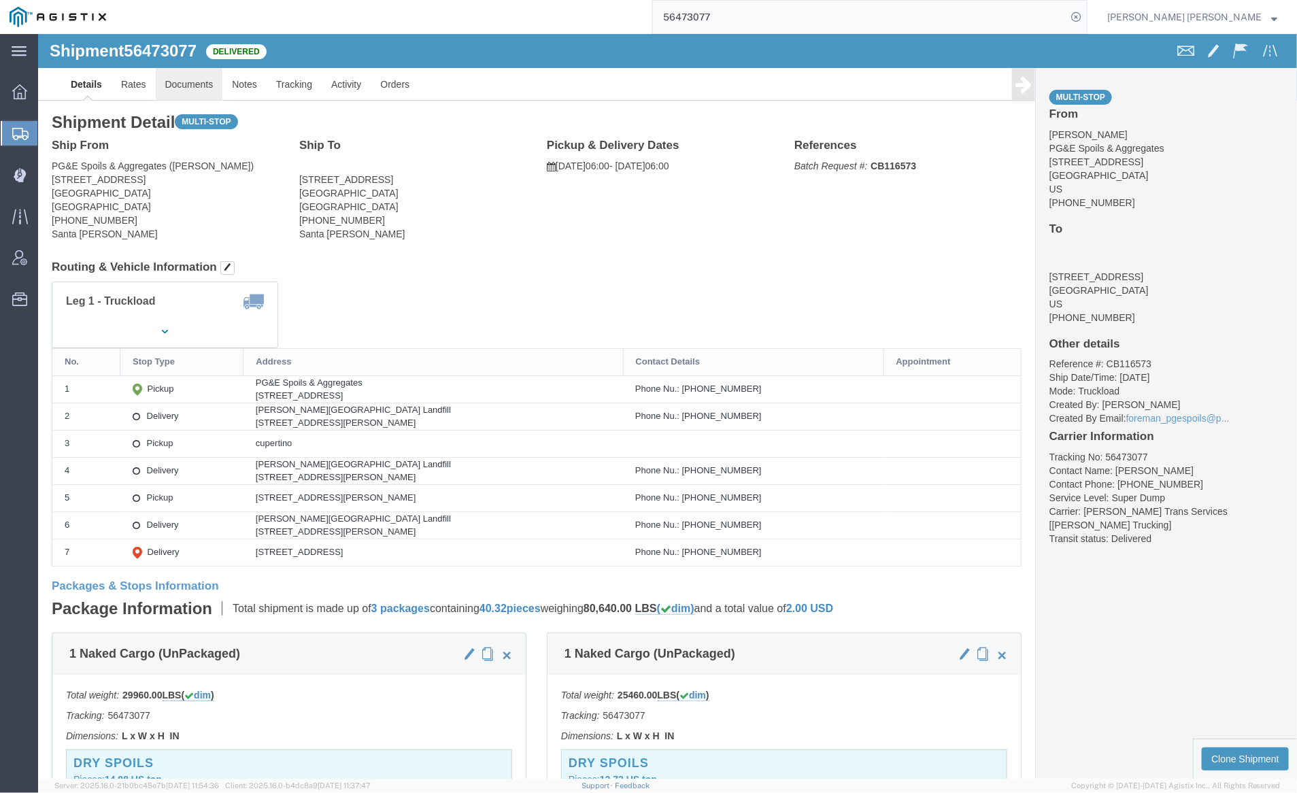
click link "Documents"
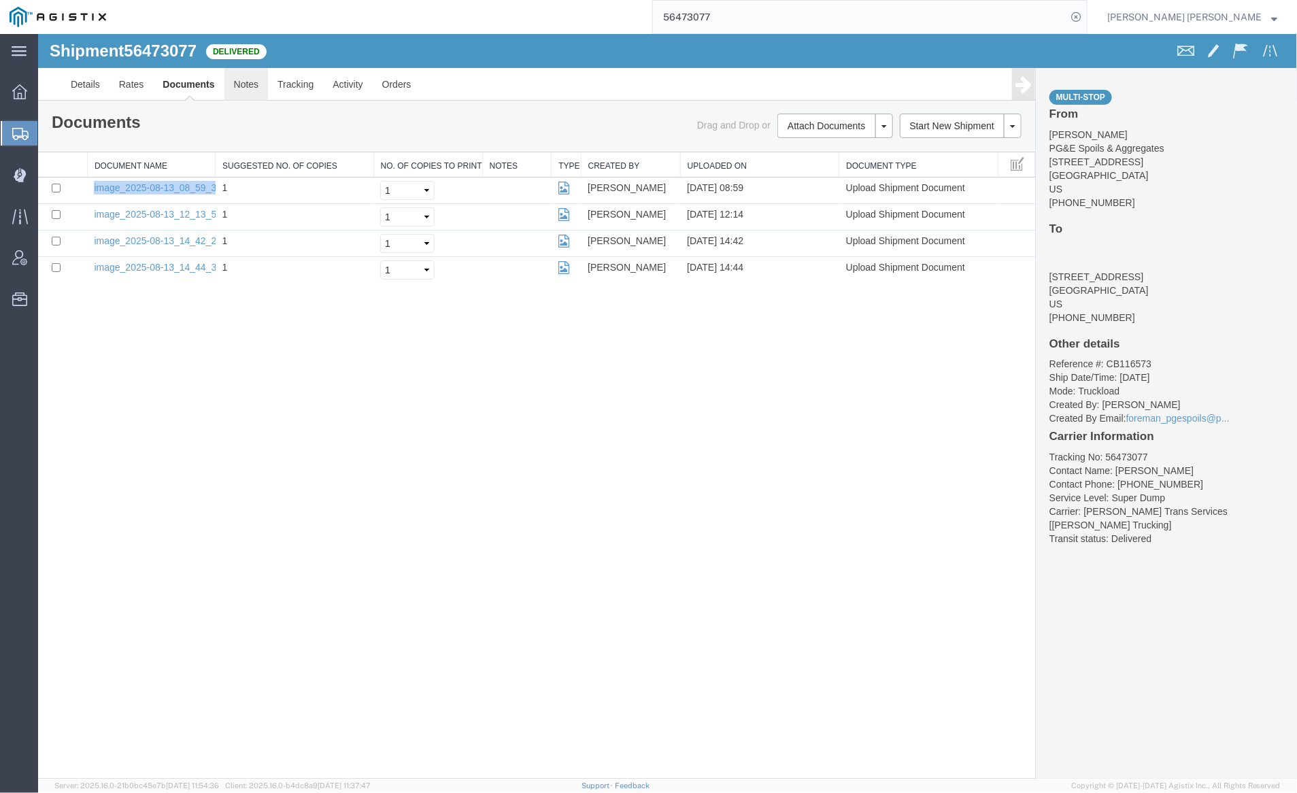
click at [237, 75] on link "Notes" at bounding box center [246, 83] width 44 height 33
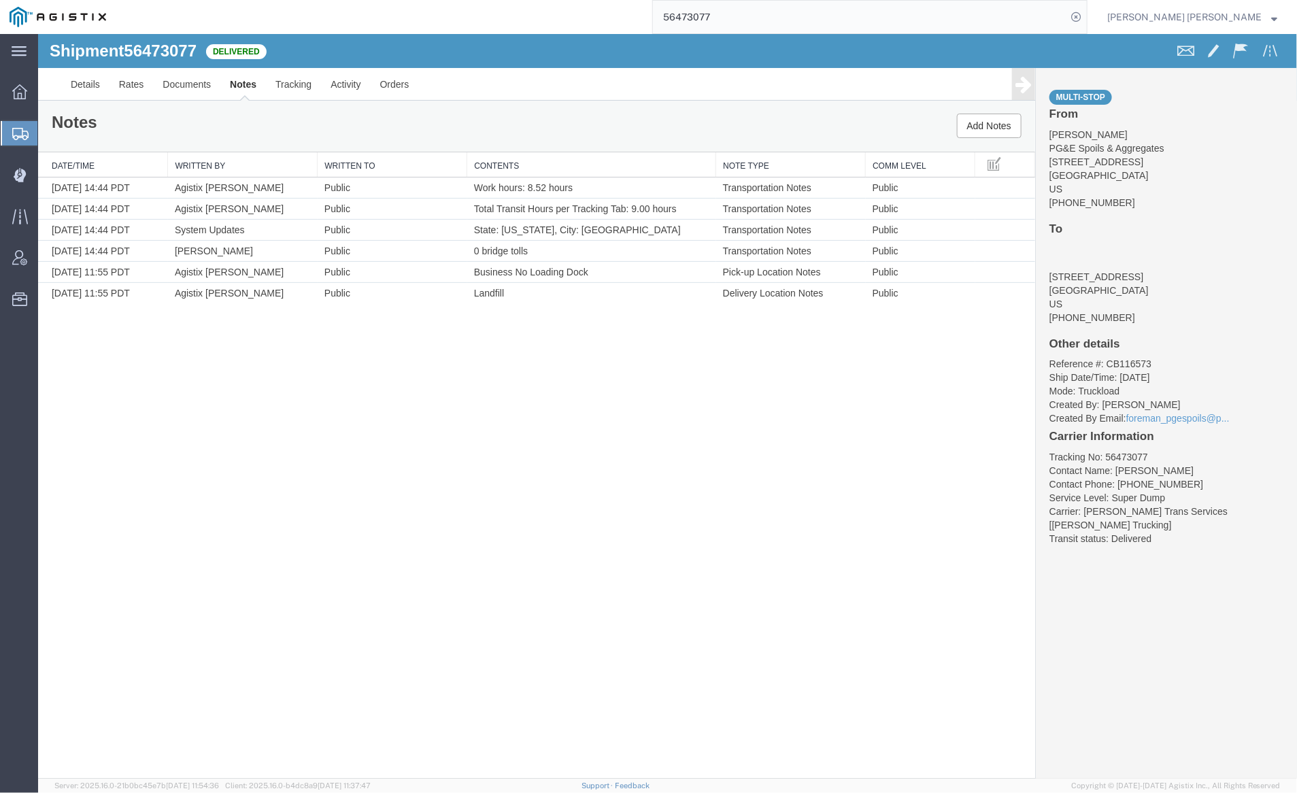
click at [755, 19] on input "56473077" at bounding box center [860, 17] width 414 height 33
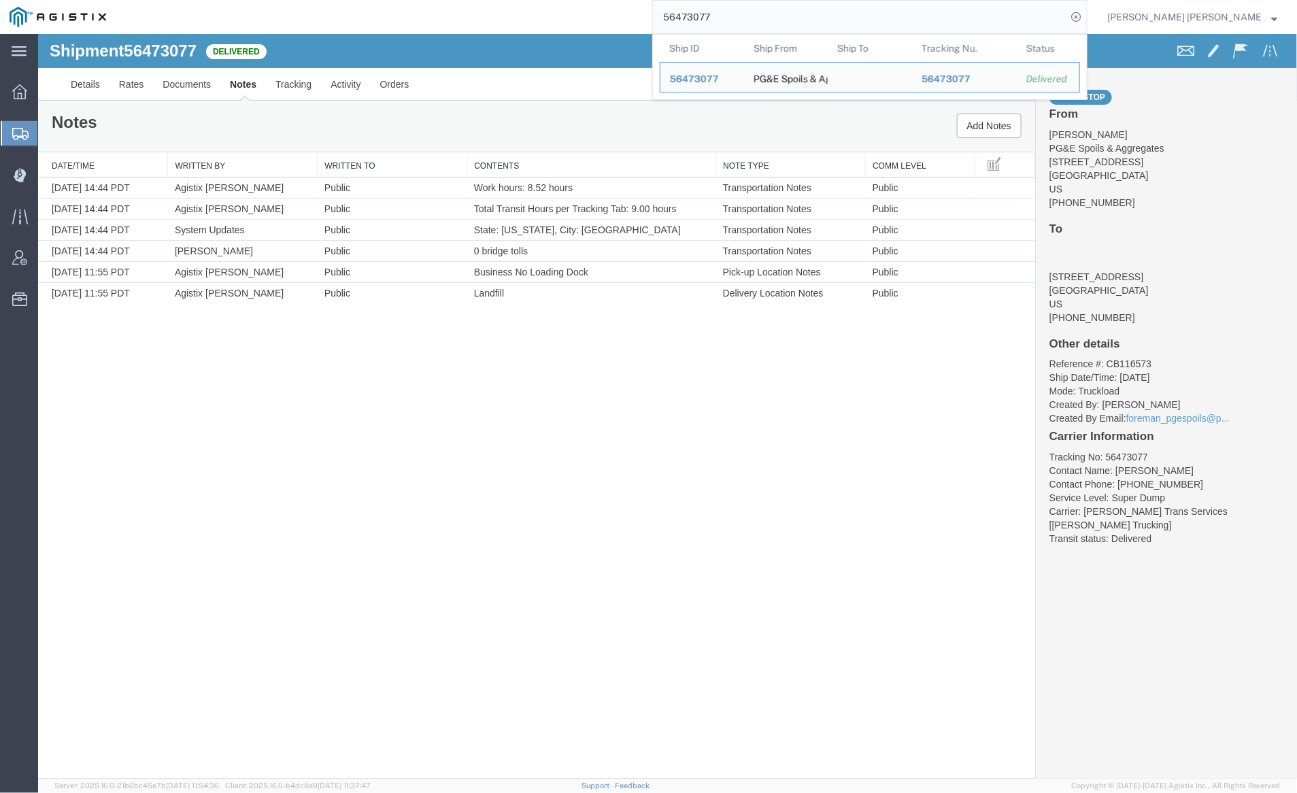
click at [755, 19] on input "56473077" at bounding box center [860, 17] width 414 height 33
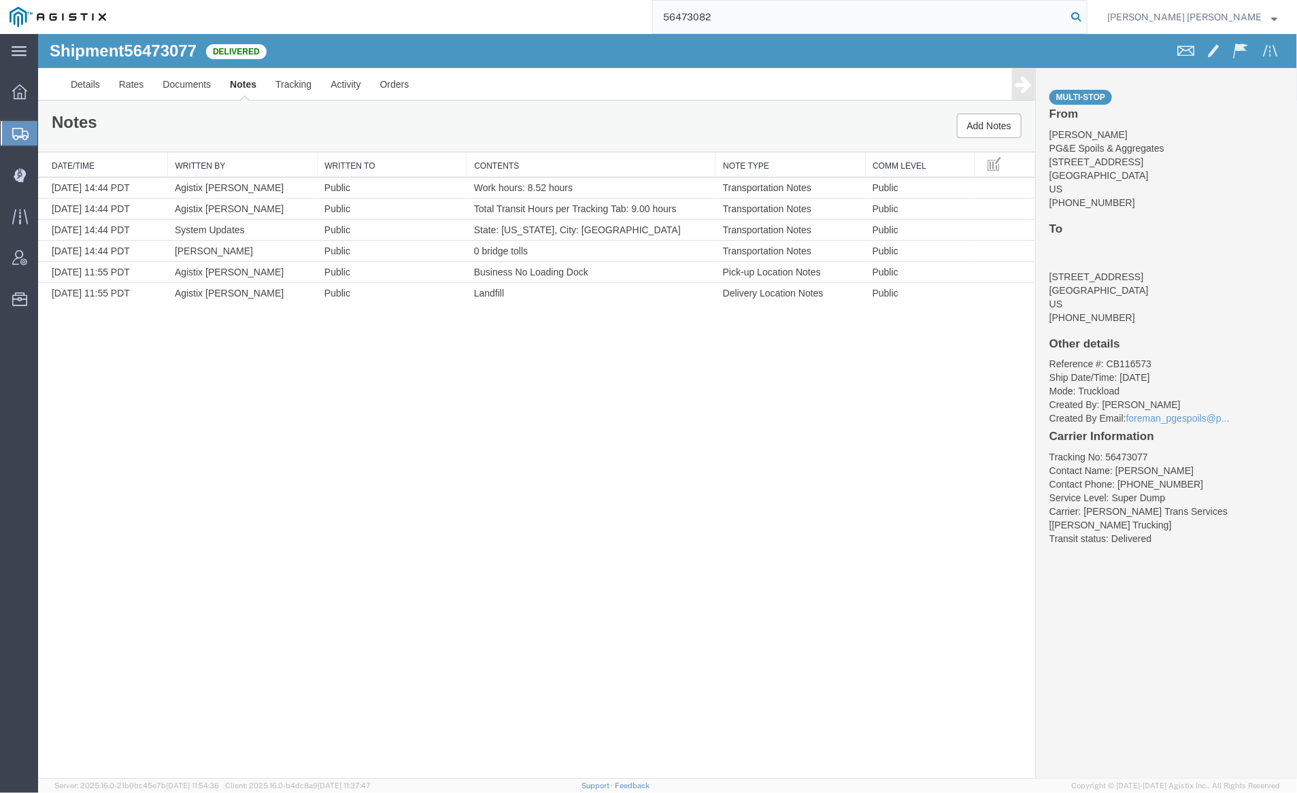
click at [1086, 20] on icon at bounding box center [1076, 16] width 19 height 19
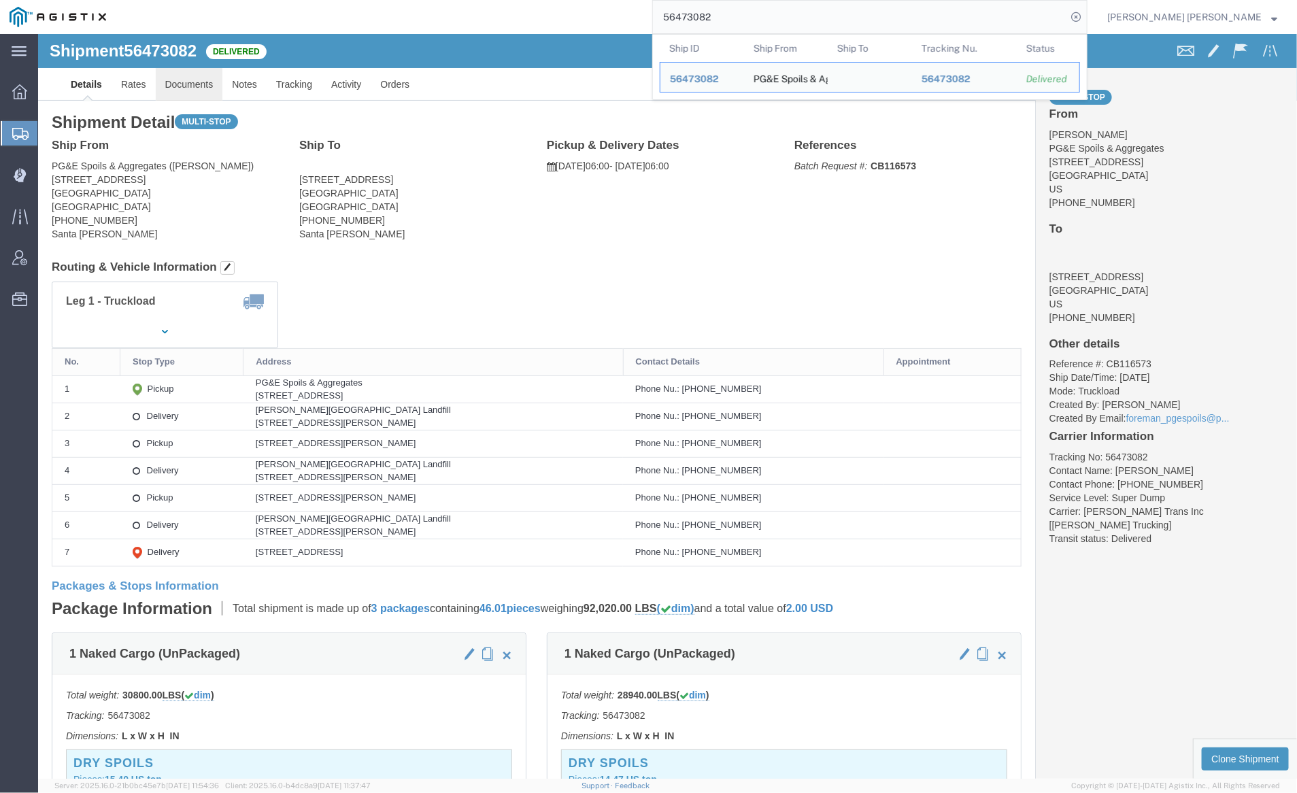
click link "Documents"
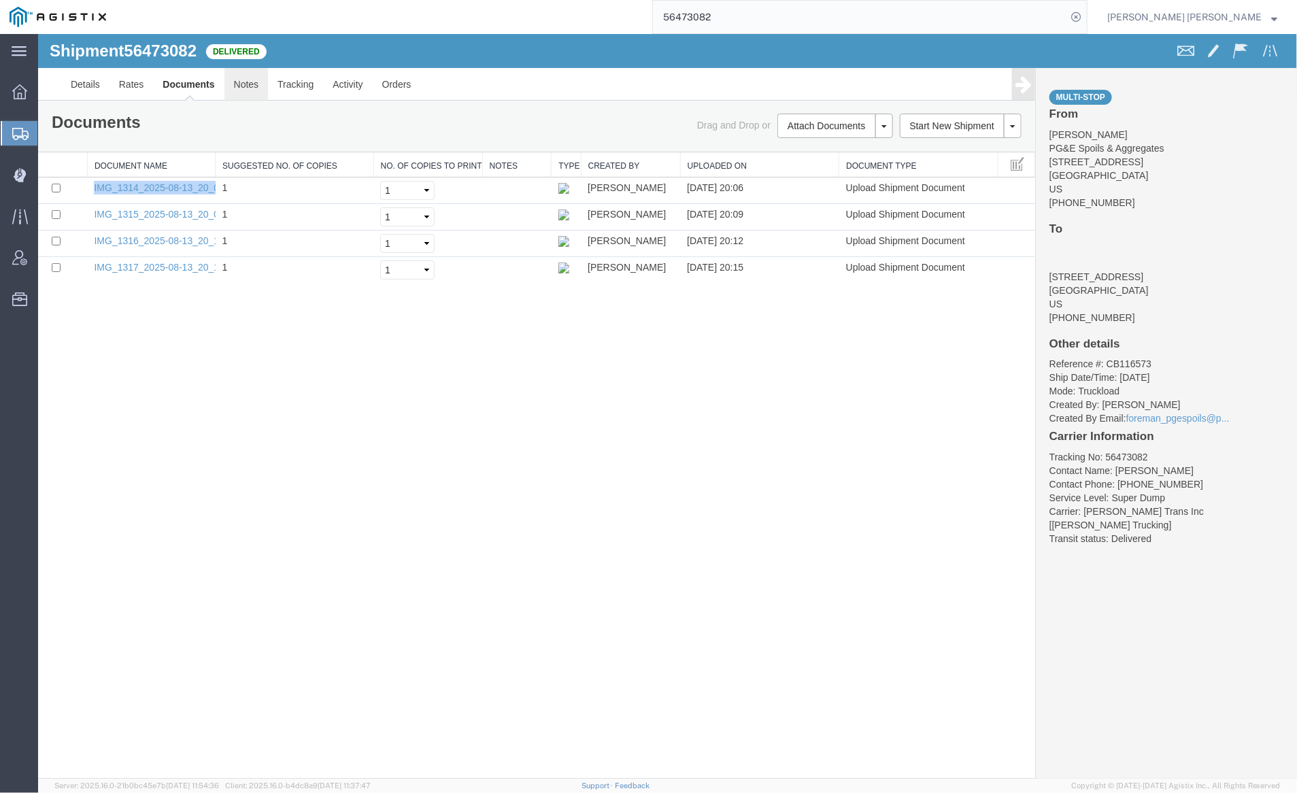
click at [242, 83] on link "Notes" at bounding box center [246, 83] width 44 height 33
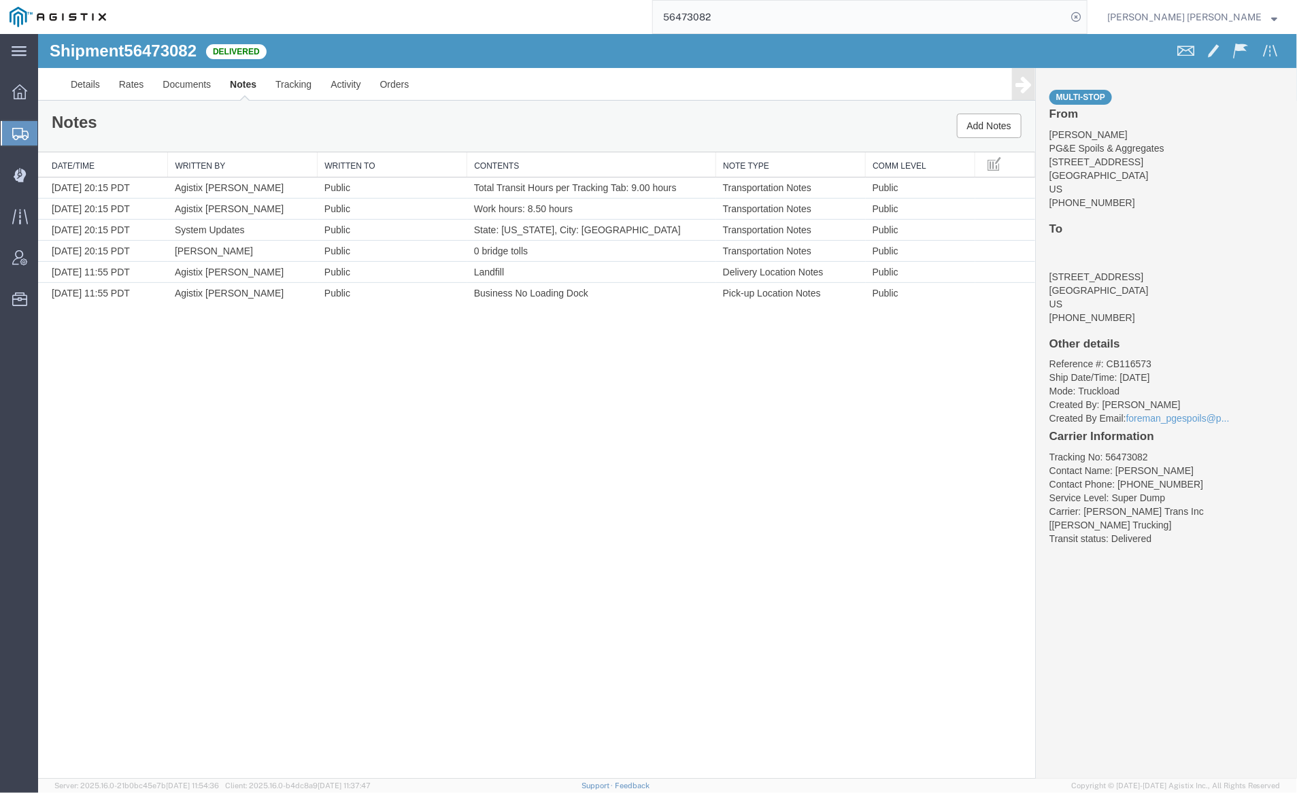
click at [756, 14] on input "56473082" at bounding box center [860, 17] width 414 height 33
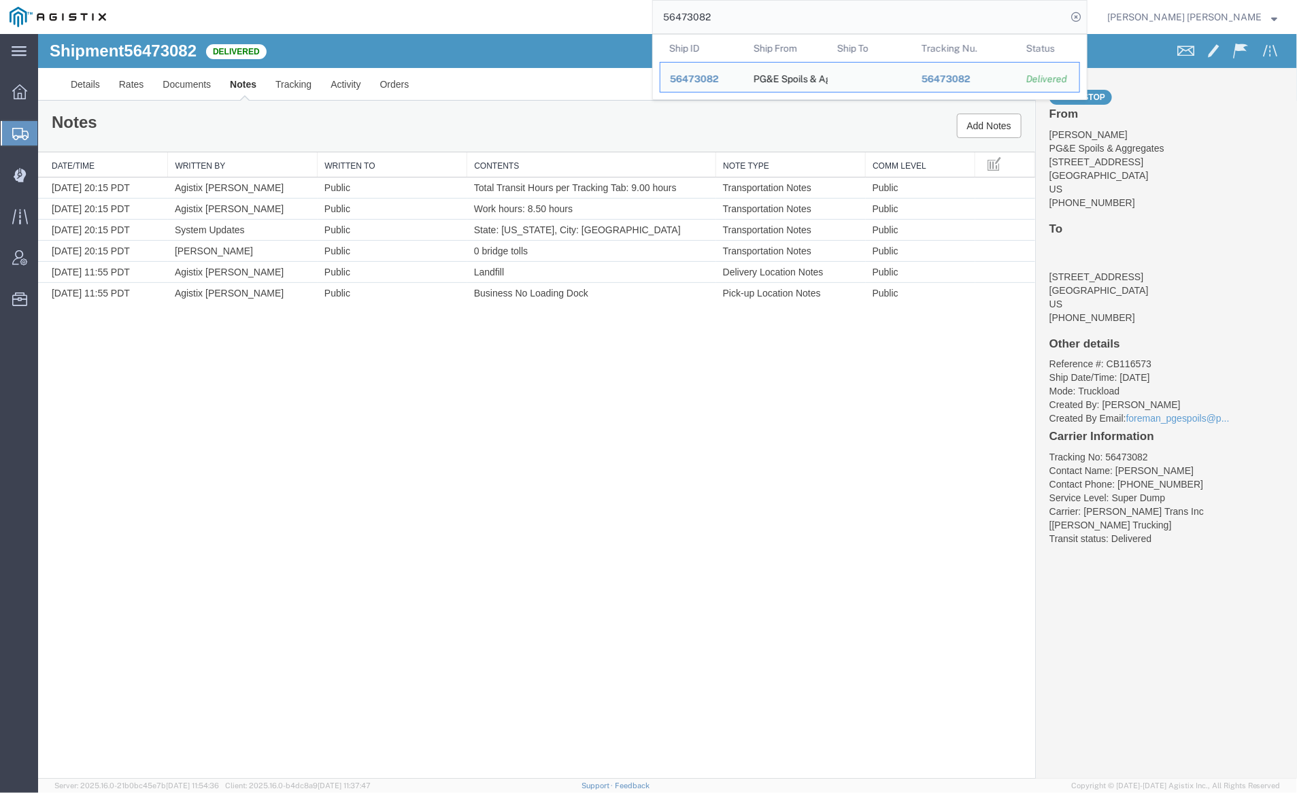
click at [756, 14] on input "56473082" at bounding box center [860, 17] width 414 height 33
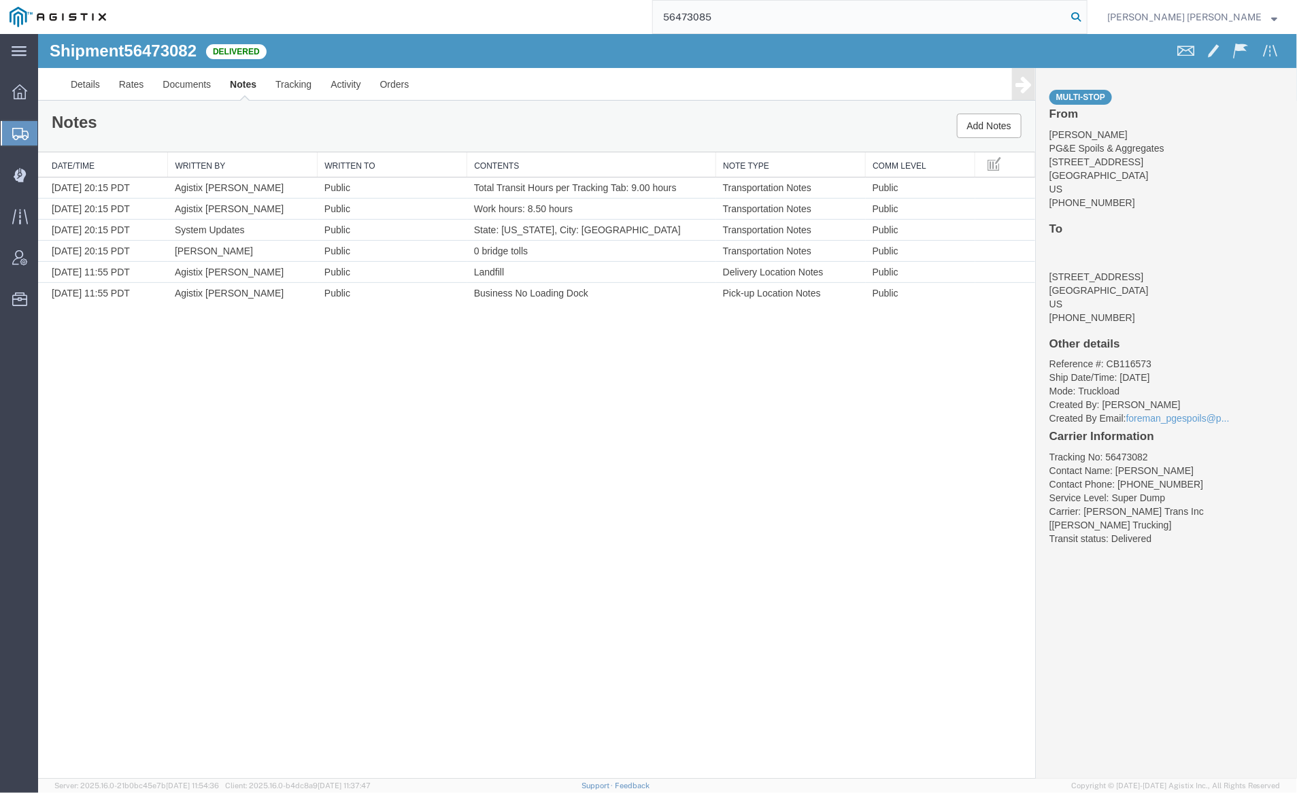
click at [1086, 12] on icon at bounding box center [1076, 16] width 19 height 19
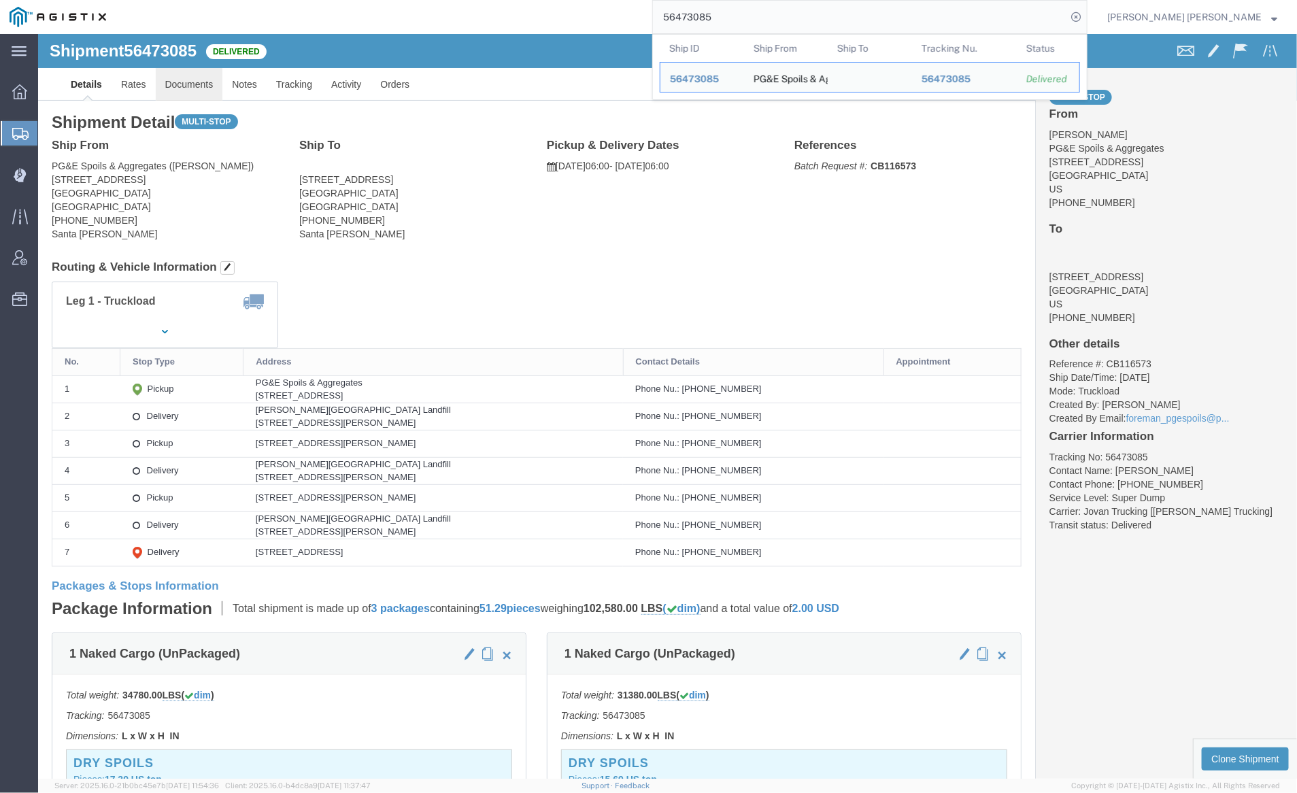
click link "Documents"
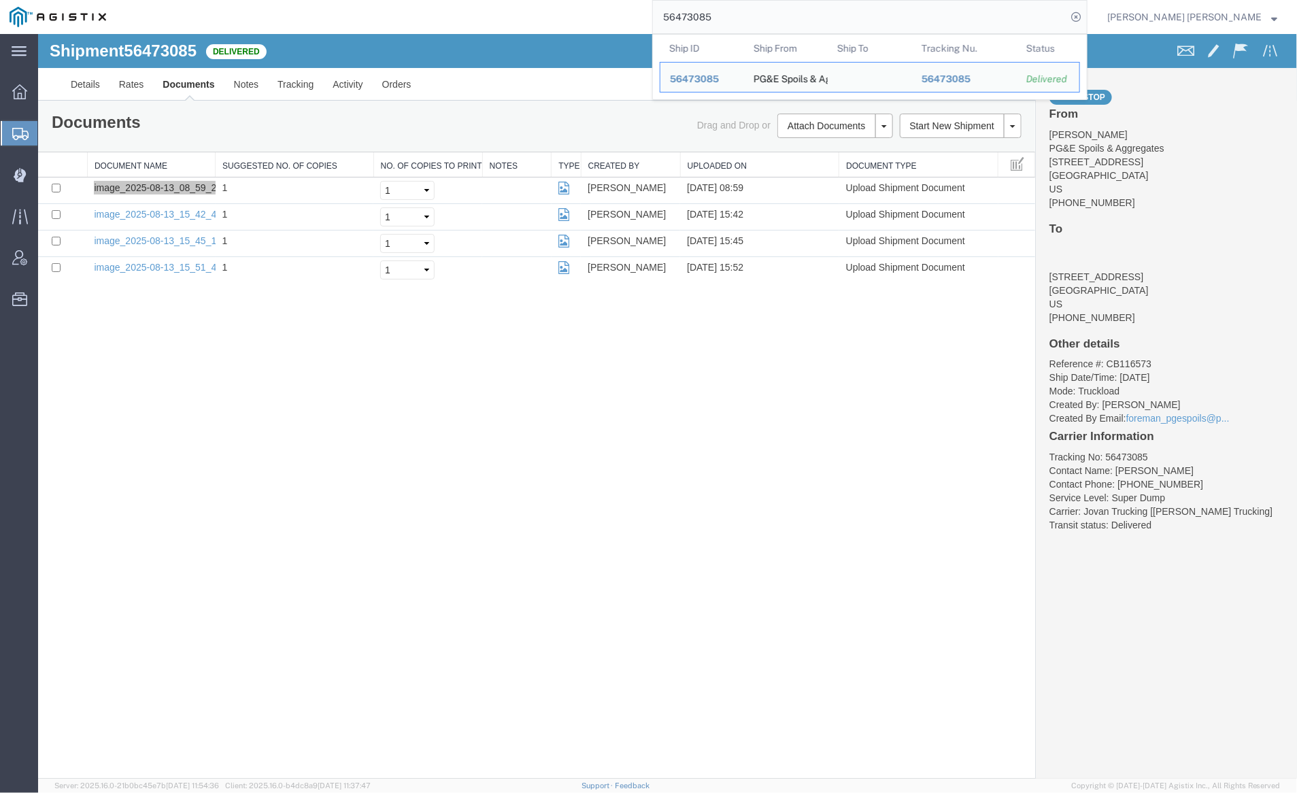
click at [764, 19] on input "56473085" at bounding box center [860, 17] width 414 height 33
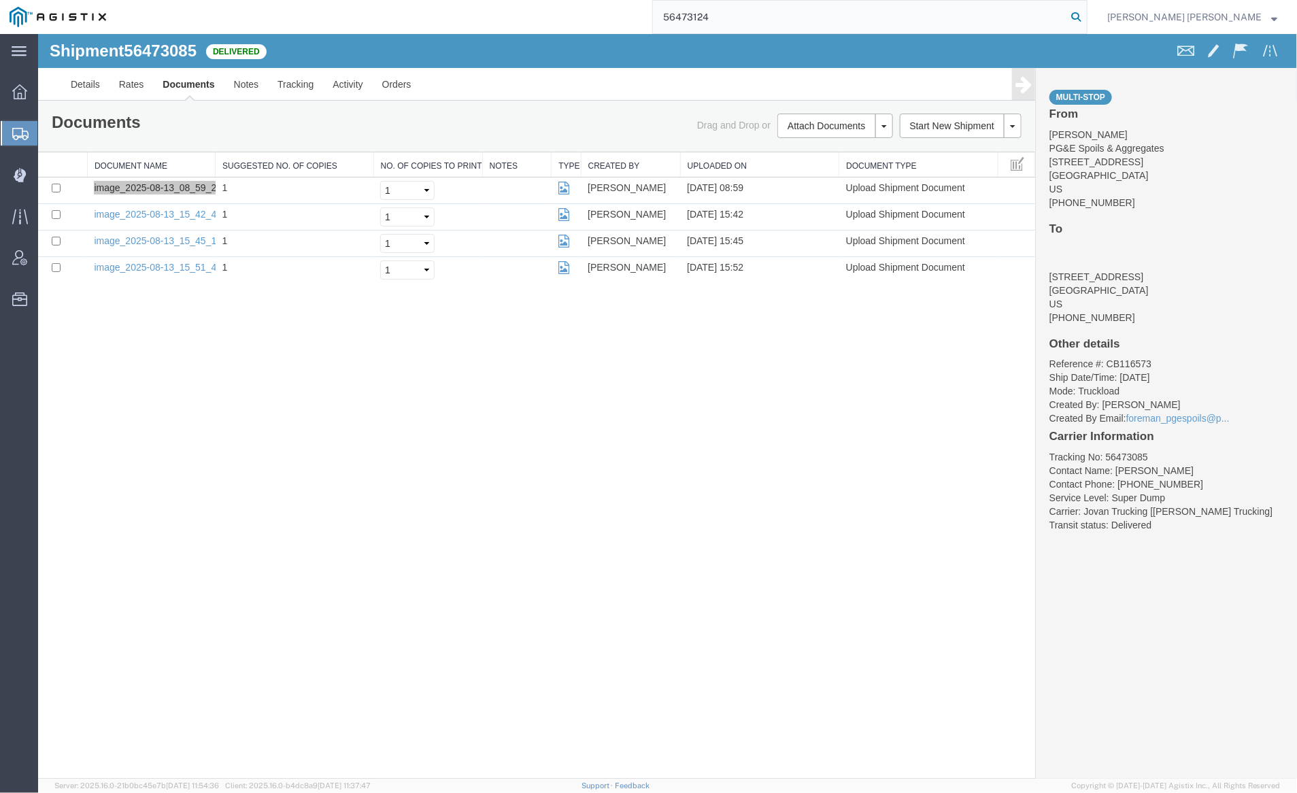
click at [1086, 15] on icon at bounding box center [1076, 16] width 19 height 19
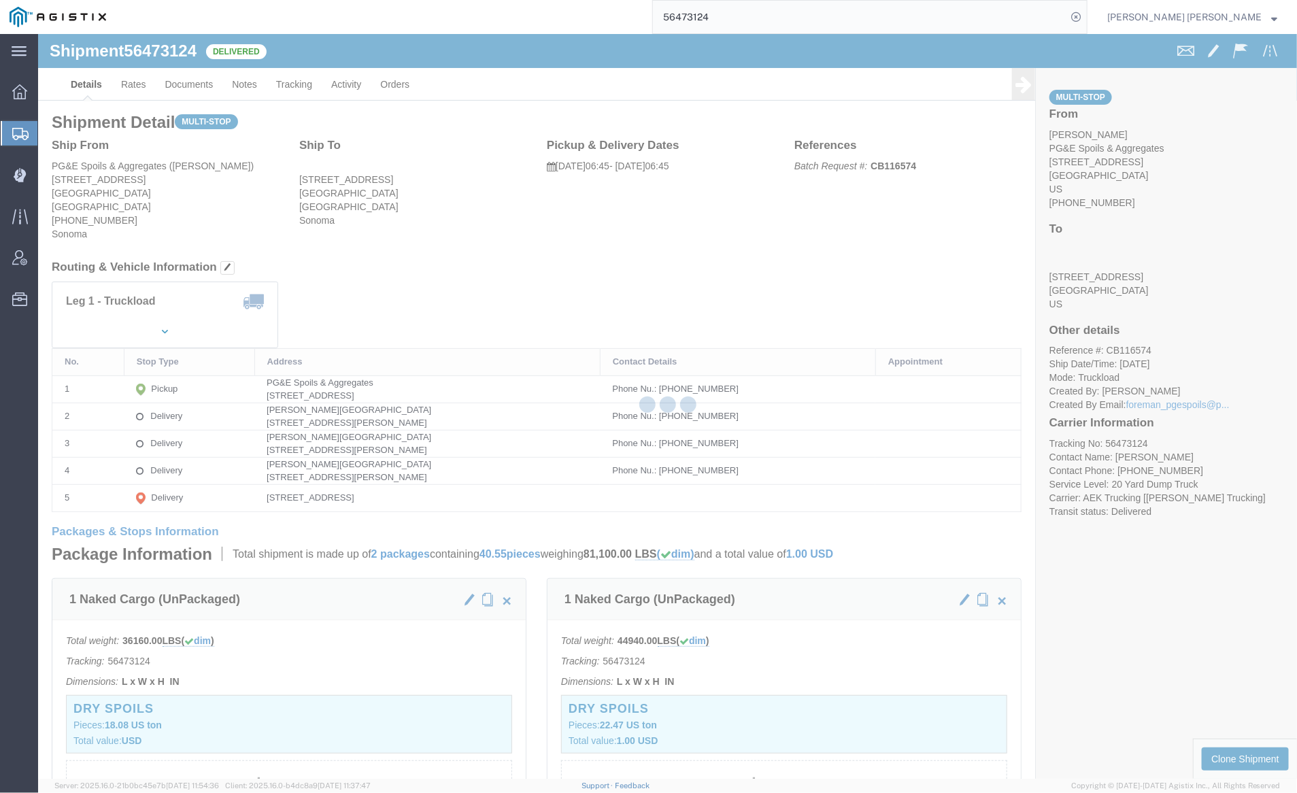
click at [182, 83] on div at bounding box center [667, 406] width 1259 height 745
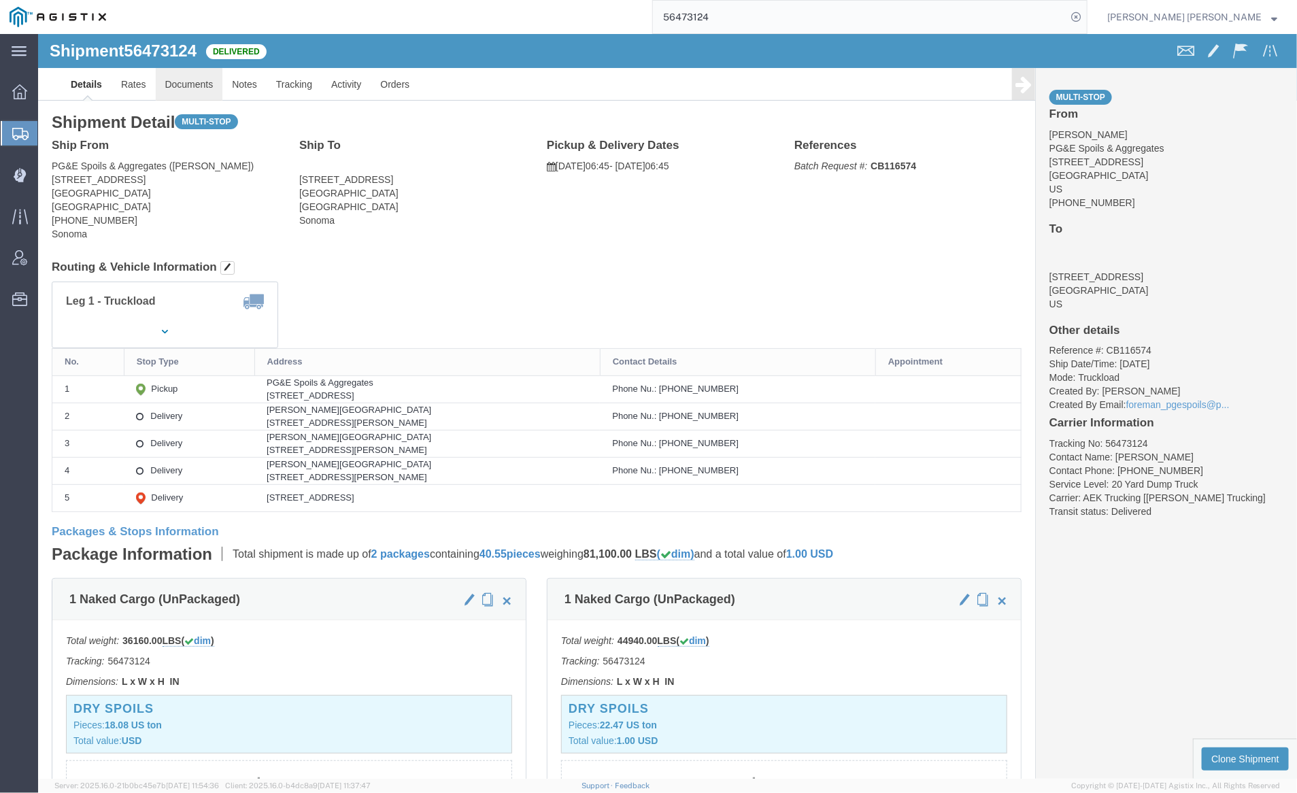
click link "Documents"
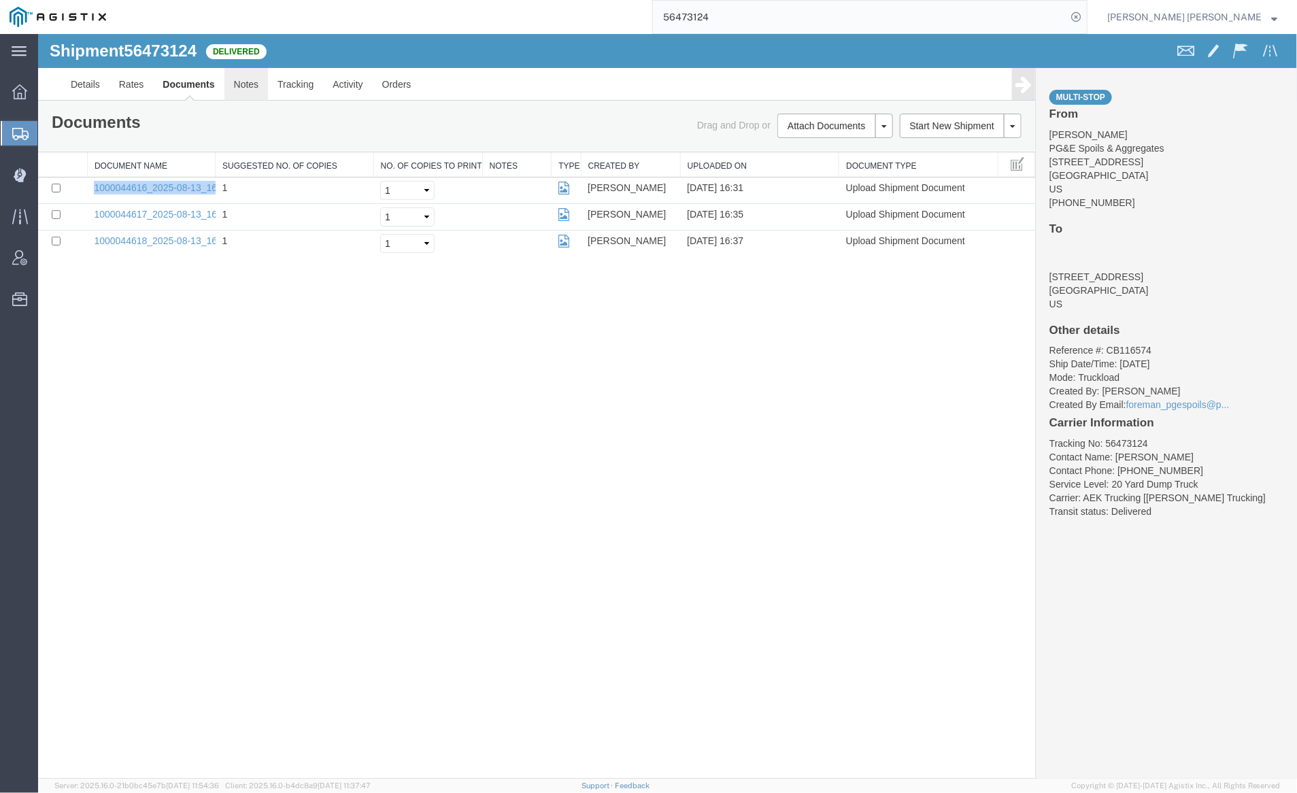
click at [244, 87] on link "Notes" at bounding box center [246, 83] width 44 height 33
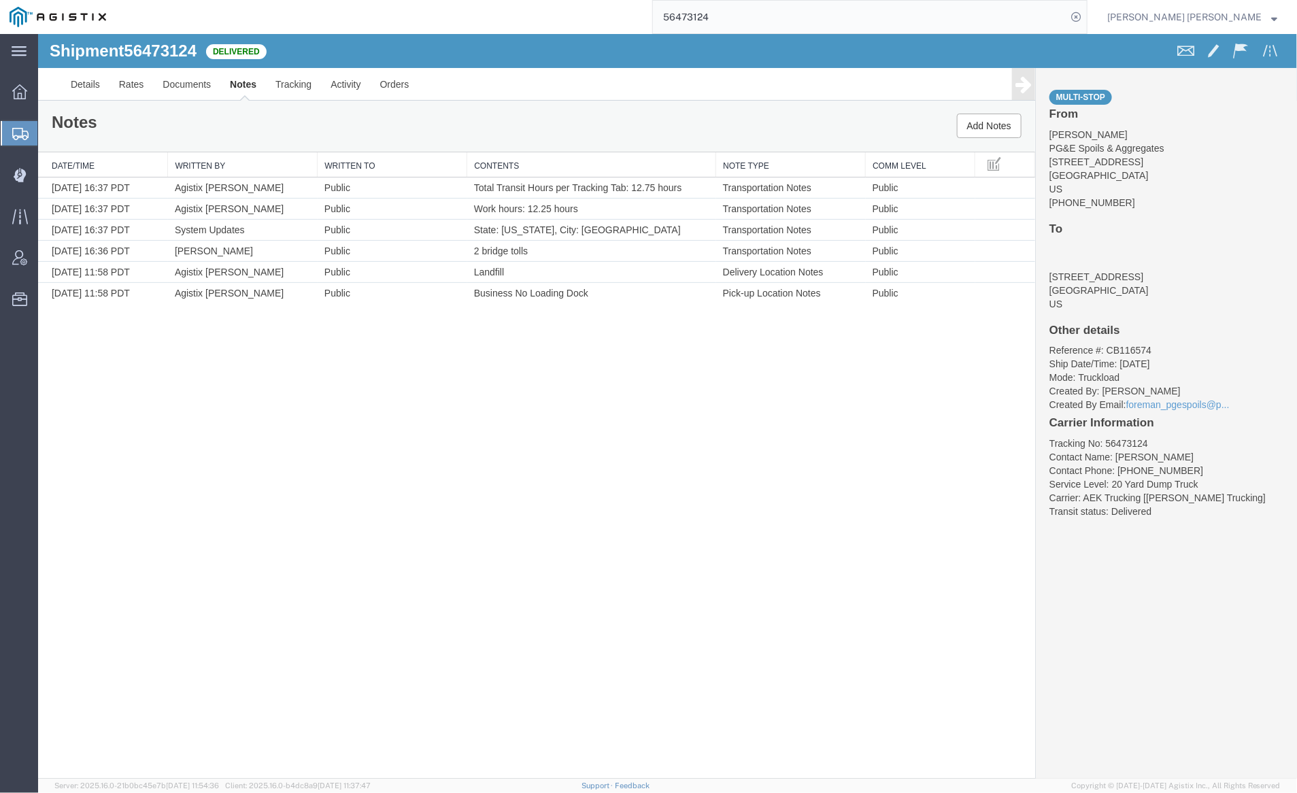
click at [758, 15] on input "56473124" at bounding box center [860, 17] width 414 height 33
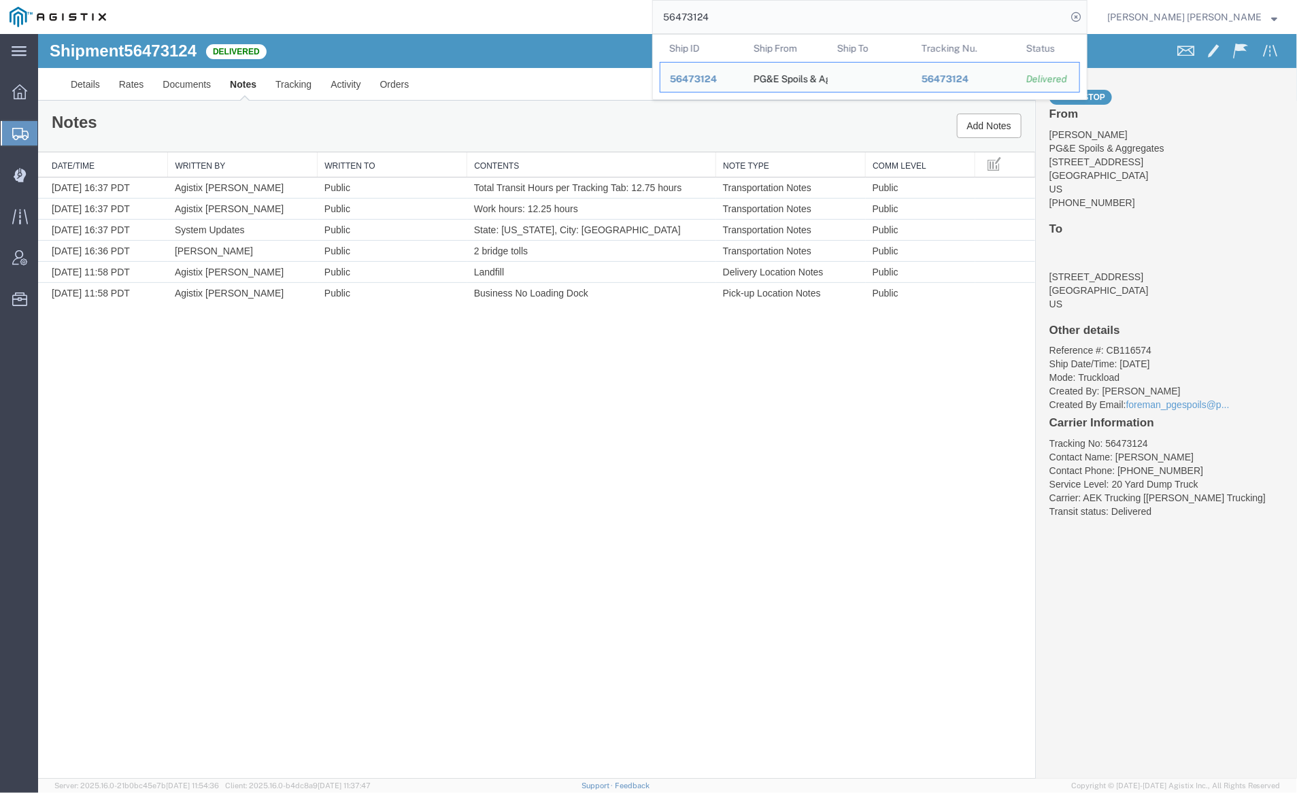
click at [762, 15] on input "56473124" at bounding box center [860, 17] width 414 height 33
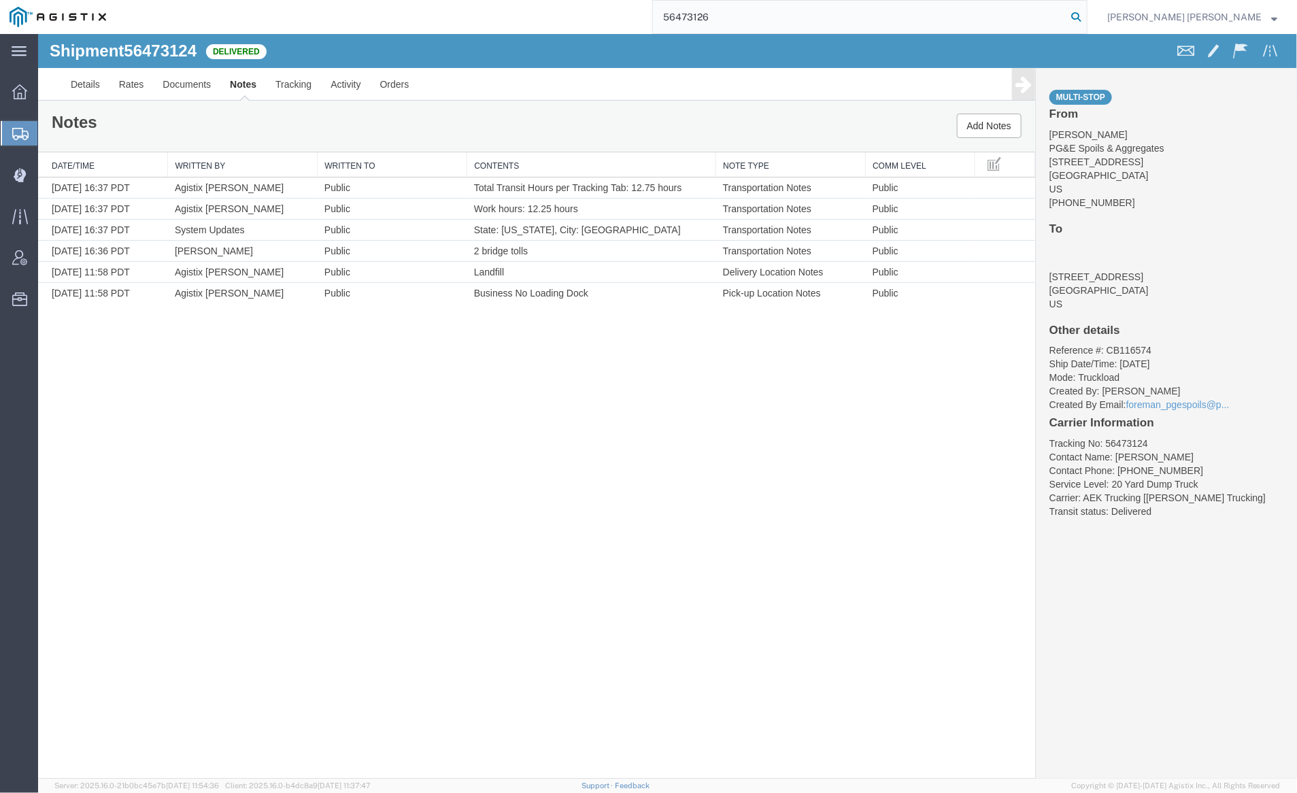
click at [1086, 12] on icon at bounding box center [1076, 16] width 19 height 19
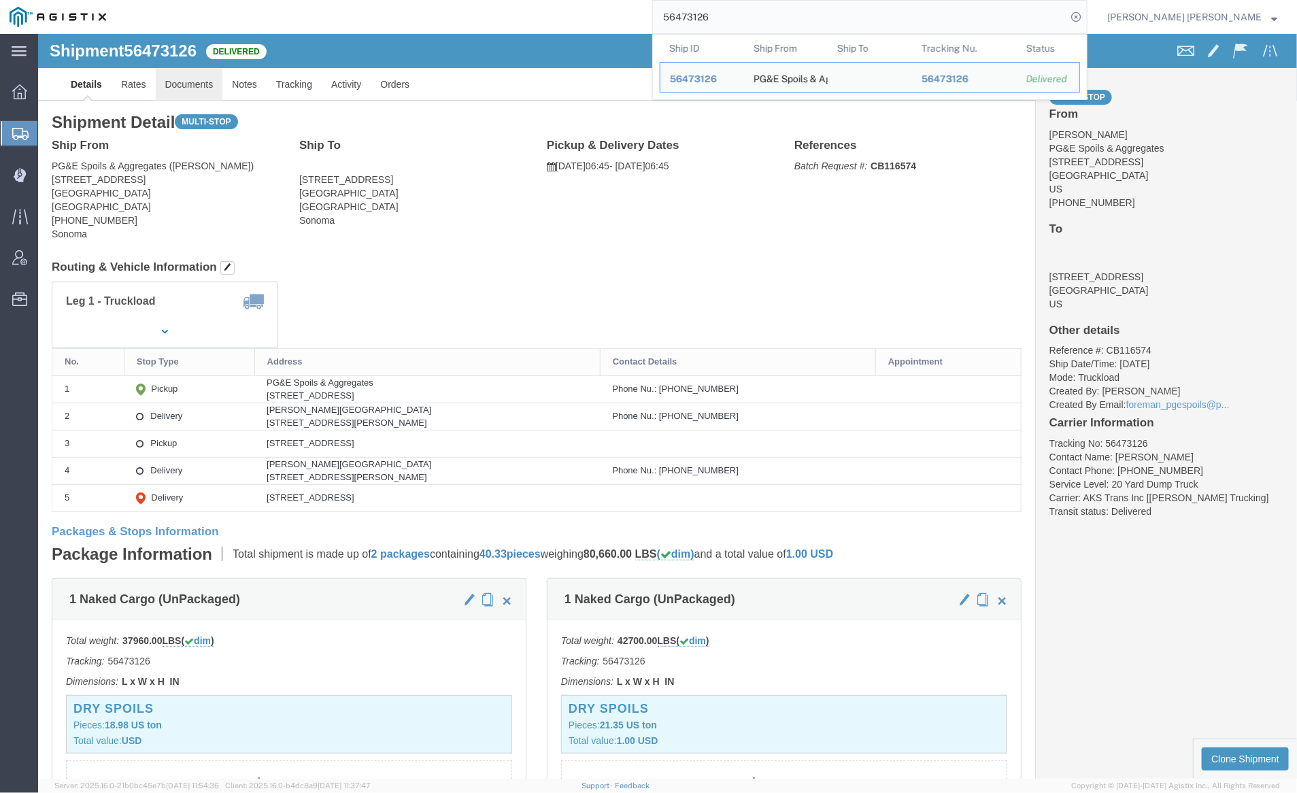
click link "Documents"
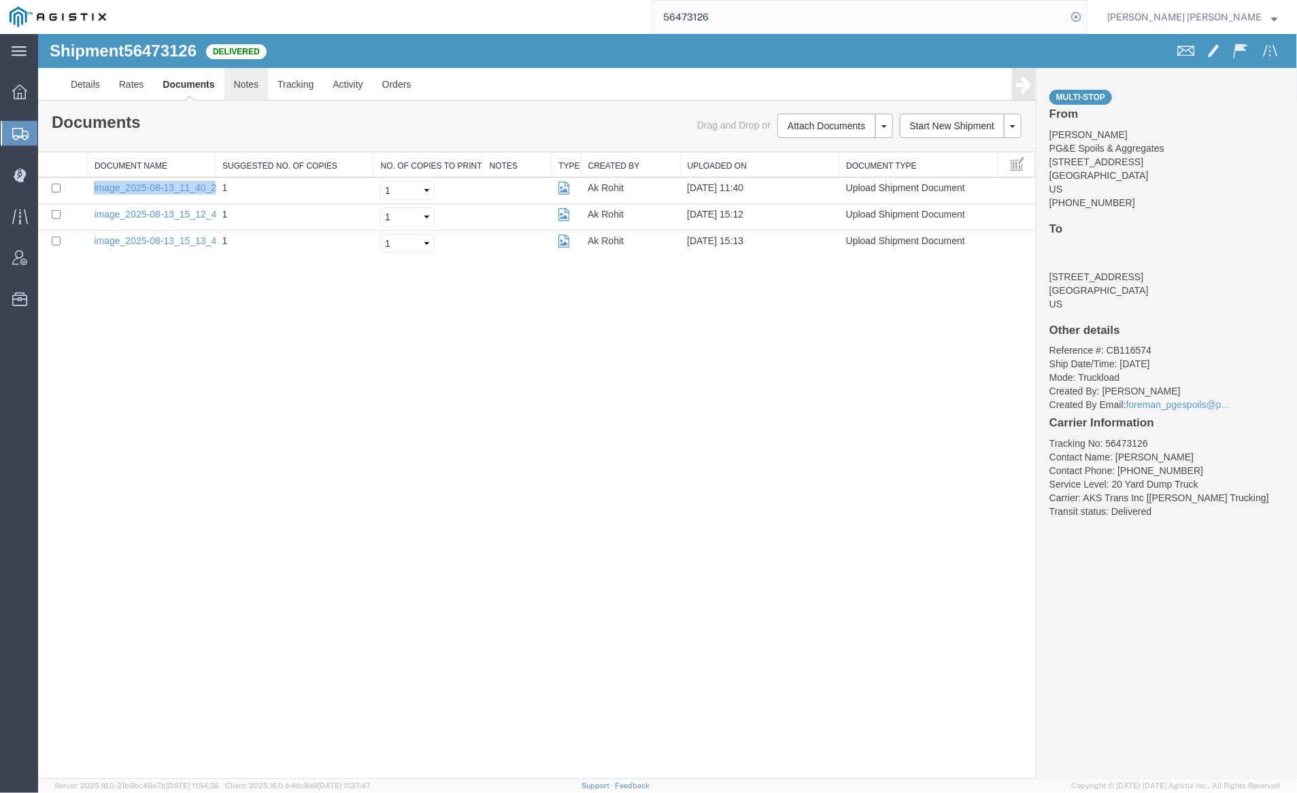
click at [243, 76] on link "Notes" at bounding box center [246, 83] width 44 height 33
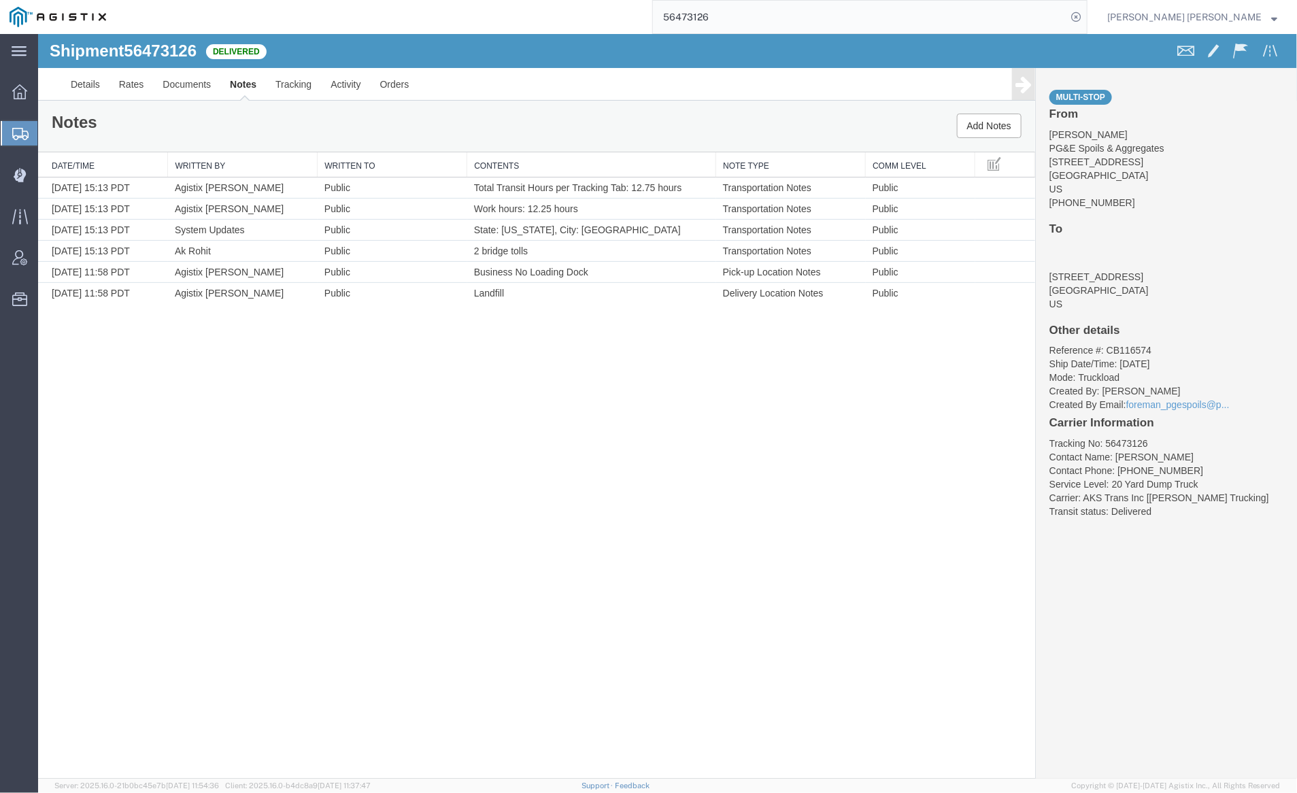
click at [774, 18] on input "56473126" at bounding box center [860, 17] width 414 height 33
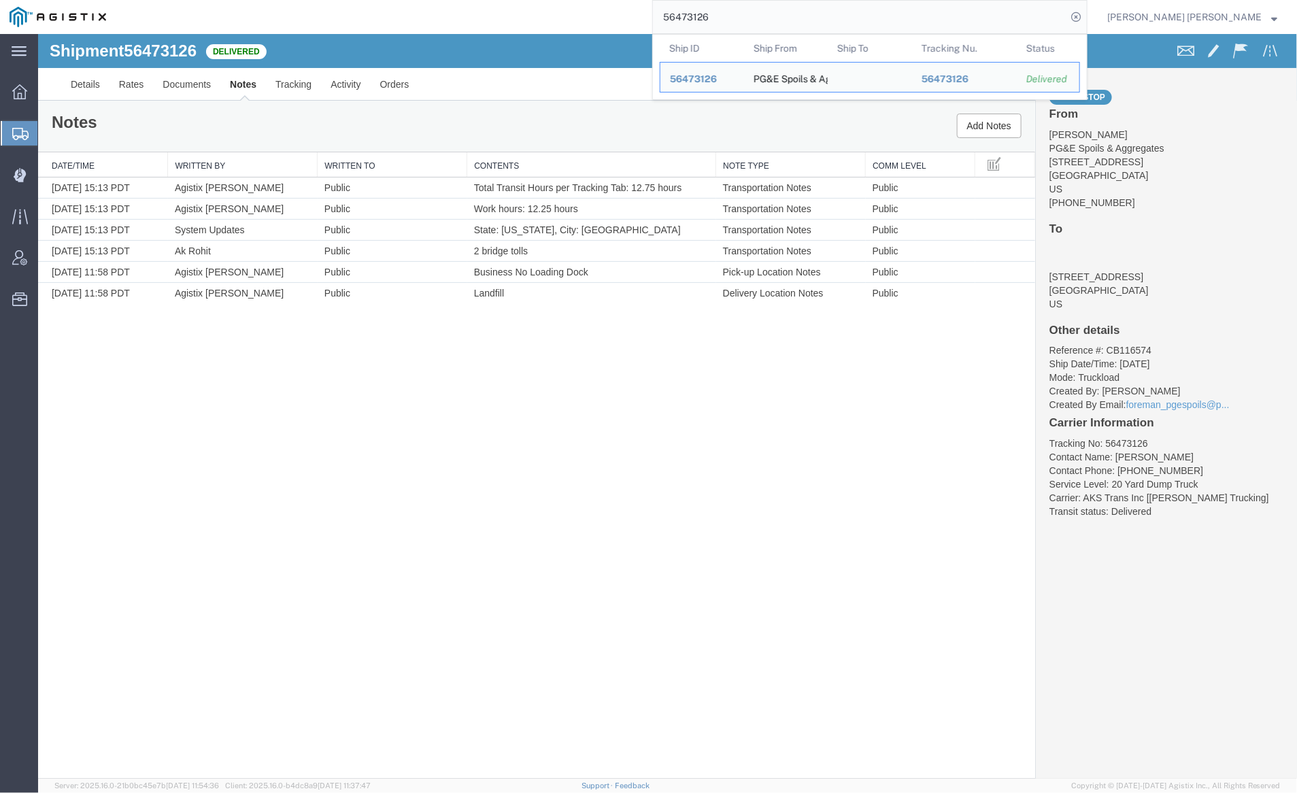
click at [774, 18] on input "56473126" at bounding box center [860, 17] width 414 height 33
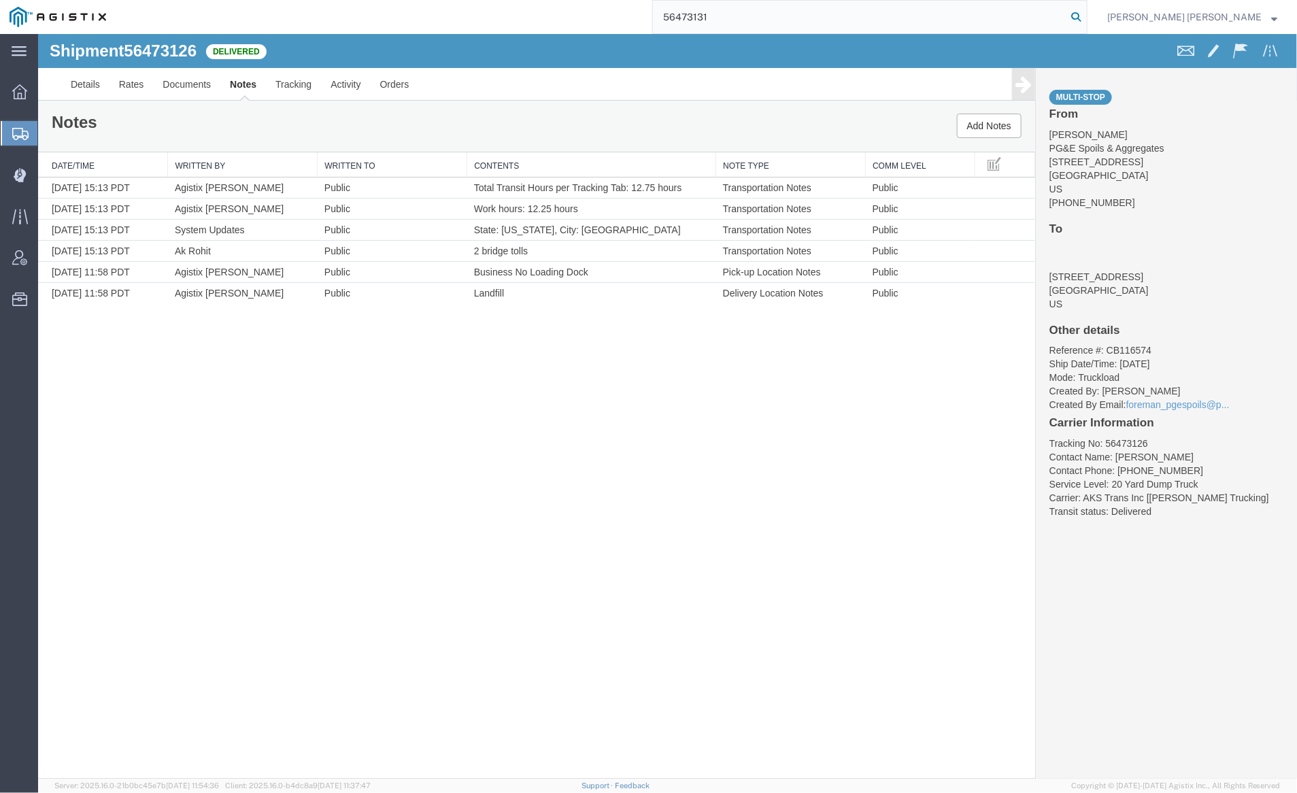
click at [1086, 20] on icon at bounding box center [1076, 16] width 19 height 19
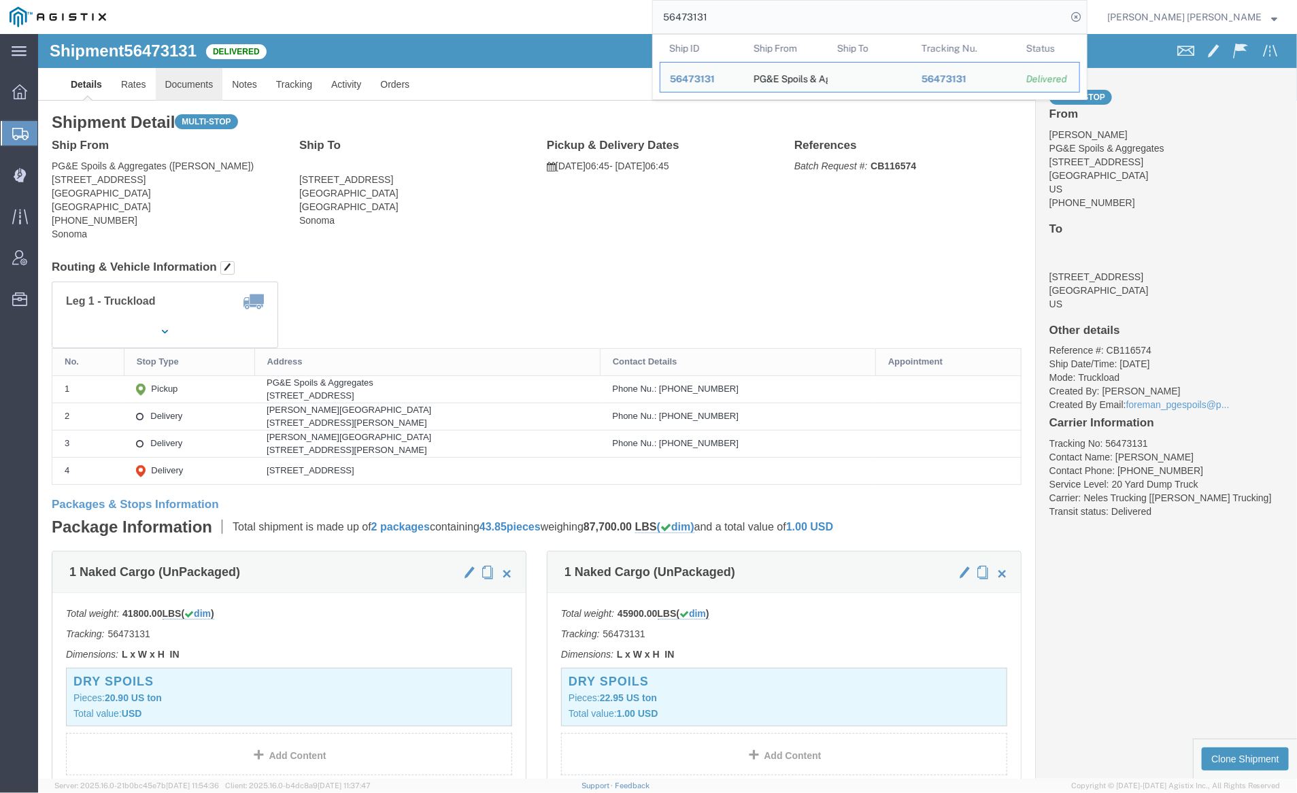
click link "Documents"
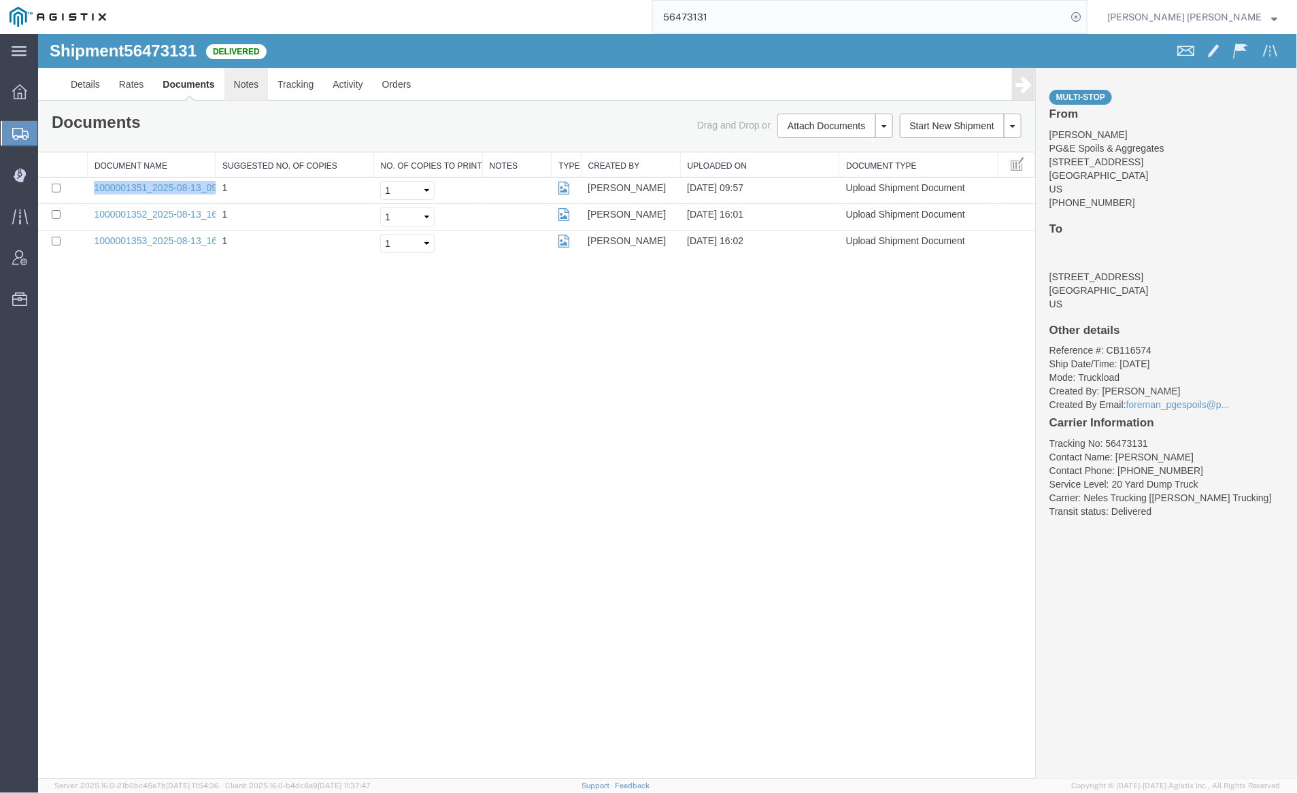
click at [236, 88] on link "Notes" at bounding box center [246, 83] width 44 height 33
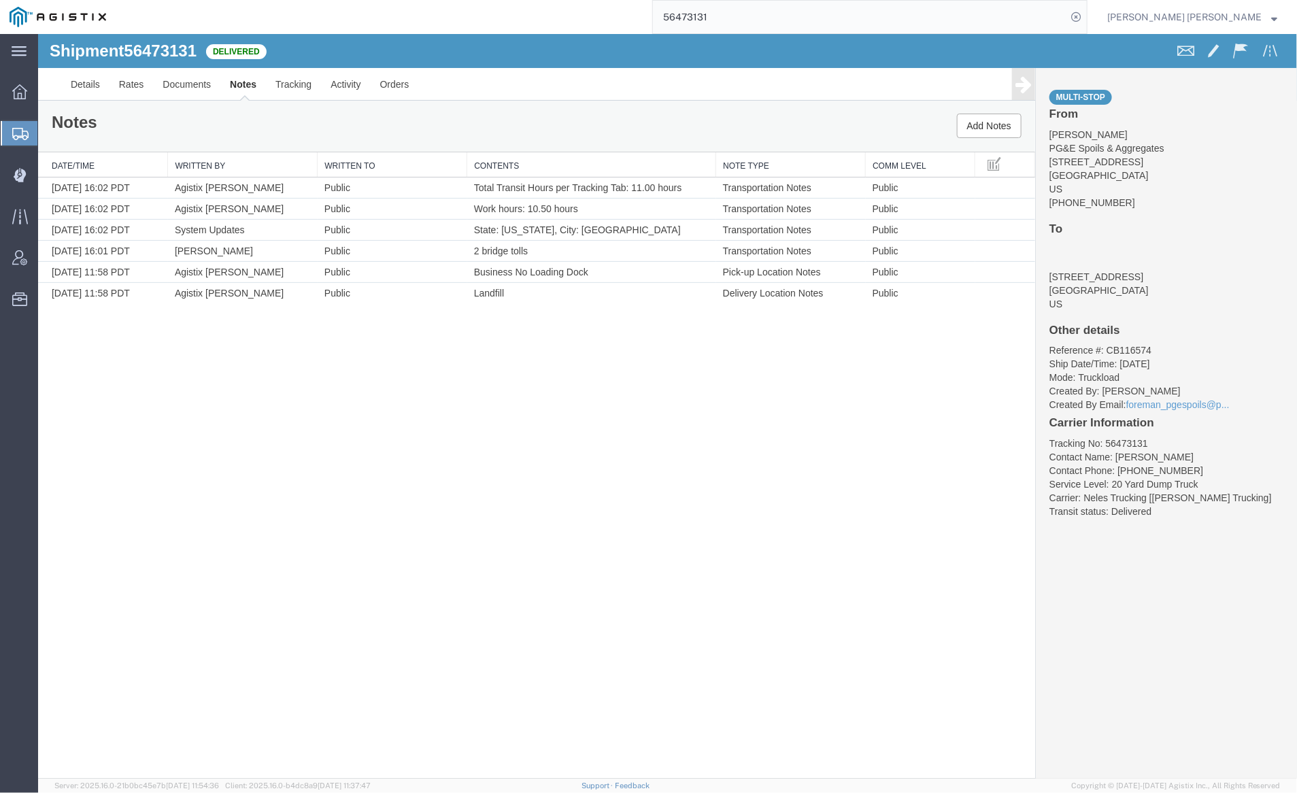
click at [757, 21] on input "56473131" at bounding box center [860, 17] width 414 height 33
click at [1086, 16] on icon at bounding box center [1076, 16] width 19 height 19
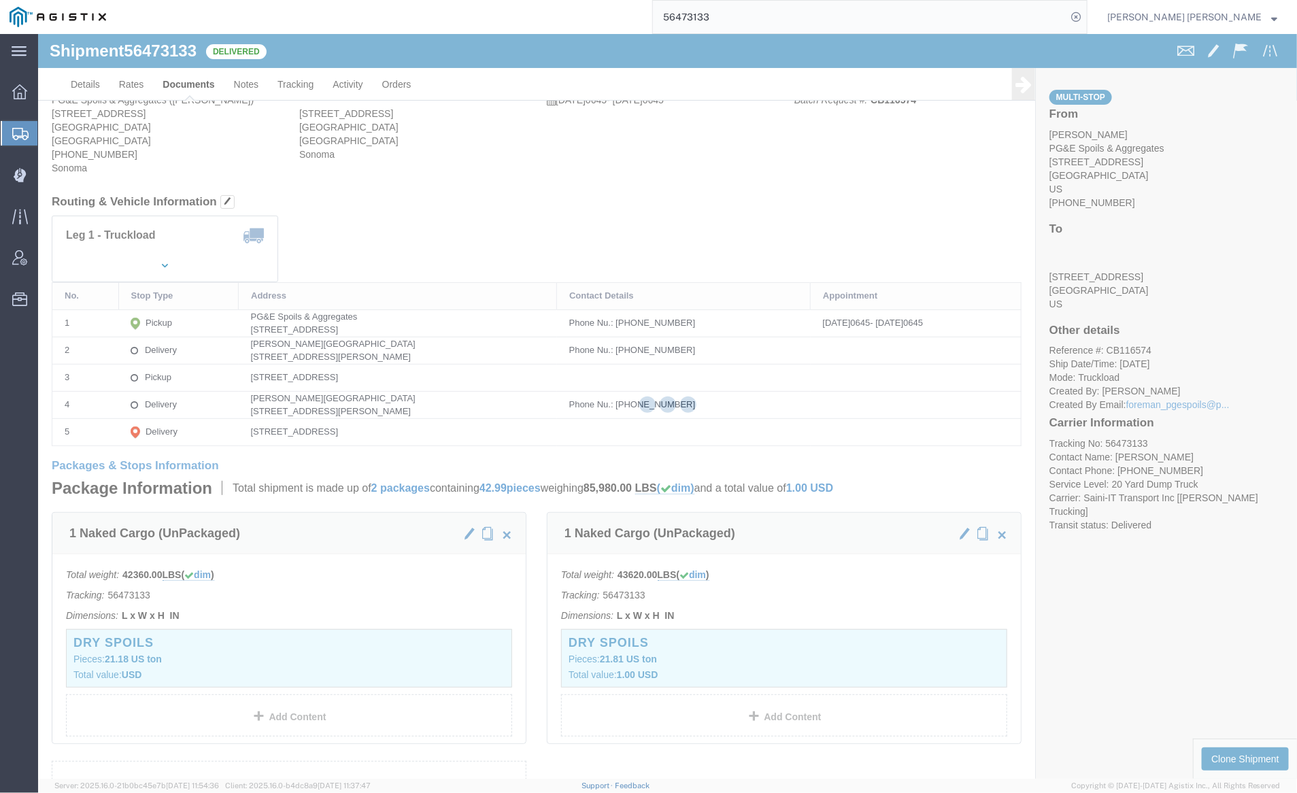
click at [184, 82] on div at bounding box center [667, 406] width 1259 height 745
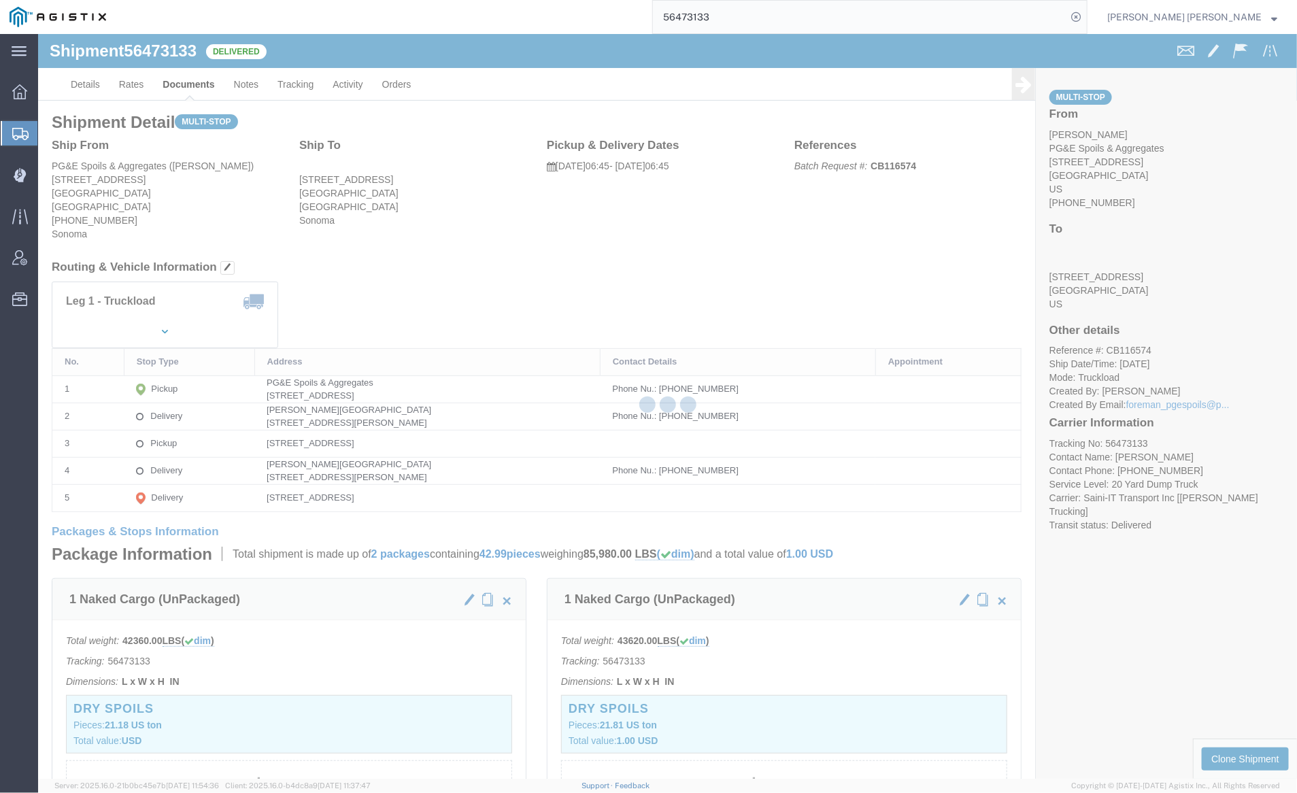
click at [182, 76] on div at bounding box center [667, 406] width 1259 height 745
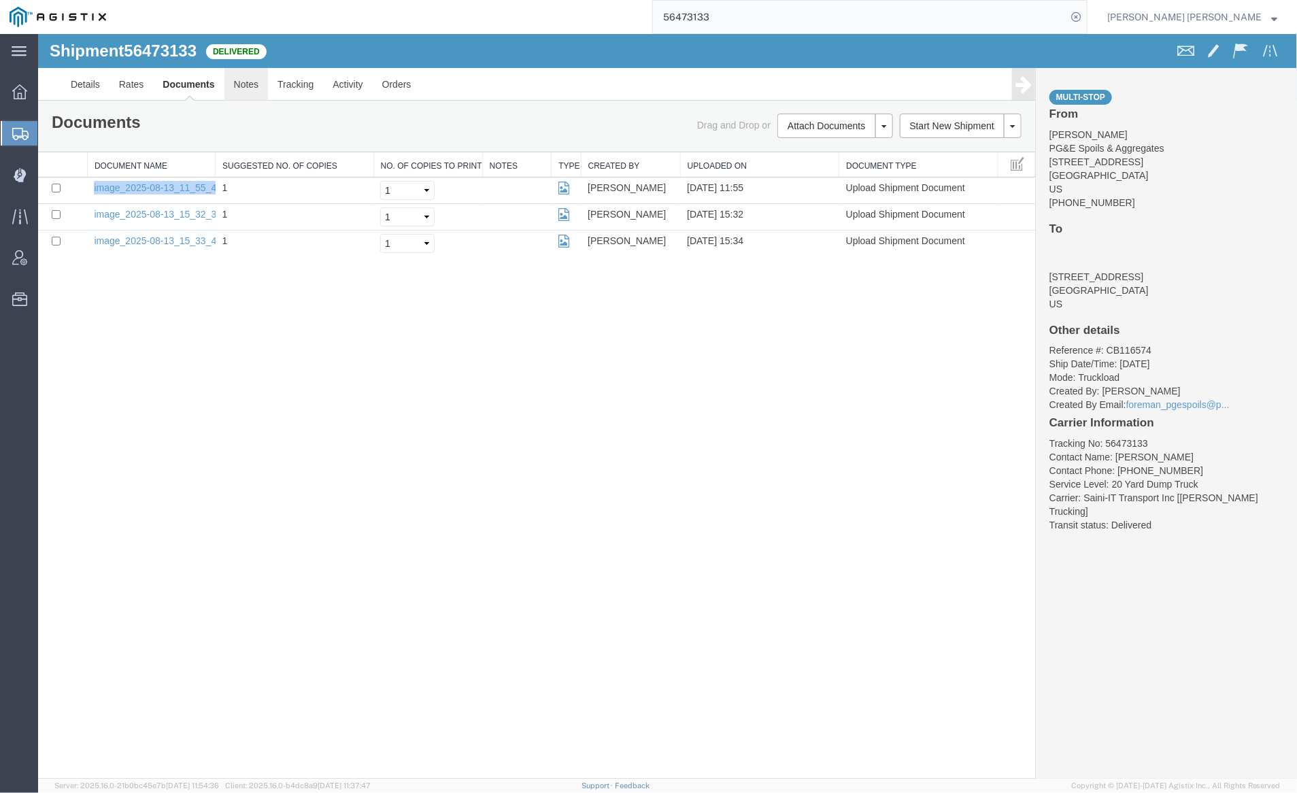
click at [244, 80] on link "Notes" at bounding box center [246, 83] width 44 height 33
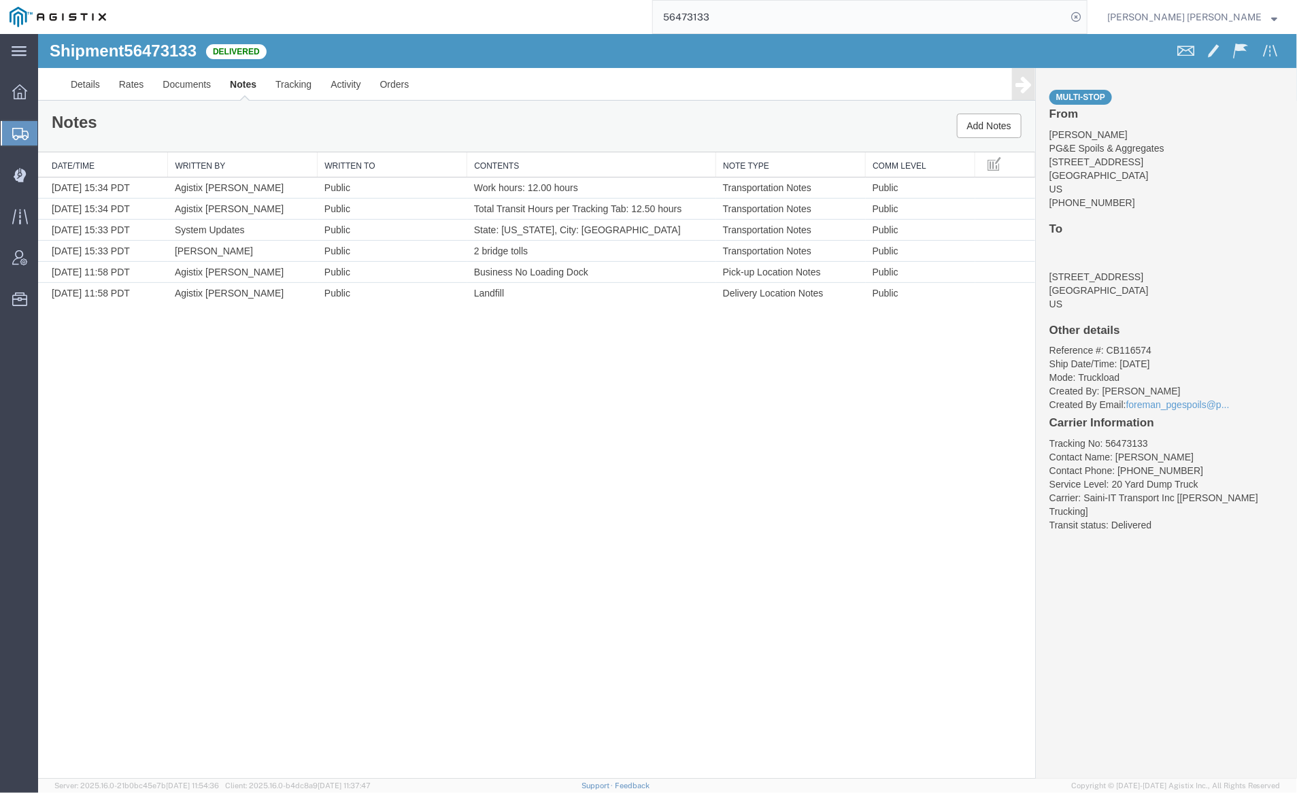
click at [767, 7] on input "56473133" at bounding box center [860, 17] width 414 height 33
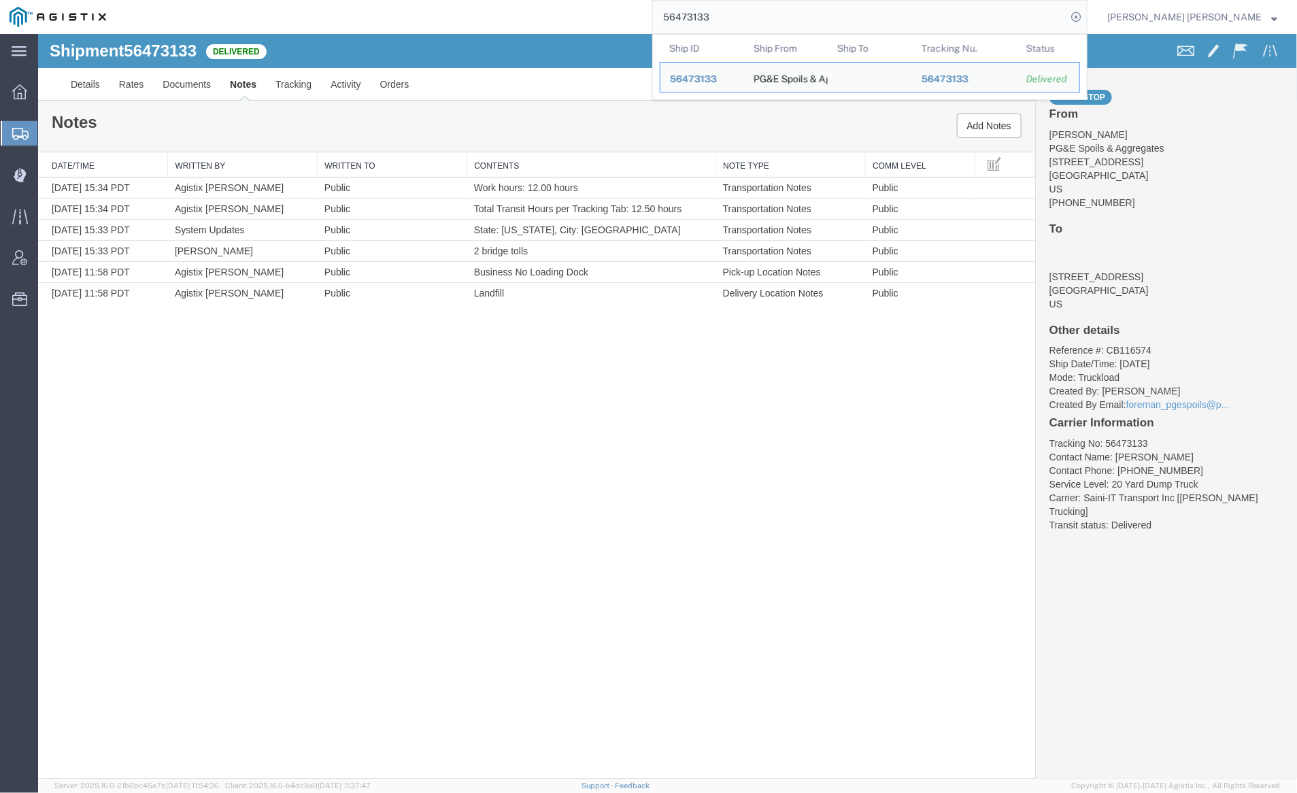
click at [767, 7] on input "56473133" at bounding box center [860, 17] width 414 height 33
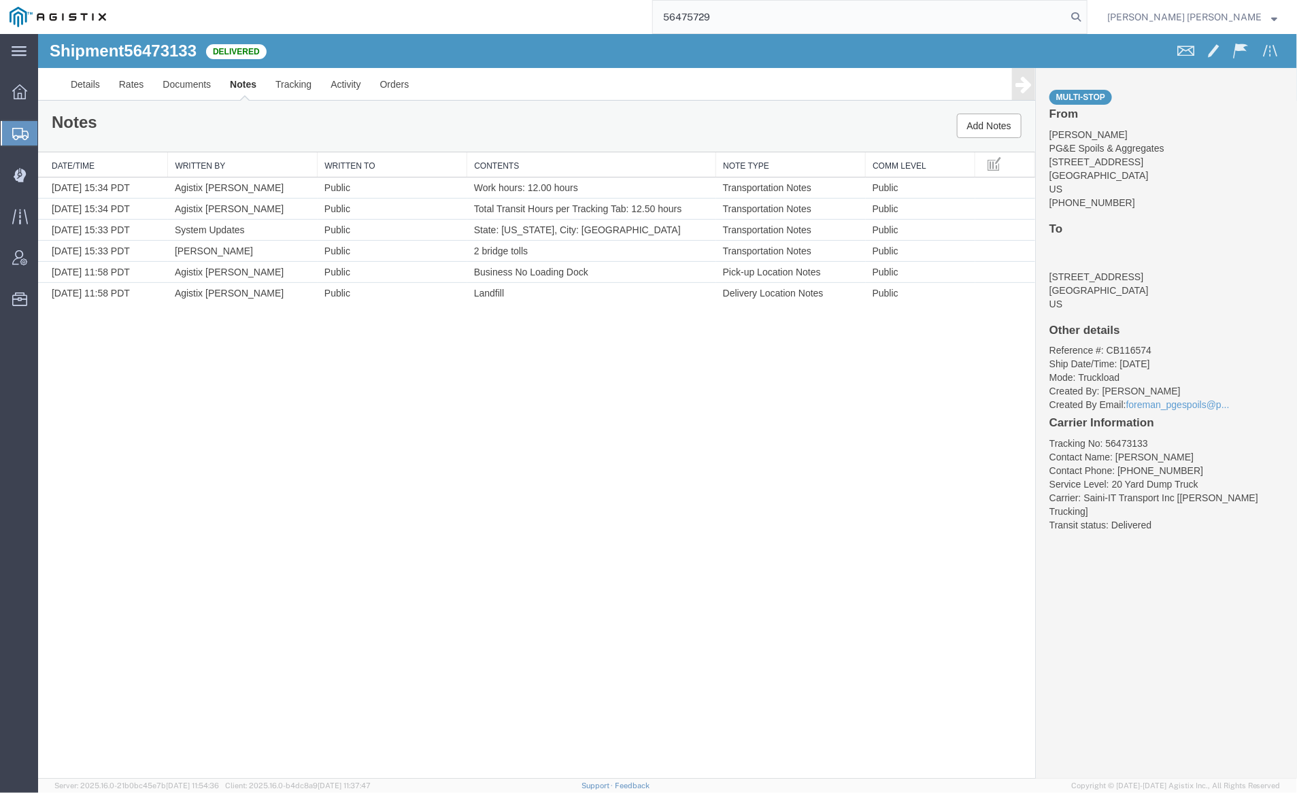
click at [1086, 15] on icon at bounding box center [1076, 16] width 19 height 19
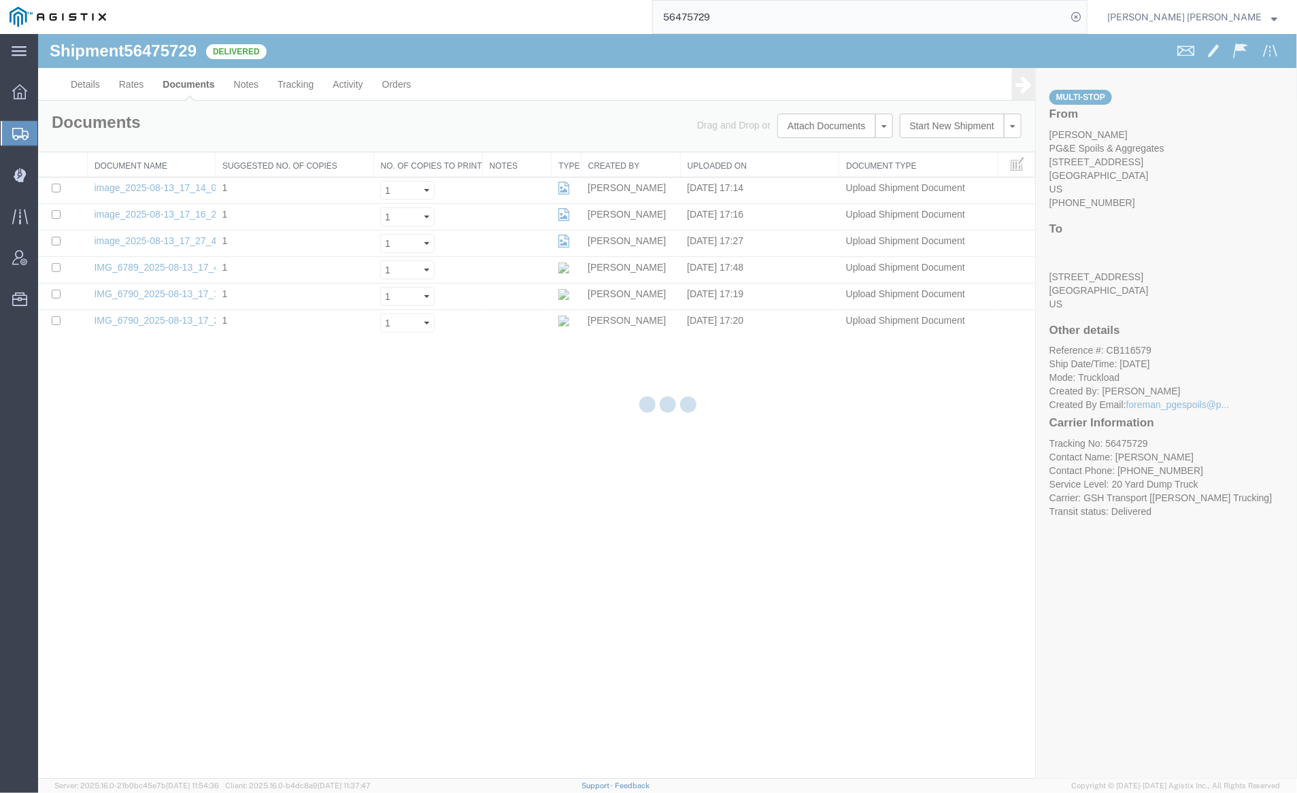
click at [188, 77] on div at bounding box center [667, 406] width 1259 height 745
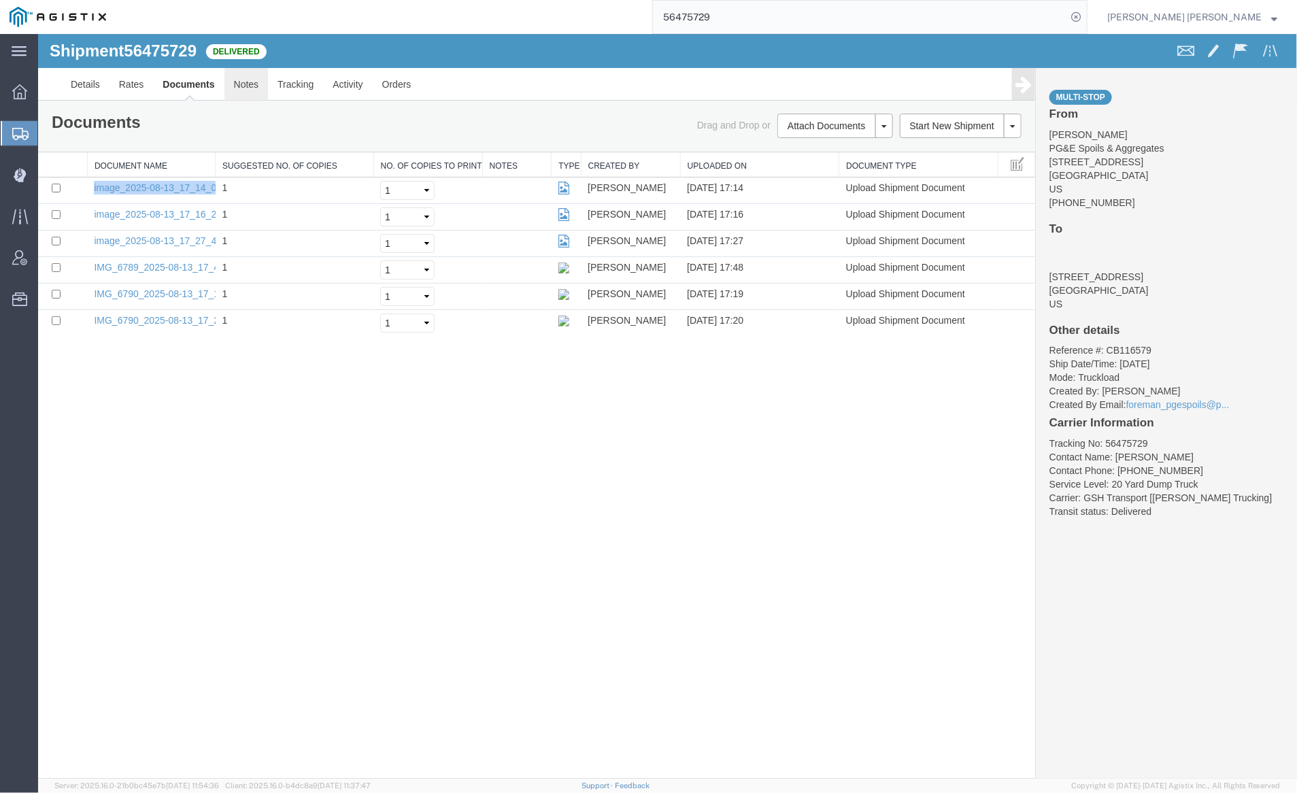
click at [239, 83] on link "Notes" at bounding box center [246, 83] width 44 height 33
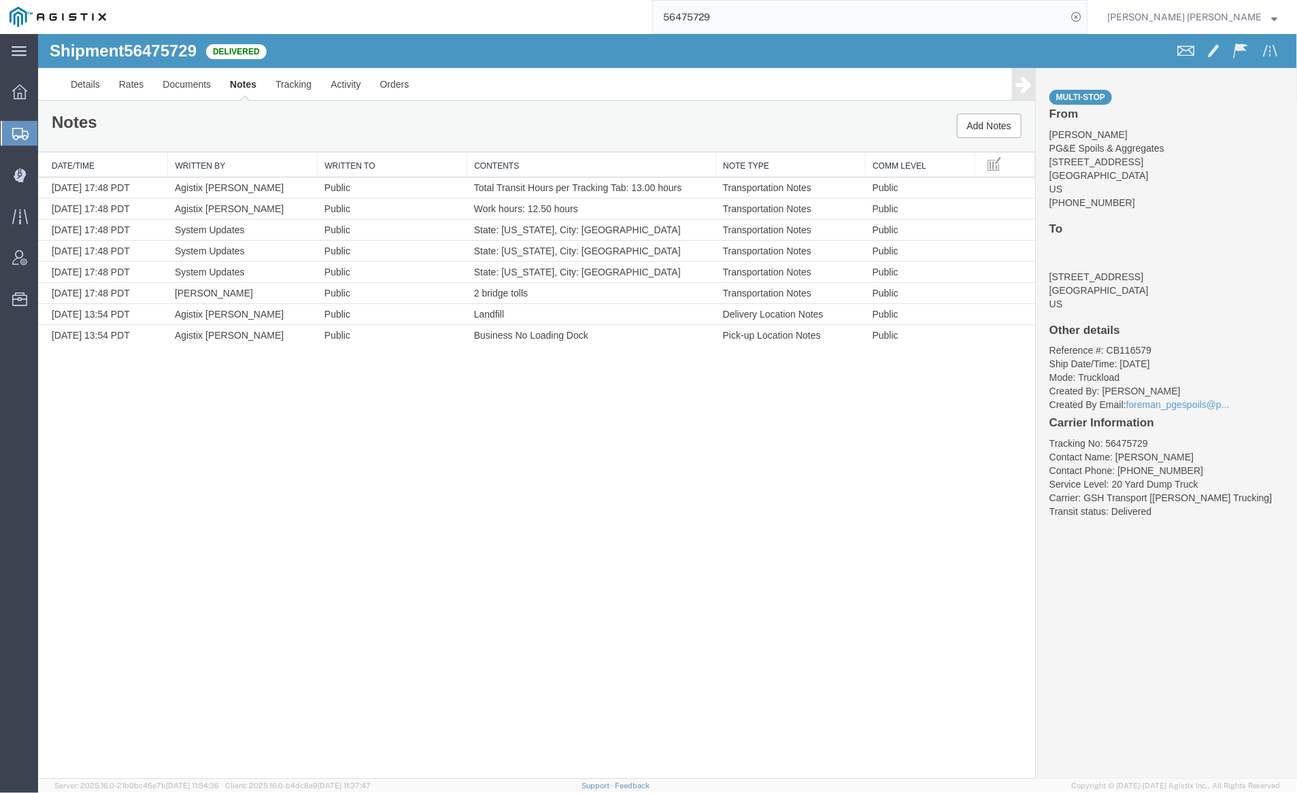
click at [769, 12] on input "56475729" at bounding box center [860, 17] width 414 height 33
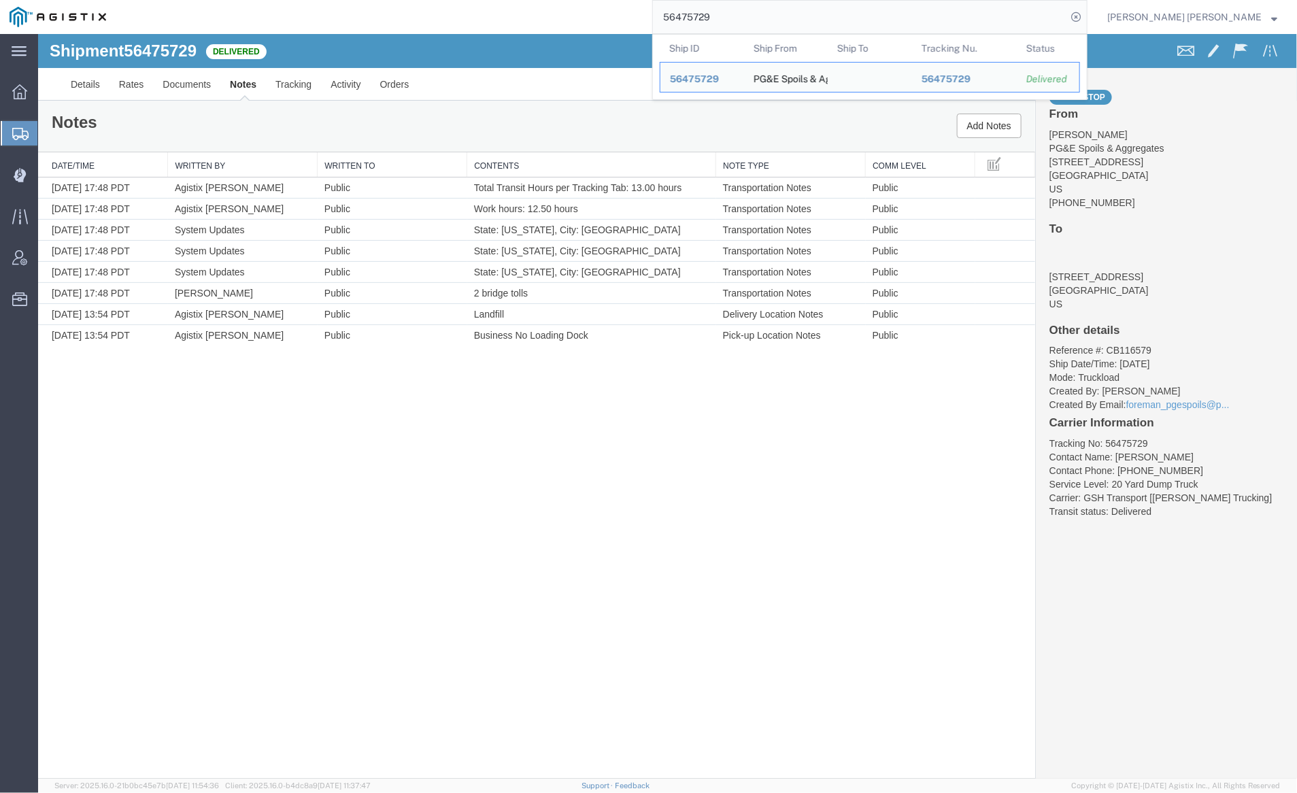
click at [769, 12] on input "56475729" at bounding box center [860, 17] width 414 height 33
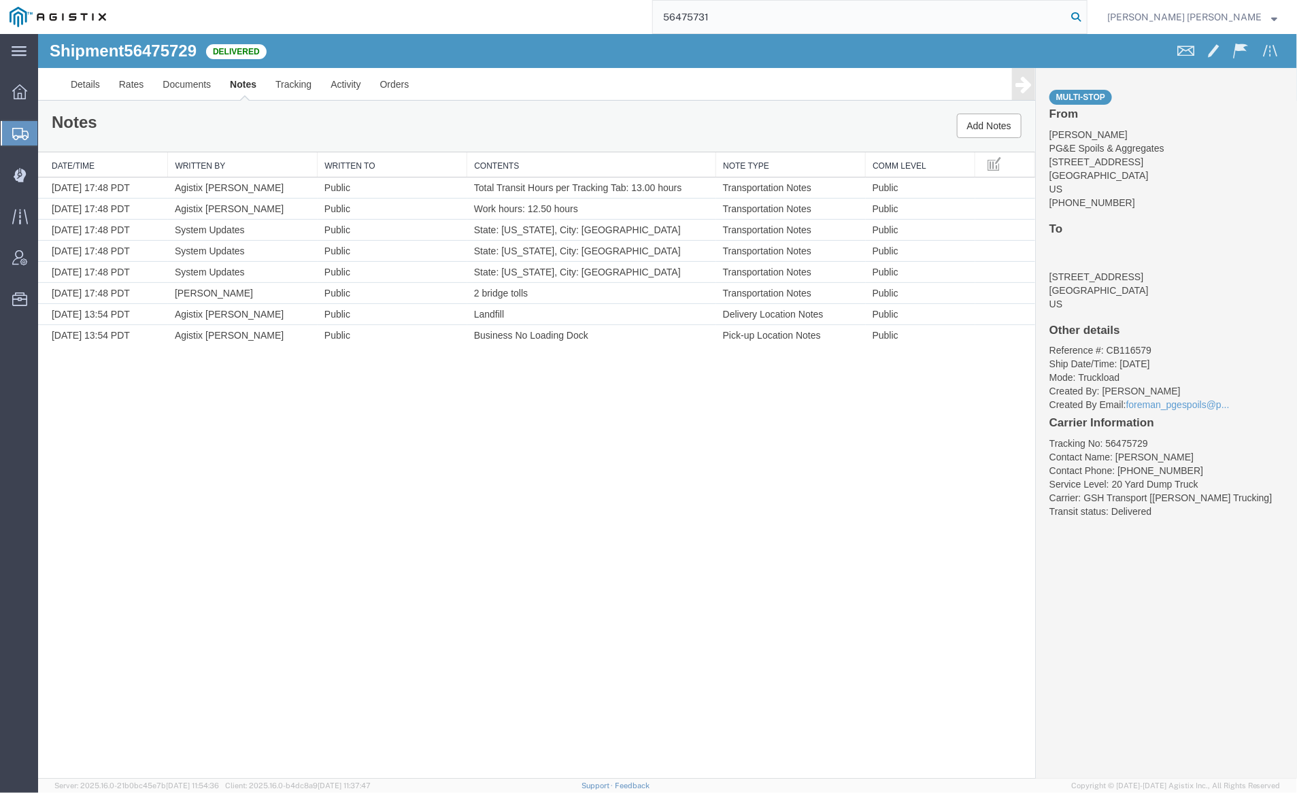
click at [1086, 15] on icon at bounding box center [1076, 16] width 19 height 19
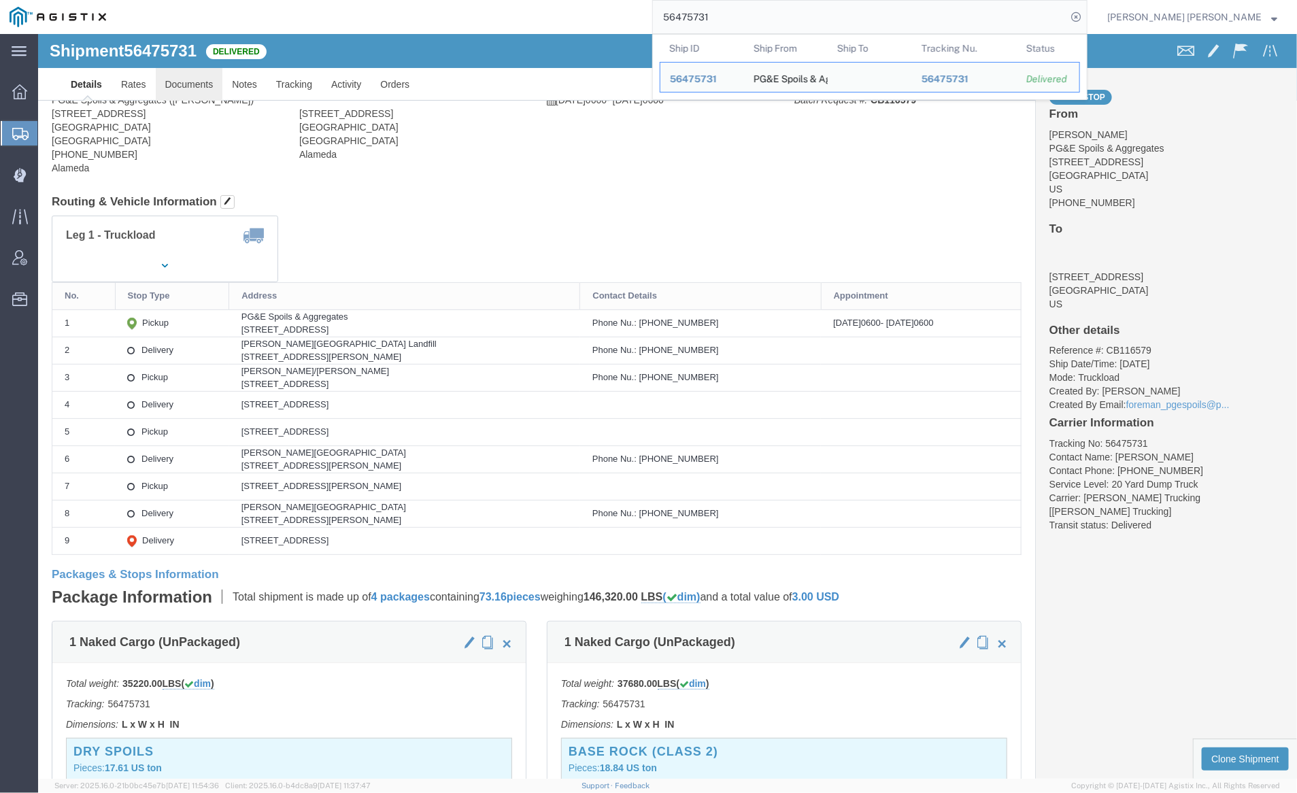
click link "Documents"
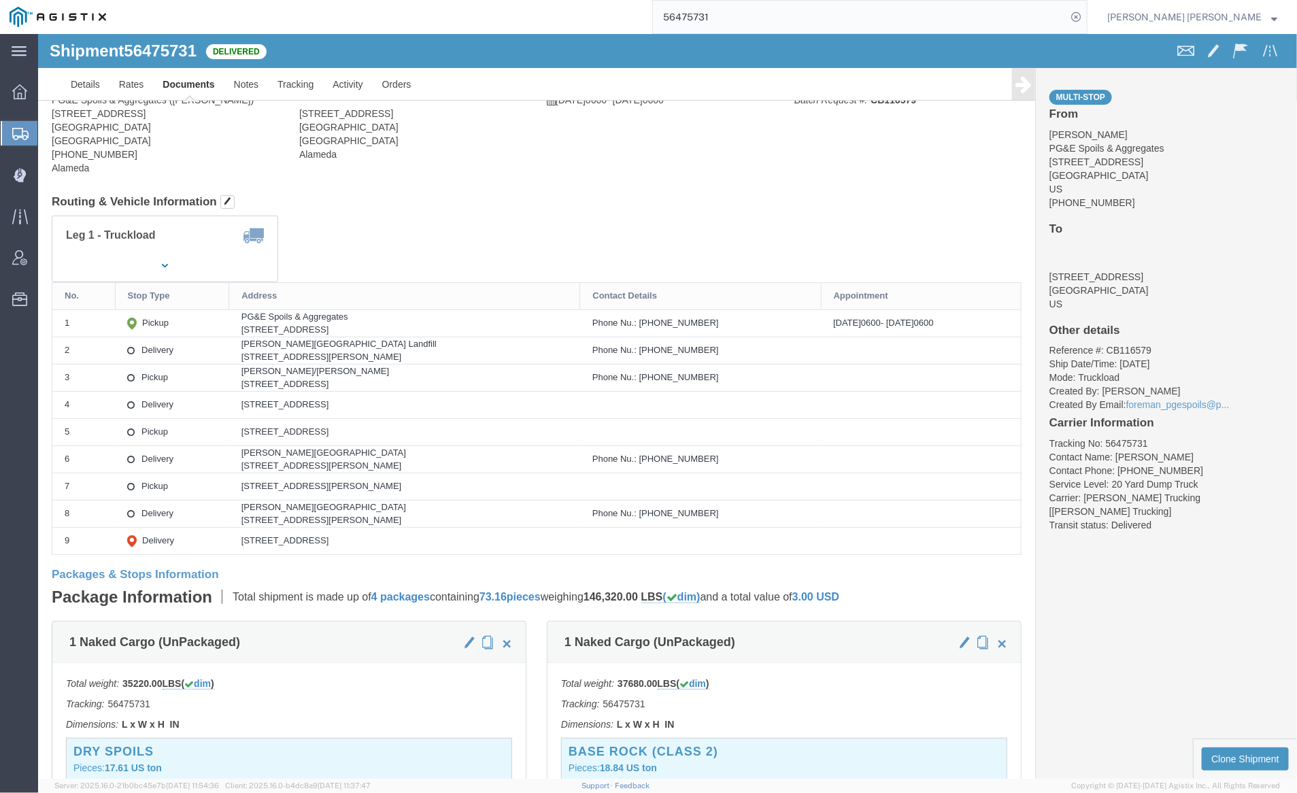
click div
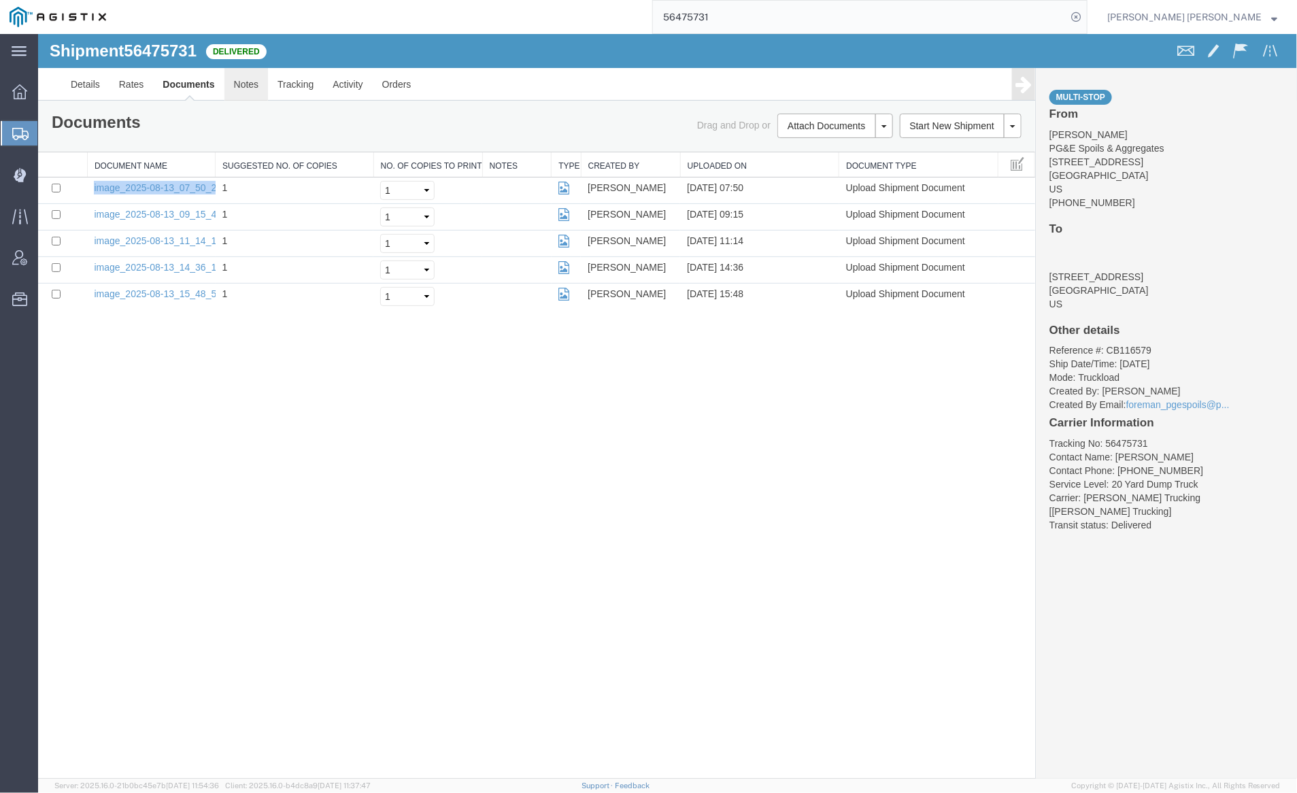
click at [244, 82] on link "Notes" at bounding box center [246, 83] width 44 height 33
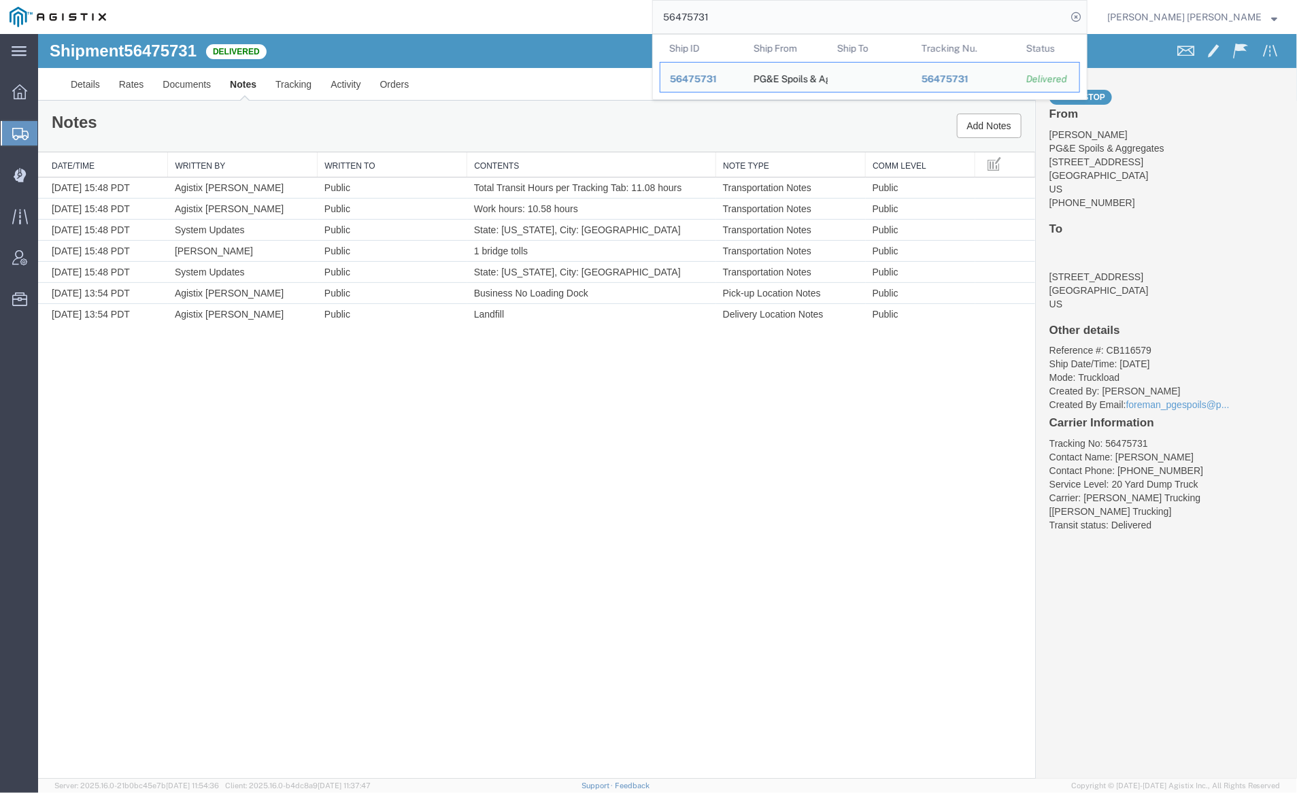
click at [741, 13] on input "56475731" at bounding box center [860, 17] width 414 height 33
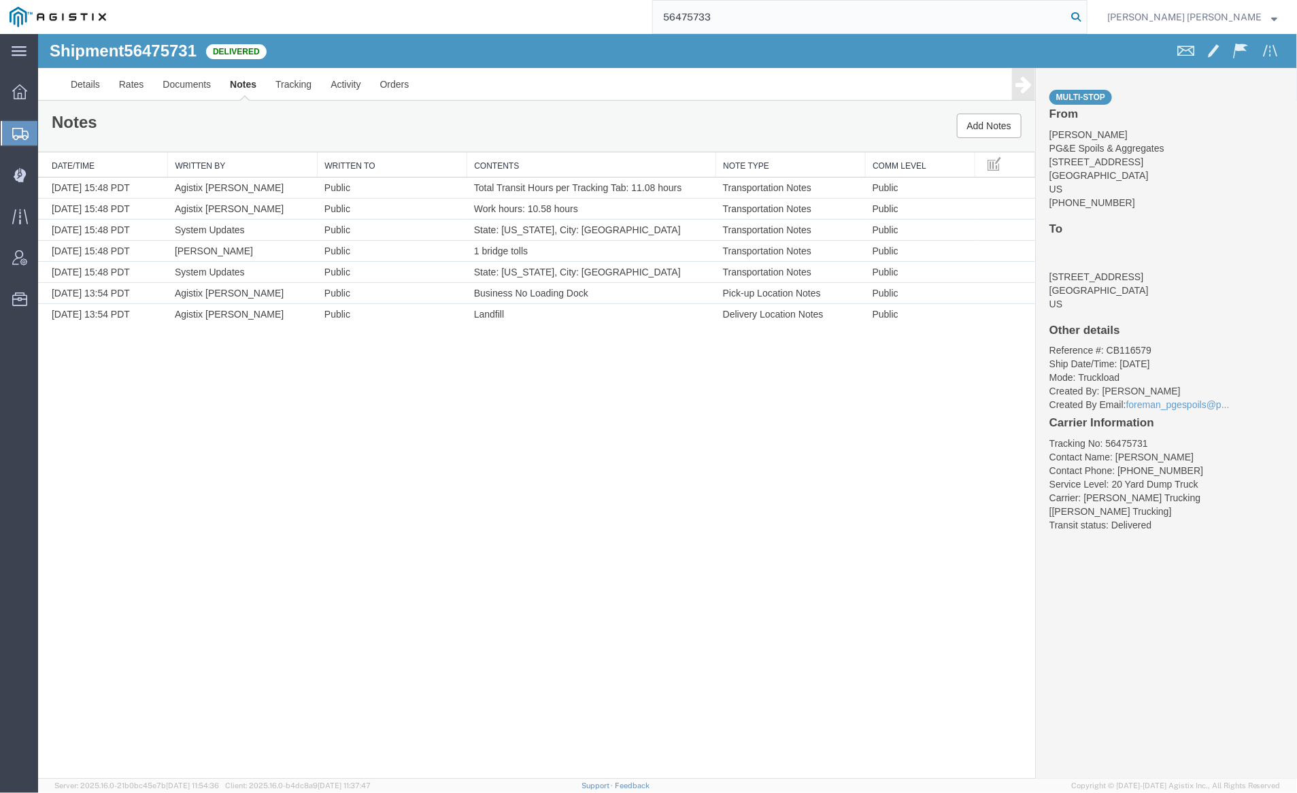
click at [1086, 12] on icon at bounding box center [1076, 16] width 19 height 19
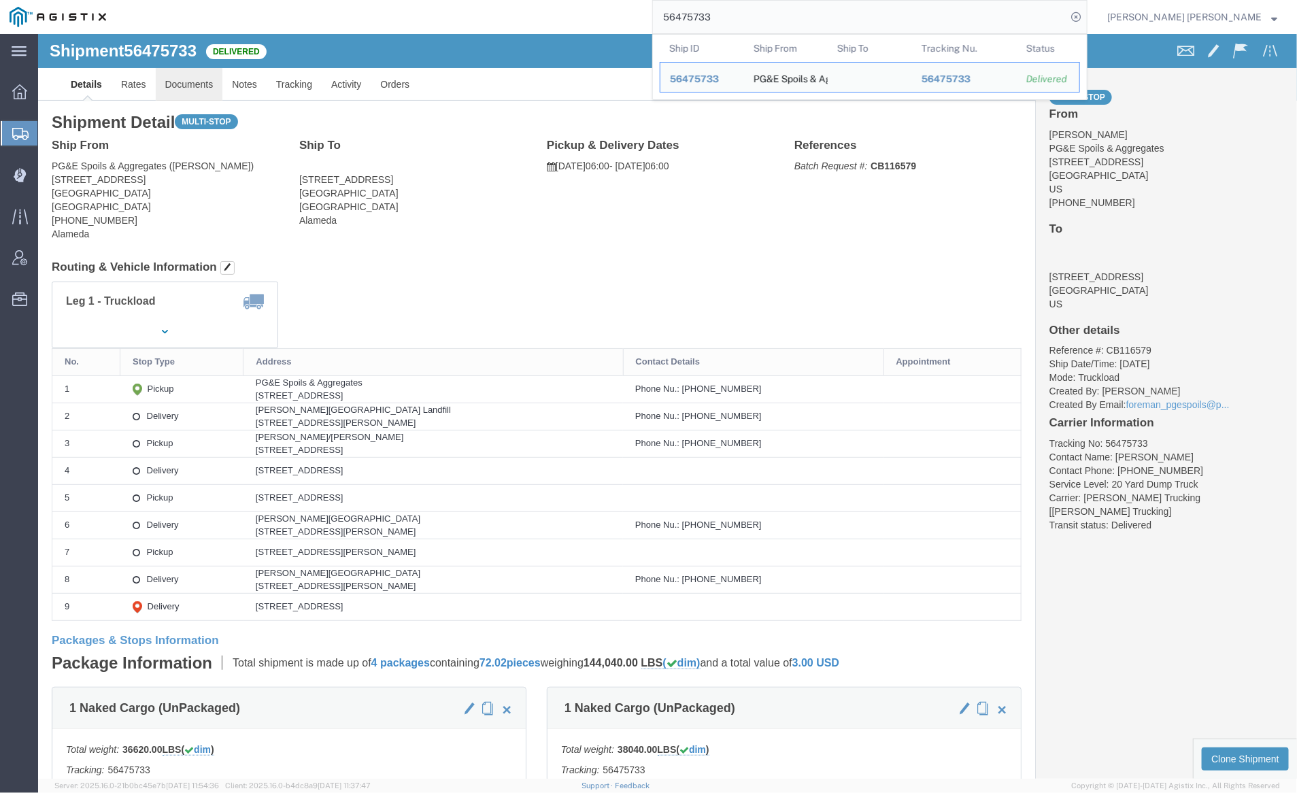
click link "Documents"
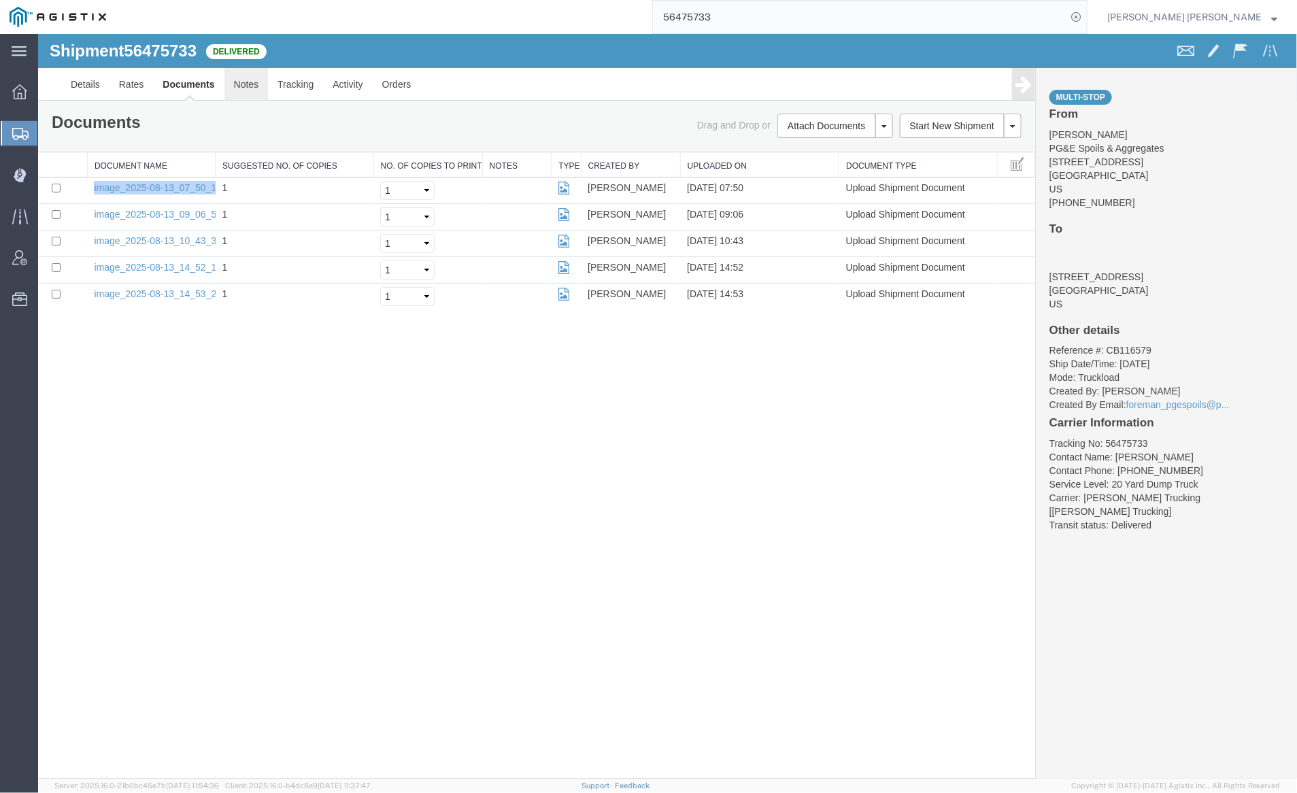
click at [240, 84] on link "Notes" at bounding box center [246, 83] width 44 height 33
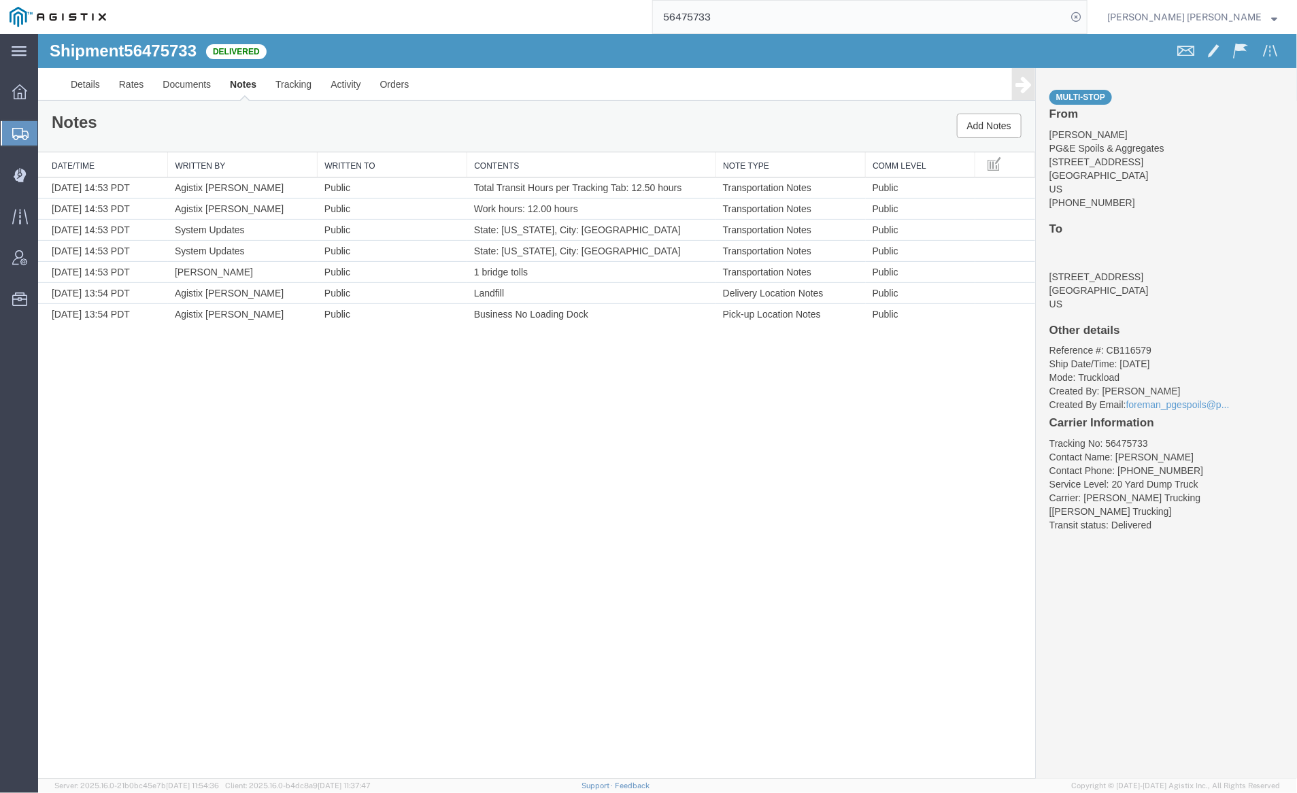
click at [754, 16] on input "56475733" at bounding box center [860, 17] width 414 height 33
click at [1086, 14] on icon at bounding box center [1076, 16] width 19 height 19
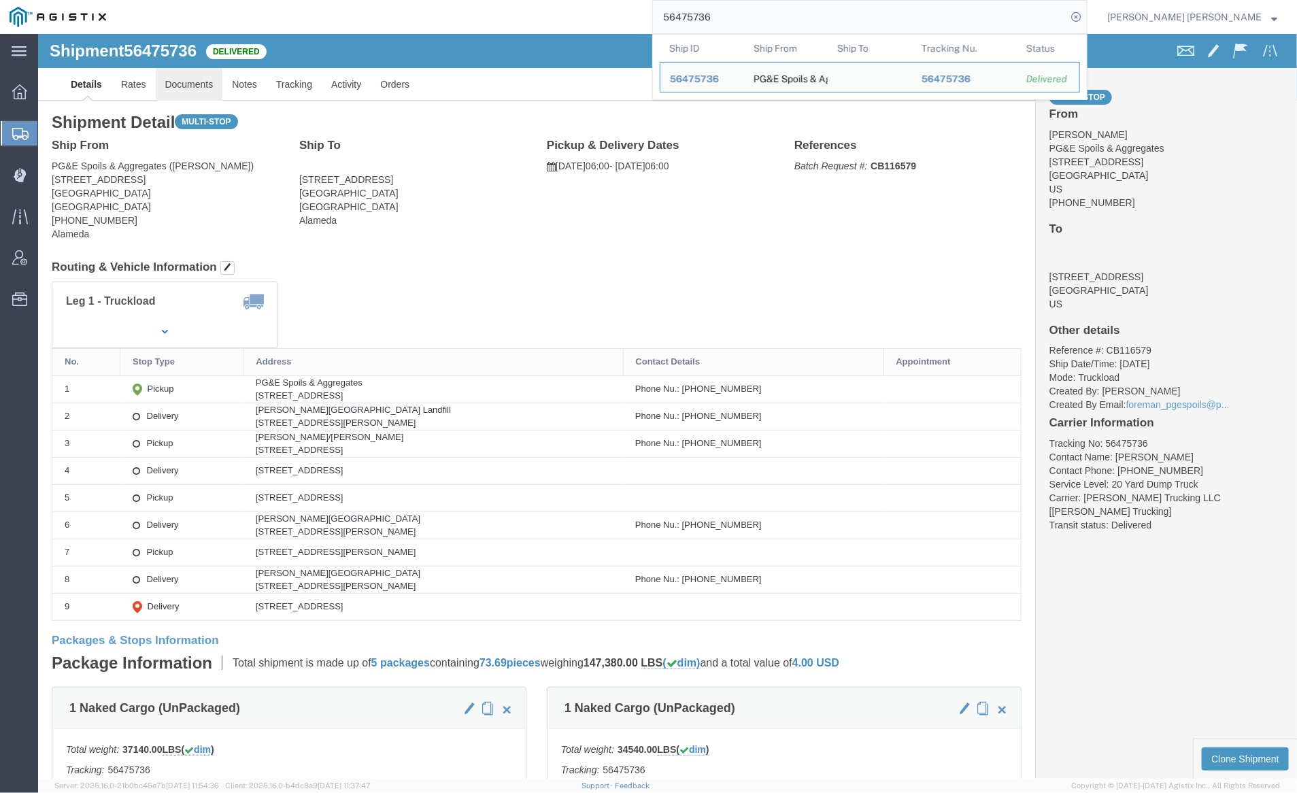
click link "Documents"
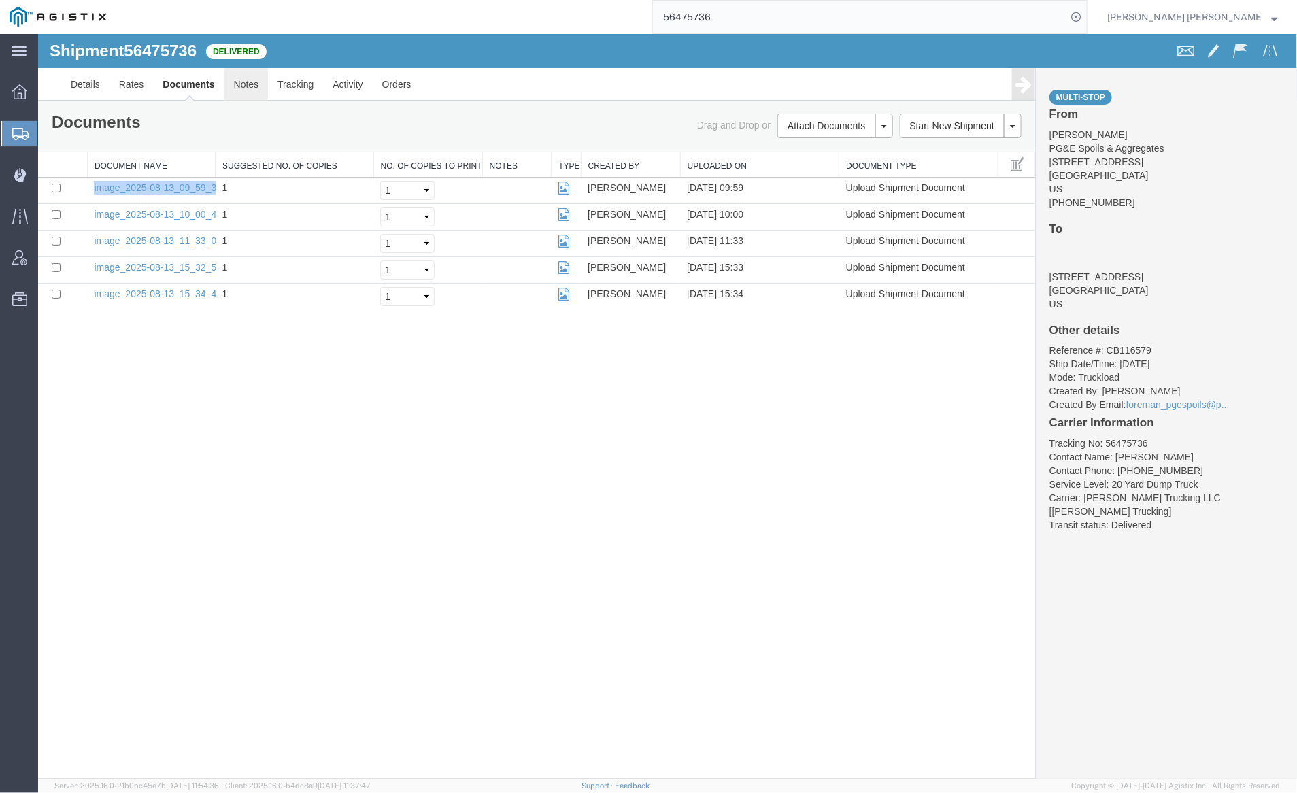
click at [242, 84] on link "Notes" at bounding box center [246, 83] width 44 height 33
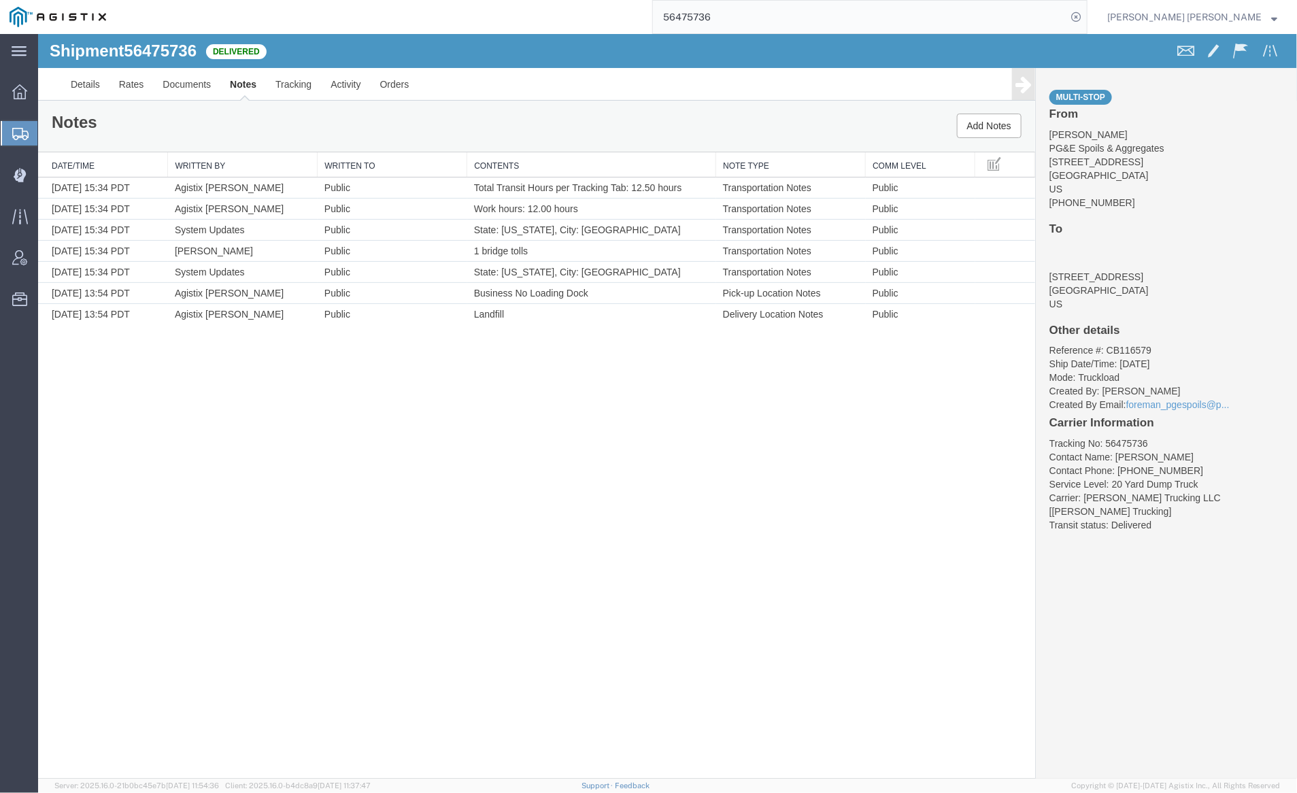
click at [765, 19] on input "56475736" at bounding box center [860, 17] width 414 height 33
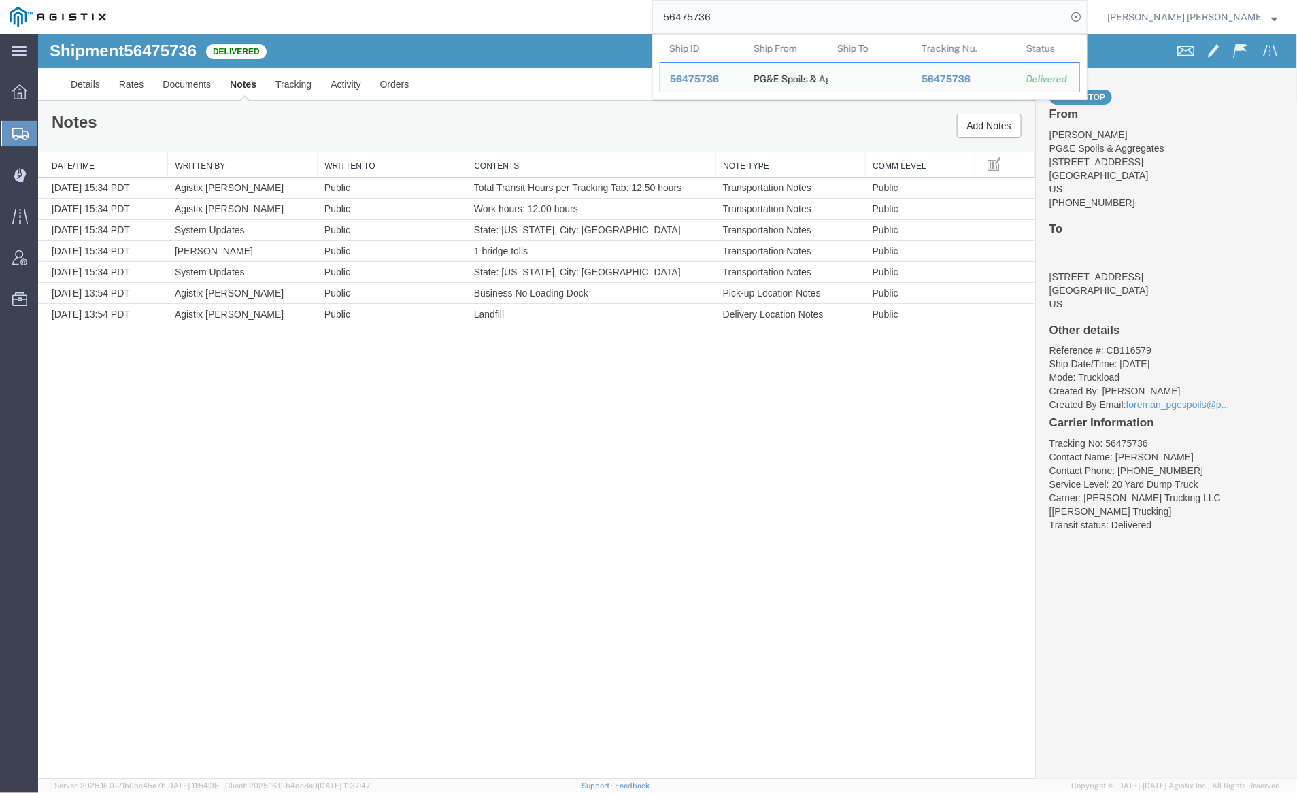
click at [765, 18] on input "56475736" at bounding box center [860, 17] width 414 height 33
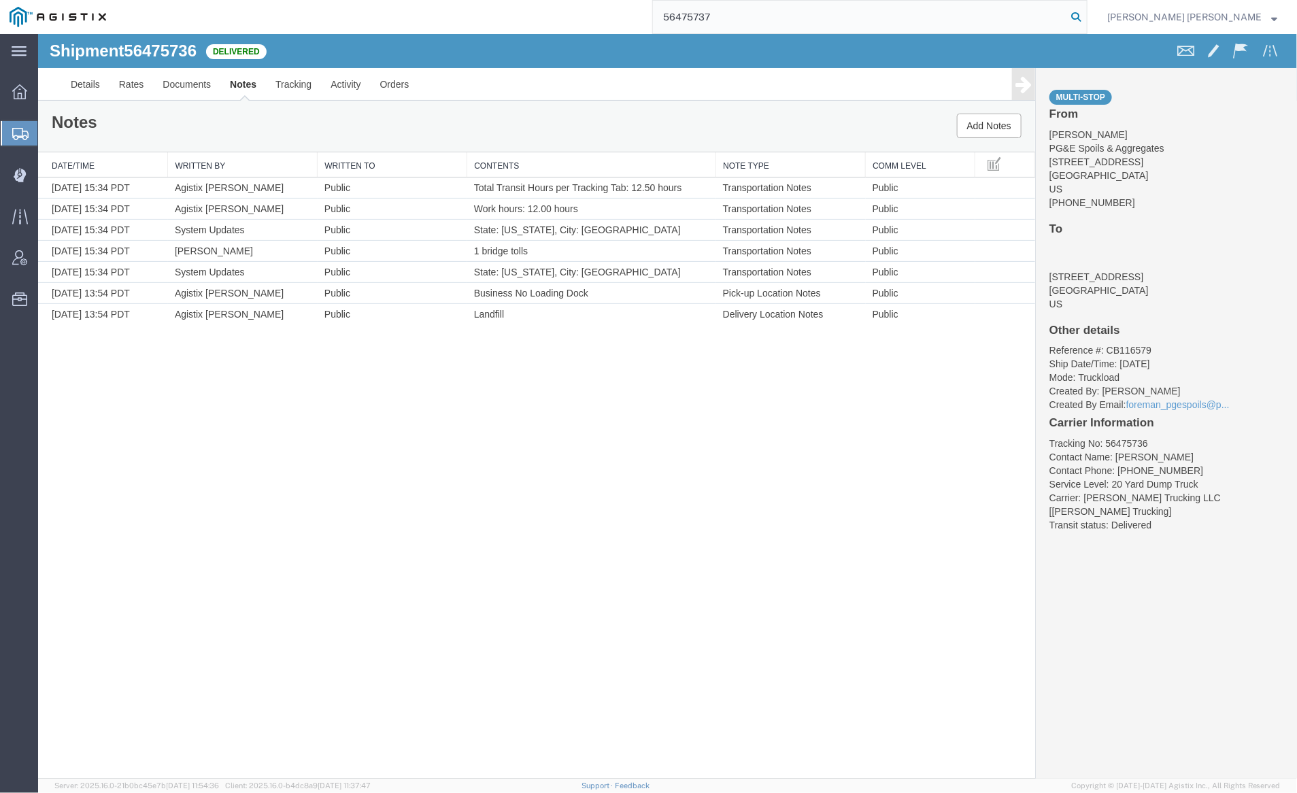
click at [1086, 14] on icon at bounding box center [1076, 16] width 19 height 19
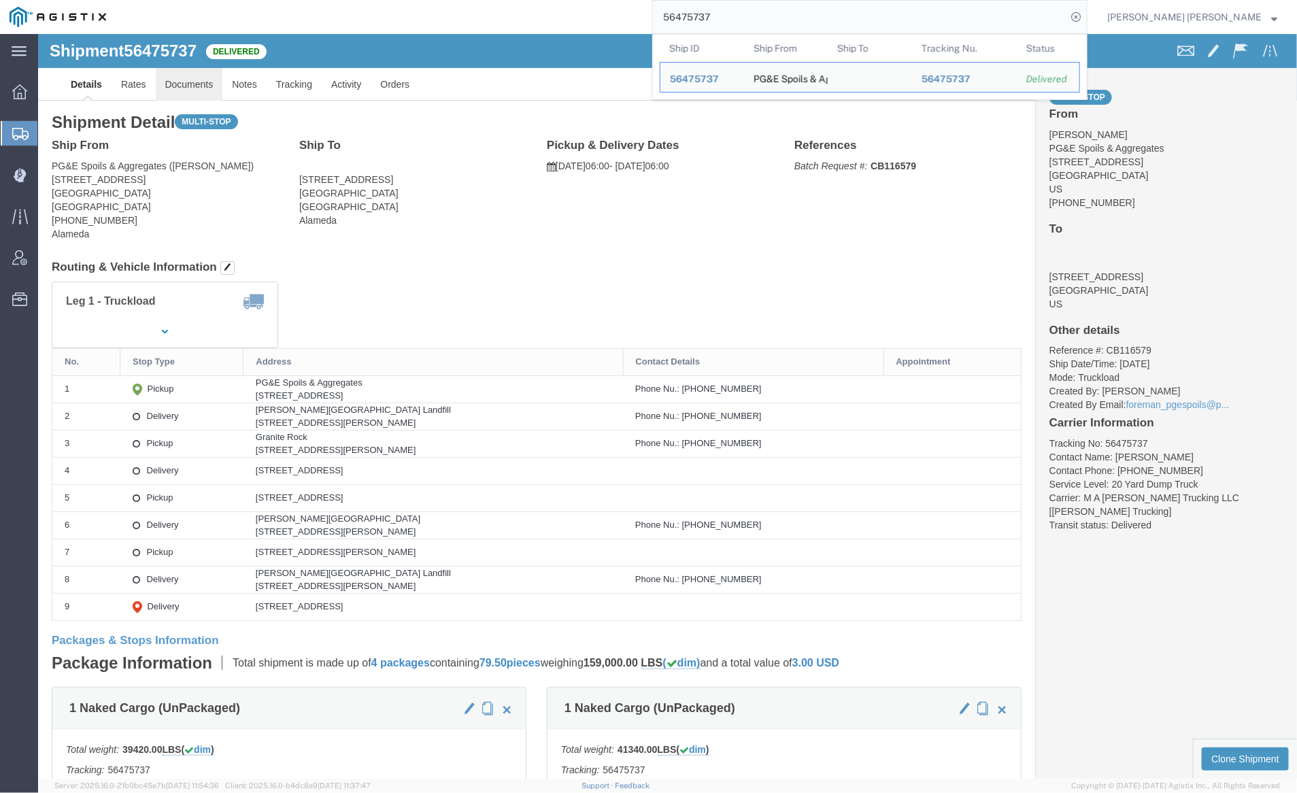
click link "Documents"
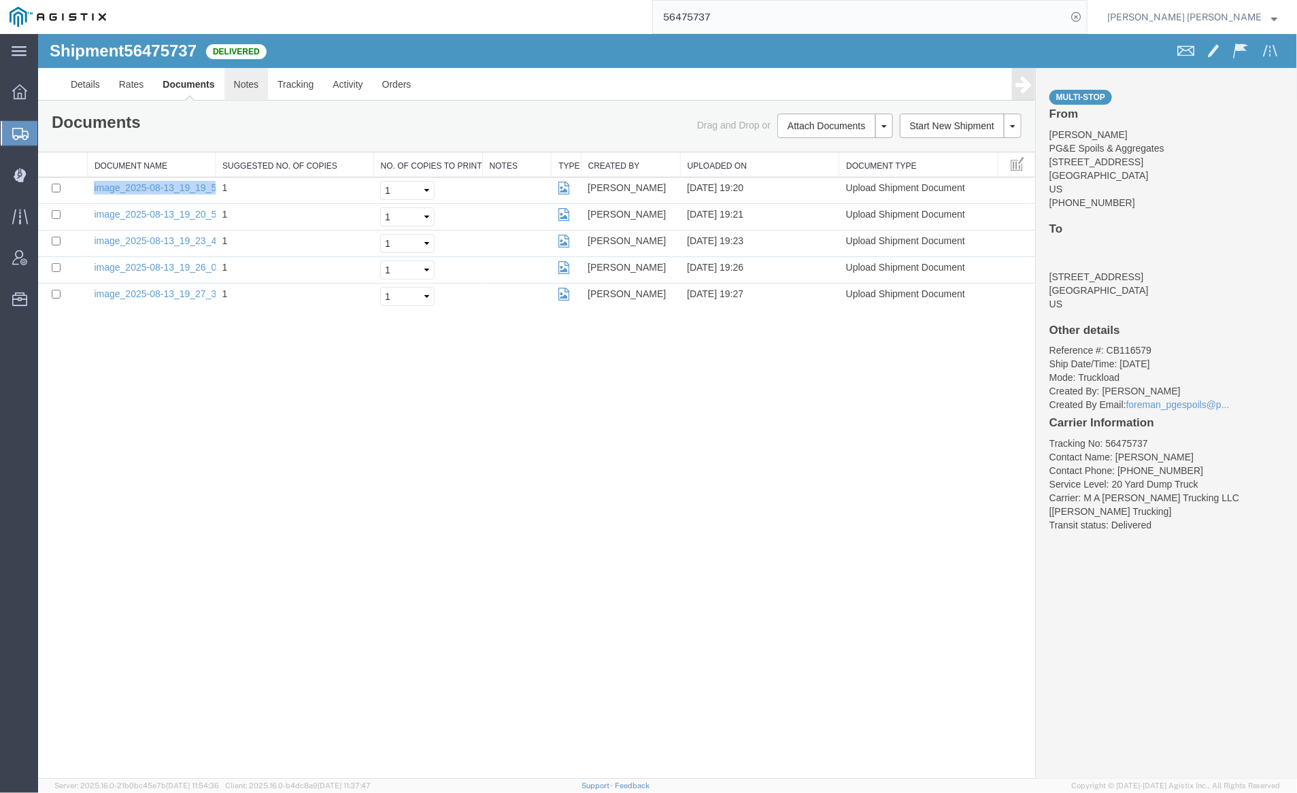
click at [241, 79] on link "Notes" at bounding box center [246, 83] width 44 height 33
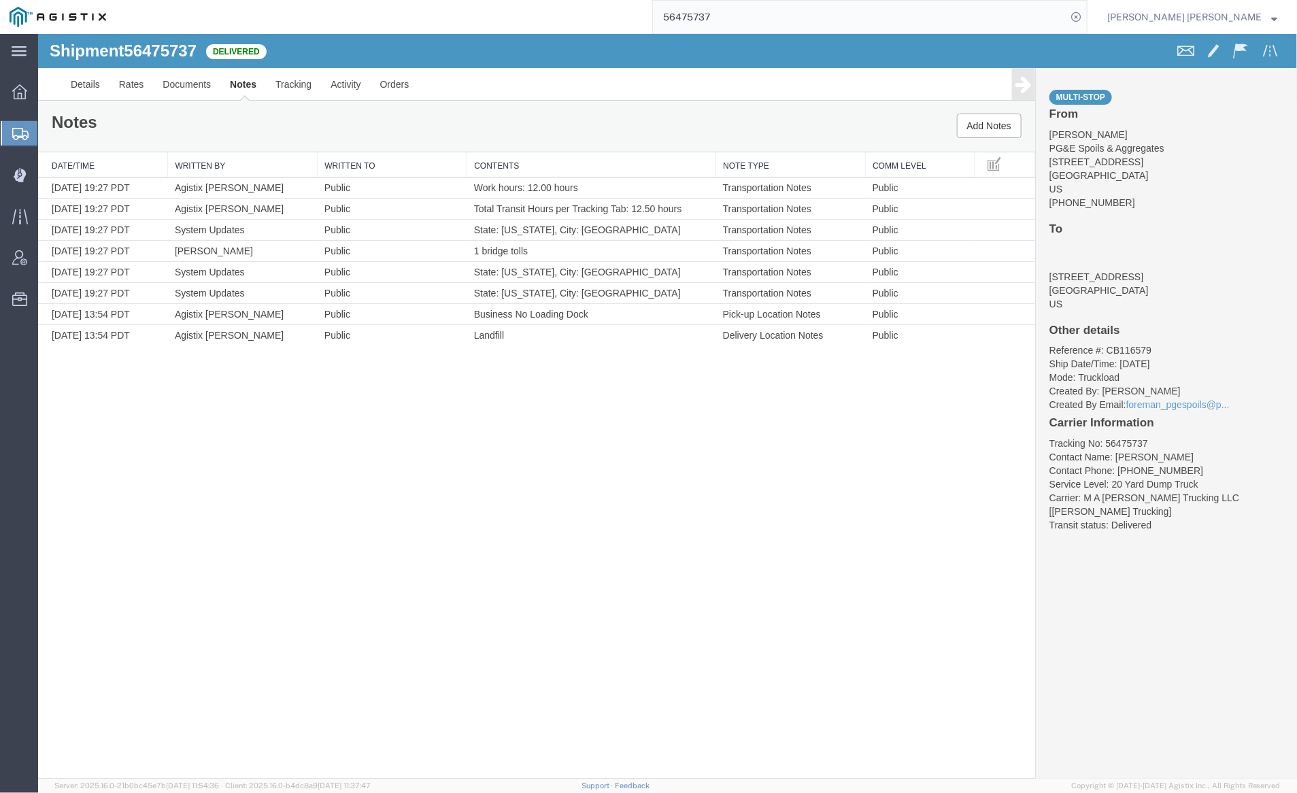
click at [754, 19] on input "56475737" at bounding box center [860, 17] width 414 height 33
type input "56477093"
click at [1086, 11] on icon at bounding box center [1076, 16] width 19 height 19
